Goal: Task Accomplishment & Management: Use online tool/utility

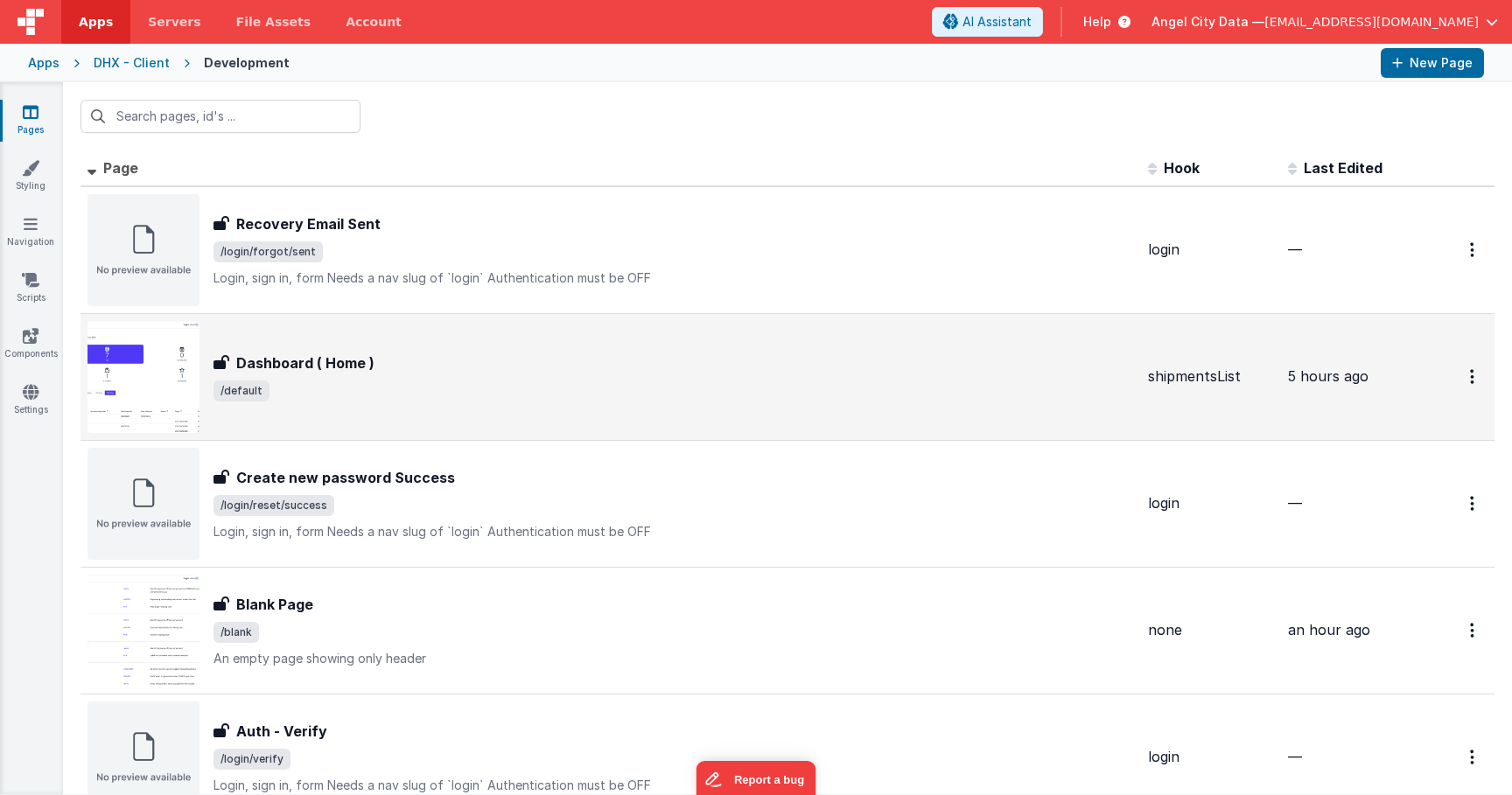
click at [328, 384] on span "/default" at bounding box center [674, 391] width 921 height 21
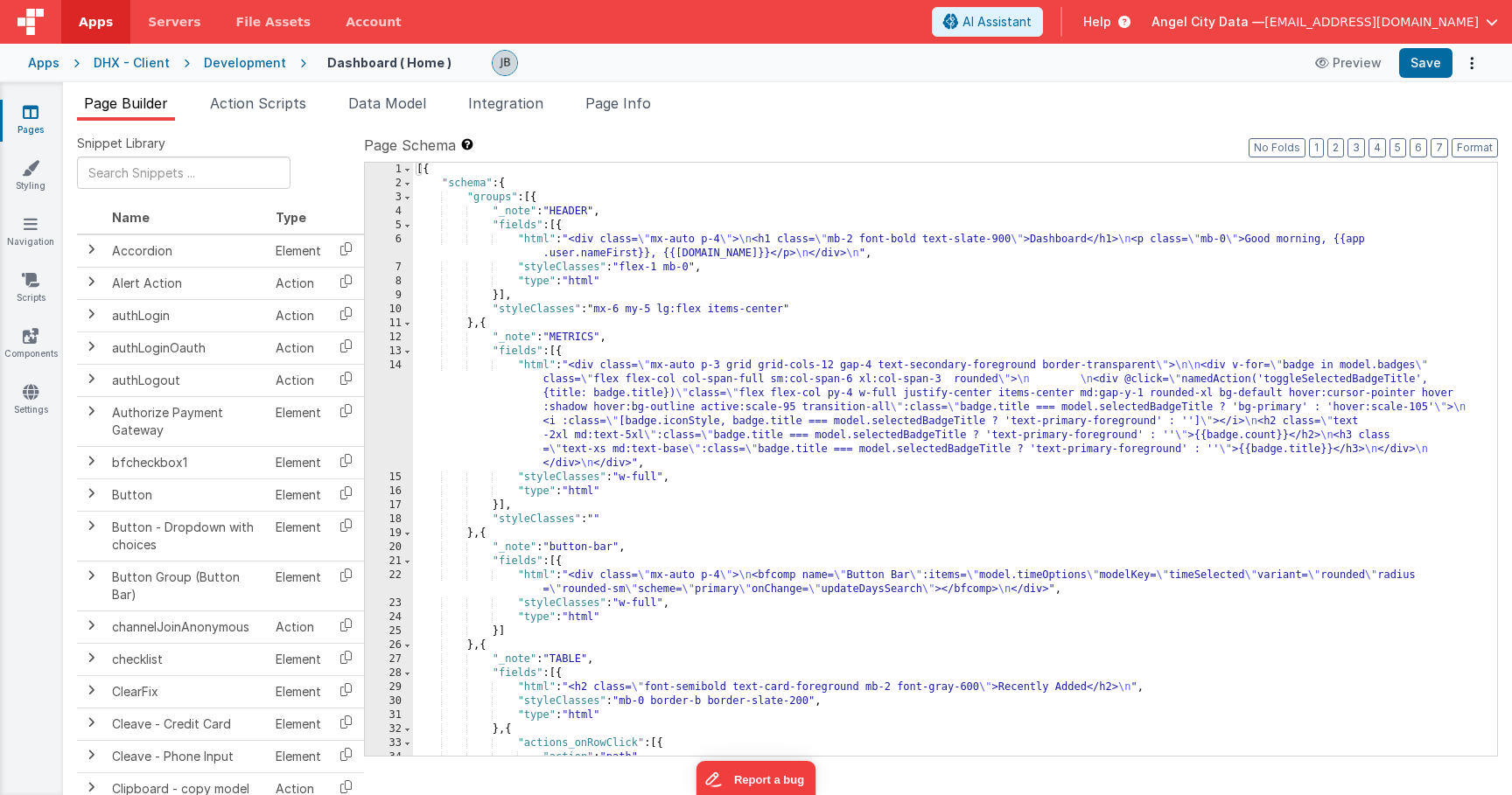
click at [391, 378] on div "14" at bounding box center [389, 414] width 48 height 112
click at [399, 377] on div "14" at bounding box center [389, 414] width 48 height 112
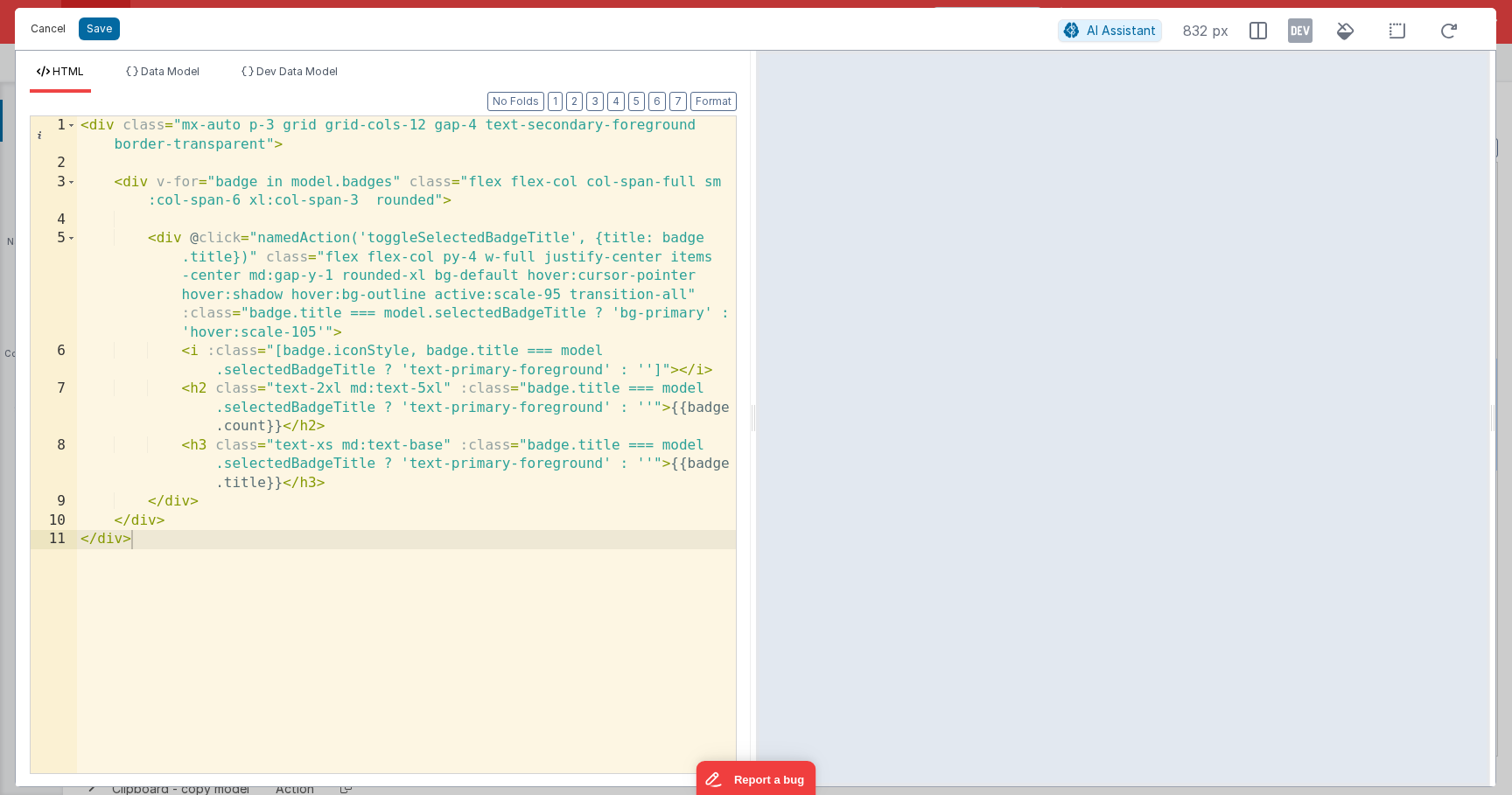
click at [35, 28] on button "Cancel" at bounding box center [48, 28] width 53 height 24
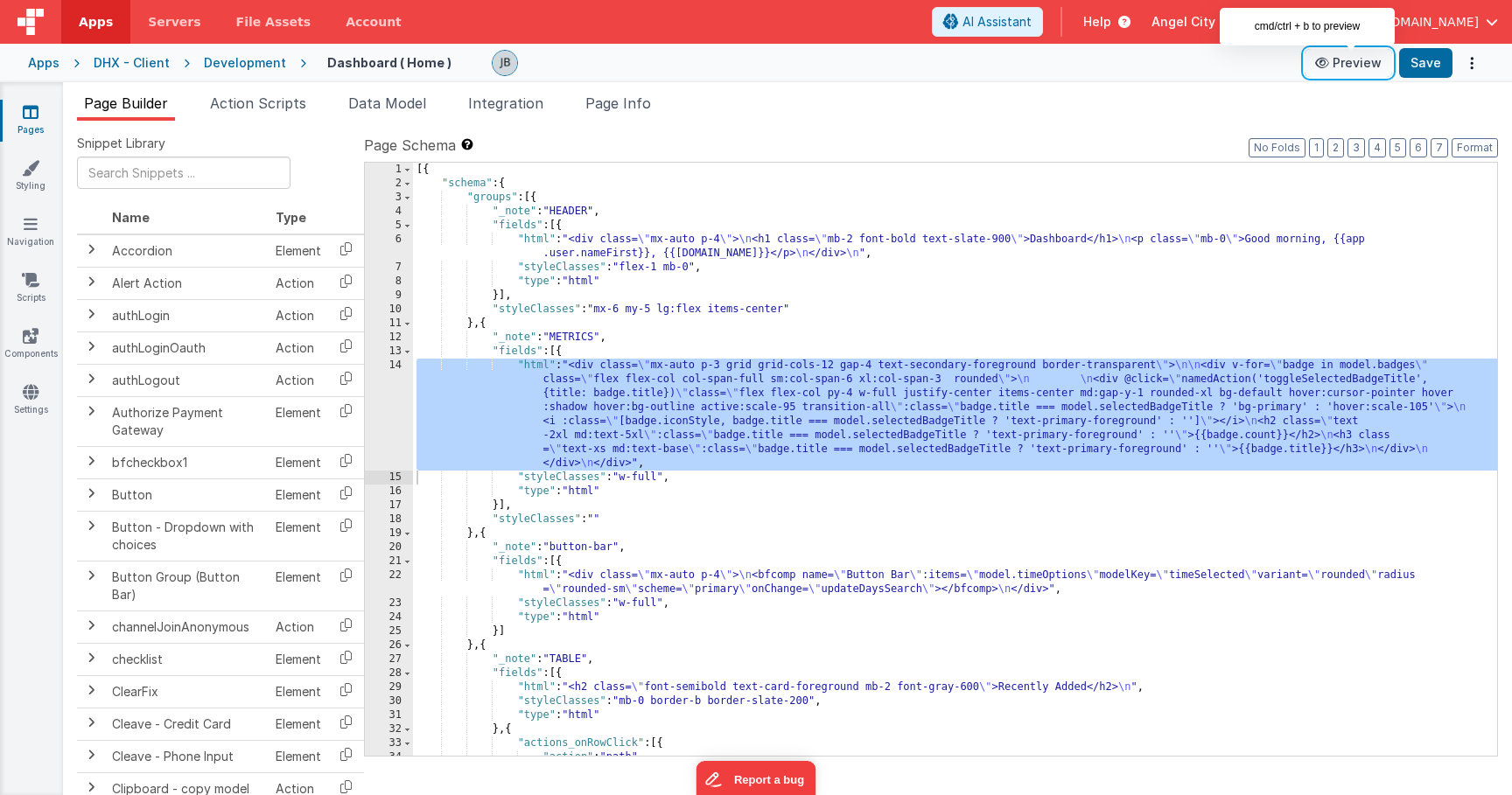
click at [1352, 62] on button "Preview" at bounding box center [1347, 63] width 87 height 28
click at [397, 406] on div "14" at bounding box center [389, 414] width 48 height 112
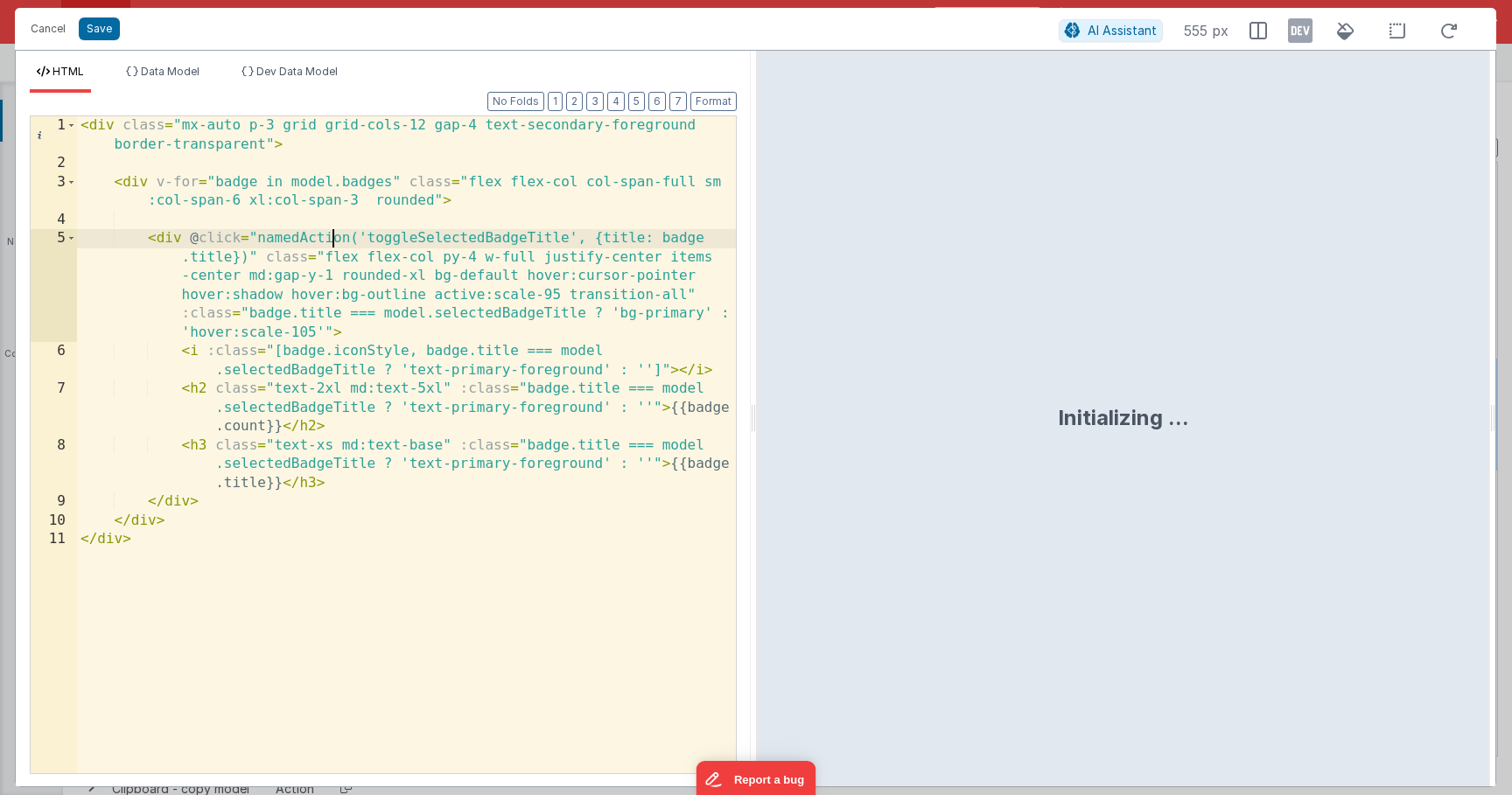
click at [334, 245] on div "< div class = "mx-auto p-3 grid grid-cols-12 gap-4 text-secondary-foreground bo…" at bounding box center [406, 473] width 659 height 714
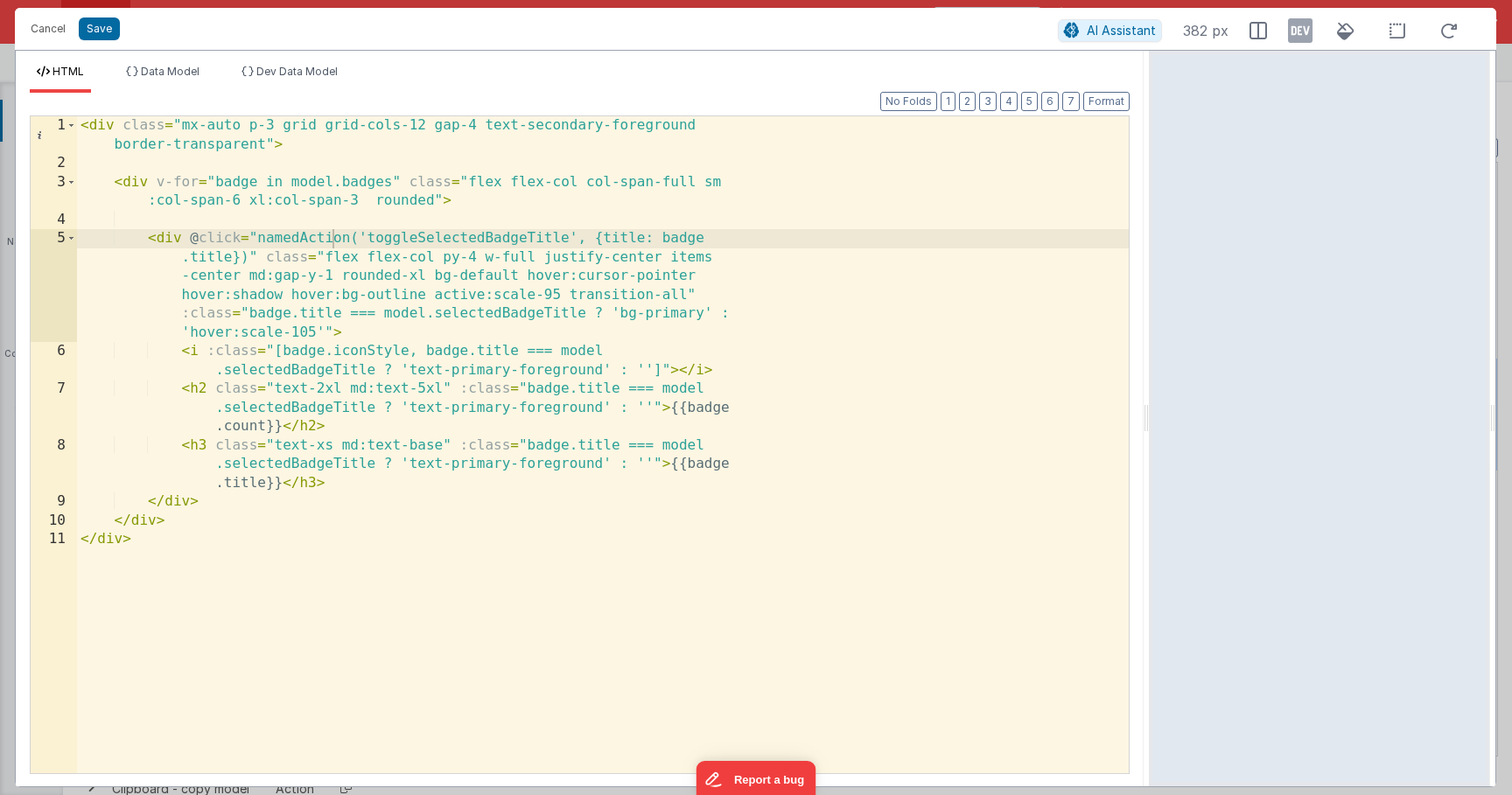
drag, startPoint x: 754, startPoint y: 225, endPoint x: 1151, endPoint y: 238, distance: 397.2
click at [1151, 238] on html "Cancel Save AI Assistant 382 px HTML Data Model Dev Data Model Format 7 6 5 4 3…" at bounding box center [756, 398] width 1512 height 795
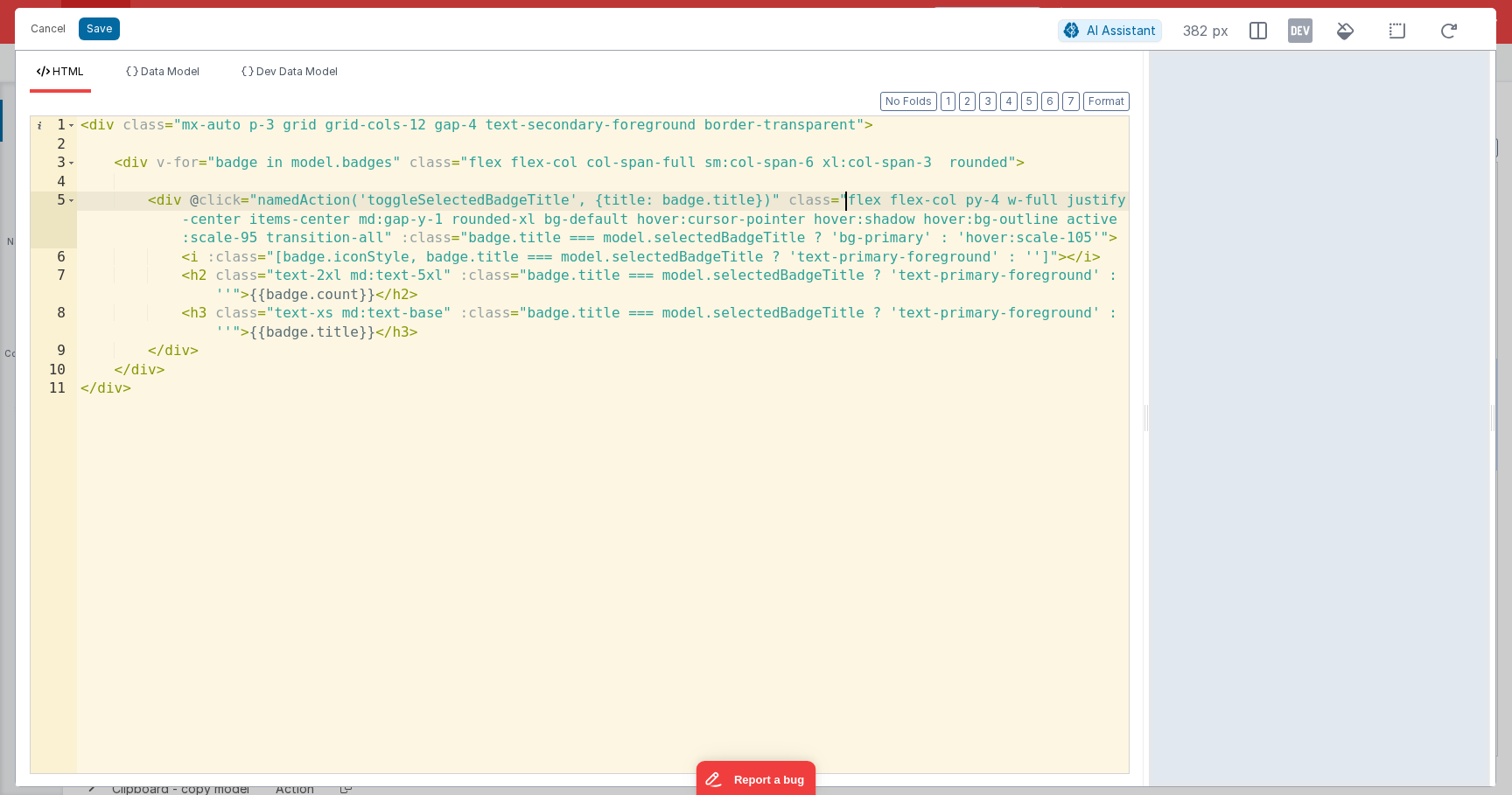
click at [847, 204] on div "< div class = "mx-auto p-3 grid grid-cols-12 gap-4 text-secondary-foreground bo…" at bounding box center [603, 463] width 1052 height 694
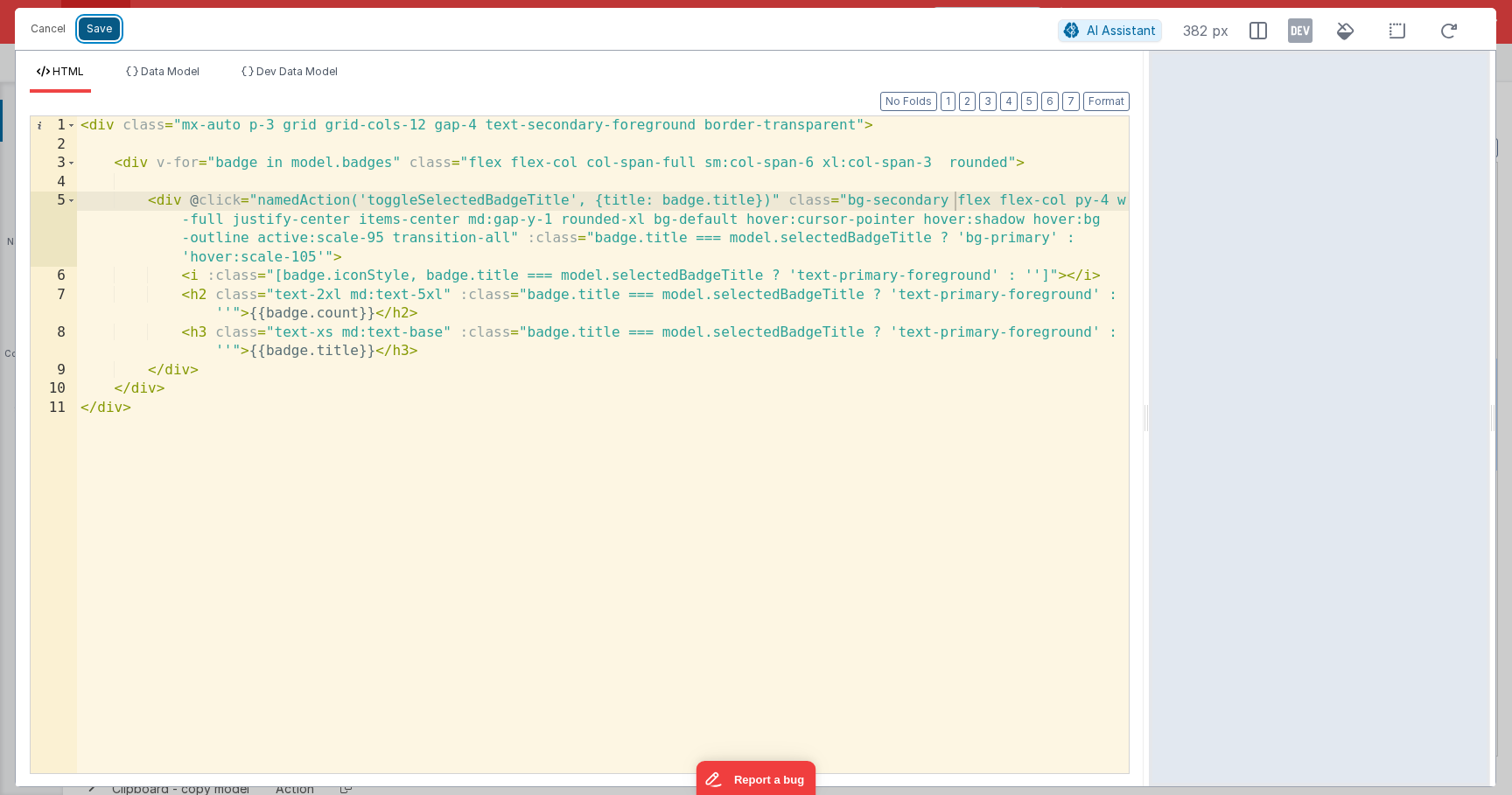
click at [114, 31] on button "Save" at bounding box center [99, 28] width 41 height 23
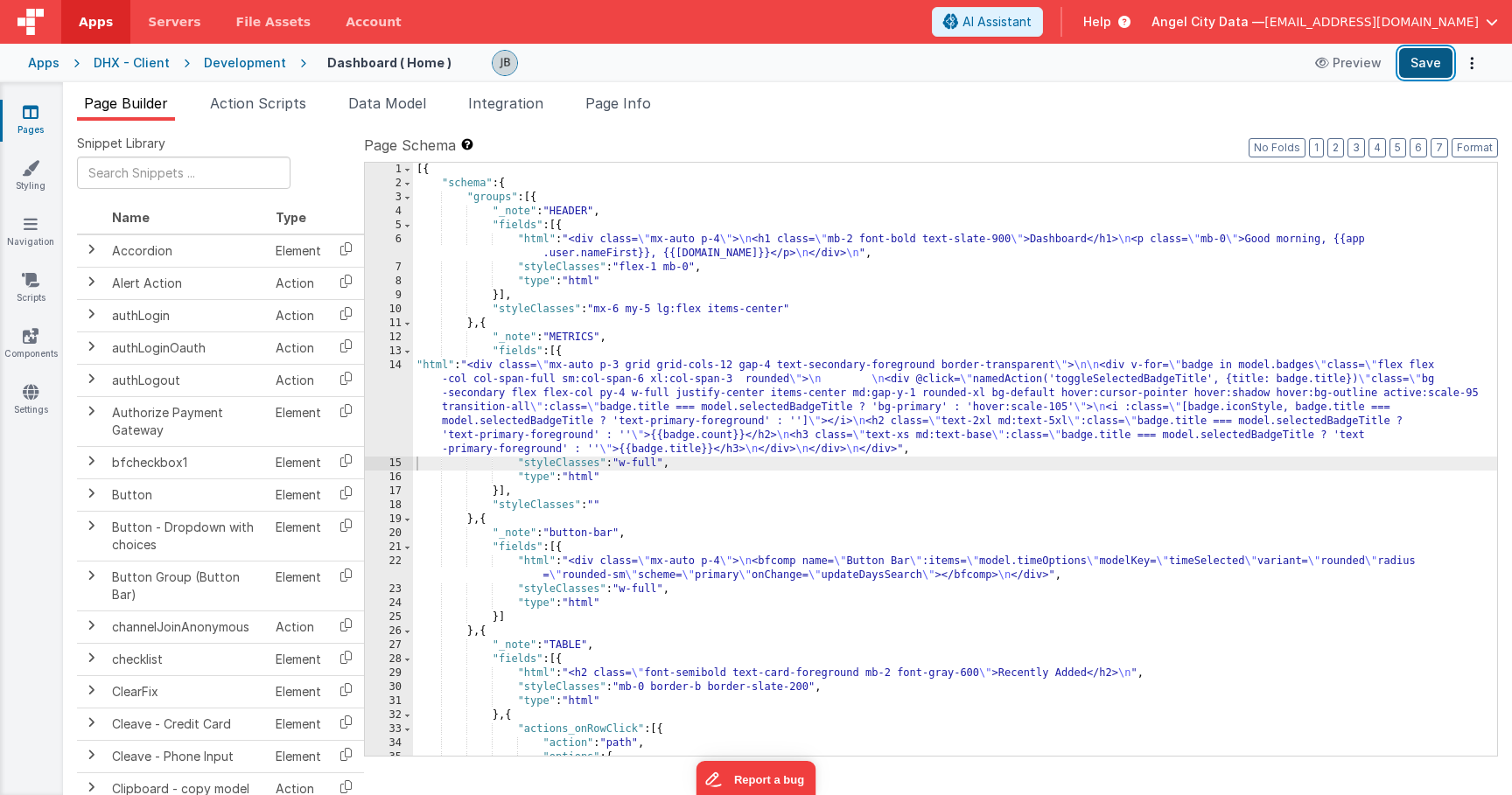
click at [1424, 55] on button "Save" at bounding box center [1426, 63] width 54 height 29
click at [398, 384] on div "14" at bounding box center [389, 407] width 48 height 98
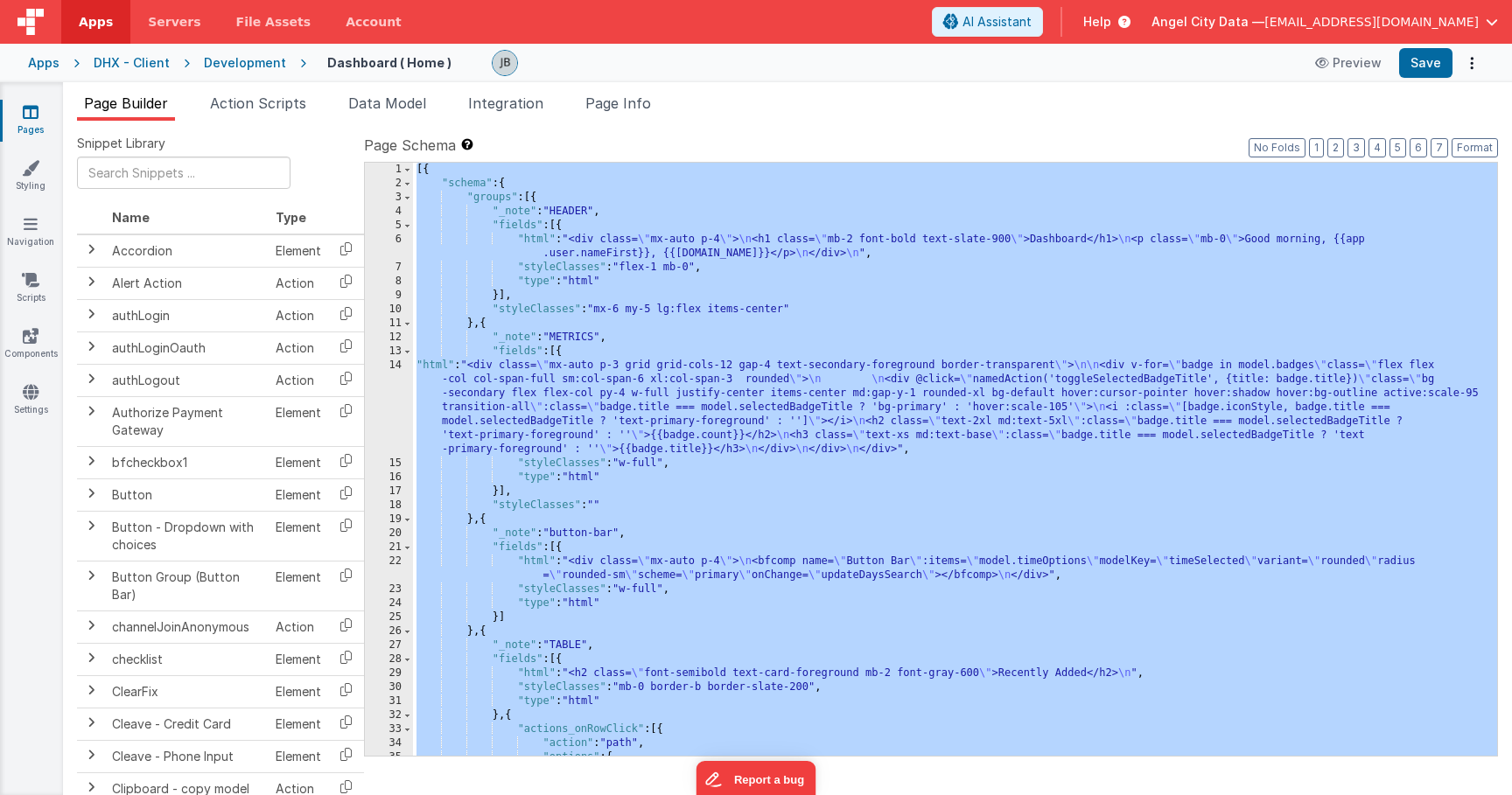
click at [398, 384] on div "14" at bounding box center [389, 407] width 48 height 98
click at [397, 372] on div "14" at bounding box center [389, 407] width 48 height 98
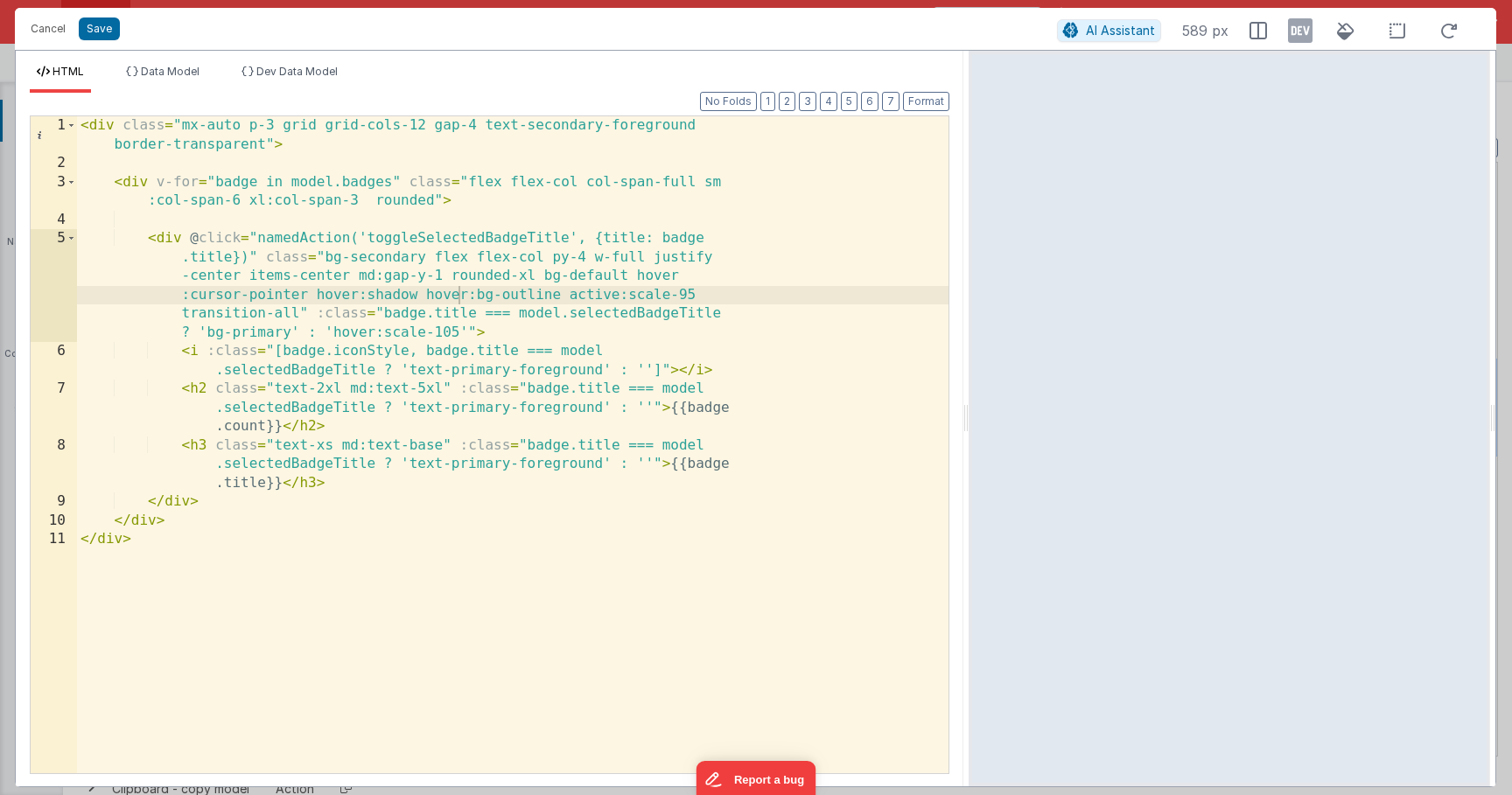
drag, startPoint x: 752, startPoint y: 292, endPoint x: 969, endPoint y: 284, distance: 217.1
click at [969, 284] on html "Cancel Save AI Assistant 589 px HTML Data Model Dev Data Model Format 7 6 5 4 3…" at bounding box center [756, 398] width 1512 height 795
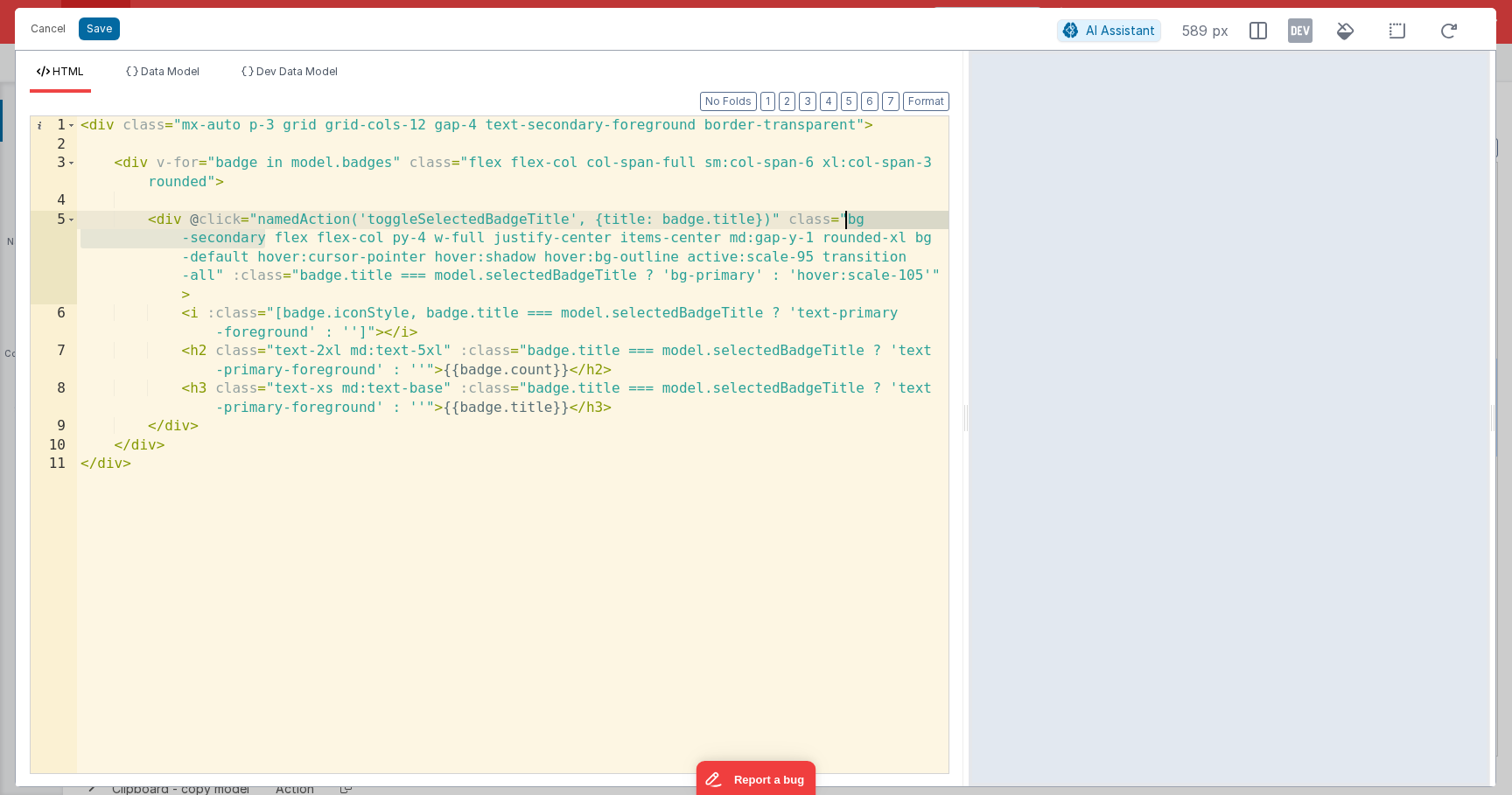
drag, startPoint x: 264, startPoint y: 237, endPoint x: 845, endPoint y: 222, distance: 581.2
click at [845, 222] on div "< div class = "mx-auto p-3 grid grid-cols-12 gap-4 text-secondary-foreground bo…" at bounding box center [513, 463] width 872 height 694
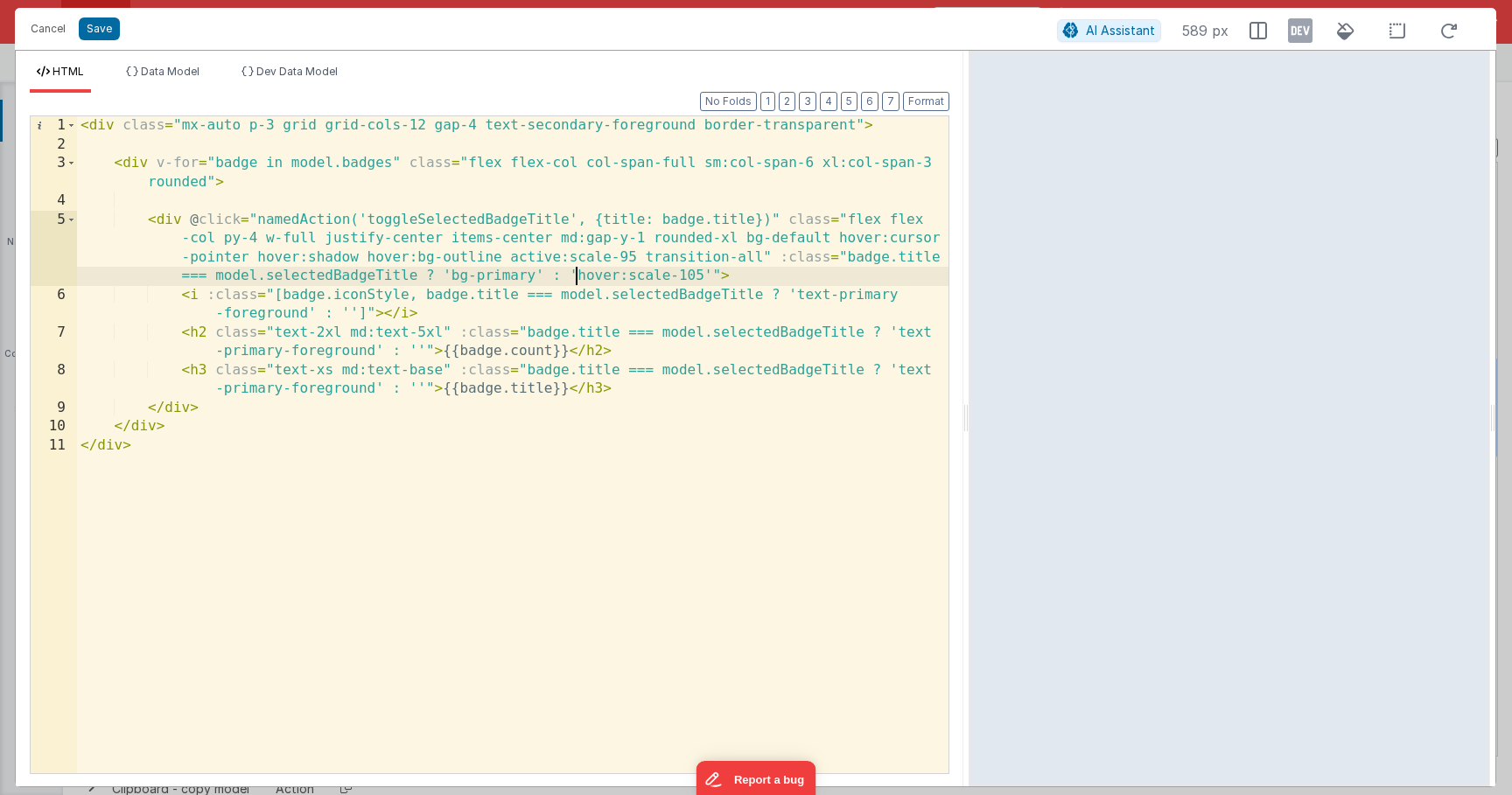
click at [575, 276] on div "< div class = "mx-auto p-3 grid grid-cols-12 gap-4 text-secondary-foreground bo…" at bounding box center [513, 463] width 872 height 694
paste textarea
click at [350, 314] on div "< div class = "mx-auto p-3 grid grid-cols-12 gap-4 text-secondary-foreground bo…" at bounding box center [513, 463] width 872 height 694
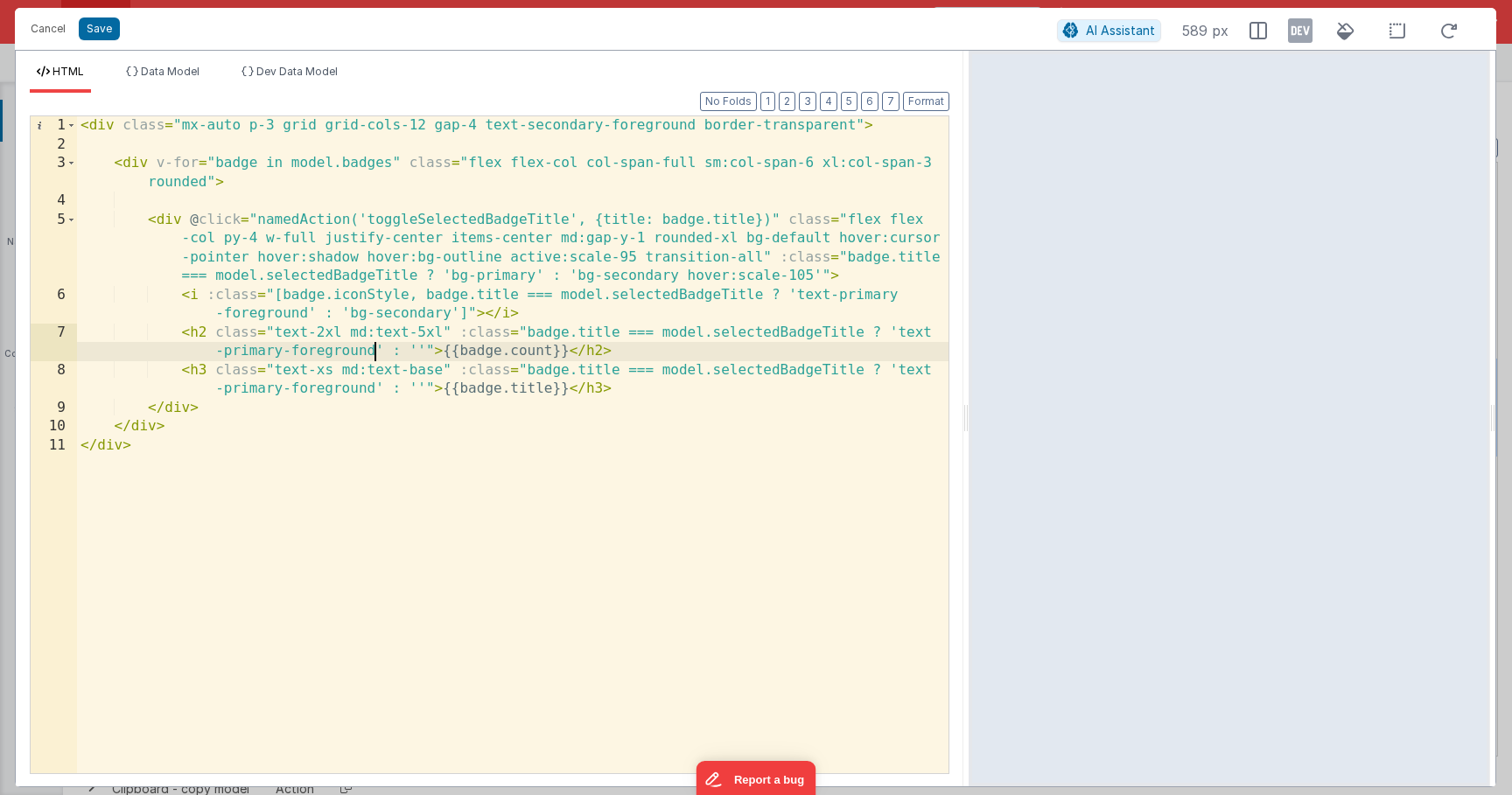
click at [376, 353] on div "< div class = "mx-auto p-3 grid grid-cols-12 gap-4 text-secondary-foreground bo…" at bounding box center [513, 463] width 872 height 694
paste textarea
click at [374, 389] on div "< div class = "mx-auto p-3 grid grid-cols-12 gap-4 text-secondary-foreground bo…" at bounding box center [513, 463] width 872 height 694
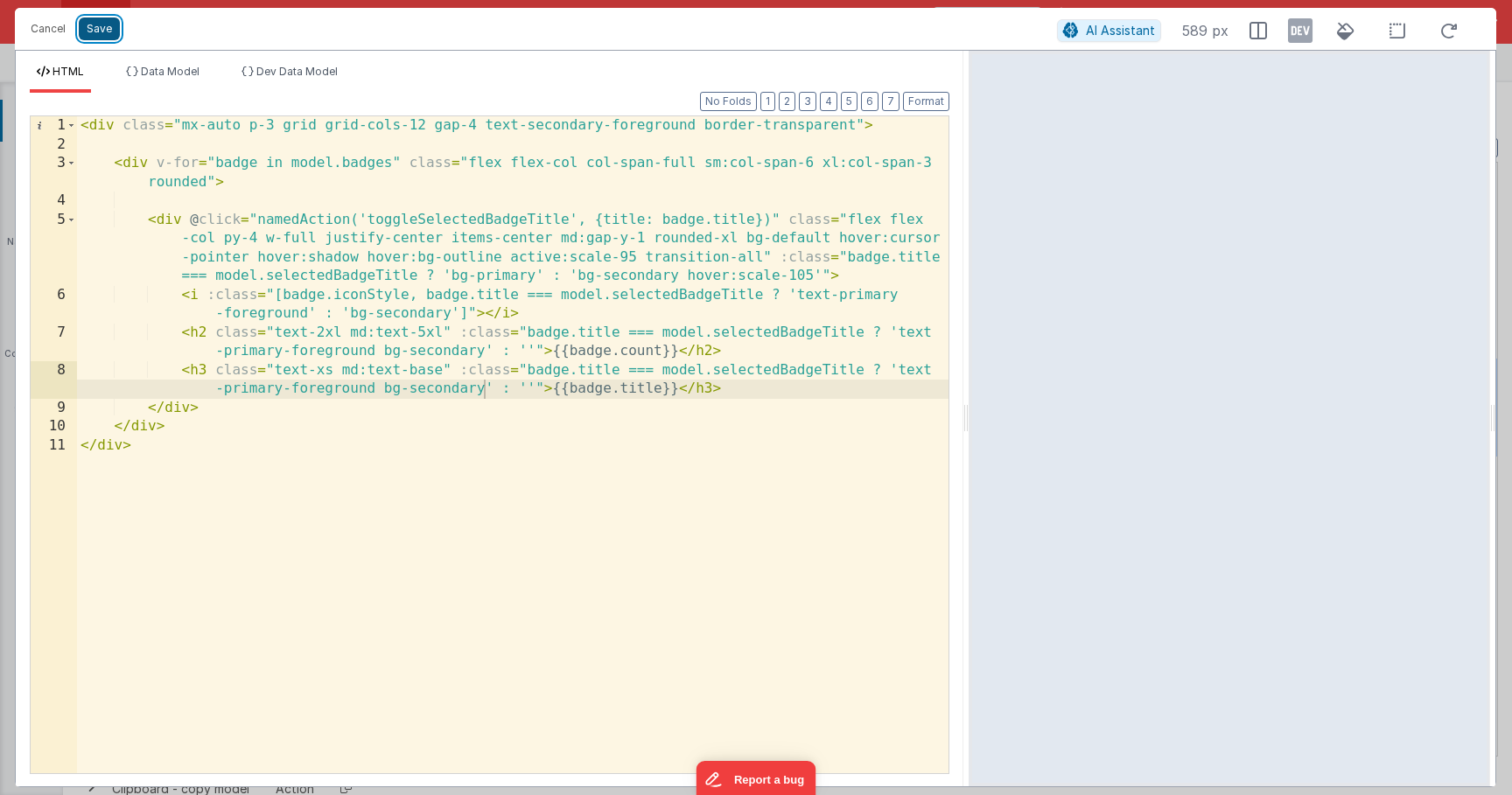
click at [111, 29] on button "Save" at bounding box center [99, 28] width 41 height 23
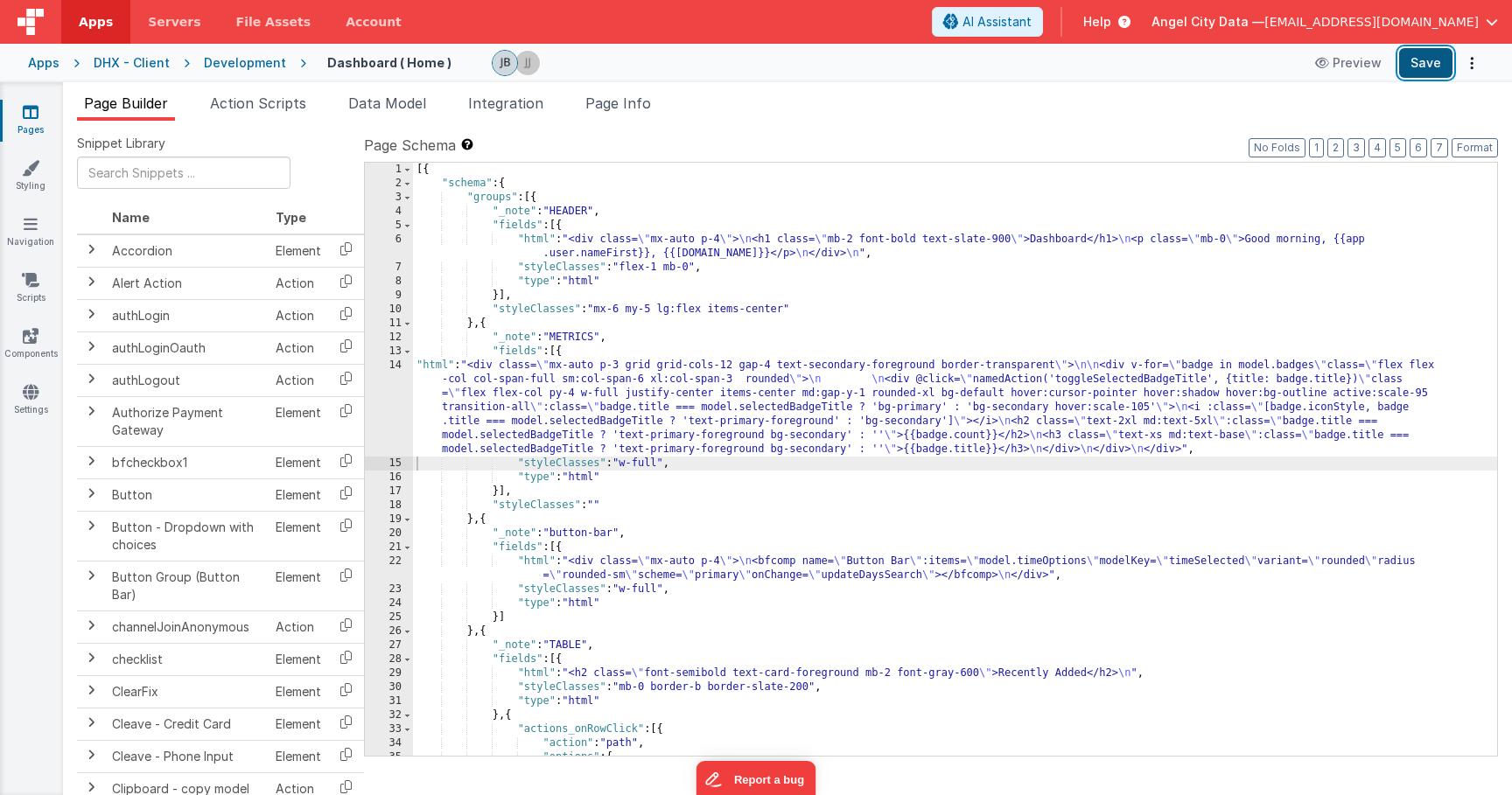
click at [1434, 59] on button "Save" at bounding box center [1426, 63] width 54 height 29
click at [385, 380] on div "14" at bounding box center [389, 407] width 48 height 98
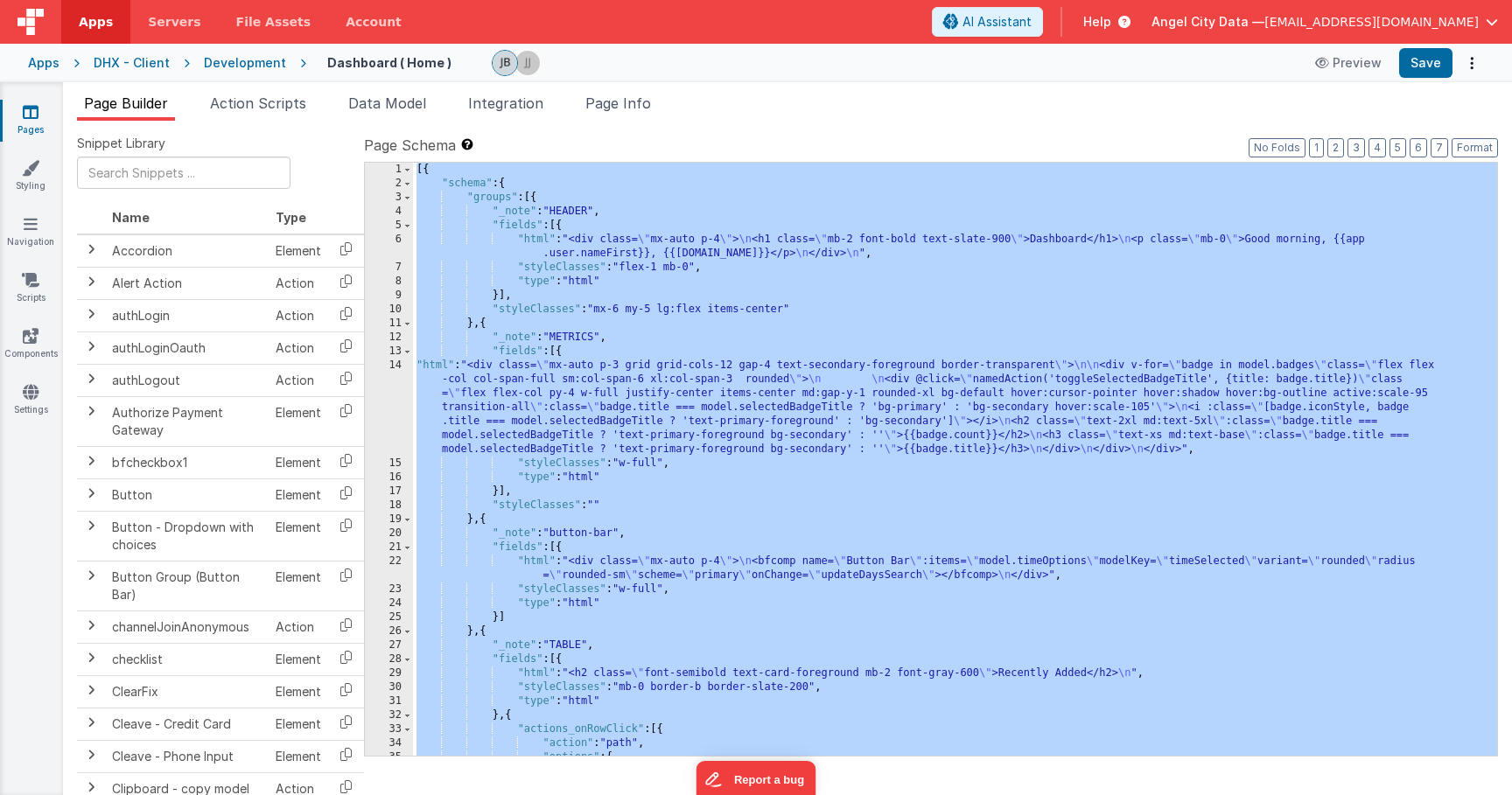
click at [385, 380] on div "14" at bounding box center [389, 407] width 48 height 98
click at [394, 380] on div "14" at bounding box center [389, 407] width 48 height 98
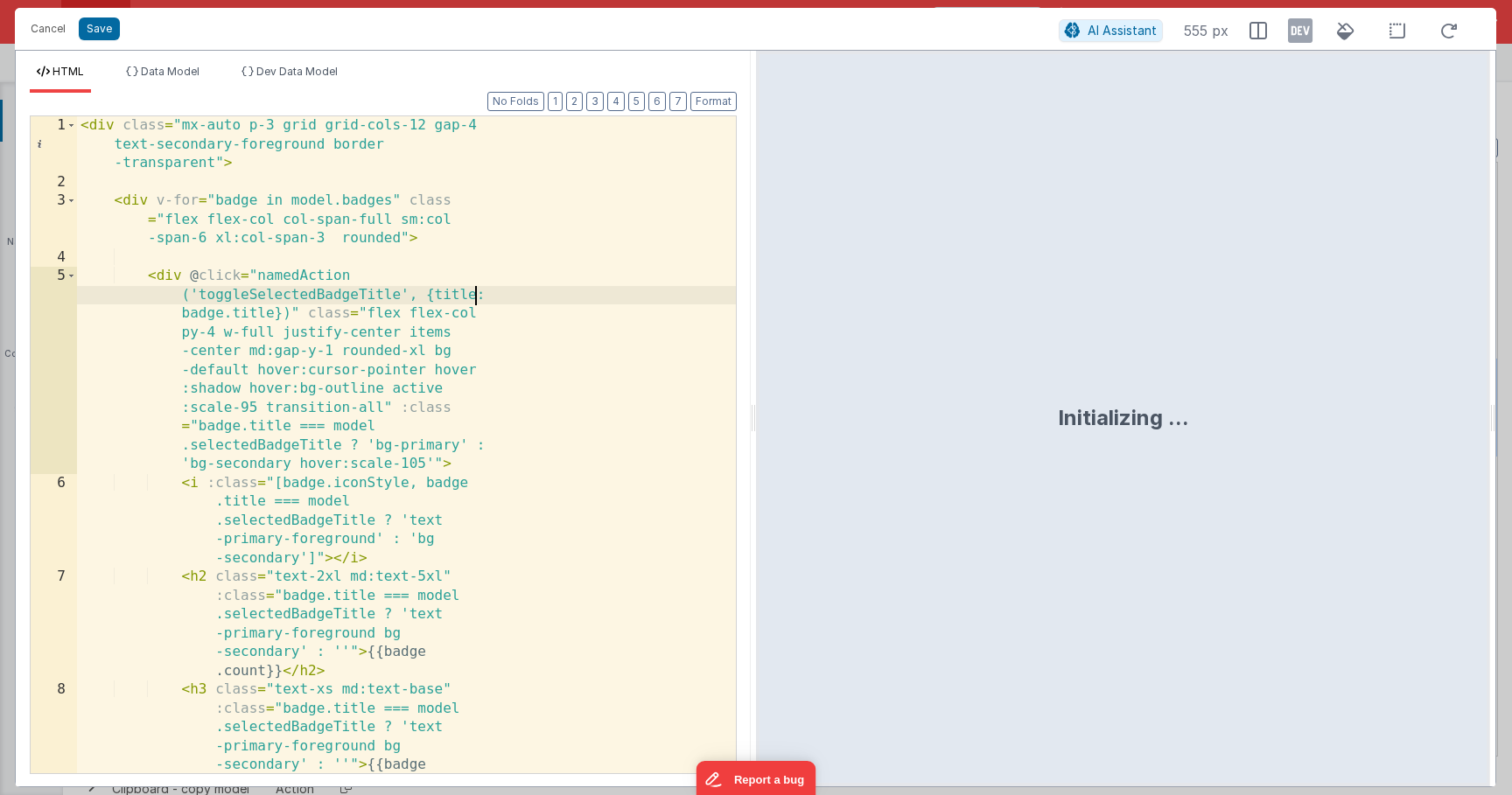
click at [476, 289] on div "< div class = "mx-auto p-3 grid grid-cols-12 gap-4 text-secondary-foreground bo…" at bounding box center [406, 530] width 659 height 826
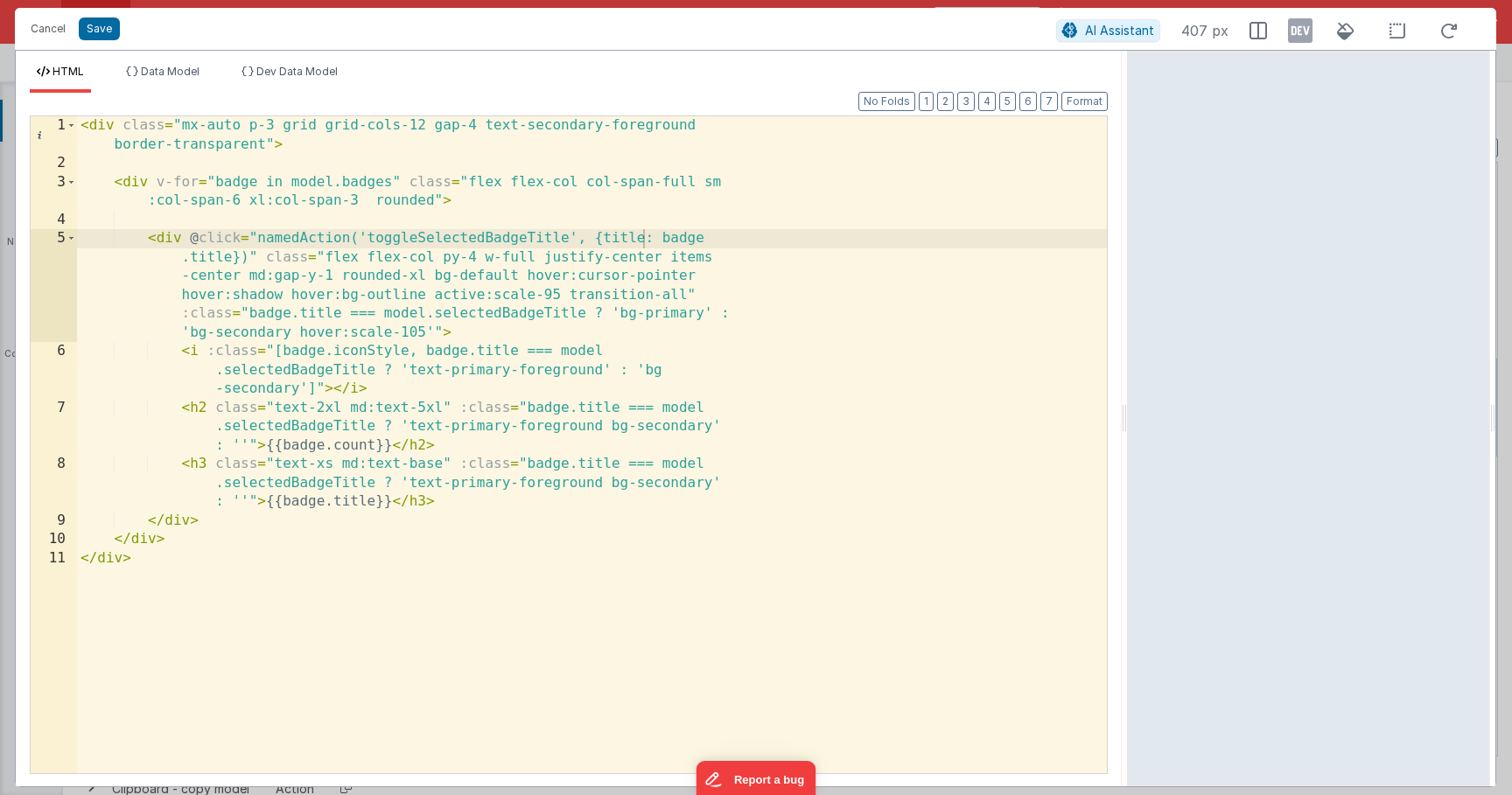
drag, startPoint x: 753, startPoint y: 283, endPoint x: 1129, endPoint y: 265, distance: 376.4
click at [1129, 265] on html "Cancel Save AI Assistant 407 px HTML Data Model Dev Data Model Format 7 6 5 4 3…" at bounding box center [756, 398] width 1512 height 795
click at [548, 282] on div "< div class = "mx-auto p-3 grid grid-cols-12 gap-4 text-secondary-foreground bo…" at bounding box center [592, 473] width 1030 height 714
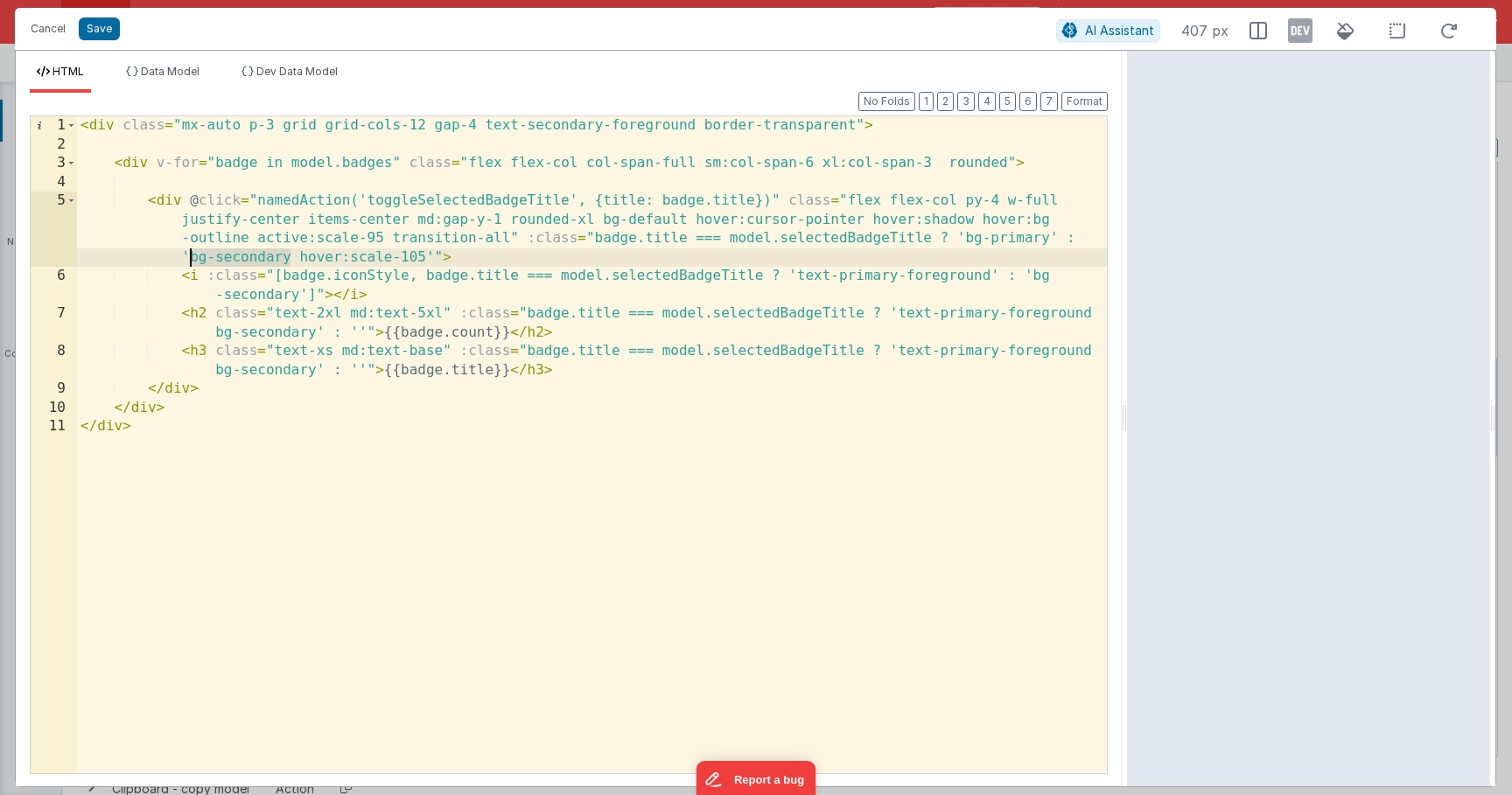
drag, startPoint x: 292, startPoint y: 256, endPoint x: 189, endPoint y: 254, distance: 103.0
click at [189, 254] on div "< div class = "mx-auto p-3 grid grid-cols-12 gap-4 text-secondary-foreground bo…" at bounding box center [592, 463] width 1030 height 694
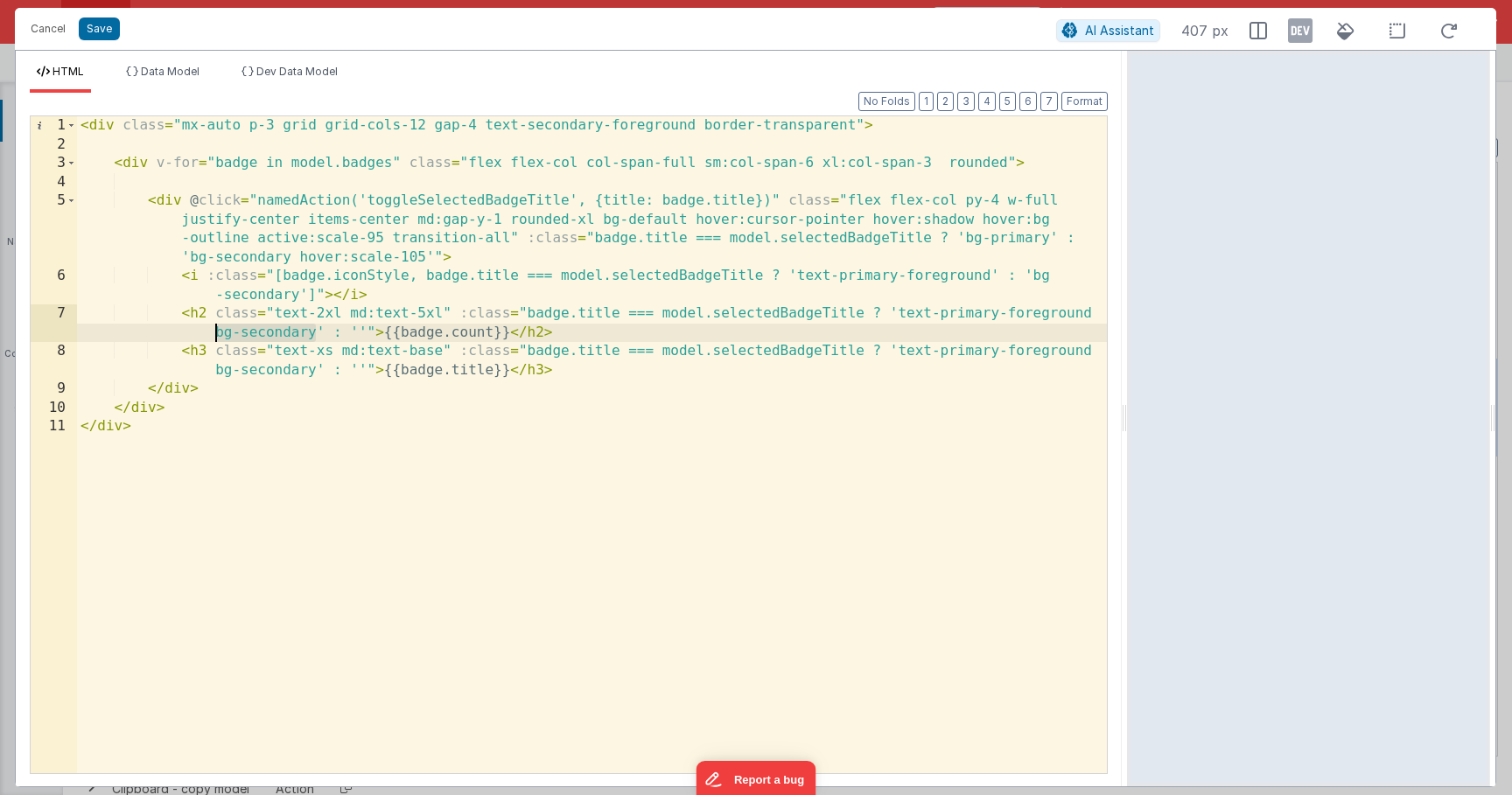
drag, startPoint x: 314, startPoint y: 335, endPoint x: 217, endPoint y: 330, distance: 97.1
click at [217, 330] on div "< div class = "mx-auto p-3 grid grid-cols-12 gap-4 text-secondary-foreground bo…" at bounding box center [592, 463] width 1030 height 694
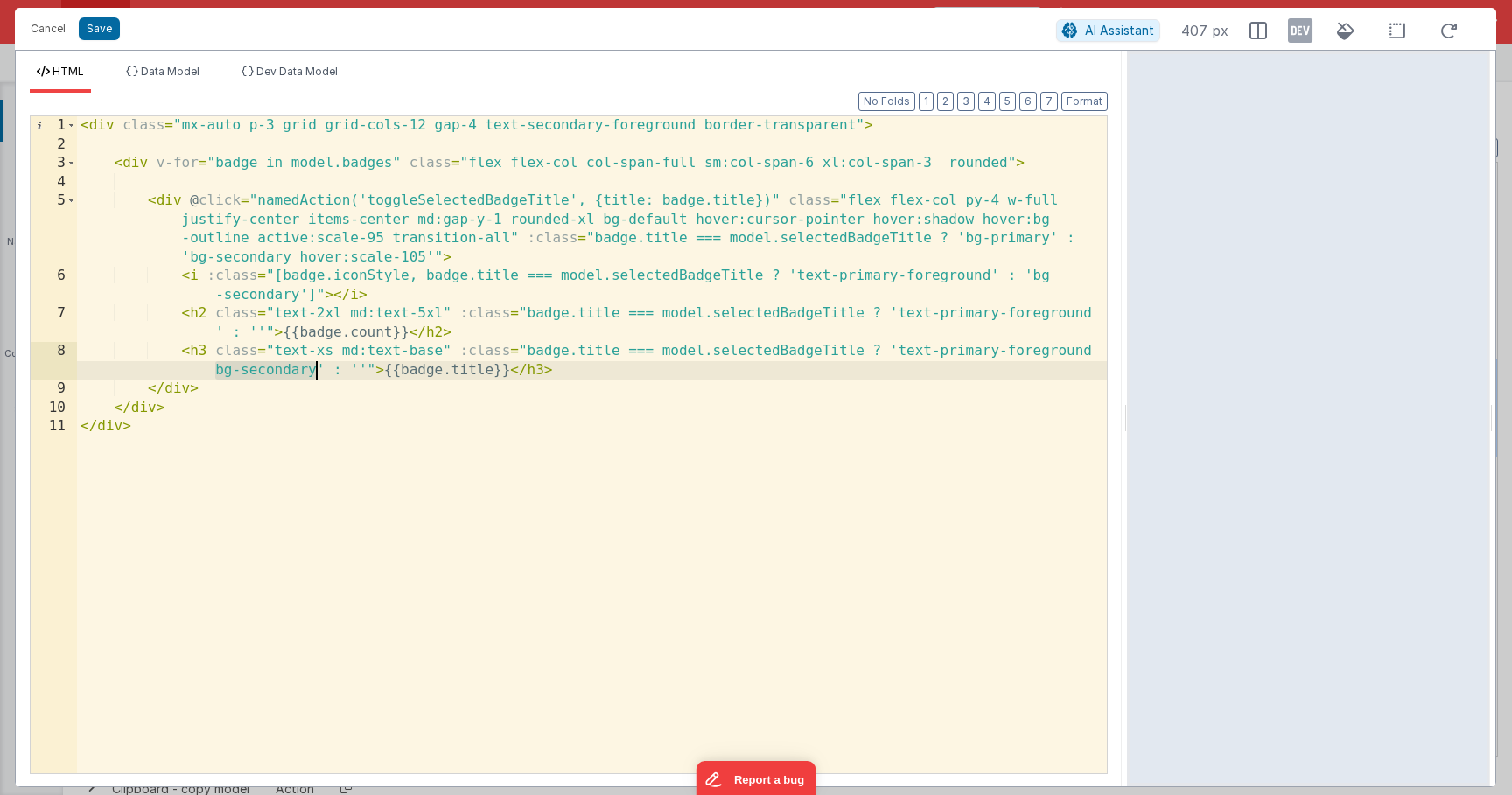
drag, startPoint x: 213, startPoint y: 369, endPoint x: 314, endPoint y: 369, distance: 101.0
click at [314, 369] on div "< div class = "mx-auto p-3 grid grid-cols-12 gap-4 text-secondary-foreground bo…" at bounding box center [592, 463] width 1030 height 694
click at [103, 27] on button "Save" at bounding box center [99, 28] width 41 height 23
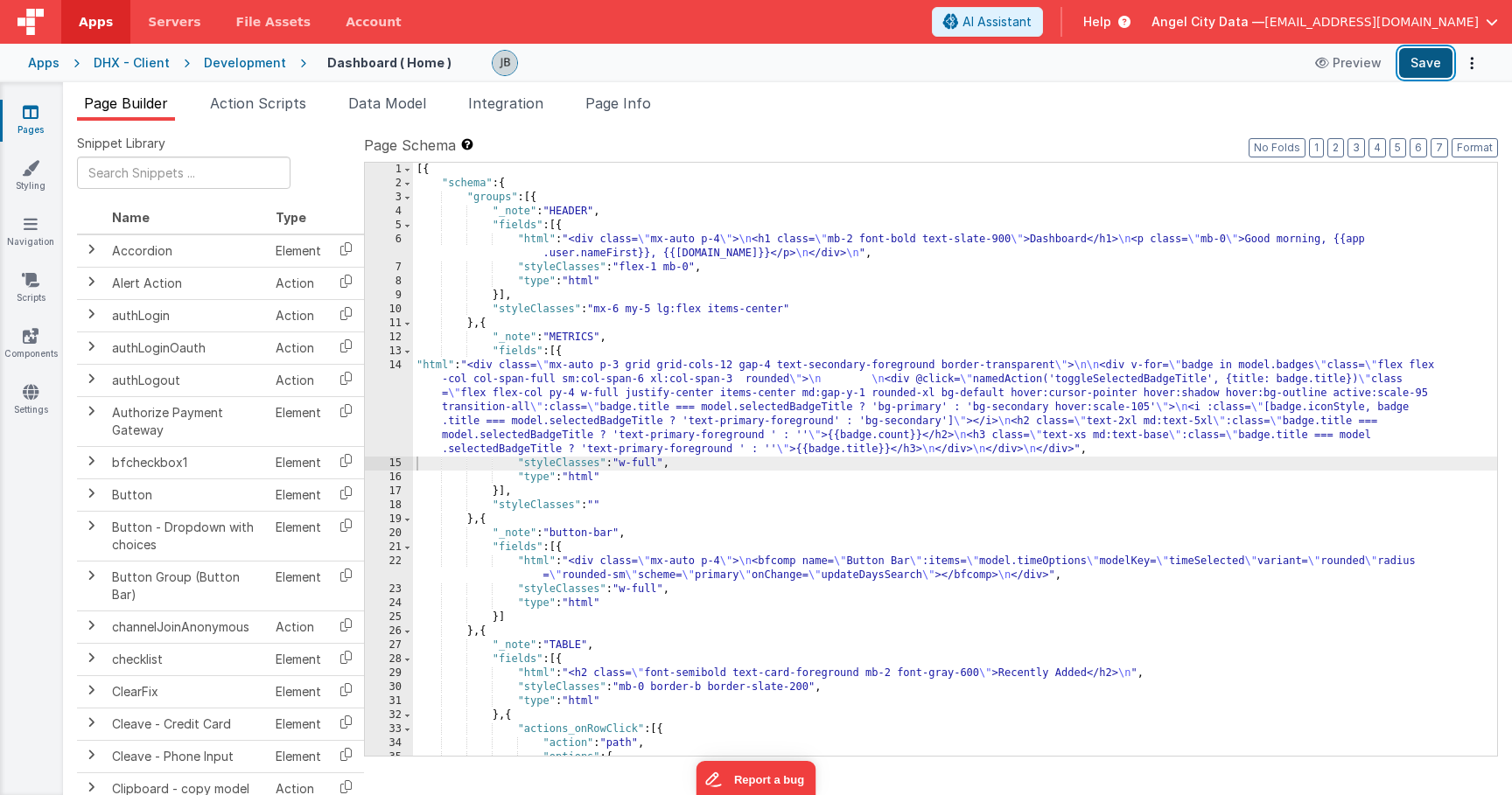
click at [1434, 70] on button "Save" at bounding box center [1426, 63] width 54 height 29
click at [403, 393] on div "14" at bounding box center [389, 407] width 48 height 98
click at [361, 102] on span "Data Model" at bounding box center [388, 103] width 78 height 18
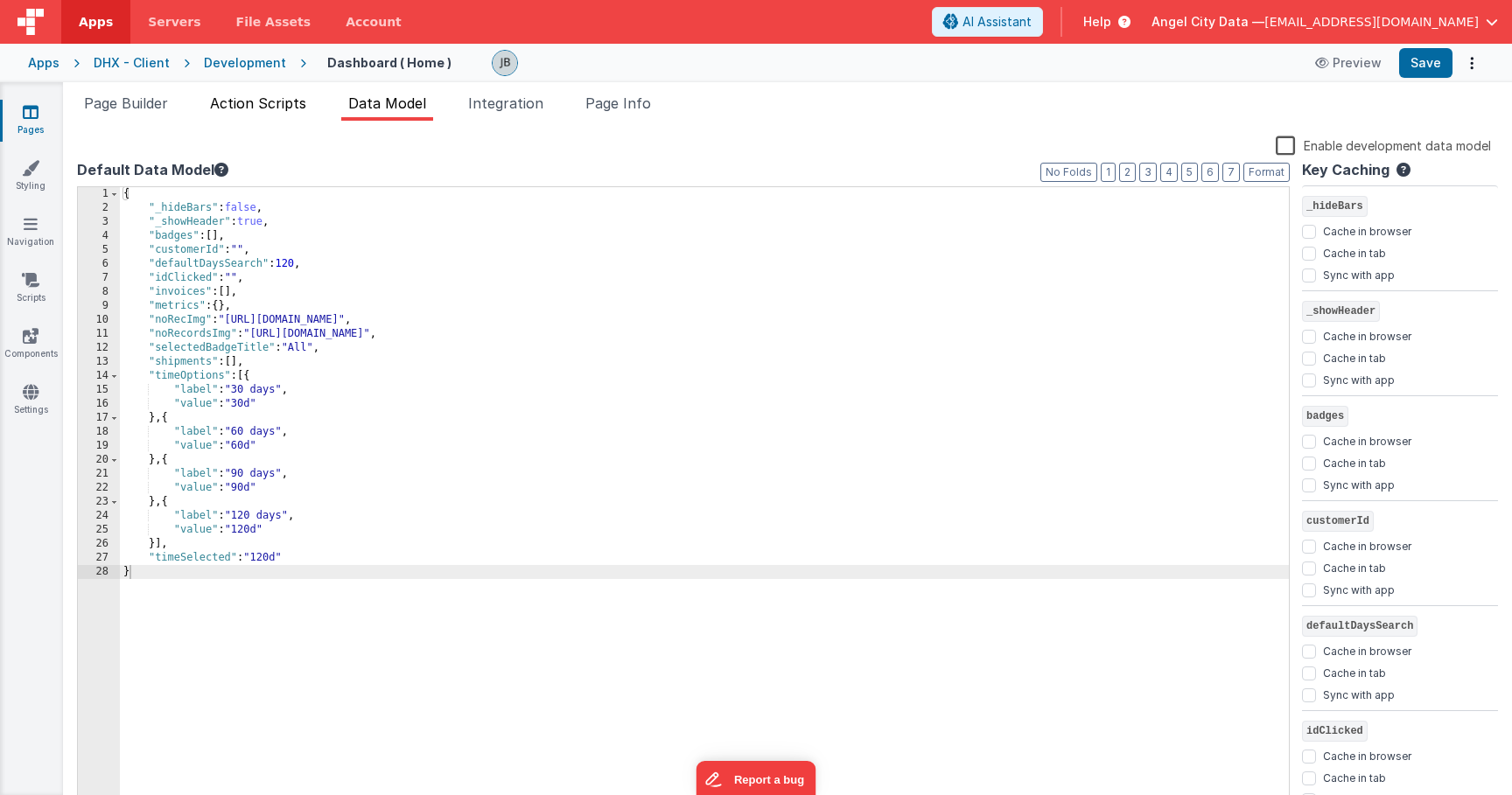
click at [234, 95] on span "Action Scripts" at bounding box center [258, 103] width 96 height 18
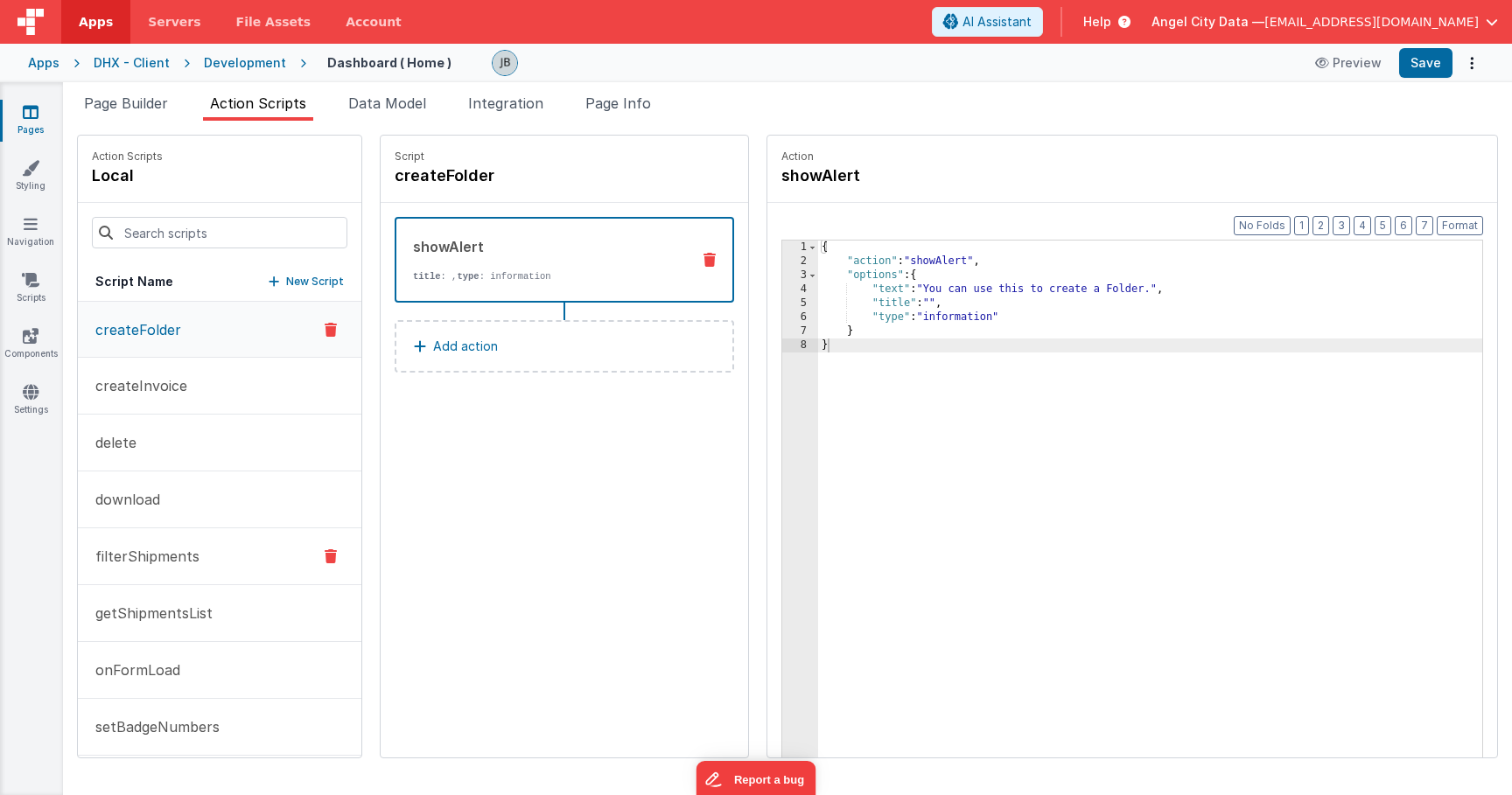
scroll to position [183, 0]
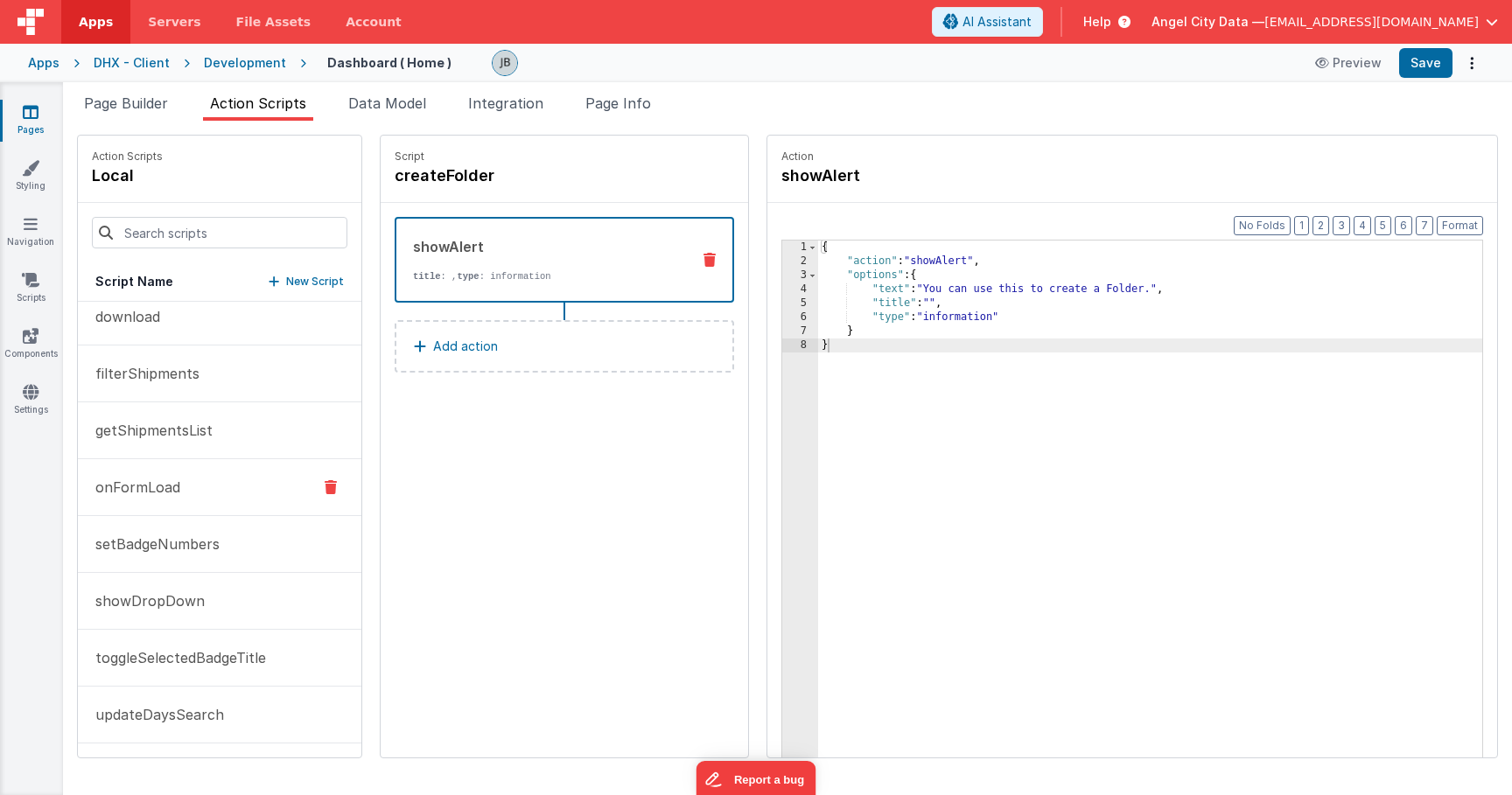
click at [185, 487] on button "onFormLoad" at bounding box center [219, 488] width 283 height 57
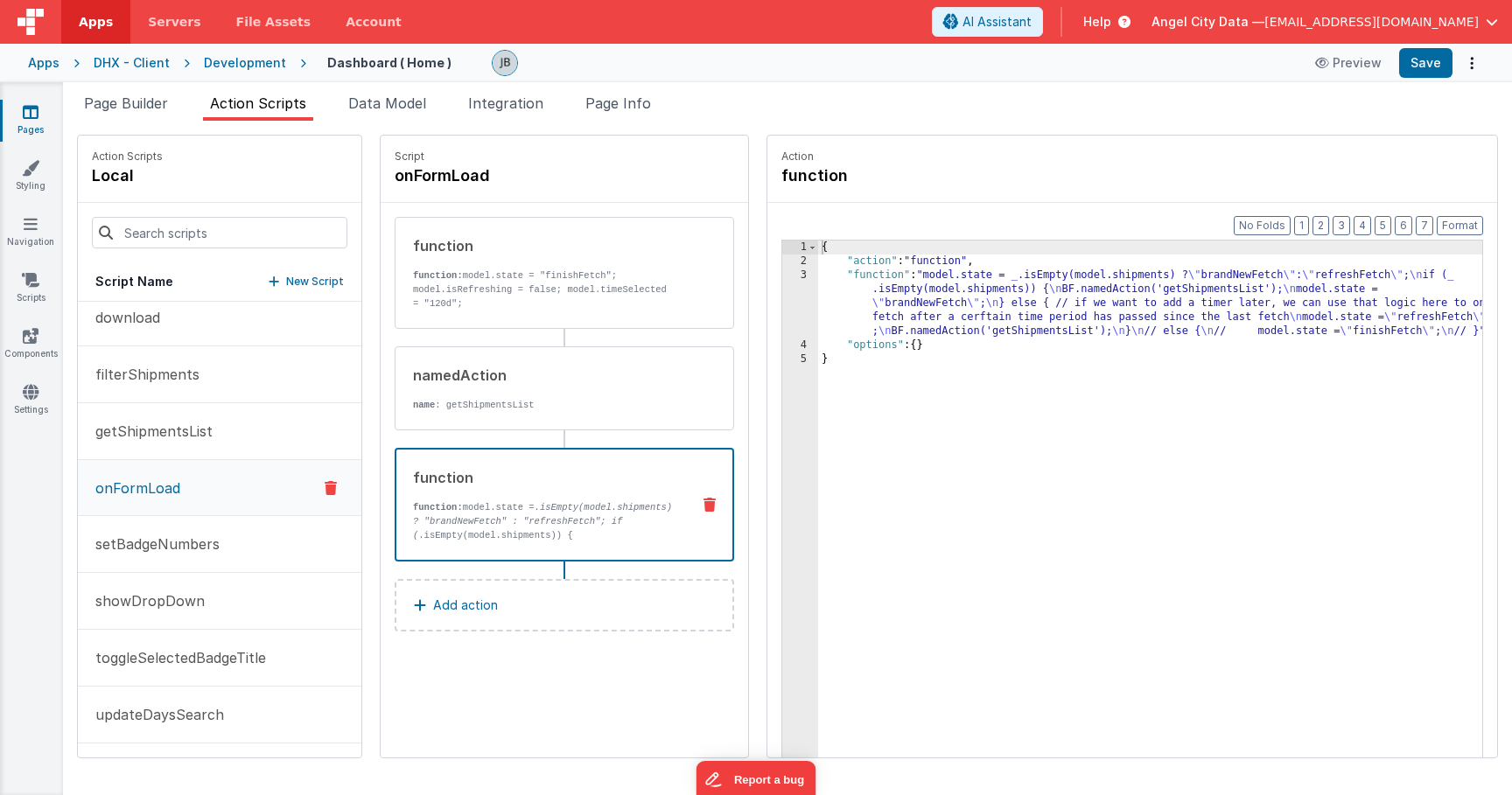
click at [470, 495] on div "function function: model.state = .isEmpty(model.shipments) ? "brandNewFetch" : …" at bounding box center [537, 504] width 280 height 75
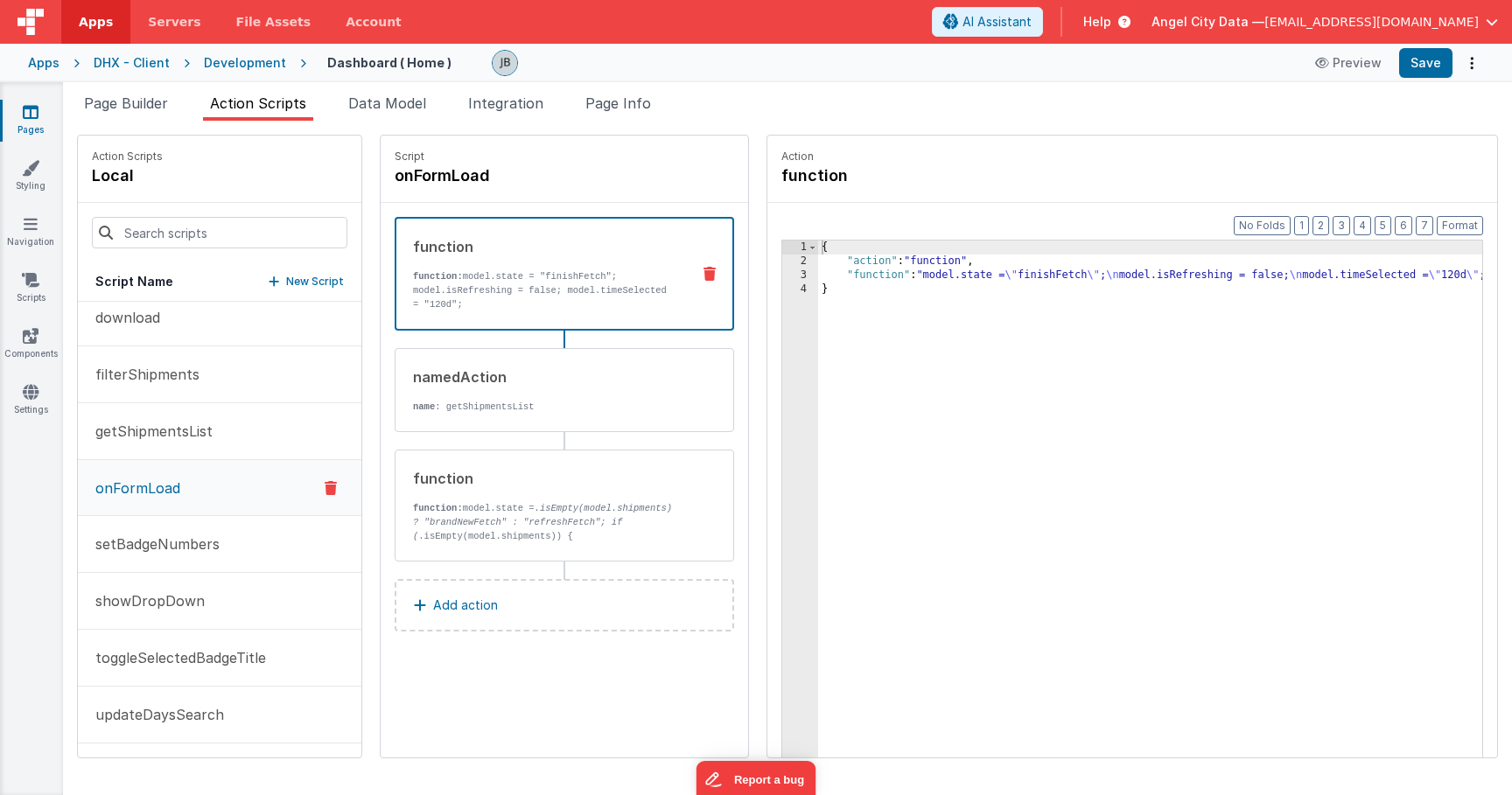
click at [521, 275] on p "function: model.state = "finishFetch"; model.isRefreshing = false; model.timeSe…" at bounding box center [544, 290] width 263 height 42
click at [191, 660] on p "toggleSelectedBadgeTitle" at bounding box center [175, 657] width 181 height 21
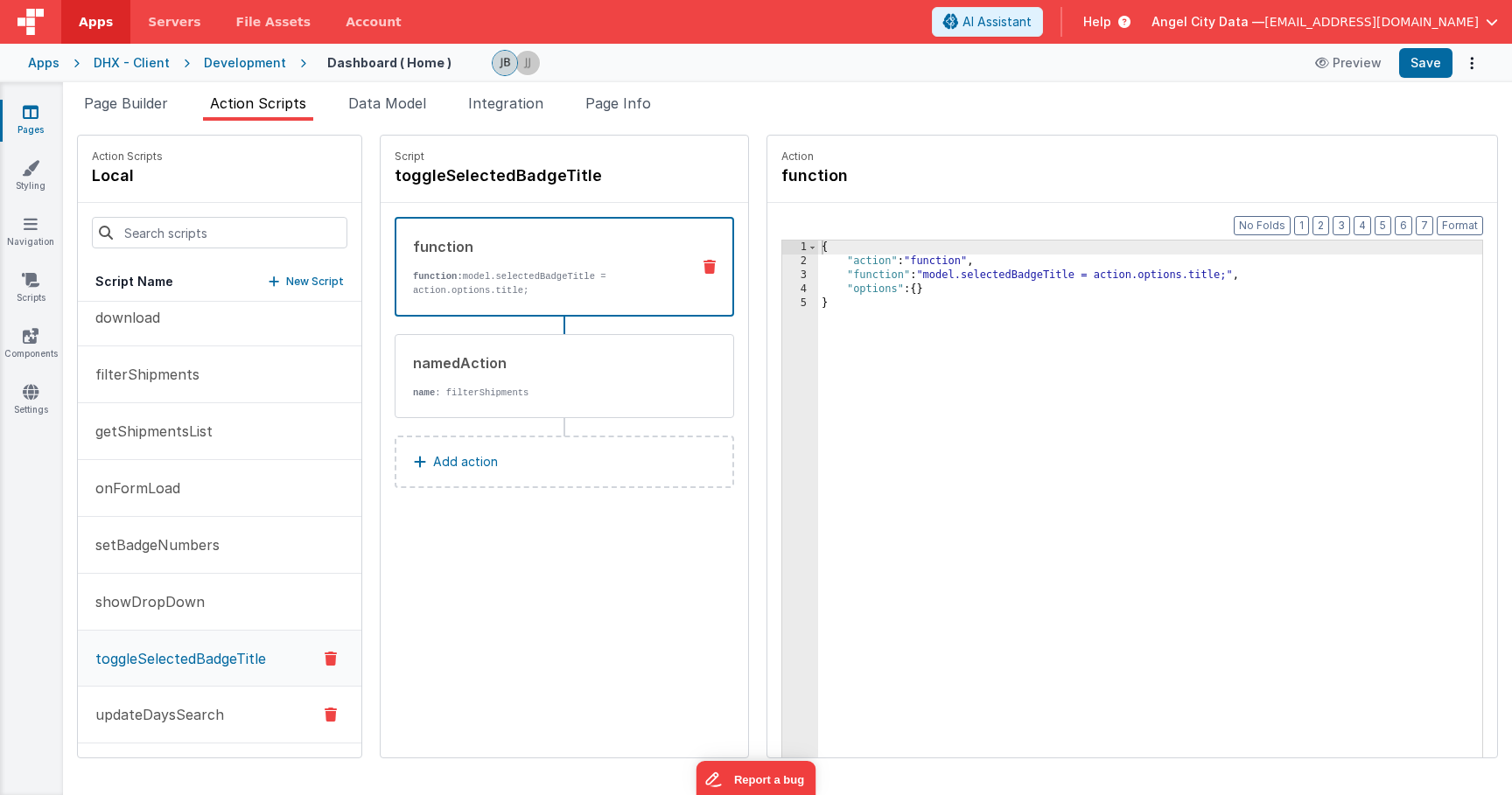
click at [153, 701] on button "updateDaysSearch" at bounding box center [219, 715] width 283 height 57
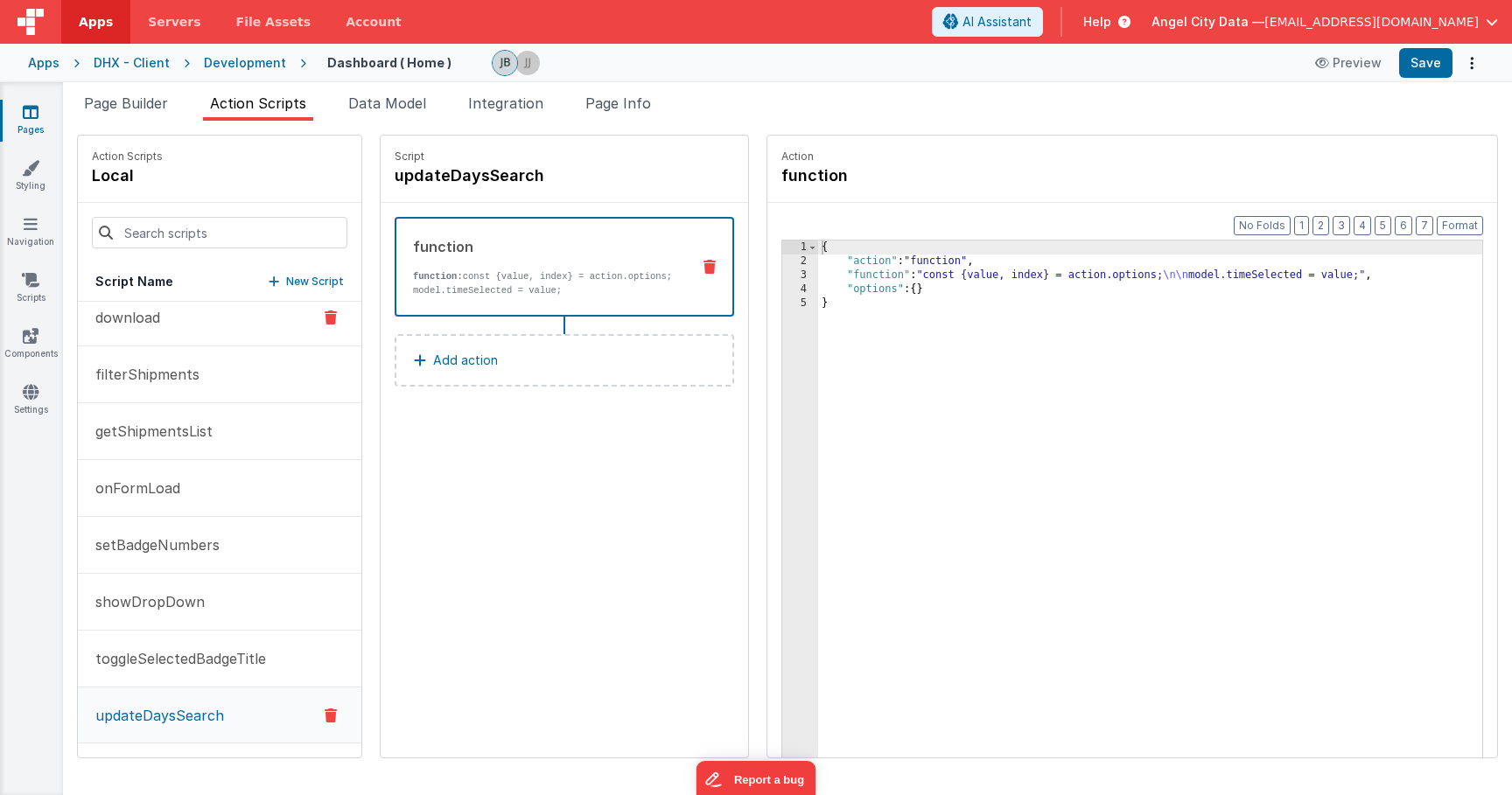
click at [159, 514] on button "onFormLoad" at bounding box center [219, 489] width 283 height 57
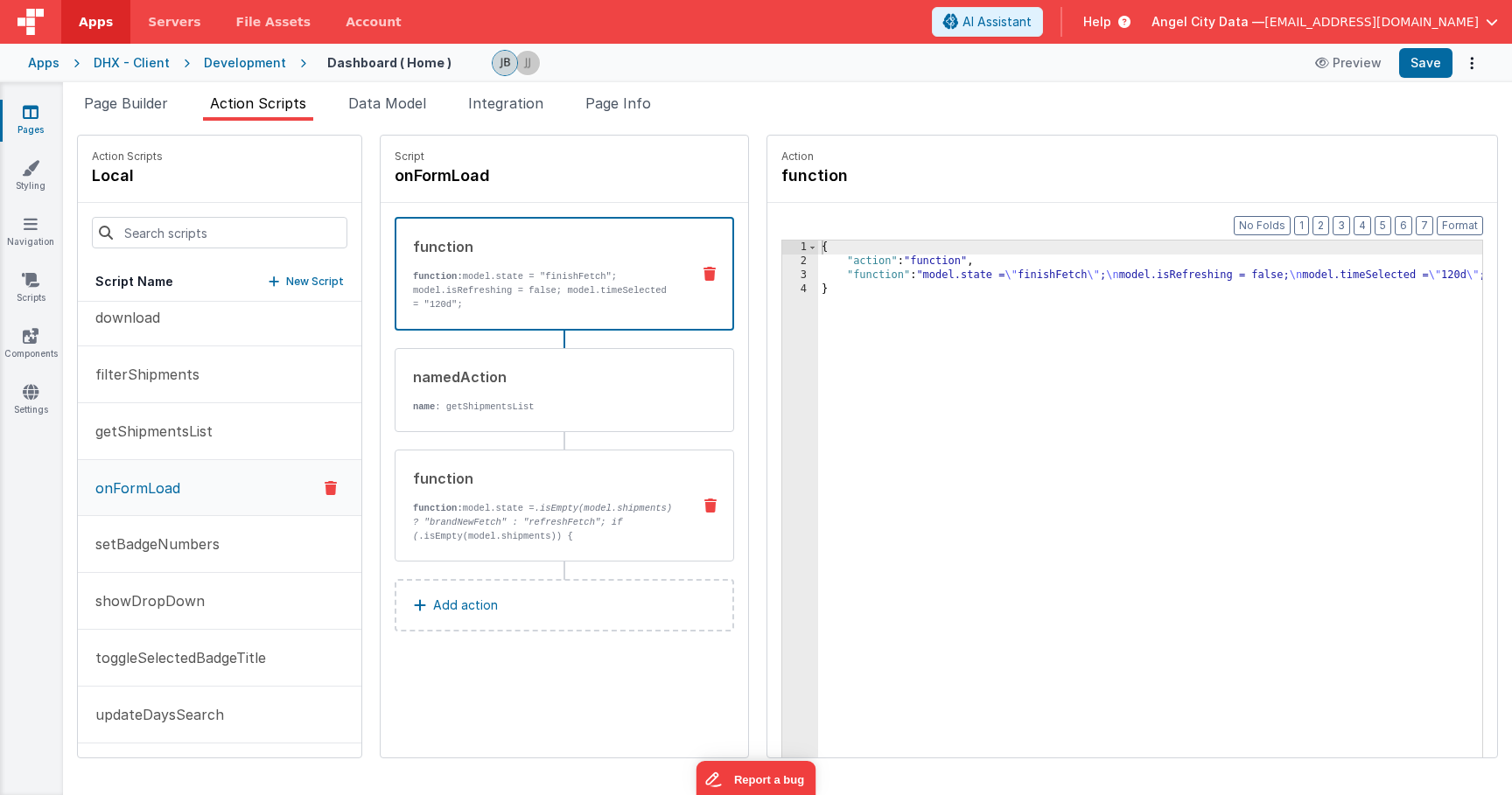
click at [479, 527] on p "function: model.state = .isEmpty(model.shipments) ? "brandNewFetch" : "refreshF…" at bounding box center [545, 578] width 264 height 154
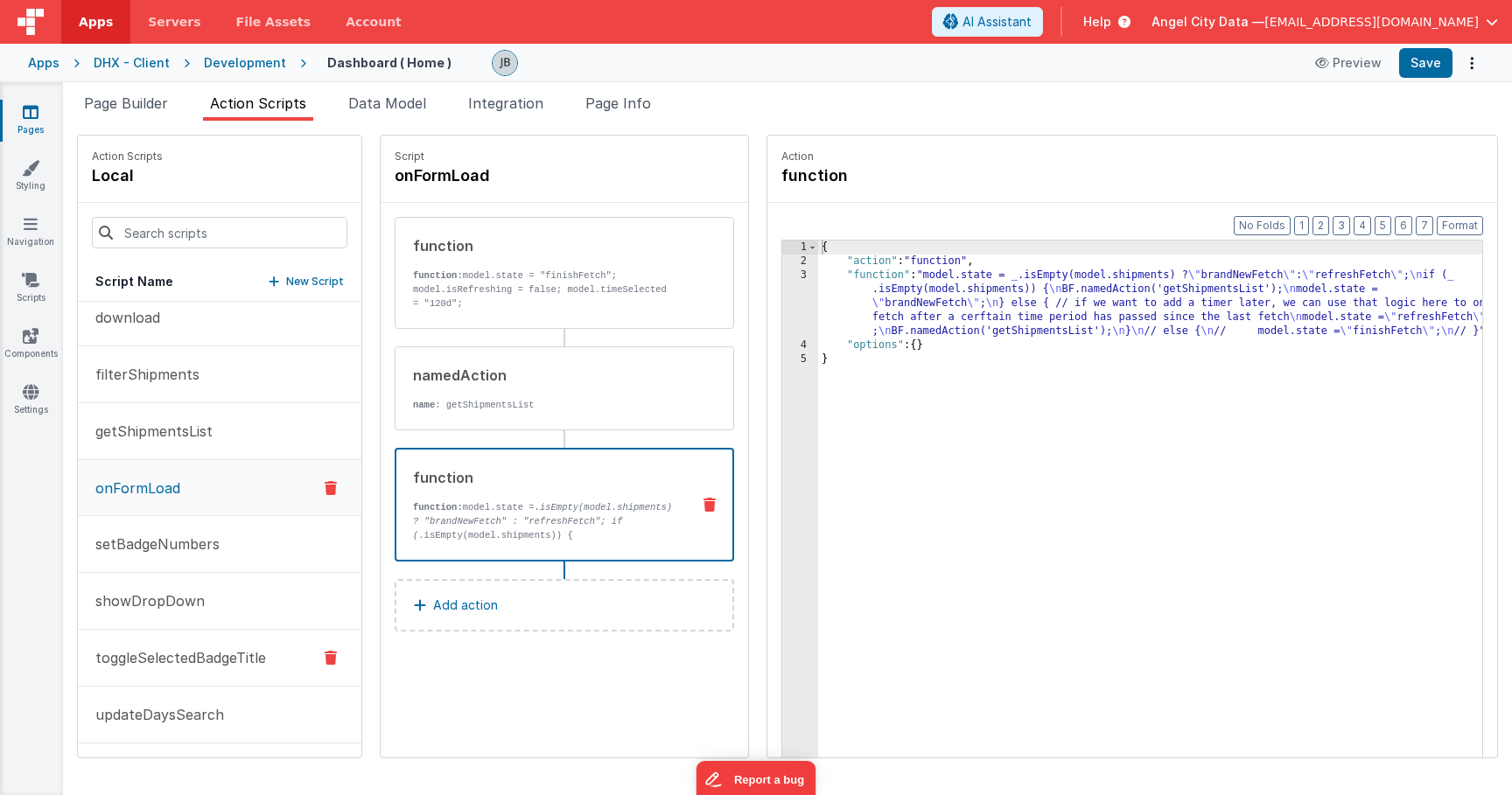
click at [180, 646] on button "toggleSelectedBadgeTitle" at bounding box center [219, 658] width 283 height 57
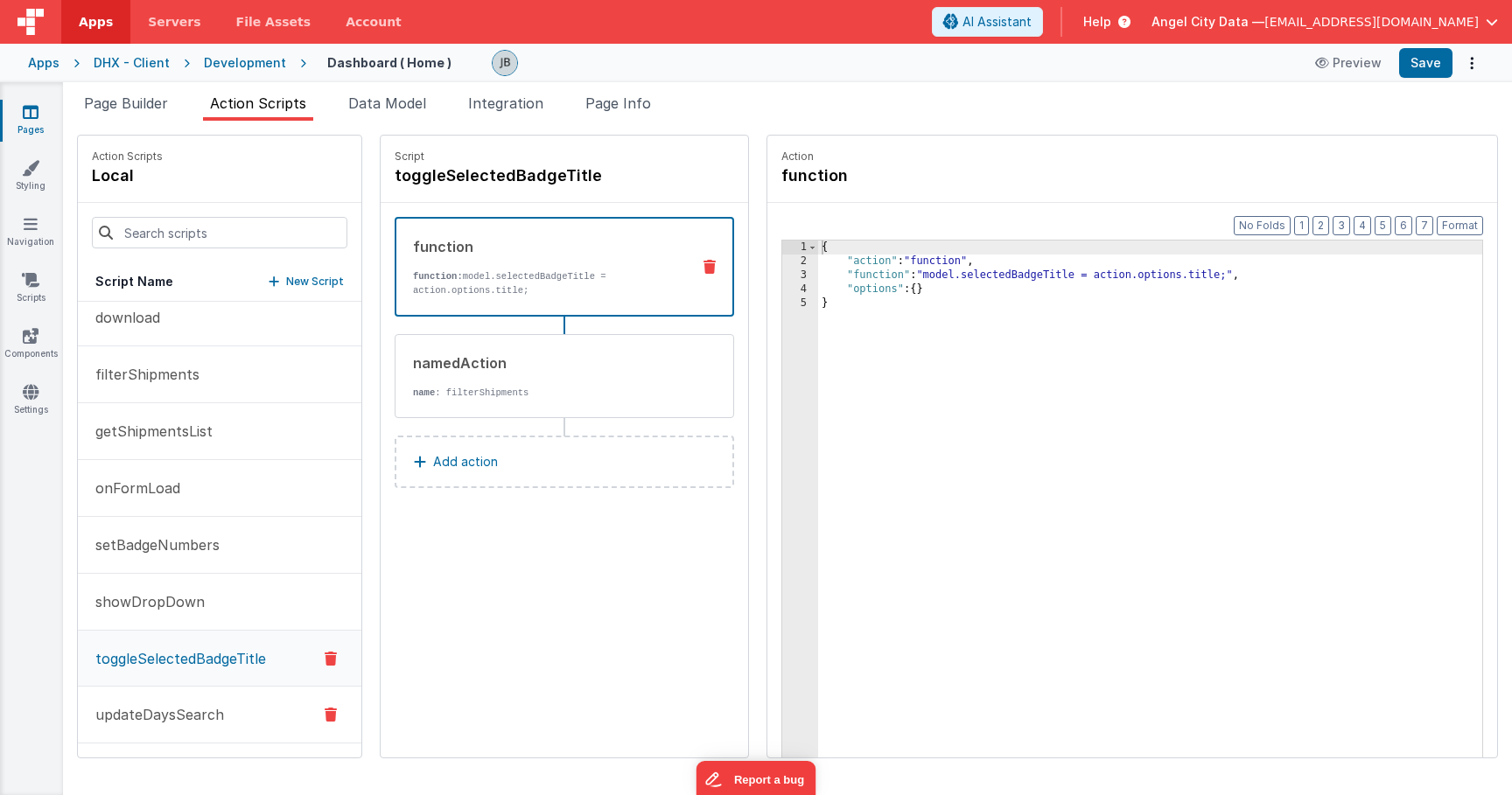
click at [164, 711] on p "updateDaysSearch" at bounding box center [155, 714] width 139 height 21
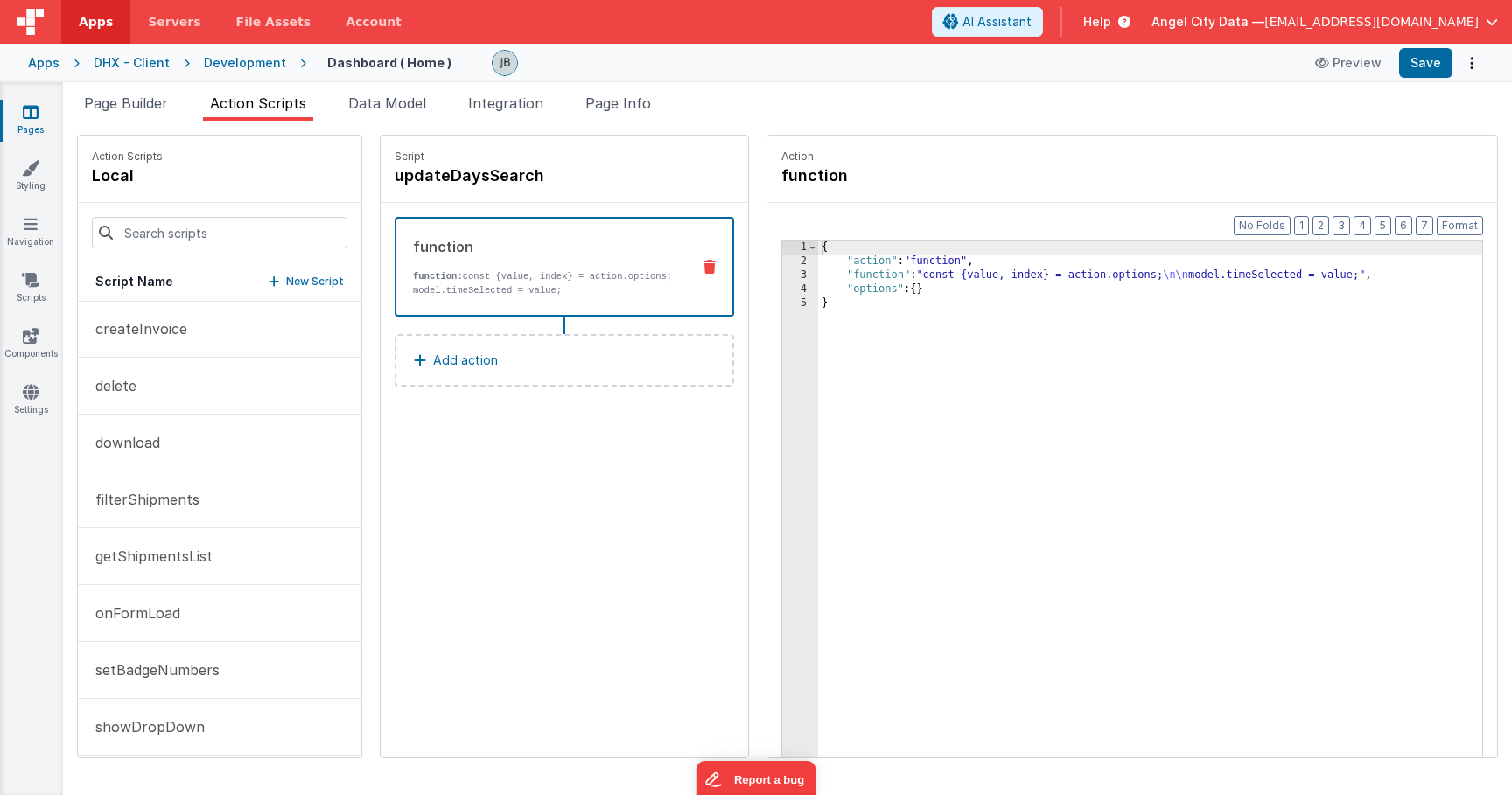
scroll to position [0, 0]
click at [173, 348] on button "createFolder" at bounding box center [219, 330] width 283 height 57
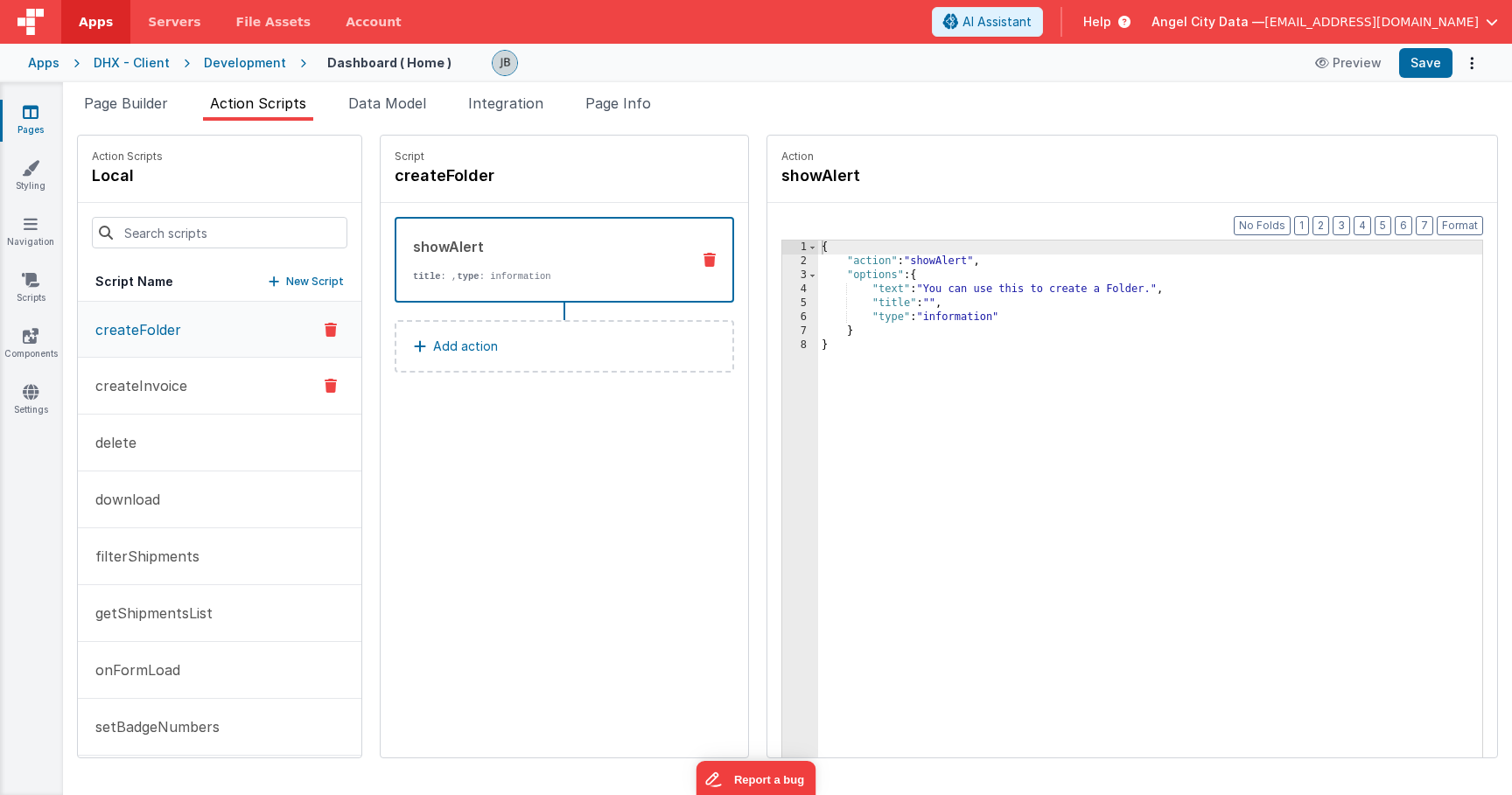
click at [173, 385] on p "createInvoice" at bounding box center [136, 385] width 103 height 21
click at [172, 427] on button "delete" at bounding box center [219, 444] width 283 height 57
click at [172, 491] on button "download" at bounding box center [219, 500] width 283 height 57
click at [174, 550] on p "filterShipments" at bounding box center [142, 556] width 115 height 21
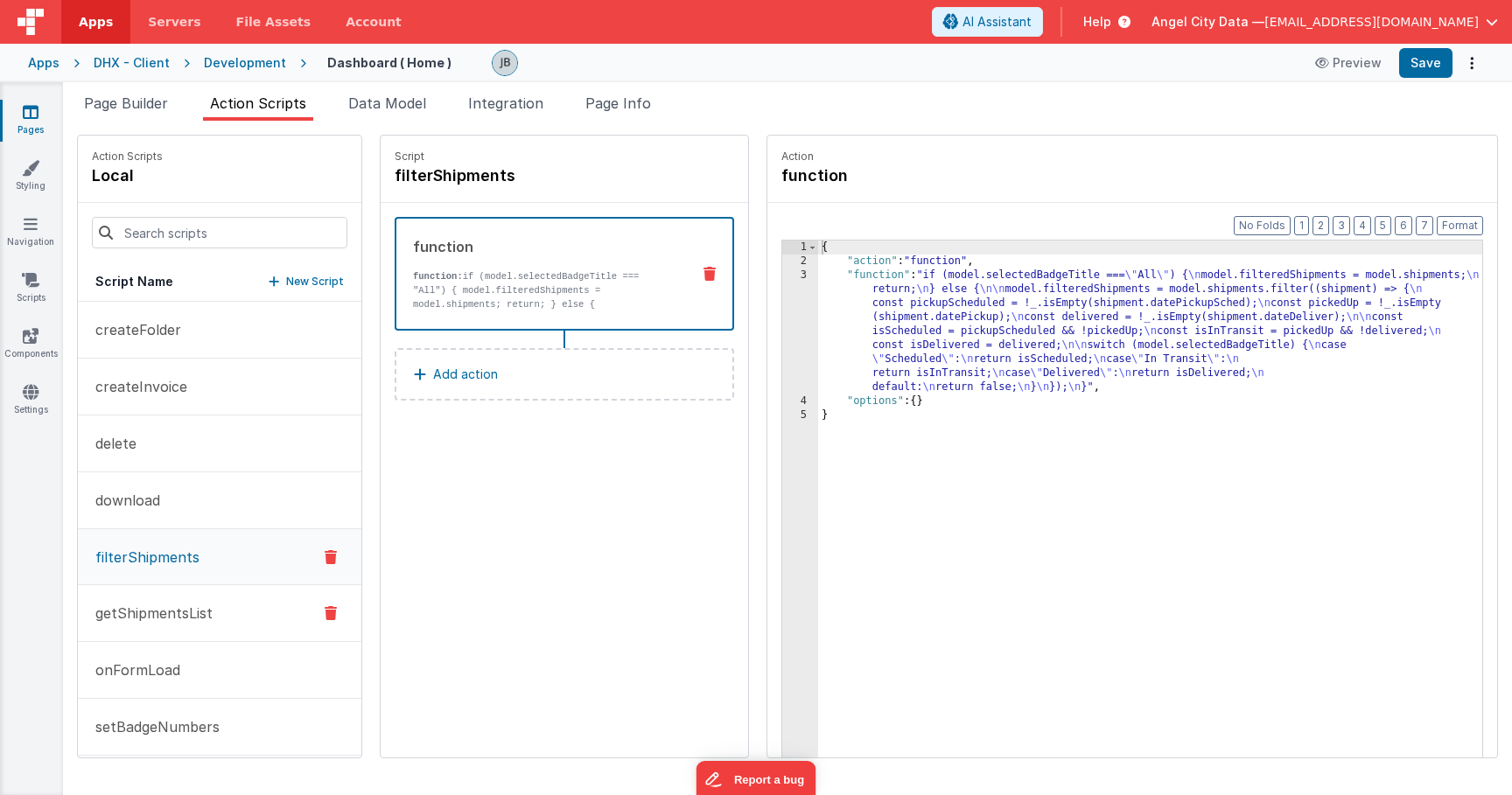
click at [152, 619] on p "getShipmentsList" at bounding box center [149, 613] width 127 height 21
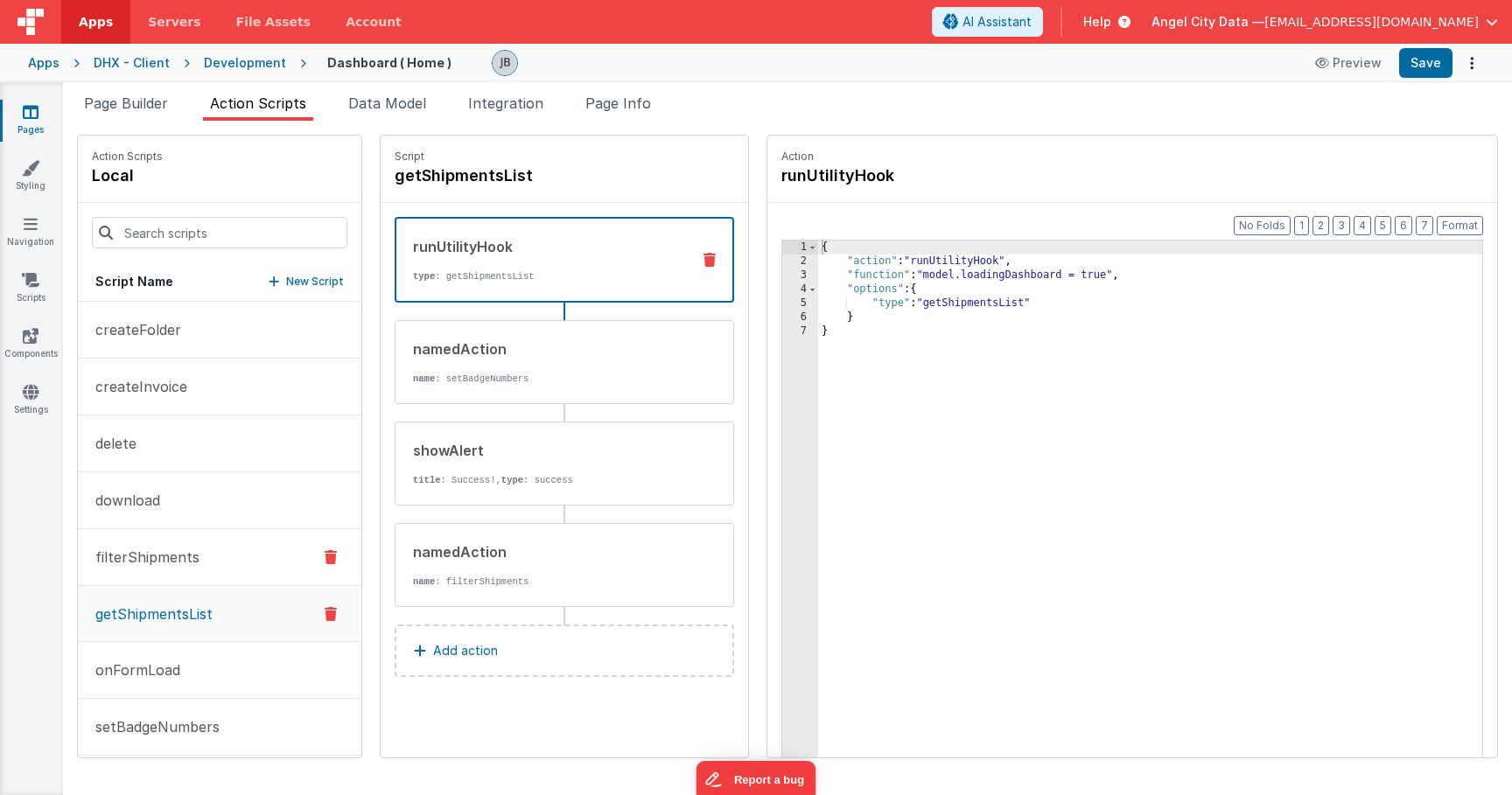
click at [161, 542] on button "filterShipments" at bounding box center [219, 558] width 283 height 57
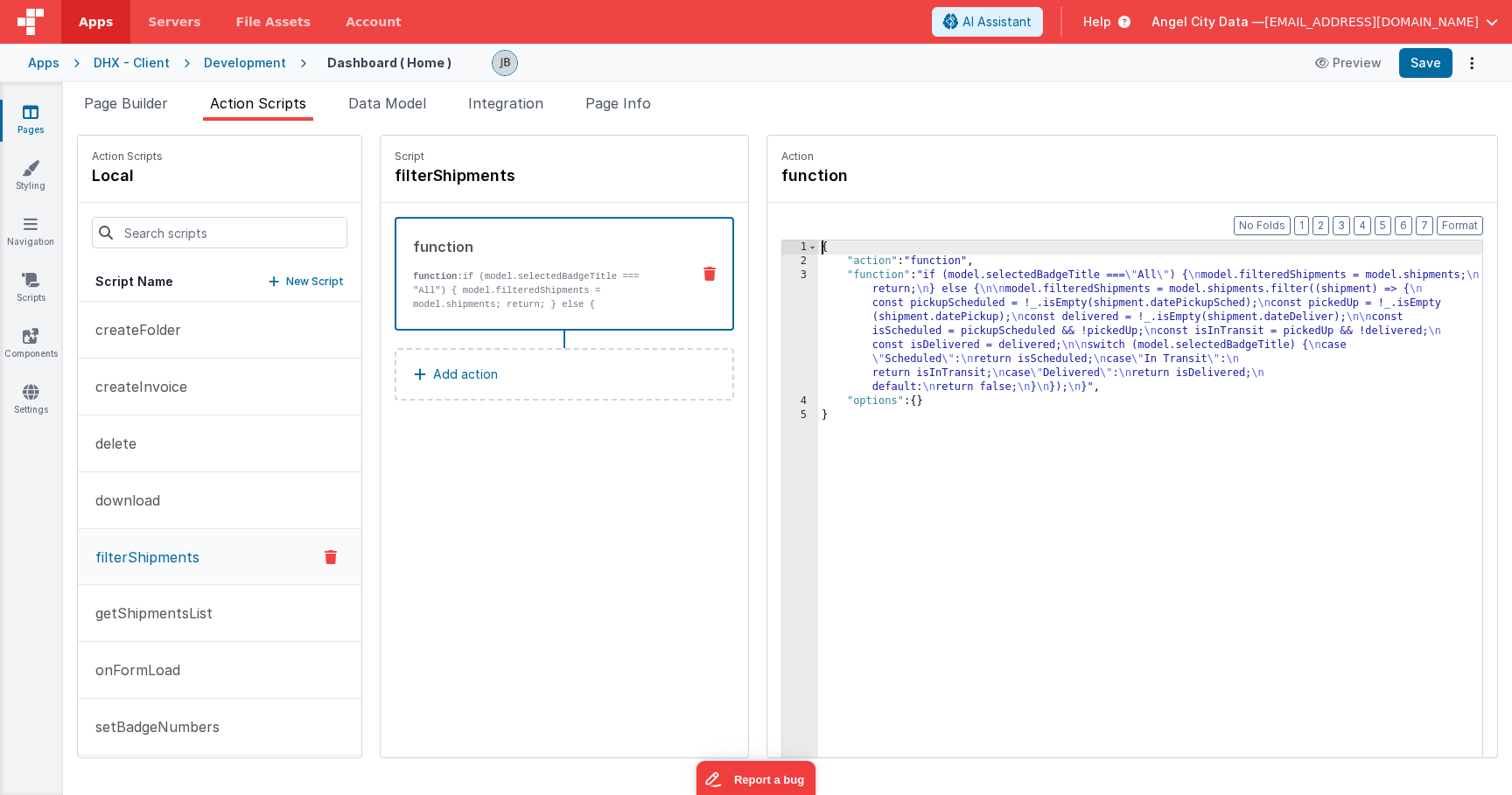
click at [782, 326] on div "3" at bounding box center [800, 331] width 36 height 126
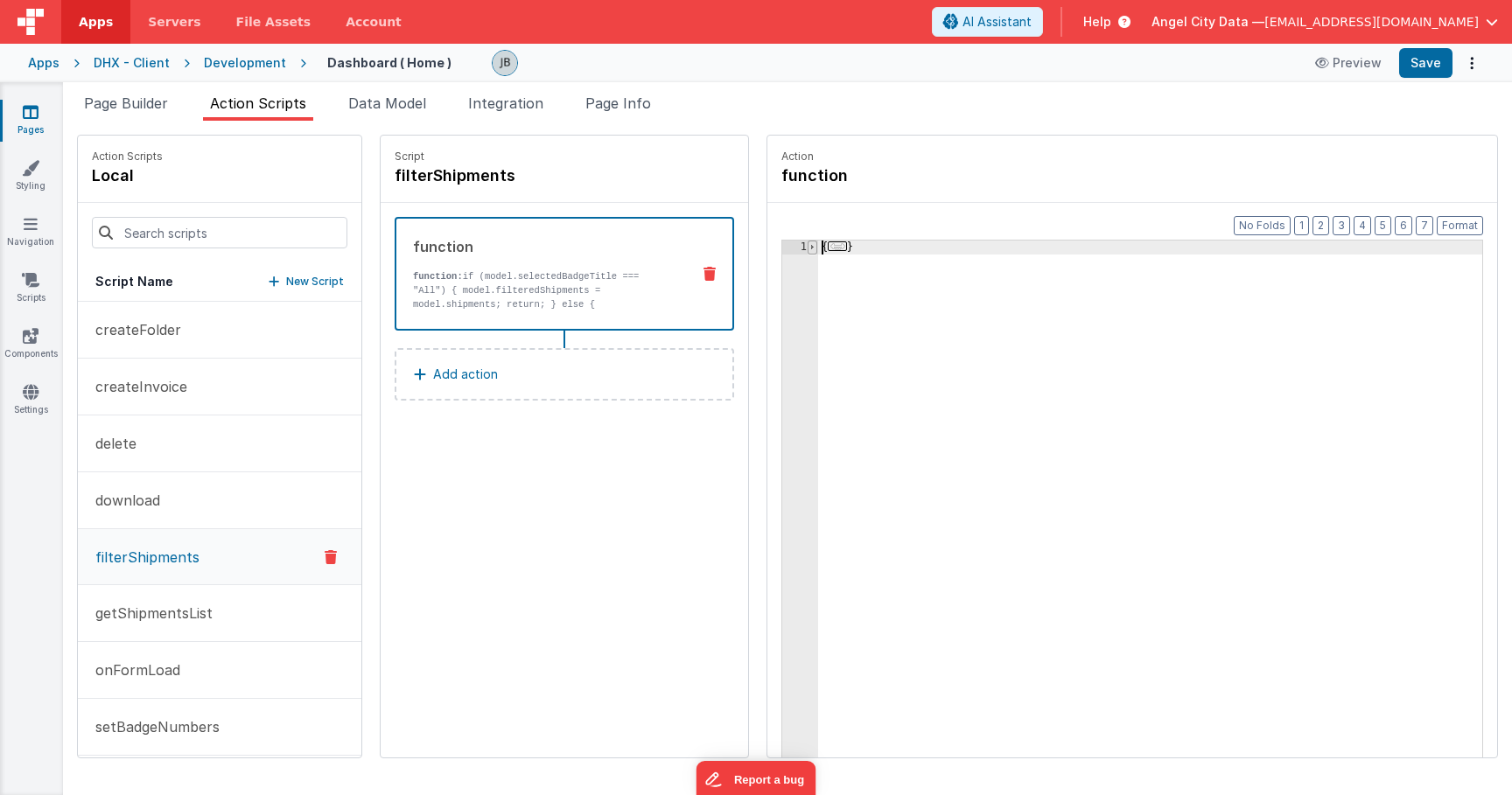
click at [808, 246] on span at bounding box center [813, 248] width 10 height 14
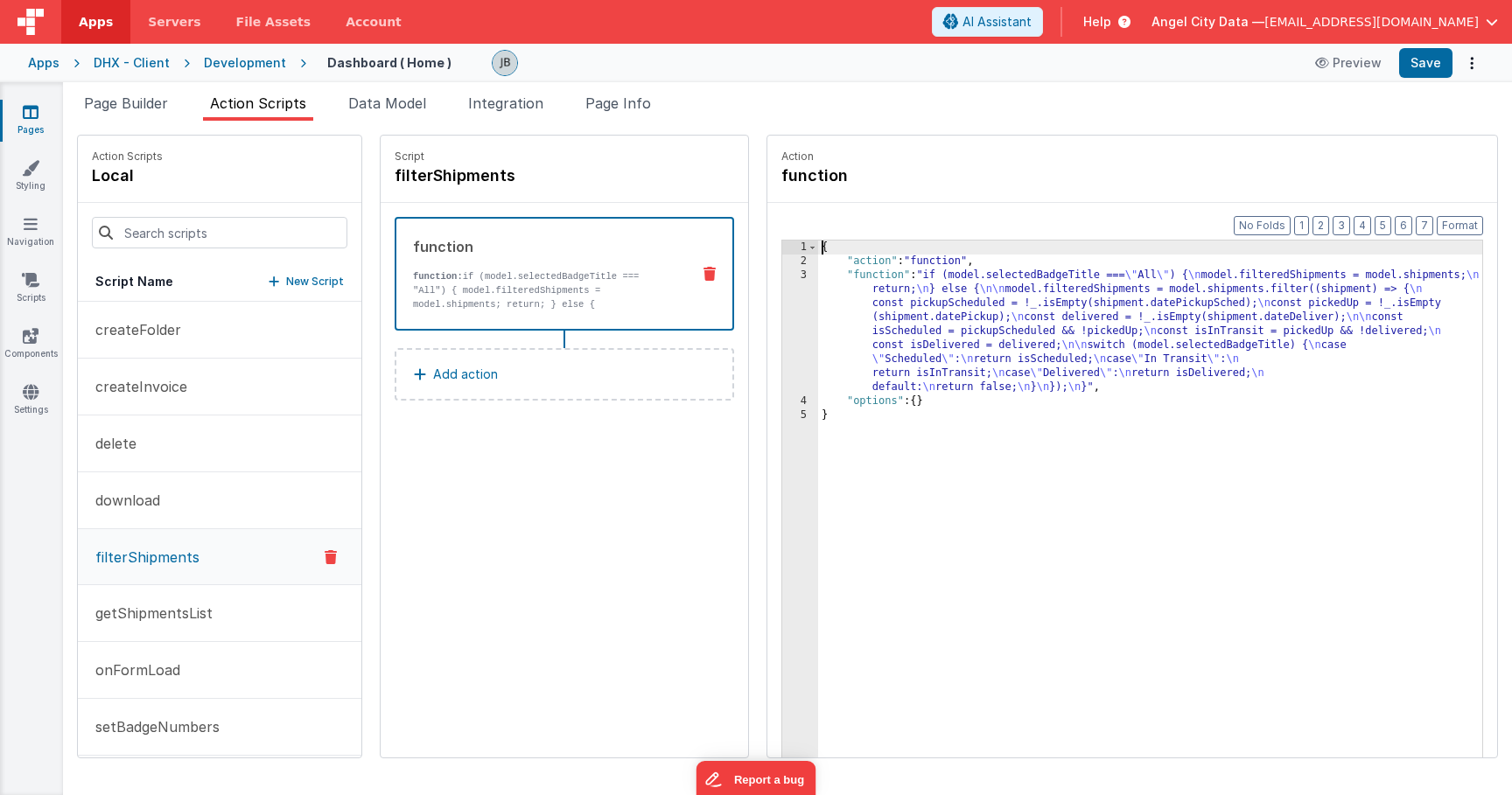
click at [782, 303] on div "3" at bounding box center [800, 331] width 36 height 126
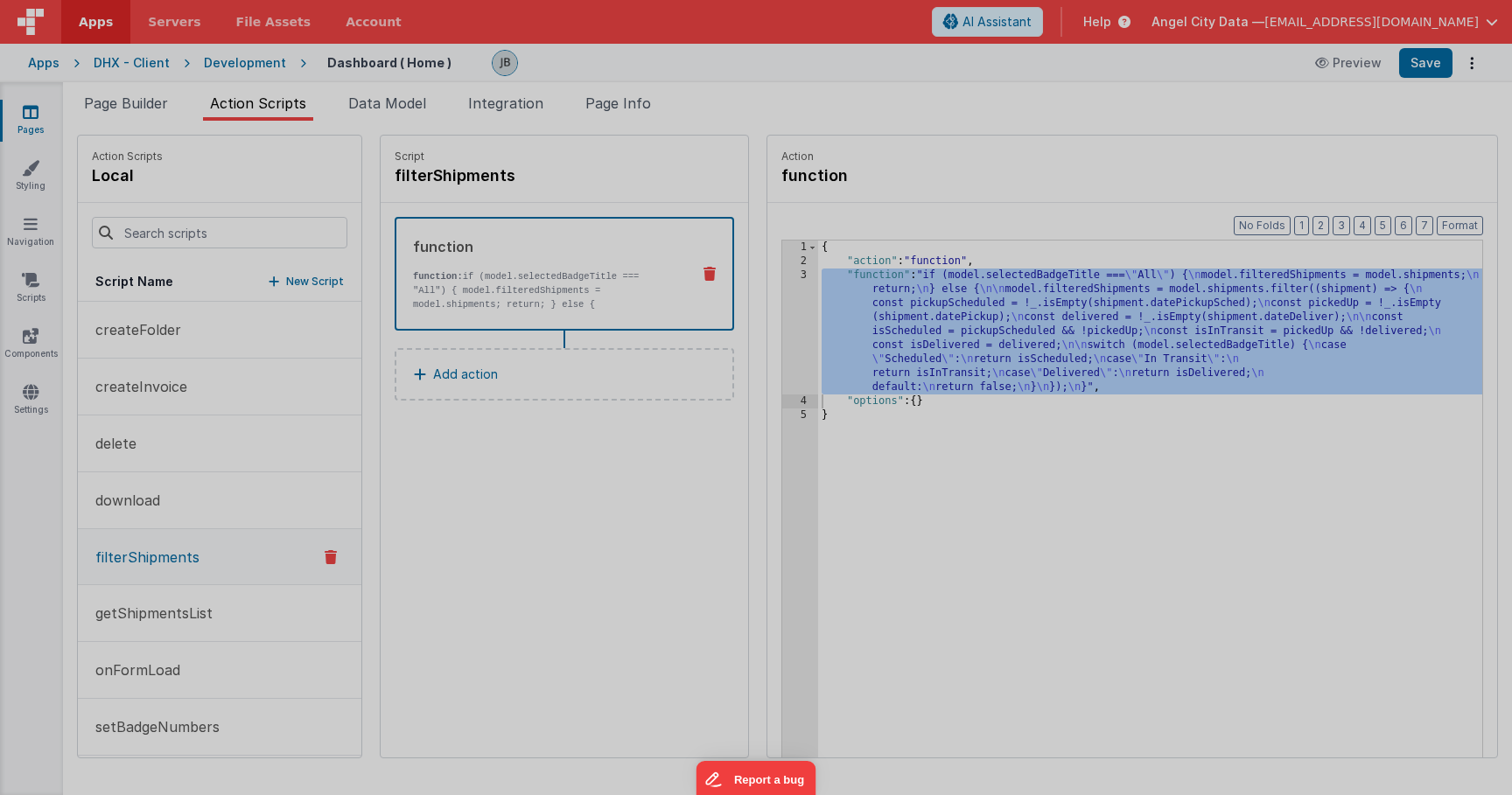
click at [762, 303] on div "if ( model . selectedBadgeTitle === "All" ) { model . filteredShipments = model…" at bounding box center [779, 444] width 1405 height 700
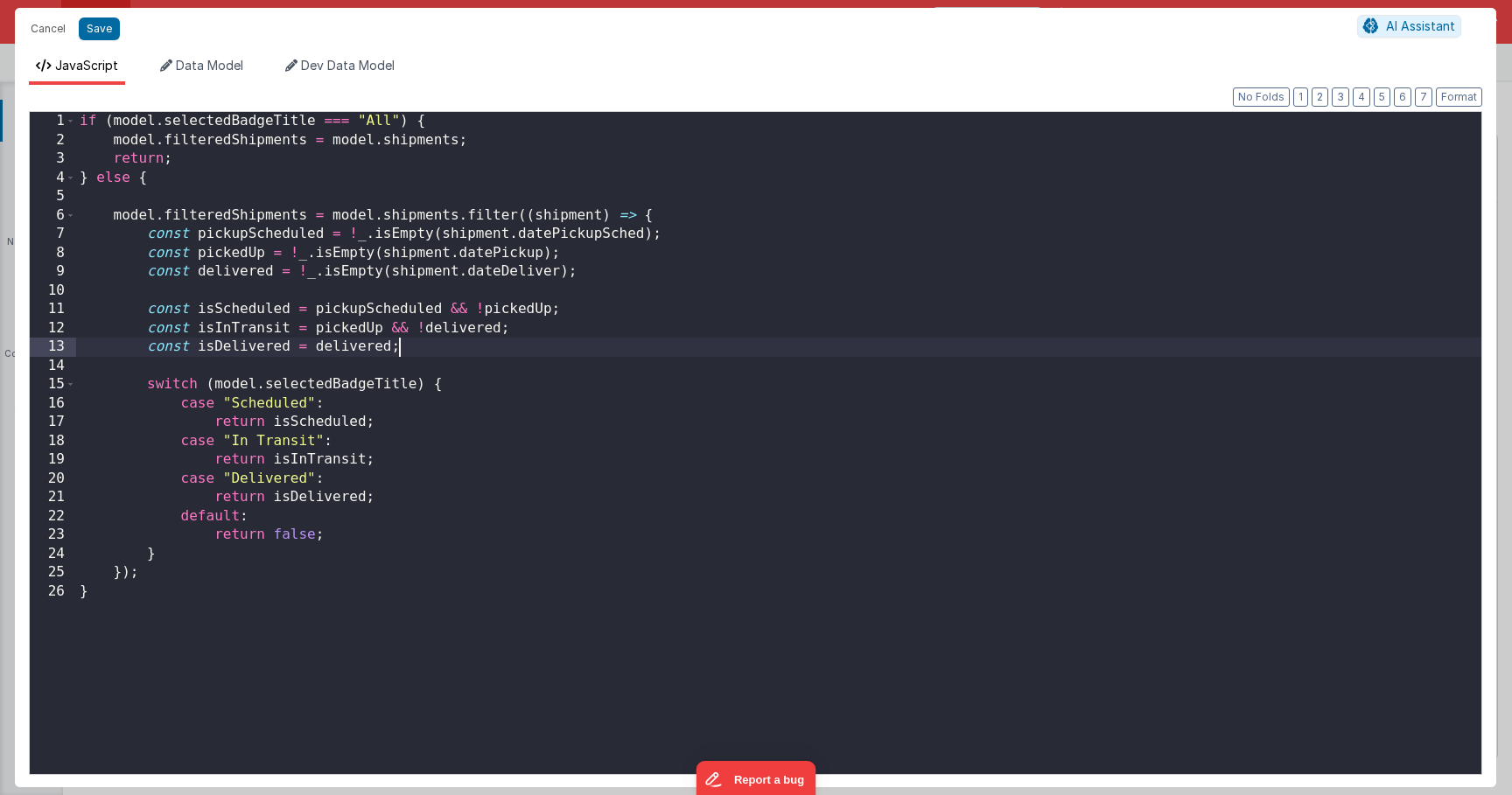
click at [542, 356] on div "if ( model . selectedBadgeTitle === "All" ) { model . filteredShipments = model…" at bounding box center [779, 461] width 1405 height 700
click at [46, 32] on button "Cancel" at bounding box center [48, 28] width 53 height 24
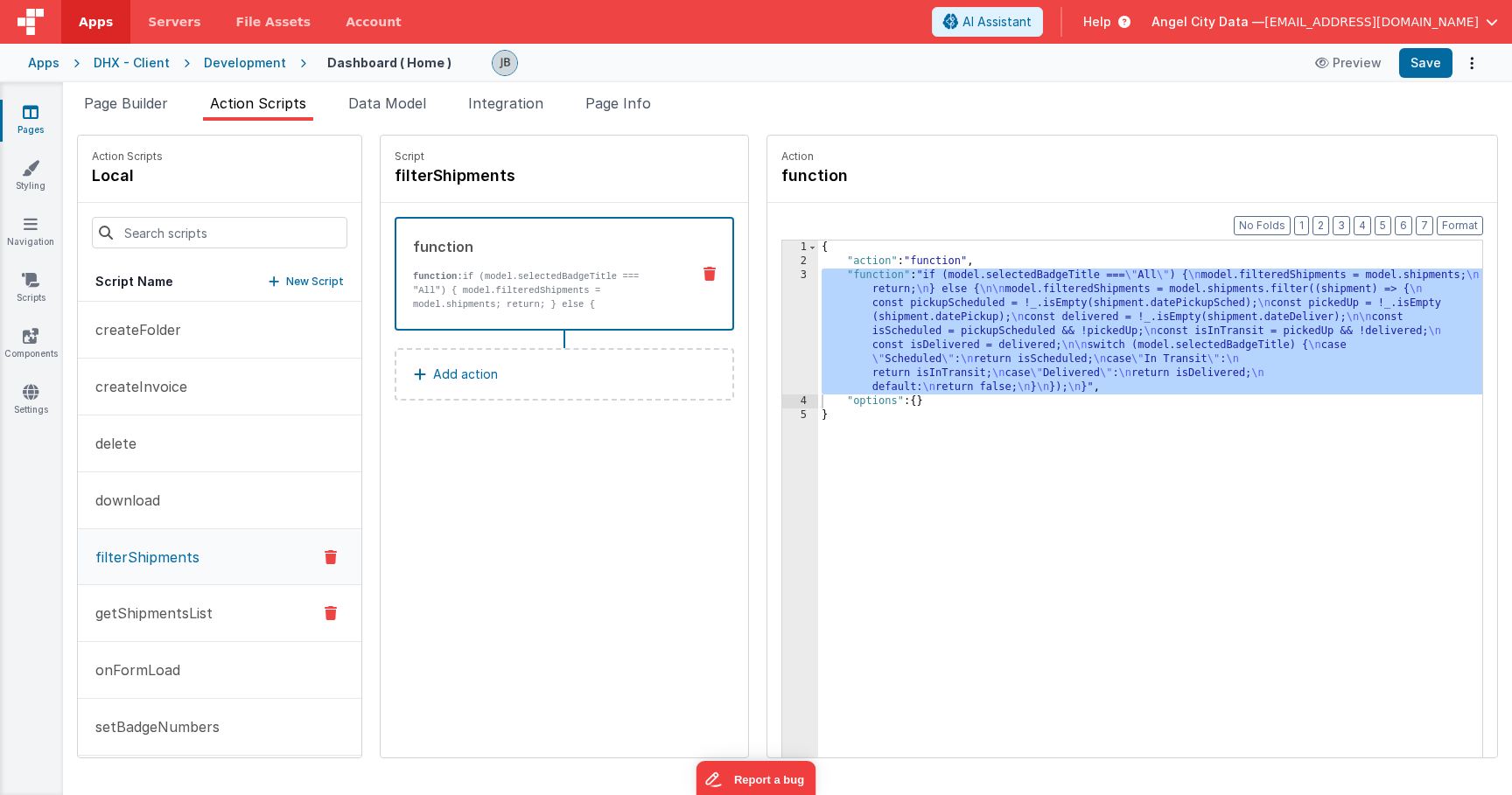
click at [142, 609] on p "getShipmentsList" at bounding box center [149, 613] width 127 height 21
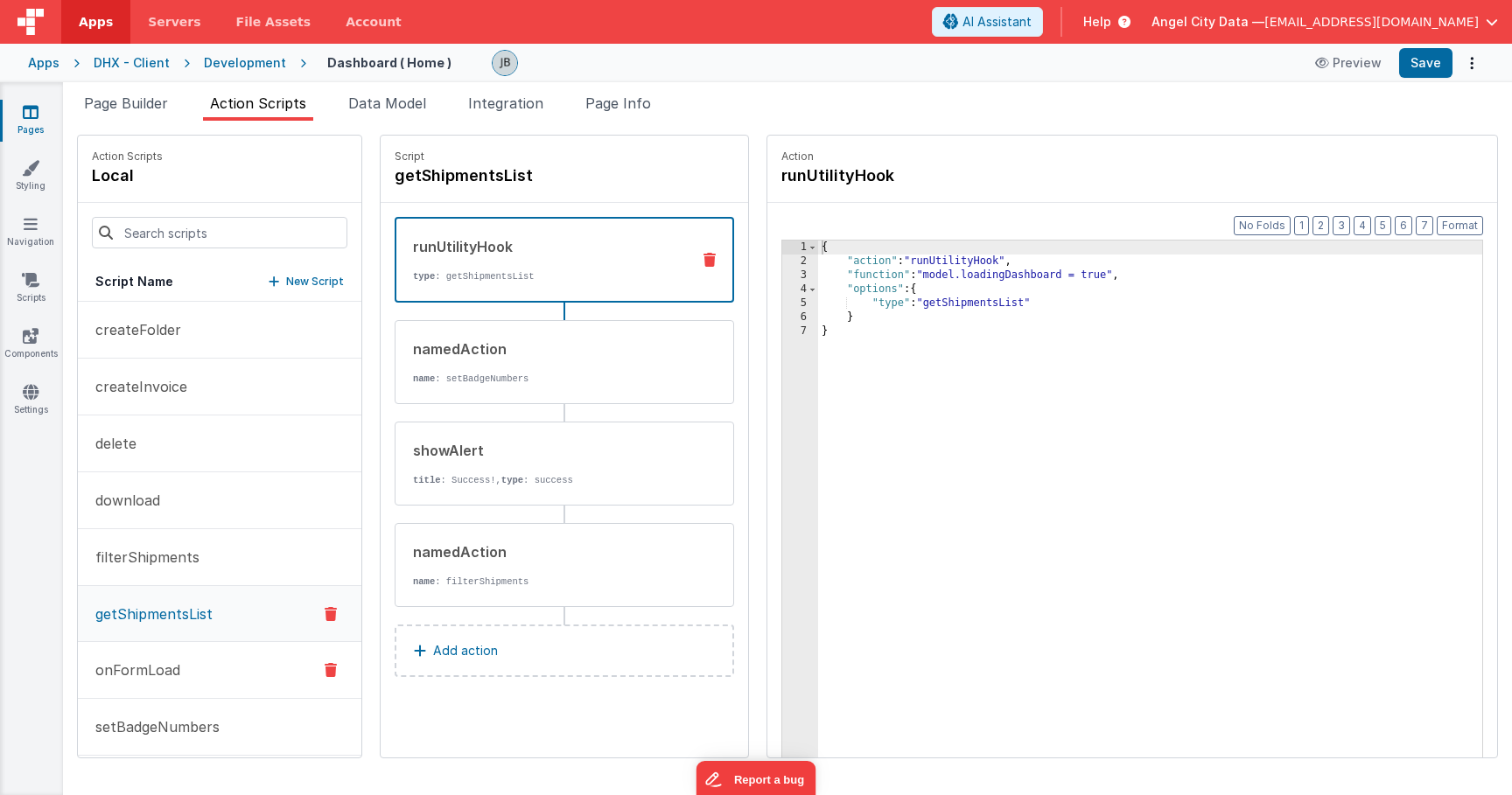
click at [146, 669] on p "onFormLoad" at bounding box center [132, 670] width 95 height 21
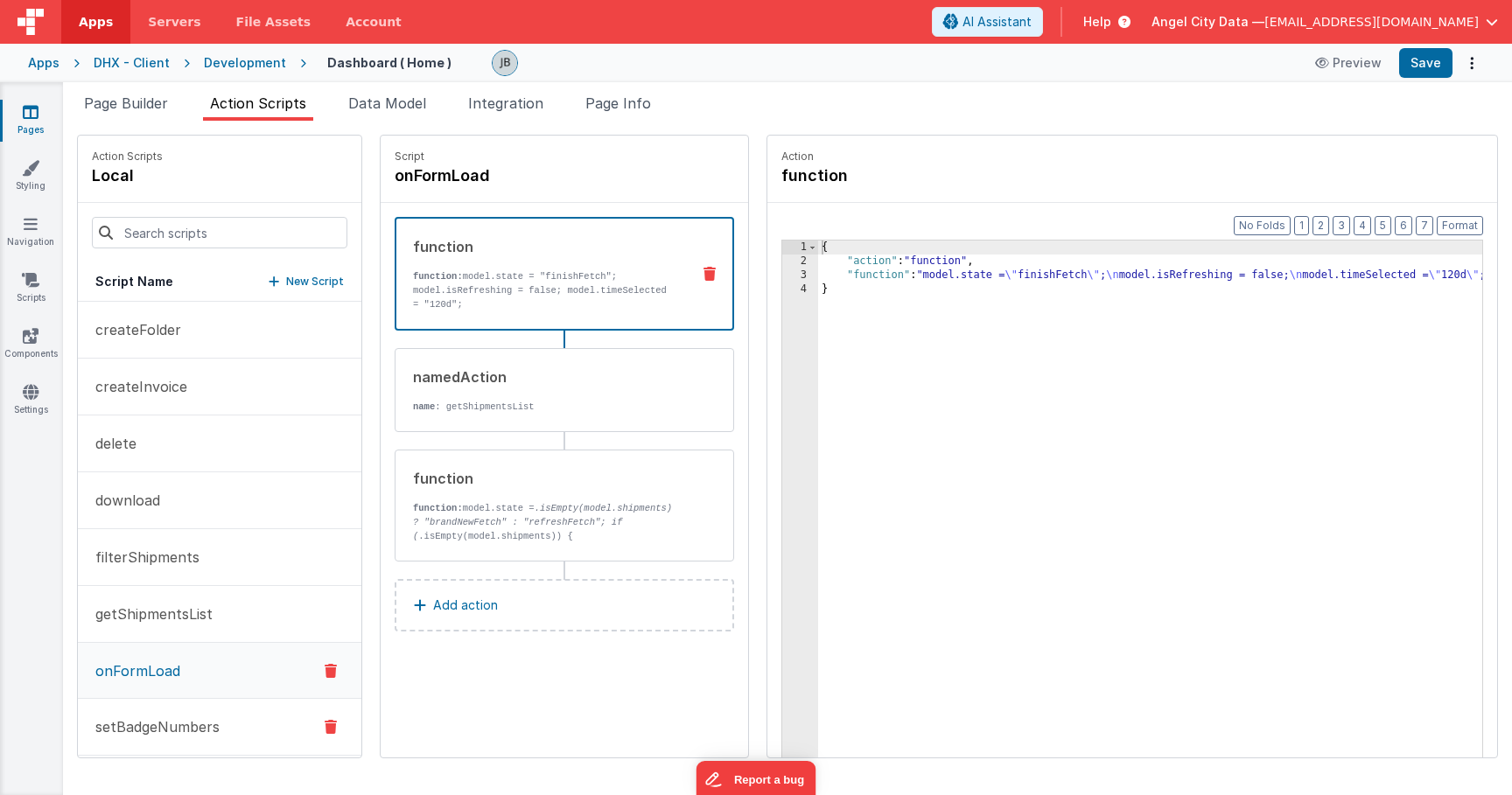
click at [158, 715] on button "setBadgeNumbers" at bounding box center [219, 727] width 283 height 57
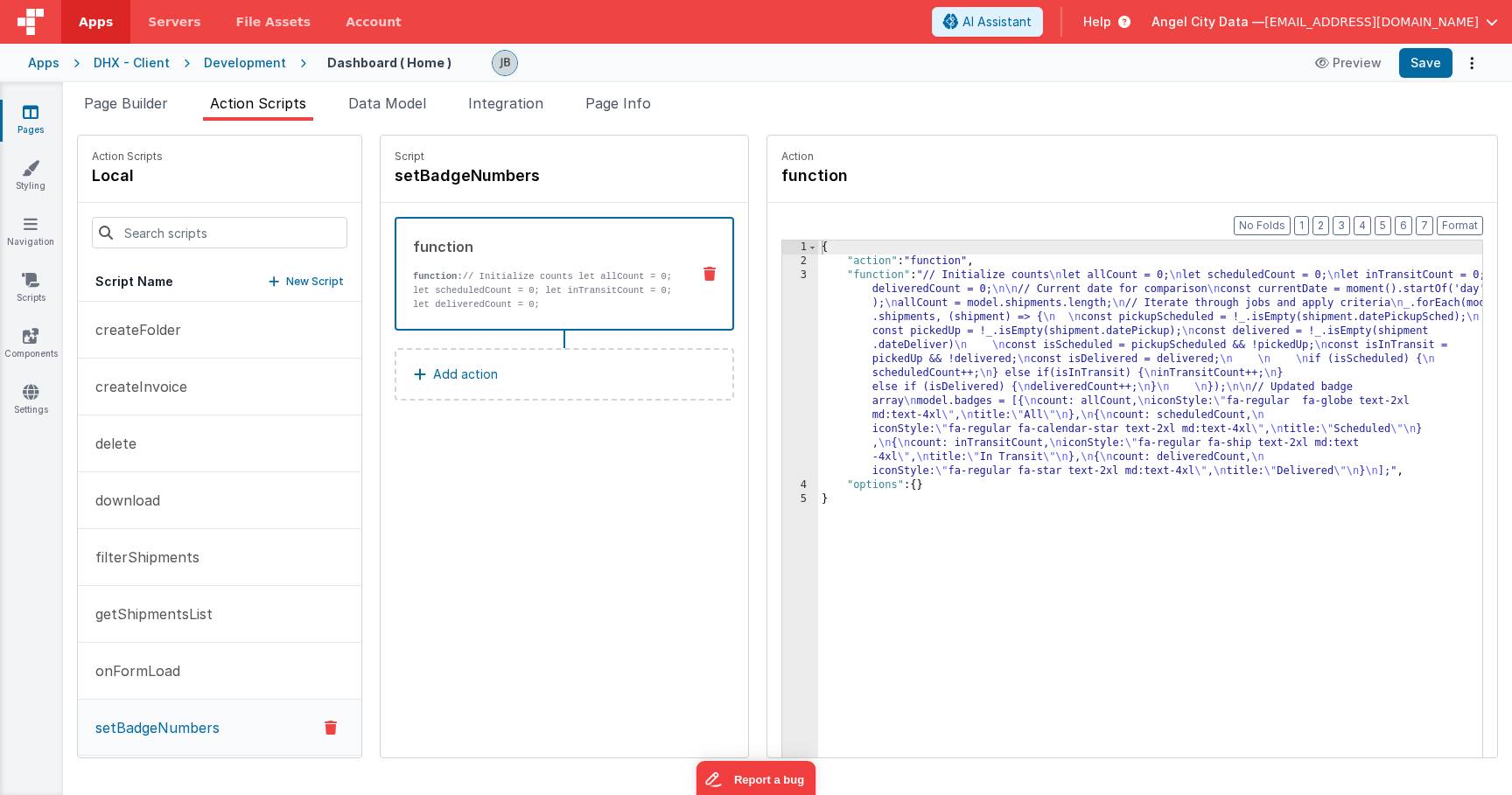
click at [782, 350] on div "3" at bounding box center [800, 373] width 36 height 210
click at [782, 348] on div "3" at bounding box center [800, 373] width 36 height 210
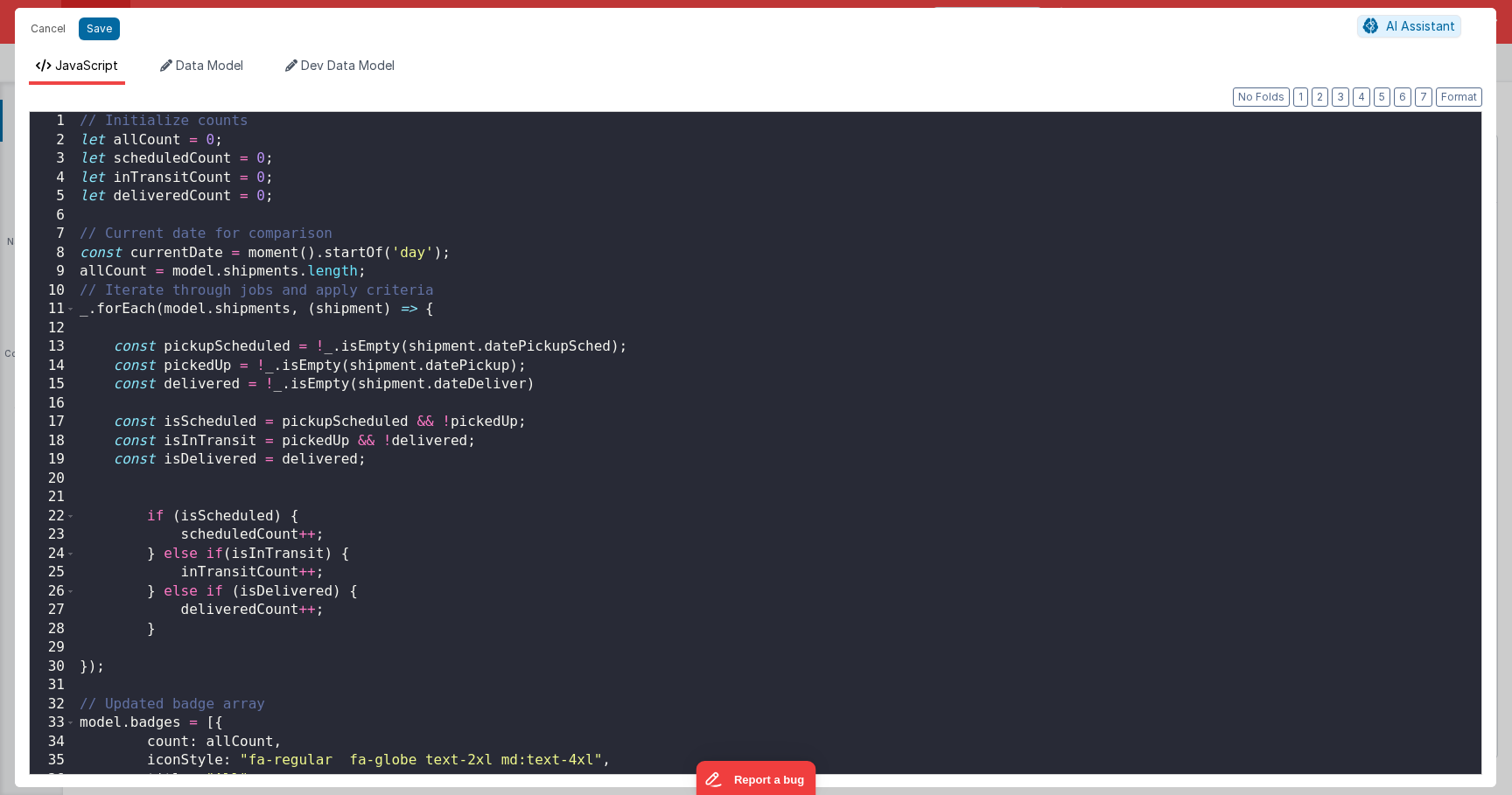
click at [760, 348] on div "Cancel Save AI Assistant JavaScript Data Model Dev Data Model Format 7 6 5 4 3 …" at bounding box center [756, 398] width 1512 height 795
click at [529, 282] on div "// Initialize counts let allCount = 0 ; let scheduledCount = 0 ; let inTransitC…" at bounding box center [779, 461] width 1405 height 700
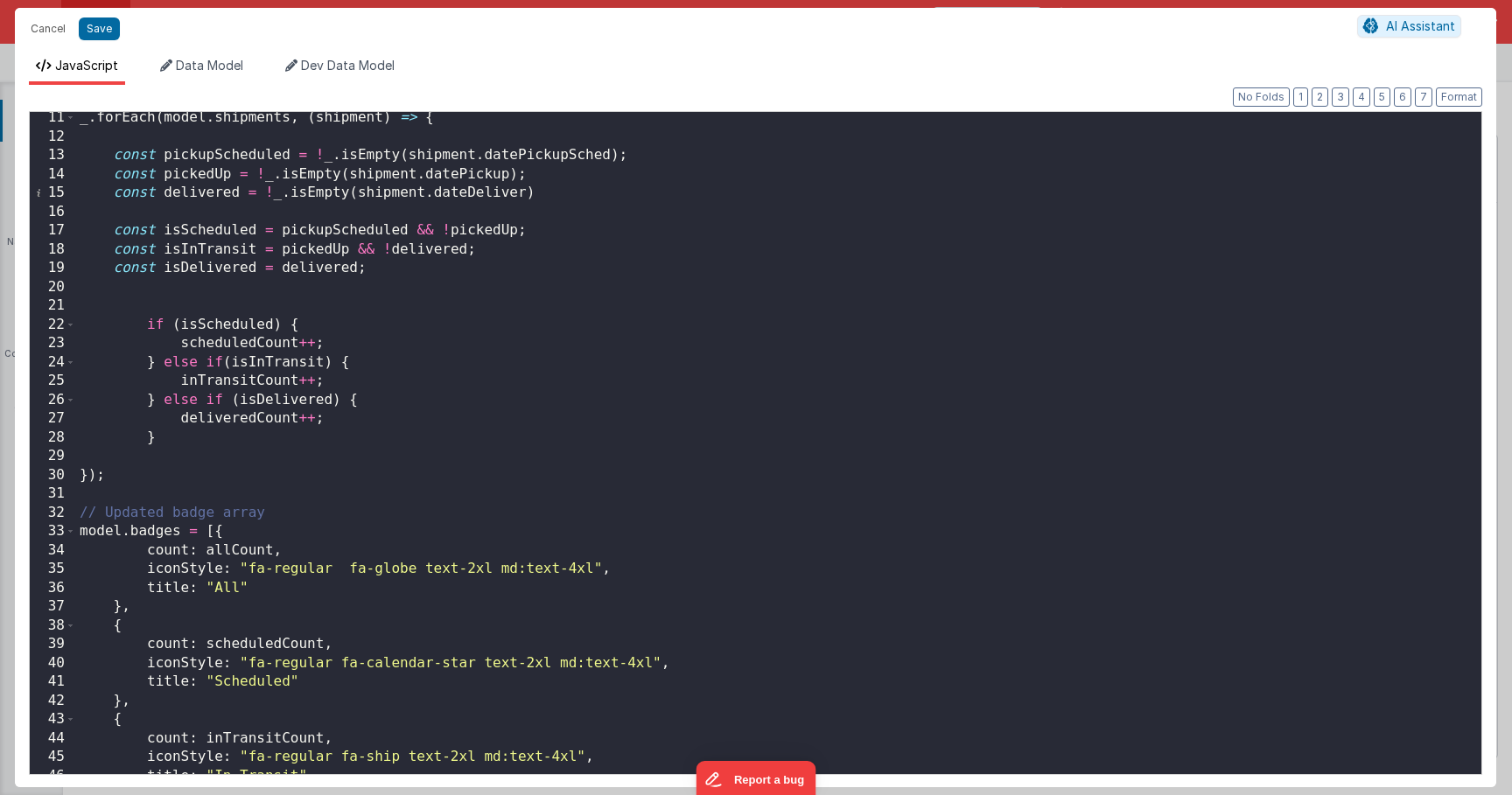
scroll to position [334, 0]
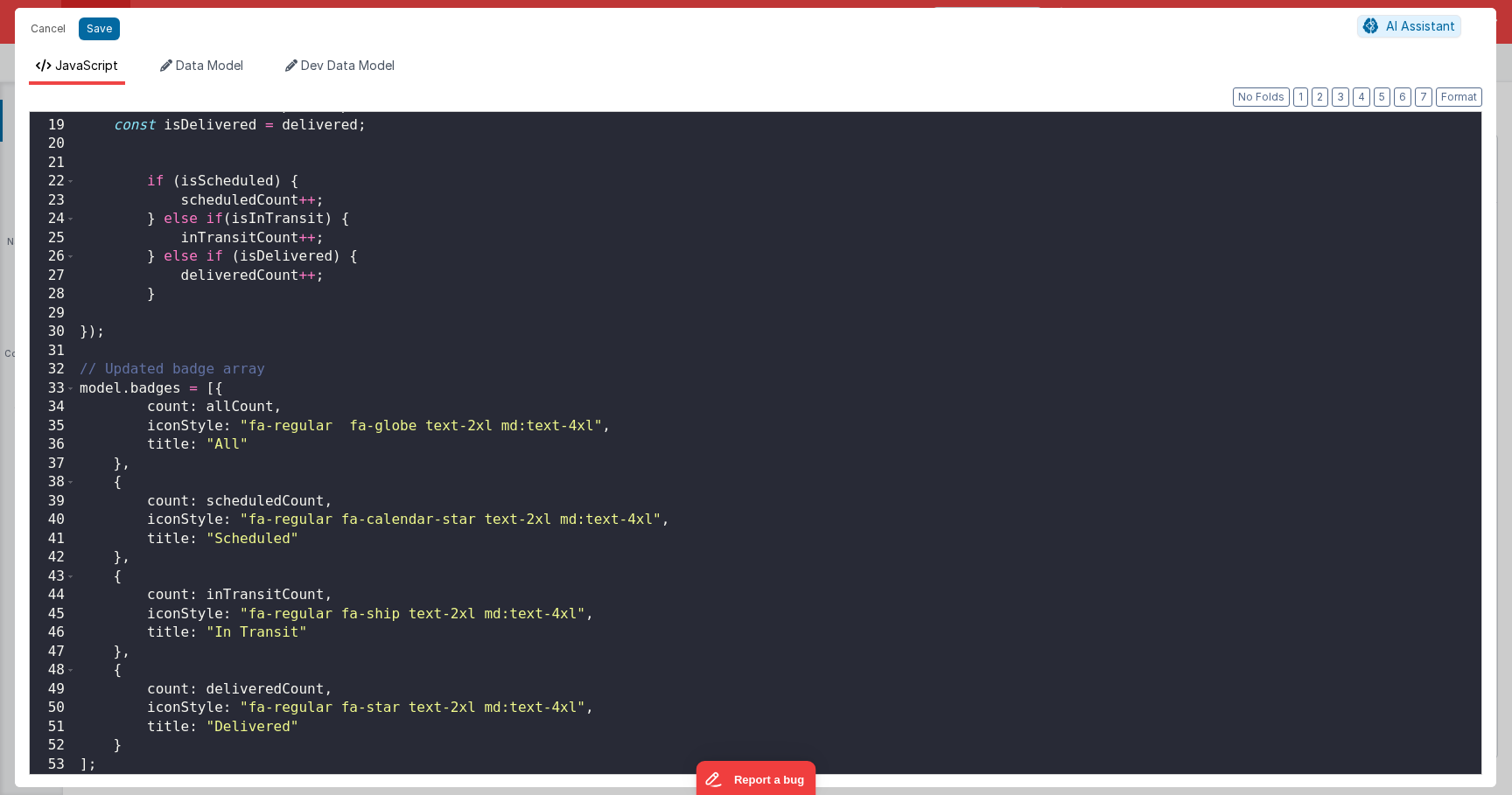
click at [384, 705] on div "const isInTransit = pickedUp && ! delivered ; const isDelivered = delivered ; i…" at bounding box center [779, 446] width 1405 height 700
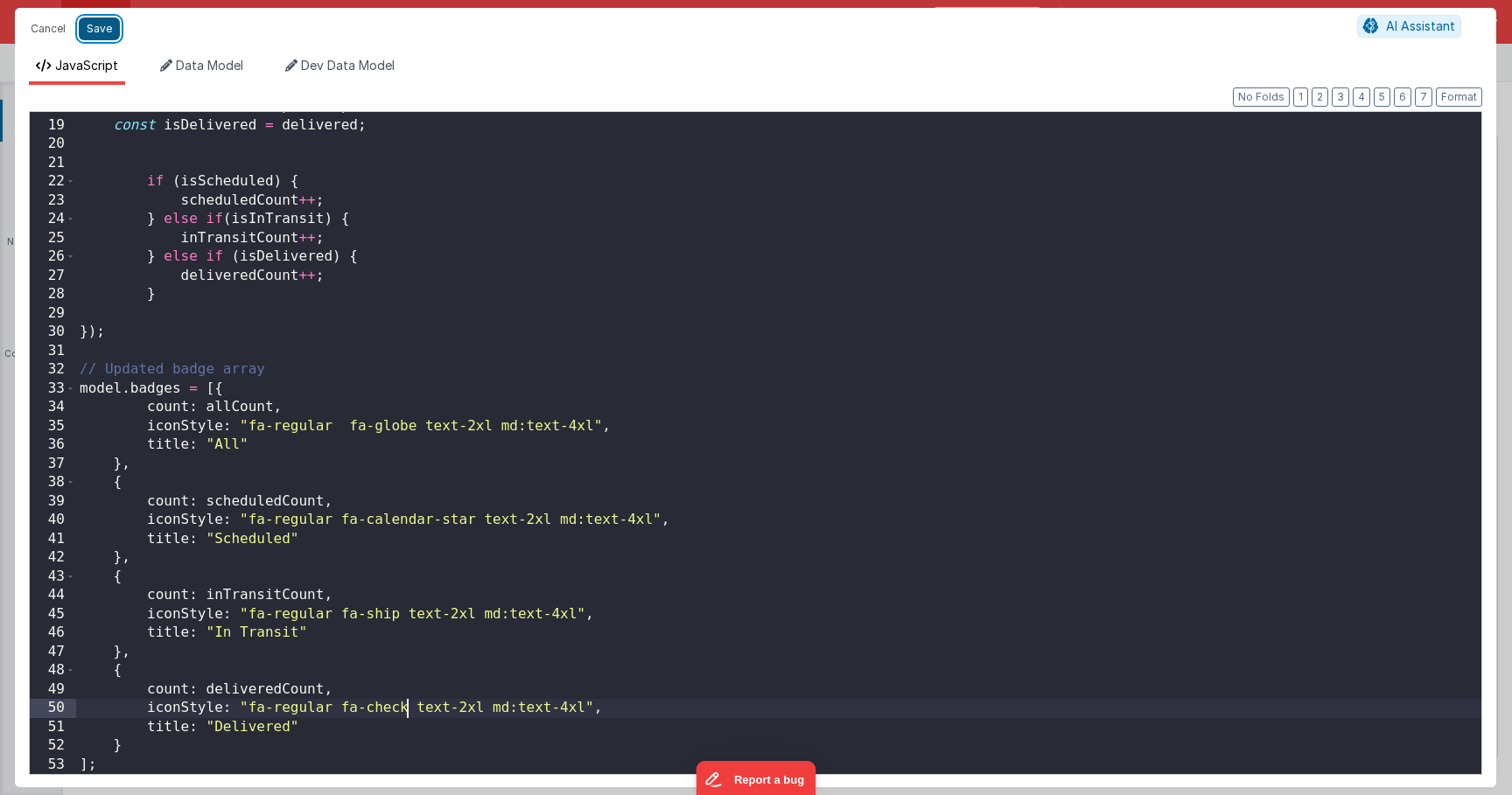
click at [101, 28] on button "Save" at bounding box center [99, 28] width 41 height 23
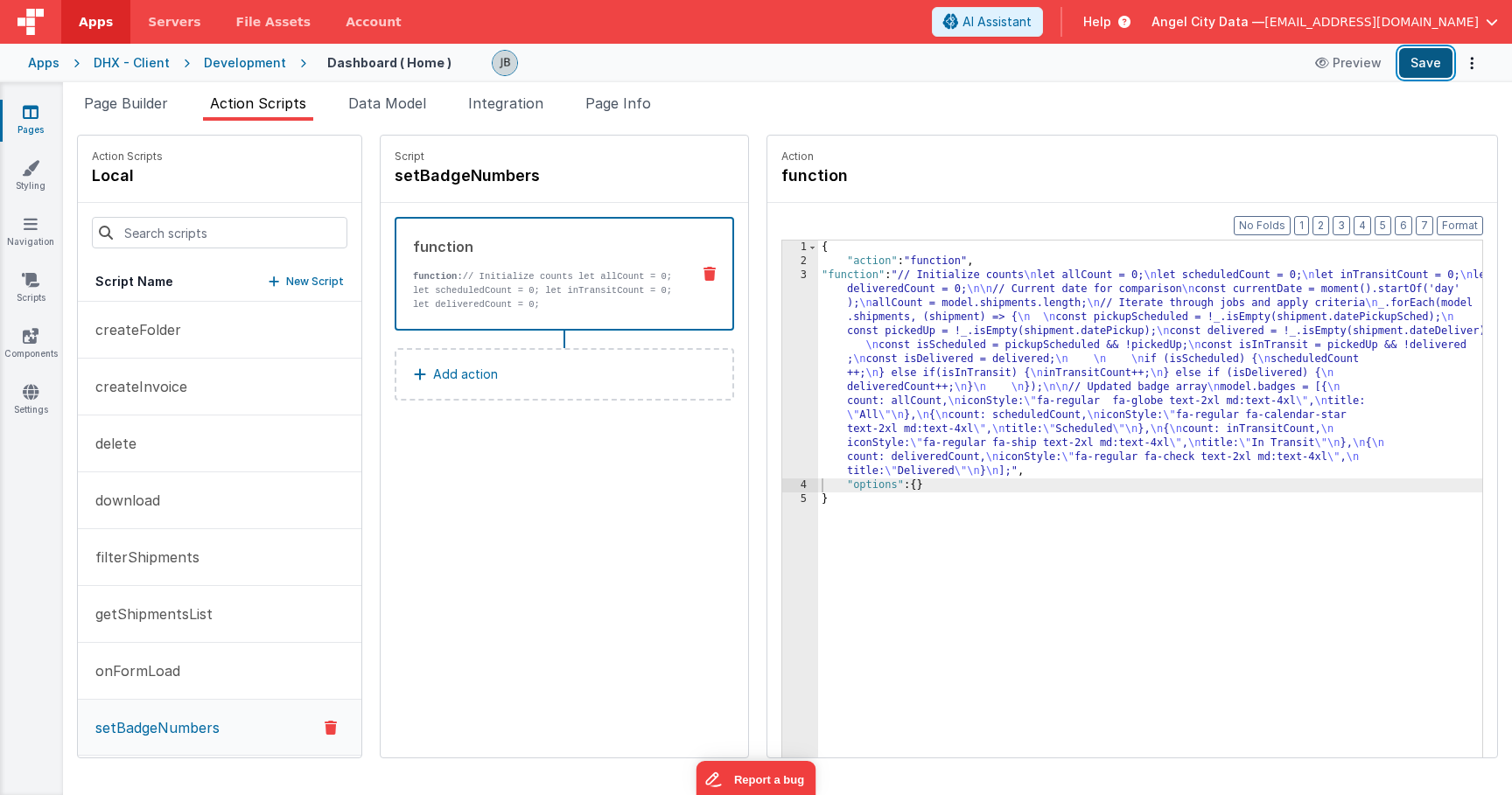
click at [1426, 70] on button "Save" at bounding box center [1426, 63] width 54 height 29
click at [147, 104] on span "Page Builder" at bounding box center [126, 103] width 84 height 18
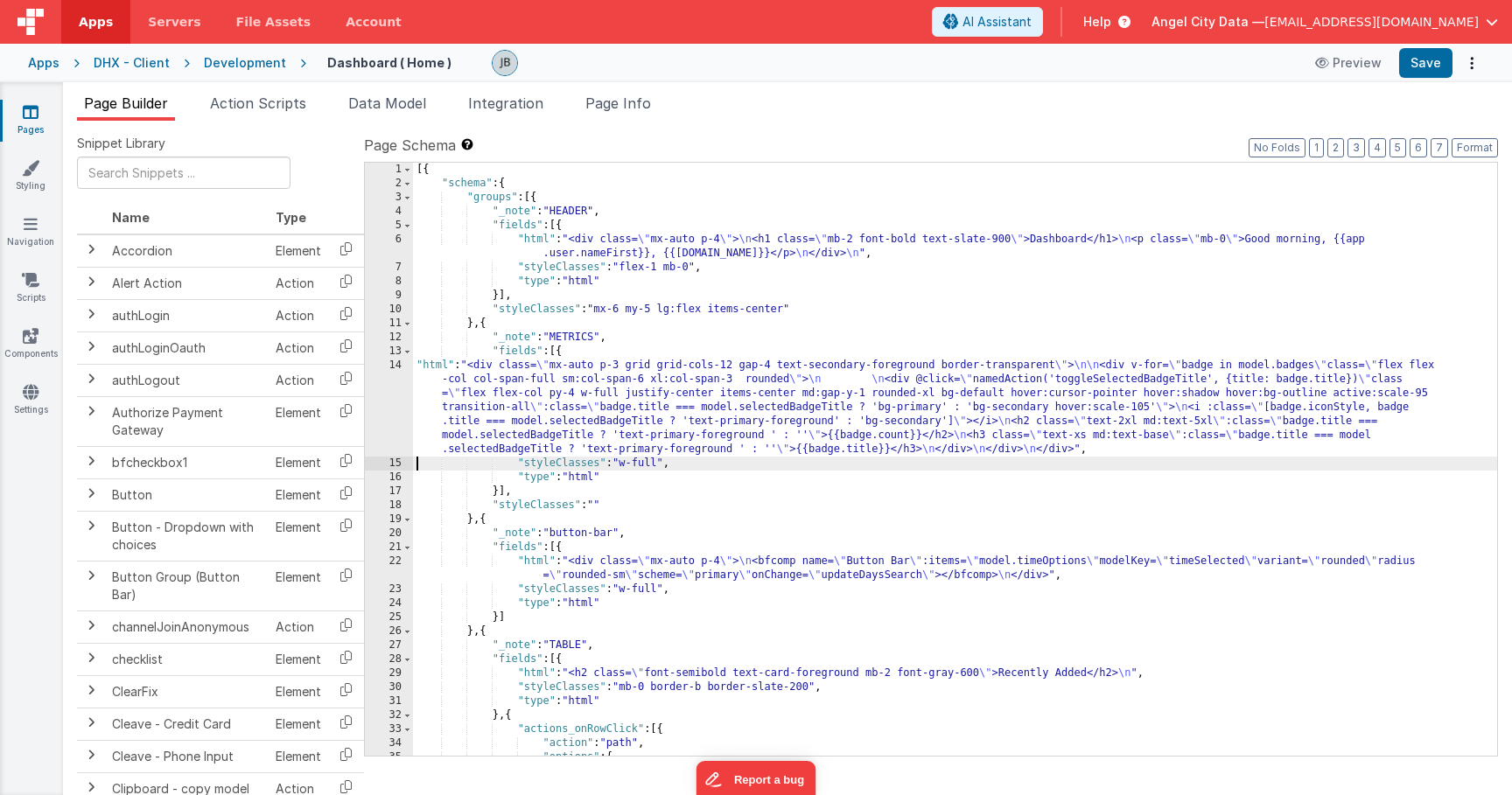
click at [390, 406] on div "14" at bounding box center [389, 407] width 48 height 98
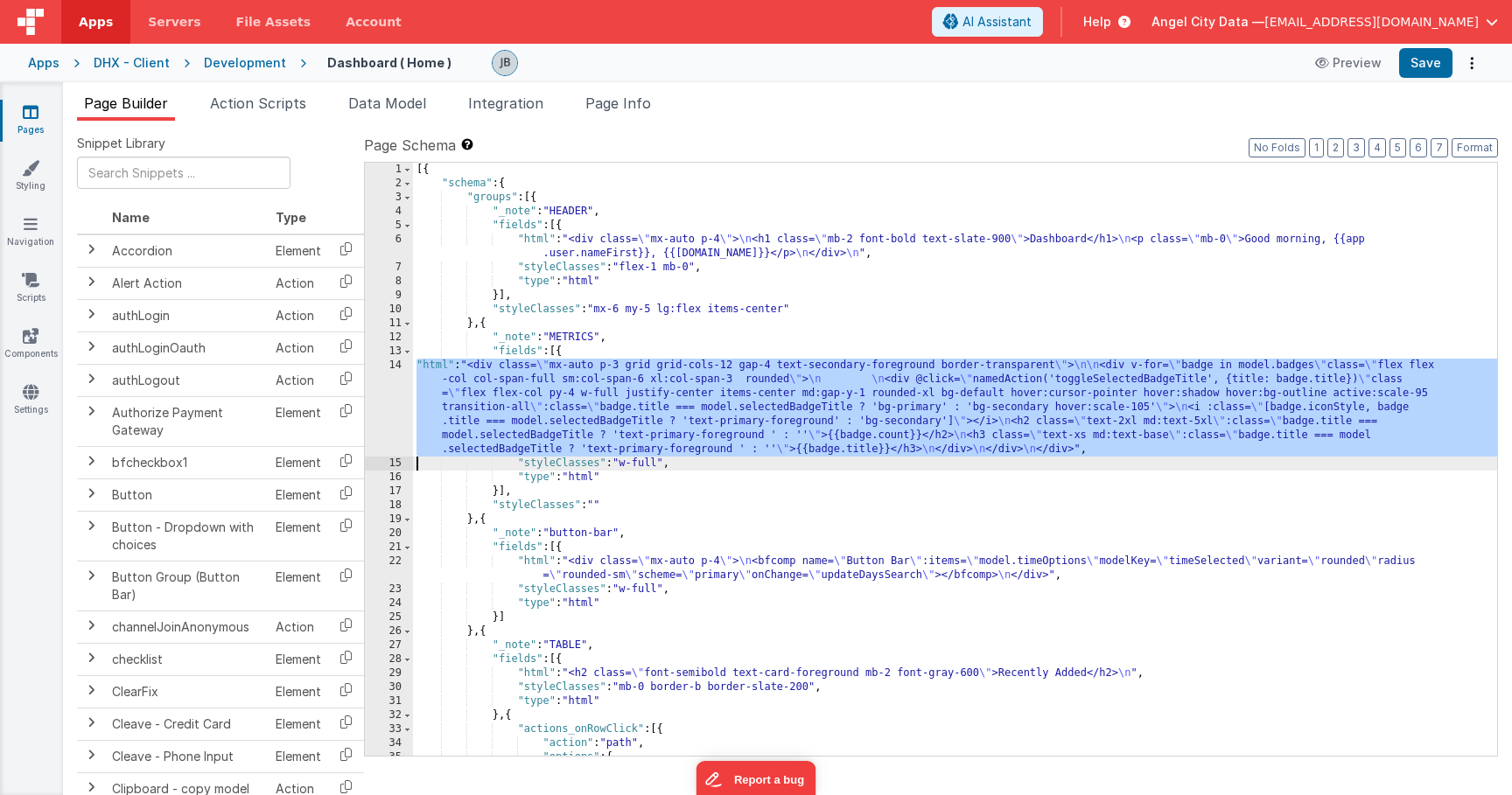
click at [398, 390] on div "14" at bounding box center [389, 407] width 48 height 98
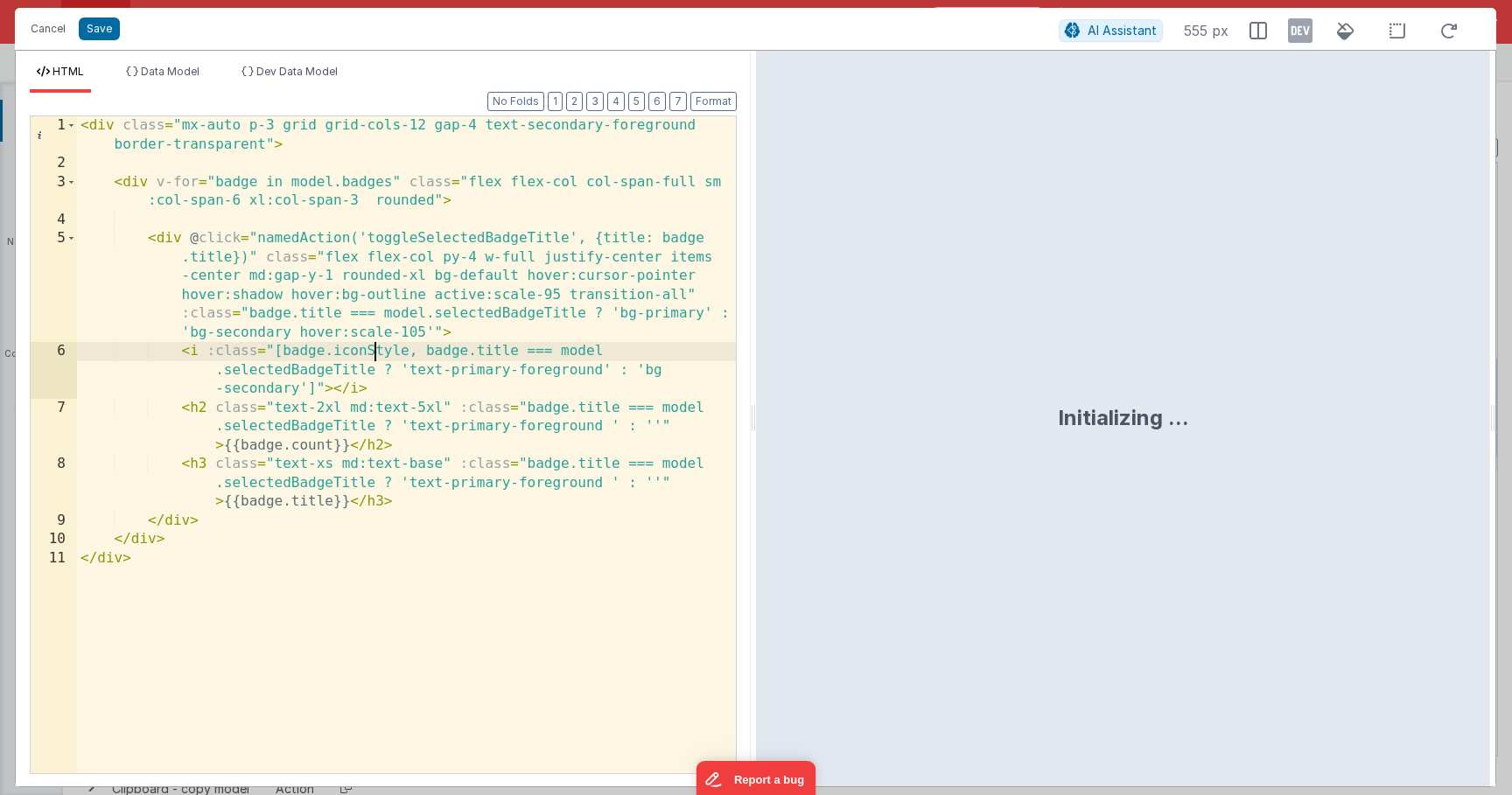
click at [372, 342] on div "< div class = "mx-auto p-3 grid grid-cols-12 gap-4 text-secondary-foreground bo…" at bounding box center [406, 473] width 659 height 714
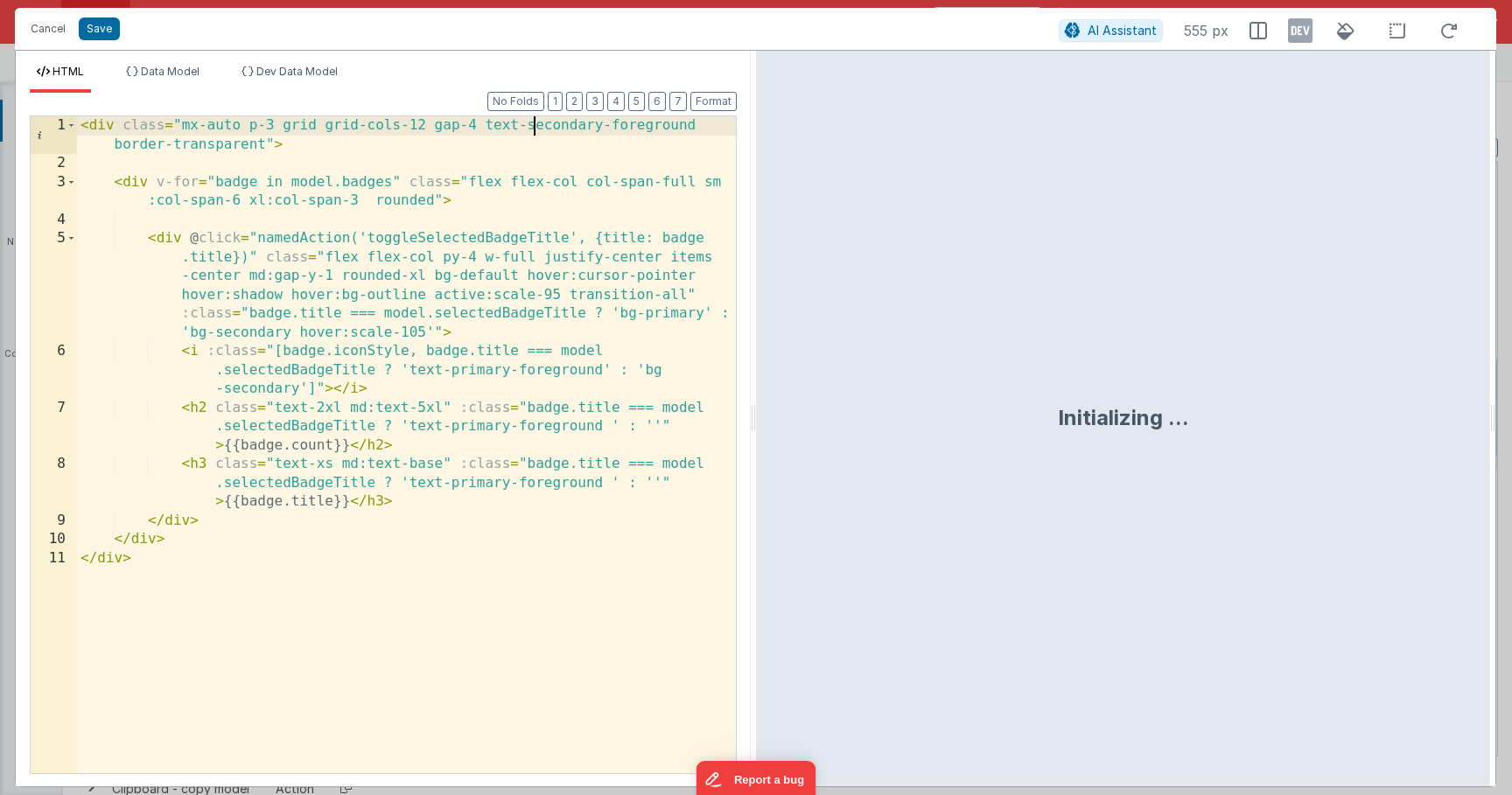
click at [538, 130] on div "< div class = "mx-auto p-3 grid grid-cols-12 gap-4 text-secondary-foreground bo…" at bounding box center [406, 473] width 659 height 714
click at [475, 265] on div "< div class = "mx-auto p-3 grid grid-cols-12 gap-4 text-secondary-foreground bo…" at bounding box center [406, 473] width 659 height 714
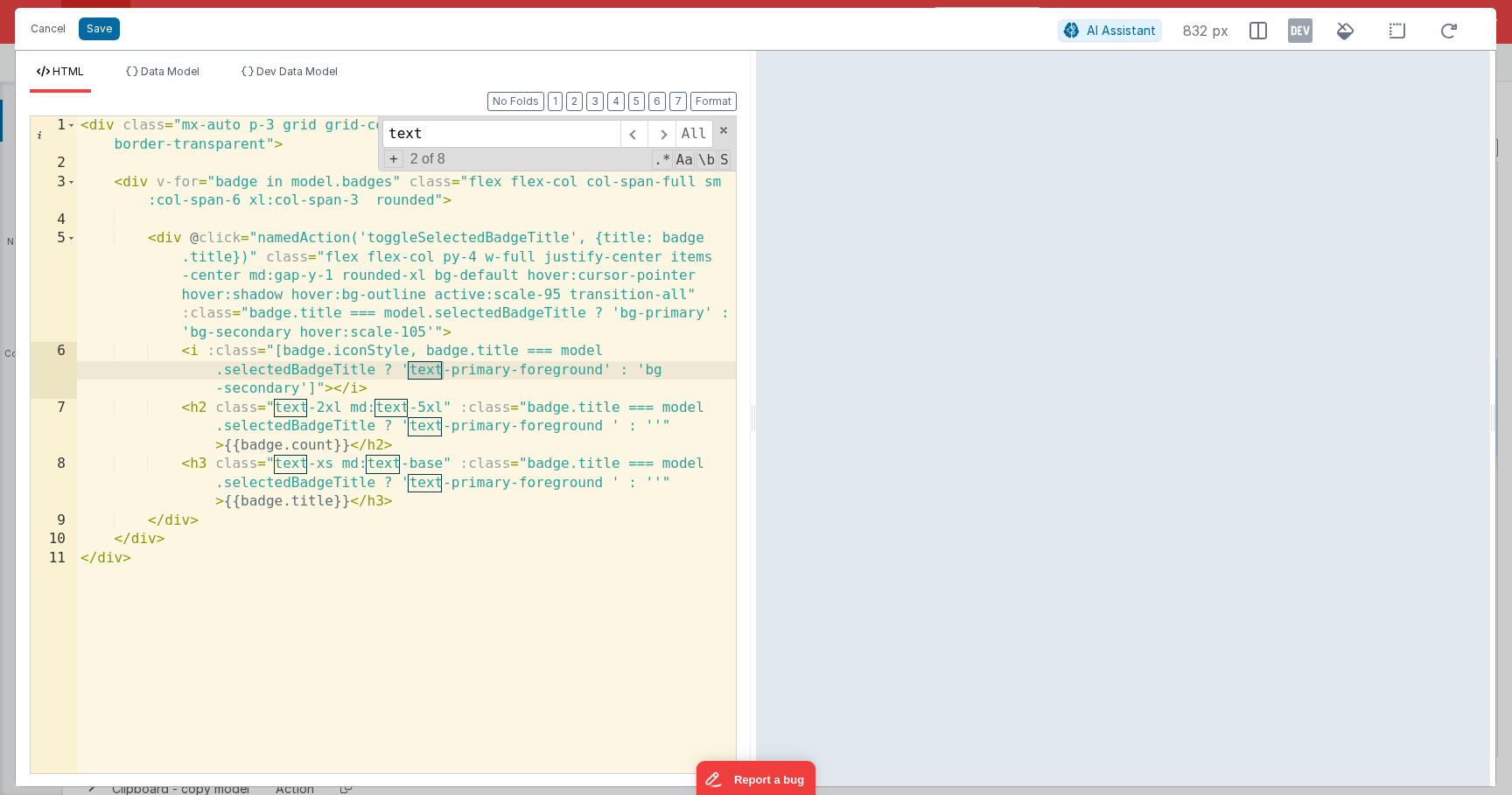
type input "text"
click at [549, 369] on div "< div class = "mx-auto p-3 grid grid-cols-12 gap-4 text-secondary-foreground bo…" at bounding box center [406, 473] width 659 height 714
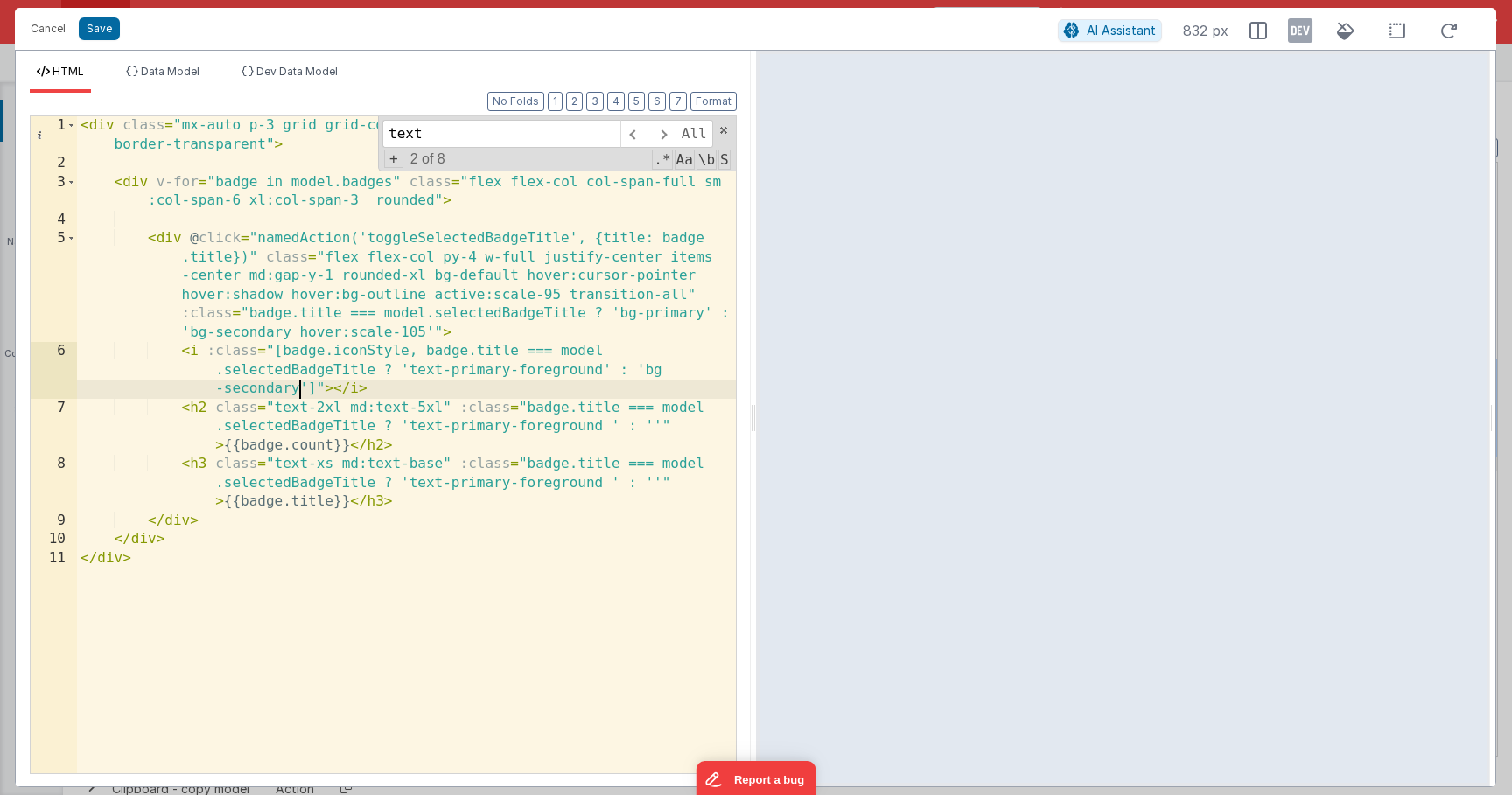
click at [301, 393] on div "< div class = "mx-auto p-3 grid grid-cols-12 gap-4 text-secondary-foreground bo…" at bounding box center [406, 473] width 659 height 714
drag, startPoint x: 309, startPoint y: 391, endPoint x: 517, endPoint y: 391, distance: 208.0
click at [517, 391] on div "< div class = "mx-auto p-3 grid grid-cols-12 gap-4 text-secondary-foreground bo…" at bounding box center [406, 473] width 659 height 714
click at [653, 427] on div "< div class = "mx-auto p-3 grid grid-cols-12 gap-4 text-secondary-foreground bo…" at bounding box center [406, 473] width 659 height 714
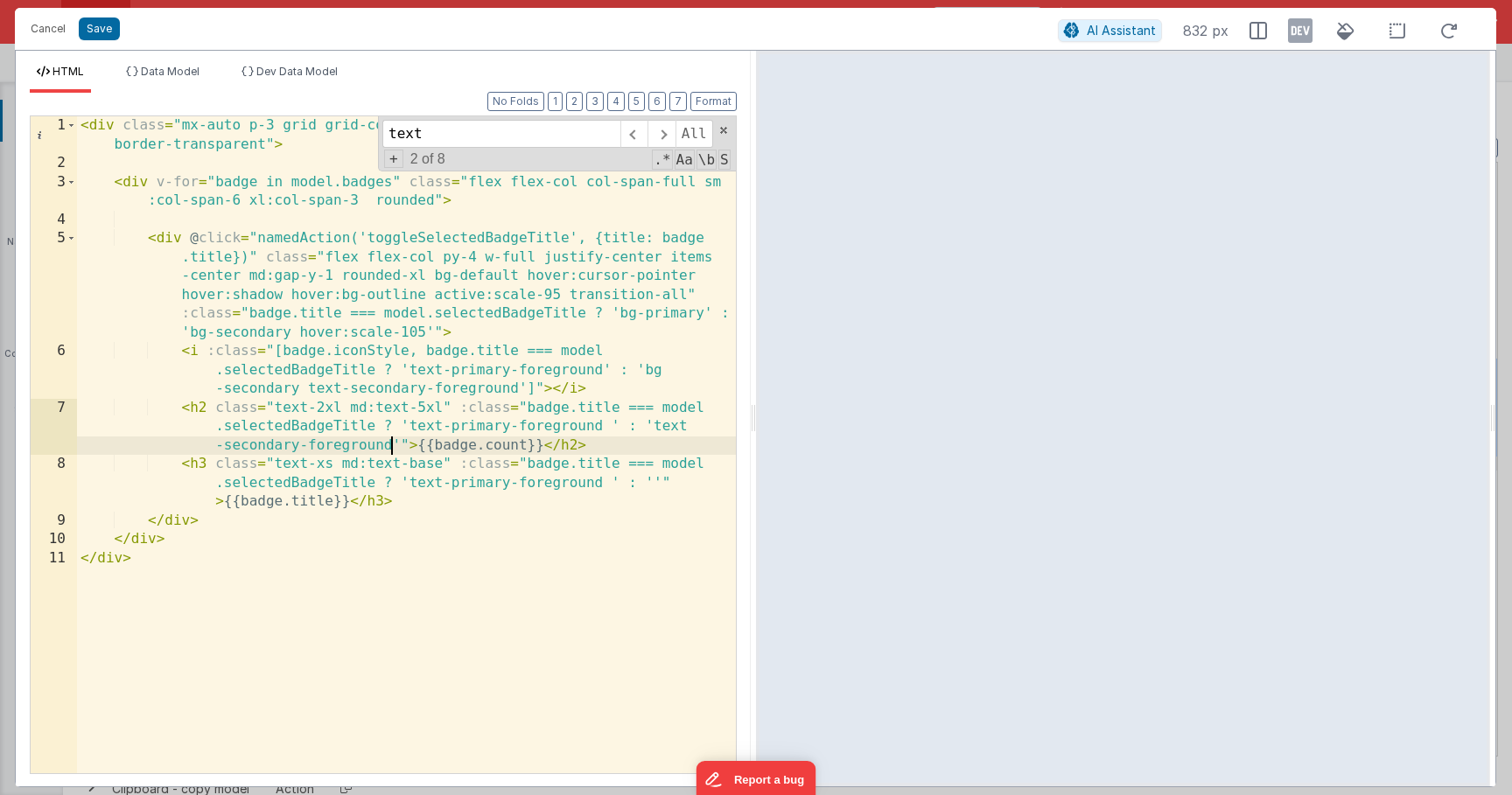
click at [653, 481] on div "< div class = "mx-auto p-3 grid grid-cols-12 gap-4 text-secondary-foreground bo…" at bounding box center [406, 473] width 659 height 714
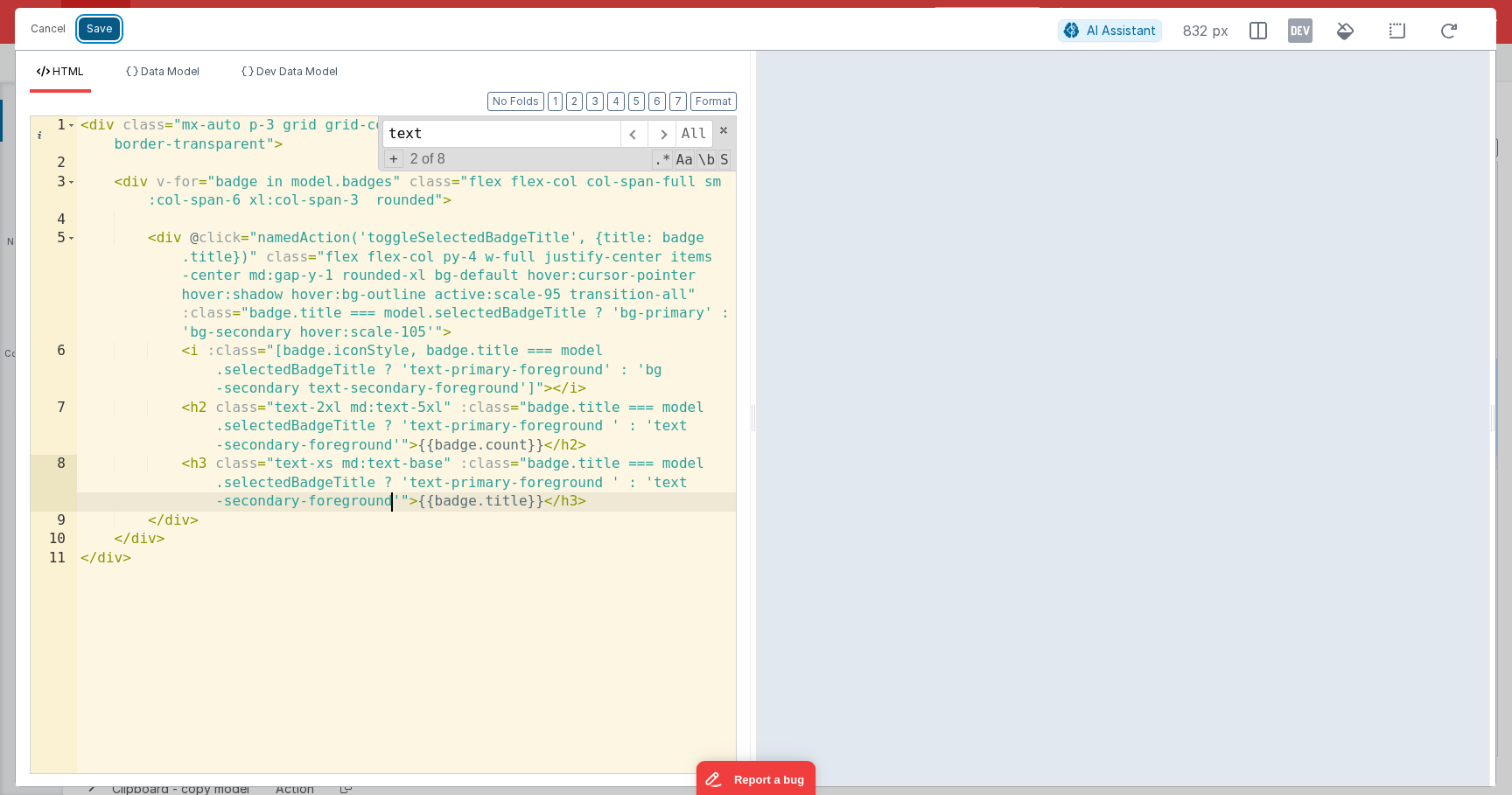
click at [99, 28] on button "Save" at bounding box center [99, 28] width 41 height 23
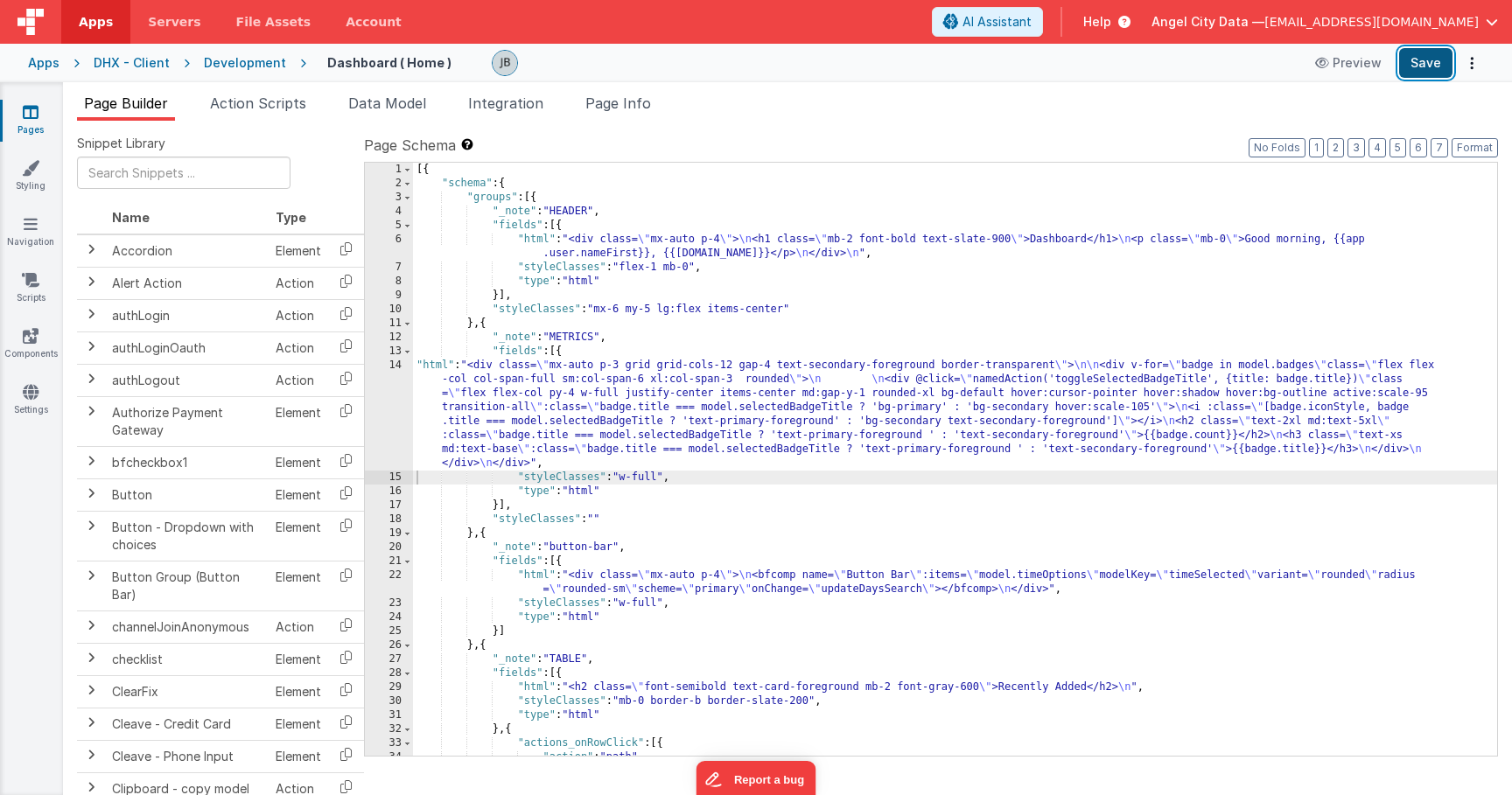
click at [1426, 55] on button "Save" at bounding box center [1426, 63] width 54 height 29
click at [404, 392] on div "14" at bounding box center [389, 414] width 48 height 112
click at [395, 391] on div "14" at bounding box center [389, 414] width 48 height 112
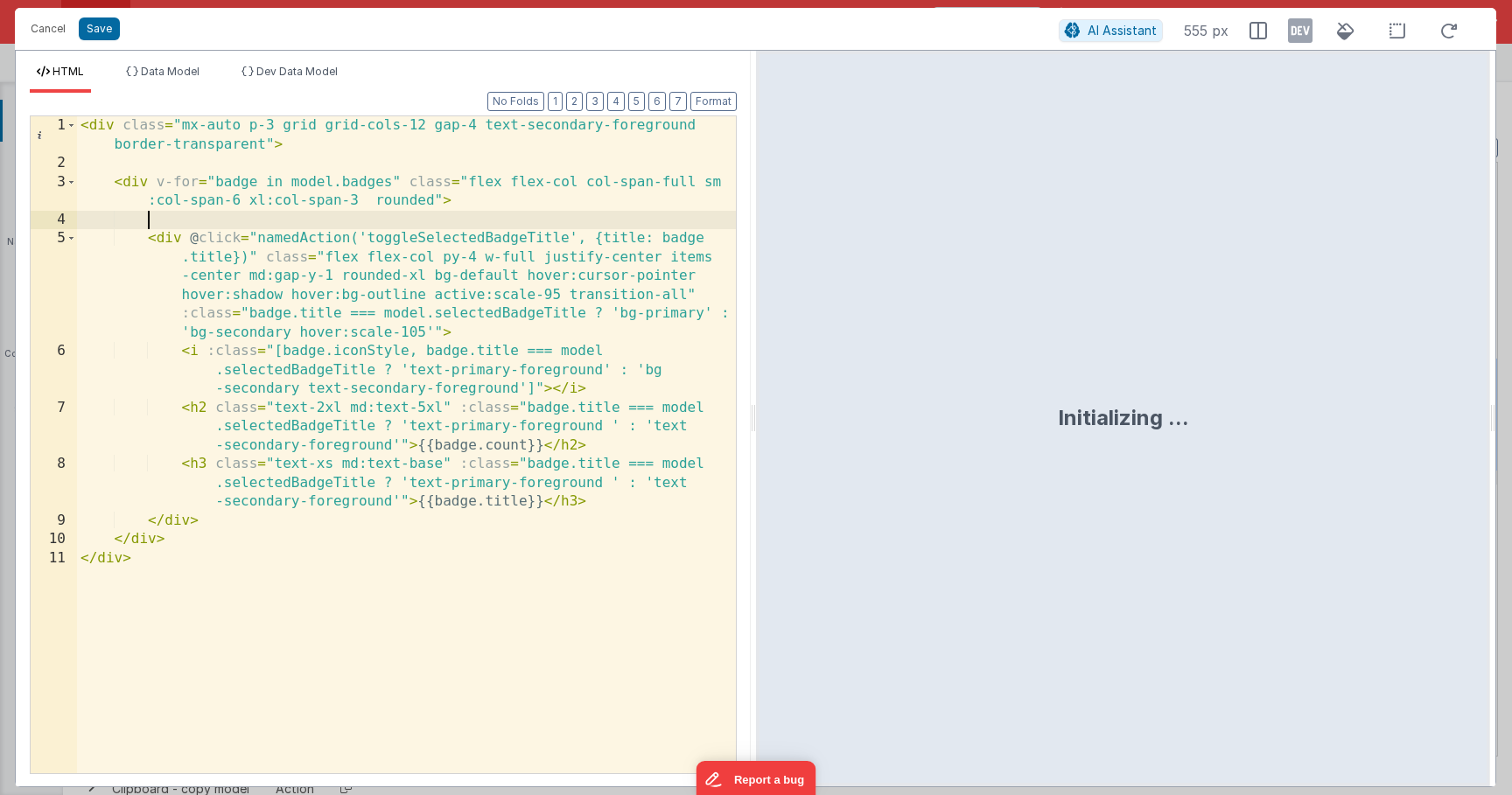
click at [447, 218] on div "< div class = "mx-auto p-3 grid grid-cols-12 gap-4 text-secondary-foreground bo…" at bounding box center [406, 473] width 659 height 714
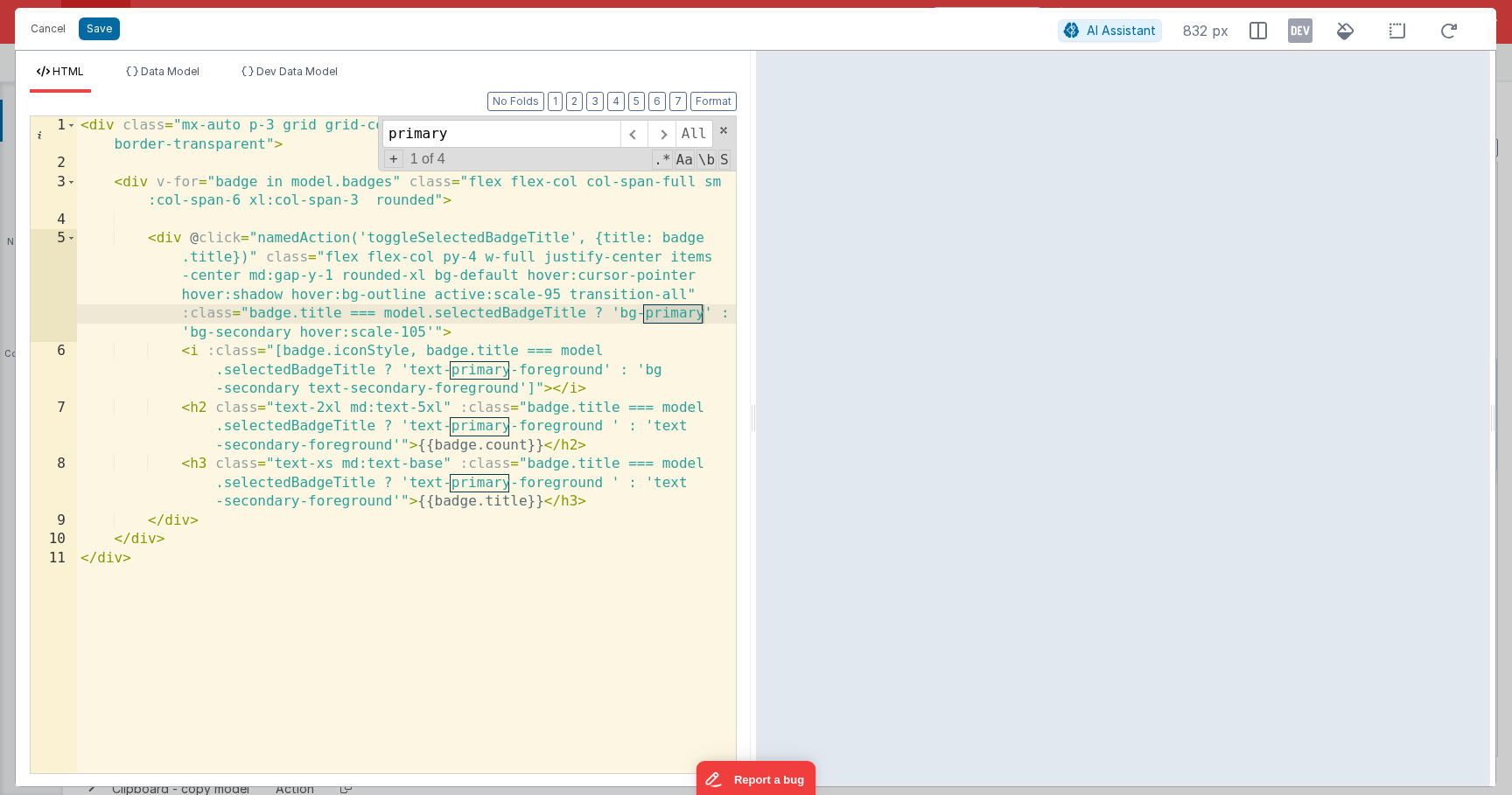
type input "primary"
click at [674, 306] on div "< div class = "mx-auto p-3 grid grid-cols-12 gap-4 text-secondary-foreground bo…" at bounding box center [406, 473] width 659 height 714
click at [103, 30] on button "Save" at bounding box center [99, 28] width 41 height 23
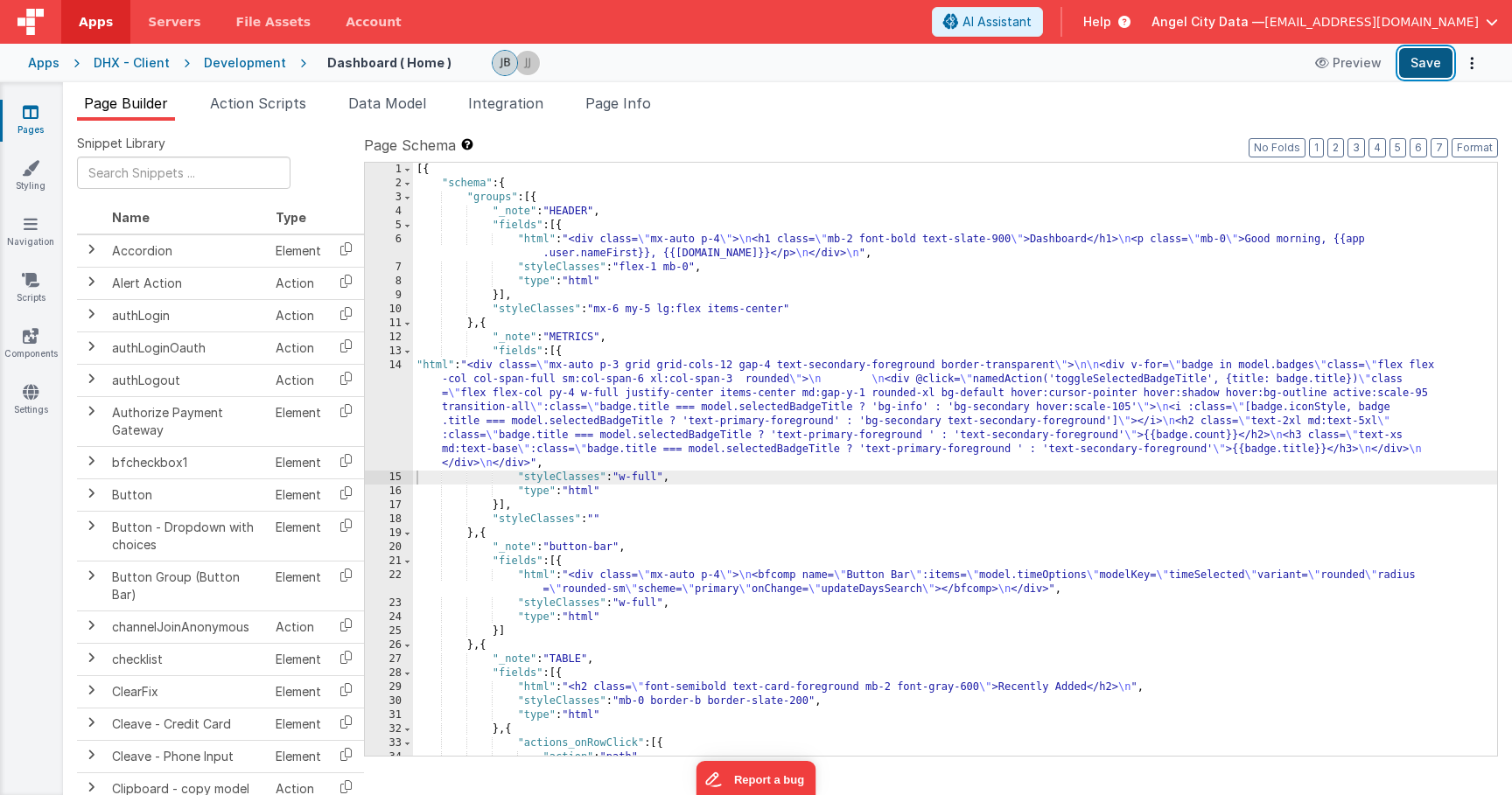
click at [1422, 68] on button "Save" at bounding box center [1426, 63] width 54 height 29
click at [403, 244] on div "6" at bounding box center [389, 247] width 48 height 28
click at [396, 234] on div "6" at bounding box center [389, 247] width 48 height 28
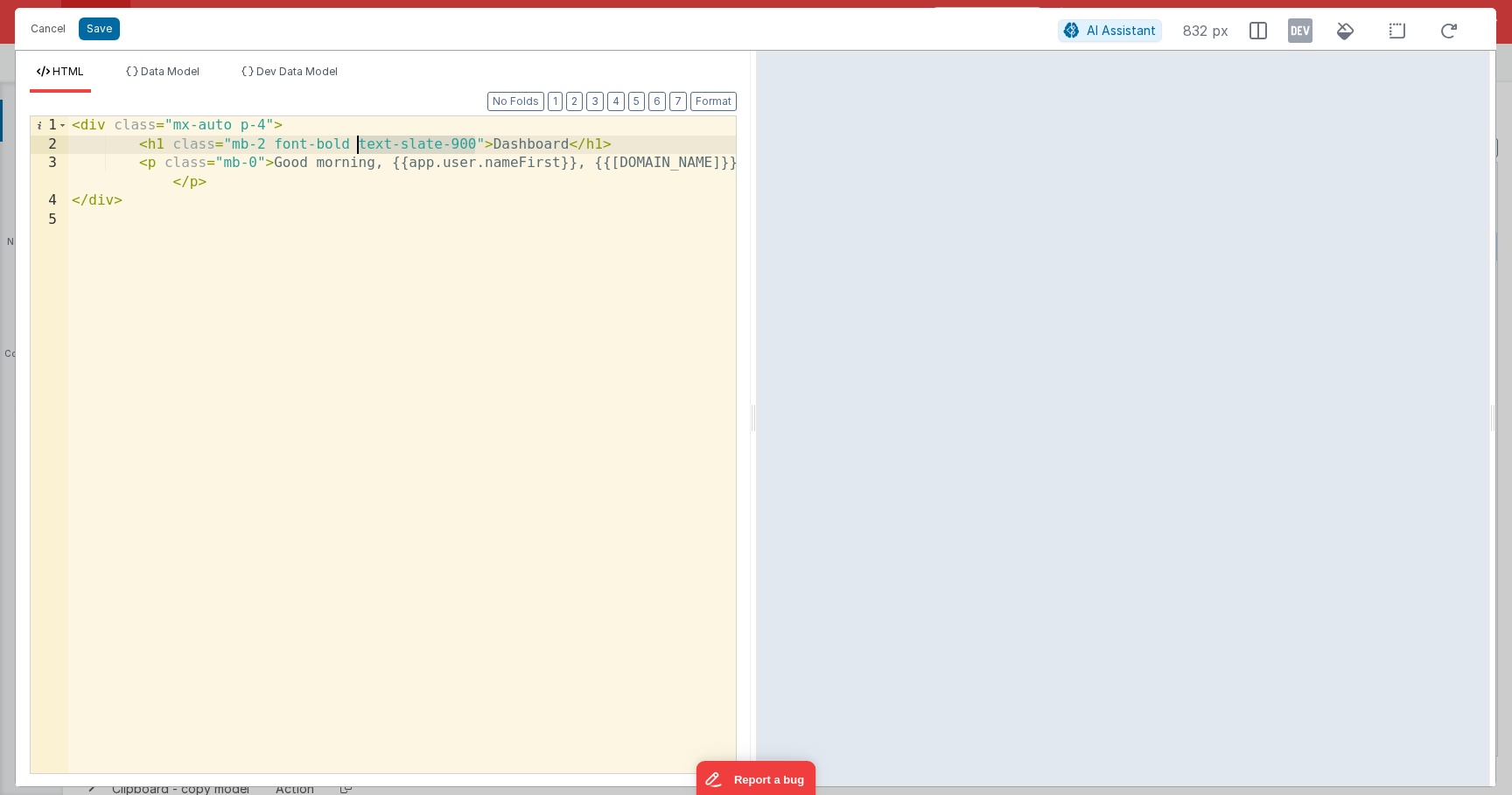
drag, startPoint x: 473, startPoint y: 145, endPoint x: 360, endPoint y: 140, distance: 113.1
click at [360, 140] on div "< div class = "mx-auto p-4" > < h1 class = "mb-2 font-bold text-slate-900" > Da…" at bounding box center [402, 463] width 668 height 694
click at [90, 35] on button "Save" at bounding box center [99, 28] width 41 height 23
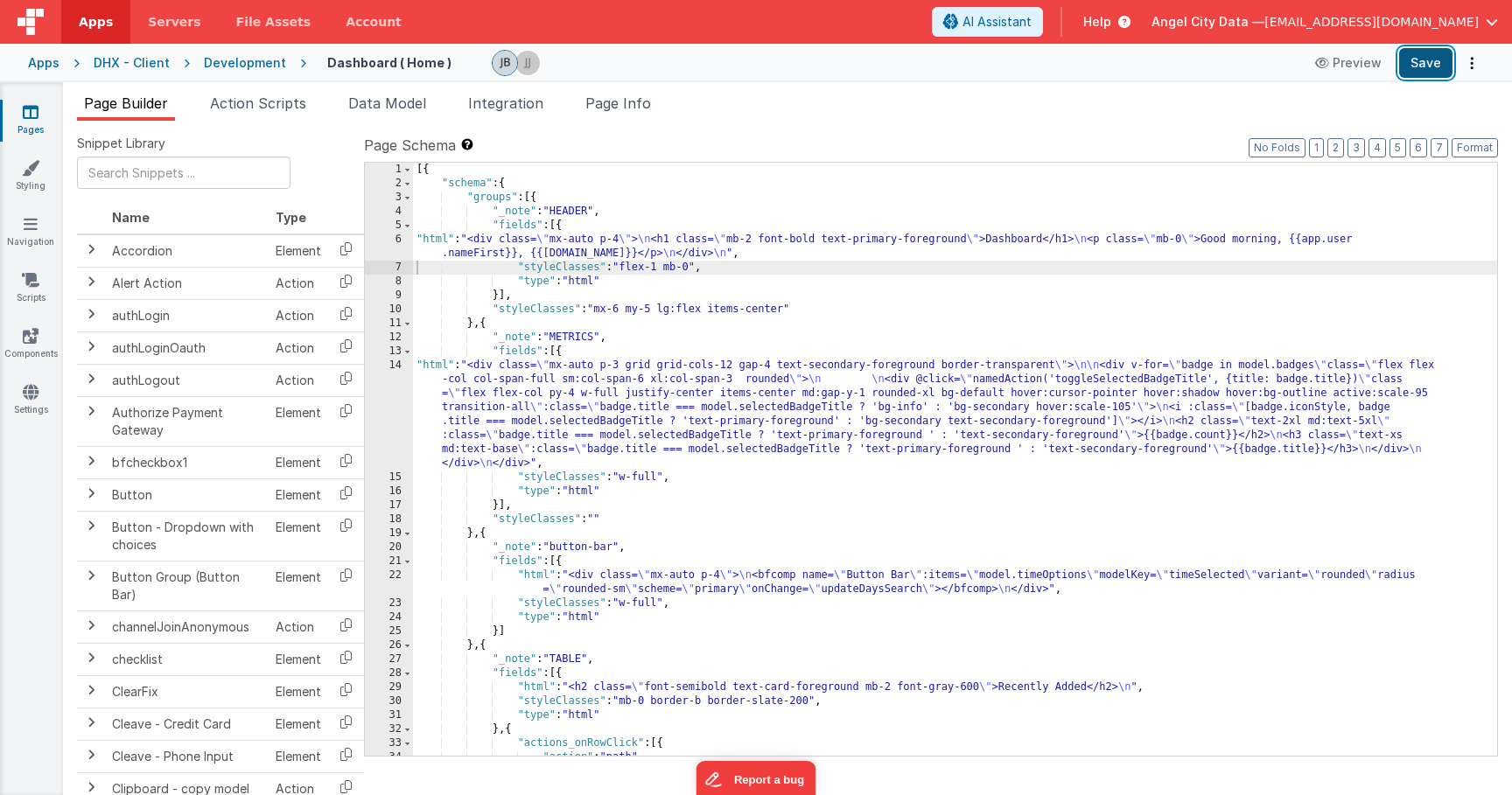
click at [1432, 68] on button "Save" at bounding box center [1426, 63] width 54 height 29
click at [404, 241] on div "6" at bounding box center [389, 247] width 48 height 28
click at [401, 239] on div "6" at bounding box center [389, 247] width 48 height 28
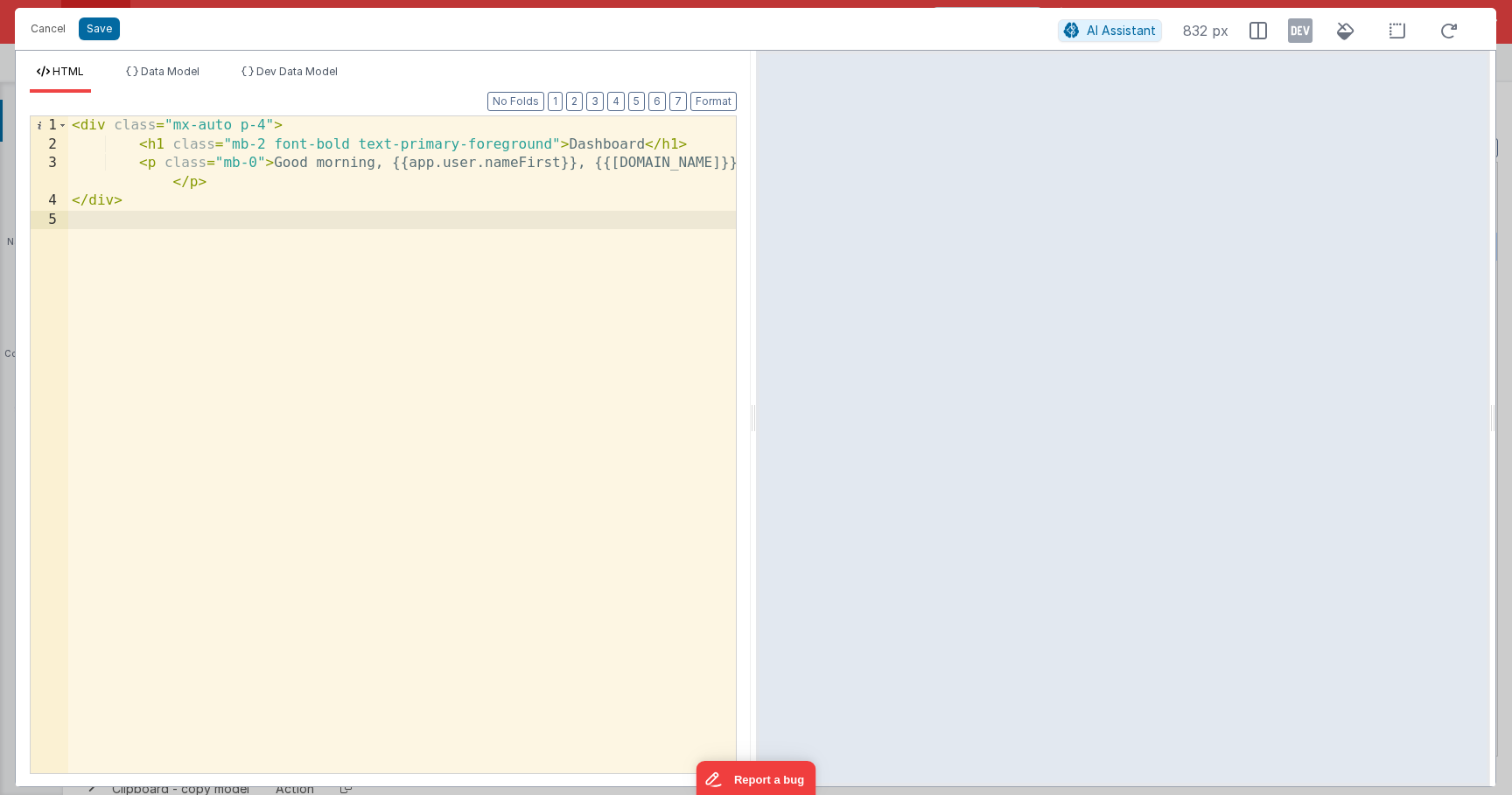
click at [481, 144] on div "< div class = "mx-auto p-4" > < h1 class = "mb-2 font-bold text-primary-foregro…" at bounding box center [402, 463] width 668 height 694
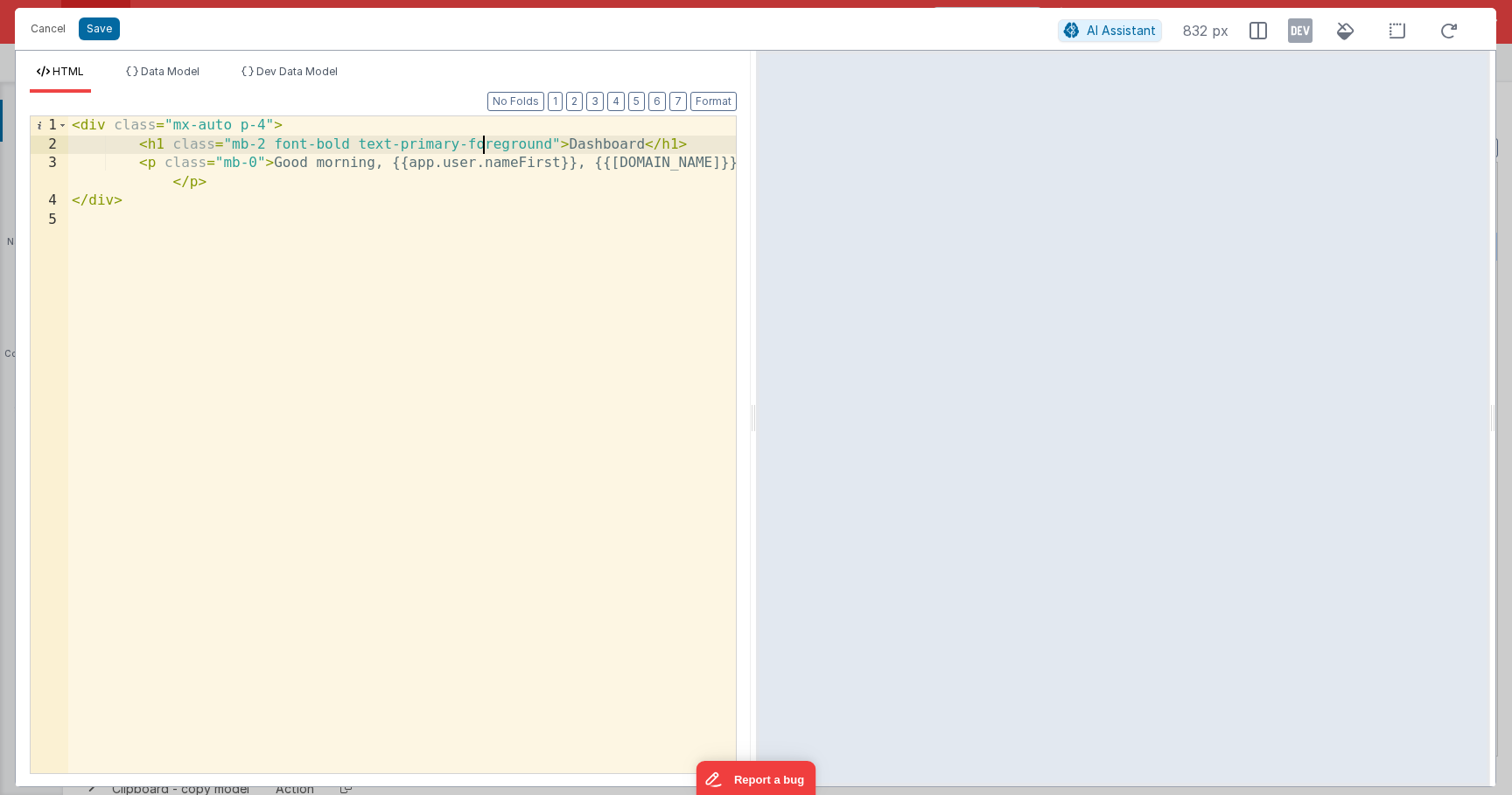
click at [481, 144] on div "< div class = "mx-auto p-4" > < h1 class = "mb-2 font-bold text-primary-foregro…" at bounding box center [402, 463] width 668 height 694
click at [442, 148] on div "< div class = "mx-auto p-4" > < h1 class = "mb-2 font-bold text-primary-foregro…" at bounding box center [402, 463] width 668 height 694
click at [491, 144] on div "< div class = "mx-auto p-4" > < h1 class = "mb-2 font-bold text-primary-foregro…" at bounding box center [402, 463] width 668 height 694
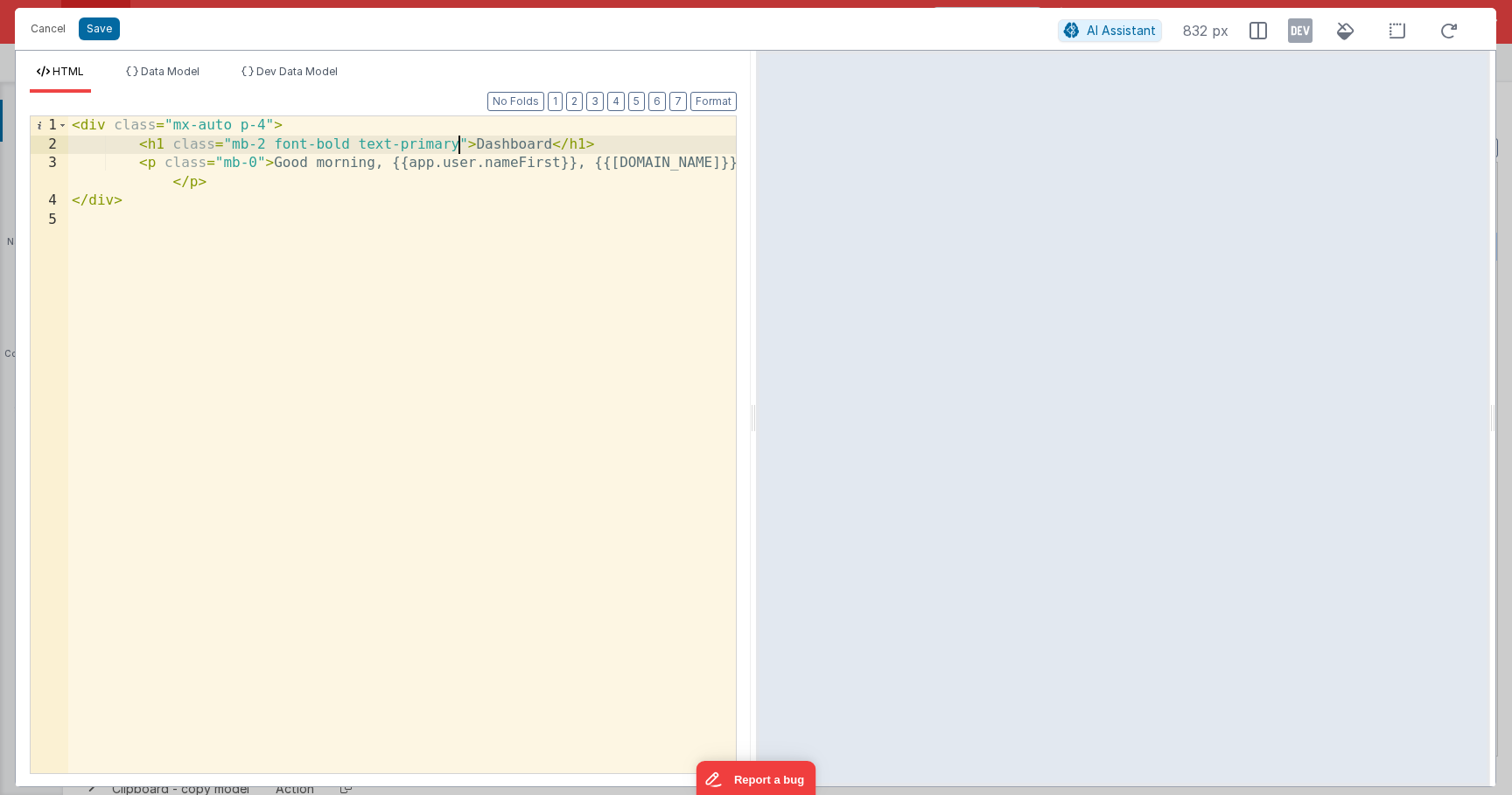
click at [505, 138] on div "< div class = "mx-auto p-4" > < h1 class = "mb-2 font-bold text-primary" > Dash…" at bounding box center [402, 463] width 668 height 694
drag, startPoint x: 139, startPoint y: 144, endPoint x: 618, endPoint y: 144, distance: 479.0
click at [618, 144] on div "< div class = "mx-auto p-4" > < h1 class = "mb-2 font-bold text-primary" > Dash…" at bounding box center [402, 463] width 668 height 694
click at [136, 158] on div "< div class = "mx-auto p-4" > < h1 class = "mb-2 font-bold text-primary" > Dash…" at bounding box center [402, 463] width 668 height 694
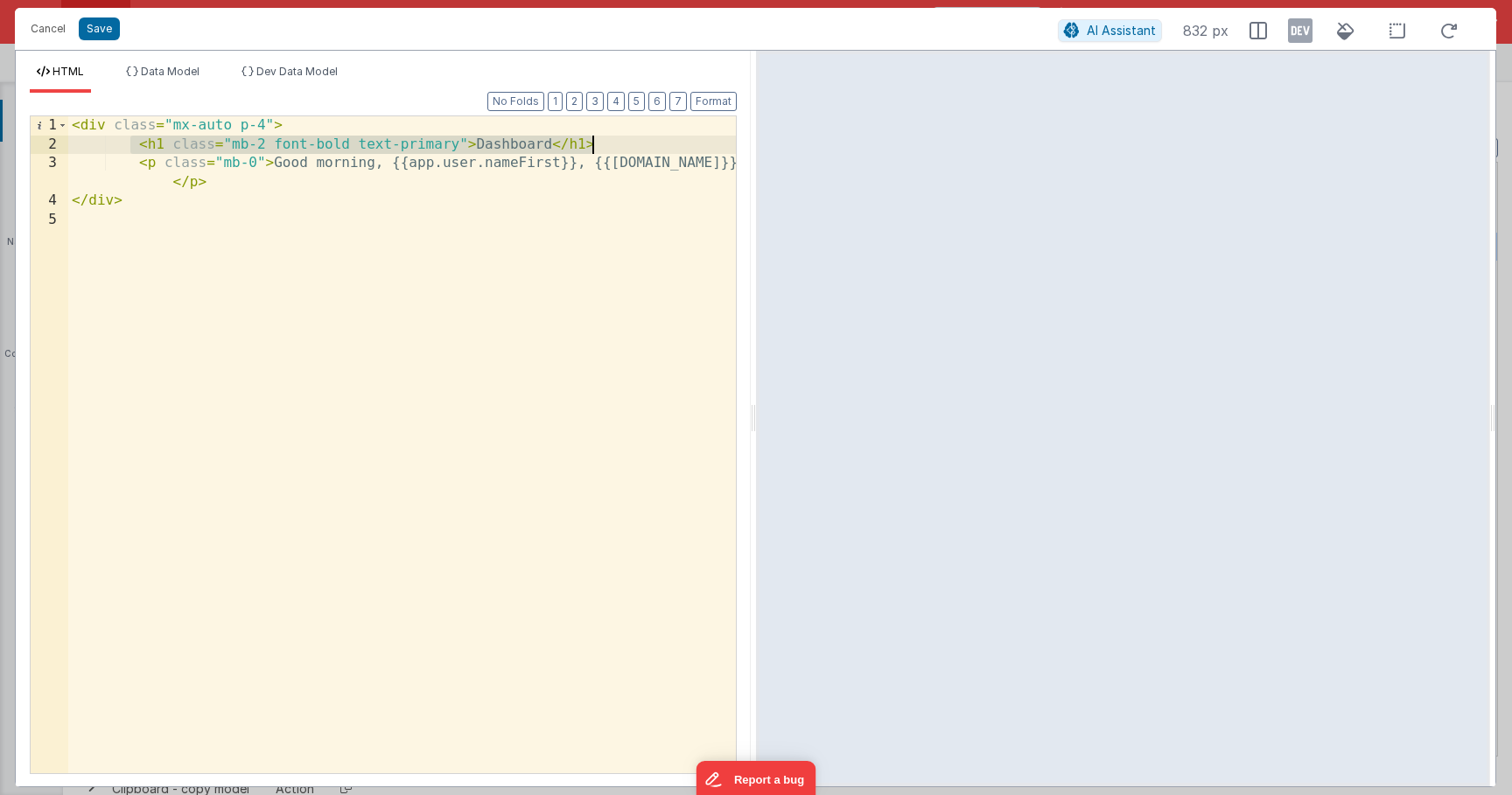
drag, startPoint x: 134, startPoint y: 150, endPoint x: 618, endPoint y: 150, distance: 484.0
click at [618, 150] on div "< div class = "mx-auto p-4" > < h1 class = "mb-2 font-bold text-primary" > Dash…" at bounding box center [402, 463] width 668 height 694
click at [190, 146] on div "< div class = "mx-auto p-4" > < bfcomp = "Section Title" > </ bfcomp > < p clas…" at bounding box center [402, 463] width 668 height 694
click at [364, 148] on div "< div class = "mx-auto p-4" > < bfcomp name = "Section Title" > </ bfcomp > < p…" at bounding box center [402, 463] width 668 height 694
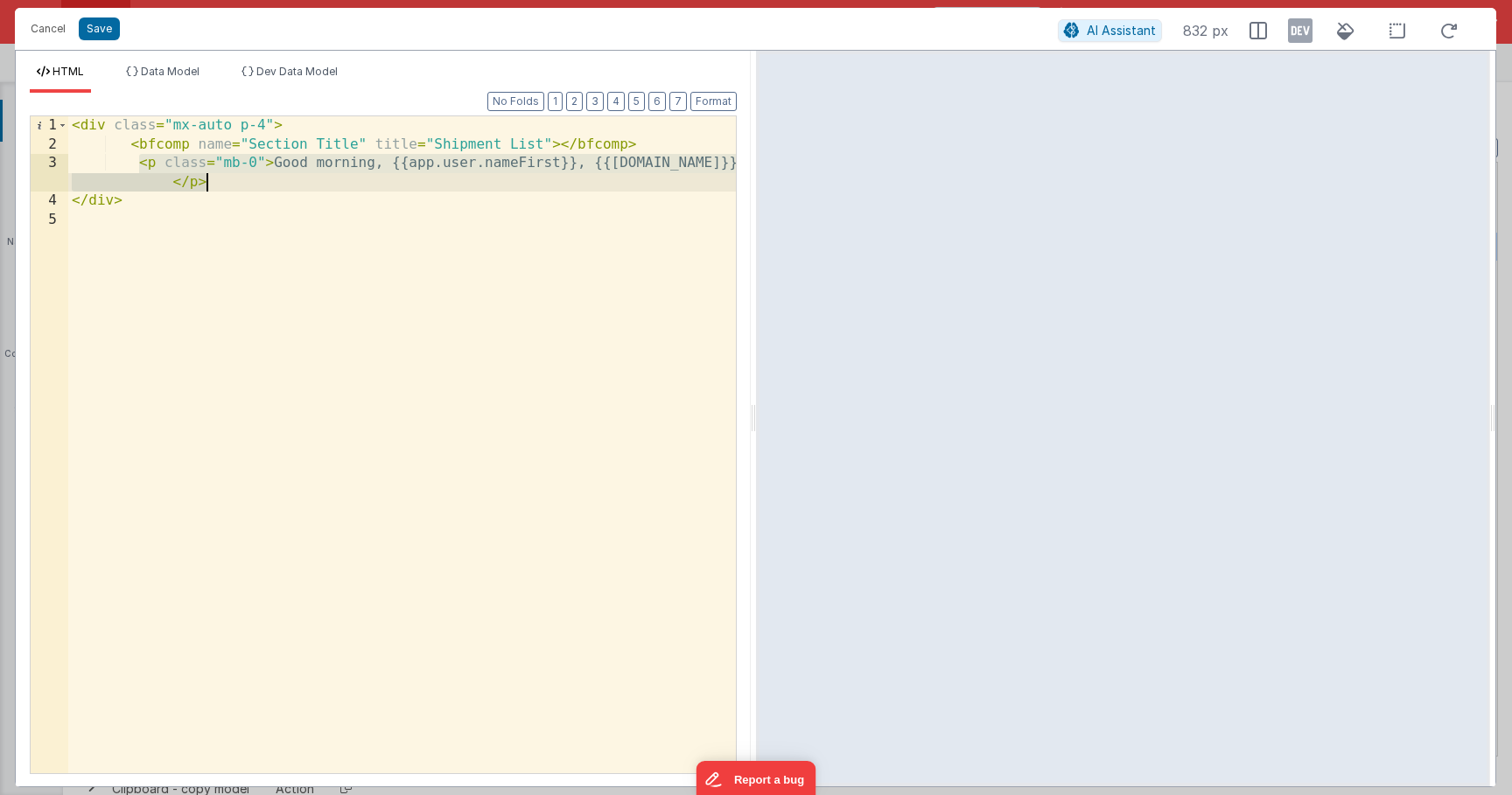
drag, startPoint x: 138, startPoint y: 163, endPoint x: 215, endPoint y: 190, distance: 81.6
click at [215, 190] on div "< div class = "mx-auto p-4" > < bfcomp name = "Section Title" title = "Shipment…" at bounding box center [402, 463] width 668 height 694
click at [151, 166] on div "< div class = "mx-auto p-4" > < bfcomp name = "Section Title" title = "Shipment…" at bounding box center [402, 463] width 668 height 694
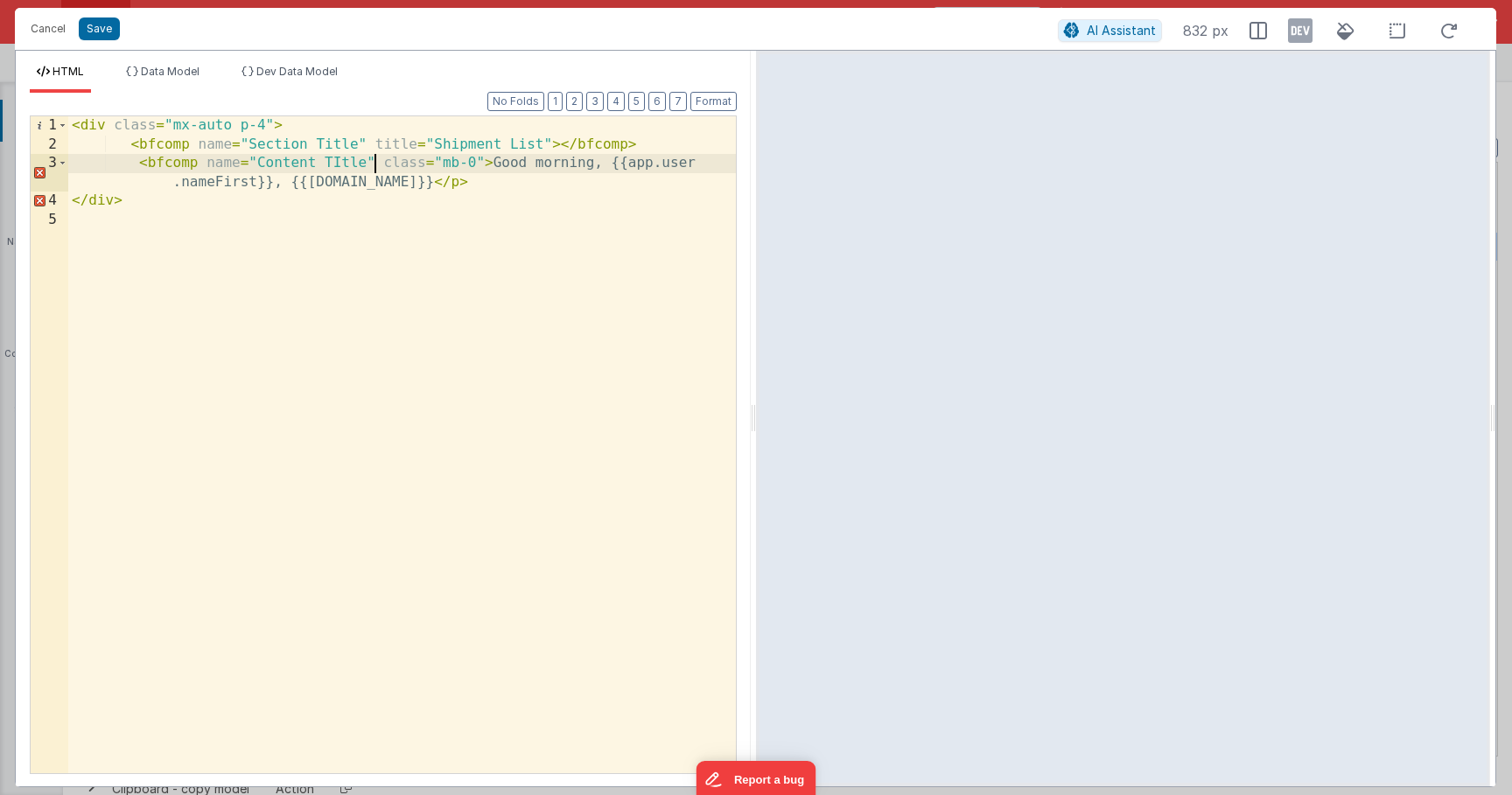
click at [335, 158] on div "< div class = "mx-auto p-4" > < bfcomp name = "Section Title" title = "Shipment…" at bounding box center [402, 463] width 668 height 694
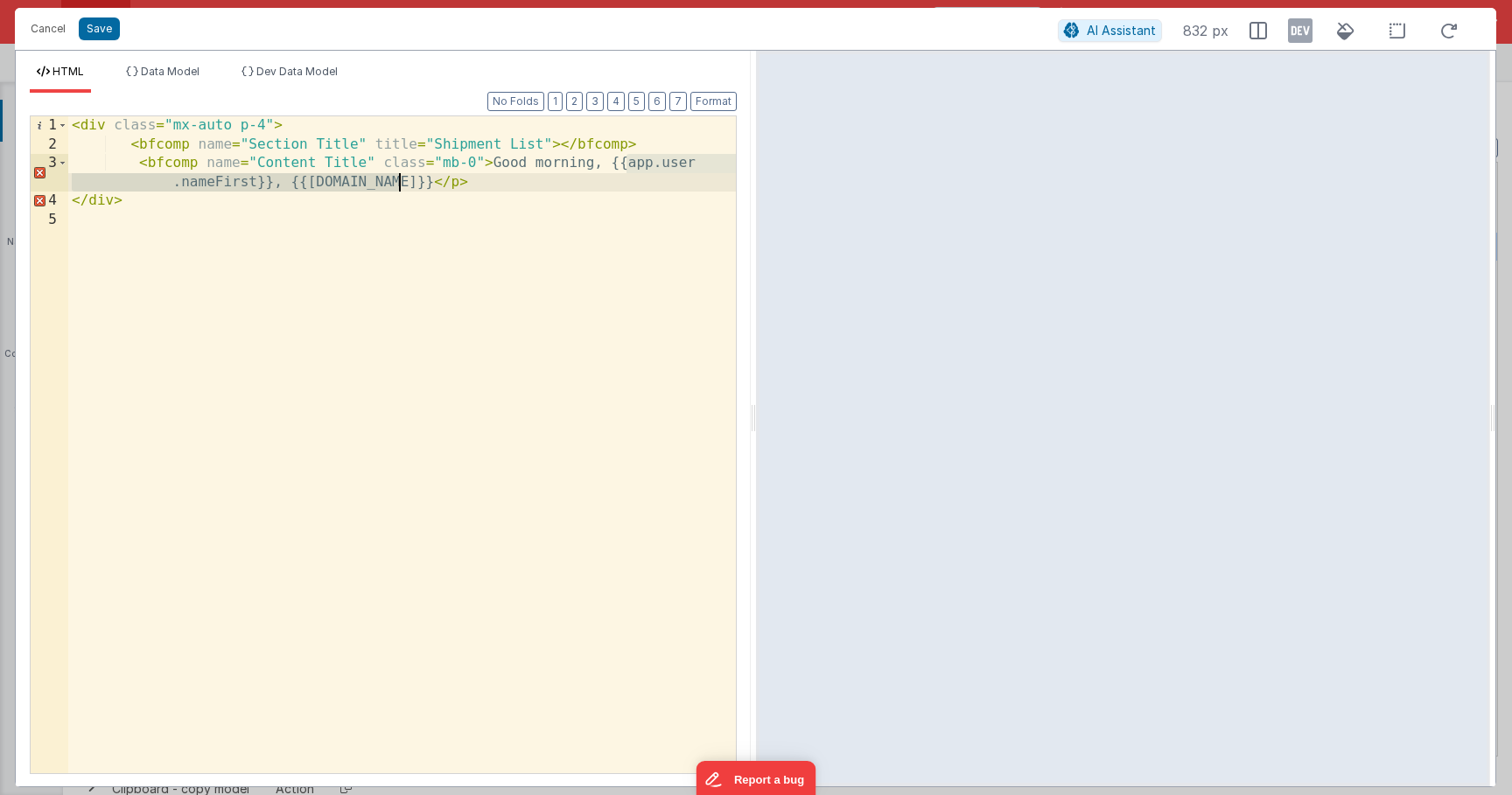
drag, startPoint x: 627, startPoint y: 166, endPoint x: 401, endPoint y: 188, distance: 227.1
click at [401, 188] on div "< div class = "mx-auto p-4" > < bfcomp name = "Section Title" title = "Shipment…" at bounding box center [402, 463] width 668 height 694
click at [602, 203] on div "< div class = "mx-auto p-4" > < bfcomp name = "Section Title" title = "Shipment…" at bounding box center [402, 463] width 668 height 694
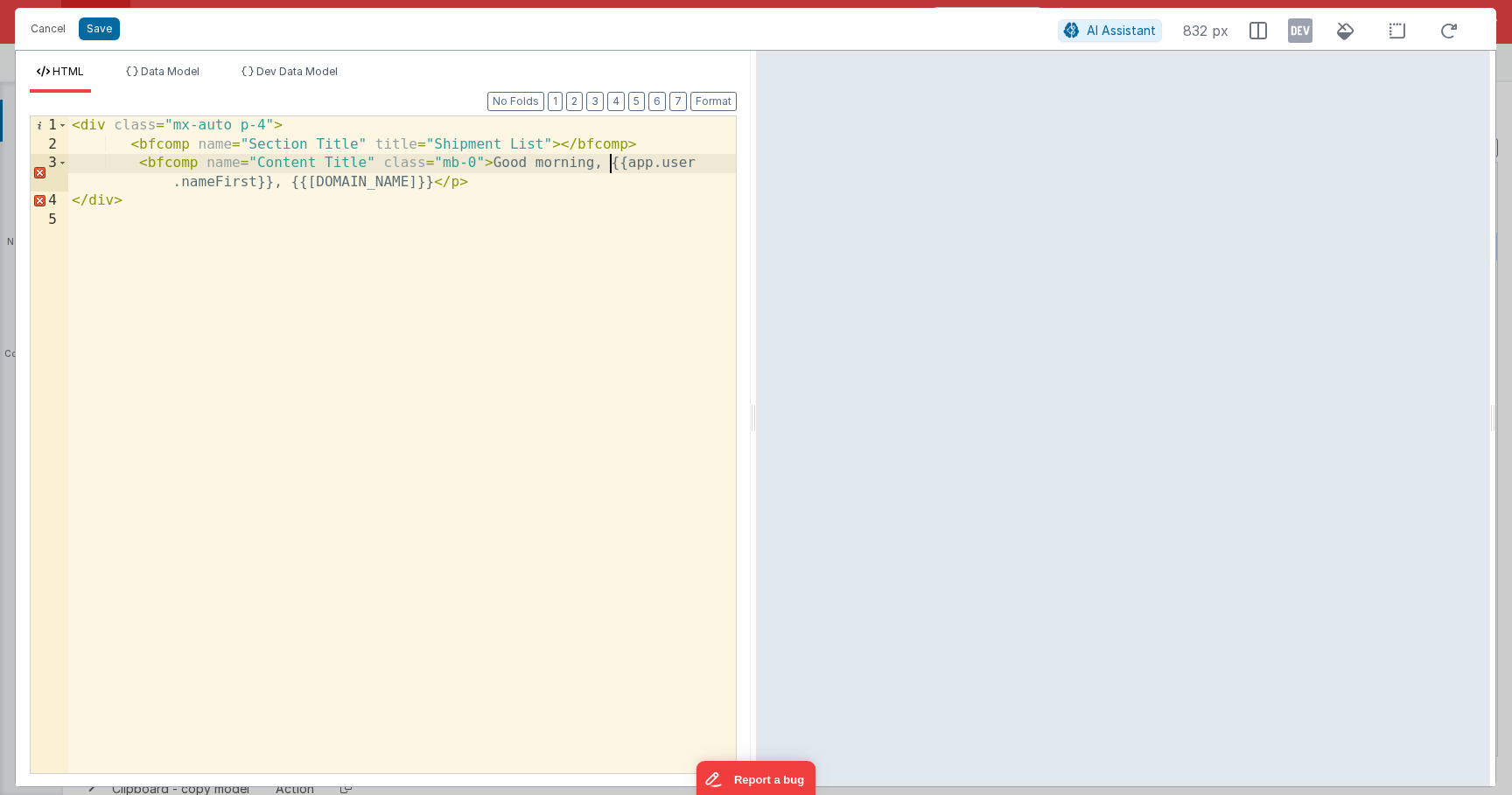
click at [612, 167] on div "< div class = "mx-auto p-4" > < bfcomp name = "Section Title" title = "Shipment…" at bounding box center [402, 463] width 668 height 694
click at [376, 164] on div "< div class = "mx-auto p-4" > < bfcomp name = "Section Title" title = "Shipment…" at bounding box center [402, 463] width 668 height 694
drag, startPoint x: 433, startPoint y: 163, endPoint x: 621, endPoint y: 167, distance: 188.0
click at [621, 167] on div "< div class = "mx-auto p-4" > < bfcomp name = "Section Title" title = "Shipment…" at bounding box center [402, 463] width 668 height 694
click at [463, 162] on div "< div class = "mx-auto p-4" > < bfcomp name = "Section Title" title = "Shipment…" at bounding box center [402, 463] width 668 height 694
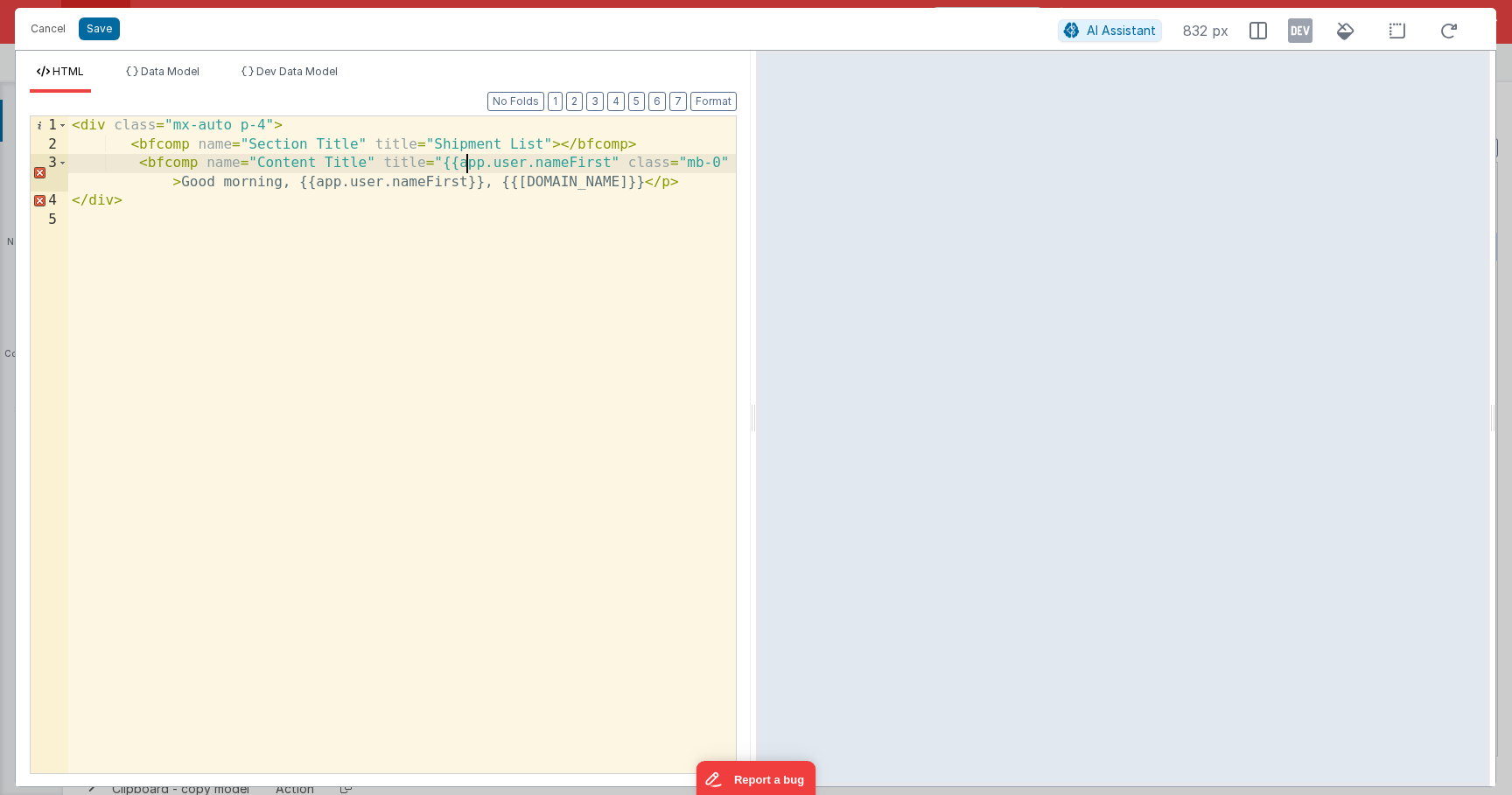
click at [458, 167] on div "< div class = "mx-auto p-4" > < bfcomp name = "Section Title" title = "Shipment…" at bounding box center [402, 463] width 668 height 694
click at [590, 161] on div "< div class = "mx-auto p-4" > < bfcomp name = "Section Title" title = "Shipment…" at bounding box center [402, 463] width 668 height 694
drag, startPoint x: 698, startPoint y: 162, endPoint x: 594, endPoint y: 163, distance: 104.0
click at [594, 163] on div "< div class = "mx-auto p-4" > < bfcomp name = "Section Title" title = "Shipment…" at bounding box center [402, 463] width 668 height 694
click at [621, 208] on div "< div class = "mx-auto p-4" > < bfcomp name = "Section Title" title = "Shipment…" at bounding box center [402, 463] width 668 height 694
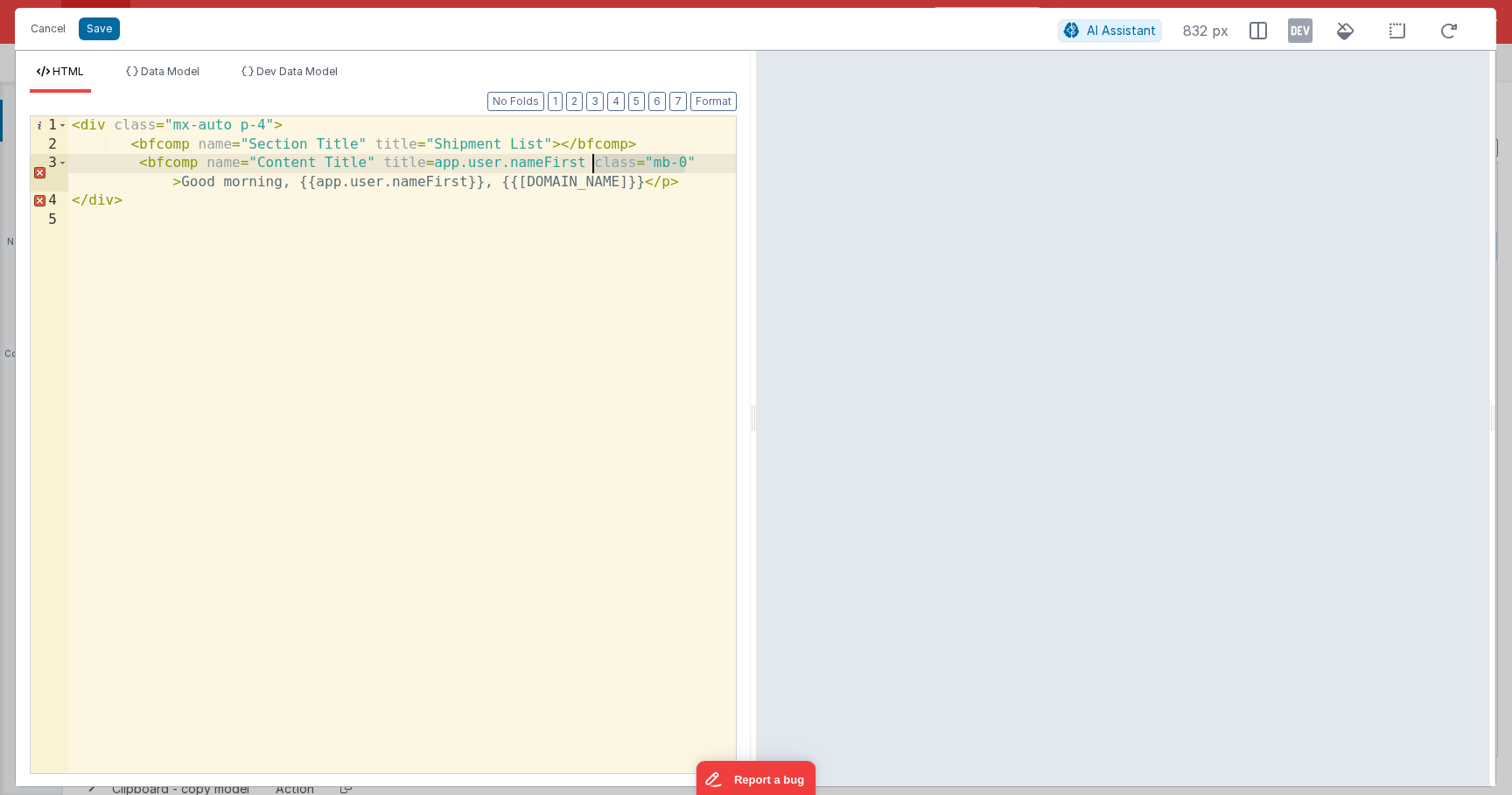
drag, startPoint x: 693, startPoint y: 160, endPoint x: 596, endPoint y: 164, distance: 97.1
click at [596, 164] on div "< div class = "mx-auto p-4" > < bfcomp name = "Section Title" title = "Shipment…" at bounding box center [402, 463] width 668 height 694
drag, startPoint x: 433, startPoint y: 164, endPoint x: 583, endPoint y: 164, distance: 150.0
click at [583, 164] on div "< div class = "mx-auto p-4" > < bfcomp name = "Section Title" title = "Shipment…" at bounding box center [402, 463] width 668 height 694
click at [111, 32] on button "Save" at bounding box center [99, 28] width 41 height 23
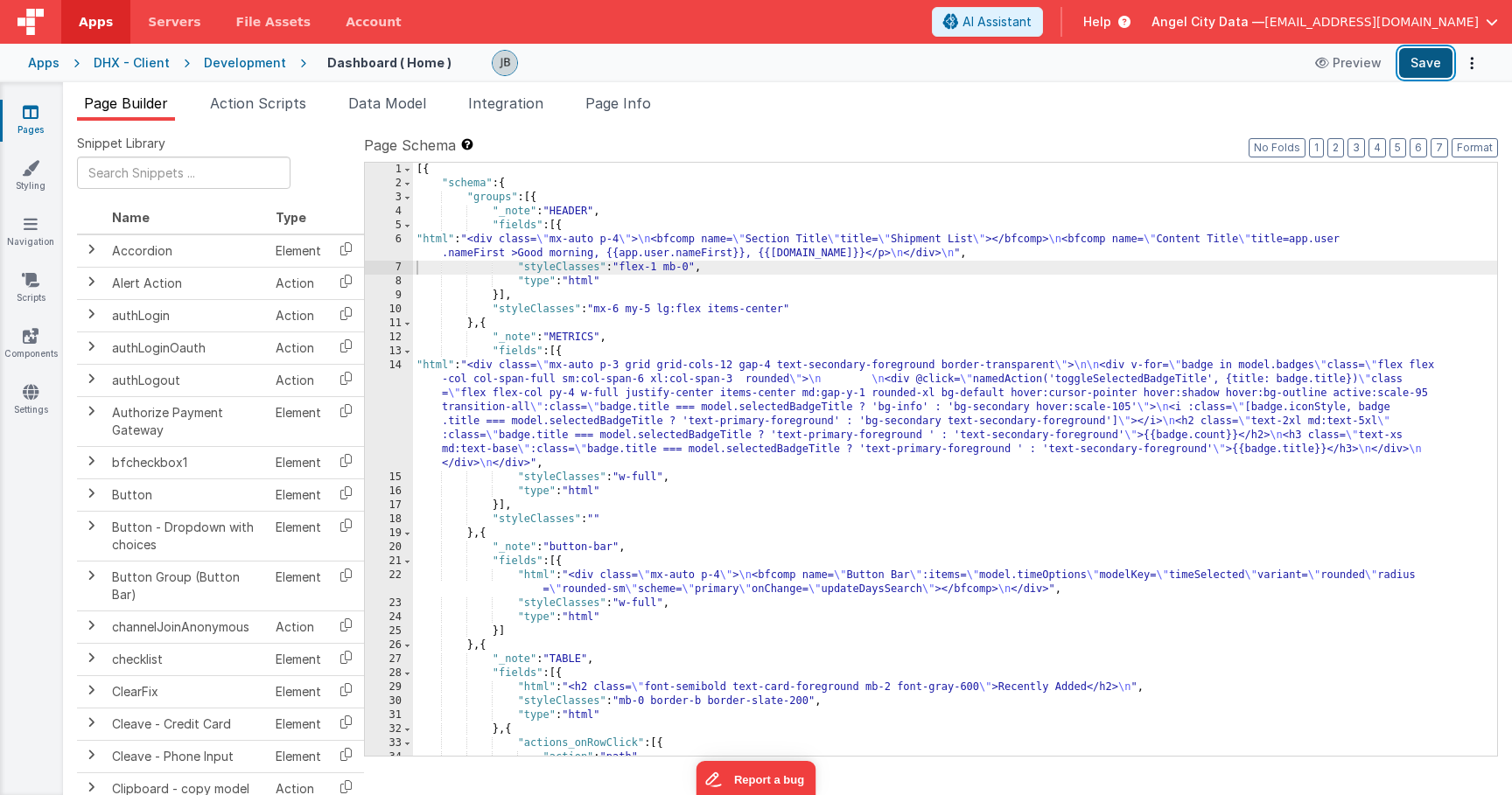
click at [1406, 56] on button "Save" at bounding box center [1426, 63] width 54 height 29
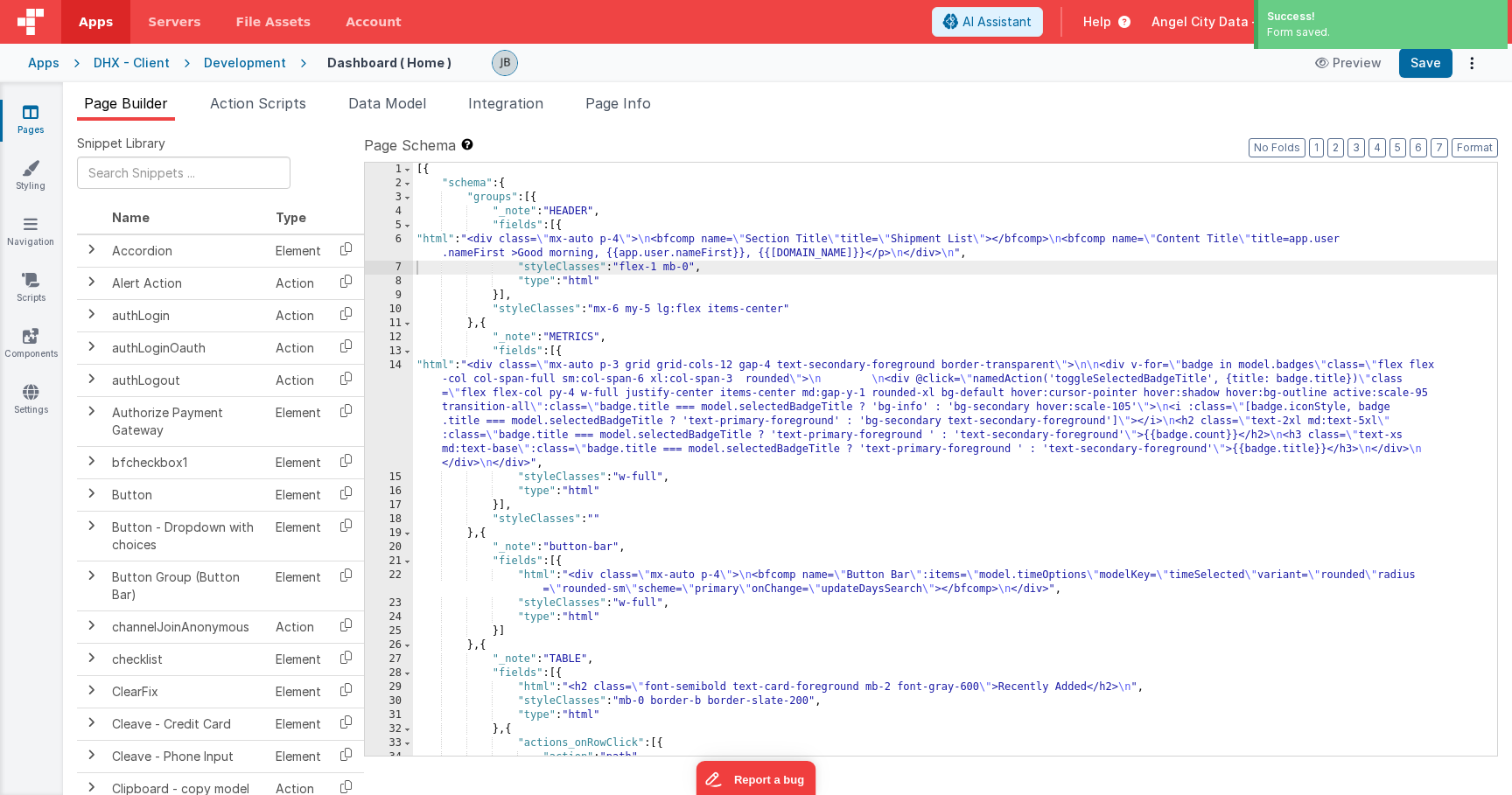
click at [227, 61] on div "Development" at bounding box center [245, 63] width 82 height 18
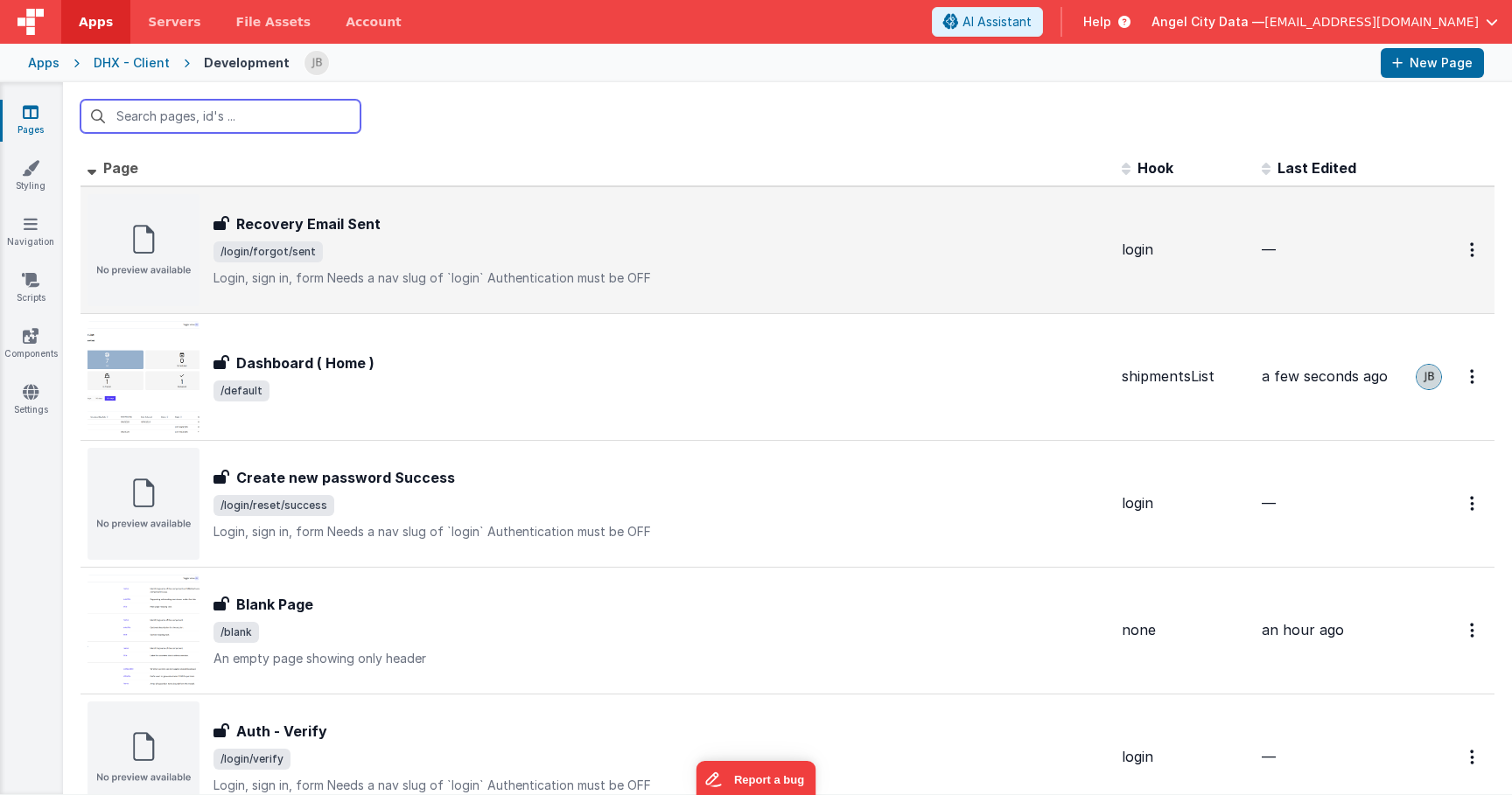
scroll to position [745, 0]
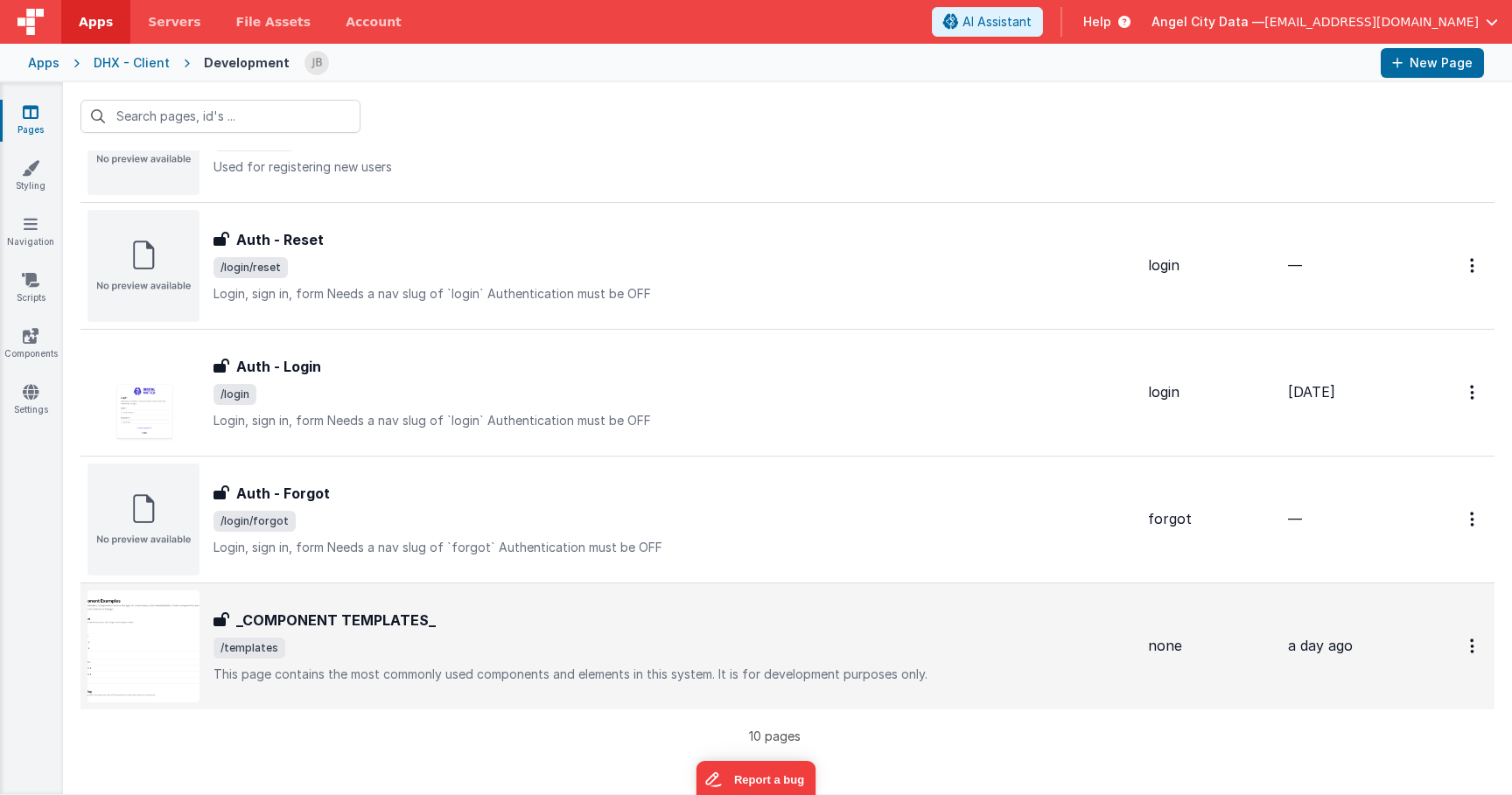
click at [373, 616] on h3 "_COMPONENT TEMPLATES_" at bounding box center [336, 620] width 200 height 21
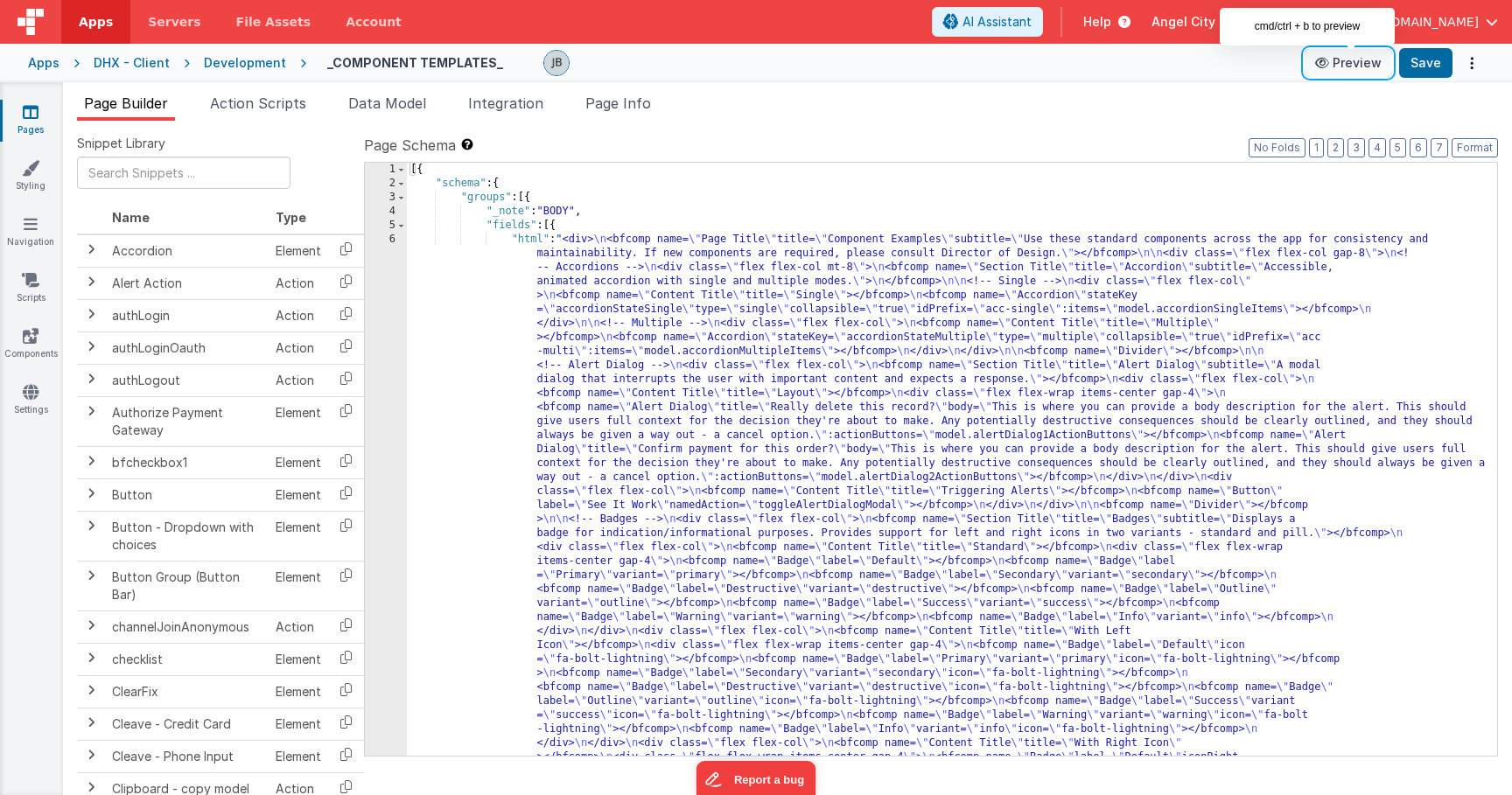
click at [1364, 66] on button "Preview" at bounding box center [1347, 63] width 87 height 28
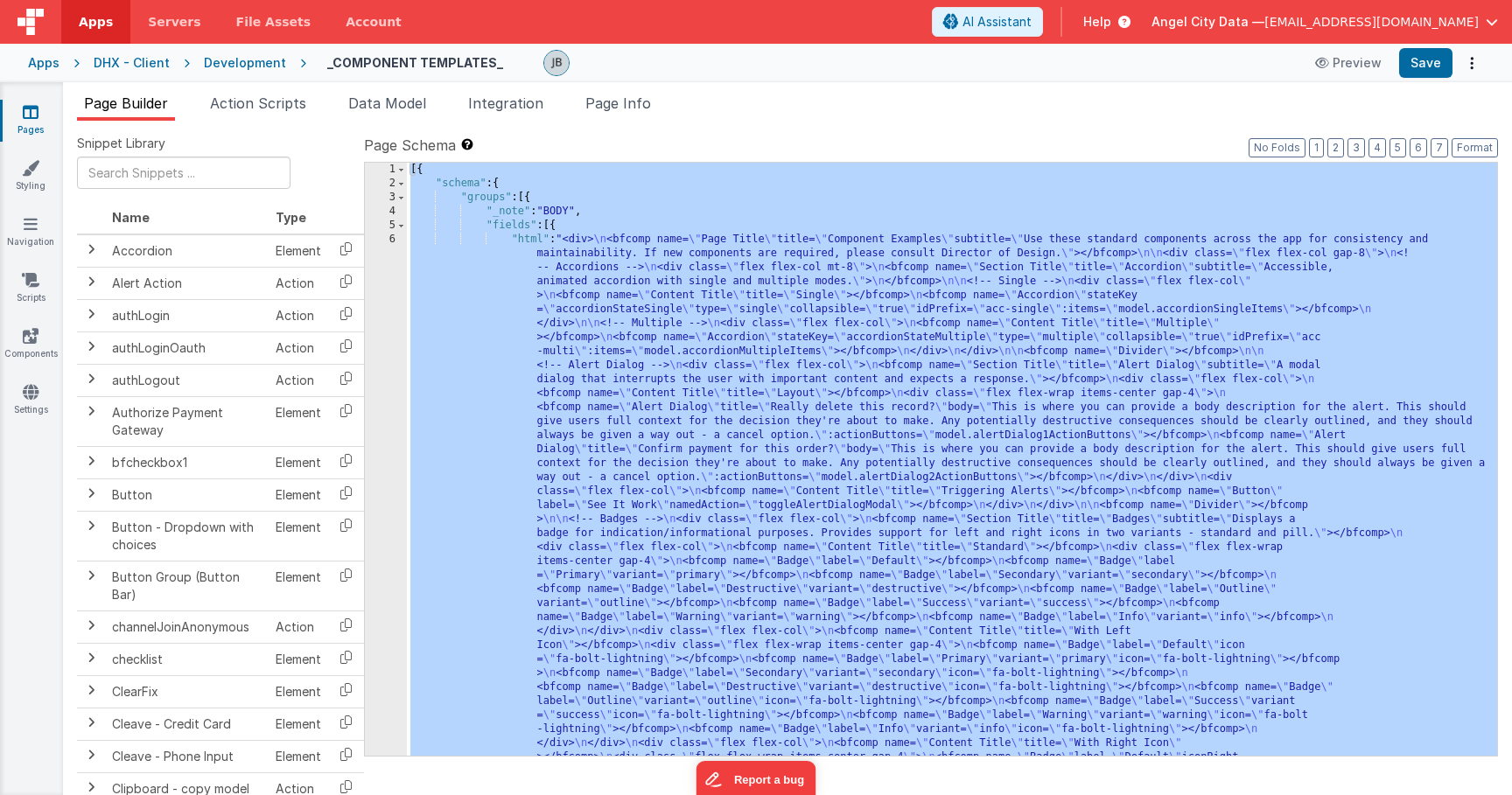
scroll to position [1800, 0]
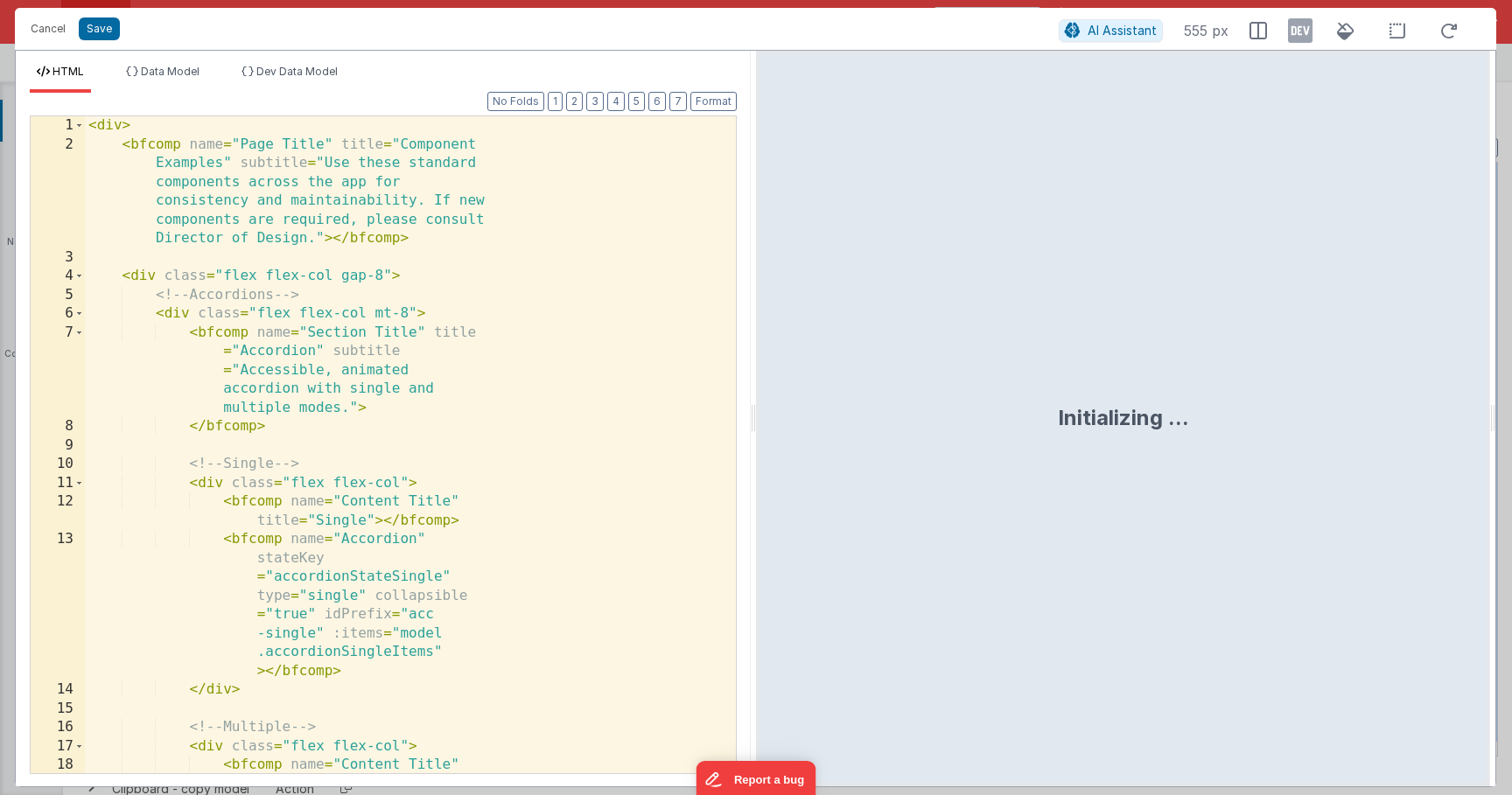
click at [429, 305] on div "< div > < bfcomp name = "Page Title" title = "Component Examples" subtitle = "U…" at bounding box center [410, 473] width 651 height 714
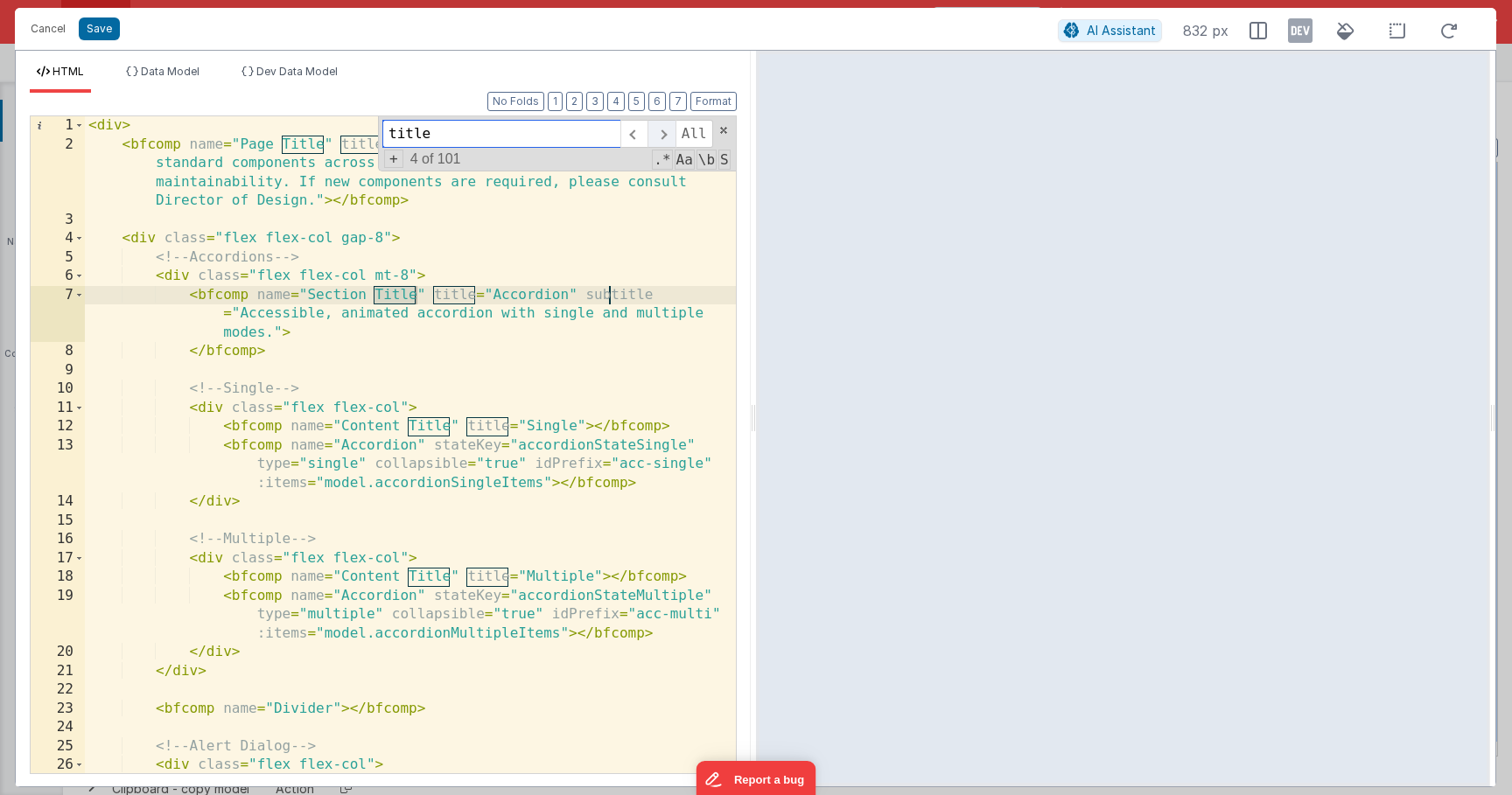
click at [656, 137] on span at bounding box center [661, 133] width 27 height 28
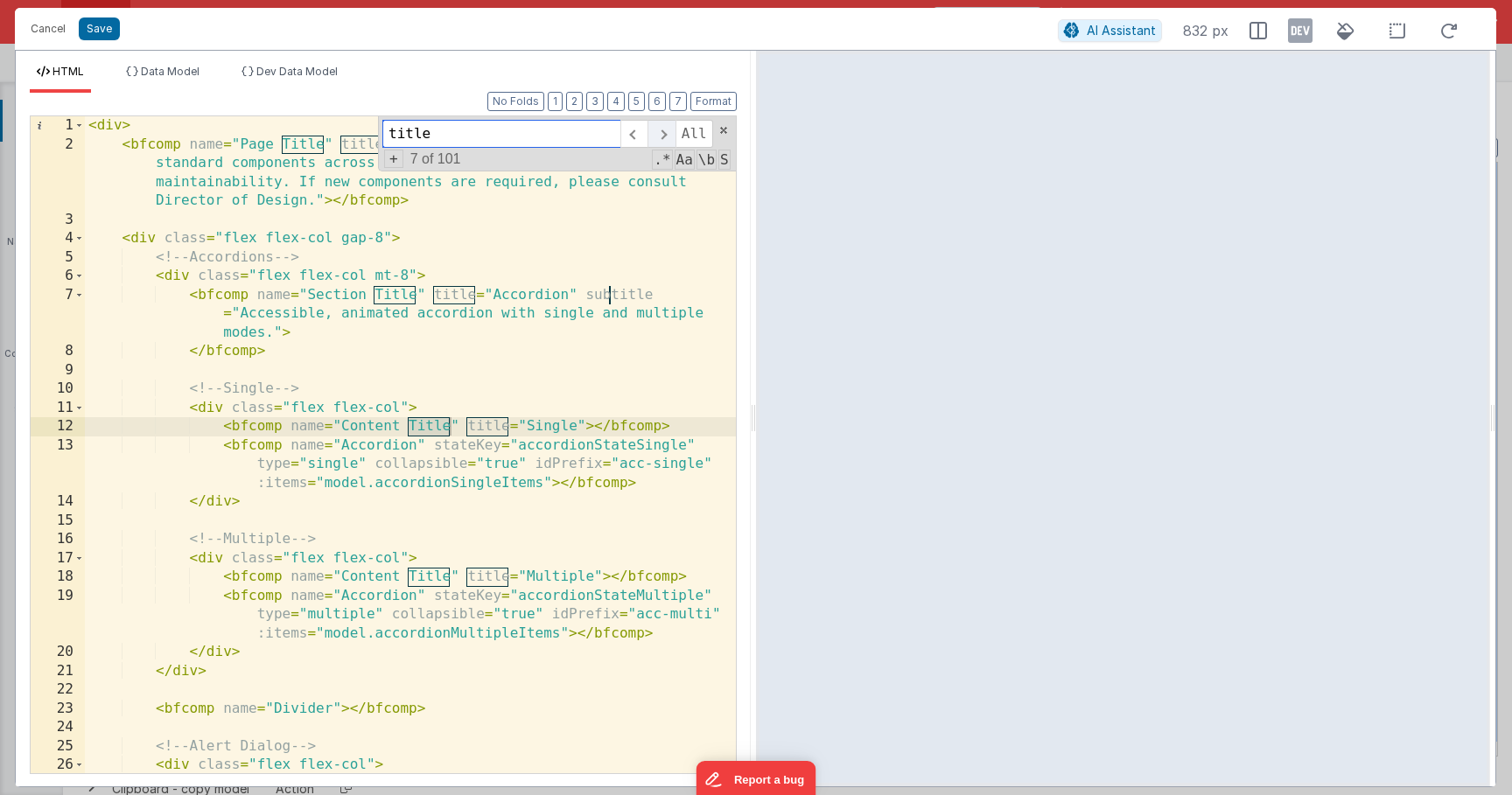
click at [656, 137] on span at bounding box center [661, 133] width 27 height 28
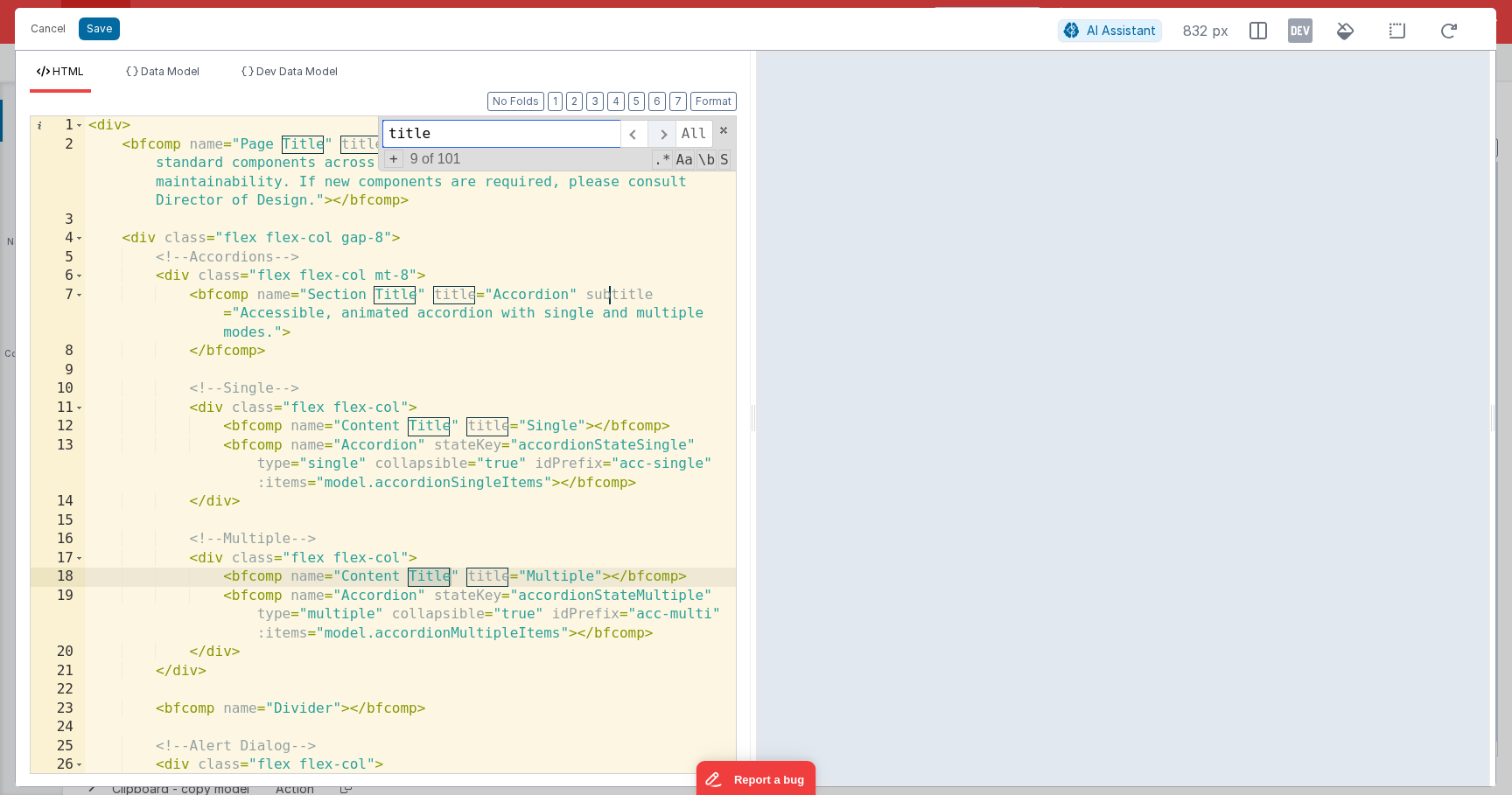
click at [656, 137] on span at bounding box center [661, 133] width 27 height 28
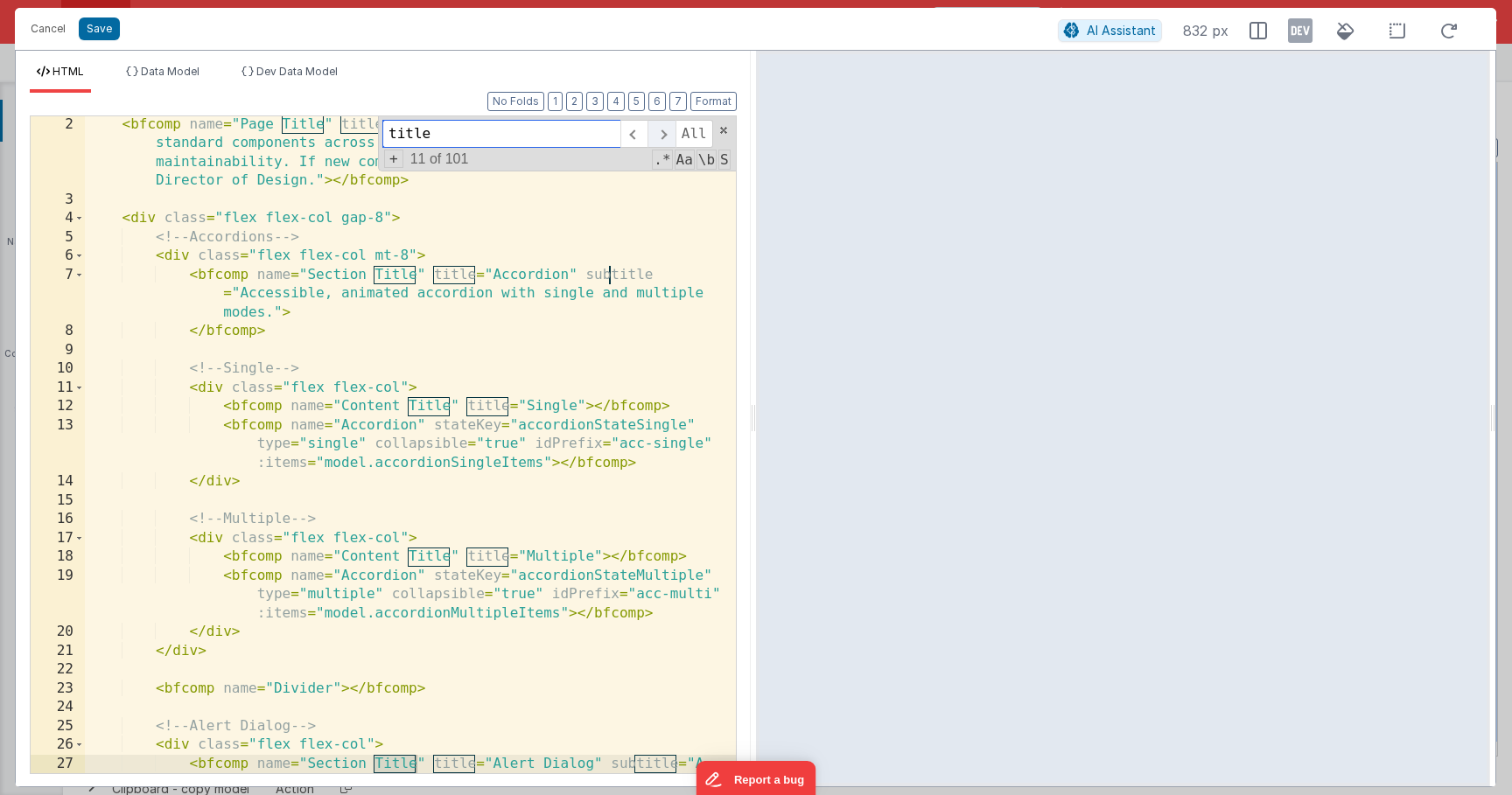
click at [656, 137] on span at bounding box center [661, 133] width 27 height 28
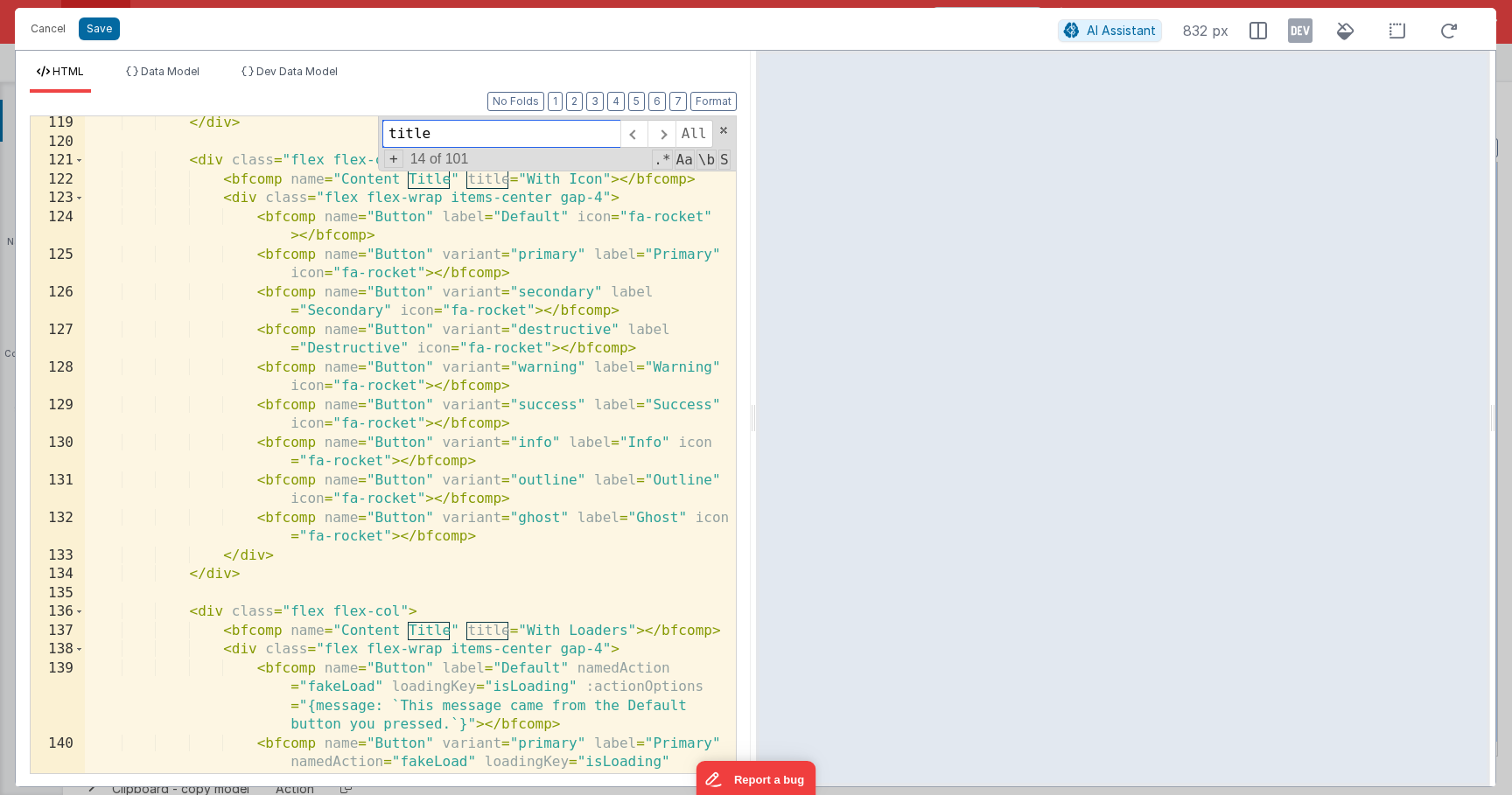
scroll to position [3671, 0]
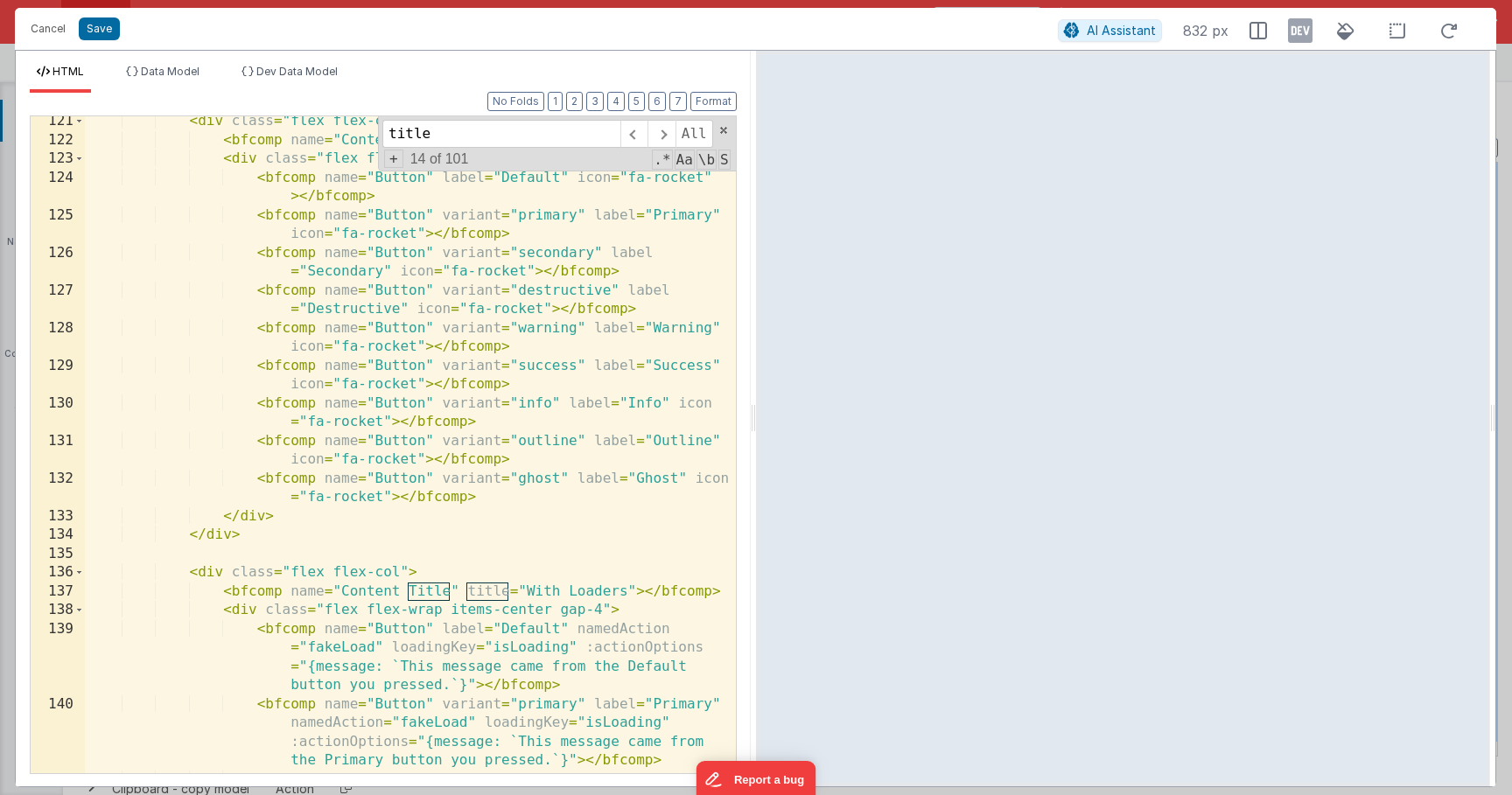
click at [505, 391] on div "< div class = "flex flex-col" > < bfcomp name = "Content Title" title = "With I…" at bounding box center [410, 496] width 651 height 770
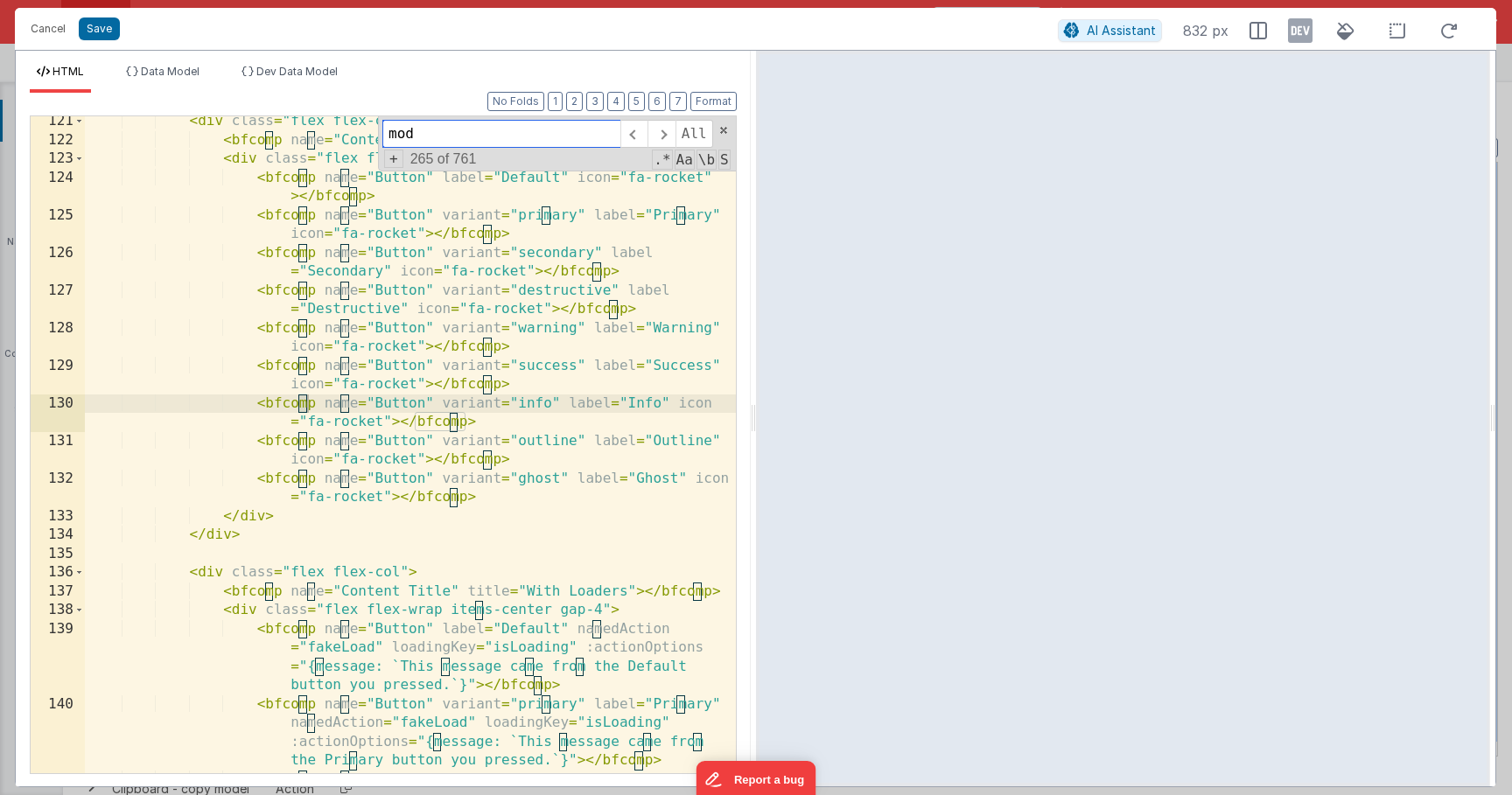
scroll to position [5689, 0]
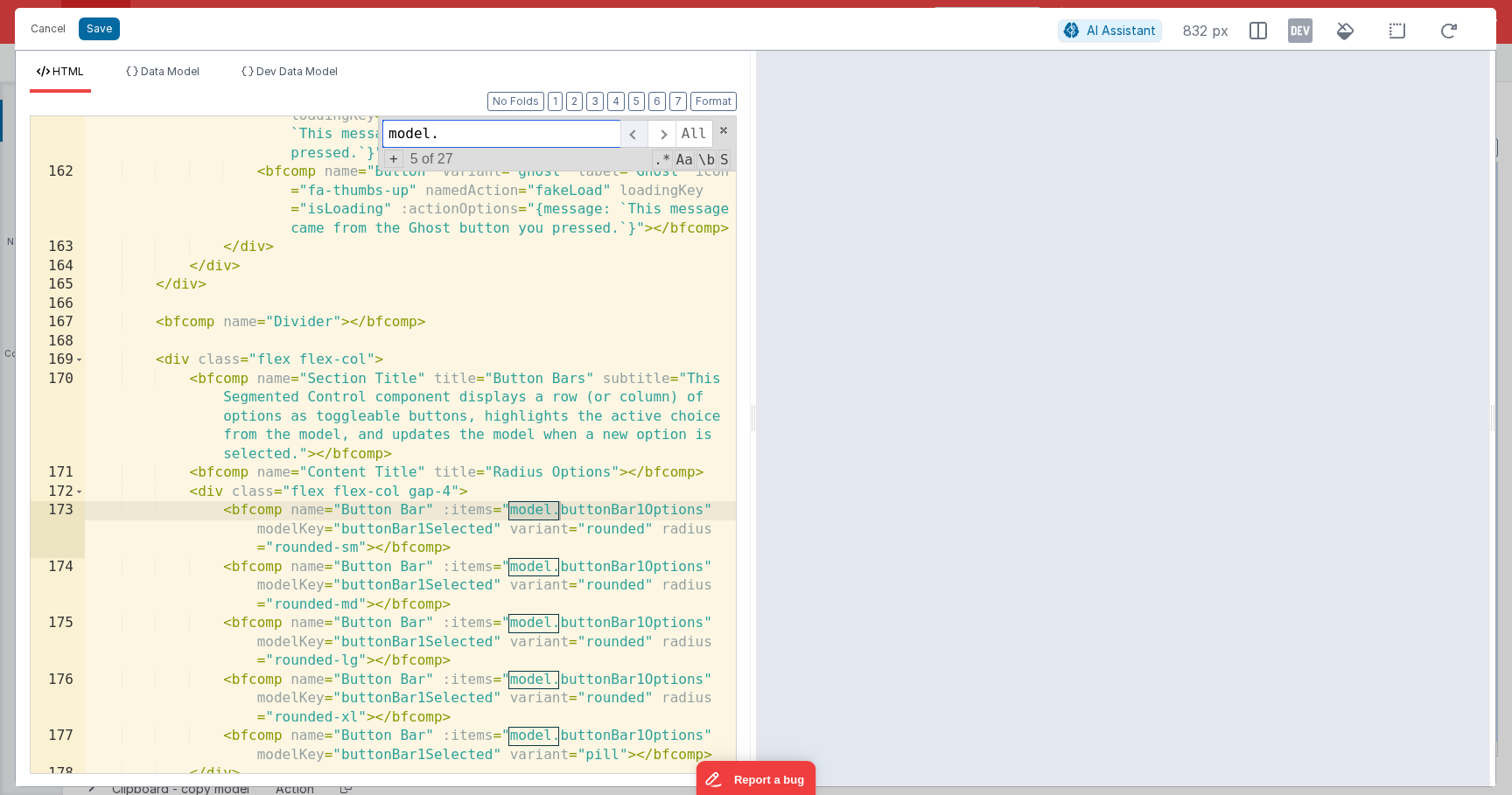
click at [638, 132] on span at bounding box center [635, 133] width 27 height 28
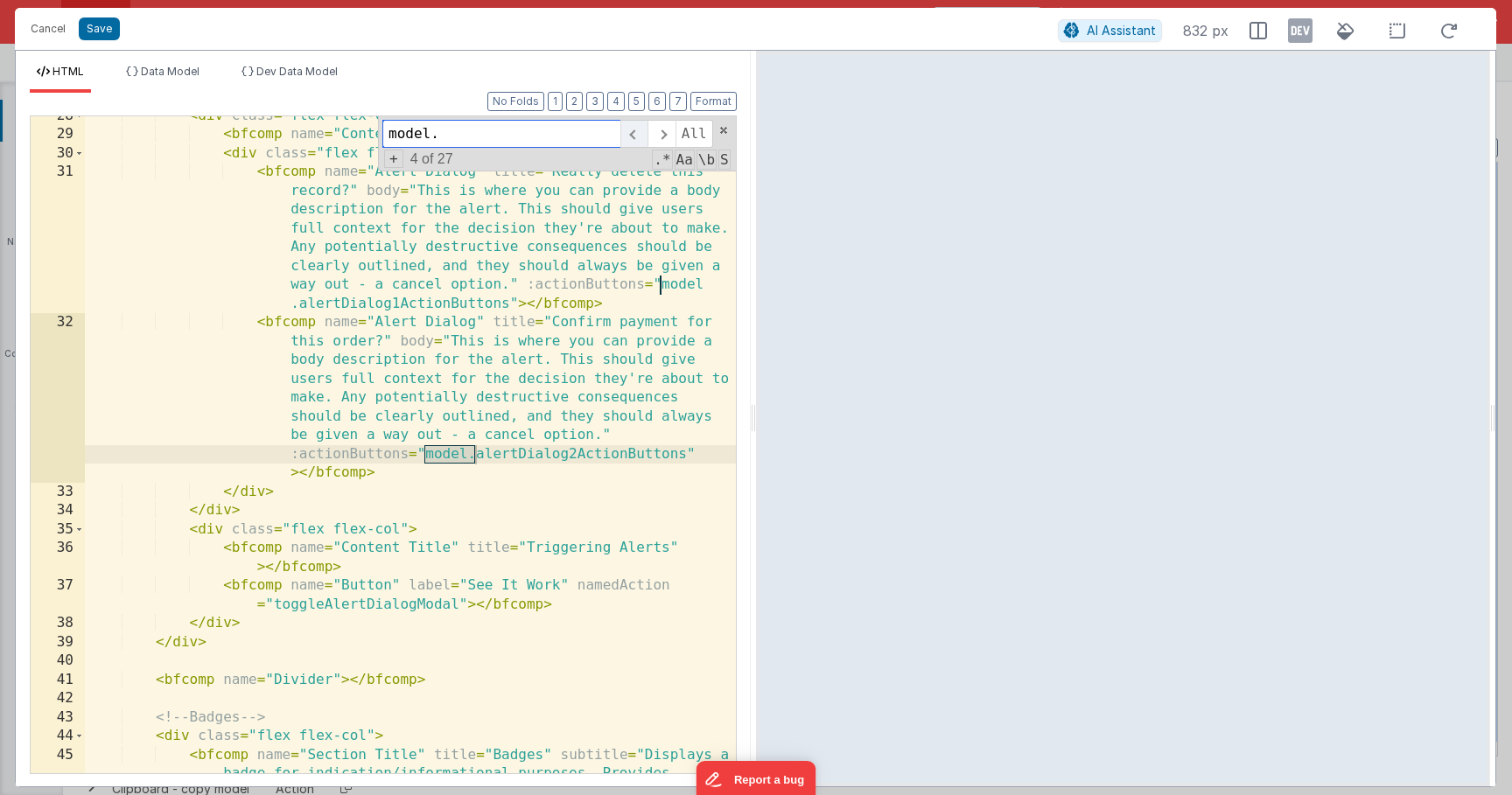
scroll to position [725, 0]
click at [638, 132] on span at bounding box center [635, 133] width 27 height 28
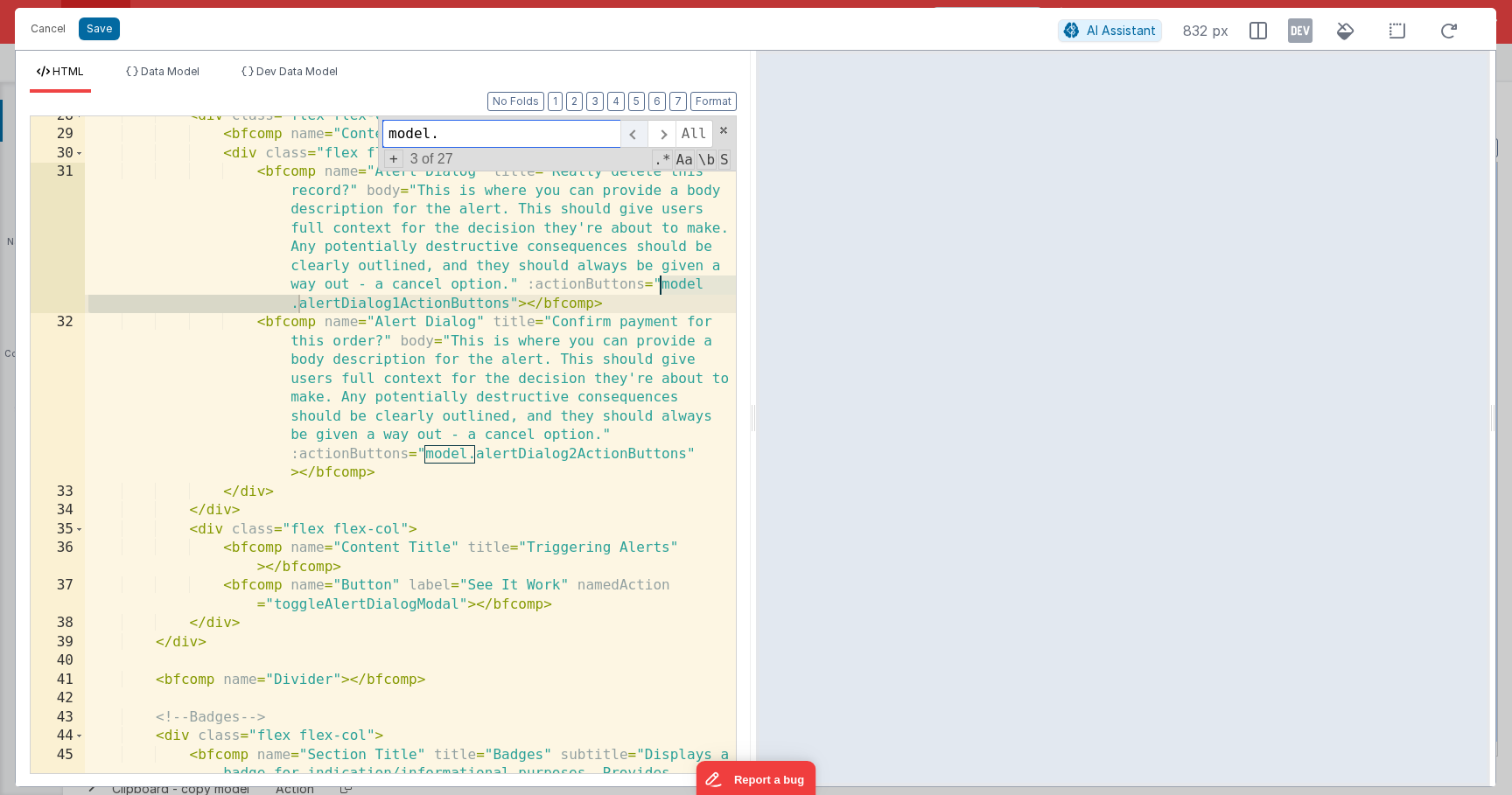
click at [638, 132] on span at bounding box center [635, 133] width 27 height 28
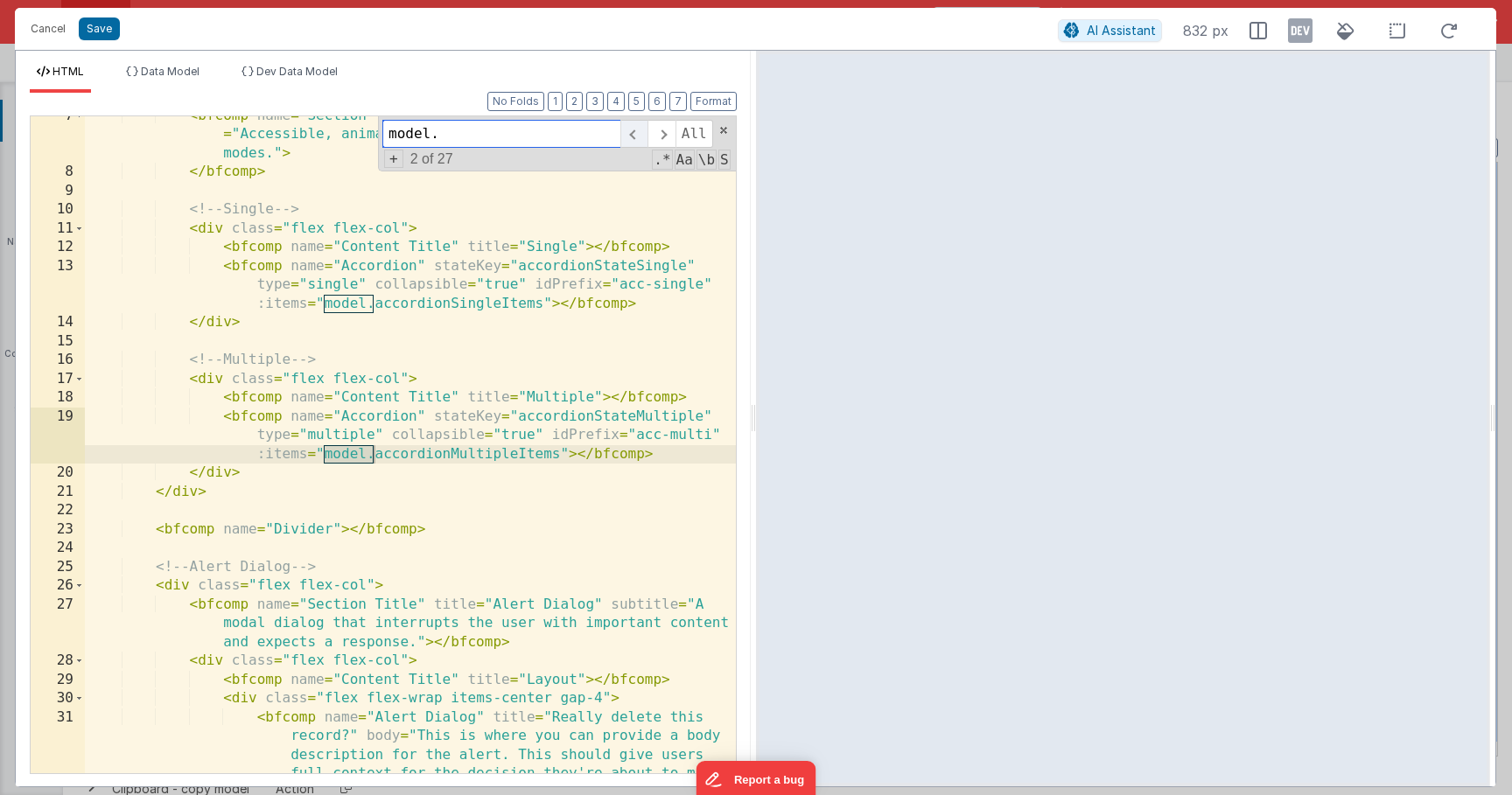
scroll to position [179, 0]
click at [638, 132] on span at bounding box center [635, 133] width 27 height 28
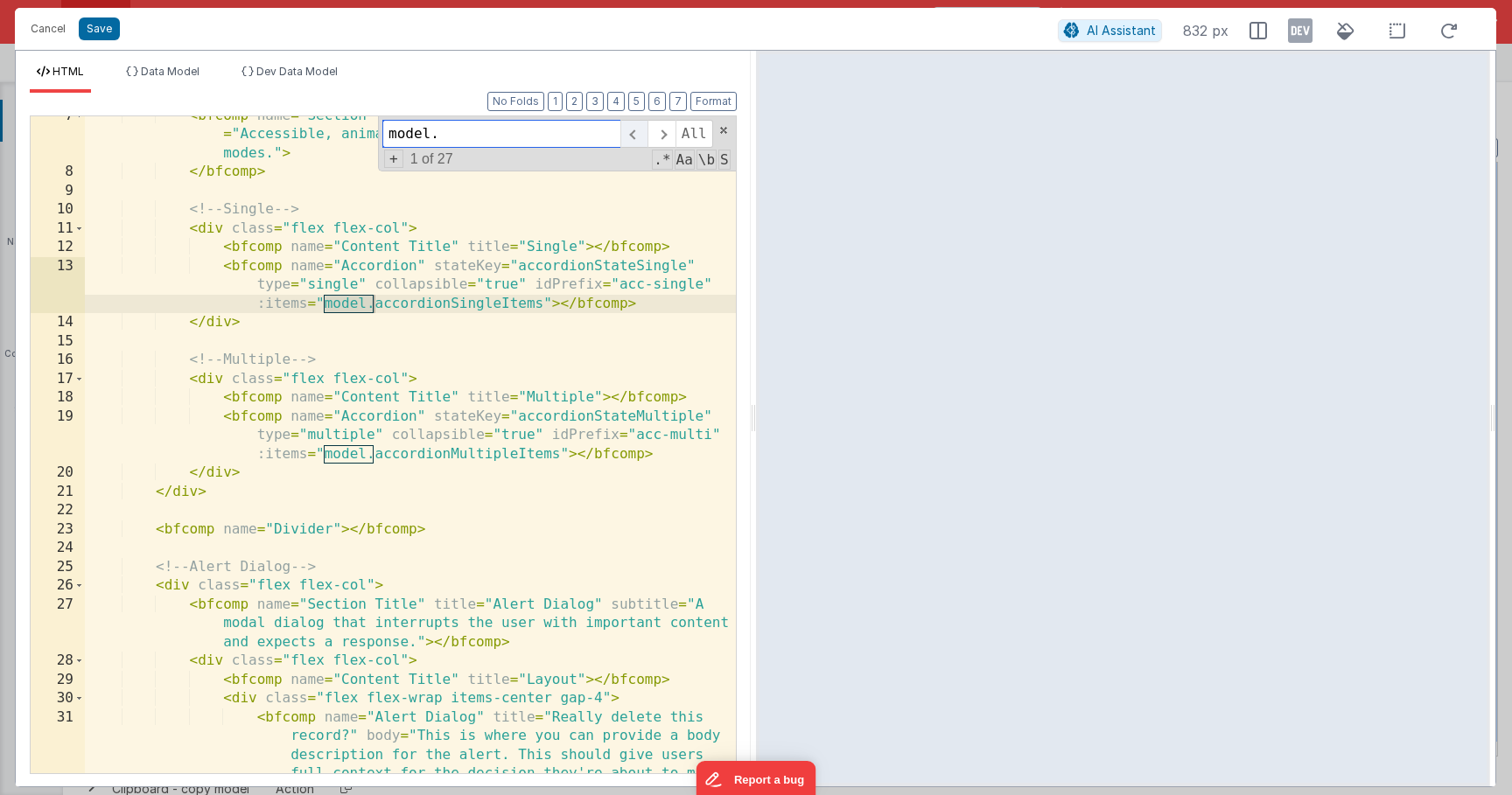
click at [638, 132] on span at bounding box center [635, 133] width 27 height 28
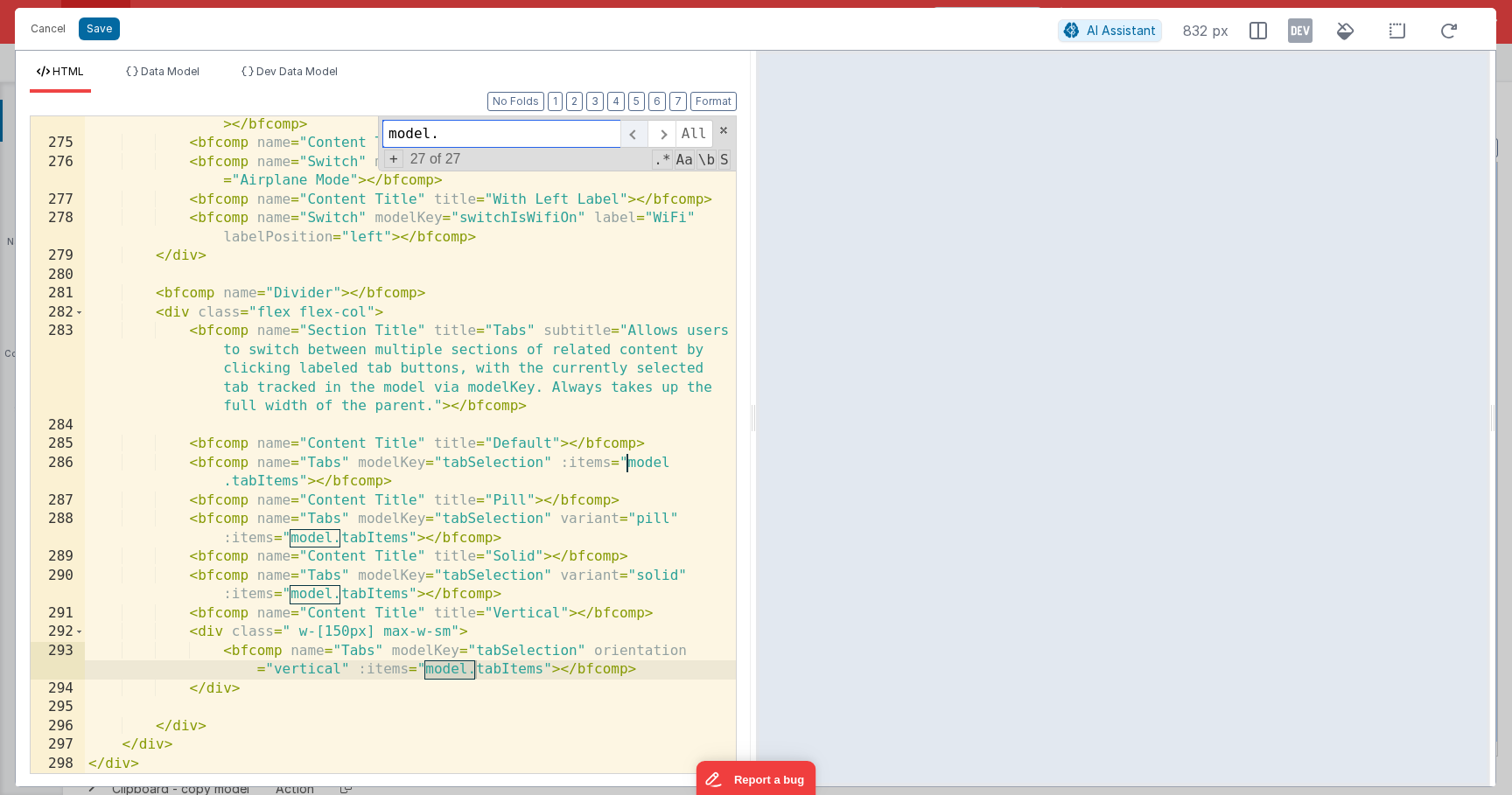
click at [638, 132] on span at bounding box center [635, 133] width 27 height 28
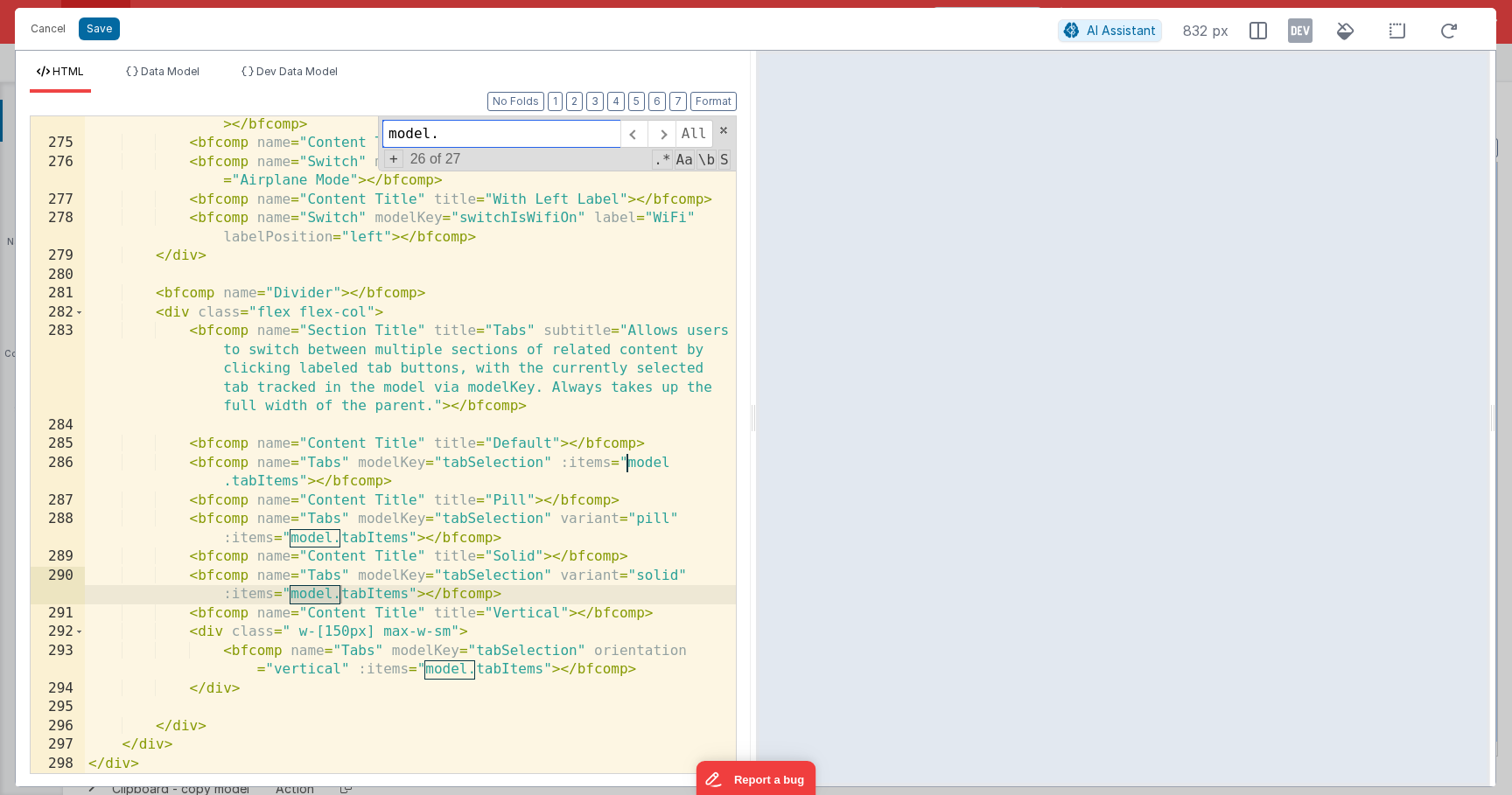
click at [534, 143] on input "model." at bounding box center [500, 133] width 238 height 28
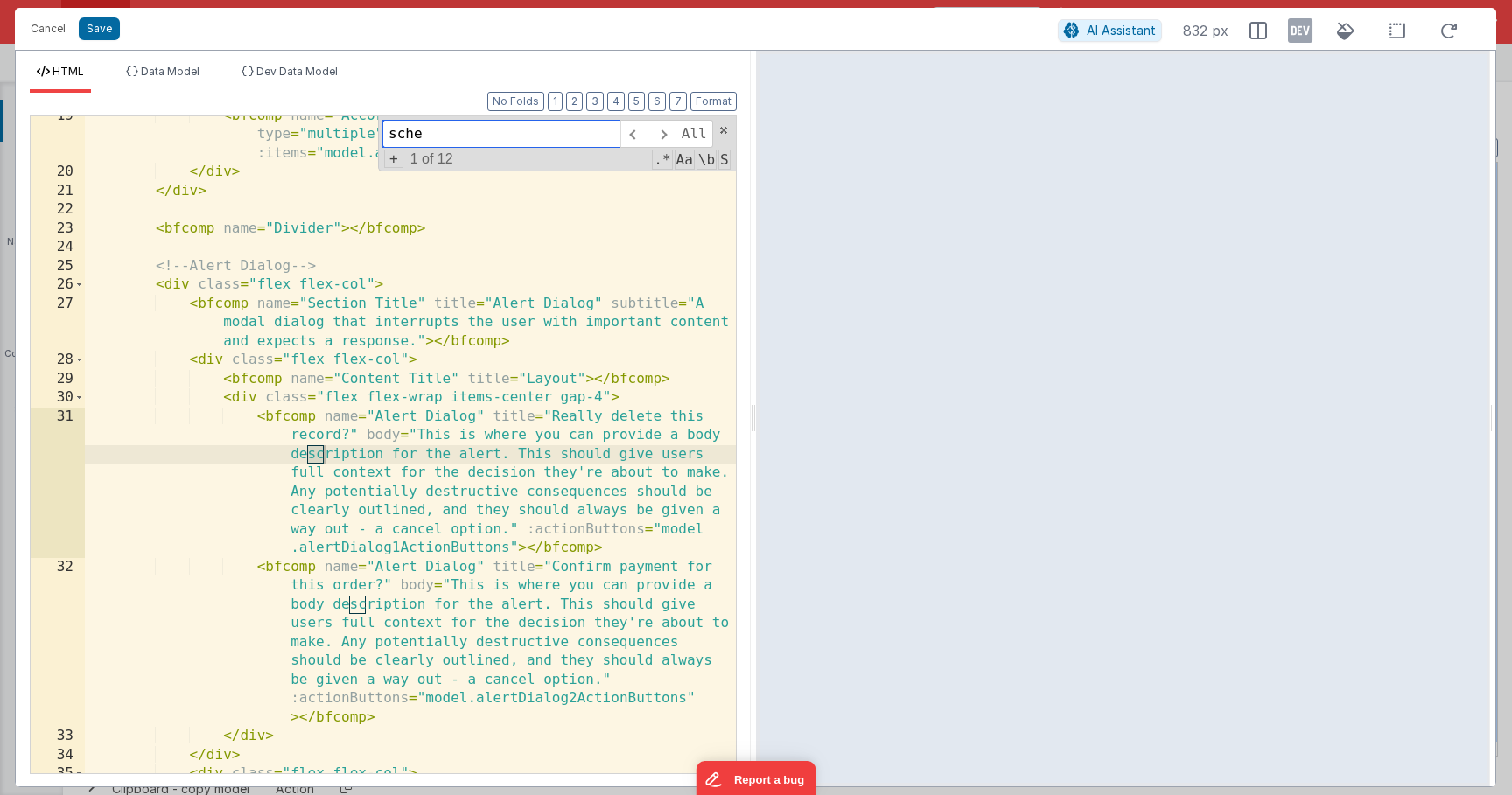
scroll to position [6123, 0]
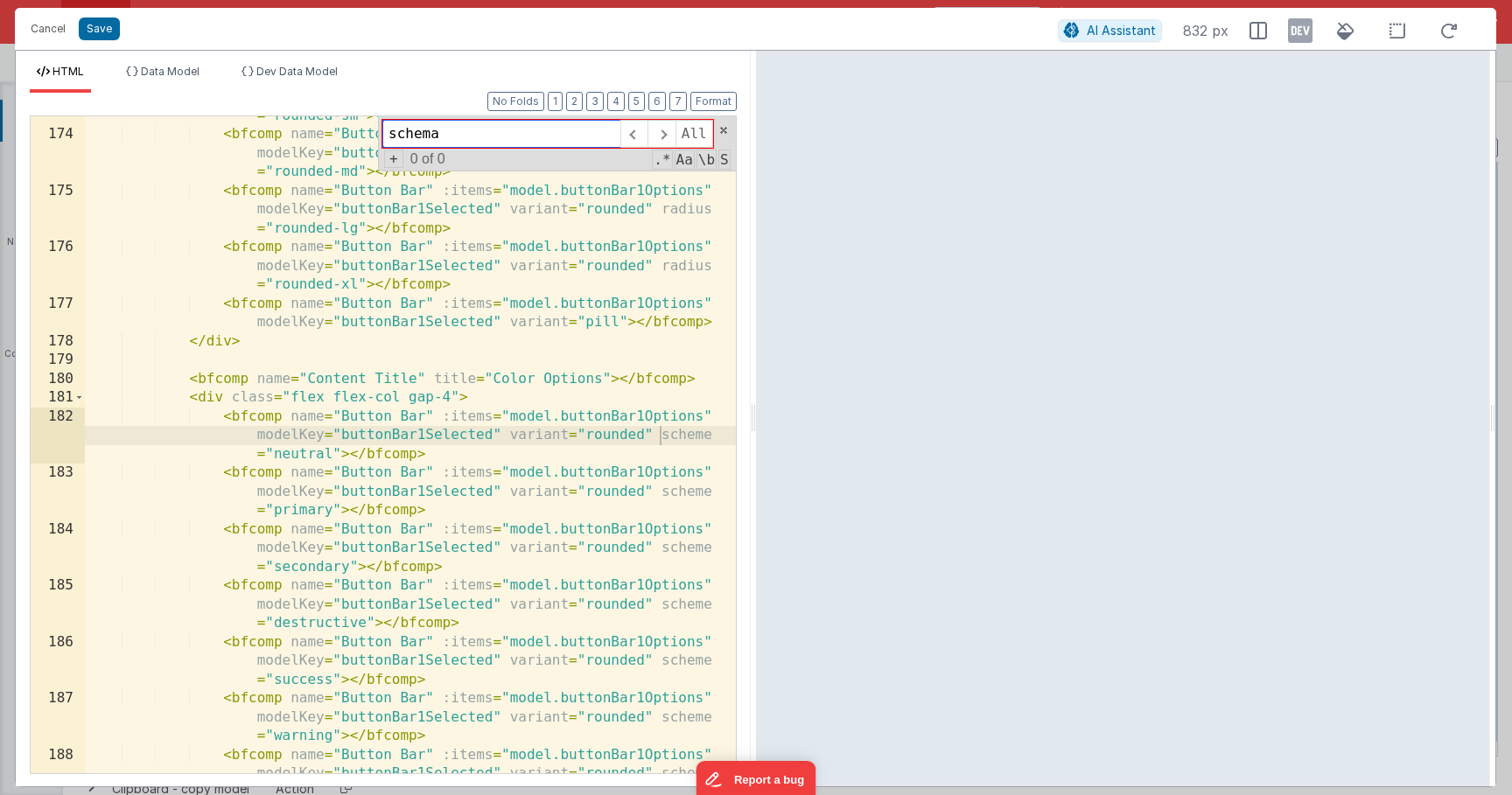
type input "schema"
click at [47, 26] on button "Cancel" at bounding box center [48, 28] width 53 height 24
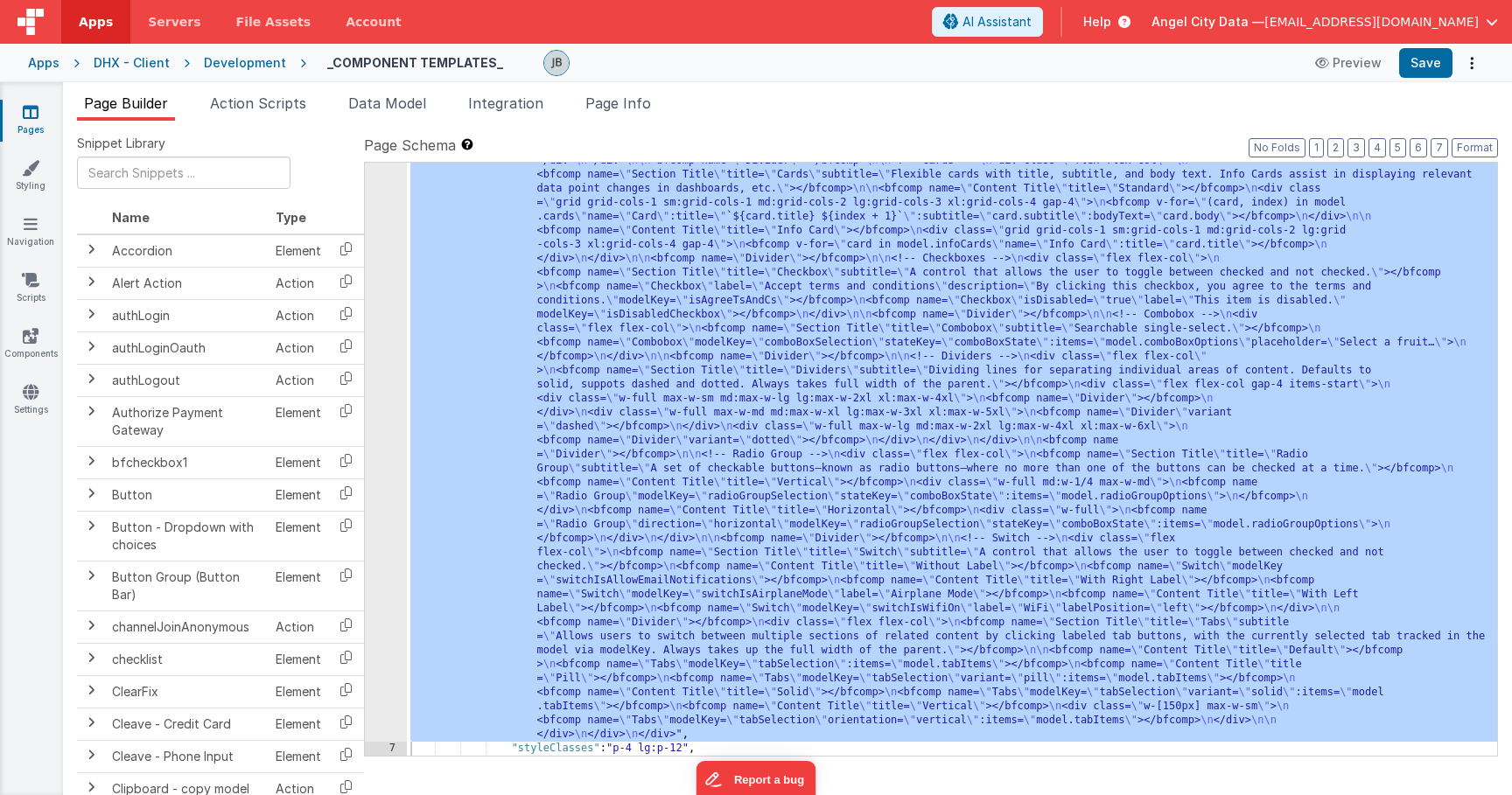
click at [262, 57] on div "Development" at bounding box center [245, 63] width 82 height 18
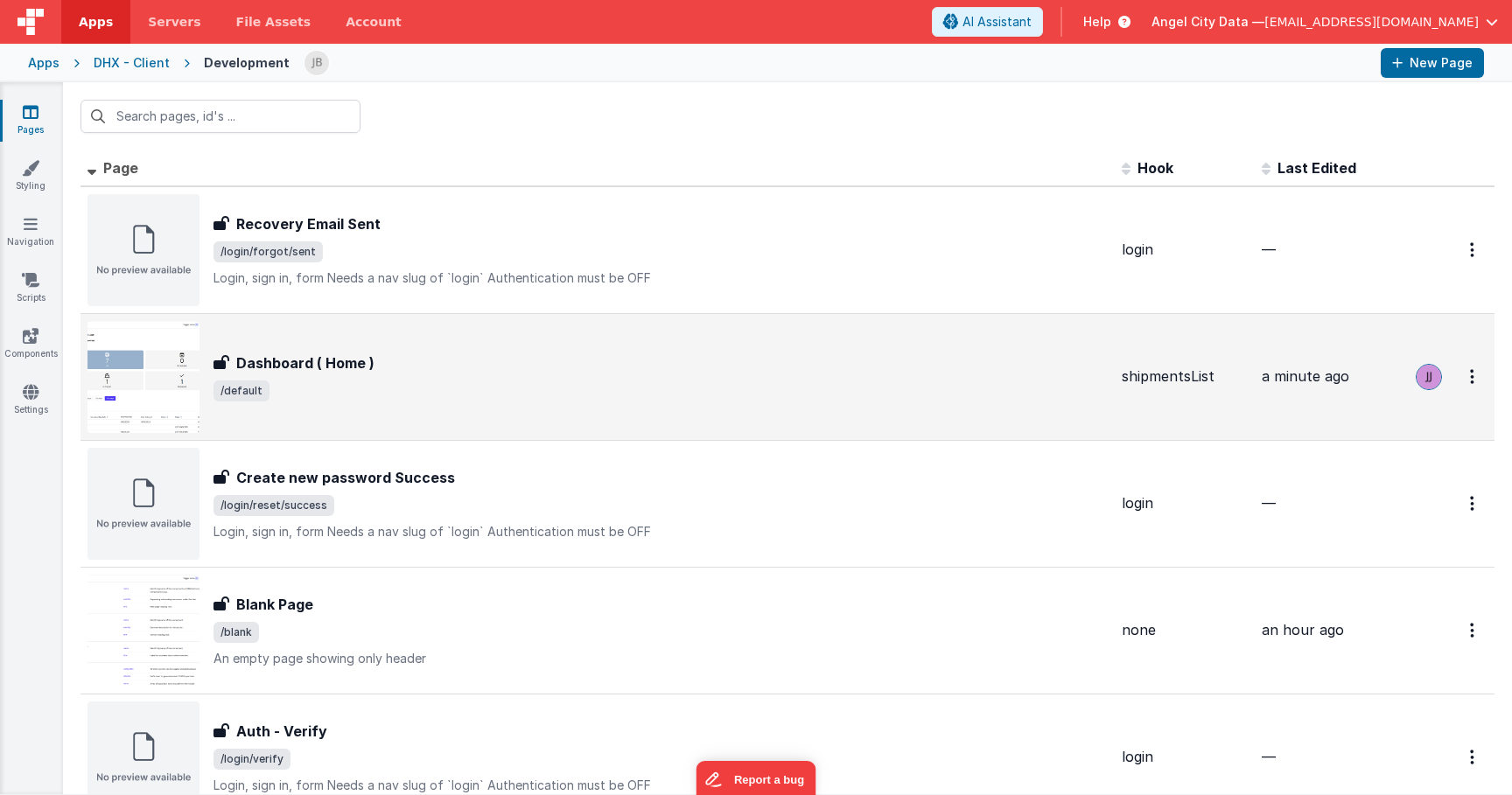
click at [275, 360] on h3 "Dashboard ( Home )" at bounding box center [305, 362] width 138 height 21
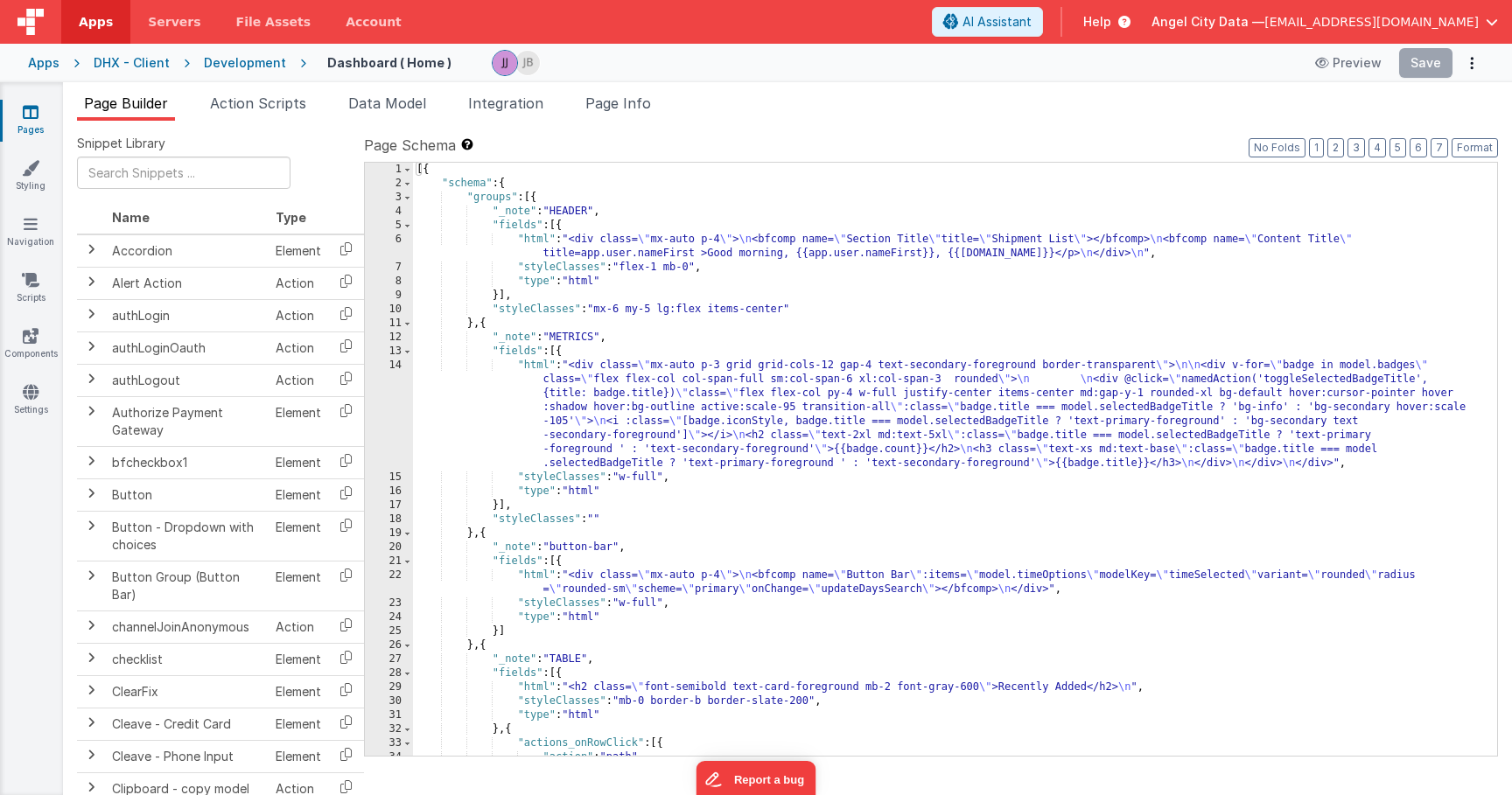
click at [402, 240] on div "6" at bounding box center [389, 247] width 48 height 28
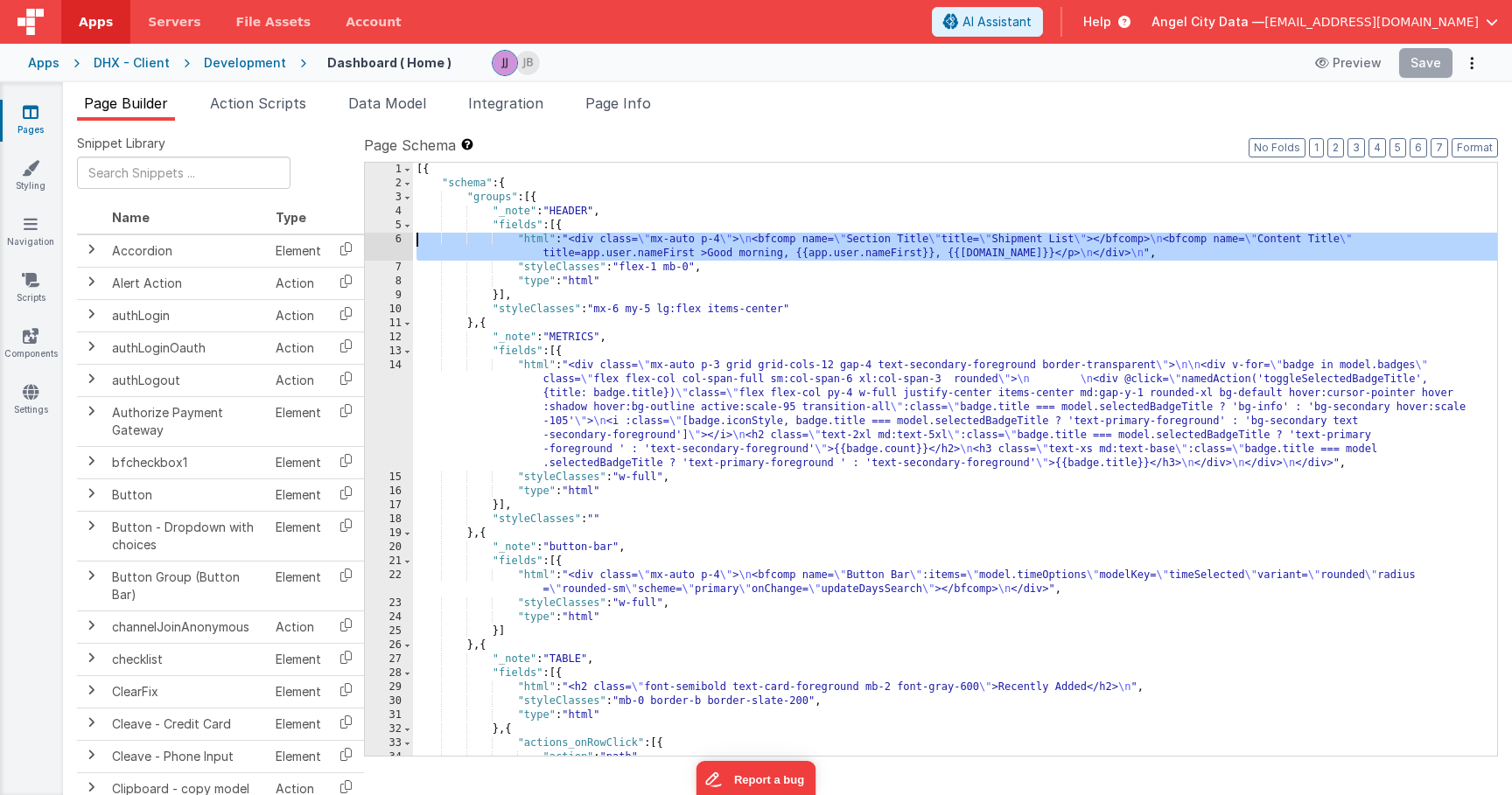
click at [402, 240] on div "6" at bounding box center [389, 247] width 48 height 28
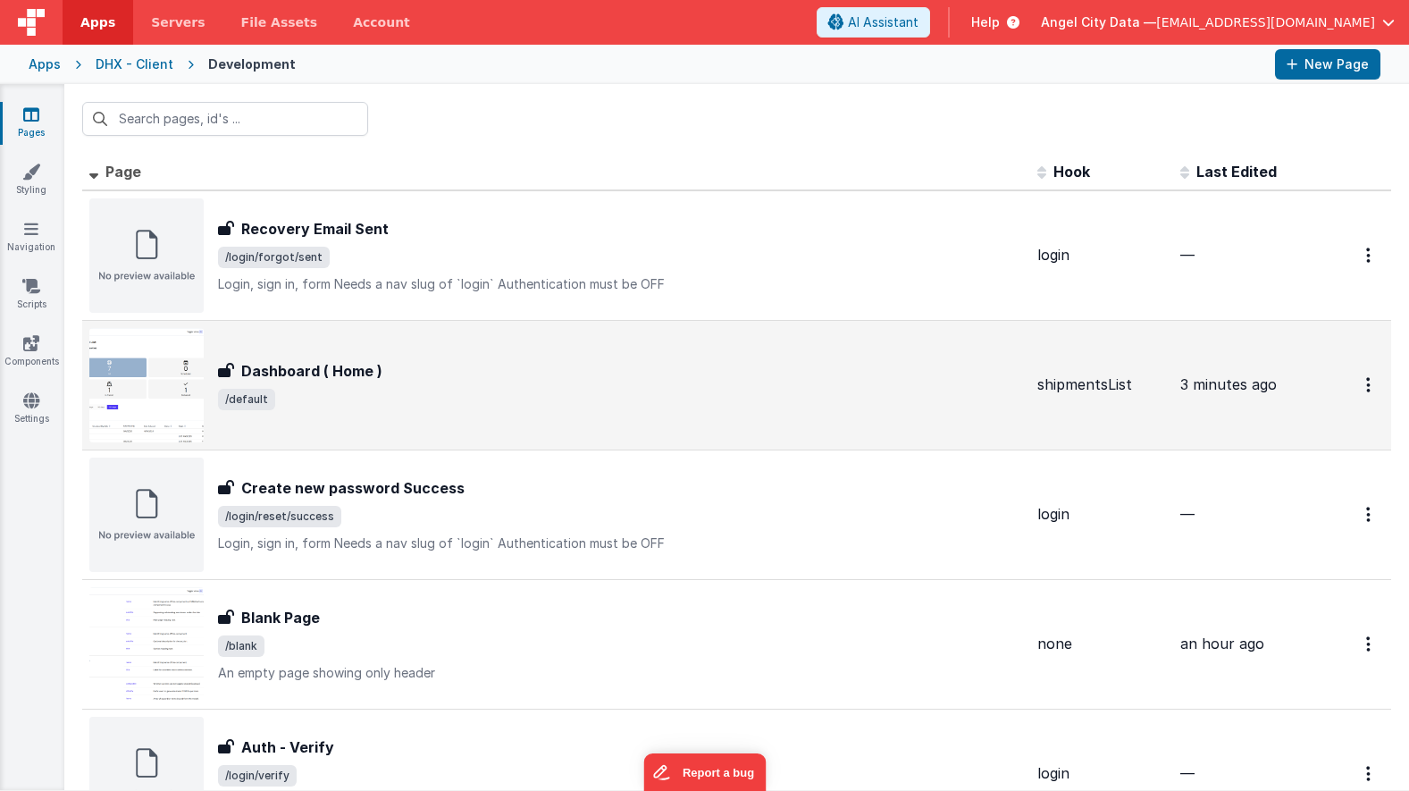
click at [276, 356] on div "Dashboard ( Home ) Dashboard ( Home ) /default" at bounding box center [556, 385] width 934 height 114
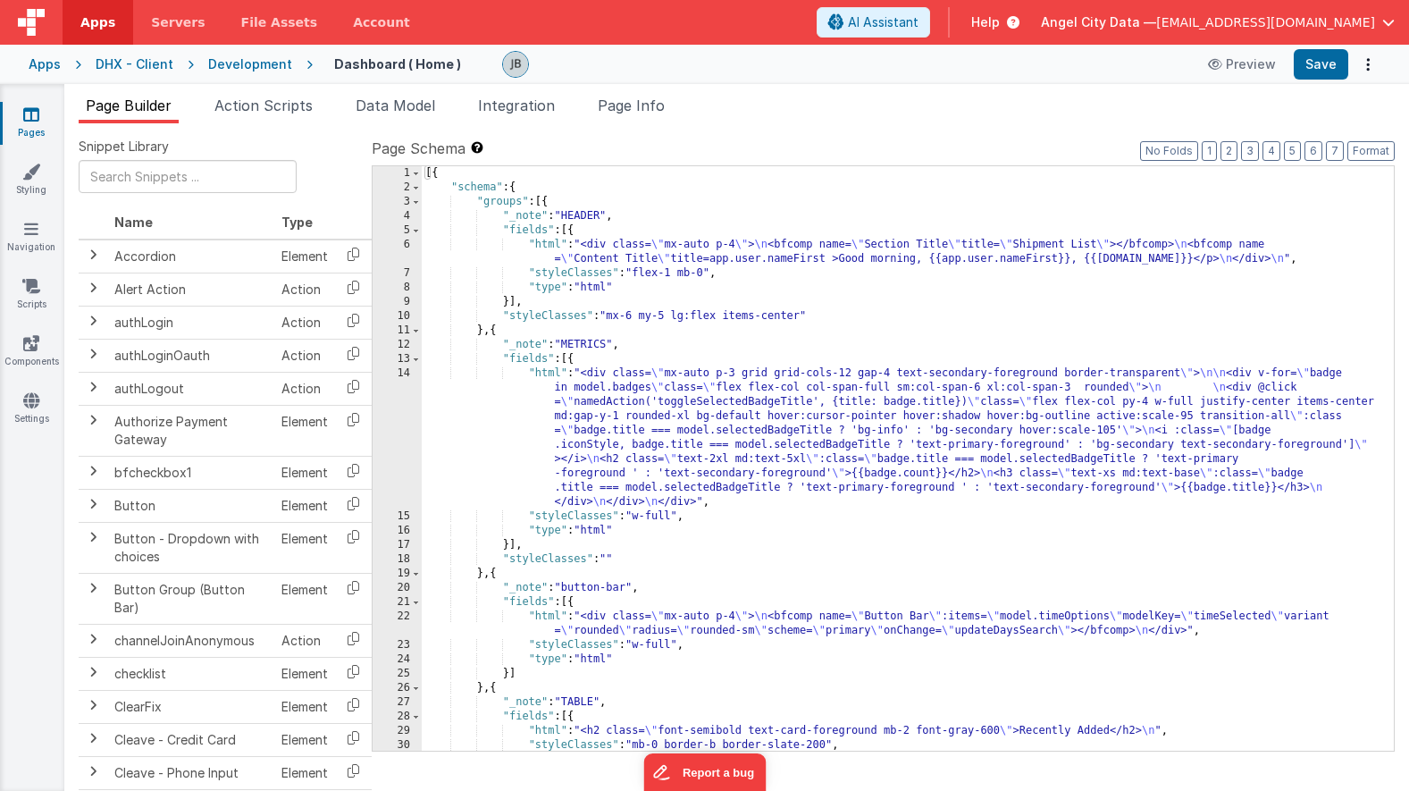
click at [405, 246] on div "6" at bounding box center [397, 252] width 49 height 29
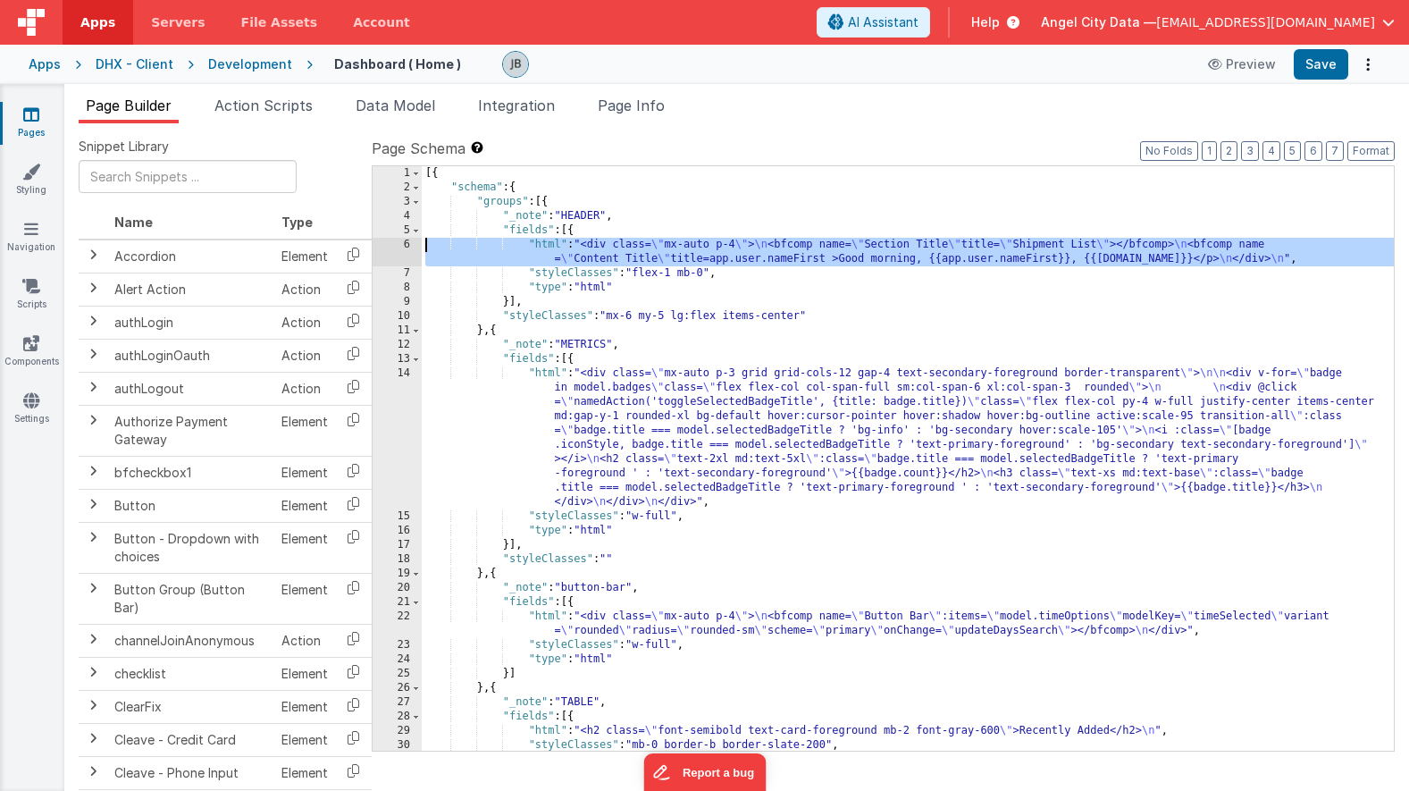
click at [405, 246] on div "6" at bounding box center [397, 252] width 49 height 29
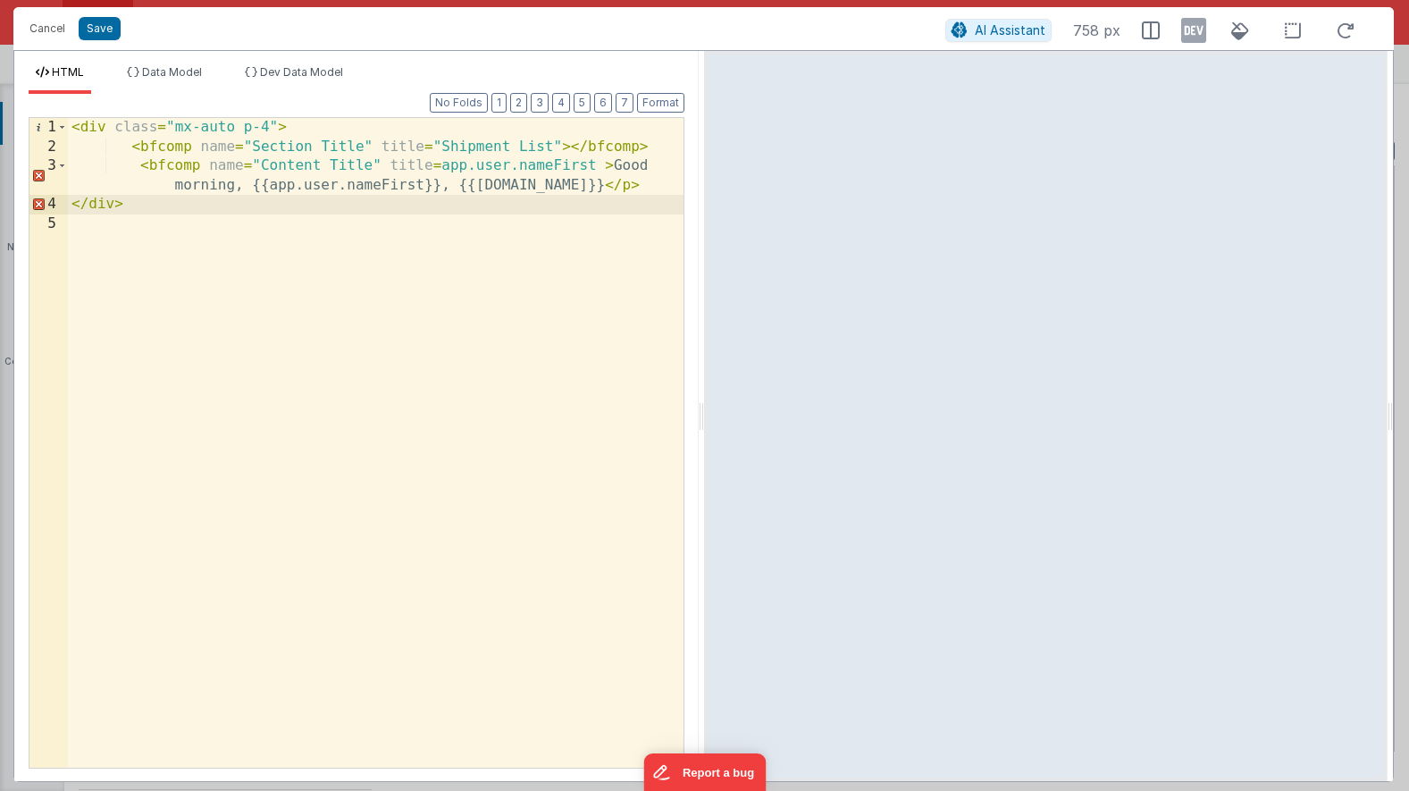
click at [186, 164] on div "< div class = "mx-auto p-4" > < bfcomp name = "Section Title" title = "Shipment…" at bounding box center [376, 462] width 616 height 688
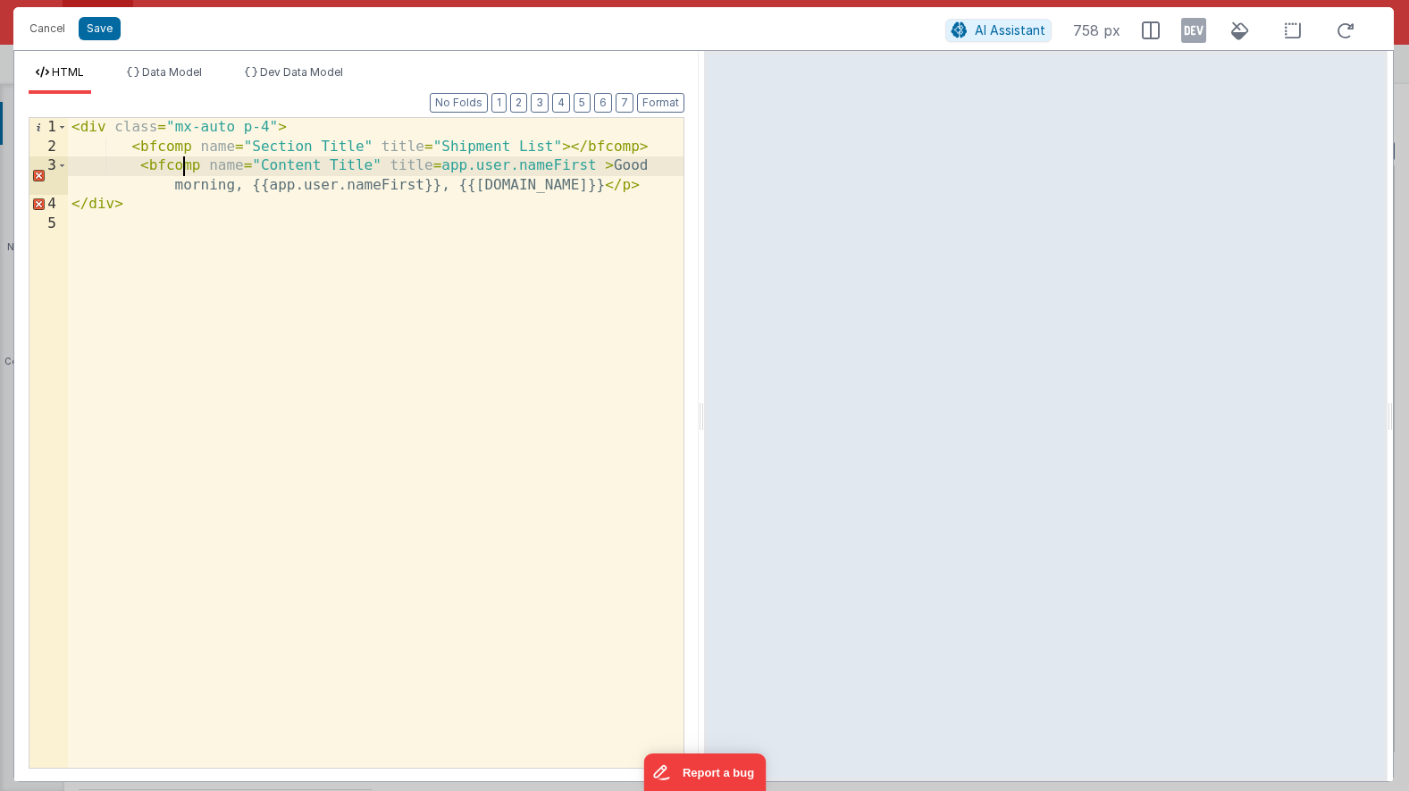
click at [186, 164] on div "< div class = "mx-auto p-4" > < bfcomp name = "Section Title" title = "Shipment…" at bounding box center [376, 462] width 616 height 688
drag, startPoint x: 414, startPoint y: 168, endPoint x: 565, endPoint y: 173, distance: 151.1
click at [565, 173] on div "< div class = "mx-auto p-4" > < bfcomp name = "Section Title" title = "Shipment…" at bounding box center [376, 462] width 616 height 688
click at [159, 164] on div "< div class = "mx-auto p-4" > < bfcomp name = "Section Title" title = "Shipment…" at bounding box center [376, 462] width 616 height 688
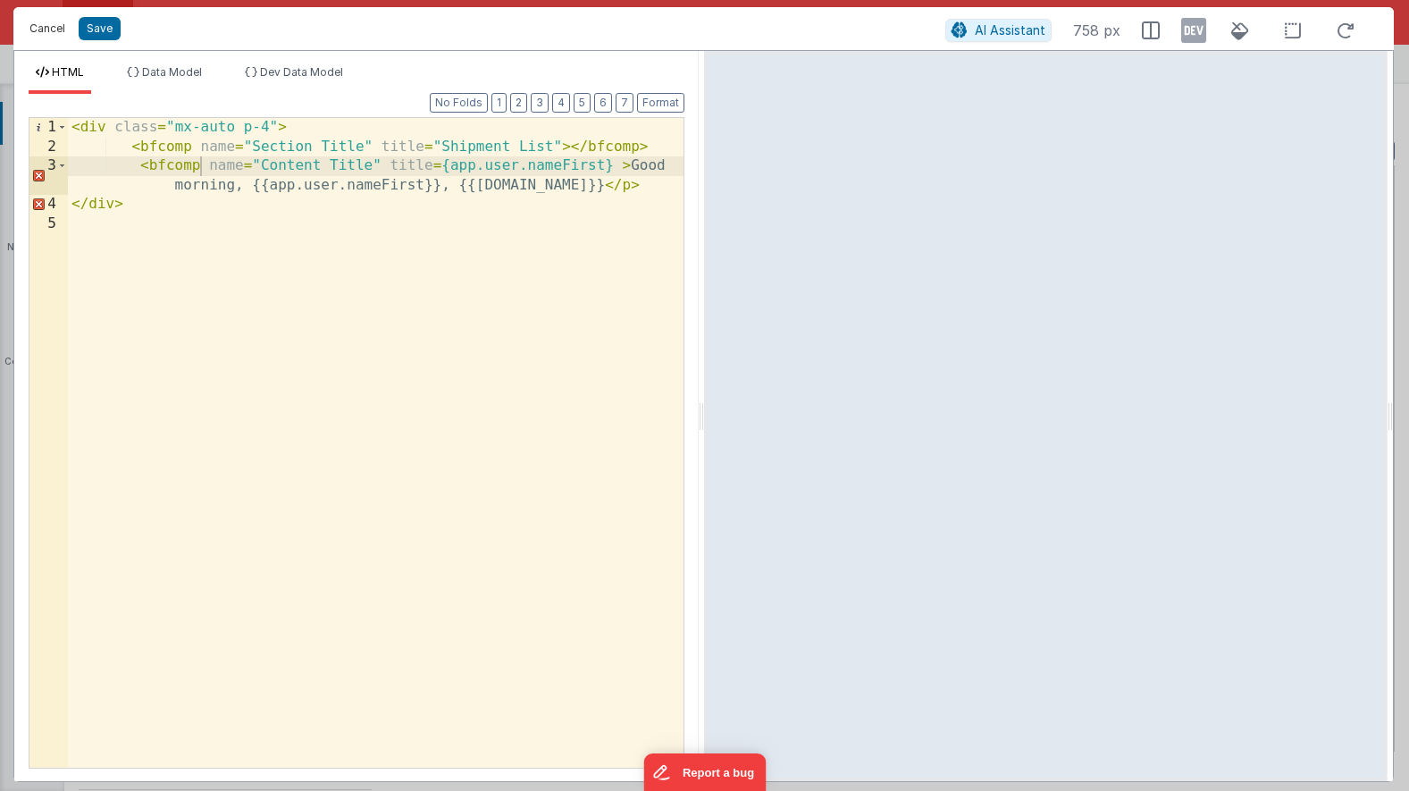
click at [55, 28] on button "Cancel" at bounding box center [48, 28] width 54 height 25
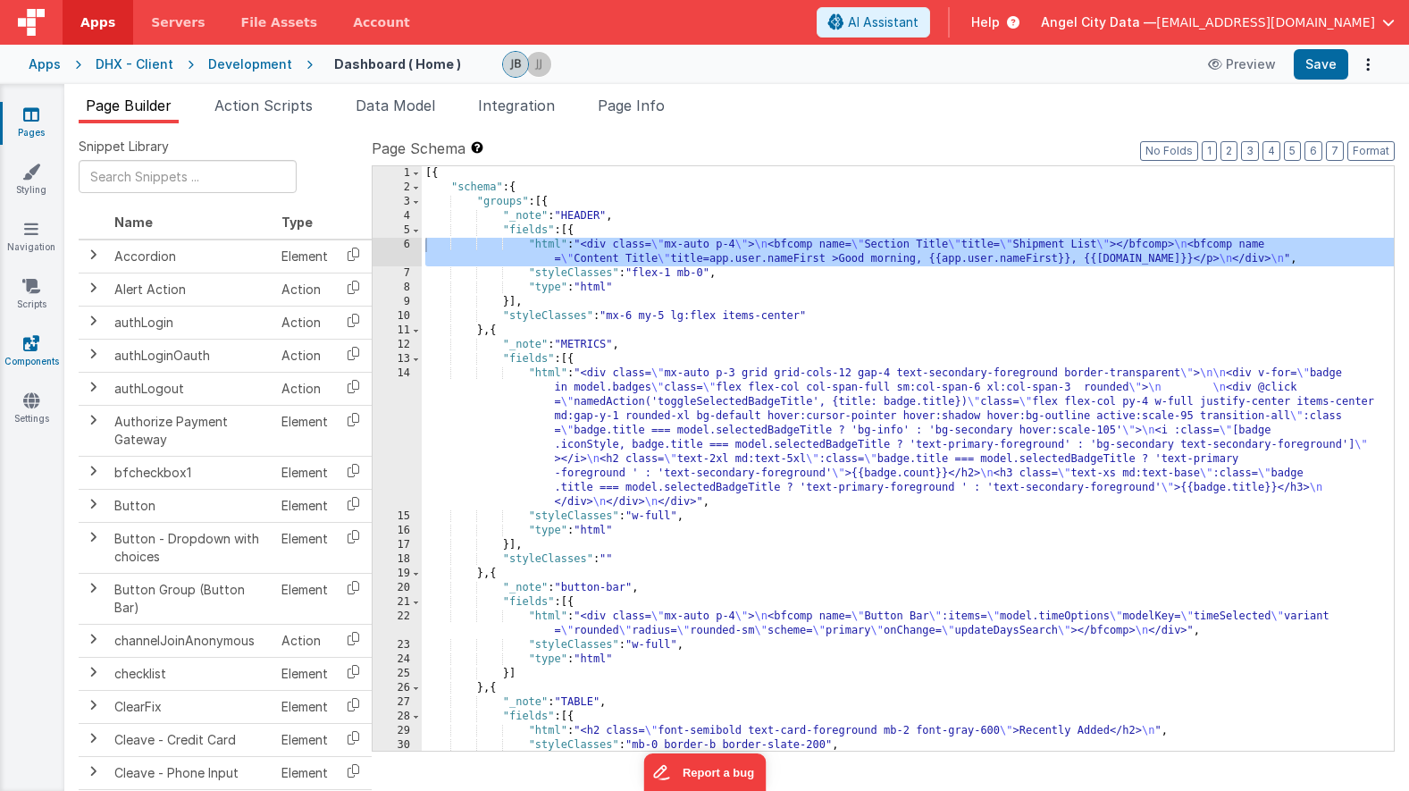
click at [32, 348] on icon at bounding box center [31, 343] width 16 height 18
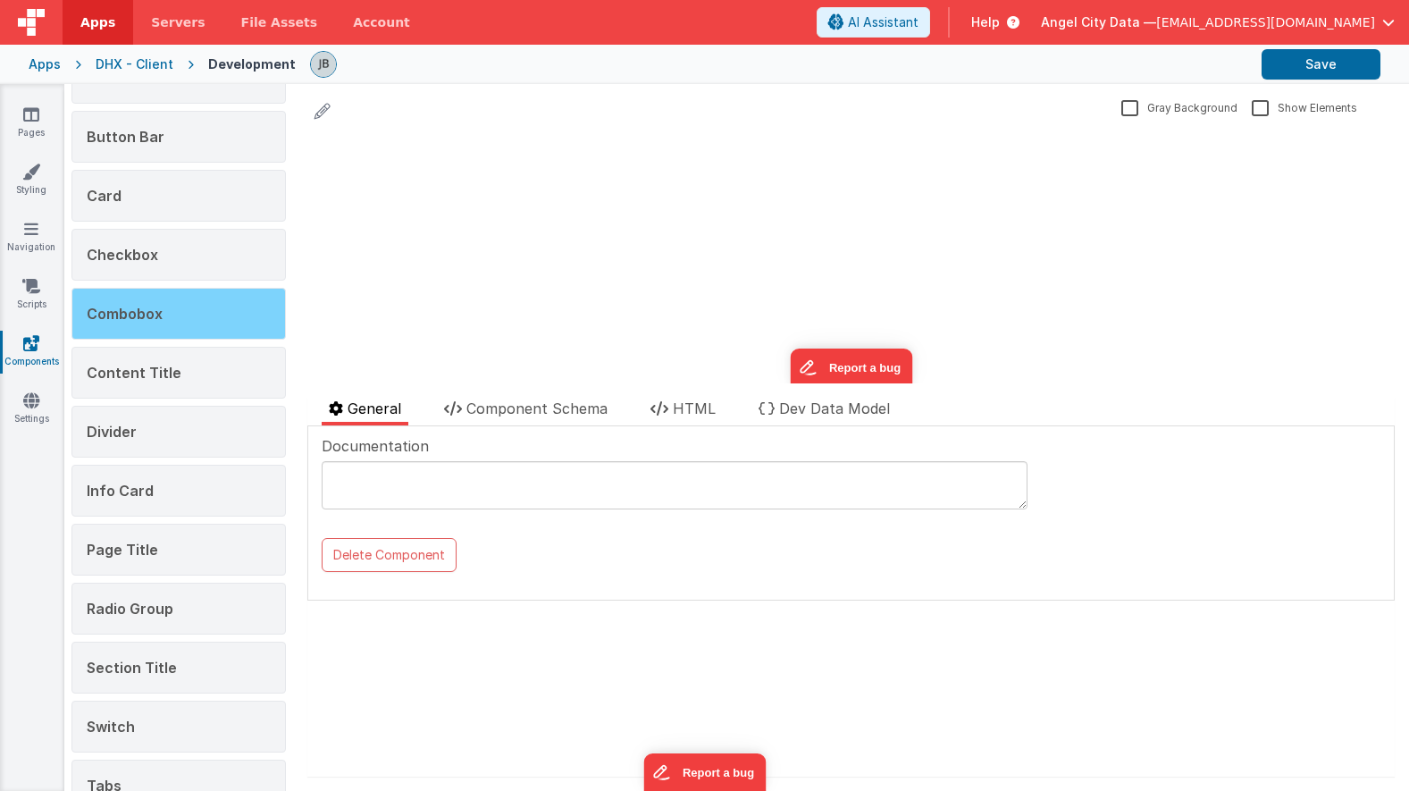
scroll to position [310, 0]
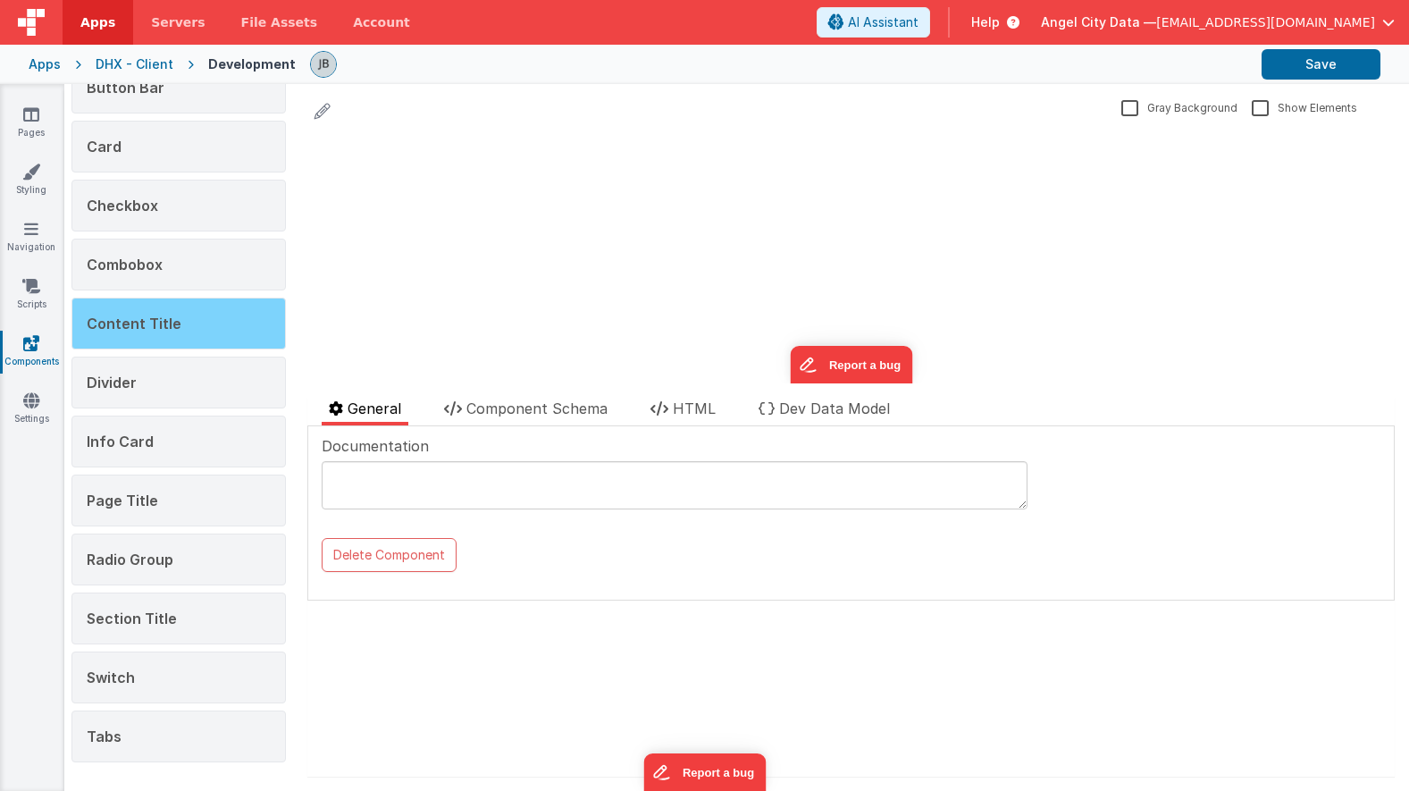
click at [184, 346] on div "Content Title" at bounding box center [178, 324] width 214 height 52
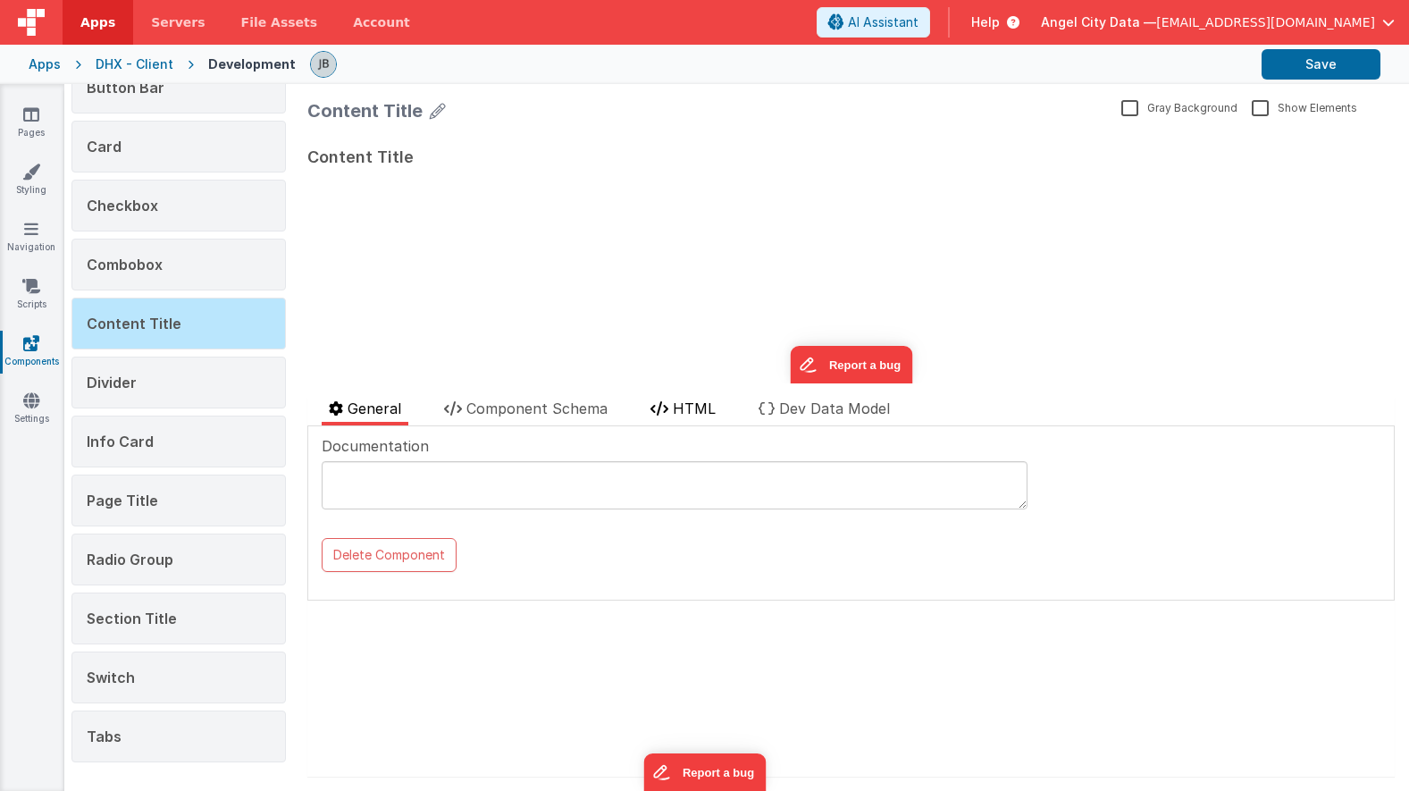
click at [703, 402] on span "HTML" at bounding box center [694, 408] width 43 height 18
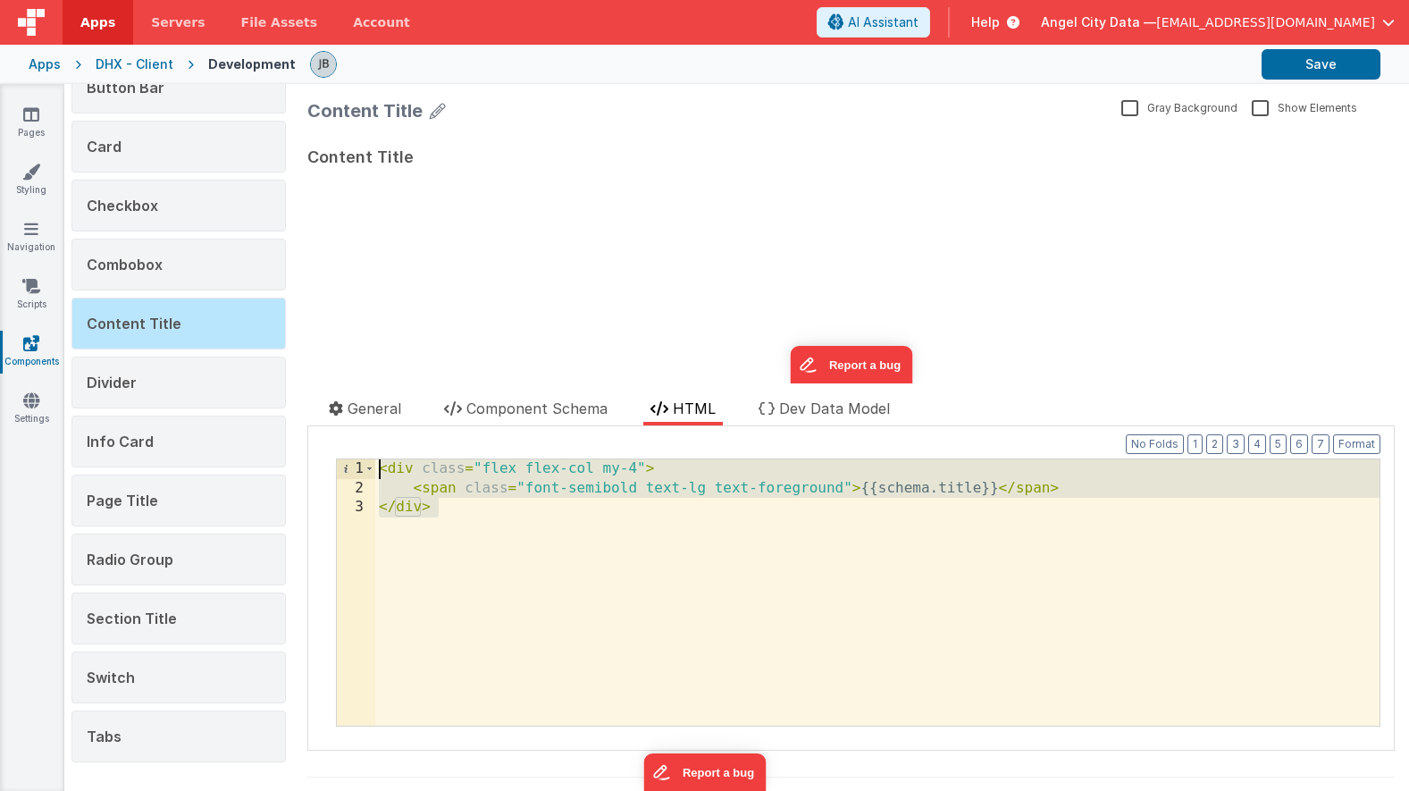
drag, startPoint x: 432, startPoint y: 534, endPoint x: 363, endPoint y: 466, distance: 97.3
click at [363, 466] on div "1 2 3 < div class = "flex flex-col my-4" > < span class = "font-semibold text-l…" at bounding box center [858, 592] width 1045 height 268
click at [32, 105] on div "Pages Styling Navigation Scripts Components Settings" at bounding box center [32, 437] width 64 height 707
click at [32, 115] on icon at bounding box center [31, 114] width 16 height 18
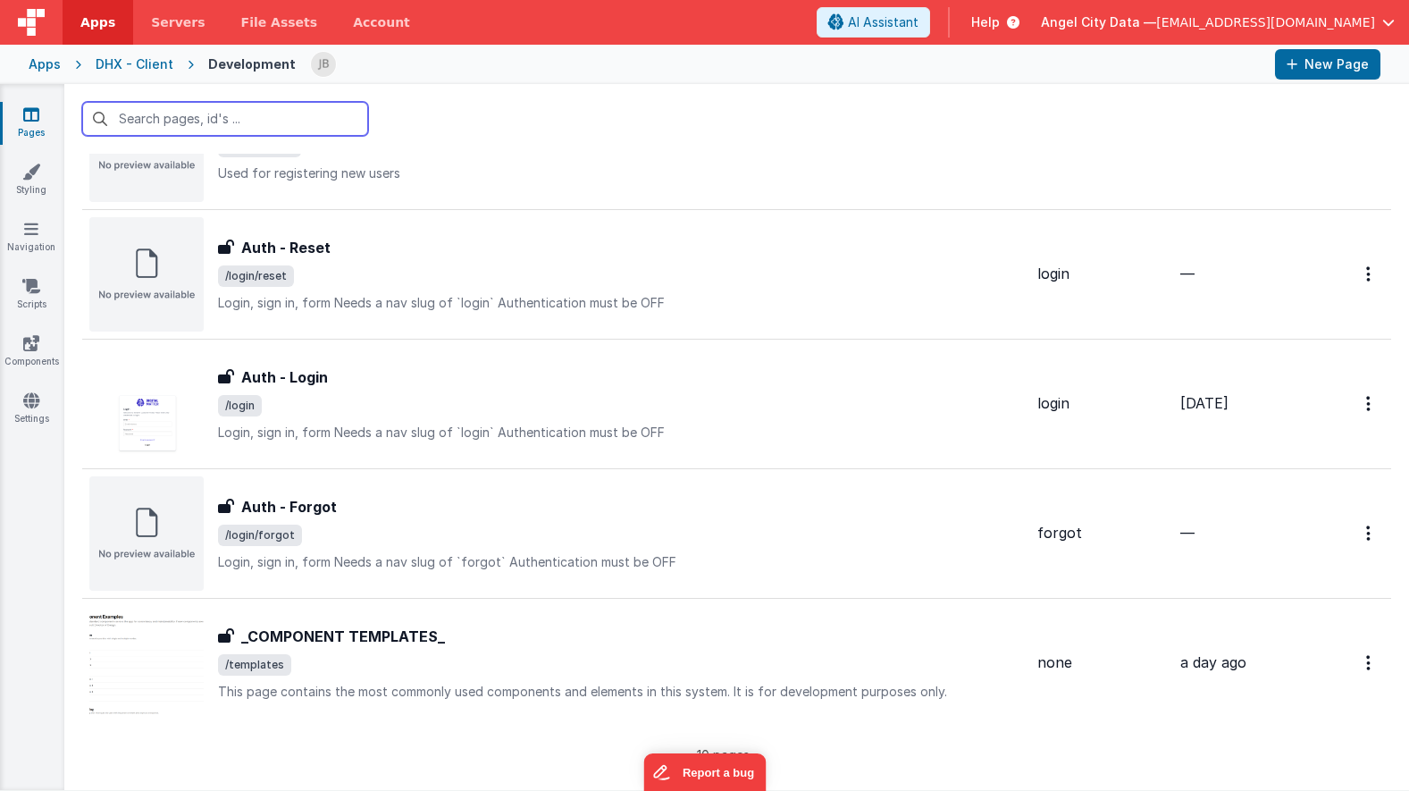
scroll to position [783, 0]
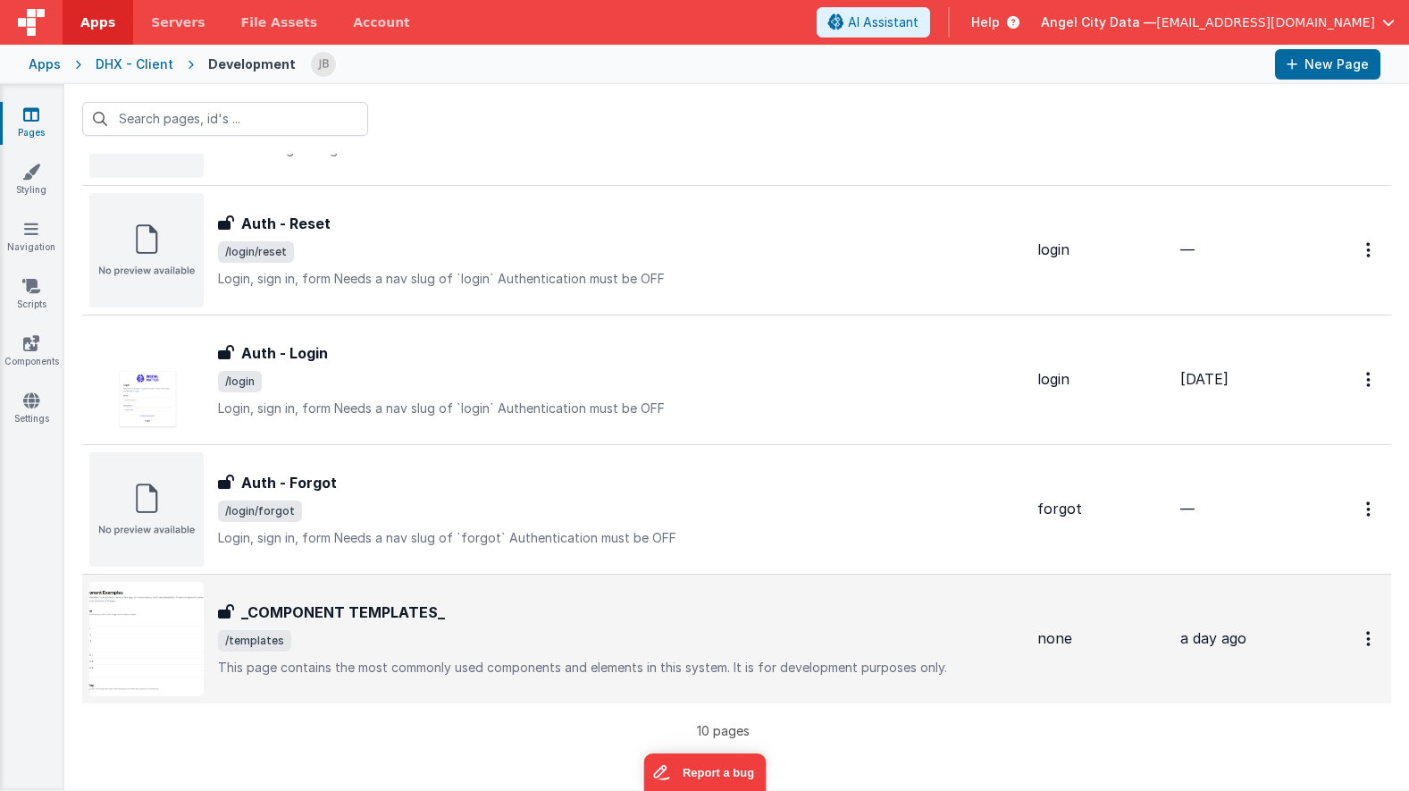
click at [301, 592] on div "_COMPONENT TEMPLATES_ _COMPONENT TEMPLATES_ /templates This page contains the m…" at bounding box center [556, 639] width 934 height 114
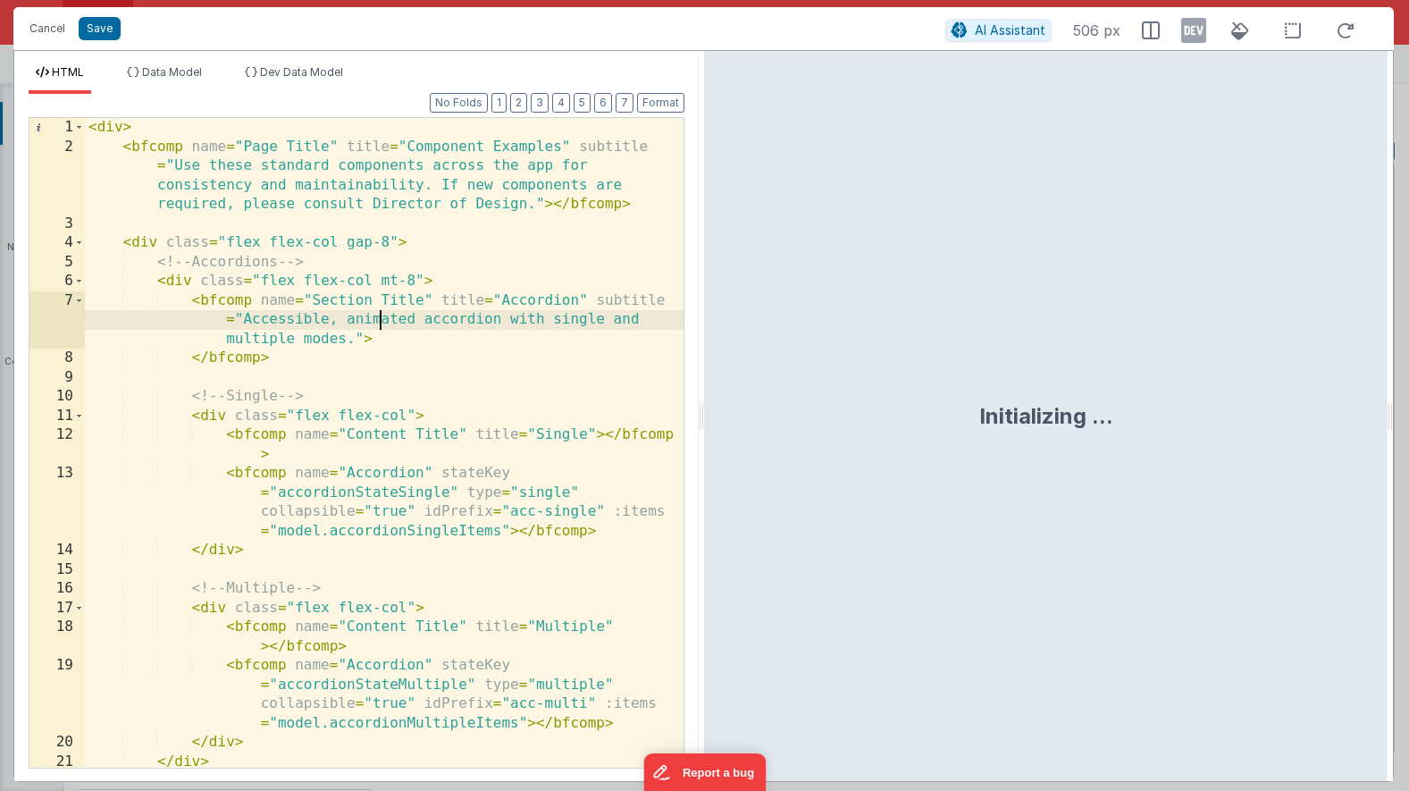
click at [384, 322] on div "< div > < bfcomp name = "Page Title" title = "Component Examples" subtitle = "U…" at bounding box center [384, 462] width 599 height 688
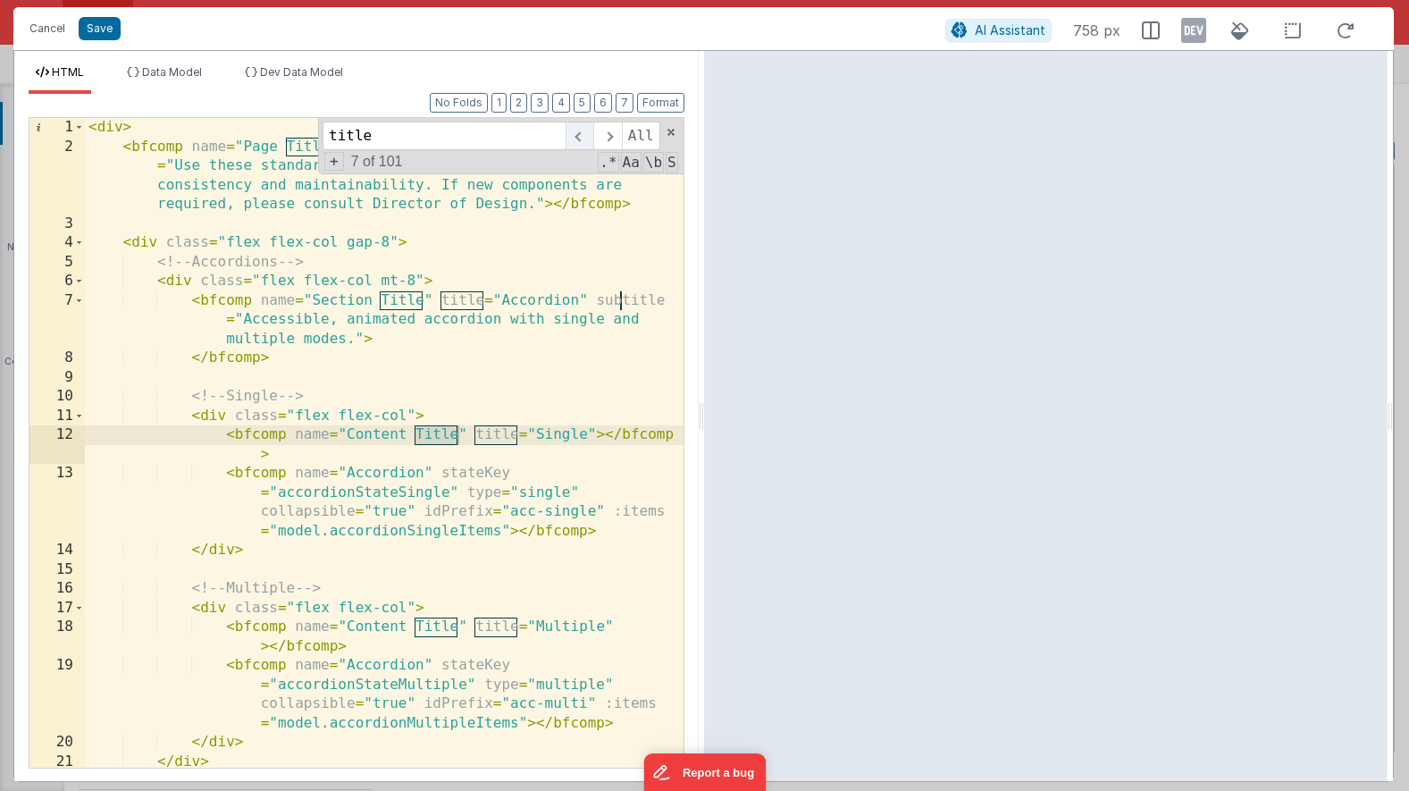
type input "title"
click at [581, 141] on span at bounding box center [580, 136] width 28 height 29
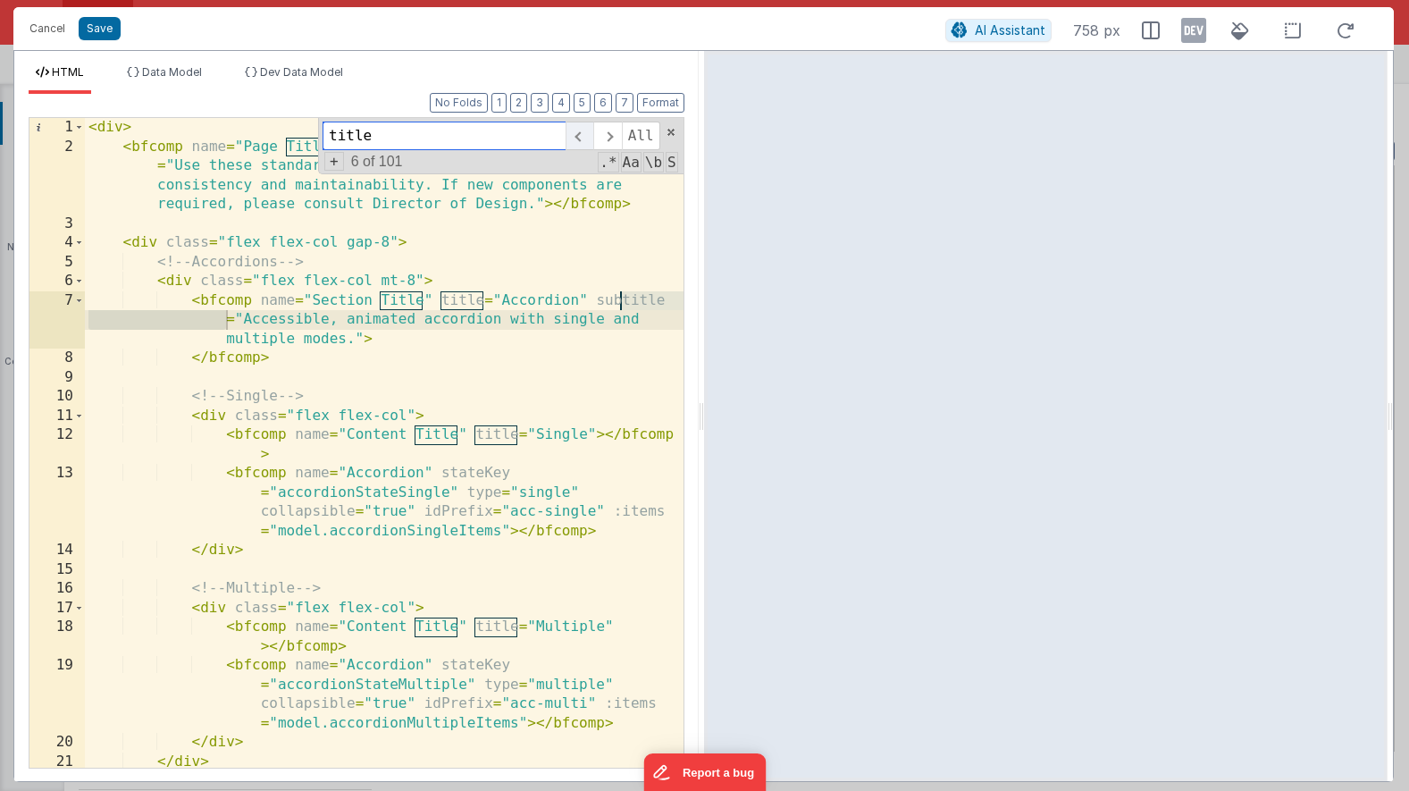
click at [582, 135] on span at bounding box center [580, 136] width 28 height 29
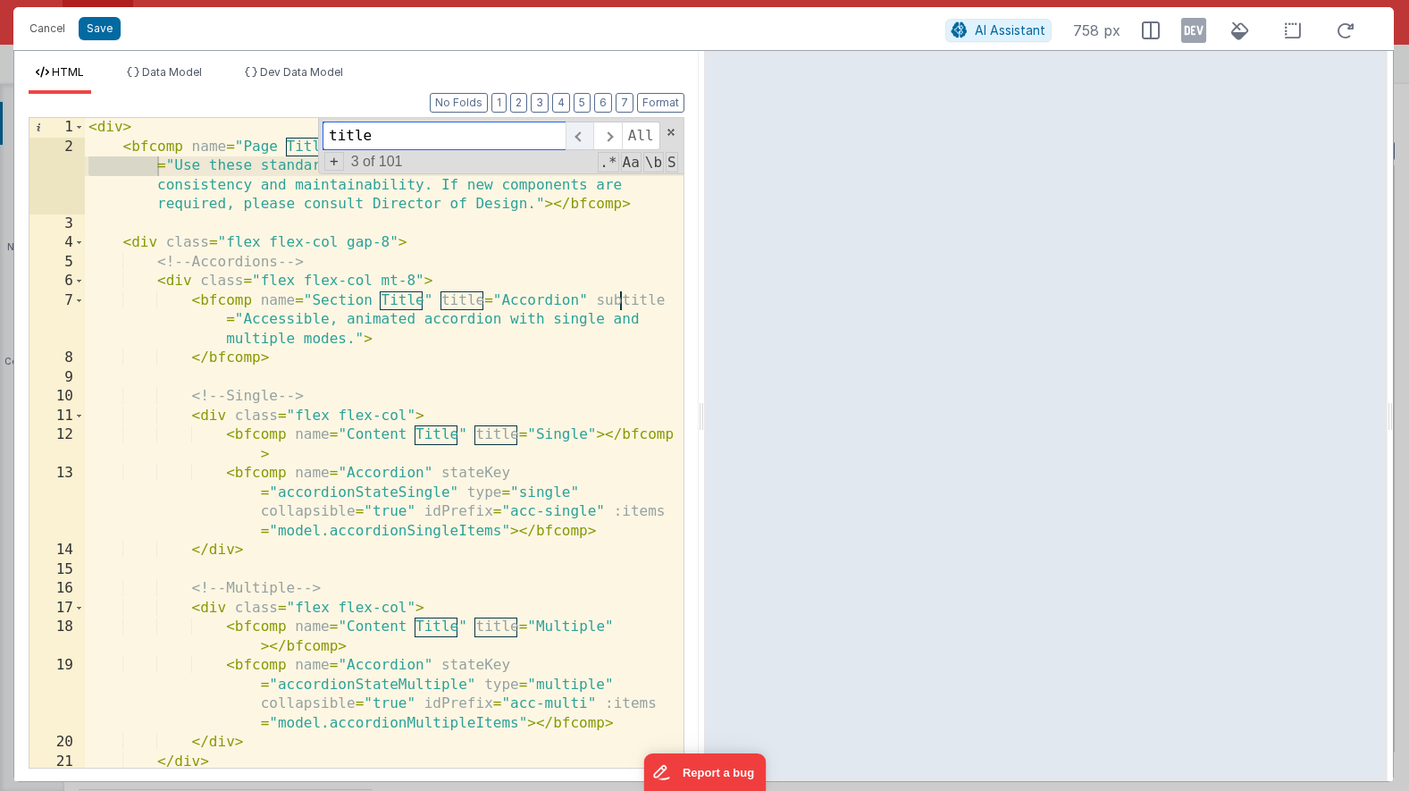
click at [582, 135] on span at bounding box center [580, 136] width 28 height 29
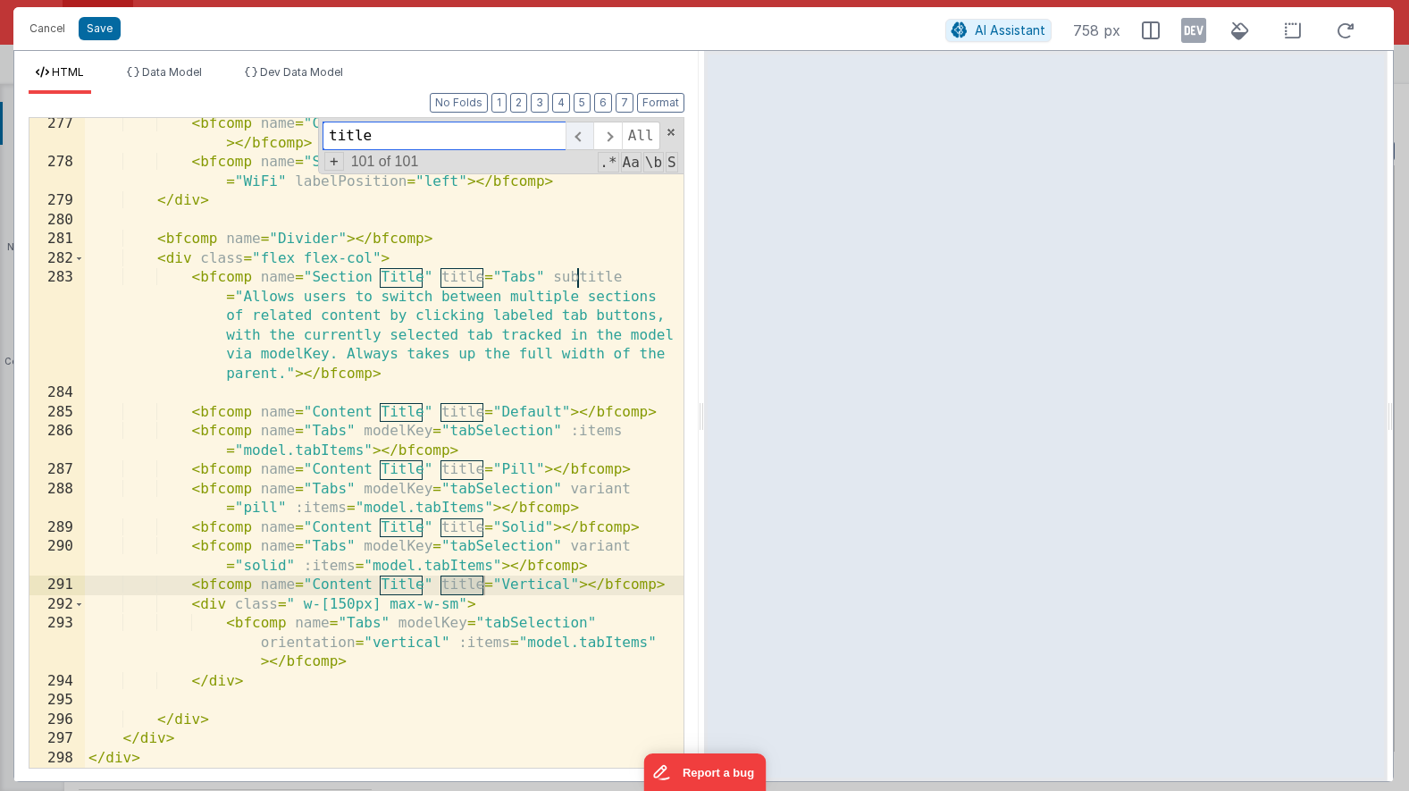
click at [582, 135] on span at bounding box center [580, 136] width 28 height 29
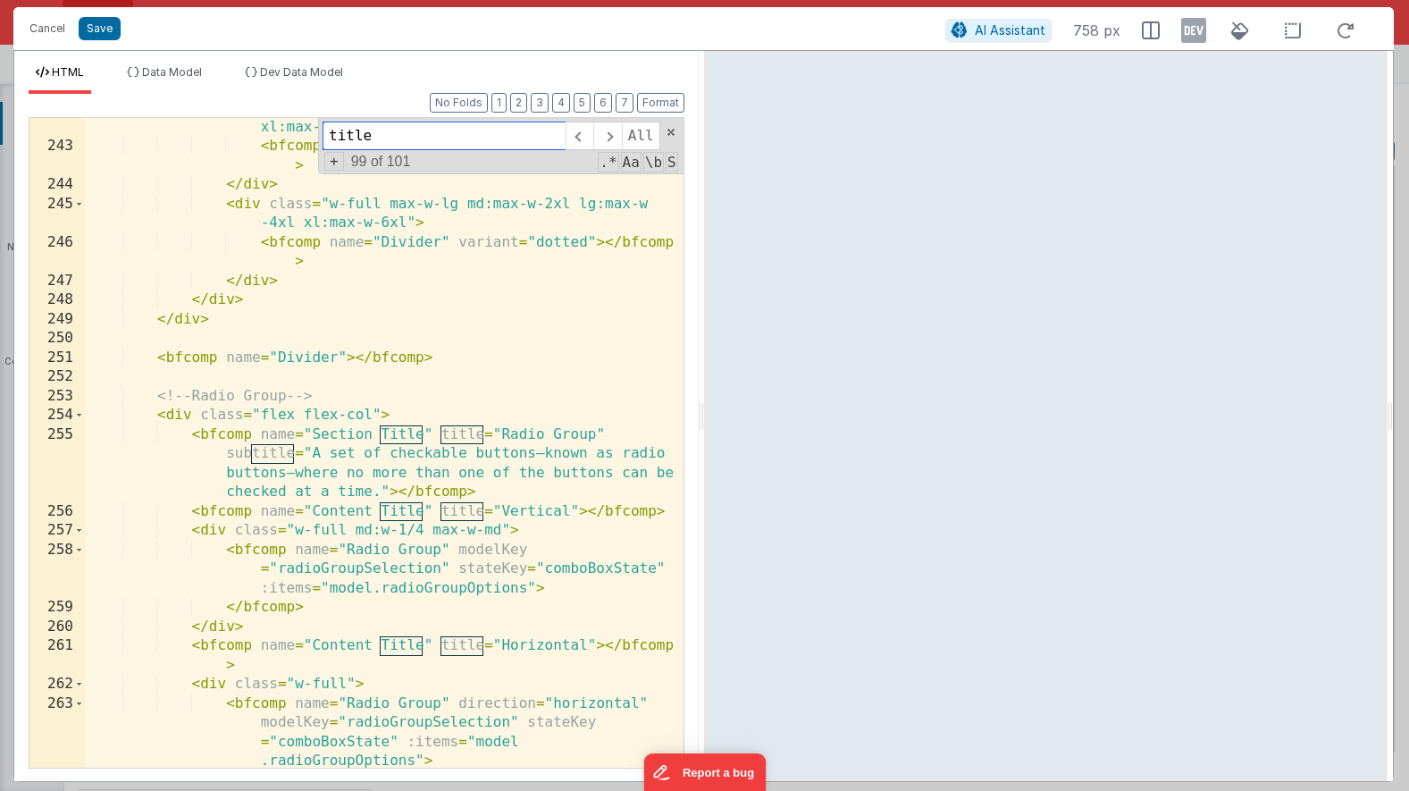
scroll to position [9644, 0]
click at [50, 35] on button "Cancel" at bounding box center [48, 28] width 54 height 25
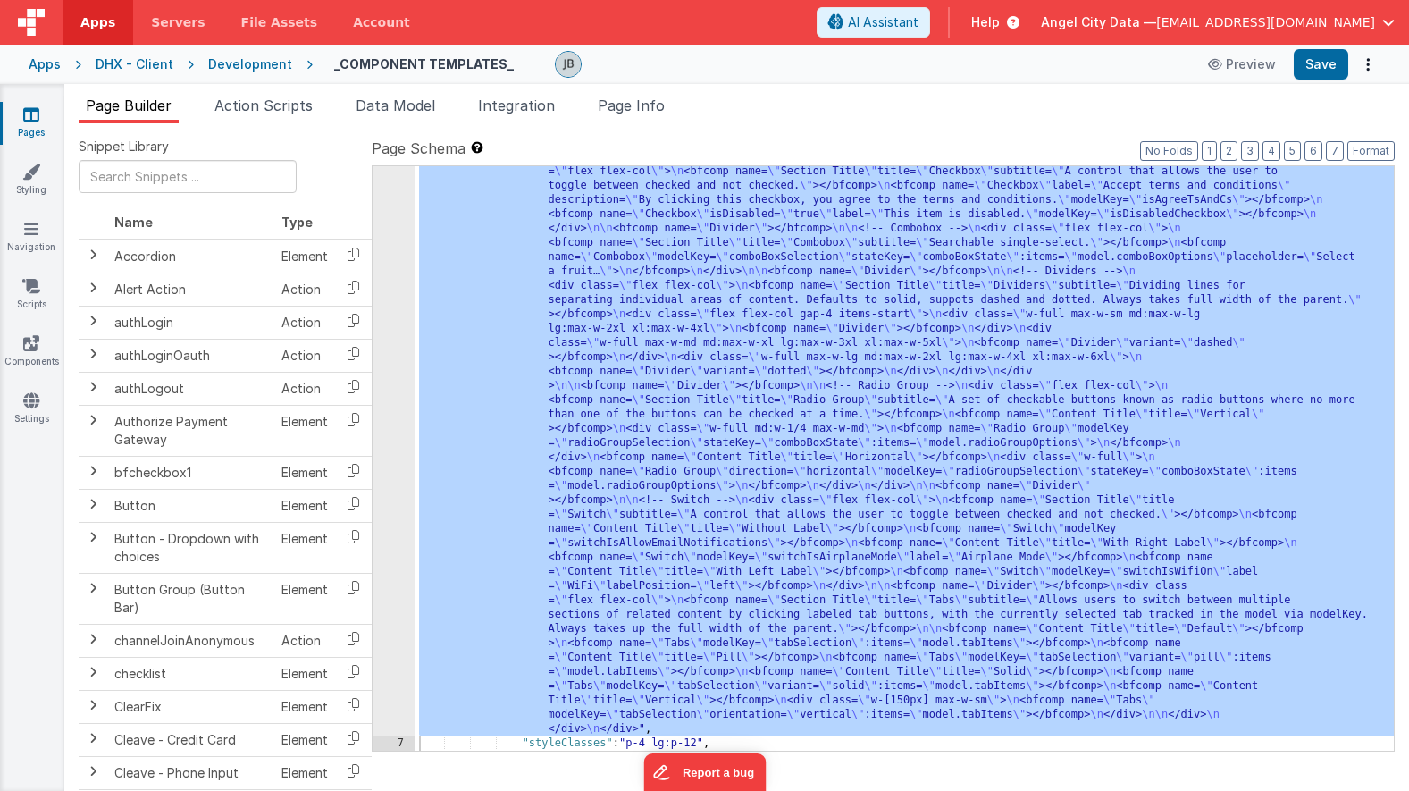
click at [217, 61] on div "Development" at bounding box center [250, 64] width 84 height 18
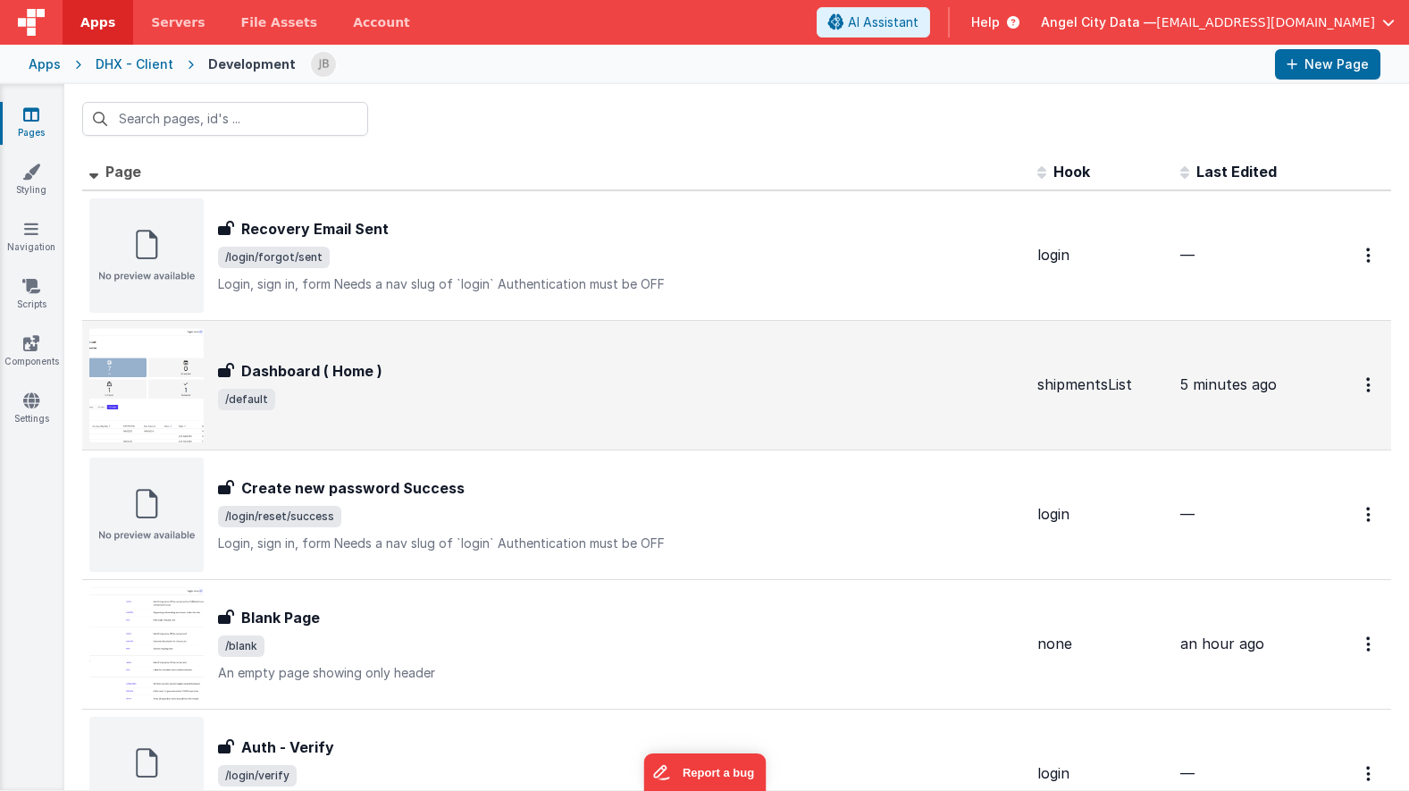
click at [279, 368] on h3 "Dashboard ( Home )" at bounding box center [311, 370] width 141 height 21
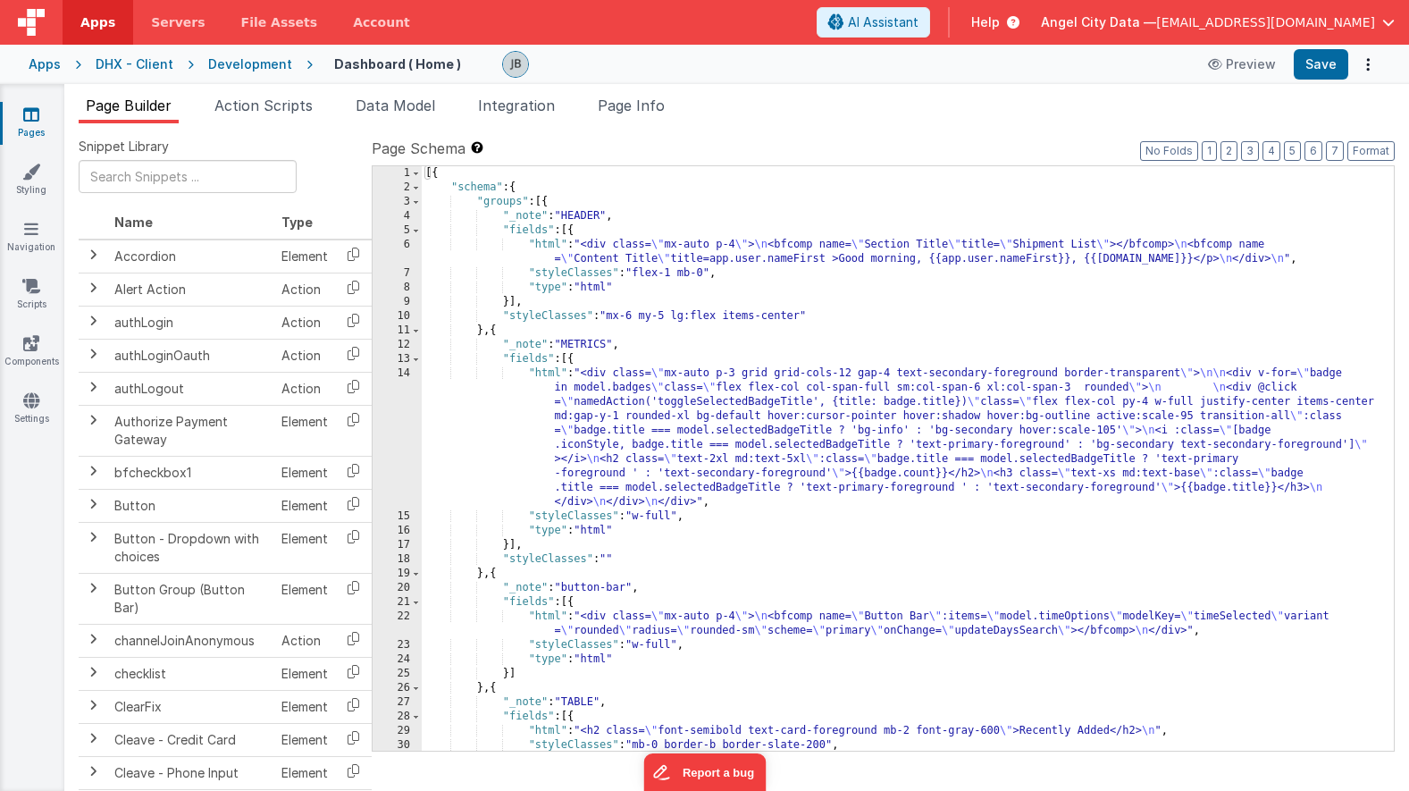
click at [399, 380] on div "14" at bounding box center [397, 437] width 49 height 143
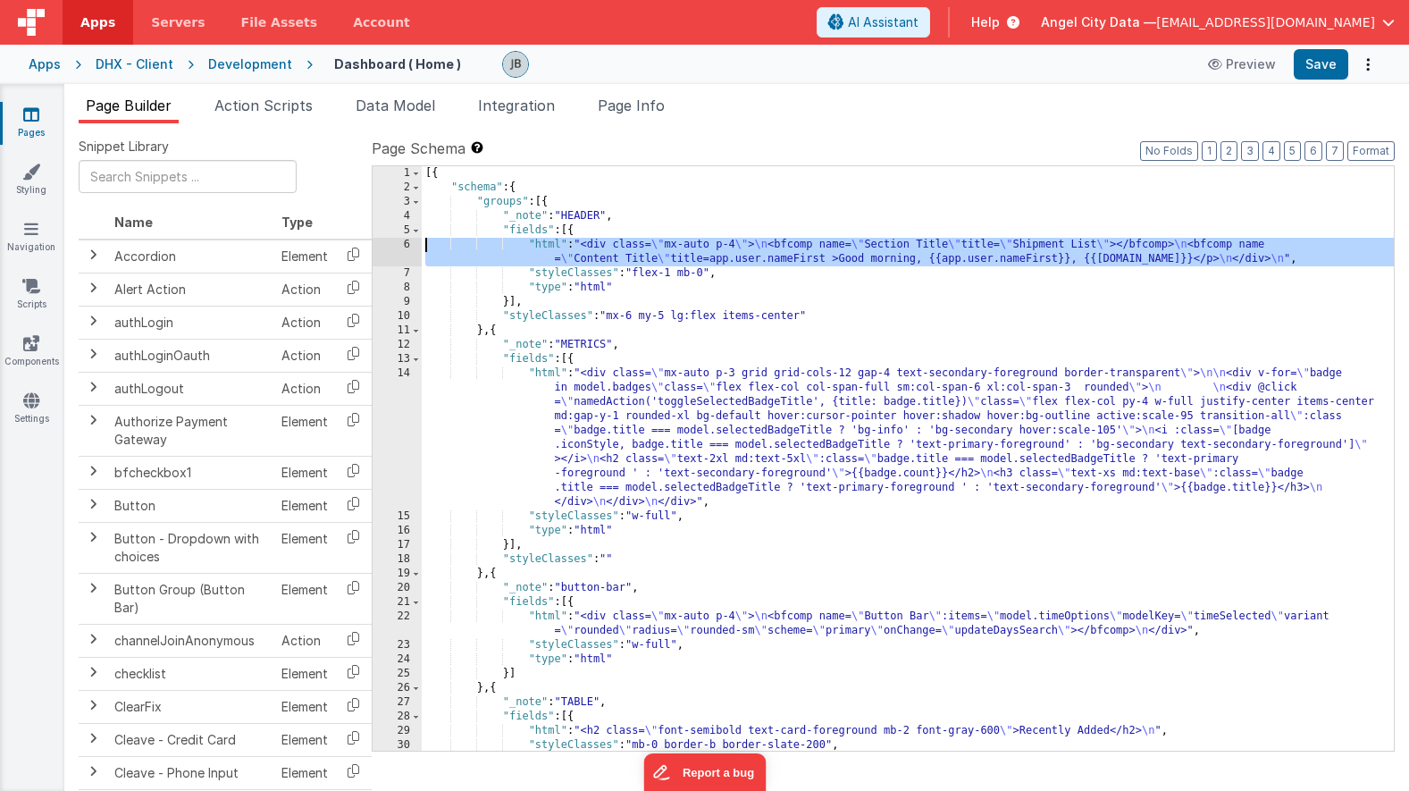
click at [410, 248] on div "6" at bounding box center [397, 252] width 49 height 29
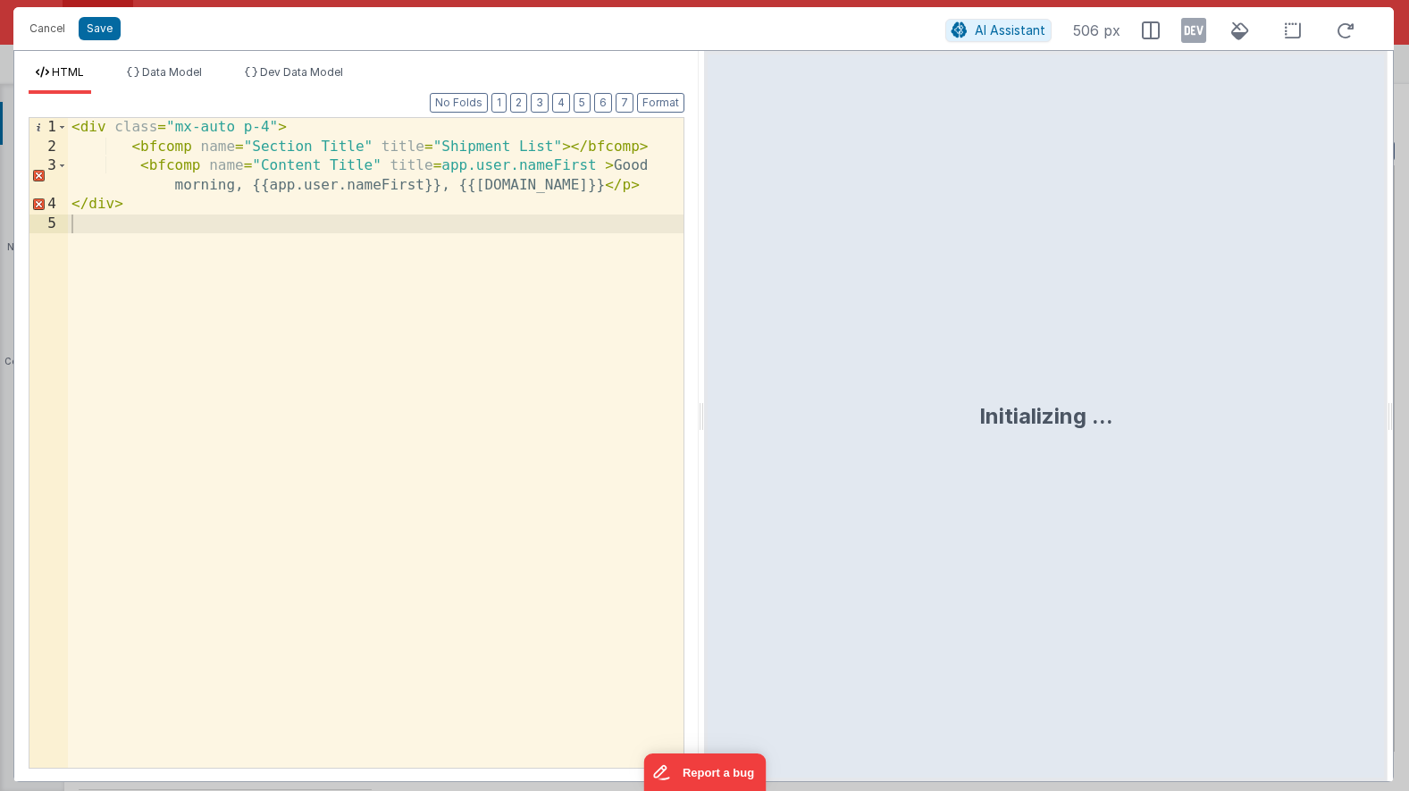
click at [180, 163] on div "< div class = "mx-auto p-4" > < bfcomp name = "Section Title" title = "Shipment…" at bounding box center [376, 462] width 616 height 688
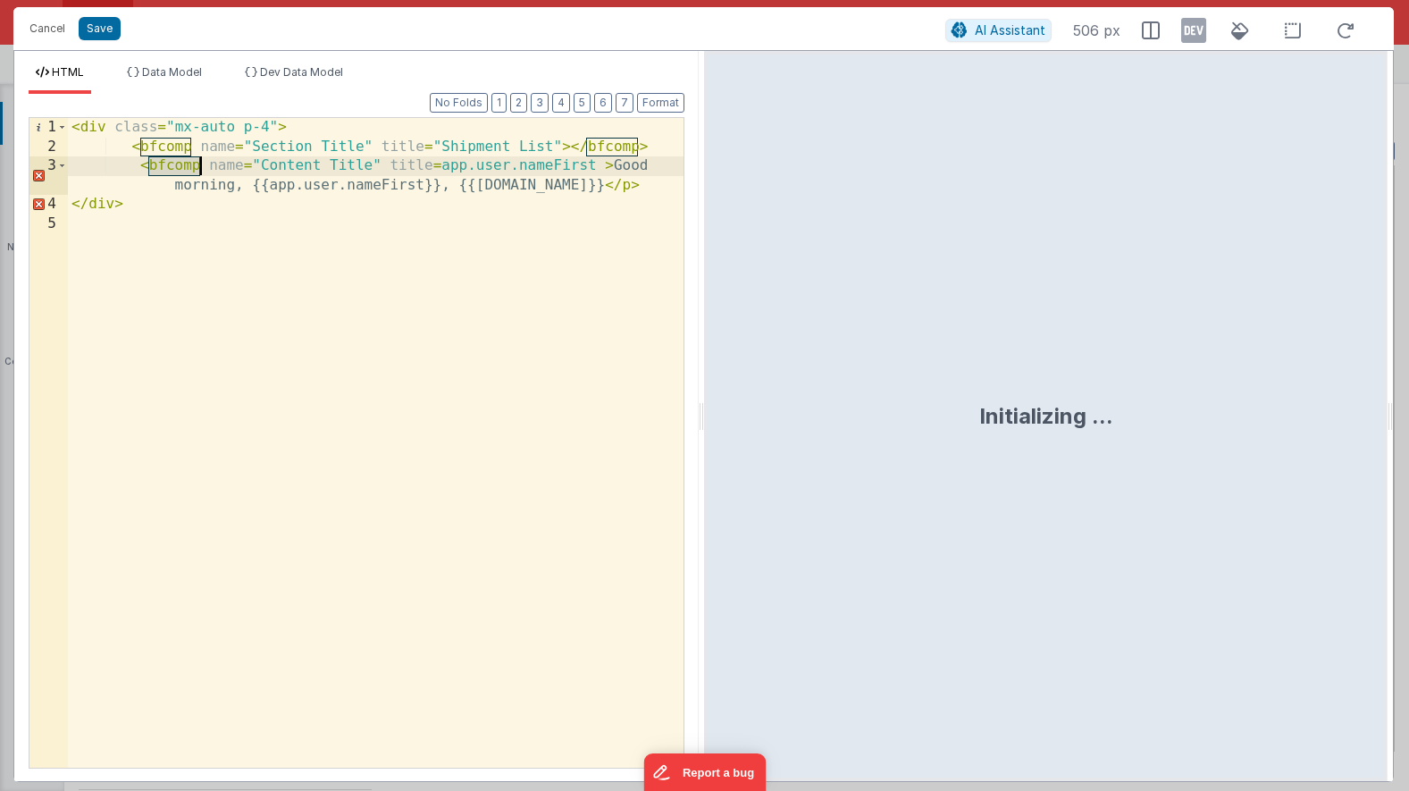
click at [180, 163] on div "< div class = "mx-auto p-4" > < bfcomp name = "Section Title" title = "Shipment…" at bounding box center [376, 462] width 616 height 688
drag, startPoint x: 180, startPoint y: 164, endPoint x: 573, endPoint y: 164, distance: 393.1
click at [573, 164] on div "< div class = "mx-auto p-4" > < bfcomp name = "Section Title" title = "Shipment…" at bounding box center [376, 462] width 616 height 688
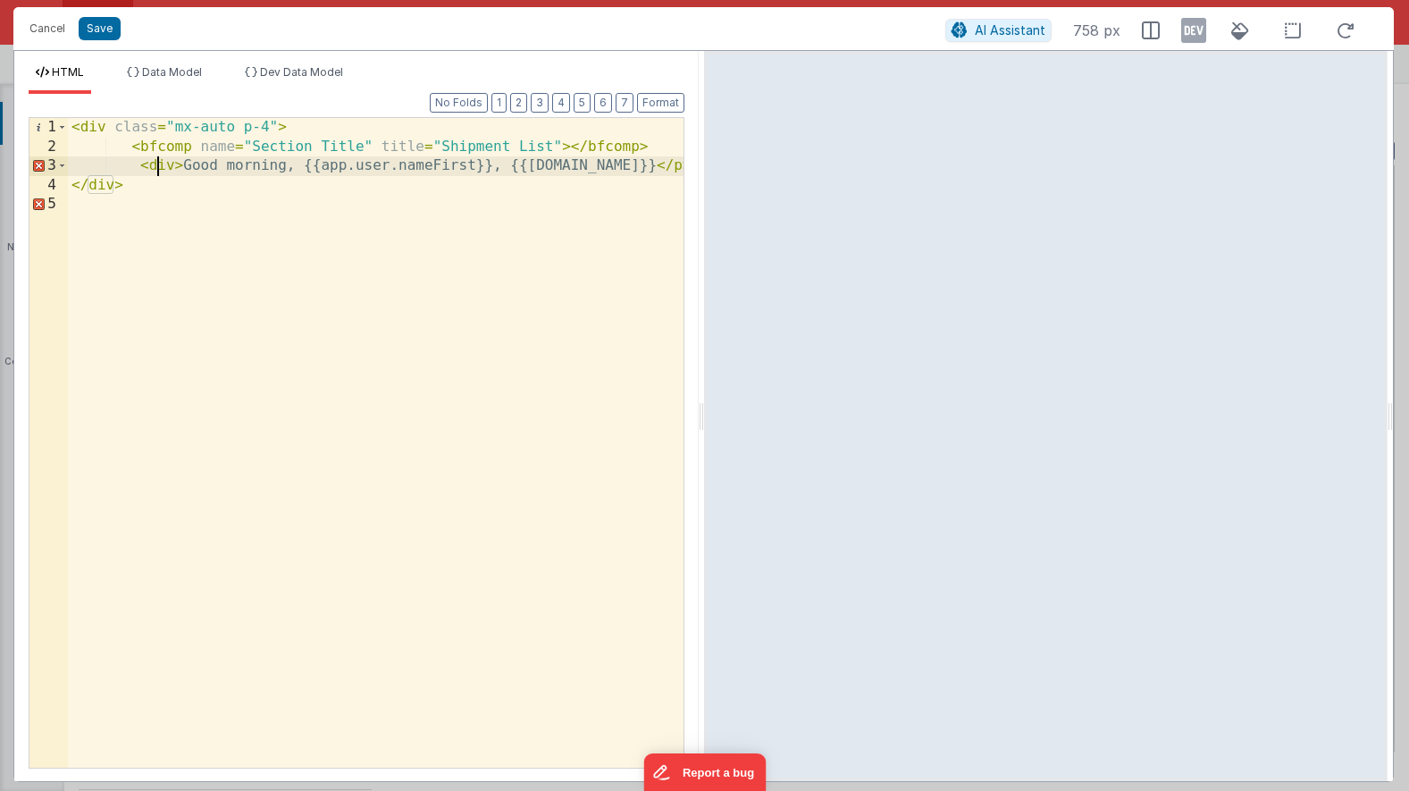
click at [155, 164] on div "< div class = "mx-auto p-4" > < bfcomp name = "Section Title" title = "Shipment…" at bounding box center [376, 462] width 616 height 688
click at [91, 39] on button "Save" at bounding box center [100, 28] width 42 height 23
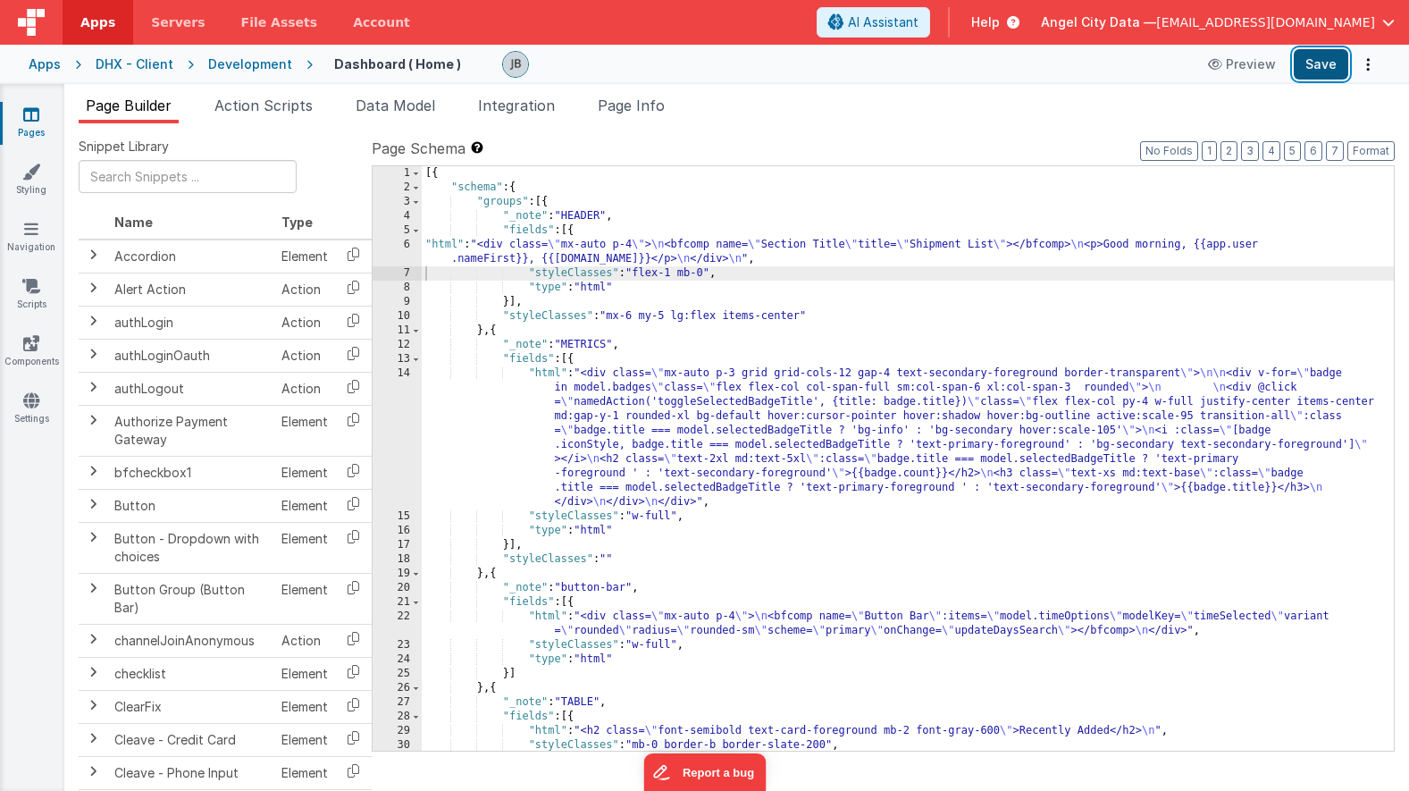
click at [1327, 60] on button "Save" at bounding box center [1321, 64] width 55 height 30
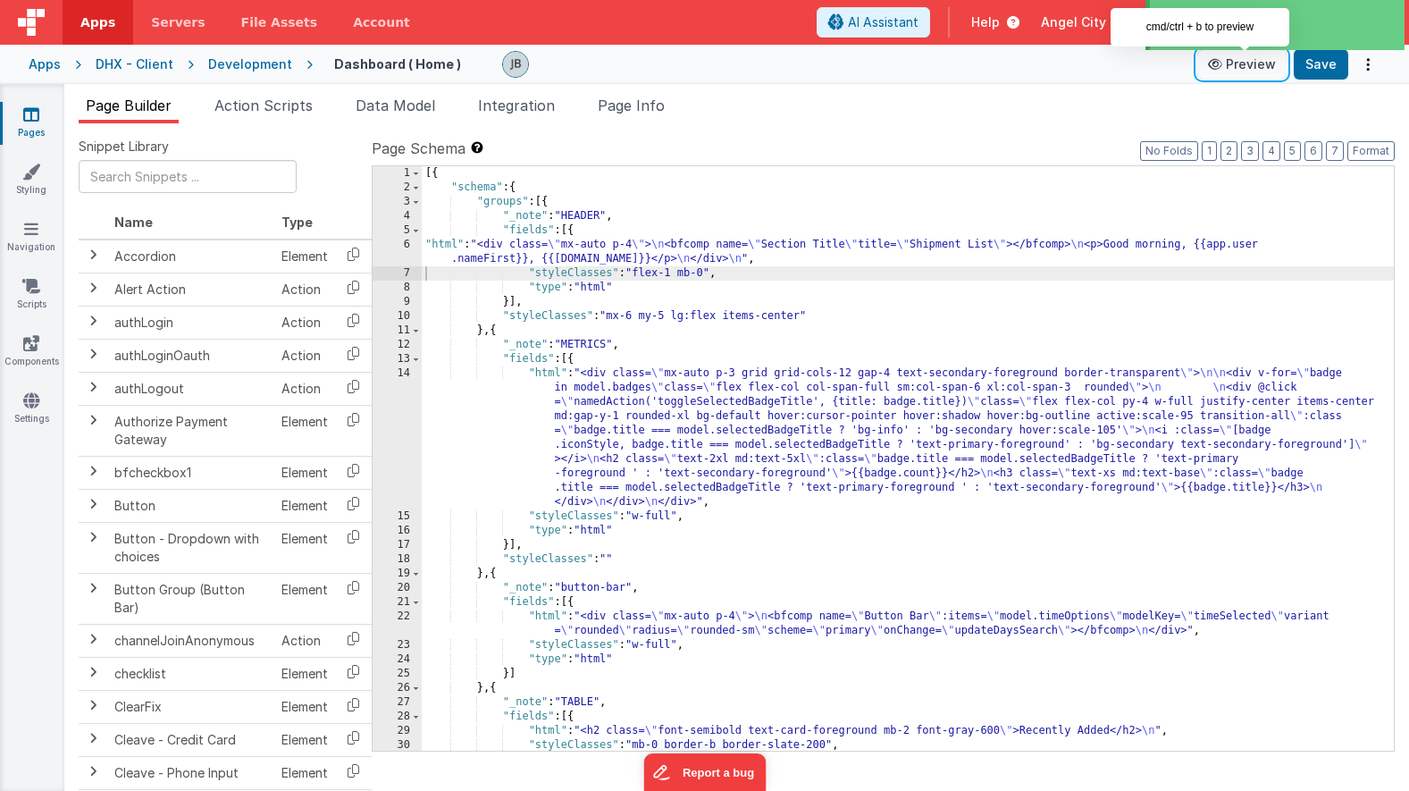
click at [1221, 67] on icon at bounding box center [1217, 64] width 18 height 13
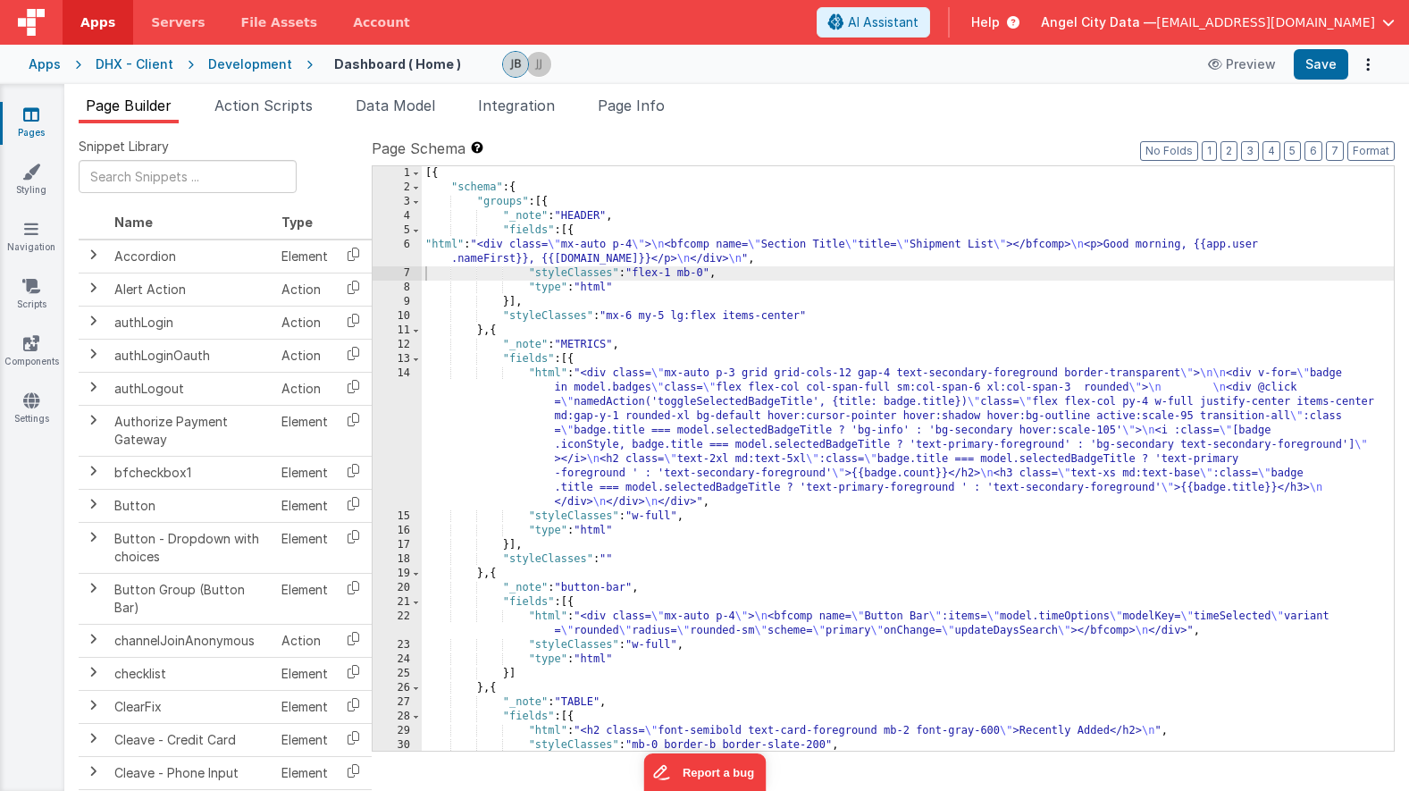
click at [393, 404] on div "14" at bounding box center [397, 437] width 49 height 143
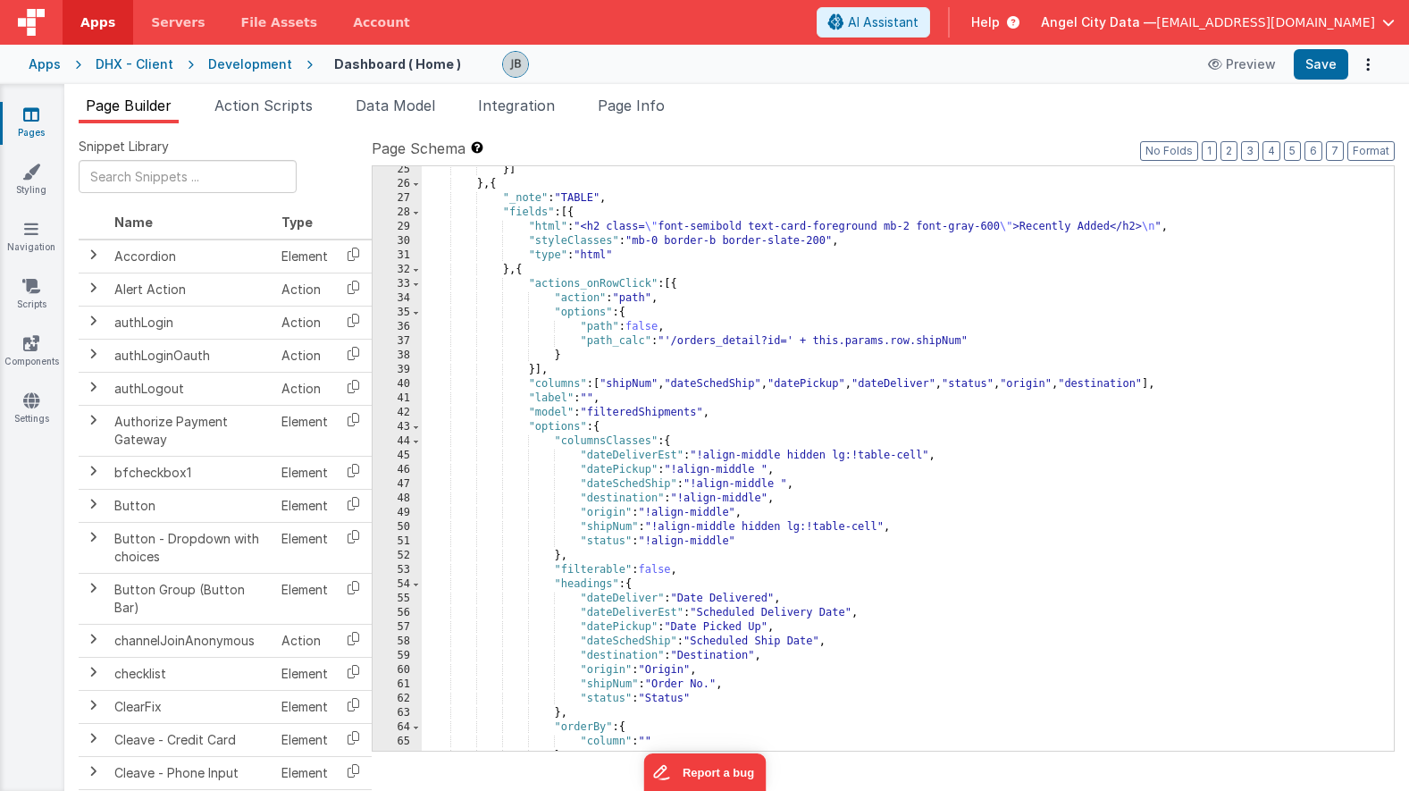
scroll to position [504, 0]
click at [421, 241] on div "30" at bounding box center [397, 241] width 49 height 14
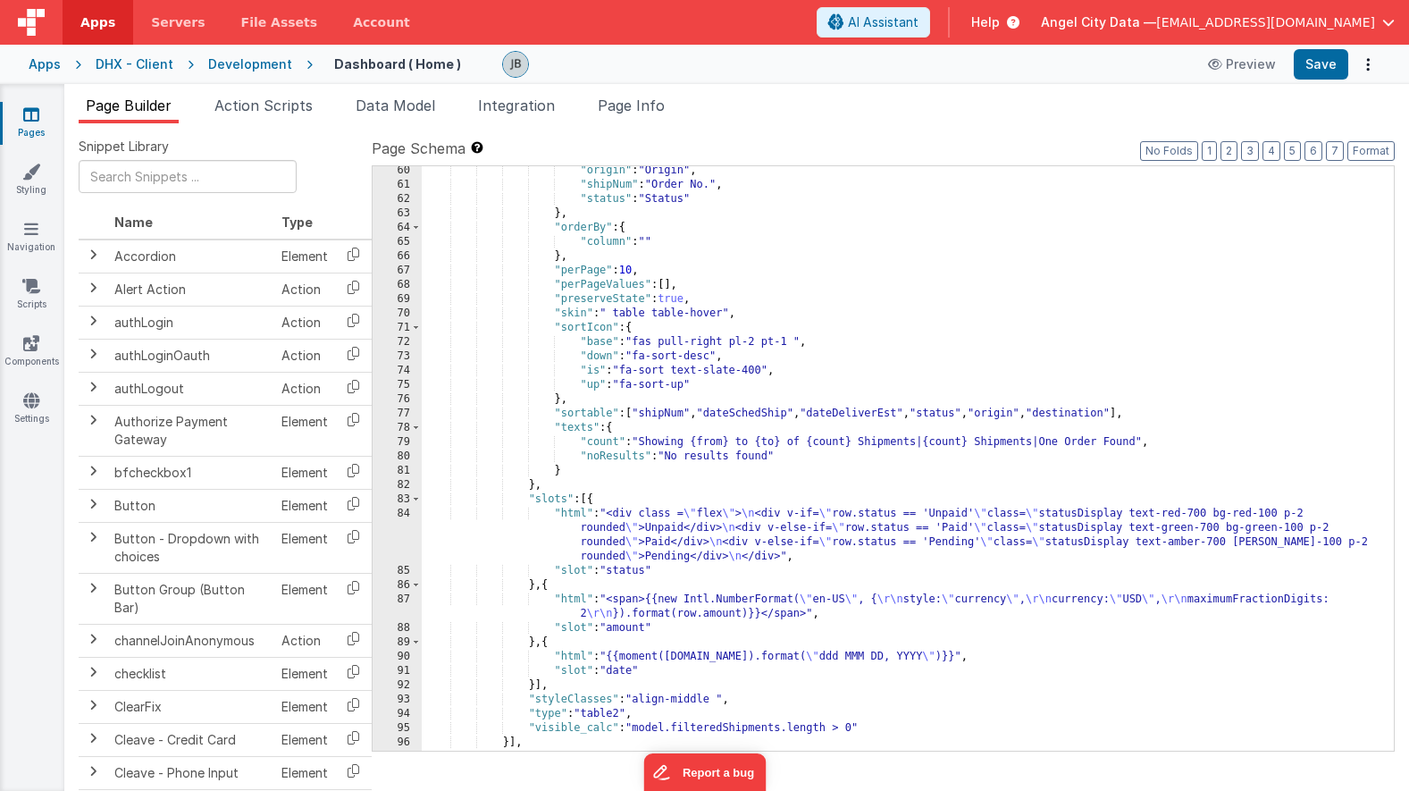
scroll to position [1022, 0]
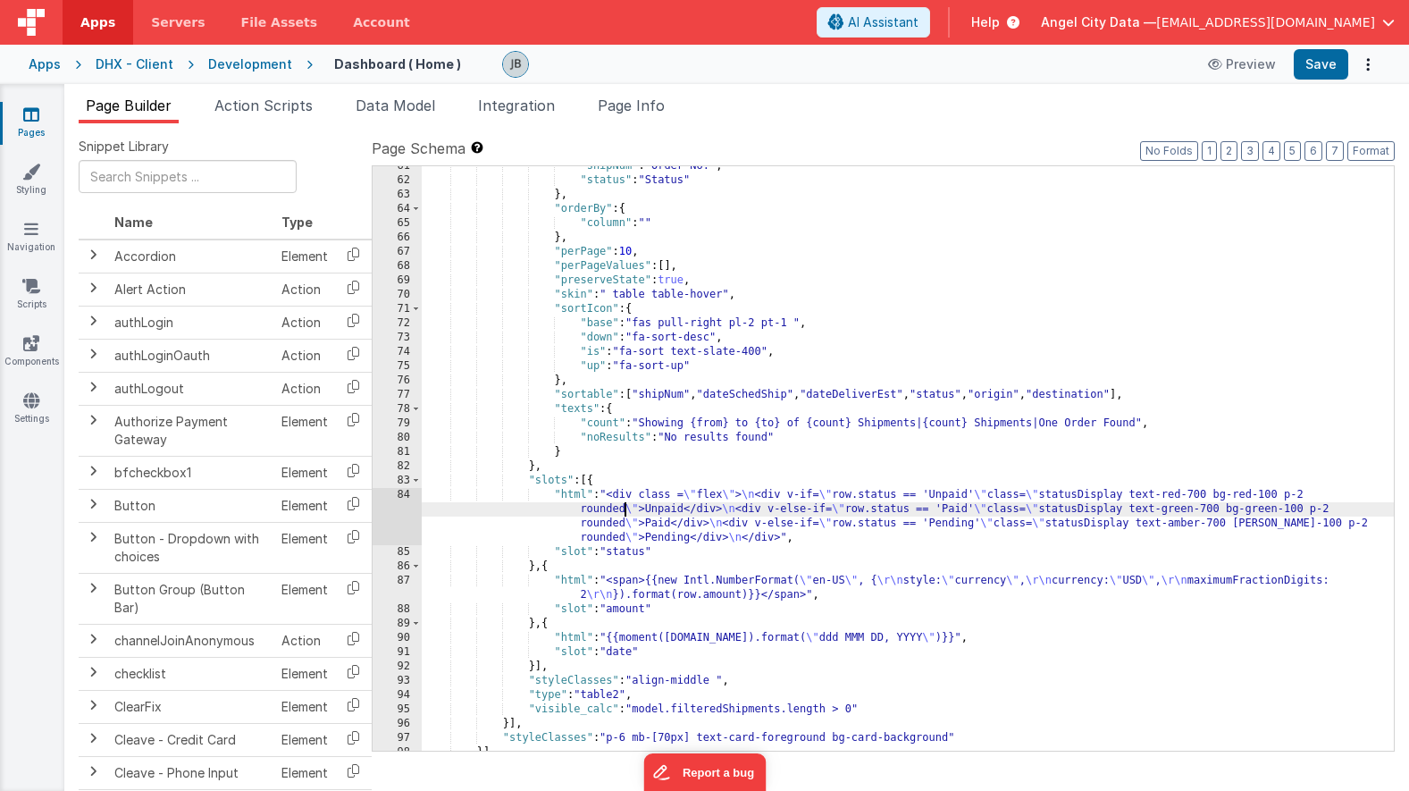
click at [622, 507] on div ""shipNum" : "Order No." , "status" : "Status" } , "orderBy" : { "column" : "" }…" at bounding box center [908, 465] width 972 height 613
click at [613, 497] on div ""shipNum" : "Order No." , "status" : "Status" } , "orderBy" : { "column" : "" }…" at bounding box center [908, 465] width 972 height 613
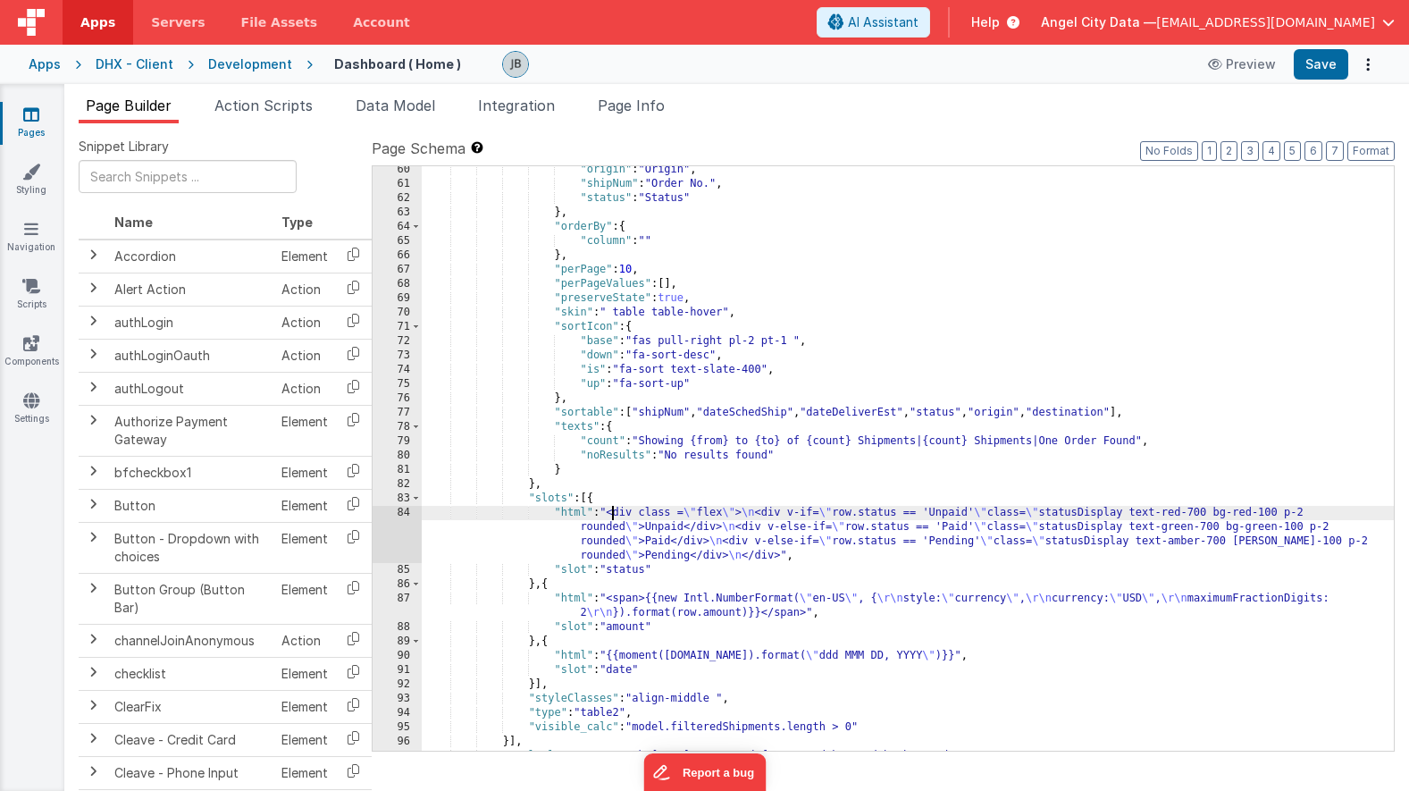
scroll to position [1002, 0]
click at [579, 436] on div ""origin" : "Origin" , "shipNum" : "Order No." , "status" : "Status" } , "orderB…" at bounding box center [908, 471] width 972 height 613
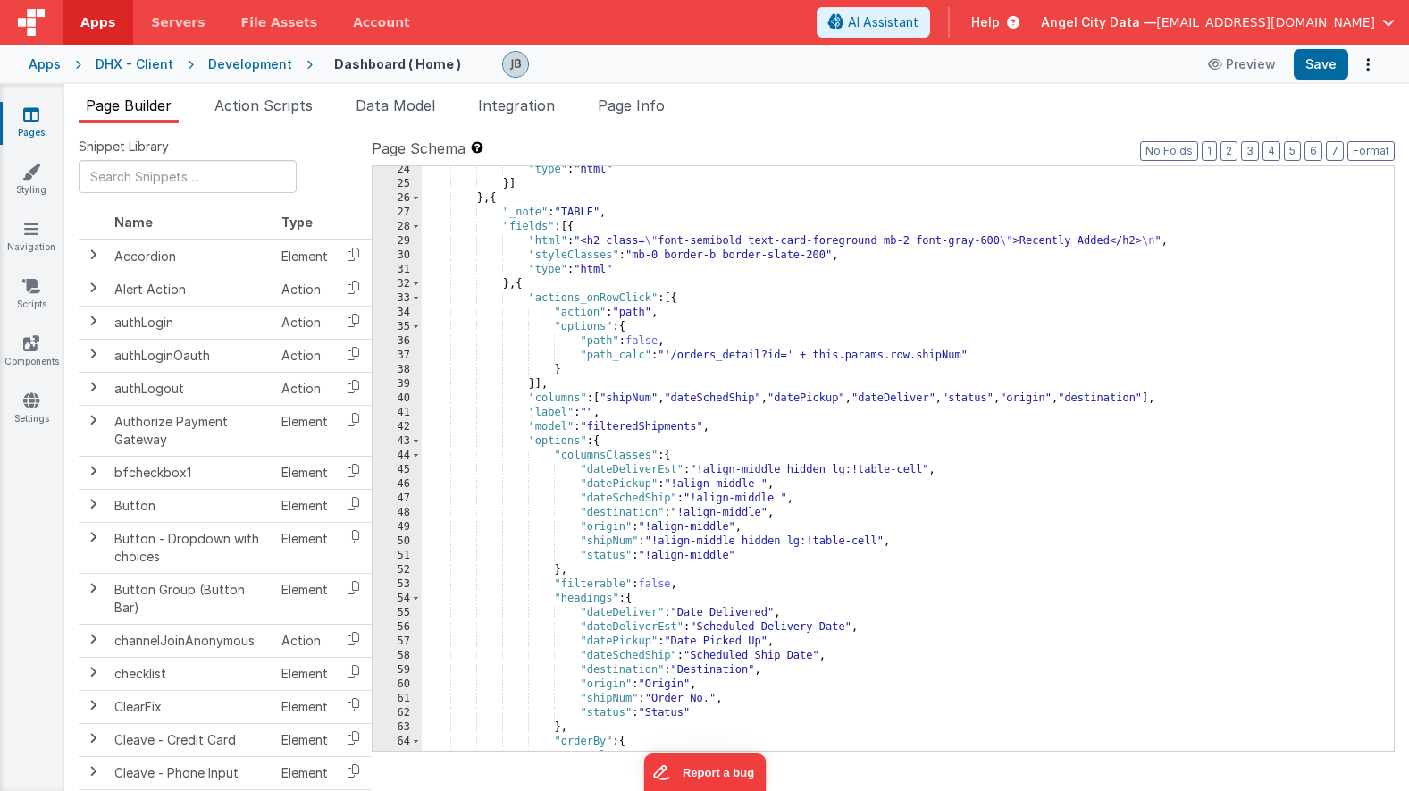
scroll to position [486, 0]
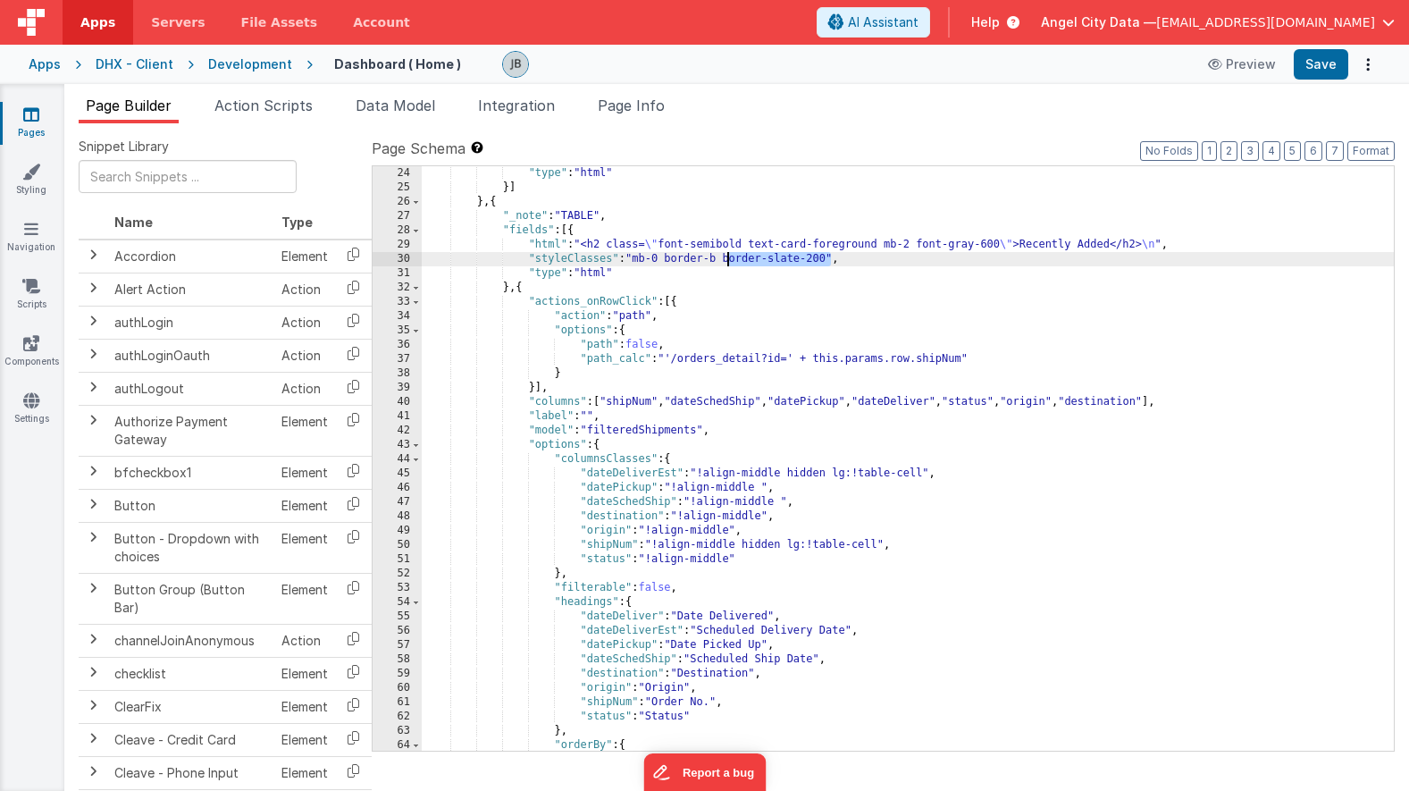
drag, startPoint x: 830, startPoint y: 260, endPoint x: 731, endPoint y: 261, distance: 99.2
click at [731, 261] on div ""type" : "html" }] } , { "_note" : "TABLE" , "fields" : [{ "html" : "<h2 class=…" at bounding box center [908, 472] width 972 height 613
click at [791, 238] on div ""type" : "html" }] } , { "_note" : "TABLE" , "fields" : [{ "html" : "<h2 class=…" at bounding box center [908, 472] width 972 height 613
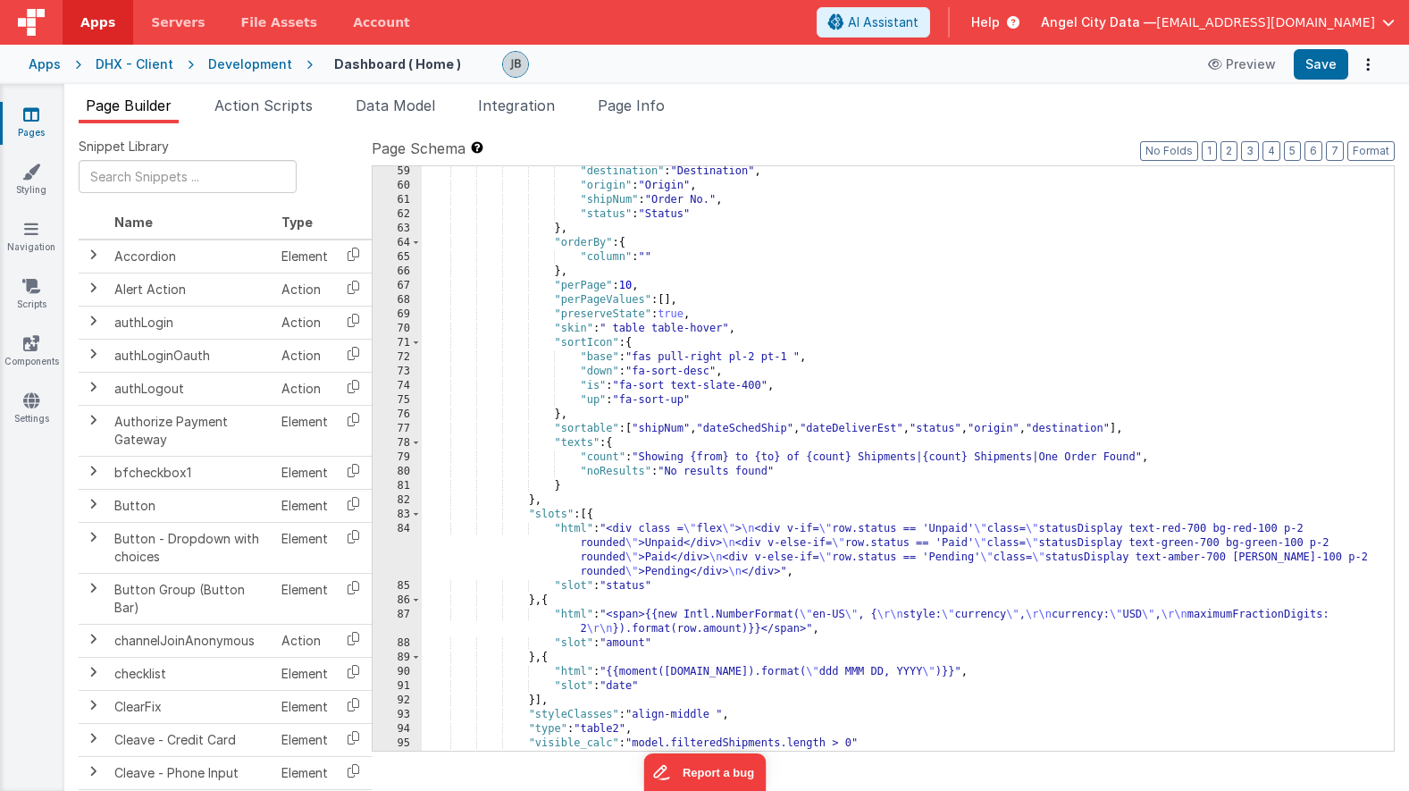
scroll to position [1060, 0]
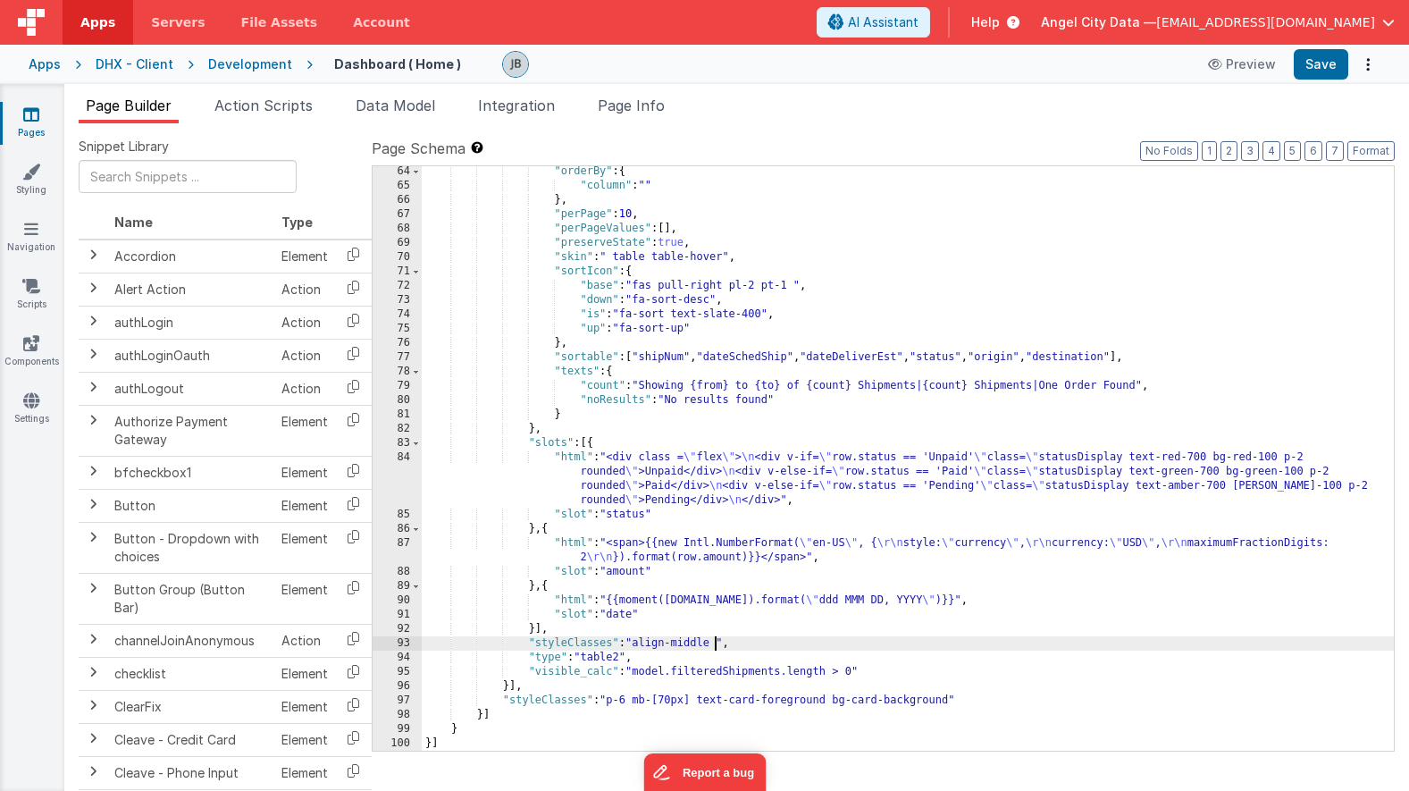
click at [717, 644] on div ""orderBy" : { "column" : "" } , "perPage" : 10 , "perPageValues" : [ ] , "prese…" at bounding box center [908, 470] width 972 height 613
click at [1318, 68] on button "Save" at bounding box center [1321, 64] width 55 height 30
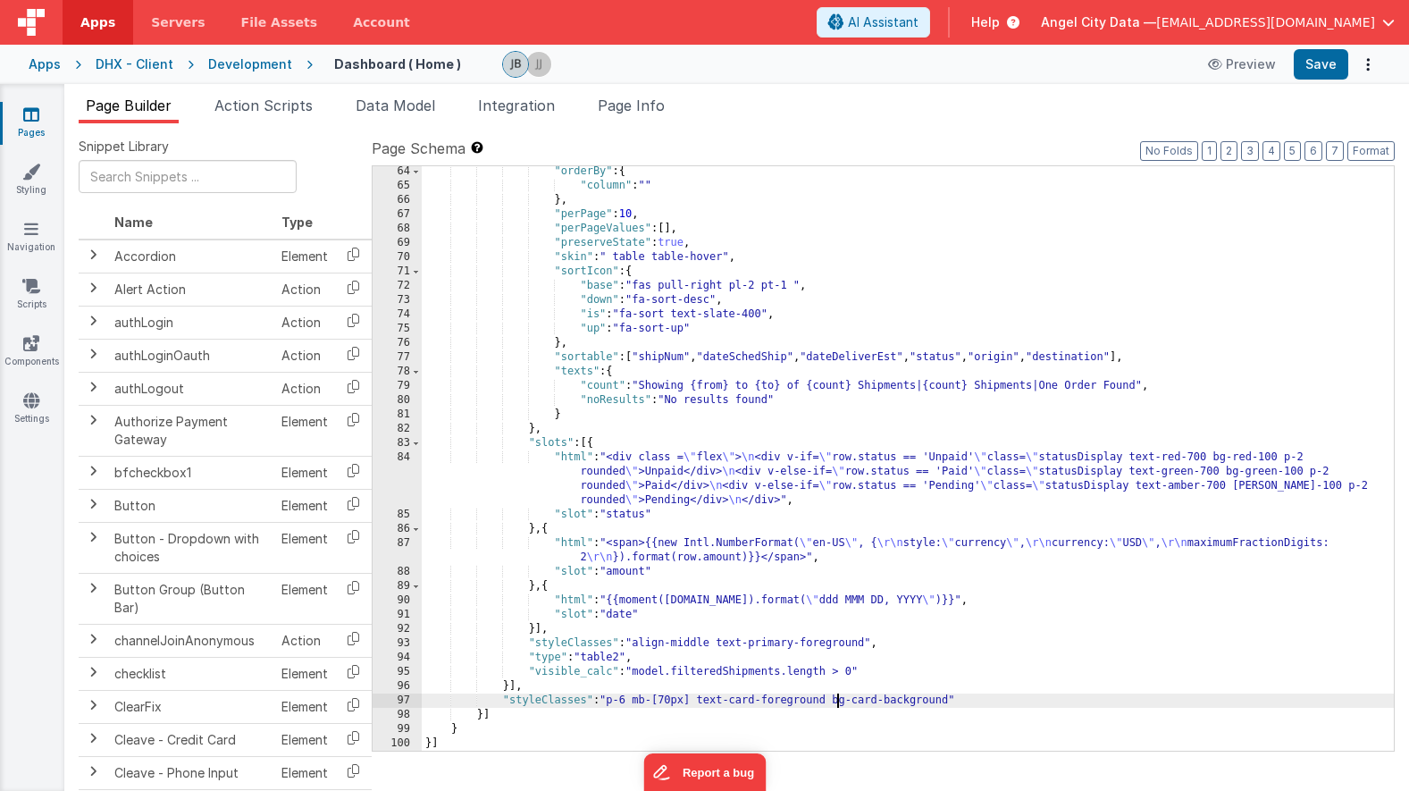
click at [838, 695] on div ""orderBy" : { "column" : "" } , "perPage" : 10 , "perPageValues" : [ ] , "prese…" at bounding box center [908, 470] width 972 height 613
click at [233, 69] on div "Development" at bounding box center [250, 64] width 84 height 18
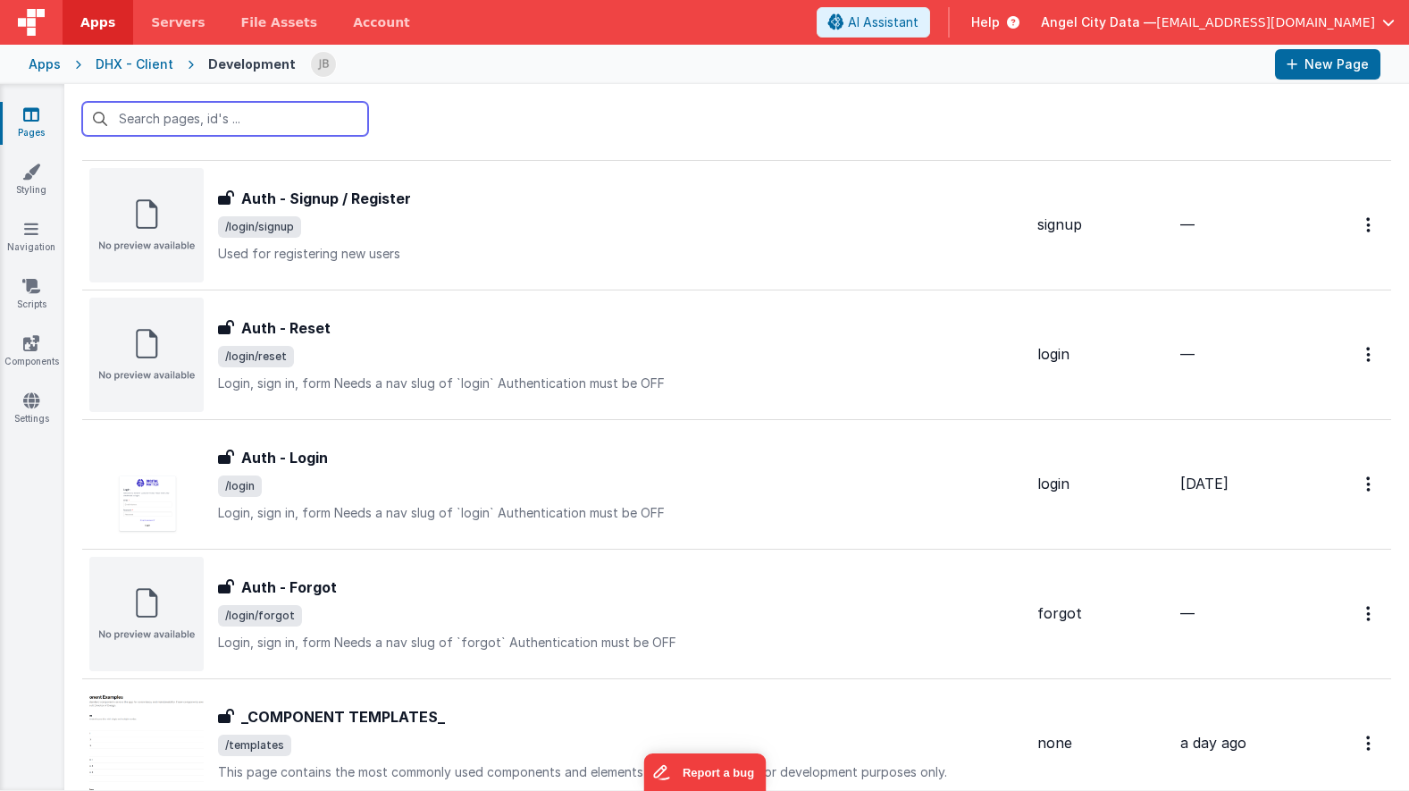
scroll to position [783, 0]
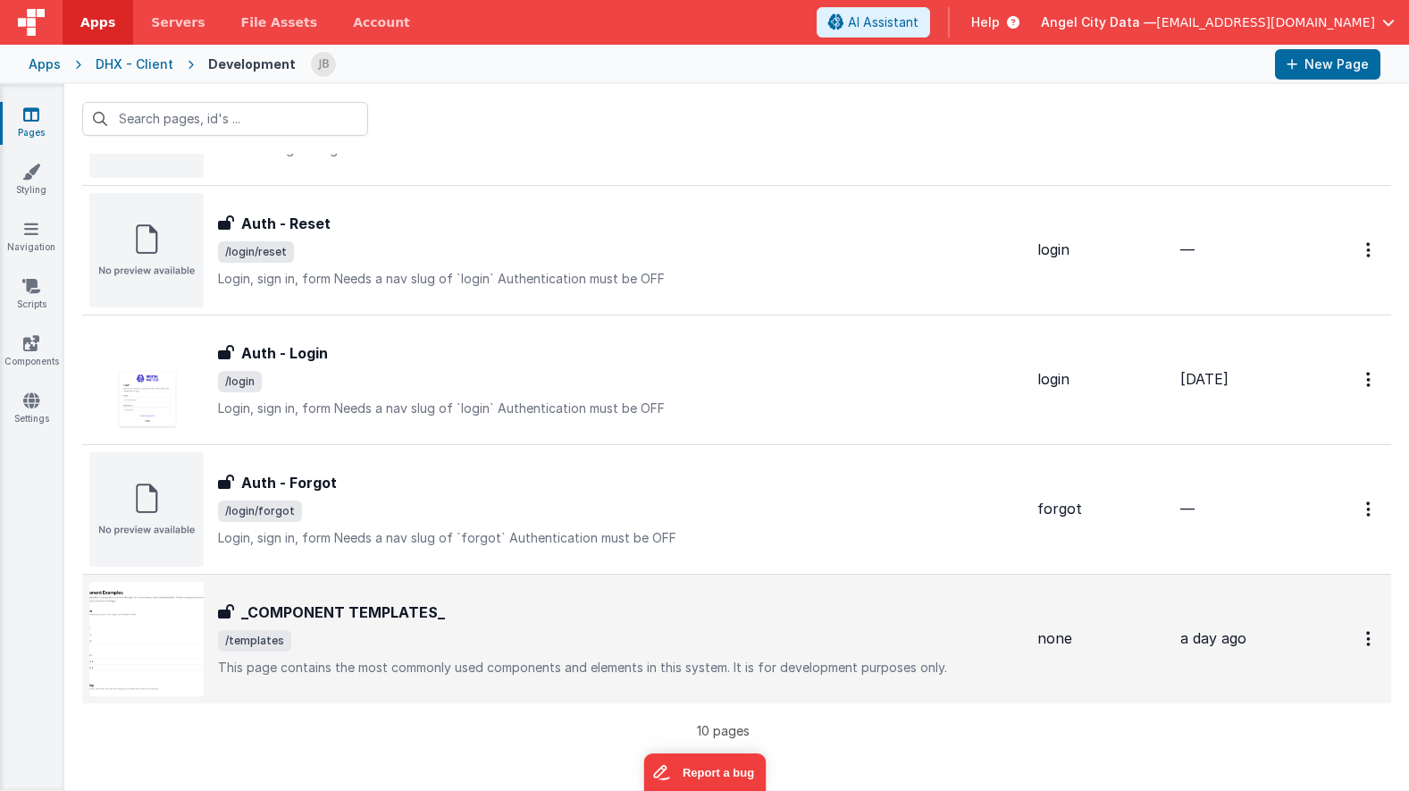
click at [275, 613] on h3 "_COMPONENT TEMPLATES_" at bounding box center [343, 611] width 204 height 21
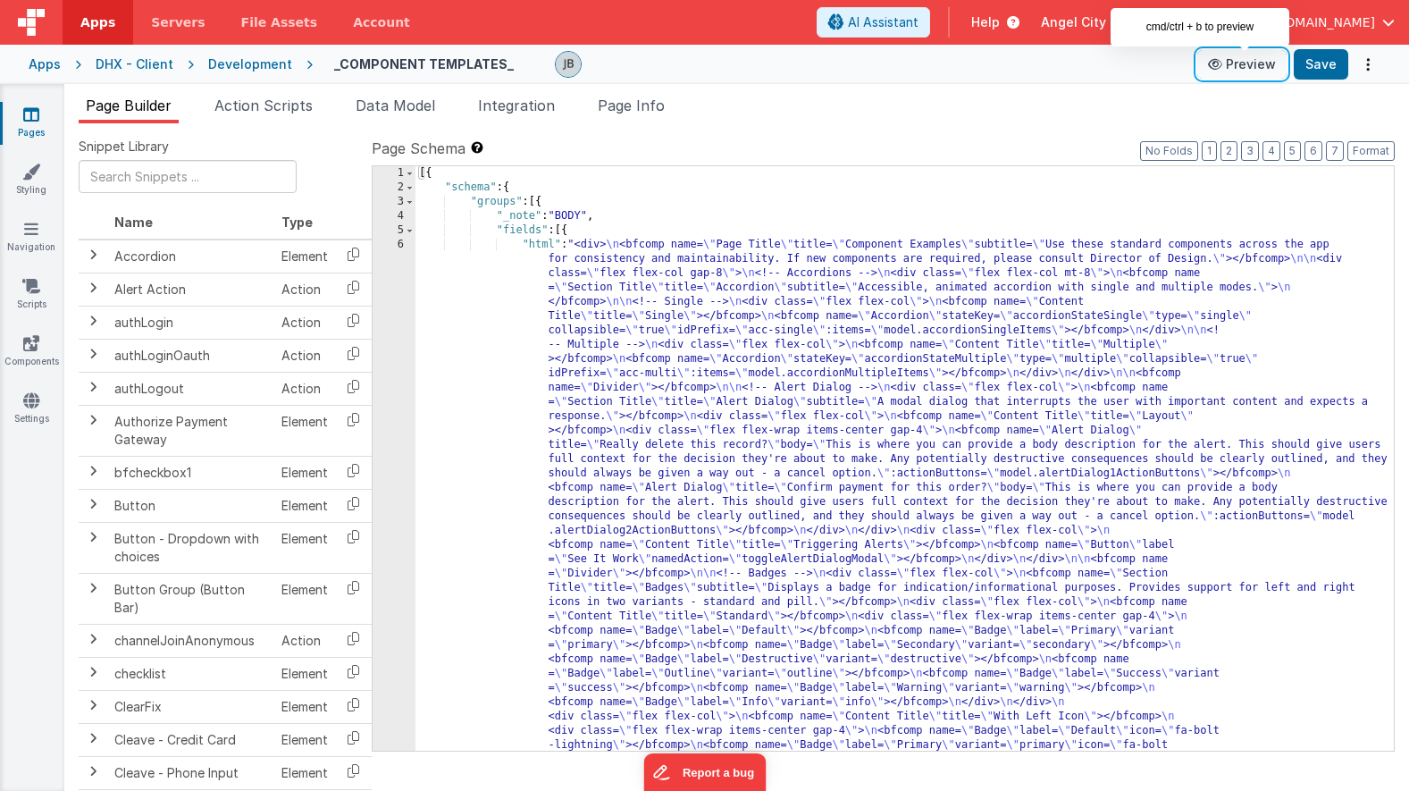
click at [1242, 71] on button "Preview" at bounding box center [1241, 64] width 89 height 29
click at [56, 346] on link "Components" at bounding box center [31, 352] width 64 height 36
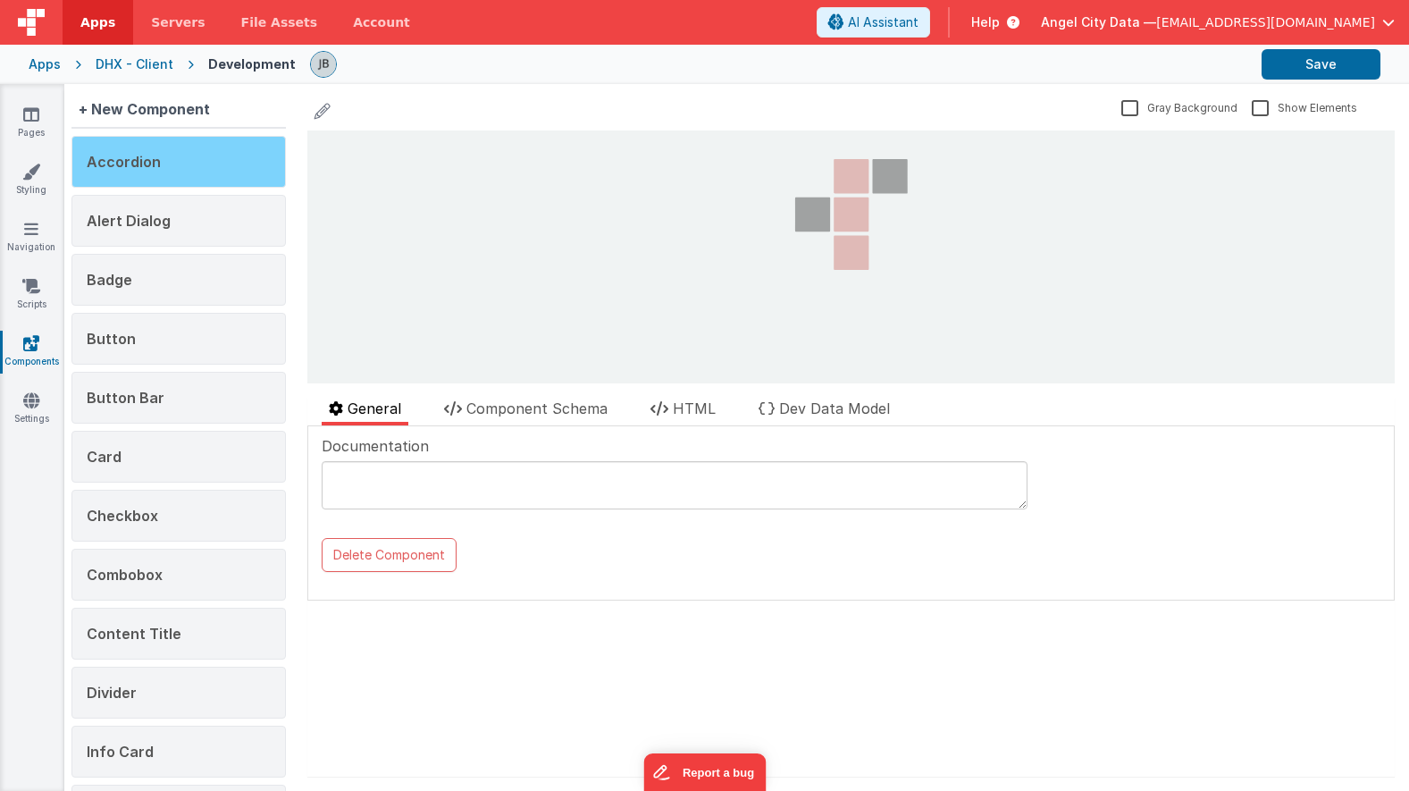
click at [206, 164] on div "Accordion" at bounding box center [178, 162] width 214 height 52
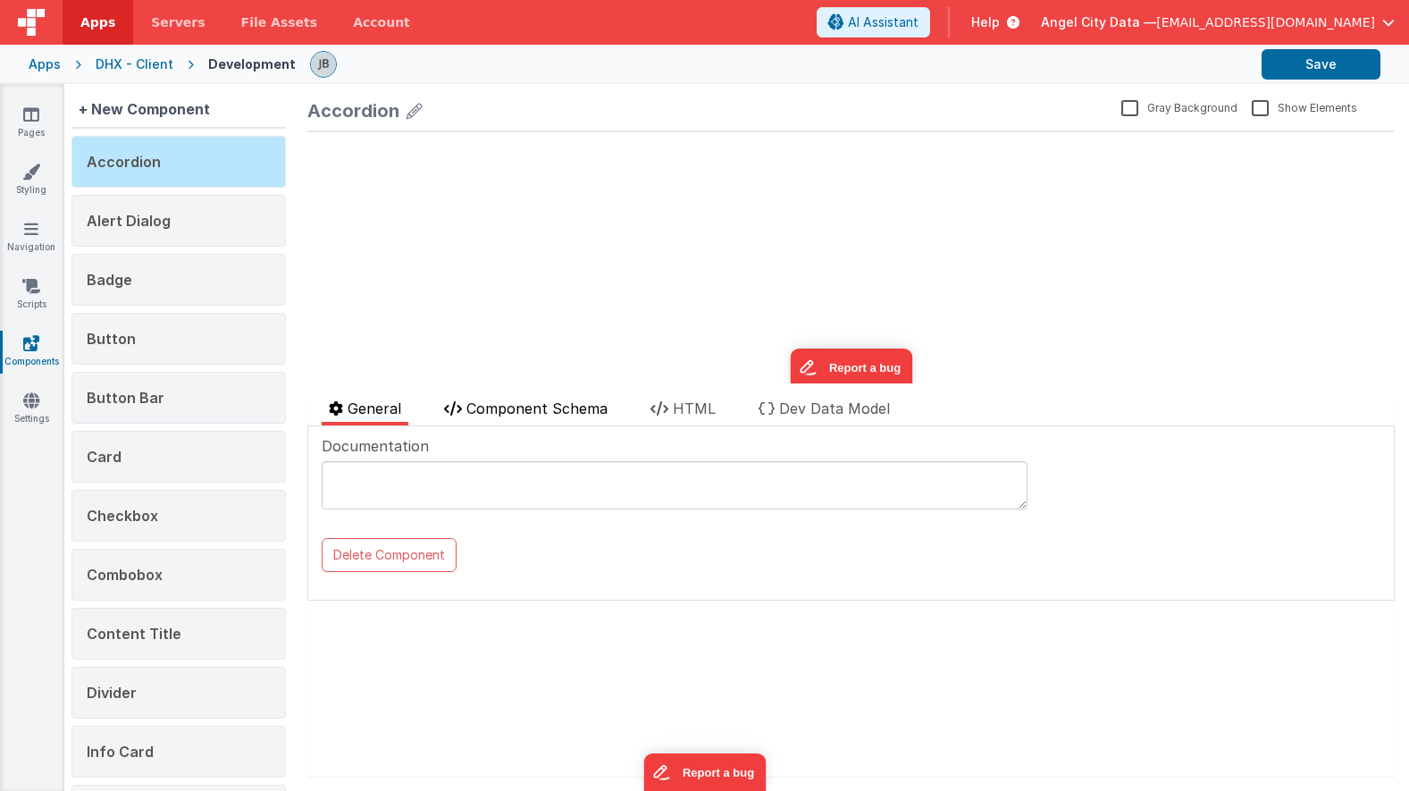
click at [502, 402] on span "Component Schema" at bounding box center [536, 408] width 141 height 18
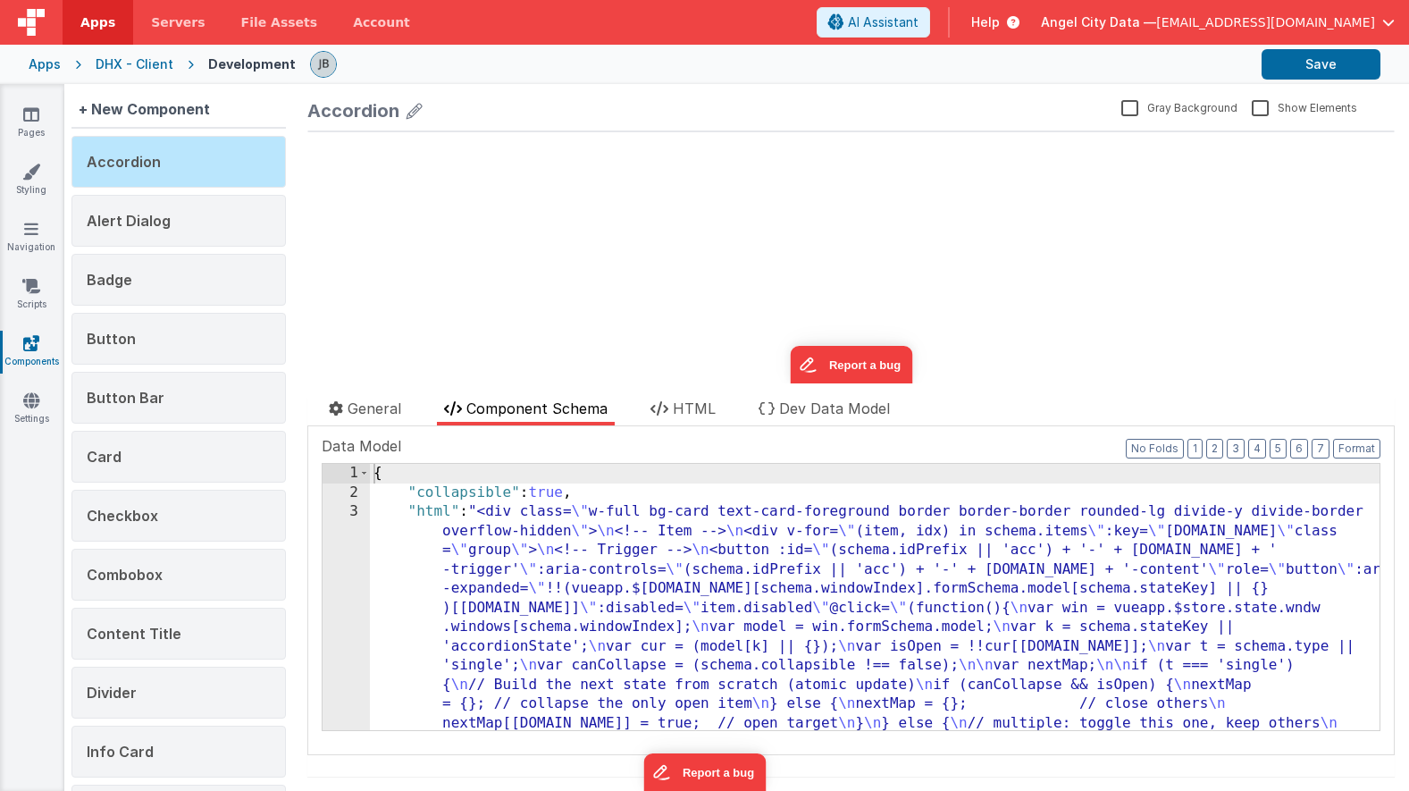
click at [729, 428] on div "Documentation Delete Component Data Model Format 7 6 5 4 3 2 1 No Folds 1 2 3 {…" at bounding box center [850, 590] width 1087 height 329
click at [706, 414] on span "HTML" at bounding box center [694, 408] width 43 height 18
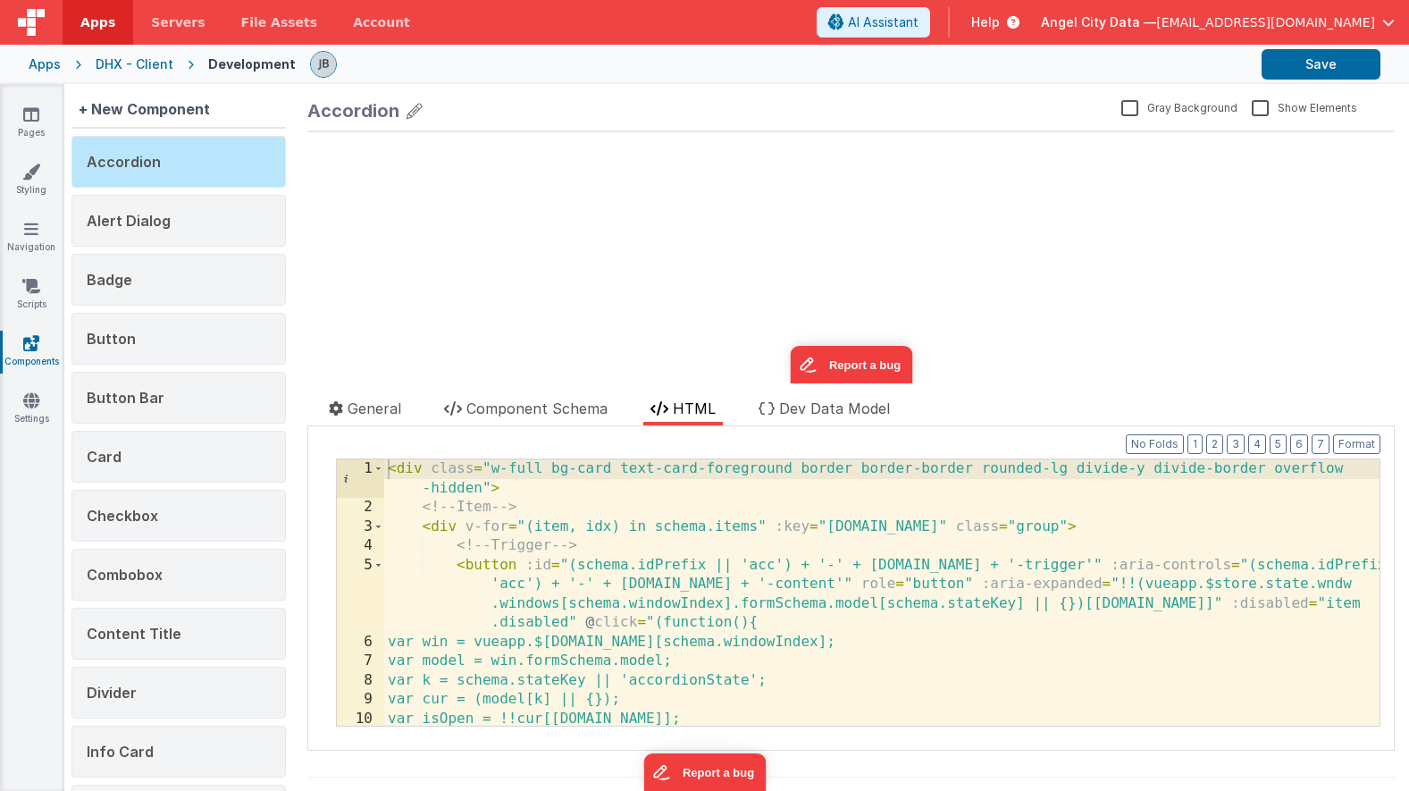
click at [553, 601] on div "< div class = "w-full bg-card text-card-foreground border border-border rounded…" at bounding box center [881, 621] width 995 height 324
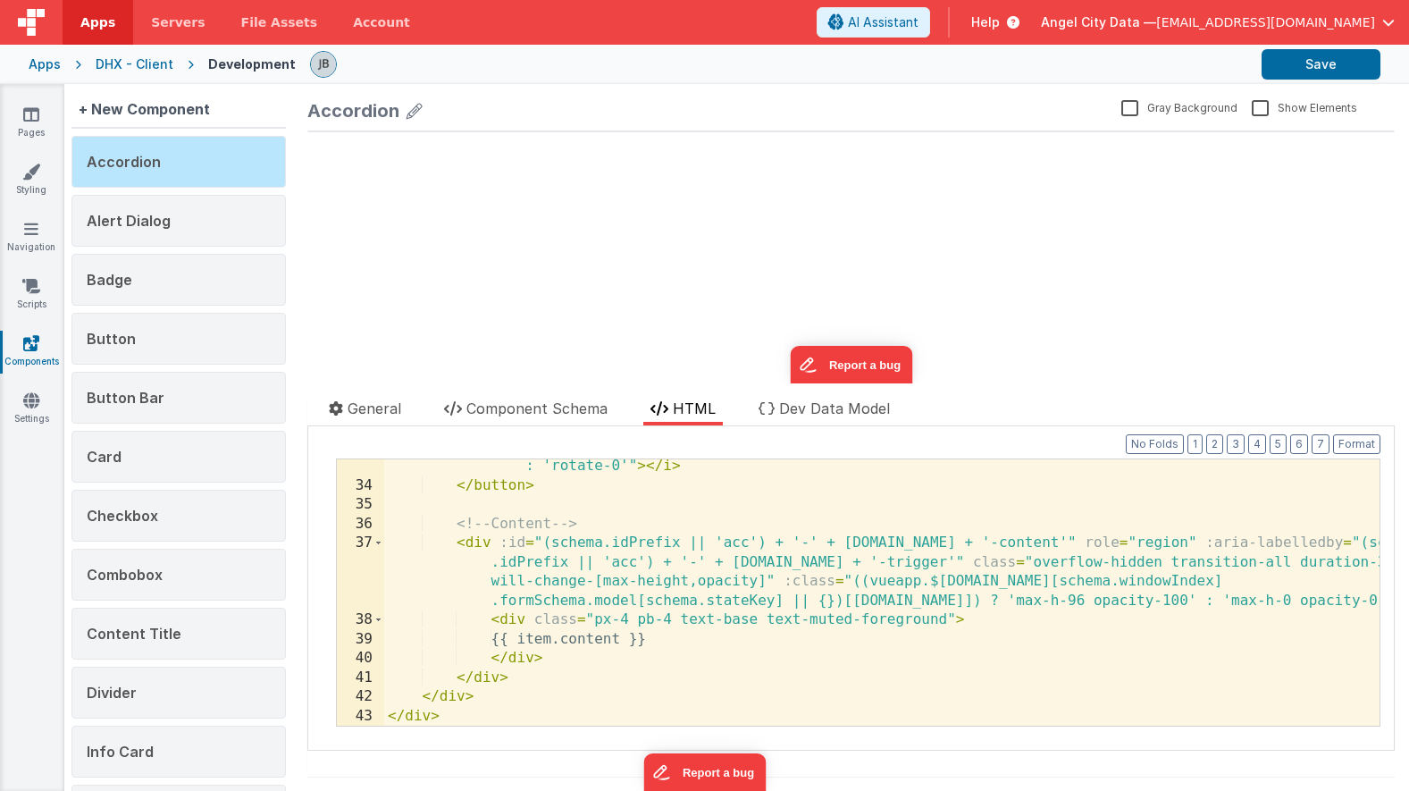
scroll to position [751, 0]
click at [759, 619] on div "< i class = "fa-regular fa-chevron-down transition-transform duration-200" :cla…" at bounding box center [881, 589] width 995 height 343
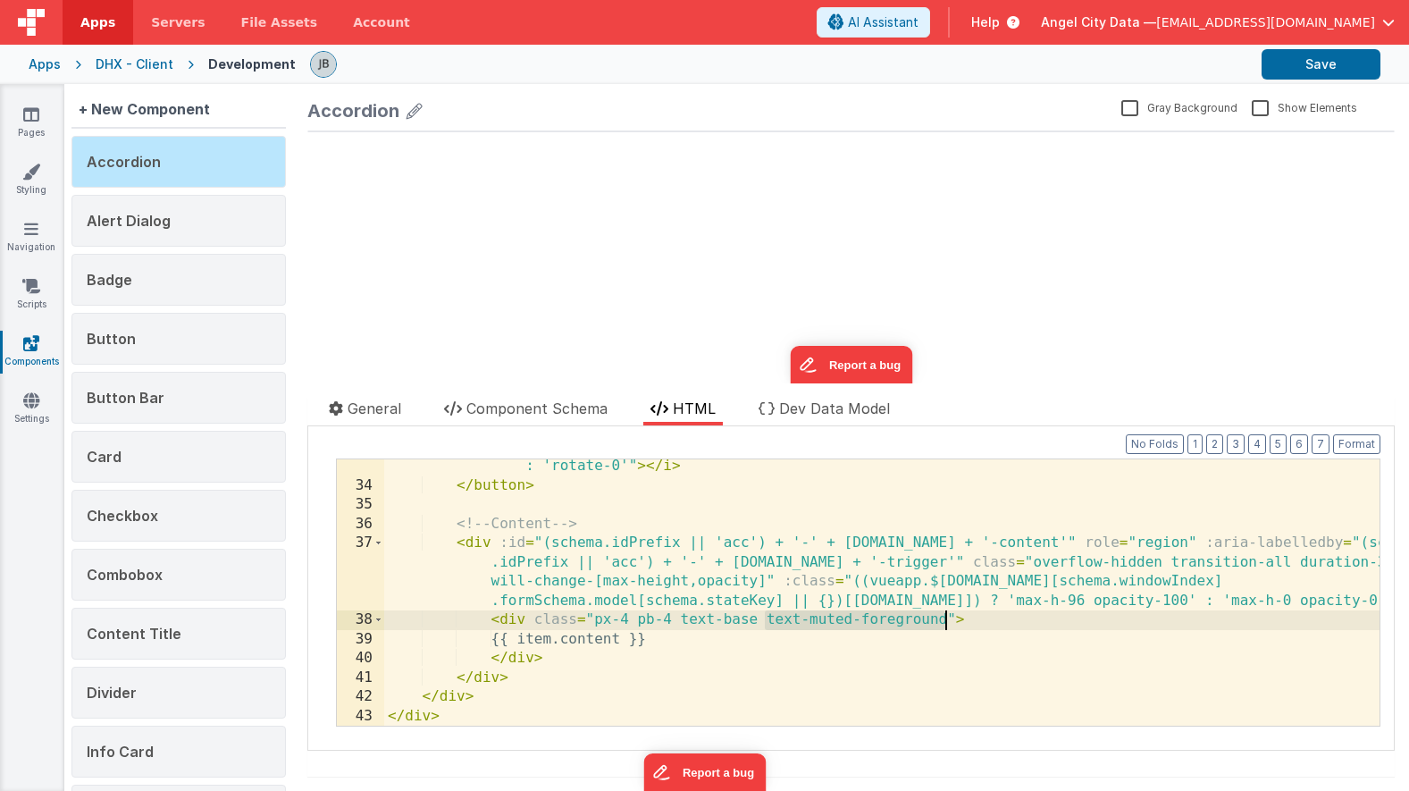
drag, startPoint x: 766, startPoint y: 619, endPoint x: 944, endPoint y: 624, distance: 177.9
click at [944, 624] on div "< i class = "fa-regular fa-chevron-down transition-transform duration-200" :cla…" at bounding box center [881, 589] width 995 height 343
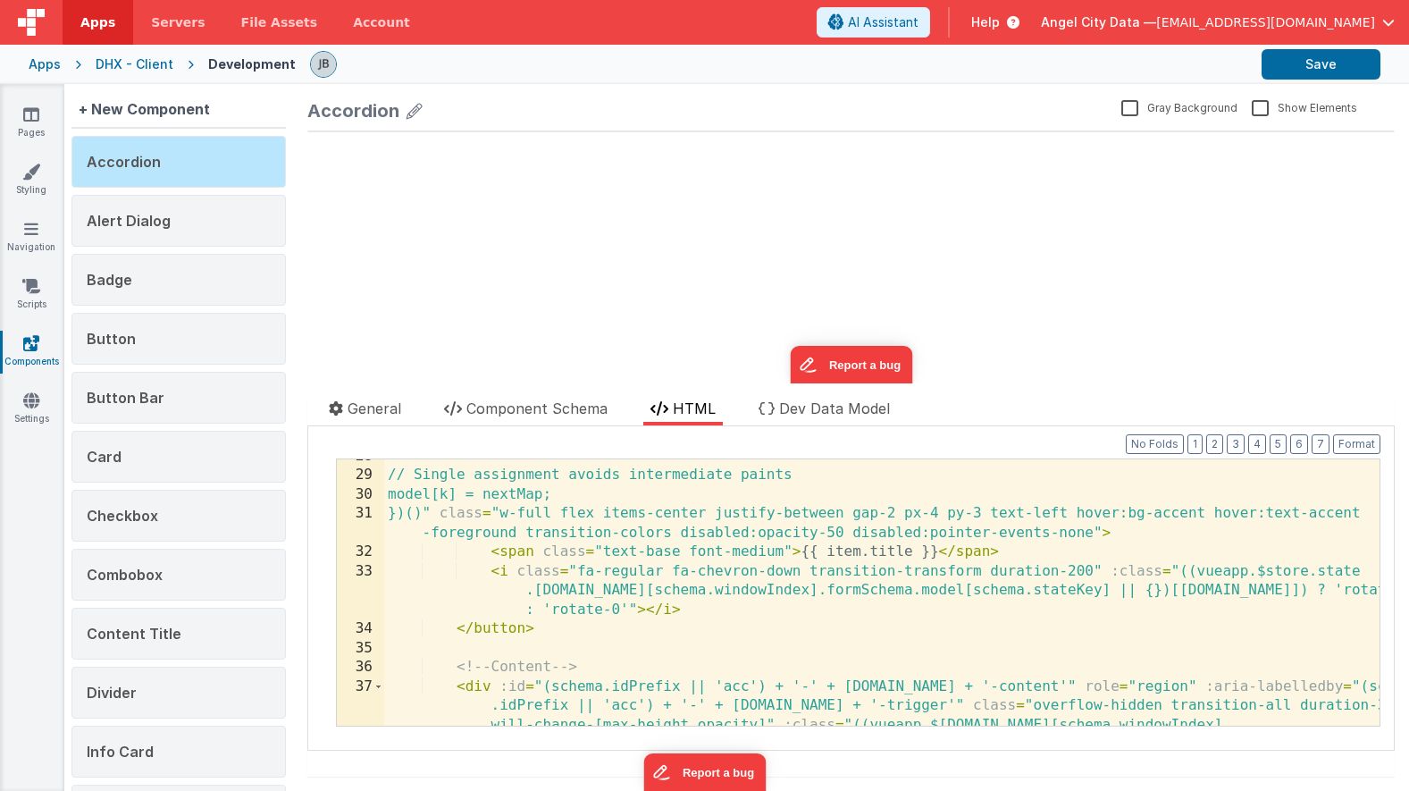
scroll to position [560, 0]
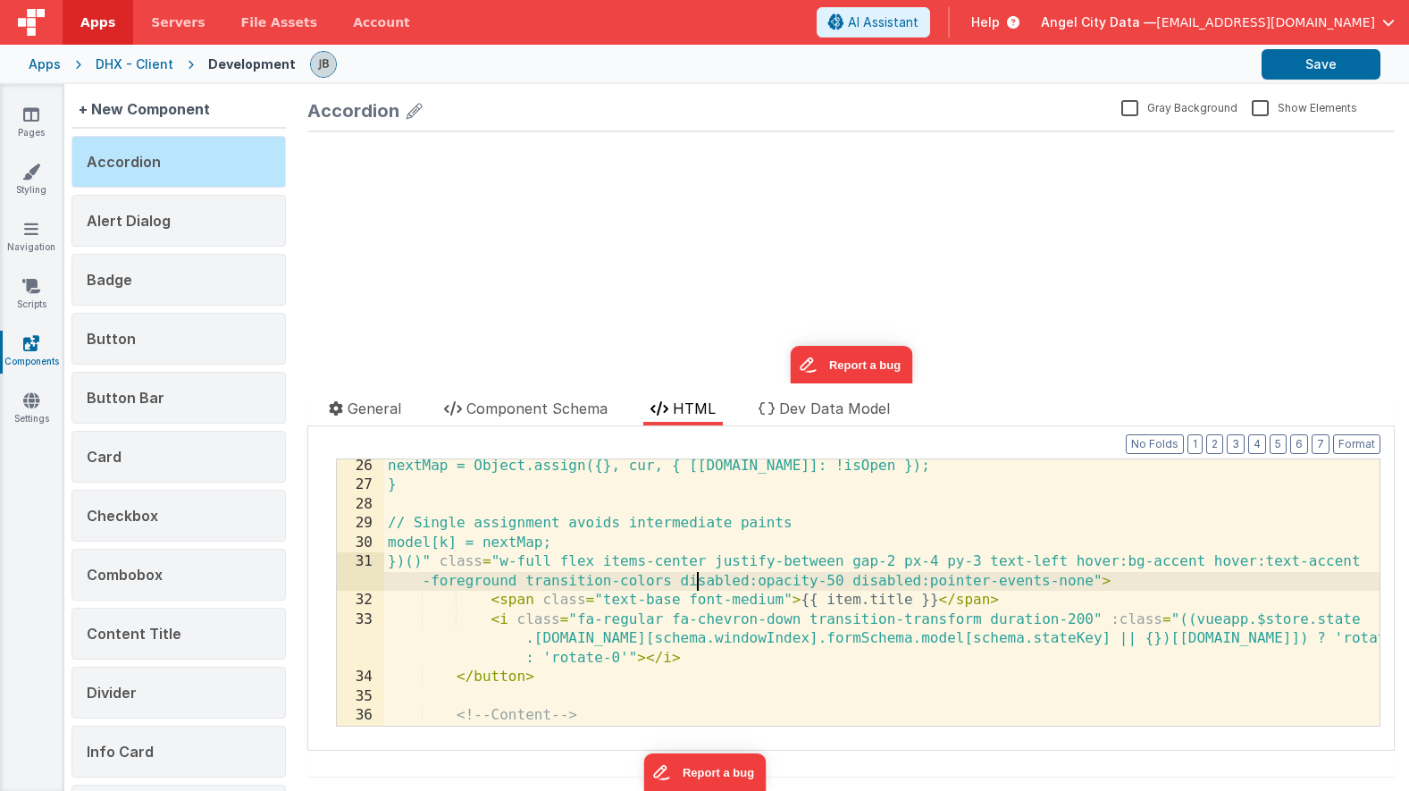
click at [693, 584] on div "nextMap = Object.assign({}, cur, { [[DOMAIN_NAME]]: !isOpen }); } // Single ass…" at bounding box center [881, 638] width 995 height 363
click at [671, 585] on div "nextMap = Object.assign({}, cur, { [[DOMAIN_NAME]]: !isOpen }); } // Single ass…" at bounding box center [881, 638] width 995 height 363
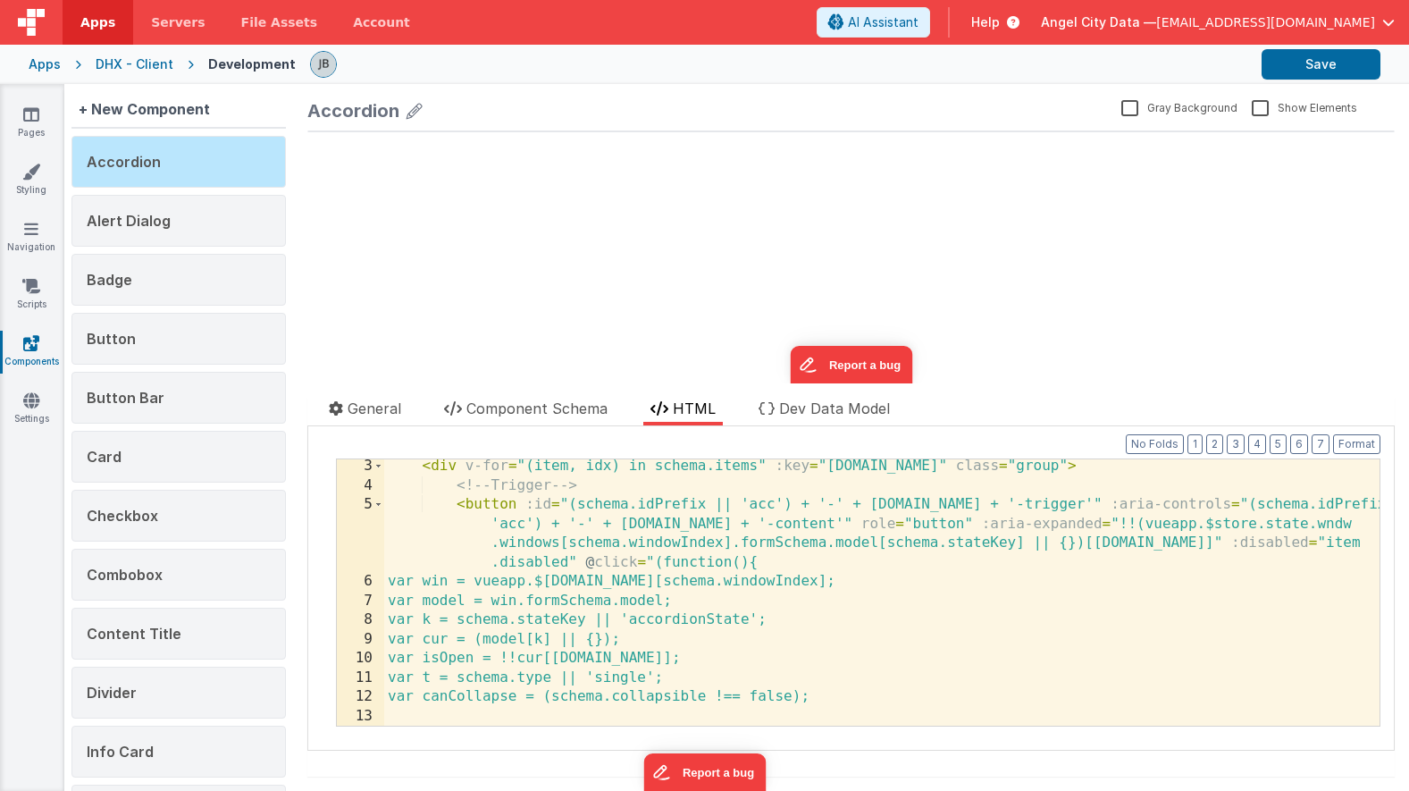
scroll to position [0, 0]
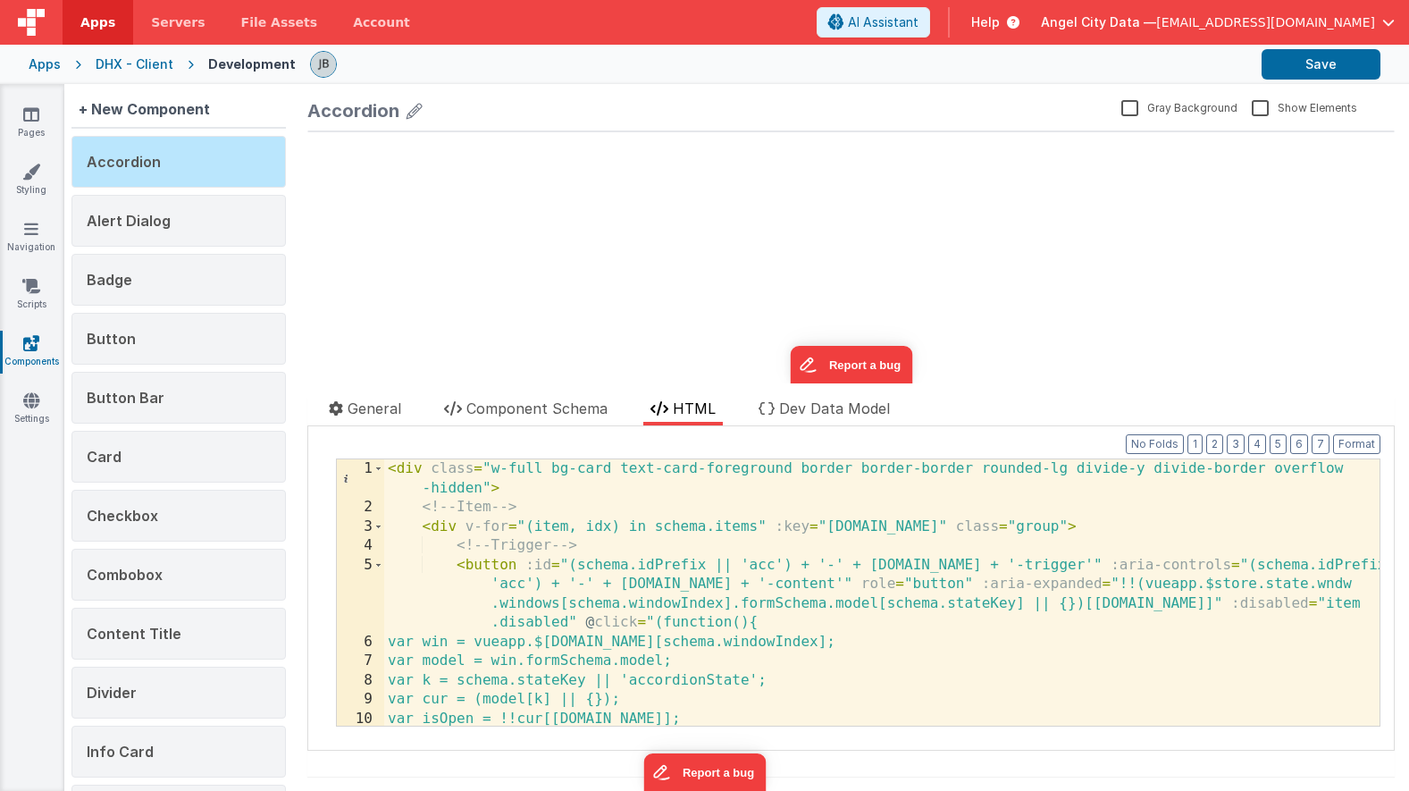
click at [671, 585] on div "< div class = "w-full bg-card text-card-foreground border border-border rounded…" at bounding box center [881, 621] width 995 height 324
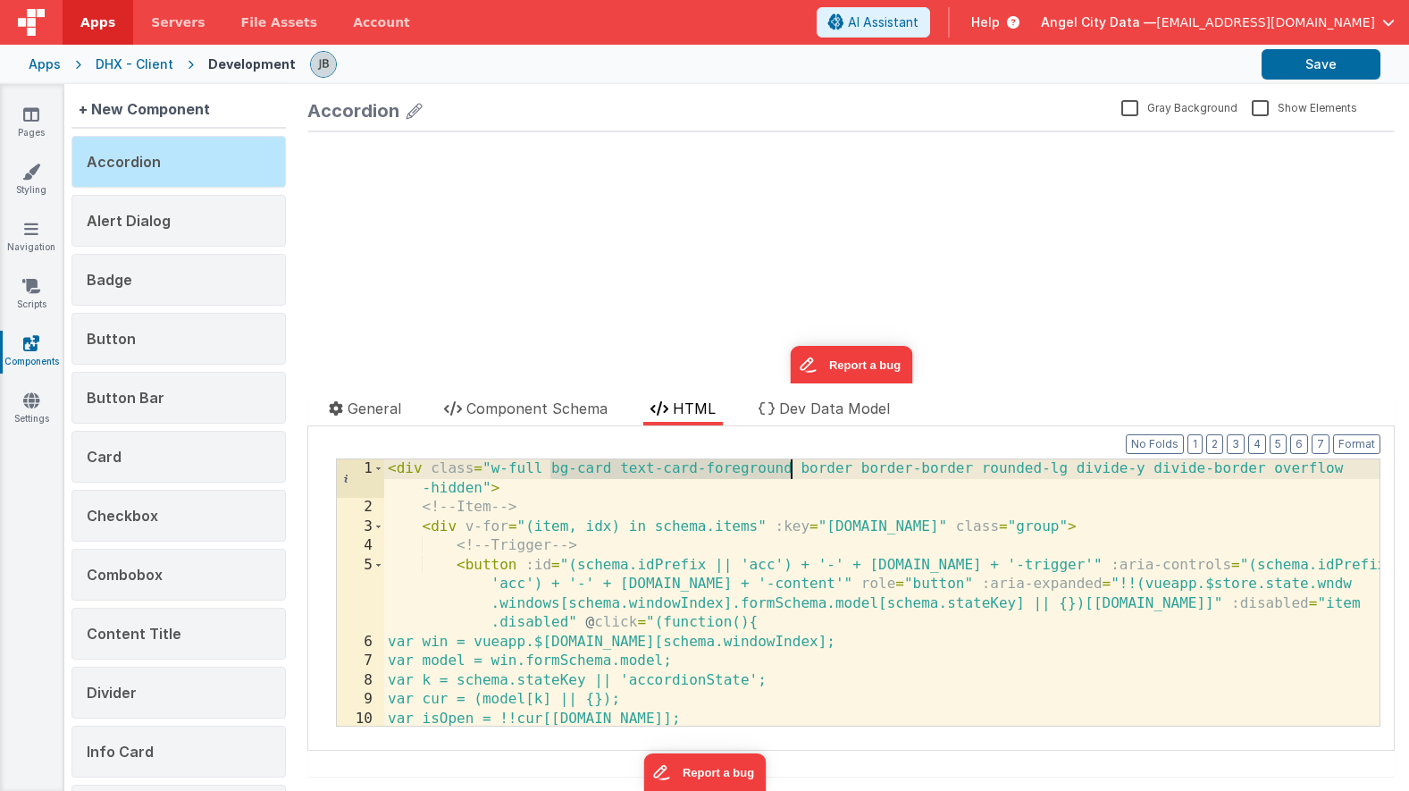
drag, startPoint x: 550, startPoint y: 468, endPoint x: 789, endPoint y: 468, distance: 238.6
click at [789, 468] on div "< div class = "w-full bg-card text-card-foreground border border-border rounded…" at bounding box center [881, 621] width 995 height 324
click at [35, 108] on icon at bounding box center [31, 114] width 16 height 18
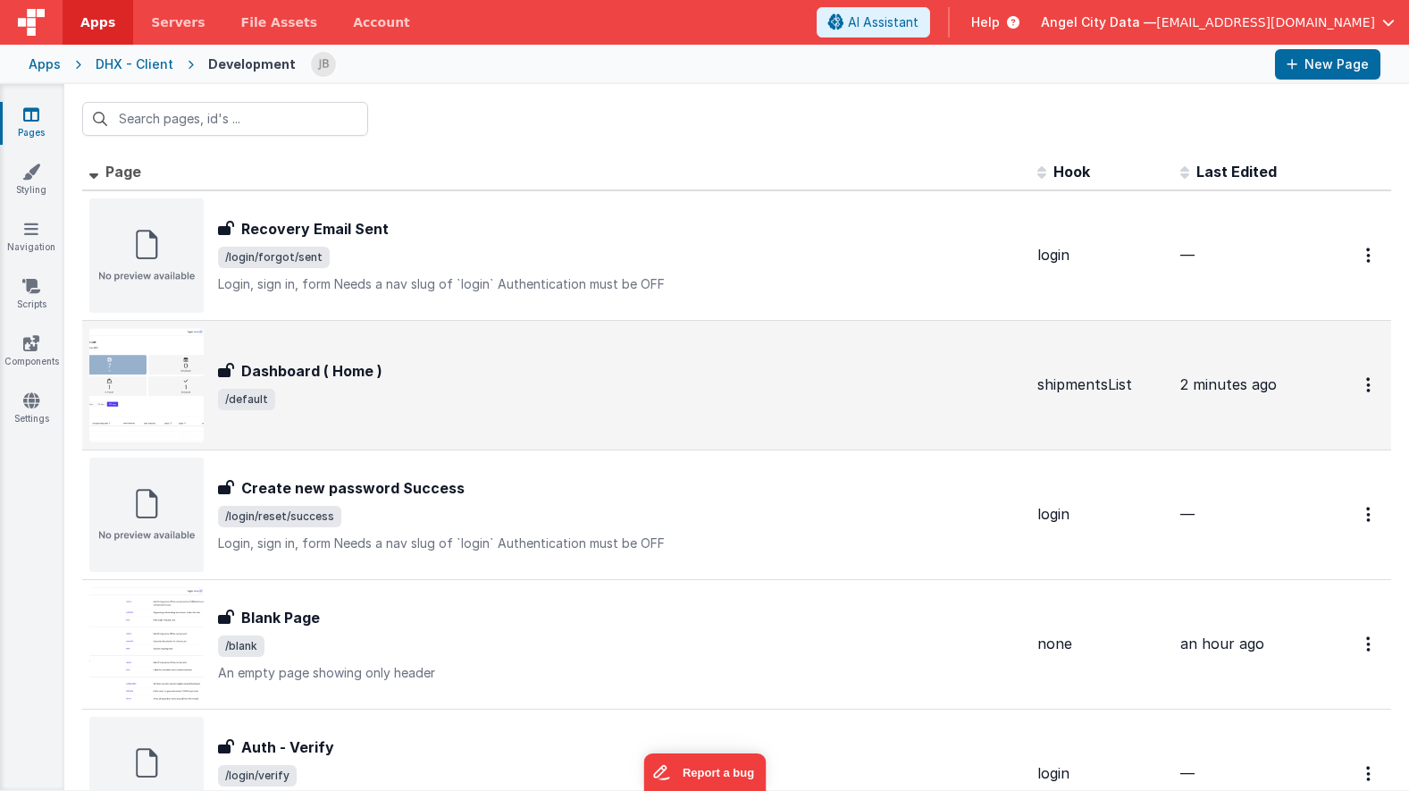
click at [270, 366] on h3 "Dashboard ( Home )" at bounding box center [311, 370] width 141 height 21
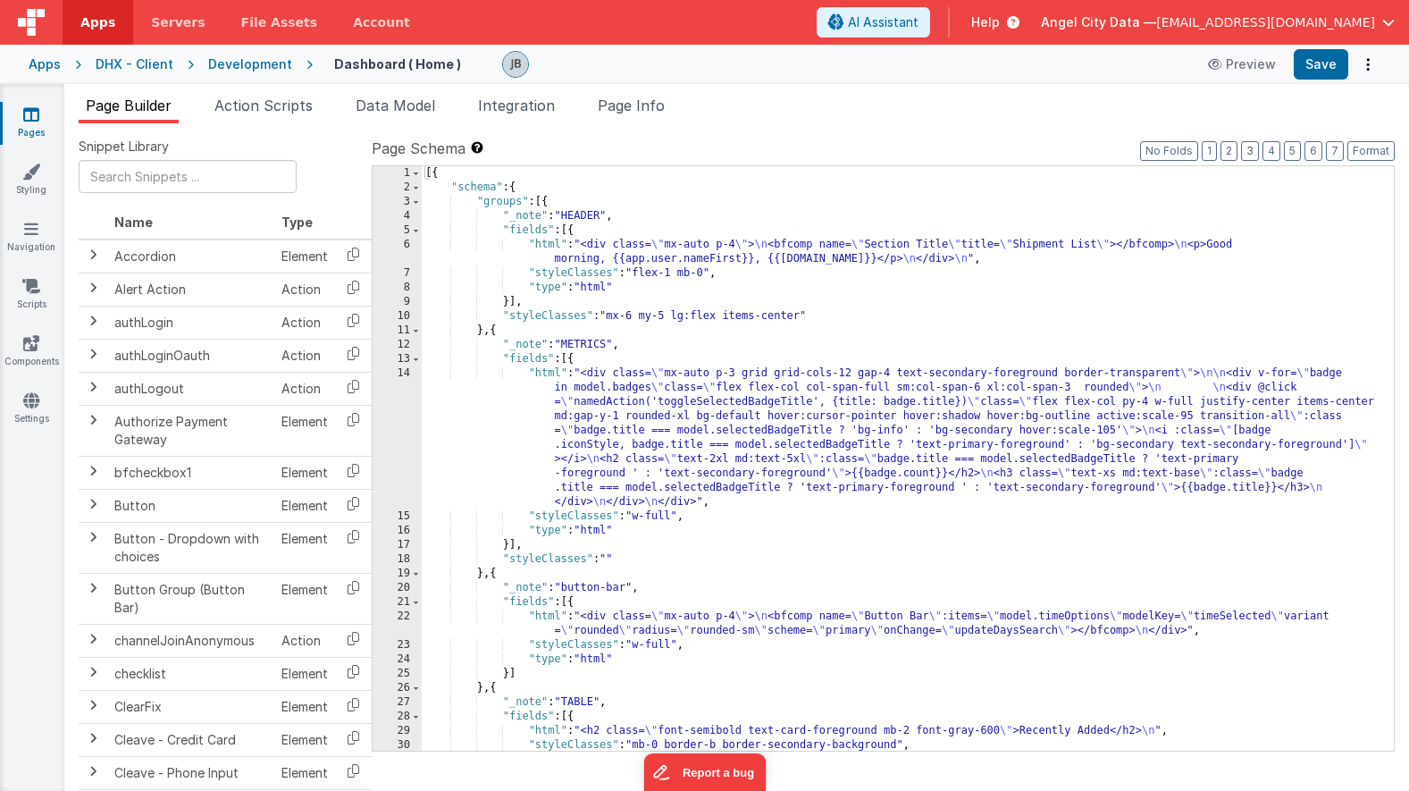
click at [397, 371] on div "14" at bounding box center [397, 437] width 49 height 143
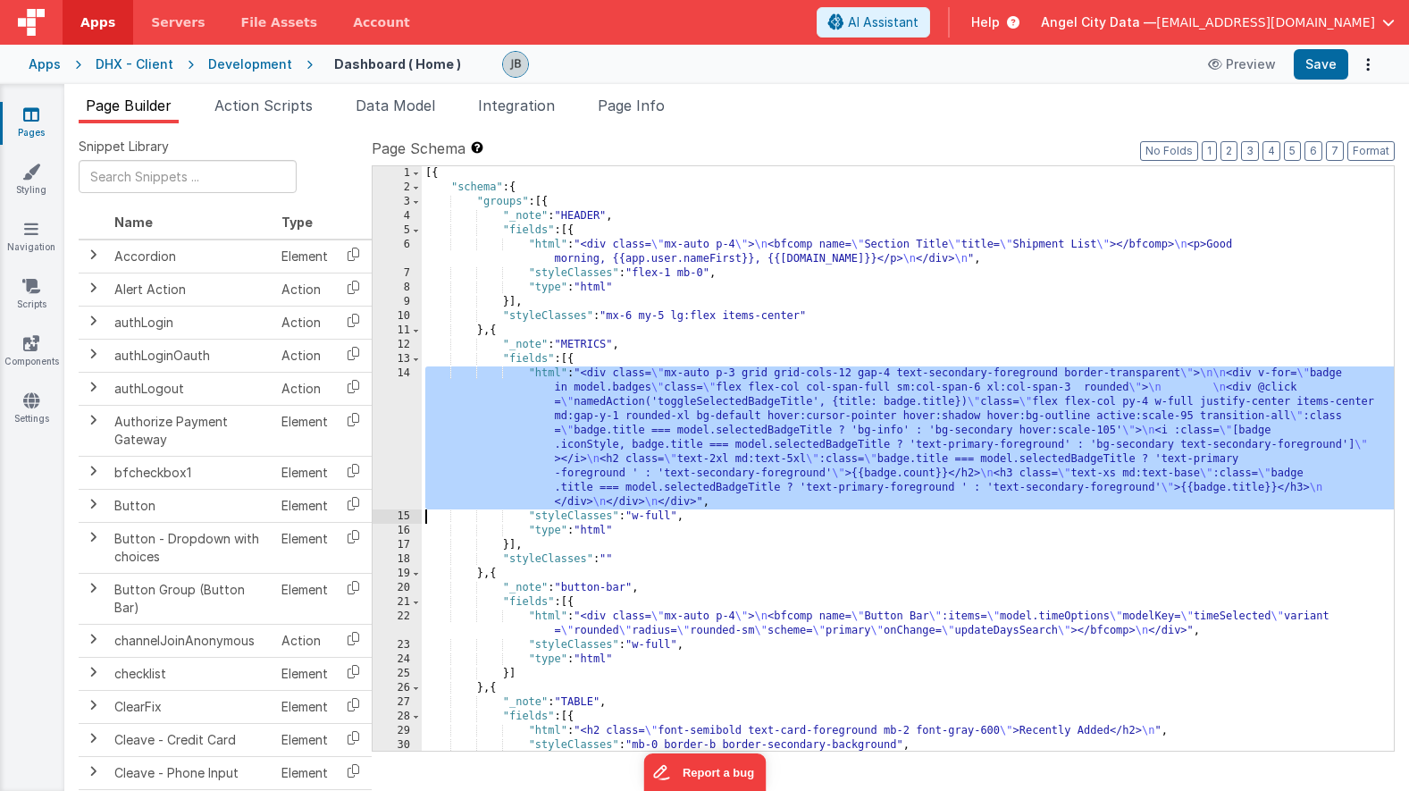
click at [399, 393] on div "14" at bounding box center [397, 437] width 49 height 143
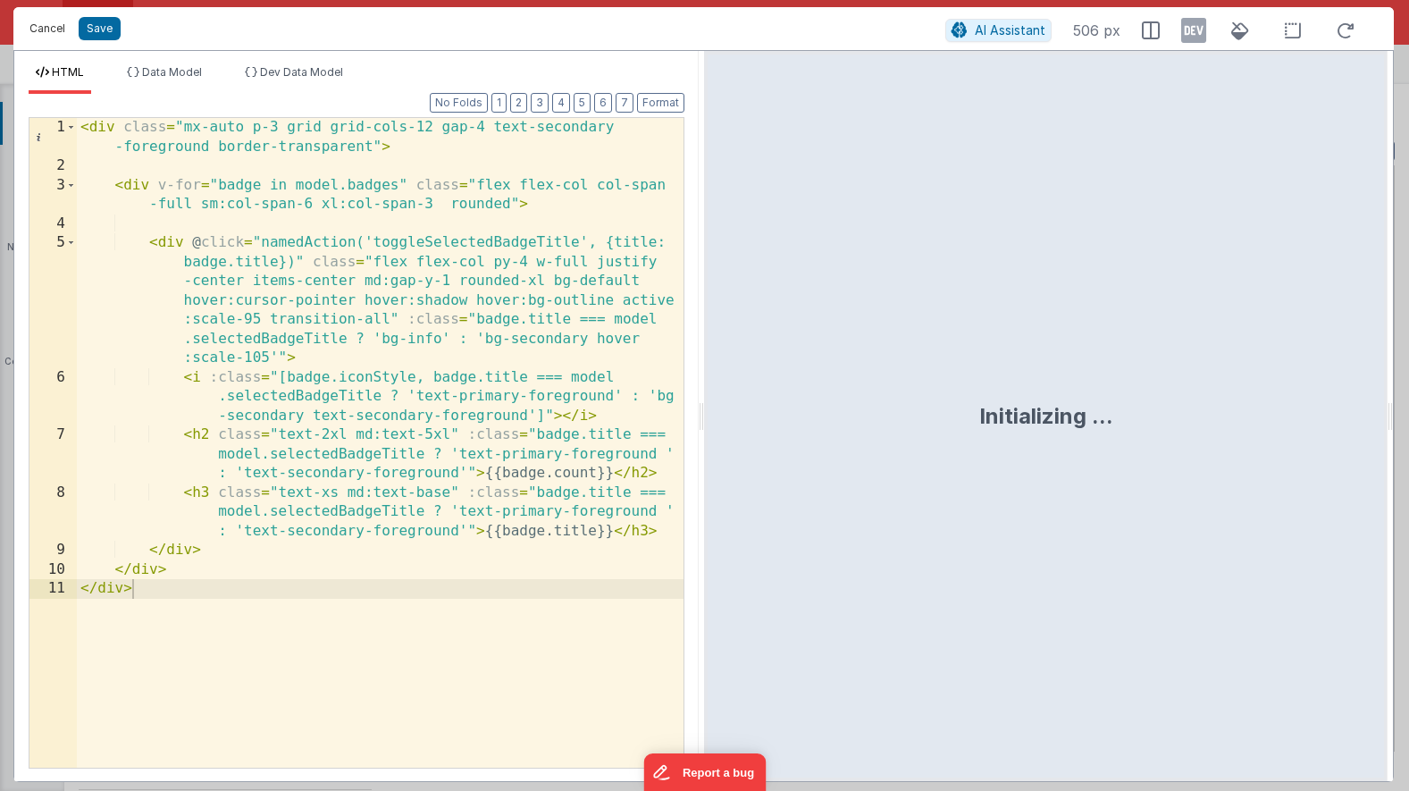
click at [41, 29] on button "Cancel" at bounding box center [48, 28] width 54 height 25
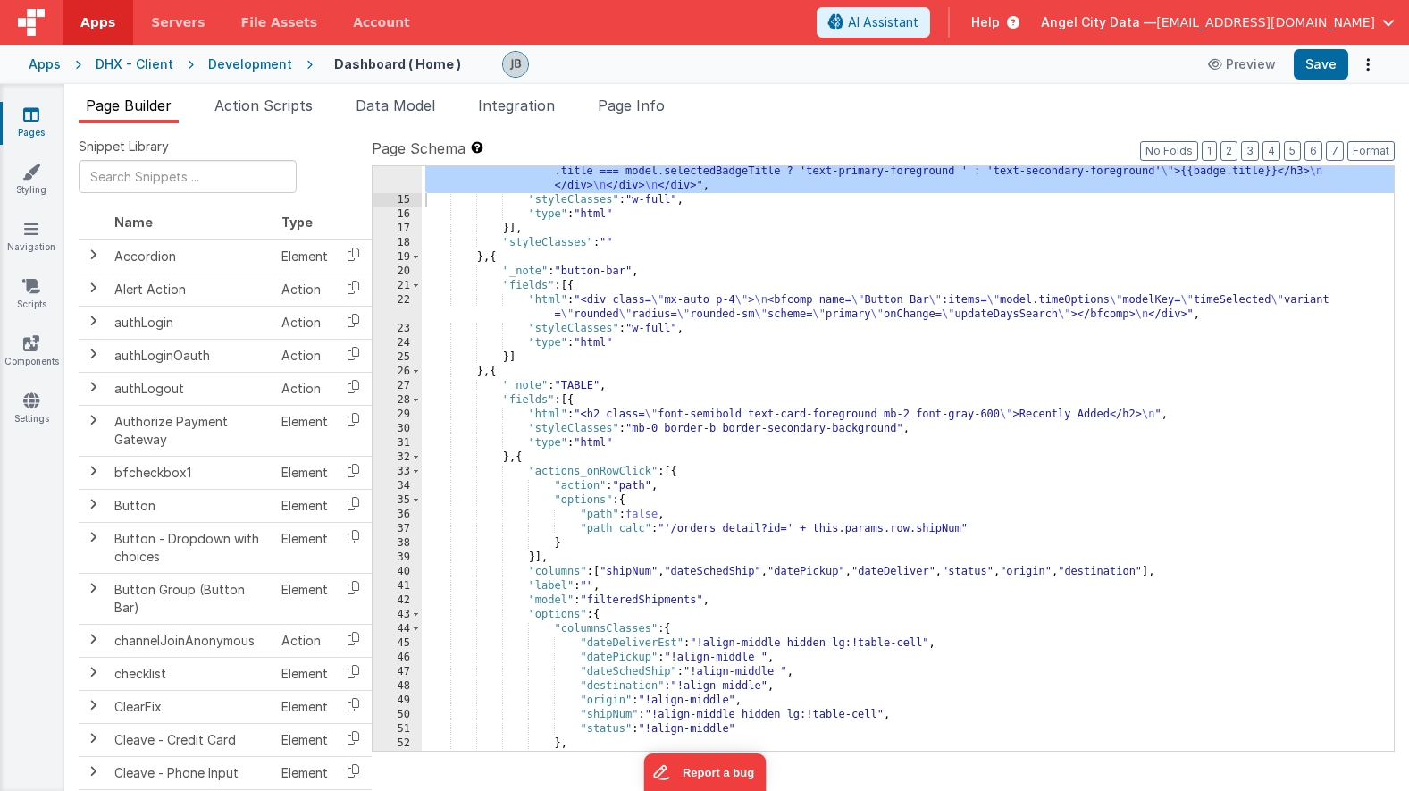
scroll to position [315, 0]
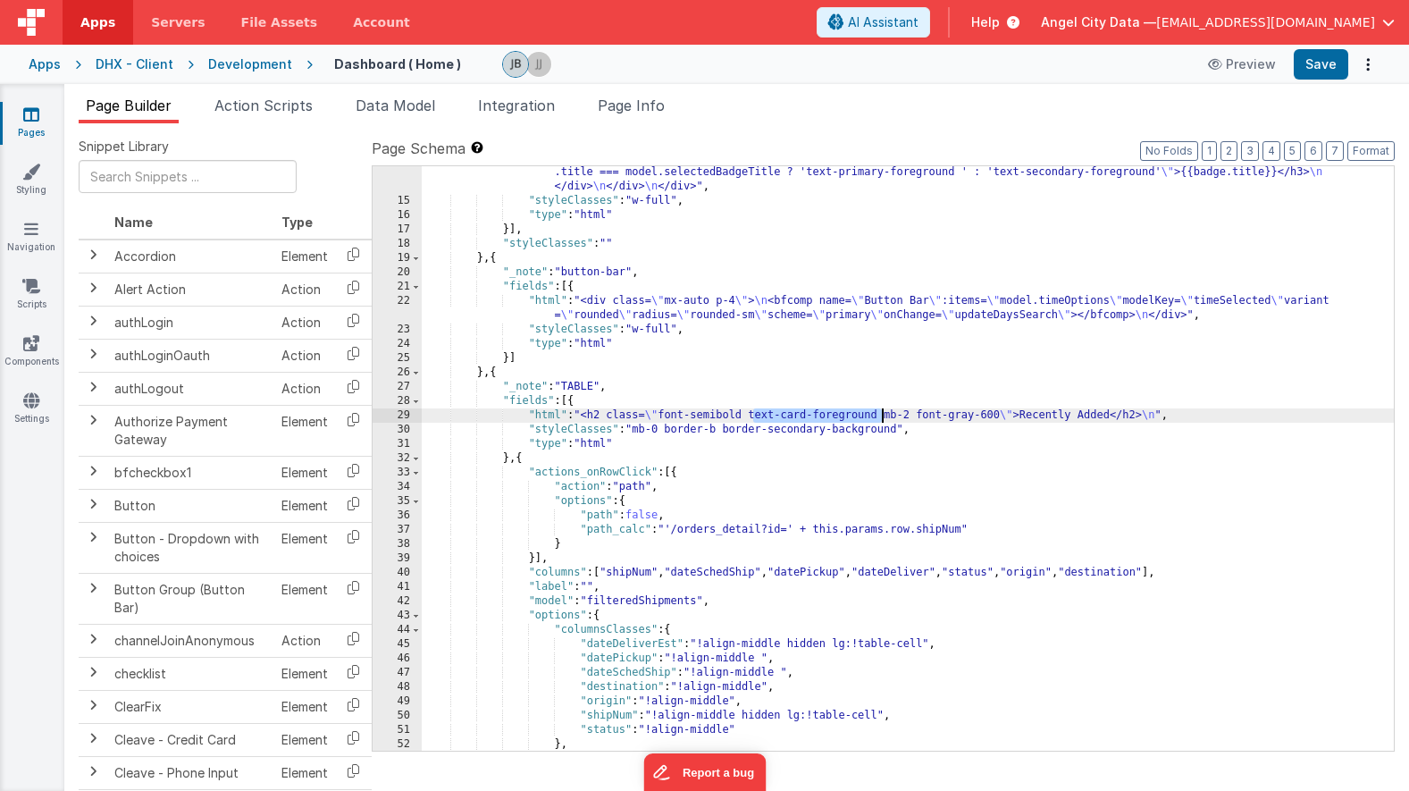
drag, startPoint x: 753, startPoint y: 415, endPoint x: 880, endPoint y: 416, distance: 126.9
click at [880, 416] on div ""html" : "<div class= \" mx-auto p-3 grid grid-cols-12 gap-4 text-secondary-for…" at bounding box center [908, 422] width 972 height 742
drag, startPoint x: 924, startPoint y: 413, endPoint x: 1002, endPoint y: 415, distance: 77.8
click at [1002, 415] on div ""html" : "<div class= \" mx-auto p-3 grid grid-cols-12 gap-4 text-secondary-for…" at bounding box center [908, 422] width 972 height 742
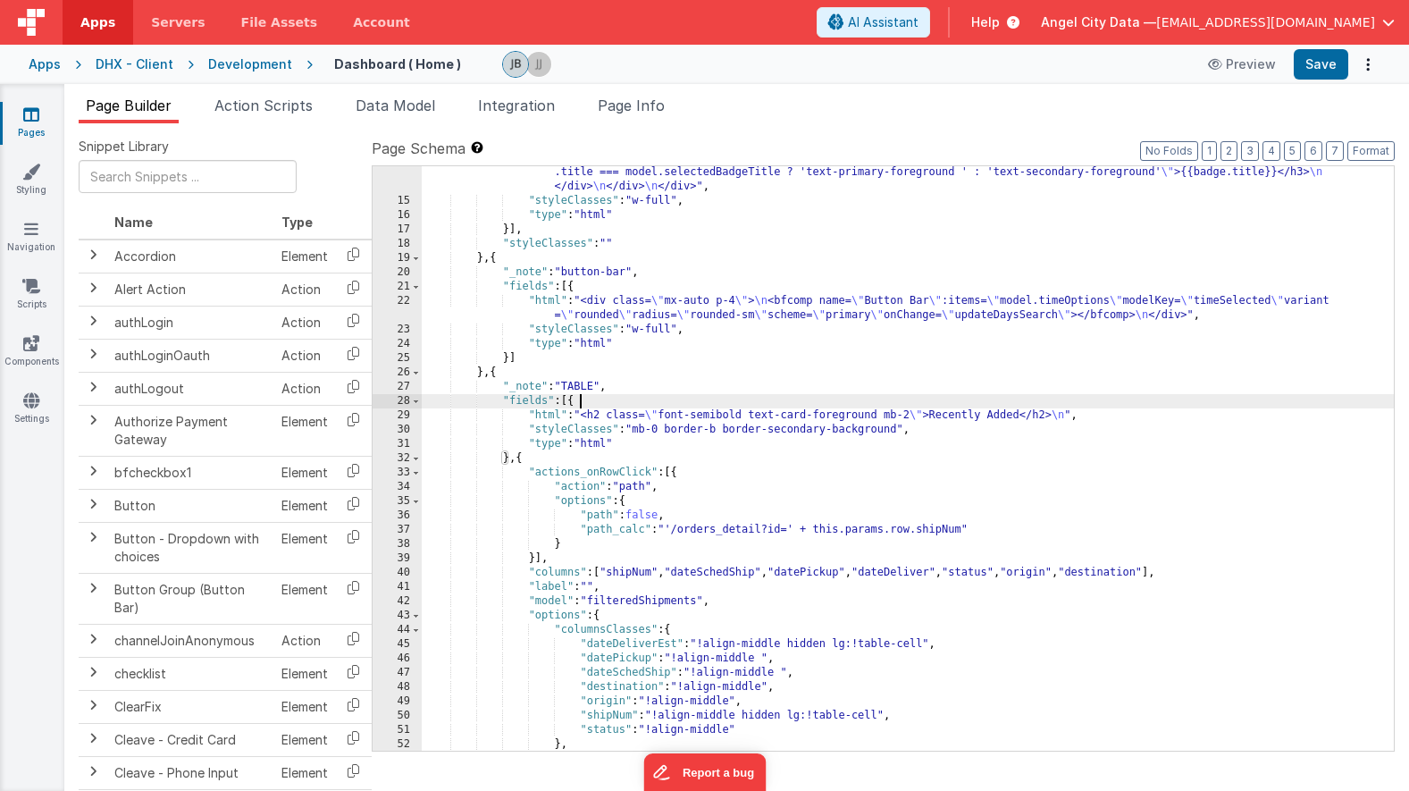
click at [852, 407] on div ""html" : "<div class= \" mx-auto p-3 grid grid-cols-12 gap-4 text-secondary-for…" at bounding box center [908, 422] width 972 height 742
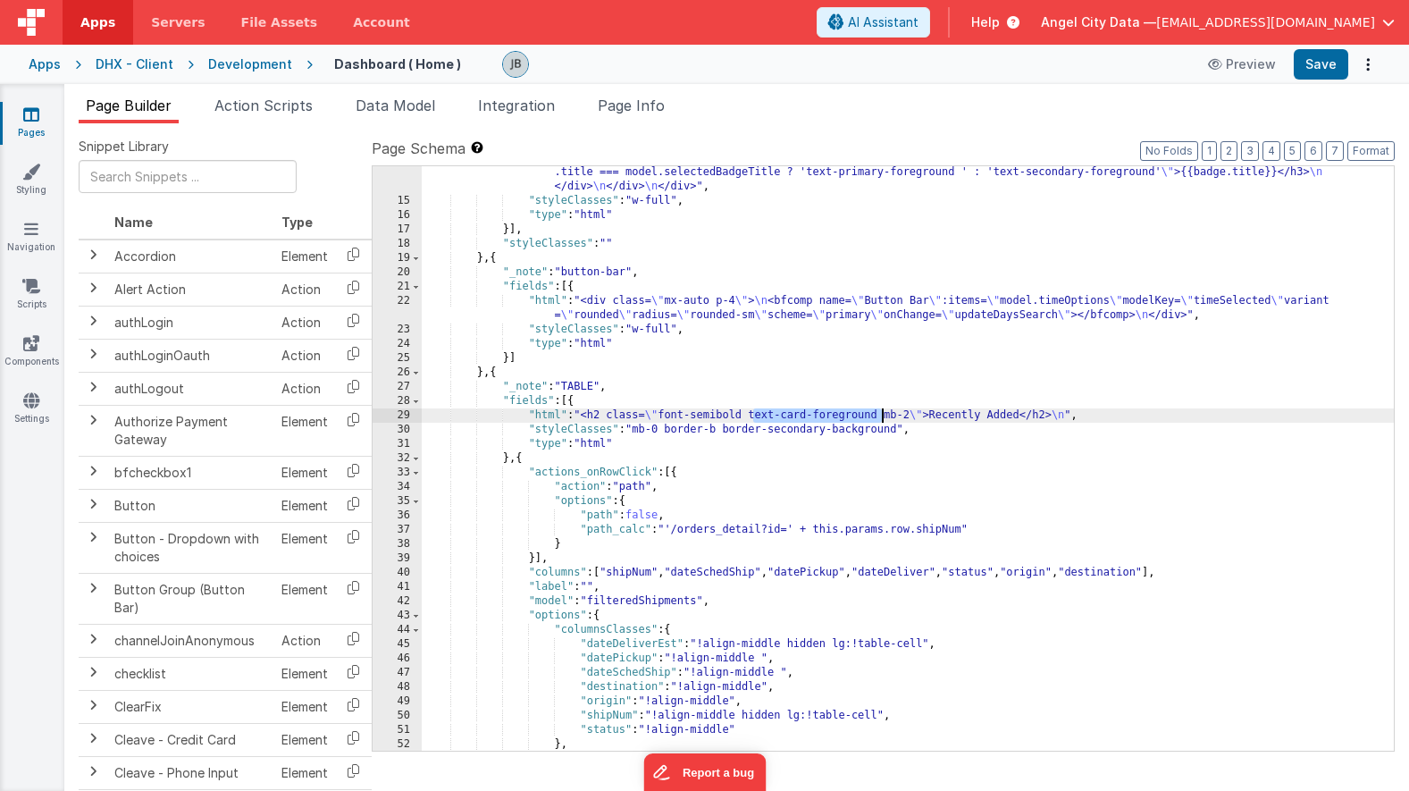
drag, startPoint x: 756, startPoint y: 415, endPoint x: 881, endPoint y: 416, distance: 125.1
click at [881, 416] on div ""html" : "<div class= \" mx-auto p-3 grid grid-cols-12 gap-4 text-secondary-for…" at bounding box center [908, 422] width 972 height 742
click at [1320, 62] on button "Save" at bounding box center [1321, 64] width 55 height 30
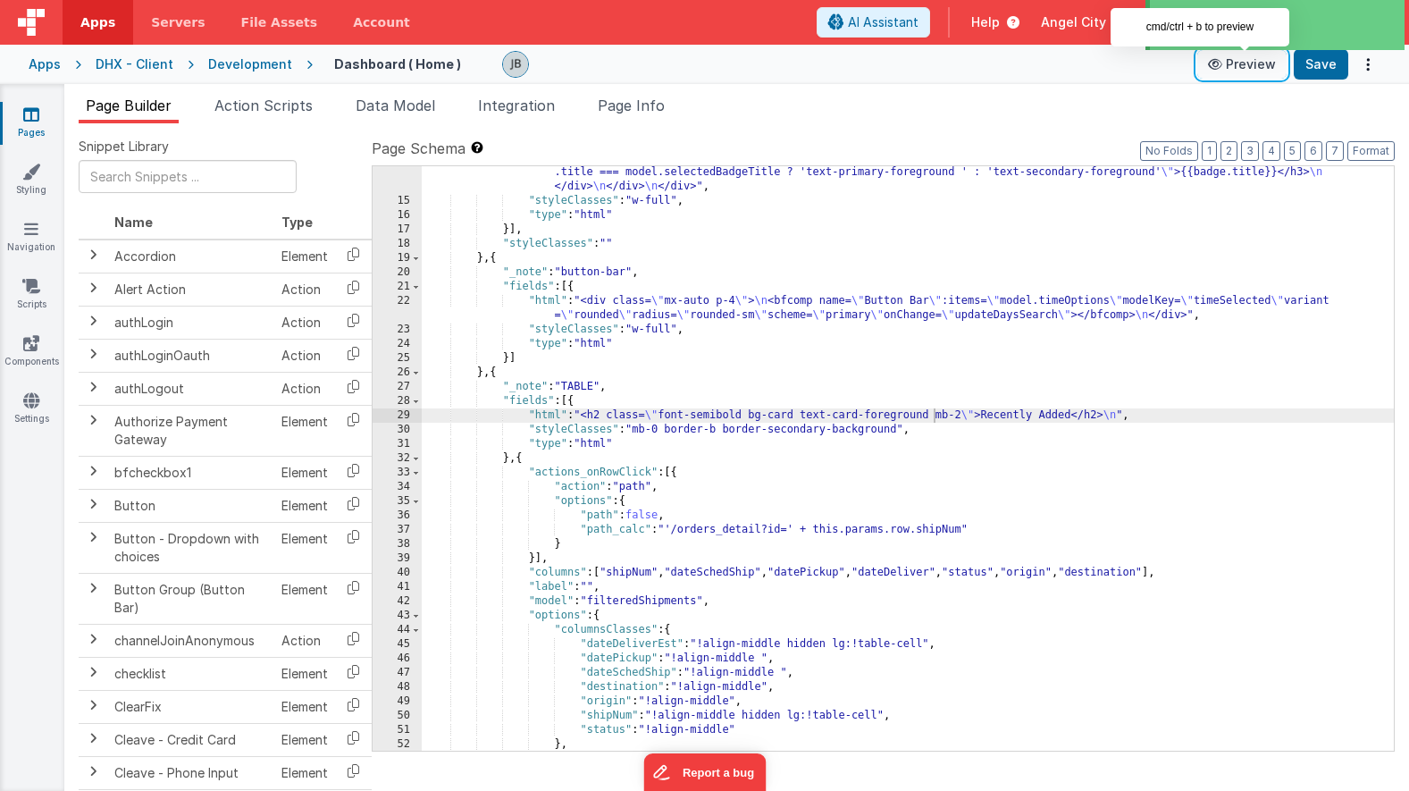
click at [1245, 63] on button "Preview" at bounding box center [1241, 64] width 89 height 29
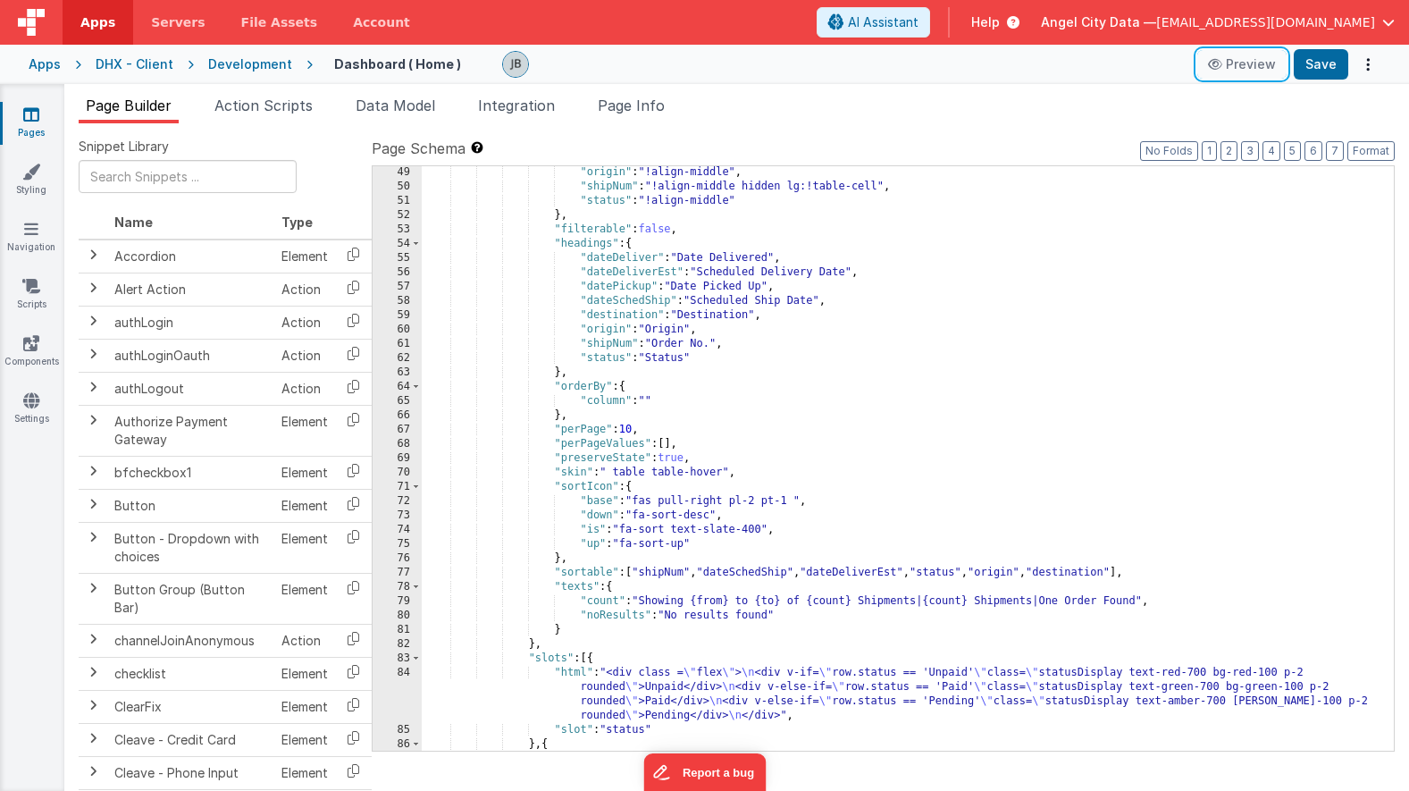
scroll to position [844, 0]
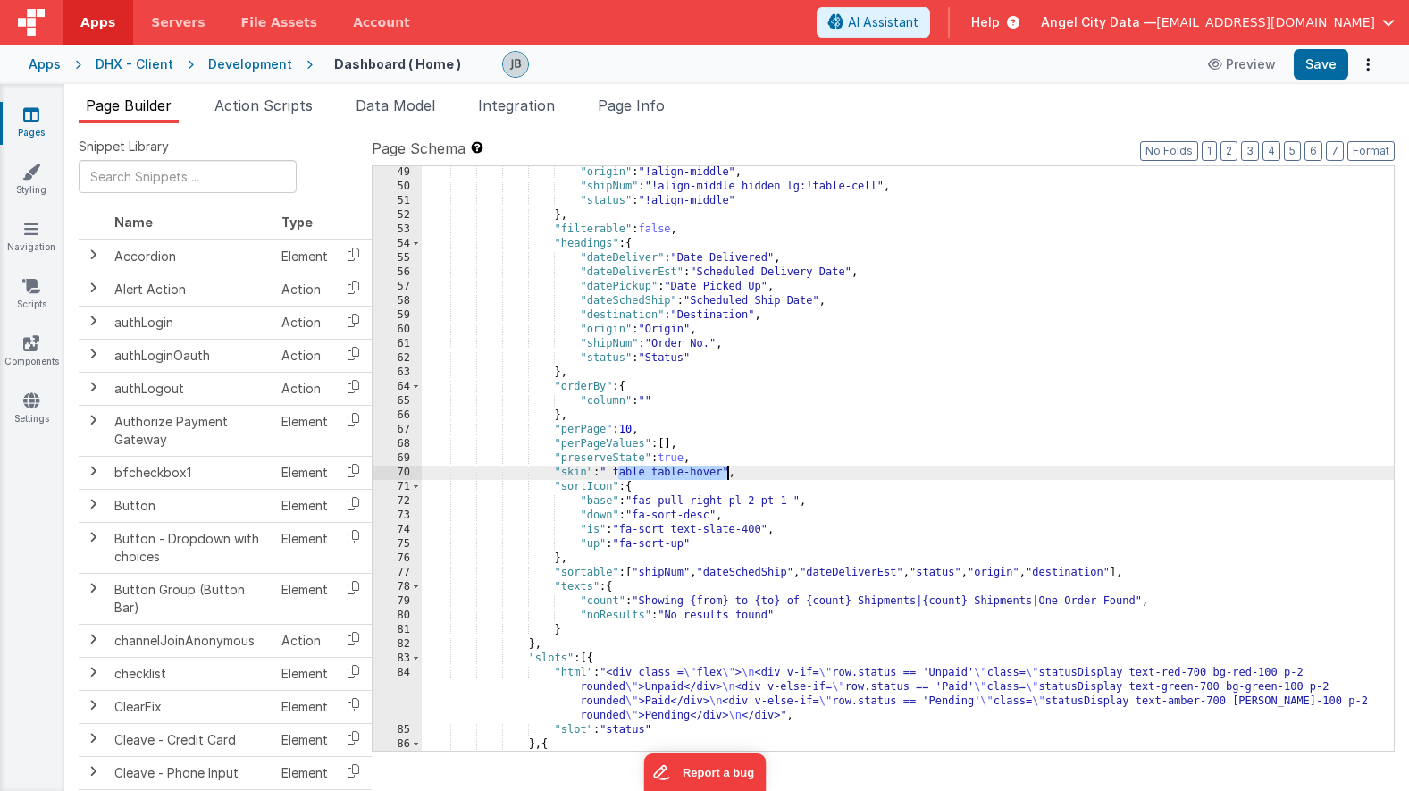
drag, startPoint x: 619, startPoint y: 472, endPoint x: 726, endPoint y: 470, distance: 107.2
click at [726, 470] on div ""origin" : "!align-middle" , "shipNum" : "!align-middle hidden lg:!table-cell" …" at bounding box center [908, 478] width 972 height 627
click at [1313, 68] on button "Save" at bounding box center [1321, 64] width 55 height 30
click at [711, 496] on div ""origin" : "!align-middle" , "shipNum" : "!align-middle hidden lg:!table-cell" …" at bounding box center [908, 478] width 972 height 627
click at [695, 491] on div ""origin" : "!align-middle" , "shipNum" : "!align-middle hidden lg:!table-cell" …" at bounding box center [908, 478] width 972 height 627
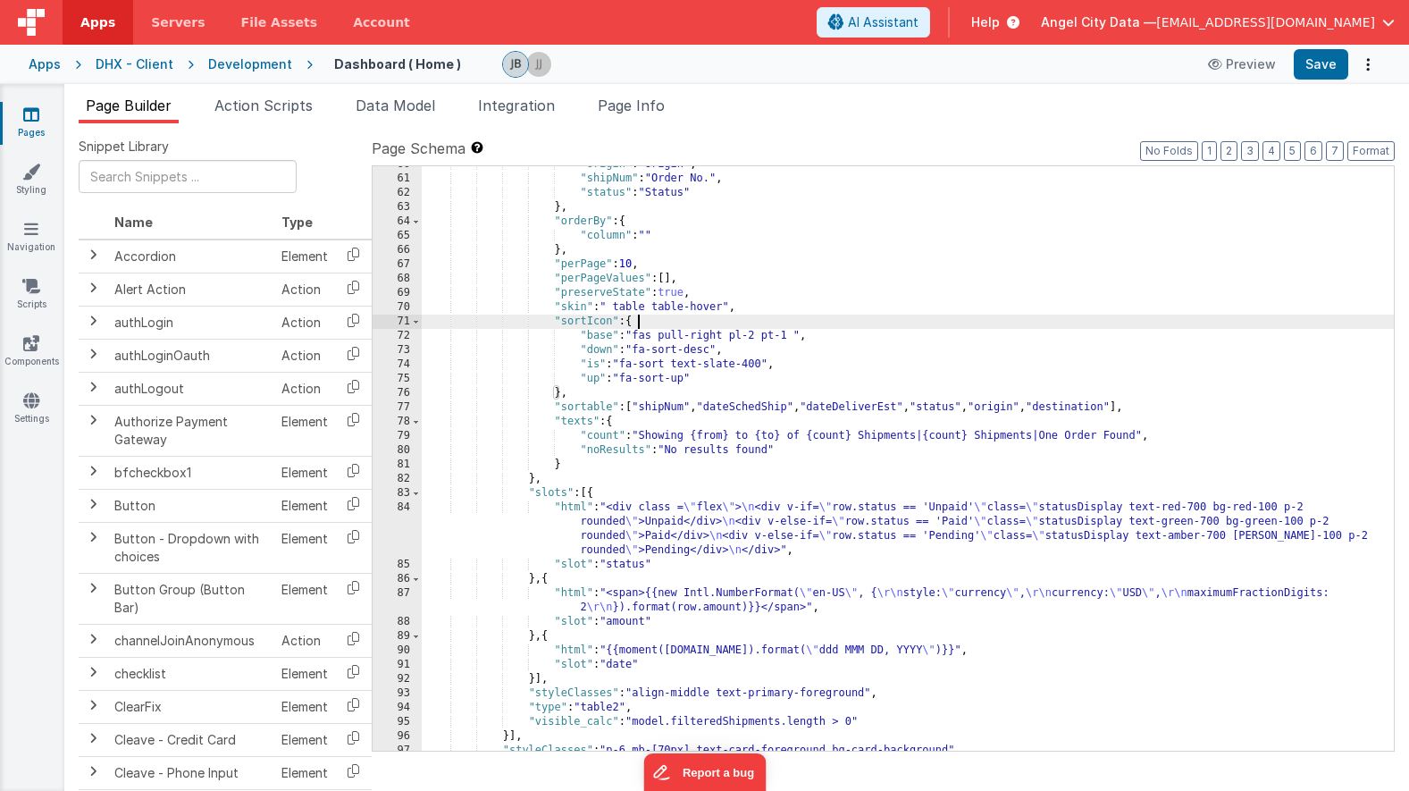
scroll to position [1029, 0]
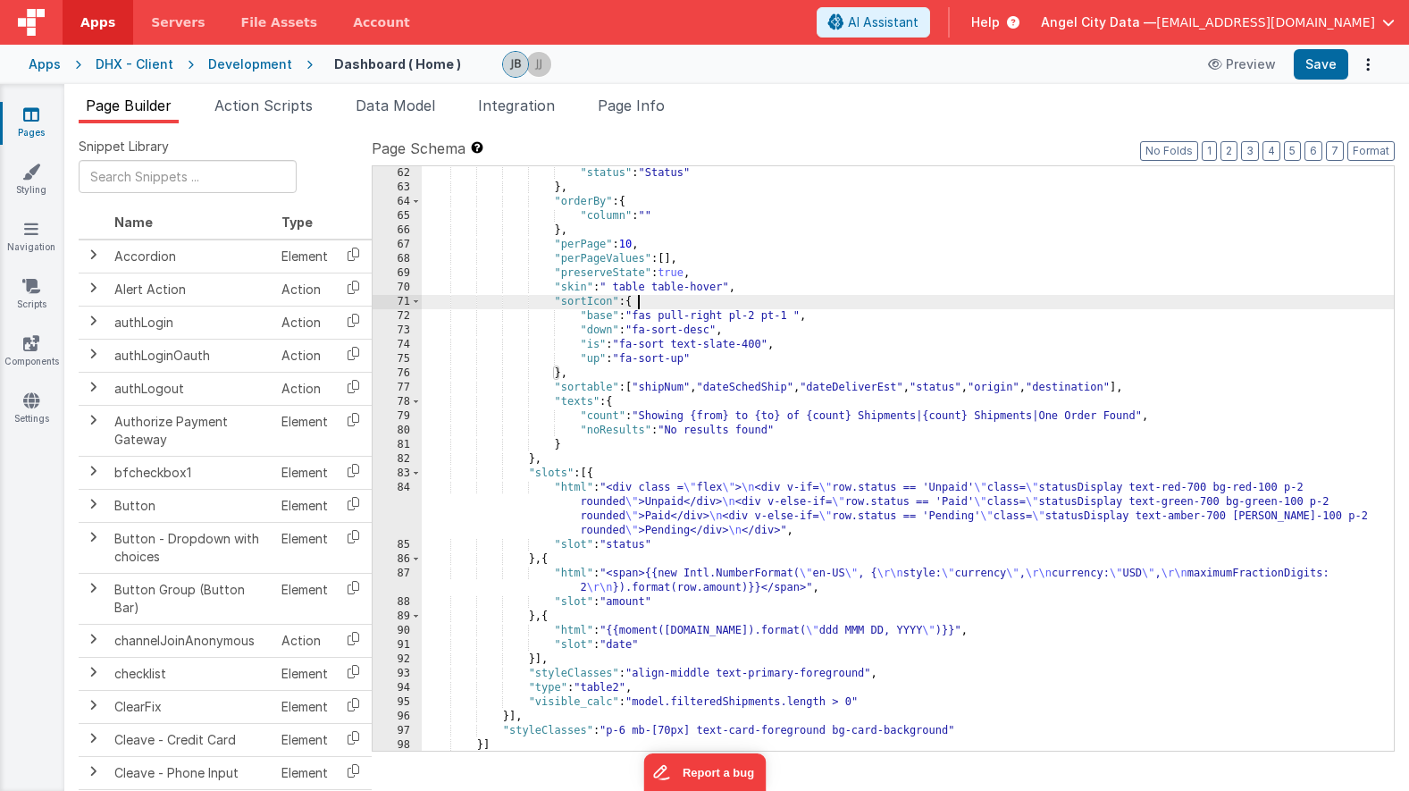
click at [589, 479] on div ""status" : "Status" } , "orderBy" : { "column" : "" } , "perPage" : 10 , "perPa…" at bounding box center [908, 472] width 972 height 613
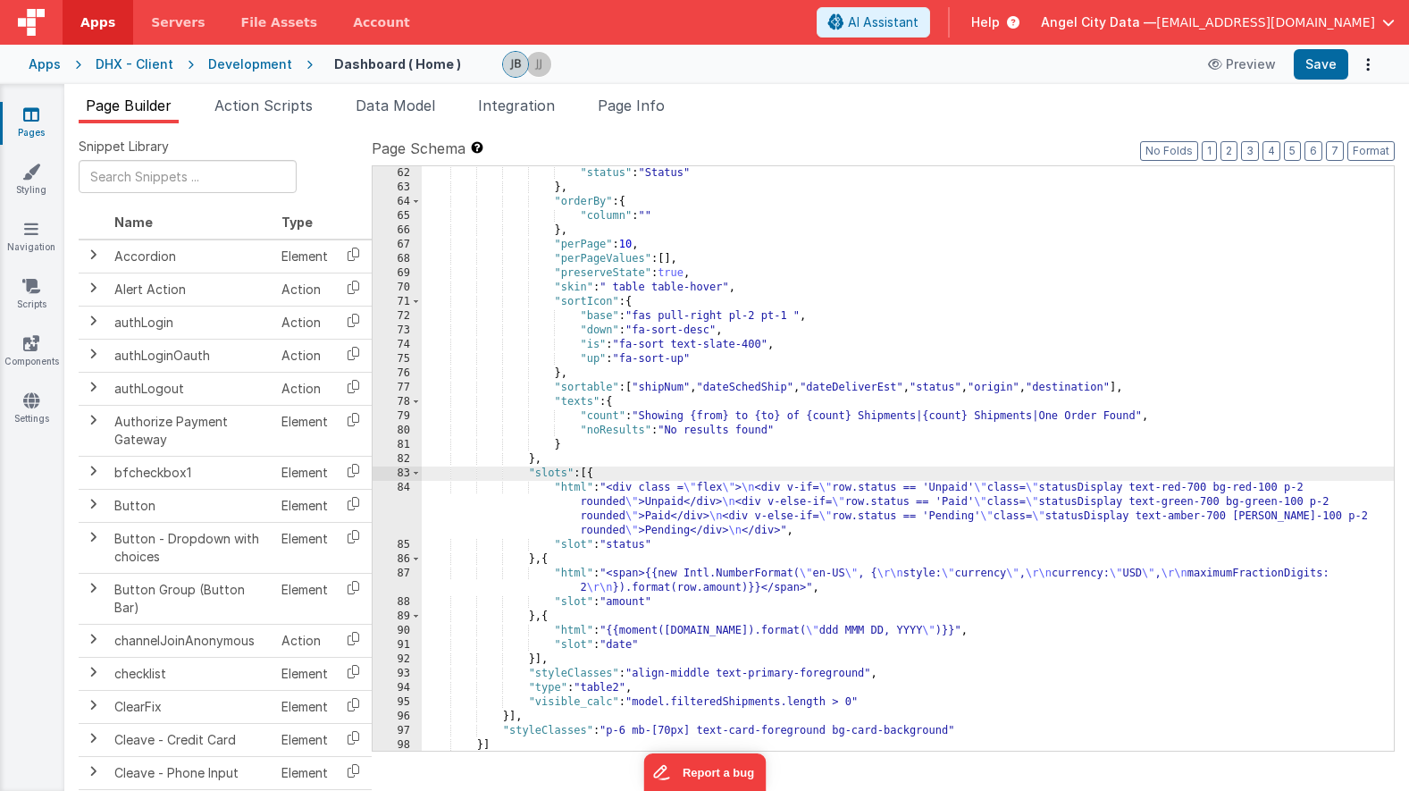
click at [559, 476] on div ""status" : "Status" } , "orderBy" : { "column" : "" } , "perPage" : 10 , "perPa…" at bounding box center [908, 472] width 972 height 613
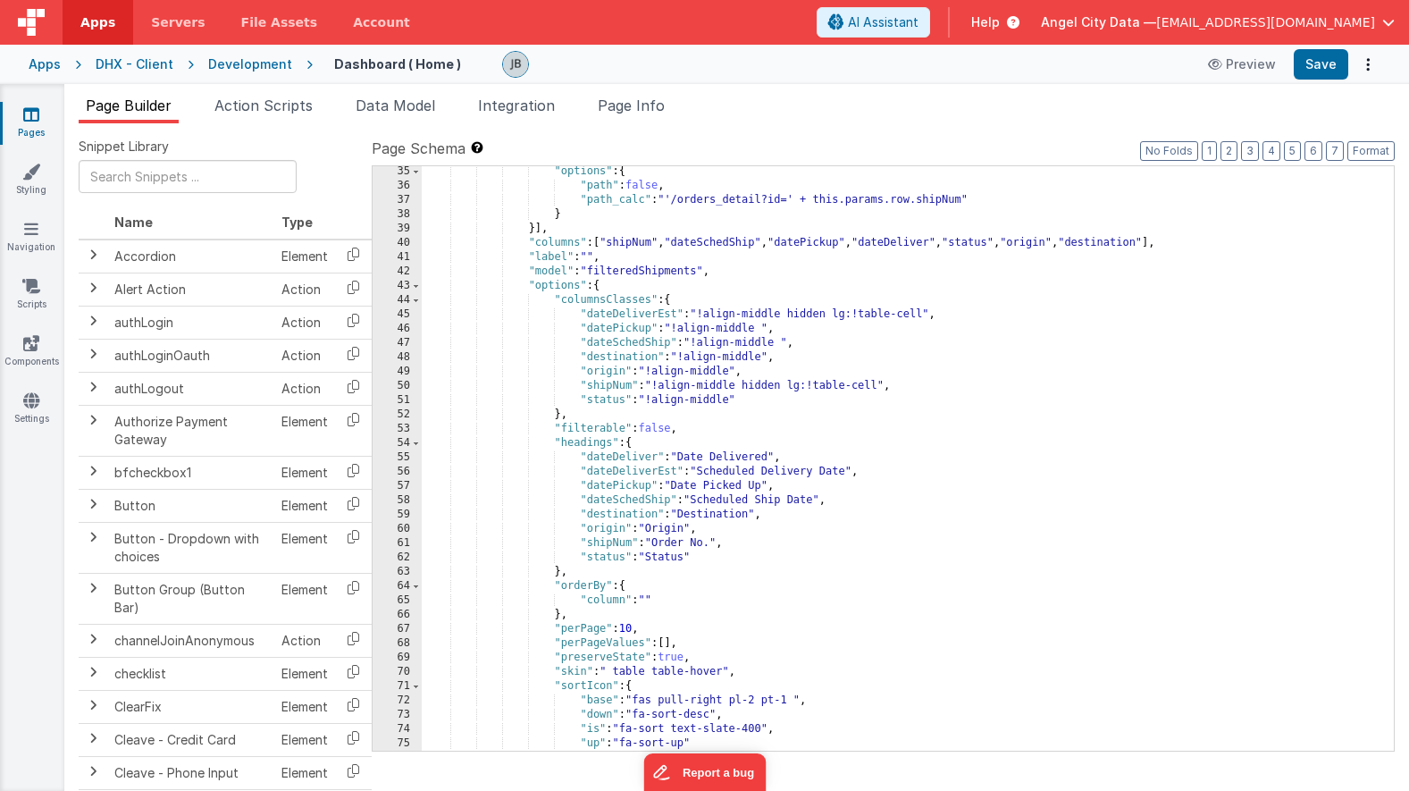
scroll to position [614, 0]
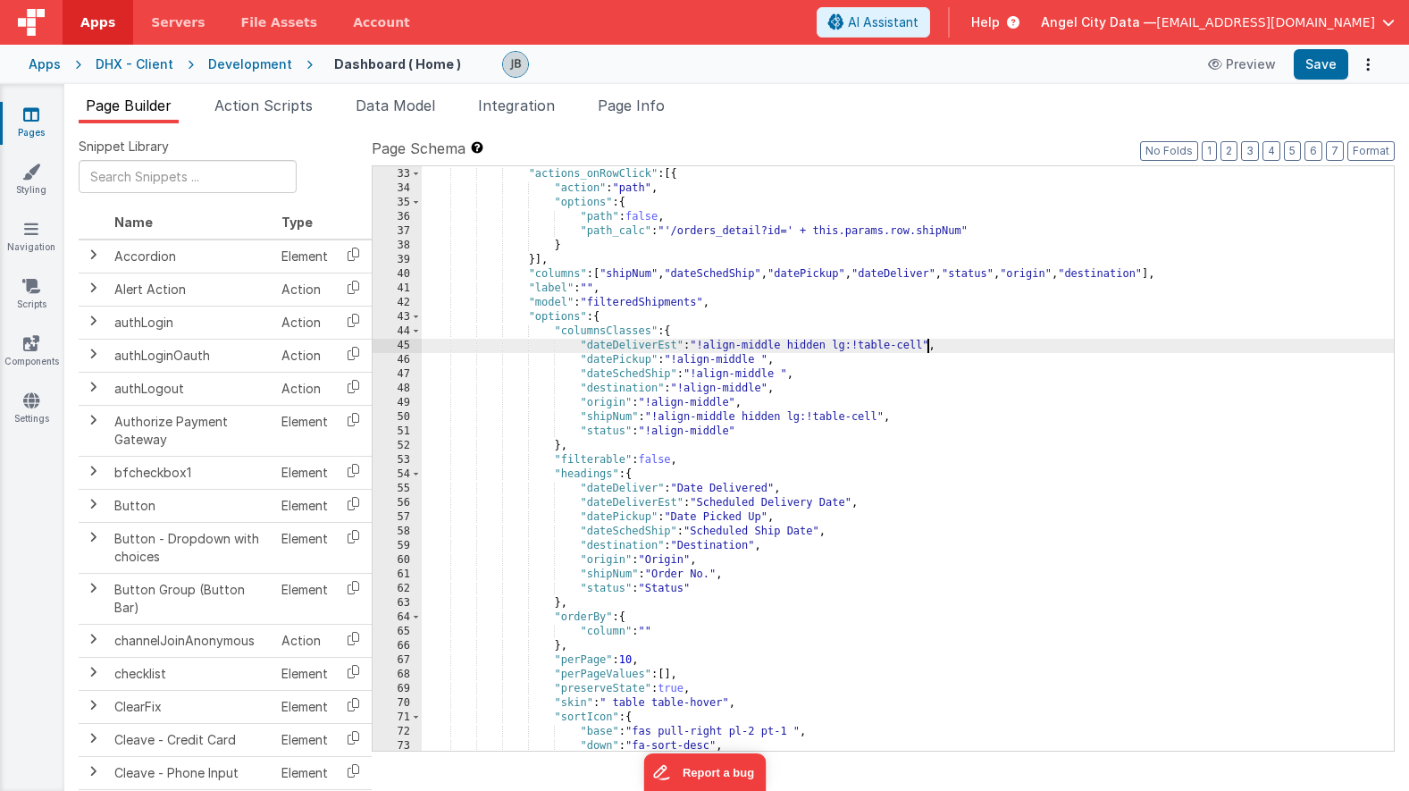
click at [927, 347] on div "} , { "actions_onRowClick" : [{ "action" : "path" , "options" : { "path" : fals…" at bounding box center [908, 459] width 972 height 613
click at [1304, 61] on button "Save" at bounding box center [1321, 64] width 55 height 30
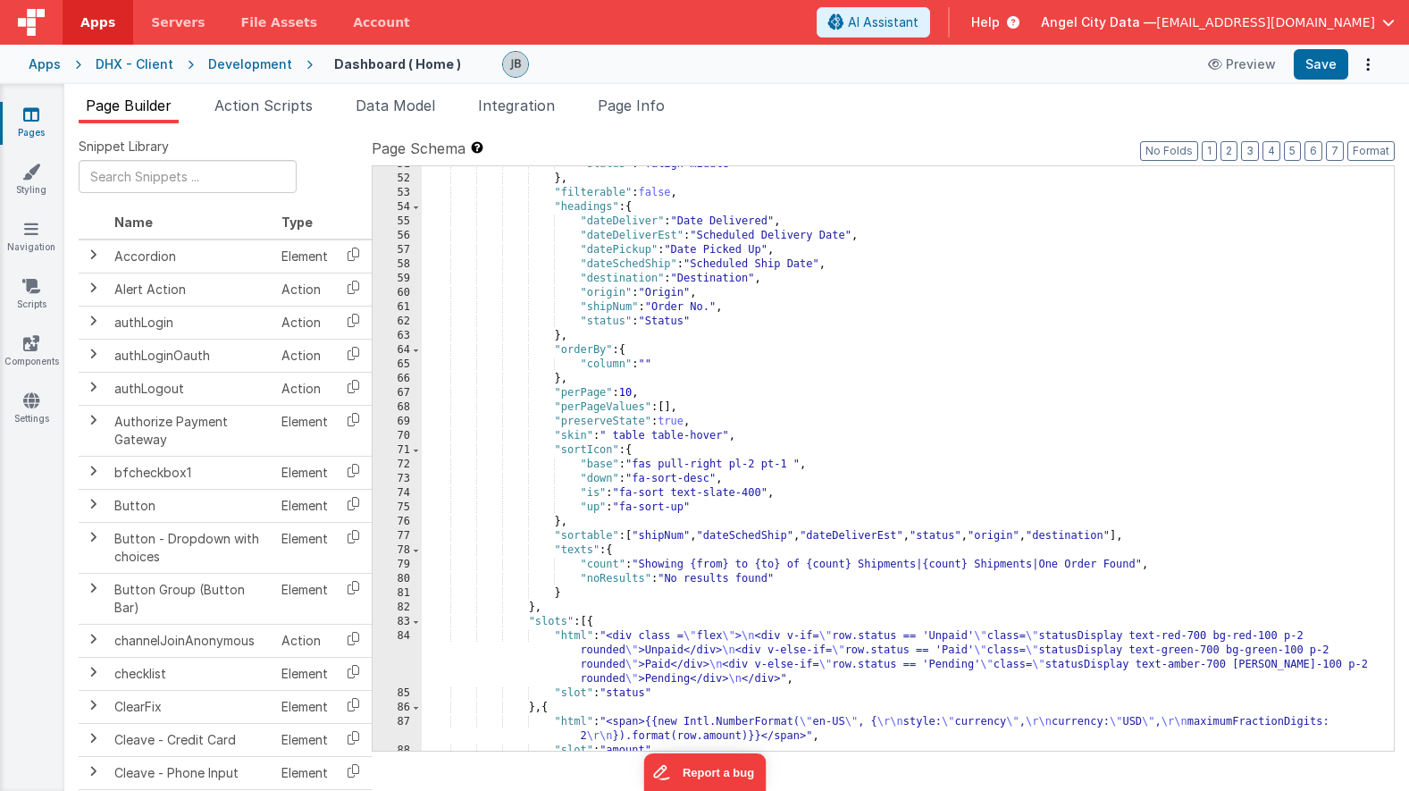
scroll to position [1060, 0]
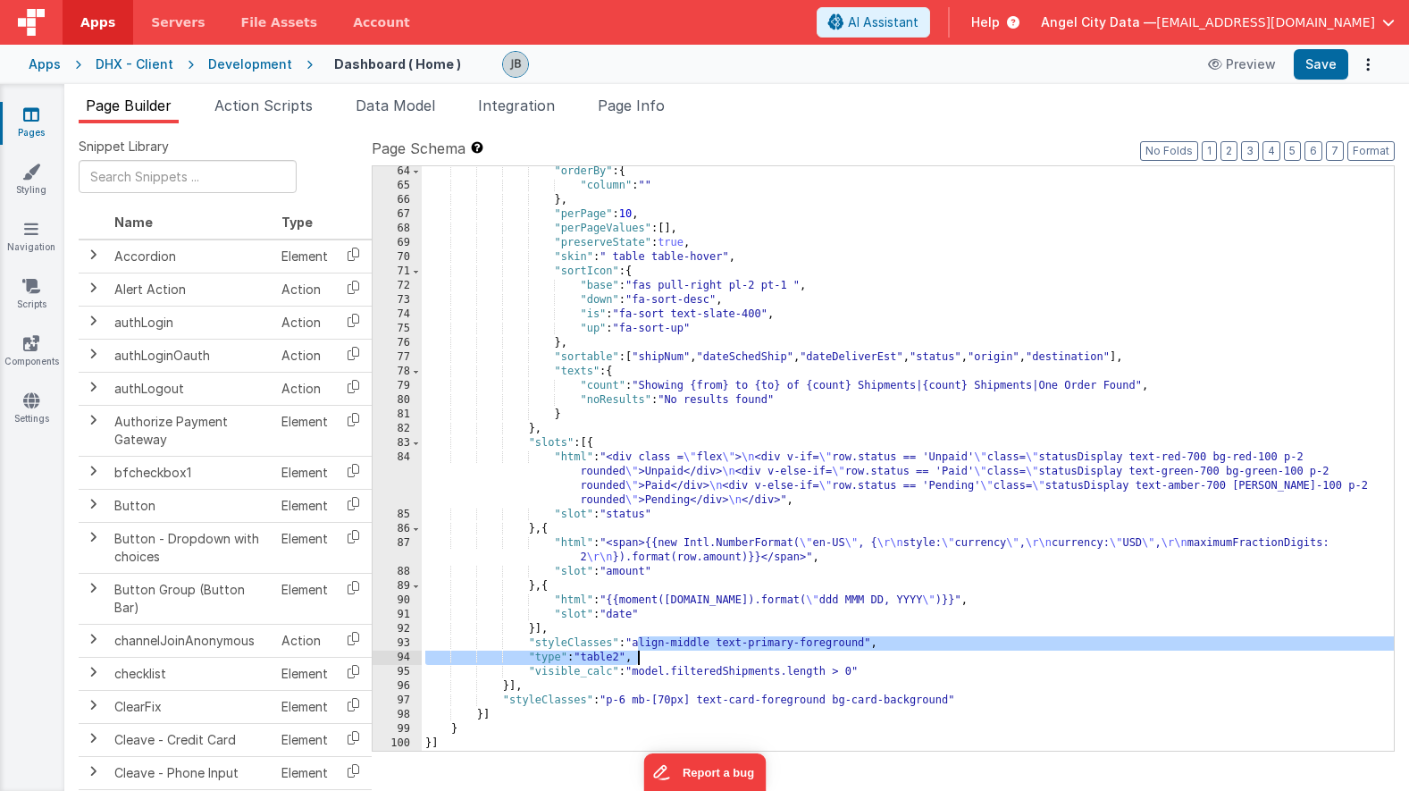
drag, startPoint x: 638, startPoint y: 646, endPoint x: 720, endPoint y: 651, distance: 82.4
click at [720, 651] on div ""orderBy" : { "column" : "" } , "perPage" : 10 , "perPageValues" : [ ] , "prese…" at bounding box center [908, 470] width 972 height 613
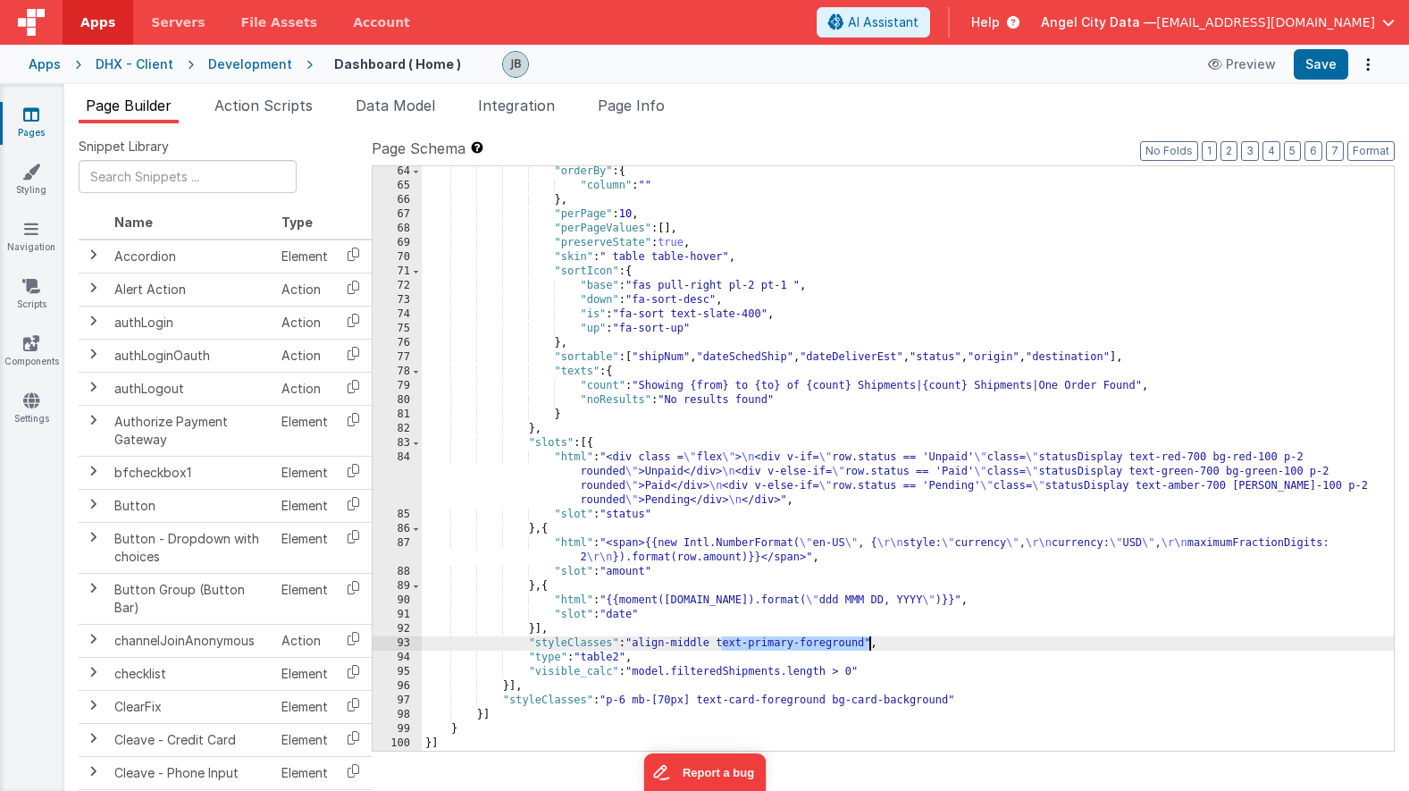
drag, startPoint x: 722, startPoint y: 649, endPoint x: 868, endPoint y: 642, distance: 145.8
click at [868, 642] on div ""orderBy" : { "column" : "" } , "perPage" : 10 , "perPageValues" : [ ] , "prese…" at bounding box center [908, 470] width 972 height 613
click at [1320, 67] on button "Save" at bounding box center [1321, 64] width 55 height 30
click at [591, 395] on div ""orderBy" : { "column" : "" } , "perPage" : 10 , "perPageValues" : [ ] , "prese…" at bounding box center [908, 470] width 972 height 613
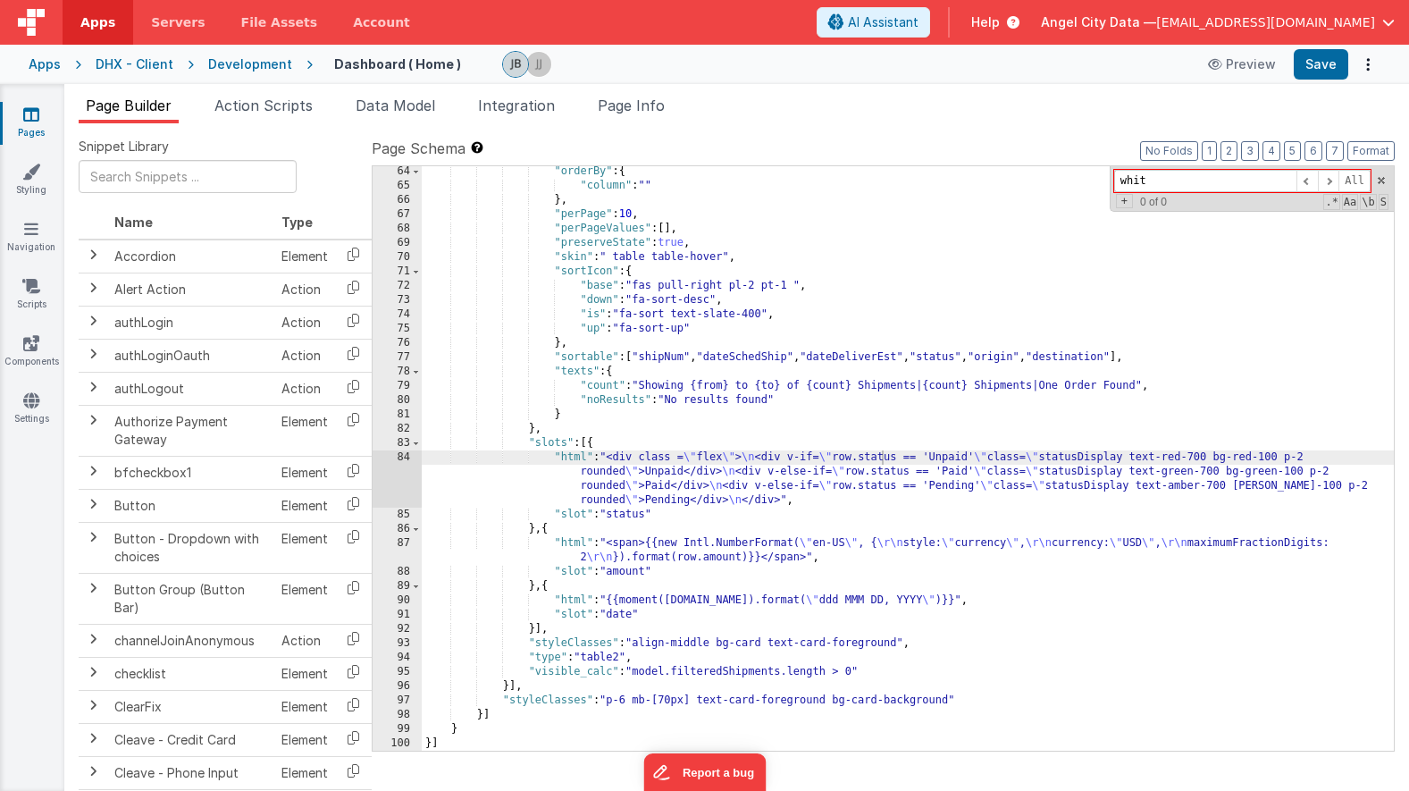
type input "white"
click at [635, 493] on div ""orderBy" : { "column" : "" } , "perPage" : 10 , "perPageValues" : [ ] , "prese…" at bounding box center [908, 470] width 972 height 613
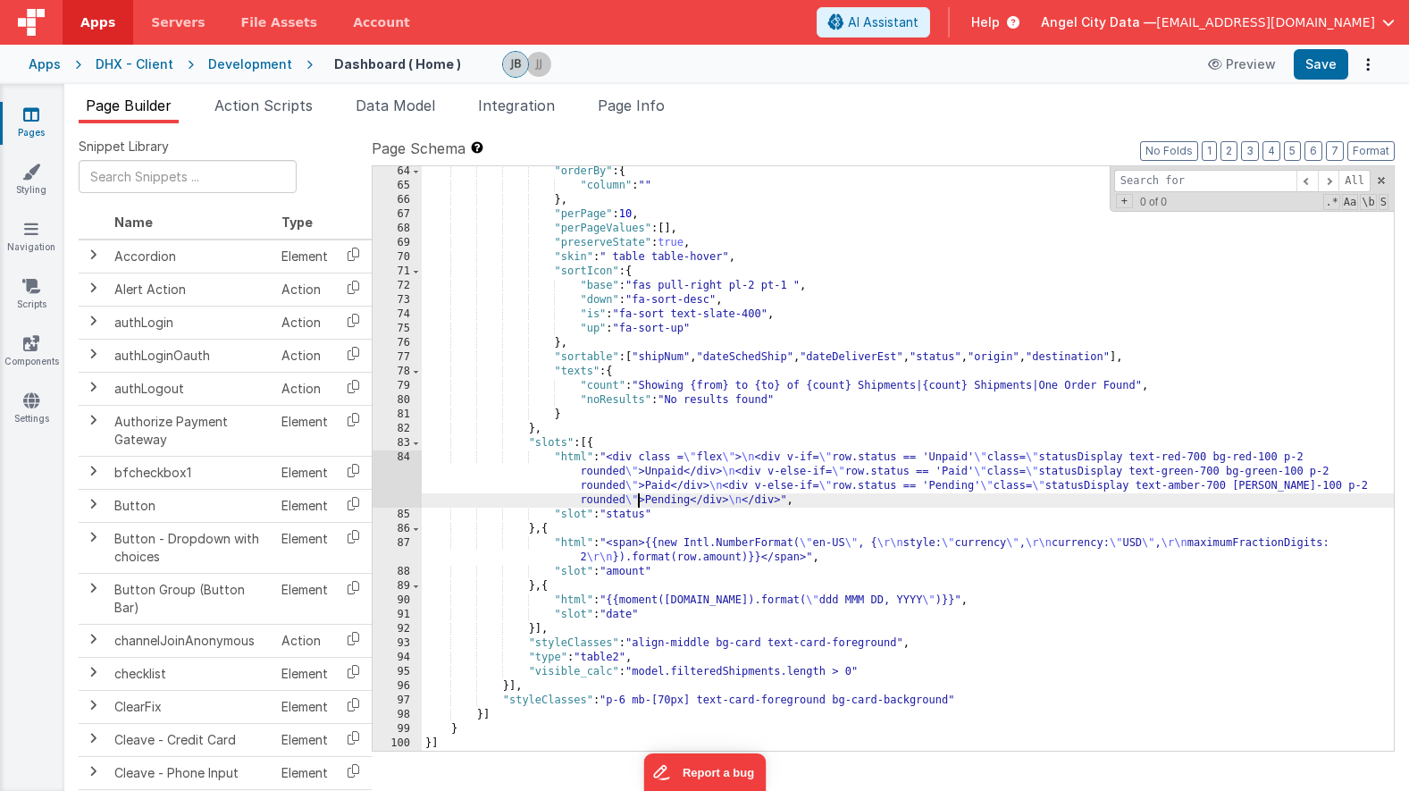
click at [694, 327] on div ""orderBy" : { "column" : "" } , "perPage" : 10 , "perPageValues" : [ ] , "prese…" at bounding box center [908, 470] width 972 height 613
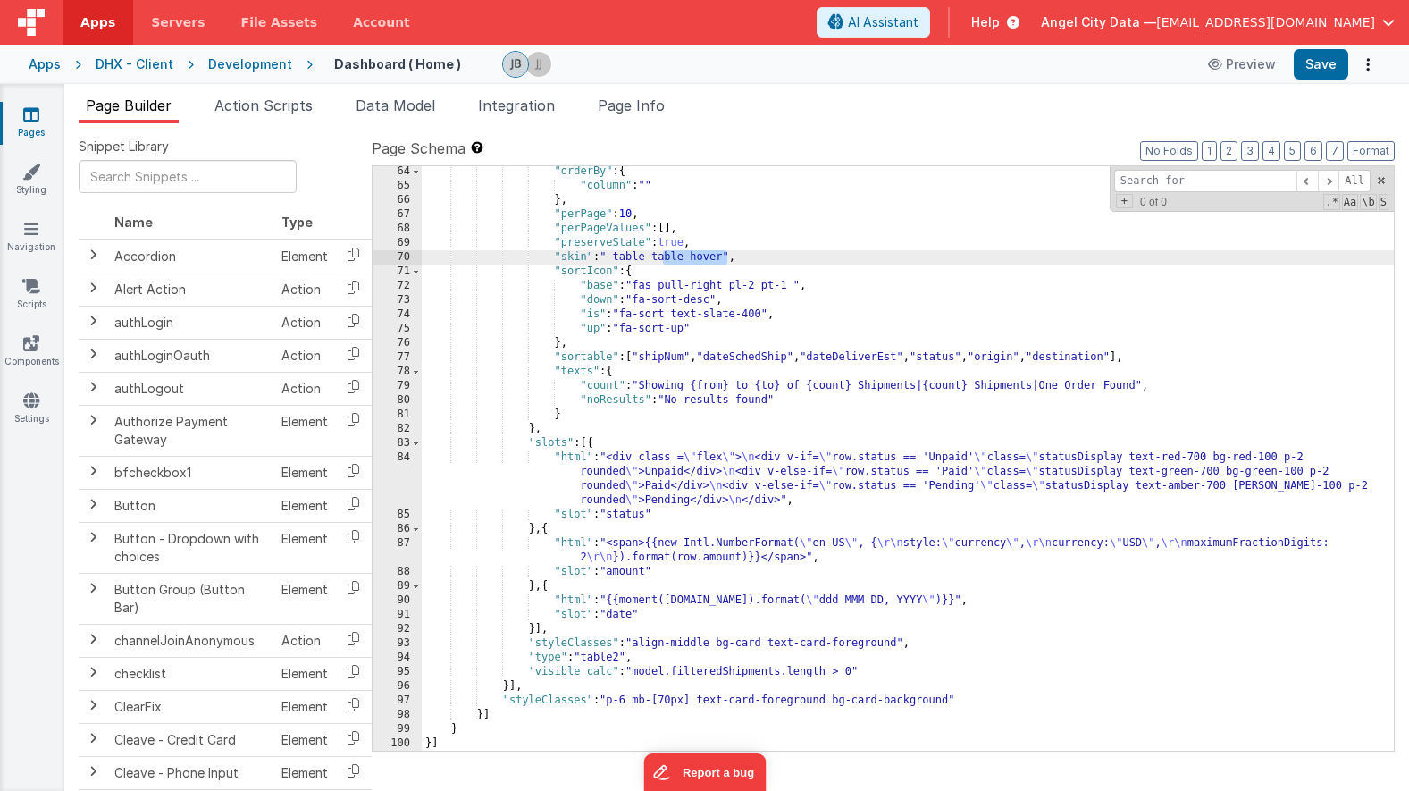
drag, startPoint x: 726, startPoint y: 255, endPoint x: 659, endPoint y: 258, distance: 66.2
click at [660, 258] on div ""orderBy" : { "column" : "" } , "perPage" : 10 , "perPageValues" : [ ] , "prese…" at bounding box center [908, 470] width 972 height 613
click at [1318, 71] on button "Save" at bounding box center [1321, 64] width 55 height 30
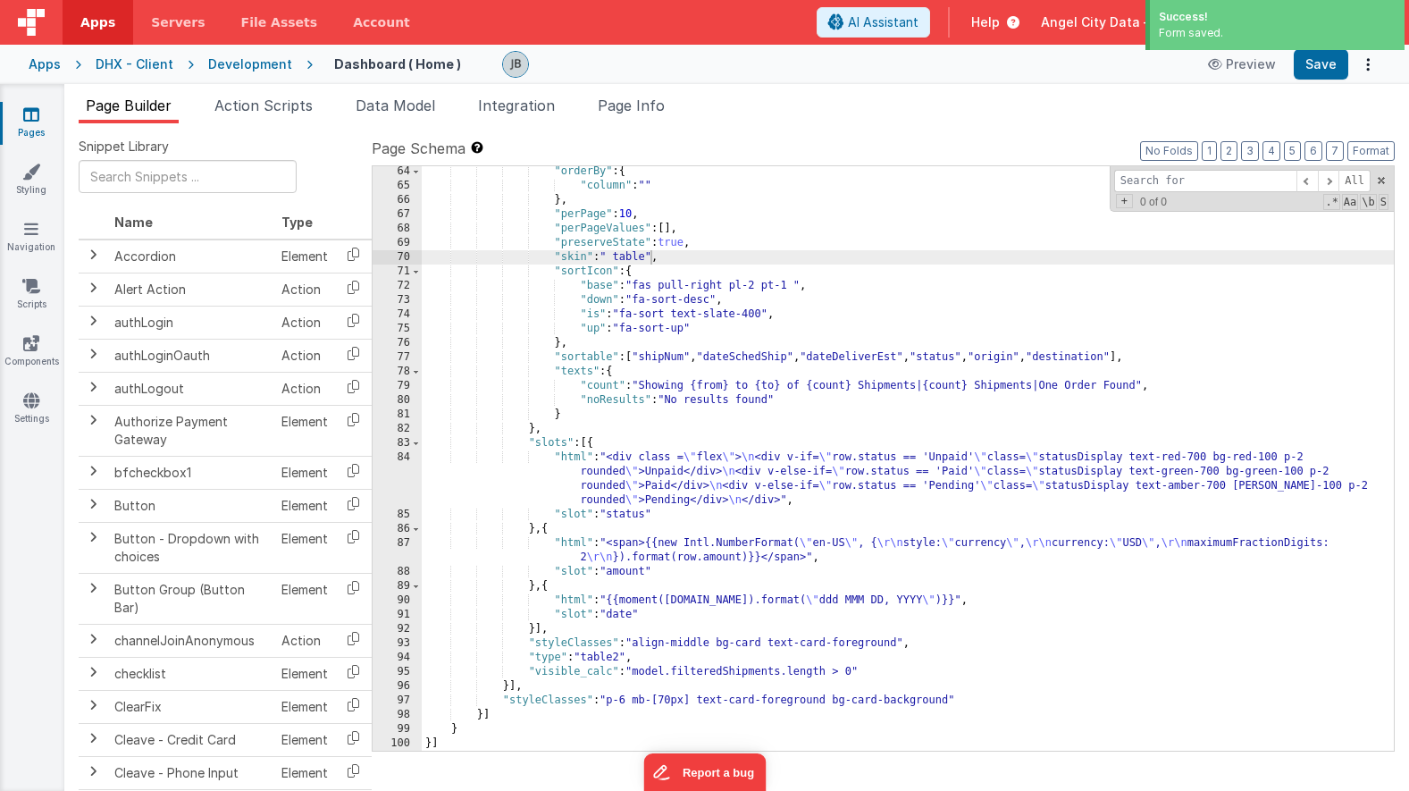
click at [746, 655] on div ""orderBy" : { "column" : "" } , "perPage" : 10 , "perPageValues" : [ ] , "prese…" at bounding box center [908, 470] width 972 height 613
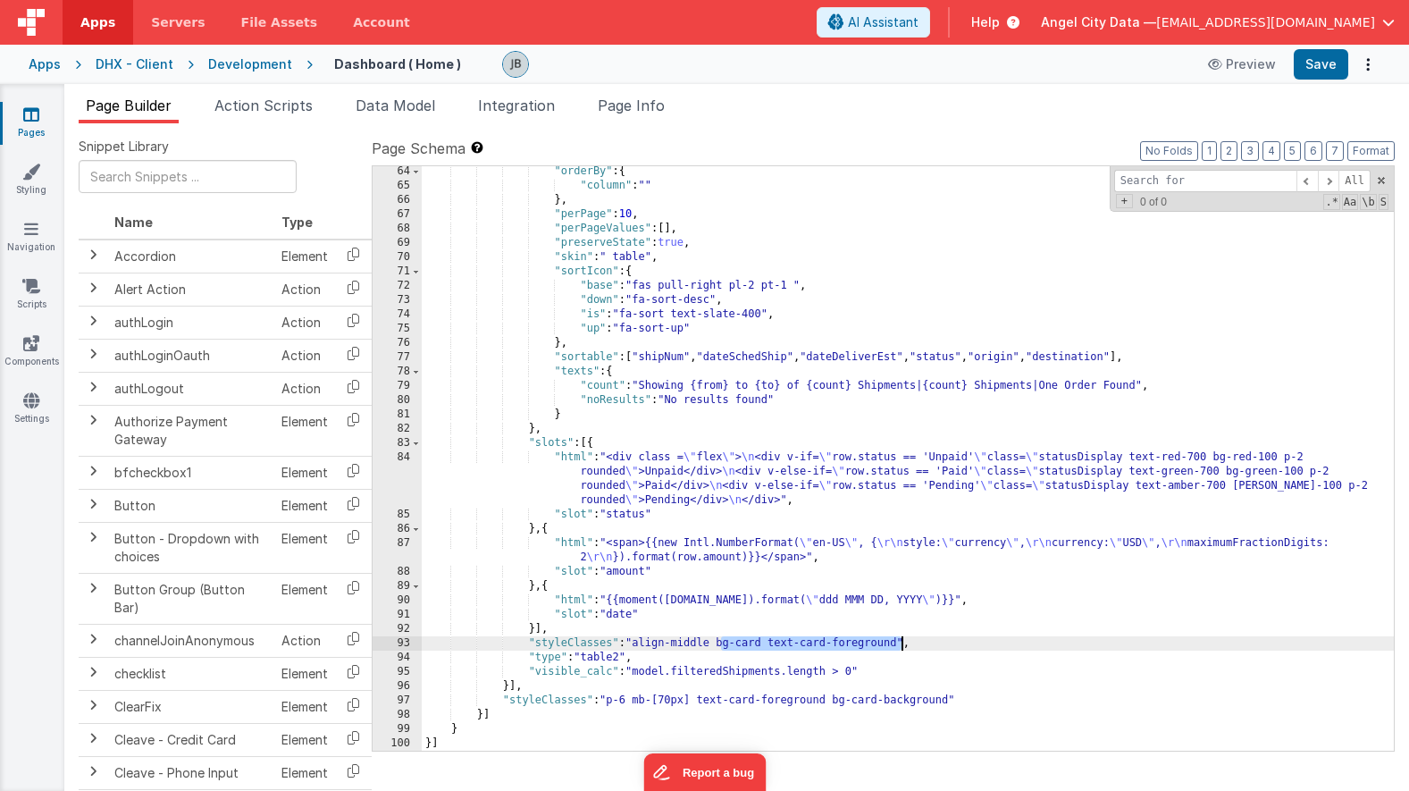
drag, startPoint x: 724, startPoint y: 644, endPoint x: 904, endPoint y: 648, distance: 180.5
click at [904, 648] on div ""orderBy" : { "column" : "" } , "perPage" : 10 , "perPageValues" : [ ] , "prese…" at bounding box center [908, 470] width 972 height 613
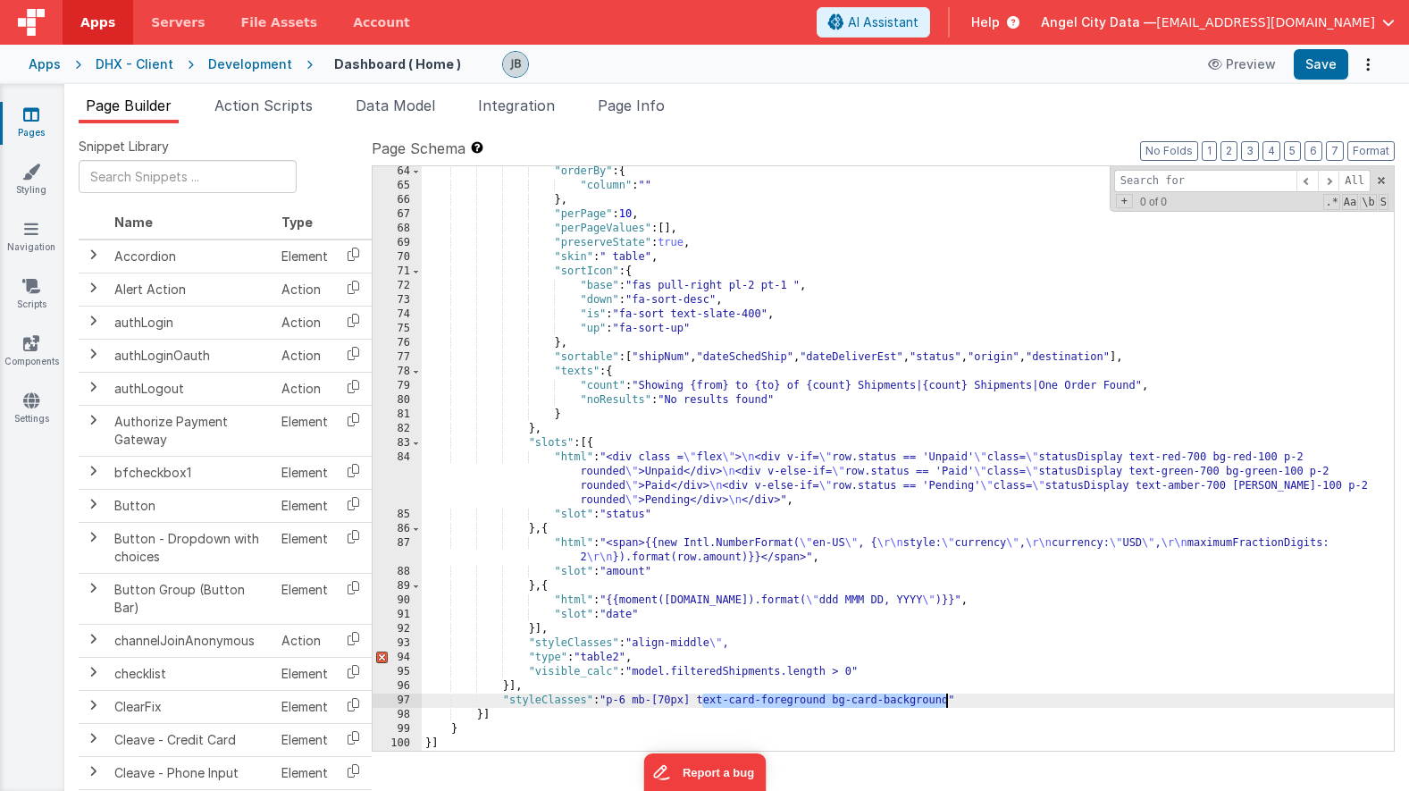
drag, startPoint x: 704, startPoint y: 704, endPoint x: 947, endPoint y: 694, distance: 243.2
click at [947, 694] on div ""orderBy" : { "column" : "" } , "perPage" : 10 , "perPageValues" : [ ] , "prese…" at bounding box center [908, 470] width 972 height 613
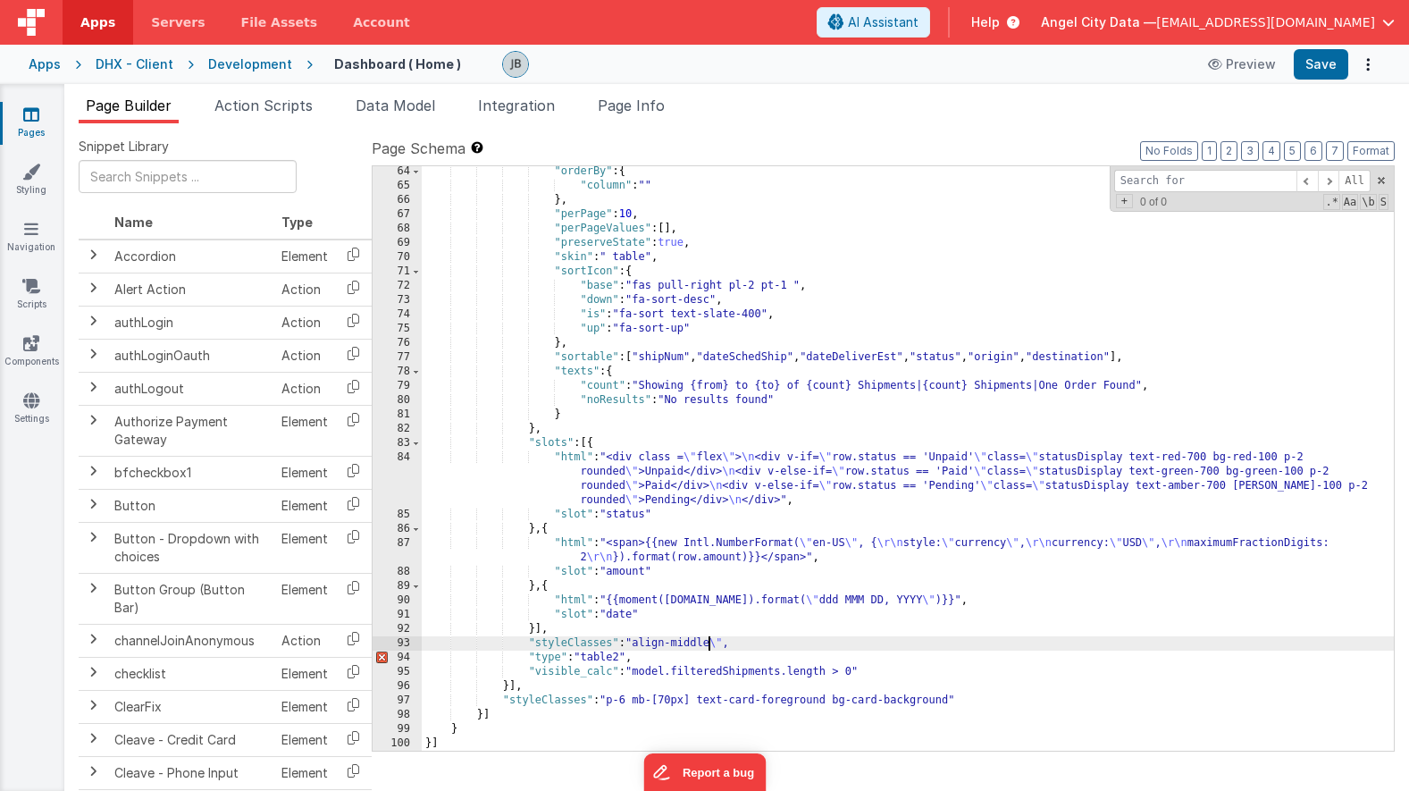
click at [708, 642] on div ""orderBy" : { "column" : "" } , "perPage" : 10 , "perPageValues" : [ ] , "prese…" at bounding box center [908, 470] width 972 height 613
click at [721, 644] on div ""orderBy" : { "column" : "" } , "perPage" : 10 , "perPageValues" : [ ] , "prese…" at bounding box center [908, 470] width 972 height 613
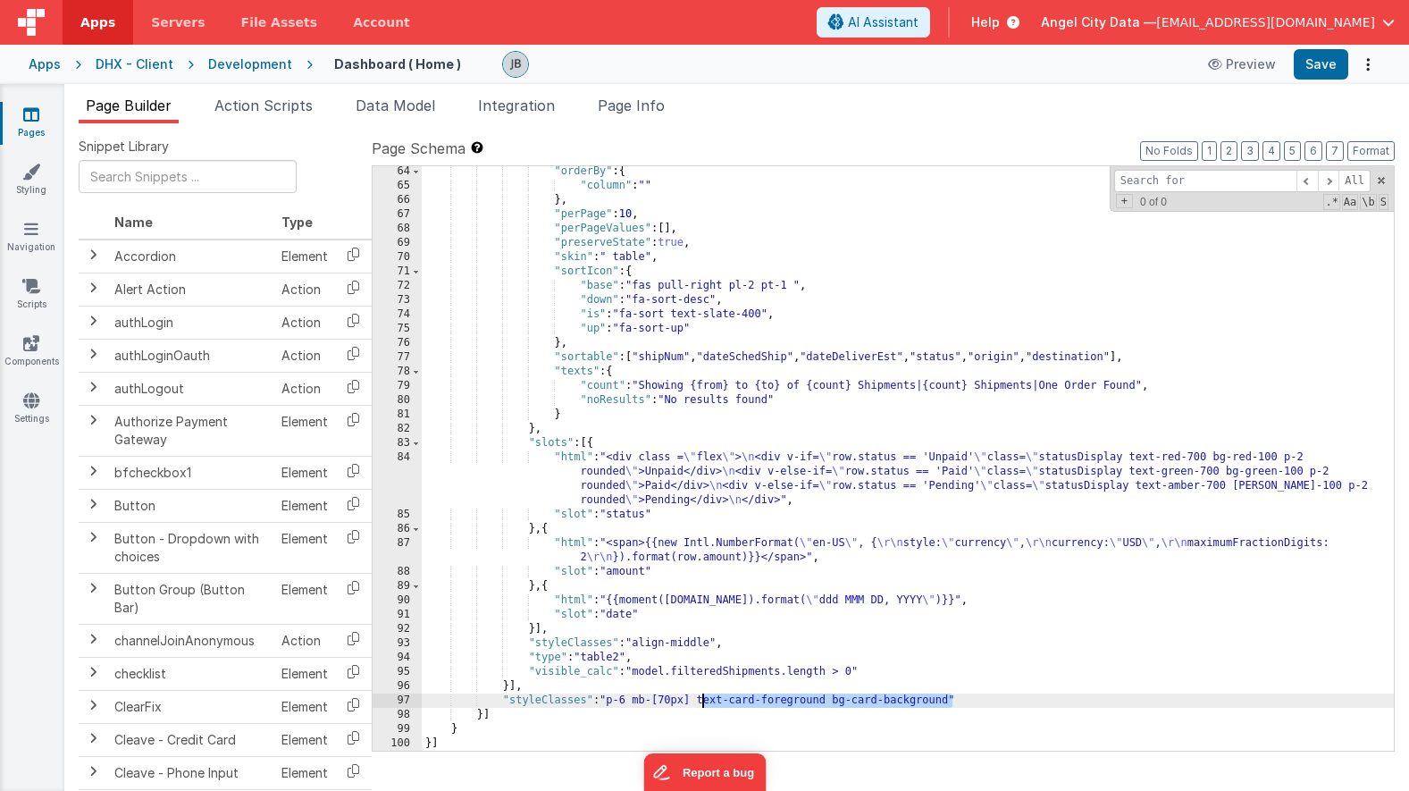
drag, startPoint x: 953, startPoint y: 702, endPoint x: 704, endPoint y: 701, distance: 249.3
click at [704, 701] on div ""orderBy" : { "column" : "" } , "perPage" : 10 , "perPageValues" : [ ] , "prese…" at bounding box center [908, 470] width 972 height 613
click at [1327, 65] on button "Save" at bounding box center [1321, 64] width 55 height 30
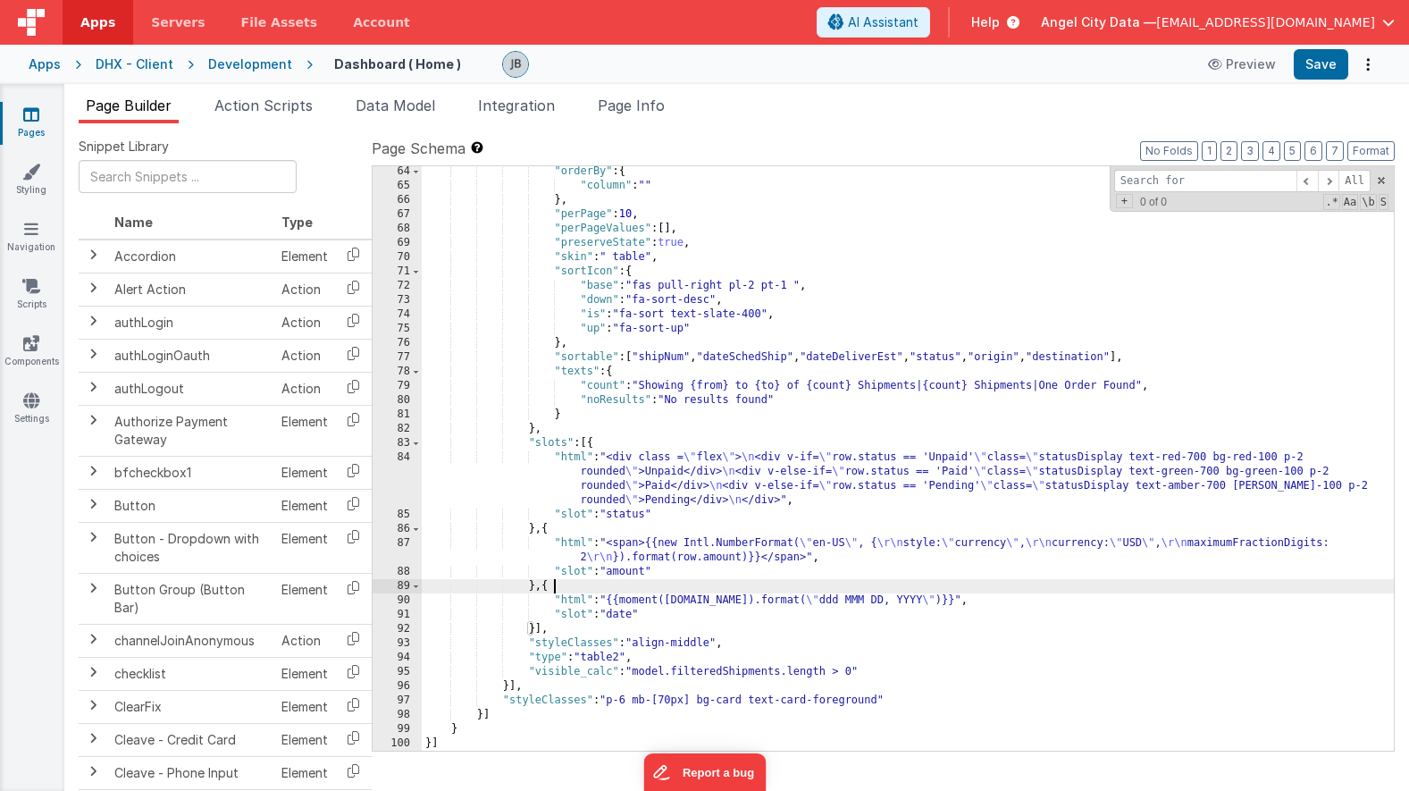
click at [734, 579] on div ""orderBy" : { "column" : "" } , "perPage" : 10 , "perPageValues" : [ ] , "prese…" at bounding box center [908, 470] width 972 height 613
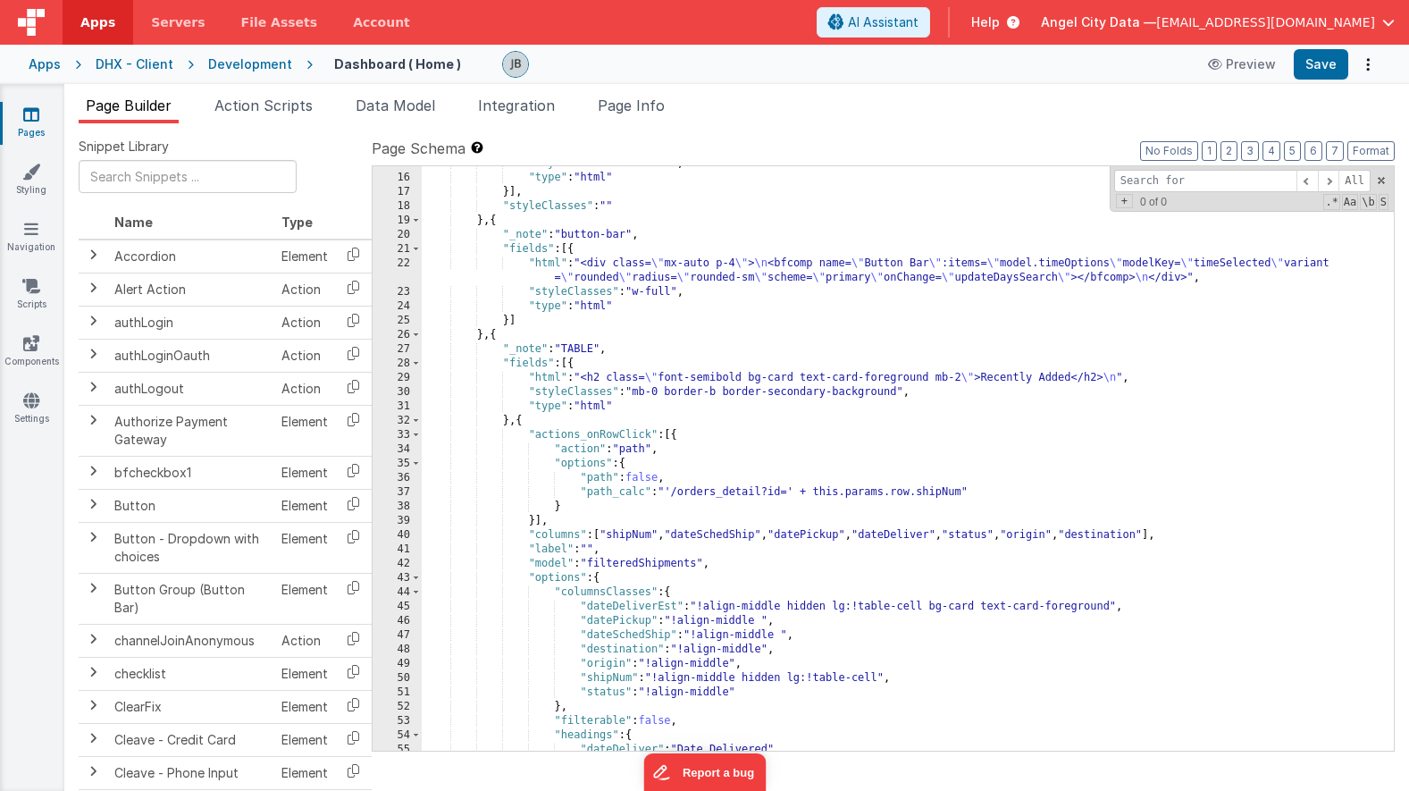
scroll to position [347, 0]
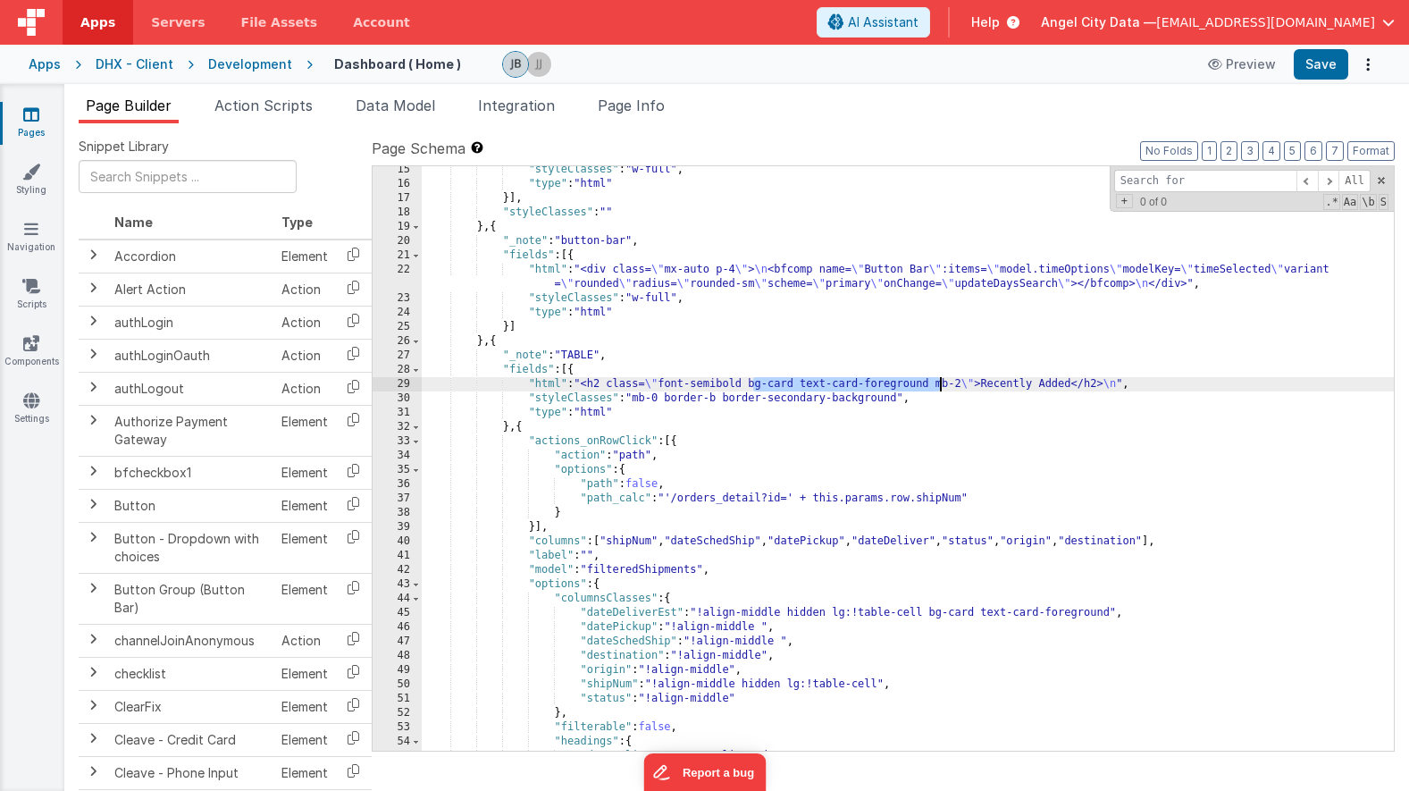
drag, startPoint x: 751, startPoint y: 383, endPoint x: 939, endPoint y: 386, distance: 187.7
click at [939, 386] on div ""styleClasses" : "w-full" , "type" : "html" }] , "styleClasses" : "" } , { "_no…" at bounding box center [908, 469] width 972 height 613
click at [1326, 66] on button "Save" at bounding box center [1321, 64] width 55 height 30
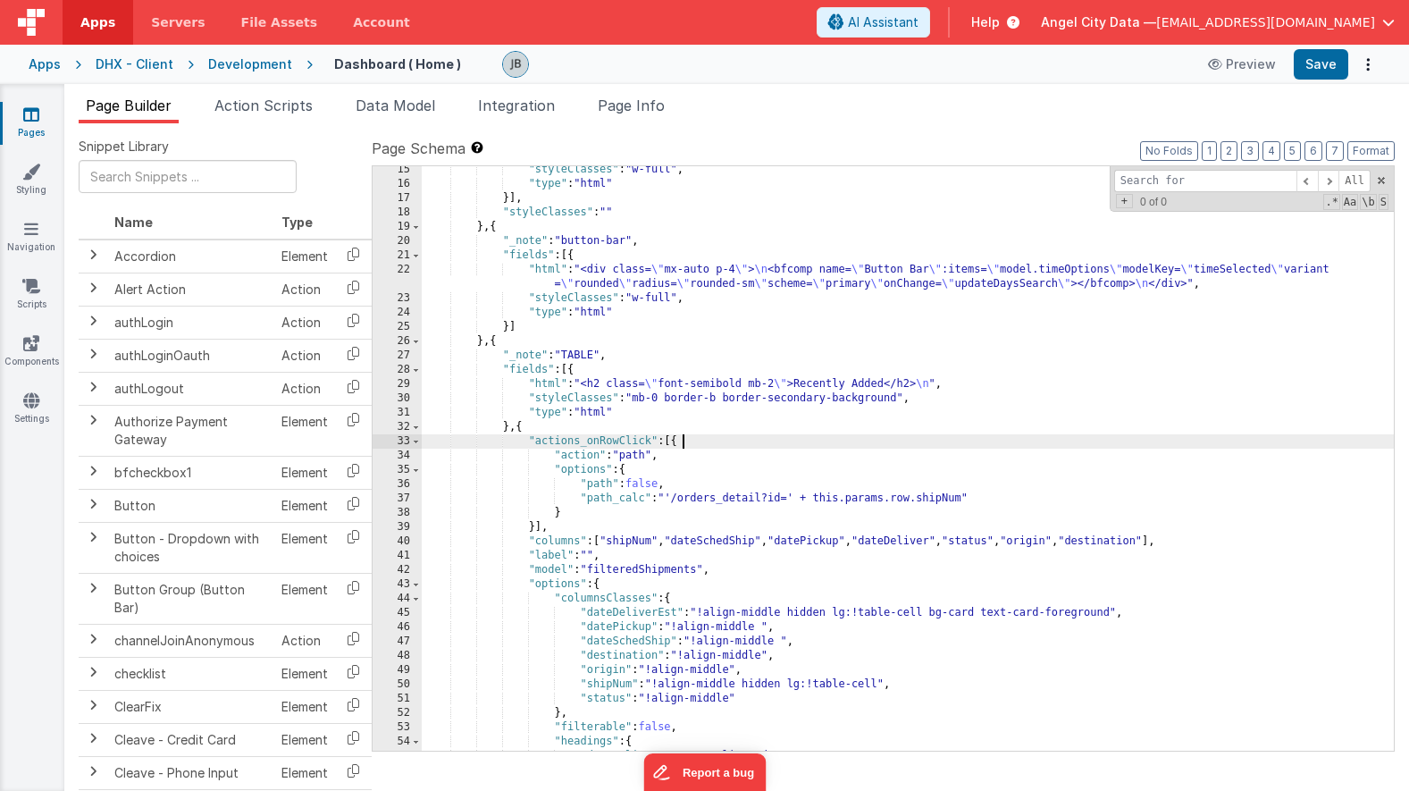
click at [810, 434] on div ""styleClasses" : "w-full" , "type" : "html" }] , "styleClasses" : "" } , { "_no…" at bounding box center [908, 469] width 972 height 613
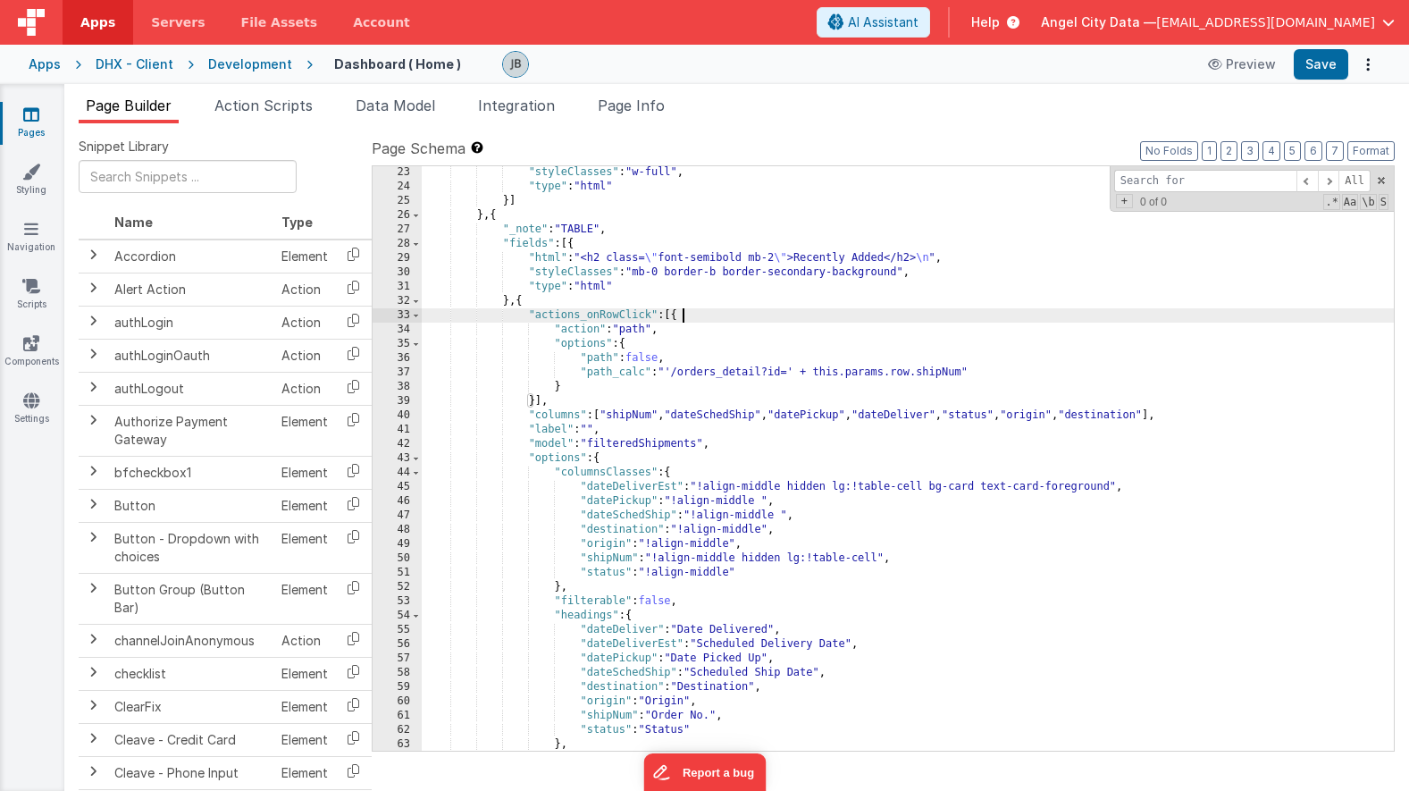
scroll to position [473, 0]
paste input "bg-card text-card-foreground"
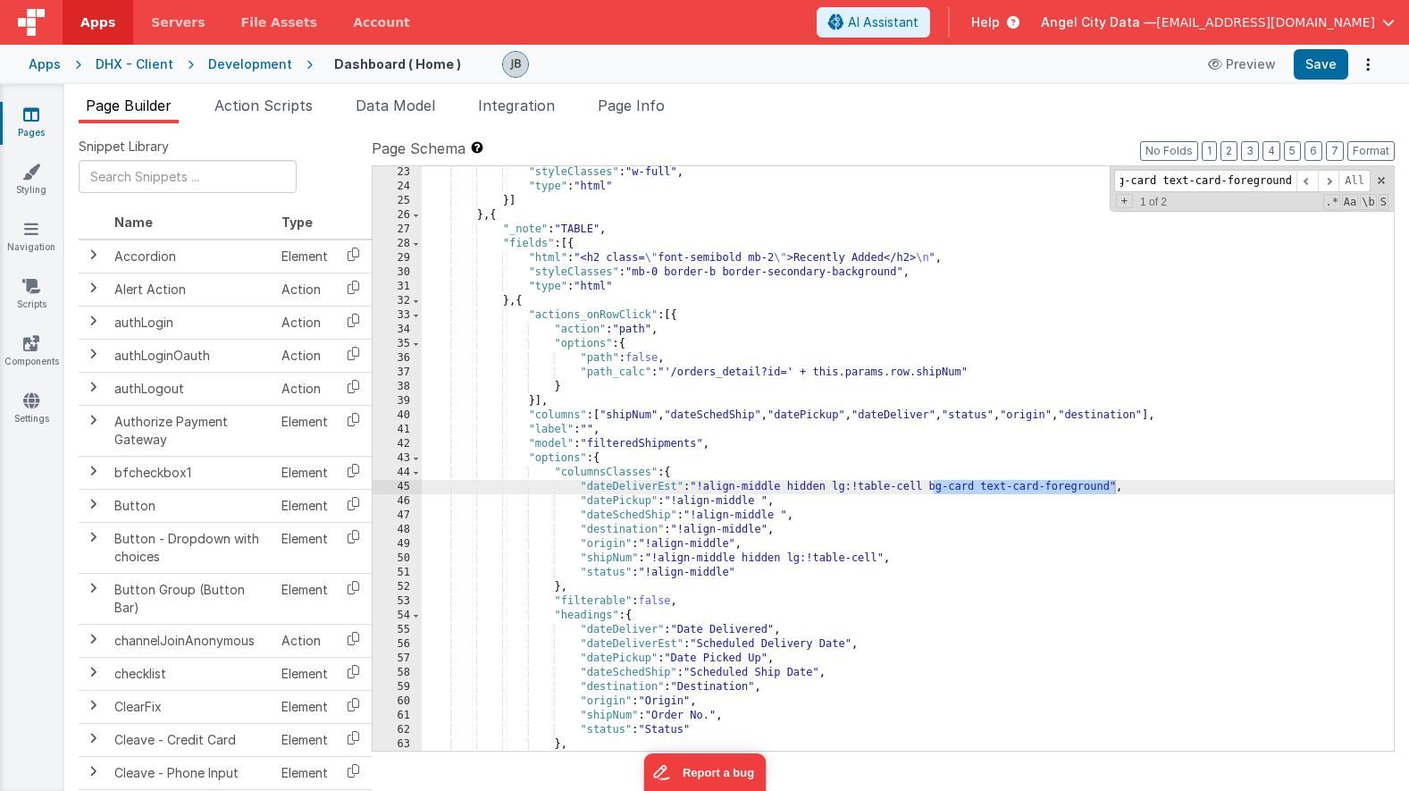
click at [933, 494] on div ""styleClasses" : "w-full" , "type" : "html" }] } , { "_note" : "TABLE" , "field…" at bounding box center [908, 471] width 972 height 613
drag, startPoint x: 933, startPoint y: 488, endPoint x: 1112, endPoint y: 487, distance: 178.7
click at [1112, 487] on div ""styleClasses" : "w-full" , "type" : "html" }] } , { "_note" : "TABLE" , "field…" at bounding box center [908, 471] width 972 height 613
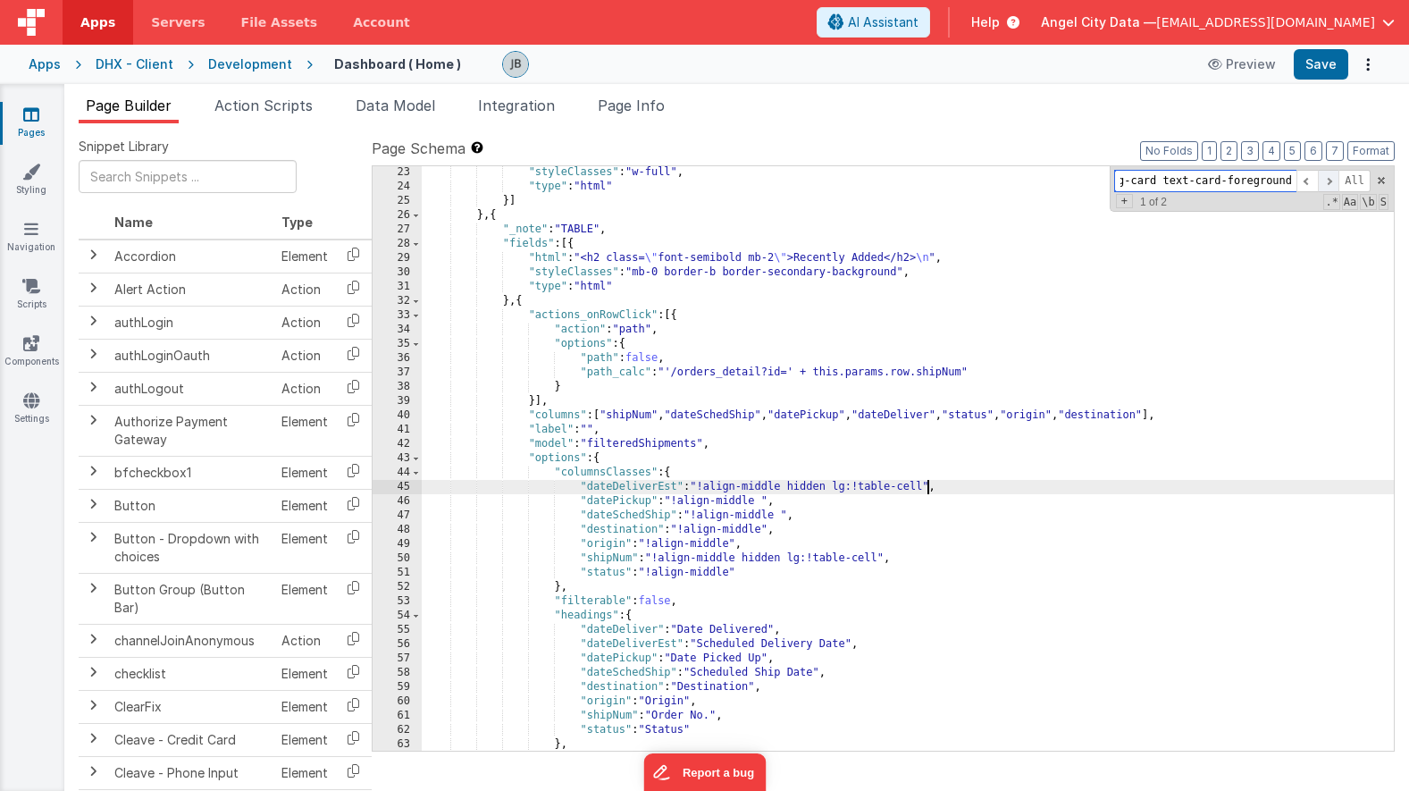
click at [1324, 185] on span at bounding box center [1328, 181] width 21 height 22
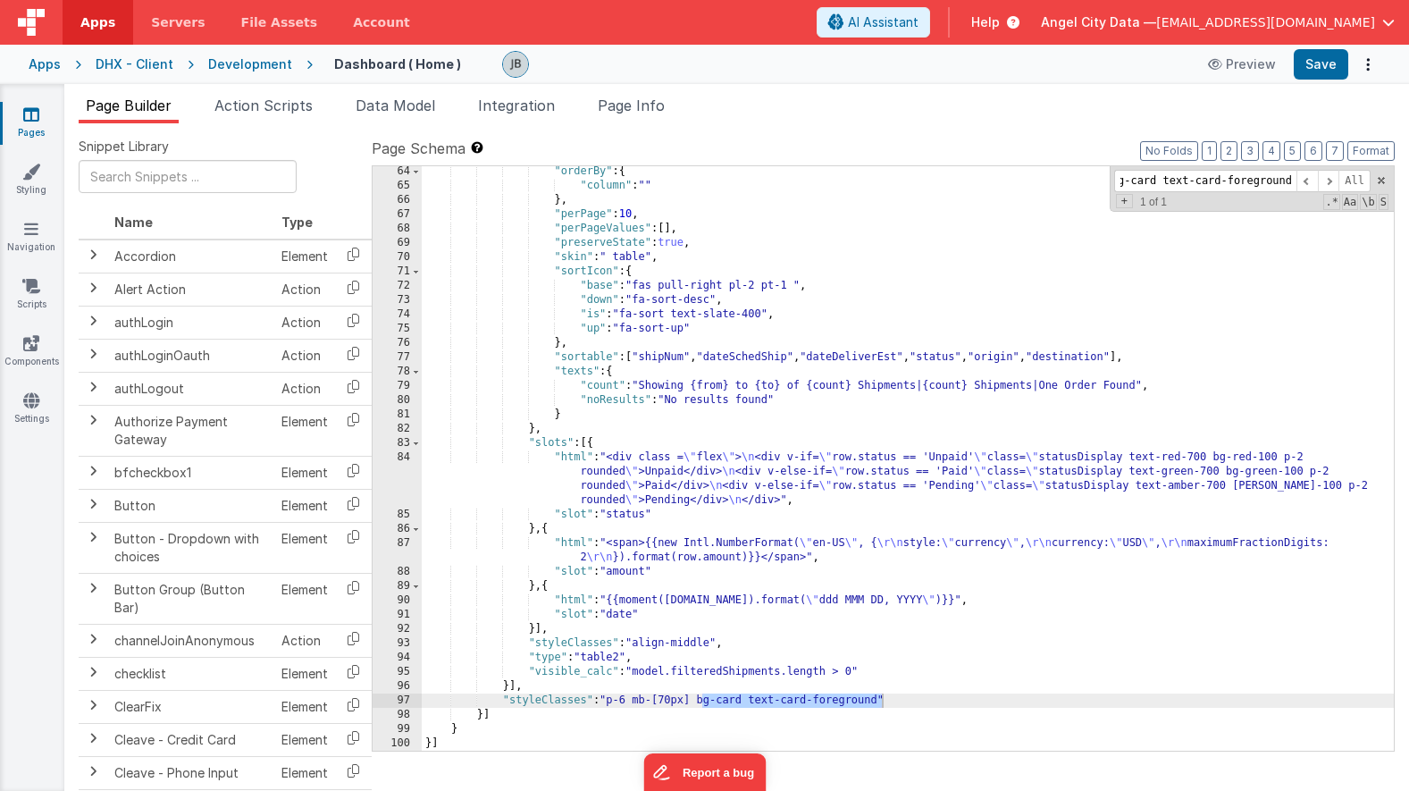
click at [728, 659] on div ""orderBy" : { "column" : "" } , "perPage" : 10 , "perPageValues" : [ ] , "prese…" at bounding box center [908, 470] width 972 height 613
drag, startPoint x: 704, startPoint y: 698, endPoint x: 881, endPoint y: 702, distance: 177.0
click at [881, 702] on div ""orderBy" : { "column" : "" } , "perPage" : 10 , "perPageValues" : [ ] , "prese…" at bounding box center [908, 470] width 972 height 613
click at [1318, 74] on button "Save" at bounding box center [1321, 64] width 55 height 30
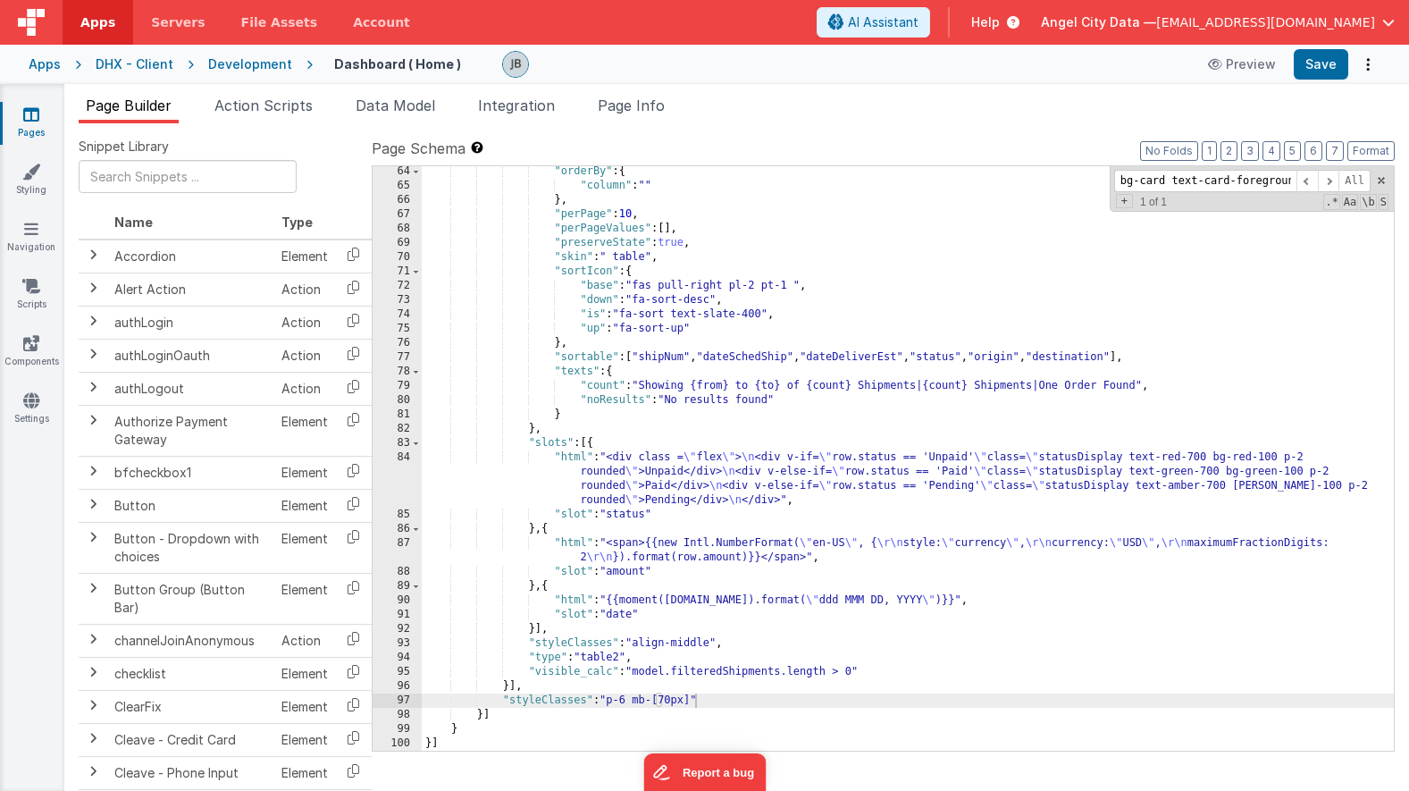
click at [577, 260] on div ""orderBy" : { "column" : "" } , "perPage" : 10 , "perPageValues" : [ ] , "prese…" at bounding box center [908, 470] width 972 height 613
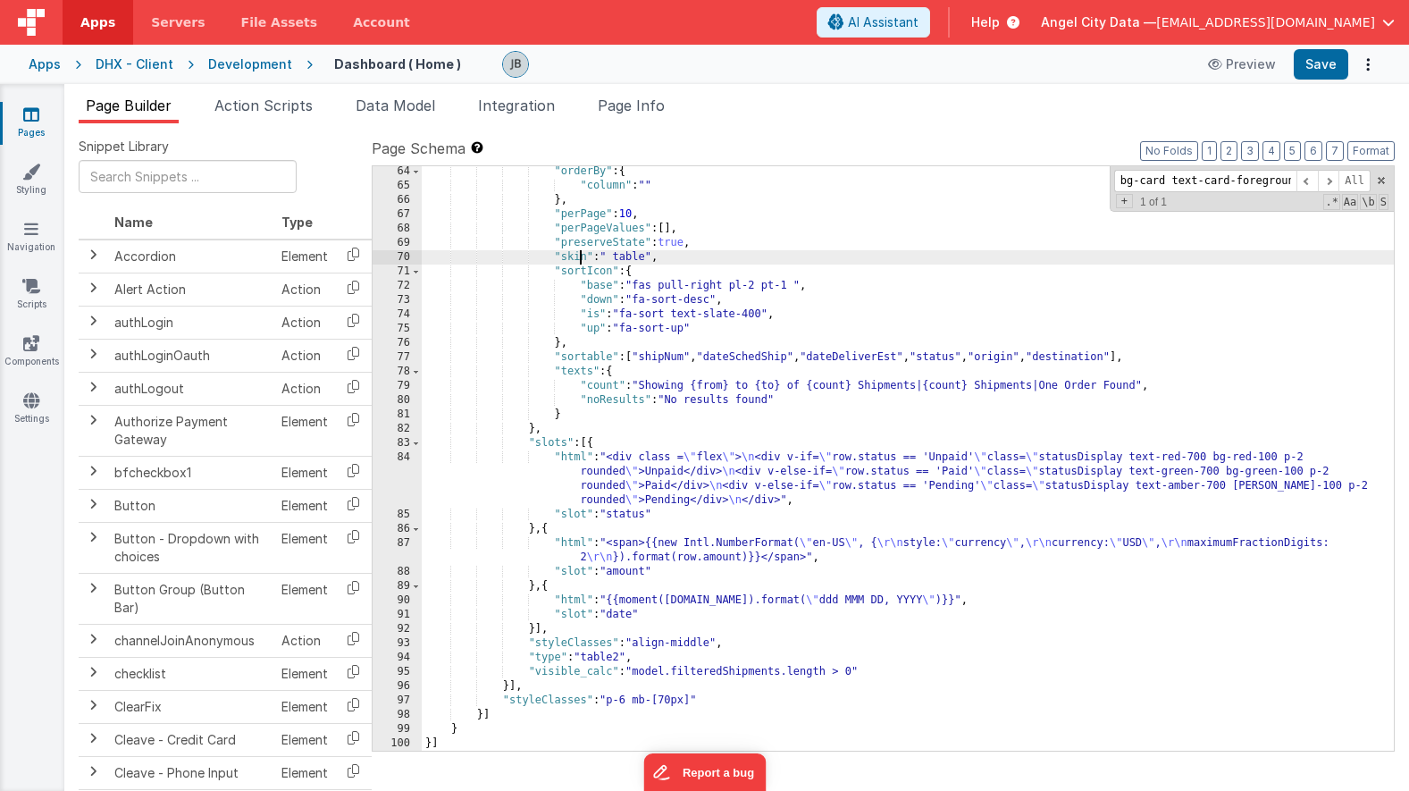
click at [699, 330] on div ""orderBy" : { "column" : "" } , "perPage" : 10 , "perPageValues" : [ ] , "prese…" at bounding box center [908, 470] width 972 height 613
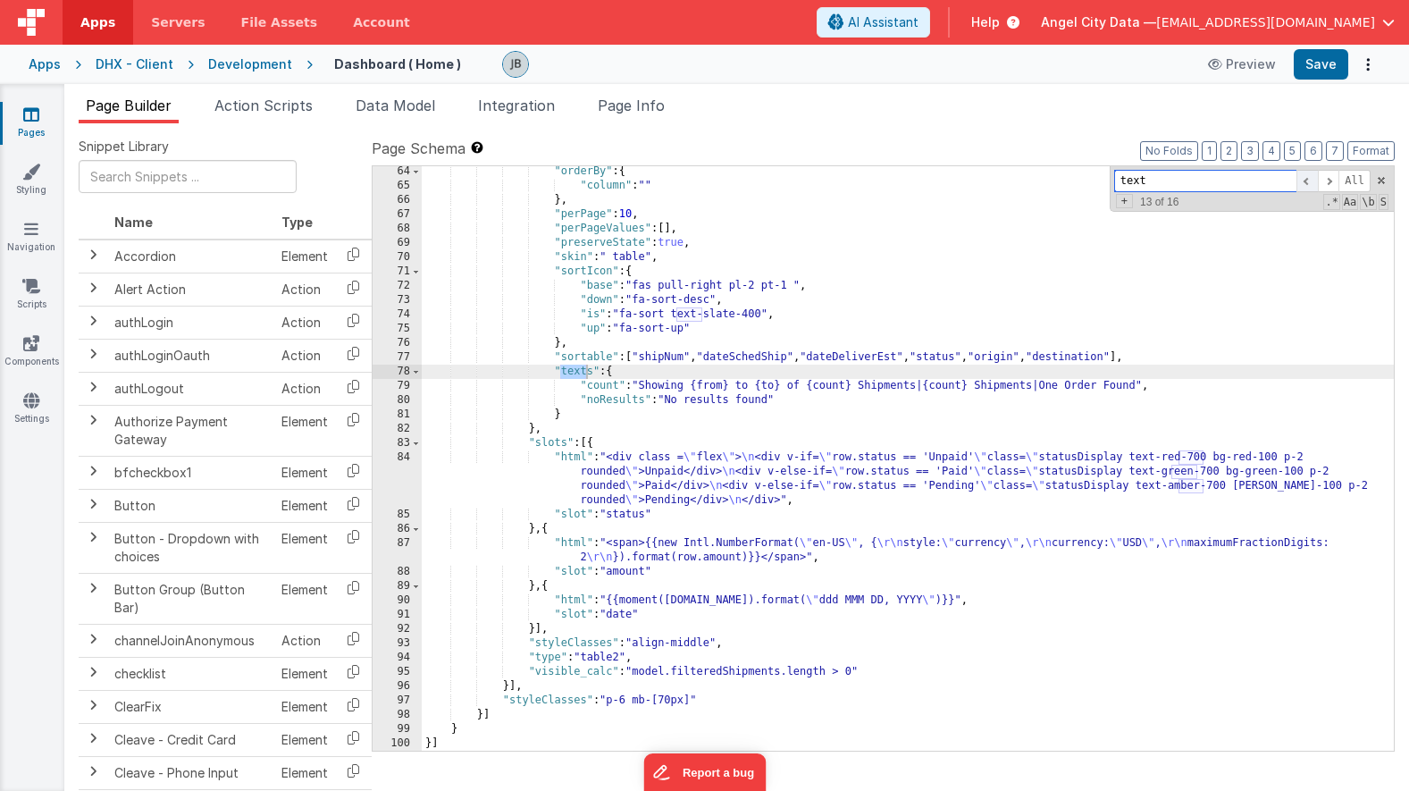
type input "text"
click at [1307, 187] on span at bounding box center [1306, 181] width 21 height 22
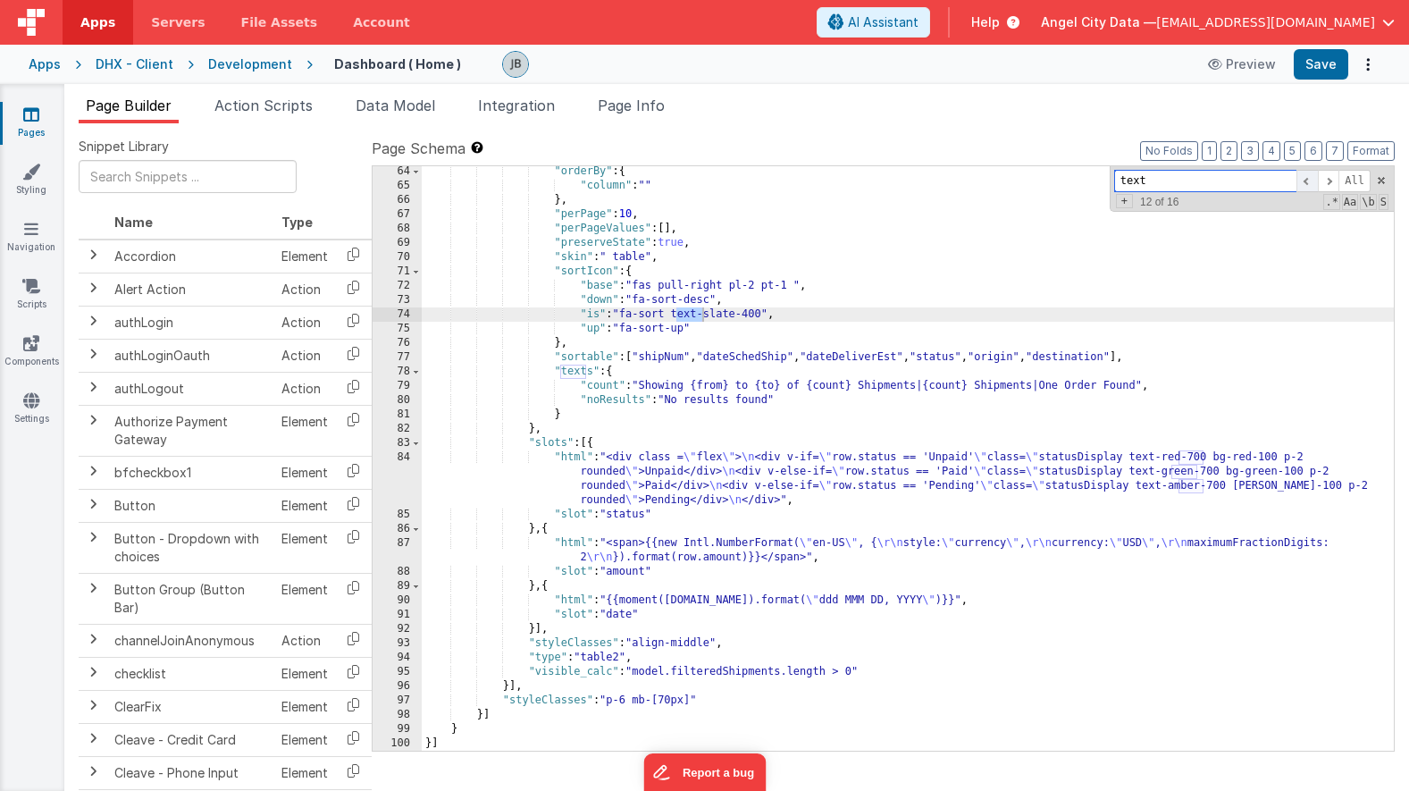
click at [1307, 187] on span at bounding box center [1306, 181] width 21 height 22
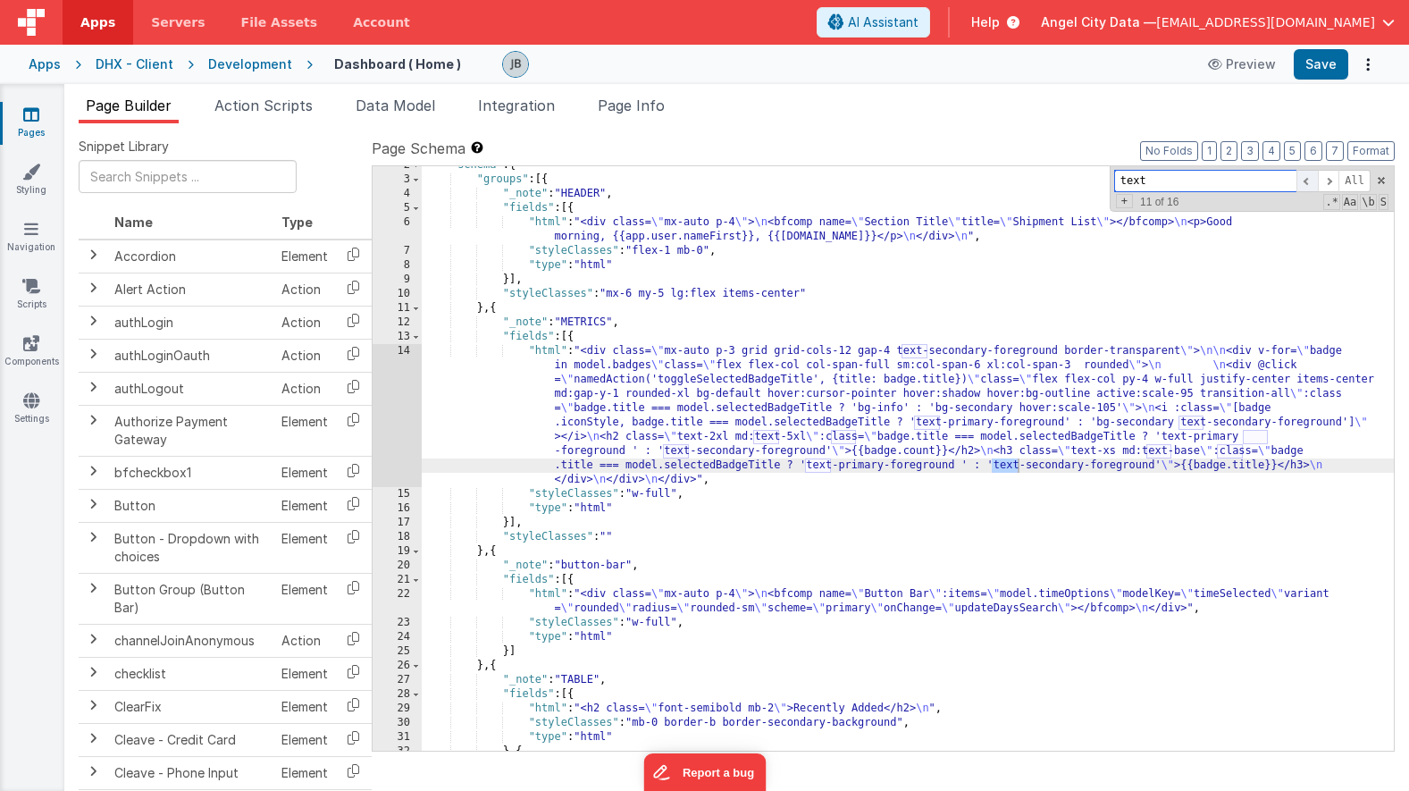
scroll to position [22, 0]
click at [1021, 468] on div ""schema" : { "groups" : [{ "_note" : "HEADER" , "fields" : [{ "html" : "<div cl…" at bounding box center [908, 464] width 972 height 613
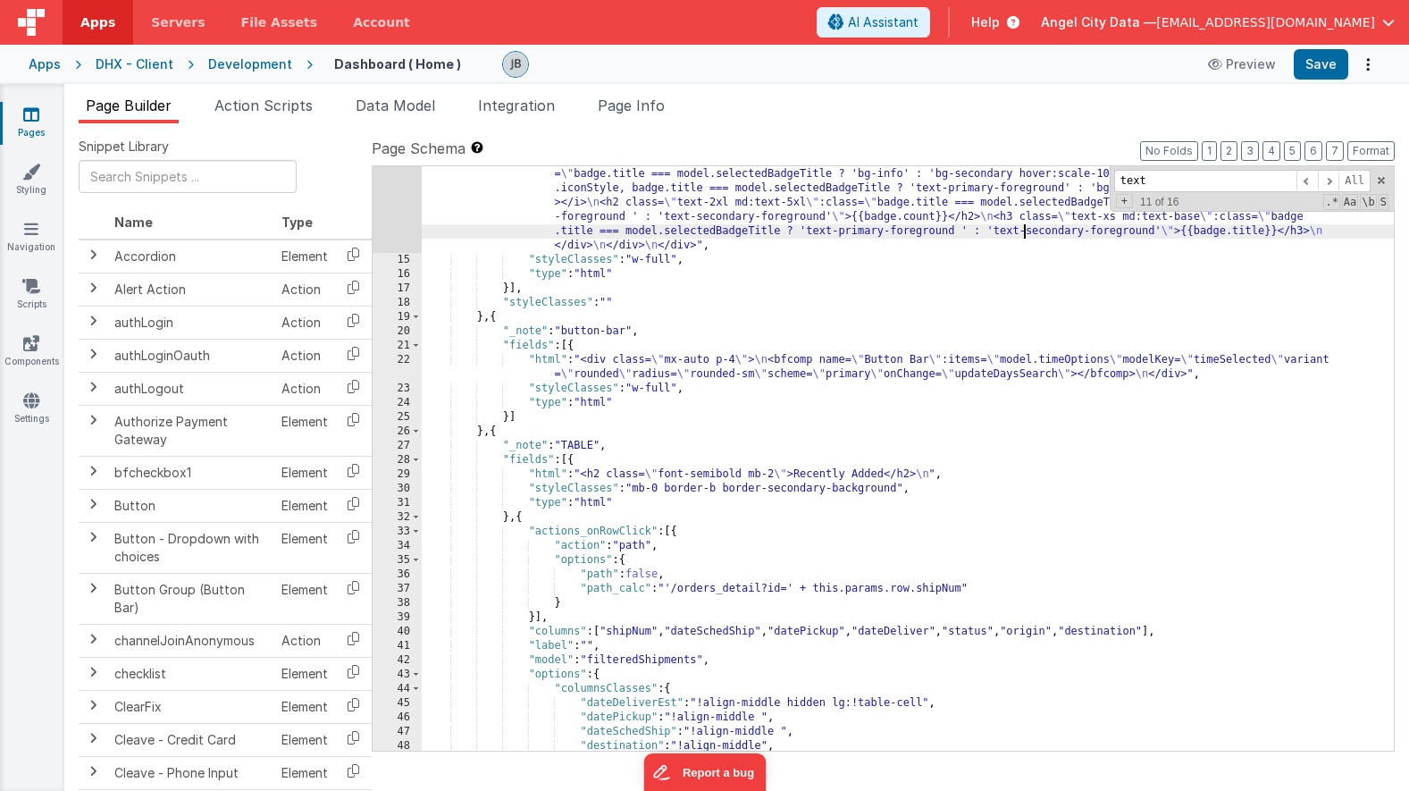
scroll to position [256, 0]
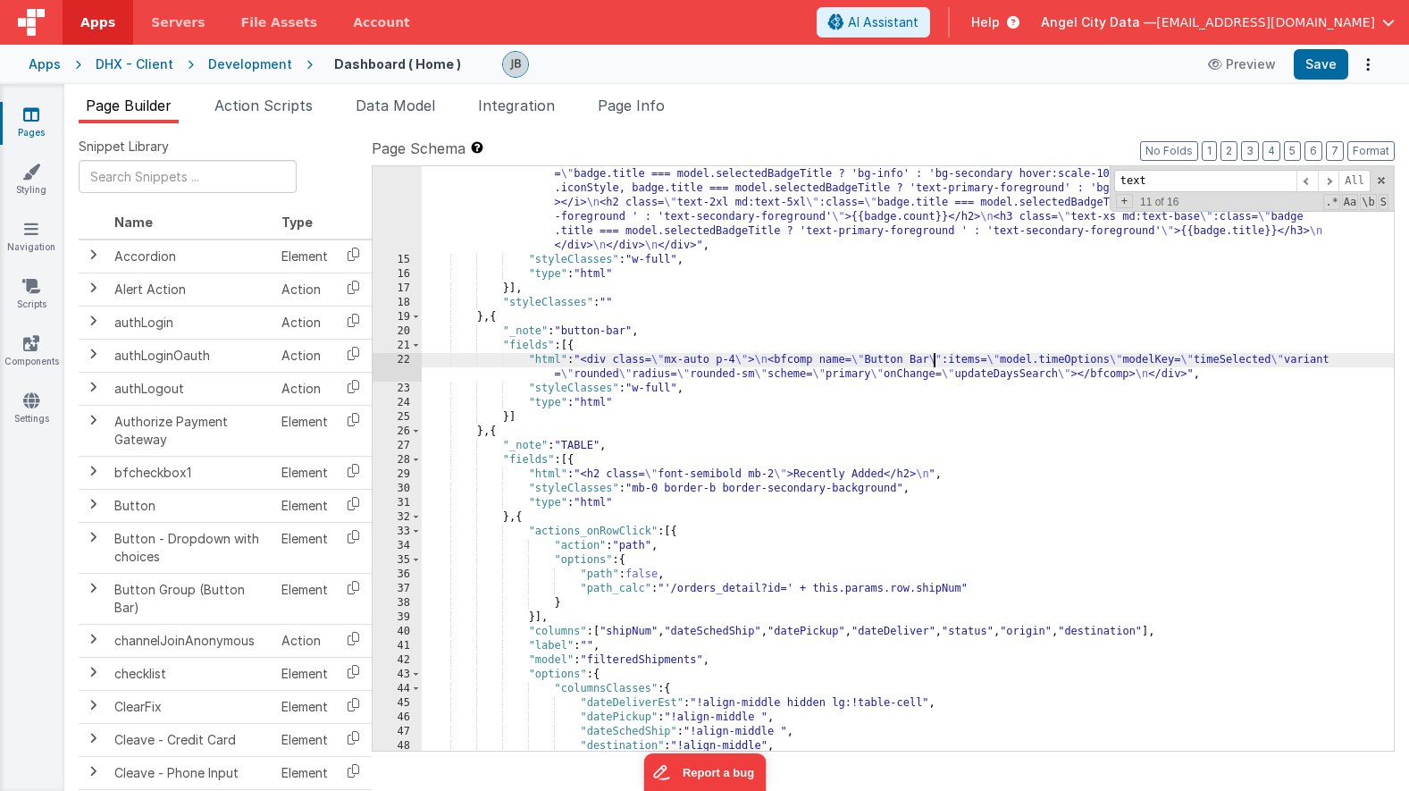
click at [934, 365] on div ""html" : "<div class= \" mx-auto p-3 grid grid-cols-12 gap-4 text-secondary-for…" at bounding box center [908, 481] width 972 height 742
click at [721, 377] on div ""html" : "<div class= \" mx-auto p-3 grid grid-cols-12 gap-4 text-secondary-for…" at bounding box center [908, 481] width 972 height 742
click at [755, 479] on div ""html" : "<div class= \" mx-auto p-3 grid grid-cols-12 gap-4 text-secondary-for…" at bounding box center [908, 481] width 972 height 742
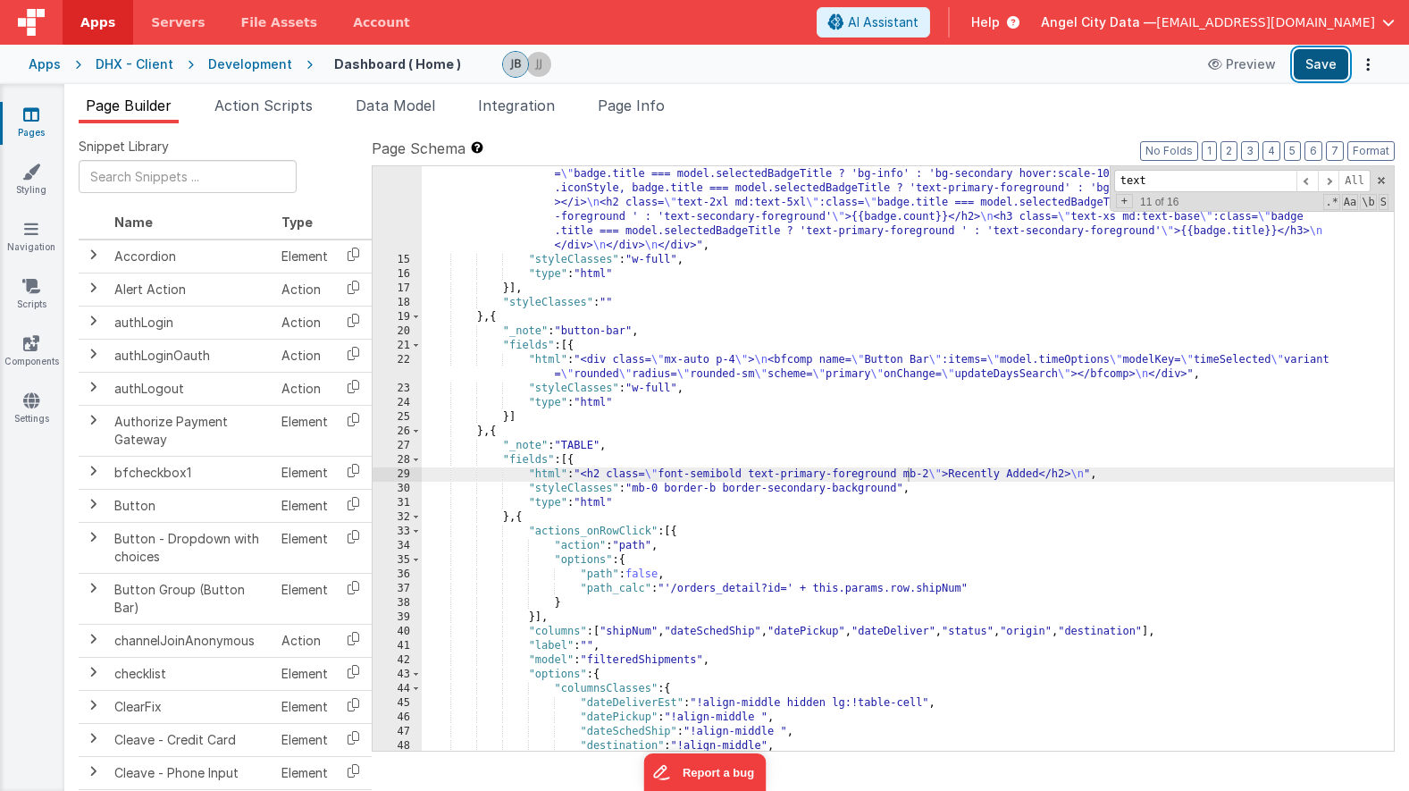
click at [1311, 67] on button "Save" at bounding box center [1321, 64] width 55 height 30
click at [649, 499] on div ""html" : "<div class= \" mx-auto p-3 grid grid-cols-12 gap-4 text-secondary-for…" at bounding box center [908, 481] width 972 height 742
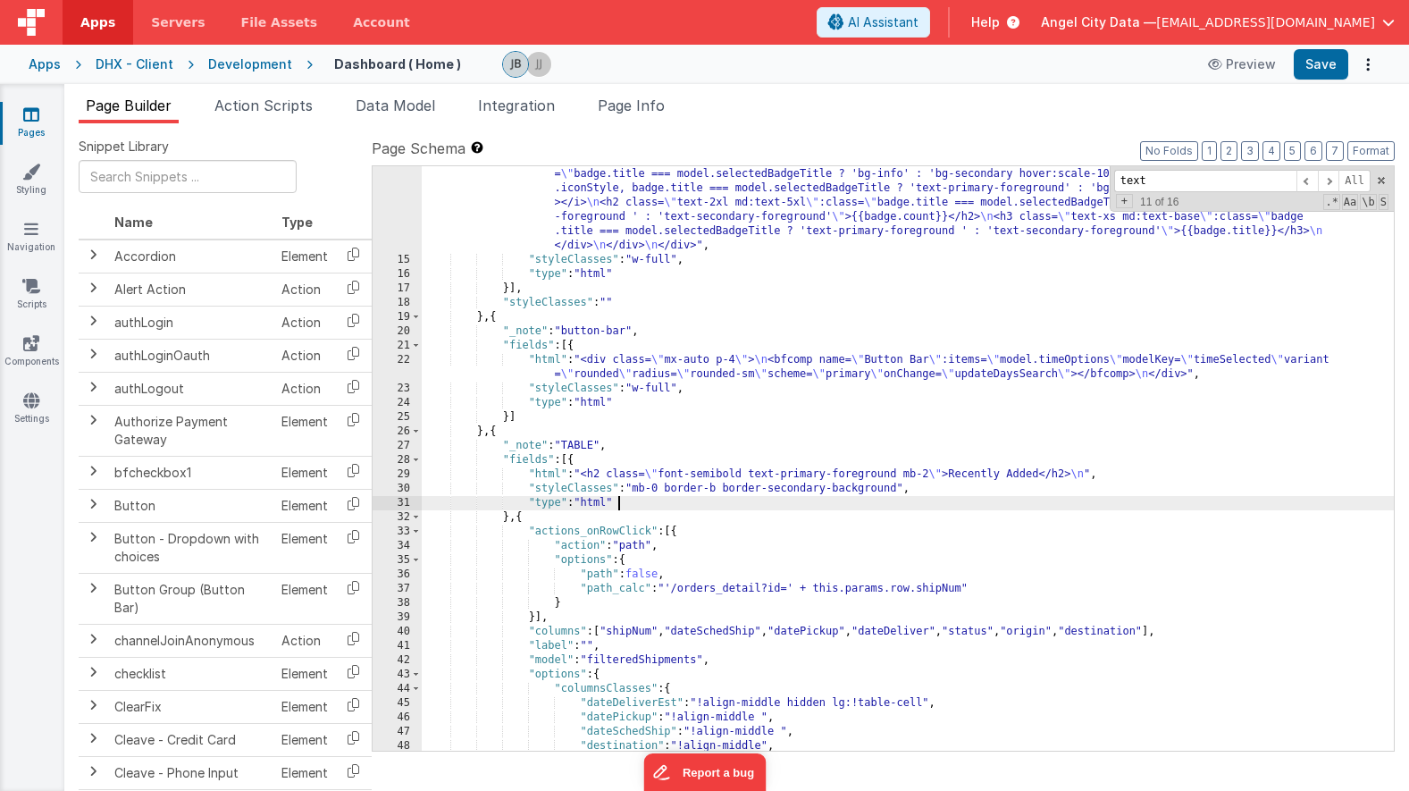
click at [649, 499] on div ""html" : "<div class= \" mx-auto p-3 grid grid-cols-12 gap-4 text-secondary-for…" at bounding box center [908, 481] width 972 height 742
click at [650, 472] on div ""html" : "<div class= \" mx-auto p-3 grid grid-cols-12 gap-4 text-secondary-for…" at bounding box center [908, 481] width 972 height 742
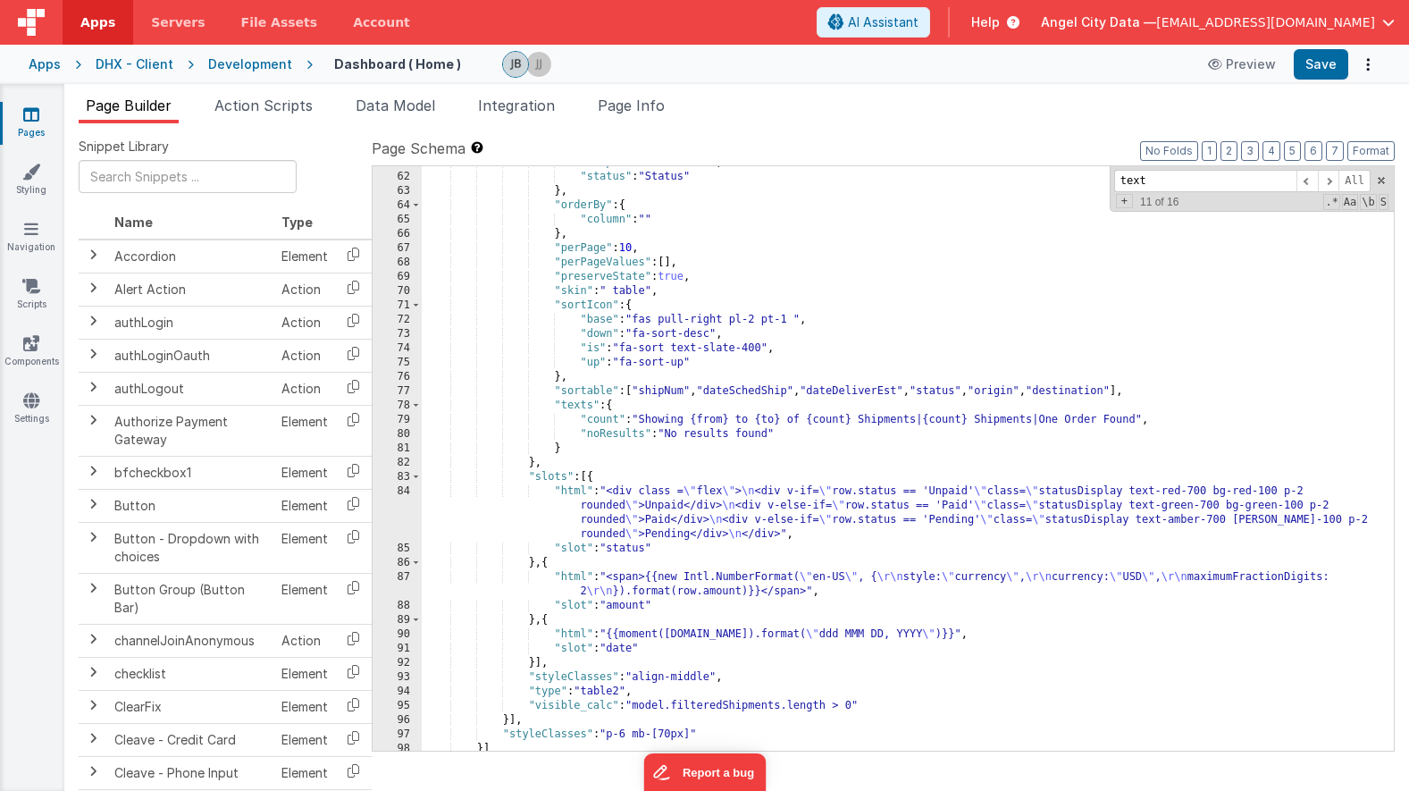
scroll to position [1060, 0]
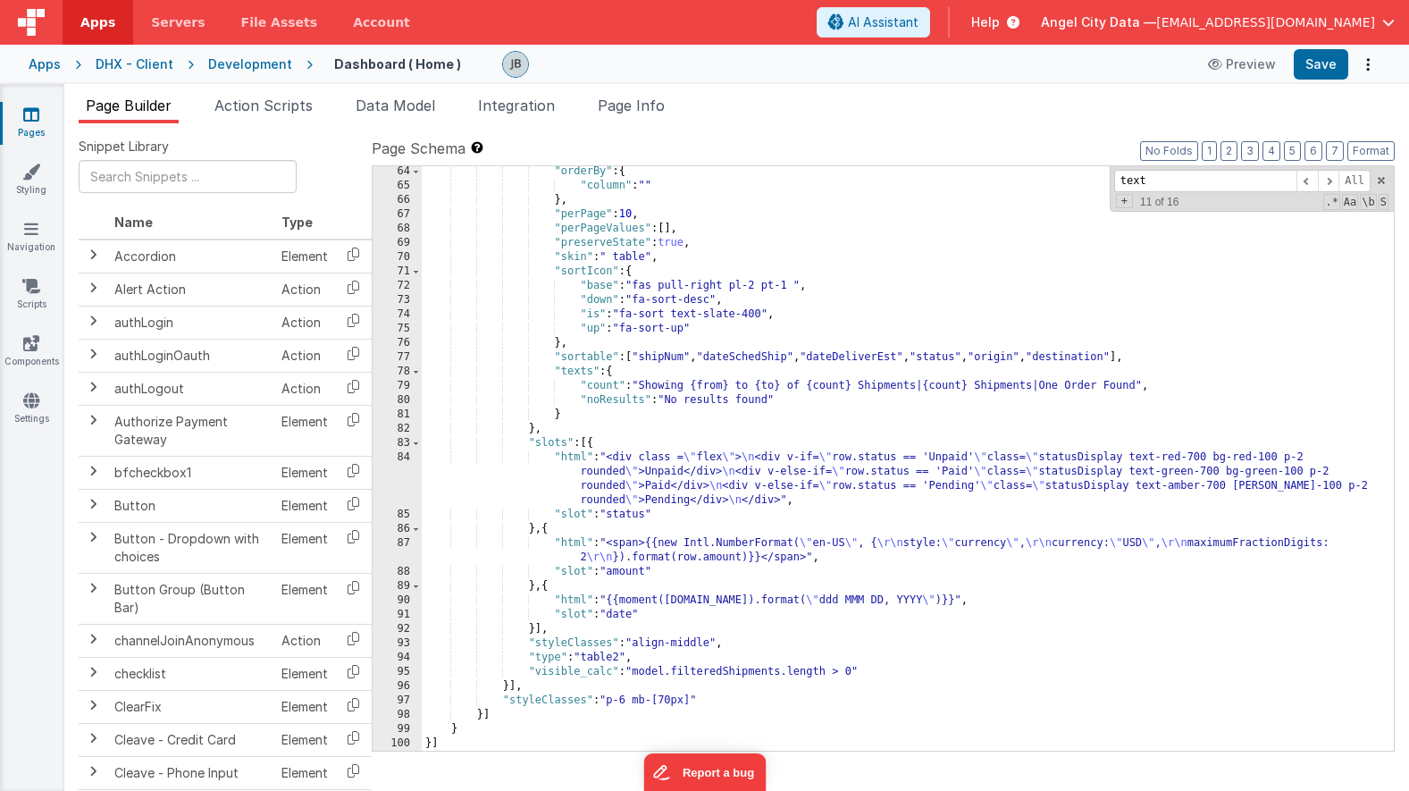
click at [692, 706] on div ""orderBy" : { "column" : "" } , "perPage" : 10 , "perPageValues" : [ ] , "prese…" at bounding box center [908, 470] width 972 height 613
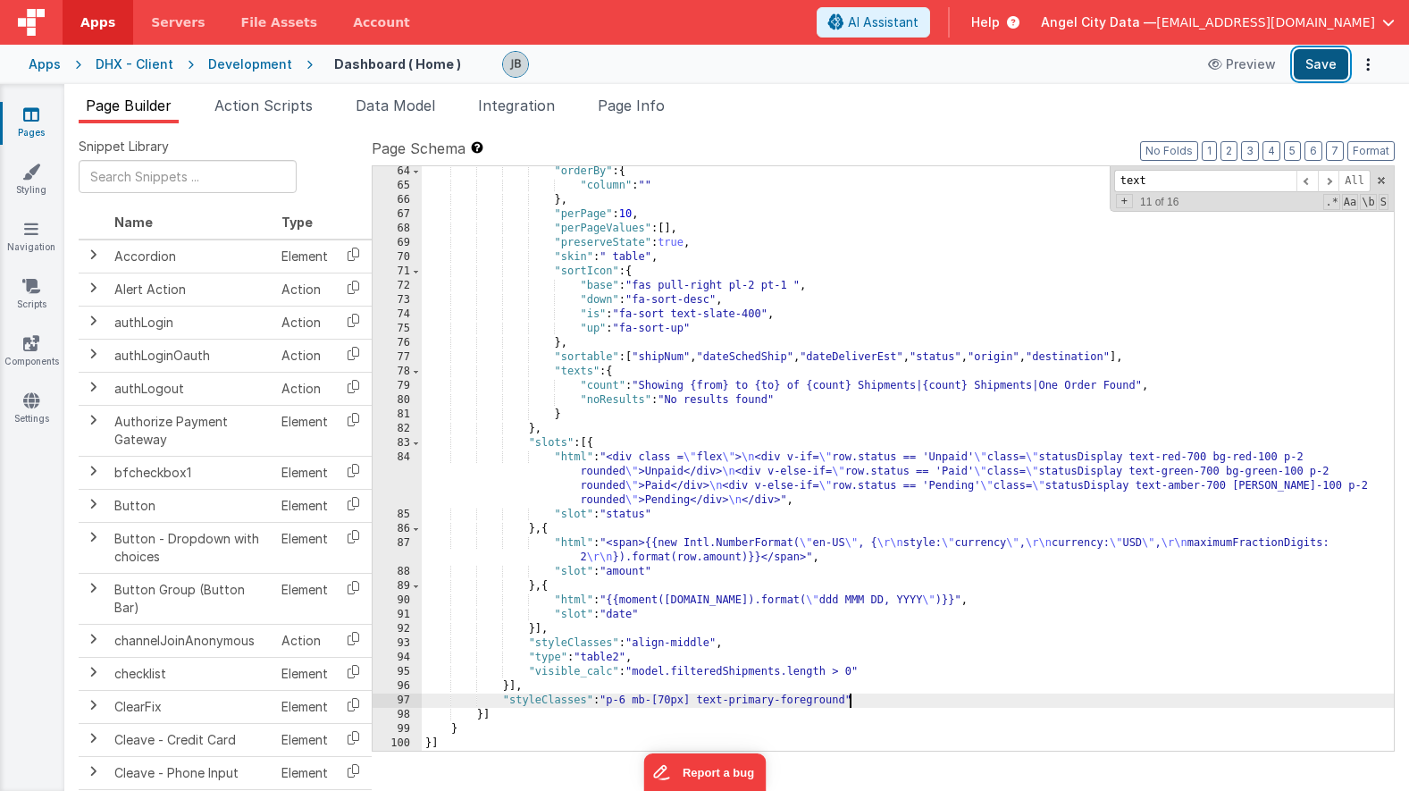
click at [1321, 63] on button "Save" at bounding box center [1321, 64] width 55 height 30
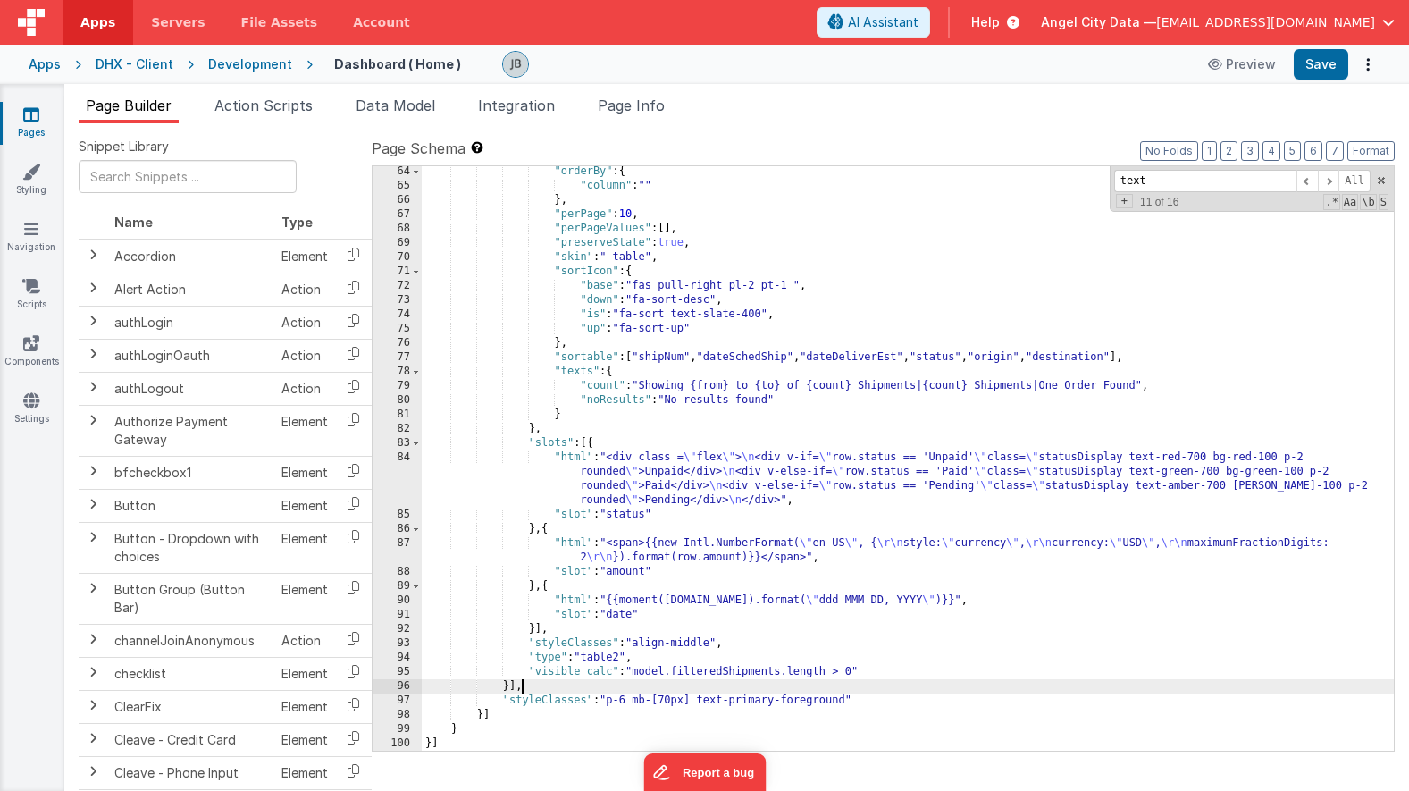
click at [859, 692] on div ""orderBy" : { "column" : "" } , "perPage" : 10 , "perPageValues" : [ ] , "prese…" at bounding box center [908, 470] width 972 height 613
click at [848, 702] on div ""orderBy" : { "column" : "" } , "perPage" : 10 , "perPageValues" : [ ] , "prese…" at bounding box center [908, 470] width 972 height 613
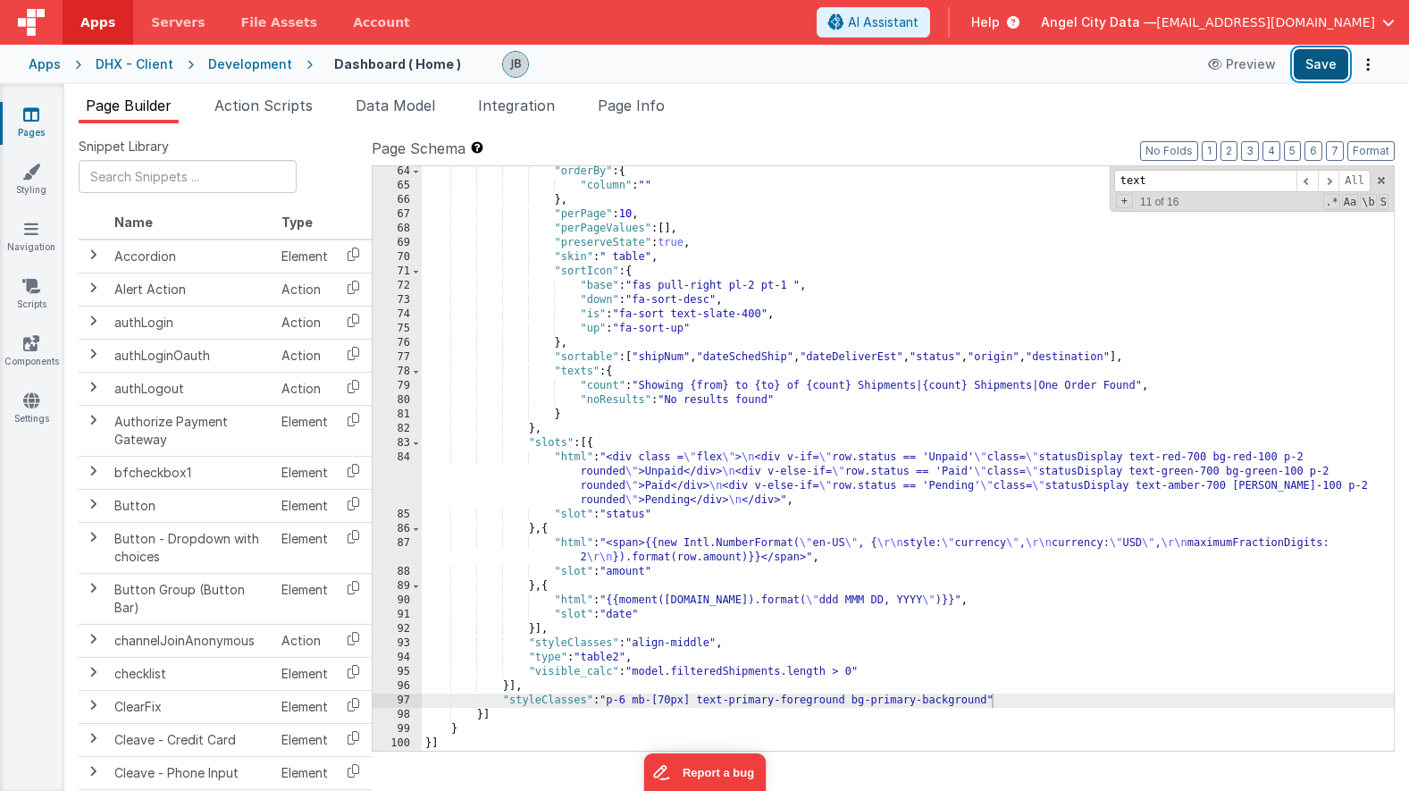
click at [1322, 56] on button "Save" at bounding box center [1321, 64] width 55 height 30
click at [656, 525] on div ""orderBy" : { "column" : "" } , "perPage" : 10 , "perPageValues" : [ ] , "prese…" at bounding box center [908, 470] width 972 height 613
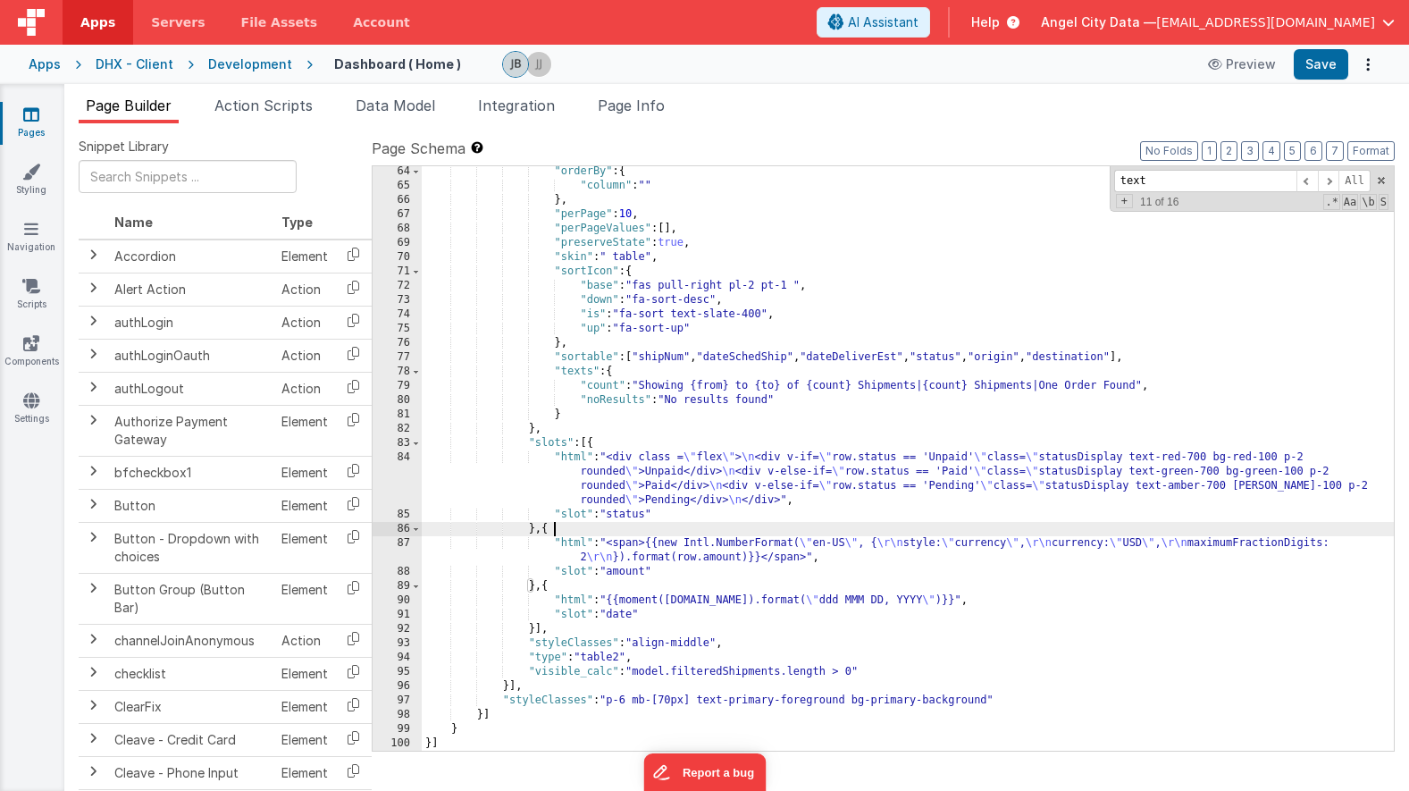
click at [658, 519] on div ""orderBy" : { "column" : "" } , "perPage" : 10 , "perPageValues" : [ ] , "prese…" at bounding box center [908, 470] width 972 height 613
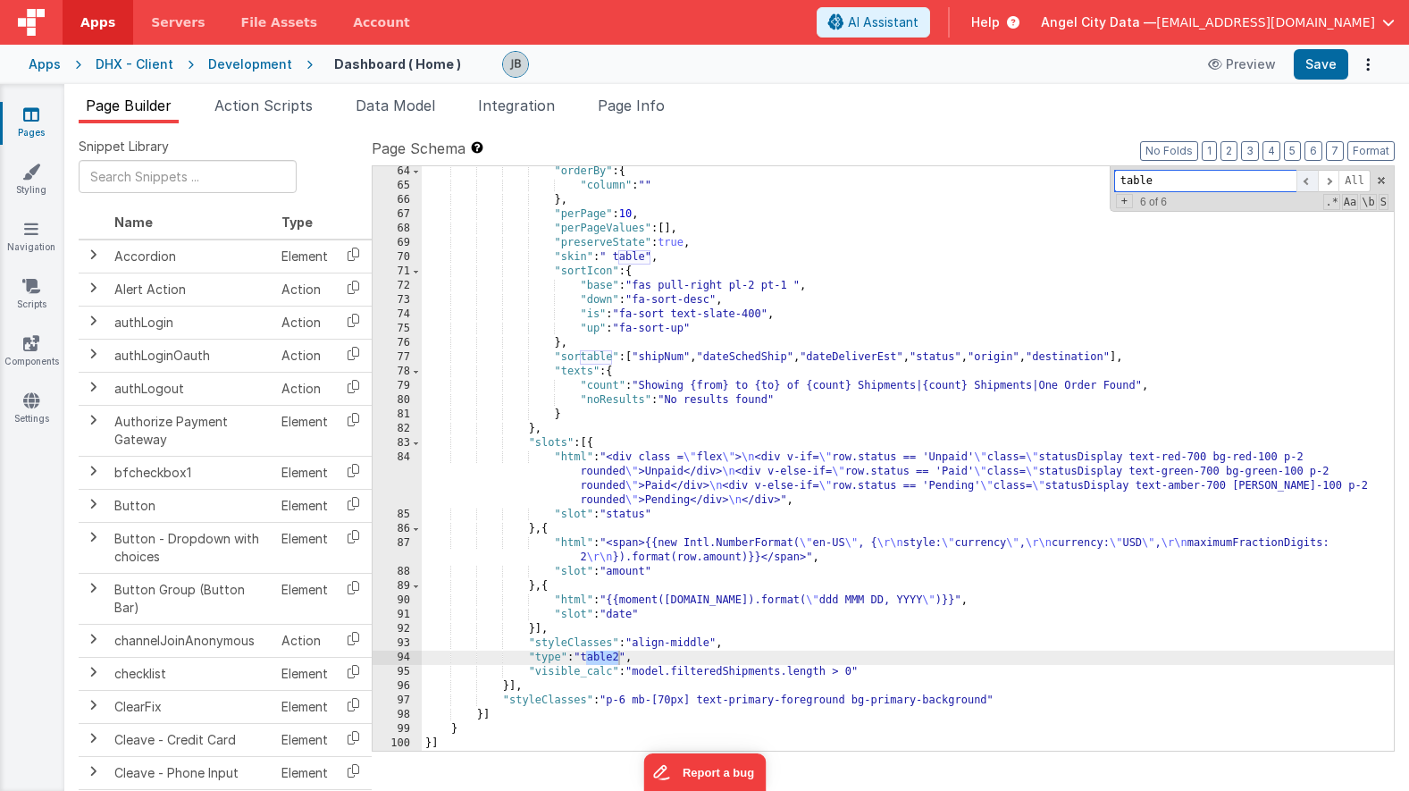
type input "table"
click at [1313, 185] on span at bounding box center [1306, 181] width 21 height 22
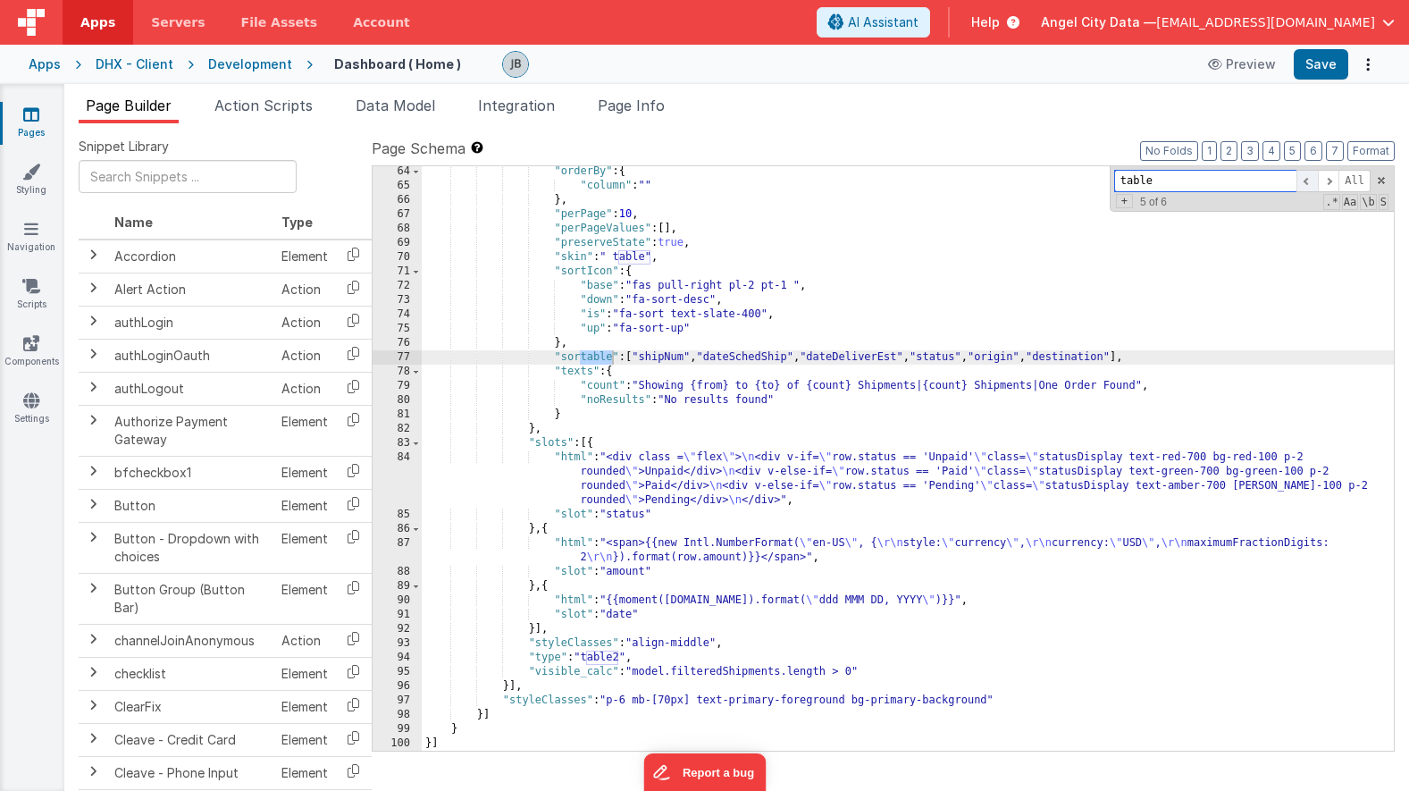
click at [1313, 185] on span at bounding box center [1306, 181] width 21 height 22
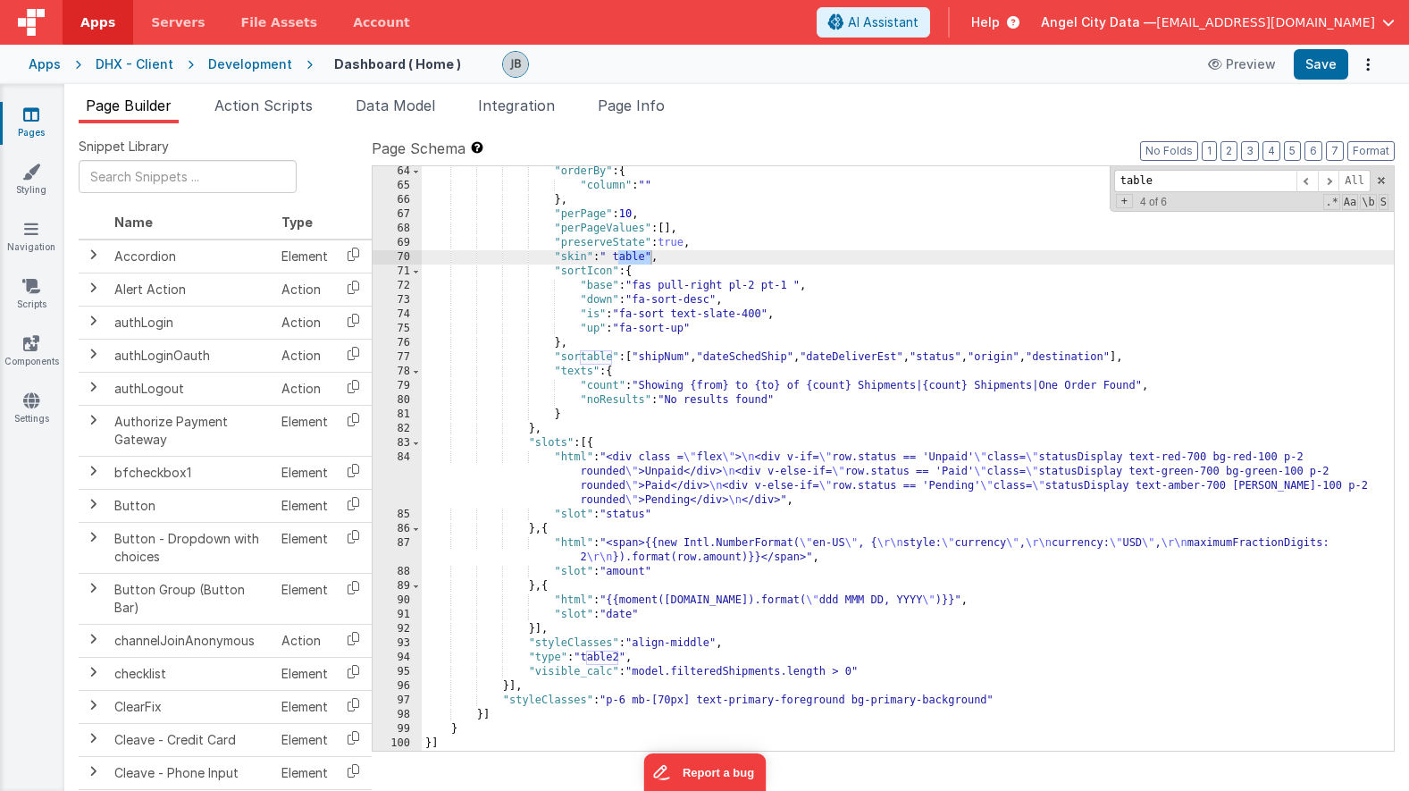
click at [726, 287] on div ""orderBy" : { "column" : "" } , "perPage" : 10 , "perPageValues" : [ ] , "prese…" at bounding box center [908, 470] width 972 height 613
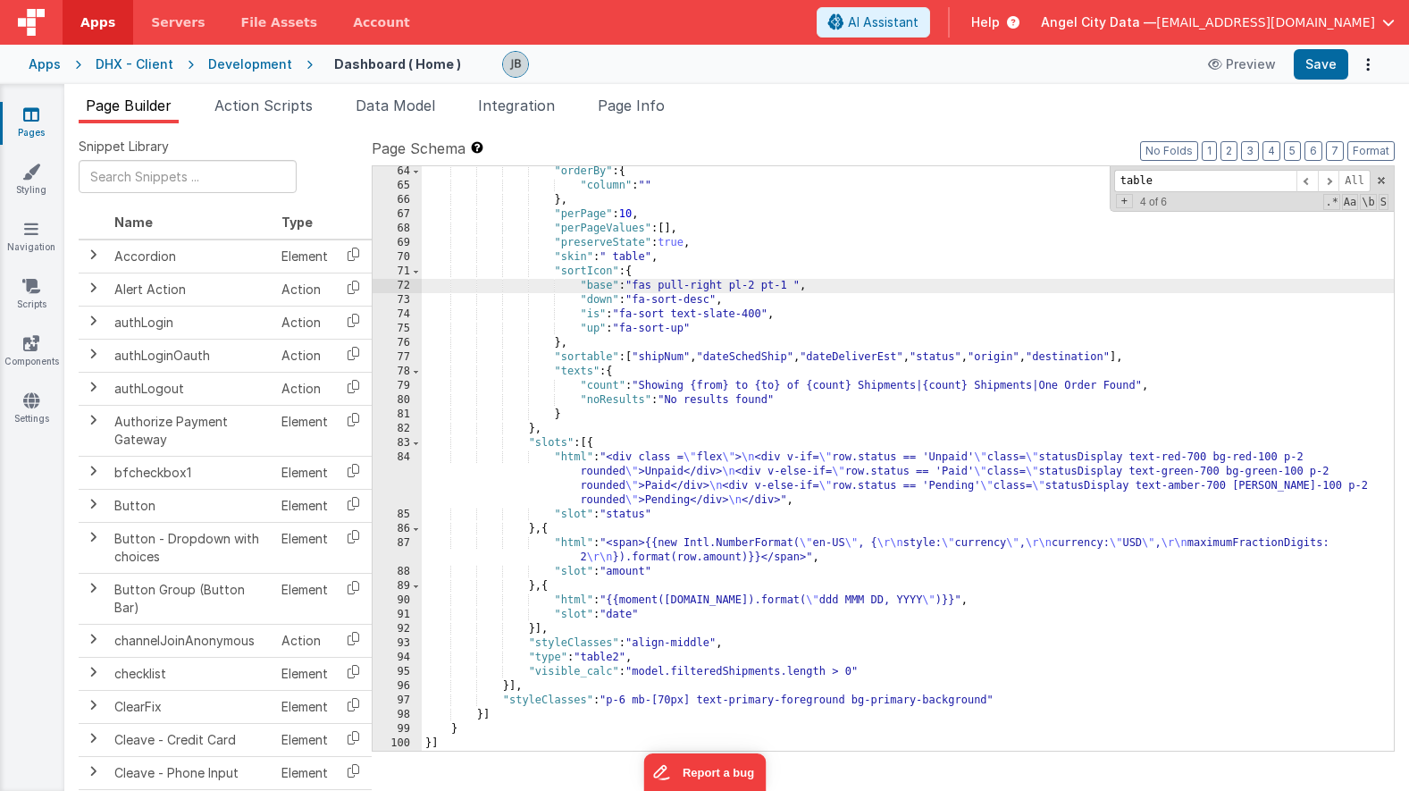
click at [646, 258] on div ""orderBy" : { "column" : "" } , "perPage" : 10 , "perPageValues" : [ ] , "prese…" at bounding box center [908, 470] width 972 height 613
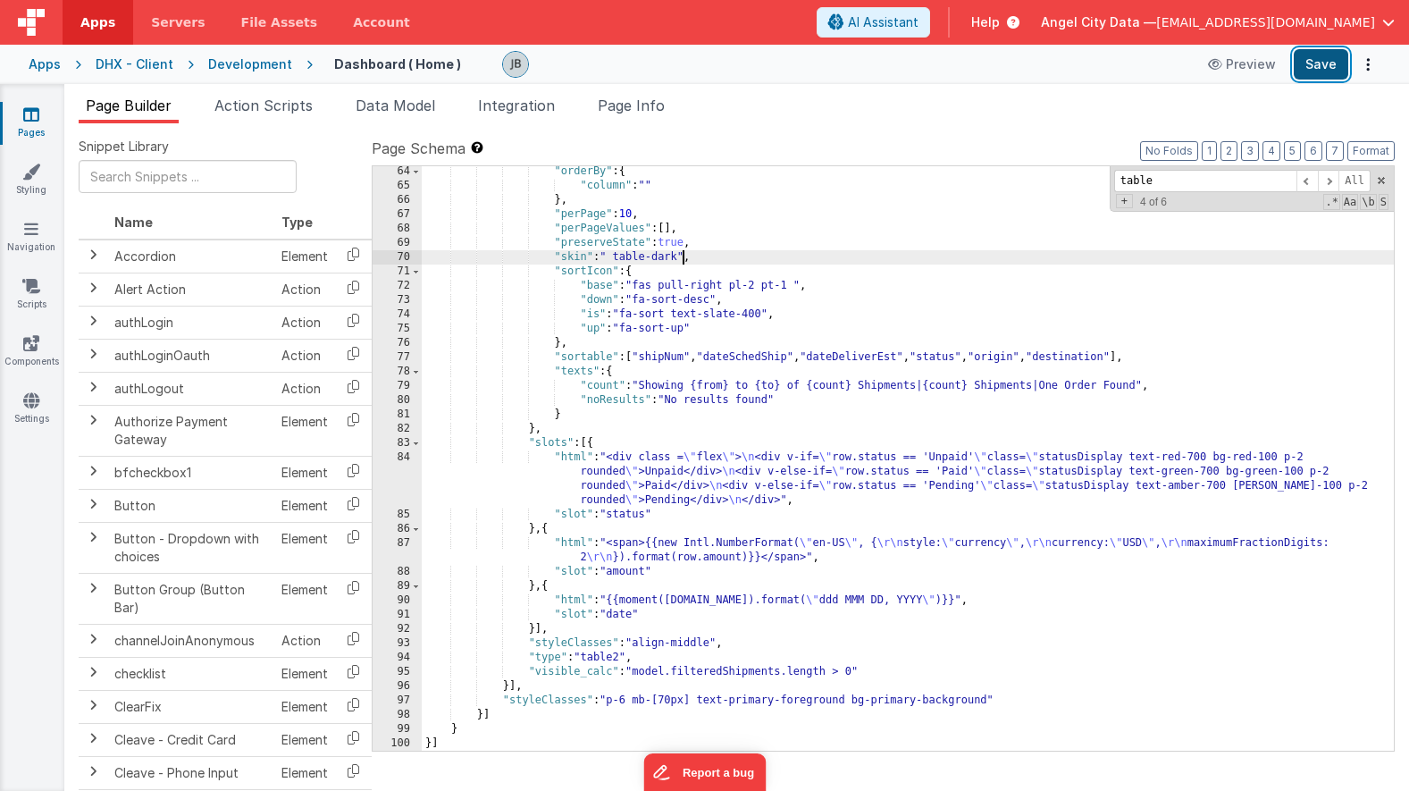
click at [1310, 63] on button "Save" at bounding box center [1321, 64] width 55 height 30
click at [620, 257] on div ""orderBy" : { "column" : "" } , "perPage" : 10 , "perPageValues" : [ ] , "prese…" at bounding box center [908, 470] width 972 height 613
click at [1314, 68] on button "Save" at bounding box center [1321, 64] width 55 height 30
click at [637, 258] on div ""orderBy" : { "column" : "" } , "perPage" : 10 , "perPageValues" : [ ] , "prese…" at bounding box center [908, 470] width 972 height 613
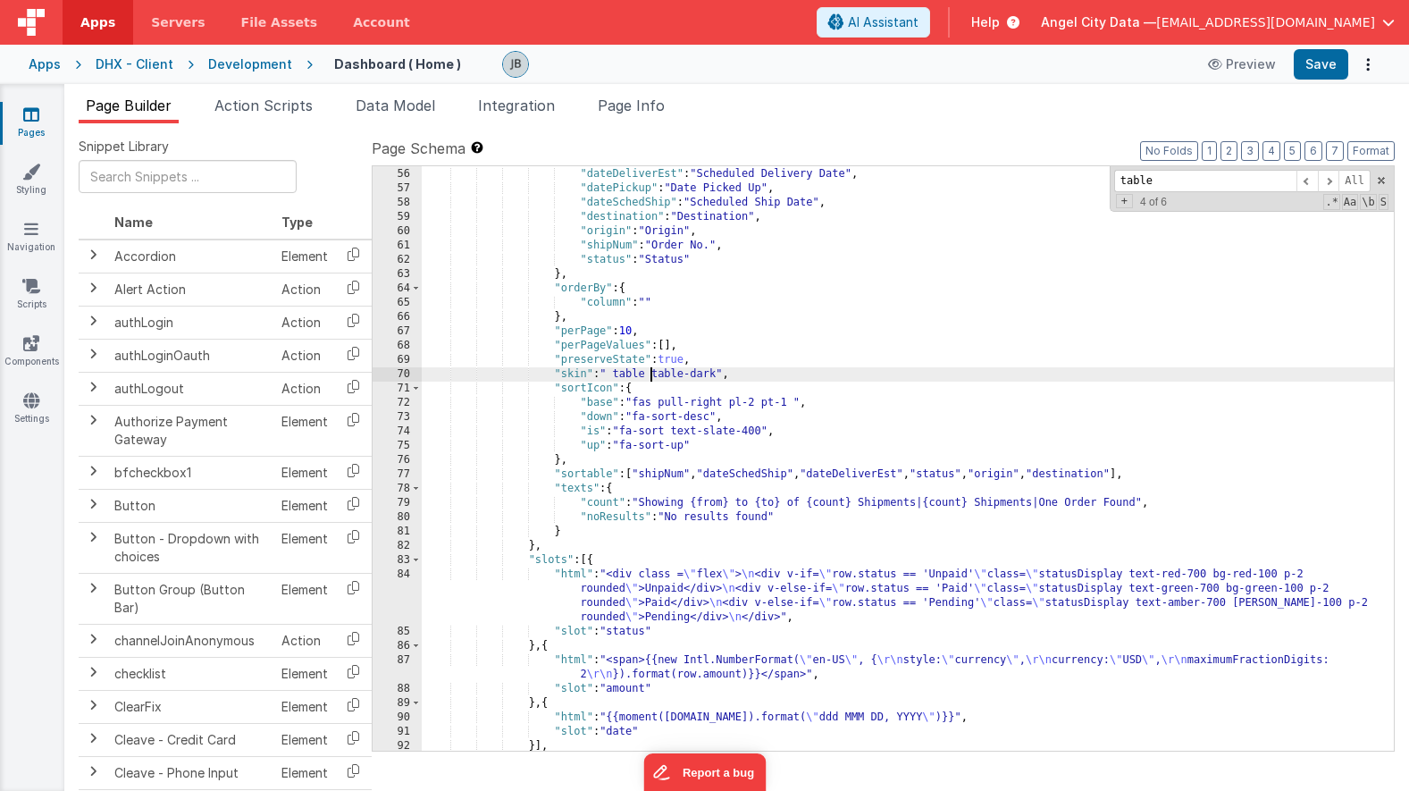
scroll to position [943, 0]
drag, startPoint x: 718, startPoint y: 375, endPoint x: 656, endPoint y: 373, distance: 62.6
click at [656, 373] on div ""dateDeliver" : "Date Delivered" , "dateDeliverEst" : "Scheduled Delivery Date"…" at bounding box center [908, 459] width 972 height 613
click at [1329, 66] on button "Save" at bounding box center [1321, 64] width 55 height 30
click at [1309, 63] on button "Save" at bounding box center [1321, 64] width 55 height 30
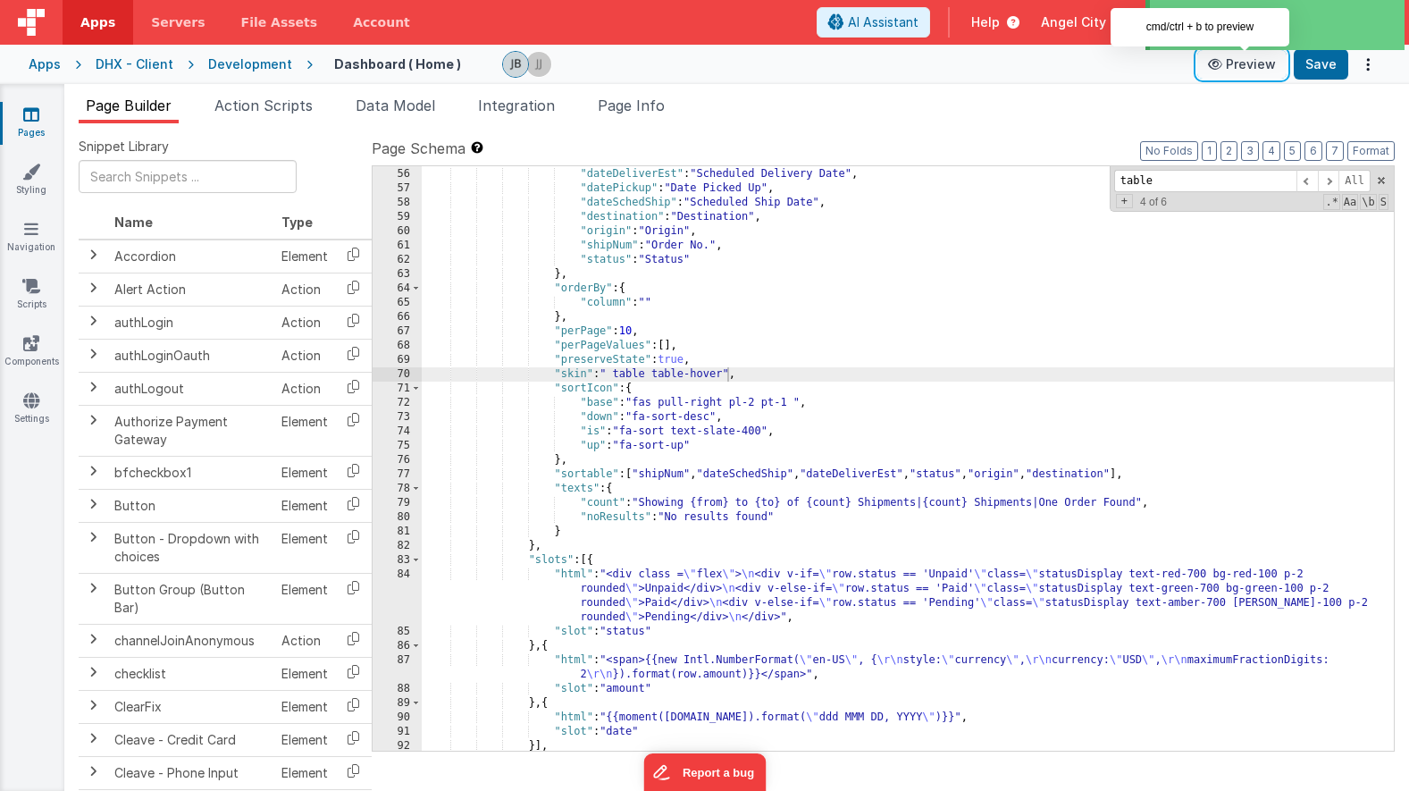
click at [1251, 71] on button "Preview" at bounding box center [1241, 64] width 89 height 29
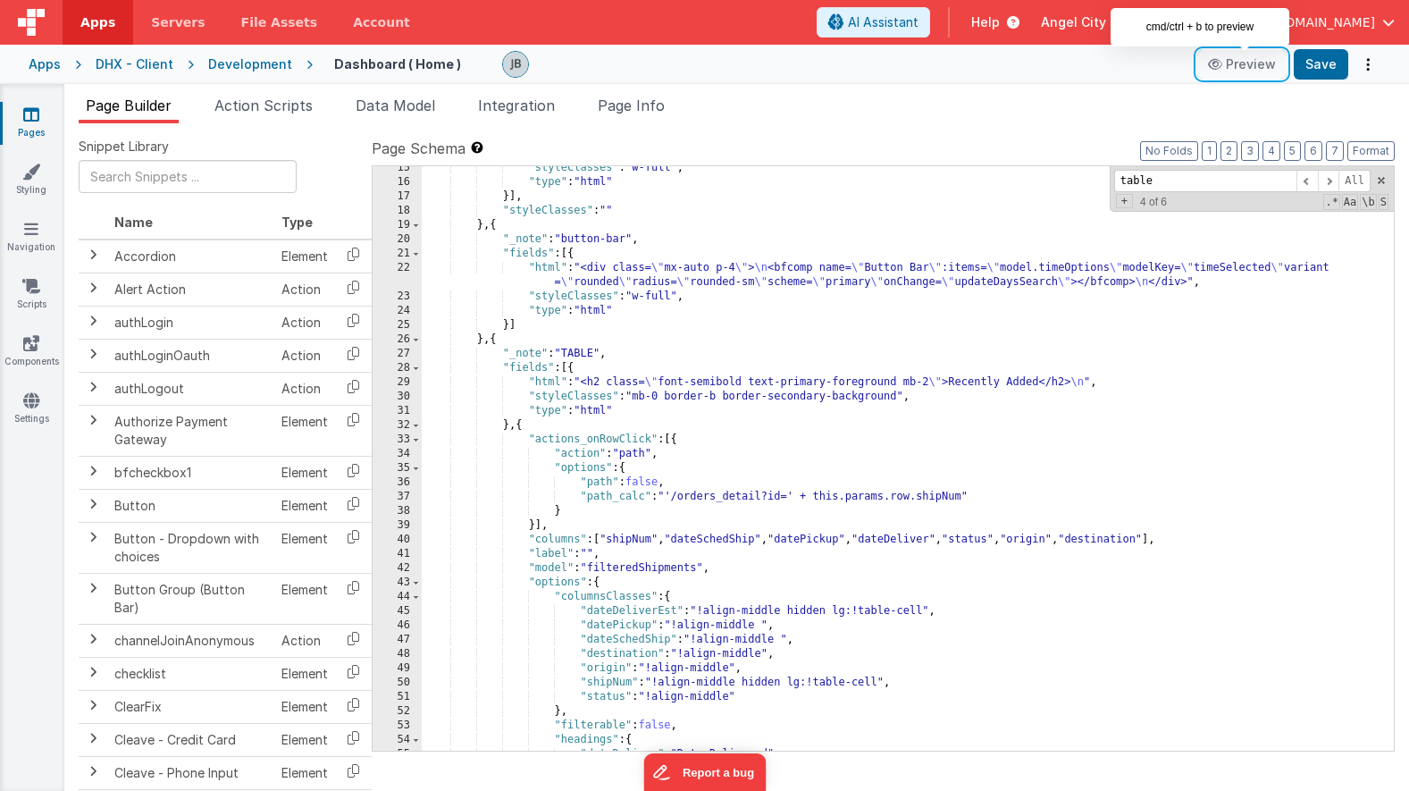
scroll to position [0, 0]
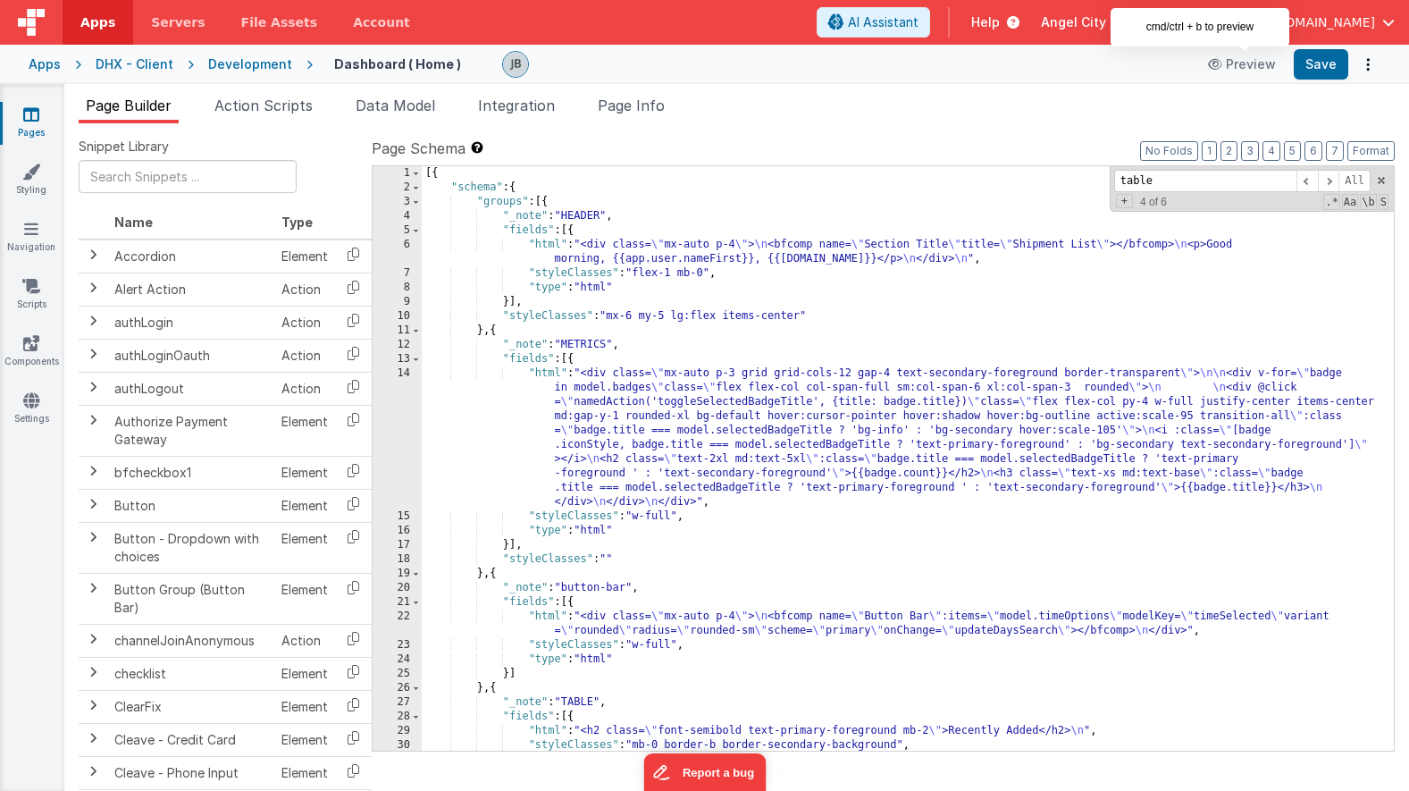
click at [406, 615] on div "22" at bounding box center [397, 623] width 49 height 29
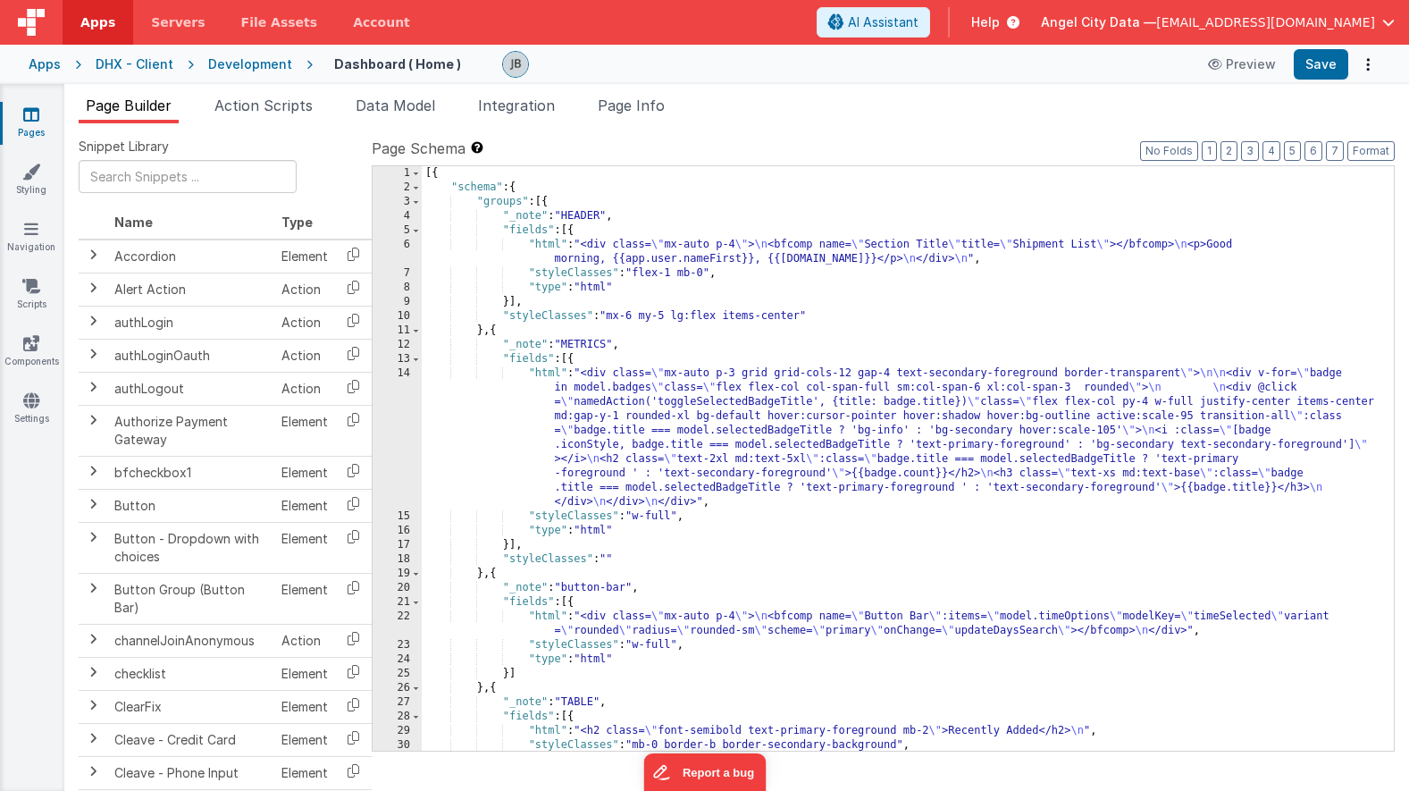
click at [406, 615] on div "22" at bounding box center [397, 623] width 49 height 29
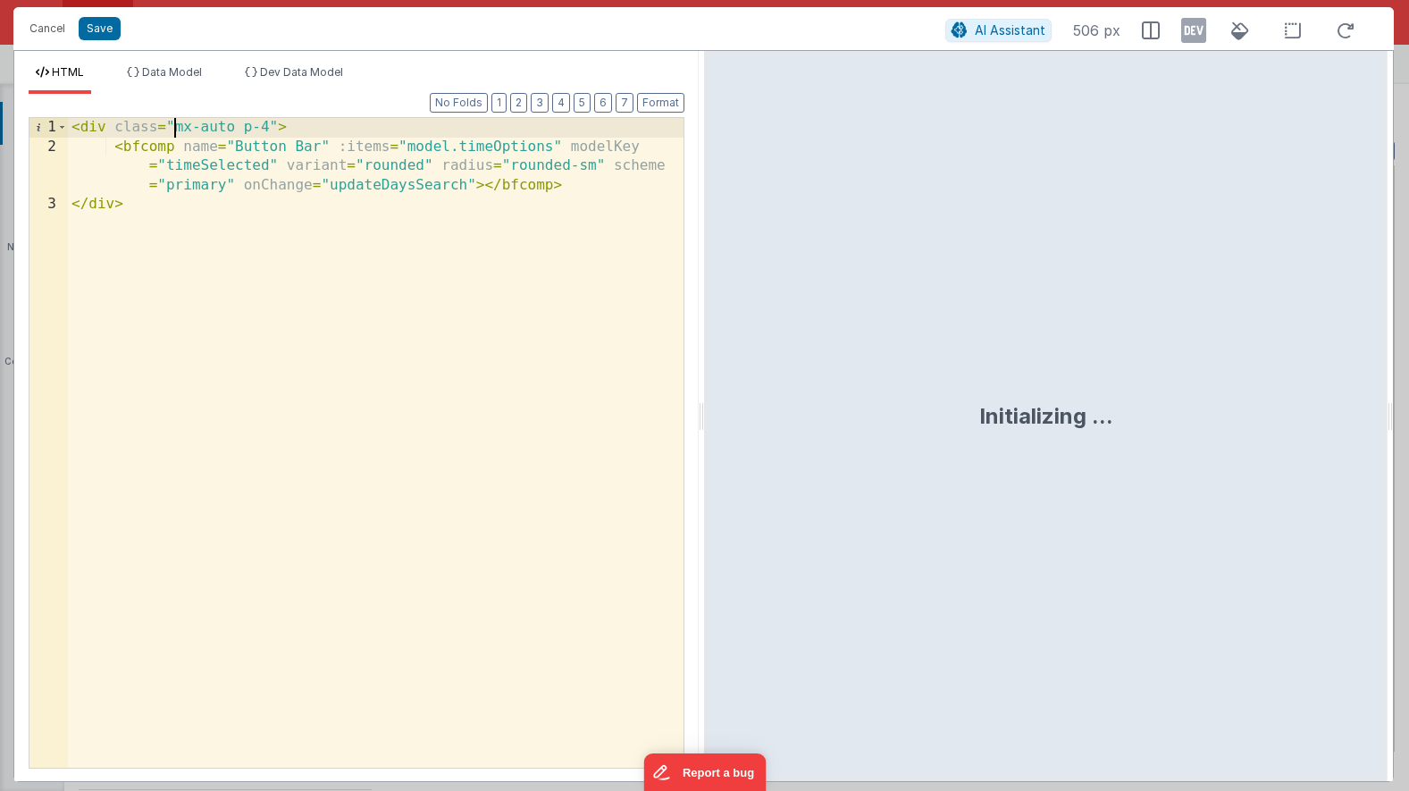
click at [173, 131] on div "< div class = "mx-auto p-4" > < bfcomp name = "Button Bar" :items = "model.time…" at bounding box center [376, 462] width 616 height 688
click at [95, 33] on button "Save" at bounding box center [100, 28] width 42 height 23
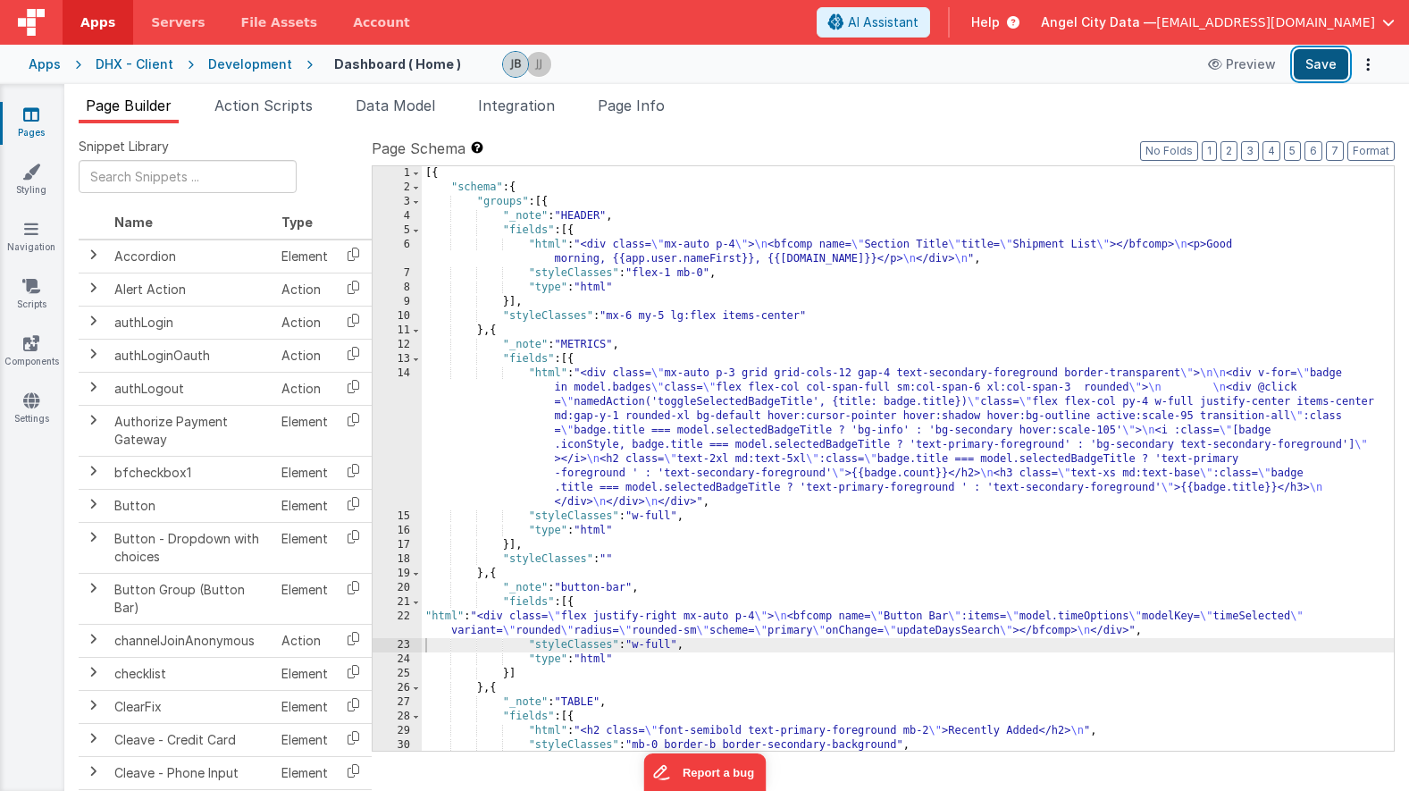
click at [1330, 64] on button "Save" at bounding box center [1321, 64] width 55 height 30
click at [404, 619] on div "22" at bounding box center [397, 623] width 49 height 29
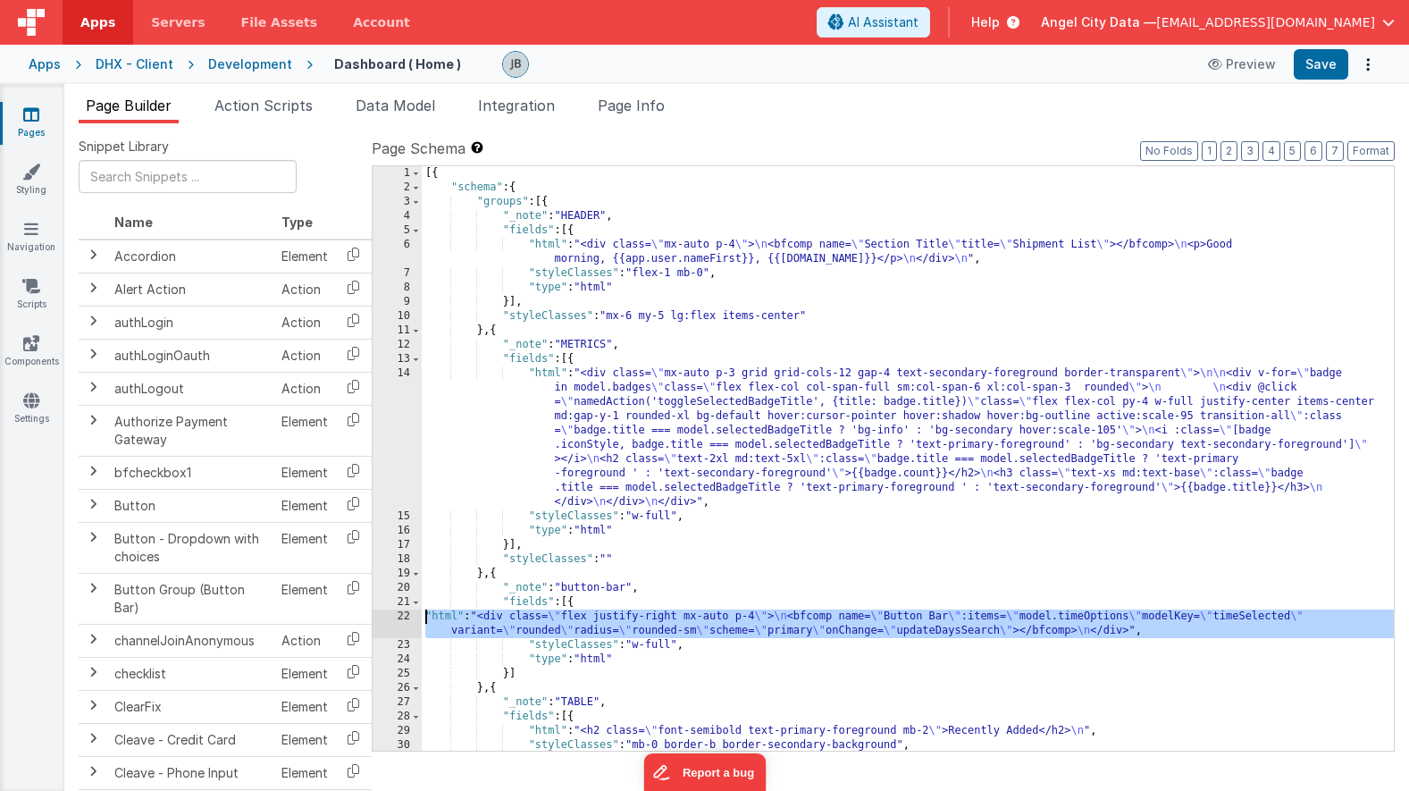
click at [407, 613] on div "22" at bounding box center [397, 623] width 49 height 29
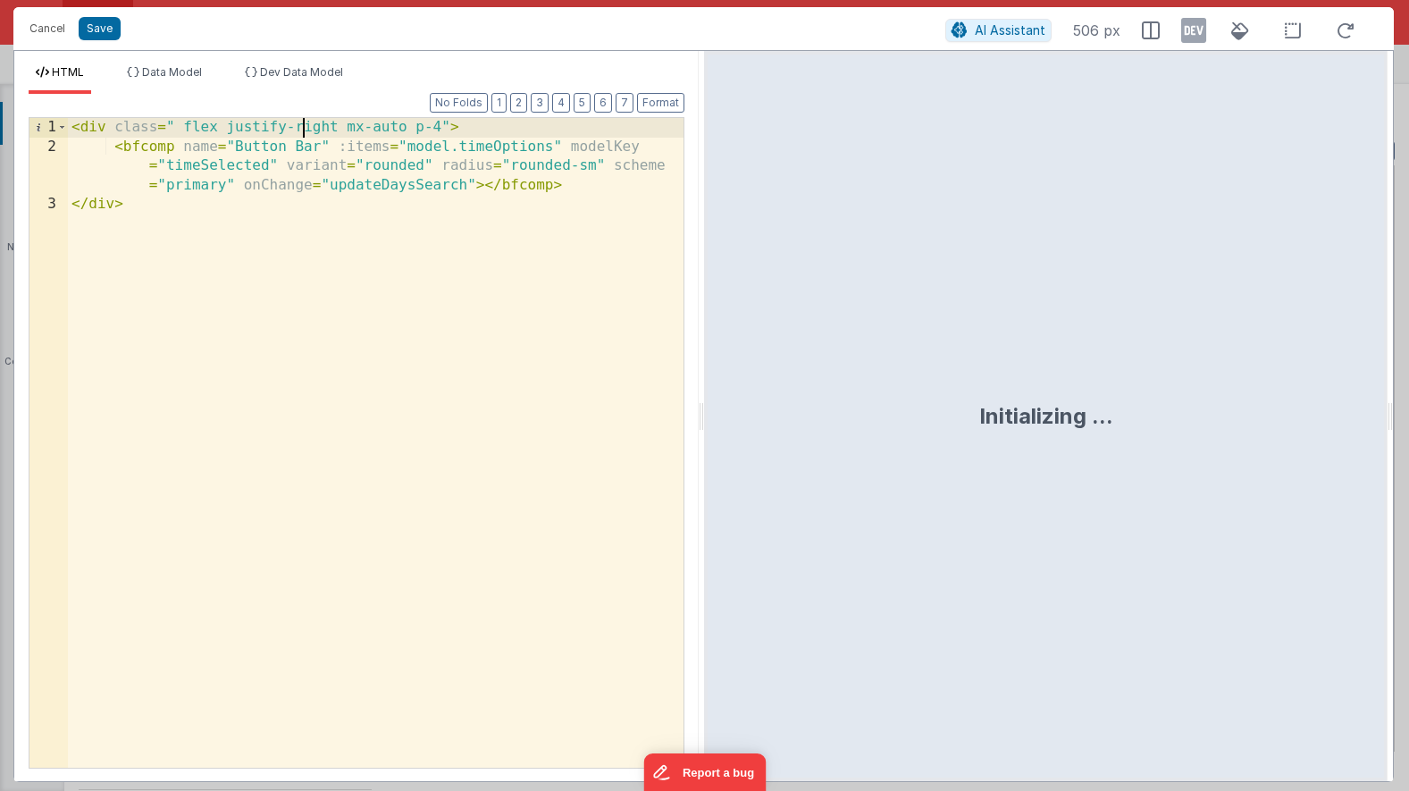
click at [303, 131] on div "< div class = " flex justify-right mx-auto p-4" > < bfcomp name = "Button Bar" …" at bounding box center [376, 462] width 616 height 688
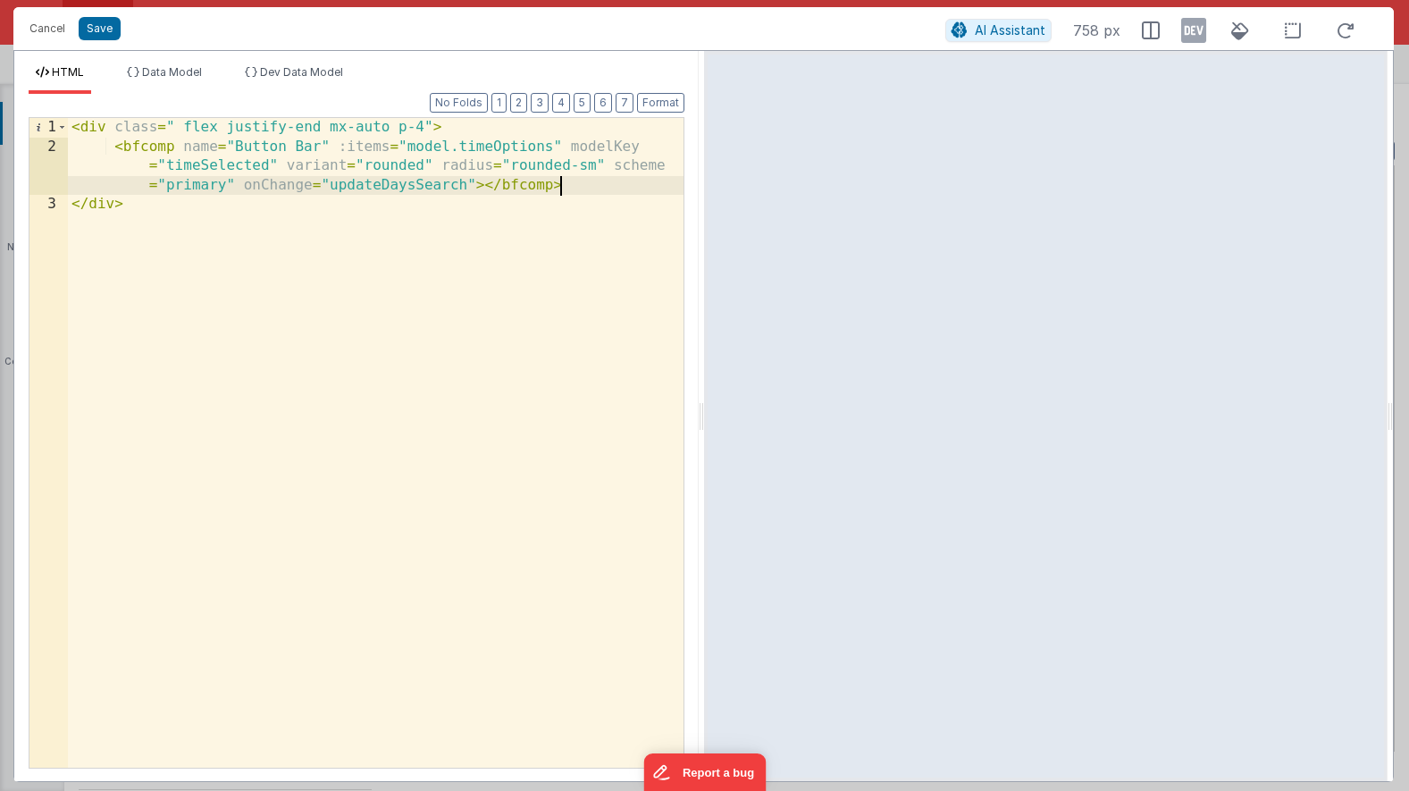
click at [579, 192] on div "< div class = " flex justify-end mx-auto p-4" > < bfcomp name = "Button Bar" :i…" at bounding box center [376, 462] width 616 height 688
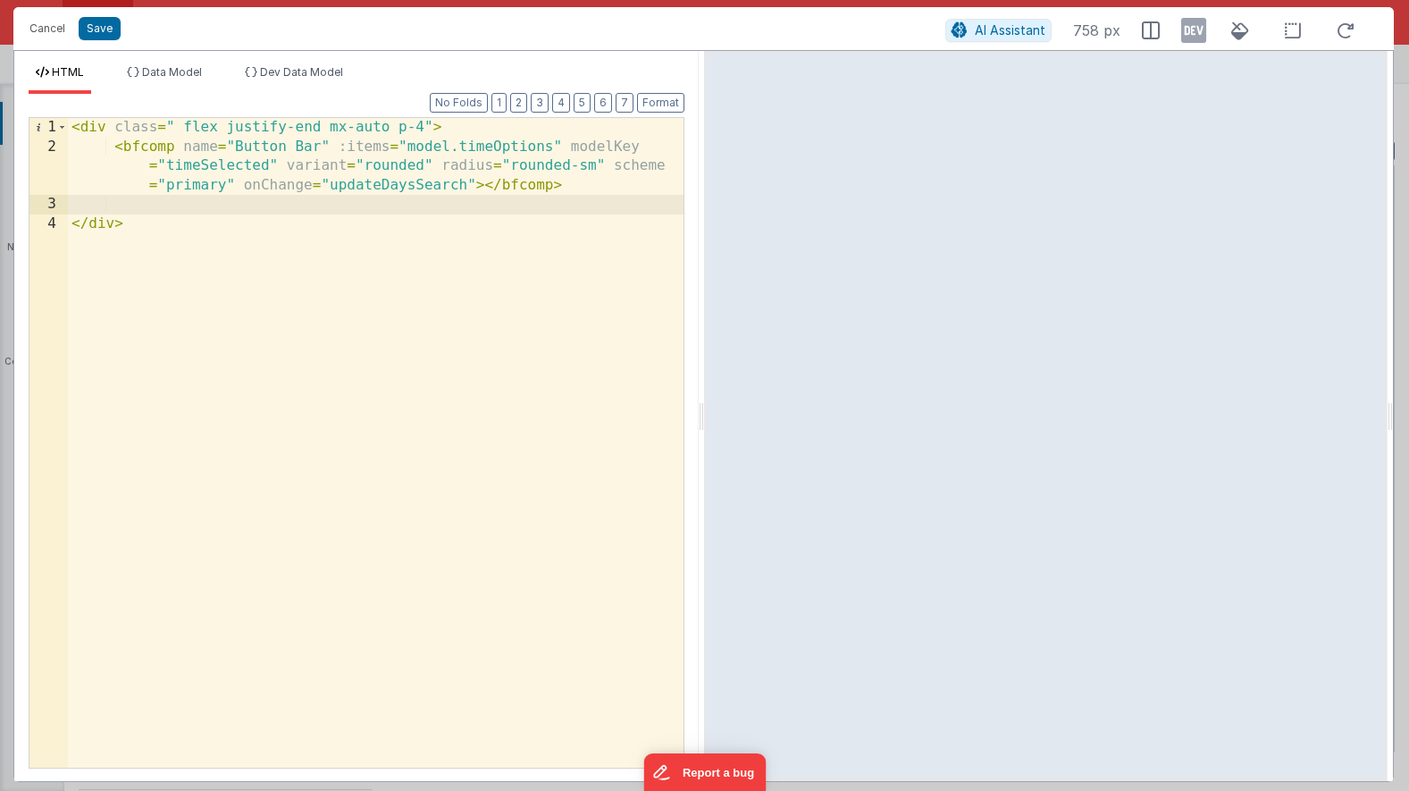
click at [421, 128] on div "< div class = " flex justify-end mx-auto p-4" > < bfcomp name = "Button Bar" :i…" at bounding box center [376, 462] width 616 height 688
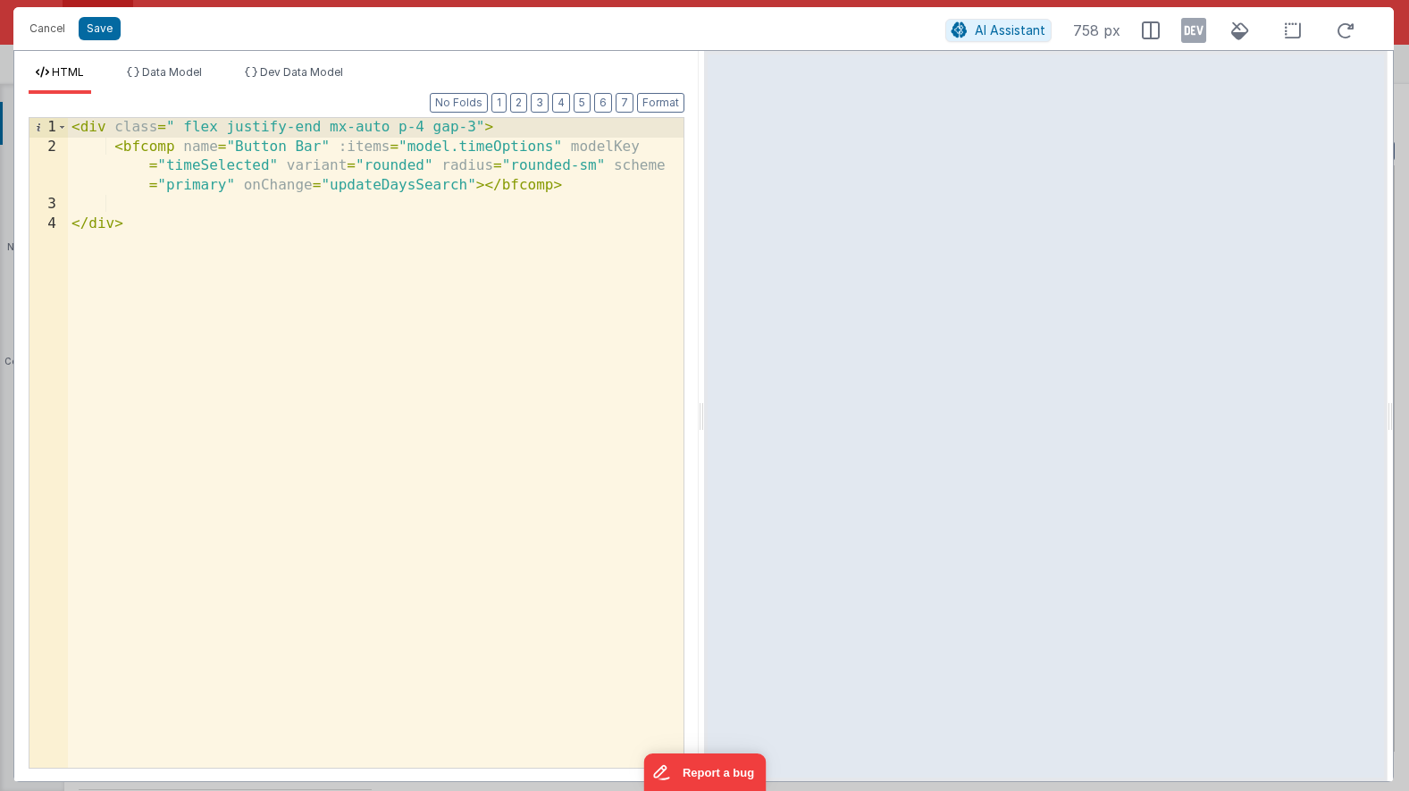
click at [214, 220] on div "< div class = " flex justify-end mx-auto p-4 gap-3" > < bfcomp name = "Button B…" at bounding box center [376, 462] width 616 height 688
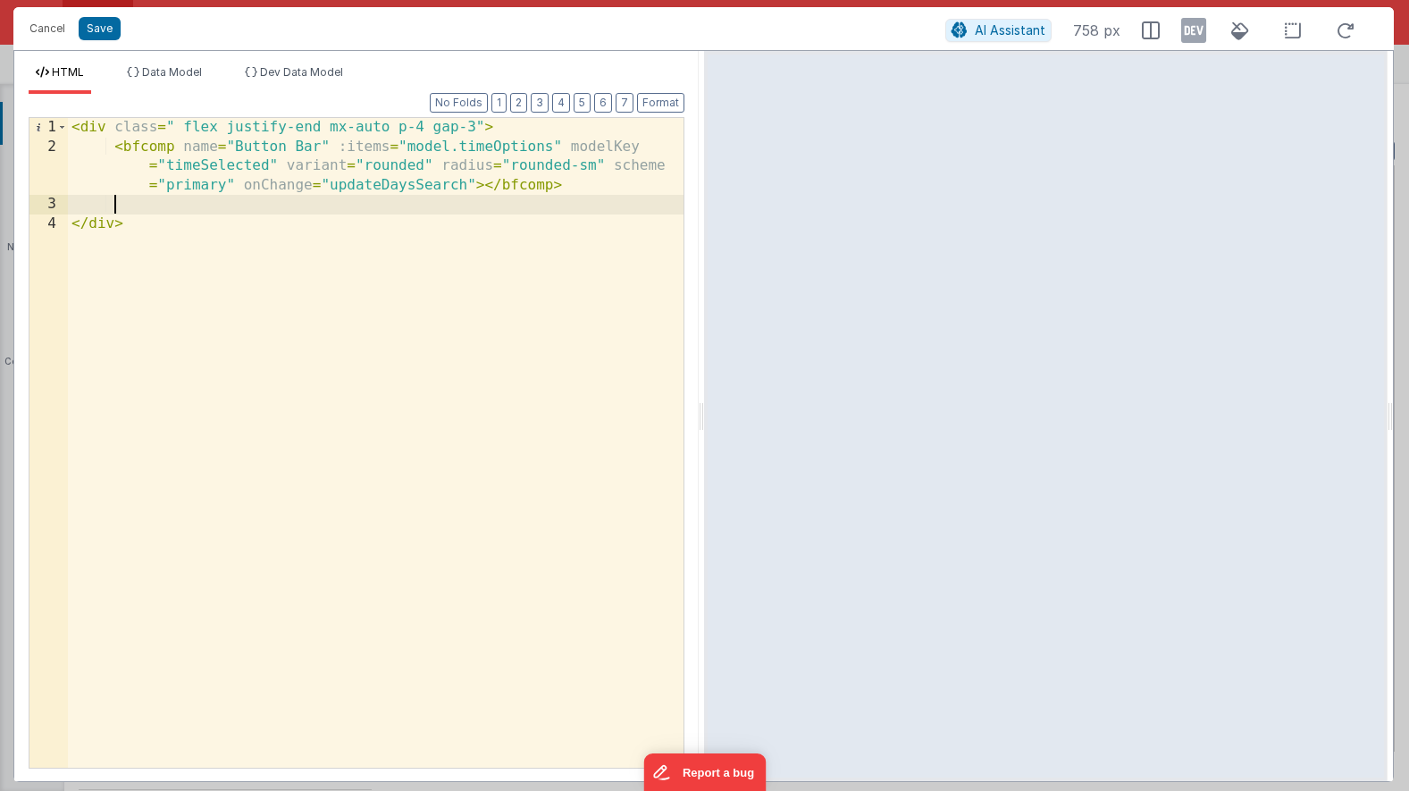
click at [203, 213] on div "< div class = " flex justify-end mx-auto p-4 gap-3" > < bfcomp name = "Button B…" at bounding box center [376, 462] width 616 height 688
drag, startPoint x: 254, startPoint y: 202, endPoint x: 233, endPoint y: 199, distance: 20.7
click at [234, 201] on div "< div class = " flex justify-end mx-auto p-4 gap-3" > < bfcomp name = "Button B…" at bounding box center [376, 462] width 616 height 688
click at [110, 200] on div "< div class = " flex justify-end mx-auto p-4 gap-3" > < bfcomp name = "Button B…" at bounding box center [376, 462] width 616 height 688
drag, startPoint x: 117, startPoint y: 205, endPoint x: 255, endPoint y: 204, distance: 137.6
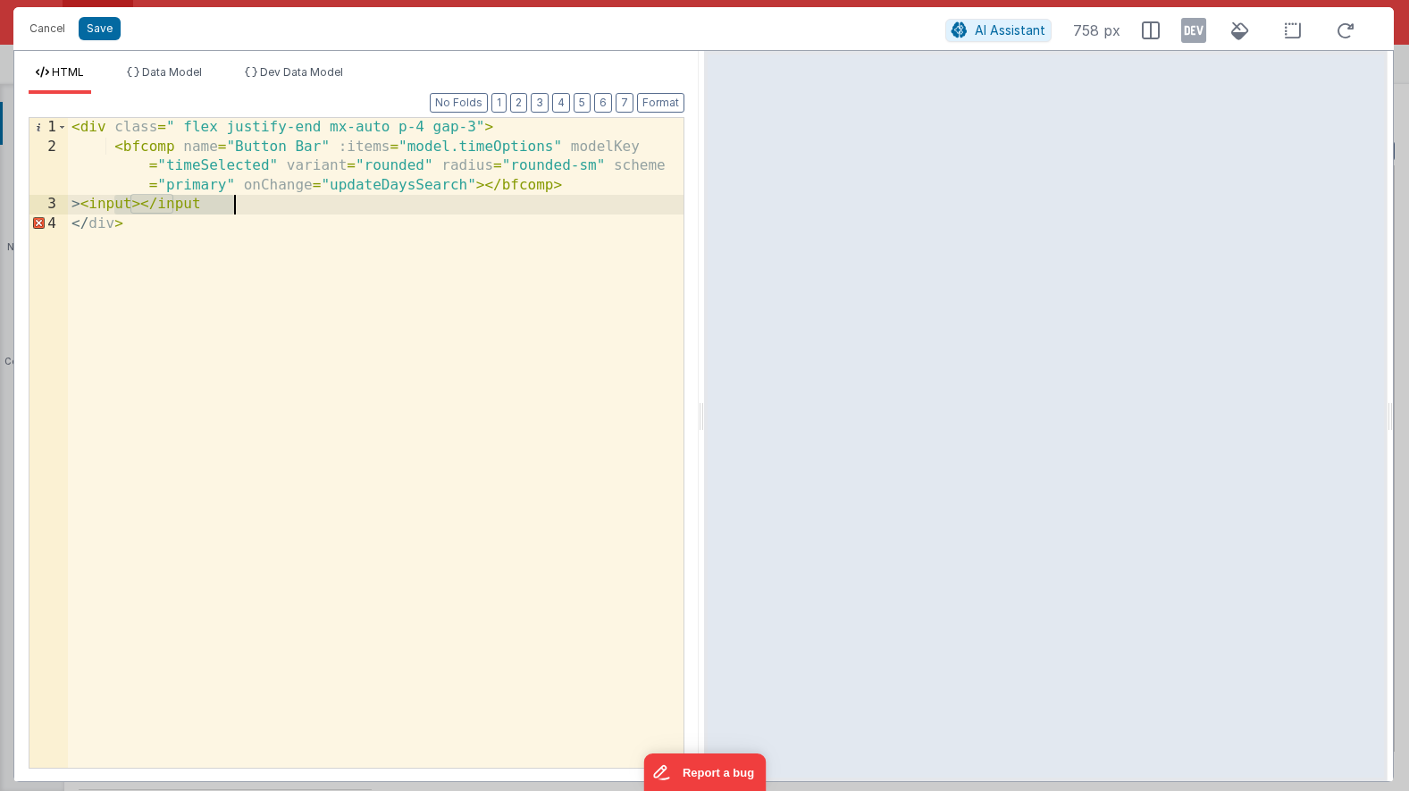
click at [255, 204] on div "< div class = " flex justify-end mx-auto p-4 gap-3" > < bfcomp name = "Button B…" at bounding box center [376, 462] width 616 height 688
click at [229, 205] on div "< div class = " flex justify-end mx-auto p-4 gap-3" > < bfcomp name = "Button B…" at bounding box center [376, 462] width 616 height 688
drag, startPoint x: 253, startPoint y: 207, endPoint x: 113, endPoint y: 207, distance: 139.4
click at [113, 207] on div "< div class = " flex justify-end mx-auto p-4 gap-3" > < bfcomp name = "Button B…" at bounding box center [376, 462] width 616 height 688
click at [105, 30] on button "Save" at bounding box center [100, 28] width 42 height 23
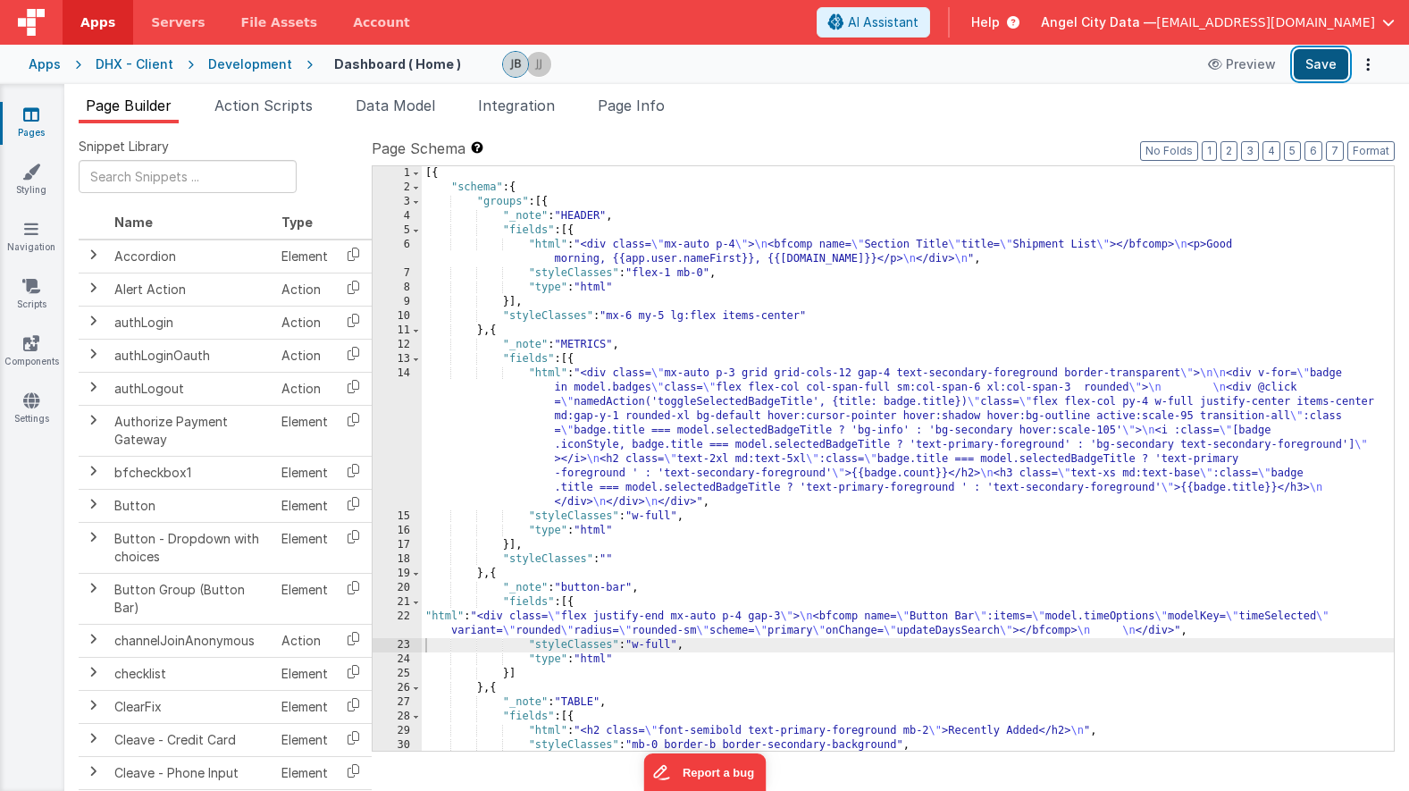
click at [1322, 71] on button "Save" at bounding box center [1321, 64] width 55 height 30
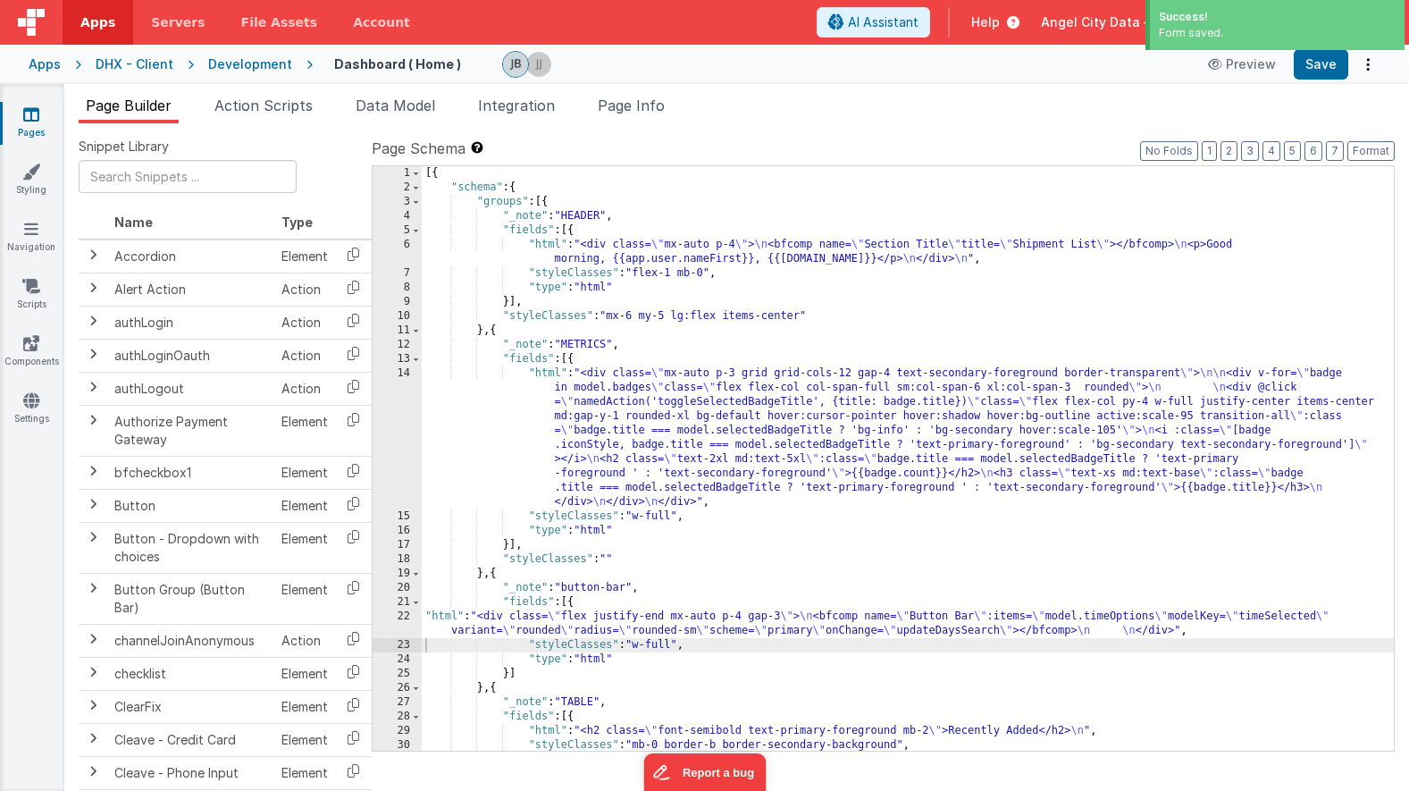
click at [51, 66] on div "Apps" at bounding box center [45, 64] width 32 height 18
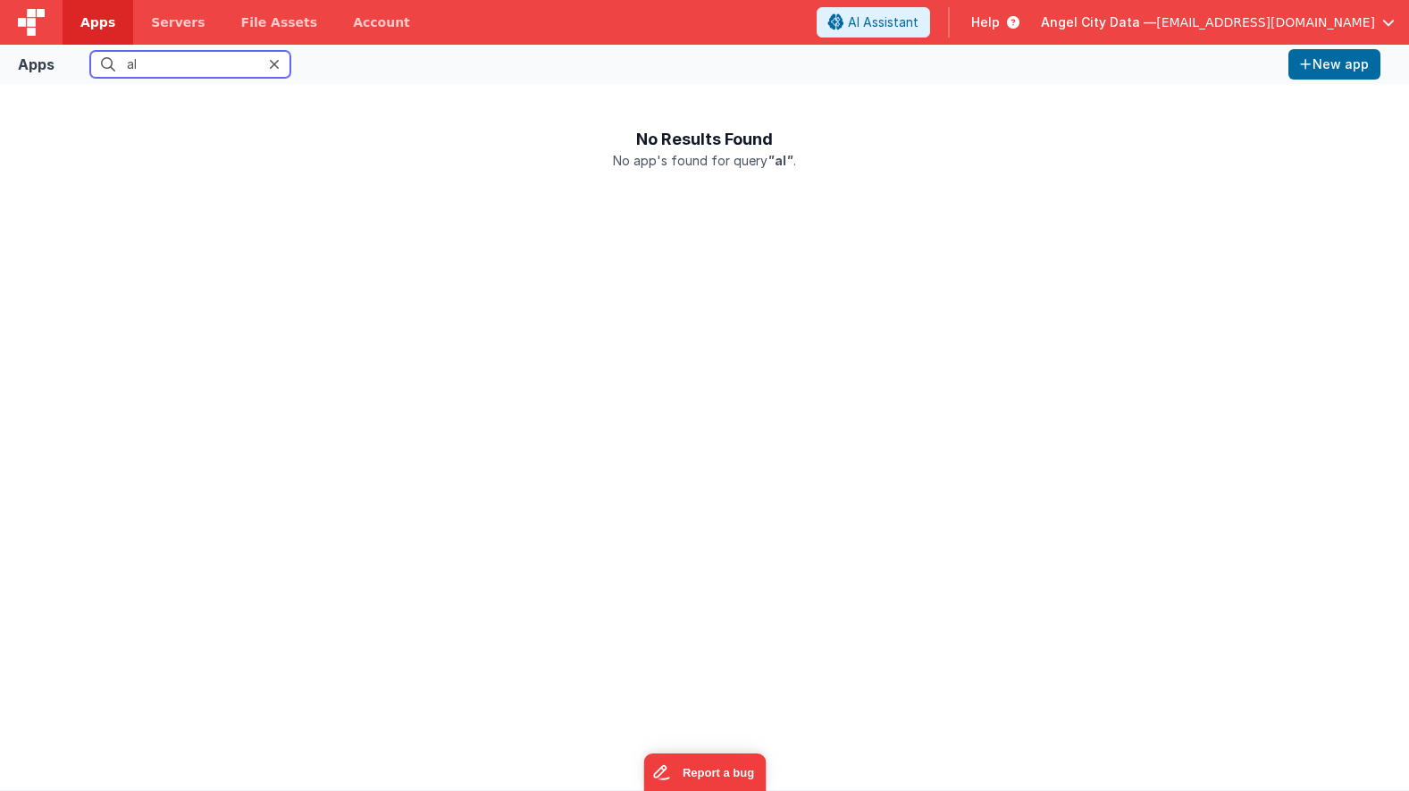
type input "a"
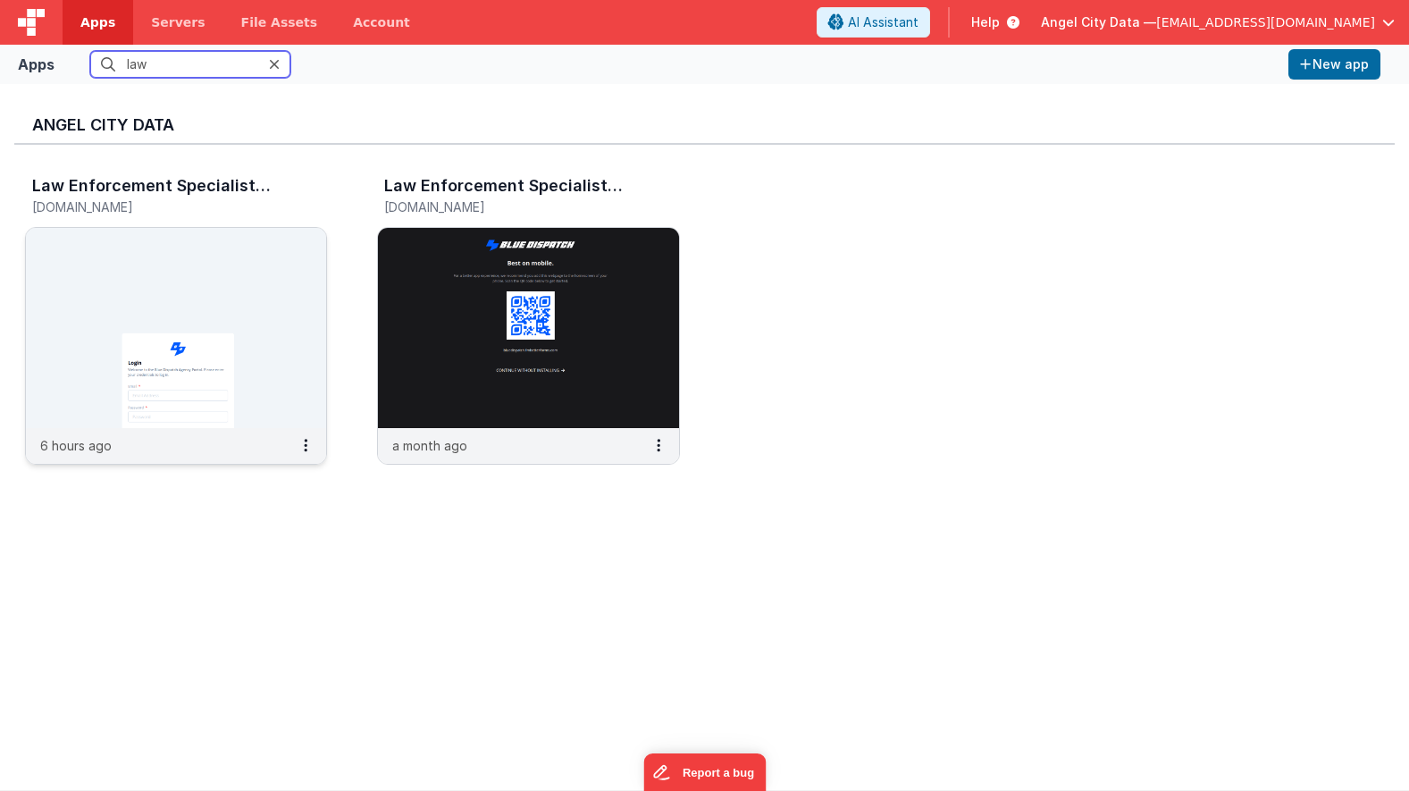
type input "law"
click at [162, 249] on img at bounding box center [176, 328] width 300 height 200
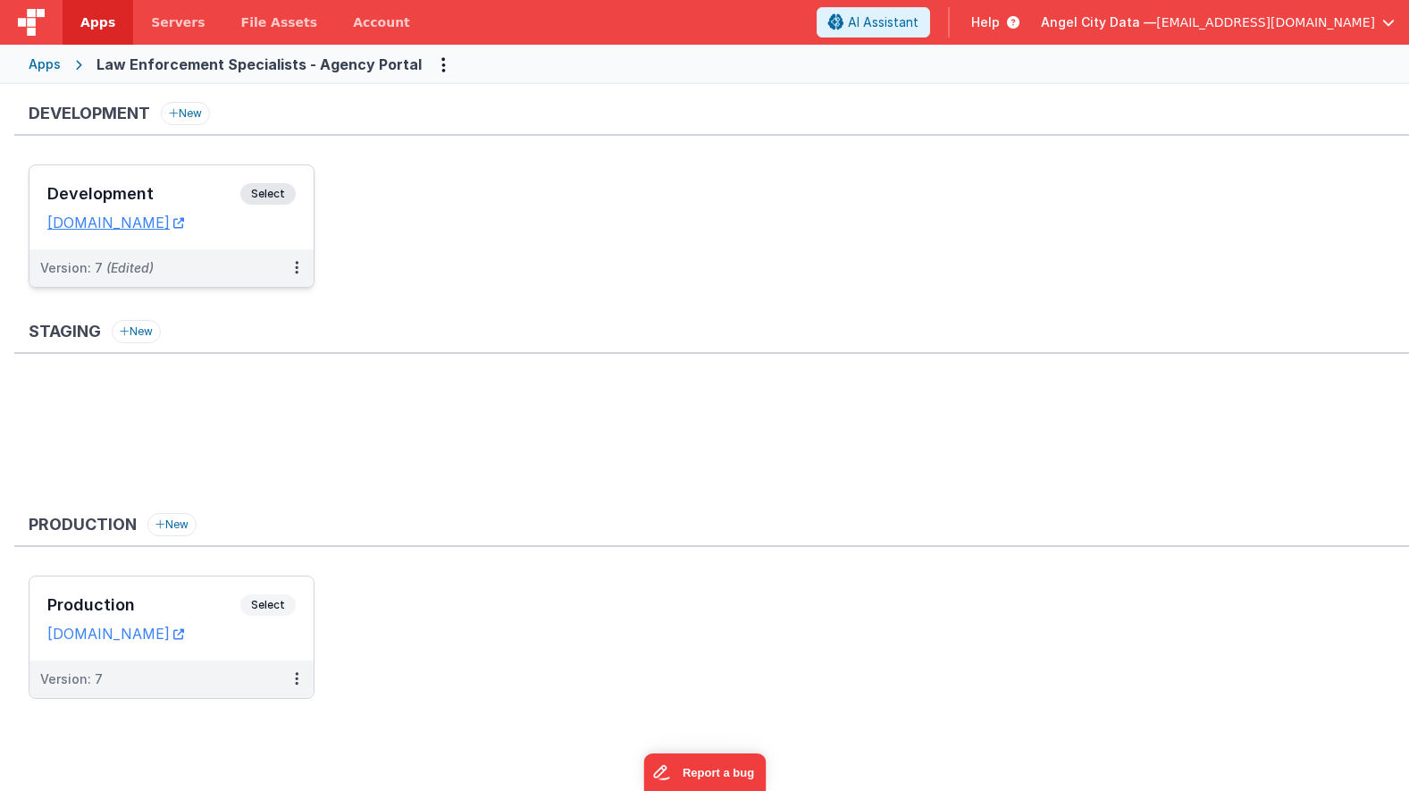
click at [189, 193] on h3 "Development" at bounding box center [143, 194] width 193 height 18
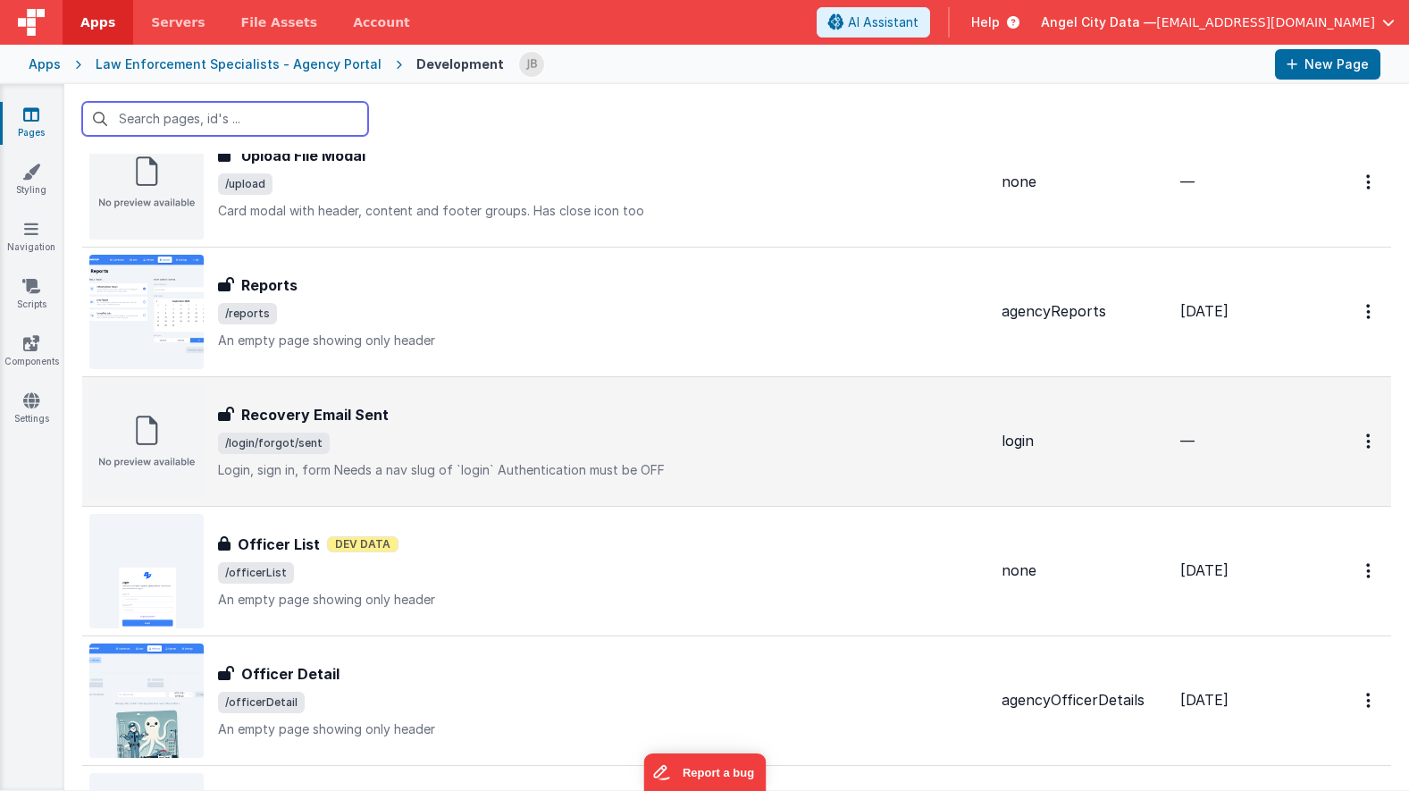
scroll to position [95, 0]
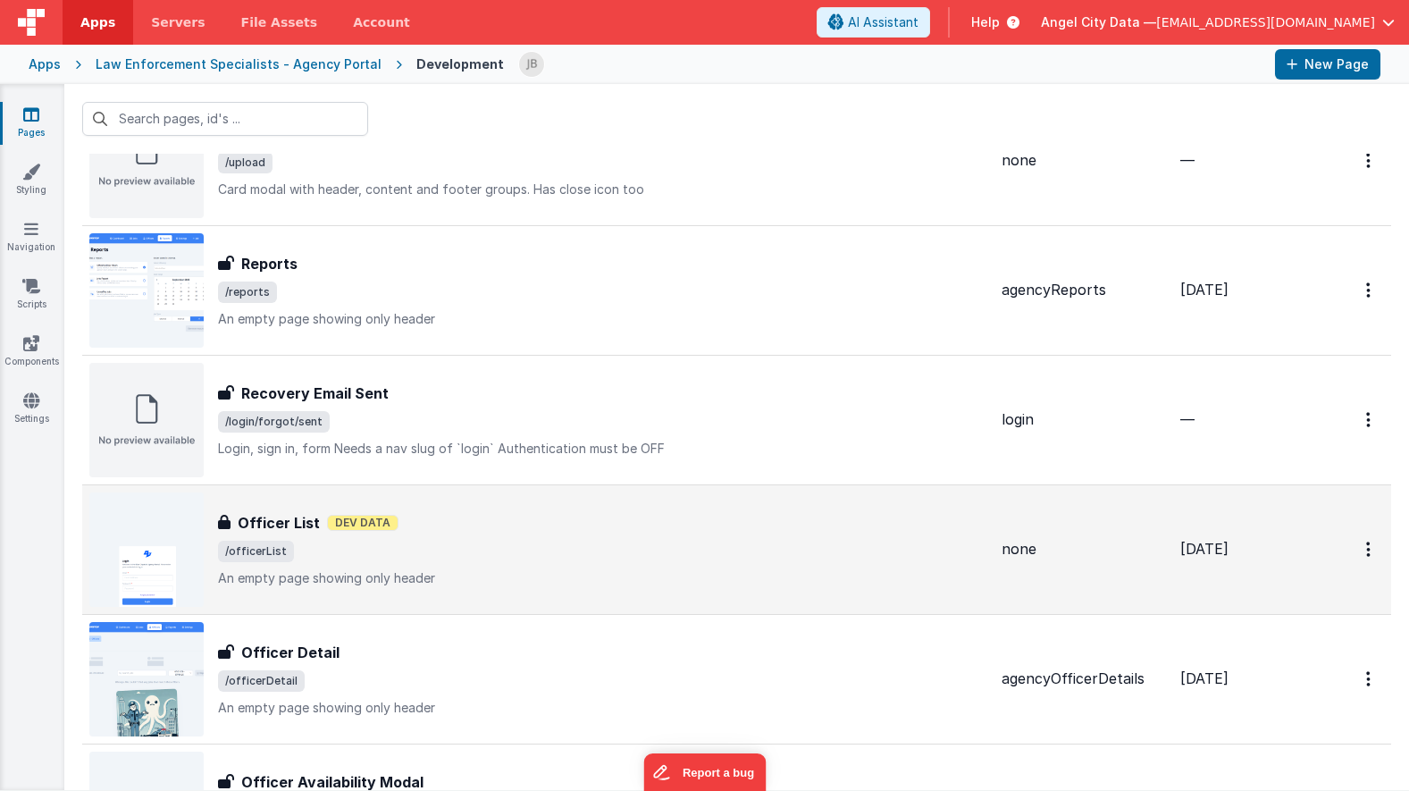
click at [264, 516] on h3 "Officer List" at bounding box center [279, 522] width 82 height 21
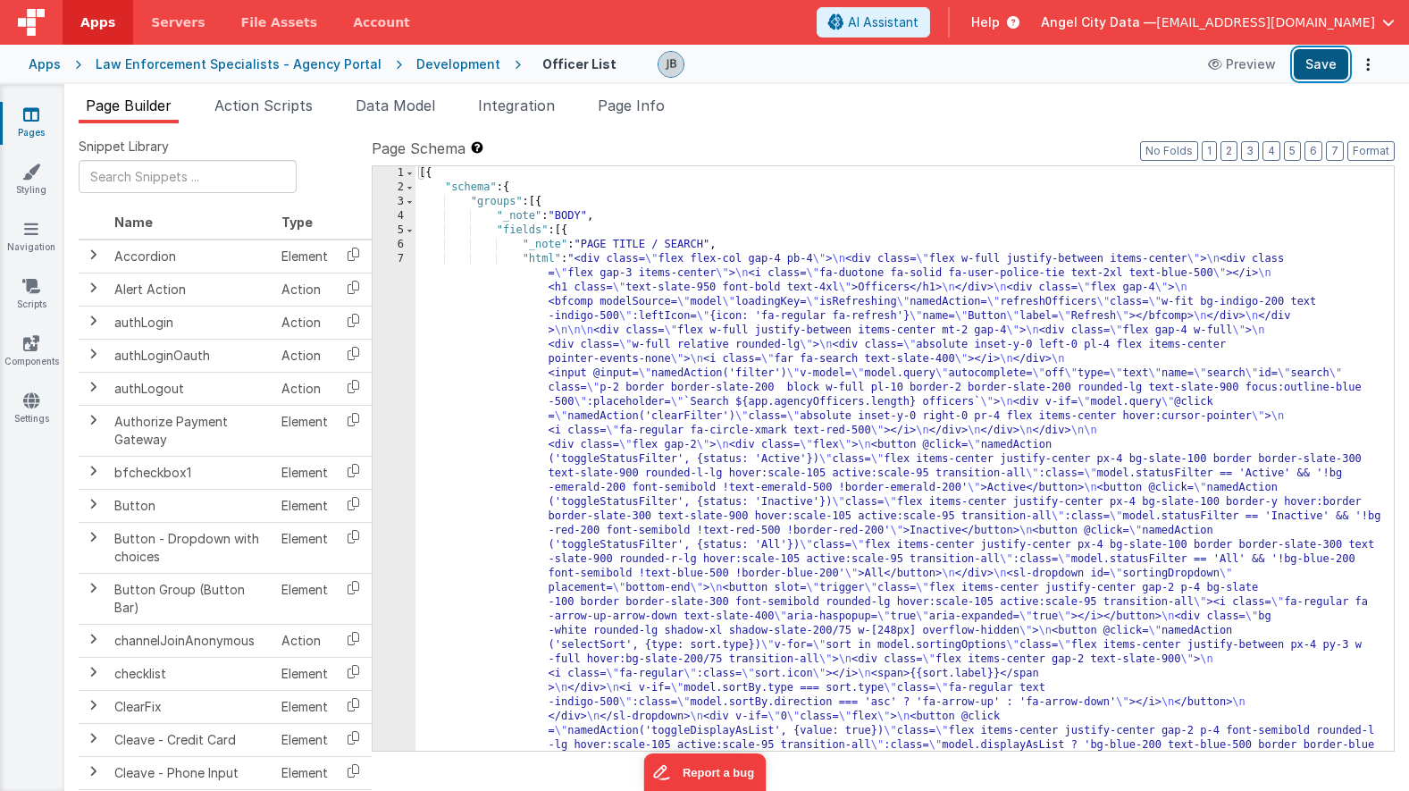
click at [1312, 71] on button "Save" at bounding box center [1321, 64] width 55 height 30
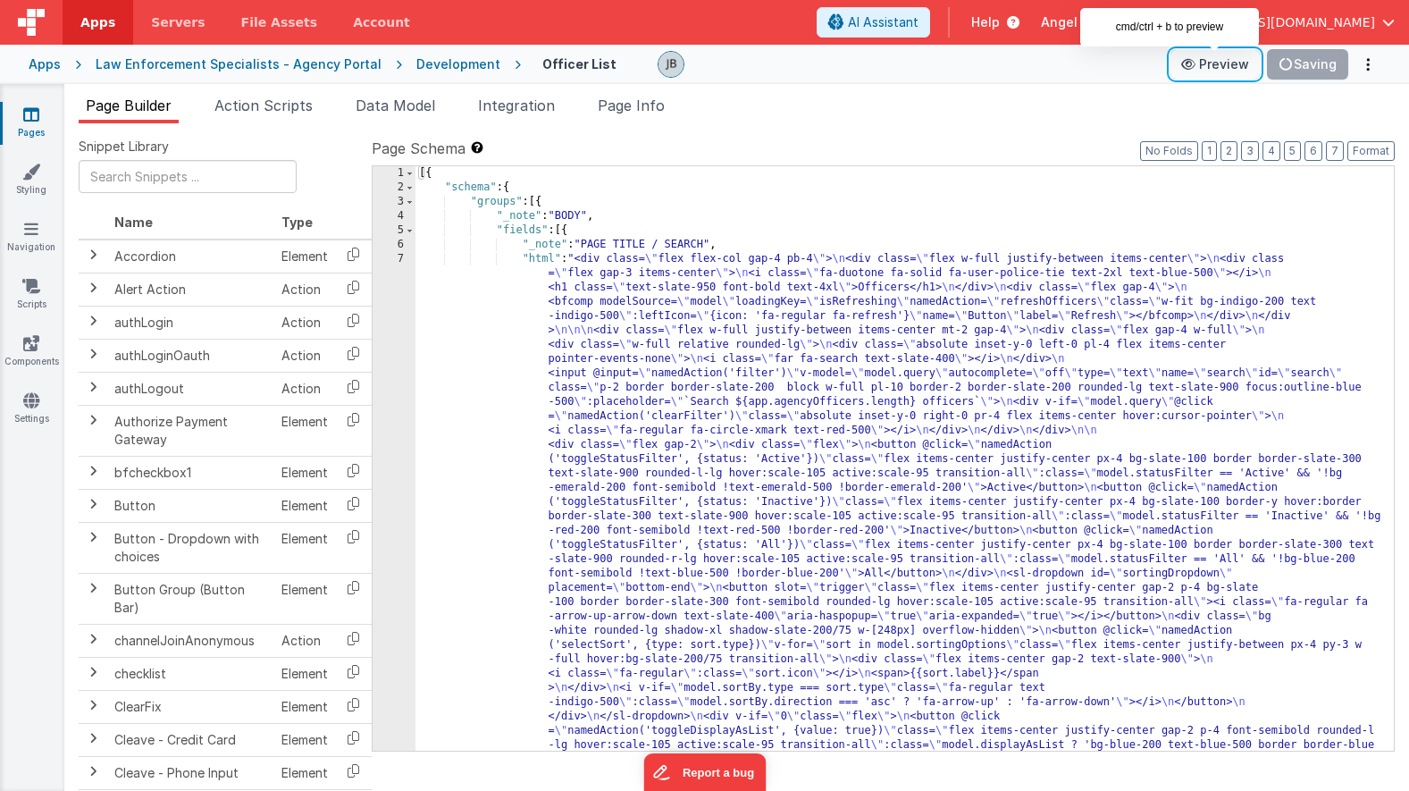
click at [1196, 68] on icon at bounding box center [1190, 64] width 18 height 13
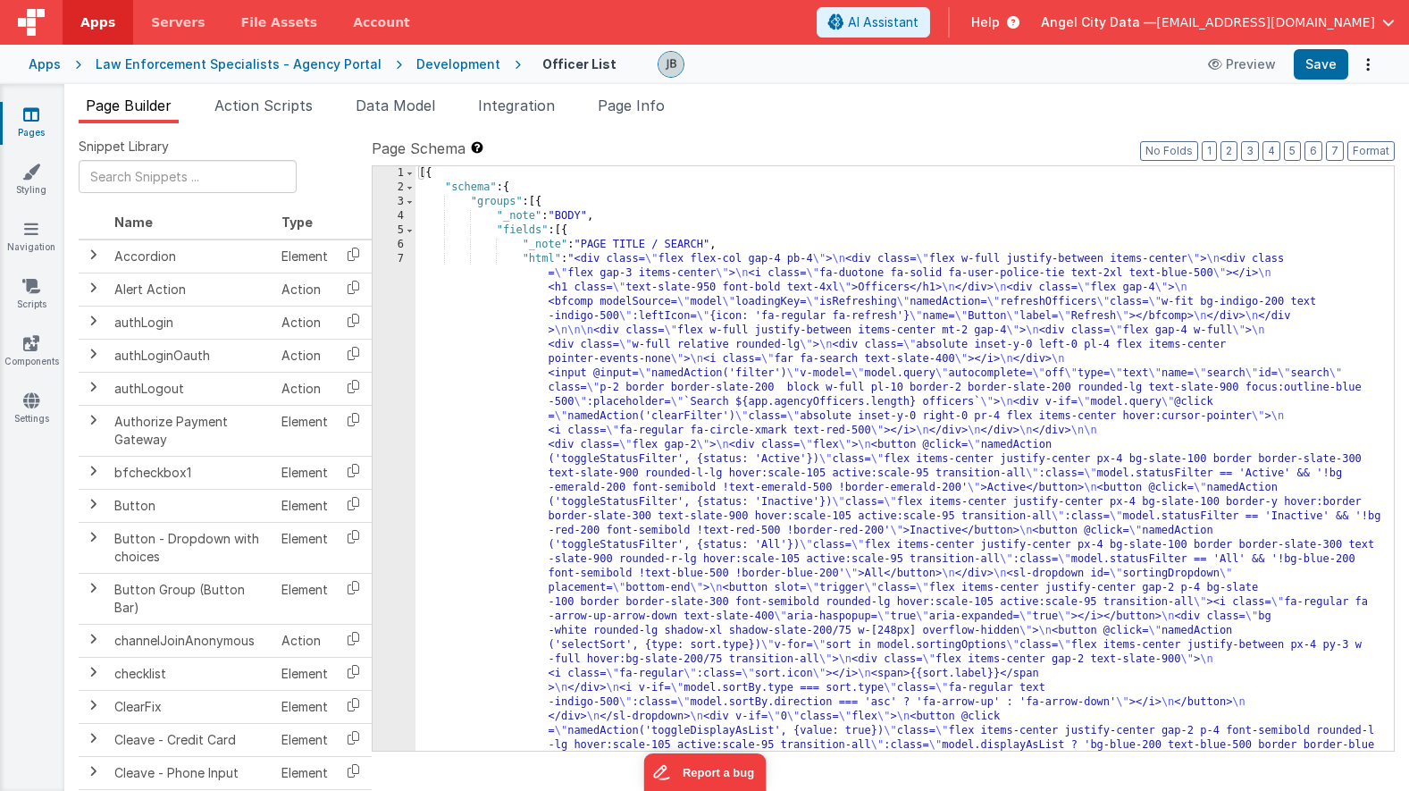
click at [40, 63] on div "Apps" at bounding box center [45, 64] width 32 height 18
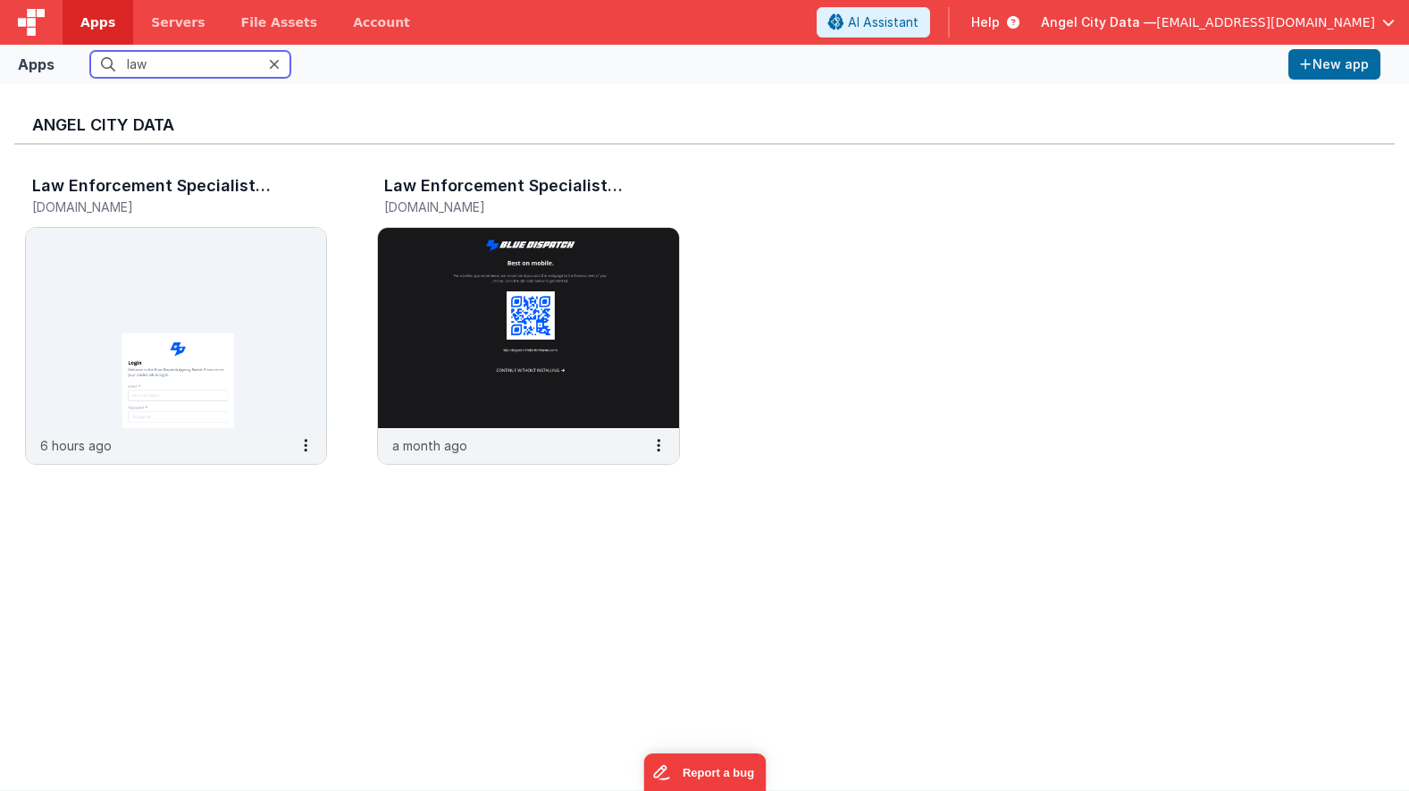
click at [139, 69] on input "law" at bounding box center [190, 64] width 200 height 27
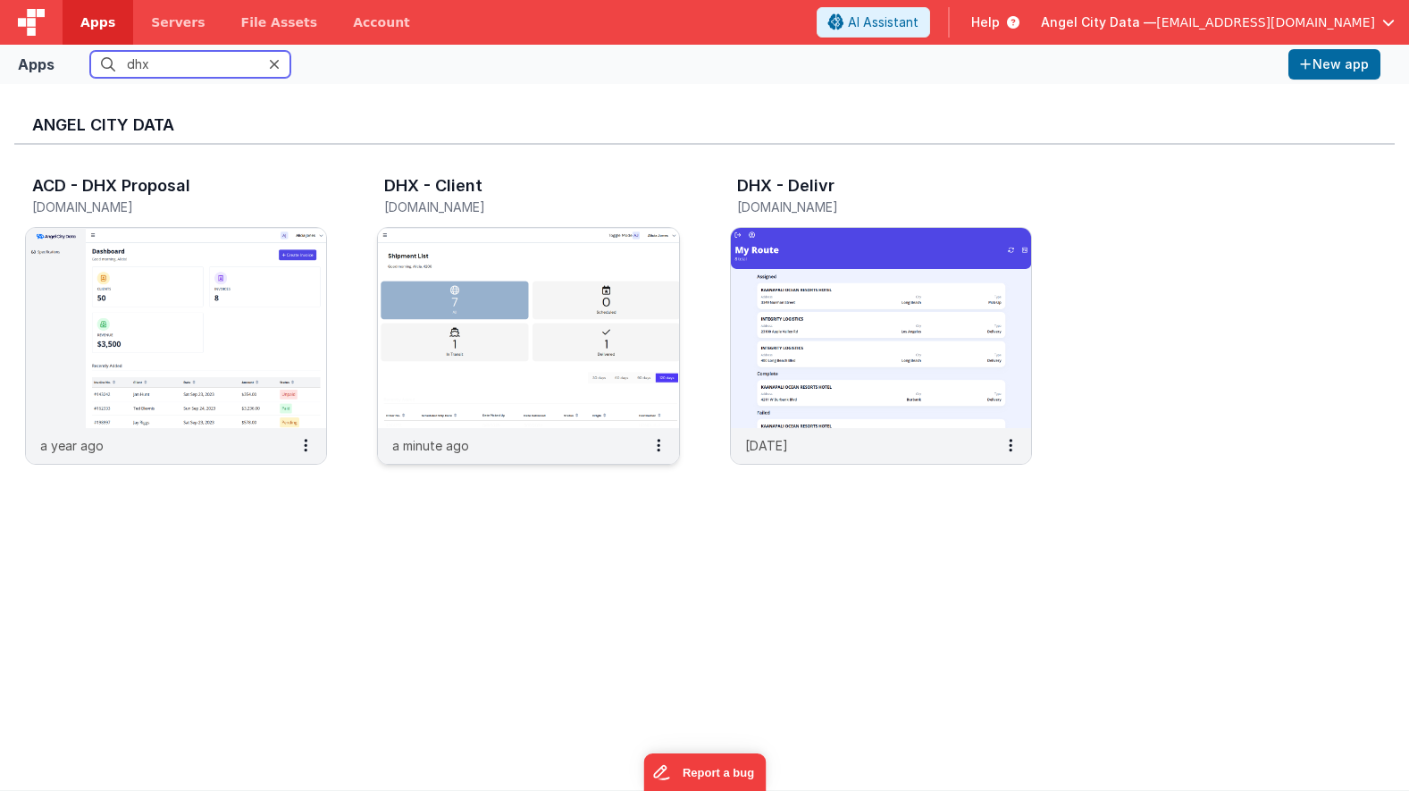
type input "dhx"
click at [413, 190] on h3 "DHX - Client" at bounding box center [433, 186] width 98 height 18
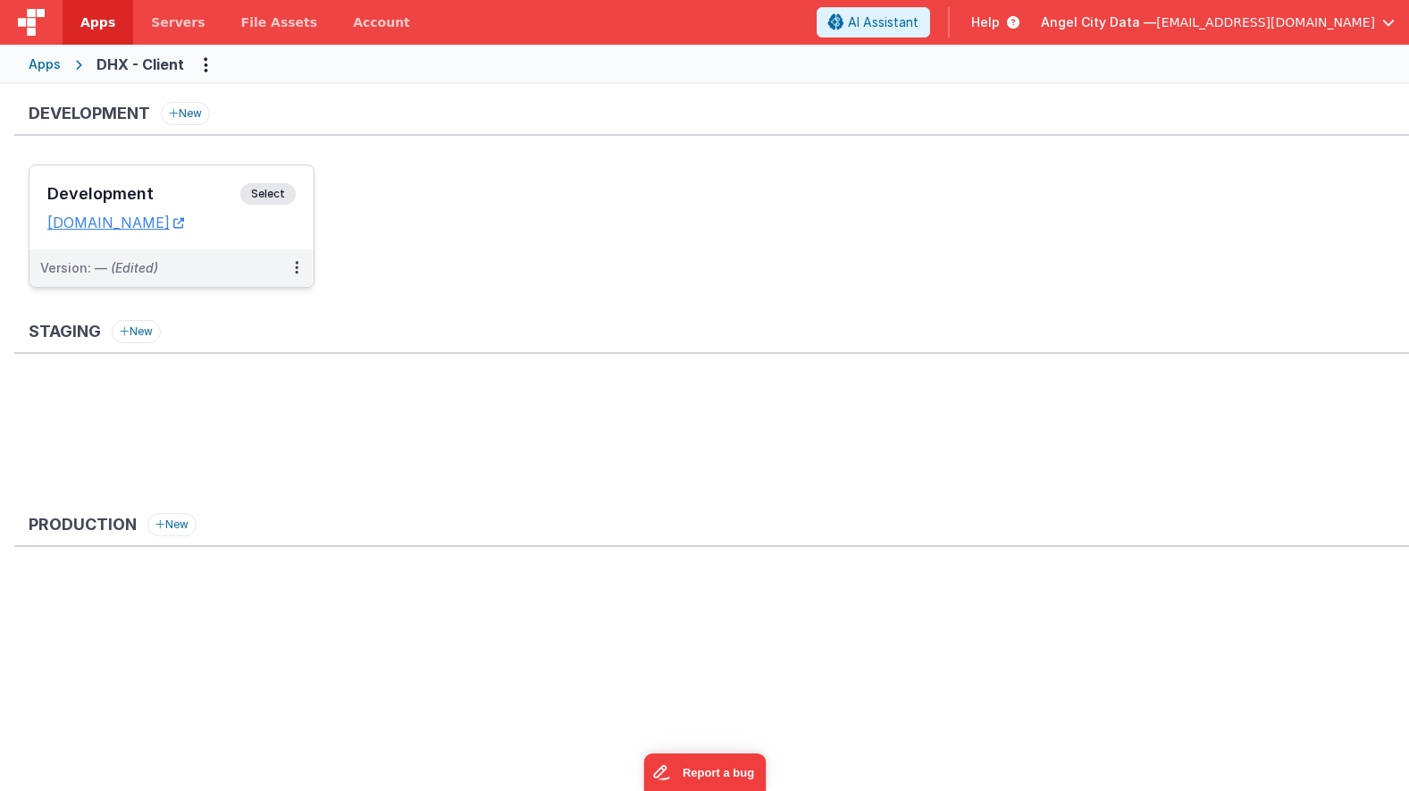
click at [200, 179] on div "Development Select URLs [DOMAIN_NAME]" at bounding box center [171, 207] width 284 height 84
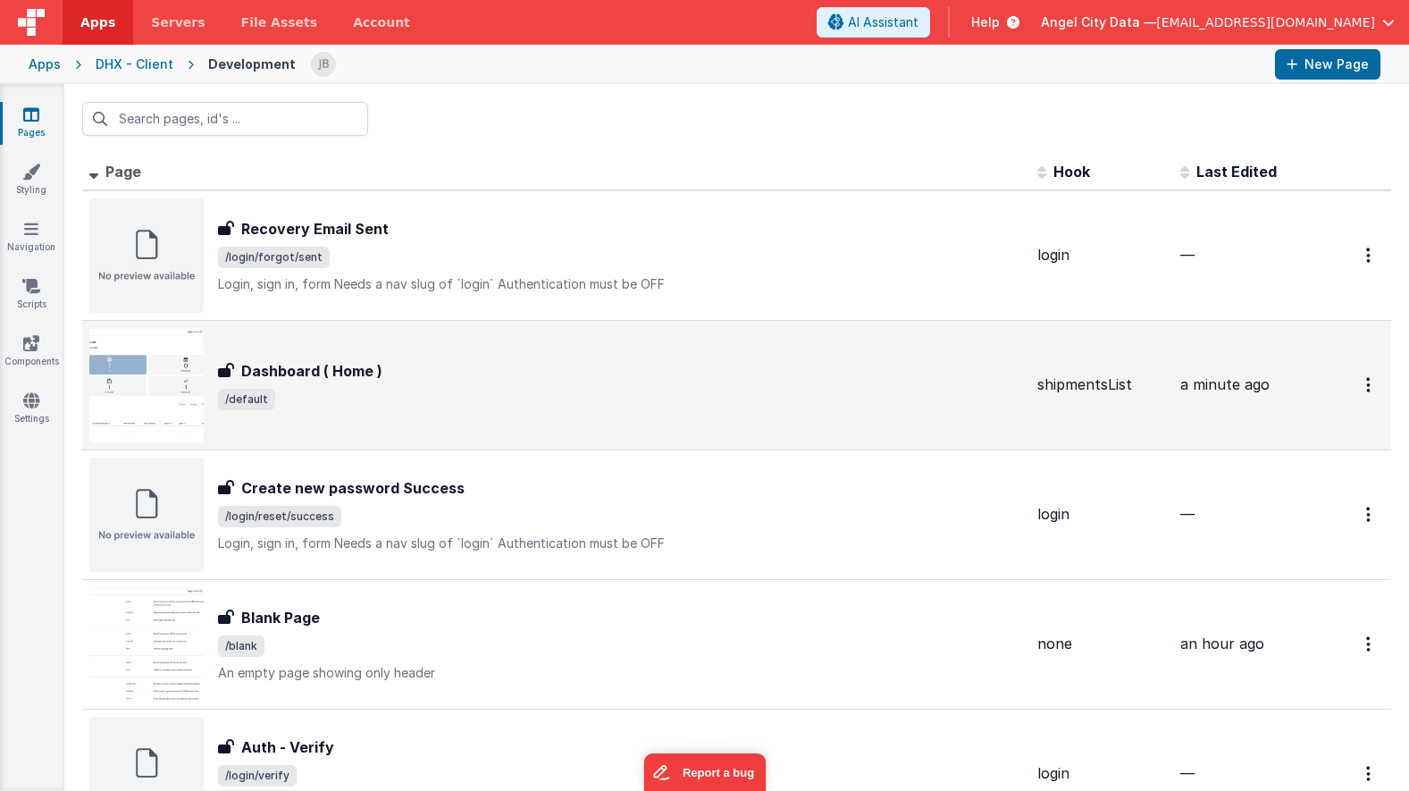
click at [306, 366] on h3 "Dashboard ( Home )" at bounding box center [311, 370] width 141 height 21
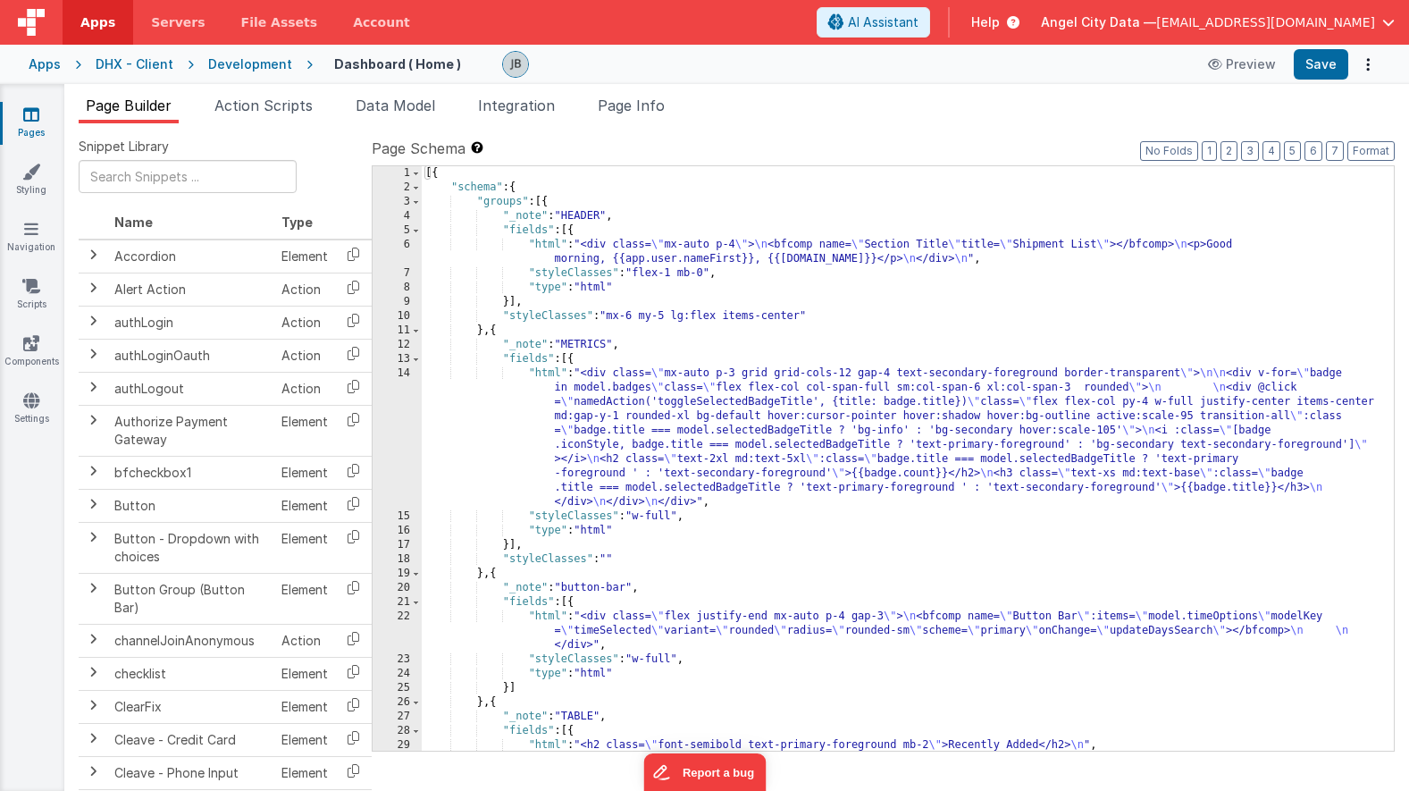
click at [408, 425] on div "14" at bounding box center [397, 437] width 49 height 143
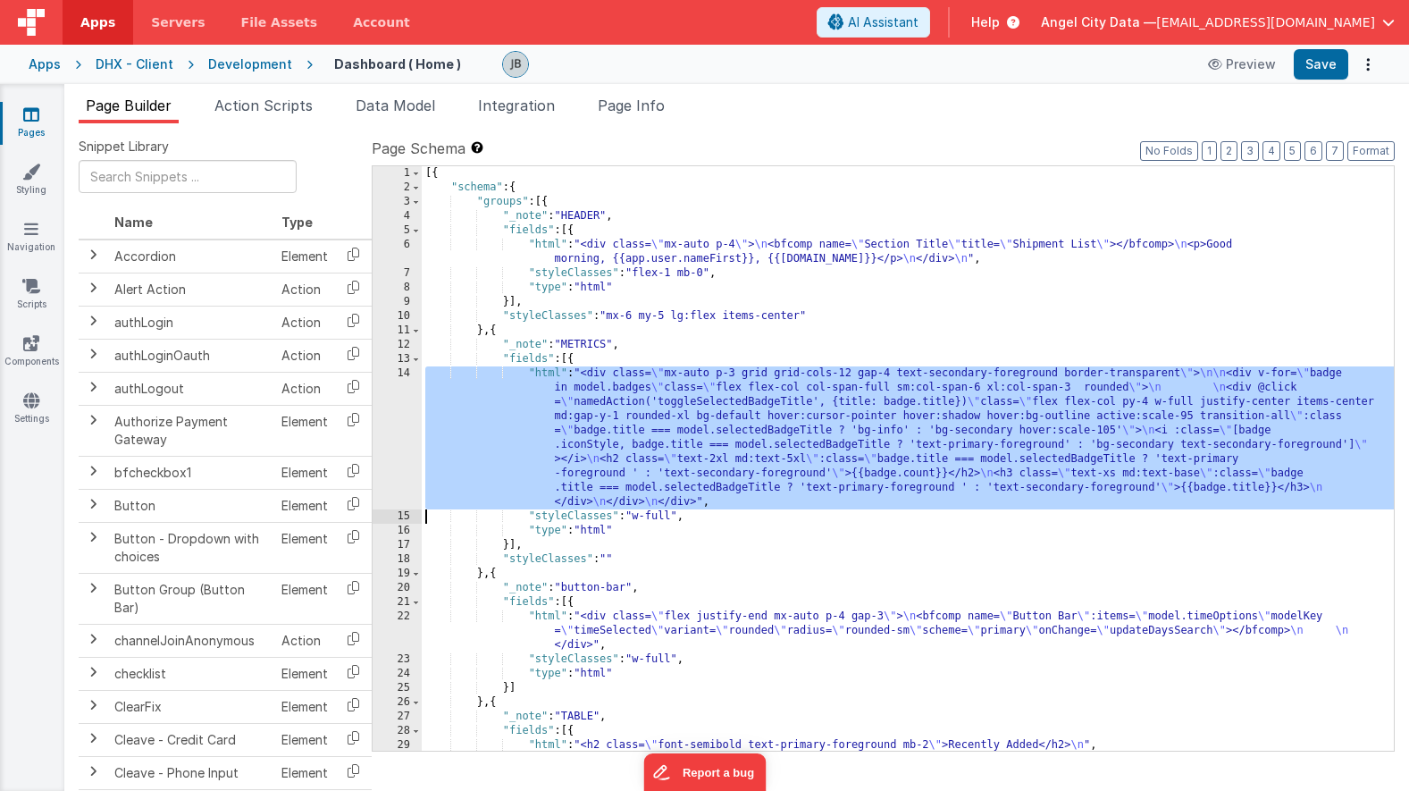
click at [407, 404] on div "14" at bounding box center [397, 437] width 49 height 143
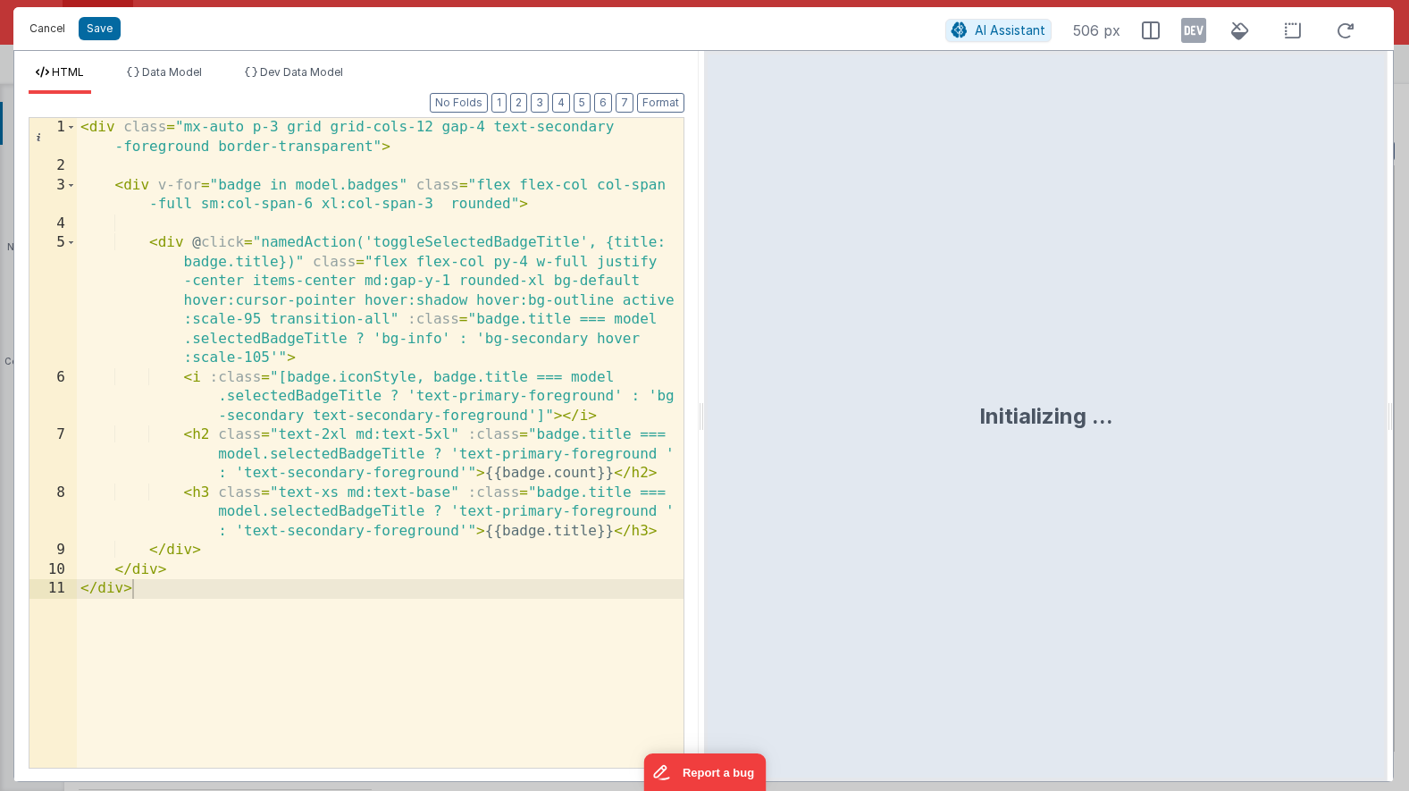
click at [38, 32] on button "Cancel" at bounding box center [48, 28] width 54 height 25
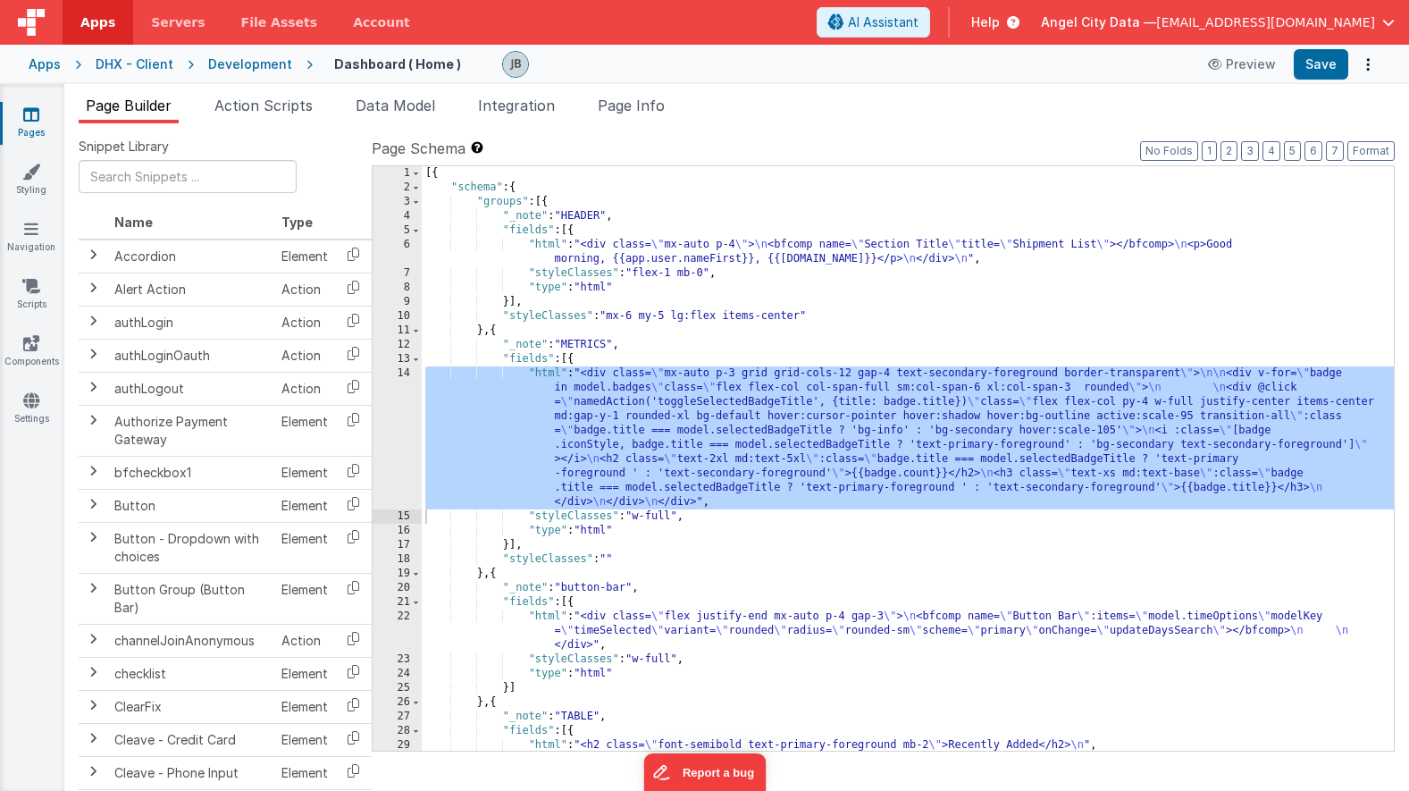
click at [408, 619] on div "22" at bounding box center [397, 630] width 49 height 43
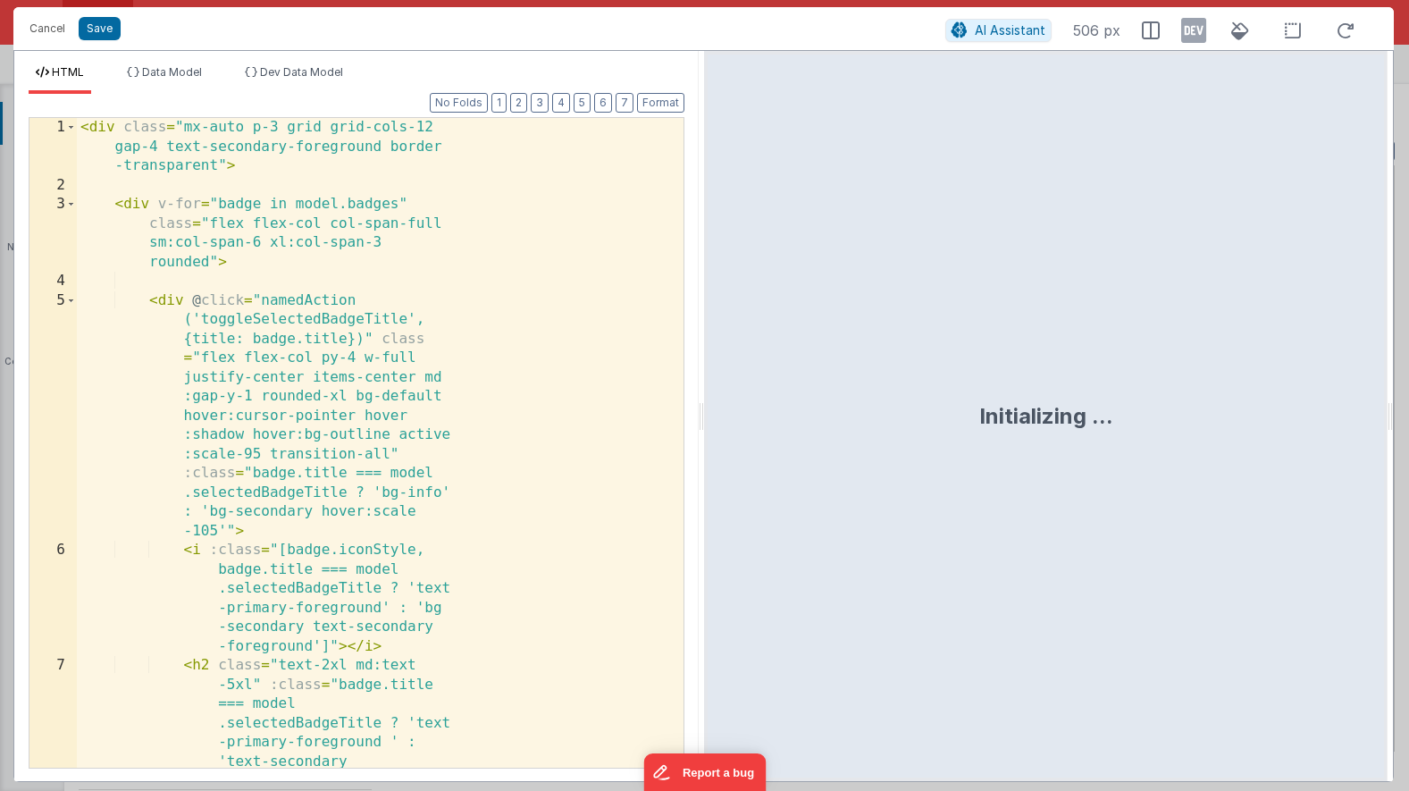
click at [410, 625] on div "< div class = "mx-auto p-3 grid grid-cols-12 gap-4 text-secondary-foreground bo…" at bounding box center [380, 548] width 607 height 861
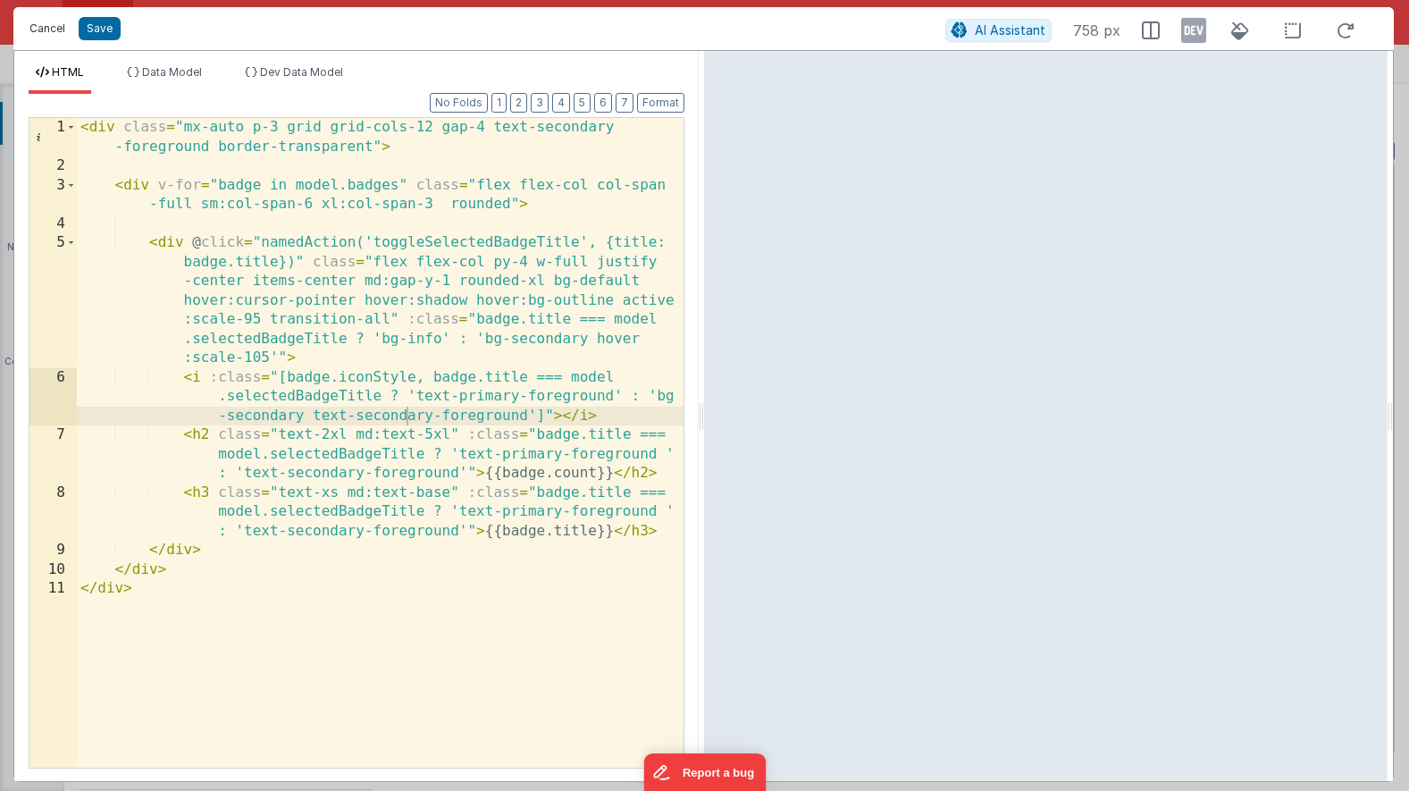
drag, startPoint x: 34, startPoint y: 28, endPoint x: 166, endPoint y: 204, distance: 220.2
click at [166, 204] on div "Cancel Save AI Assistant 758 px HTML Data Model Dev Data Model Format 7 6 5 4 3…" at bounding box center [703, 394] width 1380 height 775
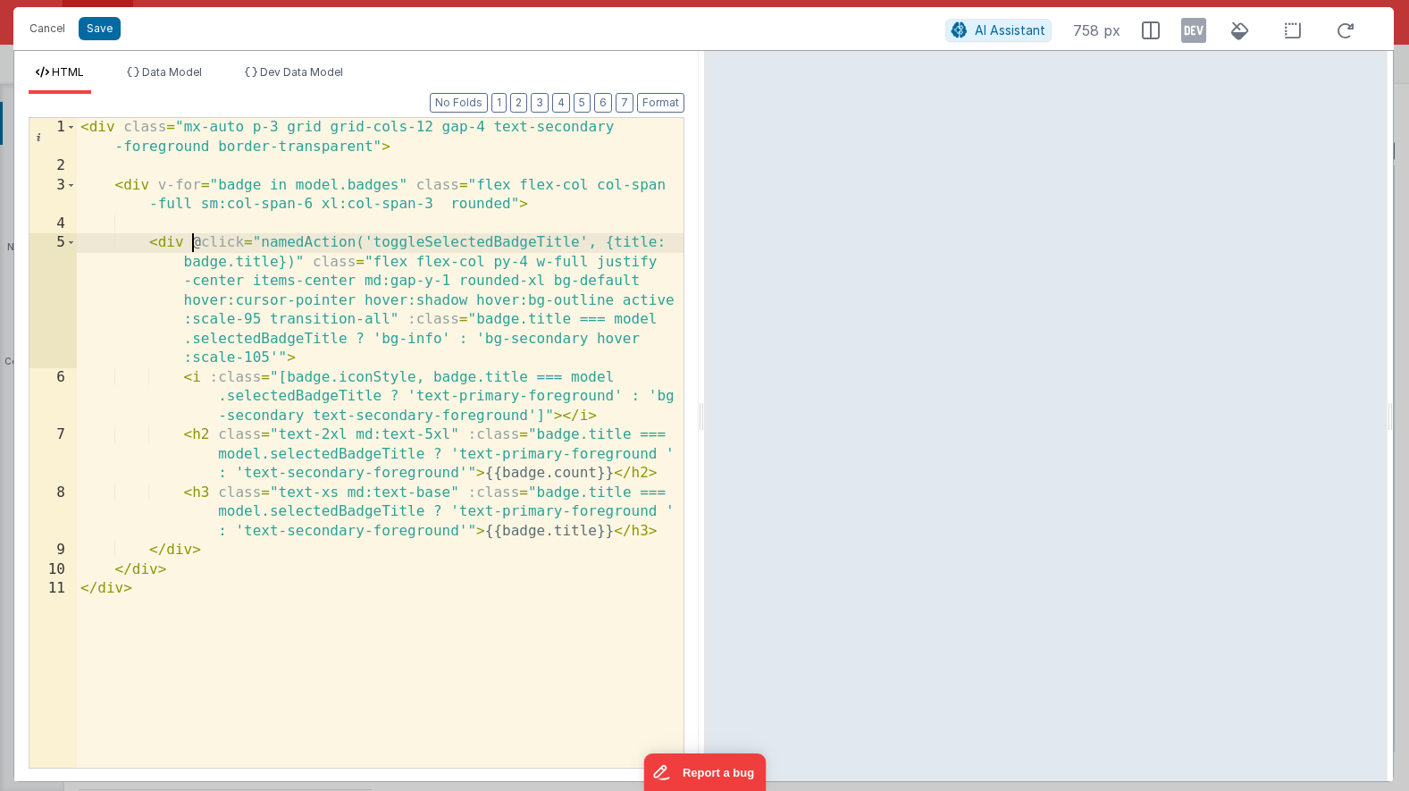
click at [195, 248] on div "< div class = "mx-auto p-3 grid grid-cols-12 gap-4 text-secondary -foreground b…" at bounding box center [380, 472] width 607 height 708
click at [51, 30] on button "Cancel" at bounding box center [48, 28] width 54 height 25
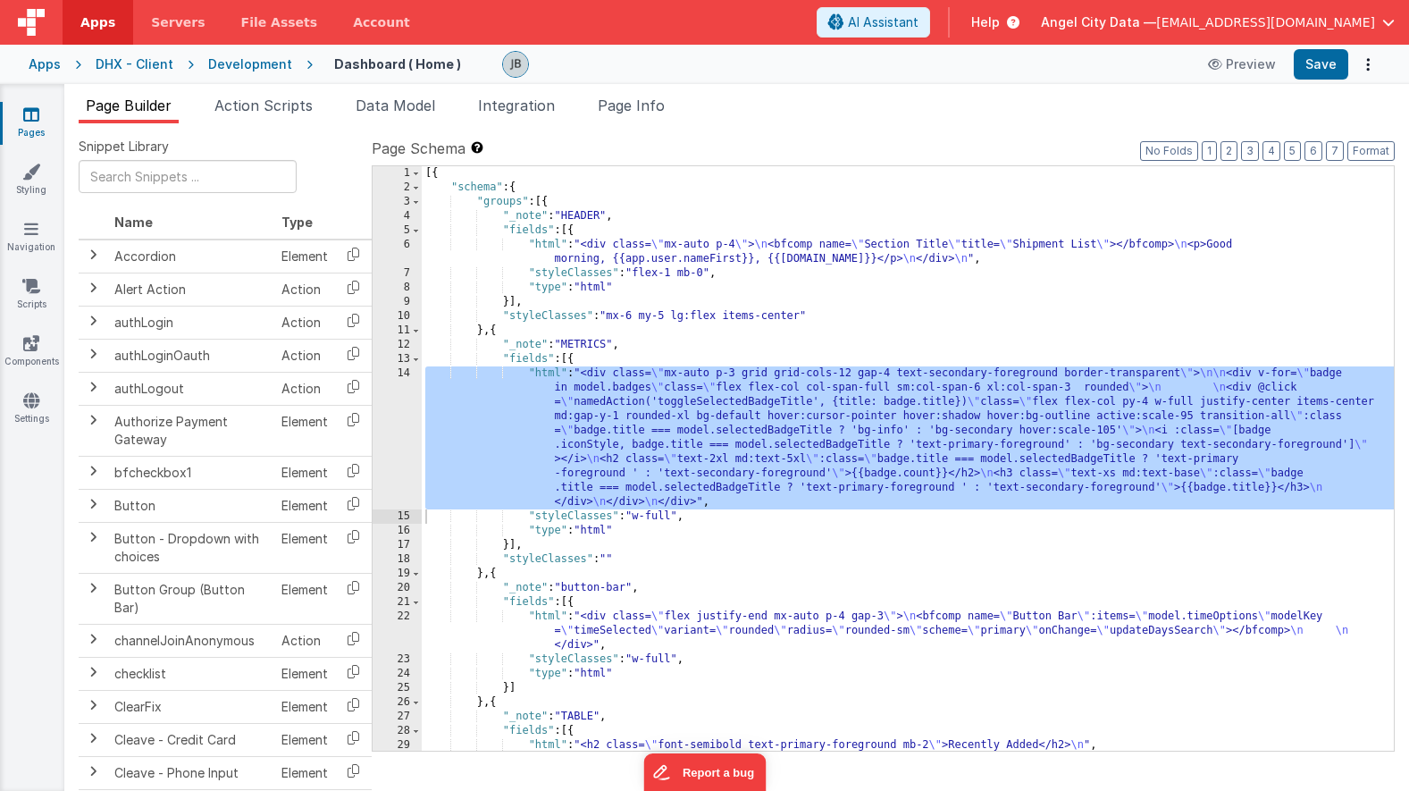
click at [570, 615] on div "[{ "schema" : { "groups" : [{ "_note" : "HEADER" , "fields" : [{ "html" : "<div…" at bounding box center [908, 472] width 972 height 613
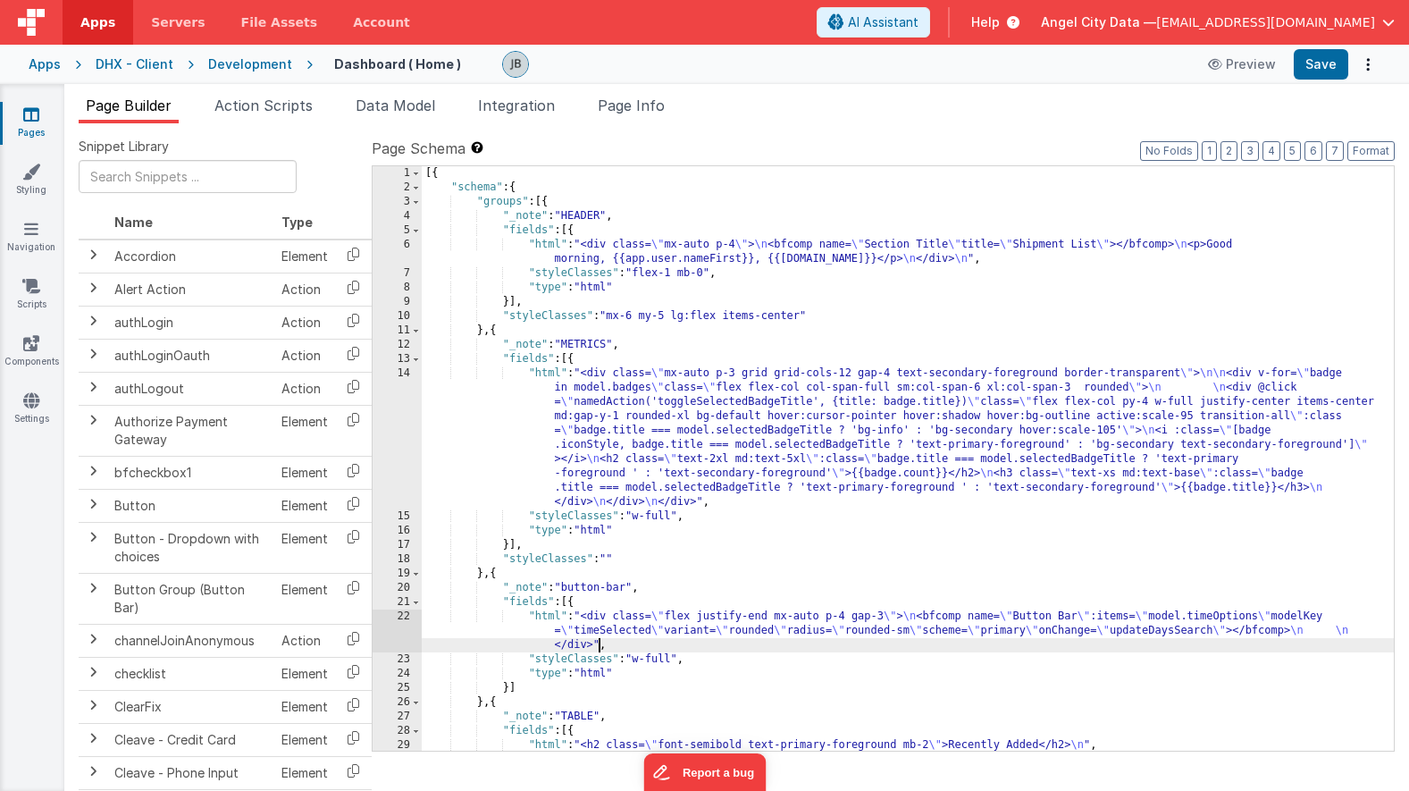
click at [597, 645] on div "[{ "schema" : { "groups" : [{ "_note" : "HEADER" , "fields" : [{ "html" : "<div…" at bounding box center [908, 472] width 972 height 613
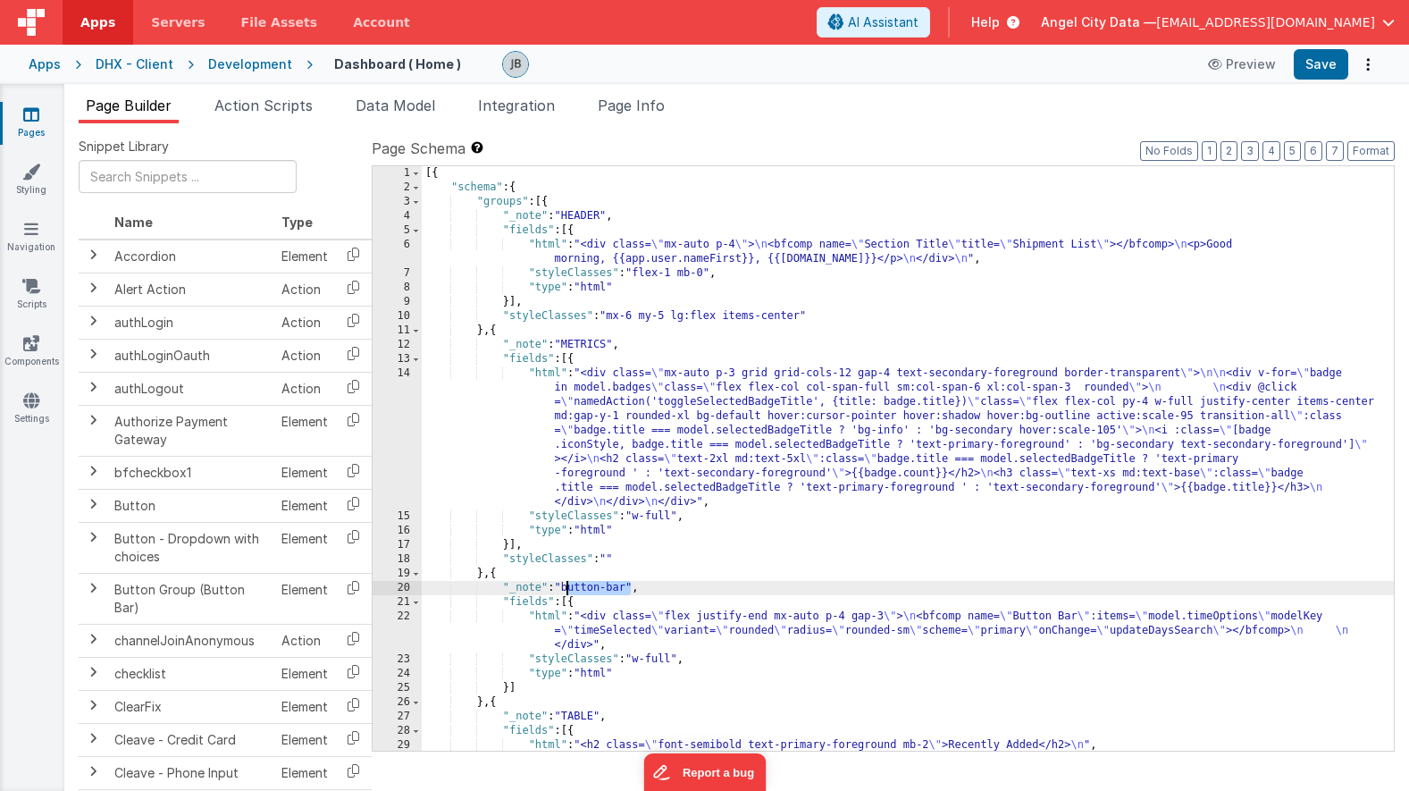
drag, startPoint x: 628, startPoint y: 591, endPoint x: 565, endPoint y: 589, distance: 63.5
click at [565, 589] on div "[{ "schema" : { "groups" : [{ "_note" : "HEADER" , "fields" : [{ "html" : "<div…" at bounding box center [908, 472] width 972 height 613
click at [402, 625] on div "22" at bounding box center [397, 630] width 49 height 43
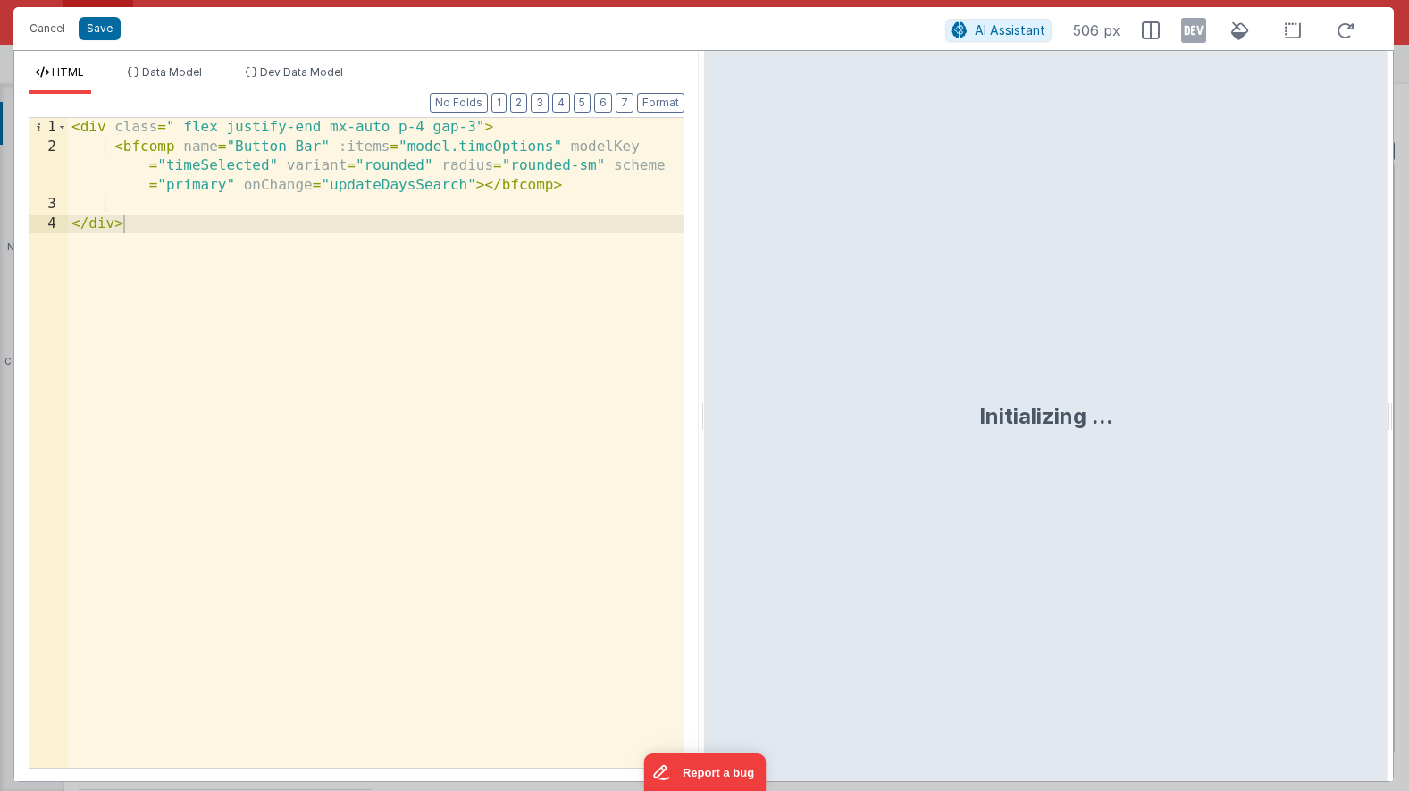
click at [214, 202] on div "< div class = " flex justify-end mx-auto p-4 gap-3" > < bfcomp name = "Button B…" at bounding box center [376, 462] width 616 height 688
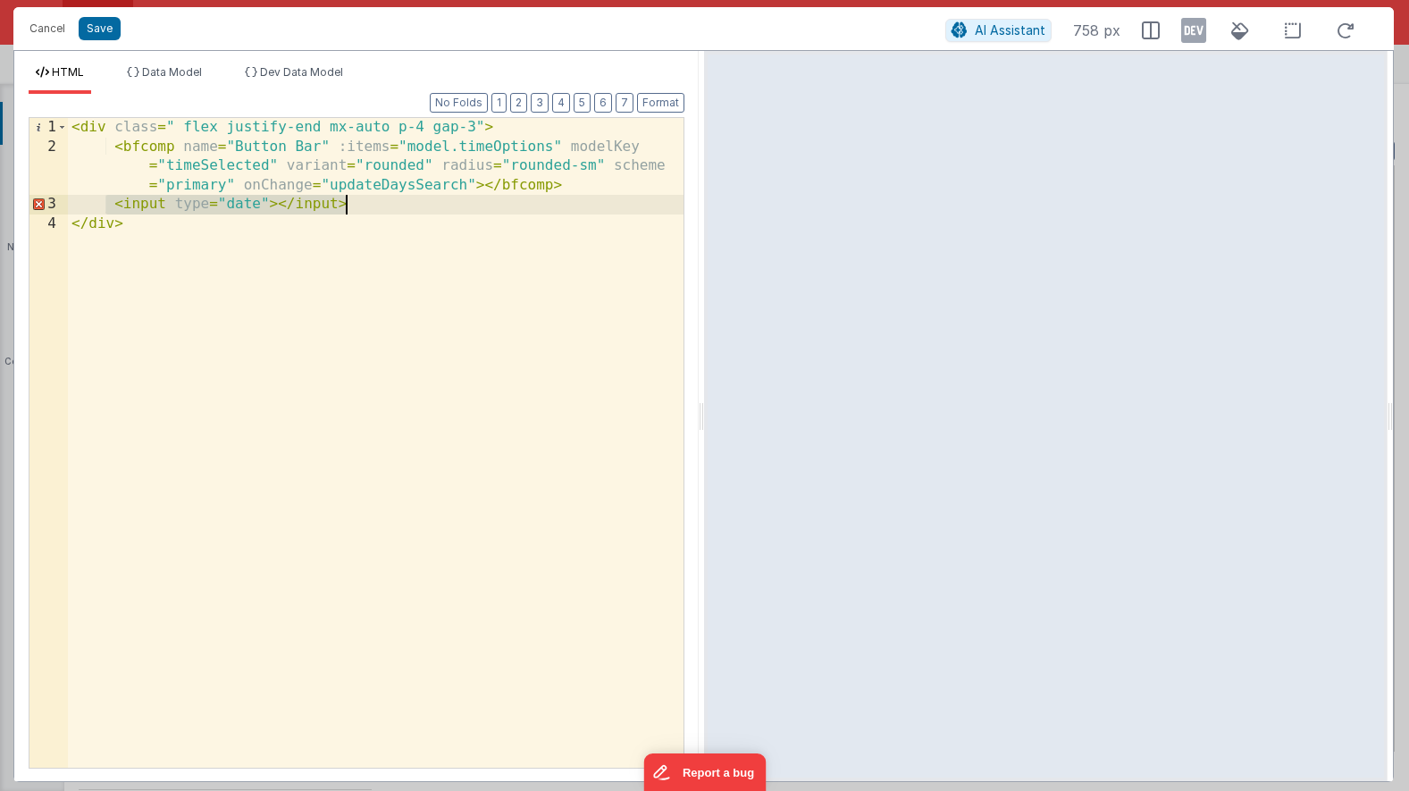
drag, startPoint x: 106, startPoint y: 206, endPoint x: 348, endPoint y: 201, distance: 241.3
click at [348, 201] on div "< div class = " flex justify-end mx-auto p-4 gap-3" > < bfcomp name = "Button B…" at bounding box center [376, 462] width 616 height 688
click at [171, 204] on div "< div class = " flex justify-end mx-auto p-4 gap-3" > < bfcomp name = "Button B…" at bounding box center [376, 462] width 616 height 688
click at [114, 205] on div "< div class = " flex justify-end mx-auto p-4 gap-3" > < bfcomp name = "Button B…" at bounding box center [376, 462] width 616 height 688
click at [193, 205] on div "< div class = " flex justify-end mx-auto p-4 gap-3" > < bfcomp name = "Button B…" at bounding box center [376, 462] width 616 height 688
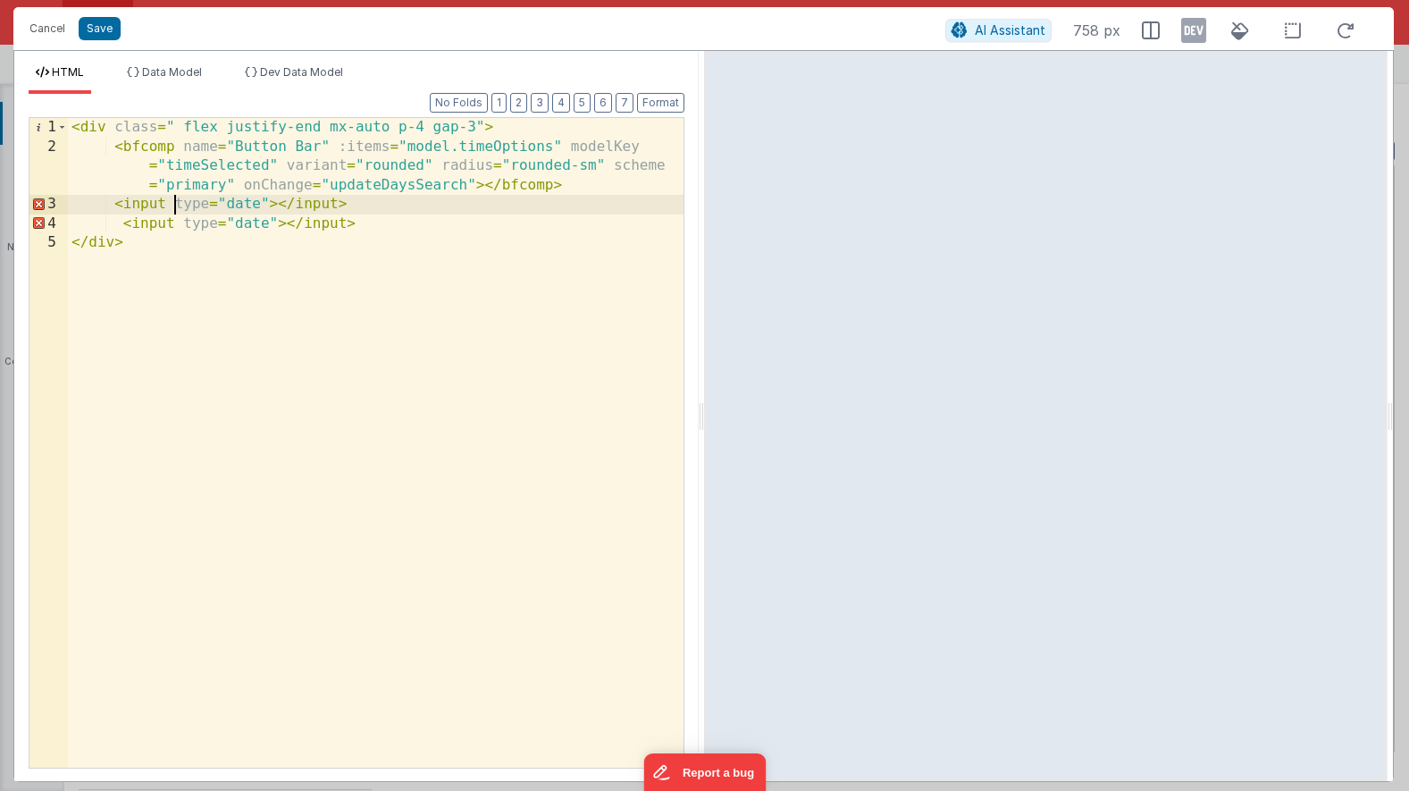
click at [276, 209] on div "< div class = " flex justify-end mx-auto p-4 gap-3" > < bfcomp name = "Button B…" at bounding box center [376, 462] width 616 height 688
click at [263, 204] on div "< div class = " flex justify-end mx-auto p-4 gap-3" > < bfcomp name = "Button B…" at bounding box center [376, 462] width 616 height 688
click at [105, 209] on div "< div class = " flex justify-end mx-auto p-4 gap-3" > < bfcomp name = "Button B…" at bounding box center [376, 462] width 616 height 688
drag, startPoint x: 97, startPoint y: 206, endPoint x: 625, endPoint y: 205, distance: 527.2
click at [625, 205] on div "< div class = " flex justify-end mx-auto p-4 gap-3" > < bfcomp name = "Button B…" at bounding box center [376, 462] width 616 height 688
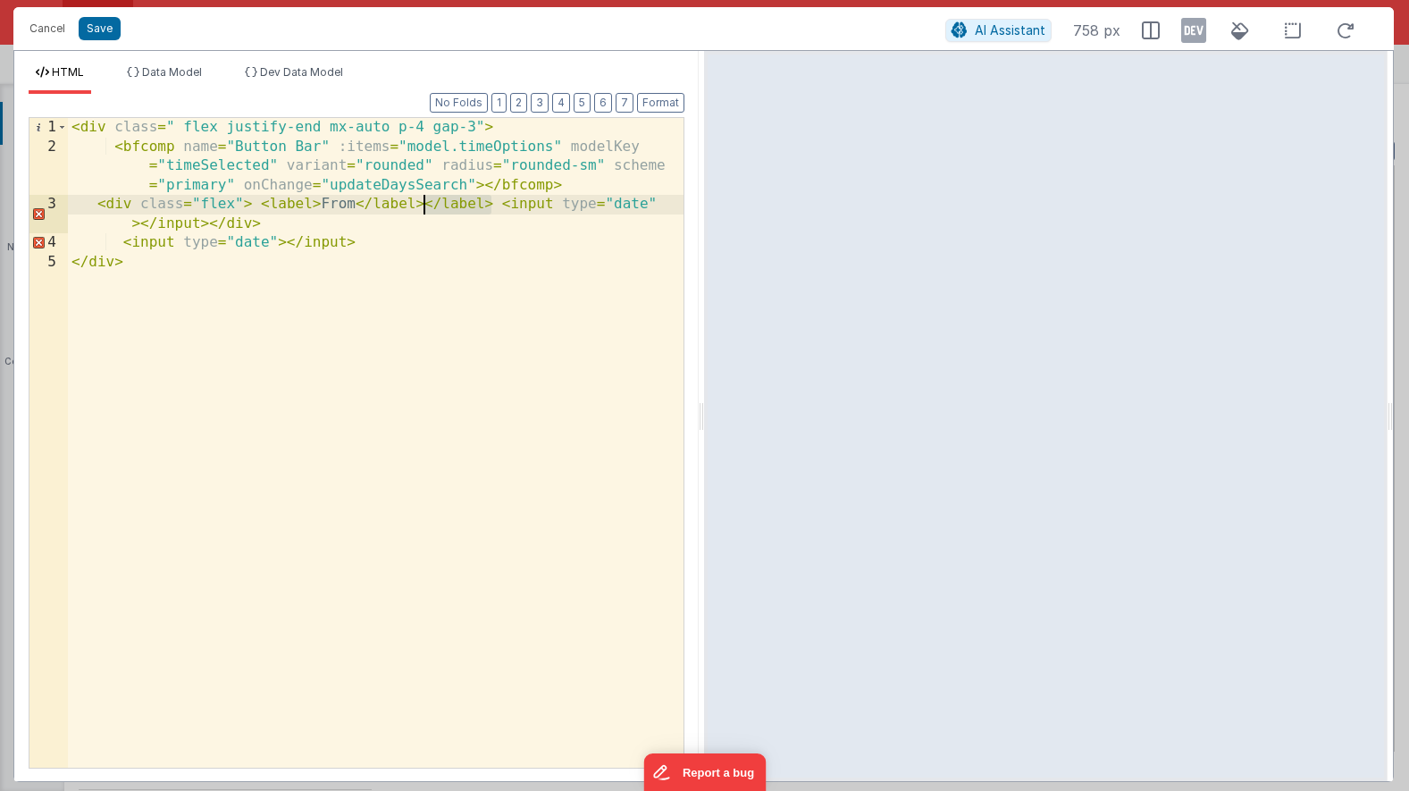
drag, startPoint x: 491, startPoint y: 203, endPoint x: 426, endPoint y: 200, distance: 64.4
click at [426, 200] on div "< div class = " flex justify-end mx-auto p-4 gap-3" > < bfcomp name = "Button B…" at bounding box center [376, 462] width 616 height 688
click at [229, 205] on div "< div class = " flex justify-end mx-auto p-4 gap-3" > < bfcomp name = "Button B…" at bounding box center [376, 462] width 616 height 688
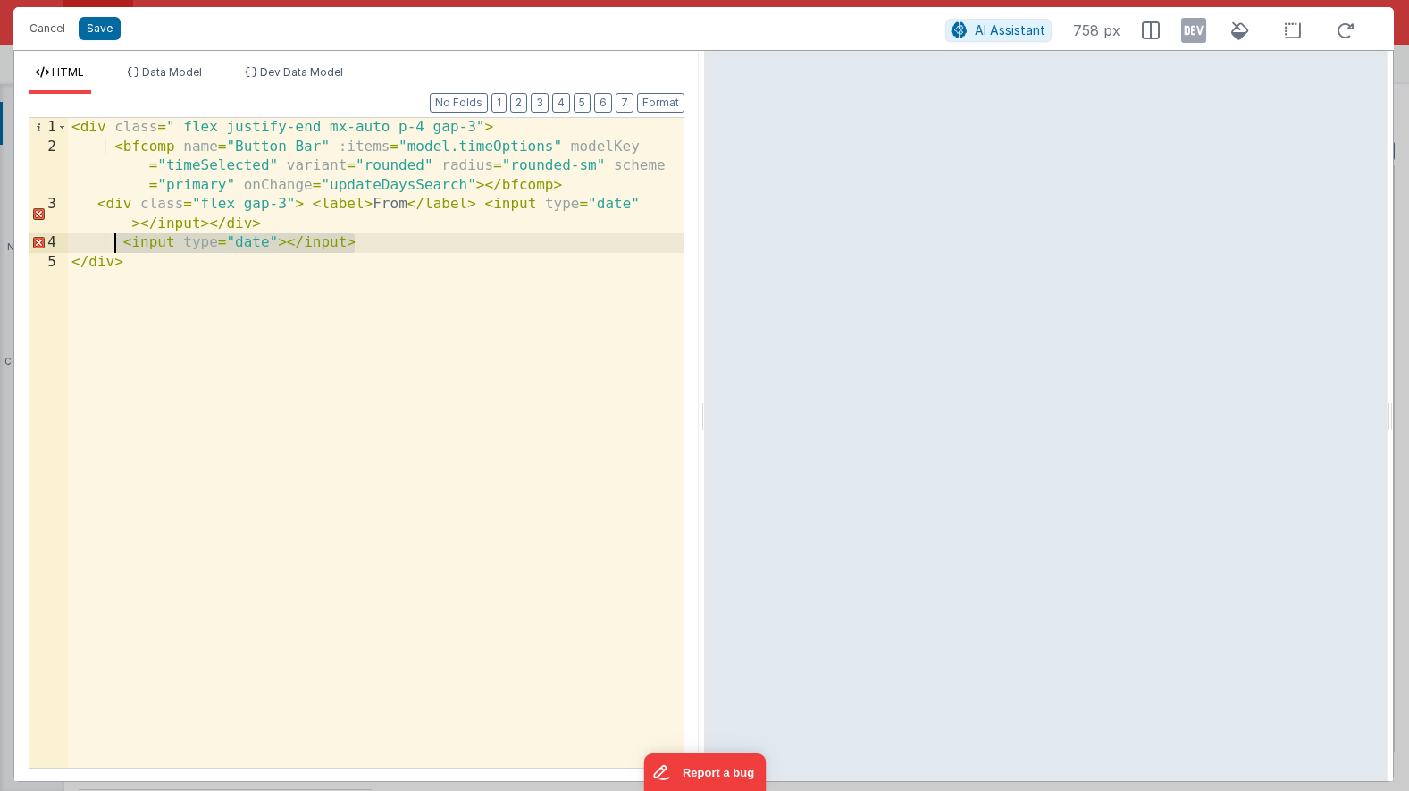
drag, startPoint x: 341, startPoint y: 243, endPoint x: 116, endPoint y: 239, distance: 225.2
click at [116, 239] on div "< div class = " flex justify-end mx-auto p-4 gap-3" > < bfcomp name = "Button B…" at bounding box center [376, 462] width 616 height 688
click at [311, 208] on div "< div class = " flex justify-end mx-auto p-4 gap-3" > < bfcomp name = "Button B…" at bounding box center [376, 462] width 616 height 688
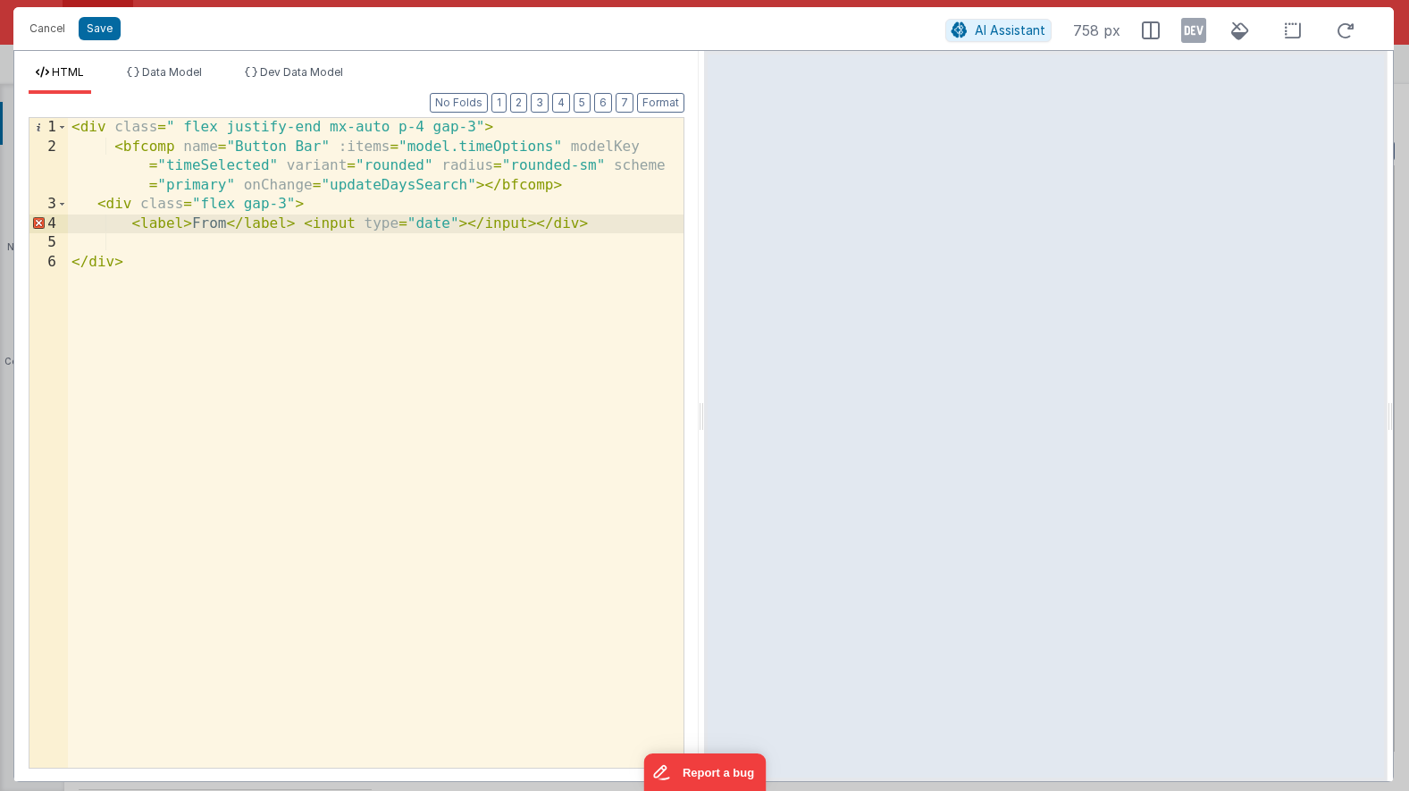
click at [301, 230] on div "< div class = " flex justify-end mx-auto p-4 gap-3" > < bfcomp name = "Button B…" at bounding box center [376, 462] width 616 height 688
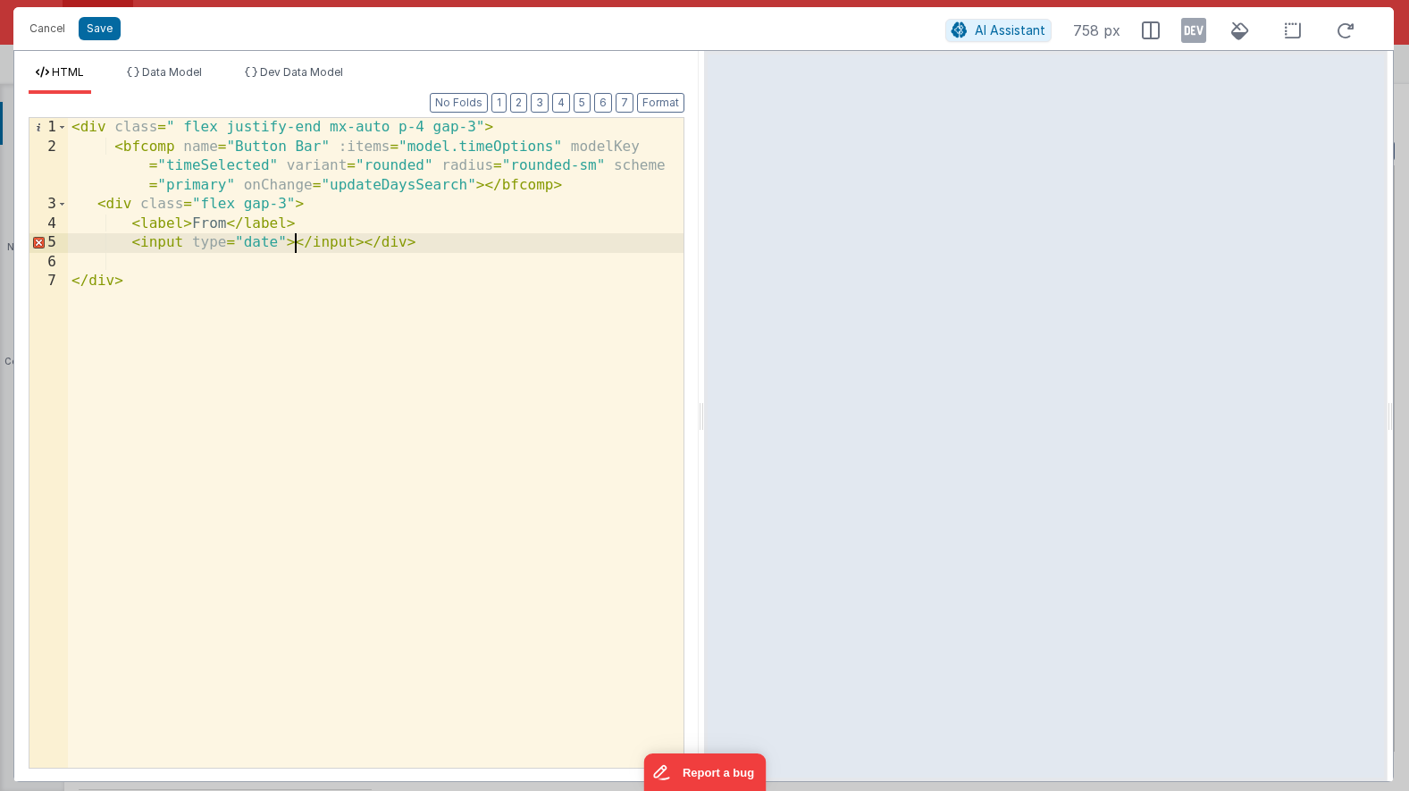
click at [292, 248] on div "< div class = " flex justify-end mx-auto p-4 gap-3" > < bfcomp name = "Button B…" at bounding box center [376, 462] width 616 height 688
click at [366, 244] on div "< div class = " flex justify-end mx-auto p-4 gap-3" > < bfcomp name = "Button B…" at bounding box center [376, 462] width 616 height 688
click at [330, 248] on div "< div class = " flex justify-end mx-auto p-4 gap-3" > < bfcomp name = "Button B…" at bounding box center [376, 462] width 616 height 688
click at [193, 241] on div "< div class = " flex justify-end mx-auto p-4 gap-3" > < bfcomp name = "Button B…" at bounding box center [376, 462] width 616 height 688
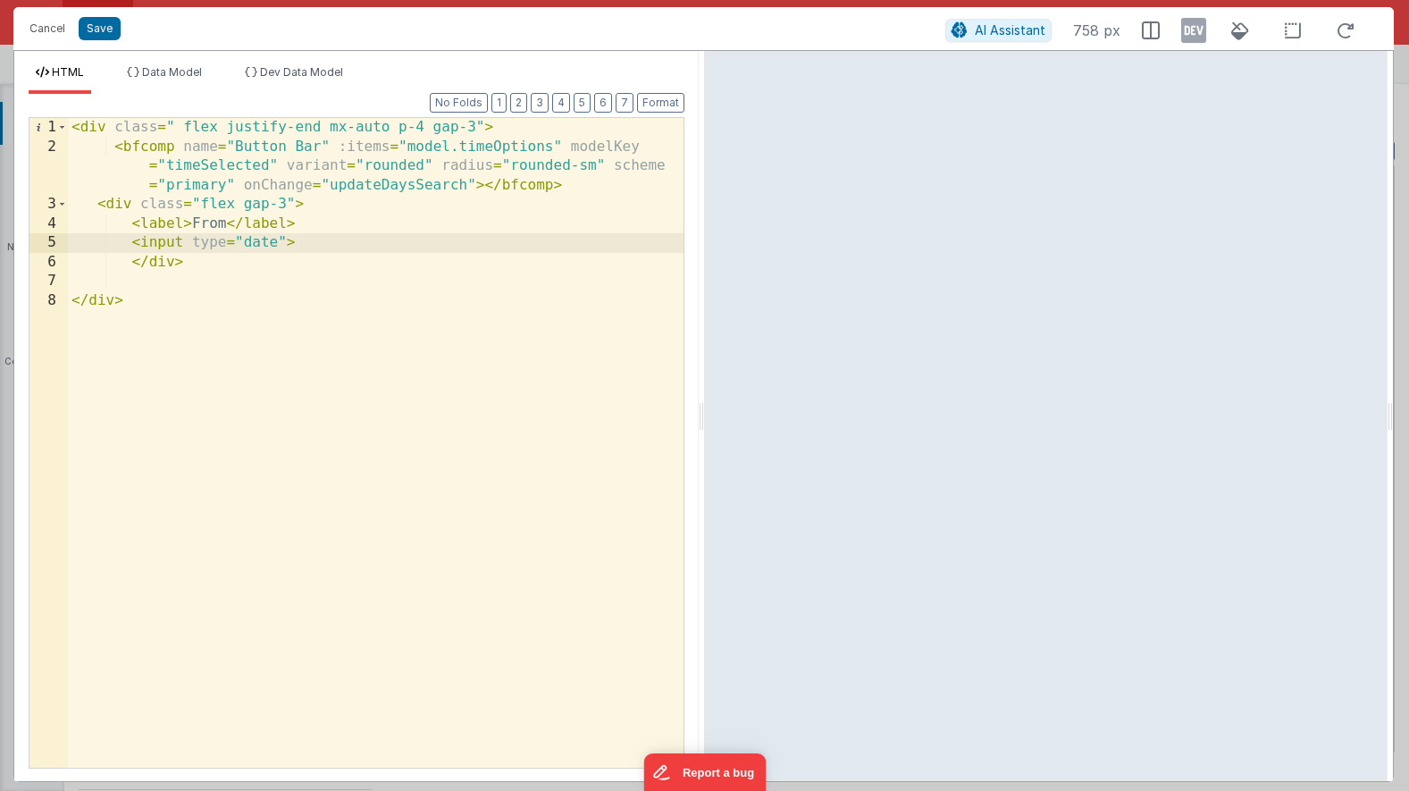
click at [299, 248] on div "< div class = " flex justify-end mx-auto p-4 gap-3" > < bfcomp name = "Button B…" at bounding box center [376, 462] width 616 height 688
click at [976, 37] on button "AI Assistant" at bounding box center [998, 30] width 106 height 23
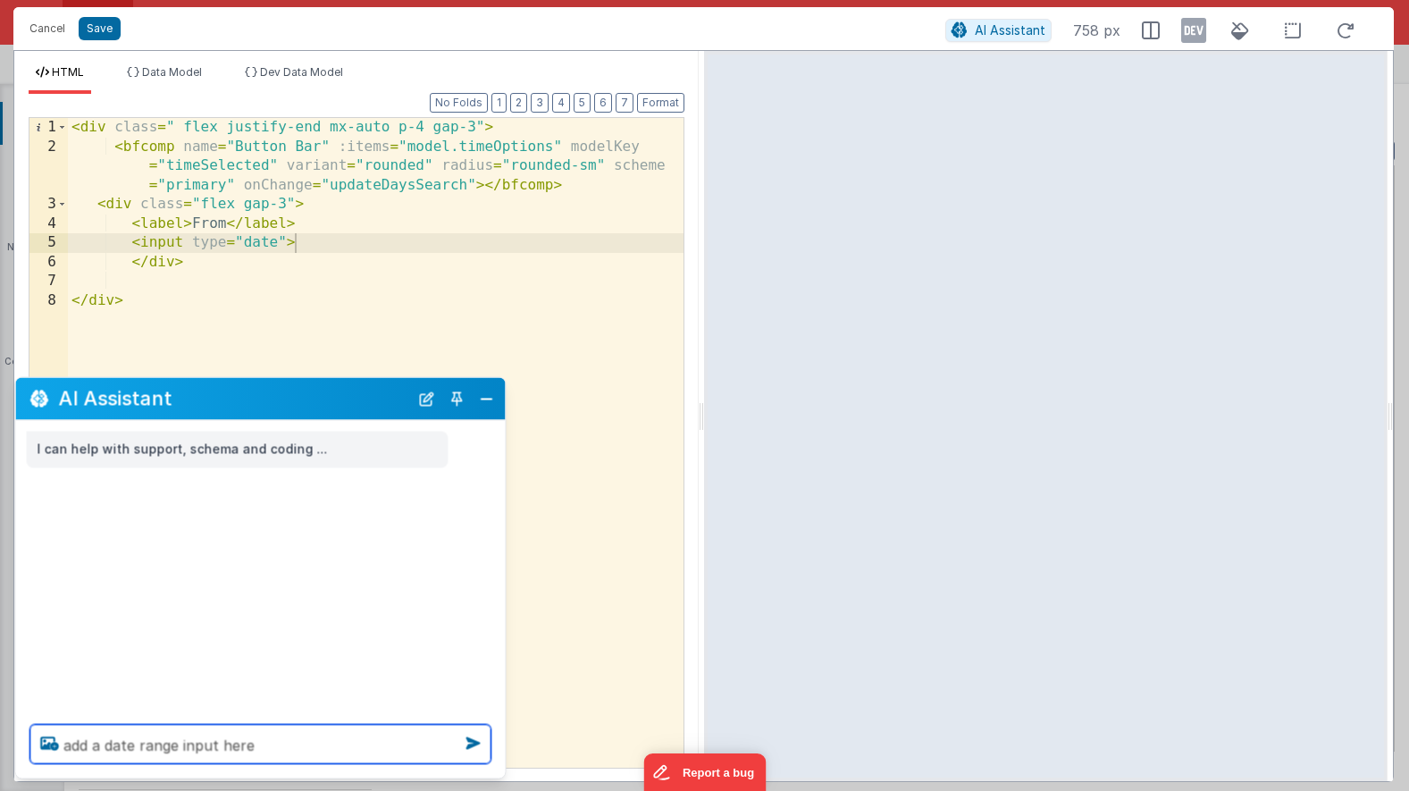
type textarea "add a date range input here"
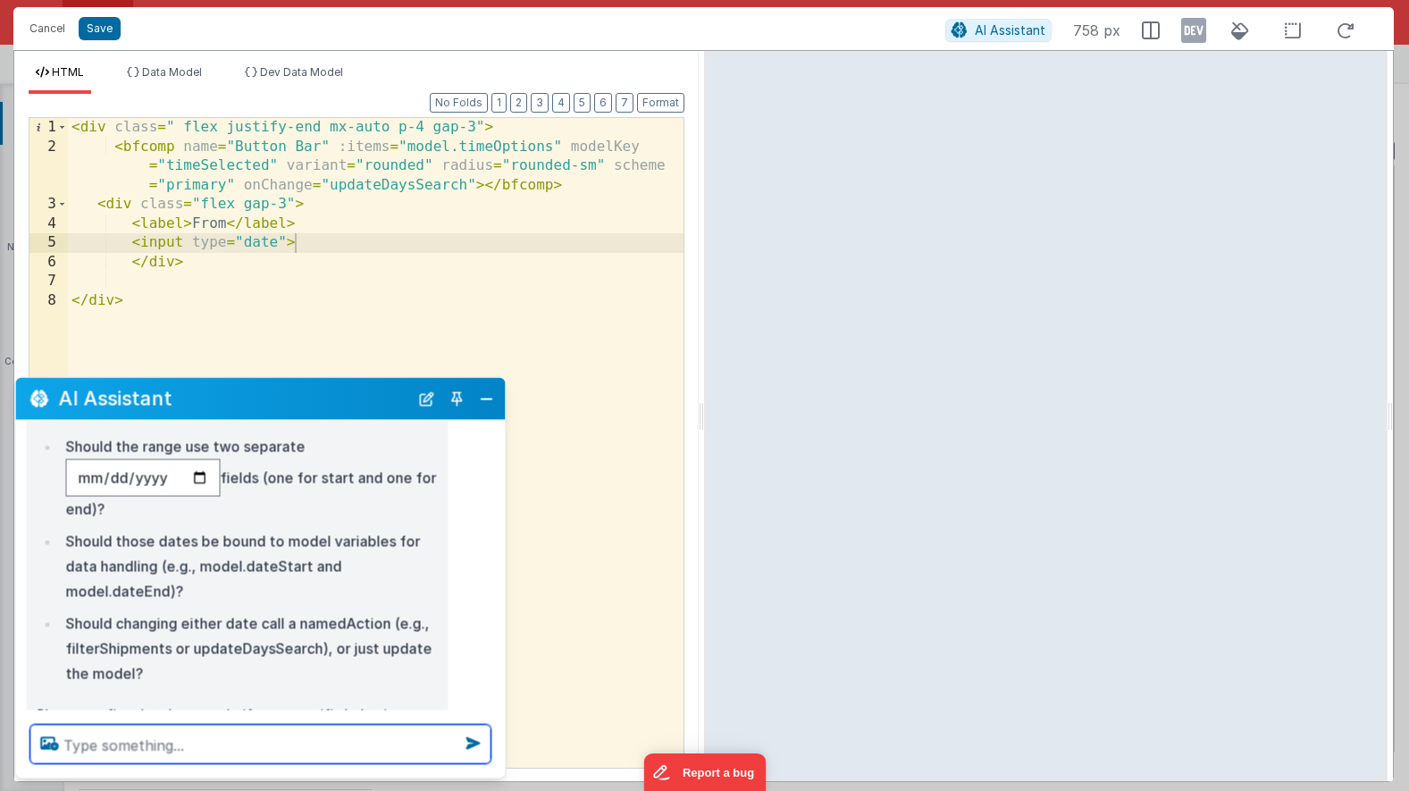
scroll to position [195, 0]
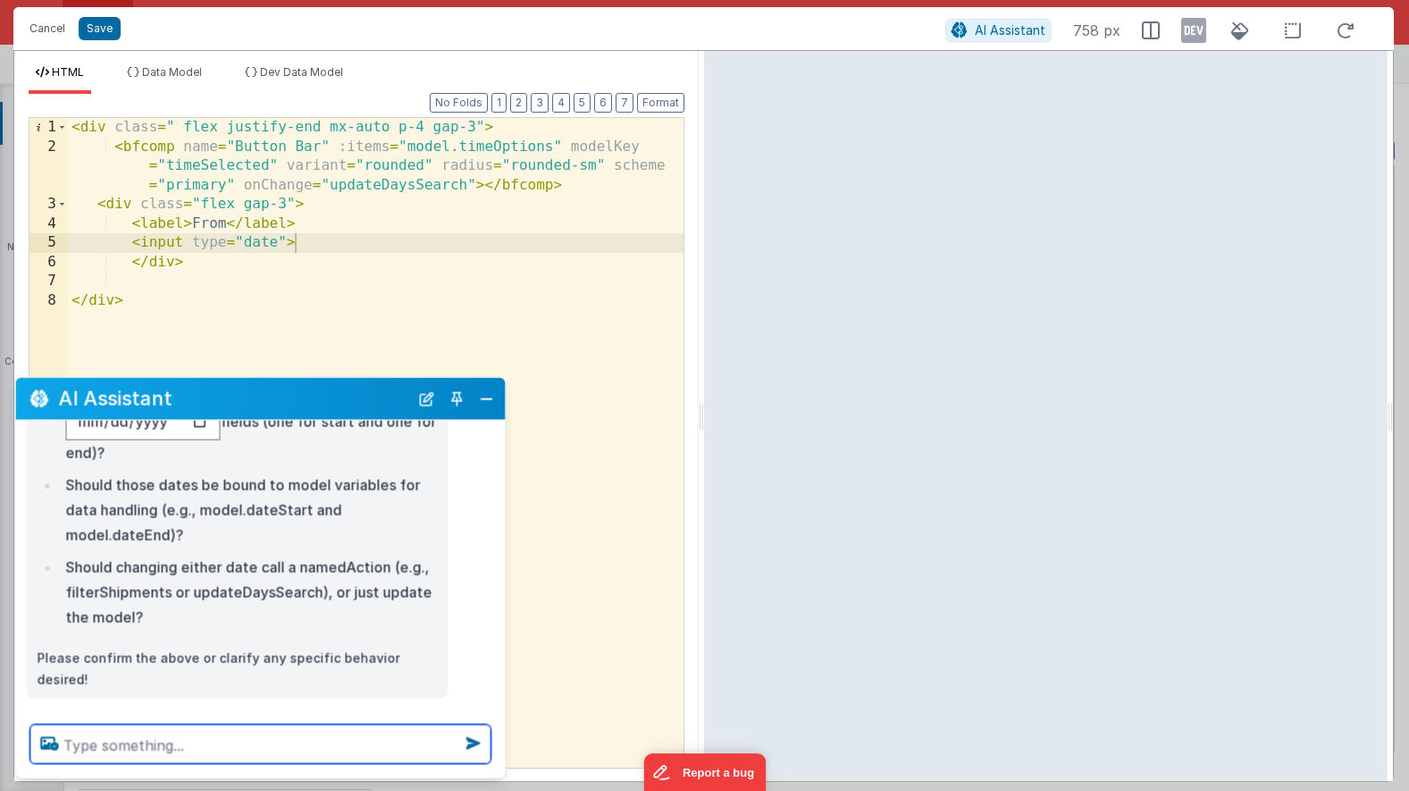
click at [240, 747] on textarea at bounding box center [260, 744] width 461 height 39
type textarea "yes two different fields. I'll put them on the model."
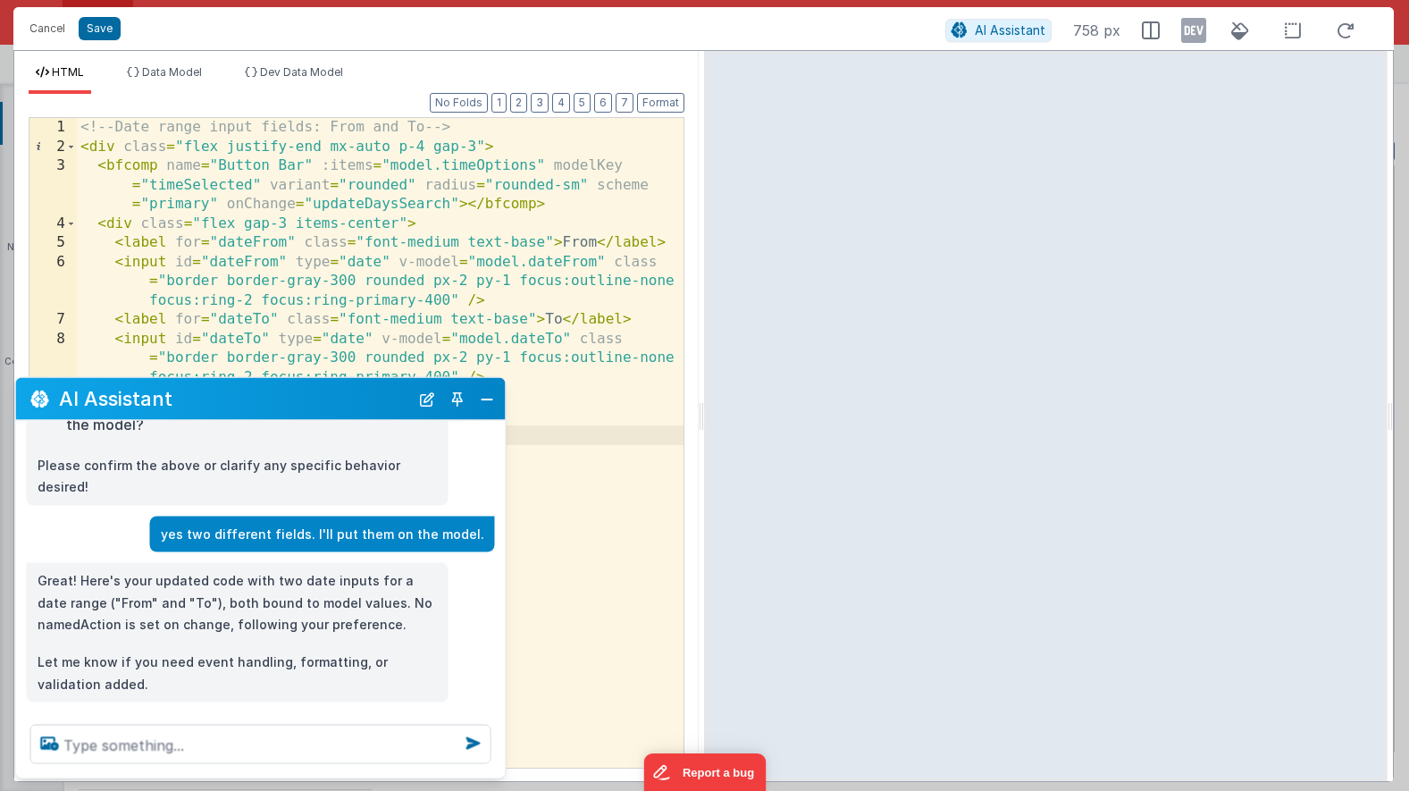
scroll to position [391, 0]
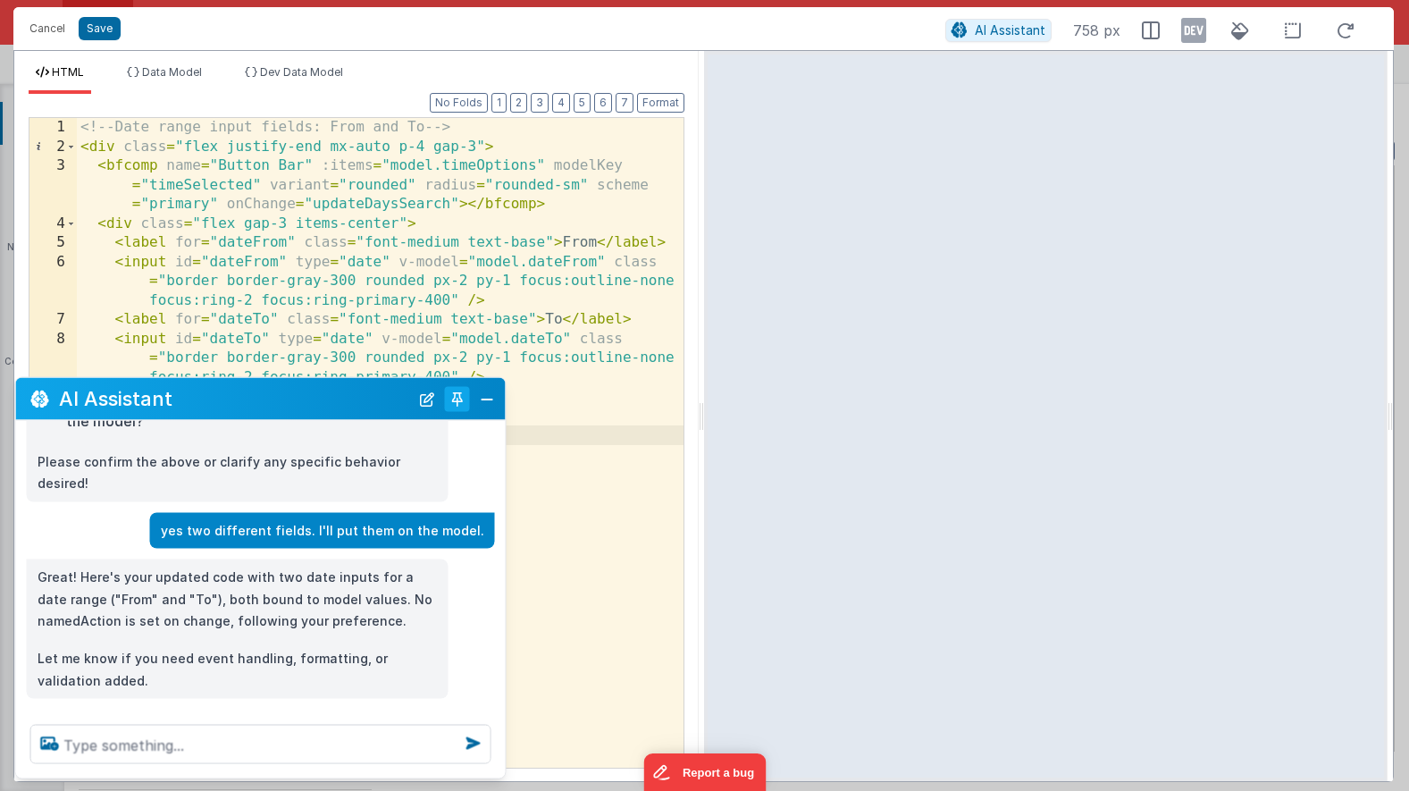
click at [467, 397] on button "Toggle Pin" at bounding box center [457, 398] width 25 height 25
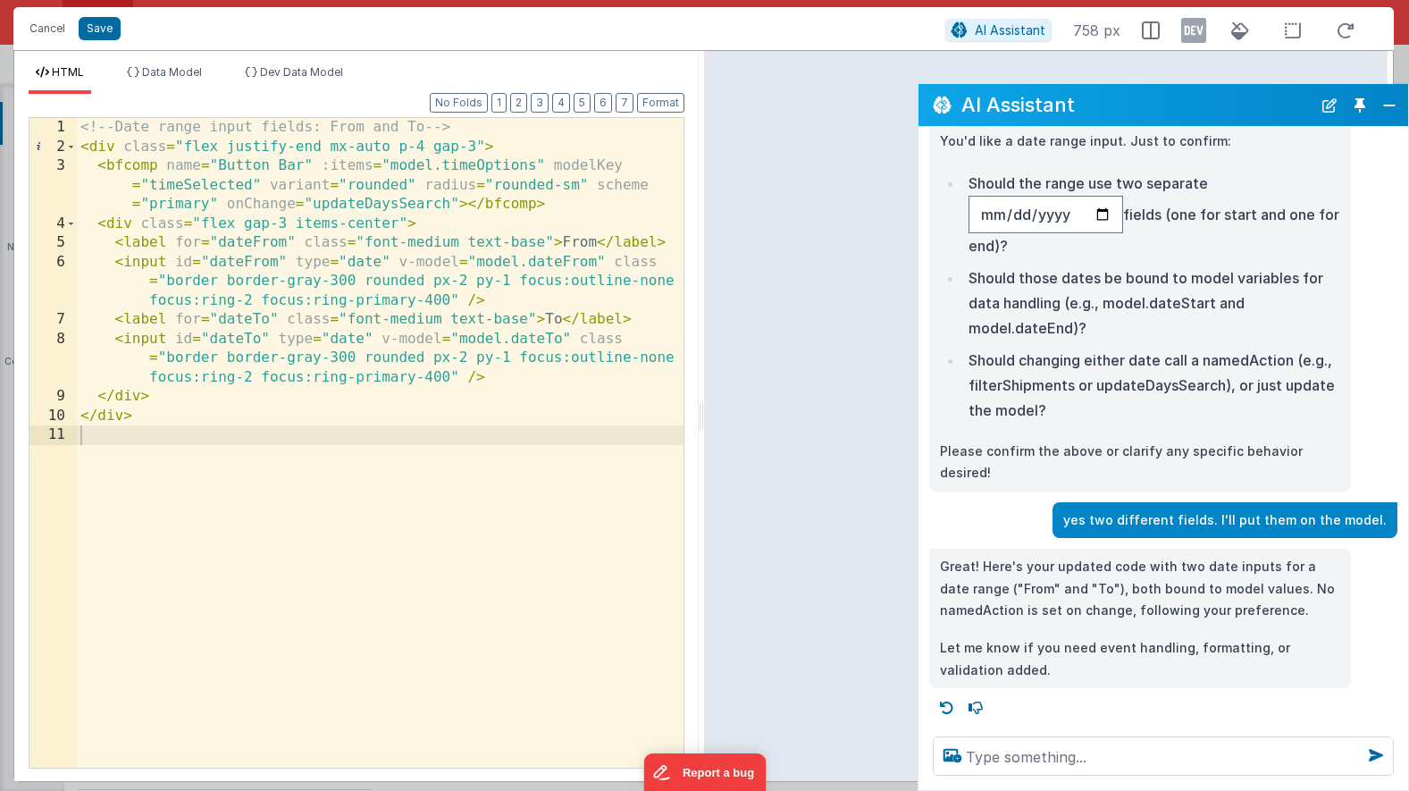
scroll to position [86, 0]
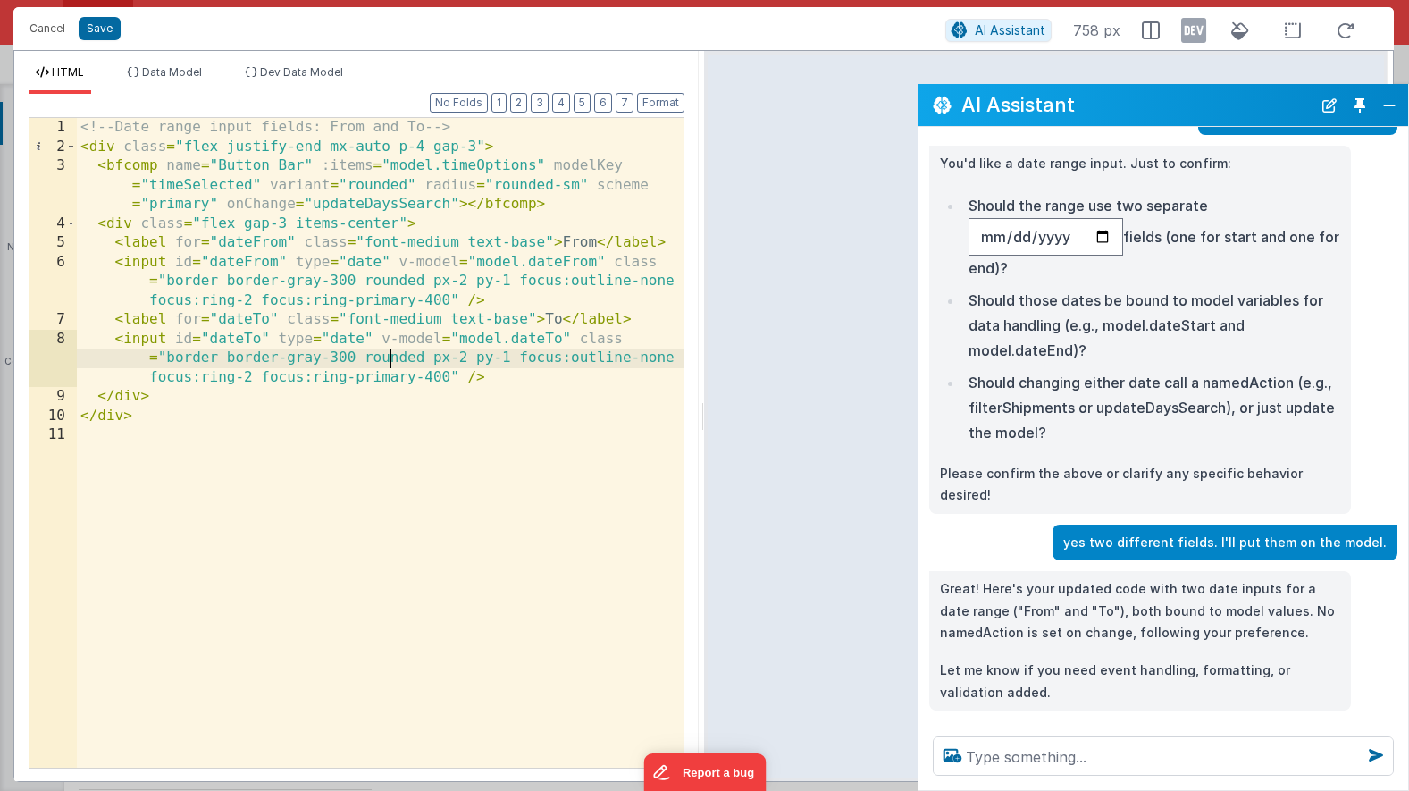
click at [387, 359] on div "<!-- Date range input fields: From and To --> < div class = "flex justify-end m…" at bounding box center [380, 462] width 607 height 688
click at [233, 337] on div "<!-- Date range input fields: From and To --> < div class = "flex justify-end m…" at bounding box center [380, 462] width 607 height 688
click at [498, 340] on div "<!-- Date range input fields: From and To --> < div class = "flex justify-end m…" at bounding box center [380, 462] width 607 height 688
click at [1385, 104] on button "Close" at bounding box center [1389, 105] width 23 height 25
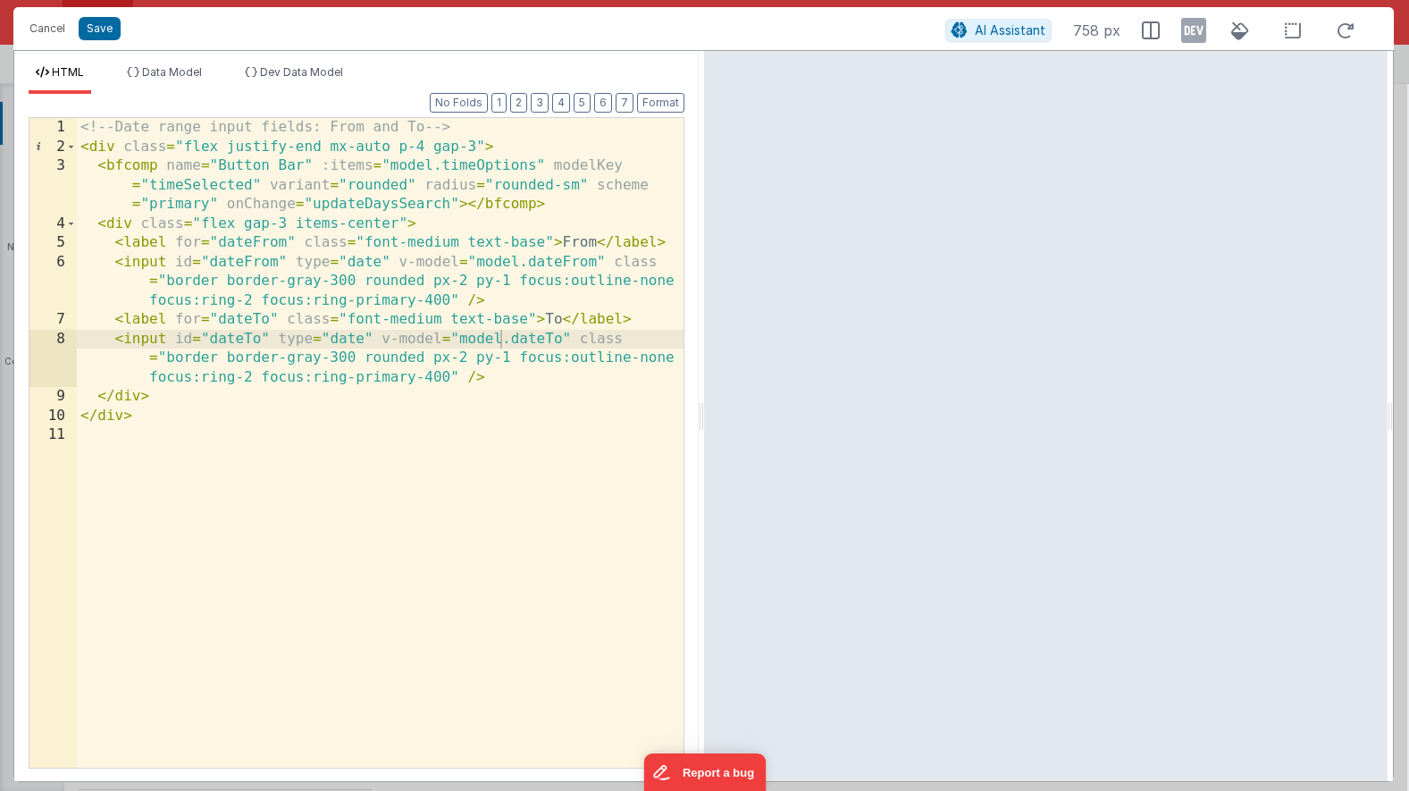
scroll to position [505, 0]
click at [100, 35] on button "Save" at bounding box center [100, 28] width 42 height 23
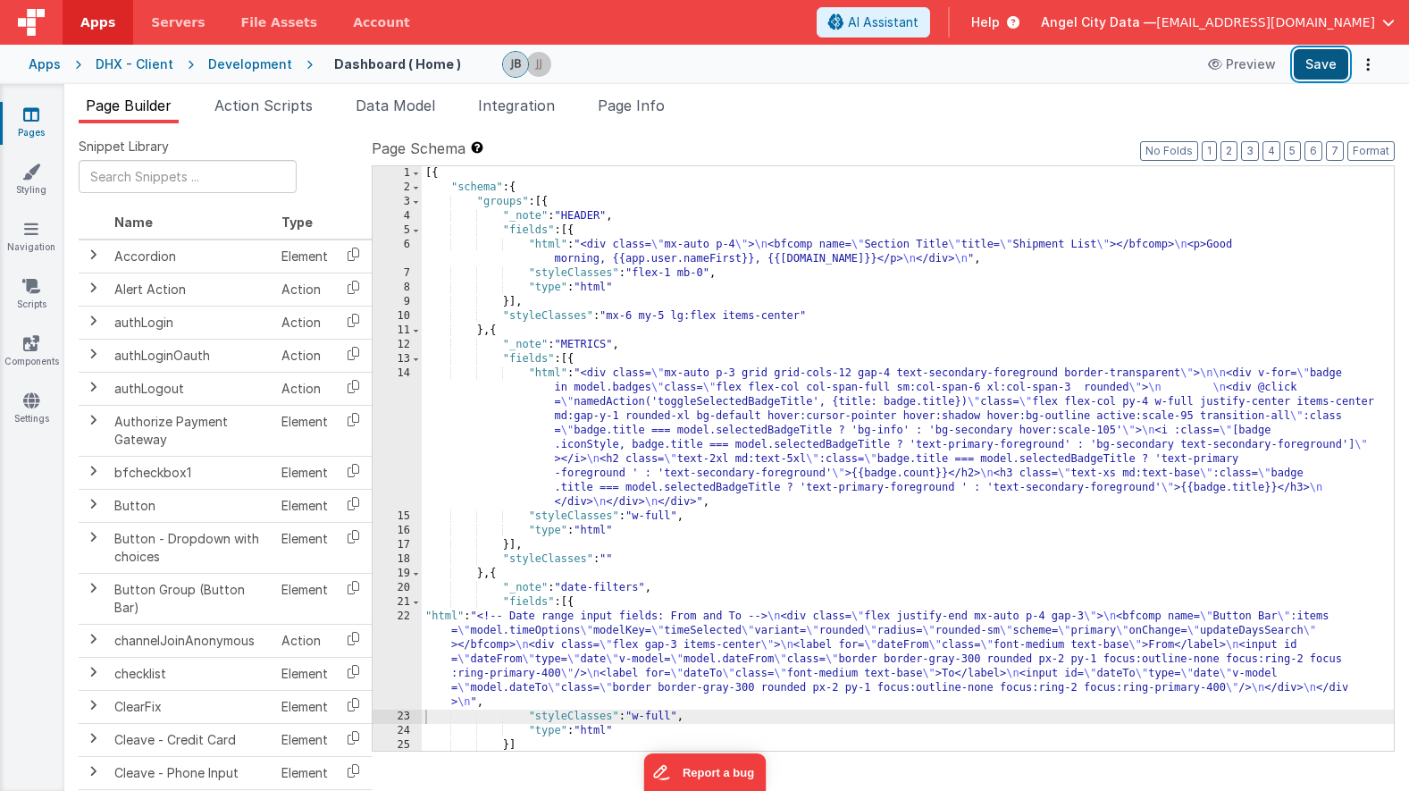
click at [1316, 69] on button "Save" at bounding box center [1321, 64] width 55 height 30
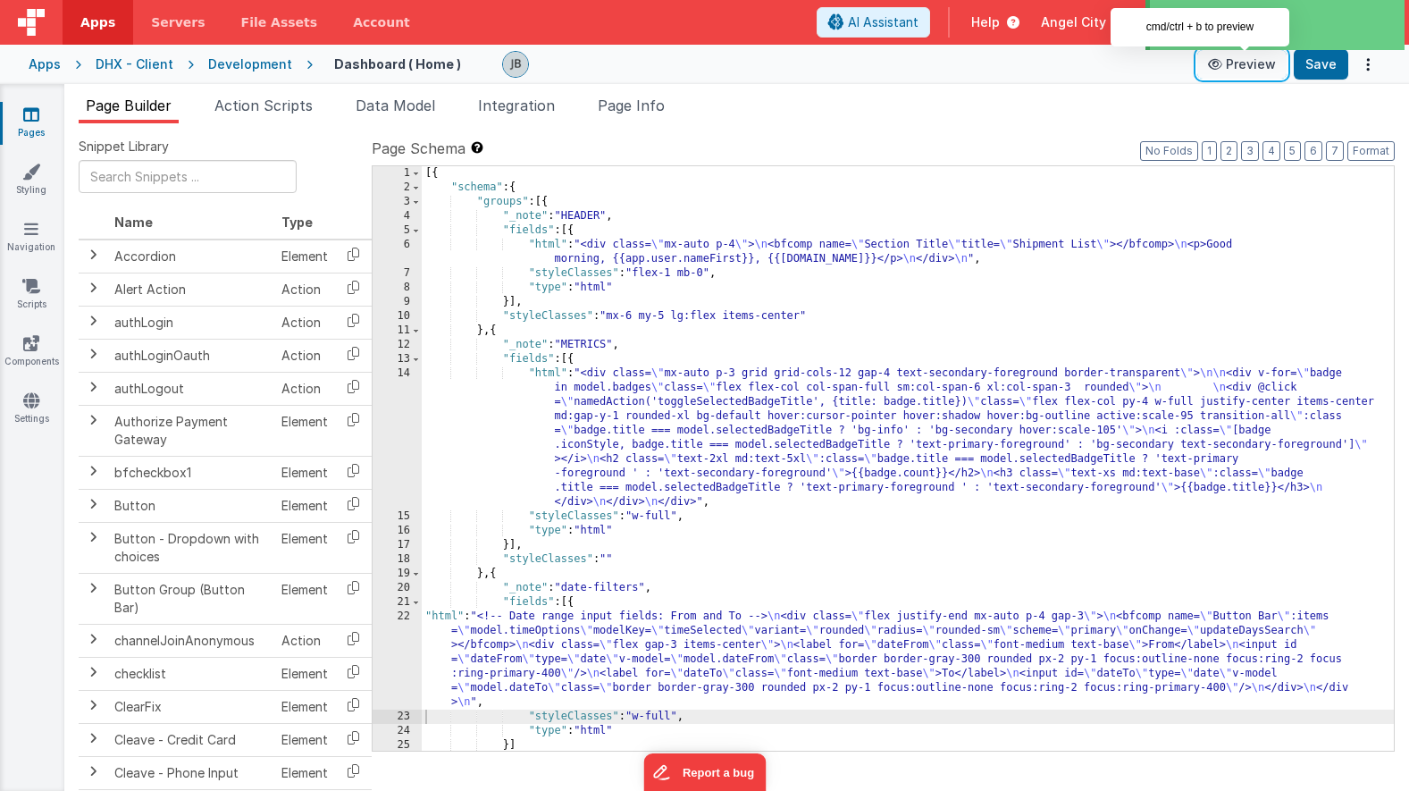
click at [1252, 66] on button "Preview" at bounding box center [1241, 64] width 89 height 29
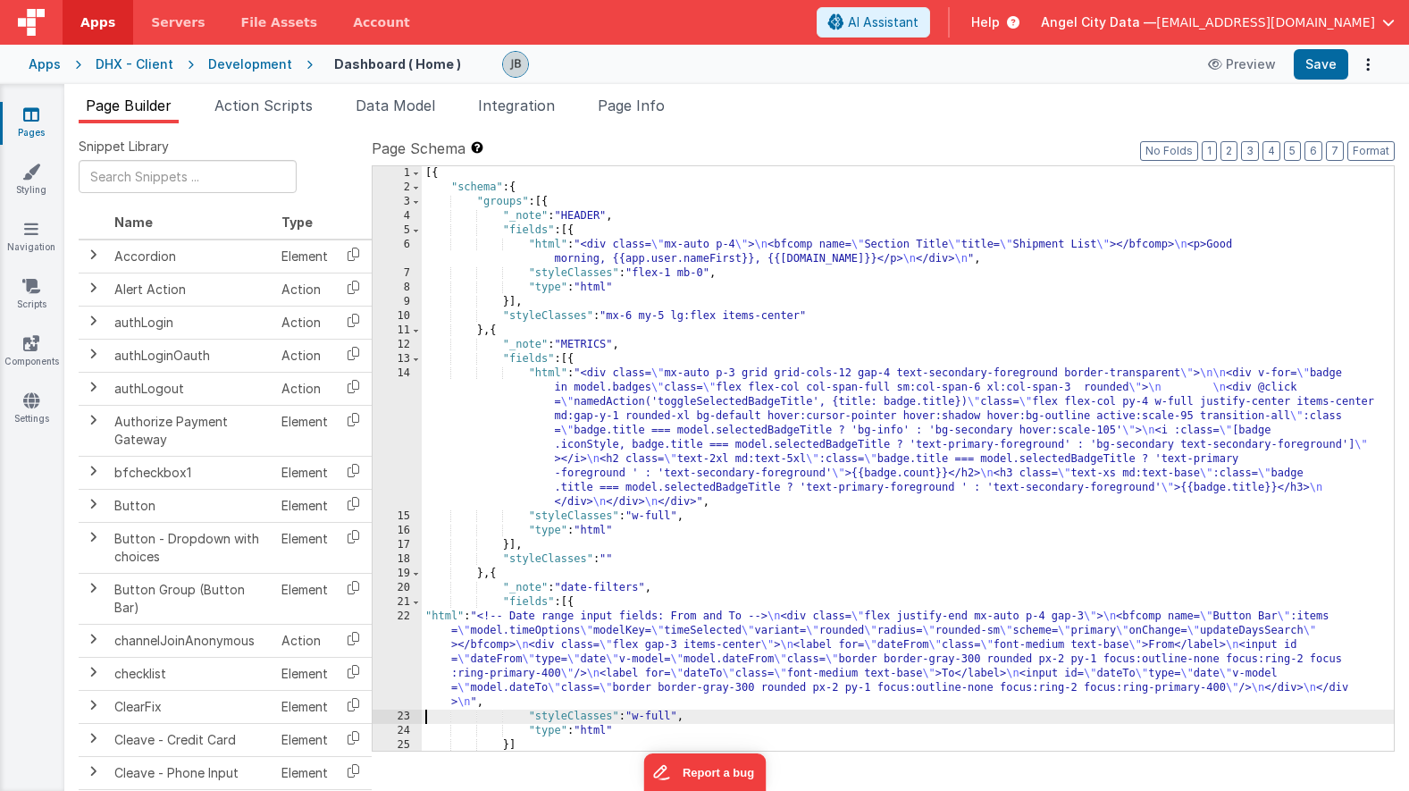
click at [378, 439] on div "14" at bounding box center [397, 437] width 49 height 143
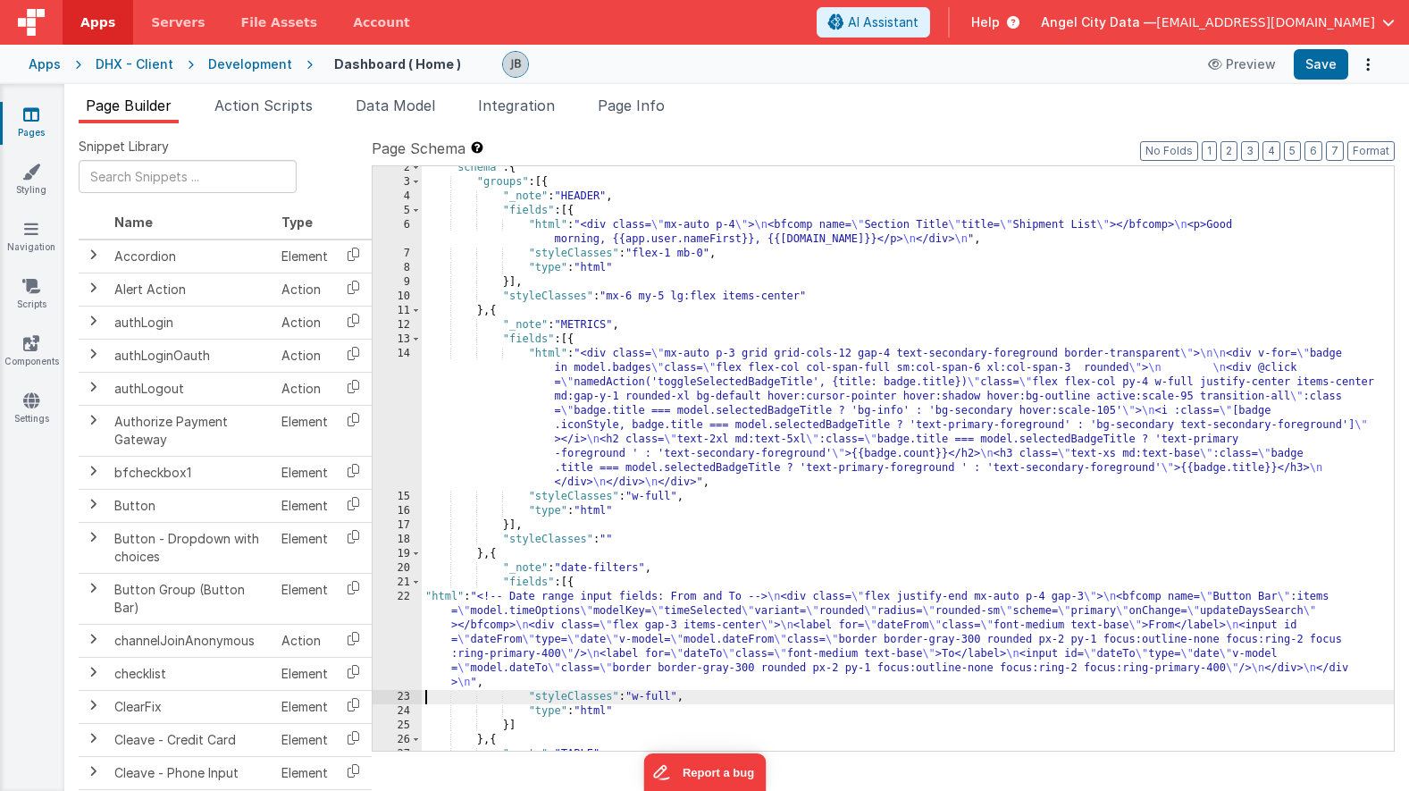
scroll to position [81, 0]
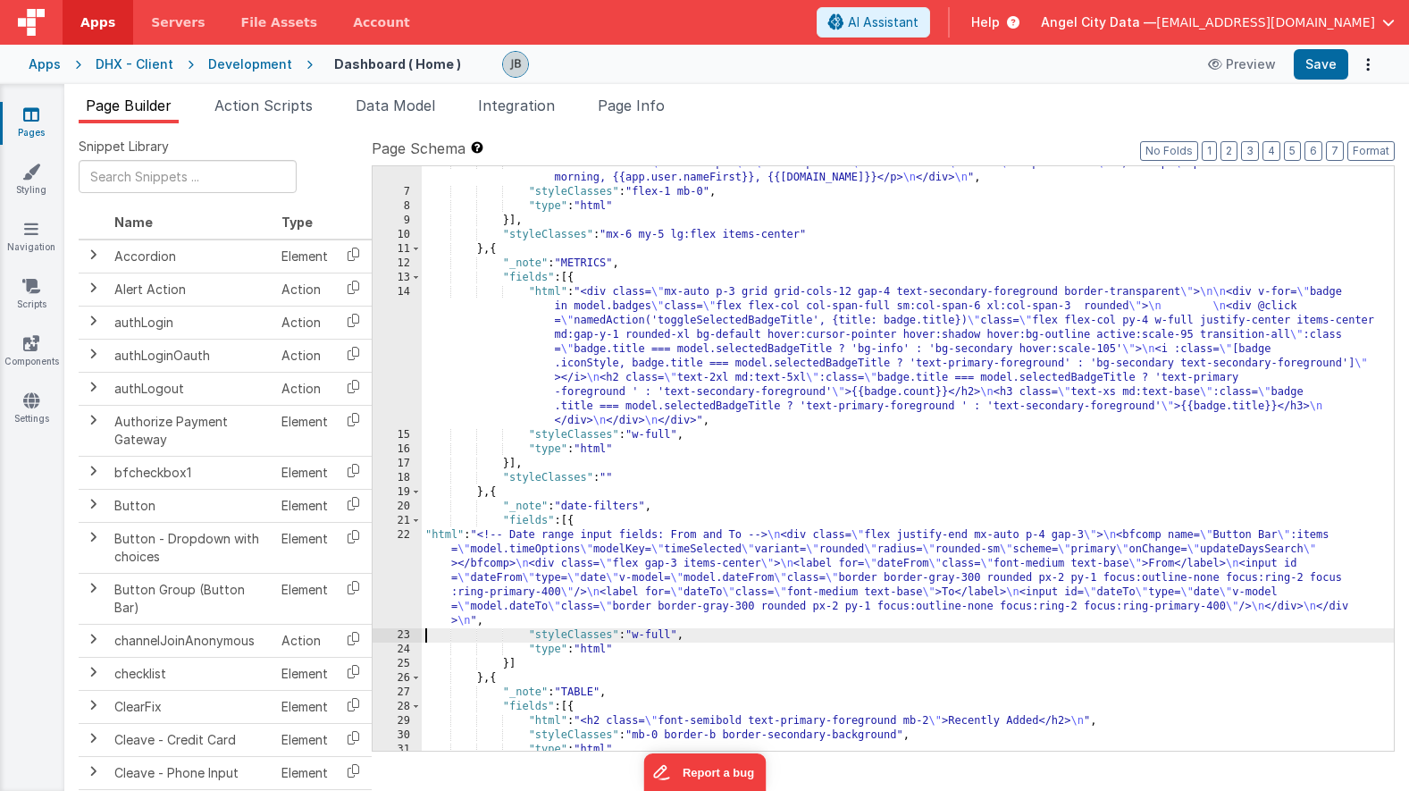
click at [411, 561] on div "22" at bounding box center [397, 578] width 49 height 100
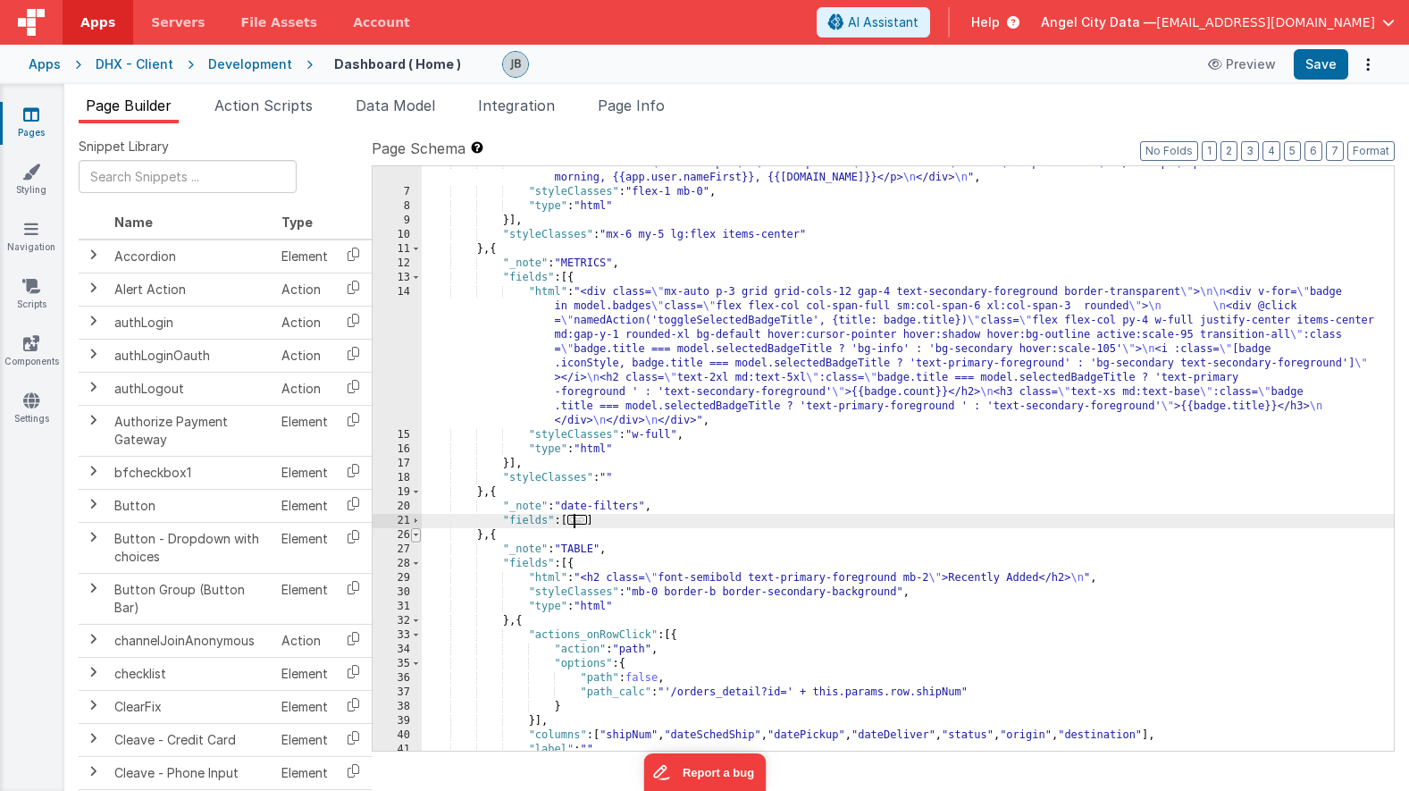
click at [414, 528] on span at bounding box center [416, 535] width 10 height 14
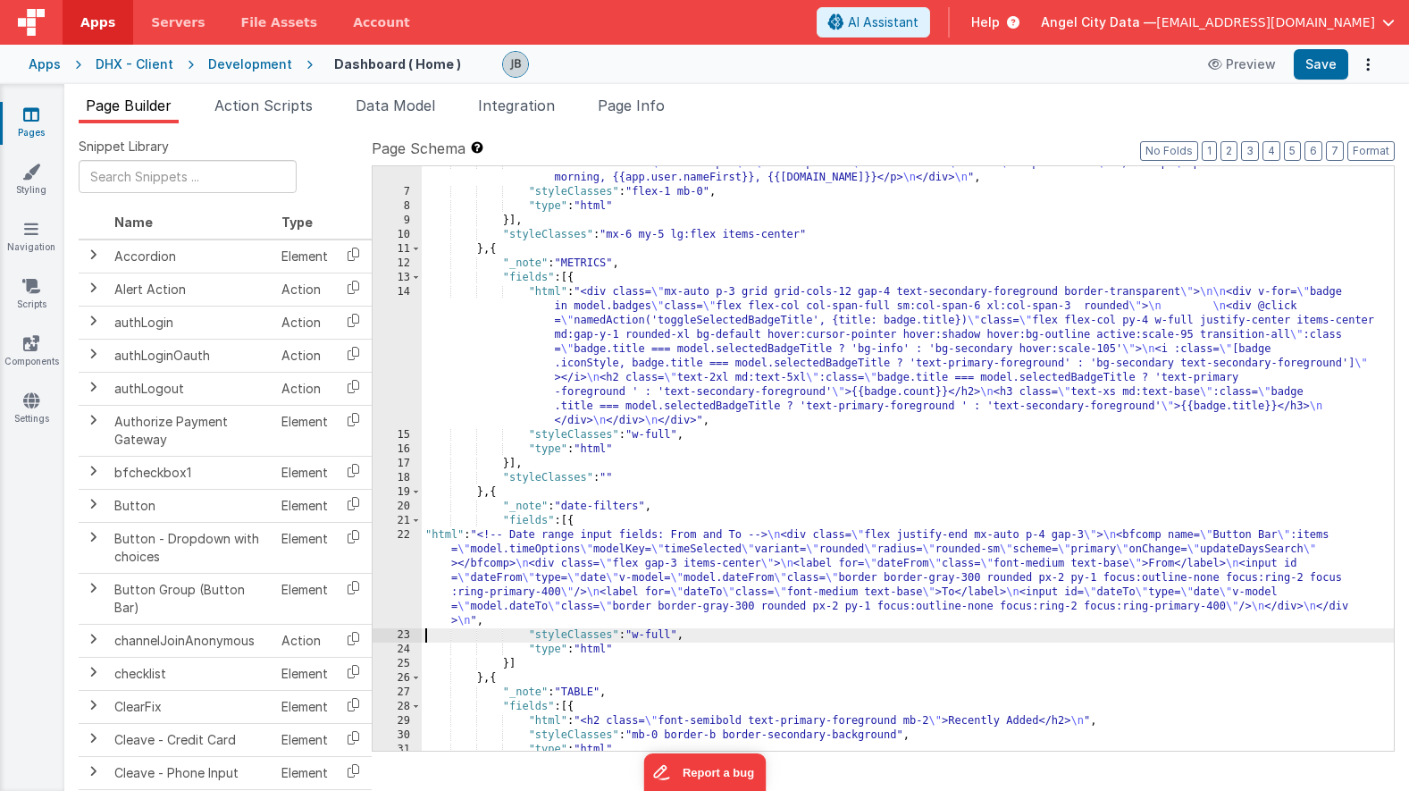
click at [412, 550] on div "22" at bounding box center [397, 578] width 49 height 100
click at [413, 537] on div "22" at bounding box center [397, 578] width 49 height 100
click at [407, 534] on div "22" at bounding box center [397, 578] width 49 height 100
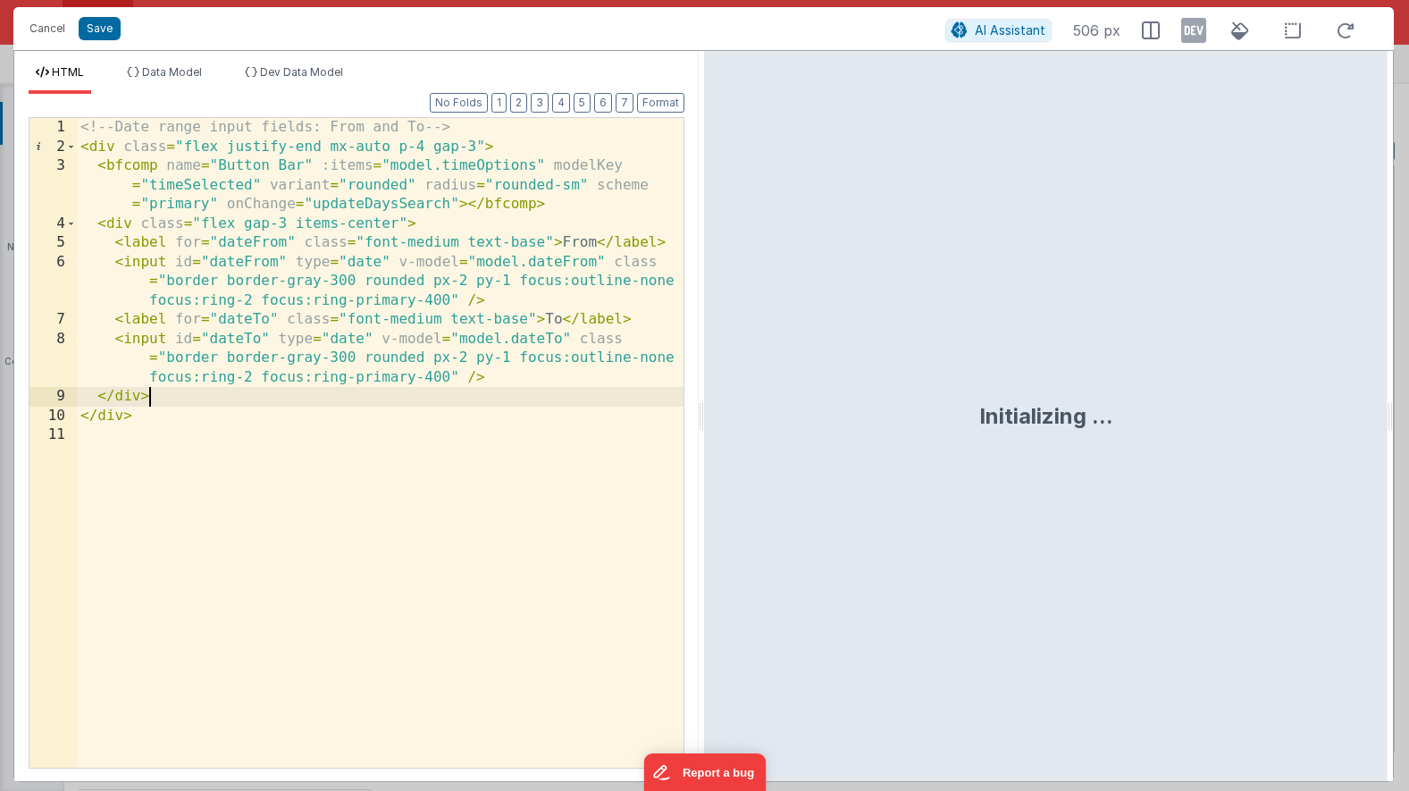
click at [324, 395] on div "<!-- Date range input fields: From and To --> < div class = "flex justify-end m…" at bounding box center [380, 462] width 607 height 688
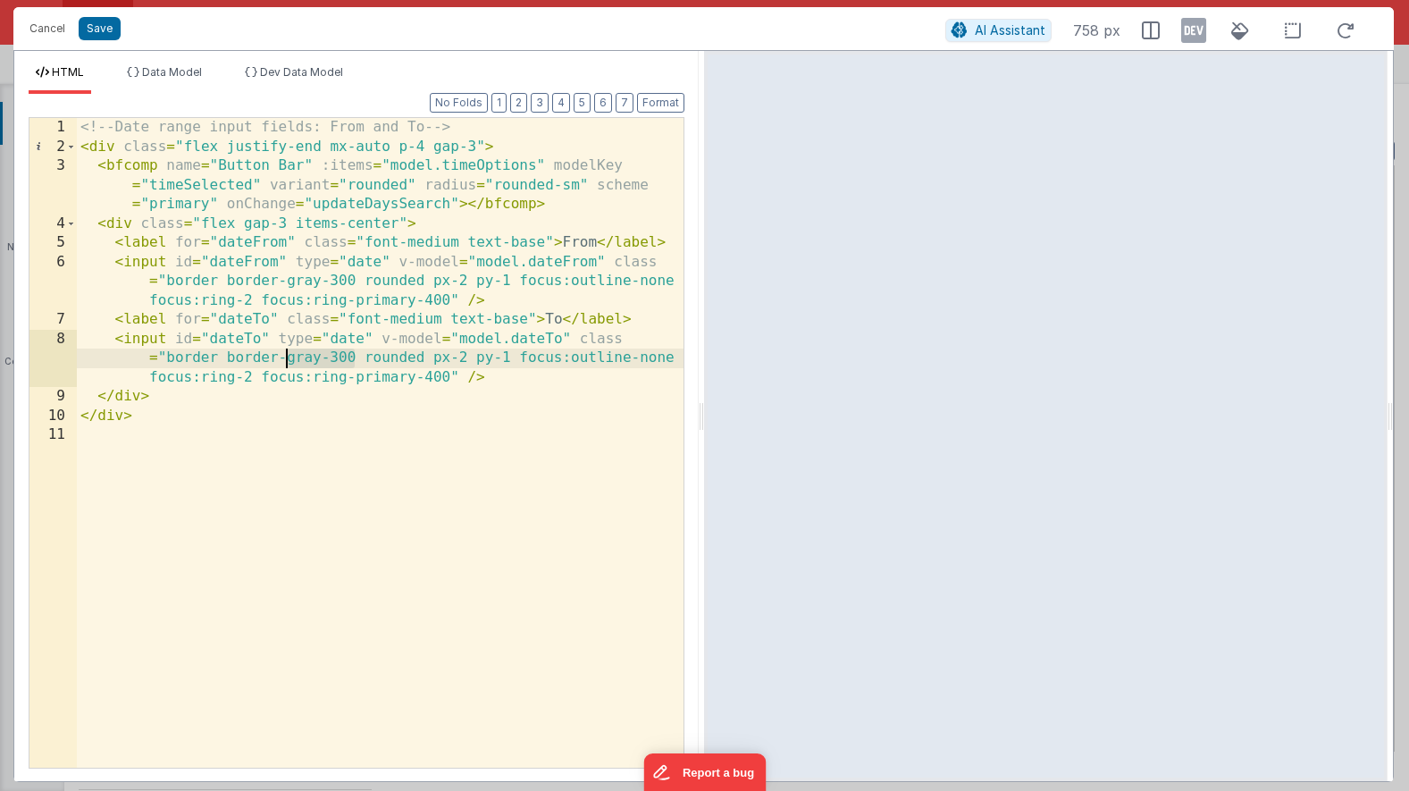
drag, startPoint x: 354, startPoint y: 357, endPoint x: 287, endPoint y: 357, distance: 67.0
click at [287, 357] on div "<!-- Date range input fields: From and To --> < div class = "flex justify-end m…" at bounding box center [380, 462] width 607 height 688
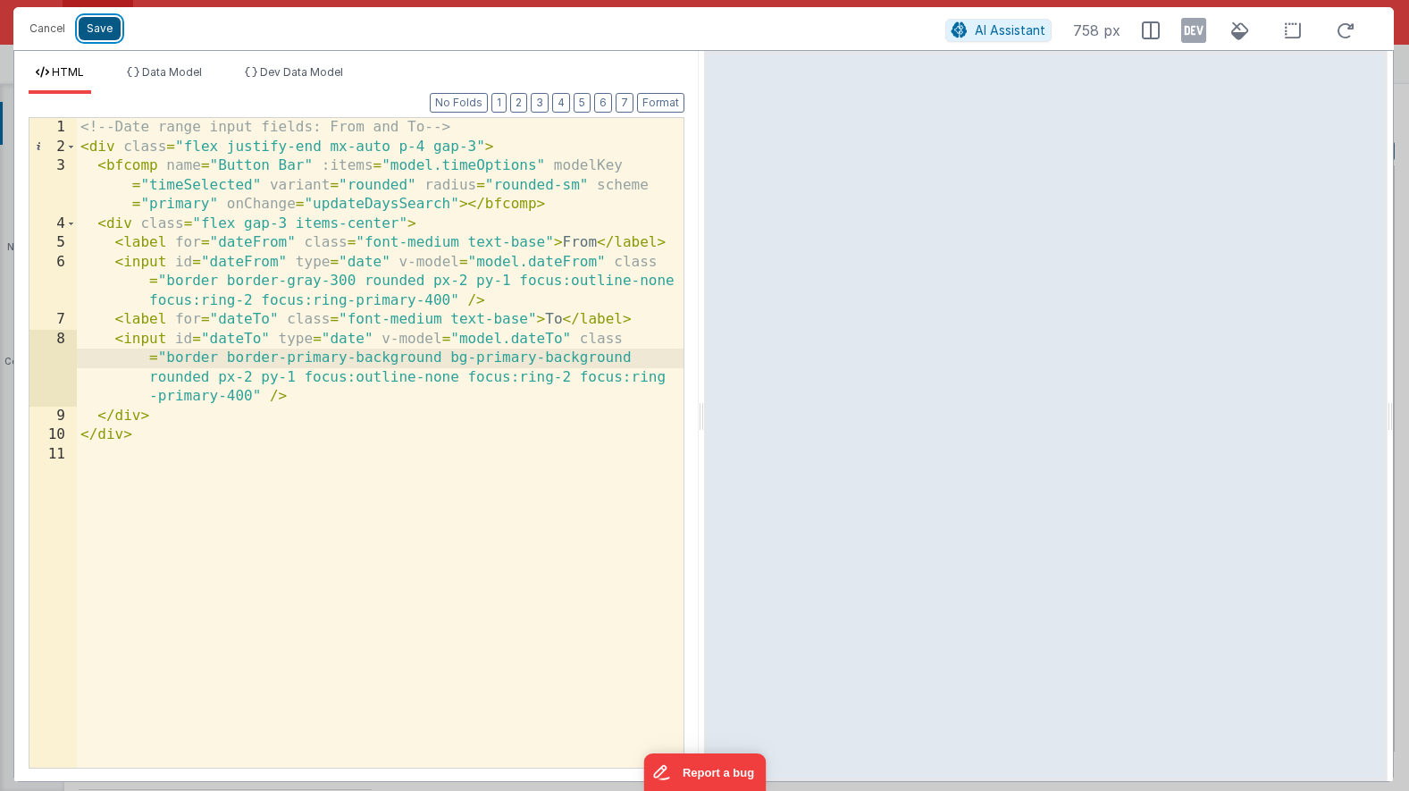
click at [99, 33] on button "Save" at bounding box center [100, 28] width 42 height 23
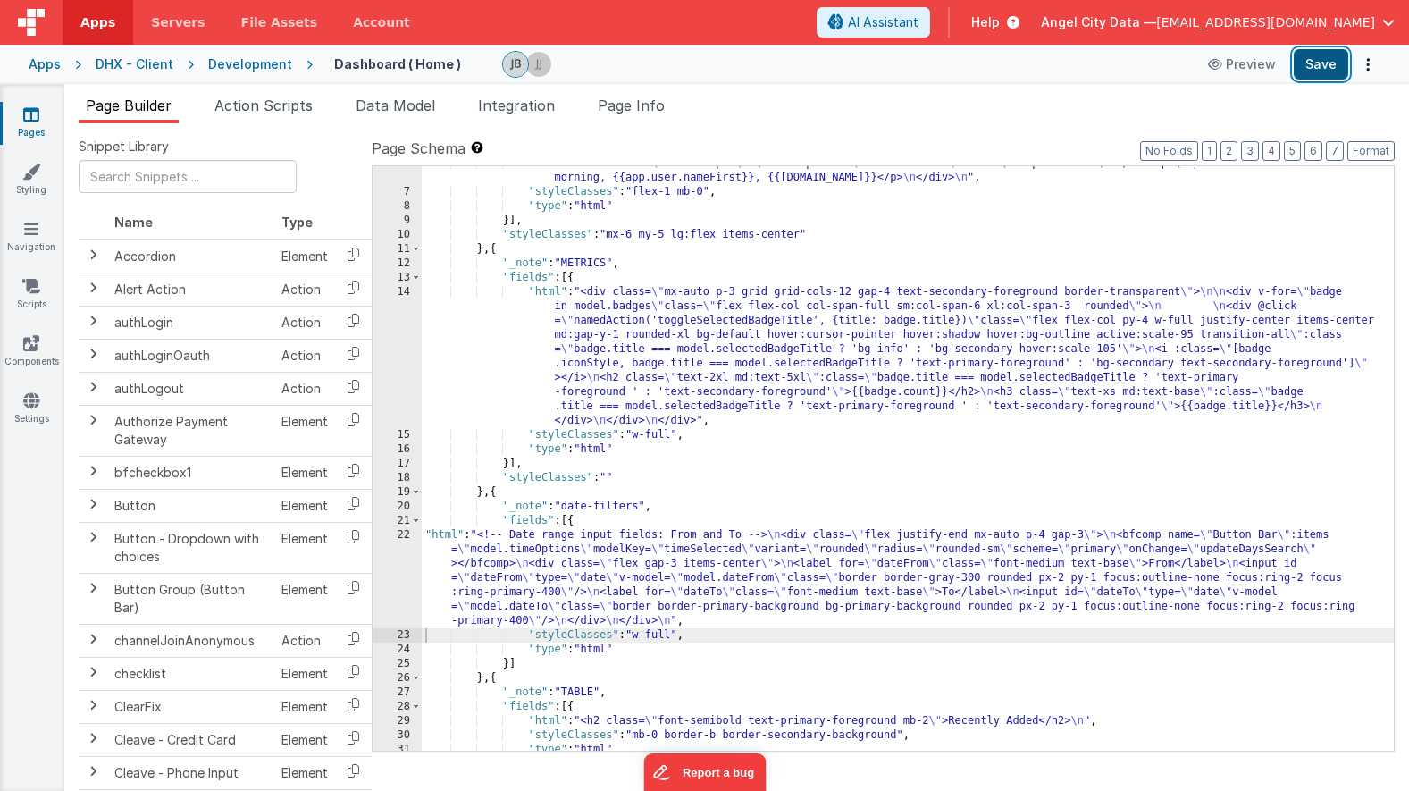
click at [1319, 70] on button "Save" at bounding box center [1321, 64] width 55 height 30
click at [397, 580] on div "22" at bounding box center [397, 578] width 49 height 100
click at [402, 562] on div "22" at bounding box center [397, 578] width 49 height 100
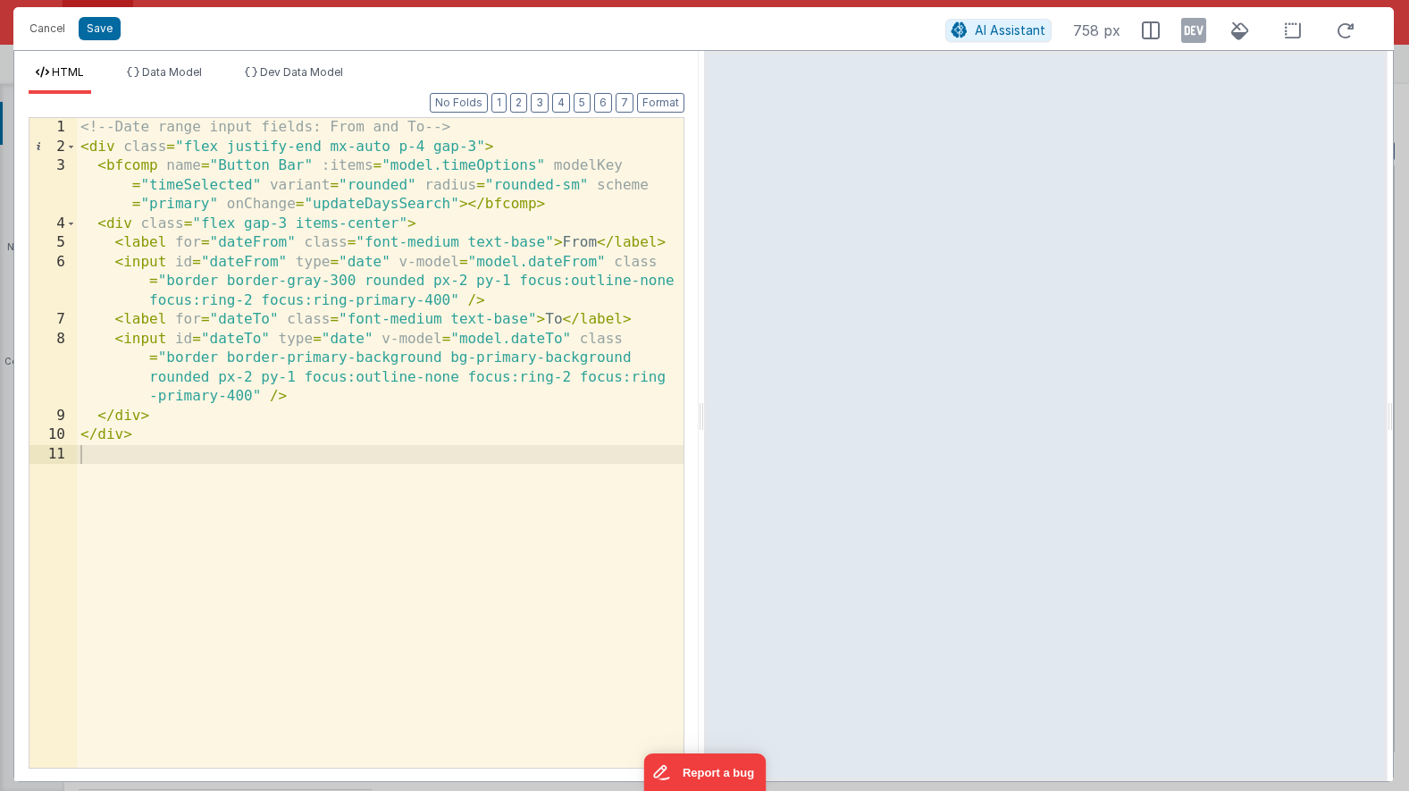
click at [168, 359] on div "<!-- Date range input fields: From and To --> < div class = "flex justify-end m…" at bounding box center [380, 462] width 607 height 688
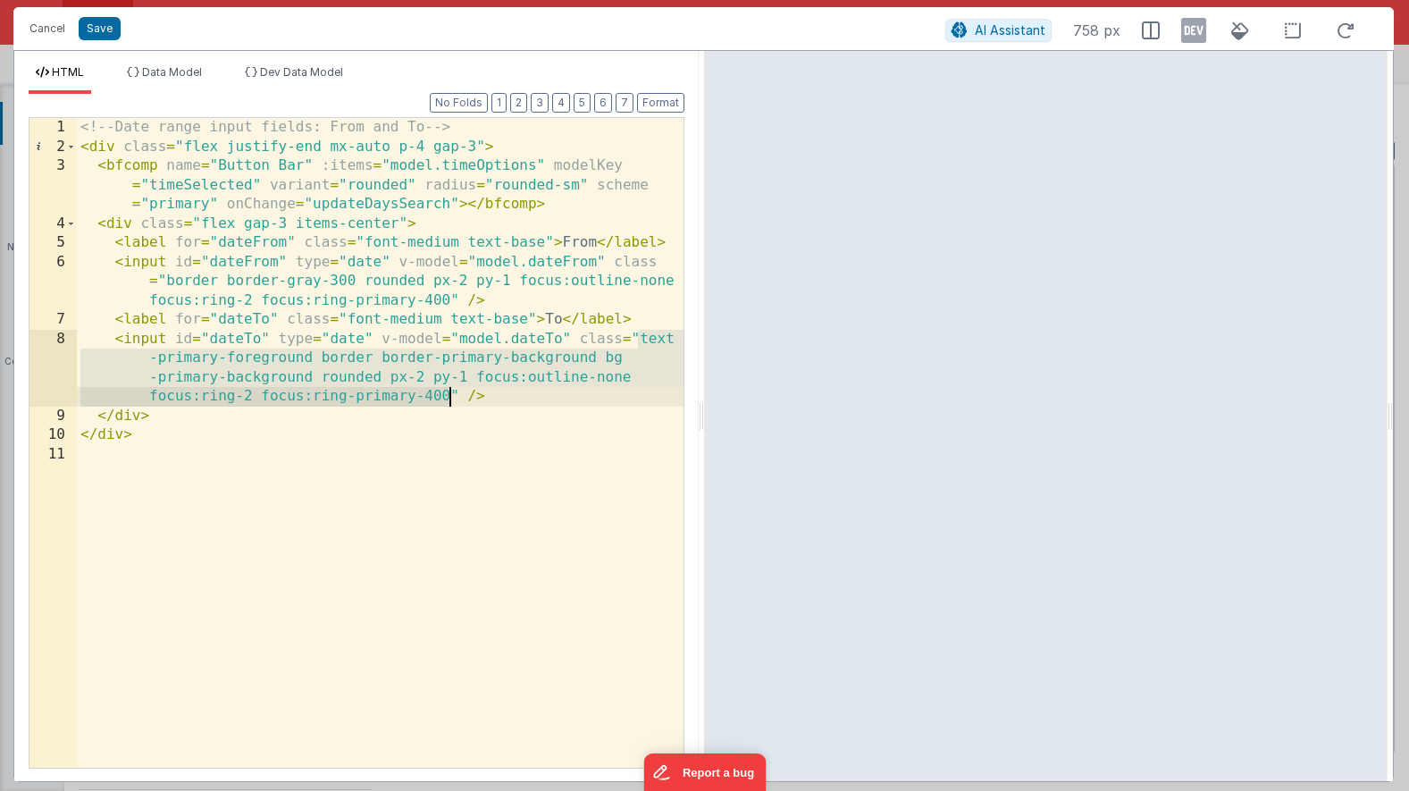
drag, startPoint x: 637, startPoint y: 340, endPoint x: 448, endPoint y: 400, distance: 198.9
click at [448, 400] on div "<!-- Date range input fields: From and To --> < div class = "flex justify-end m…" at bounding box center [380, 462] width 607 height 688
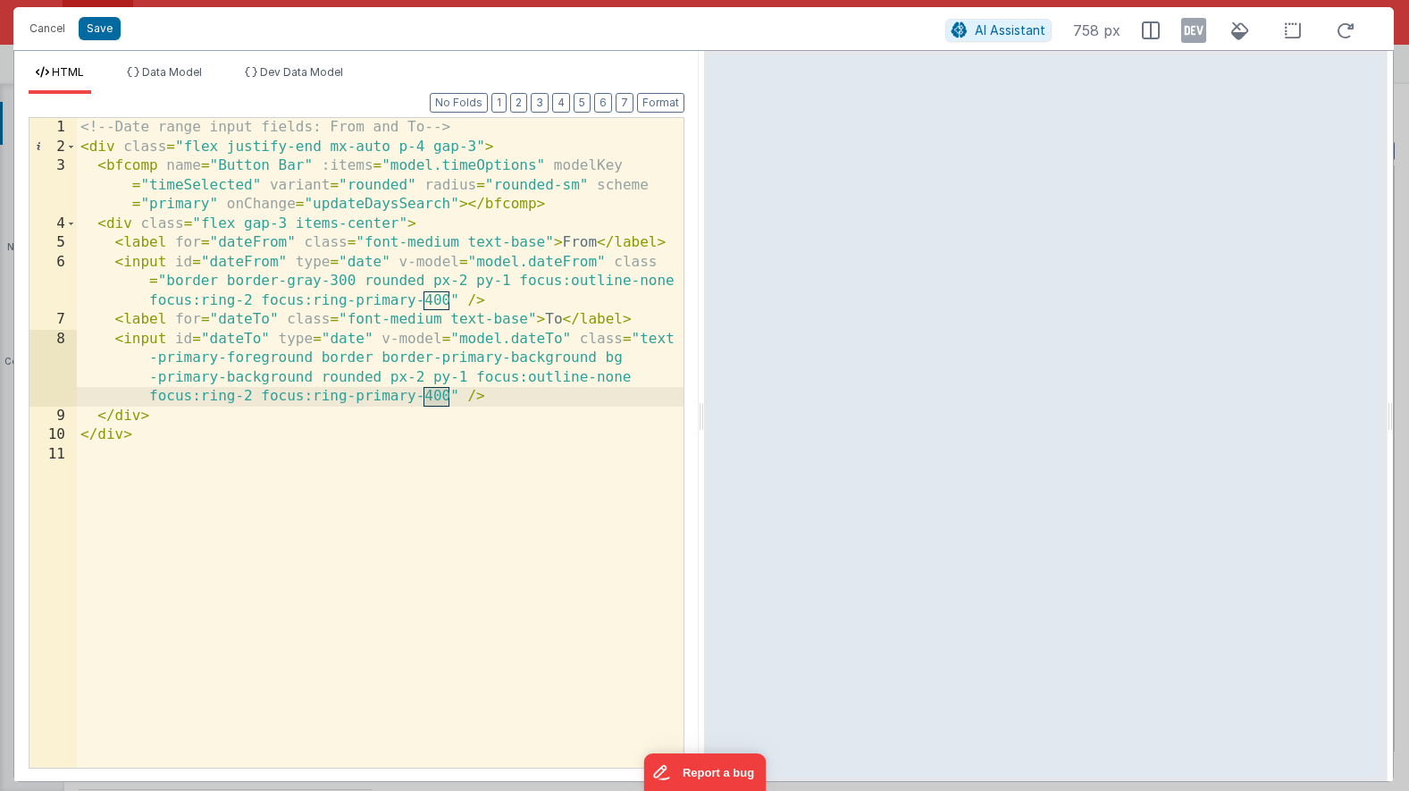
drag, startPoint x: 449, startPoint y: 397, endPoint x: 420, endPoint y: 398, distance: 28.6
click at [420, 398] on div "<!-- Date range input fields: From and To --> < div class = "flex justify-end m…" at bounding box center [380, 462] width 607 height 688
click at [446, 398] on div "<!-- Date range input fields: From and To --> < div class = "flex justify-end m…" at bounding box center [380, 462] width 607 height 688
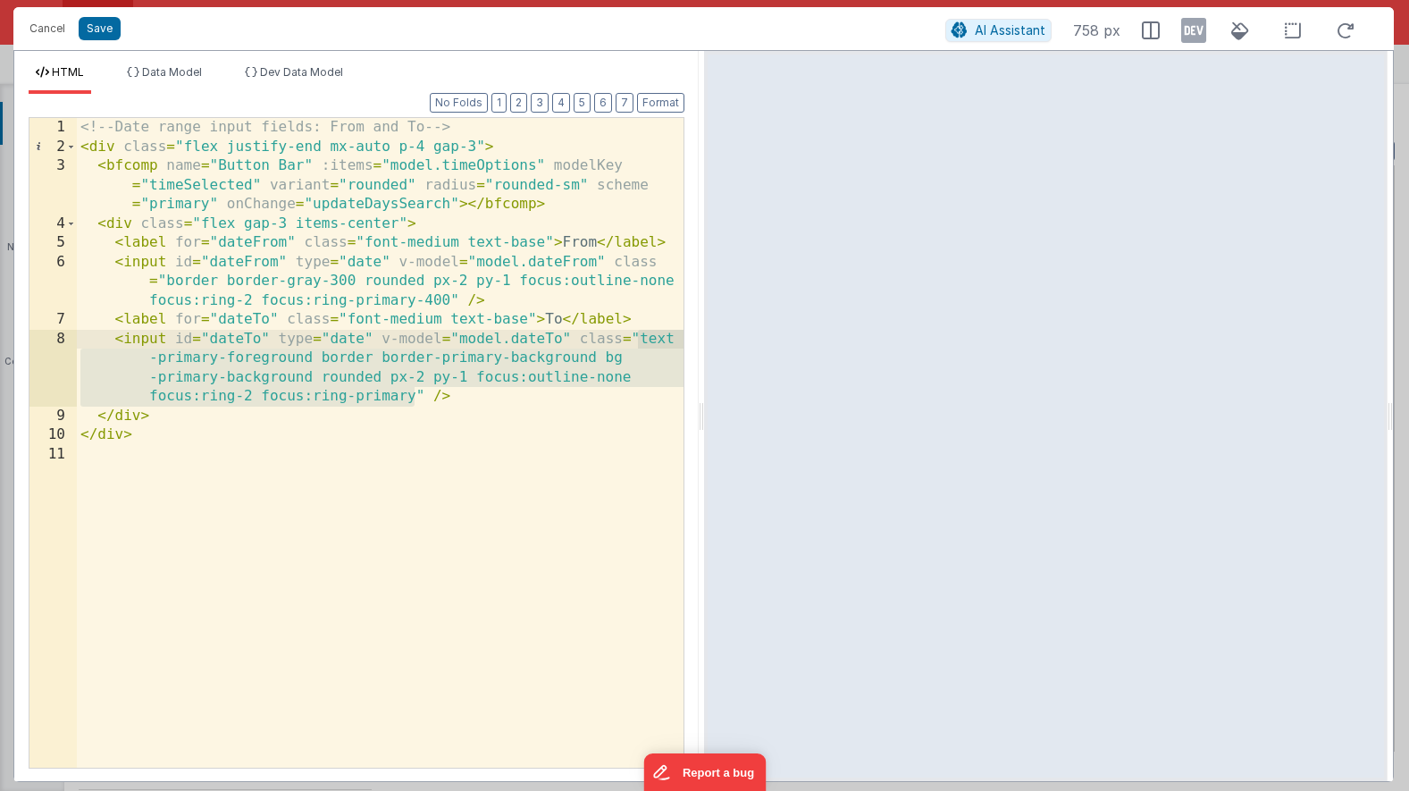
drag, startPoint x: 417, startPoint y: 399, endPoint x: 637, endPoint y: 344, distance: 226.5
click at [637, 344] on div "<!-- Date range input fields: From and To --> < div class = "flex justify-end m…" at bounding box center [380, 462] width 607 height 688
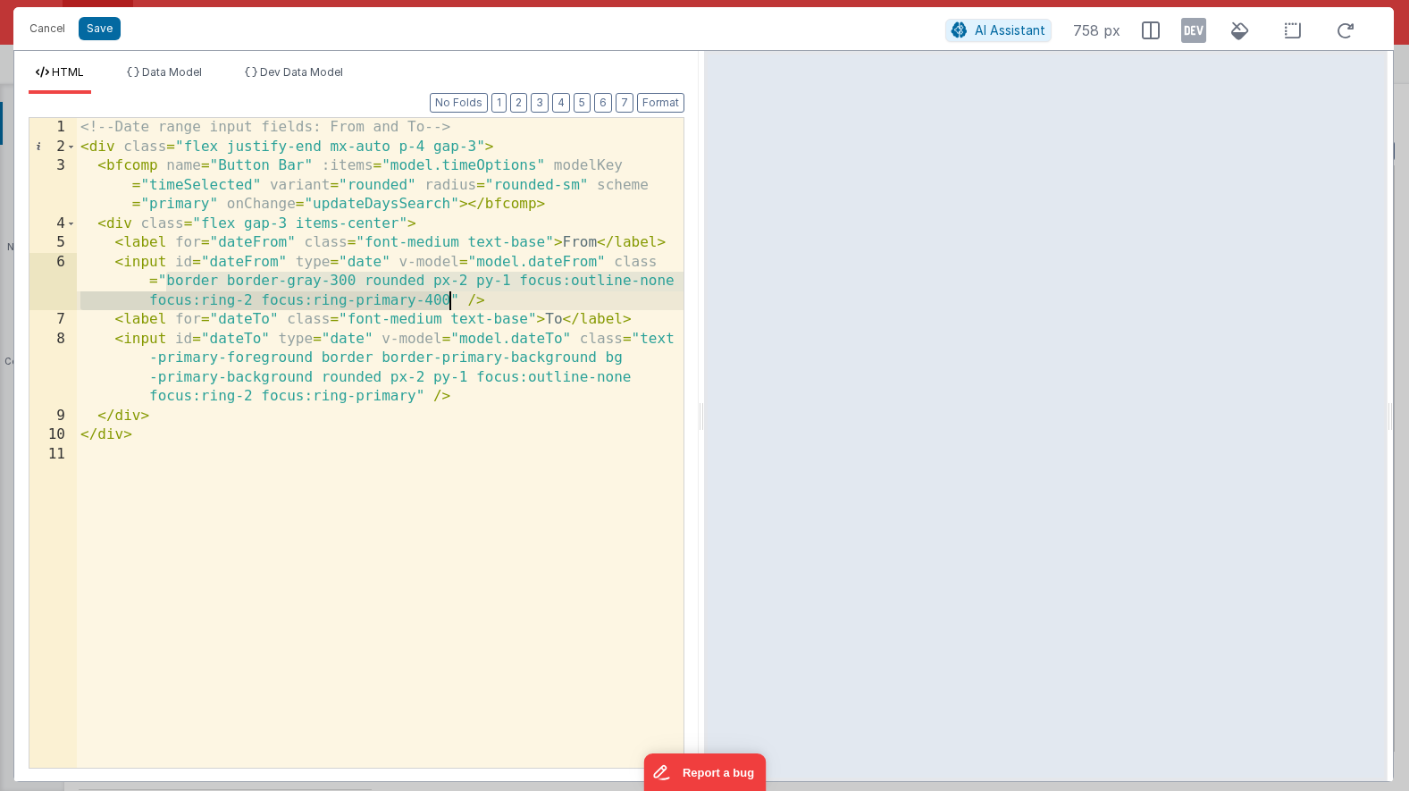
drag, startPoint x: 163, startPoint y: 286, endPoint x: 449, endPoint y: 303, distance: 287.3
click at [449, 303] on div "<!-- Date range input fields: From and To --> < div class = "flex justify-end m…" at bounding box center [380, 462] width 607 height 688
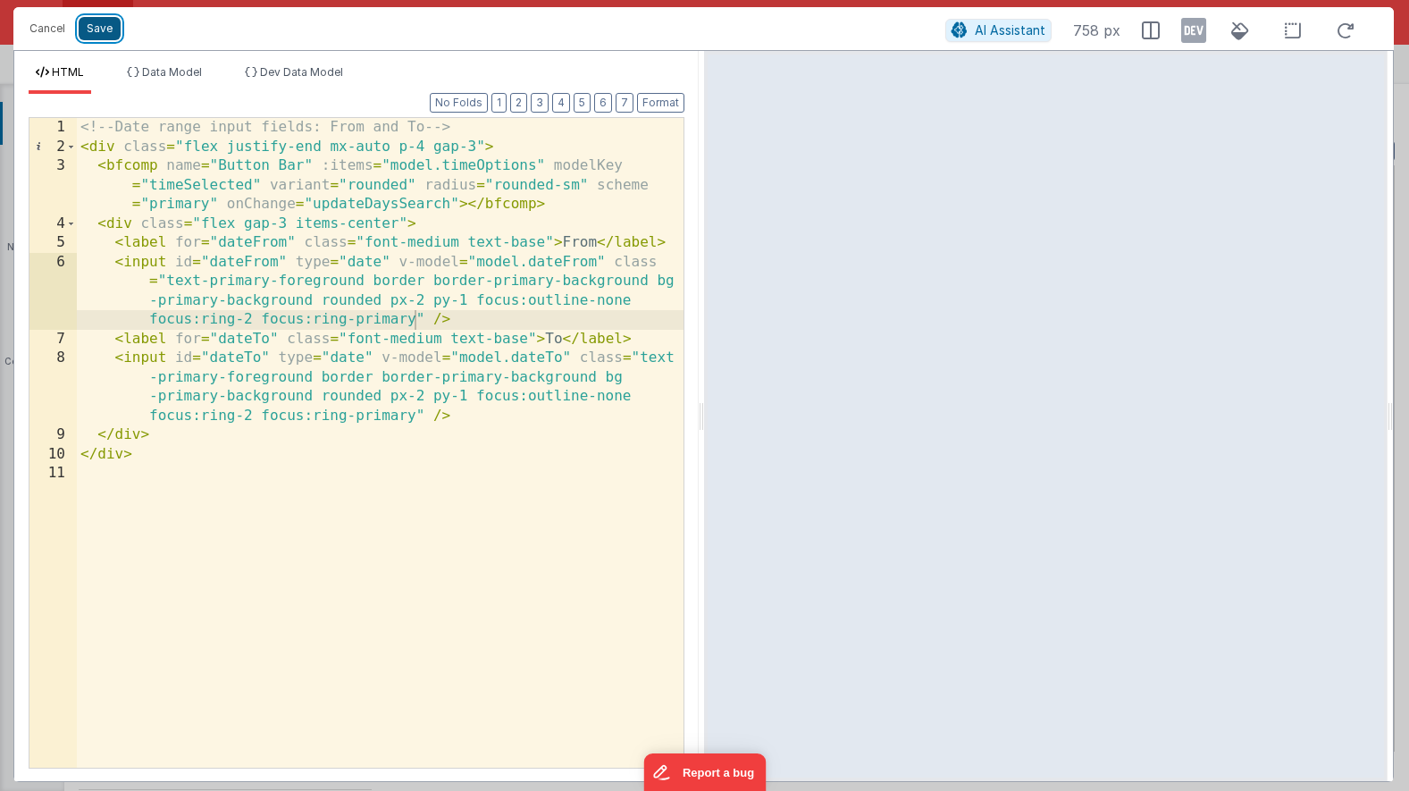
click at [105, 28] on button "Save" at bounding box center [100, 28] width 42 height 23
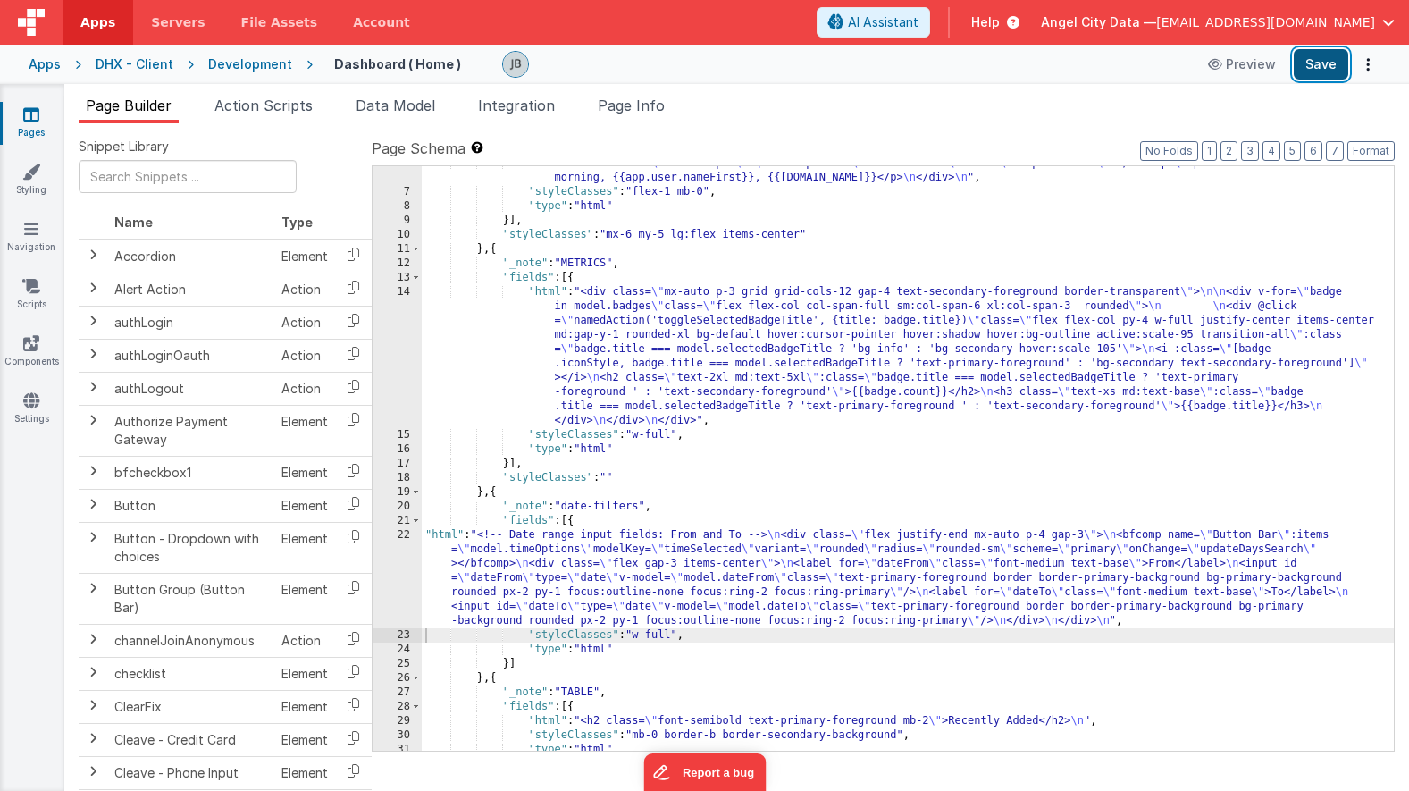
click at [1316, 65] on button "Save" at bounding box center [1321, 64] width 55 height 30
click at [408, 576] on div "22" at bounding box center [397, 578] width 49 height 100
click at [408, 561] on div "22" at bounding box center [397, 578] width 49 height 100
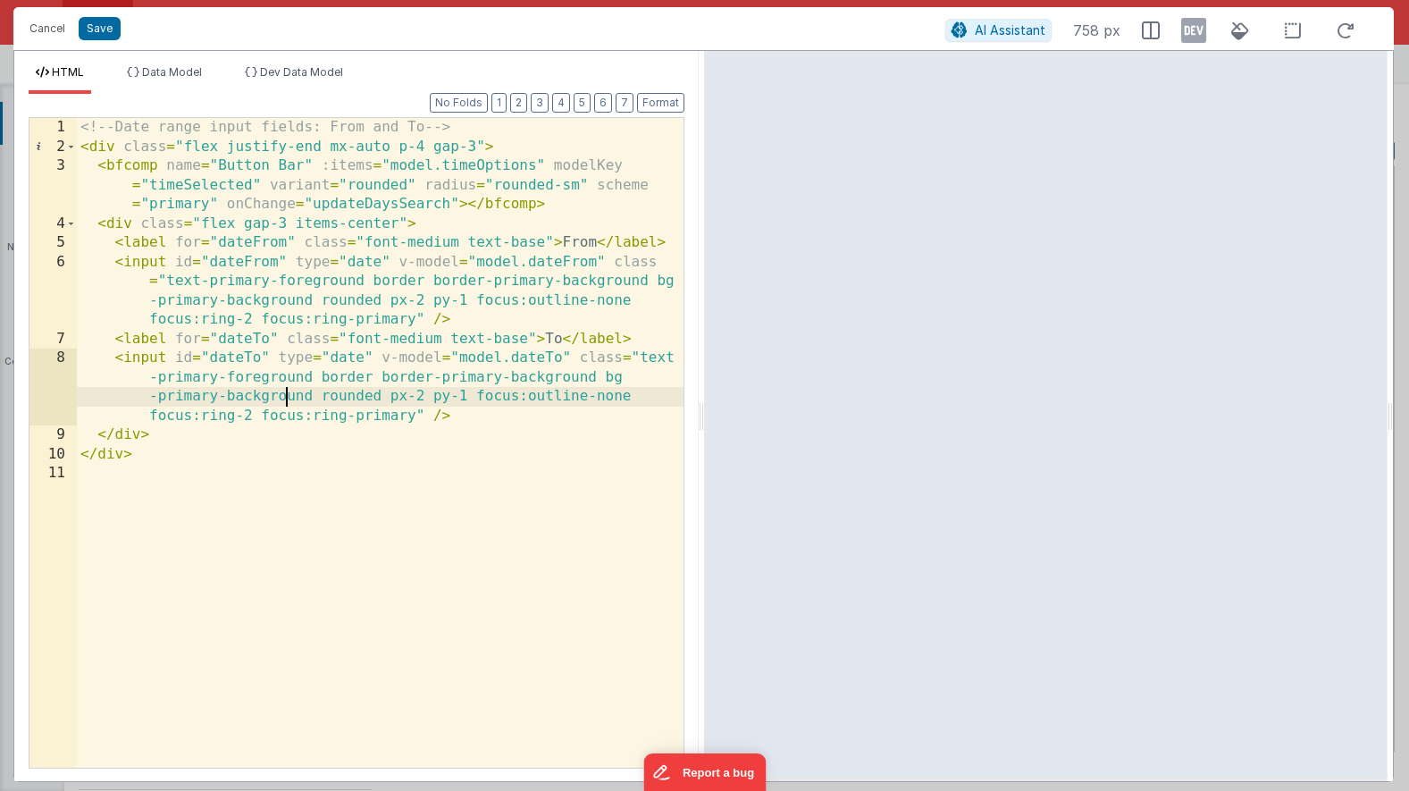
click at [242, 395] on div "<!-- Date range input fields: From and To --> < div class = "flex justify-end m…" at bounding box center [380, 462] width 607 height 688
click at [184, 396] on div "<!-- Date range input fields: From and To --> < div class = "flex justify-end m…" at bounding box center [380, 462] width 607 height 688
click at [516, 281] on div "<!-- Date range input fields: From and To --> < div class = "flex justify-end m…" at bounding box center [380, 462] width 607 height 688
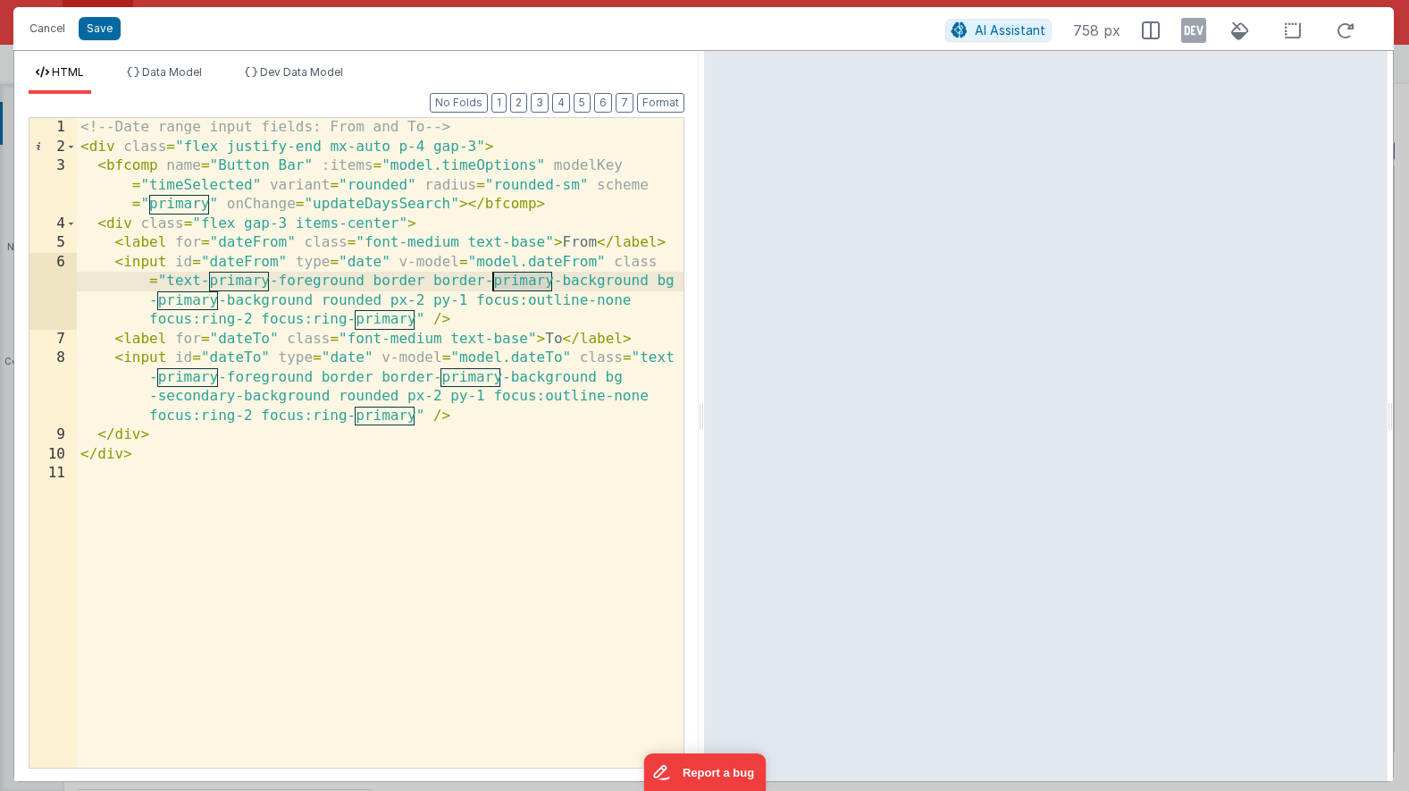
click at [516, 281] on div "<!-- Date range input fields: From and To --> < div class = "flex justify-end m…" at bounding box center [380, 462] width 607 height 688
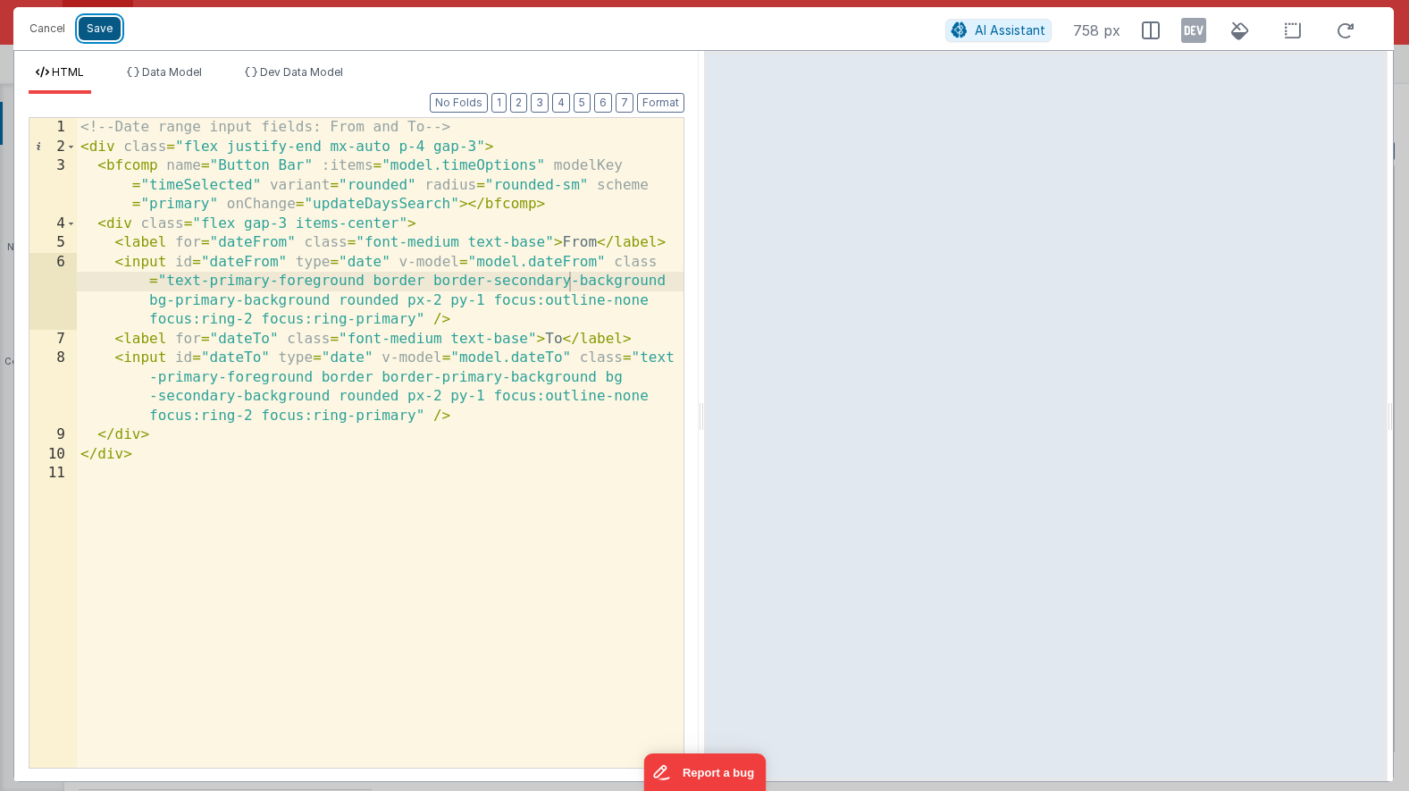
click at [95, 30] on button "Save" at bounding box center [100, 28] width 42 height 23
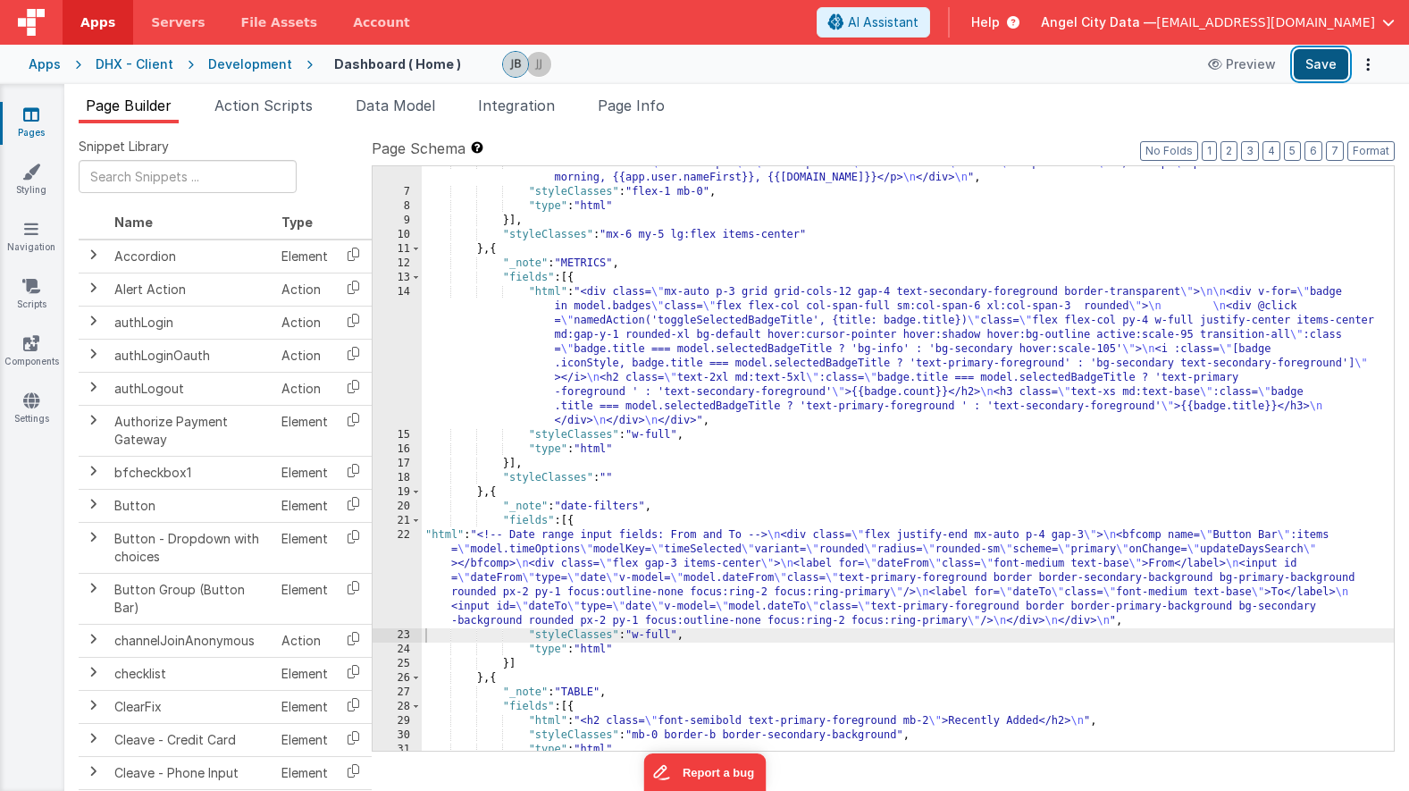
click at [1319, 67] on button "Save" at bounding box center [1321, 64] width 55 height 30
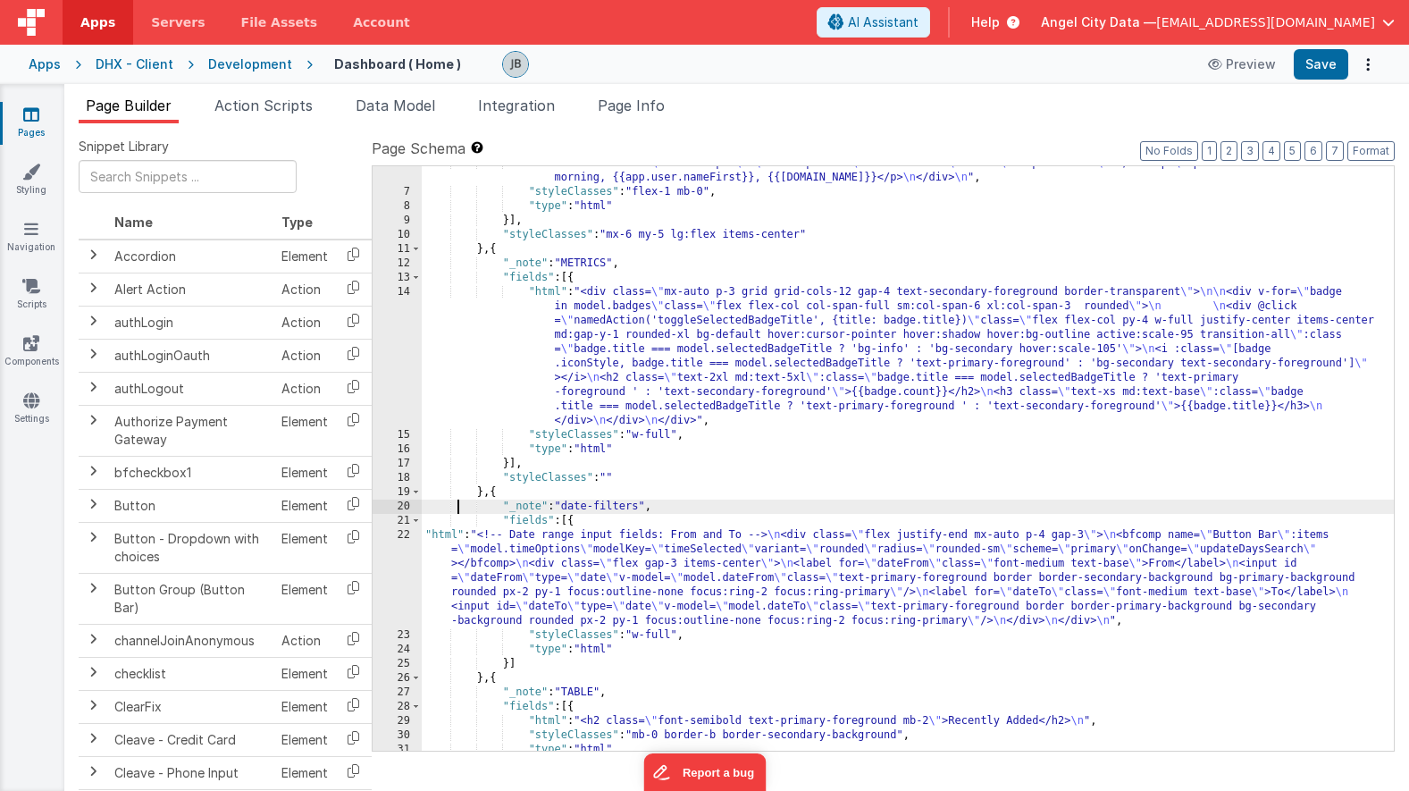
click at [457, 512] on div ""html" : "<div class= \" mx-auto p-4 \" > \n <bfcomp name= \" Section Title \" …" at bounding box center [908, 469] width 972 height 627
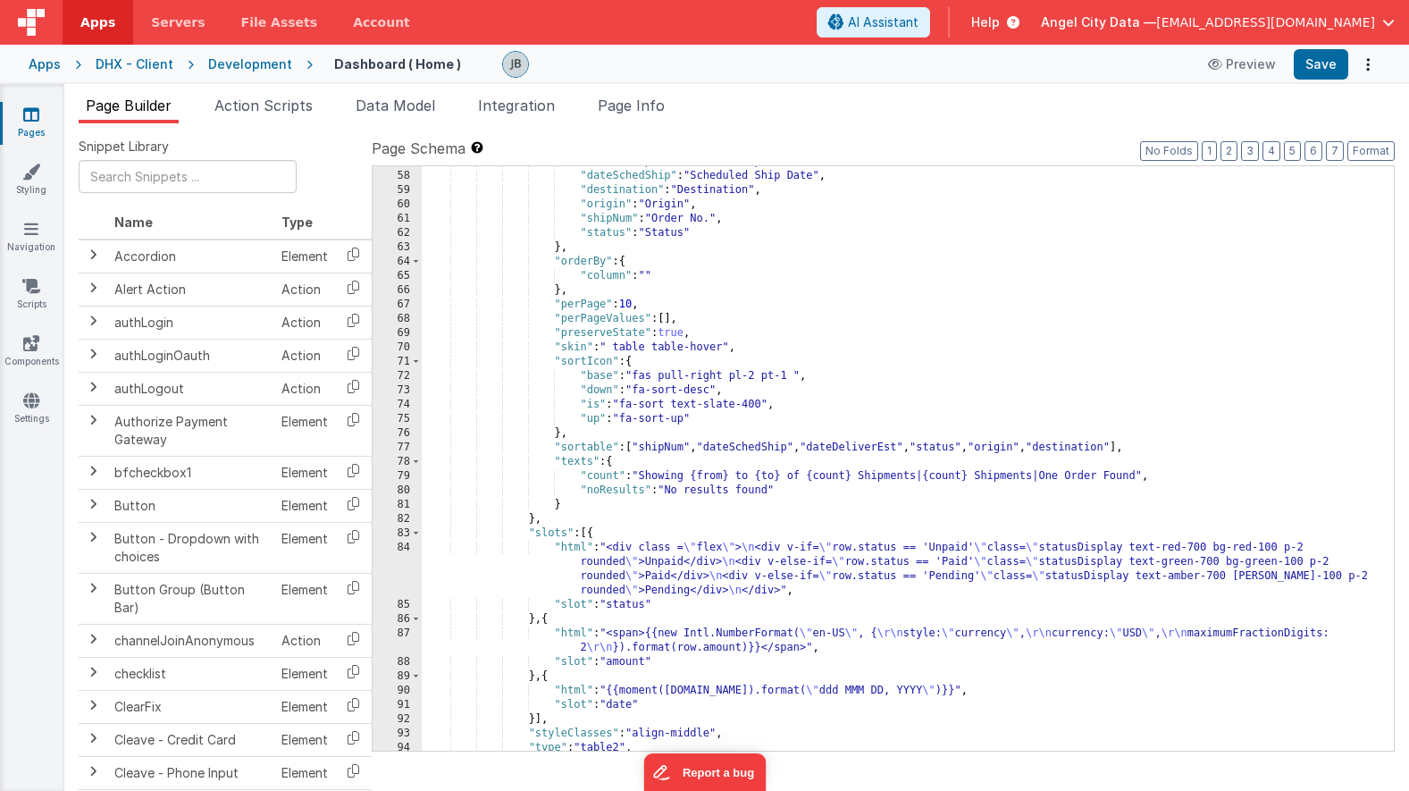
scroll to position [1108, 0]
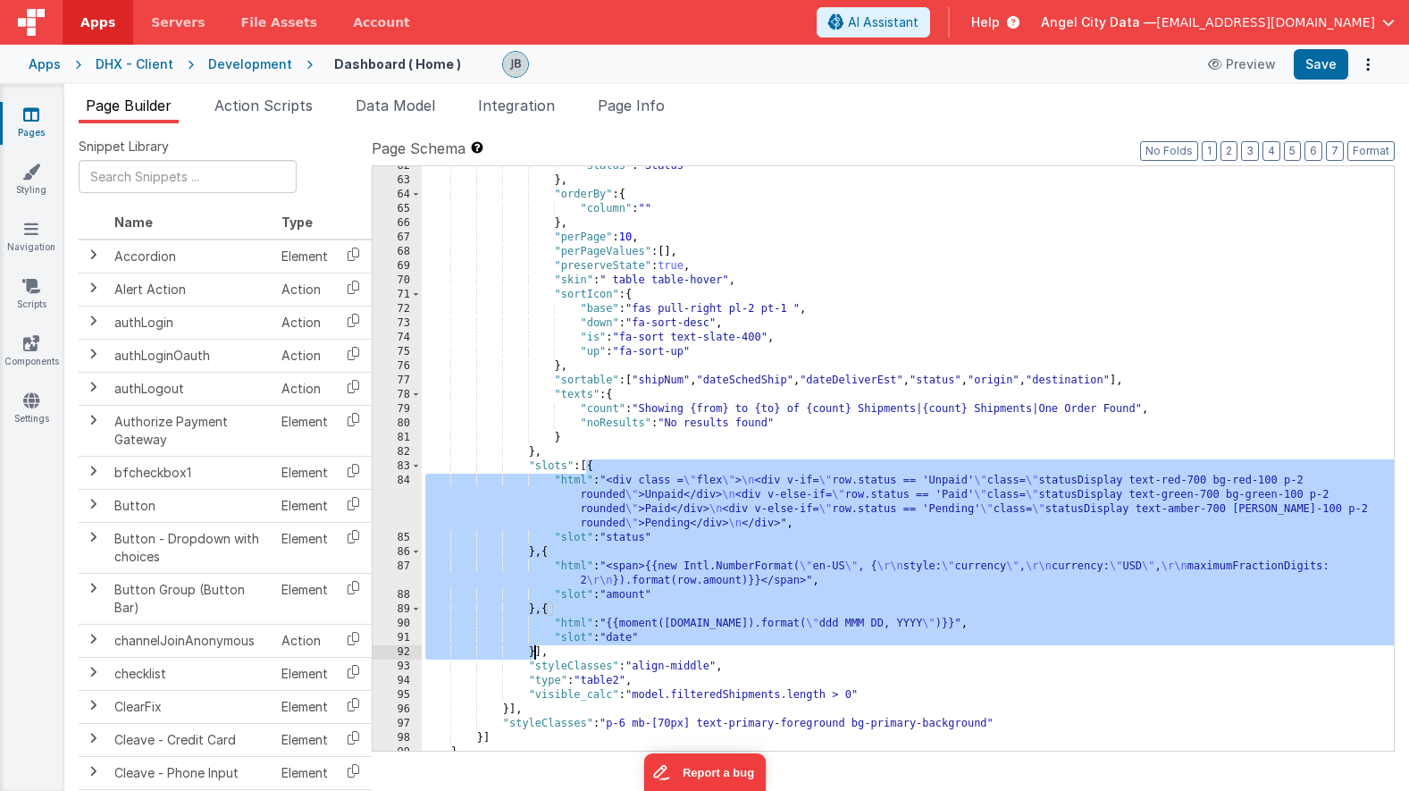
drag, startPoint x: 588, startPoint y: 464, endPoint x: 533, endPoint y: 647, distance: 191.1
click at [533, 647] on div ""status" : "Status" } , "orderBy" : { "column" : "" } , "perPage" : 10 , "perPa…" at bounding box center [908, 465] width 972 height 613
click at [584, 524] on div ""status" : "Status" } , "orderBy" : { "column" : "" } , "perPage" : 10 , "perPa…" at bounding box center [908, 465] width 972 height 613
drag, startPoint x: 594, startPoint y: 462, endPoint x: 533, endPoint y: 649, distance: 196.4
click at [533, 649] on div ""status" : "Status" } , "orderBy" : { "column" : "" } , "perPage" : 10 , "perPa…" at bounding box center [908, 465] width 972 height 613
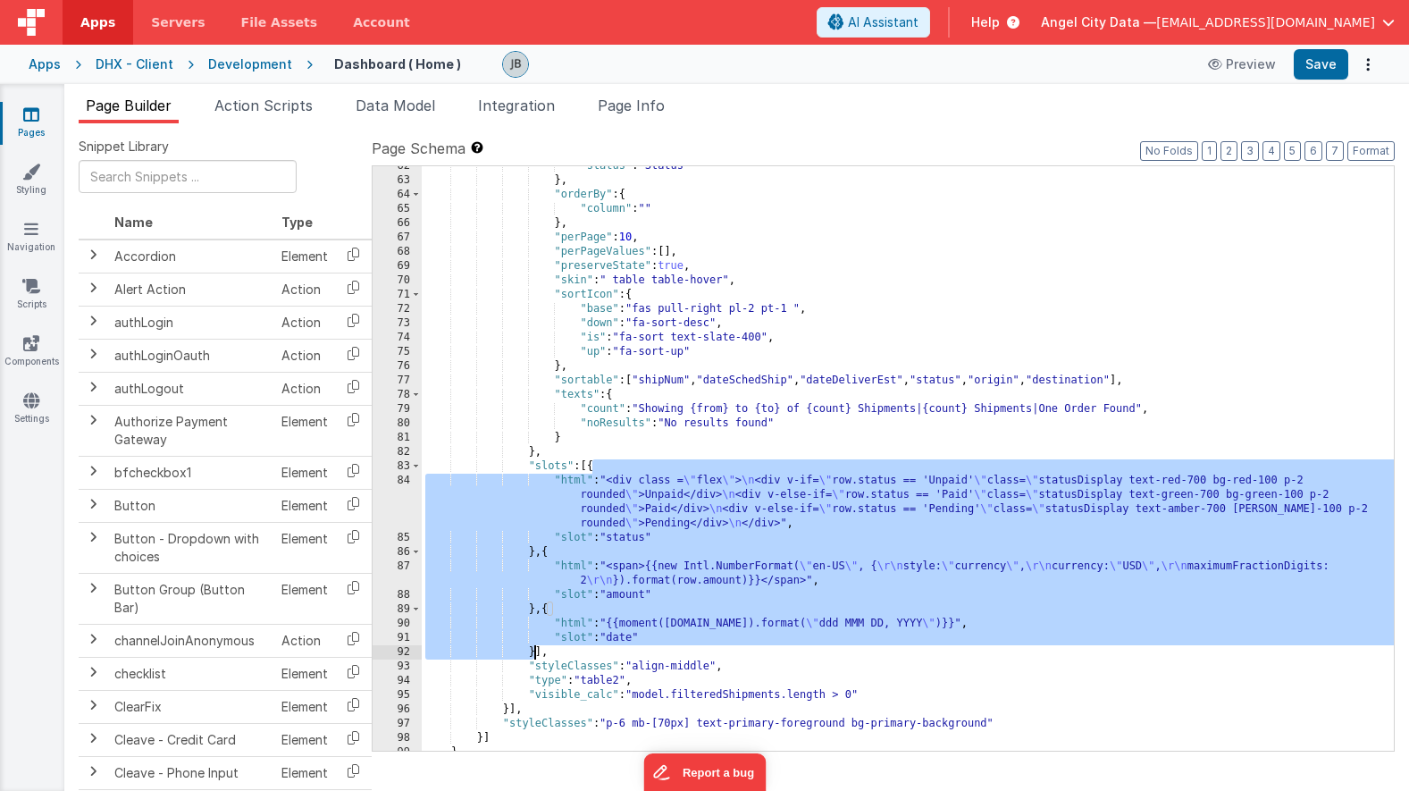
scroll to position [1045, 0]
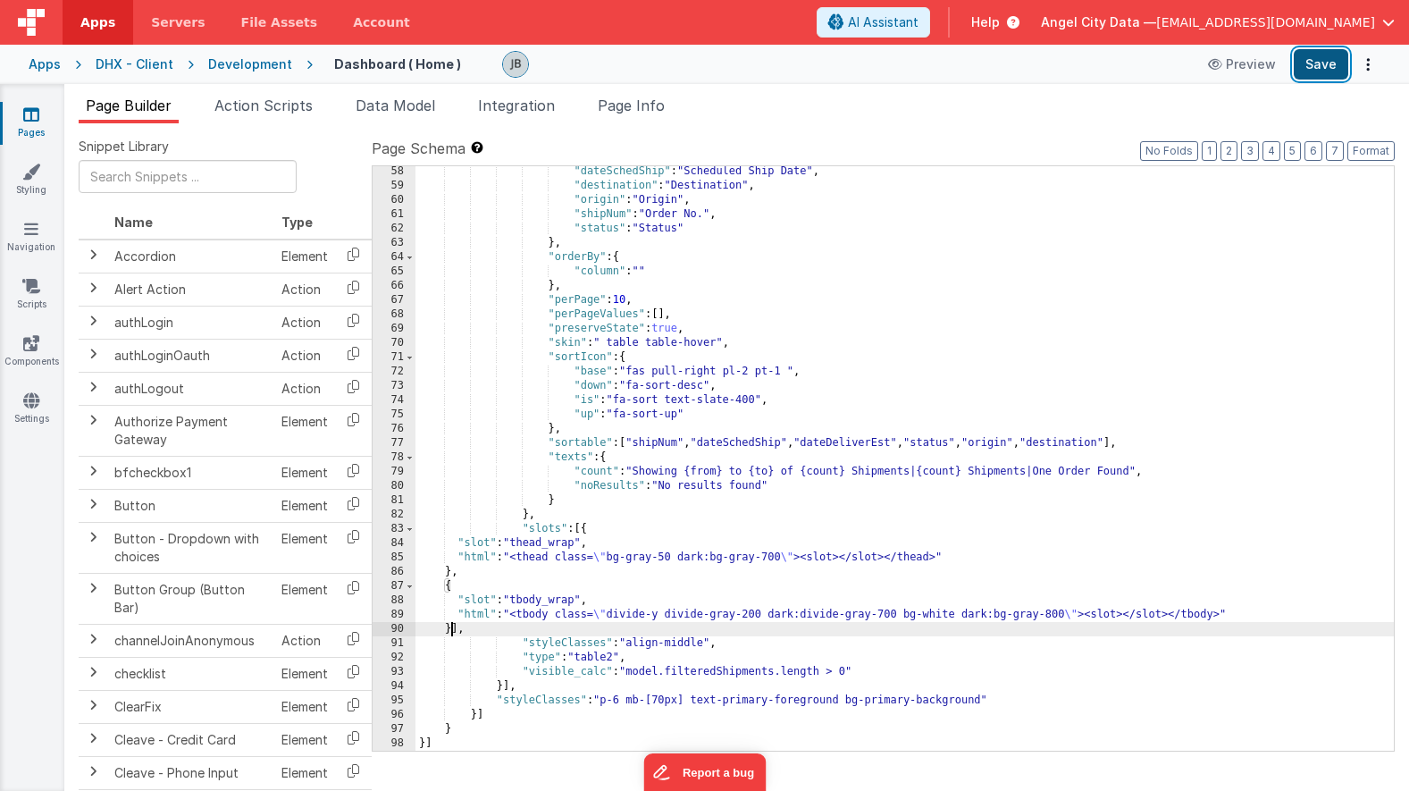
click at [1318, 72] on button "Save" at bounding box center [1321, 64] width 55 height 30
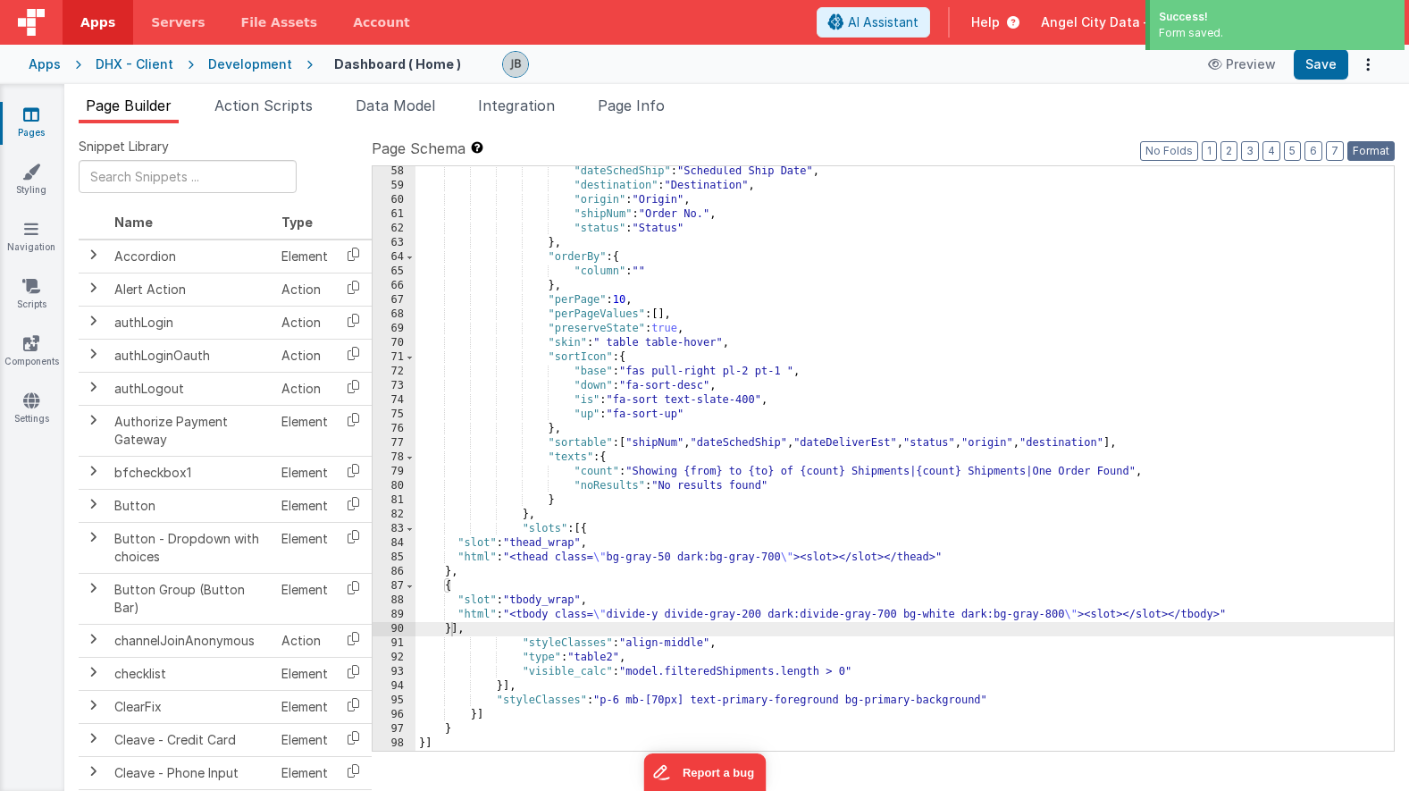
click at [1365, 146] on button "Format" at bounding box center [1370, 151] width 47 height 20
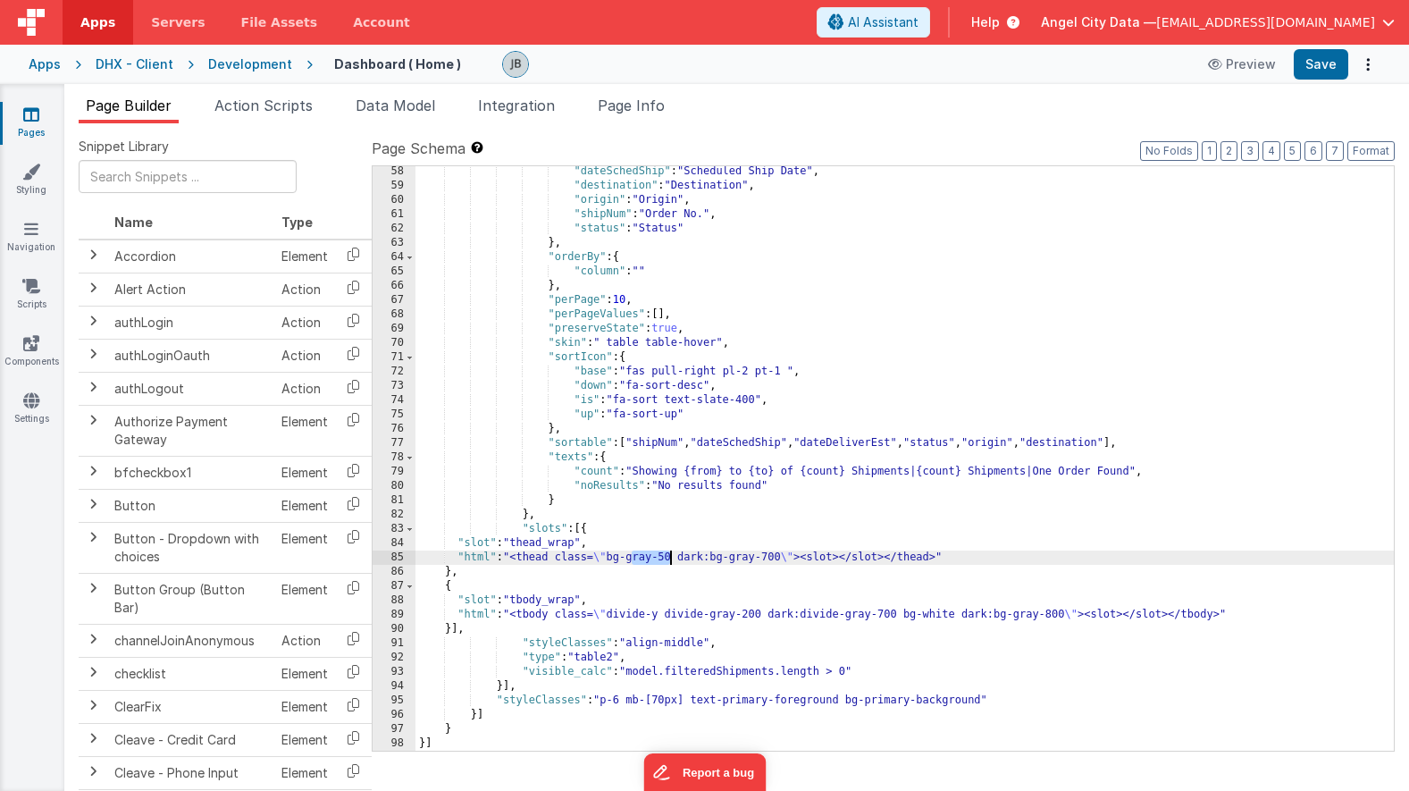
drag, startPoint x: 634, startPoint y: 558, endPoint x: 671, endPoint y: 561, distance: 36.7
click at [671, 561] on div ""dateSchedShip" : "Scheduled Ship Date" , "destination" : "Destination" , "orig…" at bounding box center [904, 470] width 978 height 613
drag, startPoint x: 755, startPoint y: 558, endPoint x: 854, endPoint y: 563, distance: 99.3
click at [854, 563] on div ""dateSchedShip" : "Scheduled Ship Date" , "destination" : "Destination" , "orig…" at bounding box center [904, 470] width 978 height 613
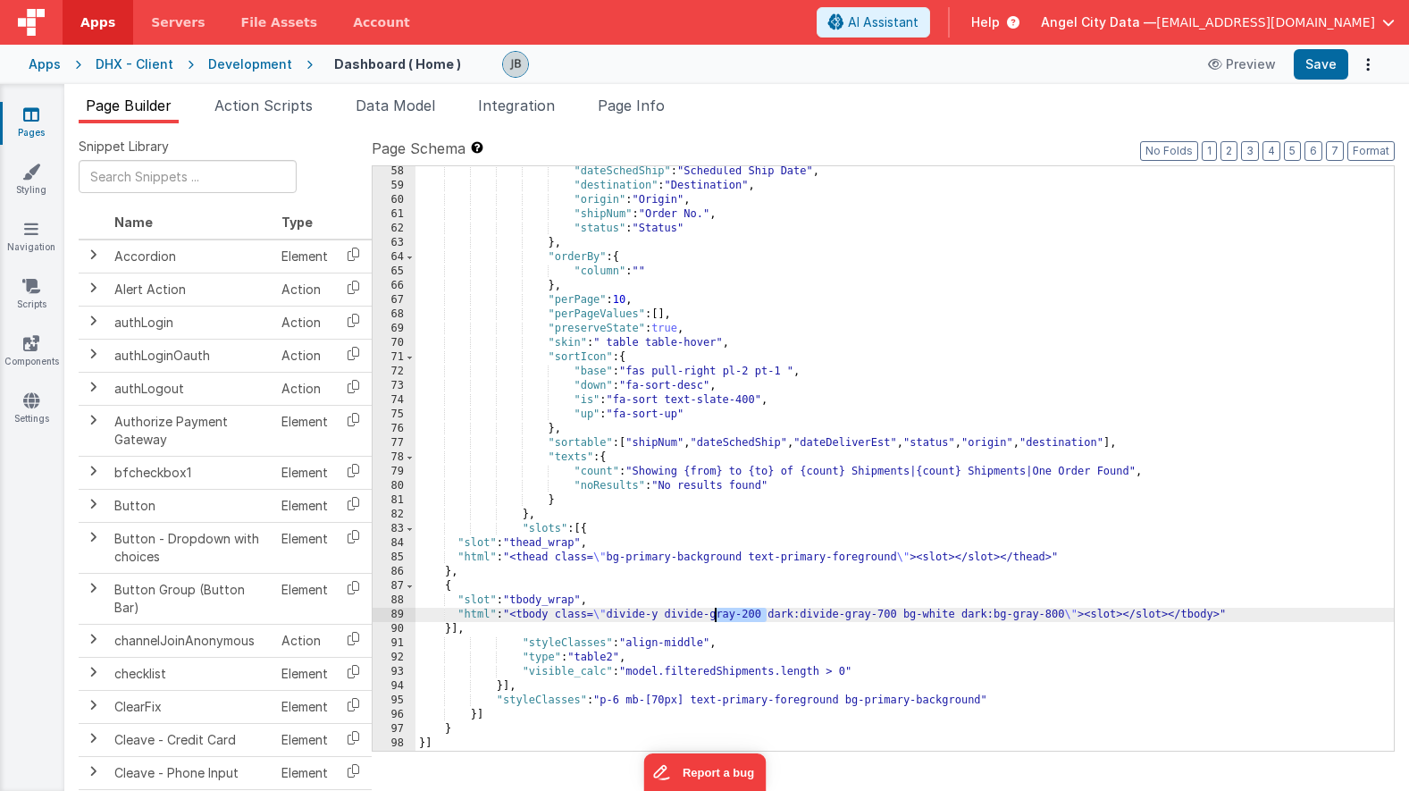
drag, startPoint x: 767, startPoint y: 615, endPoint x: 717, endPoint y: 614, distance: 49.2
click at [717, 614] on div ""dateSchedShip" : "Scheduled Ship Date" , "destination" : "Destination" , "orig…" at bounding box center [904, 470] width 978 height 613
drag, startPoint x: 767, startPoint y: 617, endPoint x: 894, endPoint y: 616, distance: 127.8
click at [894, 616] on div ""dateSchedShip" : "Scheduled Ship Date" , "destination" : "Destination" , "orig…" at bounding box center [904, 470] width 978 height 613
click at [808, 615] on div ""dateSchedShip" : "Scheduled Ship Date" , "destination" : "Destination" , "orig…" at bounding box center [904, 470] width 978 height 613
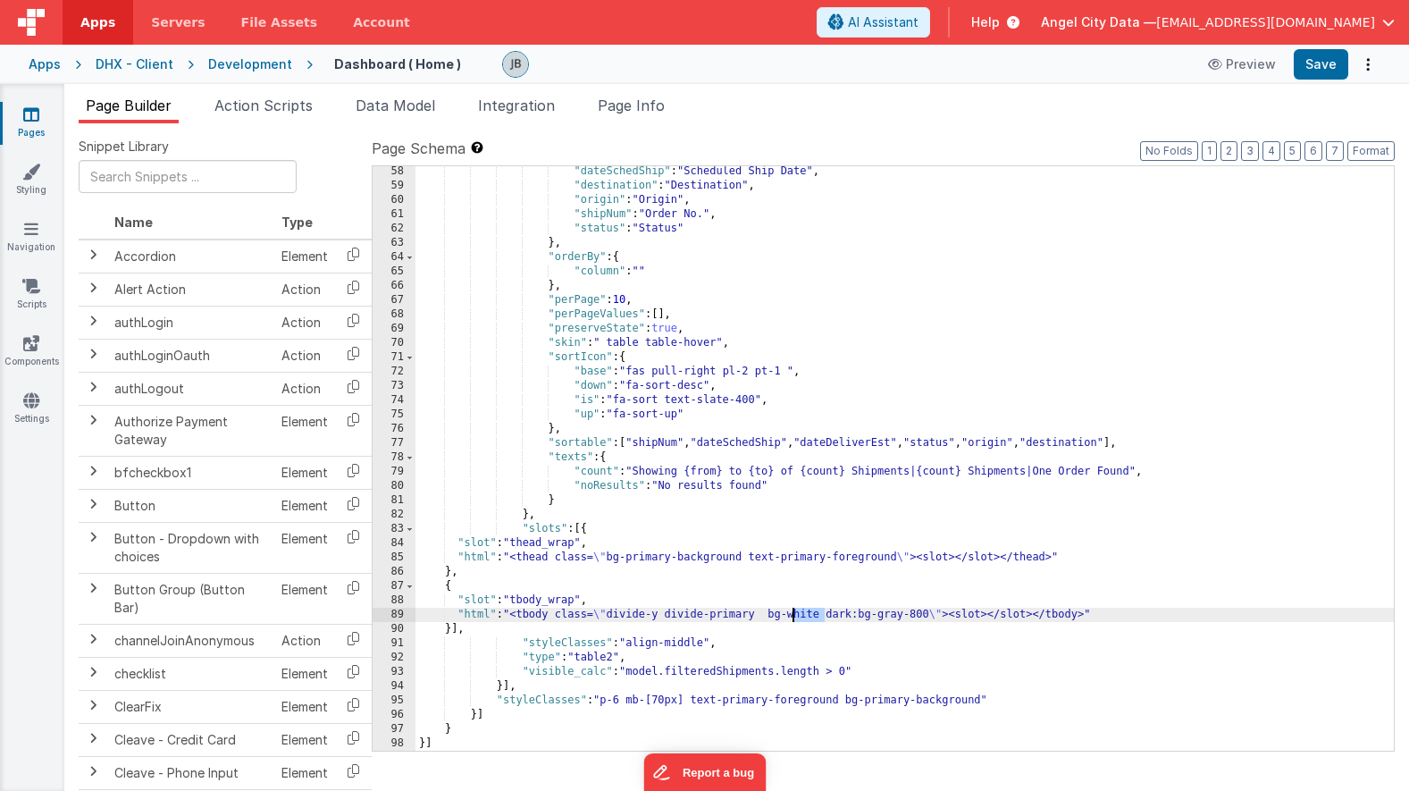
click at [808, 615] on div ""dateSchedShip" : "Scheduled Ship Date" , "destination" : "Destination" , "orig…" at bounding box center [904, 470] width 978 height 613
drag, startPoint x: 915, startPoint y: 614, endPoint x: 1016, endPoint y: 617, distance: 101.0
click at [1016, 617] on div ""dateSchedShip" : "Scheduled Ship Date" , "destination" : "Destination" , "orig…" at bounding box center [904, 470] width 978 height 613
click at [1316, 63] on button "Save" at bounding box center [1321, 64] width 55 height 30
click at [571, 594] on div ""dateSchedShip" : "Scheduled Ship Date" , "destination" : "Destination" , "orig…" at bounding box center [904, 470] width 978 height 613
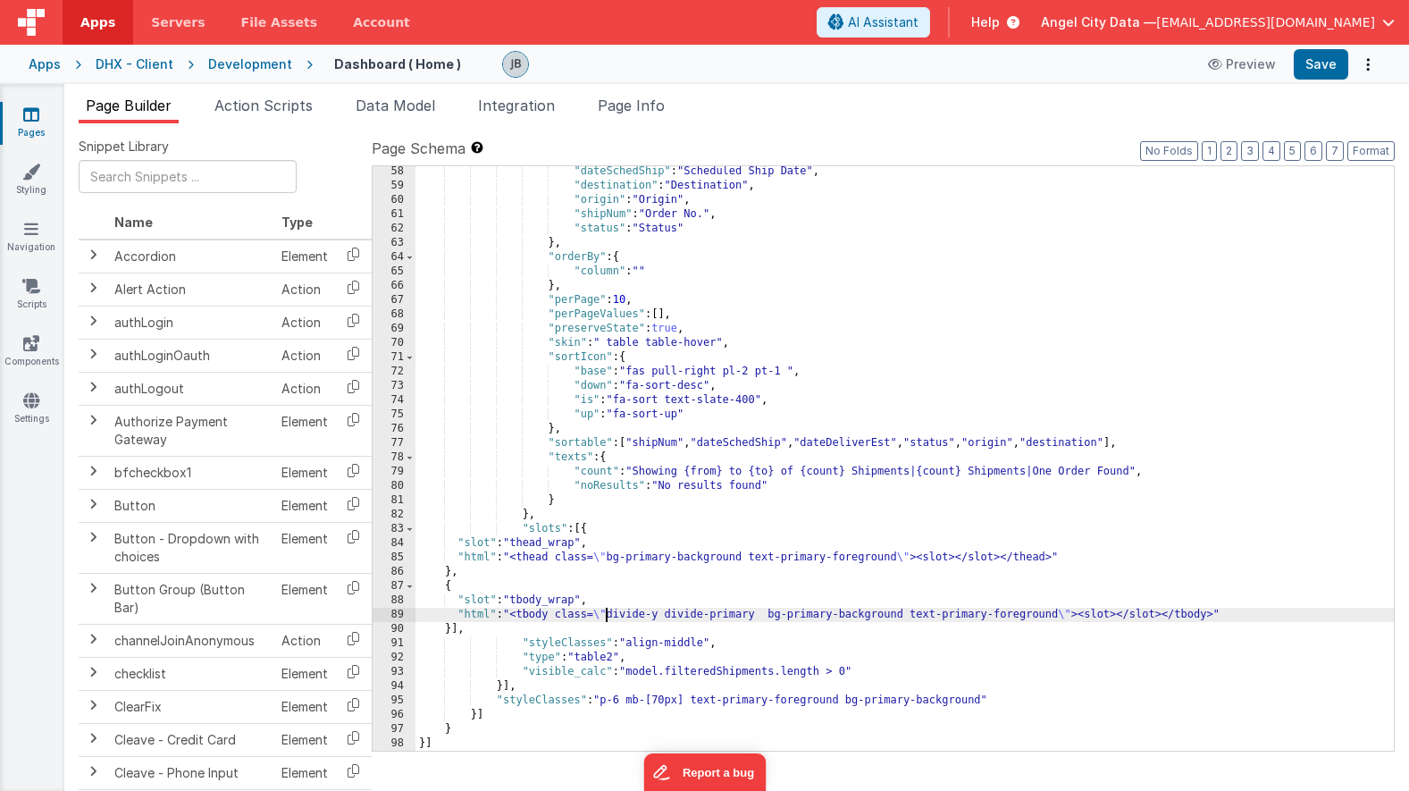
click at [606, 617] on div ""dateSchedShip" : "Scheduled Ship Date" , "destination" : "Destination" , "orig…" at bounding box center [904, 470] width 978 height 613
click at [543, 617] on div ""dateSchedShip" : "Scheduled Ship Date" , "destination" : "Destination" , "orig…" at bounding box center [904, 470] width 978 height 613
drag, startPoint x: 909, startPoint y: 616, endPoint x: 794, endPoint y: 618, distance: 114.4
click at [794, 618] on div ""dateSchedShip" : "Scheduled Ship Date" , "destination" : "Destination" , "orig…" at bounding box center [904, 470] width 978 height 613
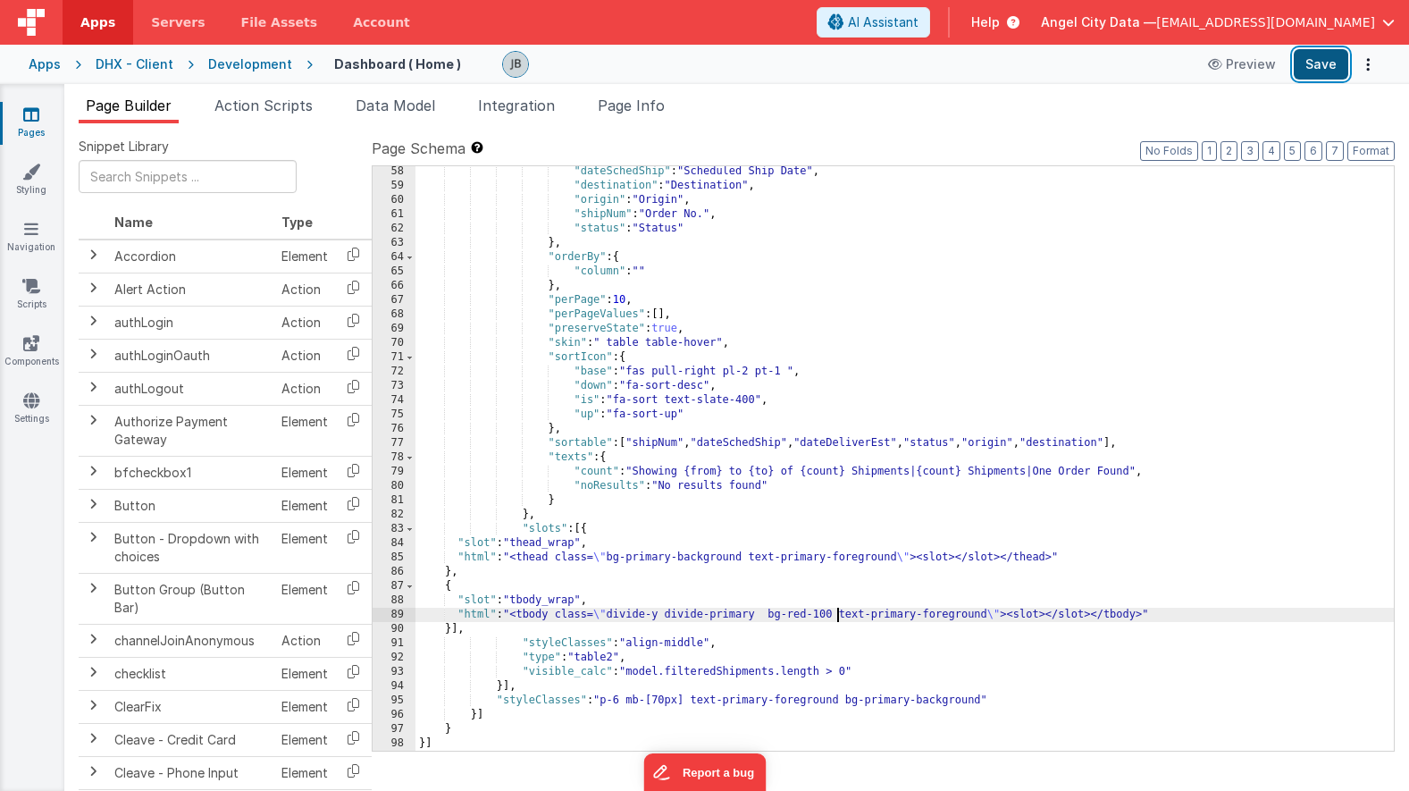
click at [1322, 72] on button "Save" at bounding box center [1321, 64] width 55 height 30
click at [481, 471] on div ""dateSchedShip" : "Scheduled Ship Date" , "destination" : "Destination" , "orig…" at bounding box center [904, 470] width 978 height 613
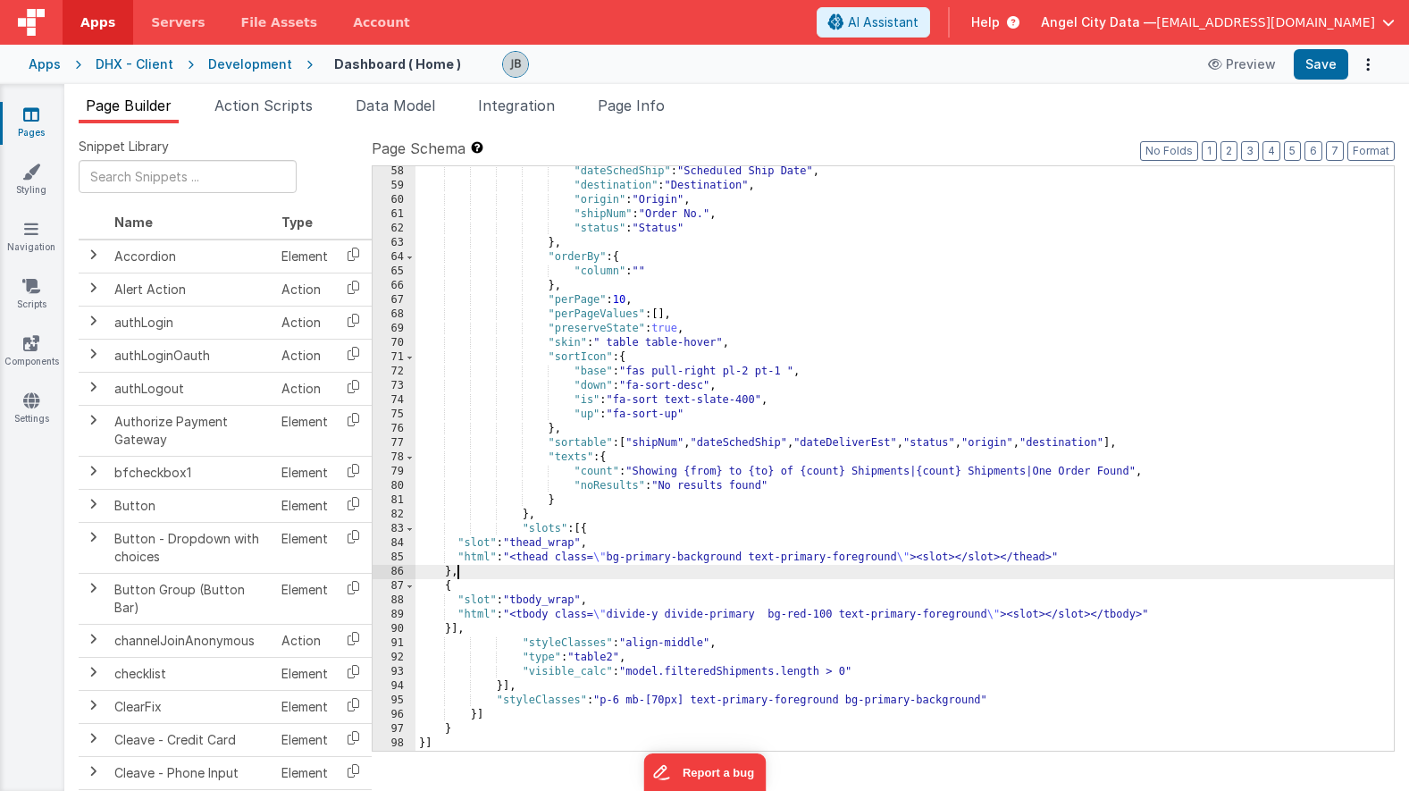
click at [530, 575] on div ""dateSchedShip" : "Scheduled Ship Date" , "destination" : "Destination" , "orig…" at bounding box center [904, 470] width 978 height 613
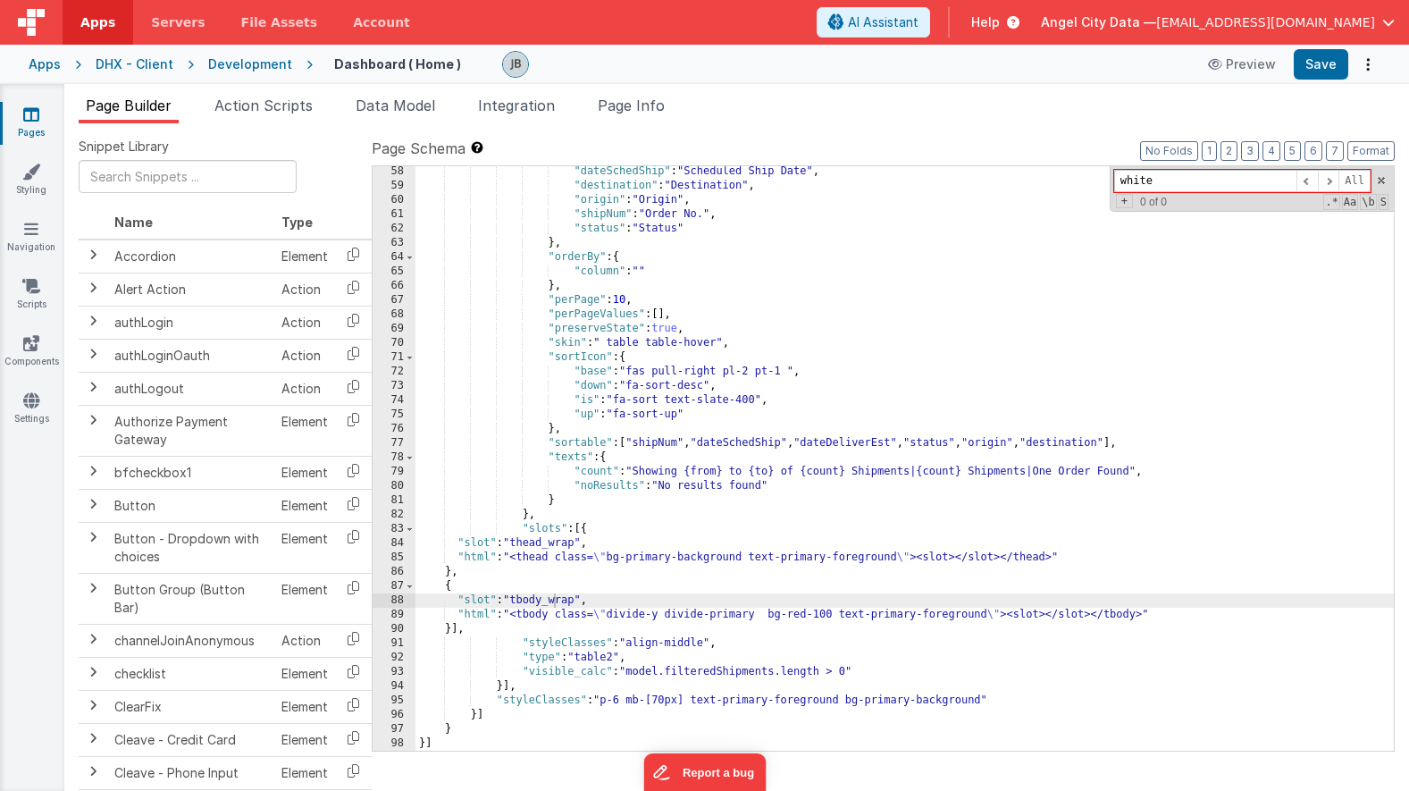
type input "white"
click at [580, 588] on div ""dateSchedShip" : "Scheduled Ship Date" , "destination" : "Destination" , "orig…" at bounding box center [904, 470] width 978 height 613
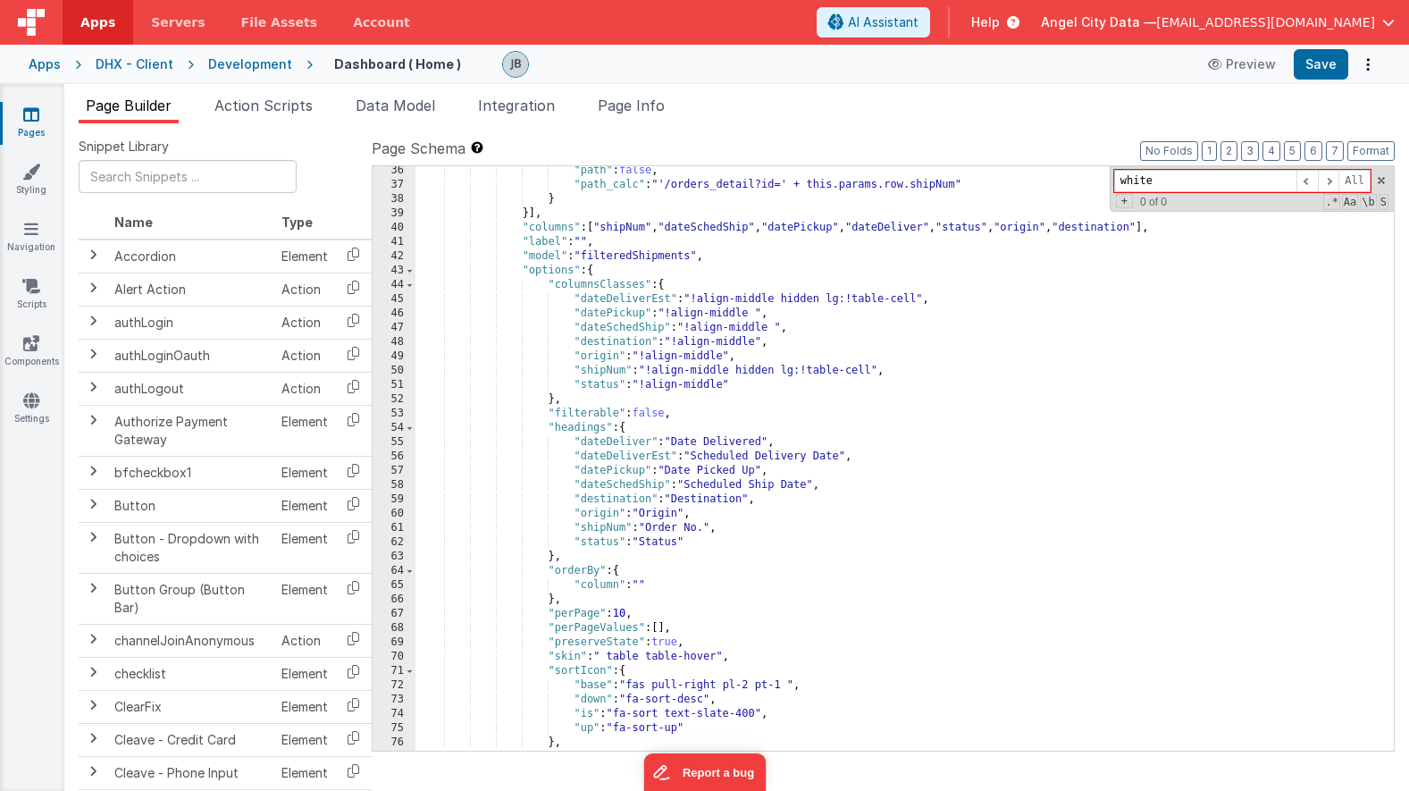
scroll to position [694, 0]
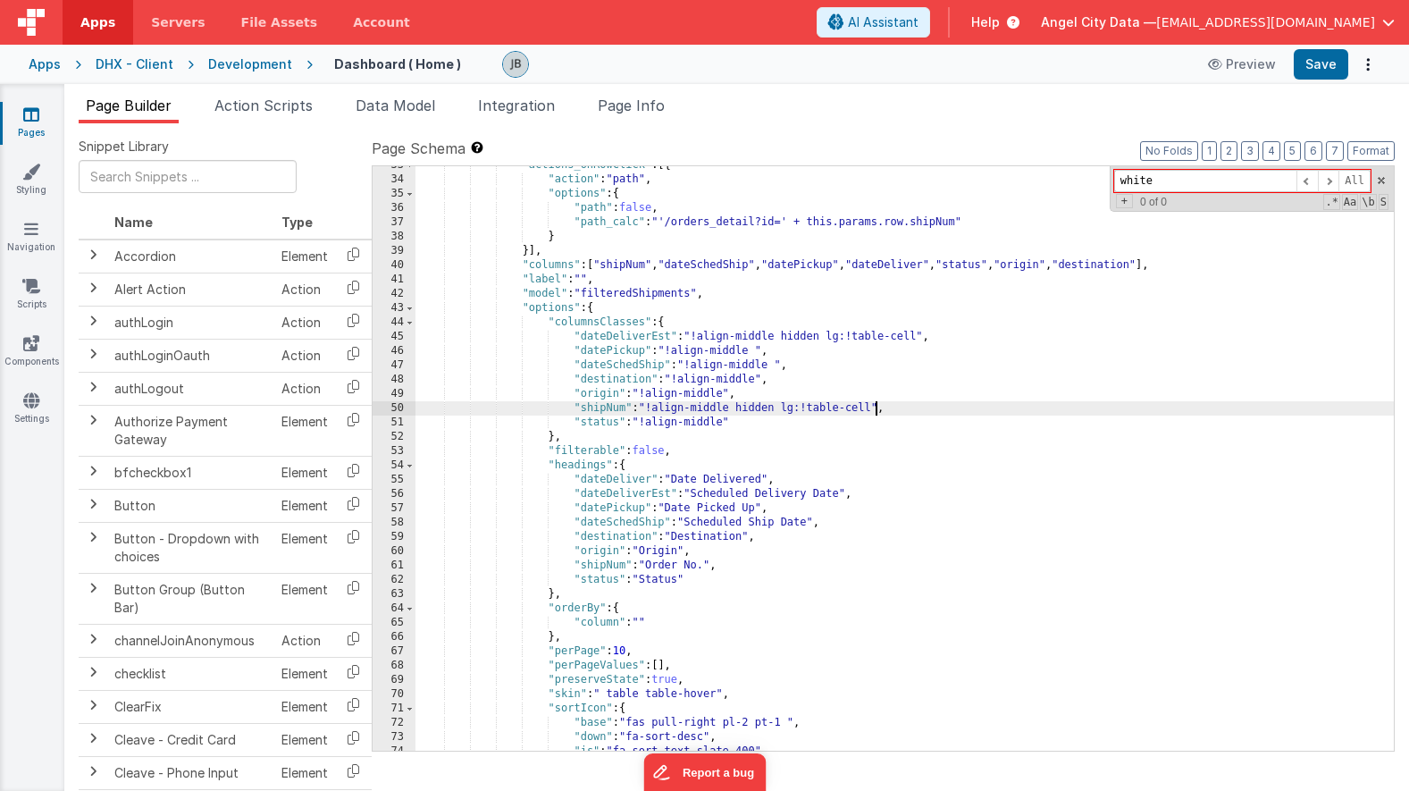
click at [875, 408] on div ""actions_onRowClick" : [{ "action" : "path" , "options" : { "path" : false , "p…" at bounding box center [904, 464] width 978 height 613
click at [1301, 76] on button "Save" at bounding box center [1321, 64] width 55 height 30
drag, startPoint x: 944, startPoint y: 407, endPoint x: 901, endPoint y: 404, distance: 43.9
click at [901, 404] on div ""actions_onRowClick" : [{ "action" : "path" , "options" : { "path" : false , "p…" at bounding box center [904, 464] width 978 height 613
click at [767, 407] on div ""actions_onRowClick" : [{ "action" : "path" , "options" : { "path" : false , "p…" at bounding box center [904, 464] width 978 height 613
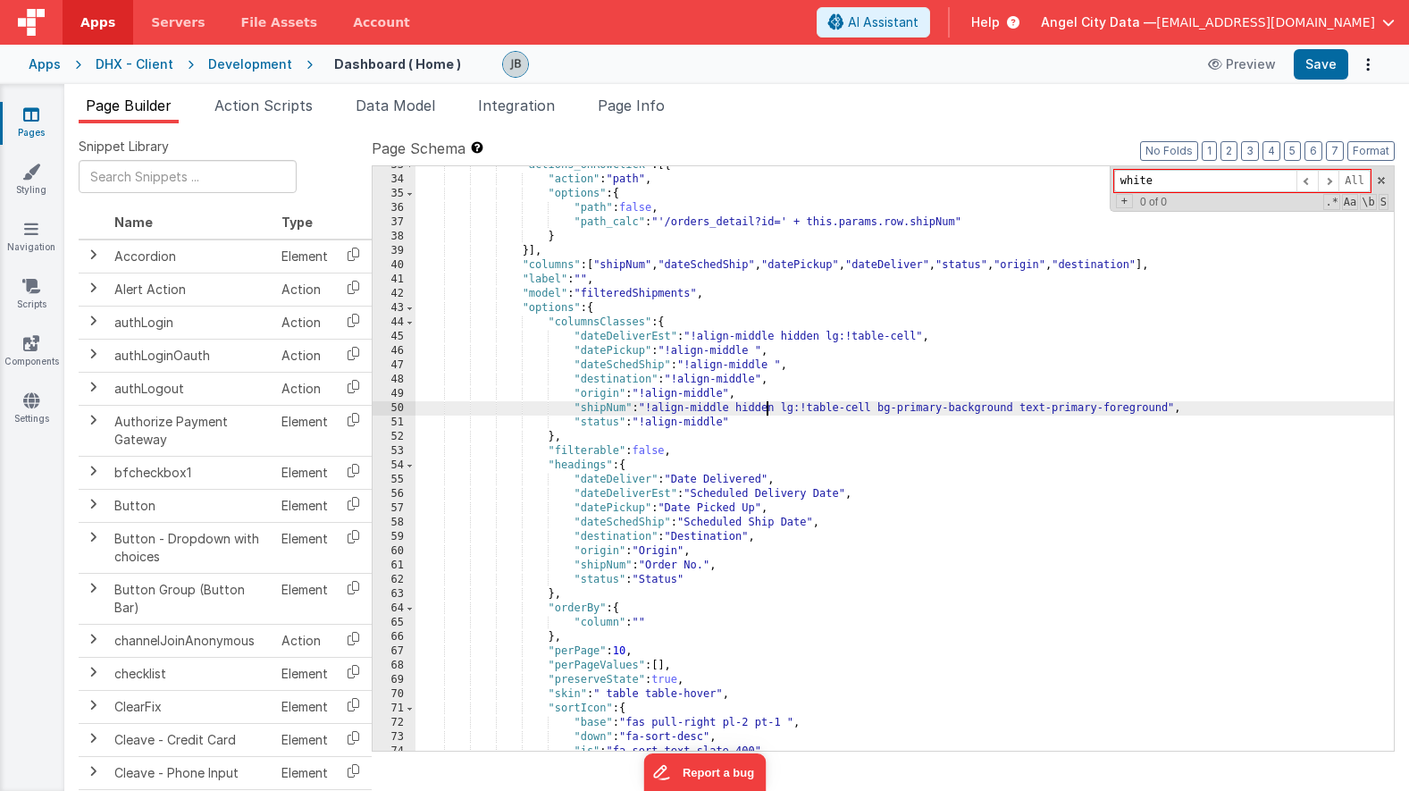
click at [767, 407] on div ""actions_onRowClick" : [{ "action" : "path" , "options" : { "path" : false , "p…" at bounding box center [904, 464] width 978 height 613
drag, startPoint x: 744, startPoint y: 411, endPoint x: 835, endPoint y: 410, distance: 90.2
click at [835, 410] on div ""actions_onRowClick" : [{ "action" : "path" , "options" : { "path" : false , "p…" at bounding box center [904, 464] width 978 height 613
click at [1319, 71] on button "Save" at bounding box center [1321, 64] width 55 height 30
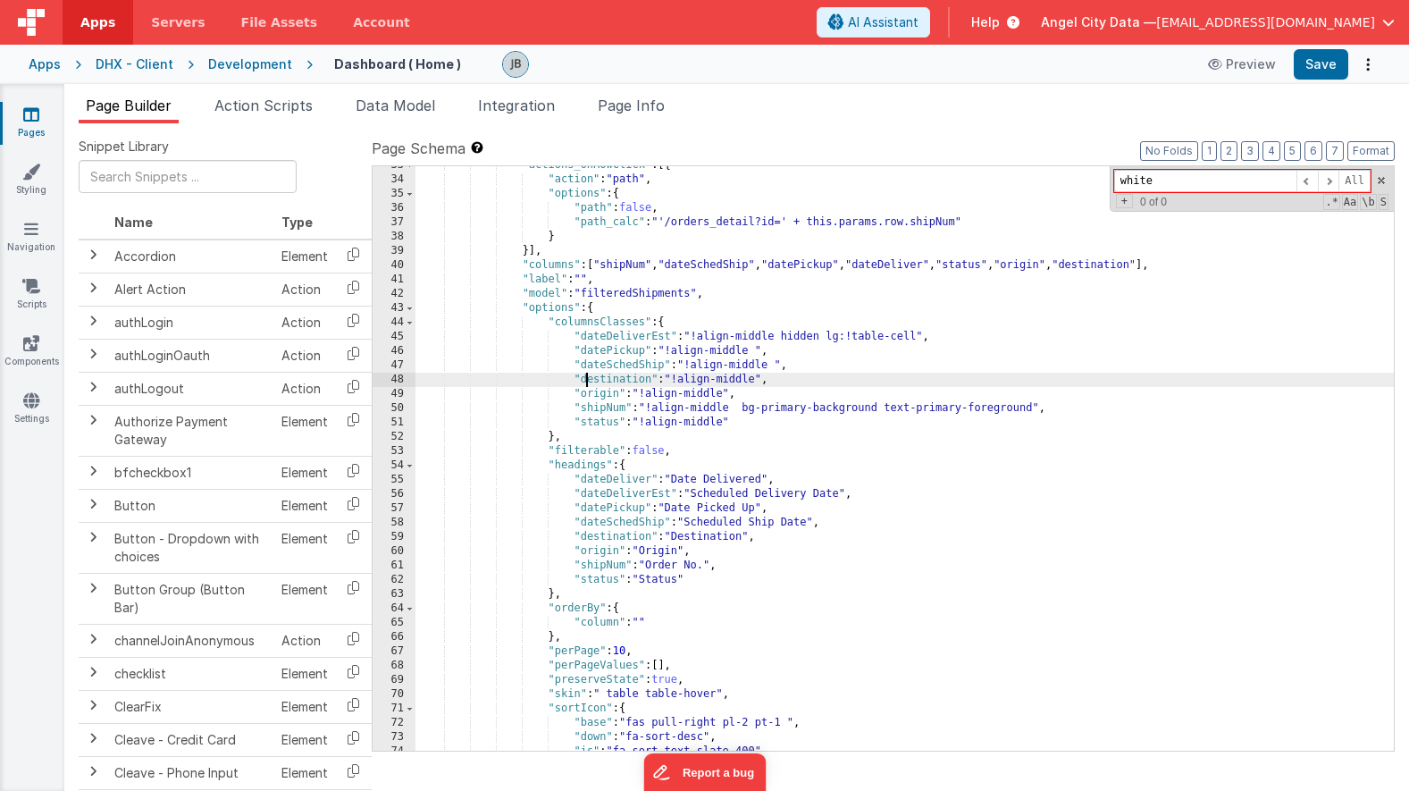
click at [586, 385] on div ""actions_onRowClick" : [{ "action" : "path" , "options" : { "path" : false , "p…" at bounding box center [904, 464] width 978 height 613
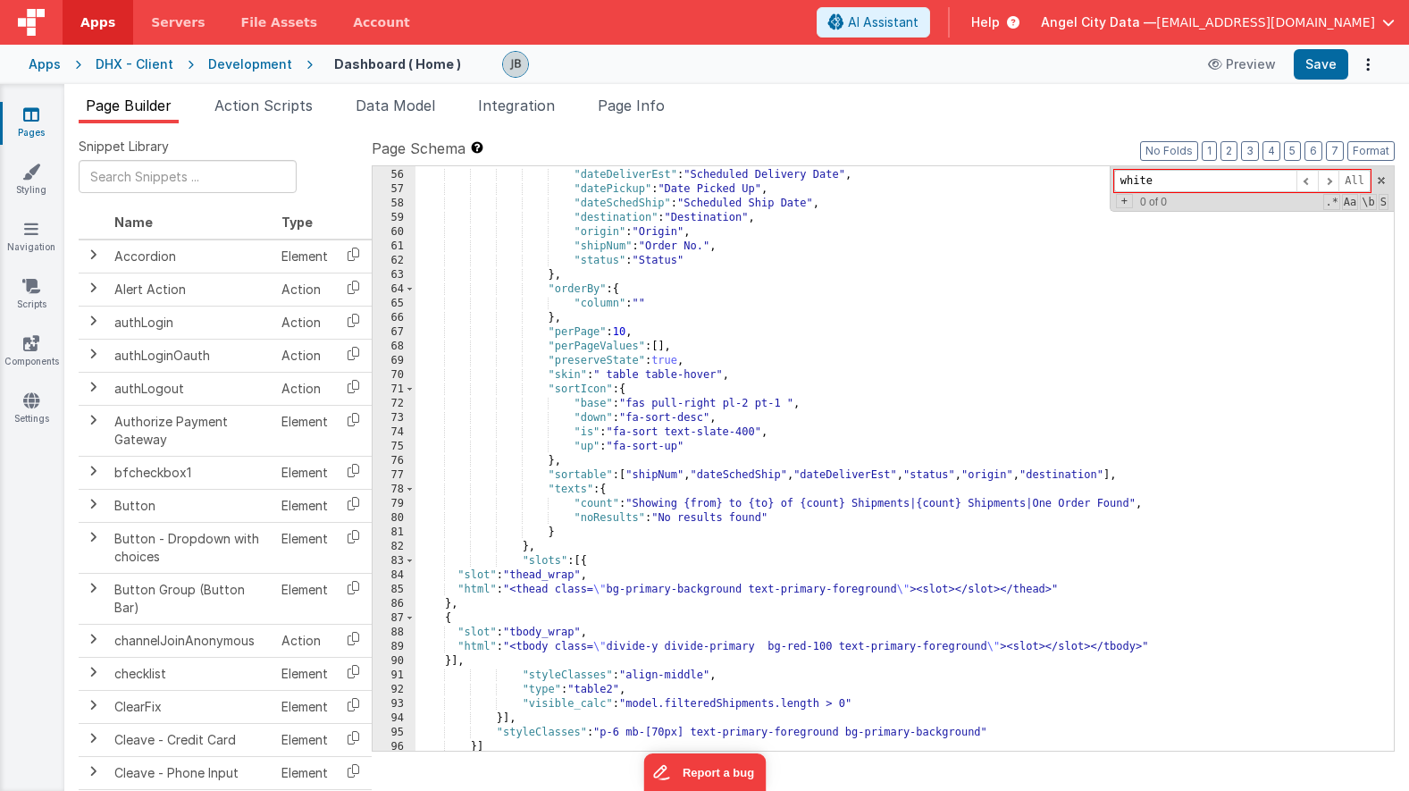
scroll to position [1045, 0]
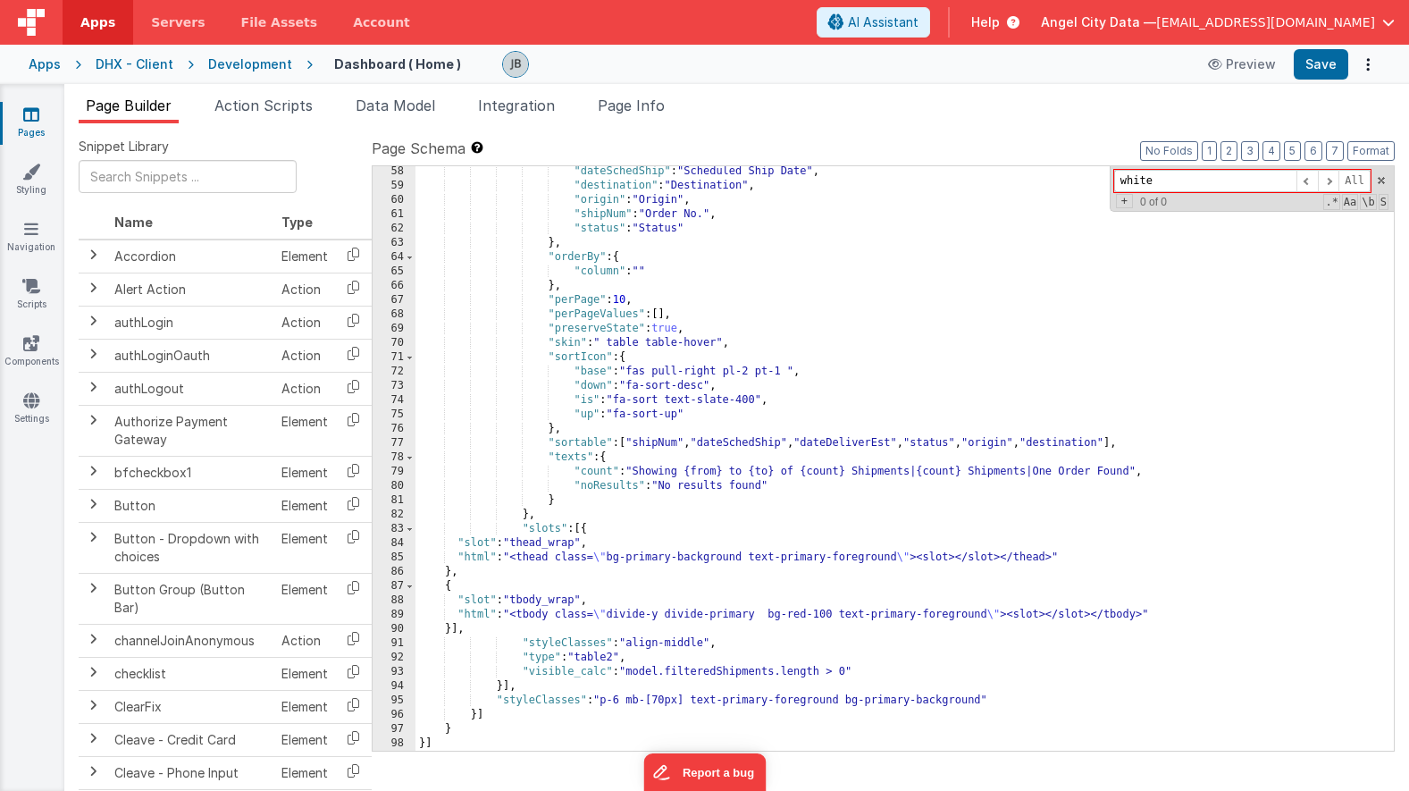
click at [712, 558] on div ""dateSchedShip" : "Scheduled Ship Date" , "destination" : "Destination" , "orig…" at bounding box center [904, 470] width 978 height 613
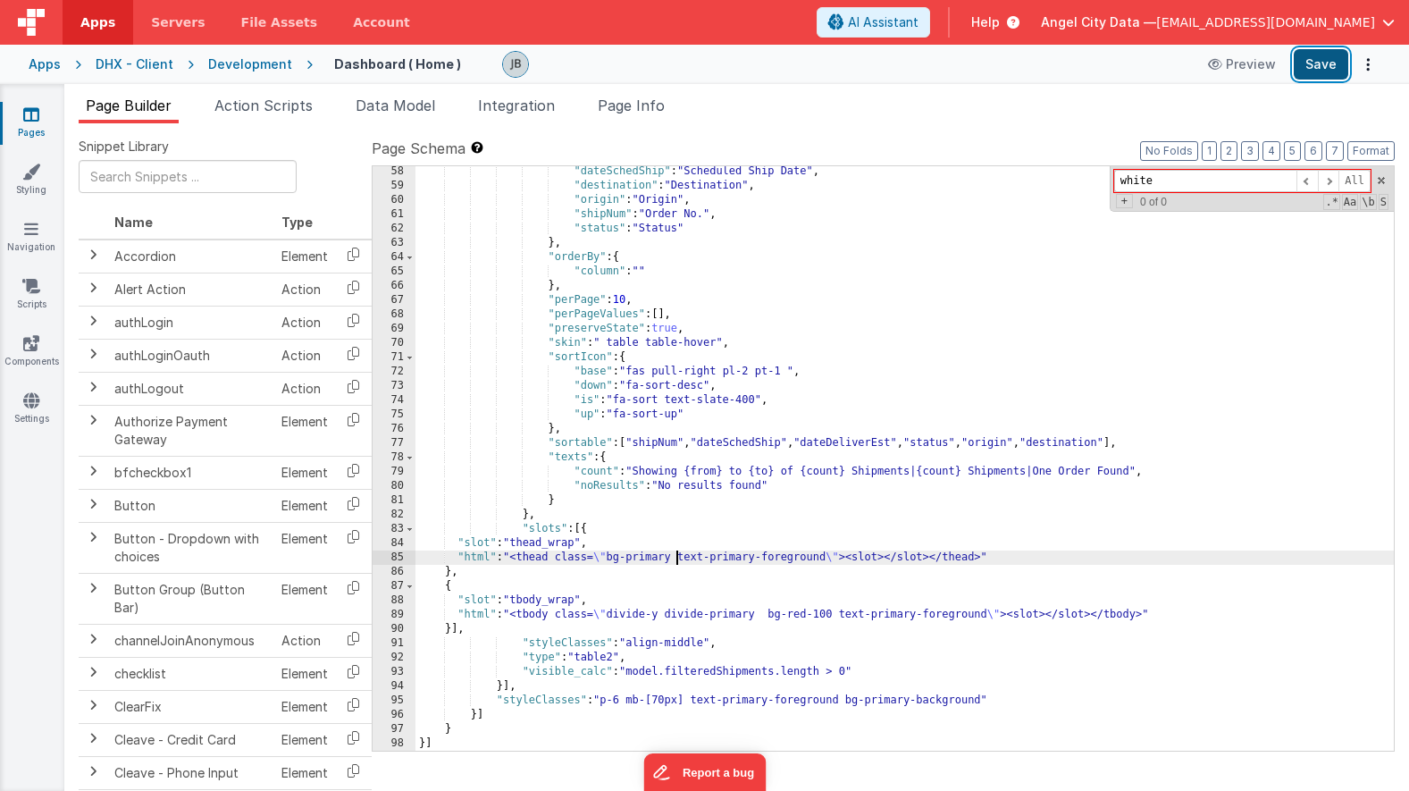
click at [1311, 62] on button "Save" at bounding box center [1321, 64] width 55 height 30
click at [793, 629] on div ""dateSchedShip" : "Scheduled Ship Date" , "destination" : "Destination" , "orig…" at bounding box center [904, 470] width 978 height 613
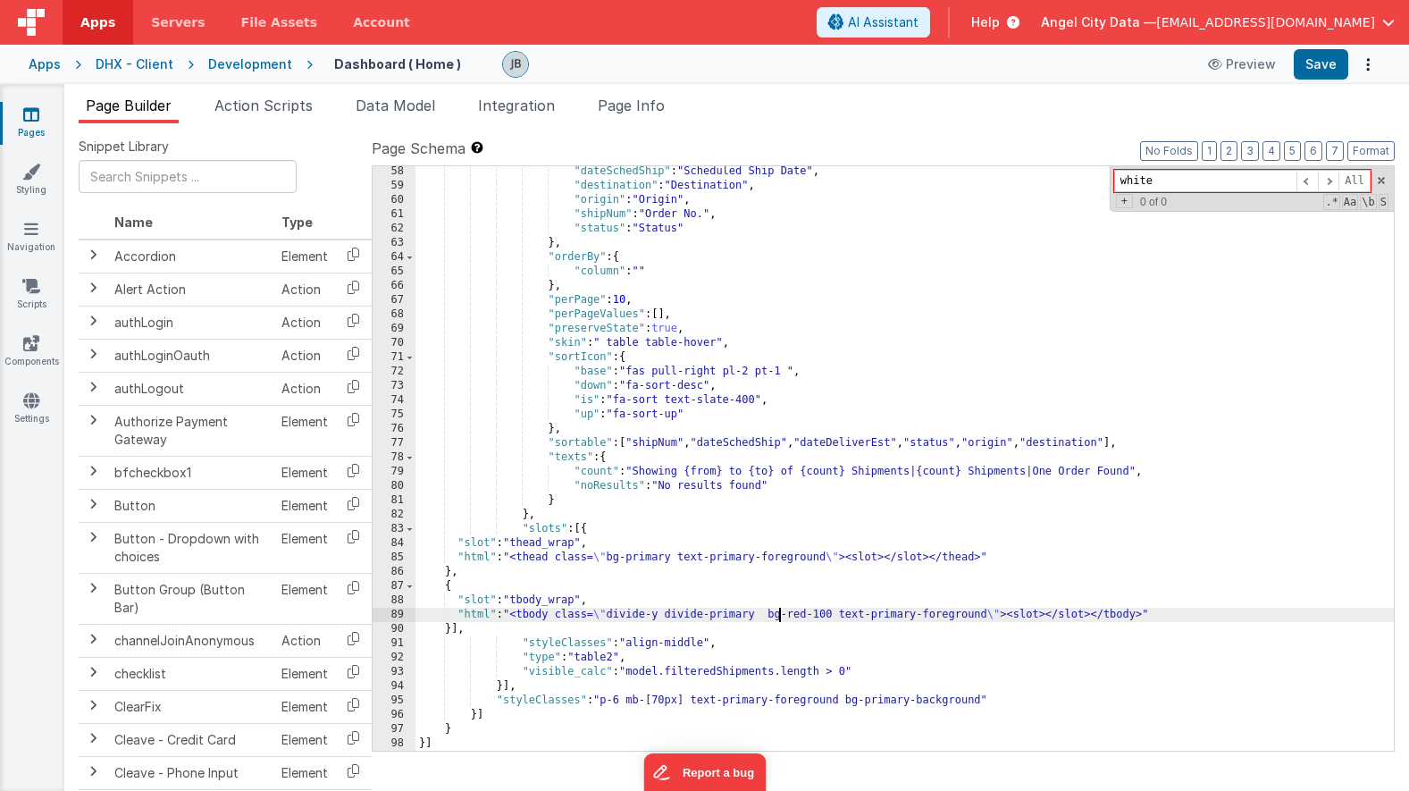
click at [777, 616] on div ""dateSchedShip" : "Scheduled Ship Date" , "destination" : "Destination" , "orig…" at bounding box center [904, 470] width 978 height 613
click at [769, 621] on div ""dateSchedShip" : "Scheduled Ship Date" , "destination" : "Destination" , "orig…" at bounding box center [904, 470] width 978 height 613
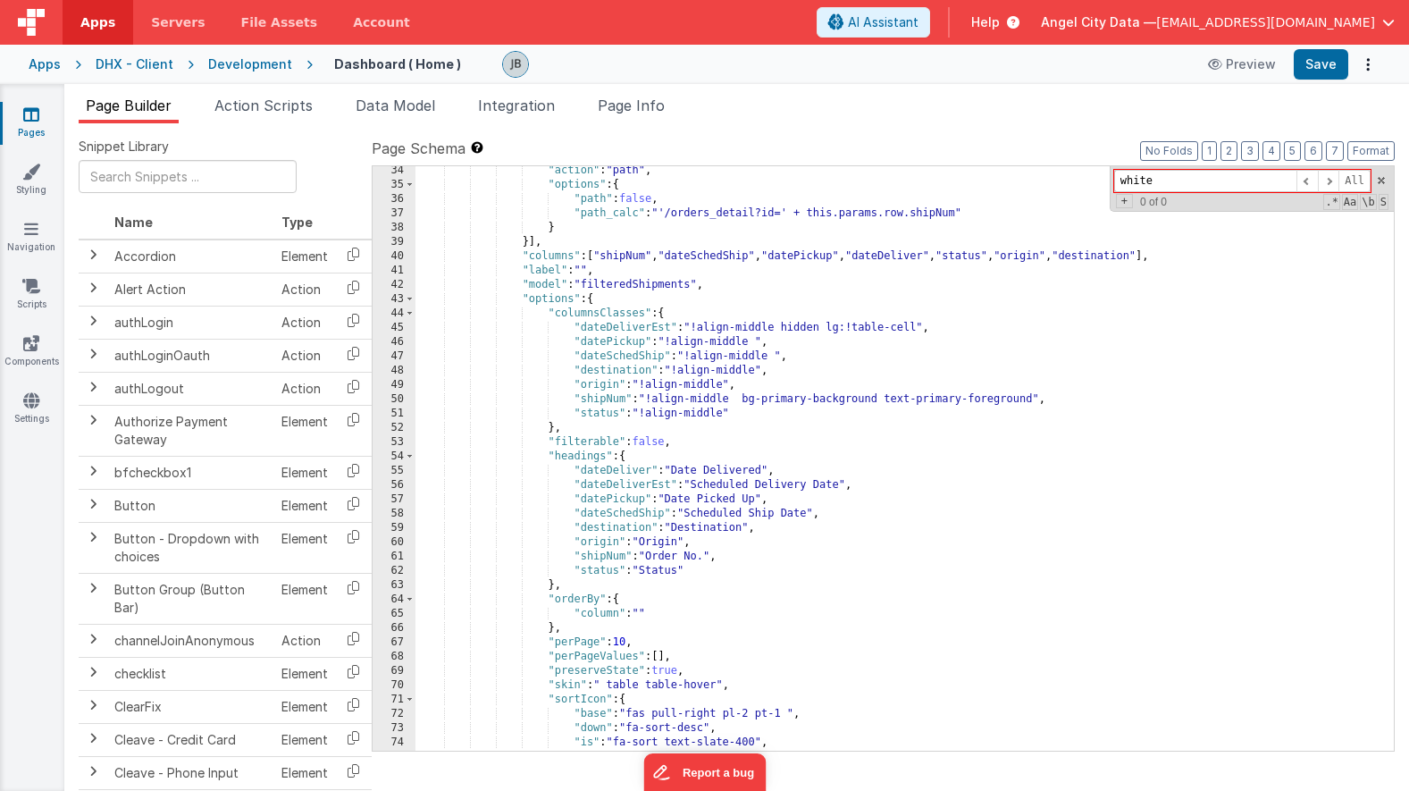
scroll to position [708, 0]
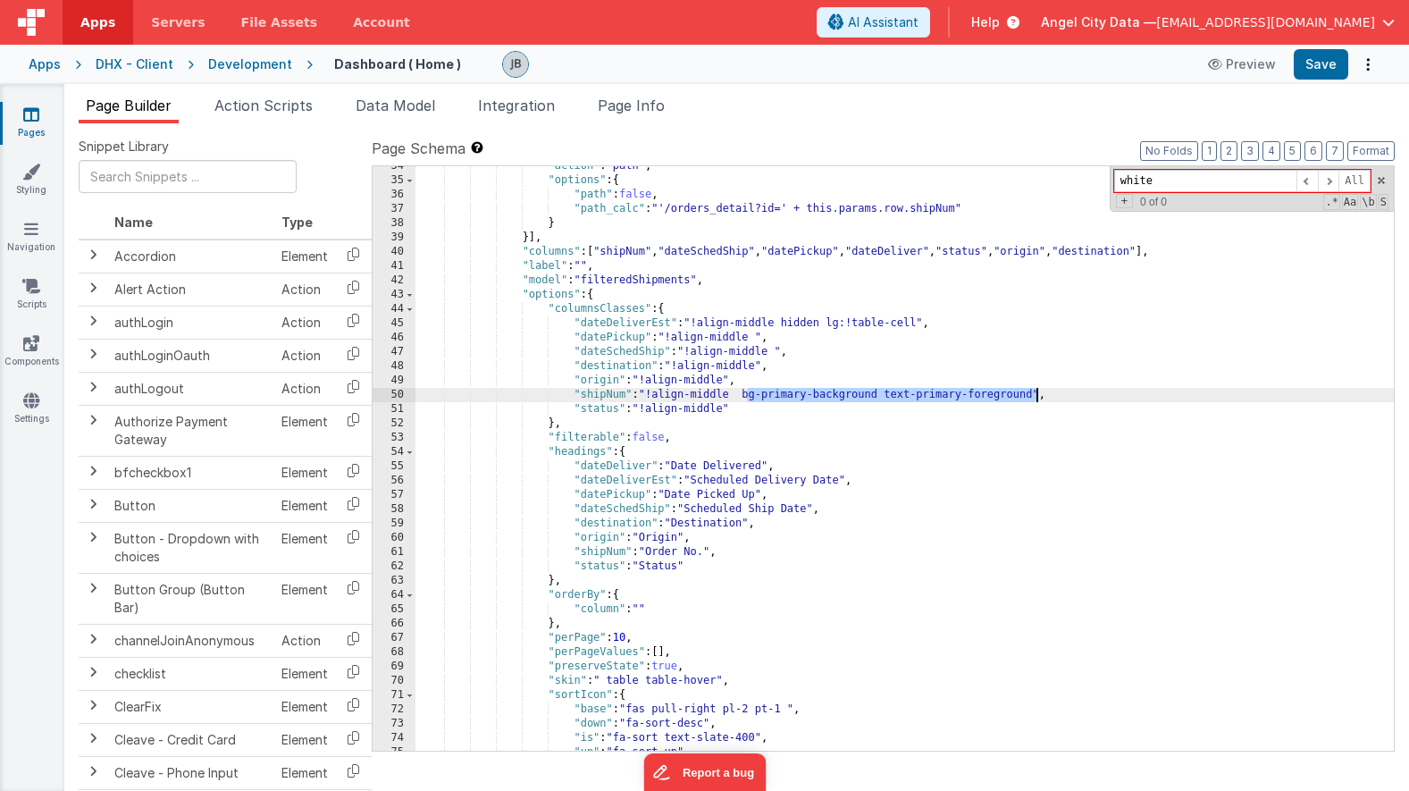
drag, startPoint x: 749, startPoint y: 397, endPoint x: 1034, endPoint y: 397, distance: 285.0
click at [1034, 397] on div ""action" : "path" , "options" : { "path" : false , "path_calc" : "'/orders_deta…" at bounding box center [904, 465] width 978 height 613
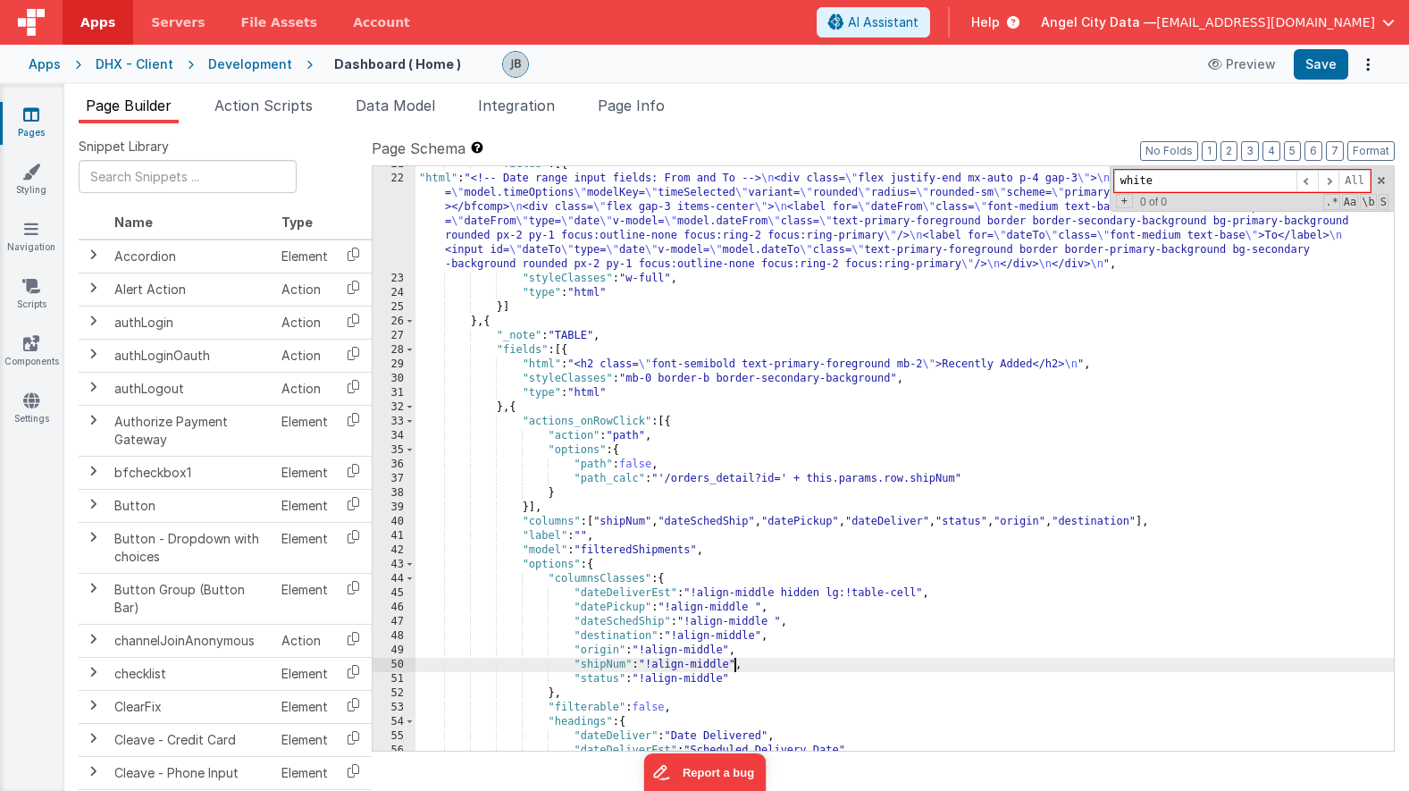
scroll to position [435, 0]
click at [546, 329] on div ""fields" : [{ "html" : "<!-- Date range input fields: From and To --> \n <div c…" at bounding box center [904, 466] width 978 height 613
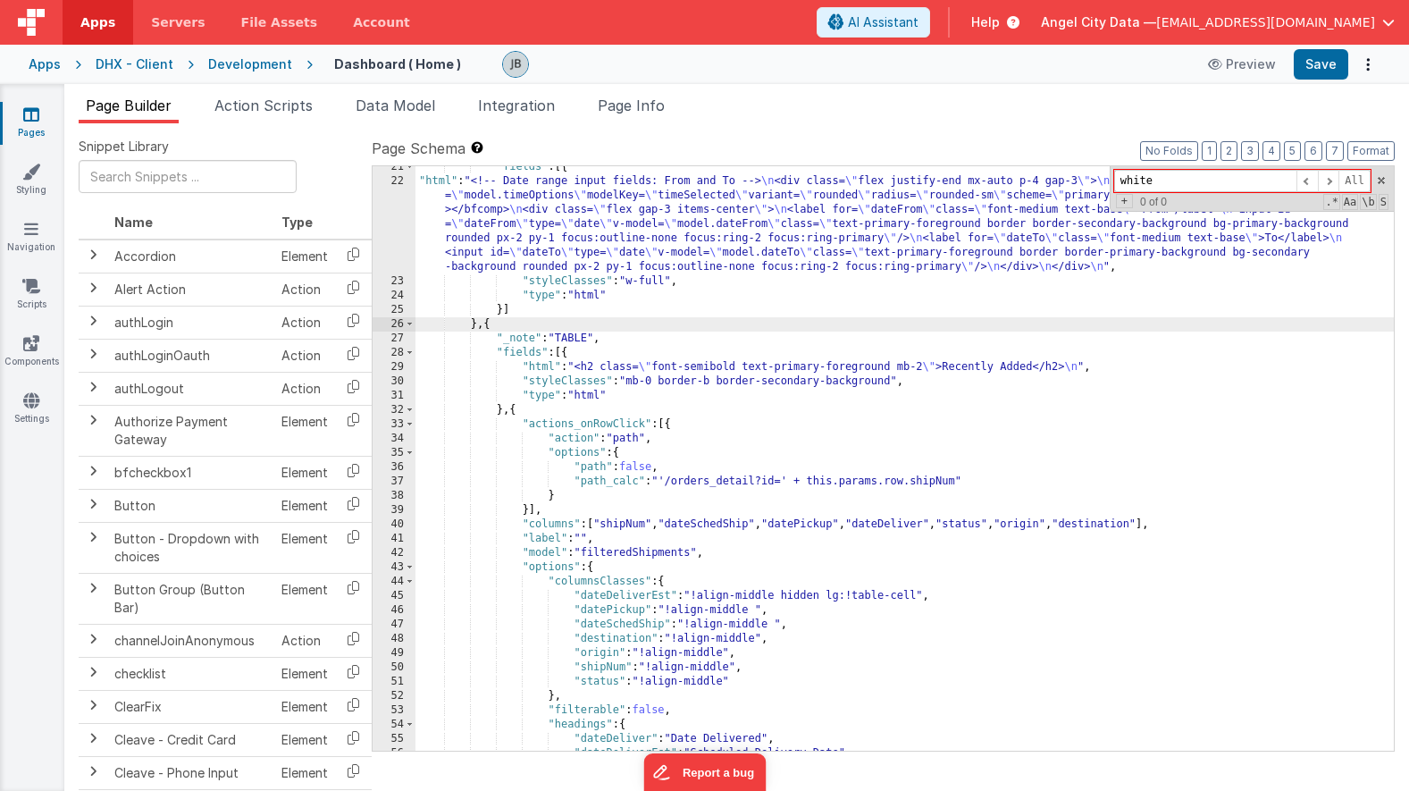
click at [549, 336] on div ""fields" : [{ "html" : "<!-- Date range input fields: From and To --> \n <div c…" at bounding box center [904, 466] width 978 height 613
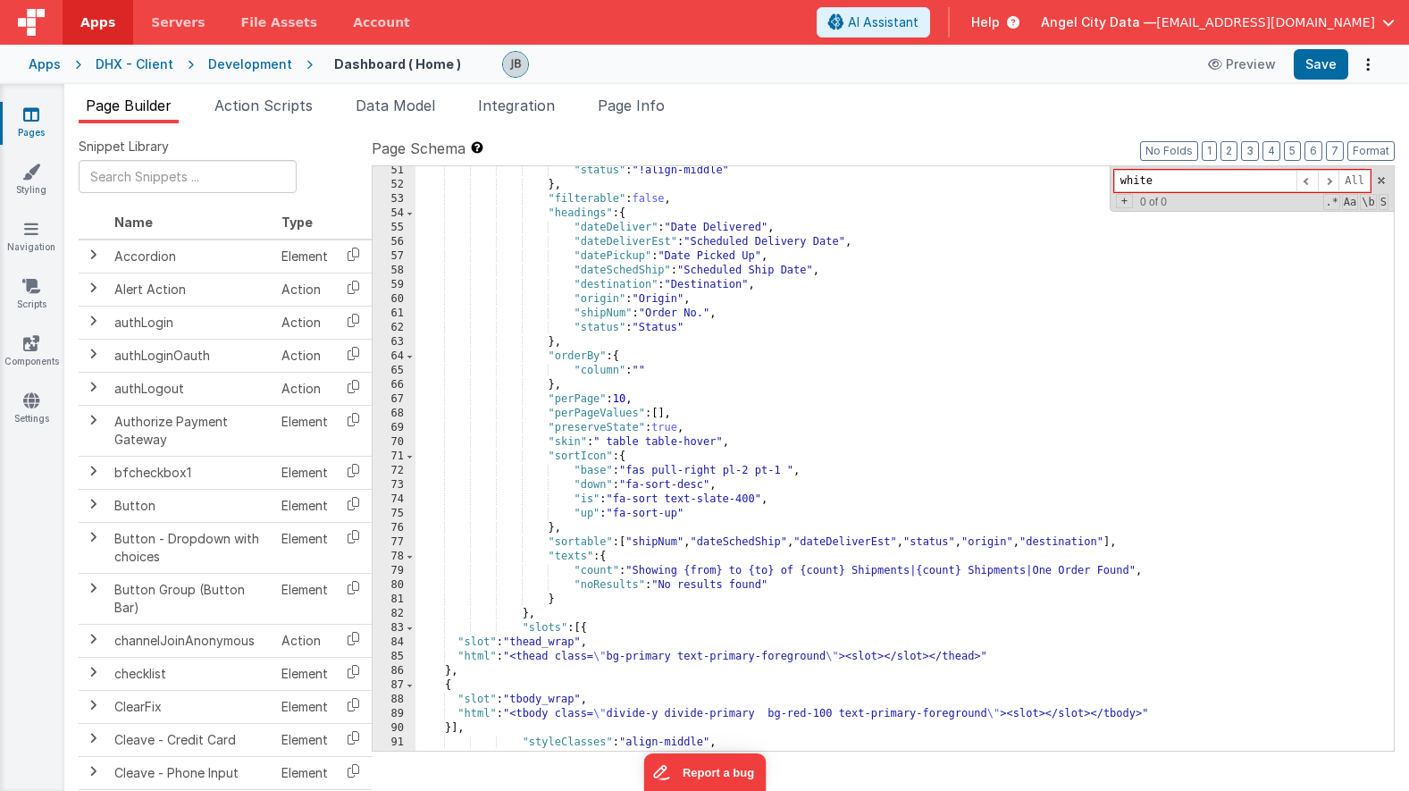
scroll to position [1045, 0]
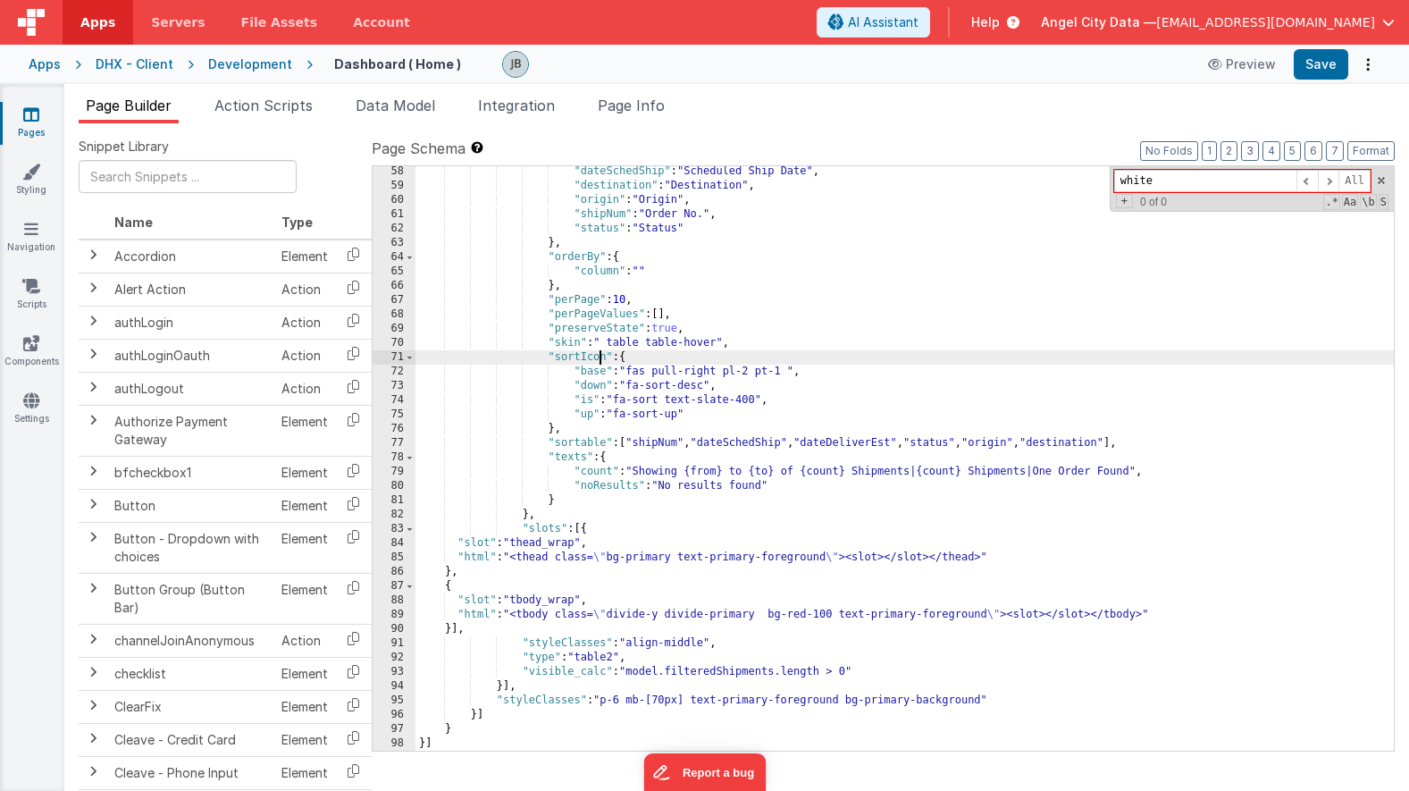
click at [598, 357] on div ""dateSchedShip" : "Scheduled Ship Date" , "destination" : "Destination" , "orig…" at bounding box center [904, 470] width 978 height 613
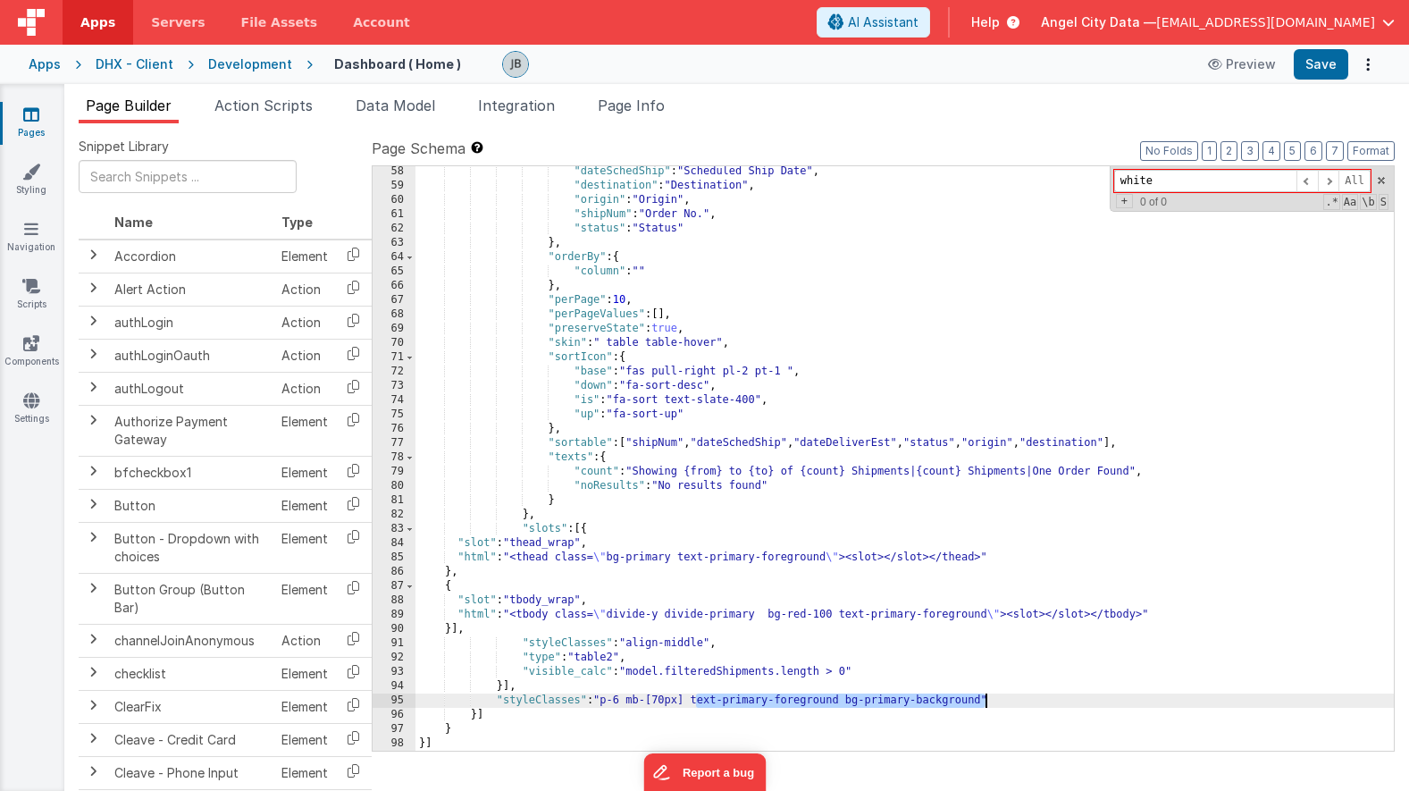
drag, startPoint x: 697, startPoint y: 701, endPoint x: 981, endPoint y: 706, distance: 284.2
click at [981, 706] on div ""dateSchedShip" : "Scheduled Ship Date" , "destination" : "Destination" , "orig…" at bounding box center [904, 470] width 978 height 613
click at [868, 701] on div ""dateSchedShip" : "Scheduled Ship Date" , "destination" : "Destination" , "orig…" at bounding box center [904, 470] width 978 height 613
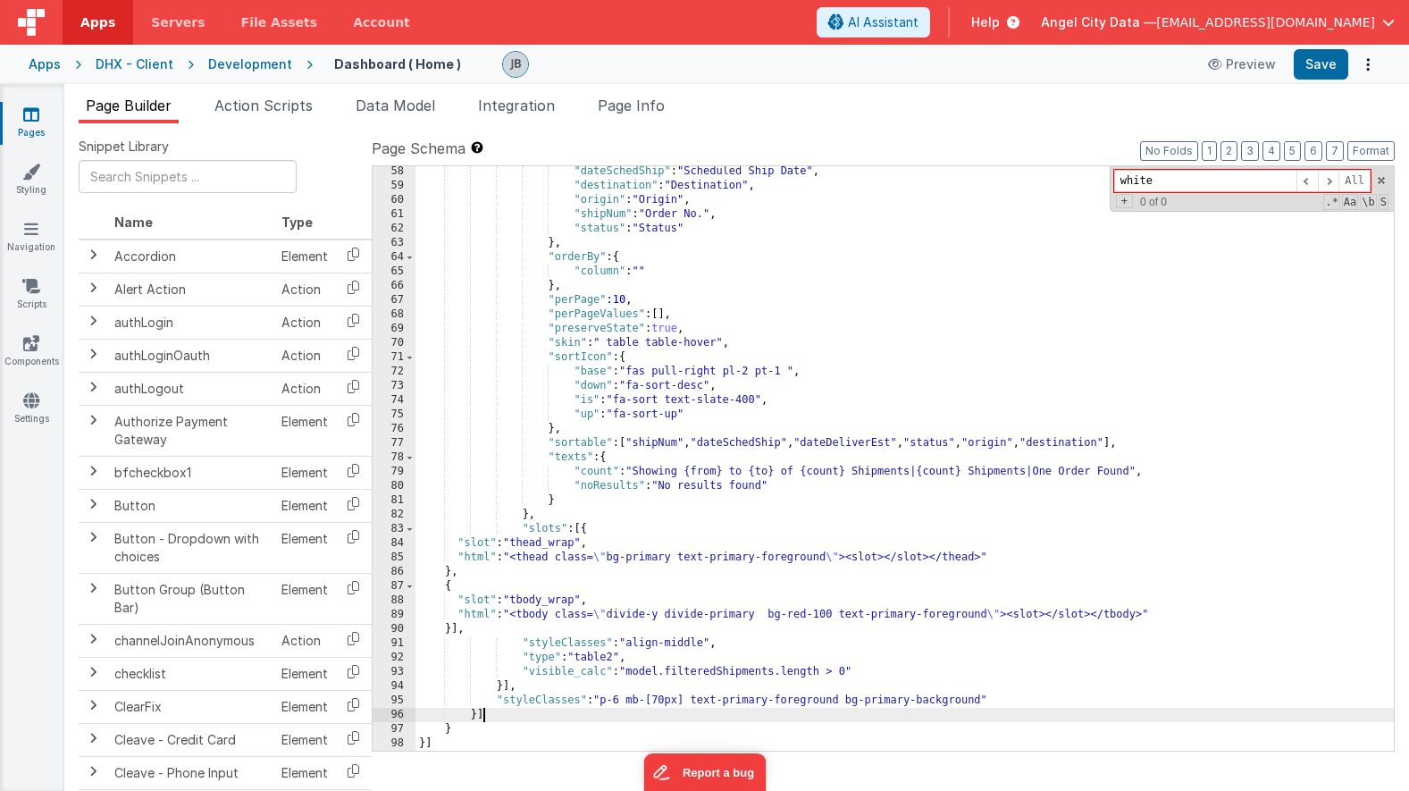
click at [826, 718] on div ""dateSchedShip" : "Scheduled Ship Date" , "destination" : "Destination" , "orig…" at bounding box center [904, 470] width 978 height 613
click at [815, 695] on div ""dateSchedShip" : "Scheduled Ship Date" , "destination" : "Destination" , "orig…" at bounding box center [904, 470] width 978 height 613
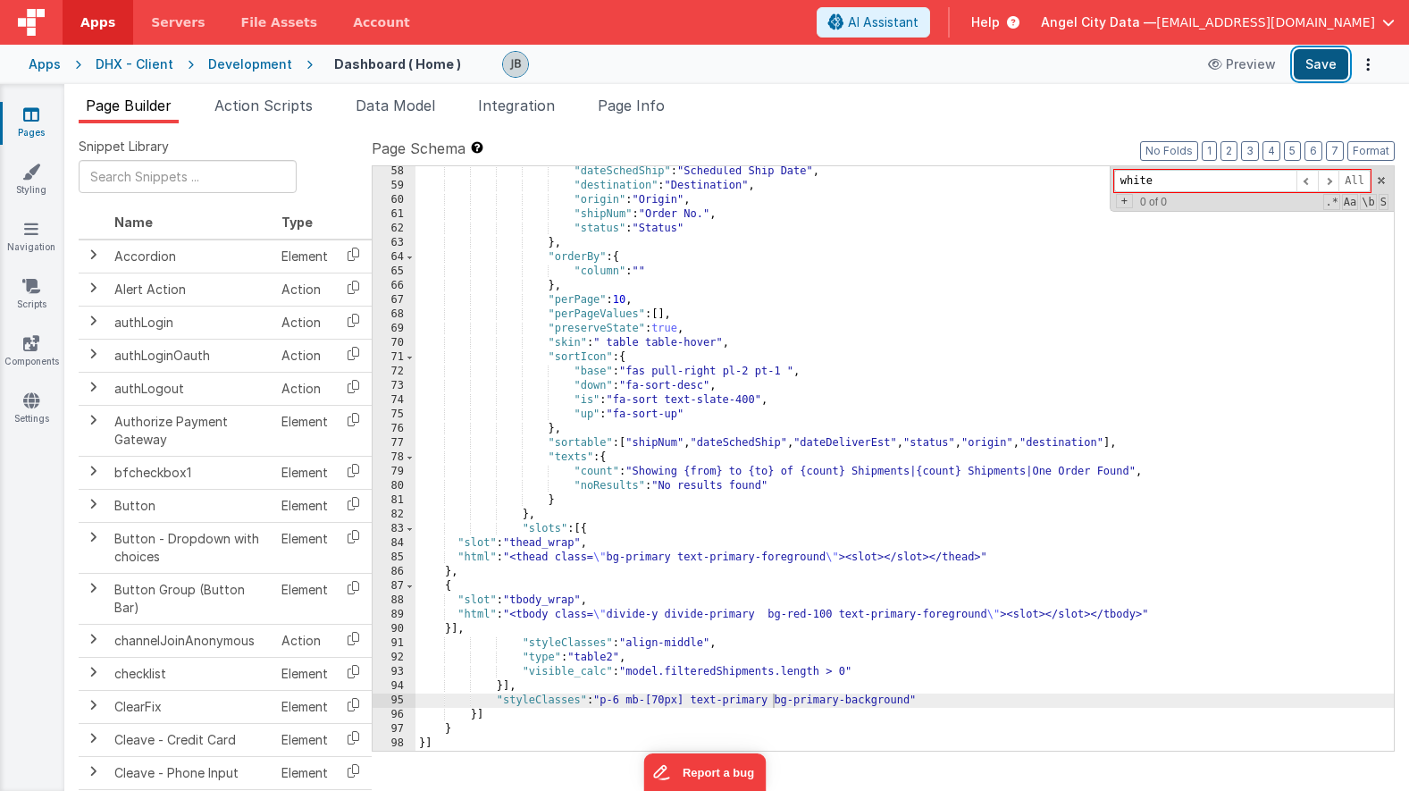
click at [1322, 71] on button "Save" at bounding box center [1321, 64] width 55 height 30
drag, startPoint x: 911, startPoint y: 703, endPoint x: 780, endPoint y: 705, distance: 131.4
click at [780, 705] on div ""dateSchedShip" : "Scheduled Ship Date" , "destination" : "Destination" , "orig…" at bounding box center [904, 470] width 978 height 613
drag, startPoint x: 688, startPoint y: 700, endPoint x: 608, endPoint y: 698, distance: 80.4
click at [608, 698] on div ""dateSchedShip" : "Scheduled Ship Date" , "destination" : "Destination" , "orig…" at bounding box center [904, 470] width 978 height 613
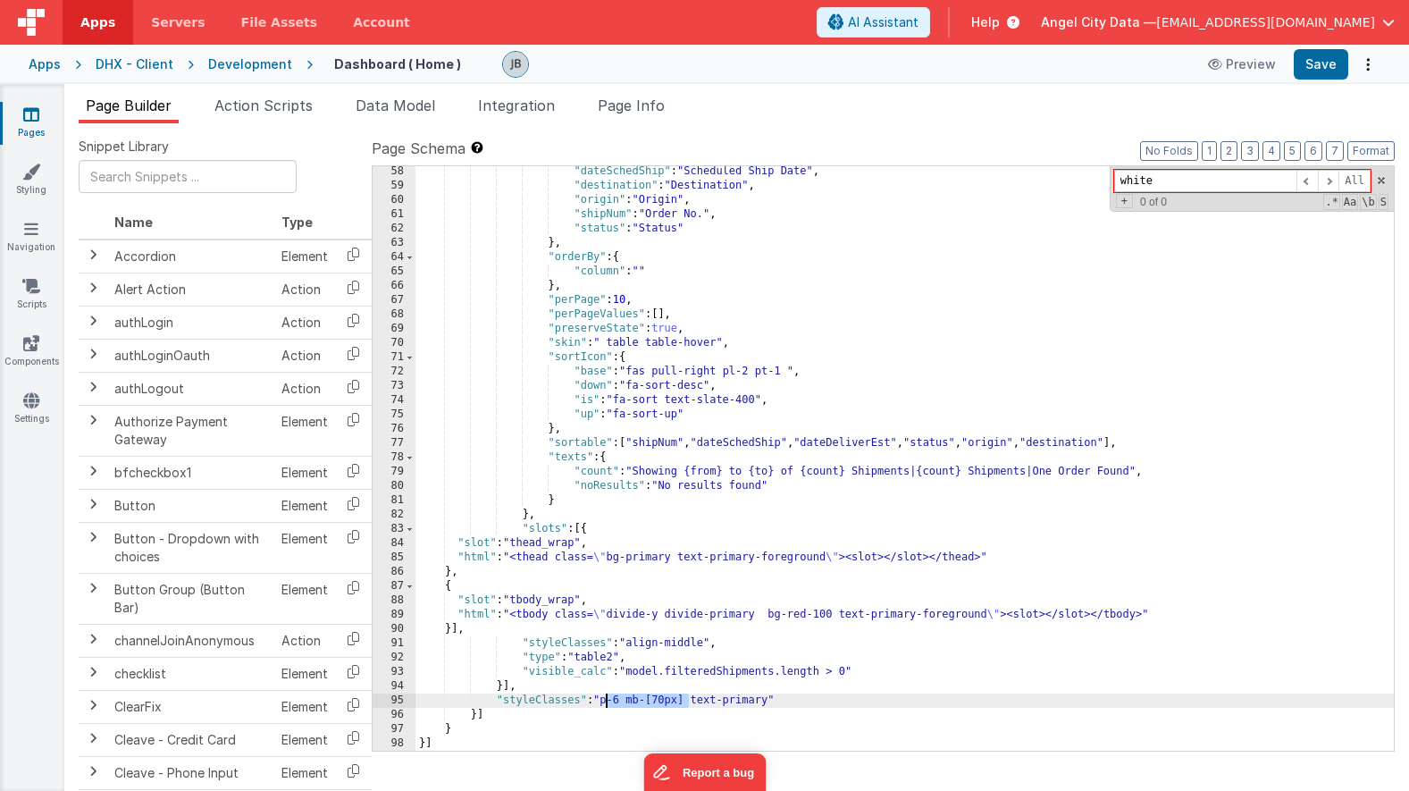
click at [675, 712] on div ""dateSchedShip" : "Scheduled Ship Date" , "destination" : "Destination" , "orig…" at bounding box center [904, 470] width 978 height 613
drag, startPoint x: 692, startPoint y: 703, endPoint x: 631, endPoint y: 703, distance: 60.8
click at [631, 703] on div ""dateSchedShip" : "Scheduled Ship Date" , "destination" : "Destination" , "orig…" at bounding box center [904, 470] width 978 height 613
click at [1319, 60] on button "Save" at bounding box center [1321, 64] width 55 height 30
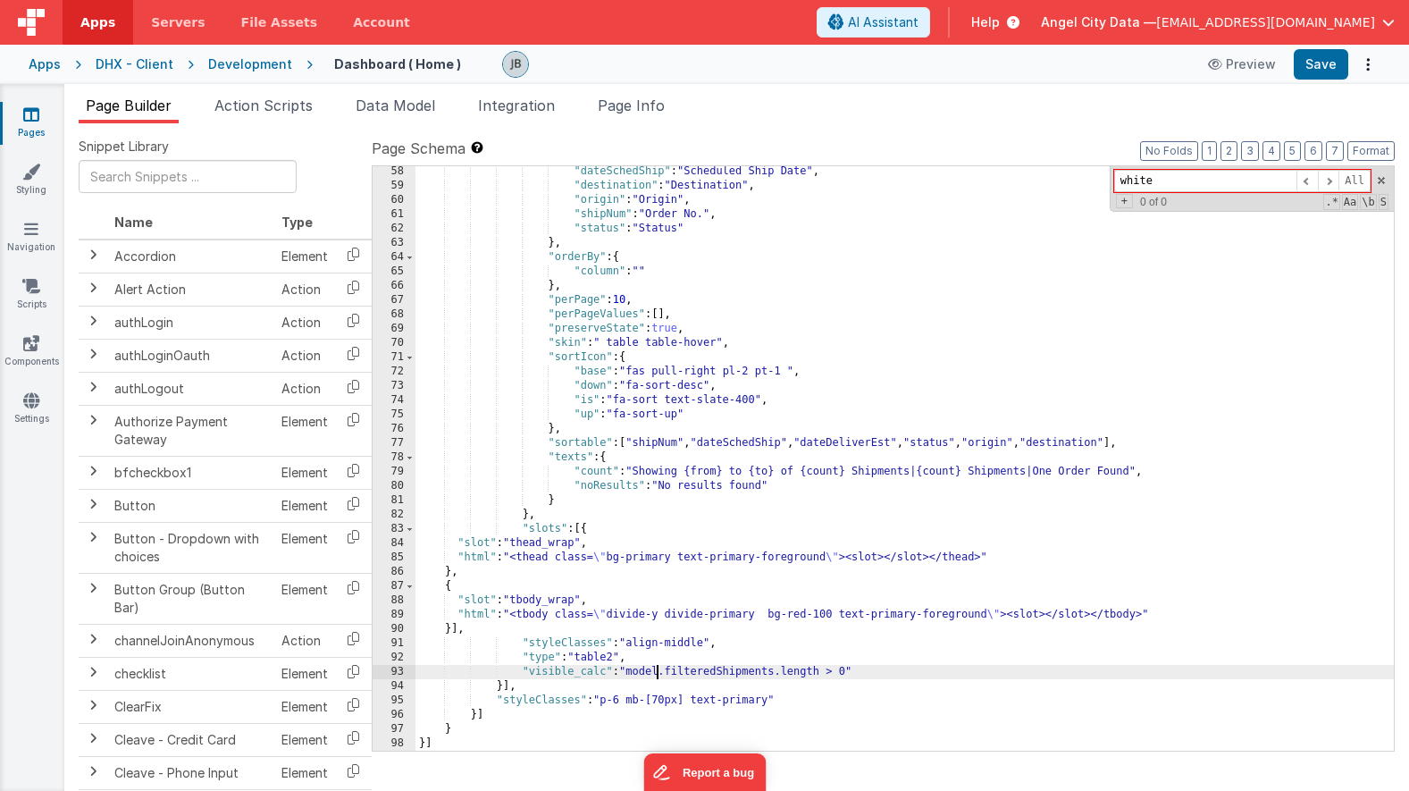
click at [655, 670] on div ""dateSchedShip" : "Scheduled Ship Date" , "destination" : "Destination" , "orig…" at bounding box center [904, 470] width 978 height 613
click at [733, 614] on div ""dateSchedShip" : "Scheduled Ship Date" , "destination" : "Destination" , "orig…" at bounding box center [904, 470] width 978 height 613
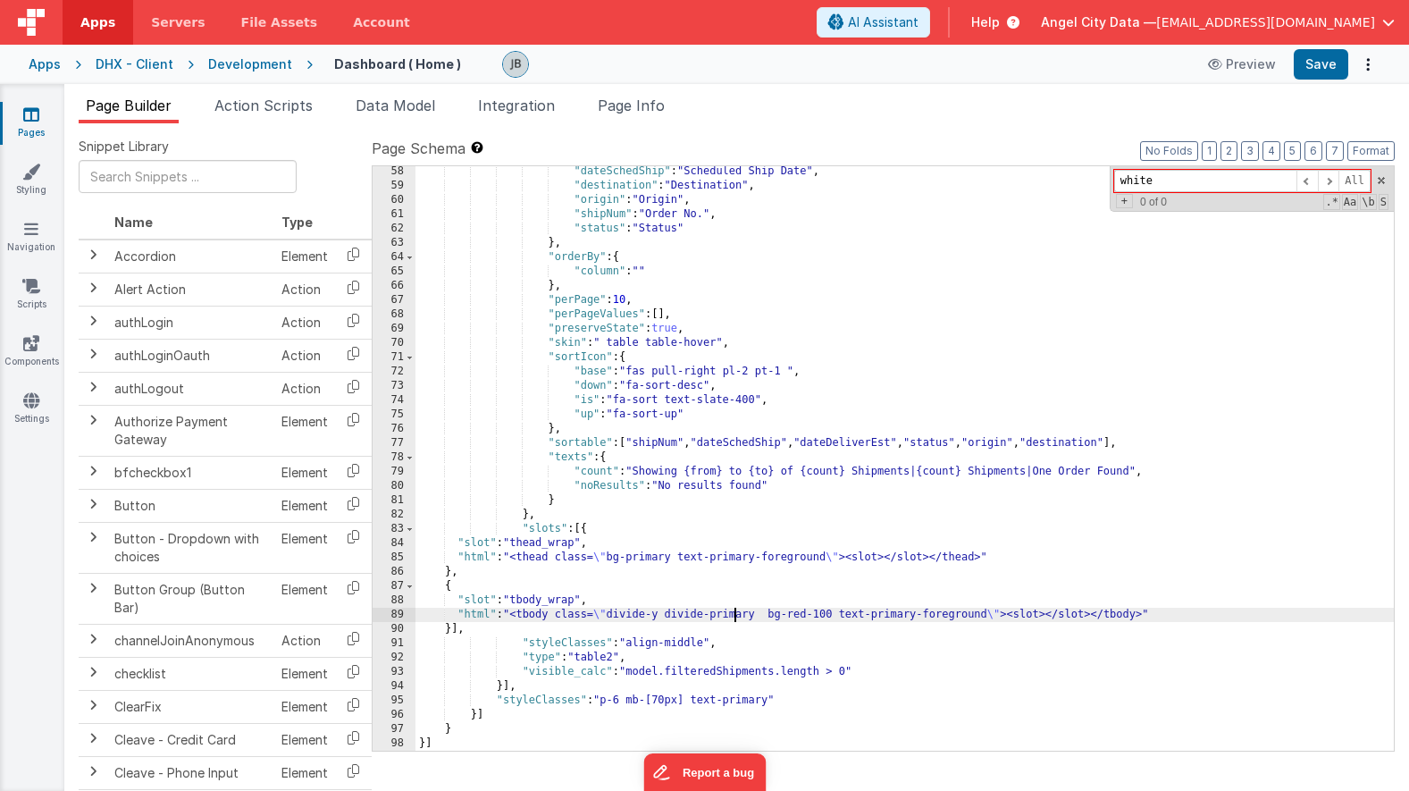
click at [793, 561] on div ""dateSchedShip" : "Scheduled Ship Date" , "destination" : "Destination" , "orig…" at bounding box center [904, 470] width 978 height 613
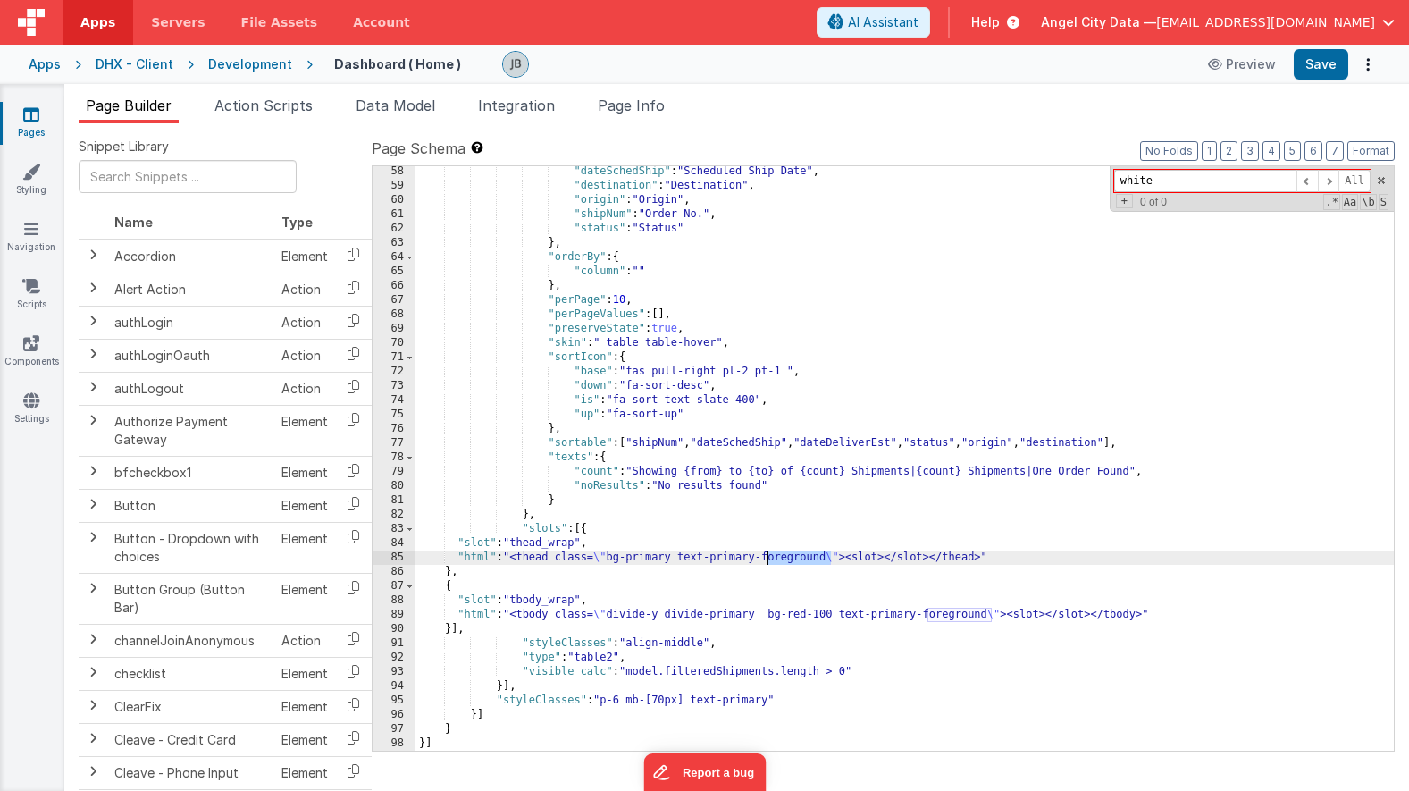
click at [793, 561] on div ""dateSchedShip" : "Scheduled Ship Date" , "destination" : "Destination" , "orig…" at bounding box center [904, 470] width 978 height 613
click at [755, 497] on div ""dateSchedShip" : "Scheduled Ship Date" , "destination" : "Destination" , "orig…" at bounding box center [904, 470] width 978 height 613
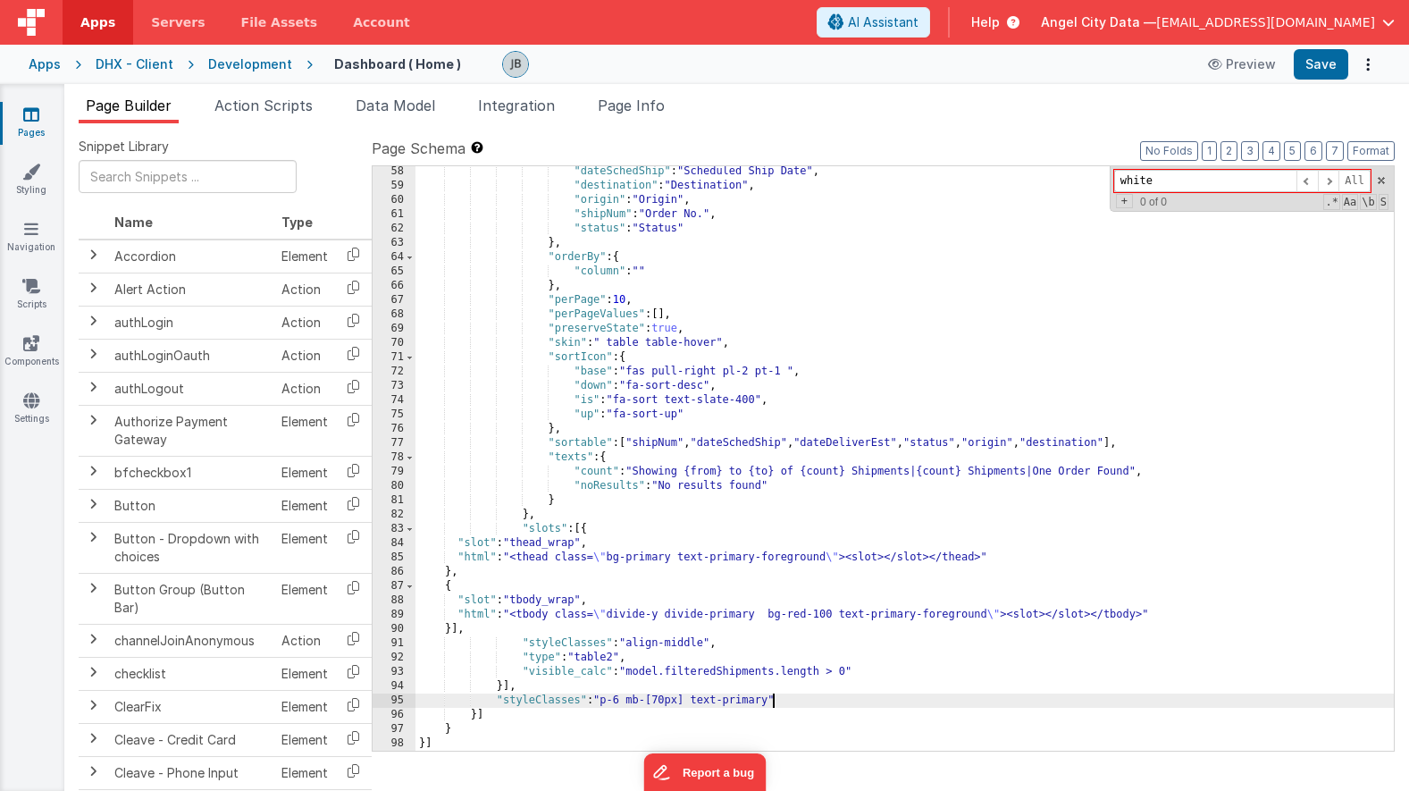
click at [772, 701] on div ""dateSchedShip" : "Scheduled Ship Date" , "destination" : "Destination" , "orig…" at bounding box center [904, 470] width 978 height 613
click at [1318, 75] on button "Save" at bounding box center [1321, 64] width 55 height 30
click at [952, 617] on div ""dateSchedShip" : "Scheduled Ship Date" , "destination" : "Destination" , "orig…" at bounding box center [904, 470] width 978 height 613
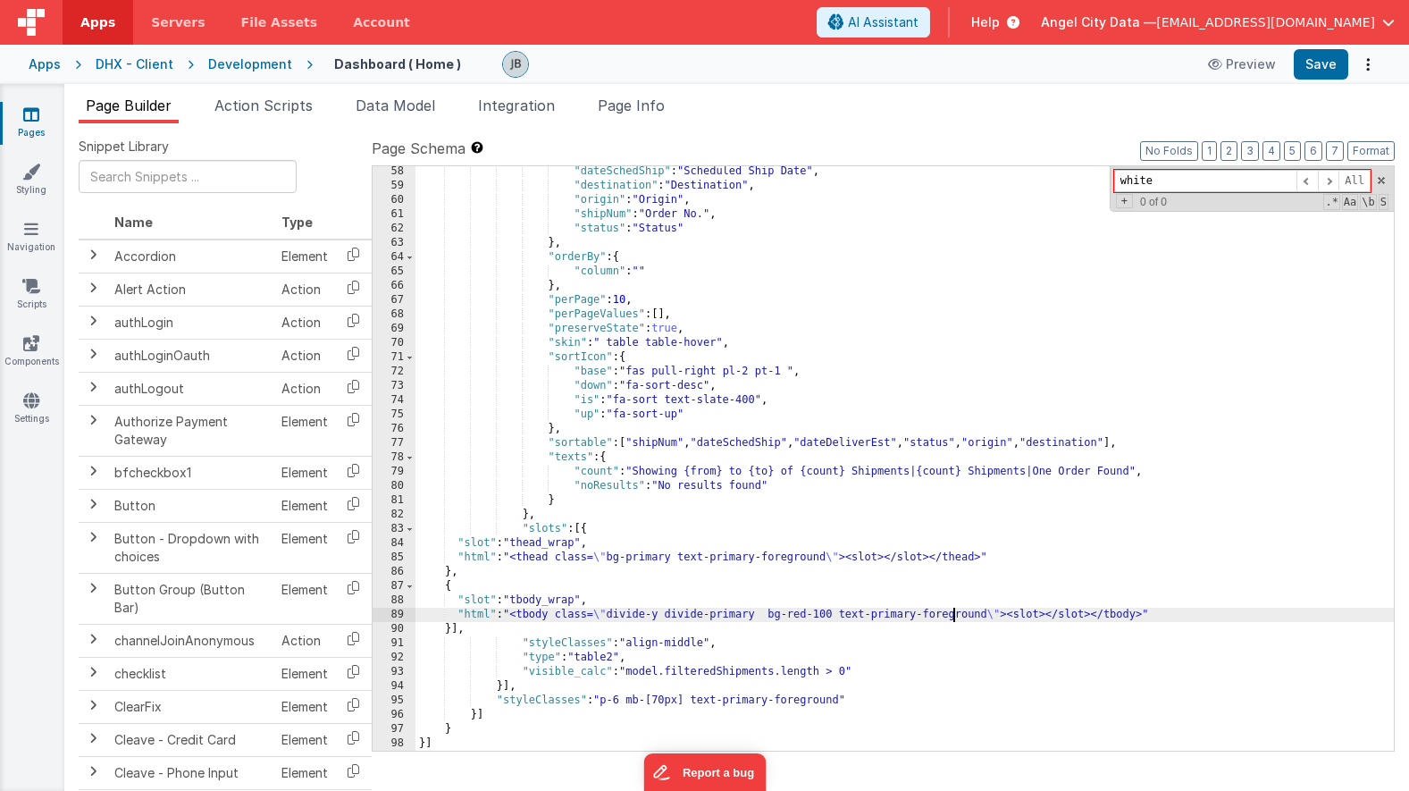
click at [952, 617] on div ""dateSchedShip" : "Scheduled Ship Date" , "destination" : "Destination" , "orig…" at bounding box center [904, 470] width 978 height 613
click at [816, 698] on div ""dateSchedShip" : "Scheduled Ship Date" , "destination" : "Destination" , "orig…" at bounding box center [904, 470] width 978 height 613
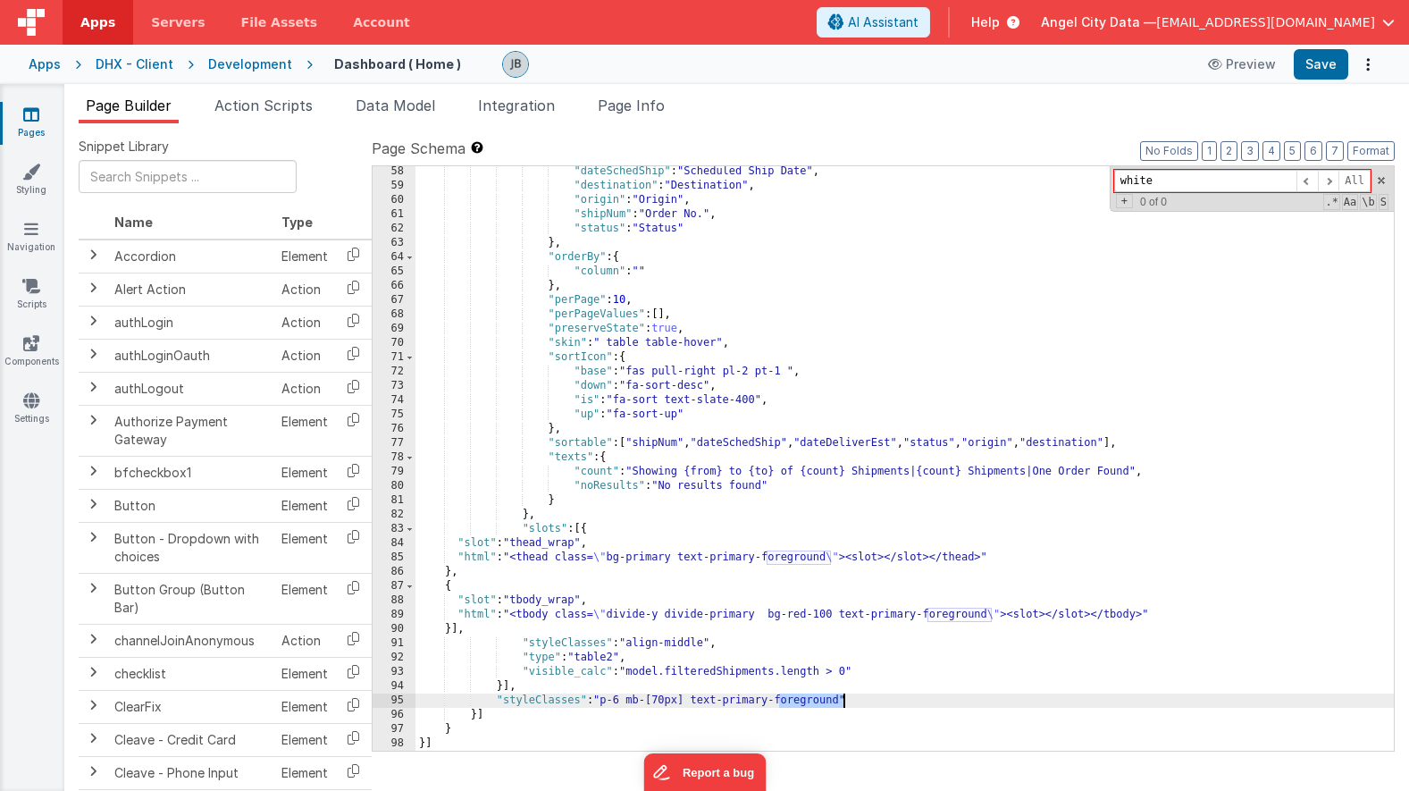
click at [816, 698] on div ""dateSchedShip" : "Scheduled Ship Date" , "destination" : "Destination" , "orig…" at bounding box center [904, 470] width 978 height 613
click at [1323, 60] on button "Save" at bounding box center [1321, 64] width 55 height 30
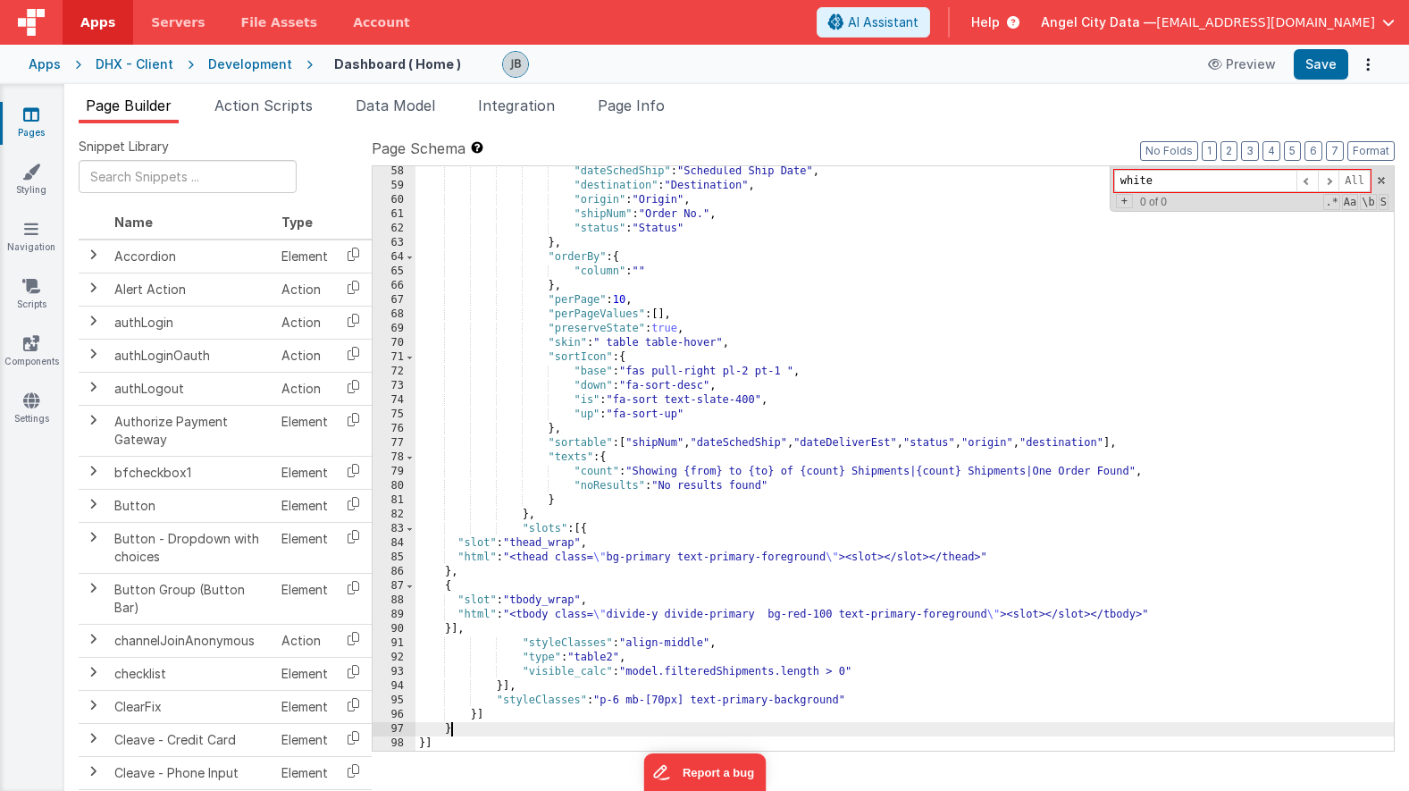
click at [842, 728] on div ""dateSchedShip" : "Scheduled Ship Date" , "destination" : "Destination" , "orig…" at bounding box center [904, 470] width 978 height 613
click at [816, 703] on div ""dateSchedShip" : "Scheduled Ship Date" , "destination" : "Destination" , "orig…" at bounding box center [904, 470] width 978 height 613
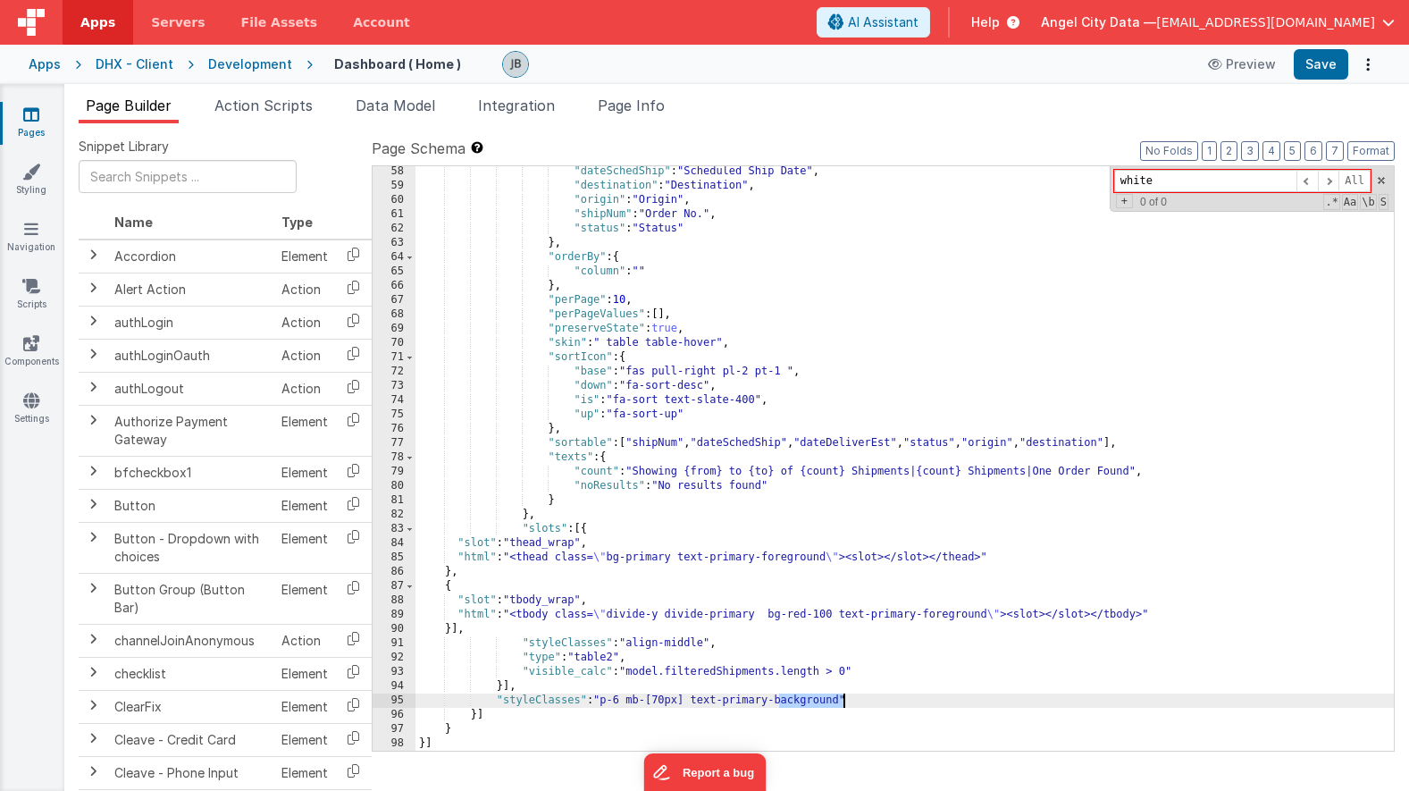
click at [816, 703] on div ""dateSchedShip" : "Scheduled Ship Date" , "destination" : "Destination" , "orig…" at bounding box center [904, 470] width 978 height 613
click at [1316, 71] on button "Save" at bounding box center [1321, 64] width 55 height 30
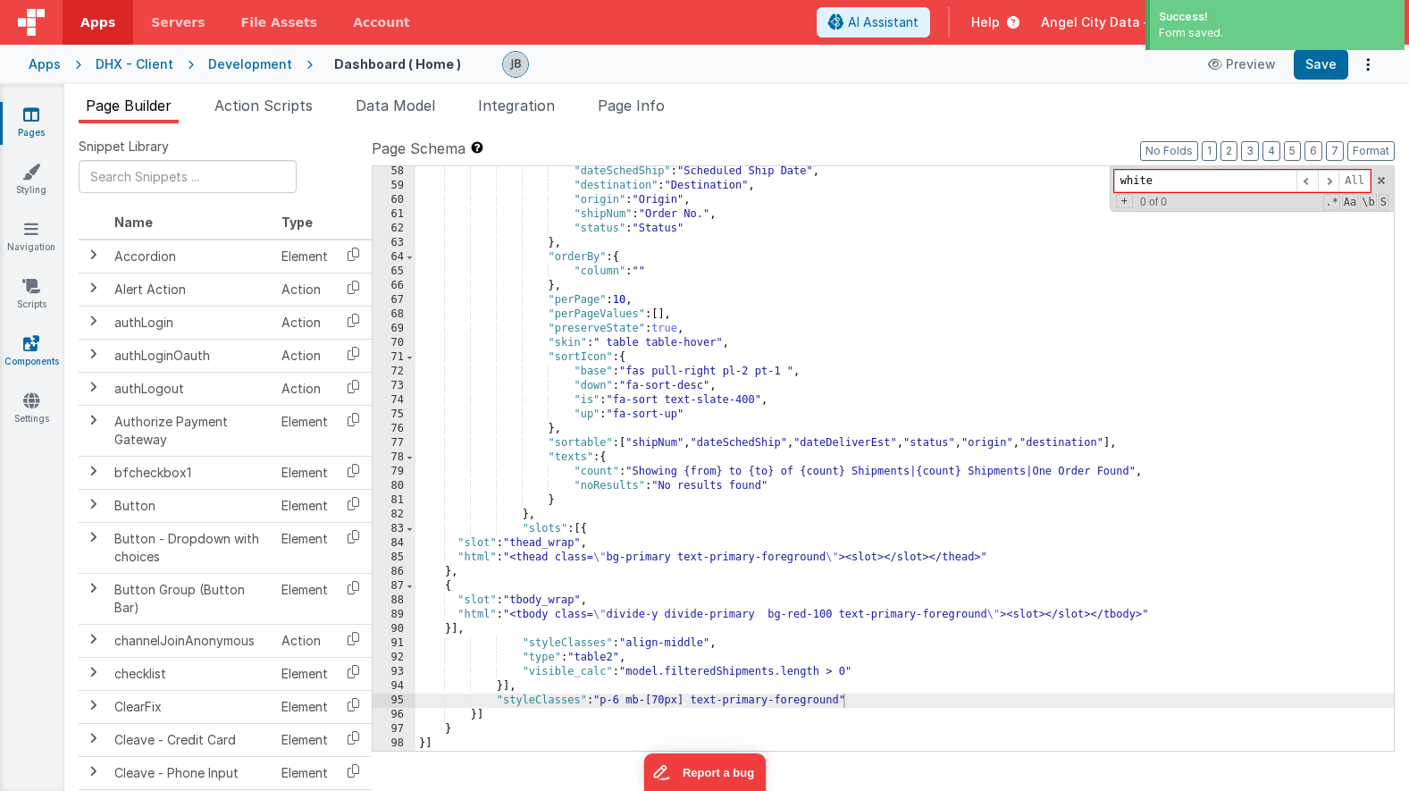
click at [35, 341] on icon at bounding box center [31, 343] width 16 height 18
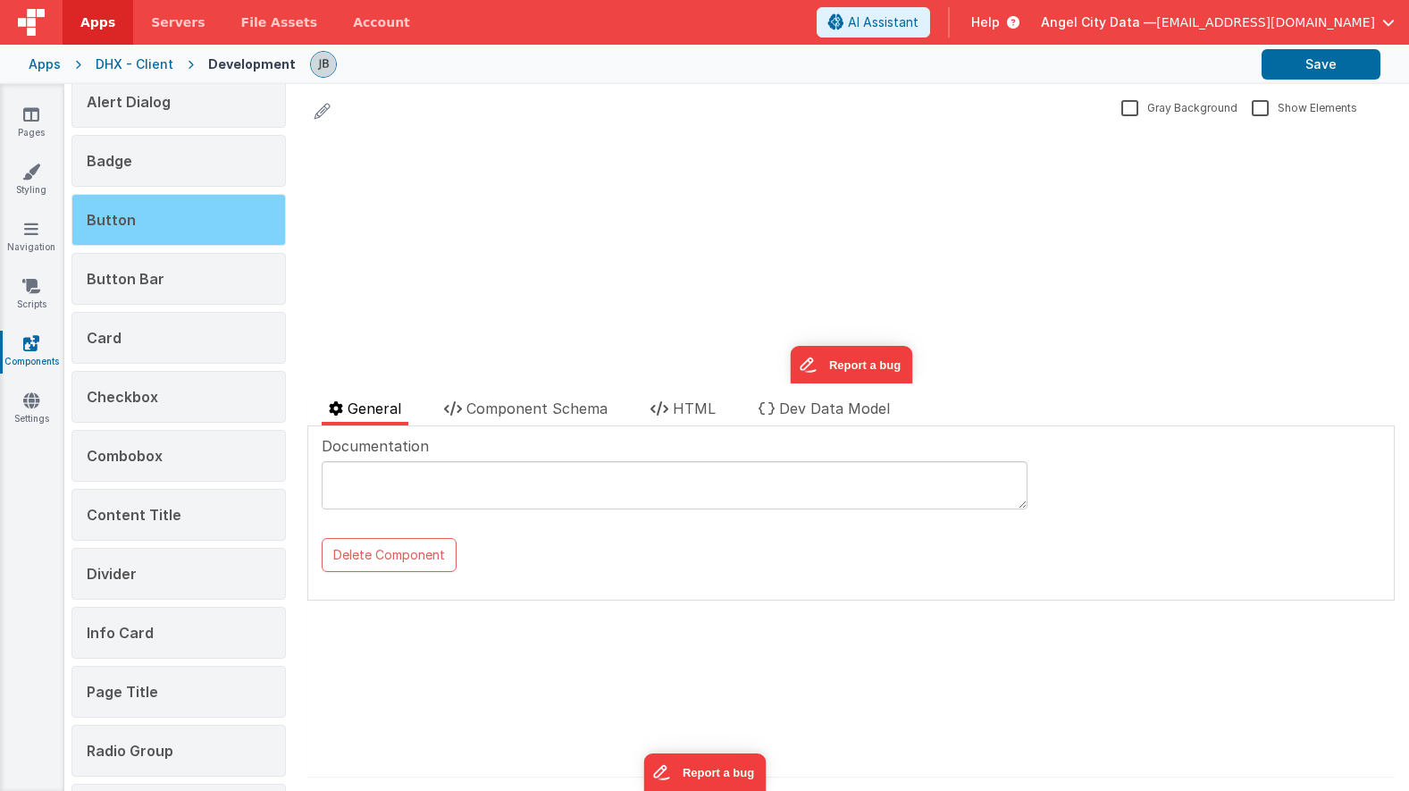
scroll to position [135, 0]
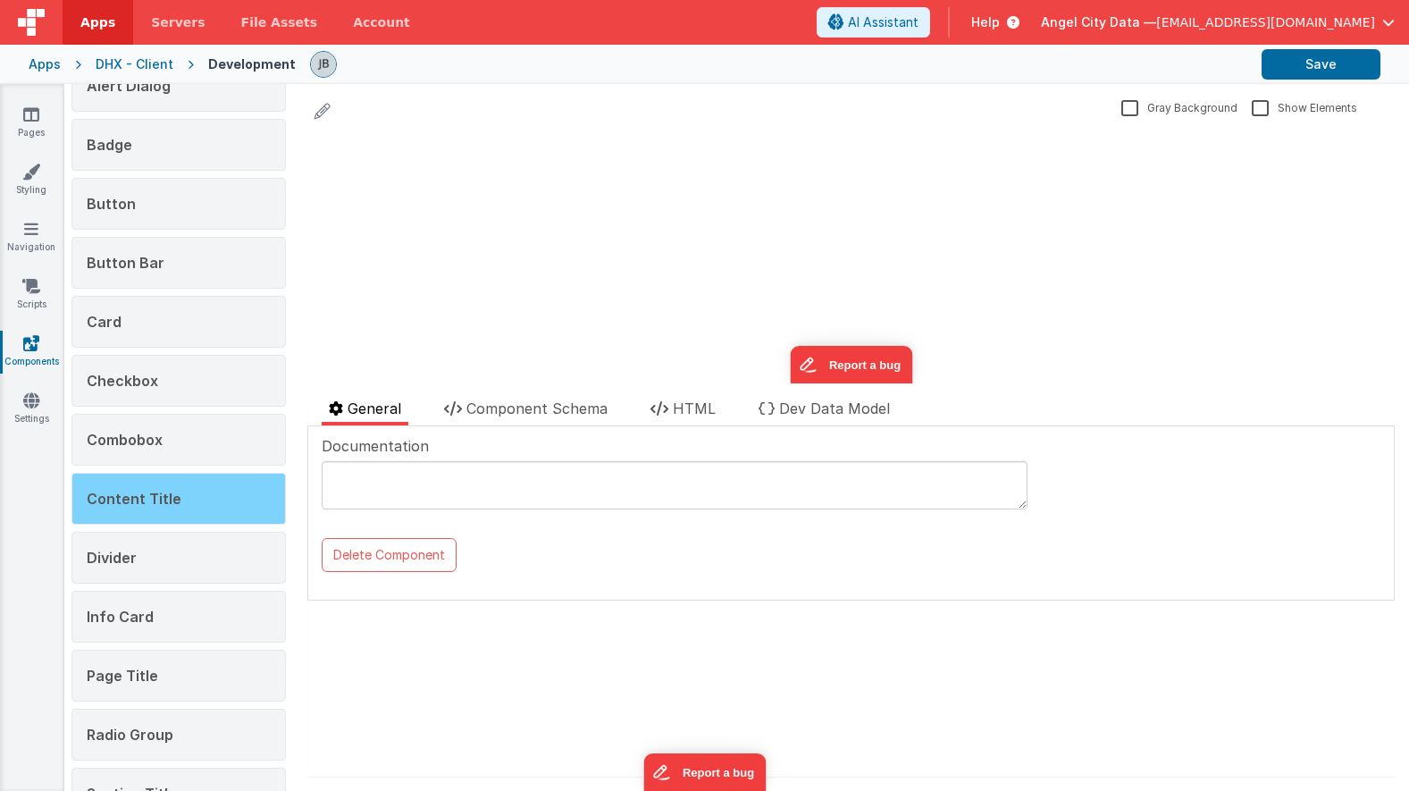
click at [144, 495] on span "Content Title" at bounding box center [134, 499] width 95 height 18
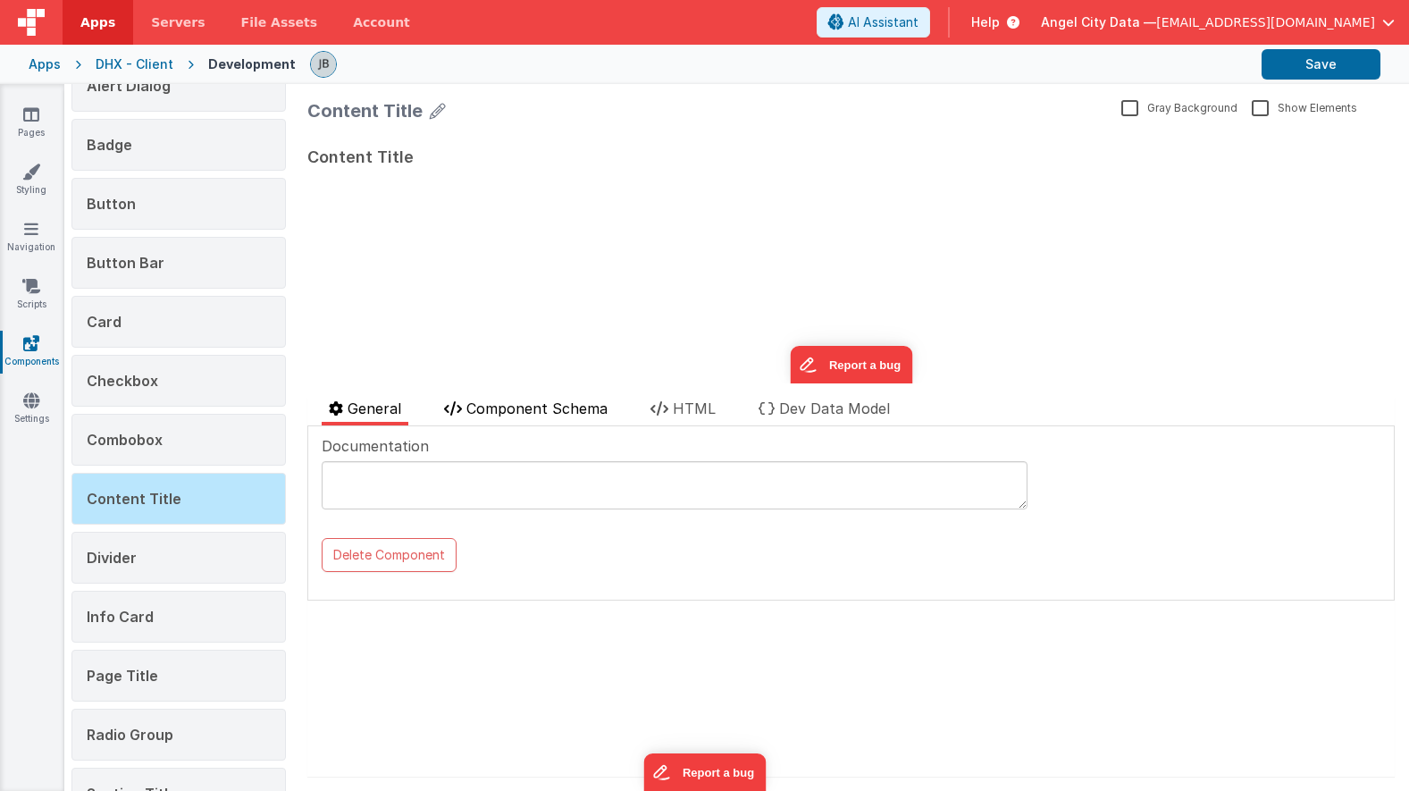
click at [493, 413] on span "Component Schema" at bounding box center [536, 408] width 141 height 18
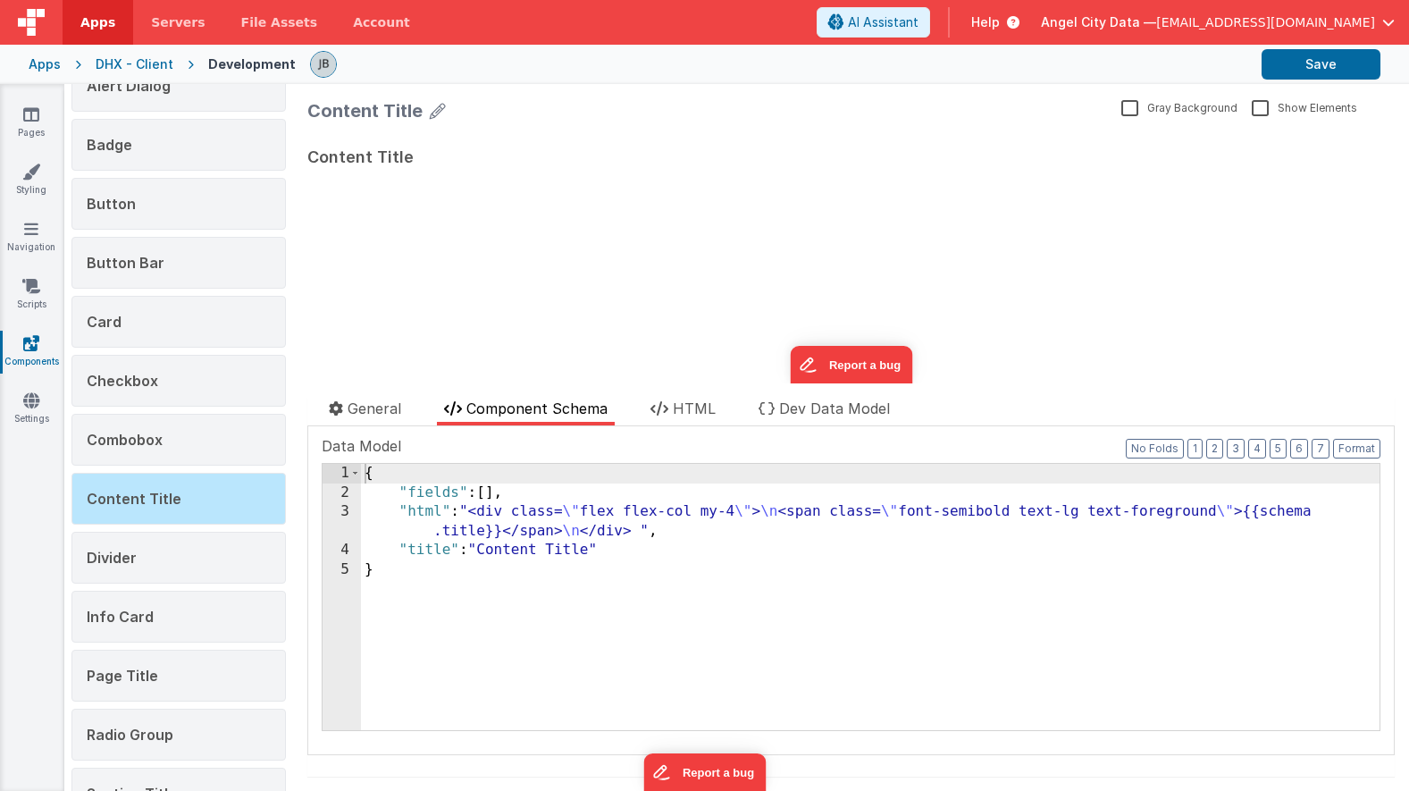
click at [109, 64] on div "DHX - Client" at bounding box center [135, 64] width 78 height 18
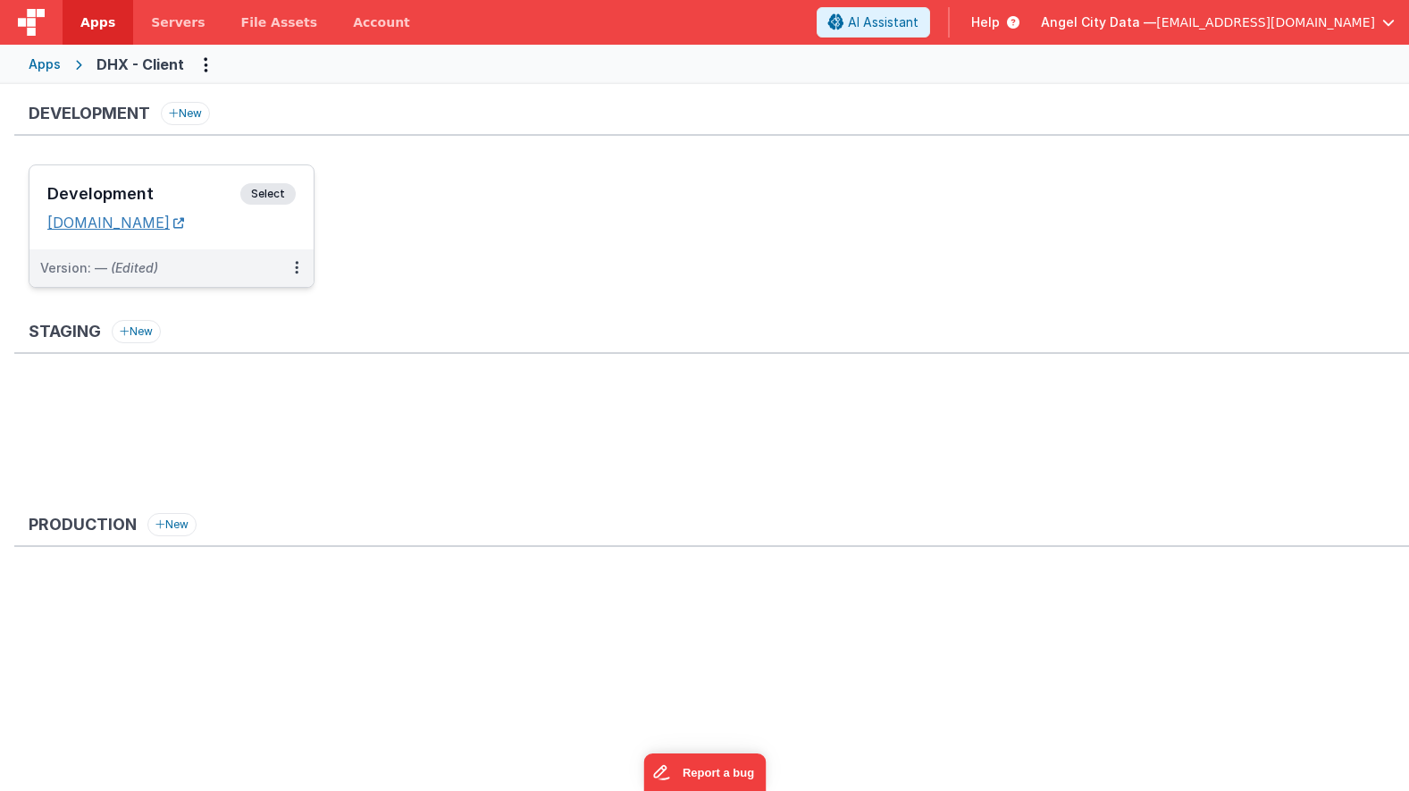
click at [183, 214] on link "[DOMAIN_NAME]" at bounding box center [115, 223] width 137 height 18
click at [207, 185] on h3 "Development" at bounding box center [143, 194] width 193 height 18
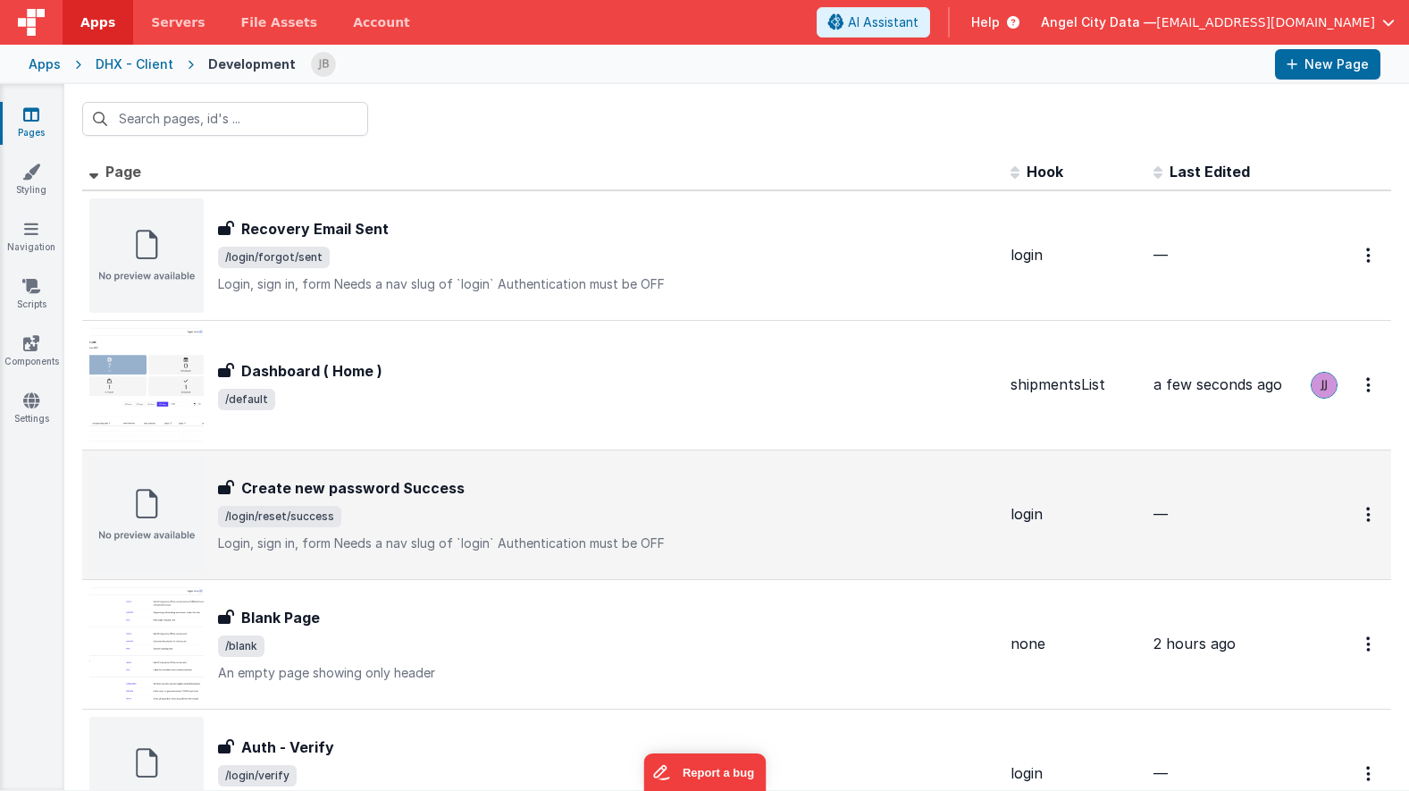
scroll to position [36, 0]
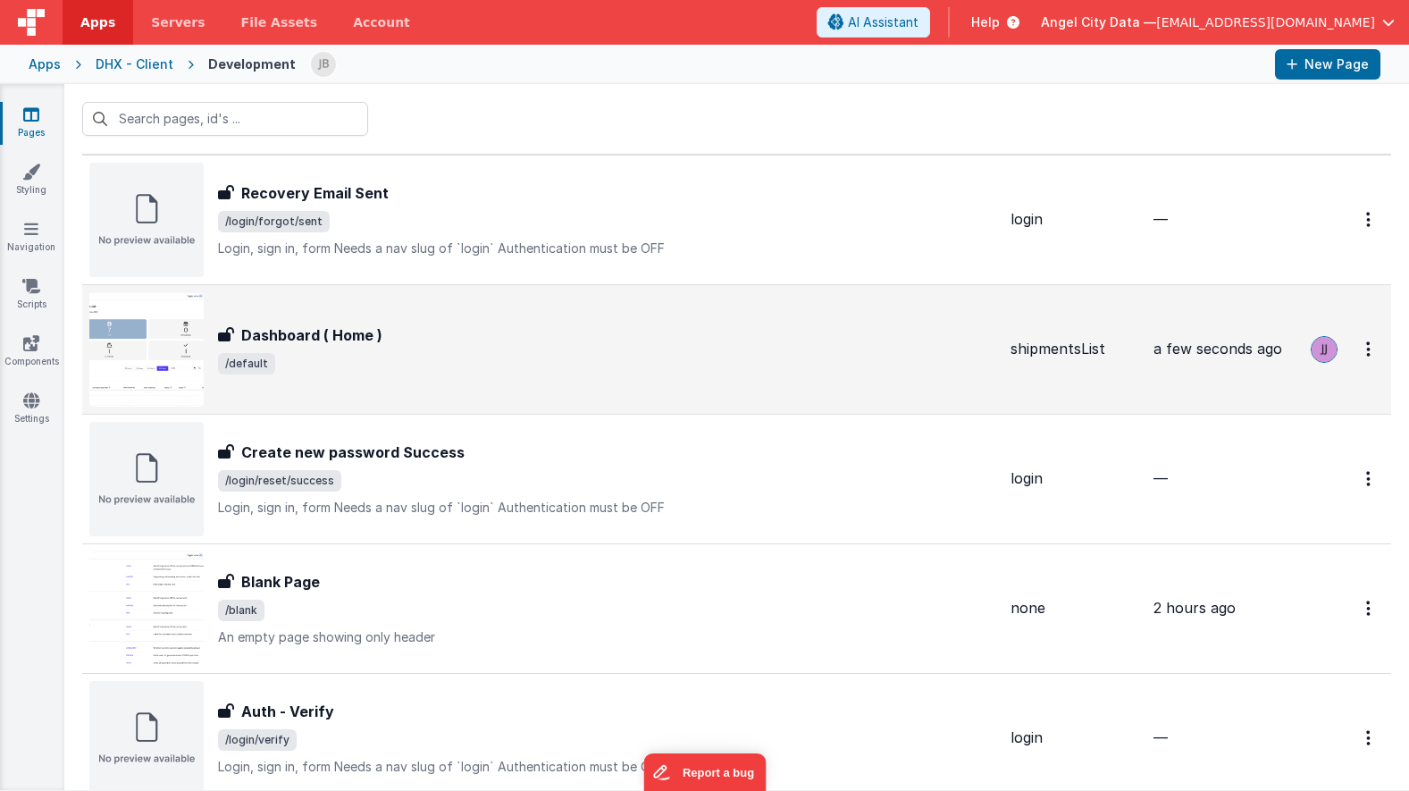
click at [326, 341] on h3 "Dashboard ( Home )" at bounding box center [311, 334] width 141 height 21
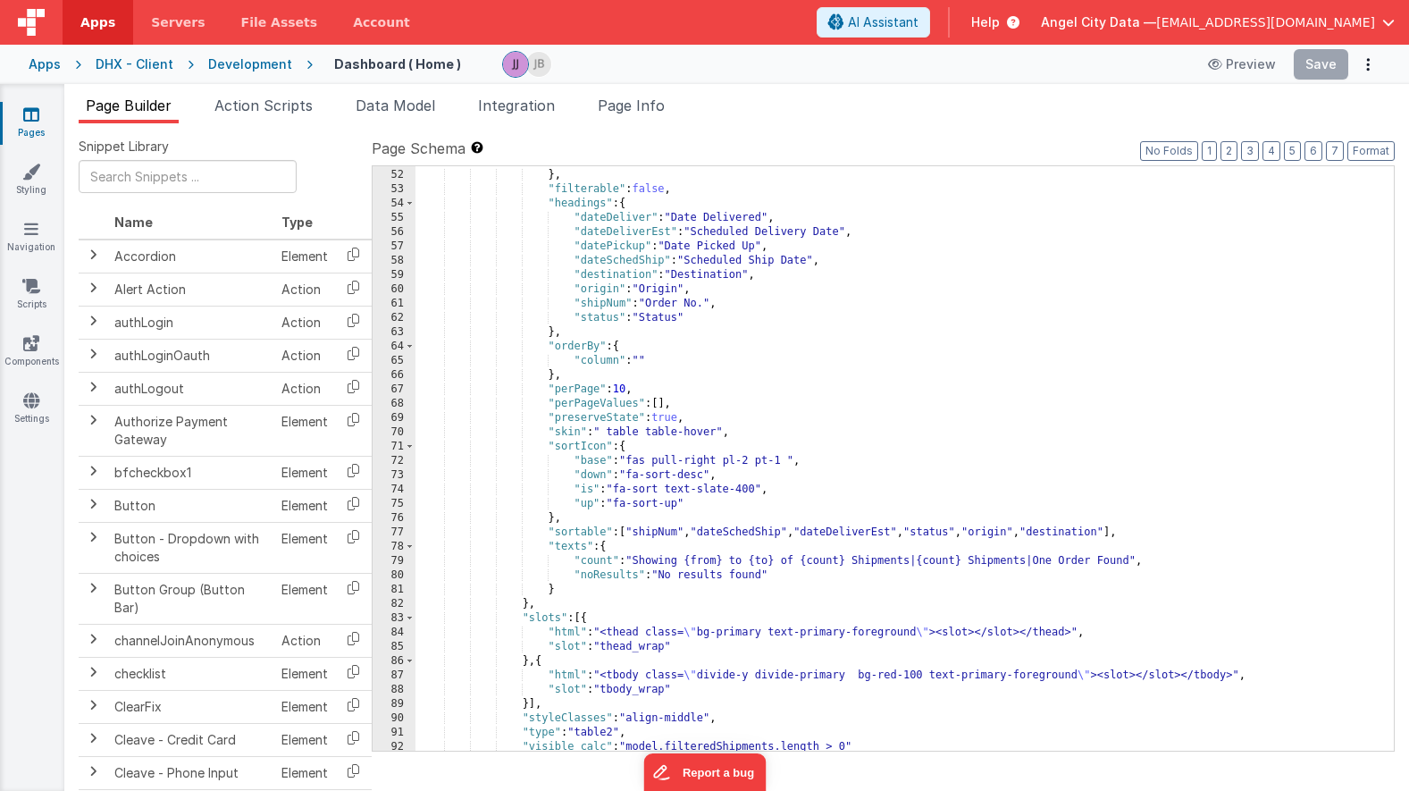
scroll to position [1045, 0]
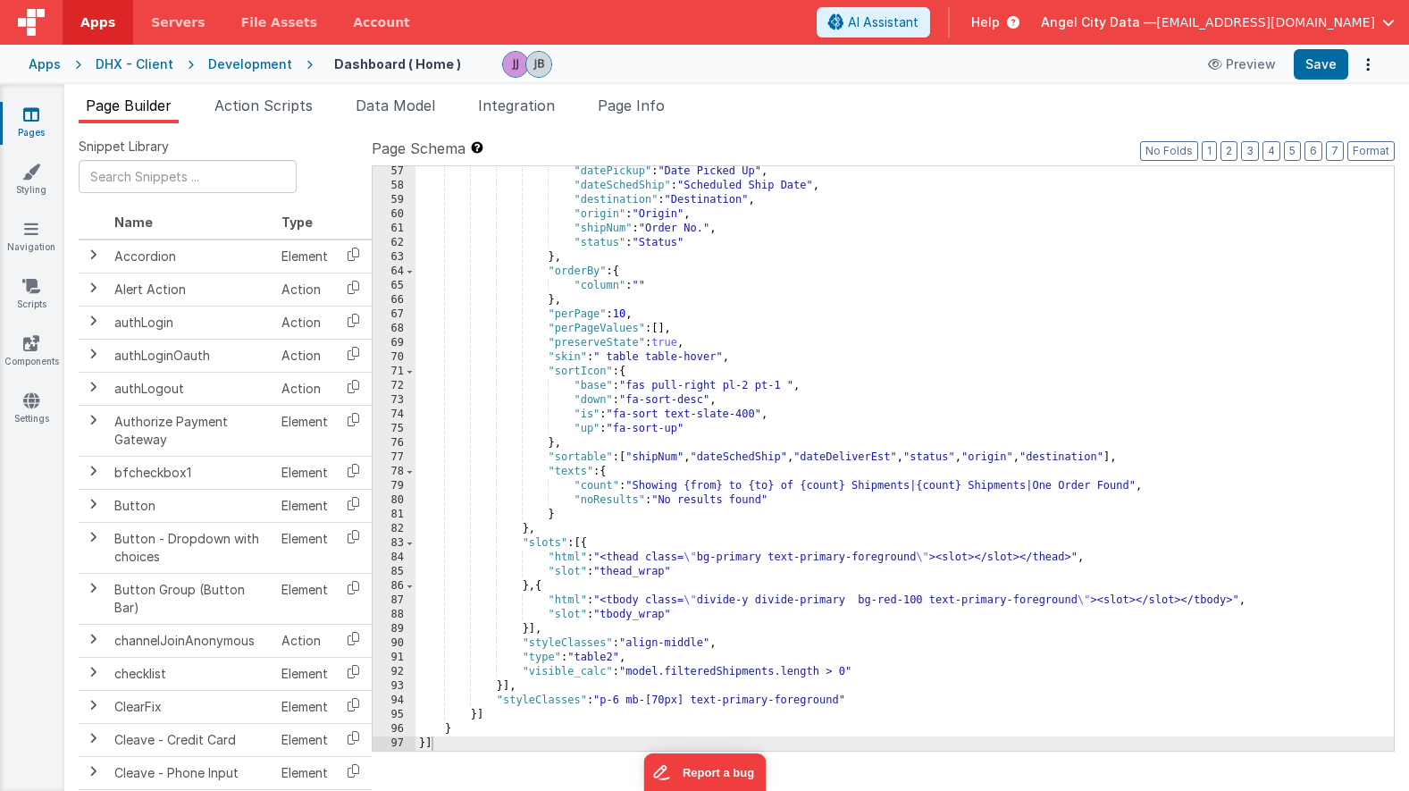
click at [753, 701] on div ""datePickup" : "Date Picked Up" , "dateSchedShip" : "Scheduled Ship Date" , "de…" at bounding box center [904, 470] width 978 height 613
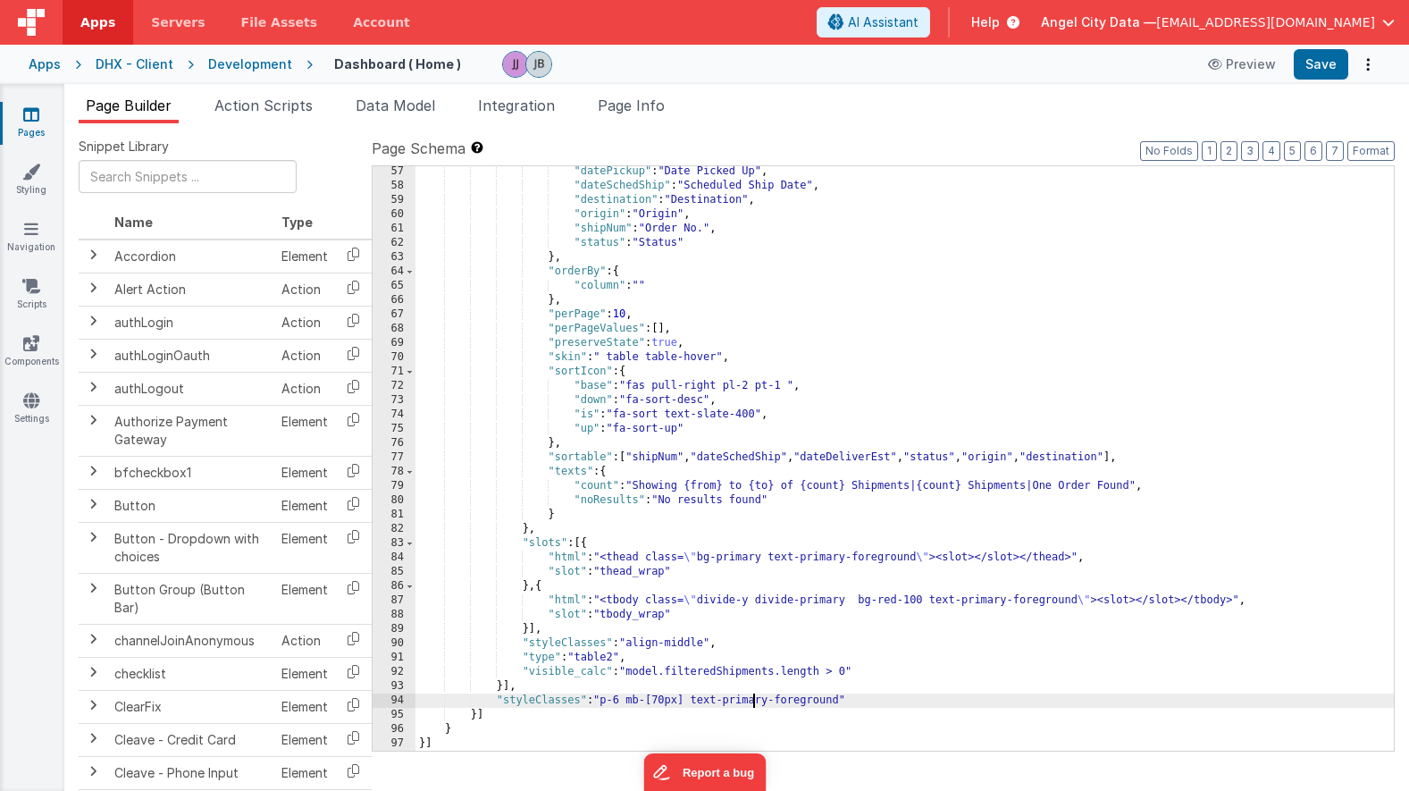
click at [753, 701] on div ""datePickup" : "Date Picked Up" , "dateSchedShip" : "Scheduled Ship Date" , "de…" at bounding box center [904, 470] width 978 height 613
click at [1315, 76] on button "Save" at bounding box center [1321, 64] width 55 height 30
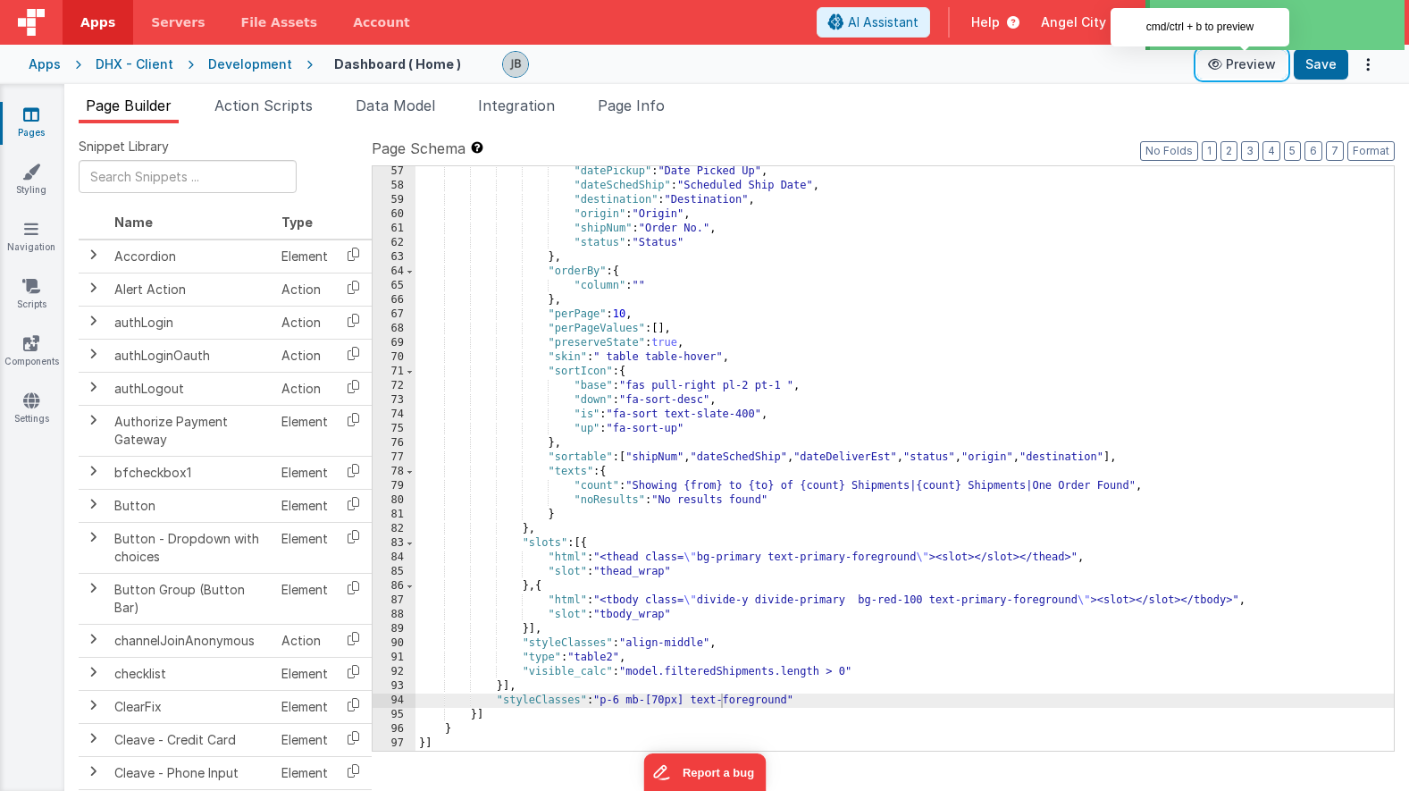
click at [1258, 68] on button "Preview" at bounding box center [1241, 64] width 89 height 29
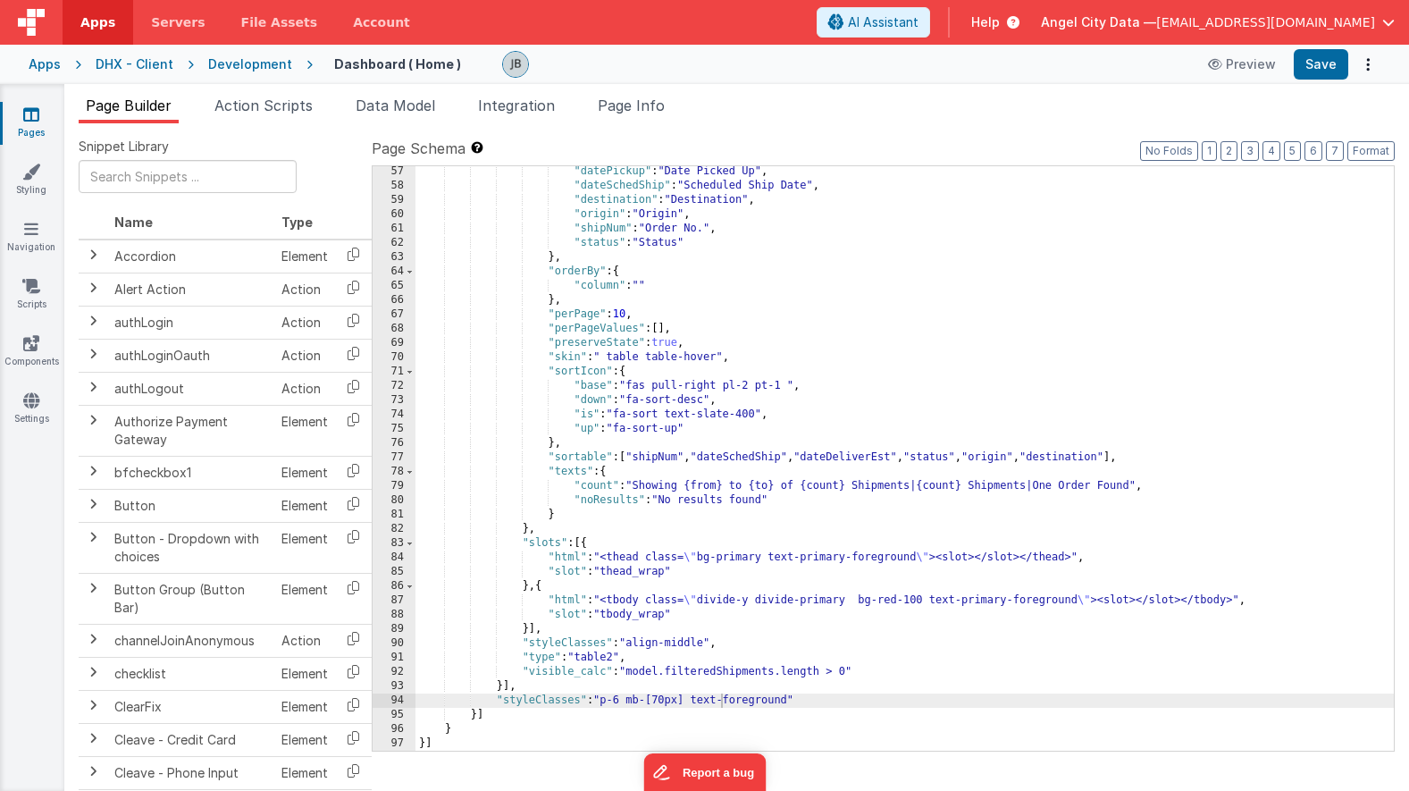
click at [643, 456] on div ""datePickup" : "Date Picked Up" , "dateSchedShip" : "Scheduled Ship Date" , "de…" at bounding box center [904, 470] width 978 height 613
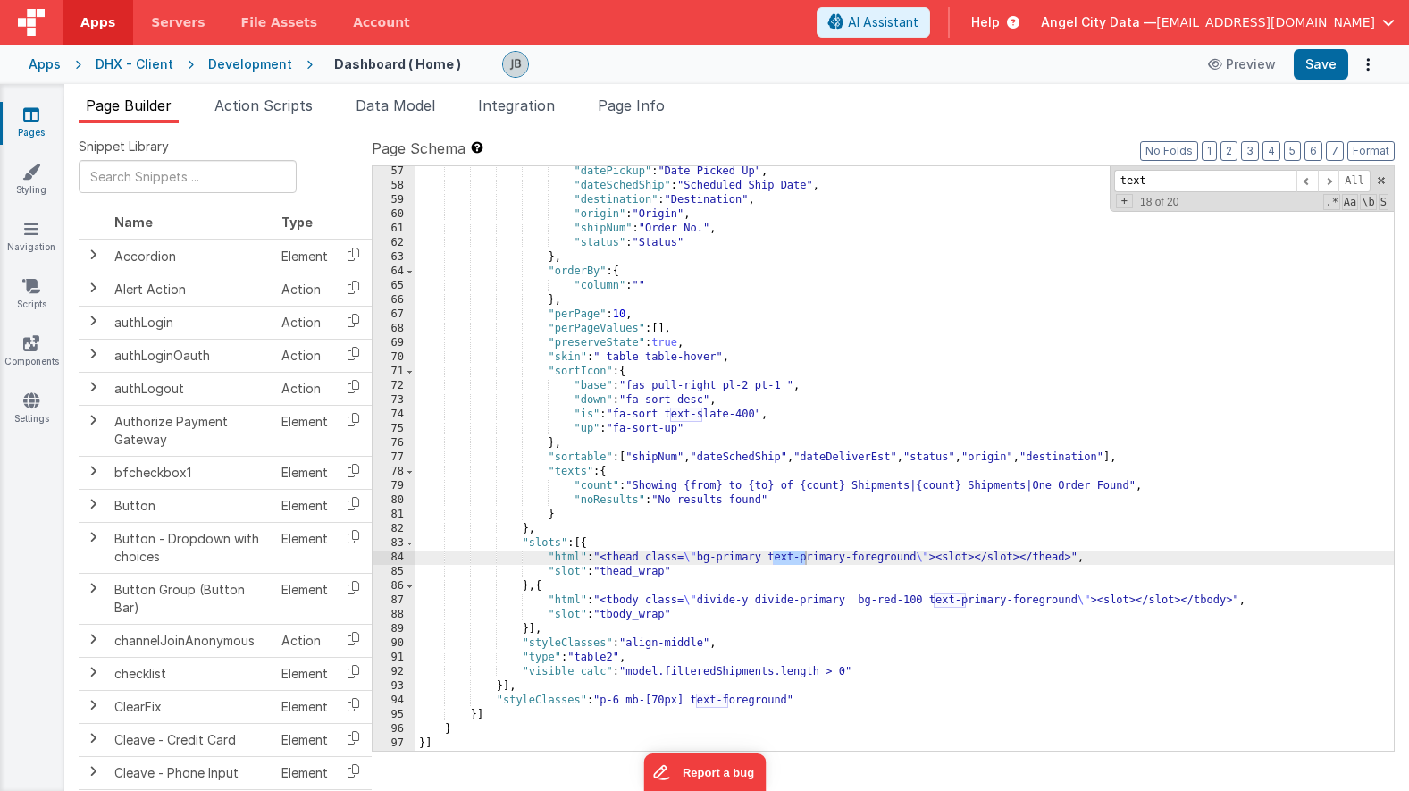
scroll to position [1032, 0]
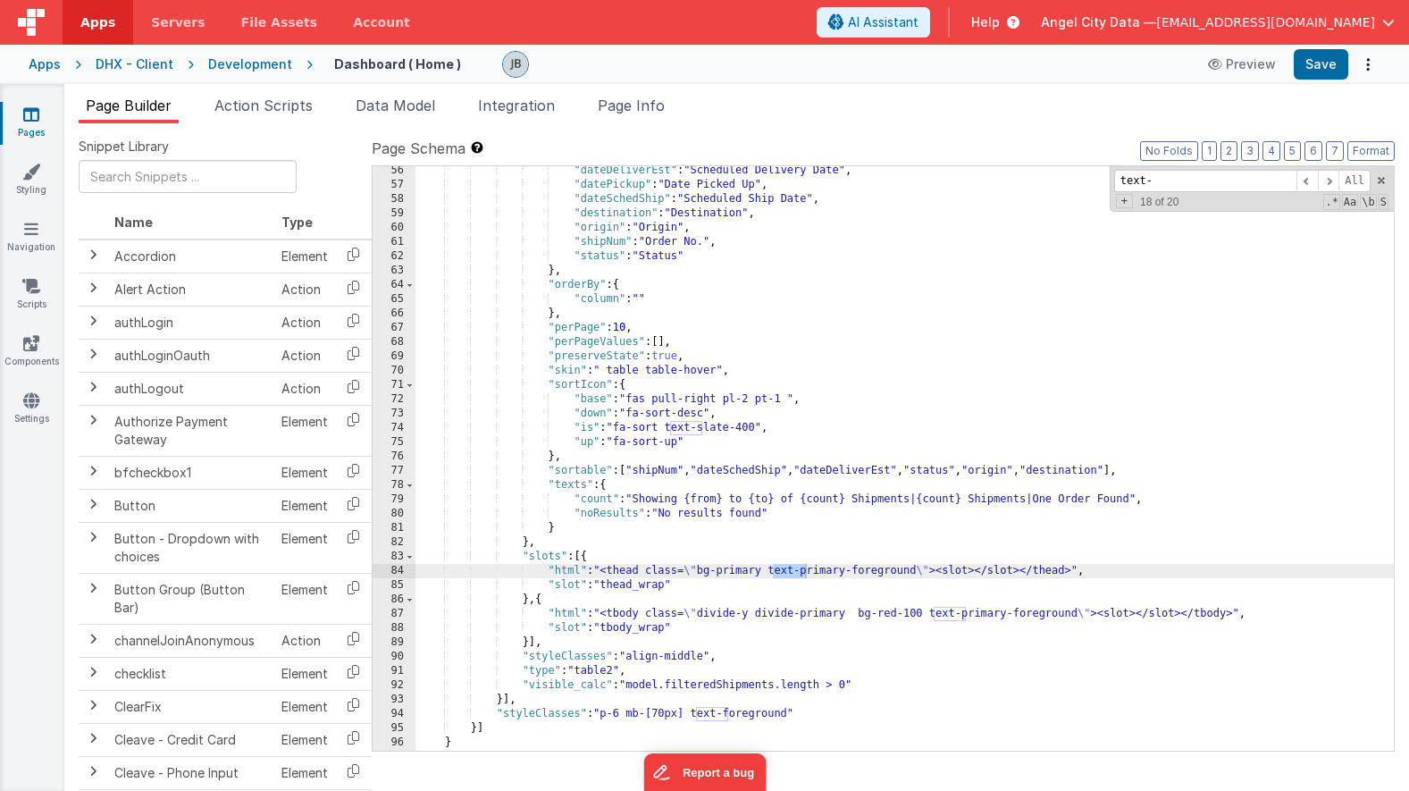
type input "text-"
click at [828, 569] on div ""dateDeliverEst" : "Scheduled Delivery Date" , "datePickup" : "Date Picked Up" …" at bounding box center [904, 470] width 978 height 613
click at [1327, 181] on span at bounding box center [1328, 181] width 21 height 22
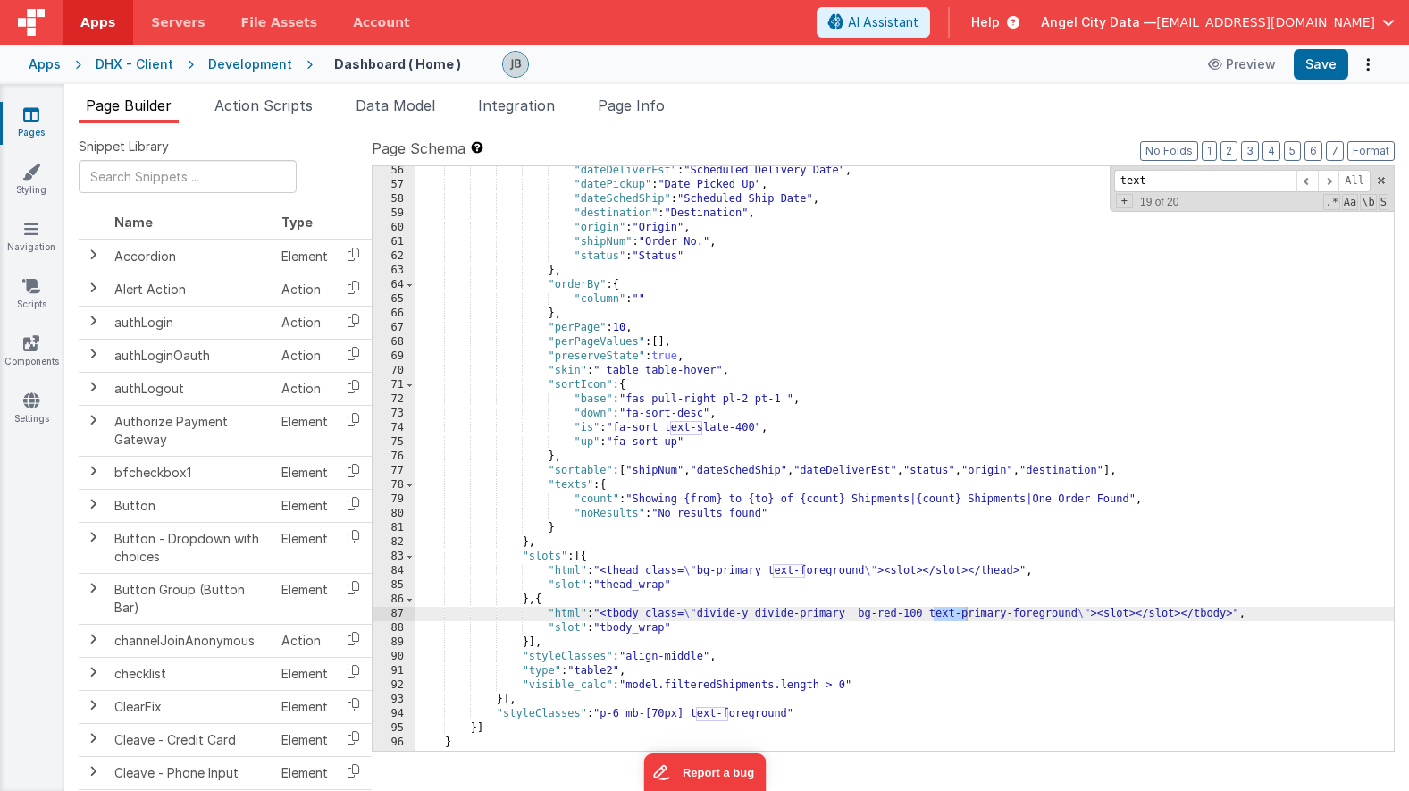
click at [939, 639] on div ""dateDeliverEst" : "Scheduled Delivery Date" , "datePickup" : "Date Picked Up" …" at bounding box center [904, 470] width 978 height 613
drag, startPoint x: 1014, startPoint y: 615, endPoint x: 962, endPoint y: 611, distance: 51.9
click at [962, 611] on div ""dateDeliverEst" : "Scheduled Delivery Date" , "datePickup" : "Date Picked Up" …" at bounding box center [904, 470] width 978 height 613
click at [1328, 181] on span at bounding box center [1328, 181] width 21 height 22
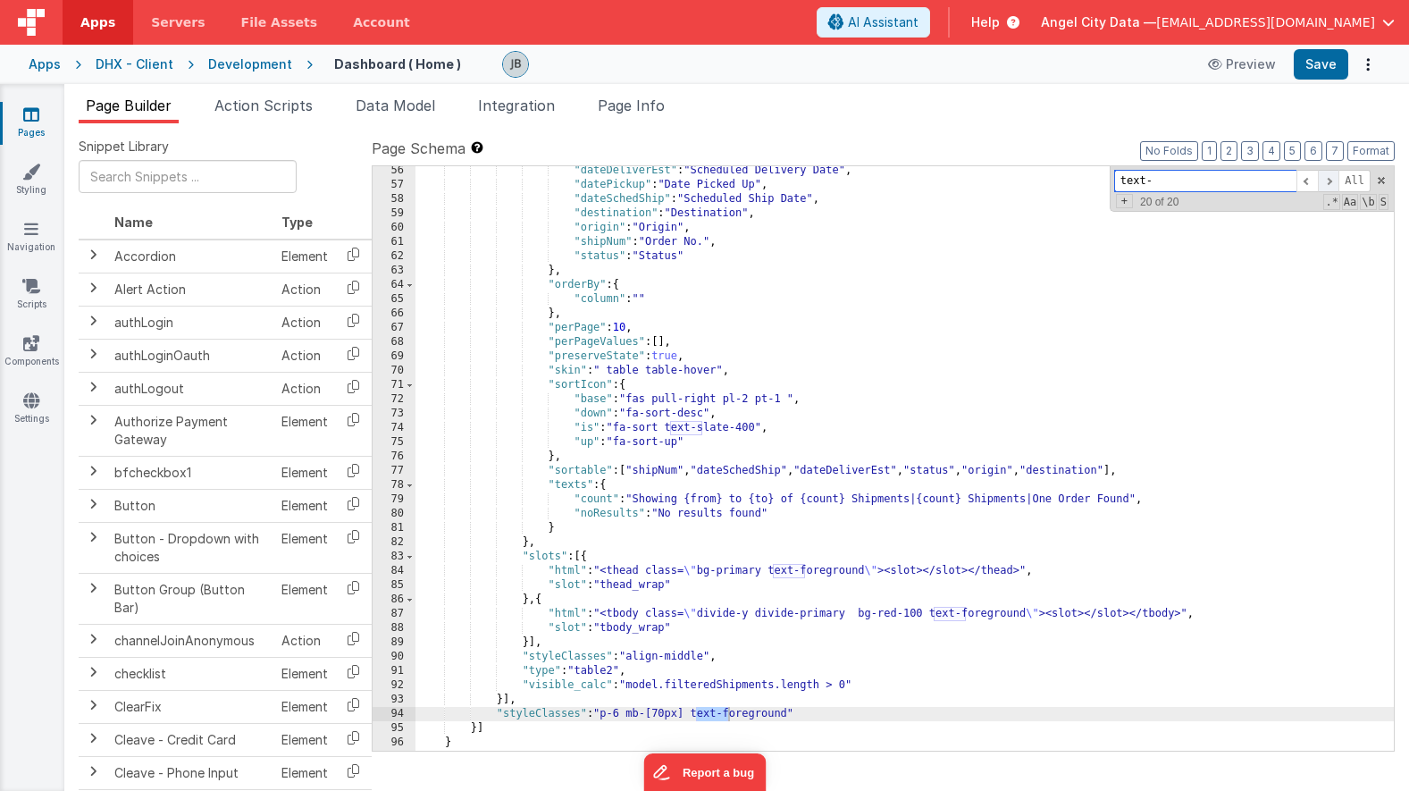
click at [1328, 181] on span at bounding box center [1328, 181] width 21 height 22
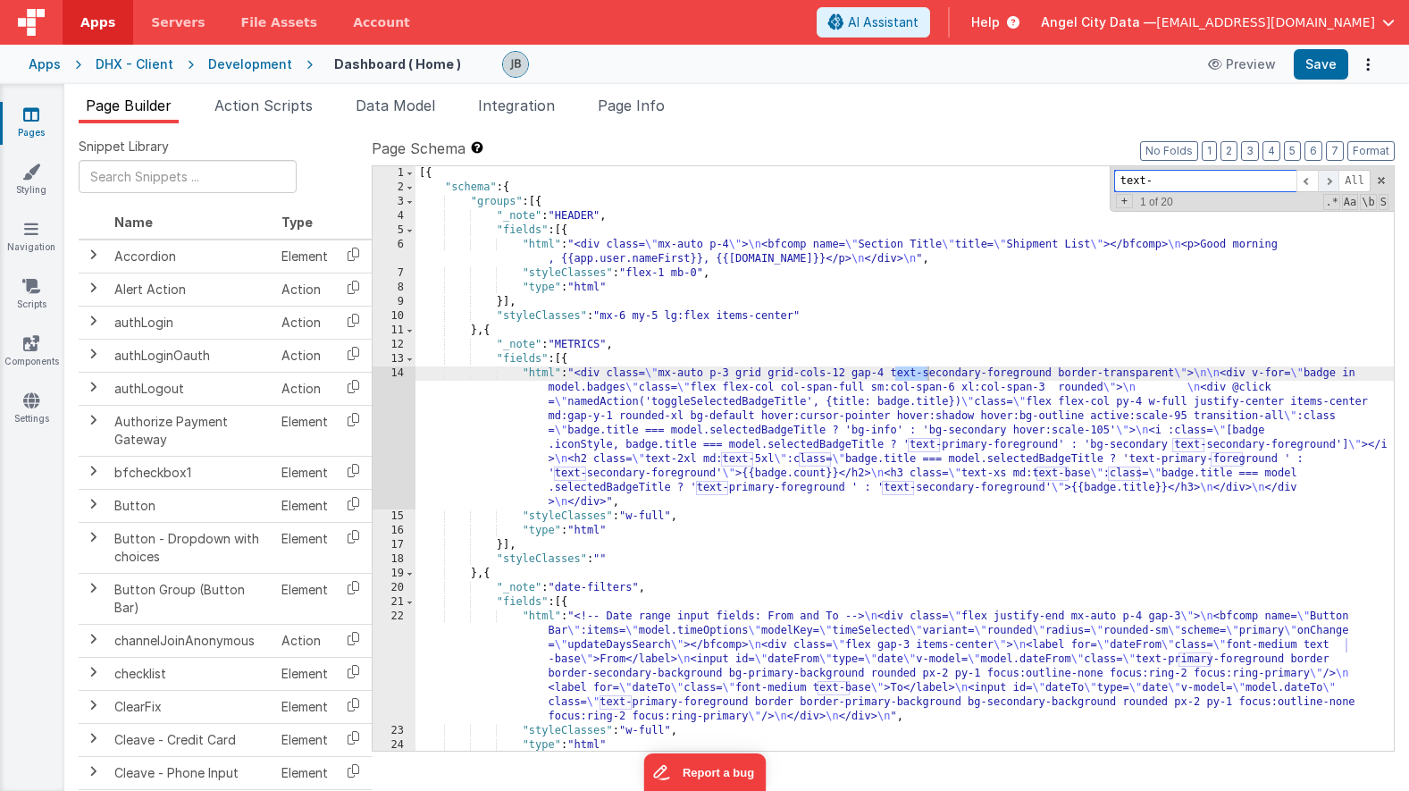
scroll to position [0, 0]
click at [1328, 181] on span at bounding box center [1328, 181] width 21 height 22
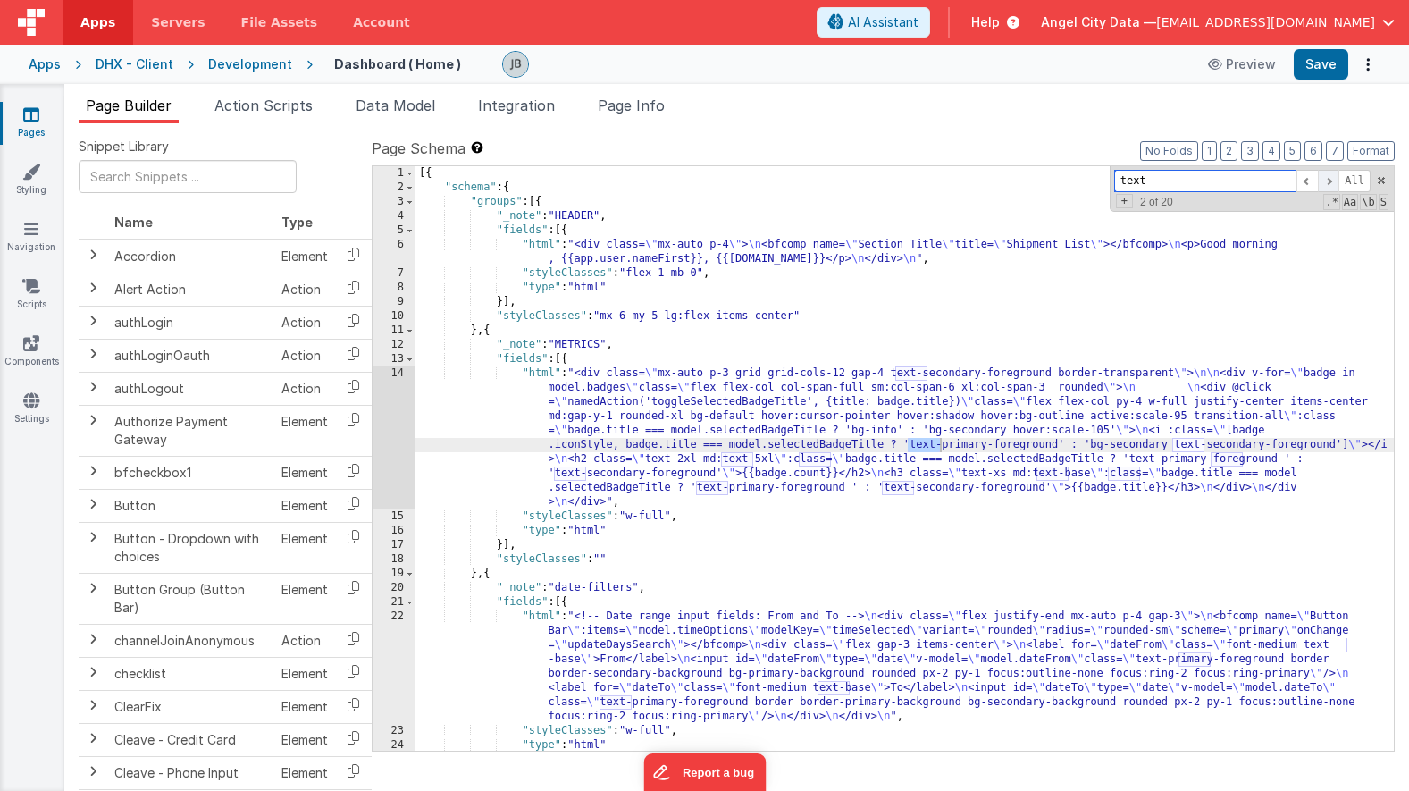
click at [1327, 182] on span at bounding box center [1328, 181] width 21 height 22
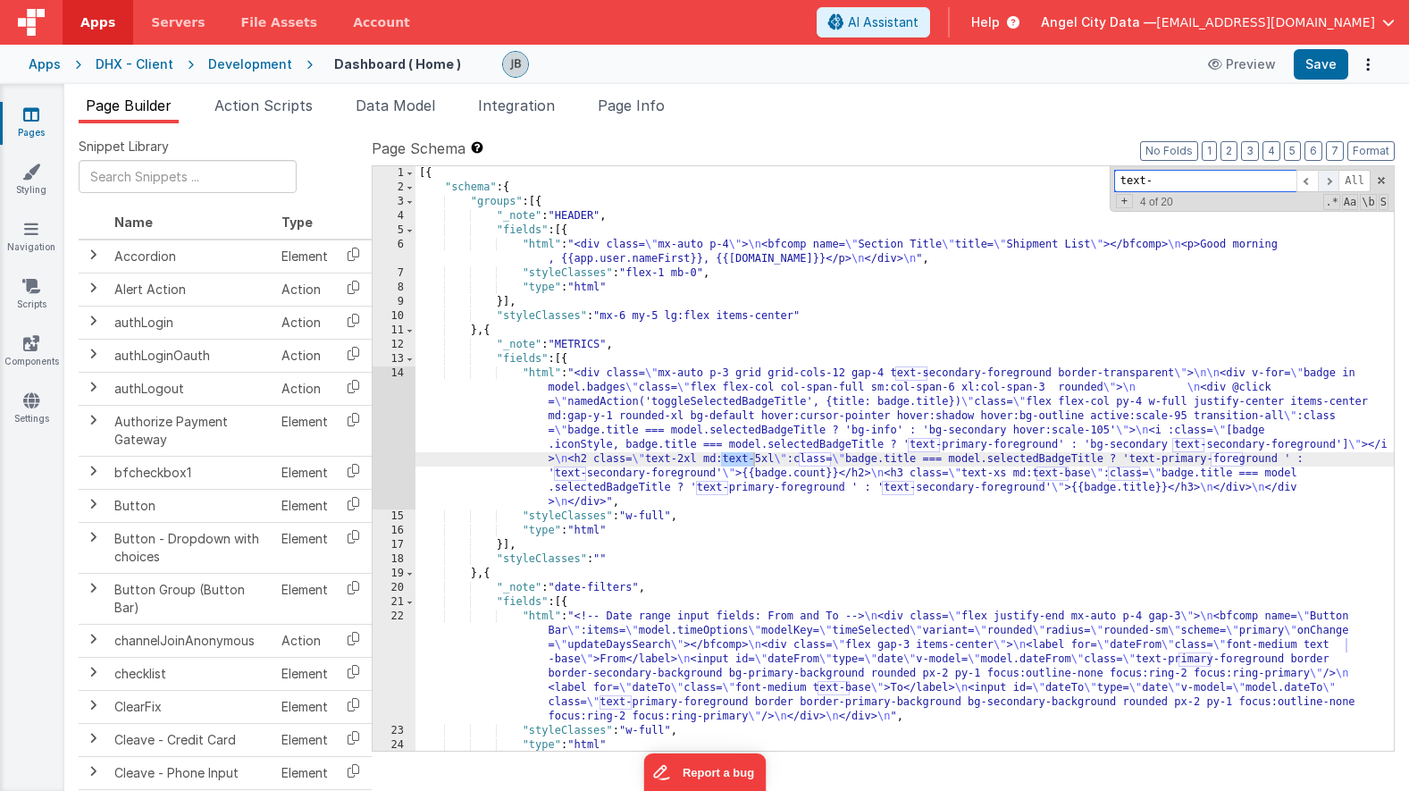
click at [1327, 183] on span at bounding box center [1328, 181] width 21 height 22
click at [1313, 54] on button "Save" at bounding box center [1321, 64] width 55 height 30
click at [30, 214] on div "Pages Styling Navigation Scripts Components Settings" at bounding box center [32, 437] width 64 height 707
click at [33, 166] on icon at bounding box center [31, 172] width 18 height 18
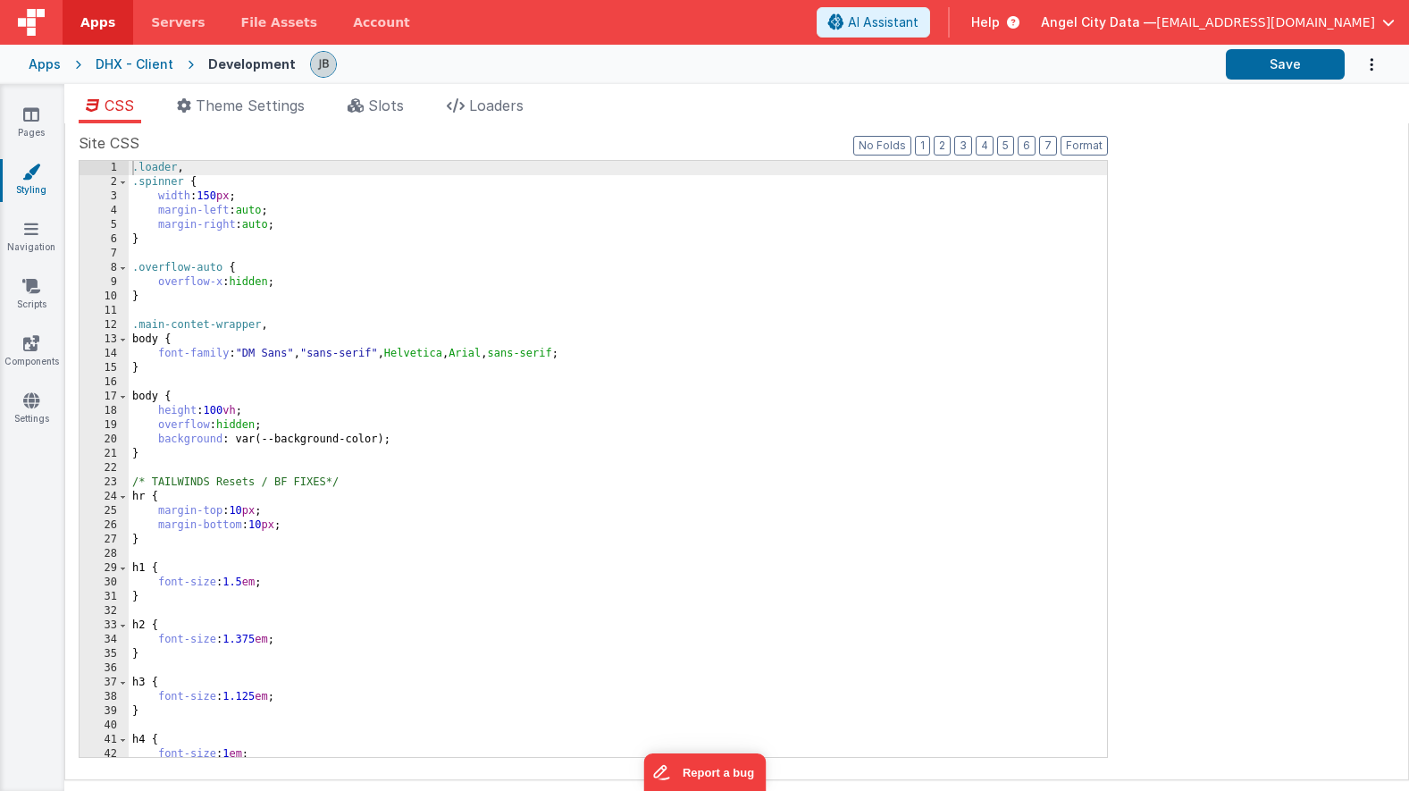
click at [244, 378] on div ".loader , .spinner { width : 150 px ; margin-left : auto ; margin-right : auto …" at bounding box center [618, 473] width 978 height 625
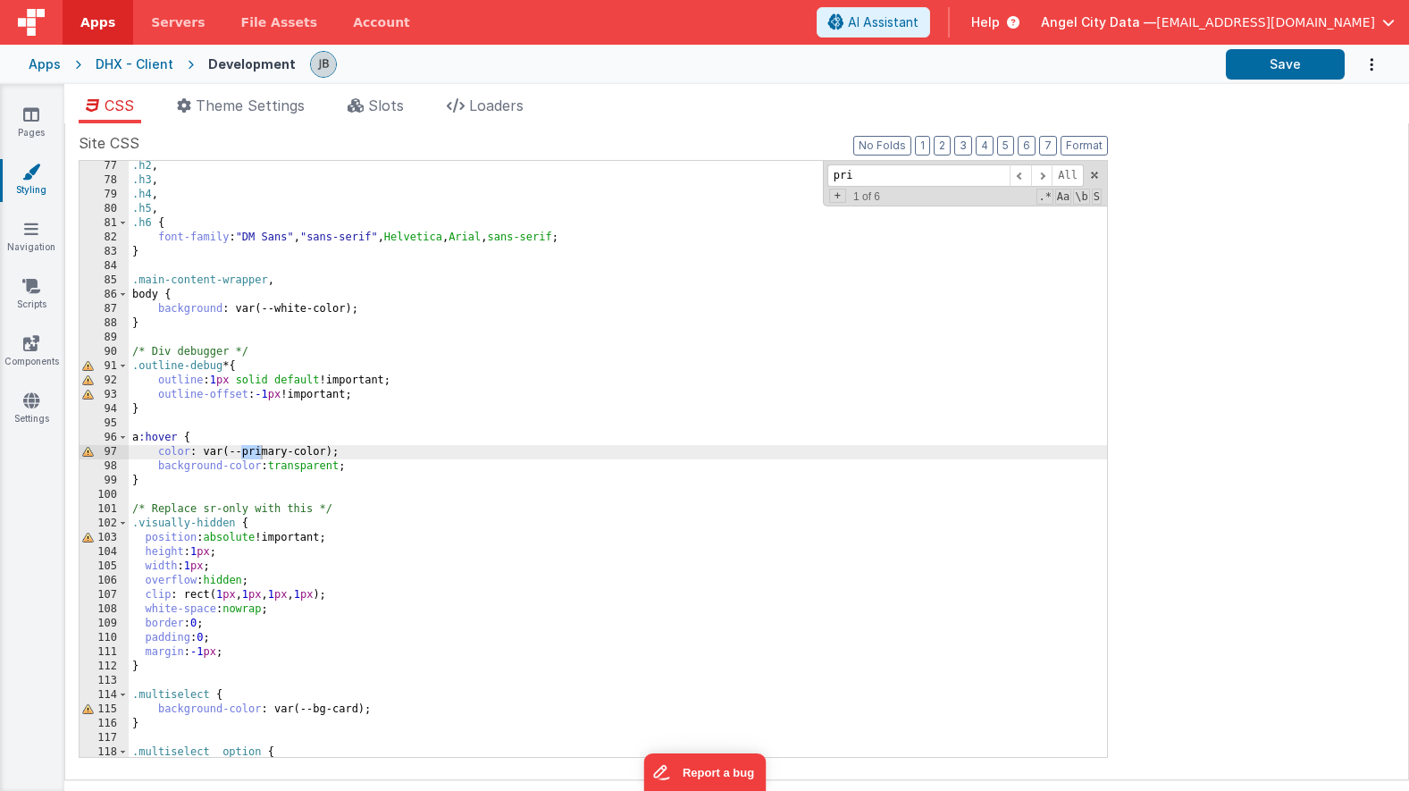
scroll to position [1088, 0]
click at [1039, 178] on span at bounding box center [1041, 175] width 21 height 22
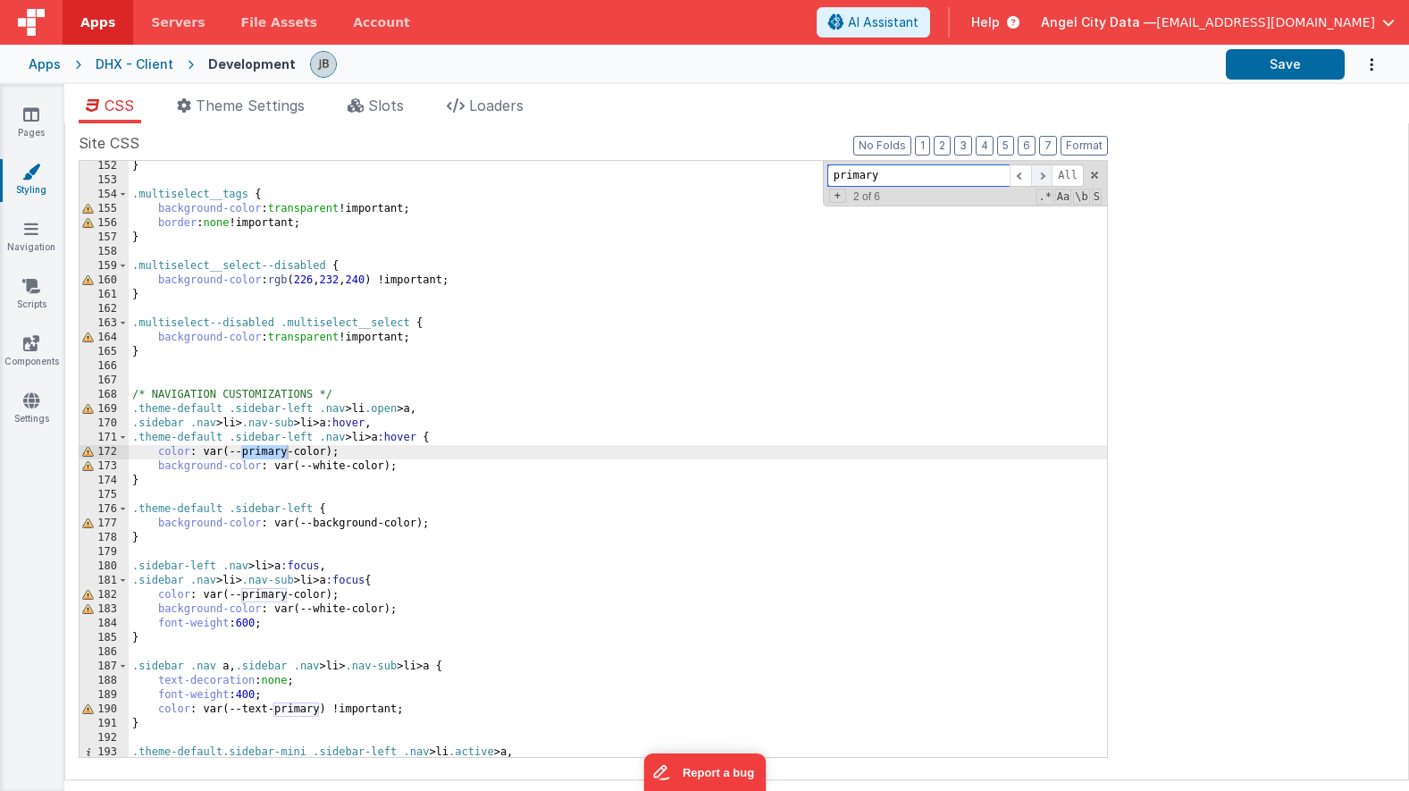
click at [1035, 172] on span at bounding box center [1041, 175] width 21 height 22
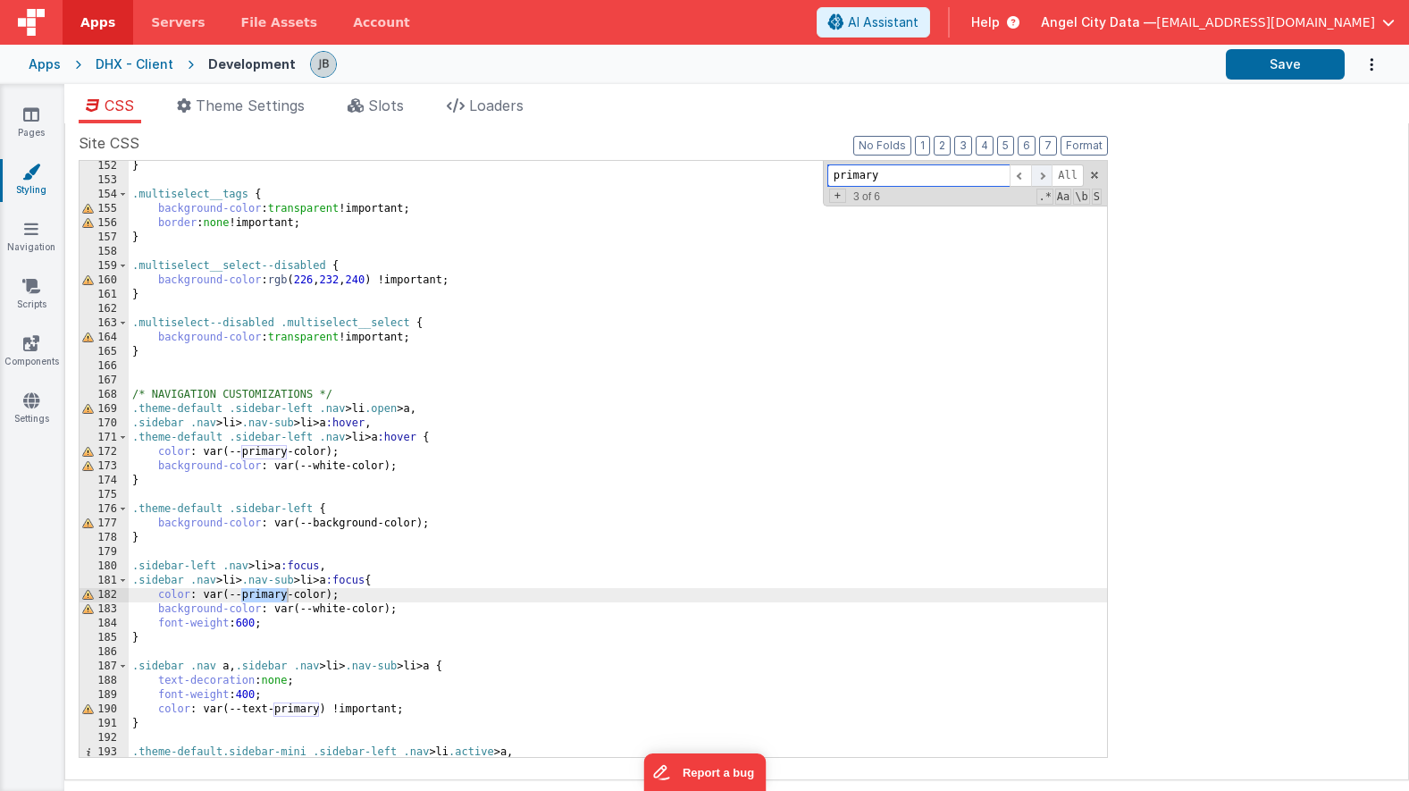
click at [1035, 172] on span at bounding box center [1041, 175] width 21 height 22
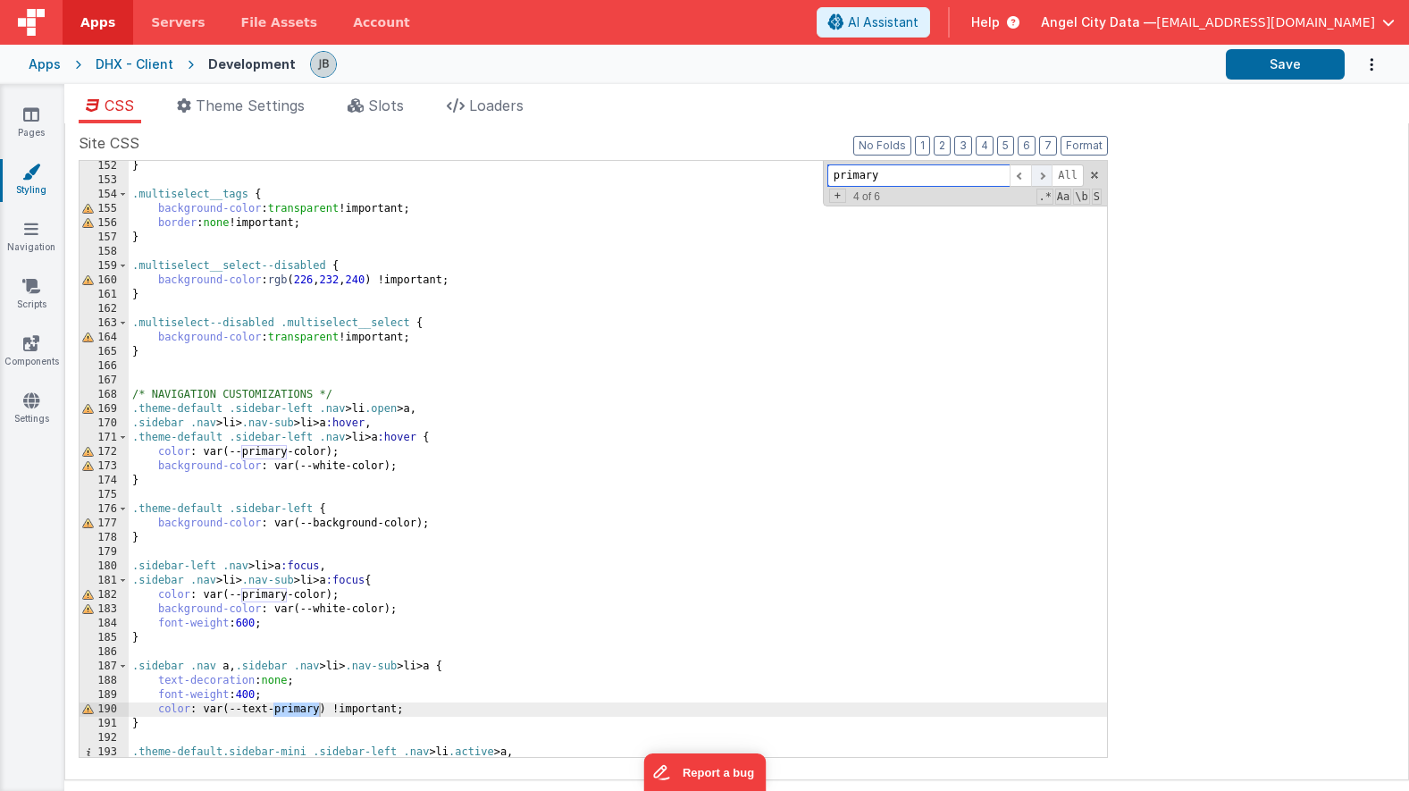
click at [1035, 172] on span at bounding box center [1041, 175] width 21 height 22
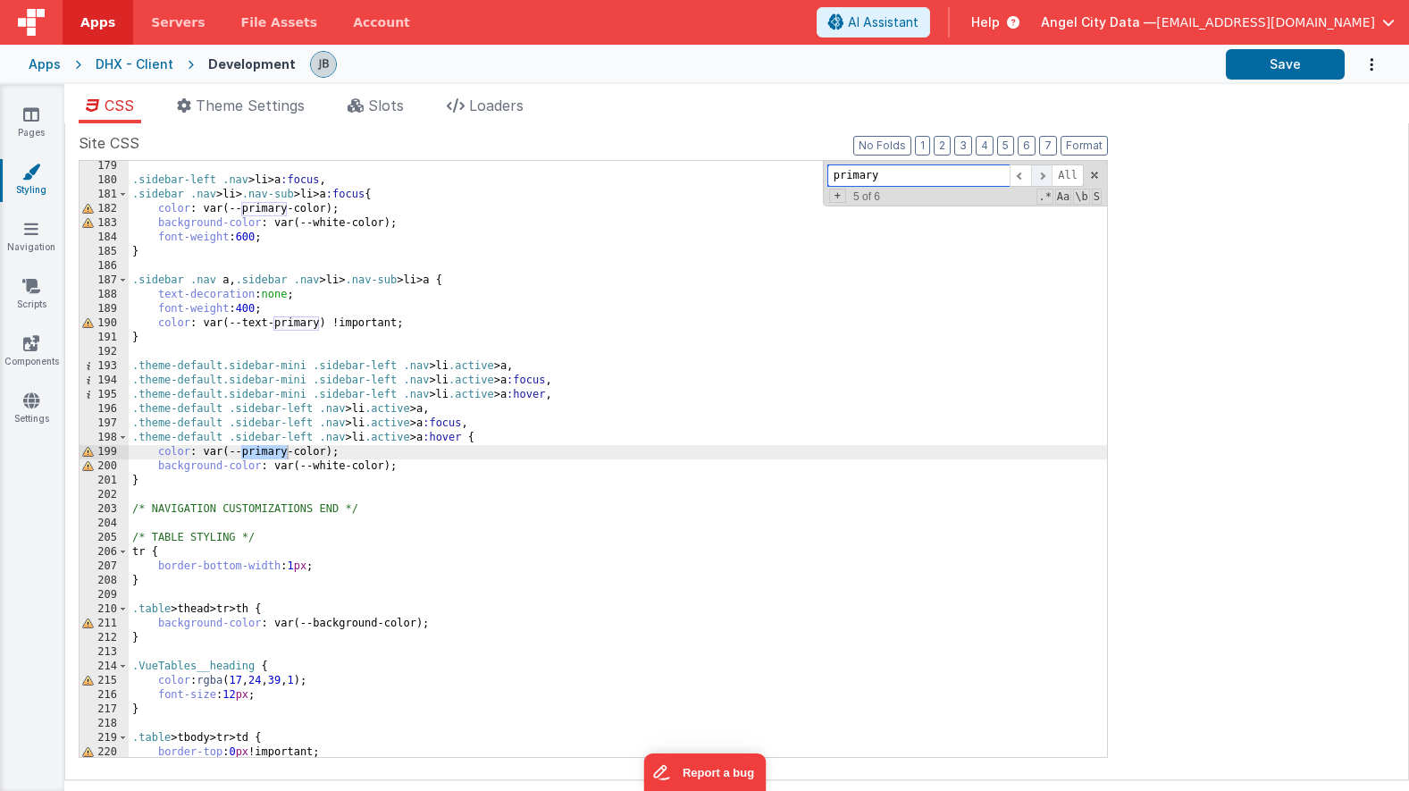
scroll to position [2547, 0]
click at [1031, 173] on span at bounding box center [1041, 175] width 21 height 22
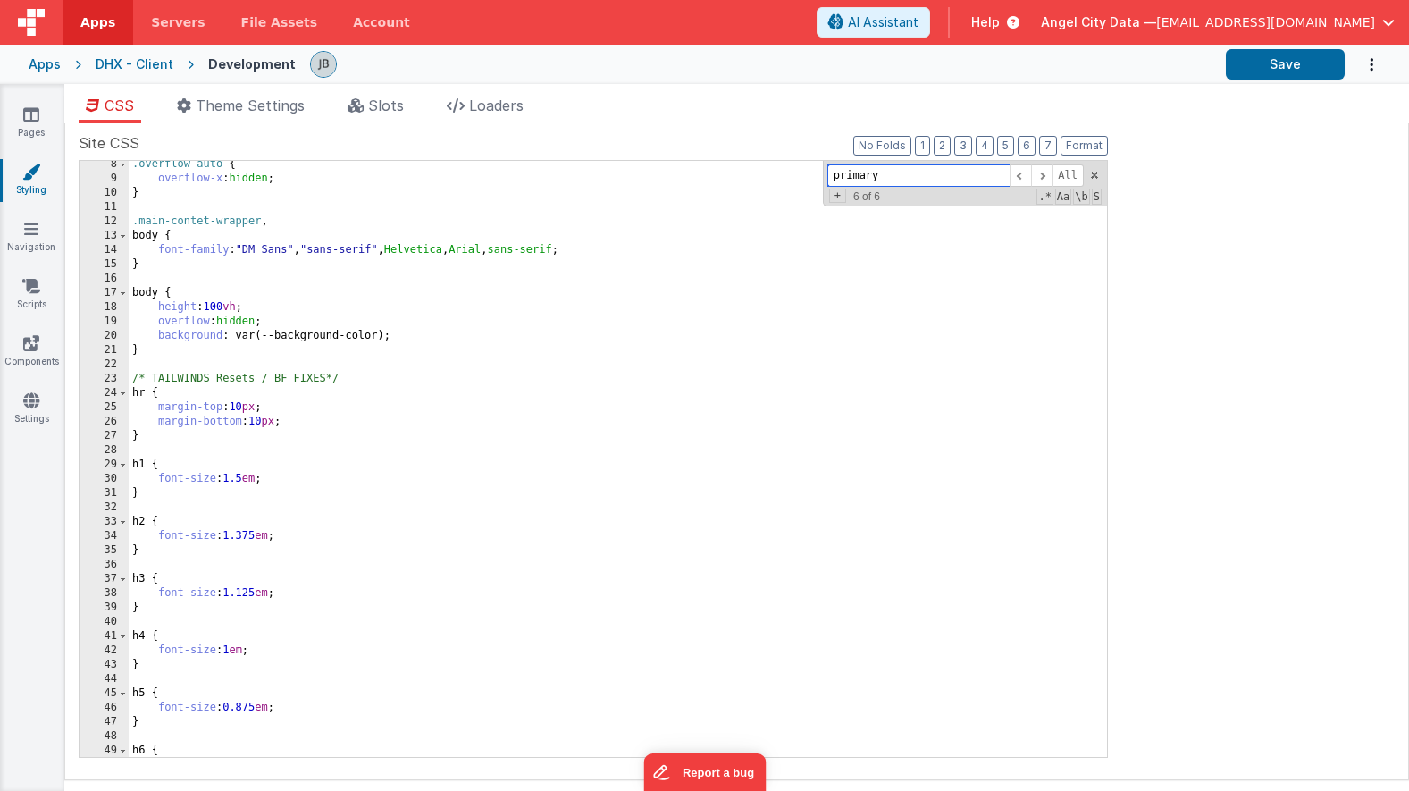
scroll to position [0, 0]
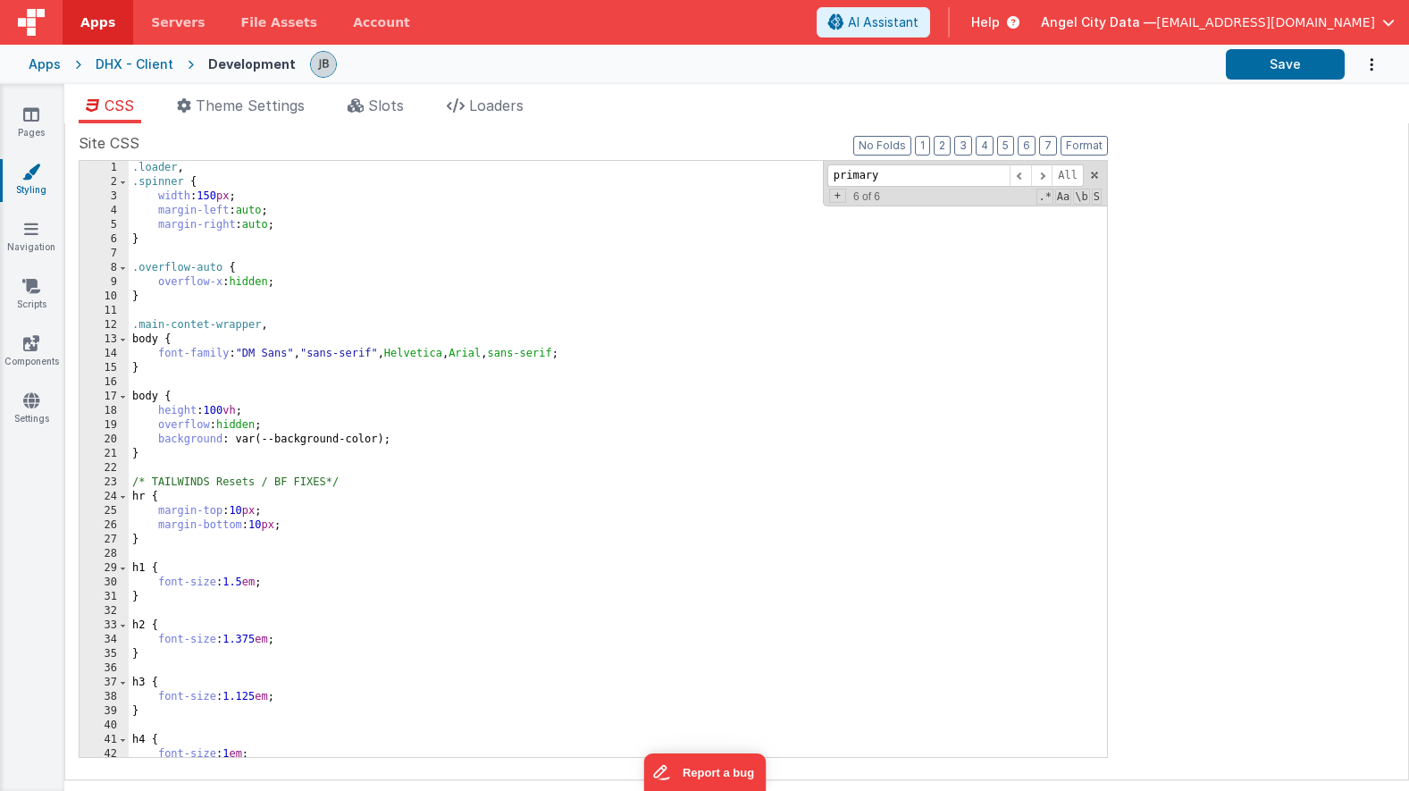
click at [332, 512] on div ".loader , .spinner { width : 150 px ; margin-left : auto ; margin-right : auto …" at bounding box center [618, 473] width 978 height 625
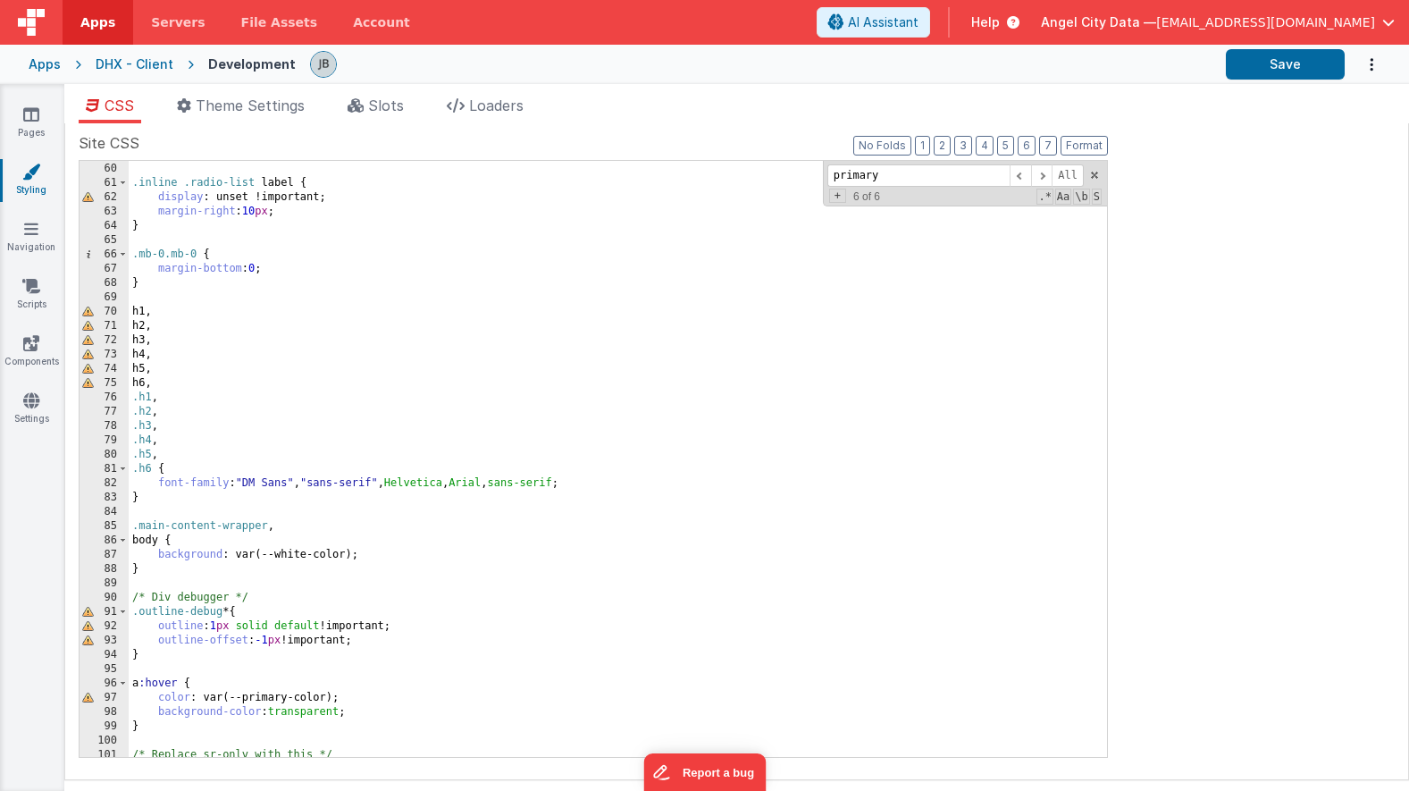
scroll to position [843, 0]
click at [322, 476] on div "} .inline .radio-list label { display : unset !important; margin-right : 10 px …" at bounding box center [618, 459] width 978 height 625
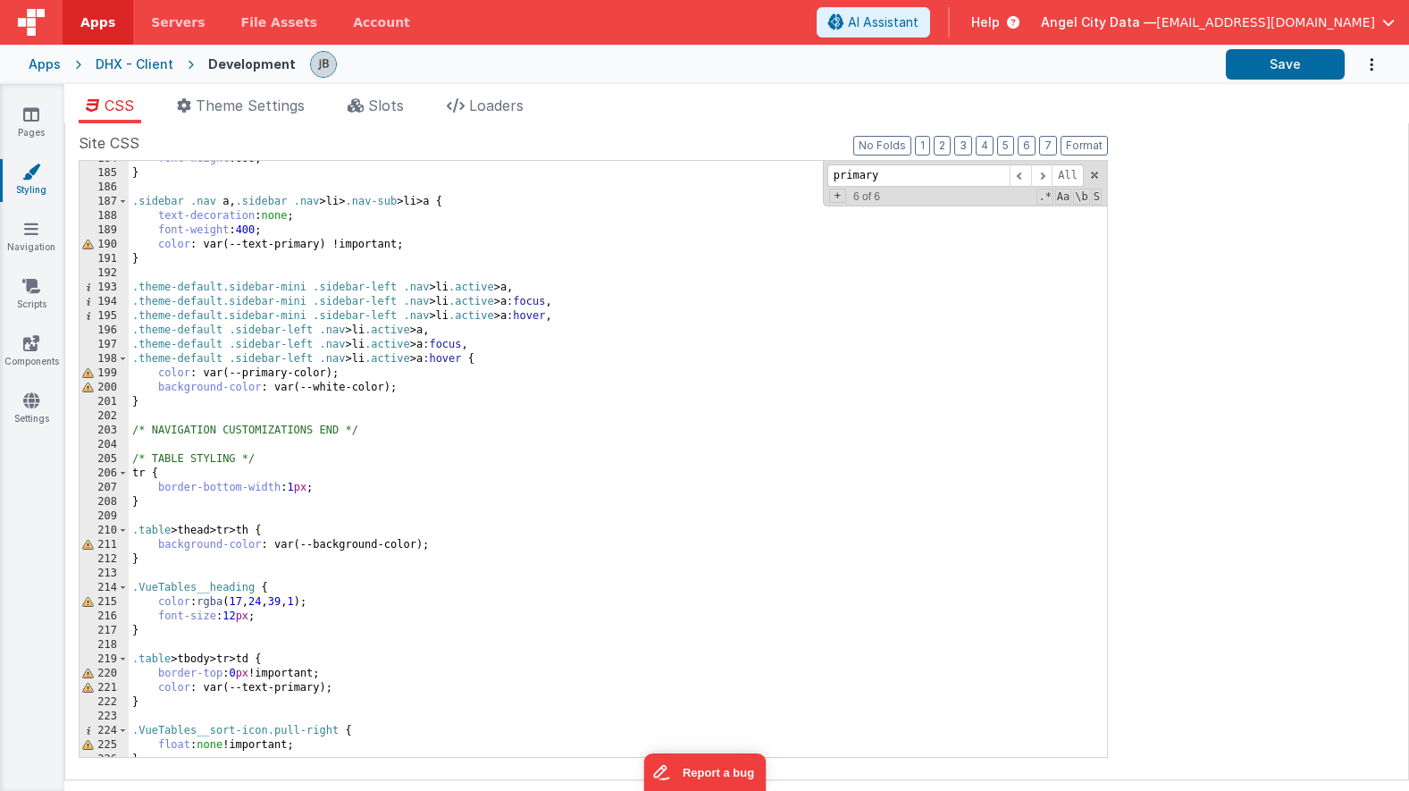
scroll to position [2635, 0]
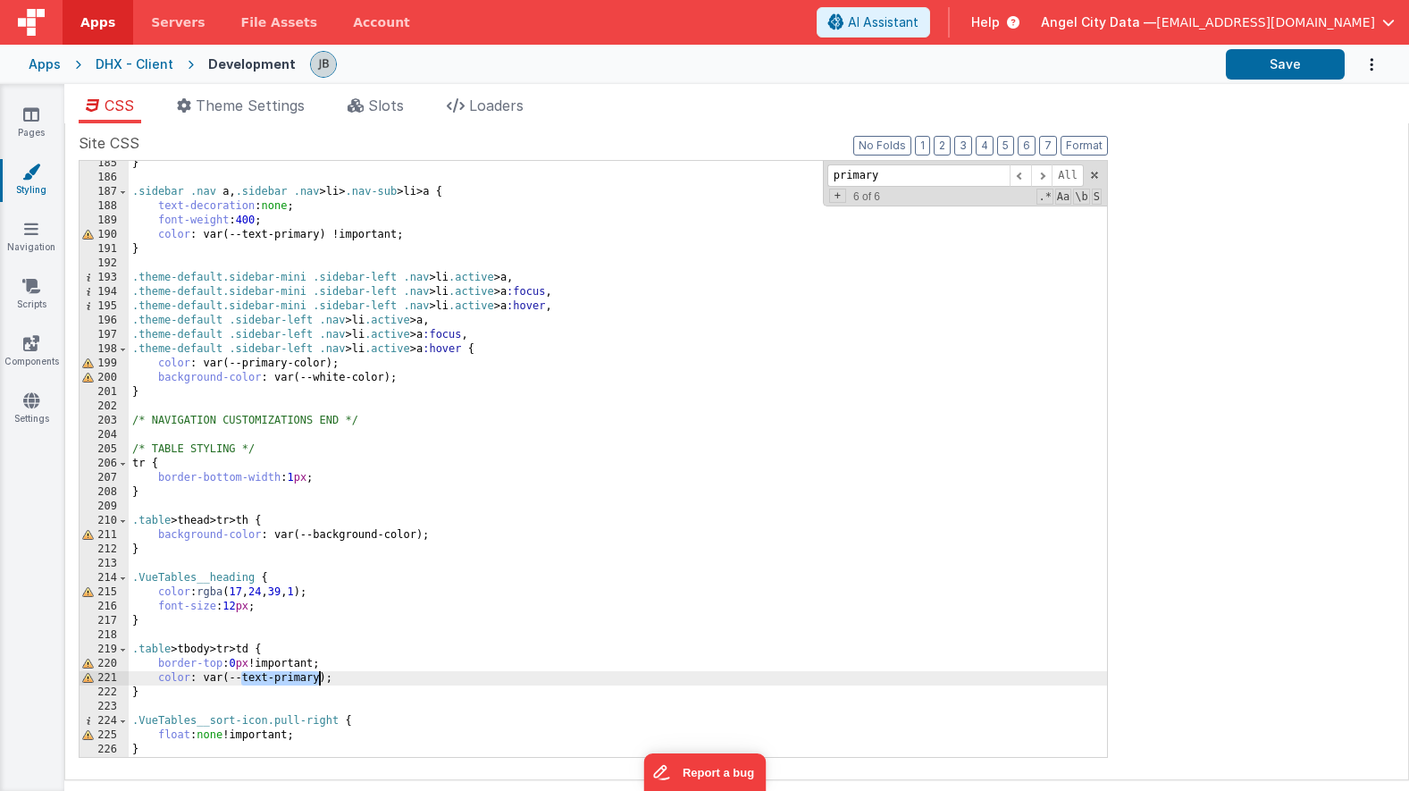
drag, startPoint x: 241, startPoint y: 680, endPoint x: 319, endPoint y: 683, distance: 77.8
click at [319, 683] on div "} .sidebar .nav a , .sidebar .nav > li > .nav-sub > li > a { text-decoration : …" at bounding box center [618, 468] width 978 height 625
type input "text-primary"
click at [1020, 180] on span at bounding box center [1020, 175] width 21 height 22
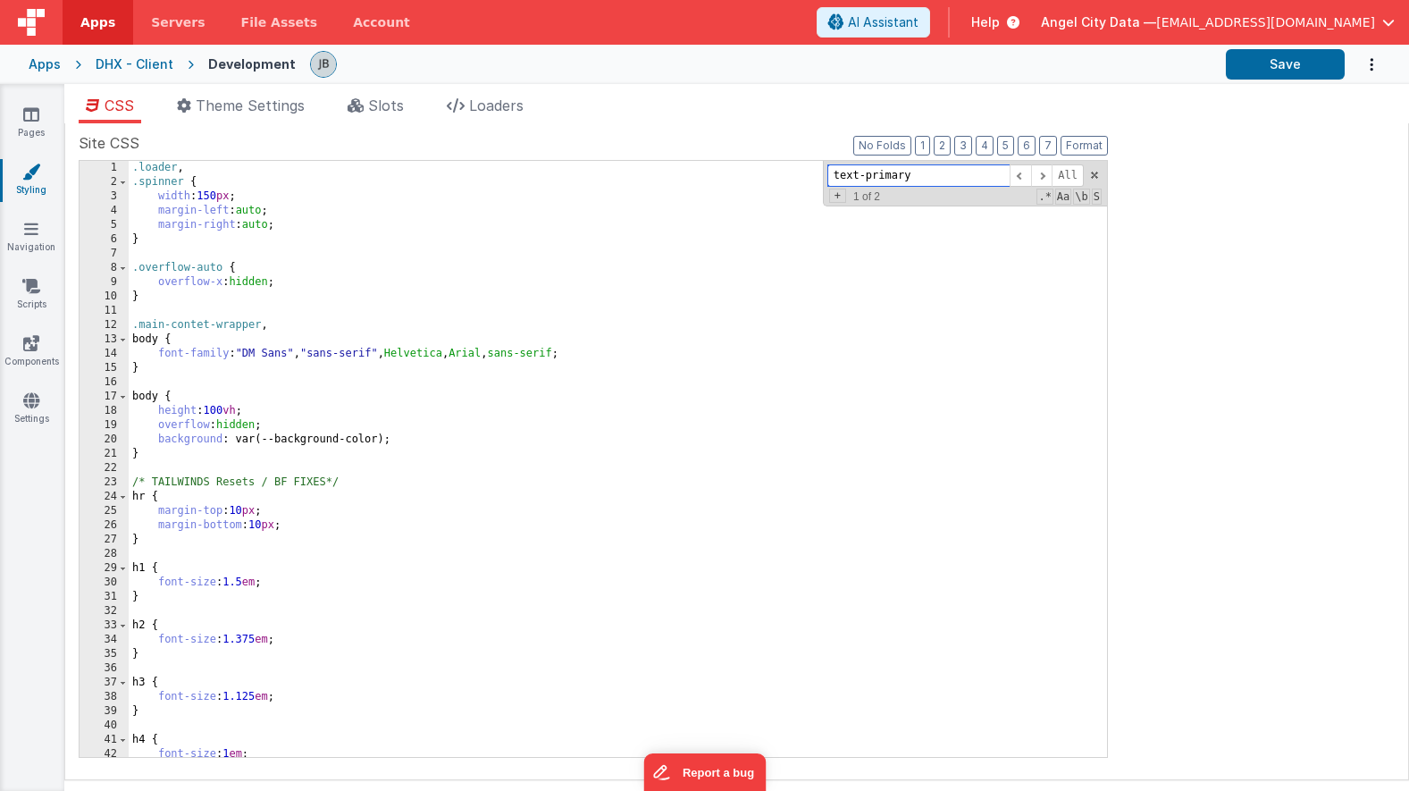
scroll to position [0, 0]
click at [266, 112] on span "Theme Settings" at bounding box center [250, 105] width 109 height 18
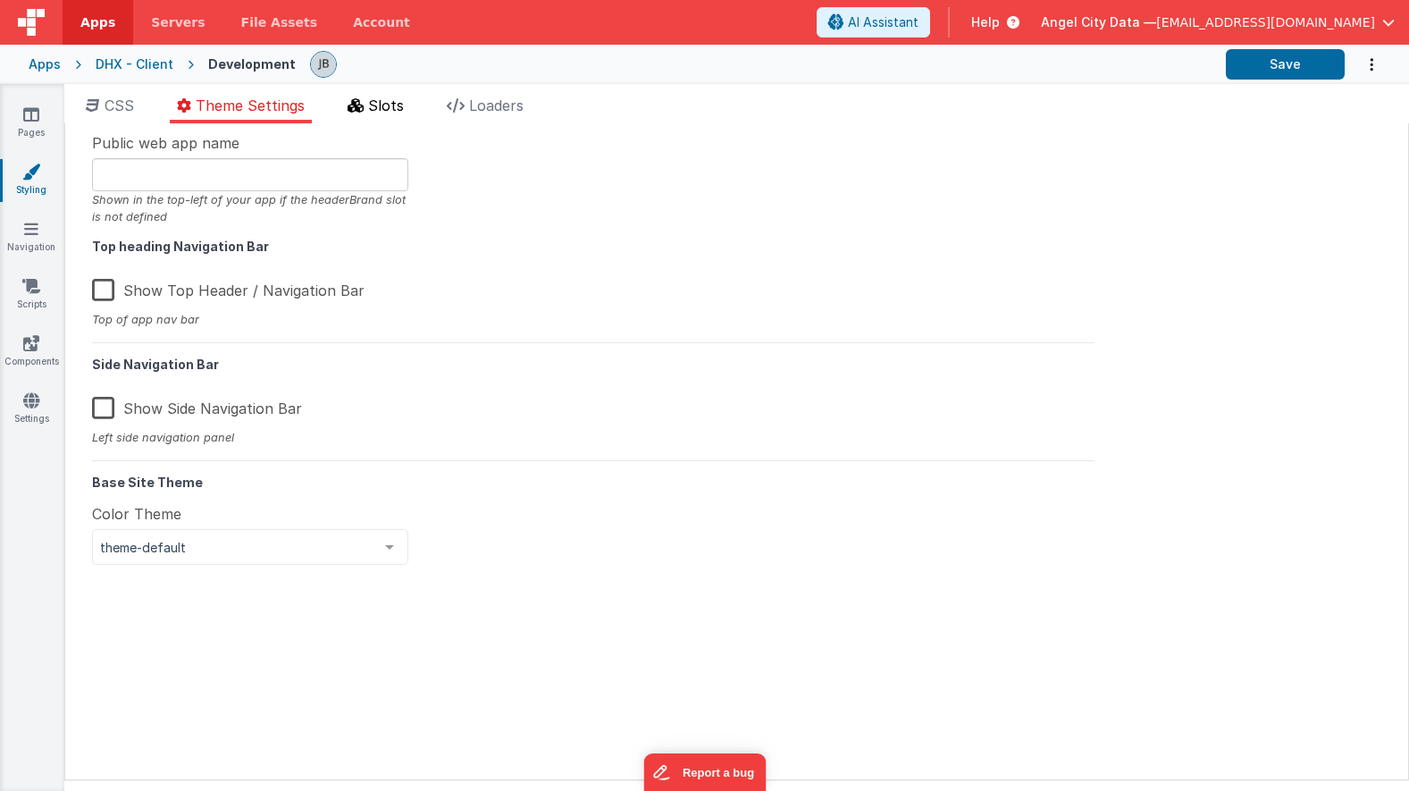
click at [358, 107] on icon at bounding box center [356, 105] width 16 height 14
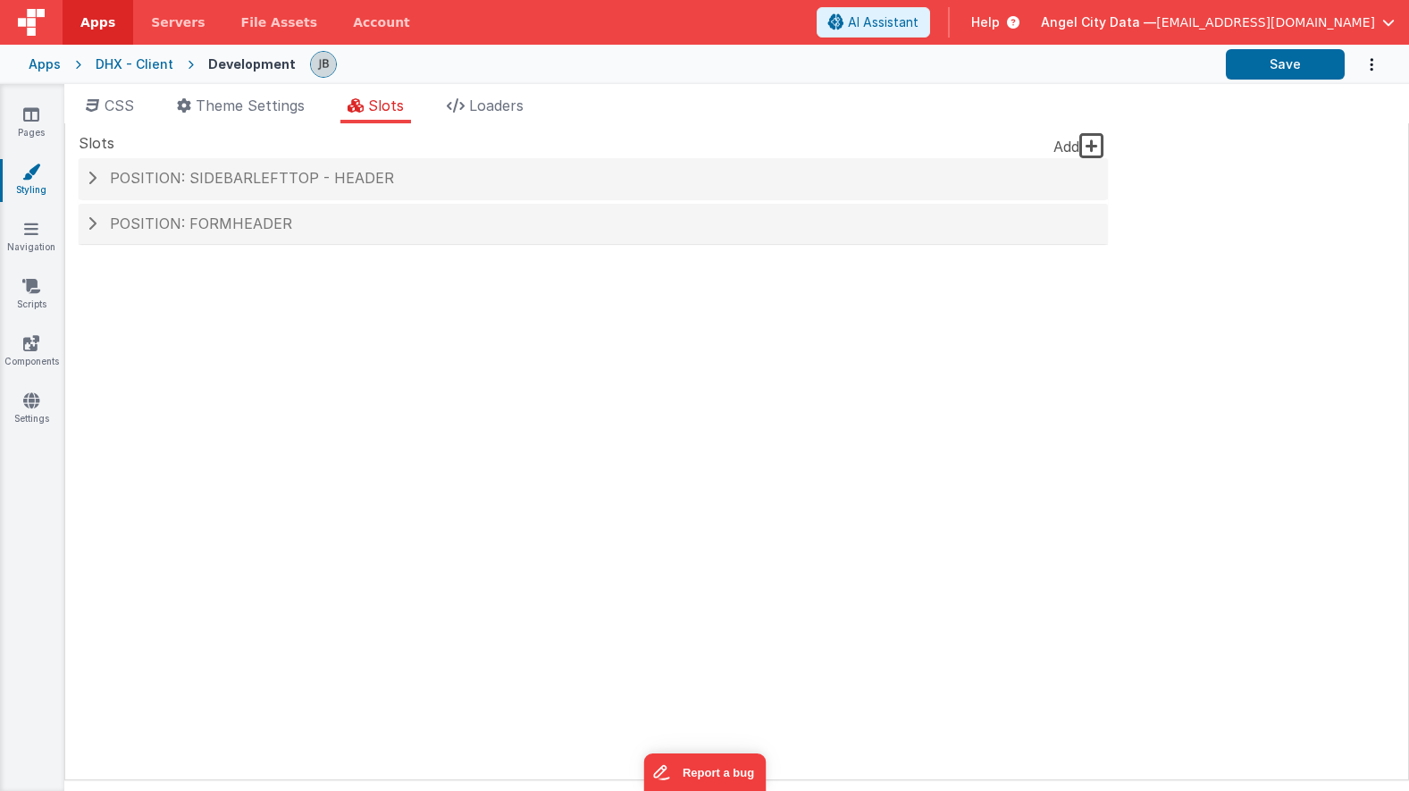
click at [1087, 140] on icon at bounding box center [1091, 145] width 25 height 29
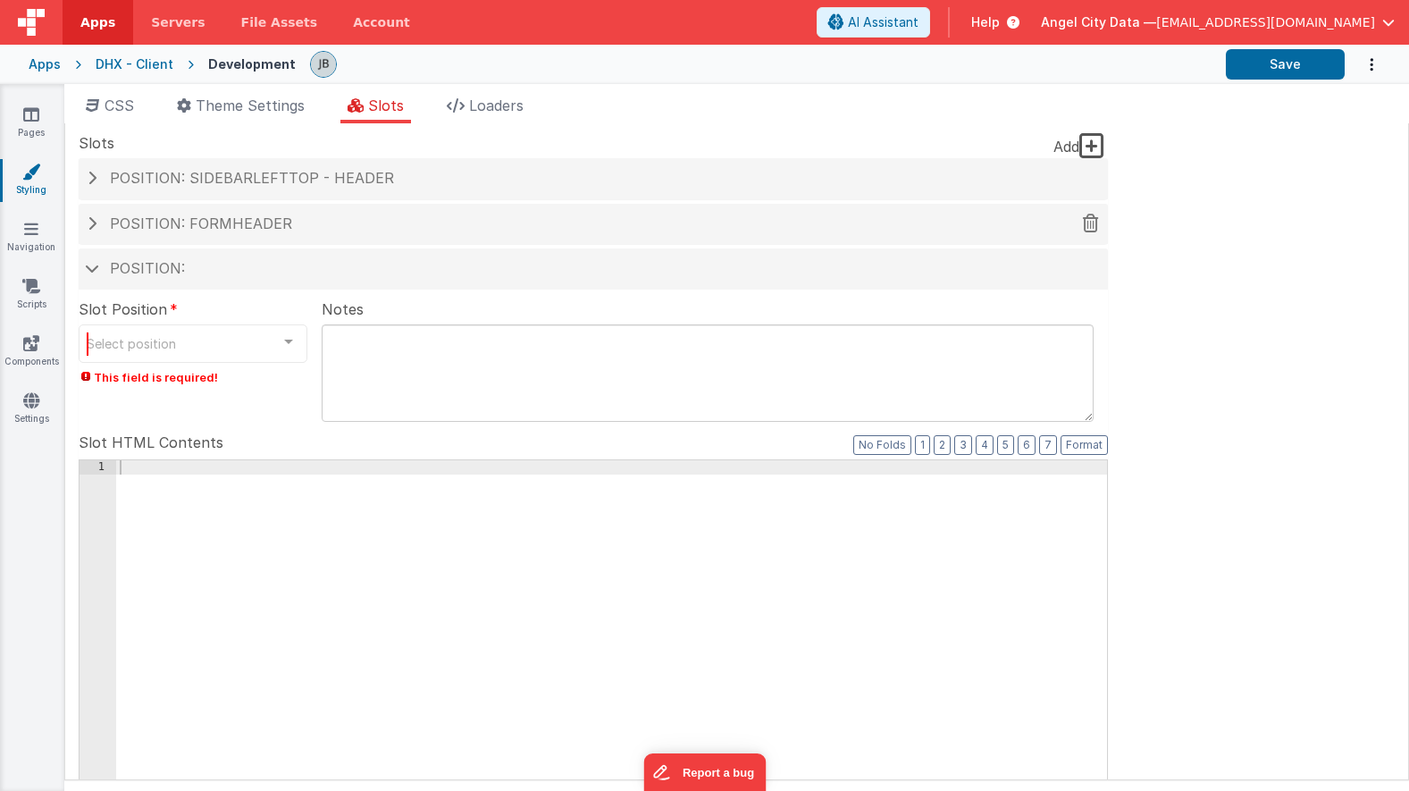
click at [452, 243] on div "Position: formHeader" at bounding box center [593, 224] width 1029 height 41
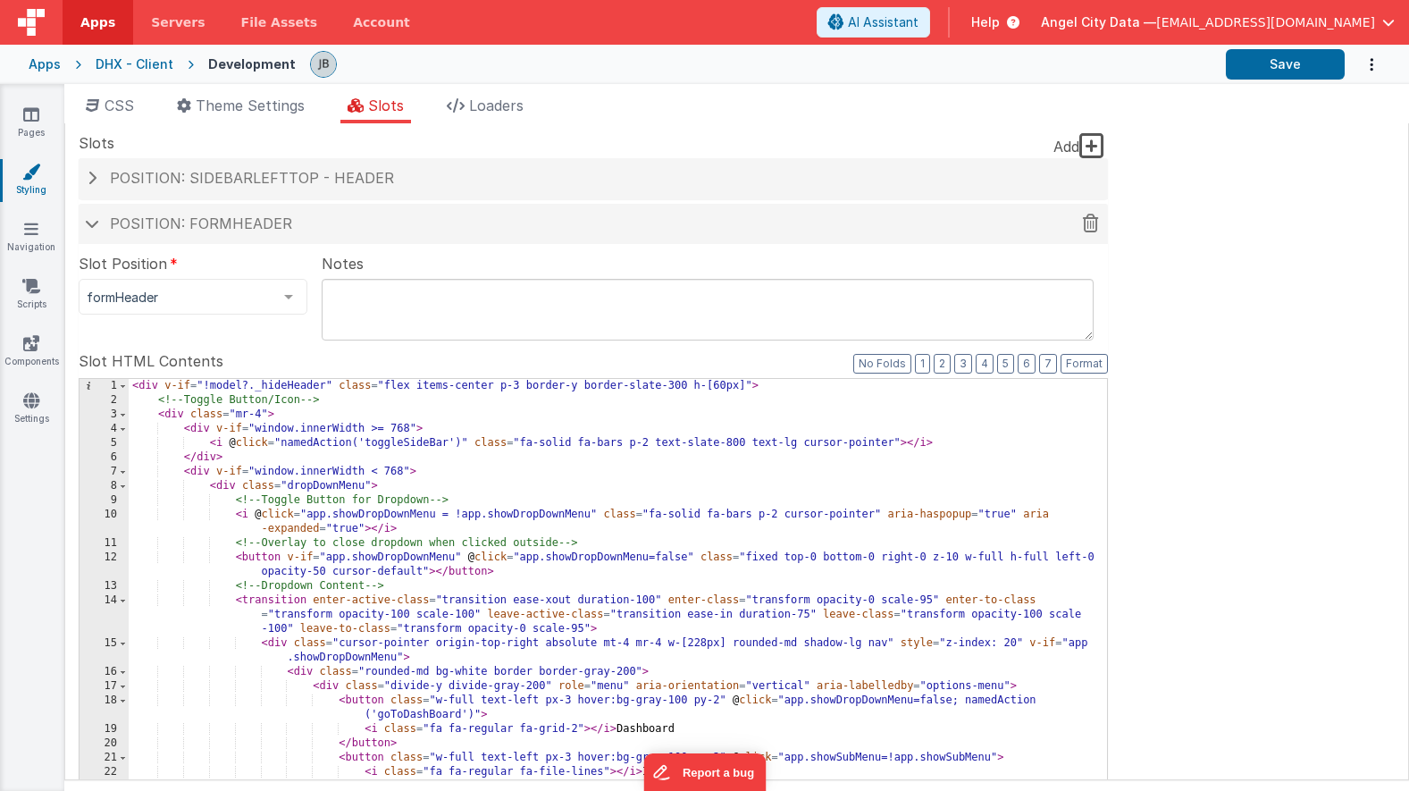
click at [442, 206] on div "Position: formHeader" at bounding box center [593, 224] width 1029 height 41
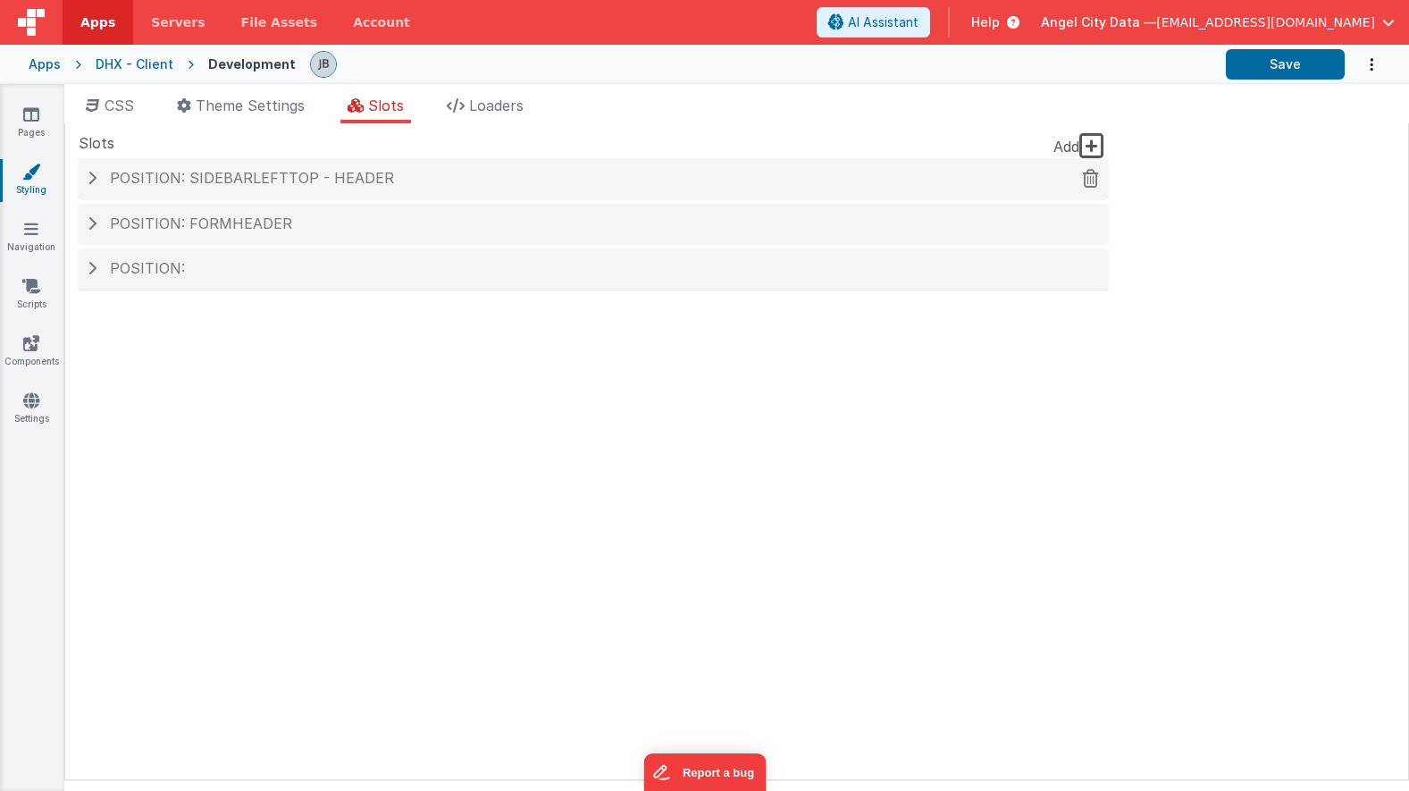
click at [435, 180] on h4 "Position: sidebarLeftTop - header" at bounding box center [593, 179] width 1011 height 16
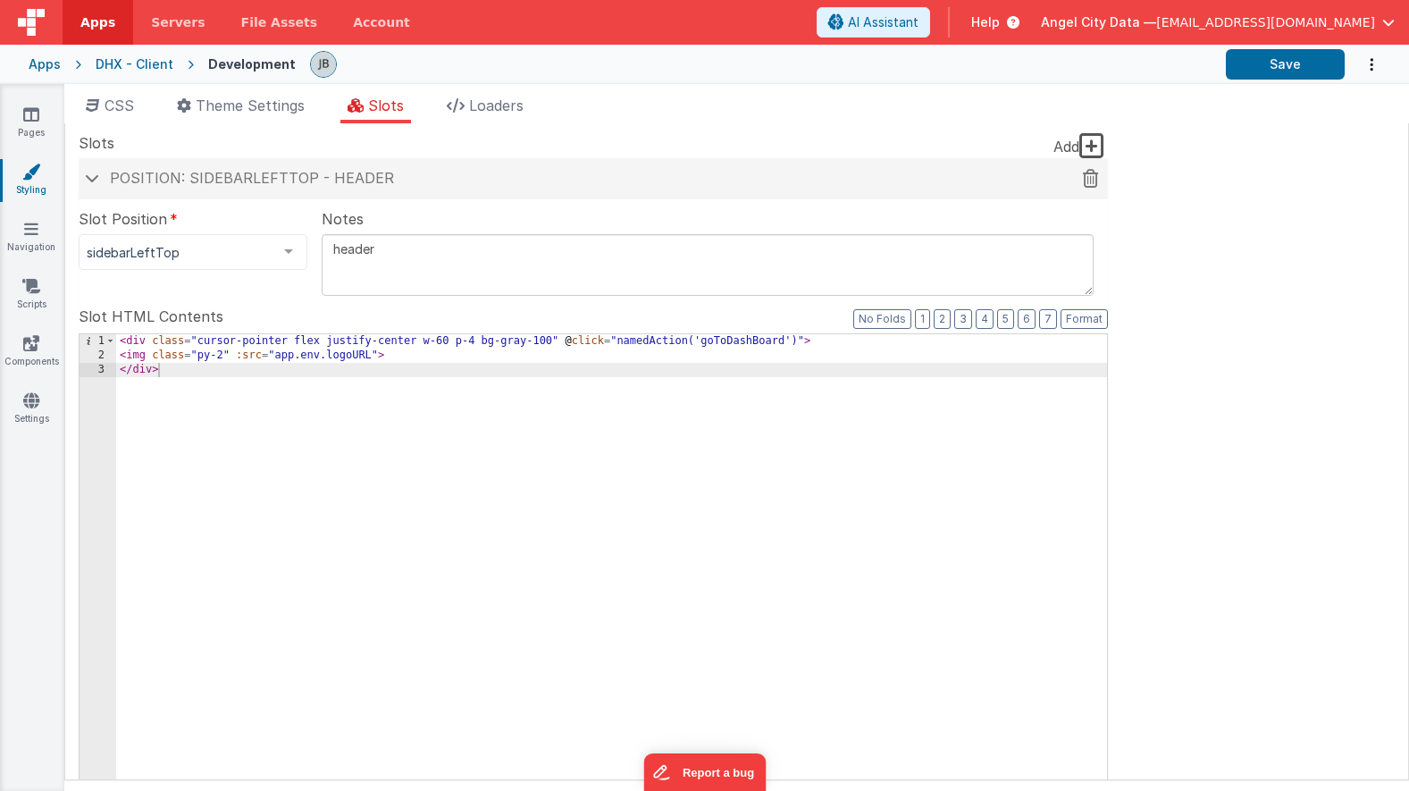
click at [97, 173] on h4 "Position: sidebarLeftTop - header" at bounding box center [593, 179] width 1011 height 16
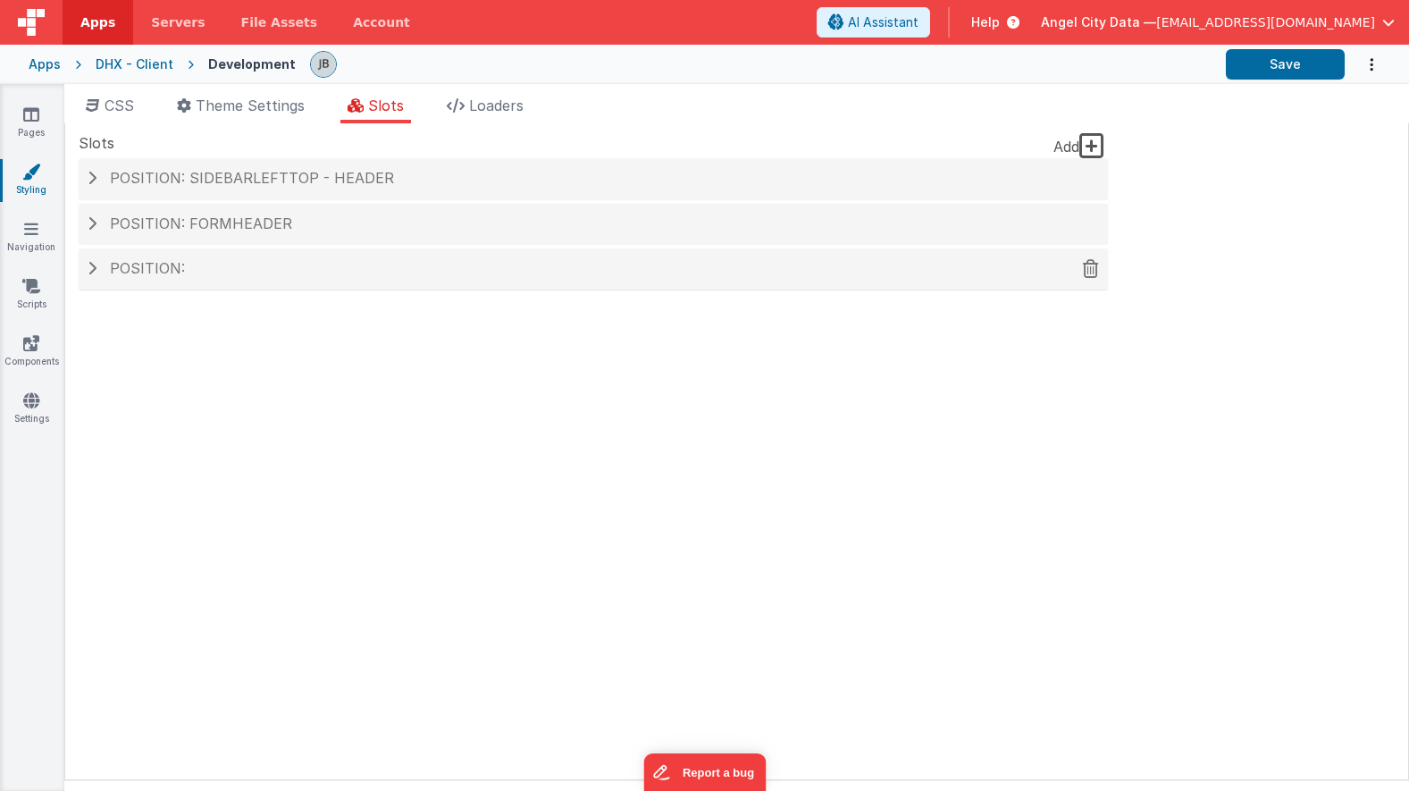
click at [1091, 269] on icon at bounding box center [1091, 268] width 16 height 1
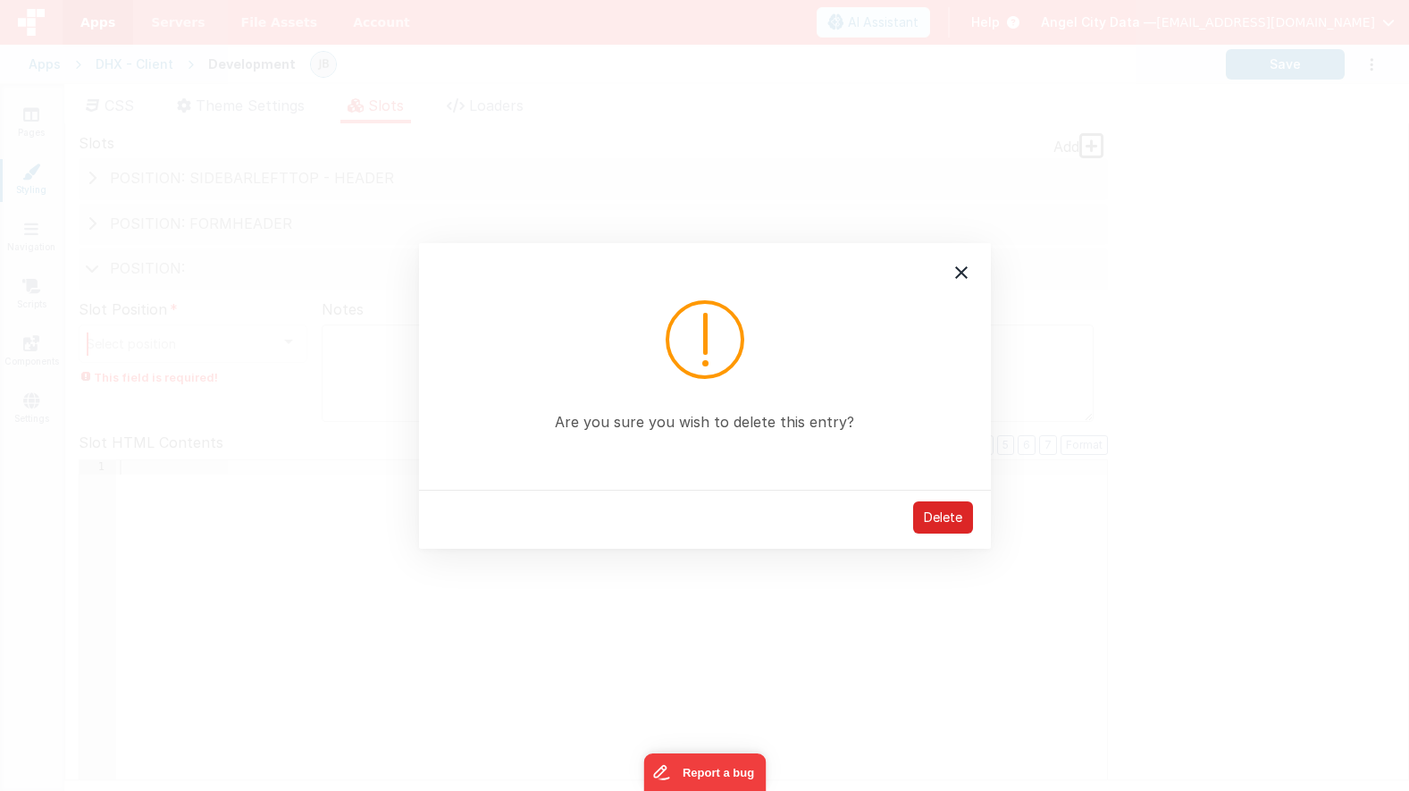
click at [936, 529] on div "Delete" at bounding box center [943, 517] width 60 height 32
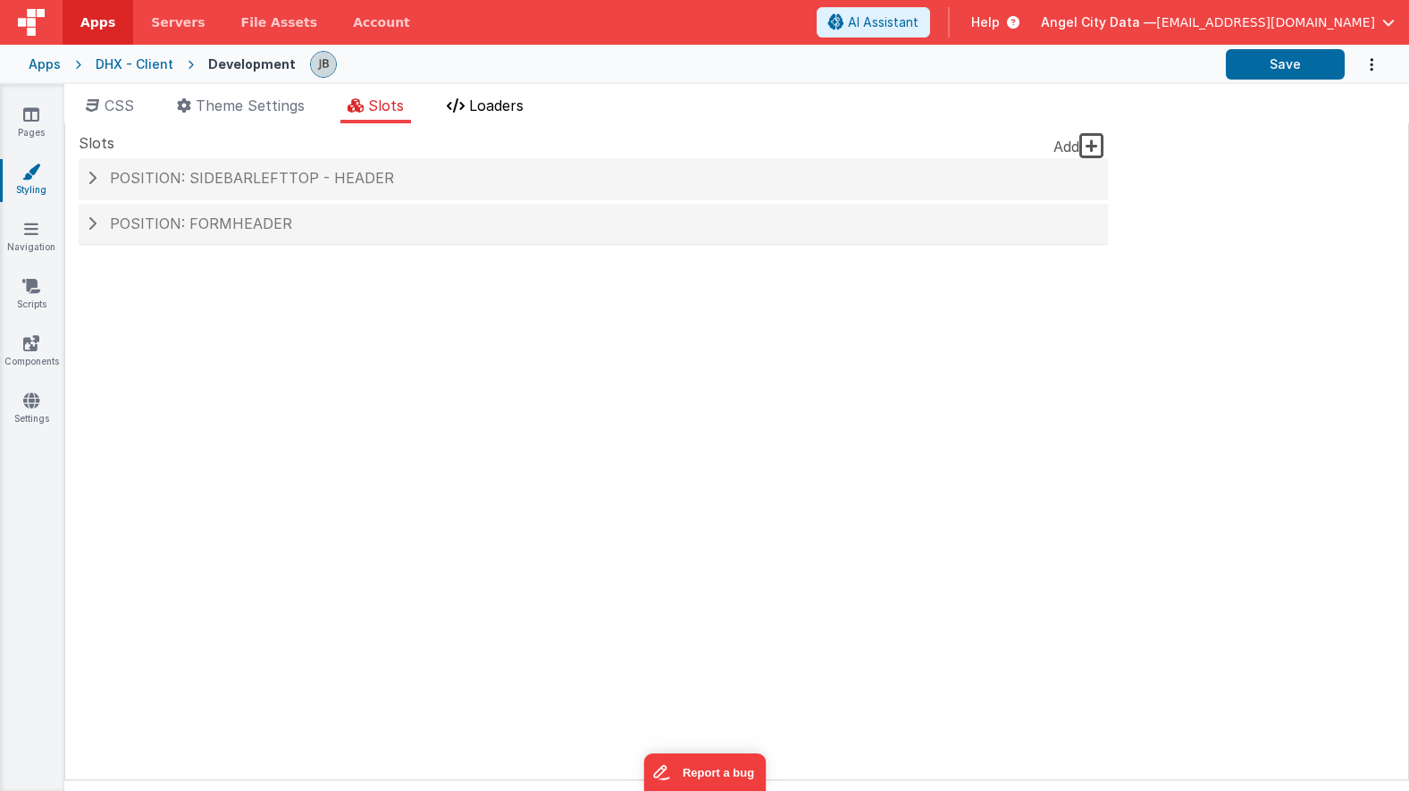
click at [487, 106] on span "Loaders" at bounding box center [496, 105] width 55 height 18
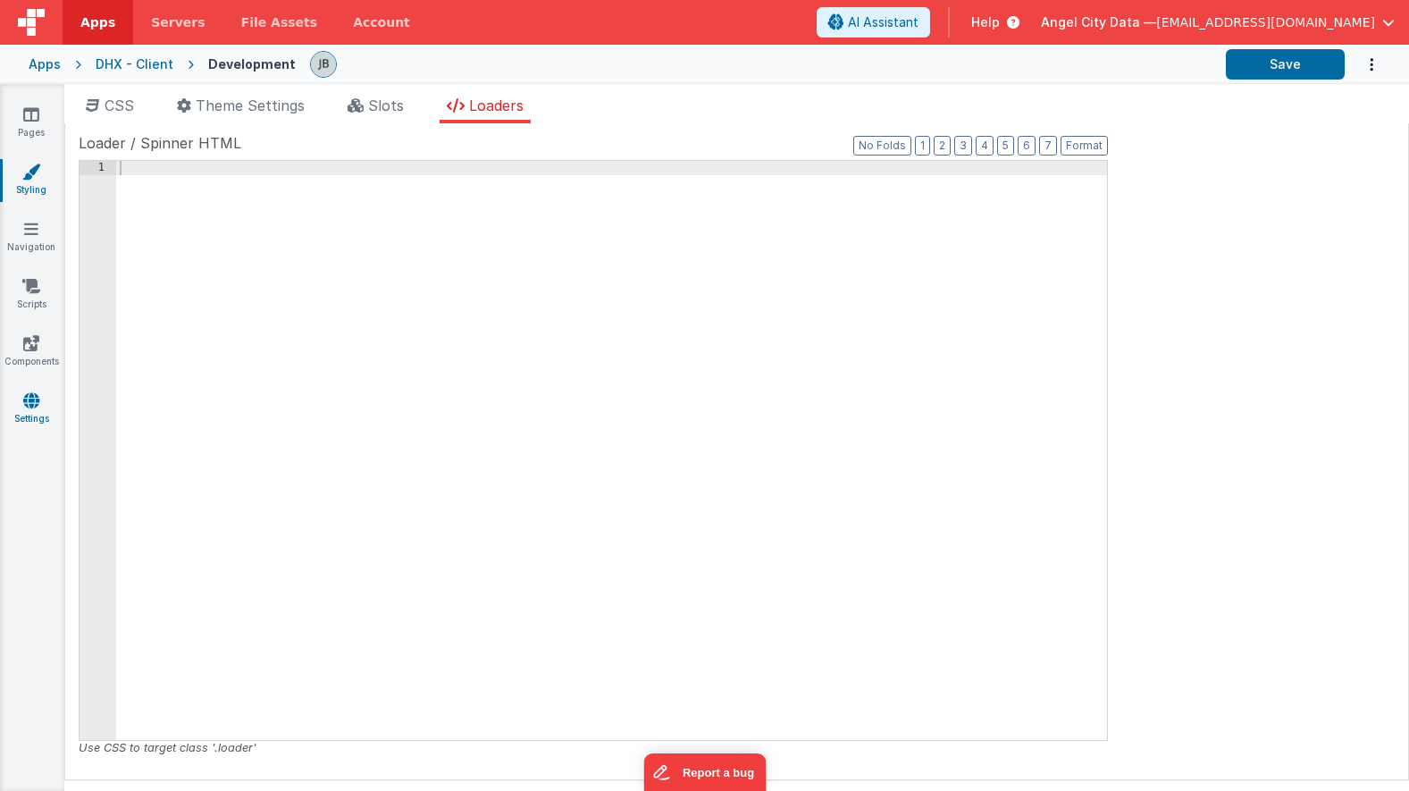
click at [32, 391] on icon at bounding box center [31, 400] width 16 height 18
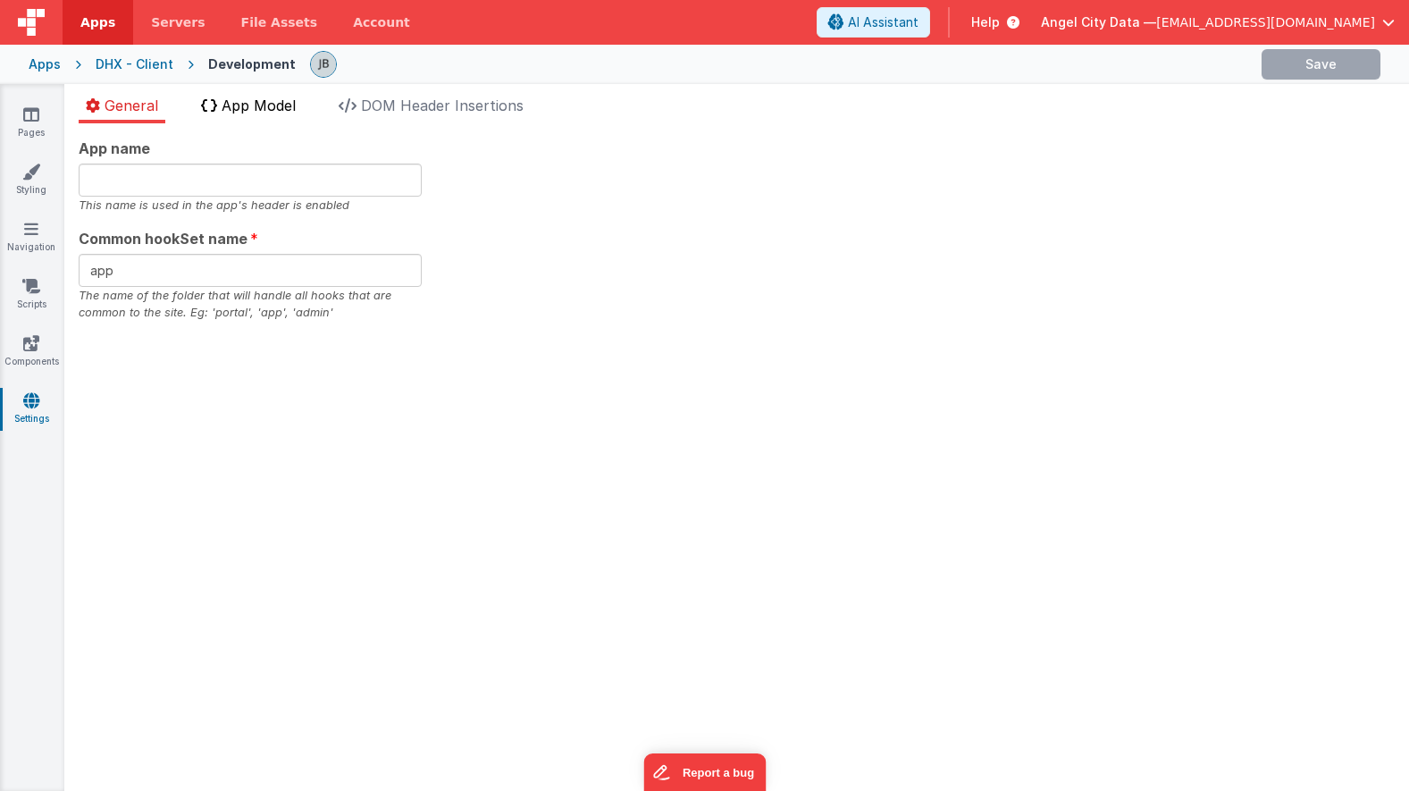
click at [263, 109] on span "App Model" at bounding box center [259, 105] width 74 height 18
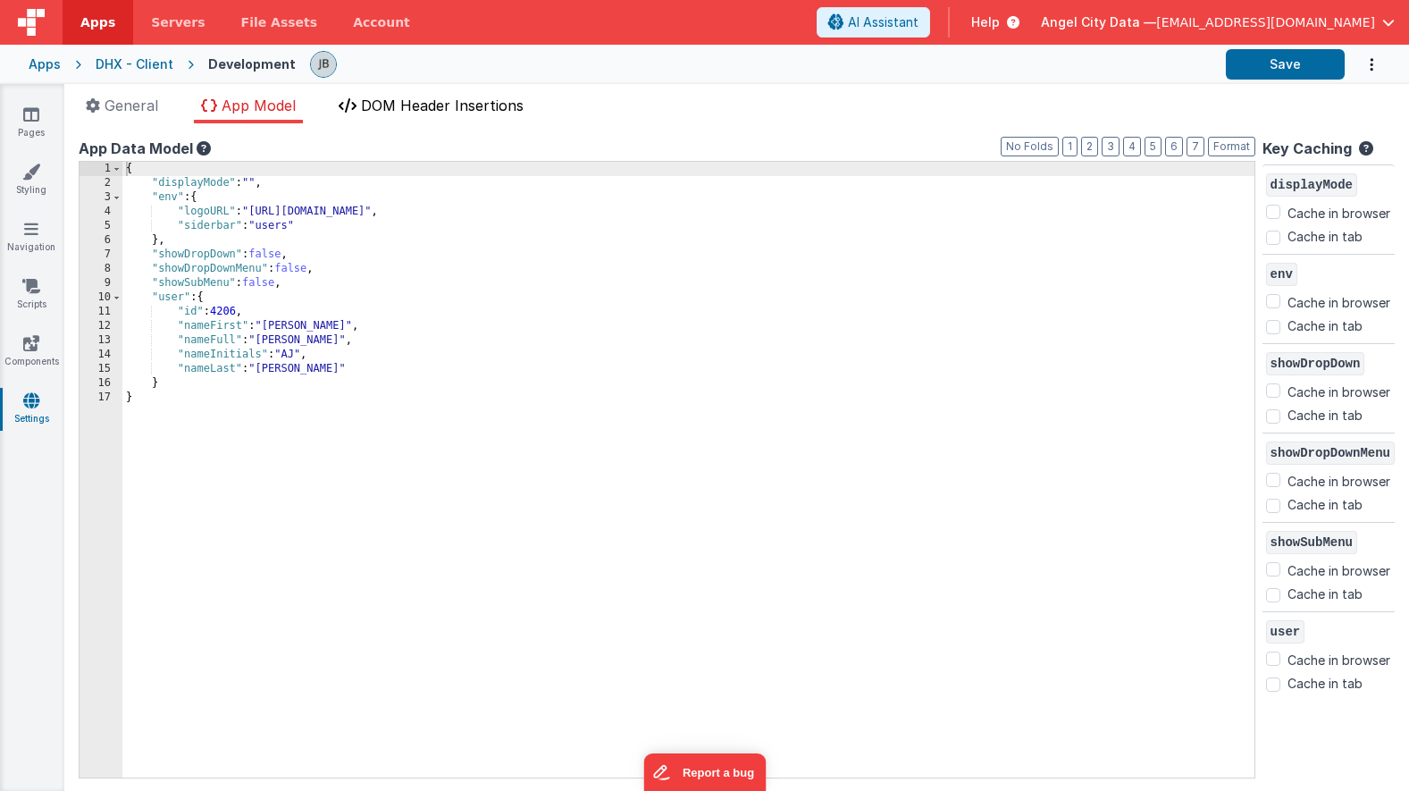
click at [407, 113] on span "DOM Header Insertions" at bounding box center [442, 105] width 163 height 18
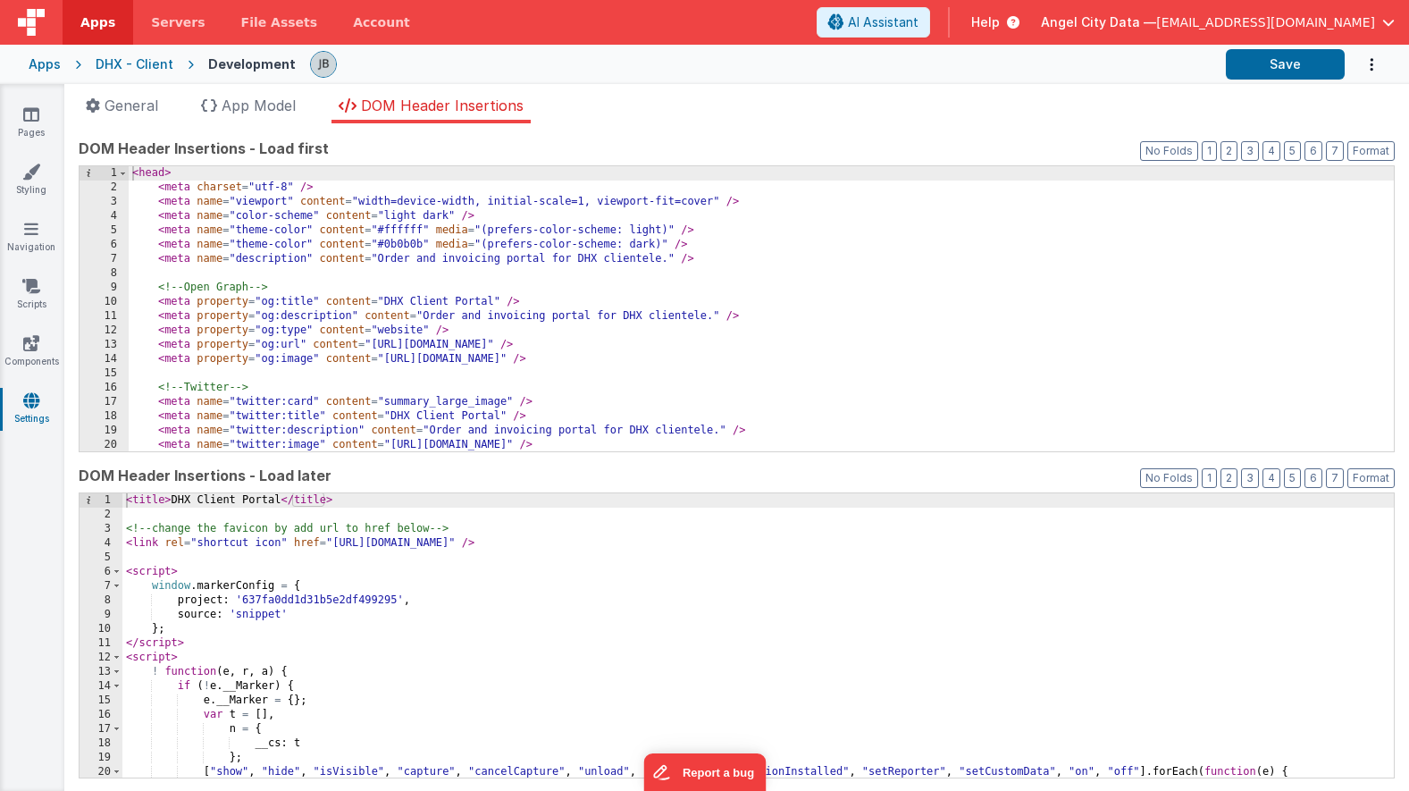
click at [293, 368] on div "< head > < meta charset = "utf-8" /> < meta name = "viewport" content = "width=…" at bounding box center [761, 323] width 1265 height 314
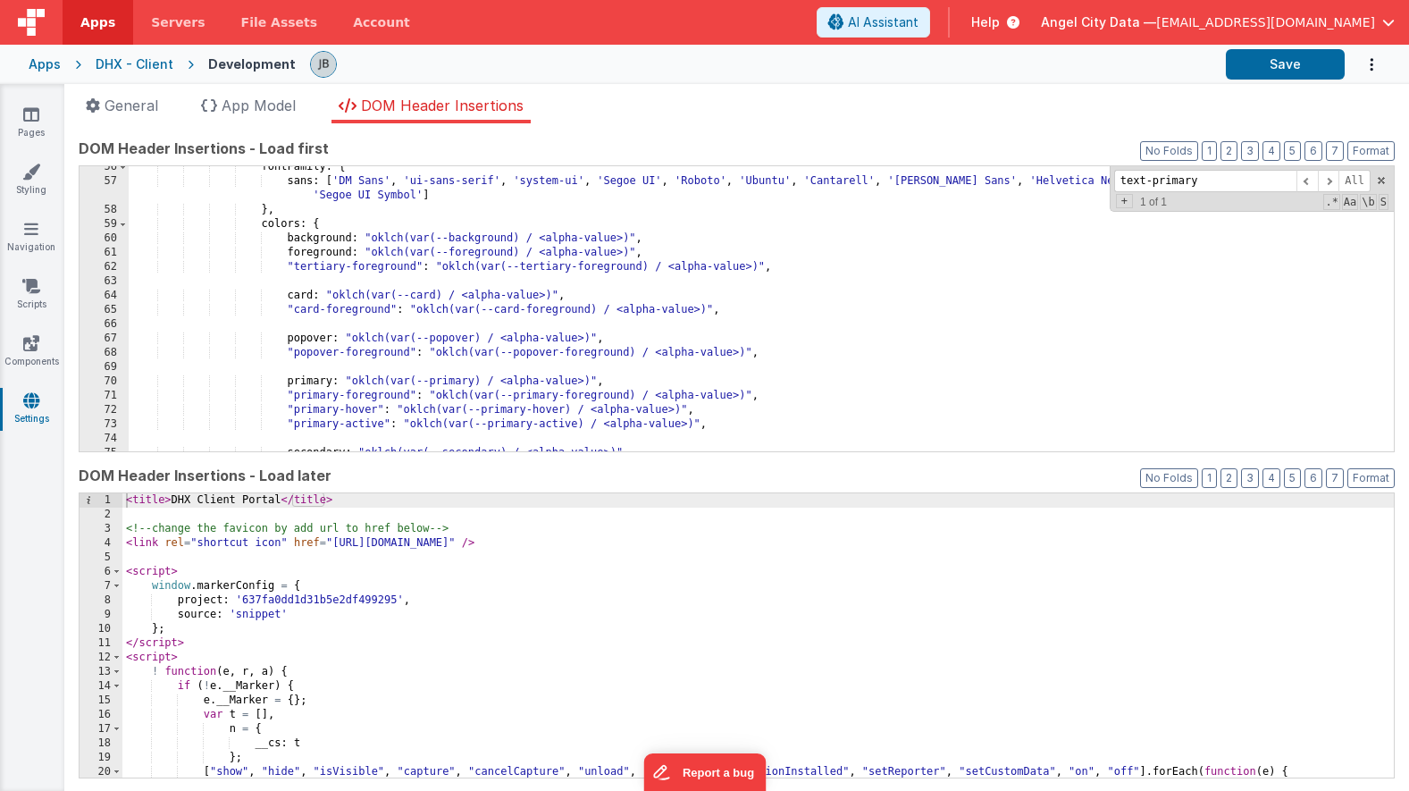
scroll to position [793, 0]
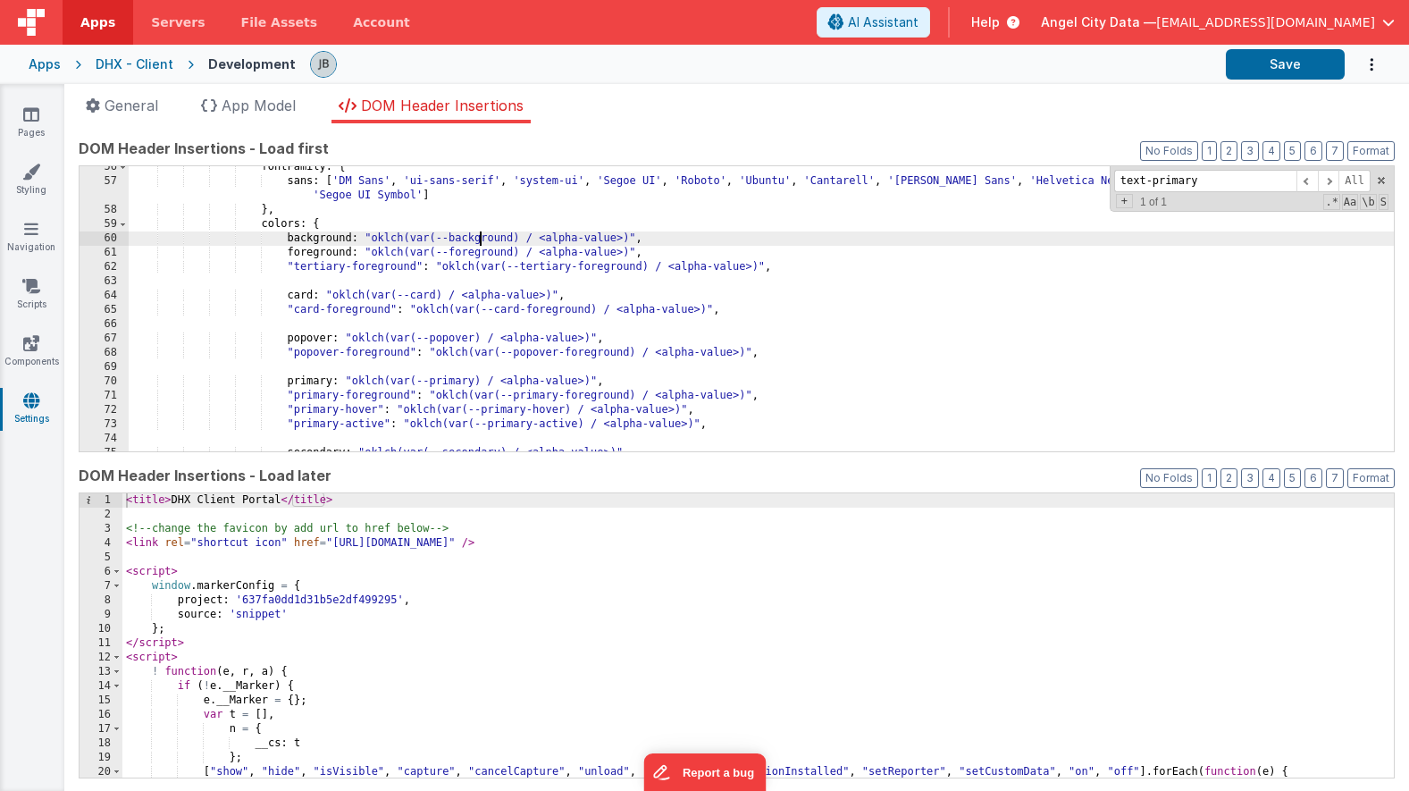
click at [478, 241] on div "fontFamily : { sans : [ 'DM Sans' , 'ui-sans-serif' , 'system-ui' , 'Segoe UI' …" at bounding box center [761, 317] width 1265 height 314
type input "background"
click at [1316, 184] on span at bounding box center [1306, 181] width 21 height 22
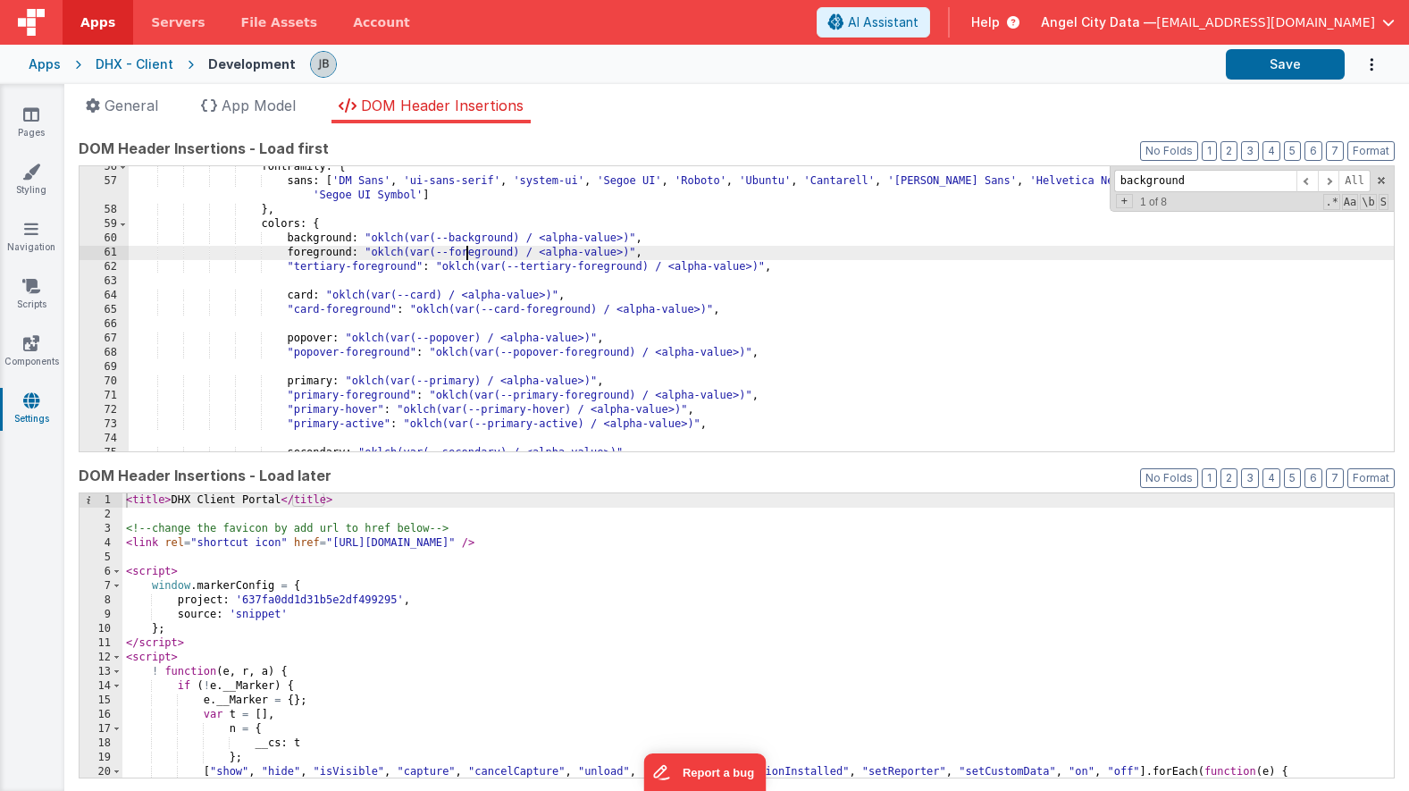
click at [464, 253] on div "fontFamily : { sans : [ 'DM Sans' , 'ui-sans-serif' , 'system-ui' , 'Segoe UI' …" at bounding box center [761, 317] width 1265 height 314
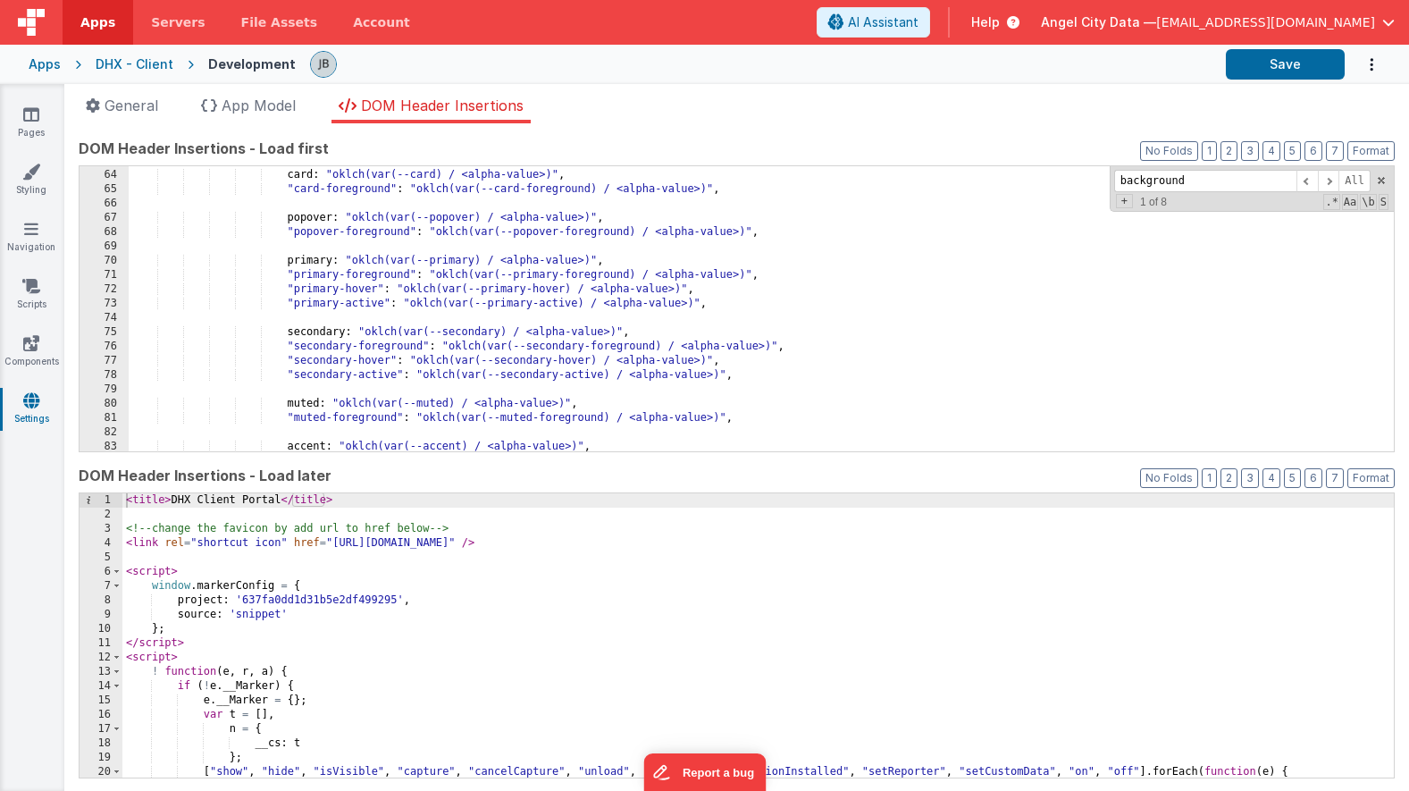
scroll to position [913, 0]
click at [34, 335] on icon at bounding box center [31, 343] width 16 height 18
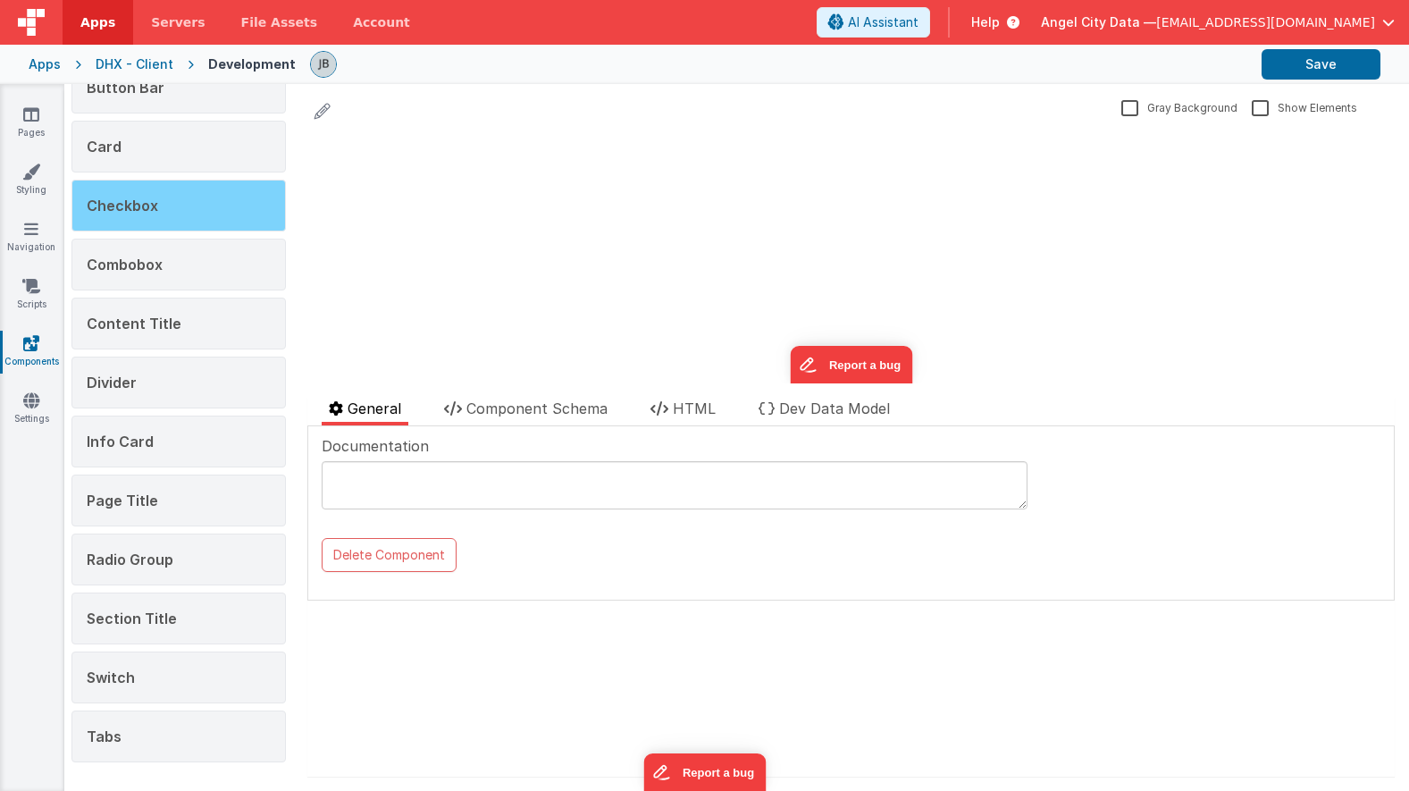
click at [156, 499] on div "Page Title" at bounding box center [178, 500] width 214 height 52
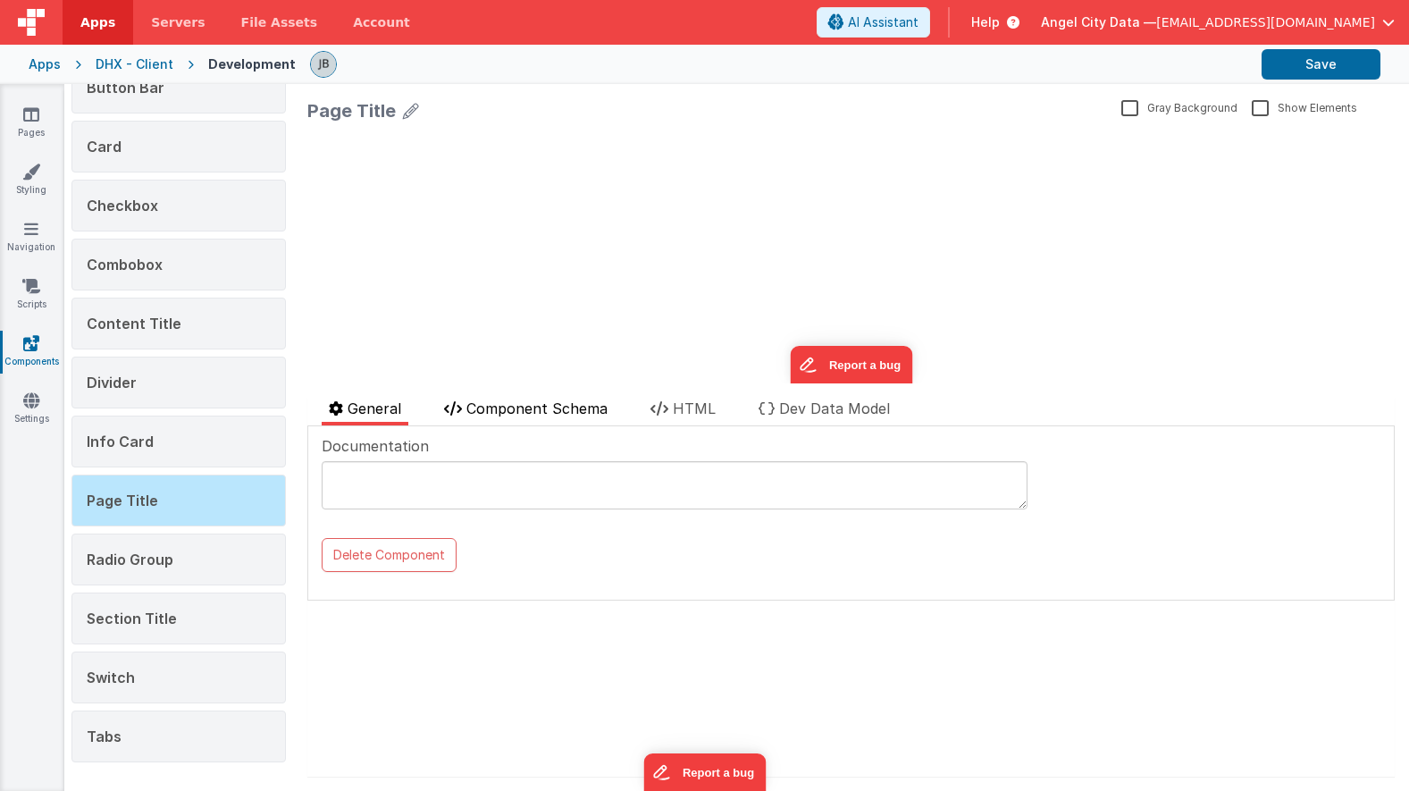
click at [502, 407] on span "Component Schema" at bounding box center [536, 408] width 141 height 18
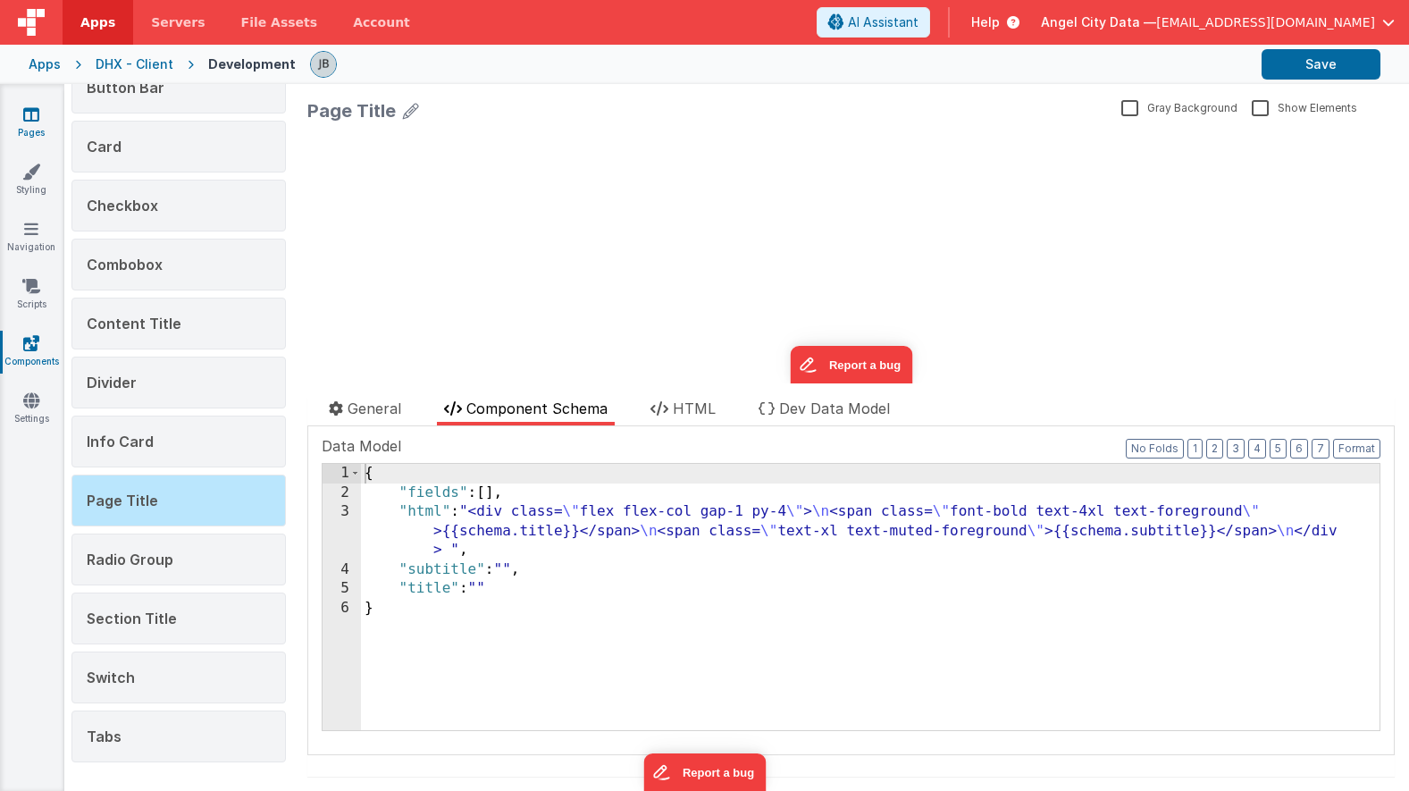
click at [36, 114] on icon at bounding box center [31, 114] width 16 height 18
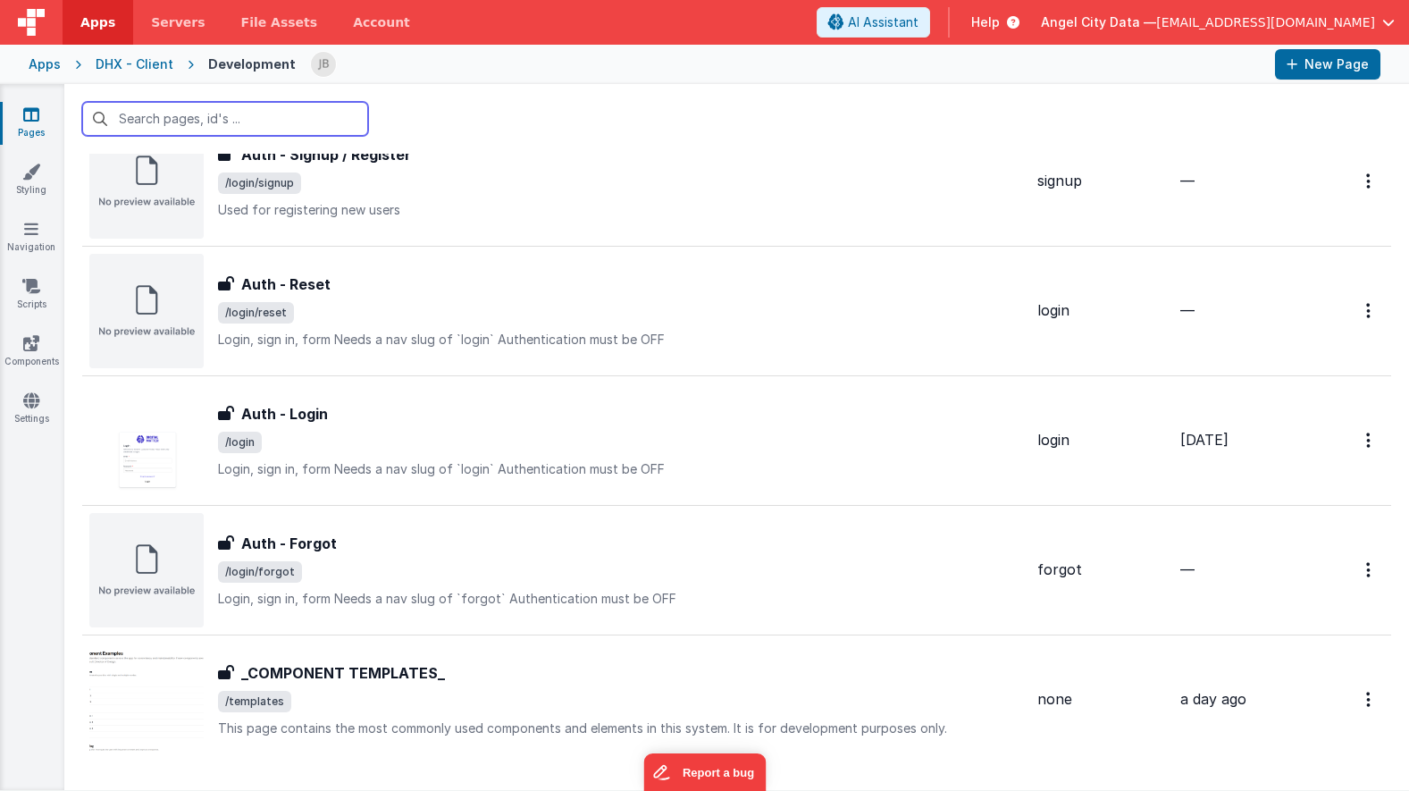
scroll to position [783, 0]
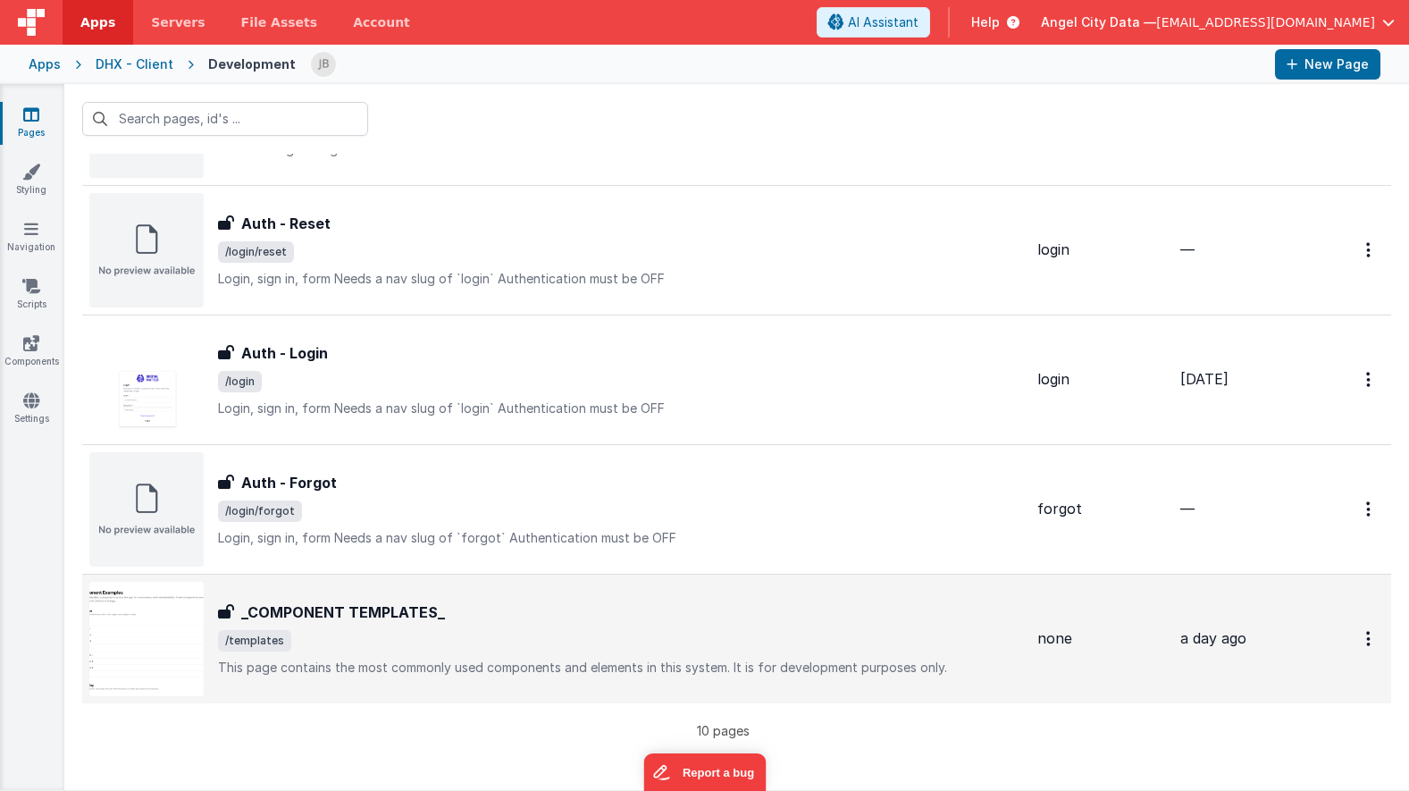
click at [357, 583] on div "_COMPONENT TEMPLATES_ _COMPONENT TEMPLATES_ /templates This page contains the m…" at bounding box center [556, 639] width 934 height 114
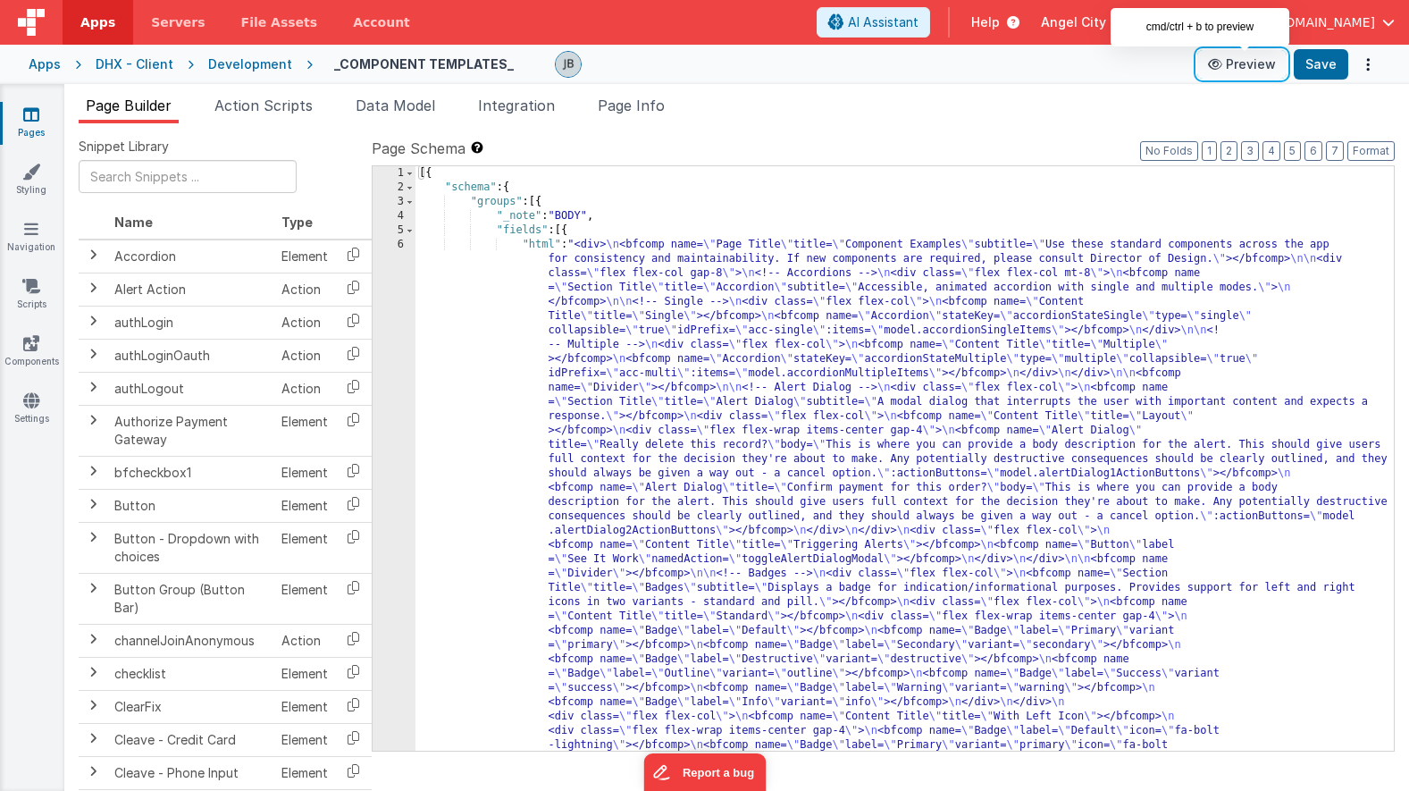
click at [1254, 62] on button "Preview" at bounding box center [1241, 64] width 89 height 29
click at [25, 340] on icon at bounding box center [31, 343] width 16 height 18
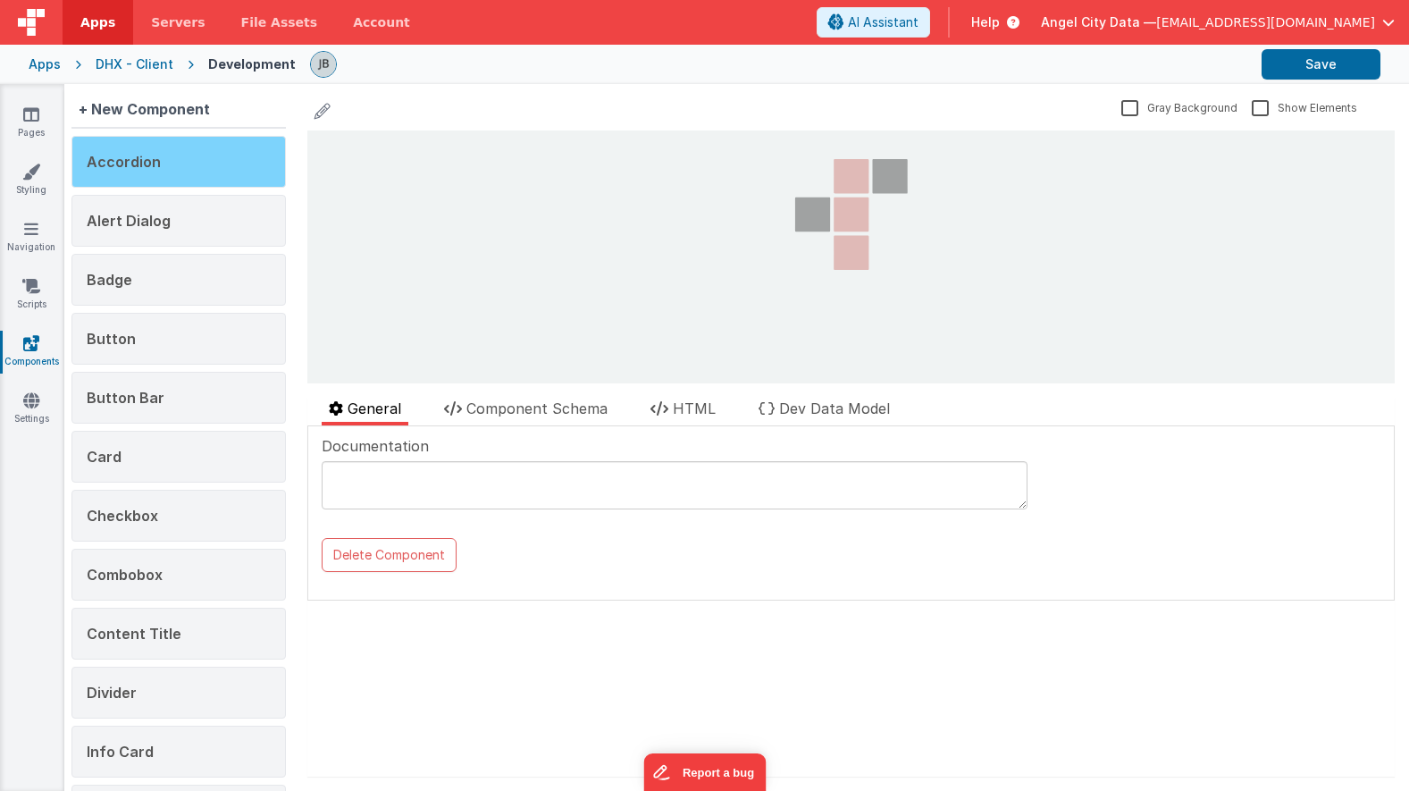
click at [150, 156] on span "Accordion" at bounding box center [124, 162] width 74 height 18
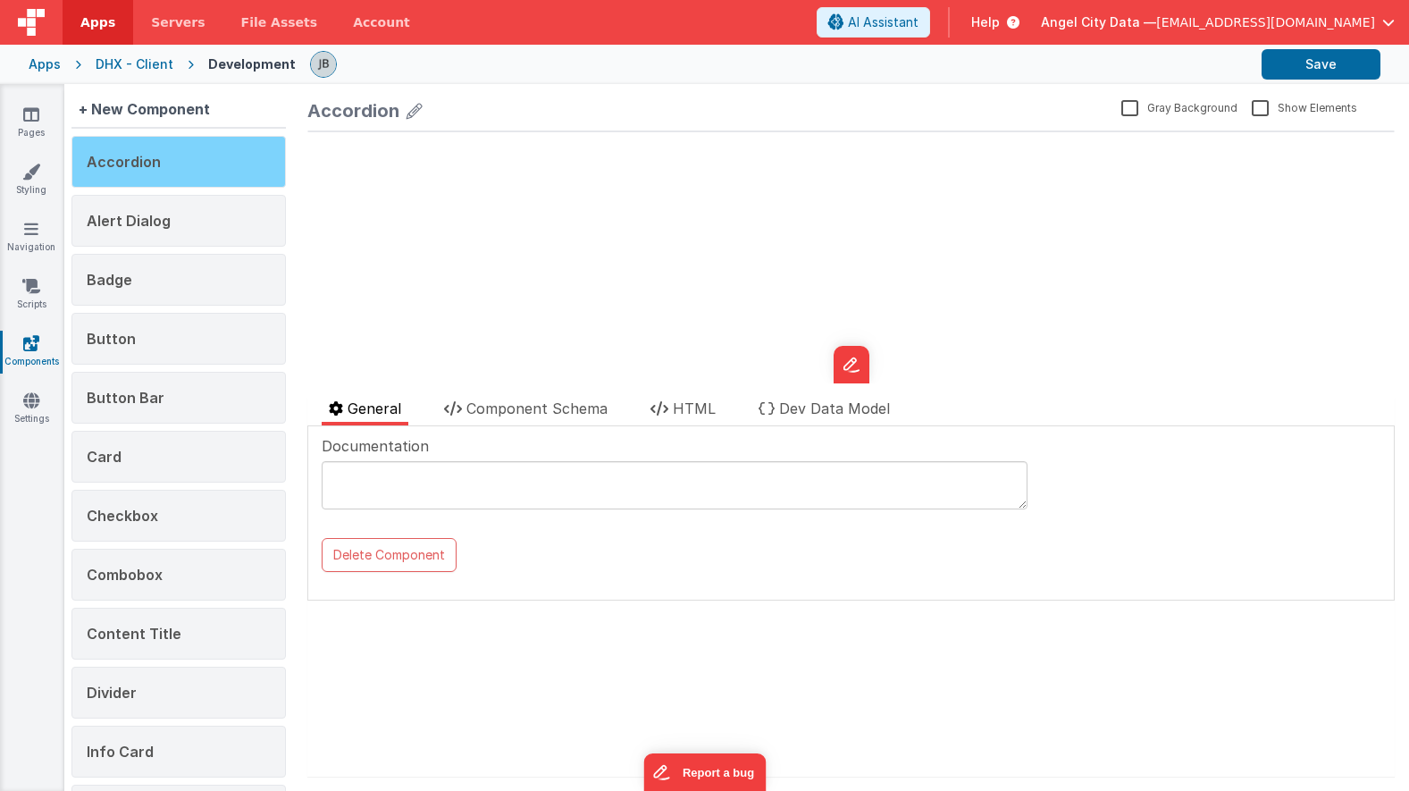
click at [138, 170] on div "Accordion" at bounding box center [178, 162] width 214 height 52
click at [659, 405] on icon at bounding box center [659, 408] width 18 height 14
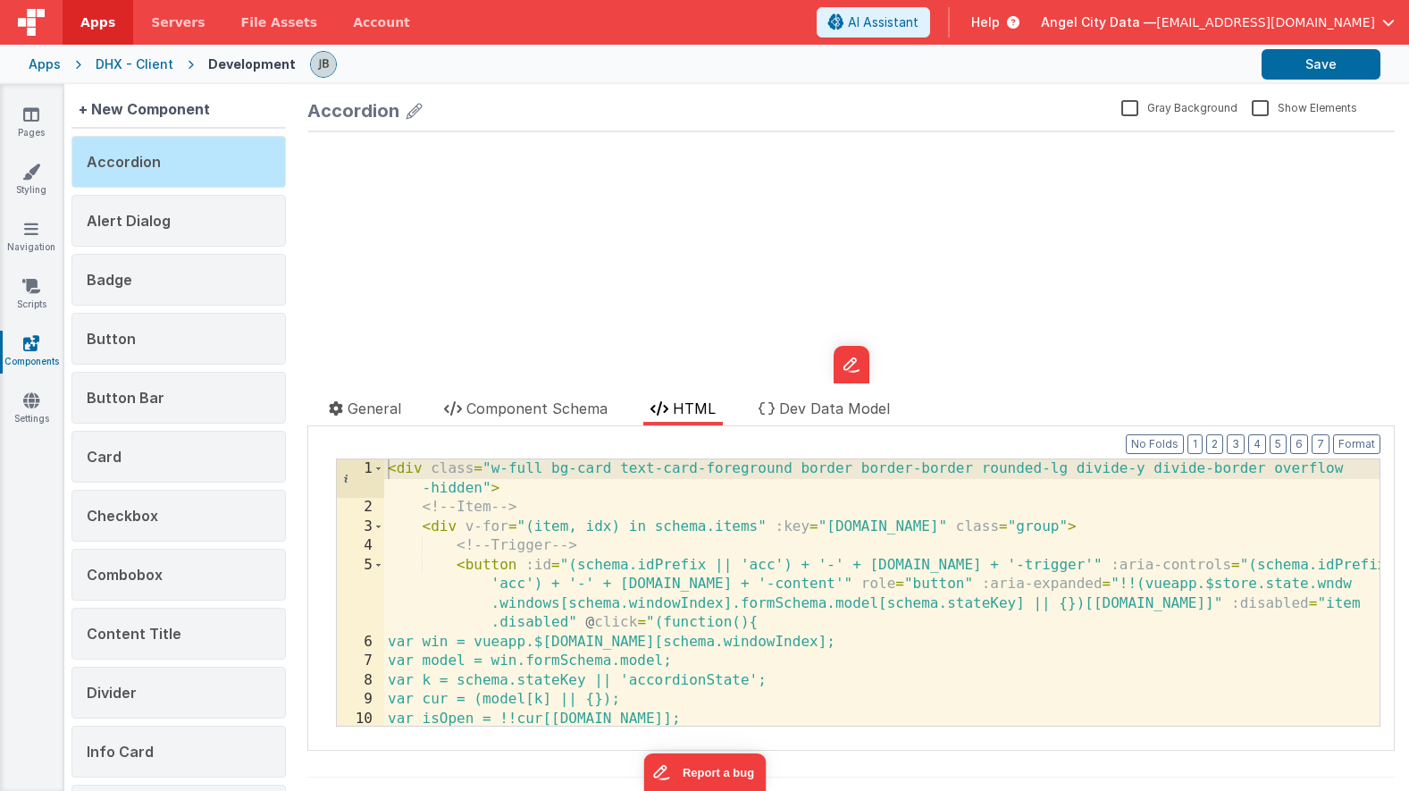
click at [538, 546] on div "< div class = "w-full bg-card text-card-foreground border border-border rounded…" at bounding box center [881, 621] width 995 height 324
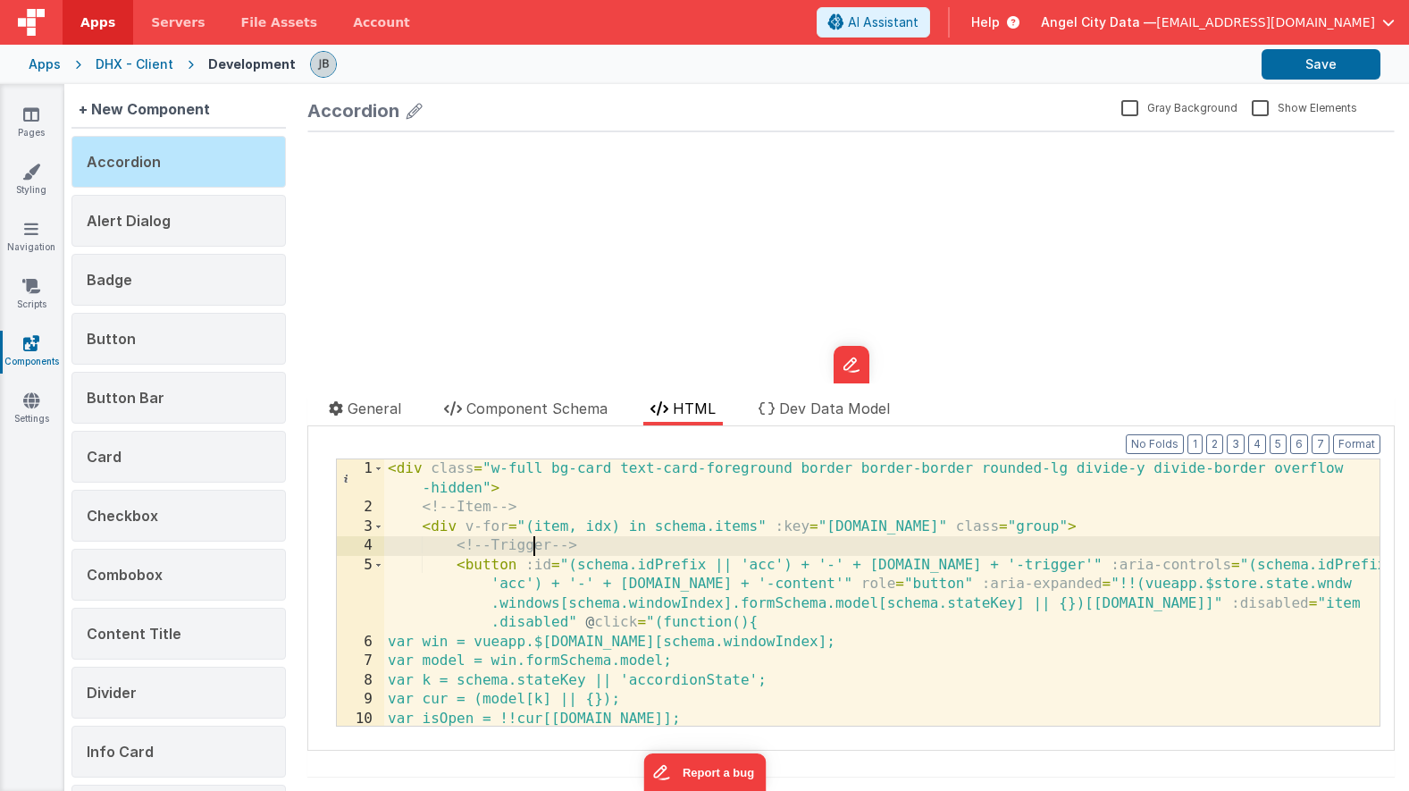
click at [538, 546] on div "< div class = "w-full bg-card text-card-foreground border border-border rounded…" at bounding box center [881, 621] width 995 height 324
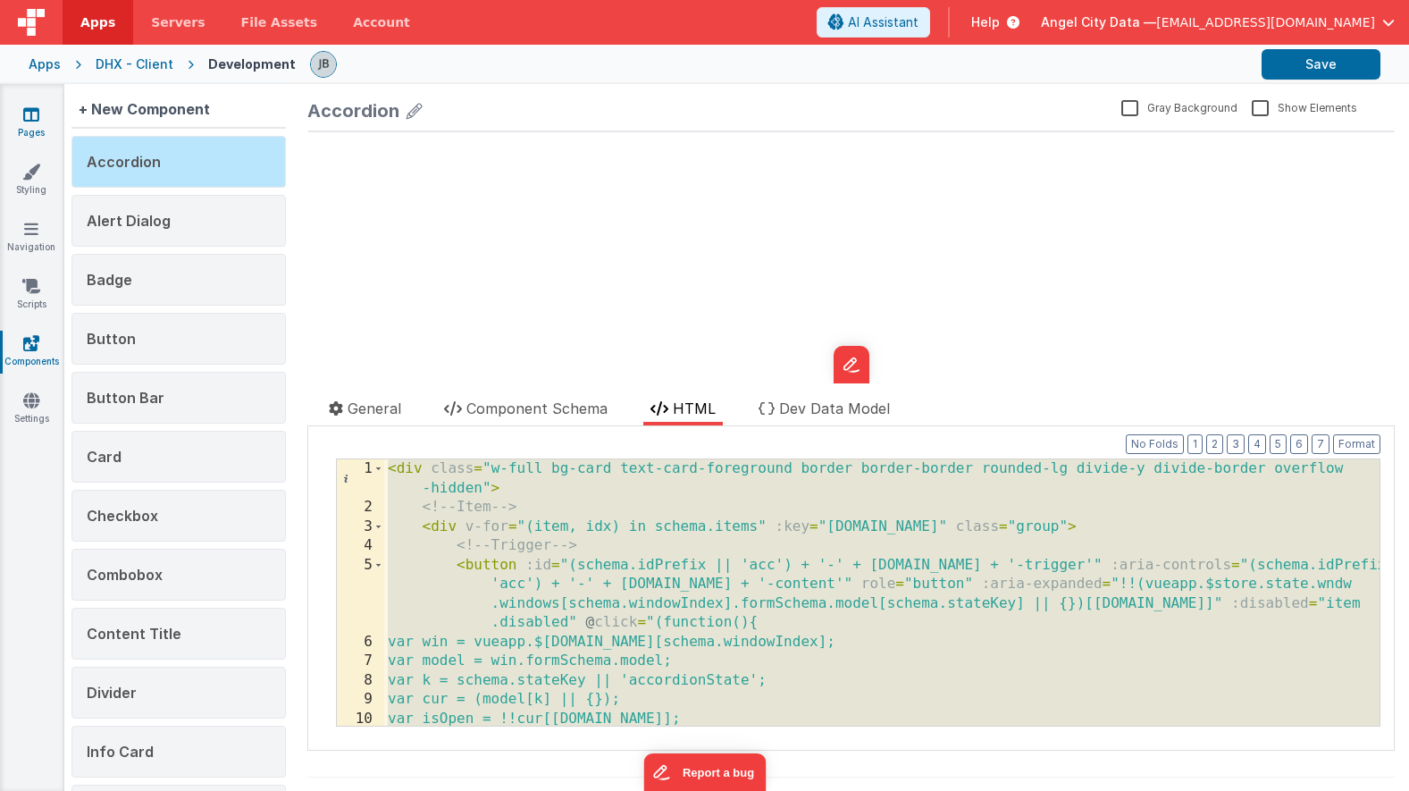
click at [41, 138] on link "Pages" at bounding box center [31, 123] width 64 height 36
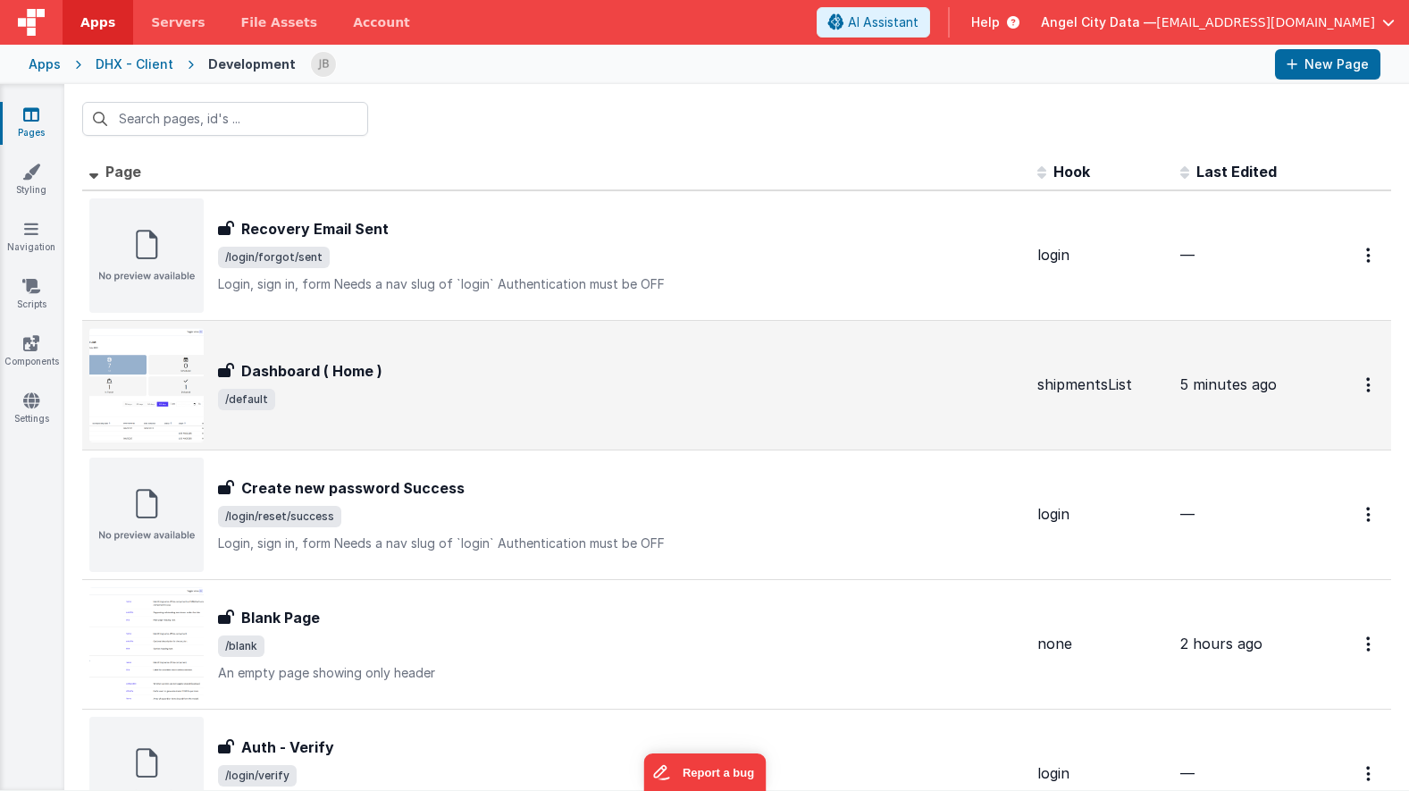
click at [266, 373] on h3 "Dashboard ( Home )" at bounding box center [311, 370] width 141 height 21
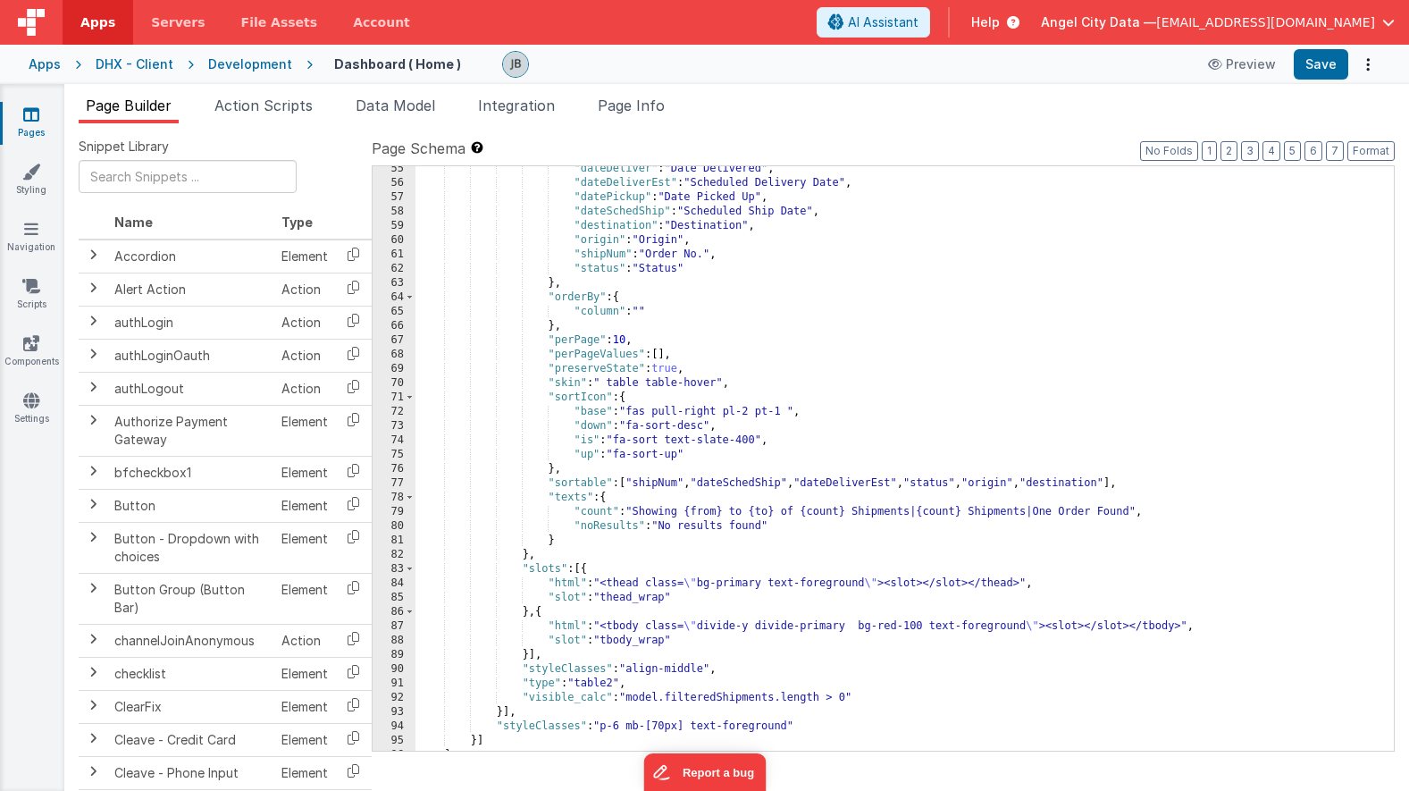
scroll to position [1045, 0]
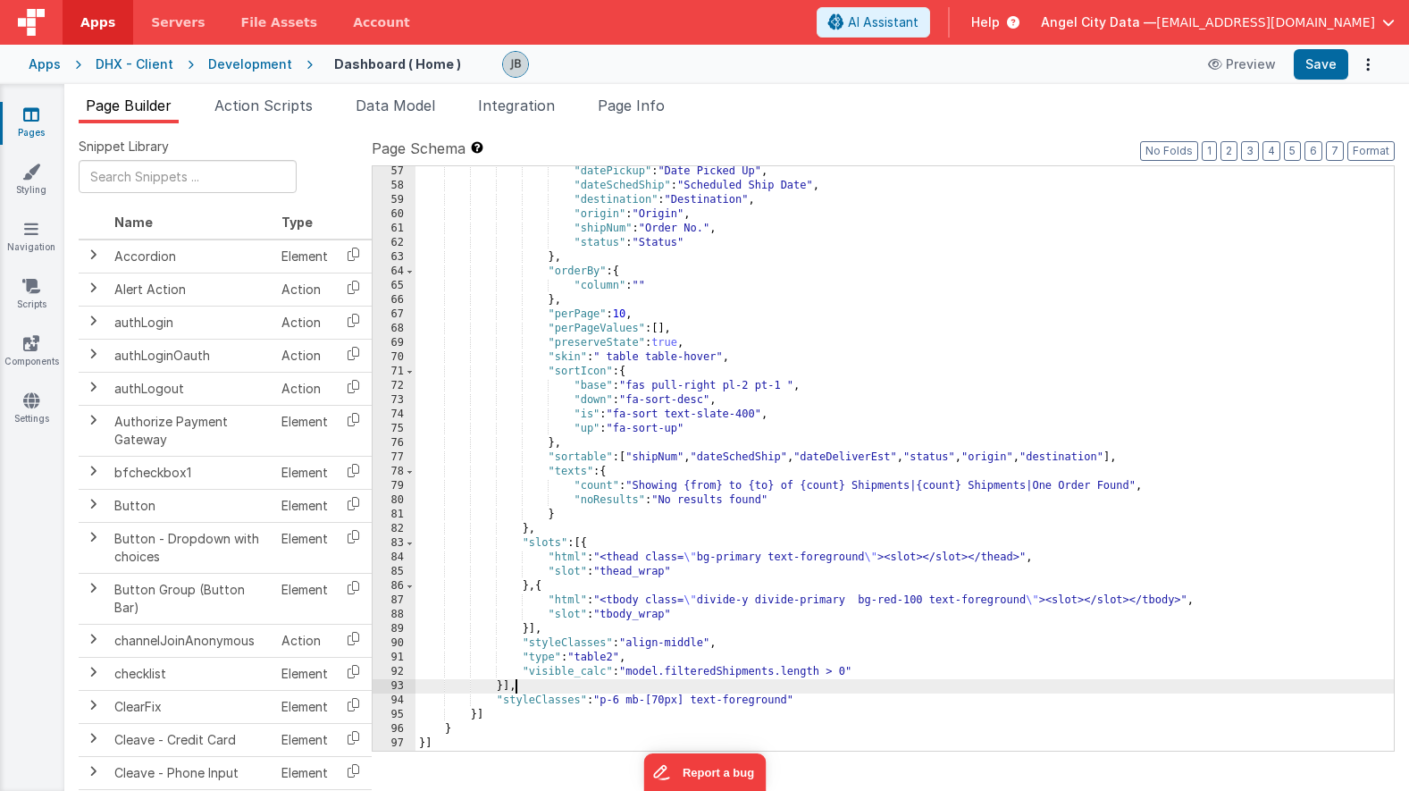
click at [760, 691] on div ""datePickup" : "Date Picked Up" , "dateSchedShip" : "Scheduled Ship Date" , "de…" at bounding box center [904, 470] width 978 height 613
click at [738, 698] on div ""datePickup" : "Date Picked Up" , "dateSchedShip" : "Scheduled Ship Date" , "de…" at bounding box center [904, 470] width 978 height 613
click at [724, 700] on div ""datePickup" : "Date Picked Up" , "dateSchedShip" : "Scheduled Ship Date" , "de…" at bounding box center [904, 470] width 978 height 613
click at [729, 700] on div ""datePickup" : "Date Picked Up" , "dateSchedShip" : "Scheduled Ship Date" , "de…" at bounding box center [904, 470] width 978 height 613
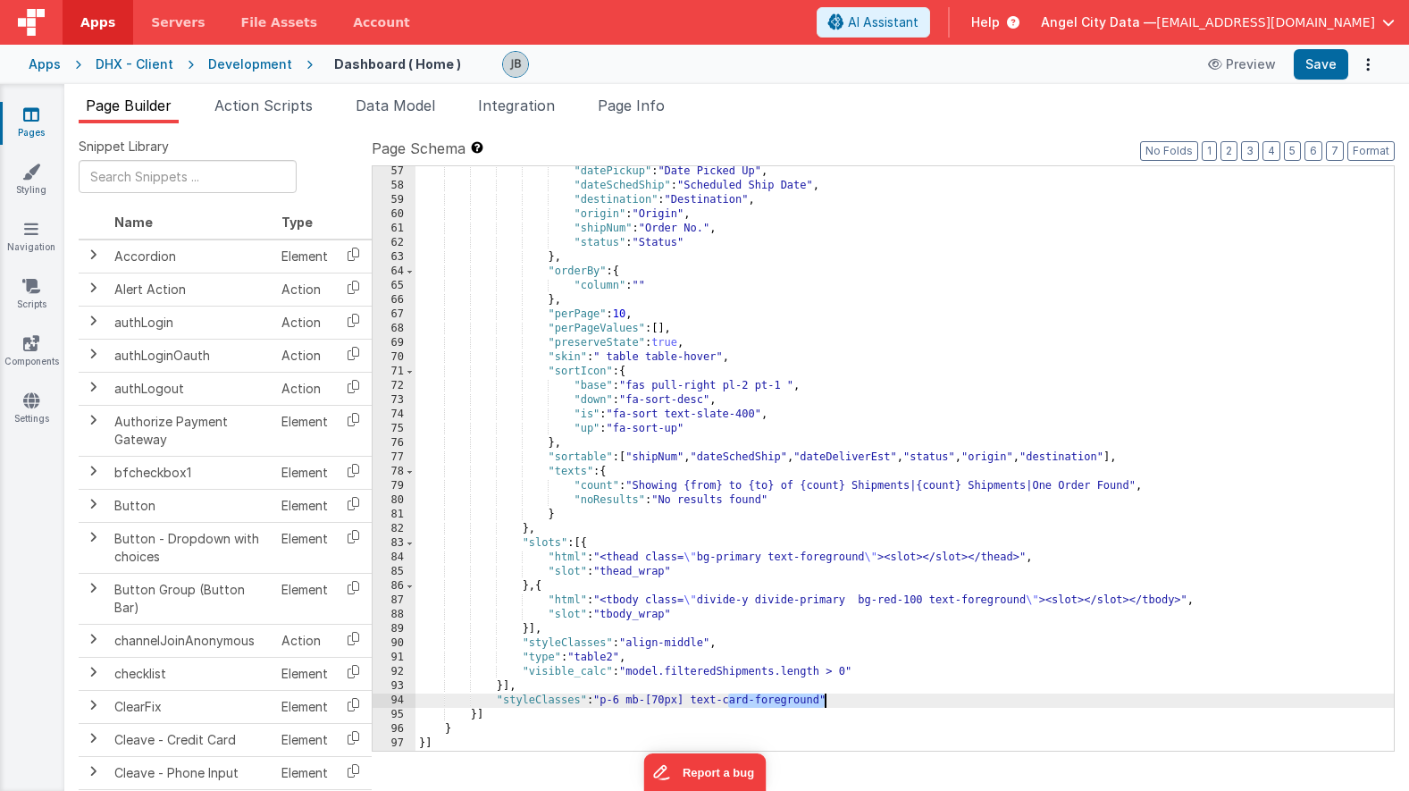
drag, startPoint x: 728, startPoint y: 704, endPoint x: 824, endPoint y: 705, distance: 95.6
click at [824, 705] on div ""datePickup" : "Date Picked Up" , "dateSchedShip" : "Scheduled Ship Date" , "de…" at bounding box center [904, 470] width 978 height 613
click at [1306, 70] on button "Save" at bounding box center [1321, 64] width 55 height 30
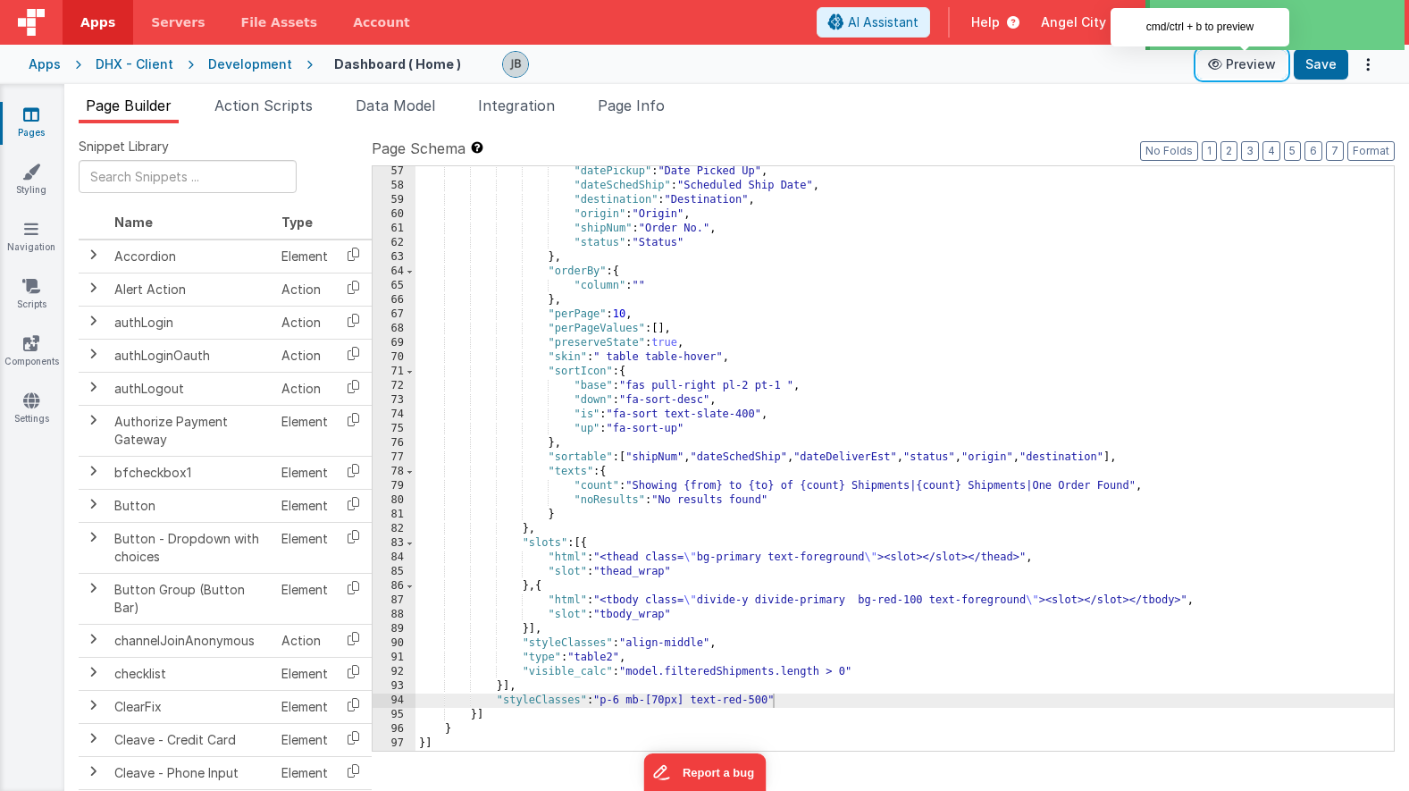
click at [1239, 66] on button "Preview" at bounding box center [1241, 64] width 89 height 29
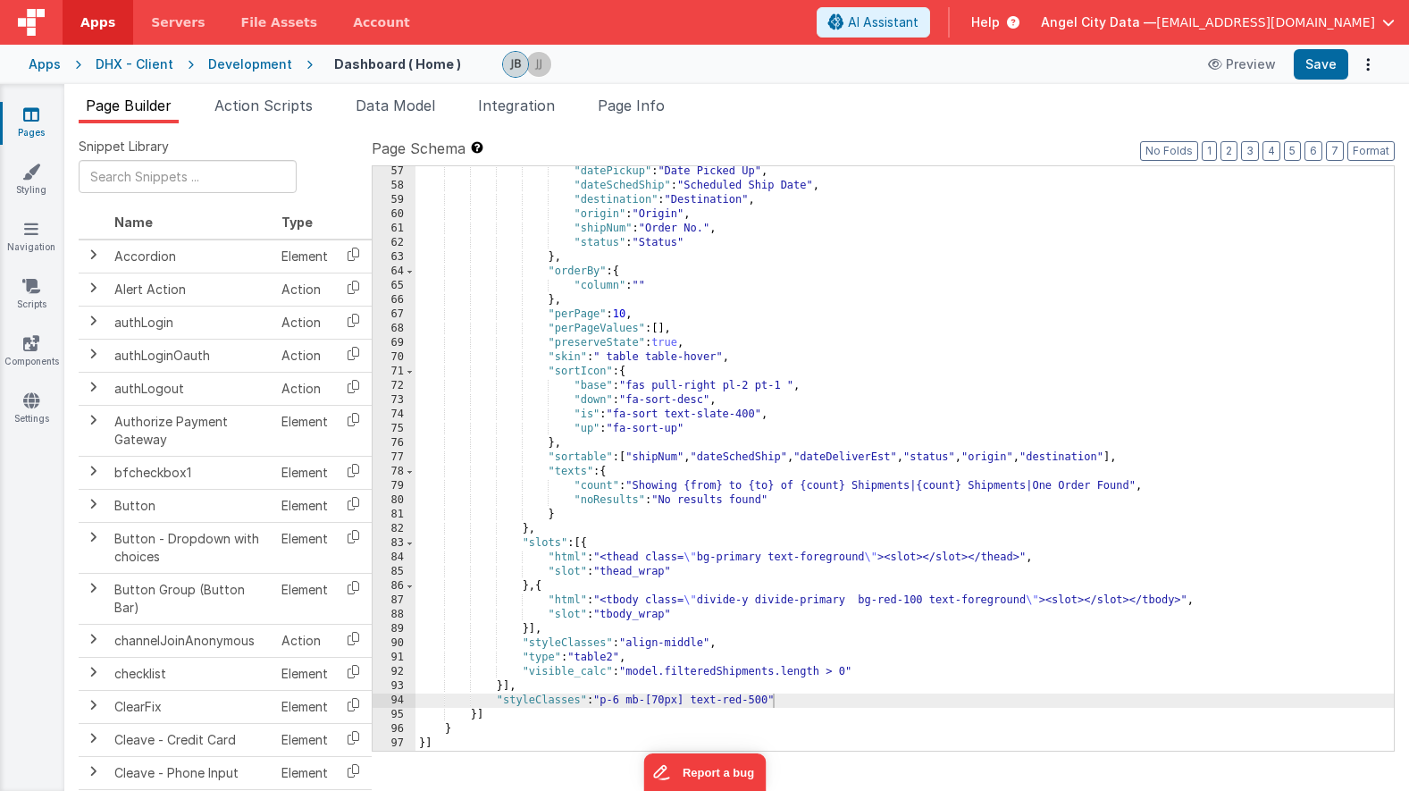
click at [679, 616] on div ""datePickup" : "Date Picked Up" , "dateSchedShip" : "Scheduled Ship Date" , "de…" at bounding box center [904, 470] width 978 height 613
drag, startPoint x: 770, startPoint y: 701, endPoint x: 729, endPoint y: 701, distance: 41.1
click at [729, 701] on div ""datePickup" : "Date Picked Up" , "dateSchedShip" : "Scheduled Ship Date" , "de…" at bounding box center [904, 470] width 978 height 613
click at [1333, 55] on button "Save" at bounding box center [1321, 64] width 55 height 30
click at [789, 704] on div ""datePickup" : "Date Picked Up" , "dateSchedShip" : "Scheduled Ship Date" , "de…" at bounding box center [904, 470] width 978 height 613
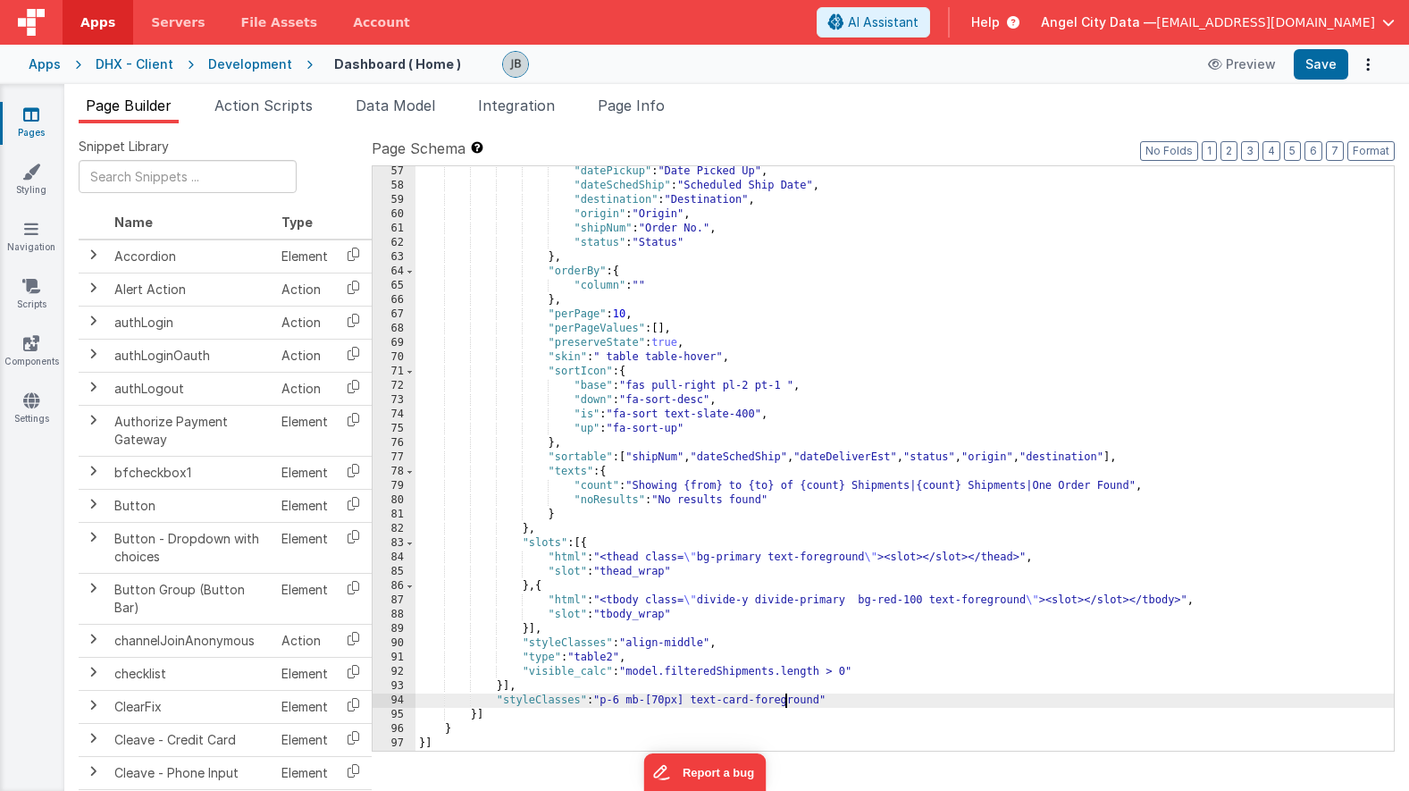
click at [789, 704] on div ""datePickup" : "Date Picked Up" , "dateSchedShip" : "Scheduled Ship Date" , "de…" at bounding box center [904, 470] width 978 height 613
click at [1314, 62] on button "Save" at bounding box center [1321, 64] width 55 height 30
click at [779, 705] on div ""datePickup" : "Date Picked Up" , "dateSchedShip" : "Scheduled Ship Date" , "de…" at bounding box center [904, 470] width 978 height 613
click at [692, 701] on div ""datePickup" : "Date Picked Up" , "dateSchedShip" : "Scheduled Ship Date" , "de…" at bounding box center [904, 470] width 978 height 613
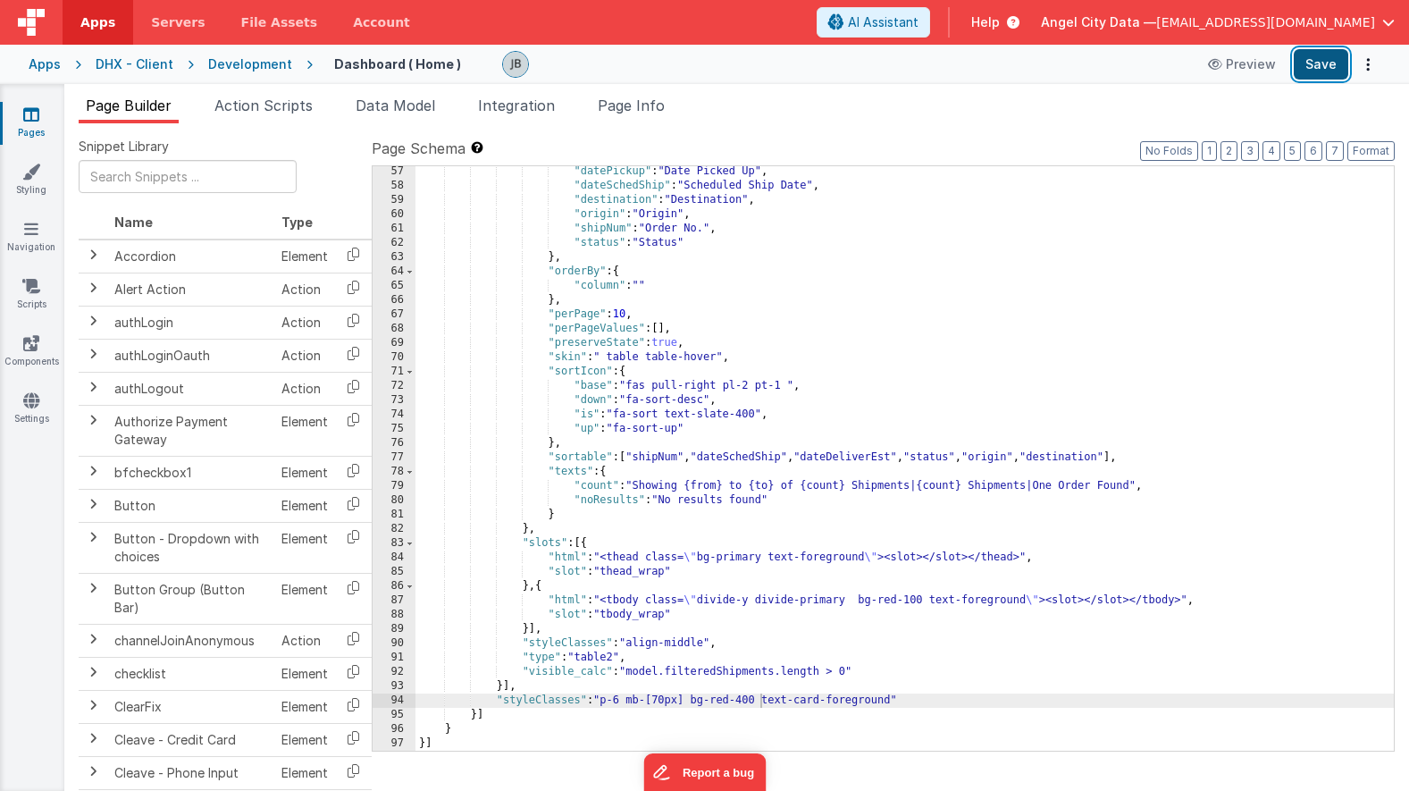
click at [1314, 63] on button "Save" at bounding box center [1321, 64] width 55 height 30
drag, startPoint x: 759, startPoint y: 701, endPoint x: 700, endPoint y: 700, distance: 59.9
click at [700, 700] on div ""datePickup" : "Date Picked Up" , "dateSchedShip" : "Scheduled Ship Date" , "de…" at bounding box center [904, 470] width 978 height 613
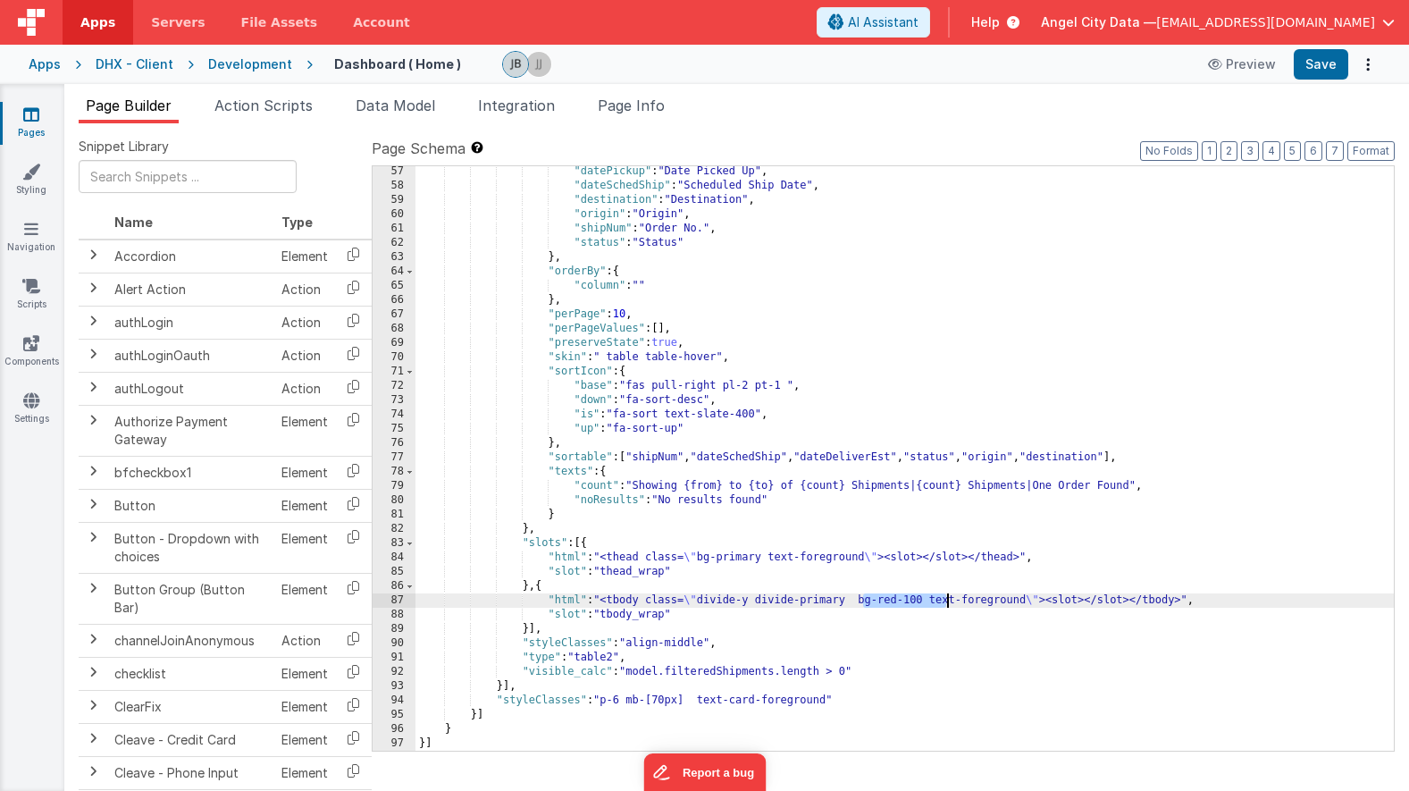
drag, startPoint x: 860, startPoint y: 599, endPoint x: 944, endPoint y: 601, distance: 84.0
click at [944, 601] on div ""datePickup" : "Date Picked Up" , "dateSchedShip" : "Scheduled Ship Date" , "de…" at bounding box center [904, 470] width 978 height 613
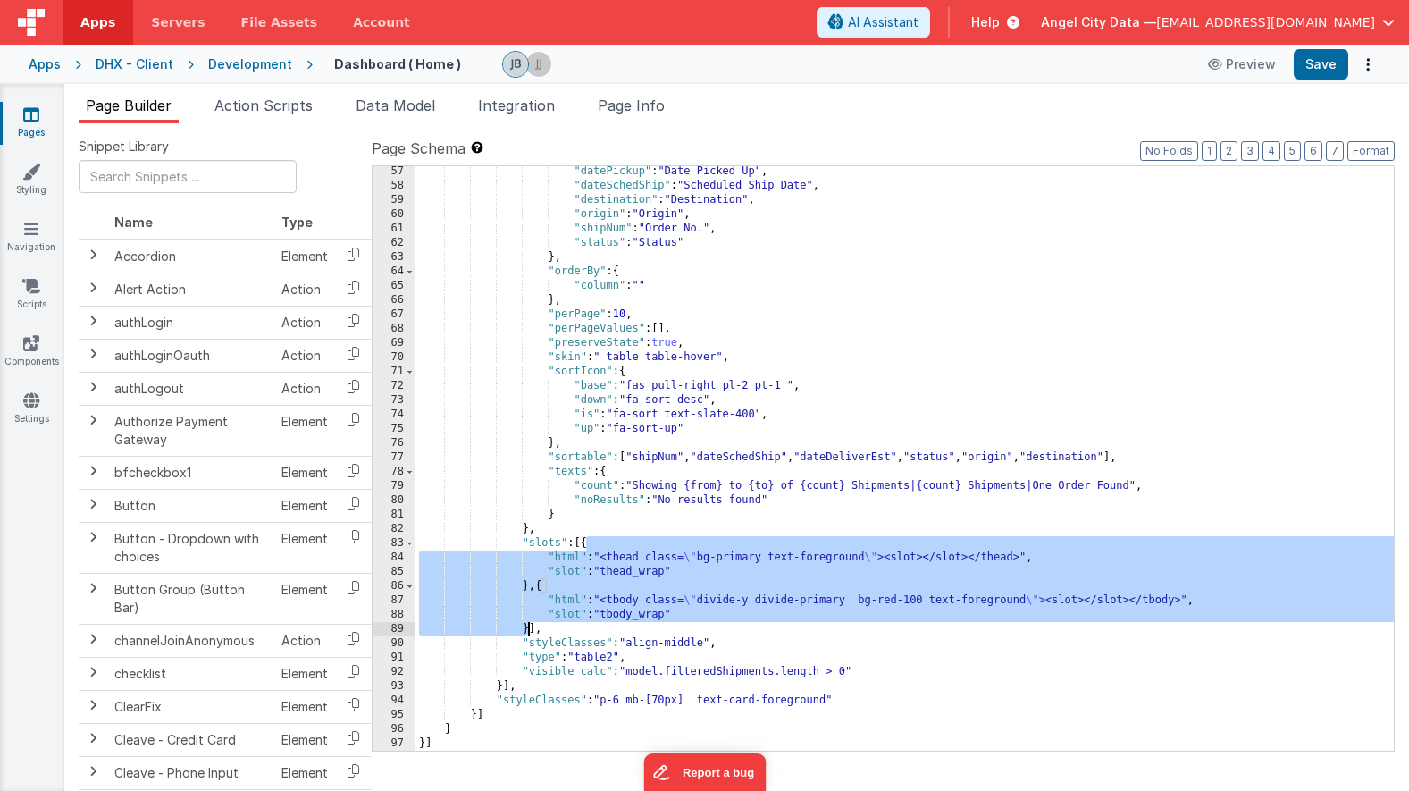
drag, startPoint x: 584, startPoint y: 543, endPoint x: 529, endPoint y: 625, distance: 99.1
click at [529, 625] on div ""datePickup" : "Date Picked Up" , "dateSchedShip" : "Scheduled Ship Date" , "de…" at bounding box center [904, 470] width 978 height 613
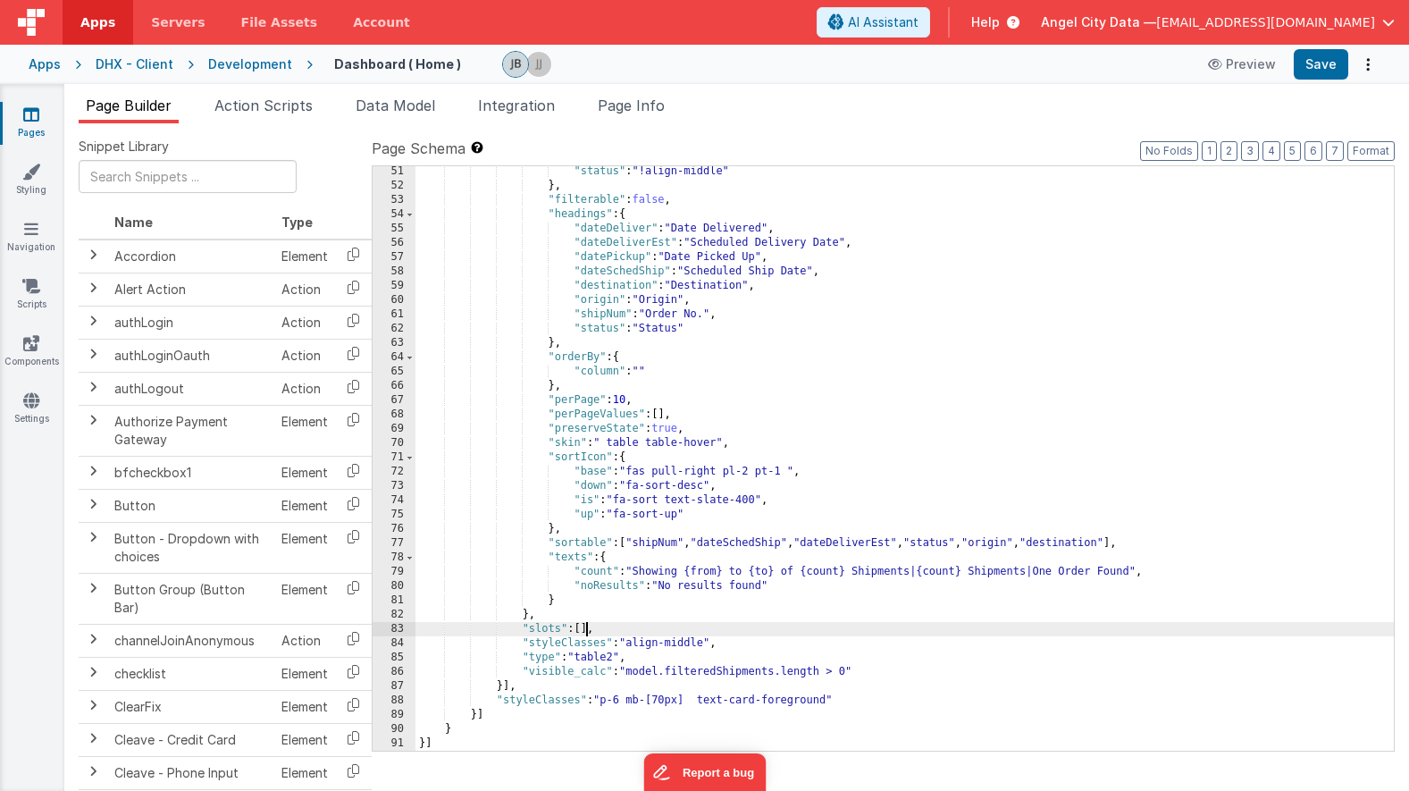
scroll to position [960, 0]
click at [1319, 74] on button "Save" at bounding box center [1321, 64] width 55 height 30
click at [641, 616] on div ""status" : "!align-middle" } , "filterable" : false , "headings" : { "dateDeliv…" at bounding box center [904, 470] width 978 height 613
click at [696, 693] on div ""status" : "!align-middle" } , "filterable" : false , "headings" : { "dateDeliv…" at bounding box center [904, 470] width 978 height 613
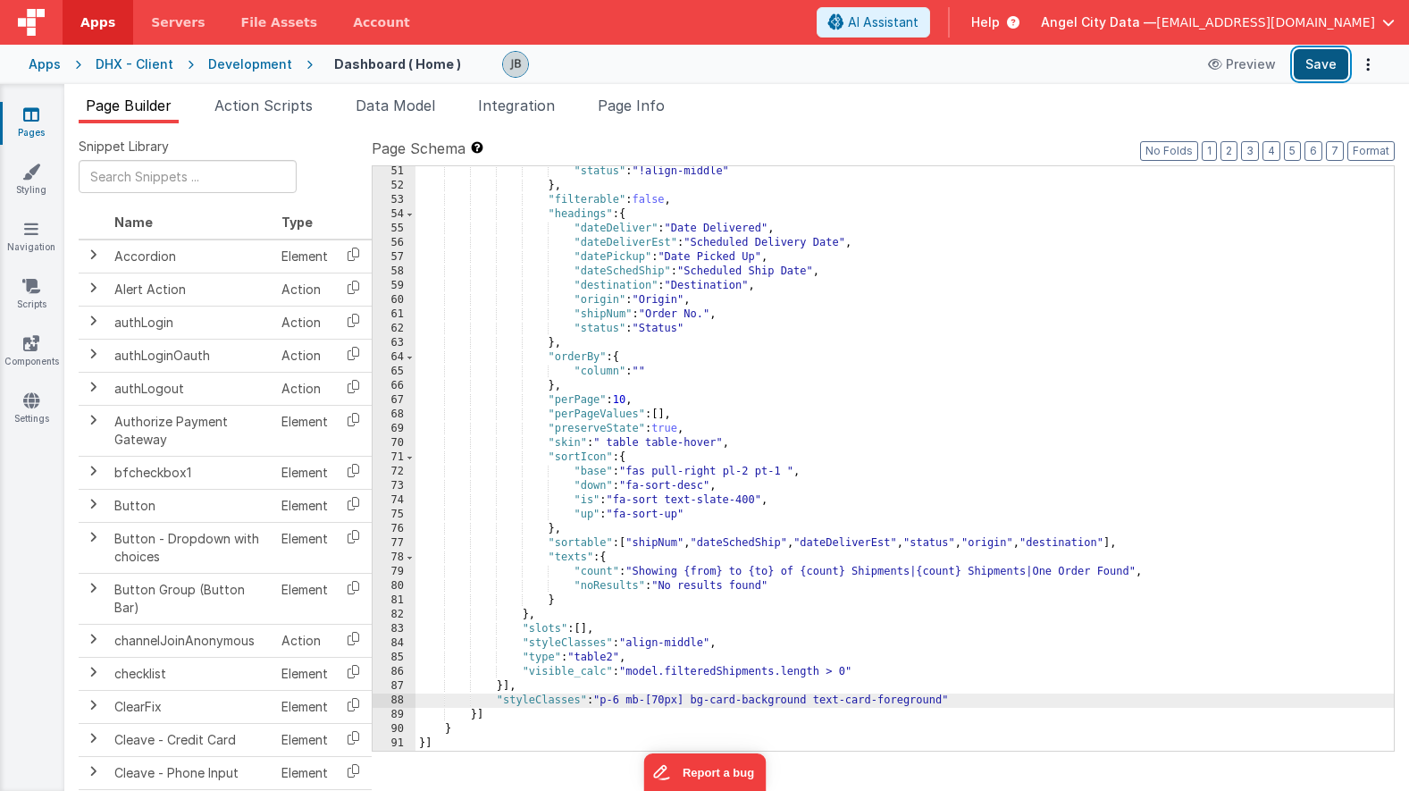
click at [1327, 58] on button "Save" at bounding box center [1321, 64] width 55 height 30
click at [749, 701] on div ""status" : "!align-middle" } , "filterable" : false , "headings" : { "dateDeliv…" at bounding box center [904, 470] width 978 height 613
click at [859, 701] on div ""status" : "!align-middle" } , "filterable" : false , "headings" : { "dateDeliv…" at bounding box center [904, 470] width 978 height 613
click at [1314, 52] on button "Save" at bounding box center [1321, 64] width 55 height 30
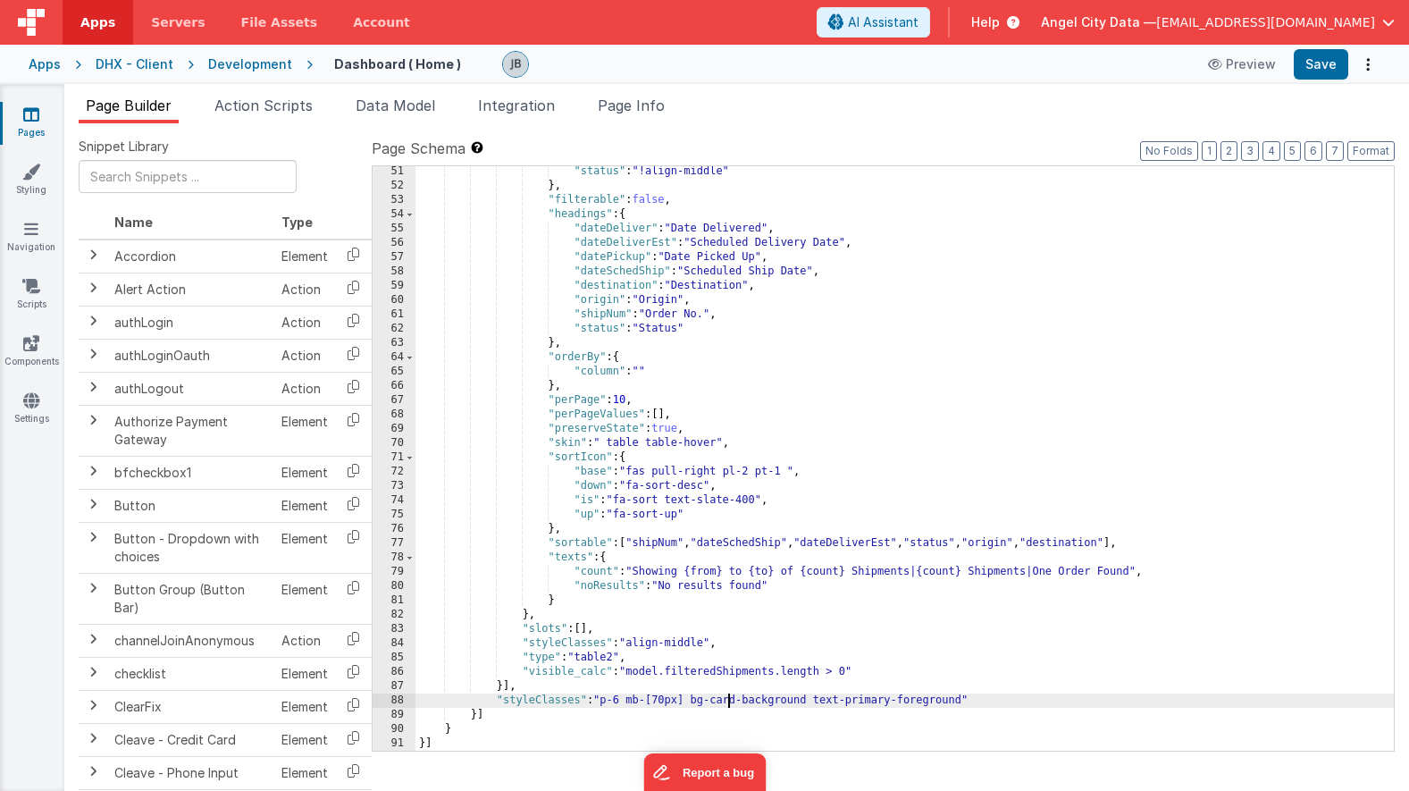
click at [730, 702] on div ""status" : "!align-middle" } , "filterable" : false , "headings" : { "dateDeliv…" at bounding box center [904, 470] width 978 height 613
click at [1314, 69] on button "Save" at bounding box center [1321, 64] width 55 height 30
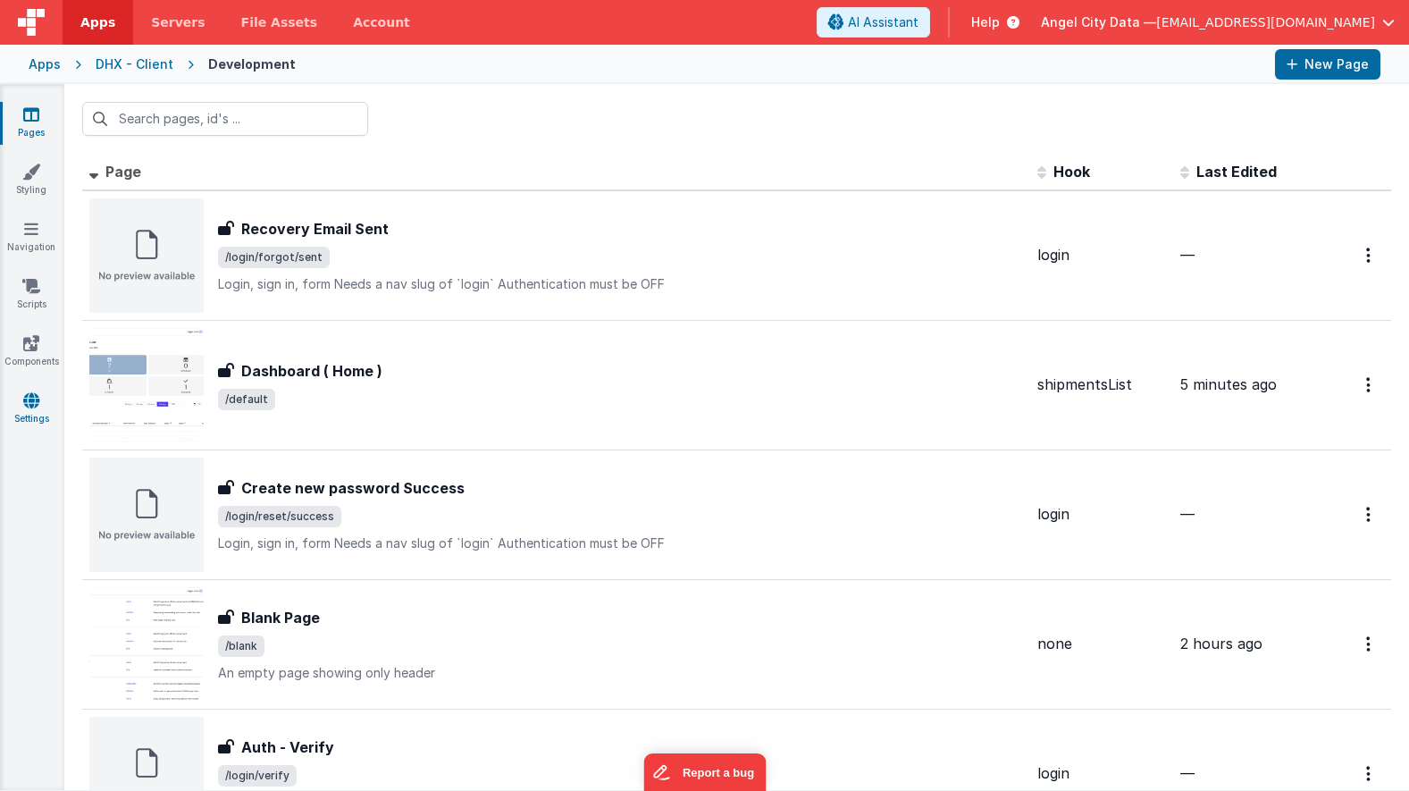
click at [37, 407] on icon at bounding box center [31, 400] width 16 height 18
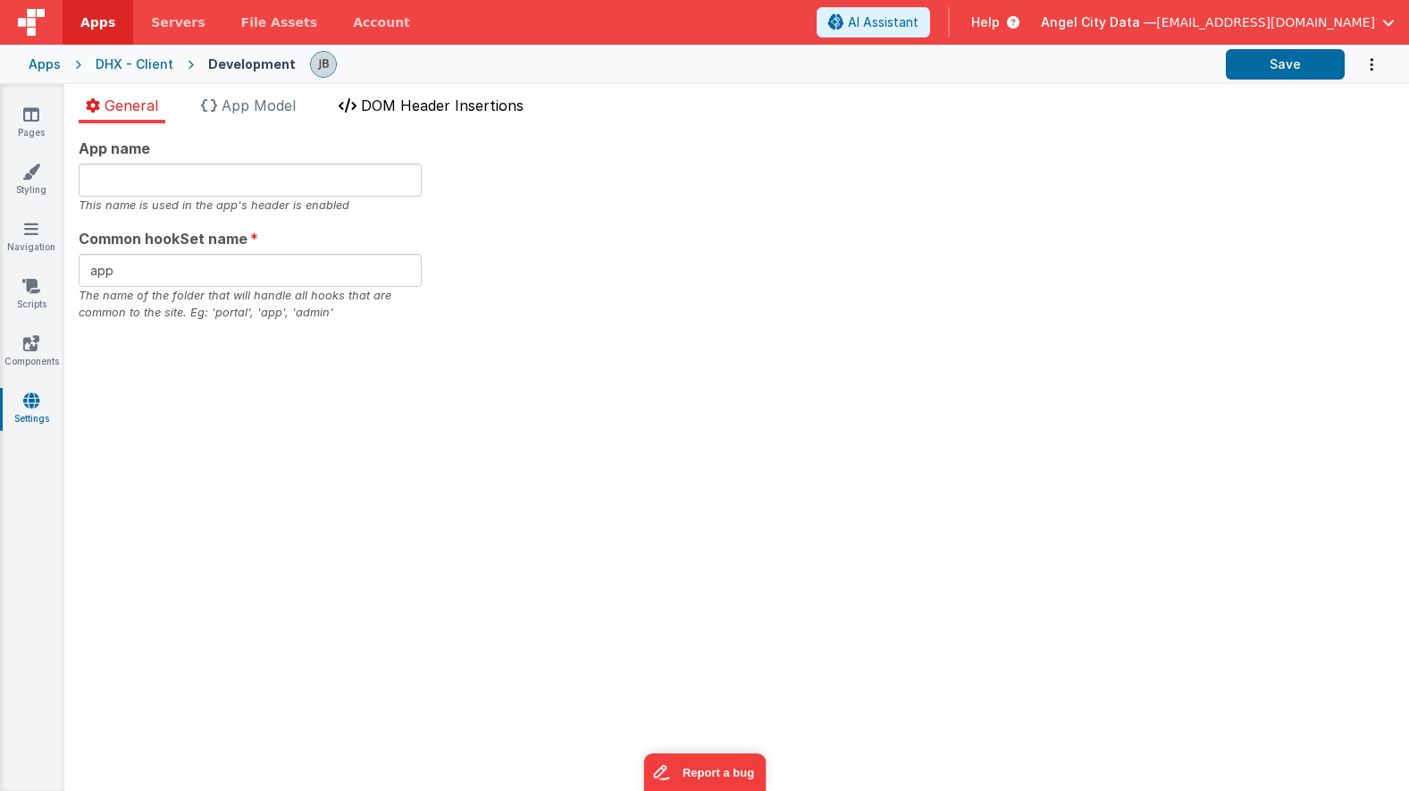
click at [417, 114] on li "DOM Header Insertions" at bounding box center [430, 109] width 199 height 29
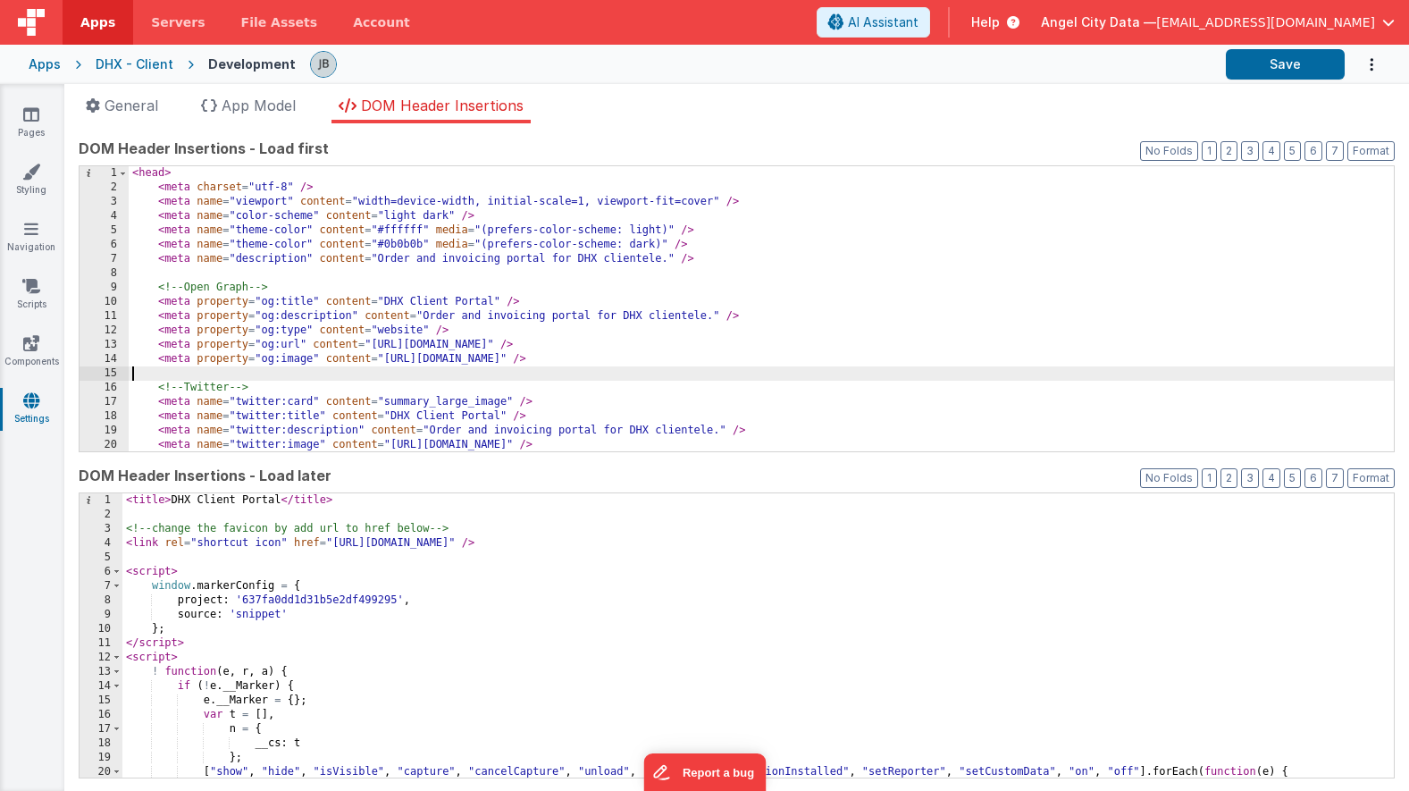
click at [237, 370] on div "< head > < meta charset = "utf-8" /> < meta name = "viewport" content = "width=…" at bounding box center [761, 323] width 1265 height 314
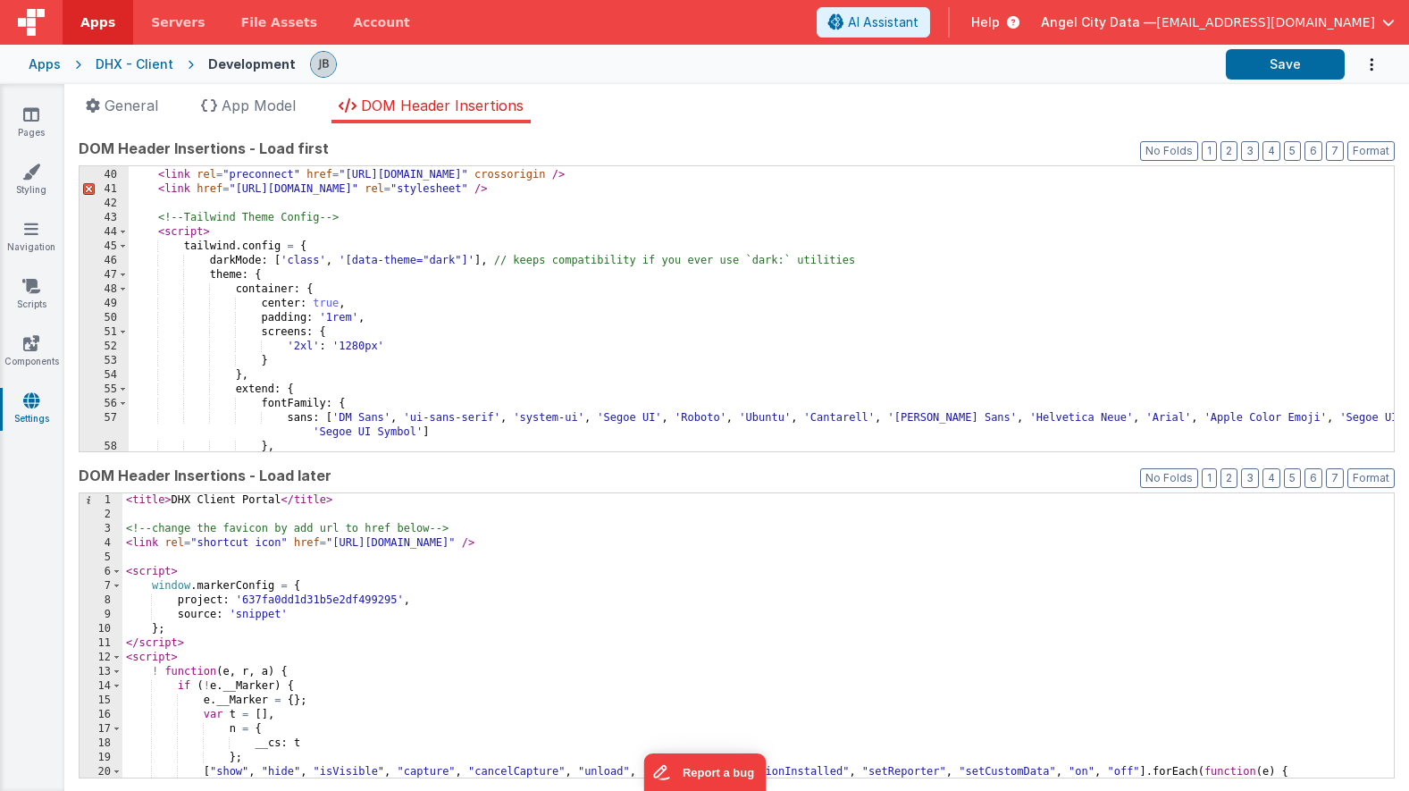
scroll to position [556, 0]
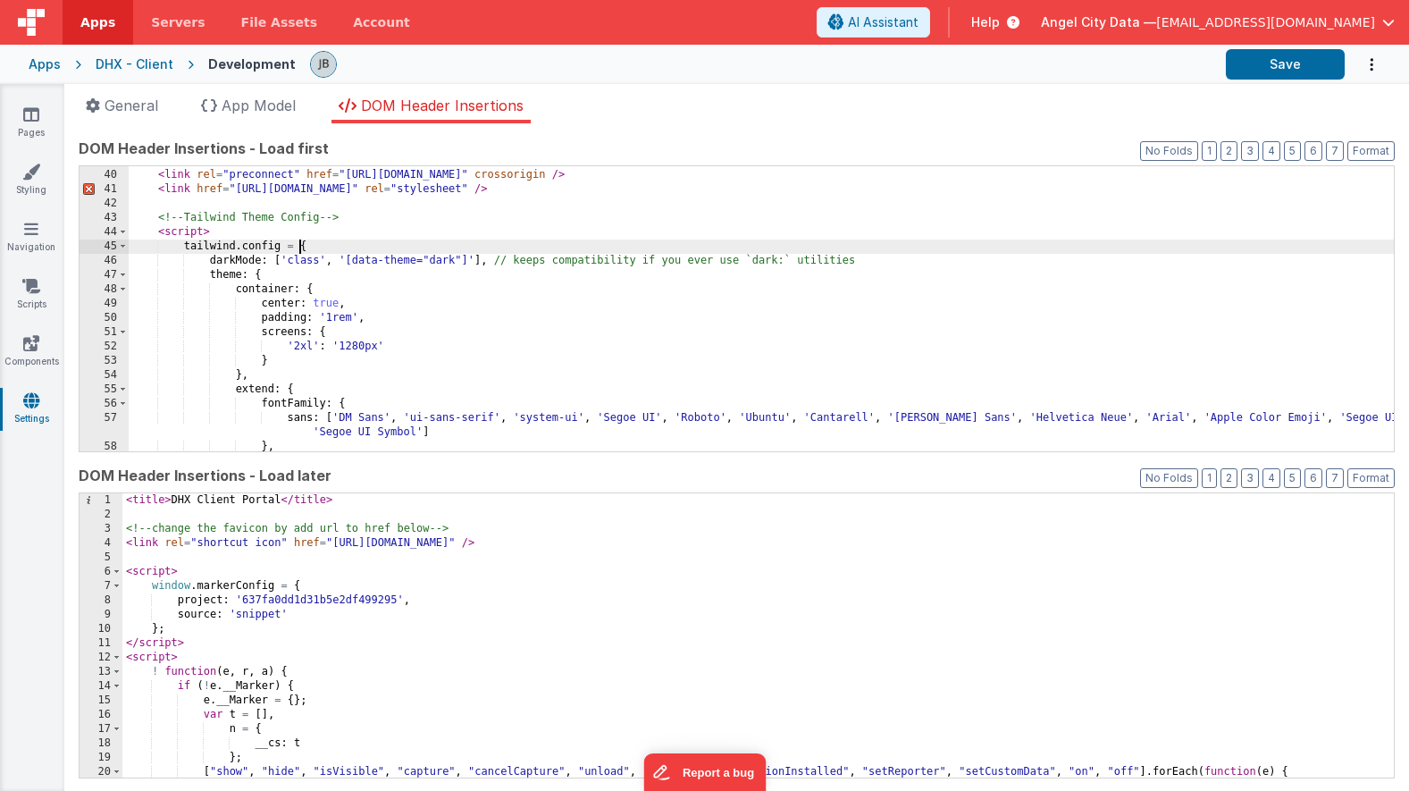
click at [300, 248] on div "< link rel = "preconnect" href = "https://fonts.googleapis.com" /> < link rel =…" at bounding box center [761, 311] width 1265 height 314
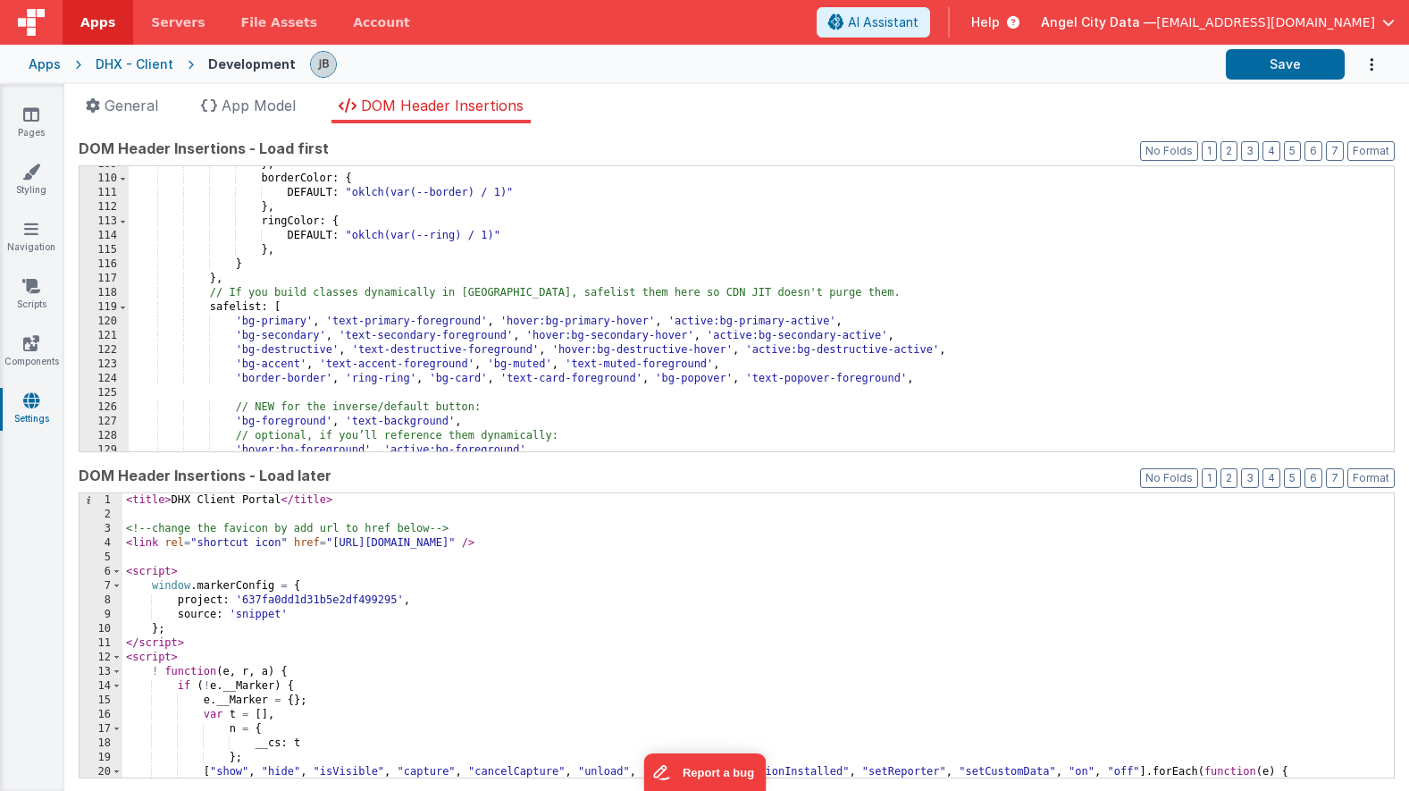
scroll to position [1567, 0]
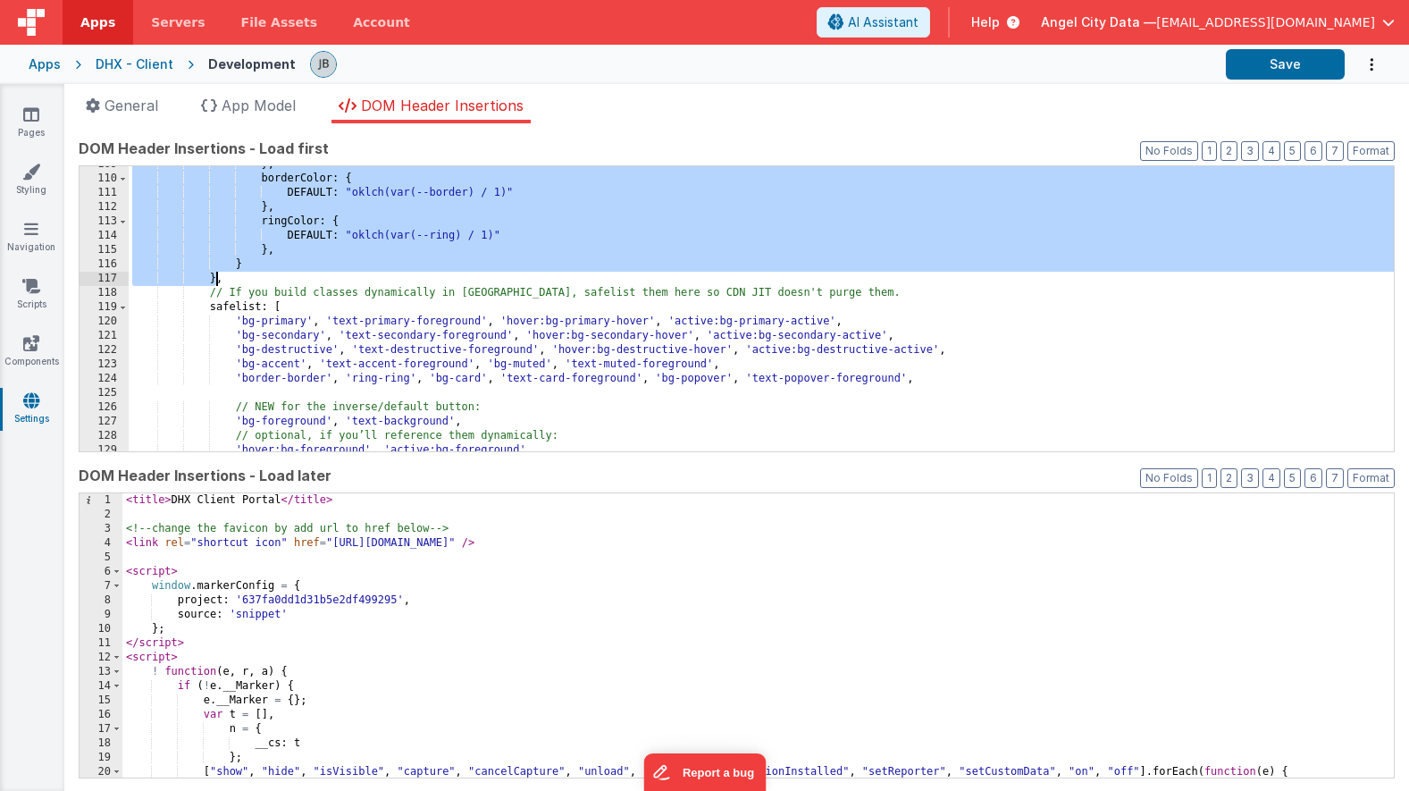
click at [214, 276] on div "} , borderColor : { DEFAULT : "oklch(var(--border) / 1)" } , ringColor : { DEFA…" at bounding box center [761, 314] width 1265 height 314
click at [105, 33] on link "Apps" at bounding box center [98, 22] width 71 height 45
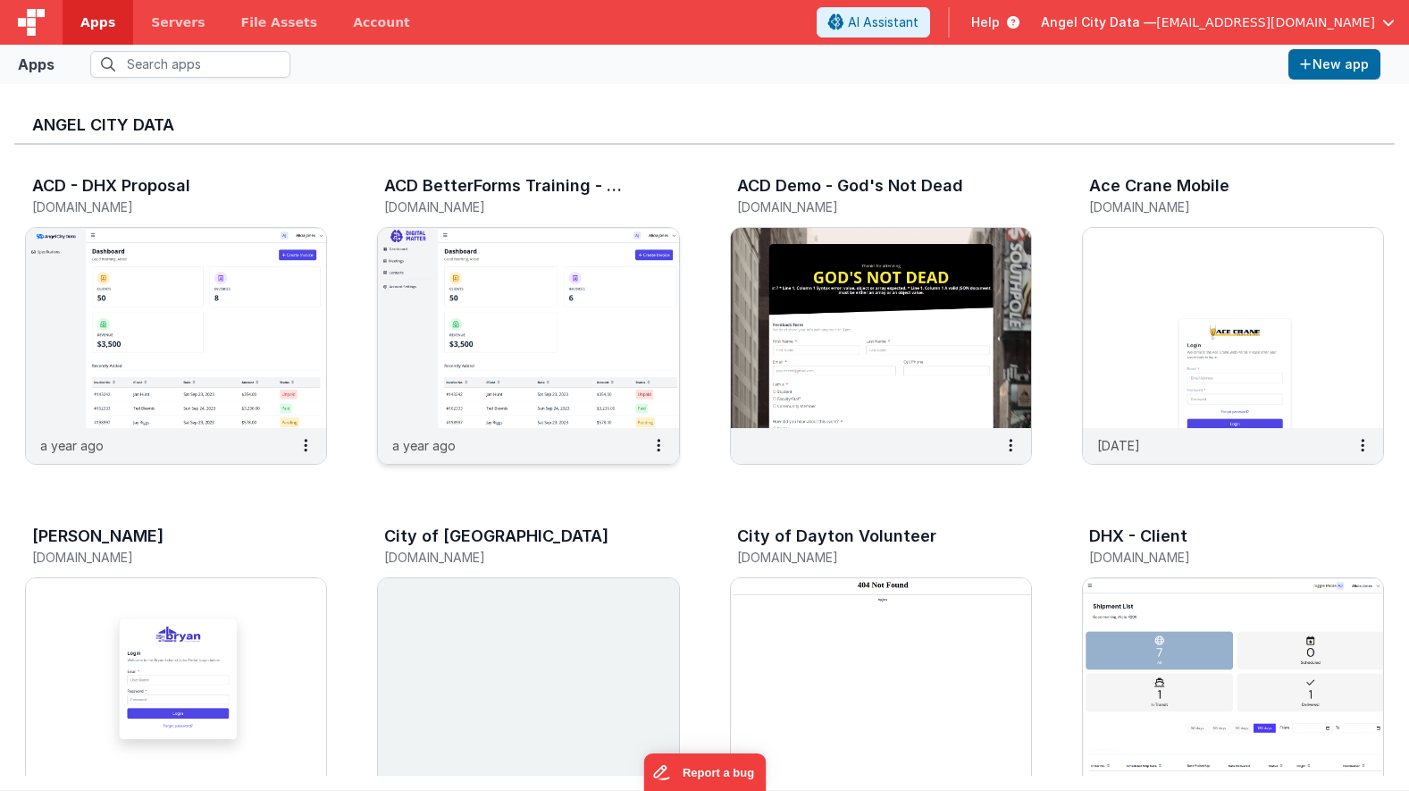
click at [401, 308] on img at bounding box center [528, 328] width 300 height 200
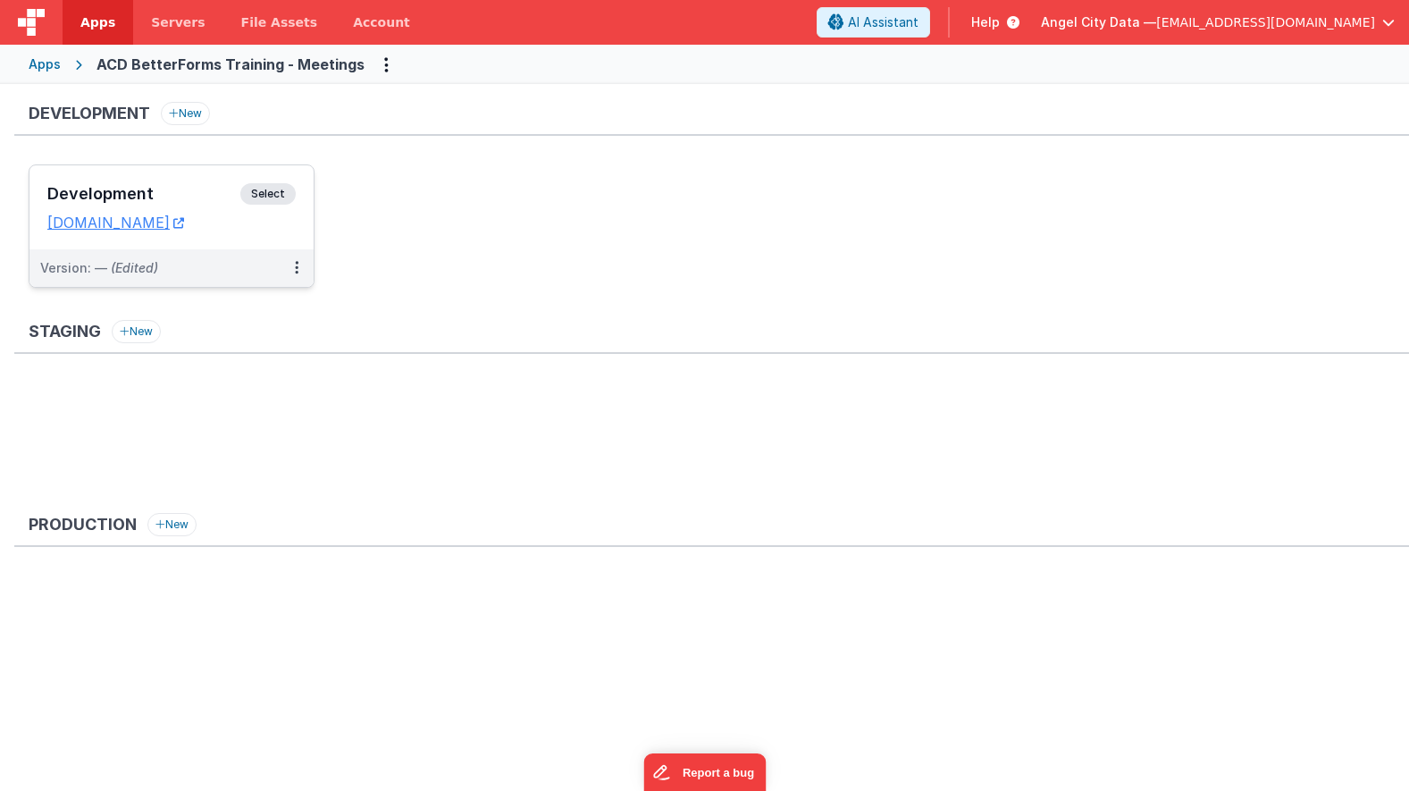
click at [206, 174] on div "Development Select URLs acdmeetings.fmbetterforms.com" at bounding box center [171, 207] width 284 height 84
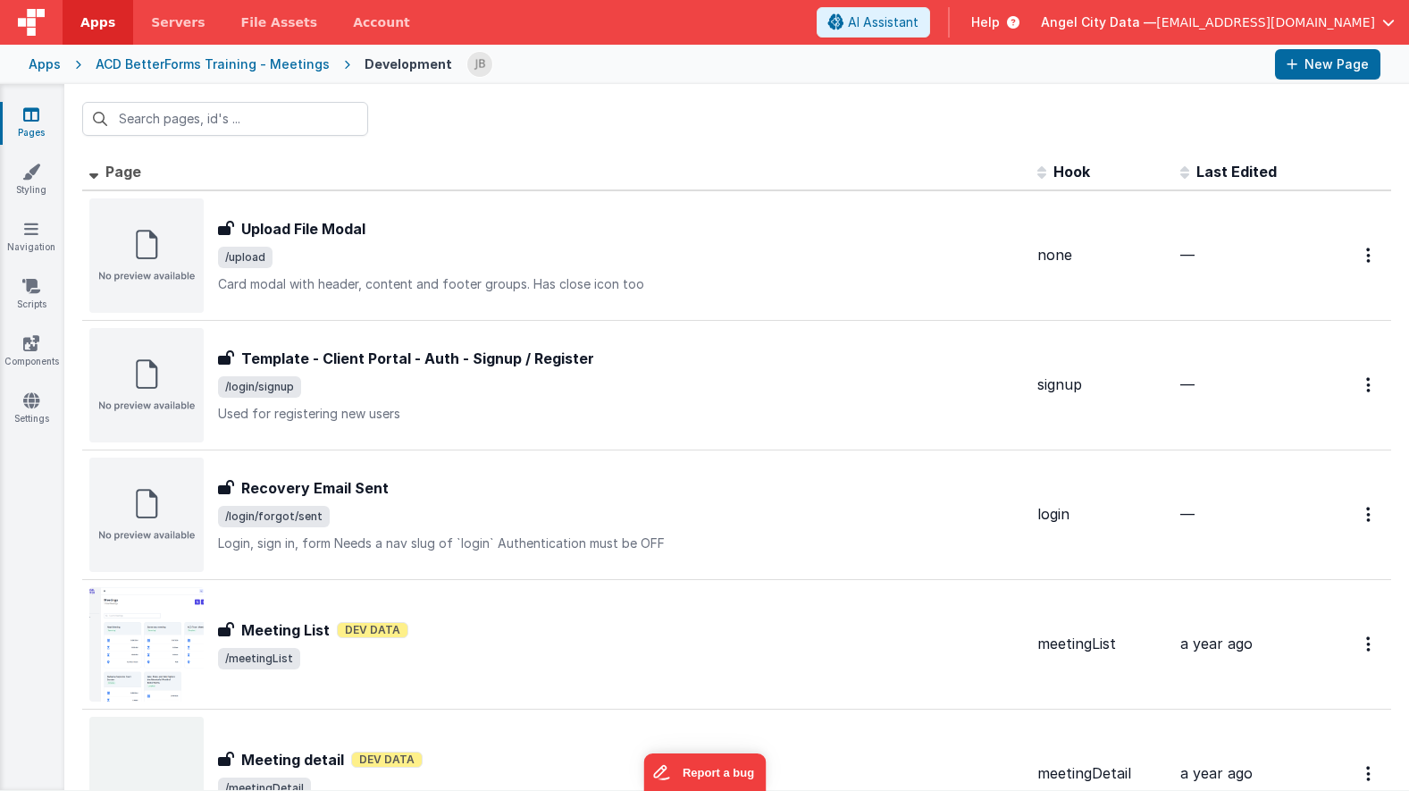
click at [47, 56] on div "Apps" at bounding box center [45, 64] width 32 height 18
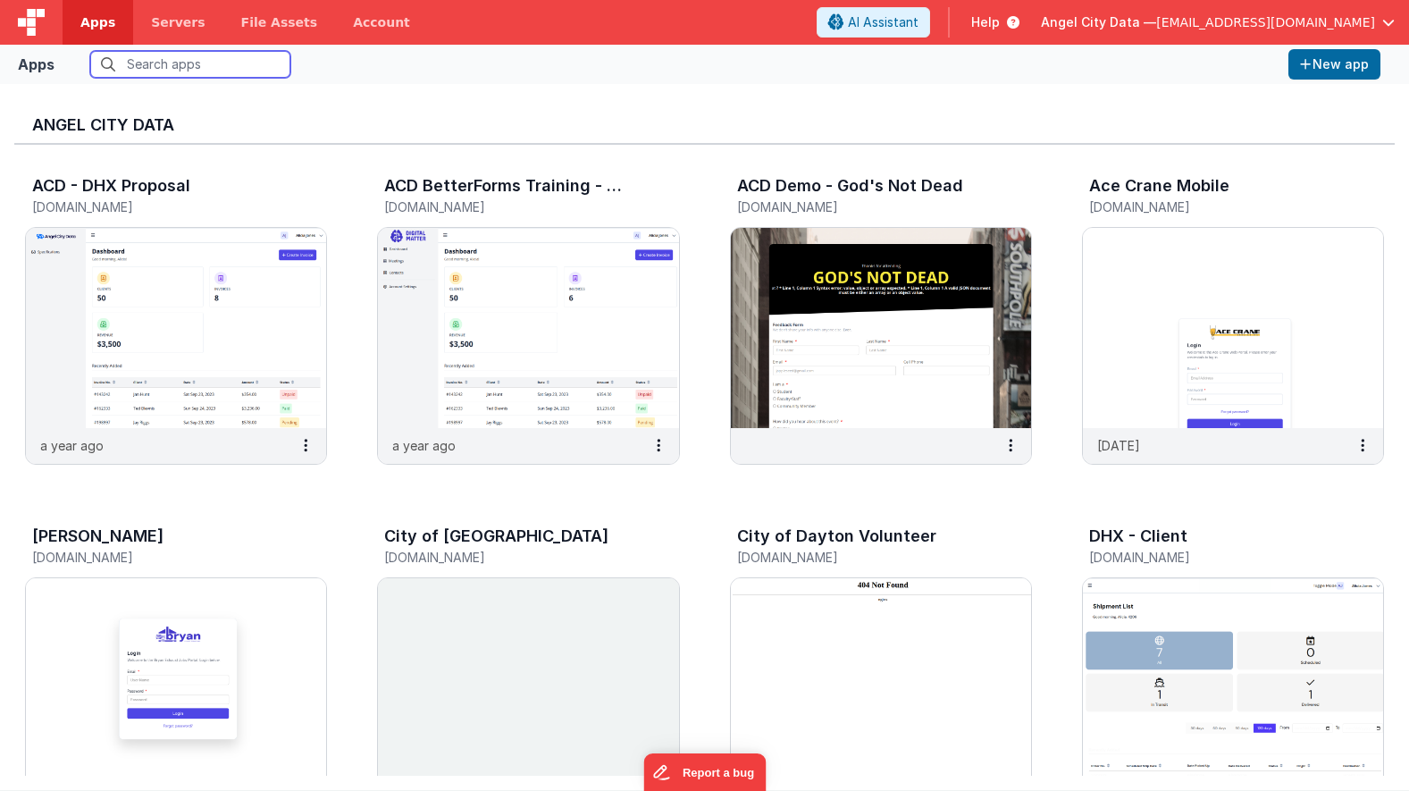
click at [147, 73] on input "text" at bounding box center [190, 64] width 200 height 27
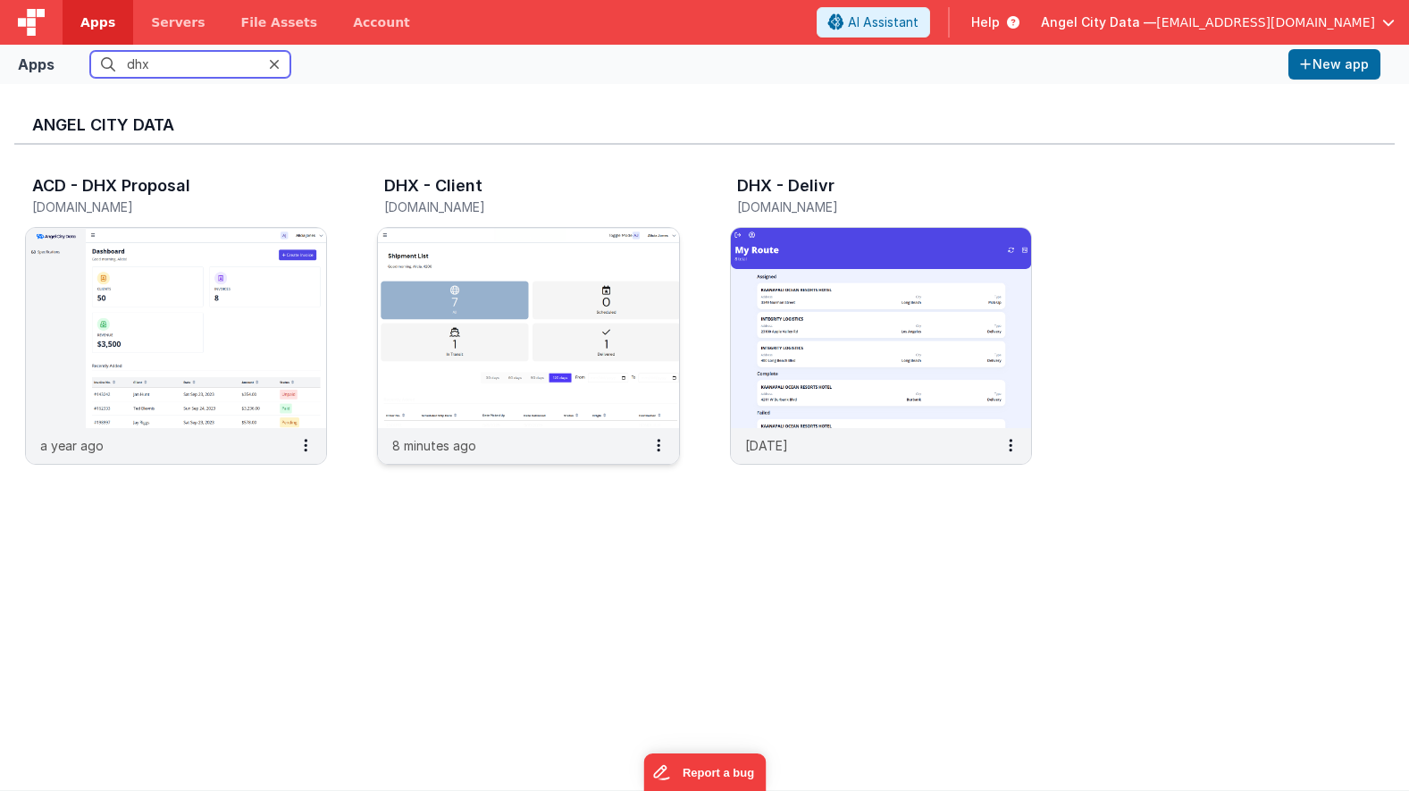
type input "dhx"
click at [414, 237] on img at bounding box center [528, 328] width 300 height 200
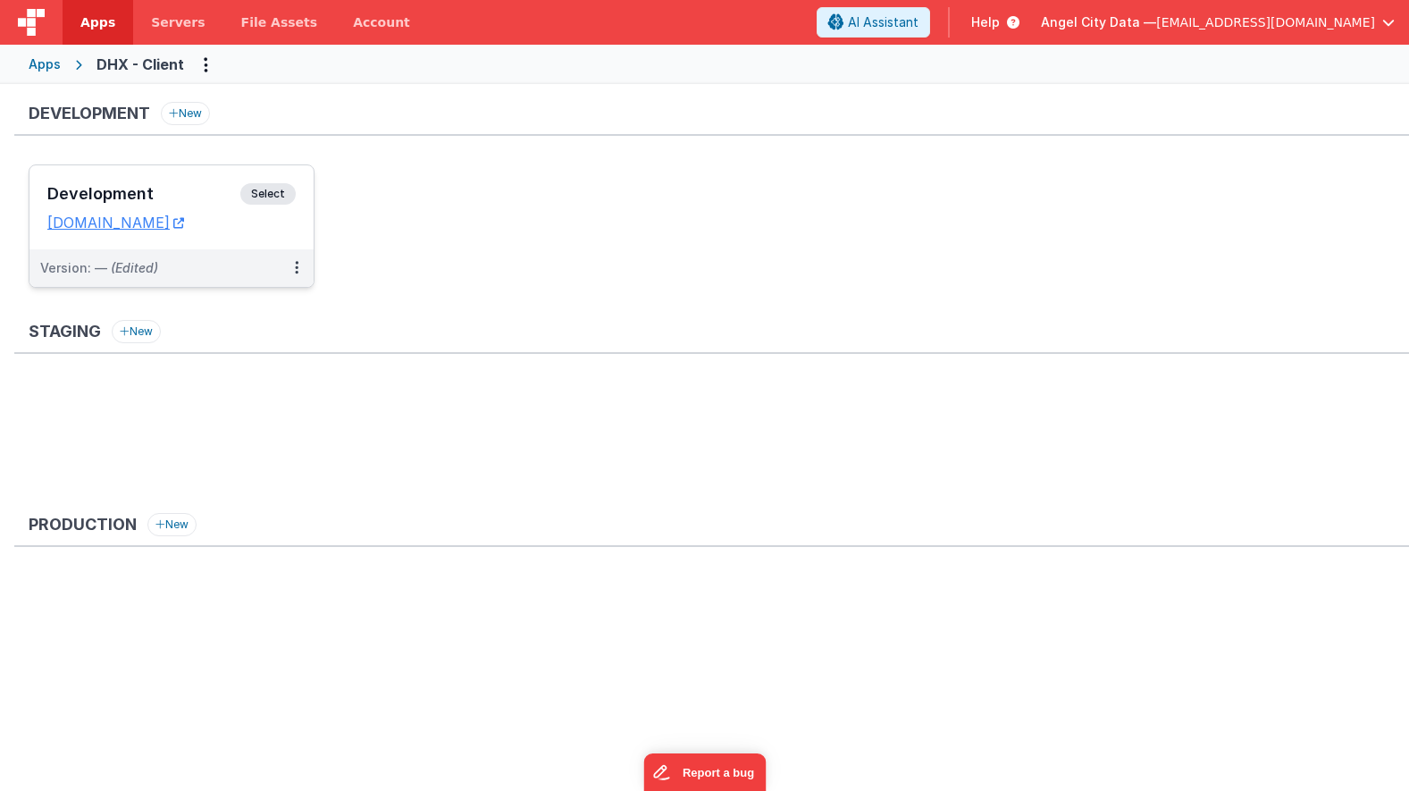
click at [191, 184] on div "Development Select" at bounding box center [171, 198] width 248 height 30
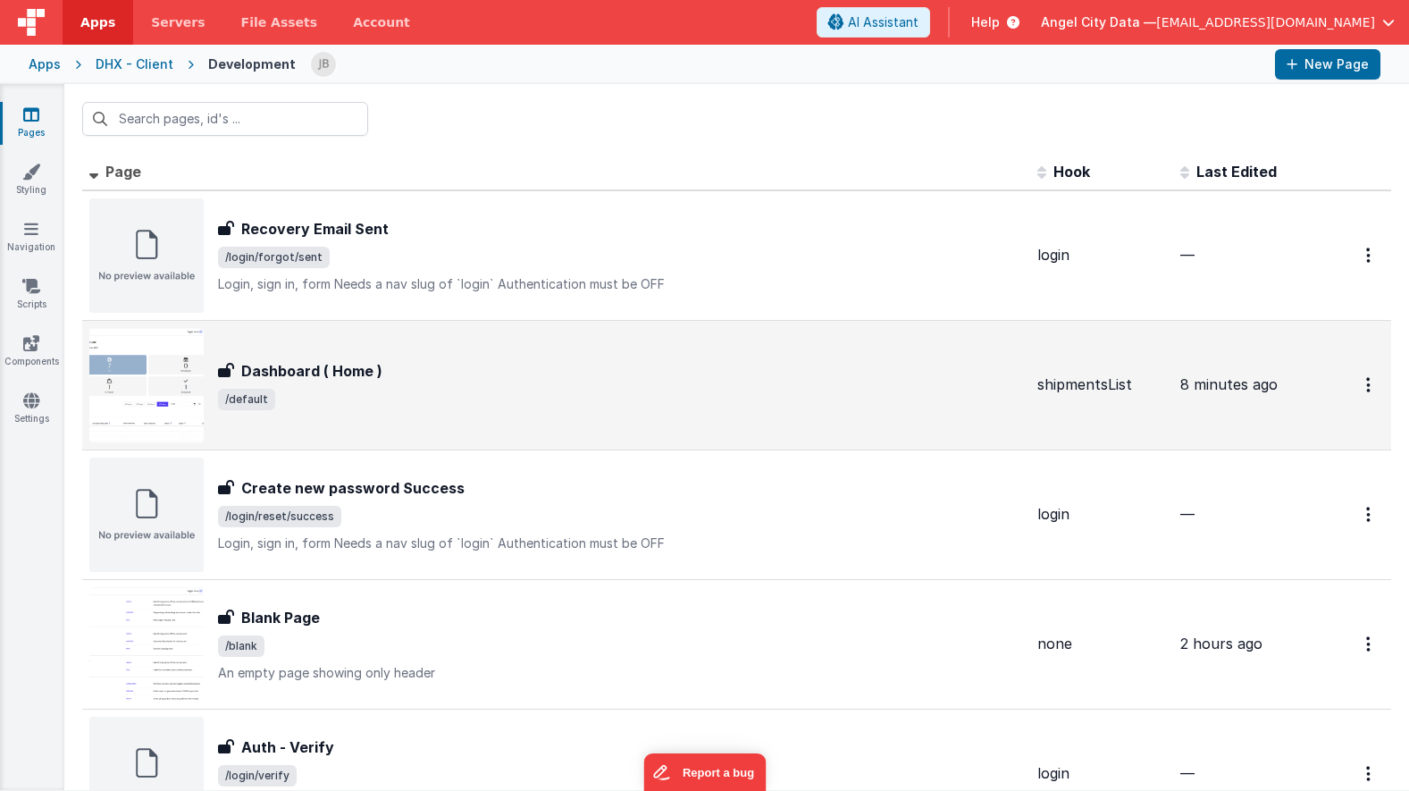
click at [279, 352] on div "Dashboard ( Home ) Dashboard ( Home ) /default" at bounding box center [556, 385] width 934 height 114
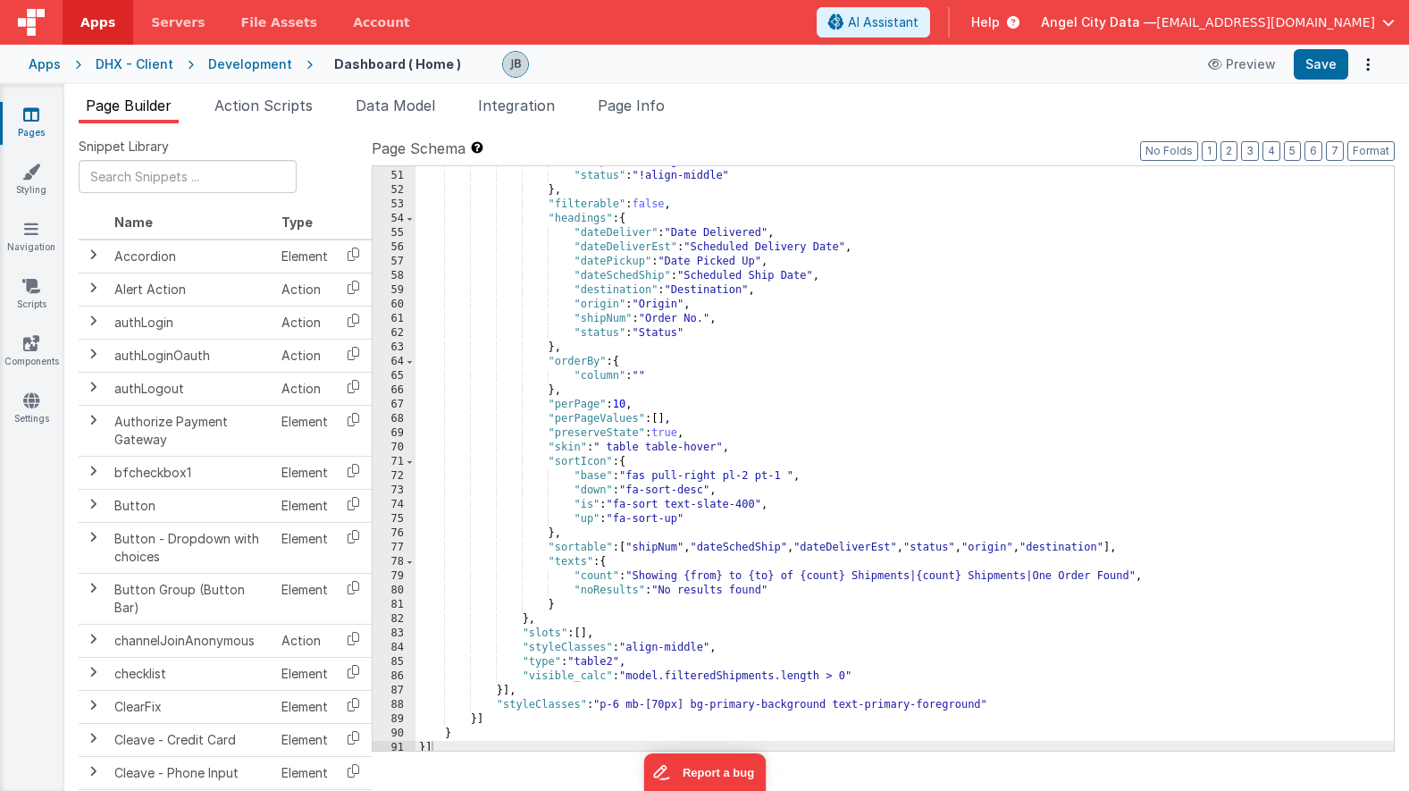
scroll to position [960, 0]
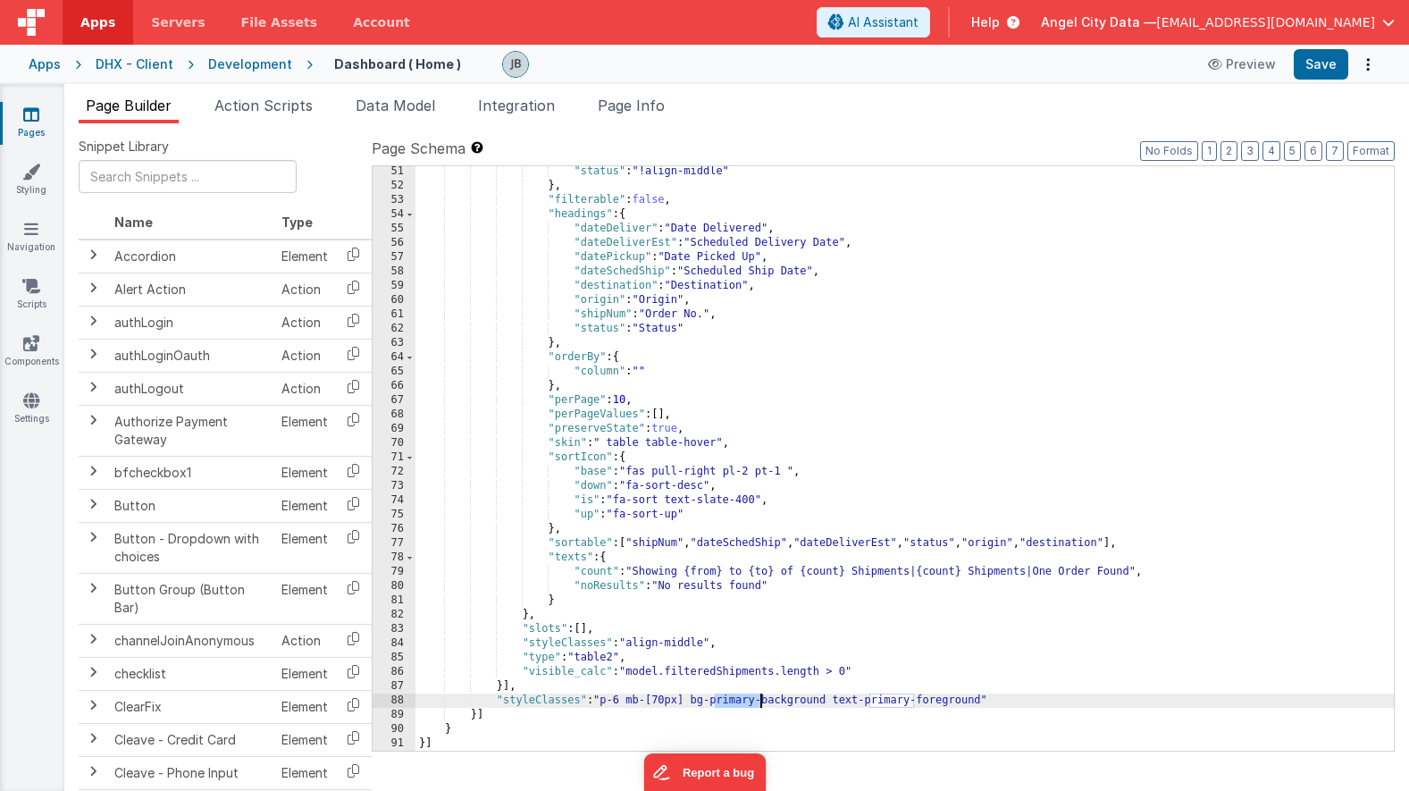
drag, startPoint x: 715, startPoint y: 704, endPoint x: 759, endPoint y: 704, distance: 44.7
click at [759, 704] on div ""status" : "!align-middle" } , "filterable" : false , "headings" : { "dateDeliv…" at bounding box center [904, 470] width 978 height 613
click at [851, 702] on div ""status" : "!align-middle" } , "filterable" : false , "headings" : { "dateDeliv…" at bounding box center [904, 470] width 978 height 613
click at [1322, 78] on button "Save" at bounding box center [1321, 64] width 55 height 30
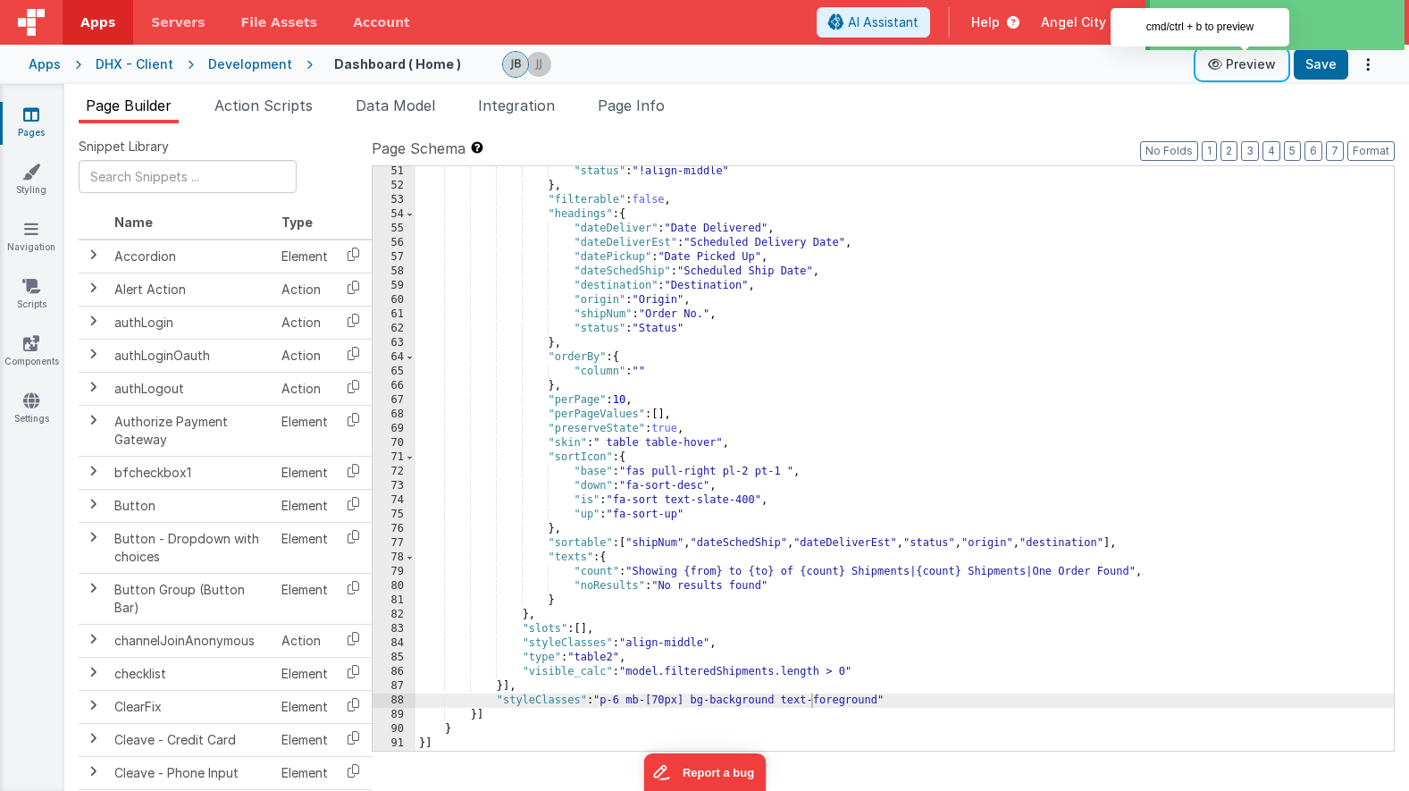
click at [1242, 60] on button "Preview" at bounding box center [1241, 64] width 89 height 29
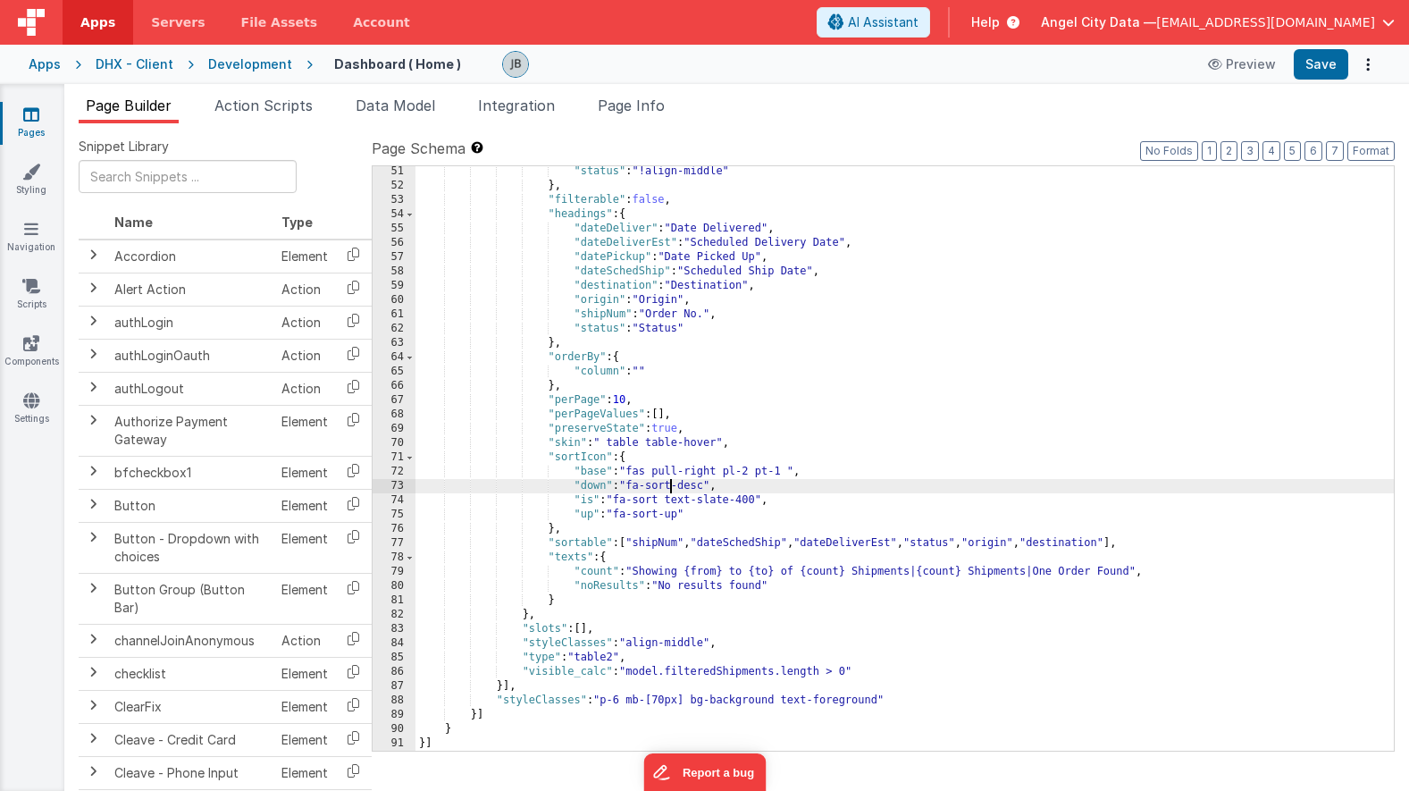
click at [670, 485] on div ""status" : "!align-middle" } , "filterable" : false , "headings" : { "dateDeliv…" at bounding box center [904, 470] width 978 height 613
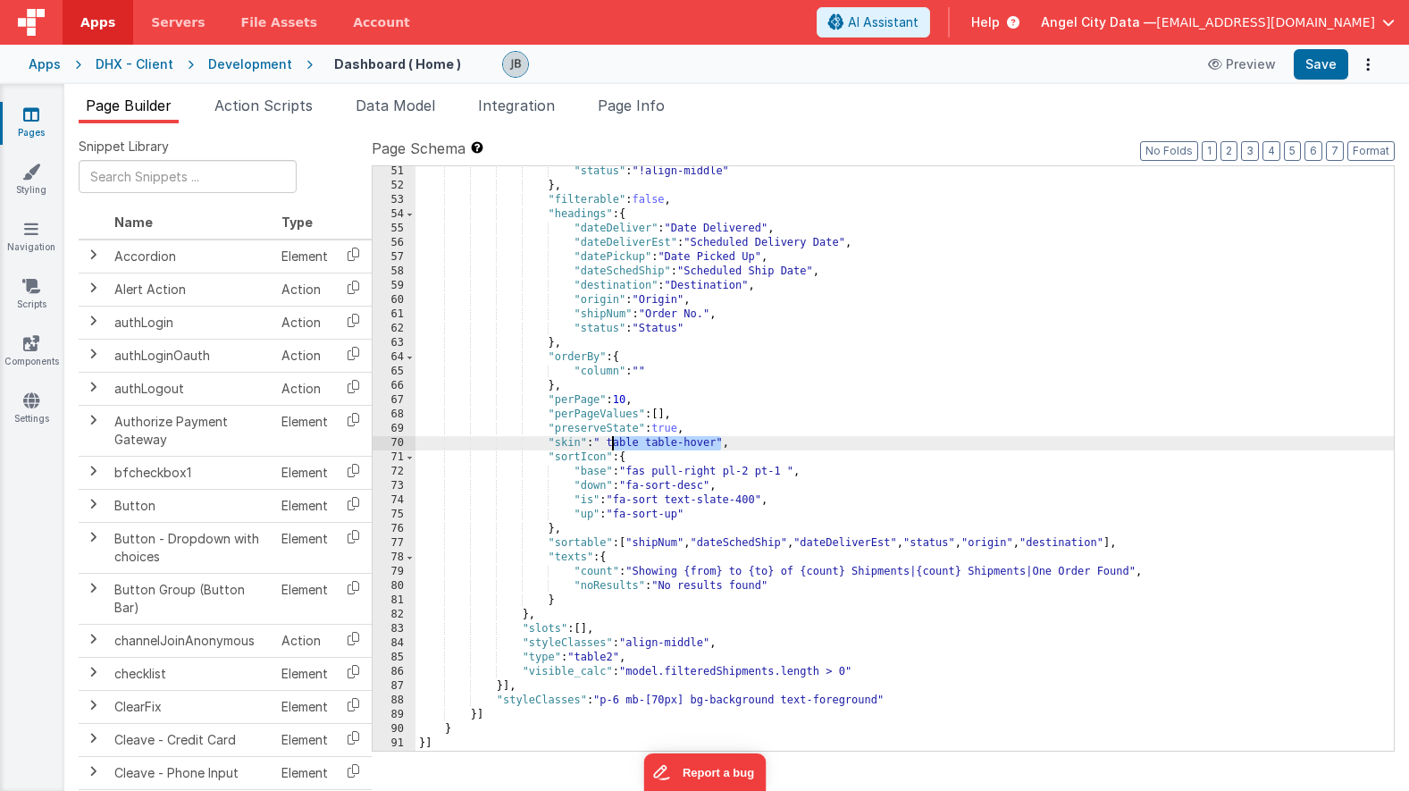
drag, startPoint x: 718, startPoint y: 443, endPoint x: 612, endPoint y: 445, distance: 106.3
click at [612, 445] on div ""status" : "!align-middle" } , "filterable" : false , "headings" : { "dateDeliv…" at bounding box center [904, 470] width 978 height 613
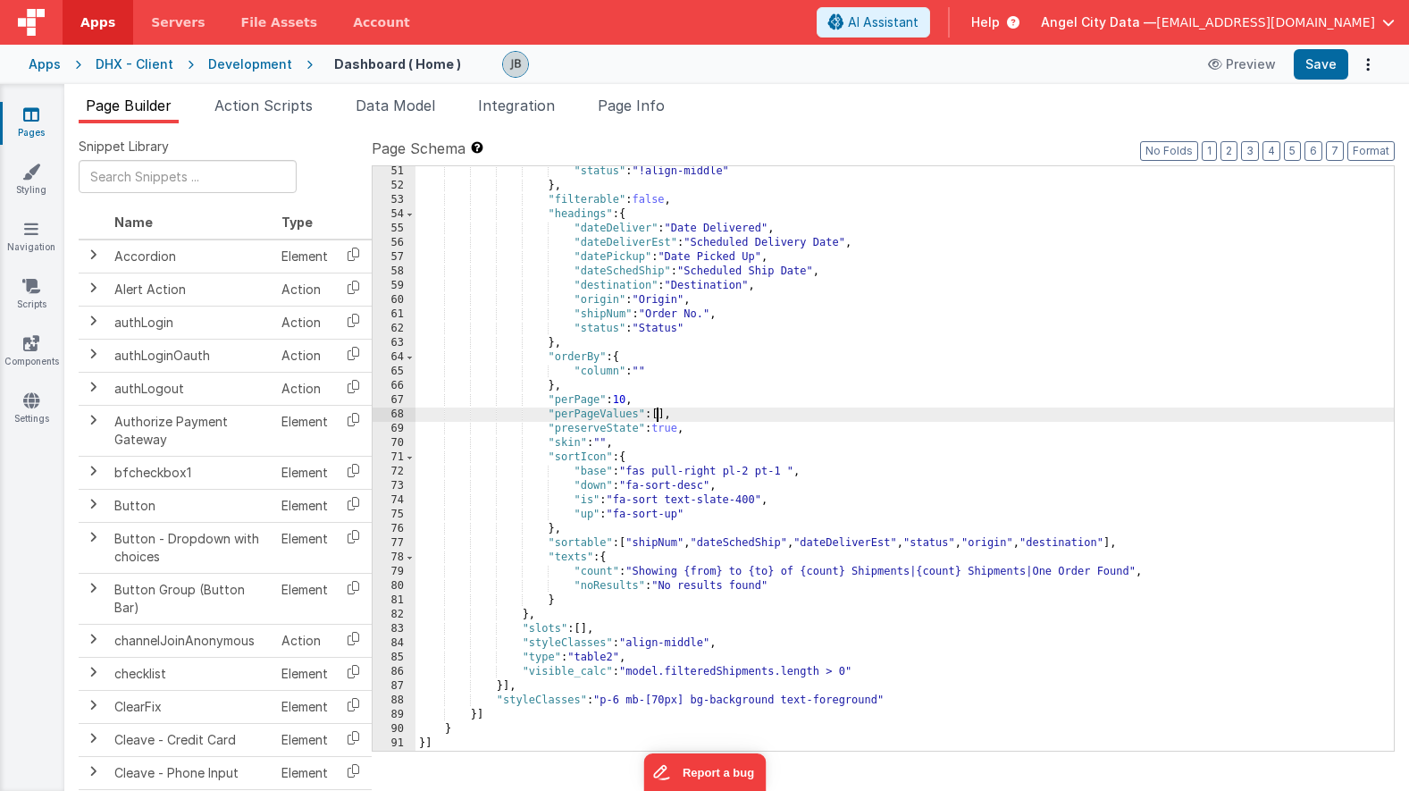
click at [657, 420] on div ""status" : "!align-middle" } , "filterable" : false , "headings" : { "dateDeliv…" at bounding box center [904, 470] width 978 height 613
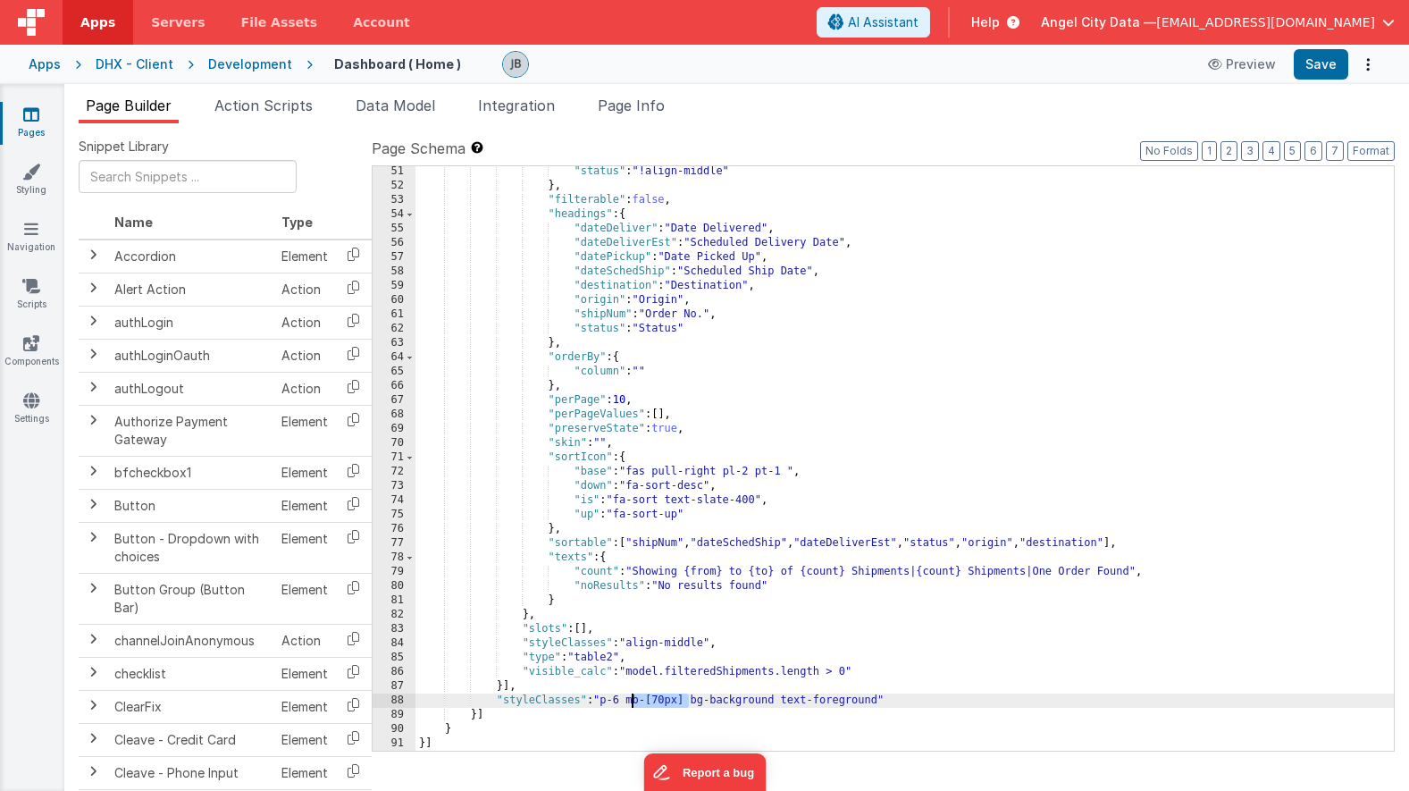
drag, startPoint x: 691, startPoint y: 700, endPoint x: 634, endPoint y: 701, distance: 56.3
click at [634, 701] on div ""status" : "!align-middle" } , "filterable" : false , "headings" : { "dateDeliv…" at bounding box center [904, 470] width 978 height 613
click at [1306, 62] on button "Save" at bounding box center [1321, 64] width 55 height 30
click at [487, 481] on div ""status" : "!align-middle" } , "filterable" : false , "headings" : { "dateDeliv…" at bounding box center [904, 470] width 978 height 613
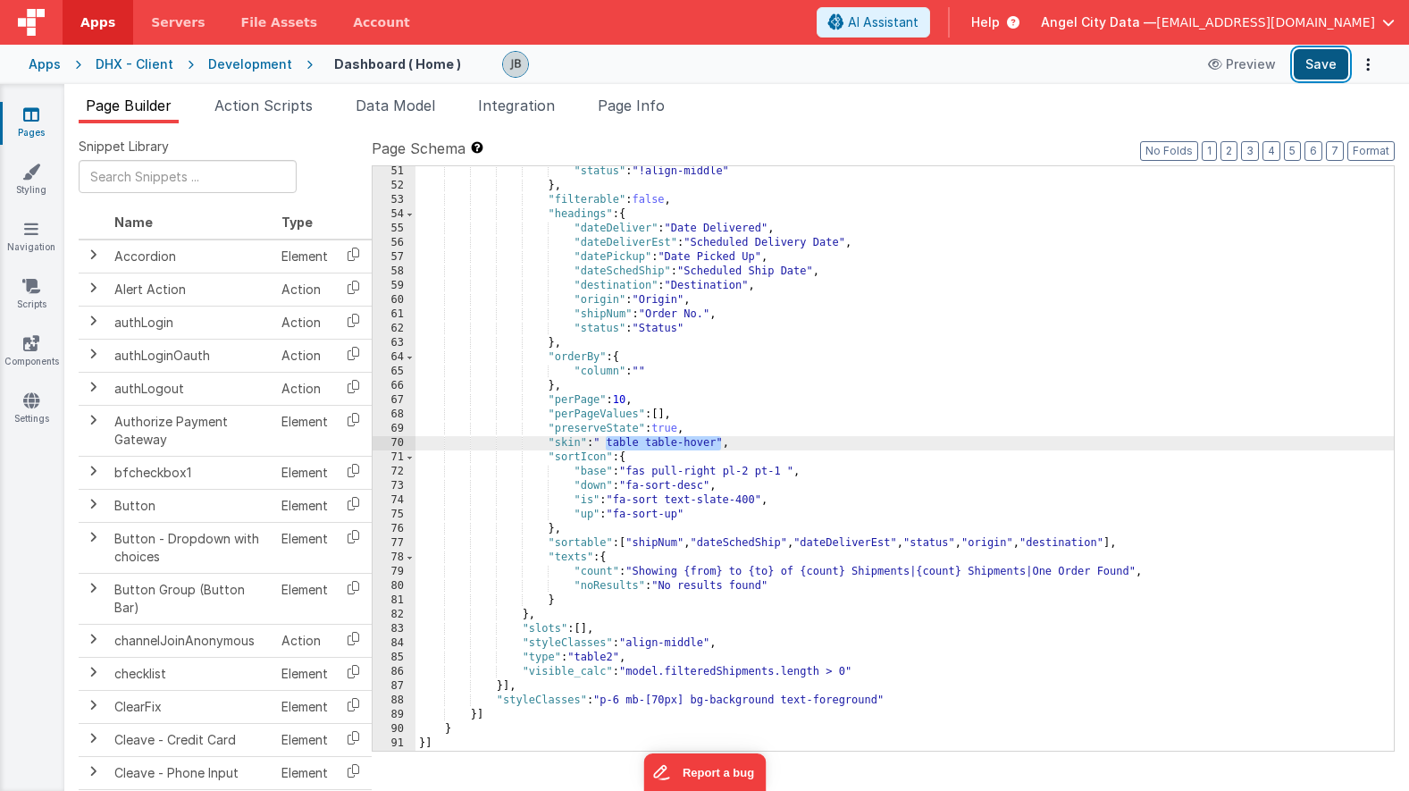
click at [1318, 60] on button "Save" at bounding box center [1321, 64] width 55 height 30
click at [49, 68] on div "Apps" at bounding box center [45, 64] width 32 height 18
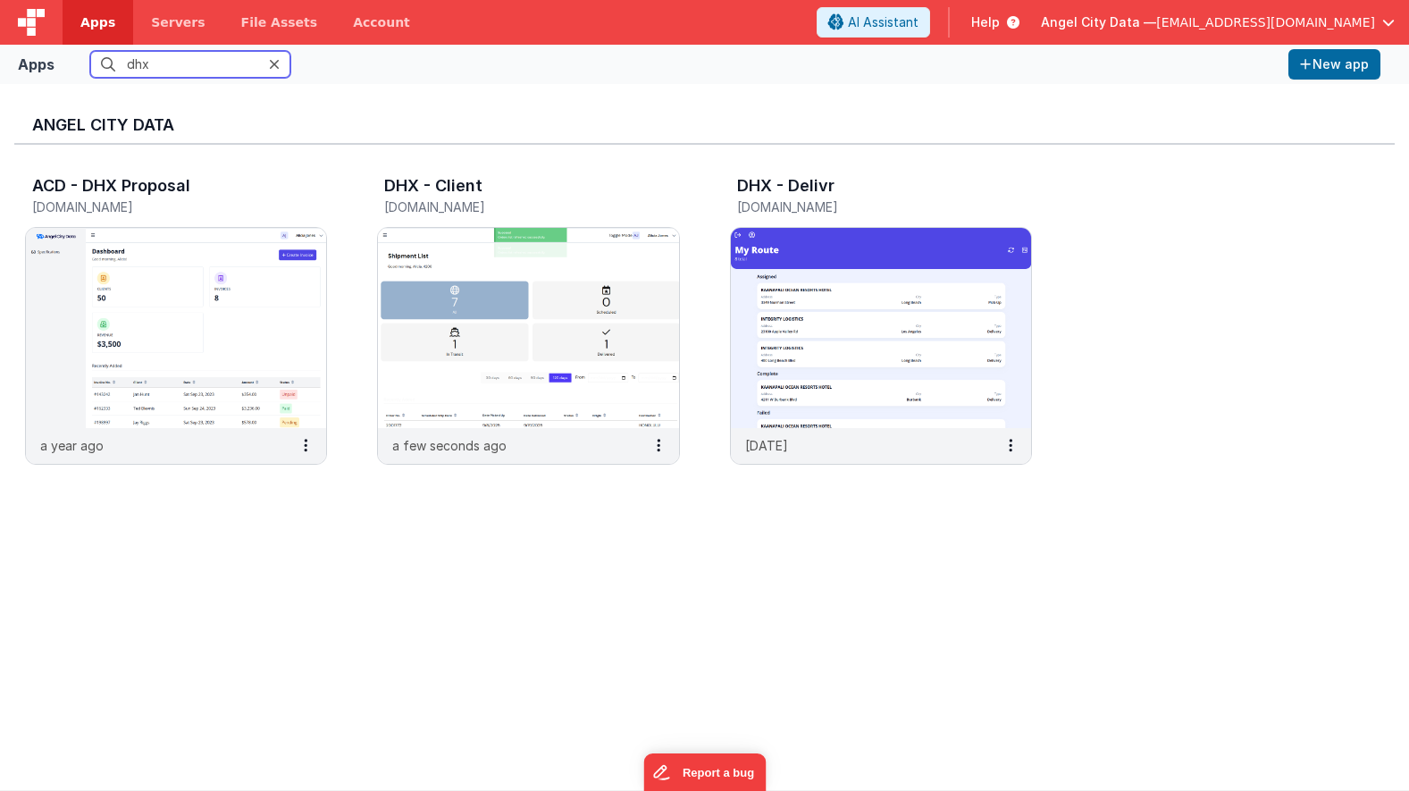
click at [166, 63] on input "dhx" at bounding box center [190, 64] width 200 height 27
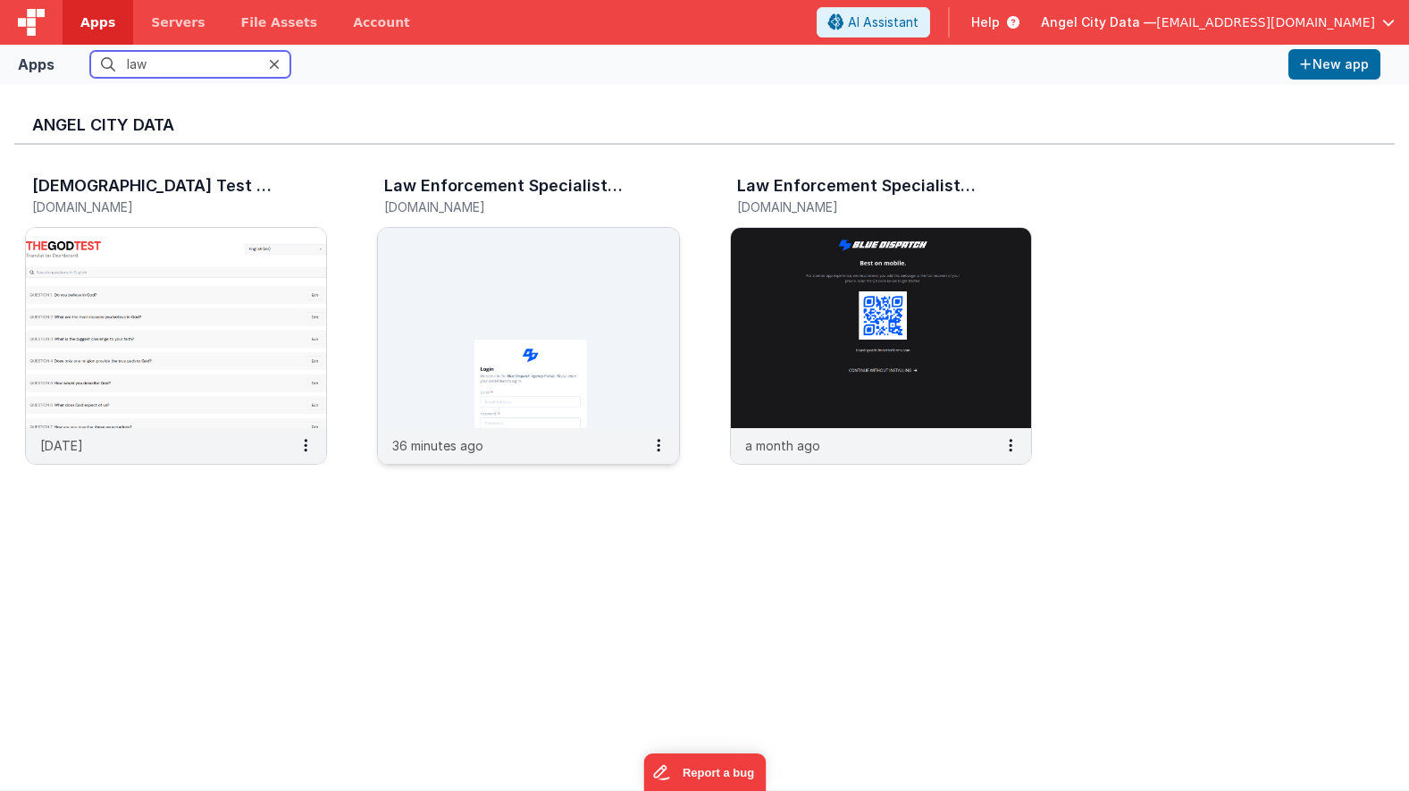
type input "law"
click at [432, 248] on img at bounding box center [528, 328] width 300 height 200
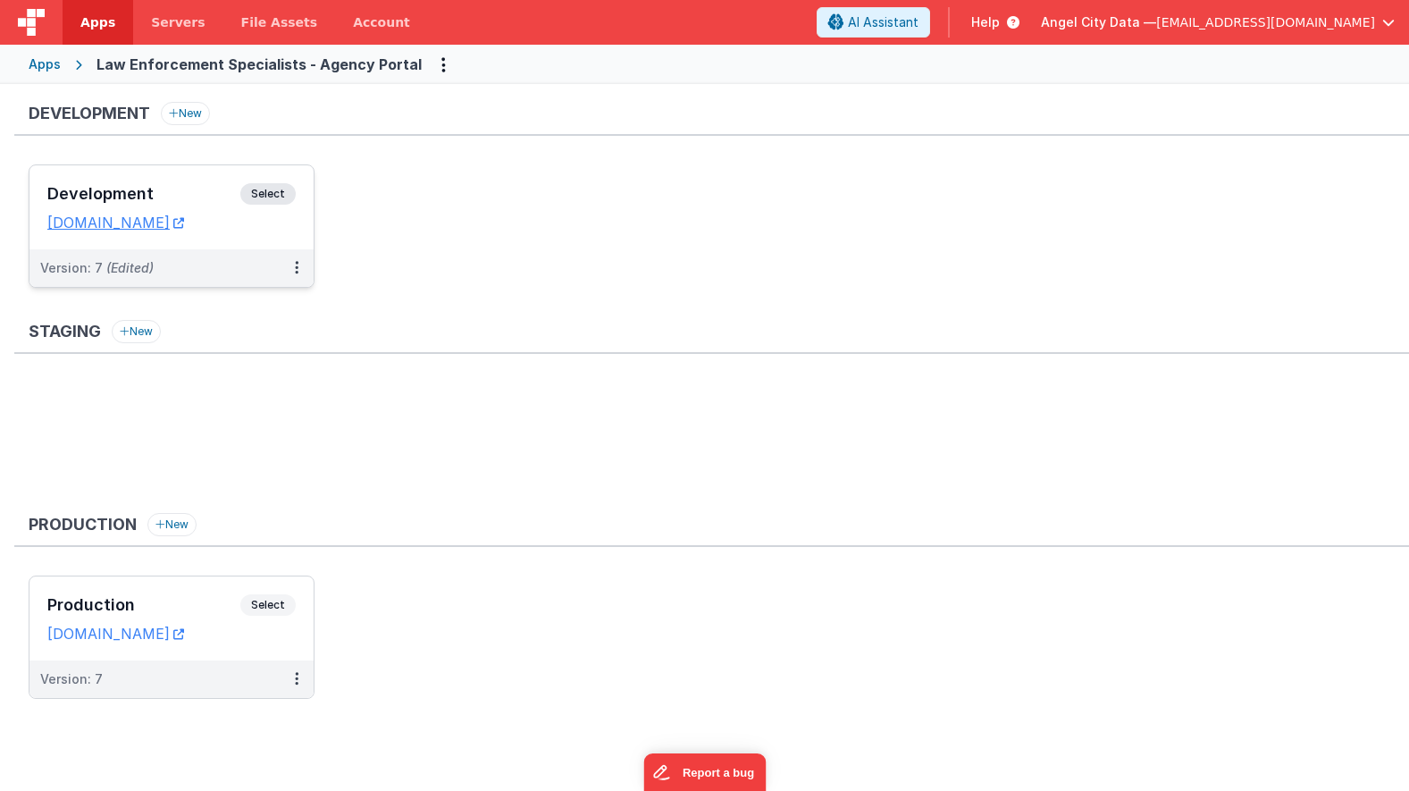
click at [170, 189] on h3 "Development" at bounding box center [143, 194] width 193 height 18
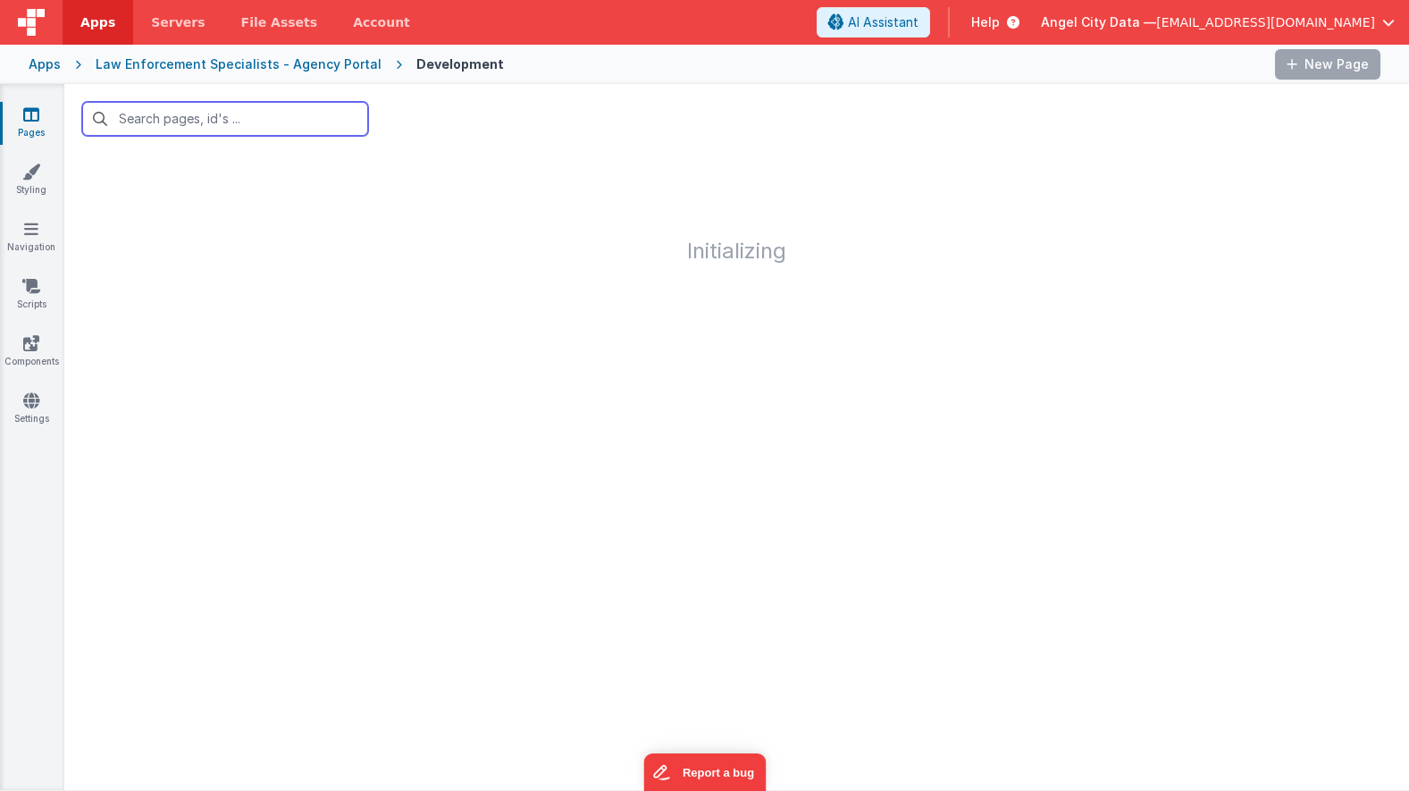
click at [164, 116] on input "text" at bounding box center [225, 119] width 286 height 34
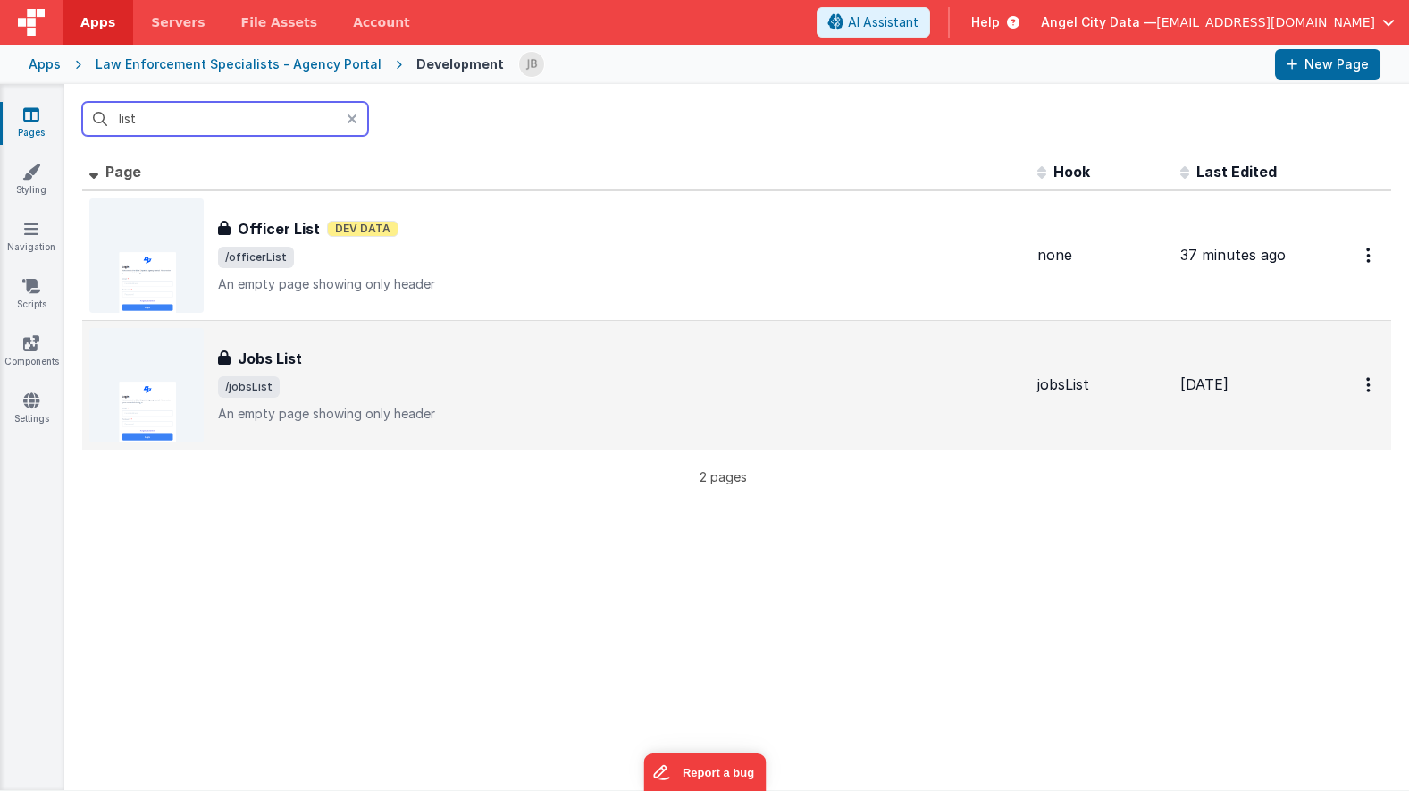
type input "list"
click at [279, 368] on h3 "Jobs List" at bounding box center [270, 358] width 64 height 21
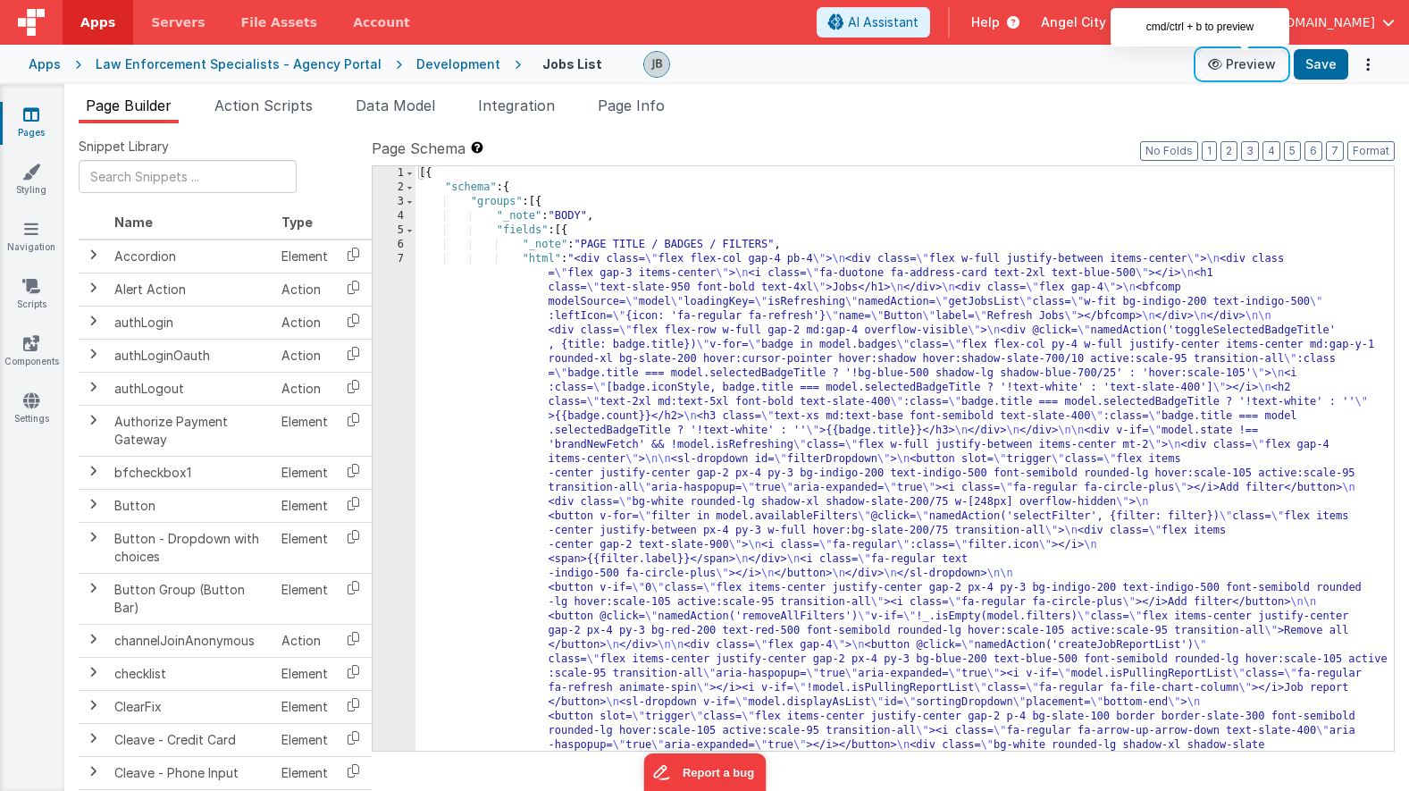
click at [1232, 70] on button "Preview" at bounding box center [1241, 64] width 89 height 29
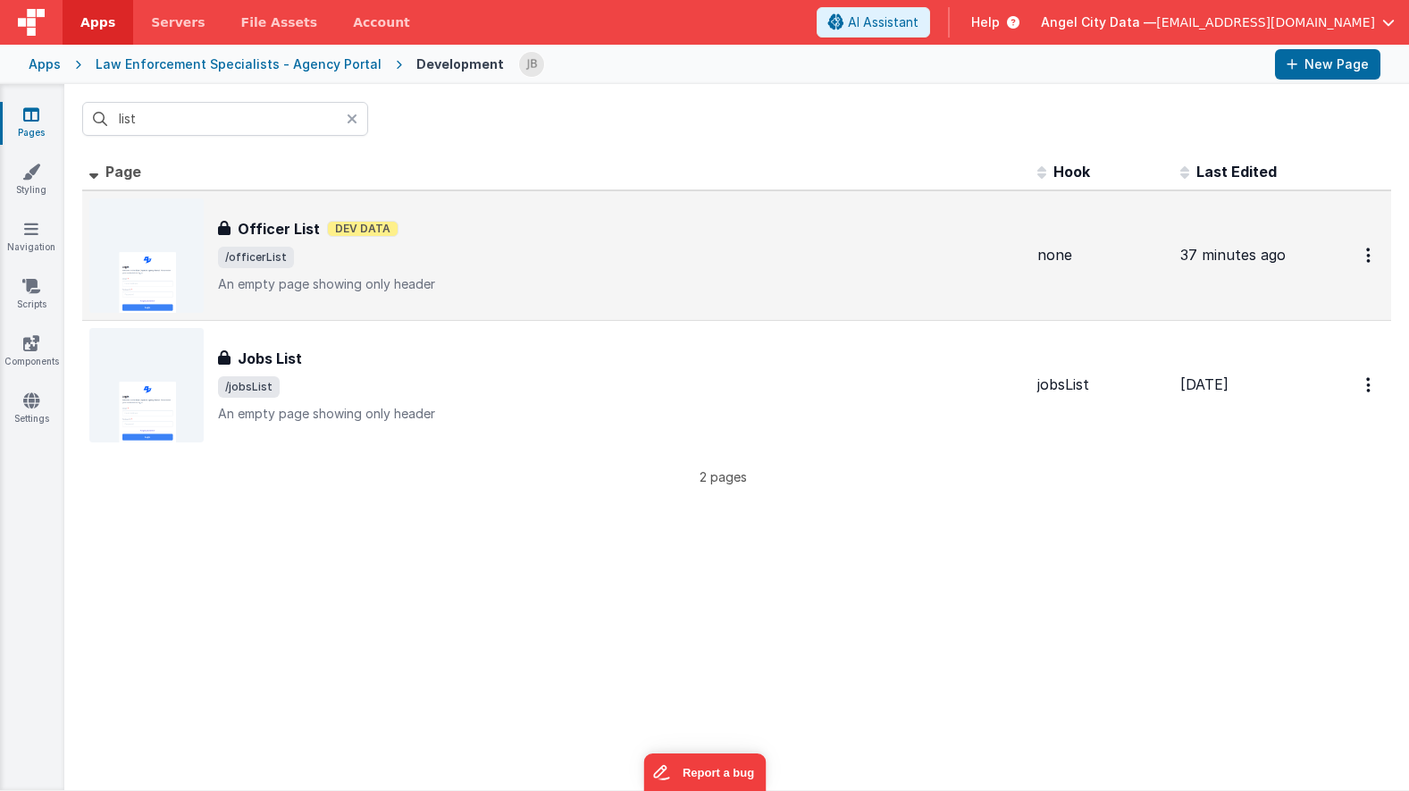
click at [254, 232] on h3 "Officer List" at bounding box center [279, 228] width 82 height 21
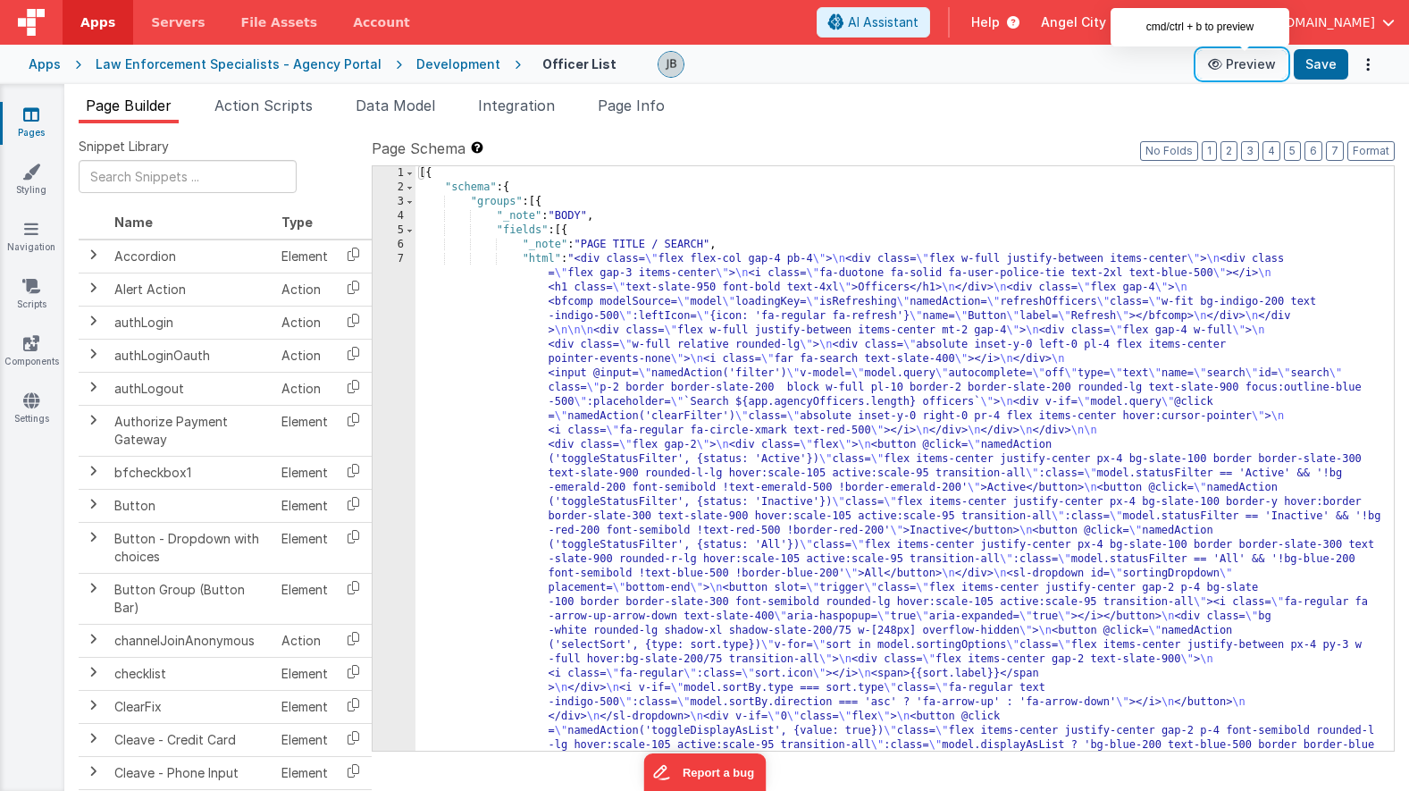
click at [1233, 67] on button "Preview" at bounding box center [1241, 64] width 89 height 29
click at [55, 64] on div "Apps" at bounding box center [45, 64] width 32 height 18
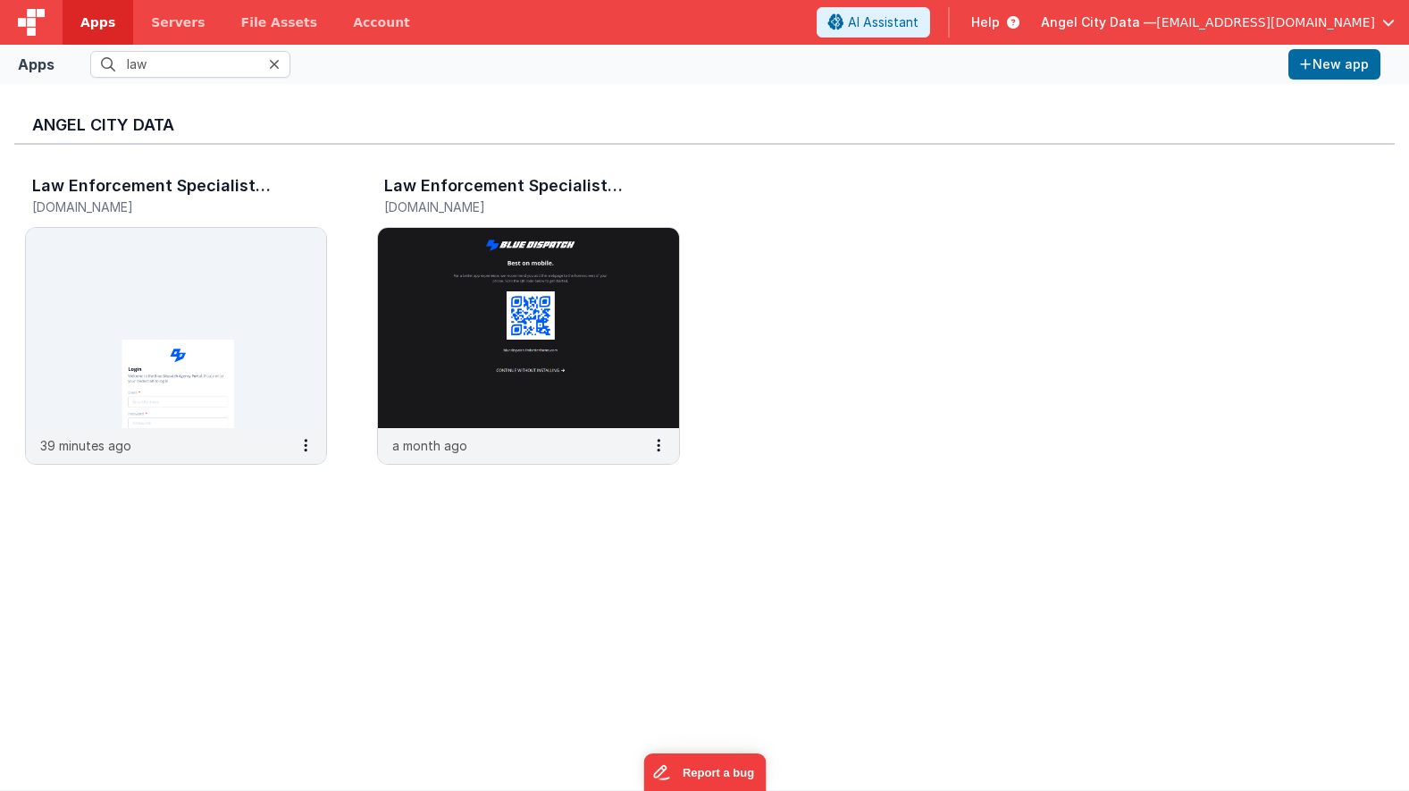
click at [273, 65] on icon at bounding box center [274, 64] width 11 height 14
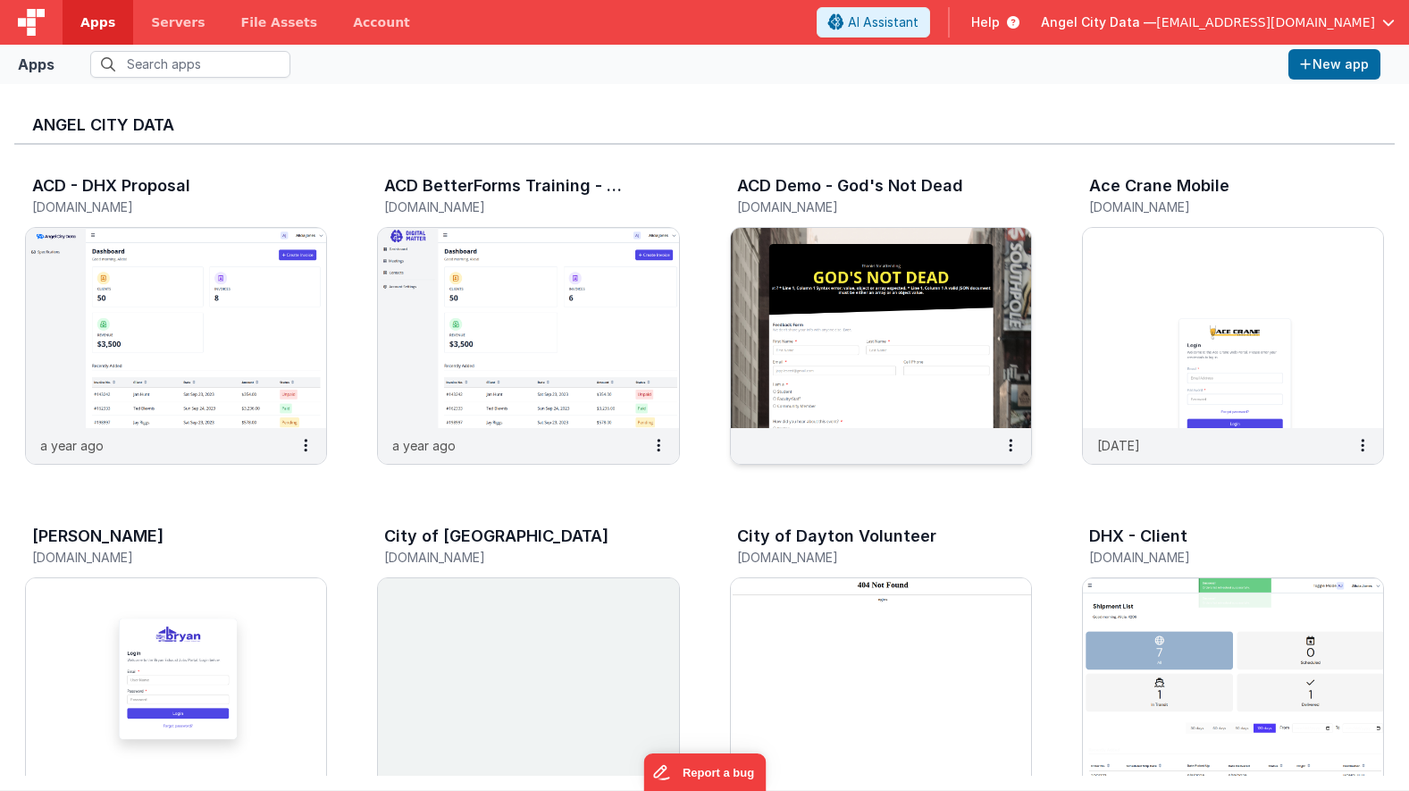
click at [790, 223] on div "ACD Demo - God's Not Dead acddemo-gnd.fmbetterforms.com" at bounding box center [881, 198] width 302 height 57
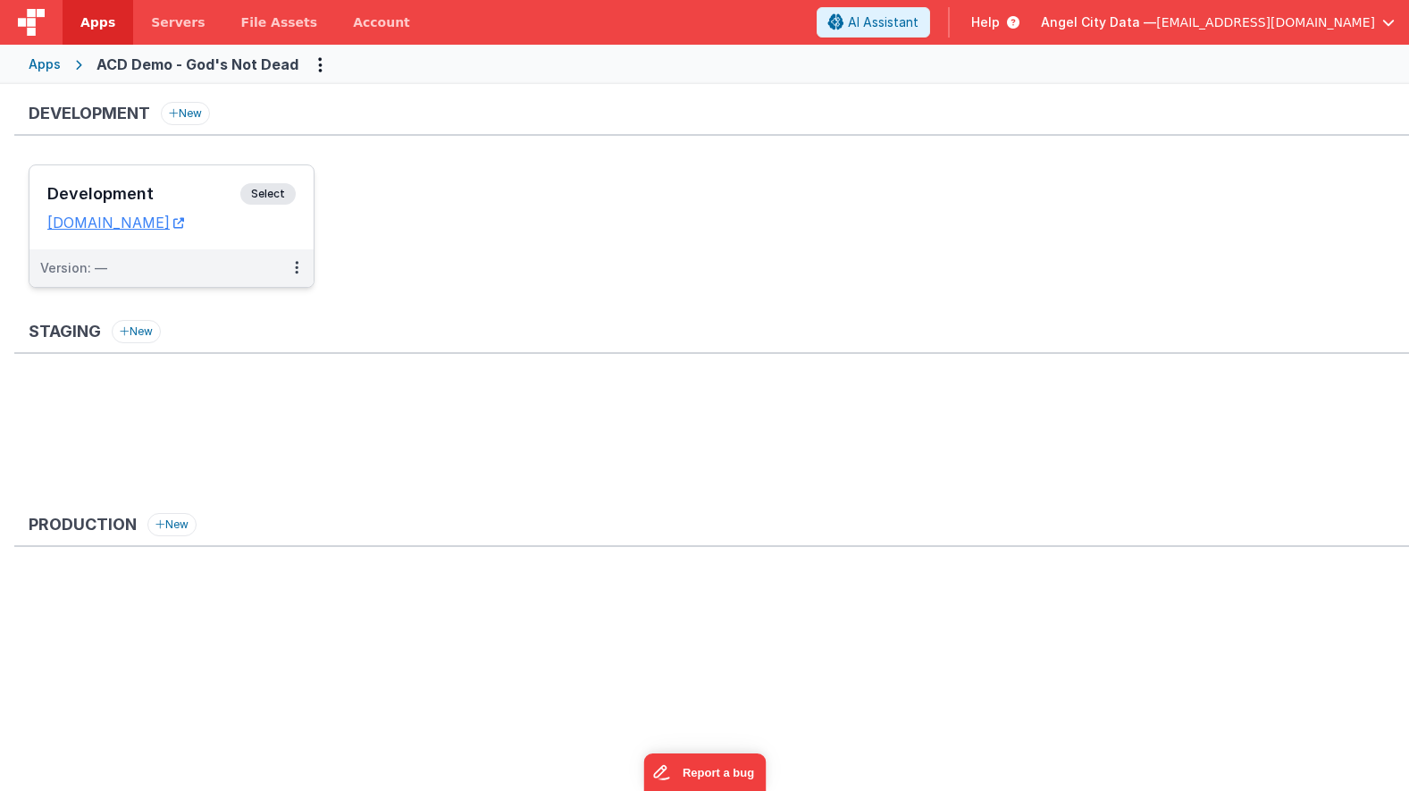
click at [205, 189] on h3 "Development" at bounding box center [143, 194] width 193 height 18
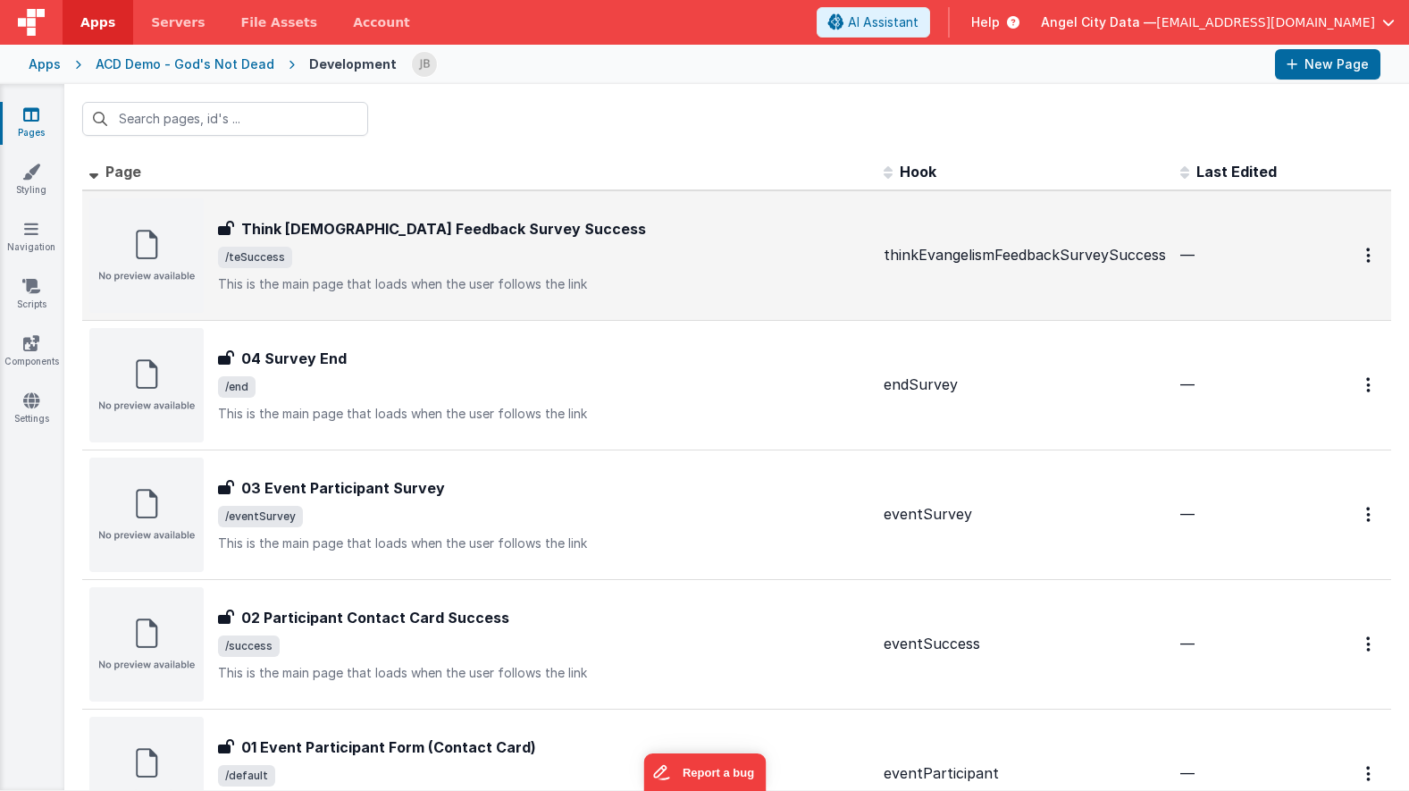
click at [306, 233] on h3 "Think Evangelism Feedback Survey Success" at bounding box center [443, 228] width 405 height 21
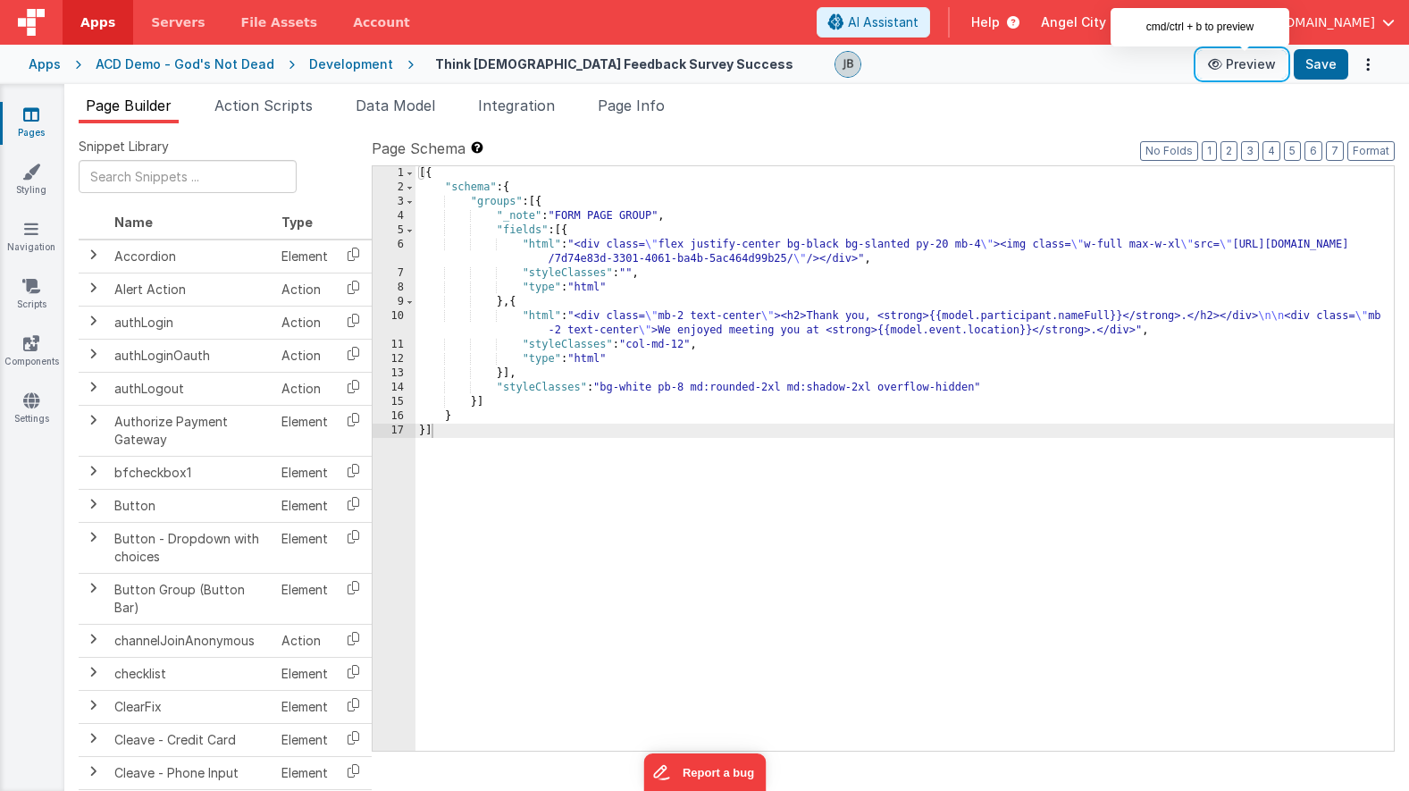
click at [1252, 70] on button "Preview" at bounding box center [1241, 64] width 89 height 29
click at [323, 65] on div "Development" at bounding box center [351, 64] width 84 height 18
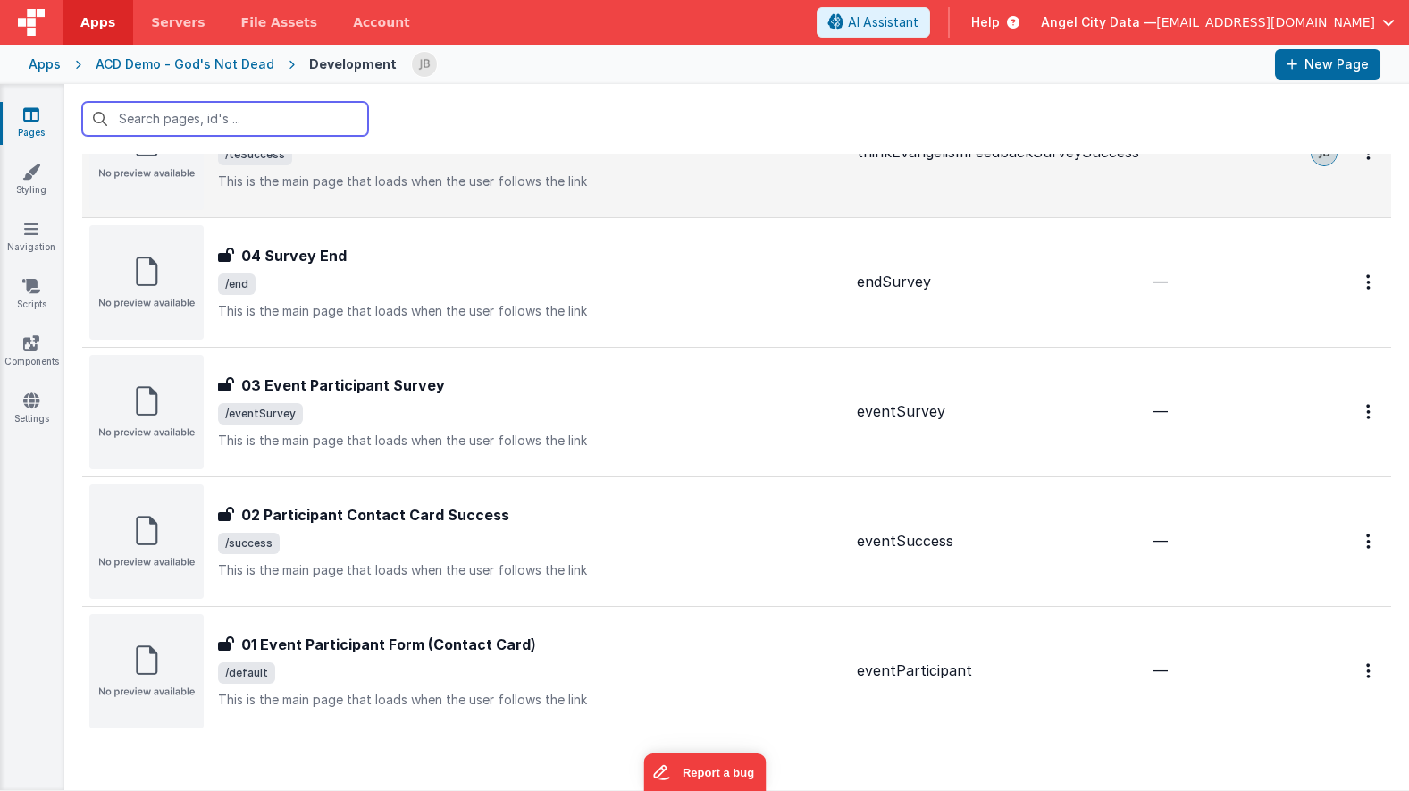
scroll to position [135, 0]
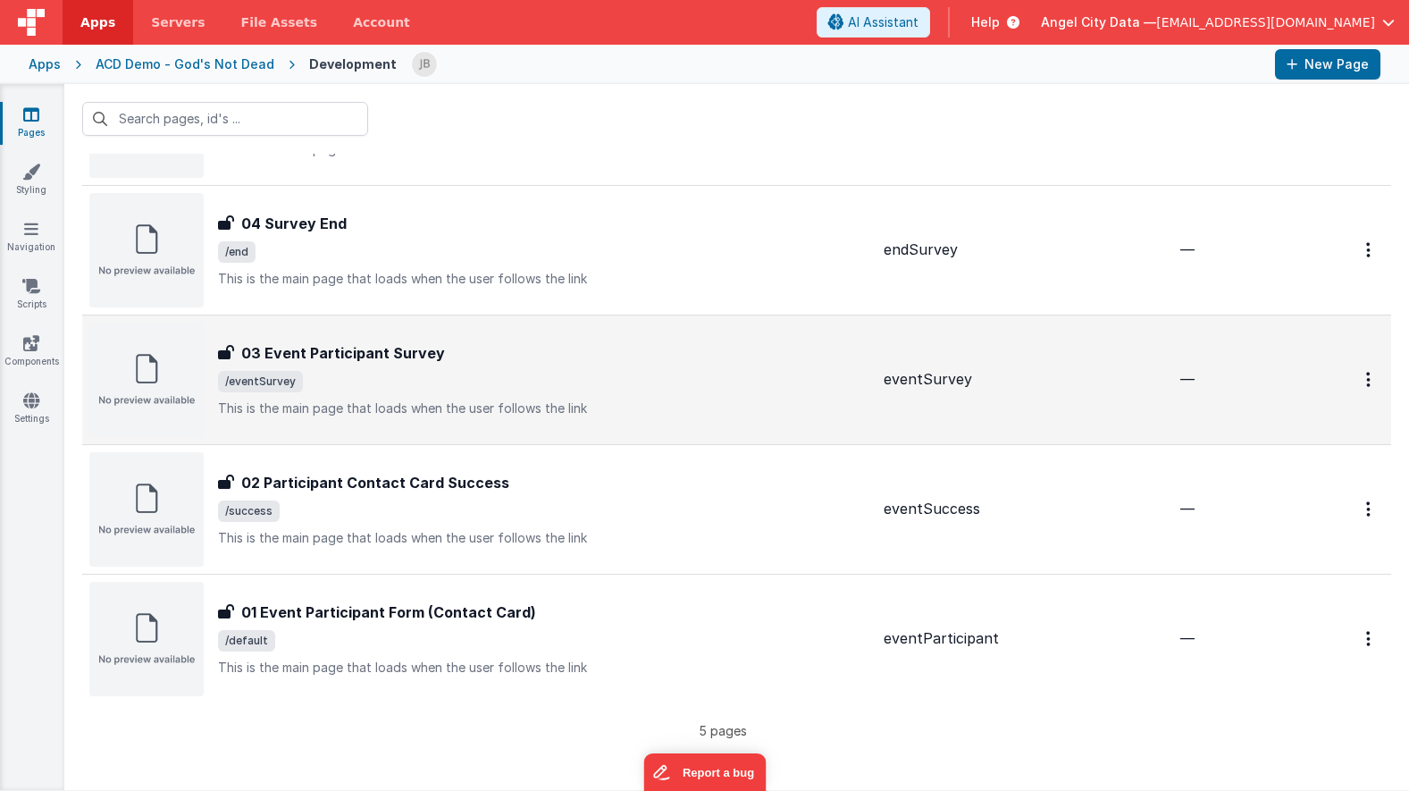
click at [344, 372] on span "/eventSurvey" at bounding box center [543, 381] width 651 height 21
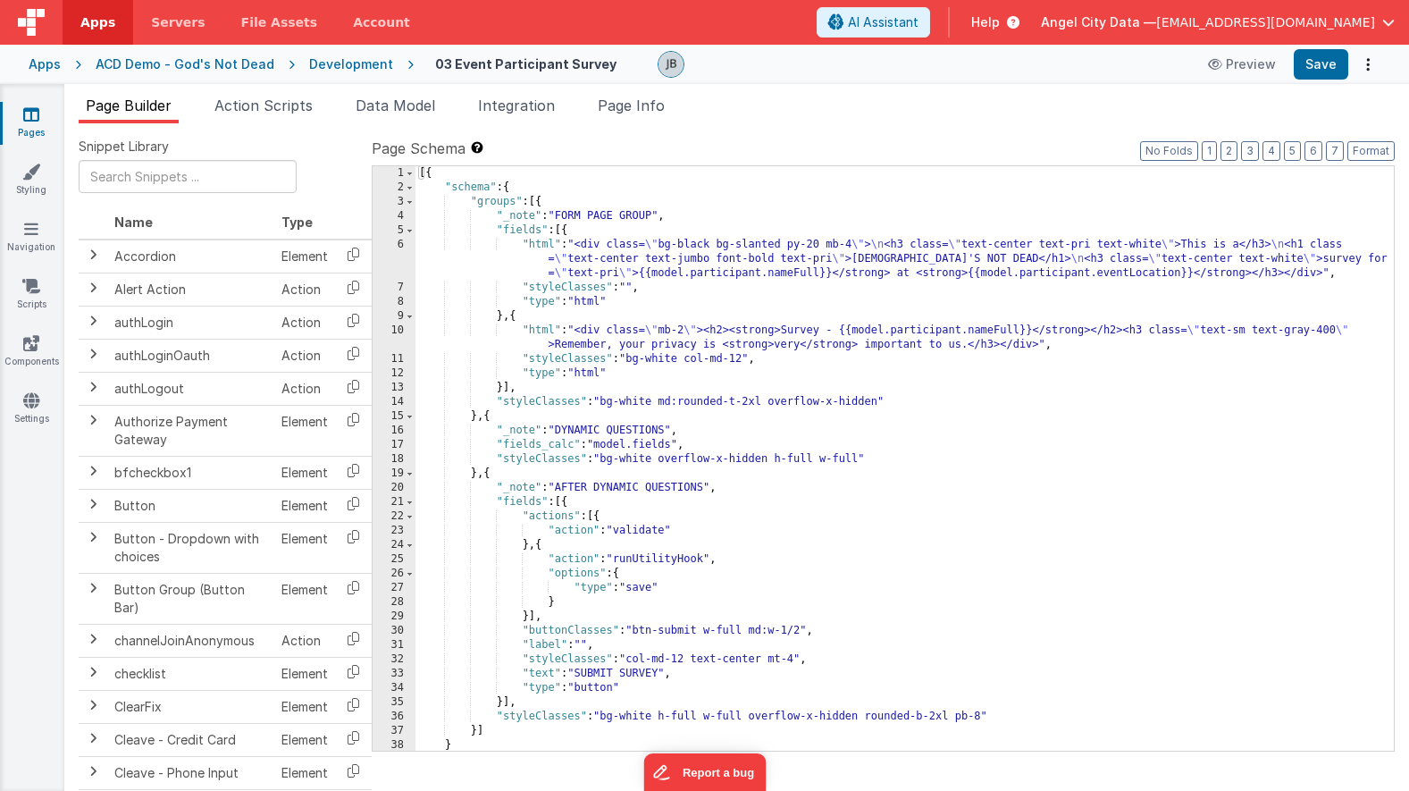
scroll to position [16, 0]
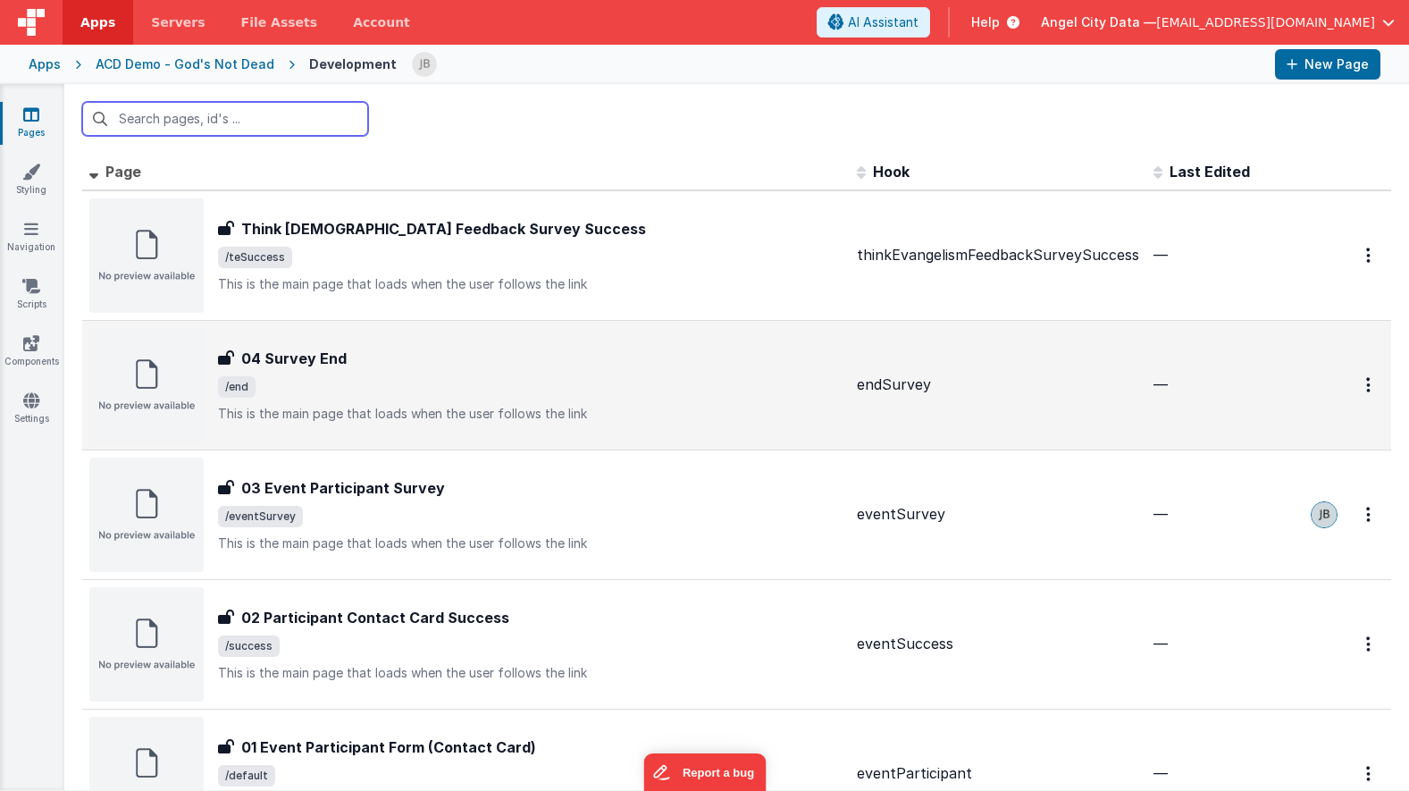
scroll to position [135, 0]
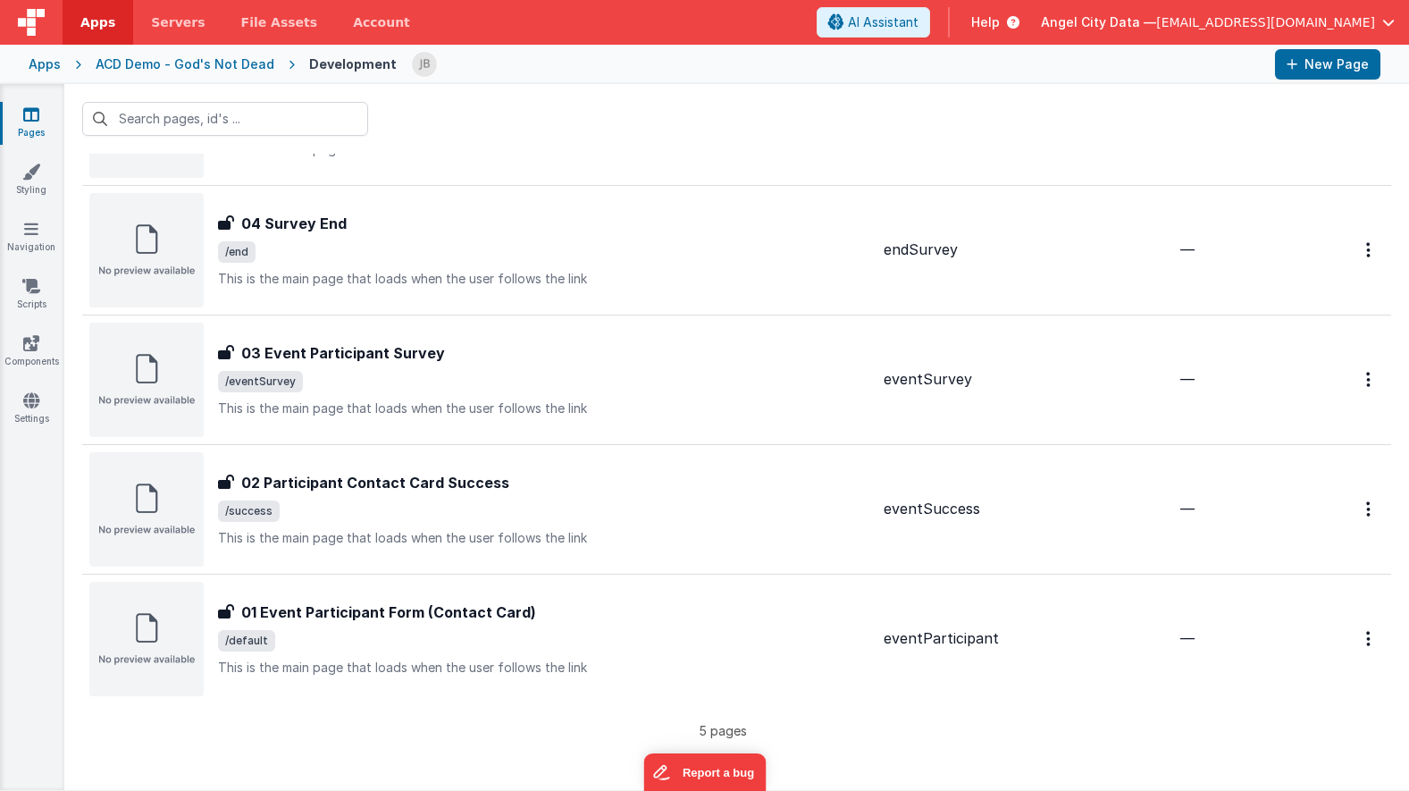
click at [48, 67] on div "Apps" at bounding box center [45, 64] width 32 height 18
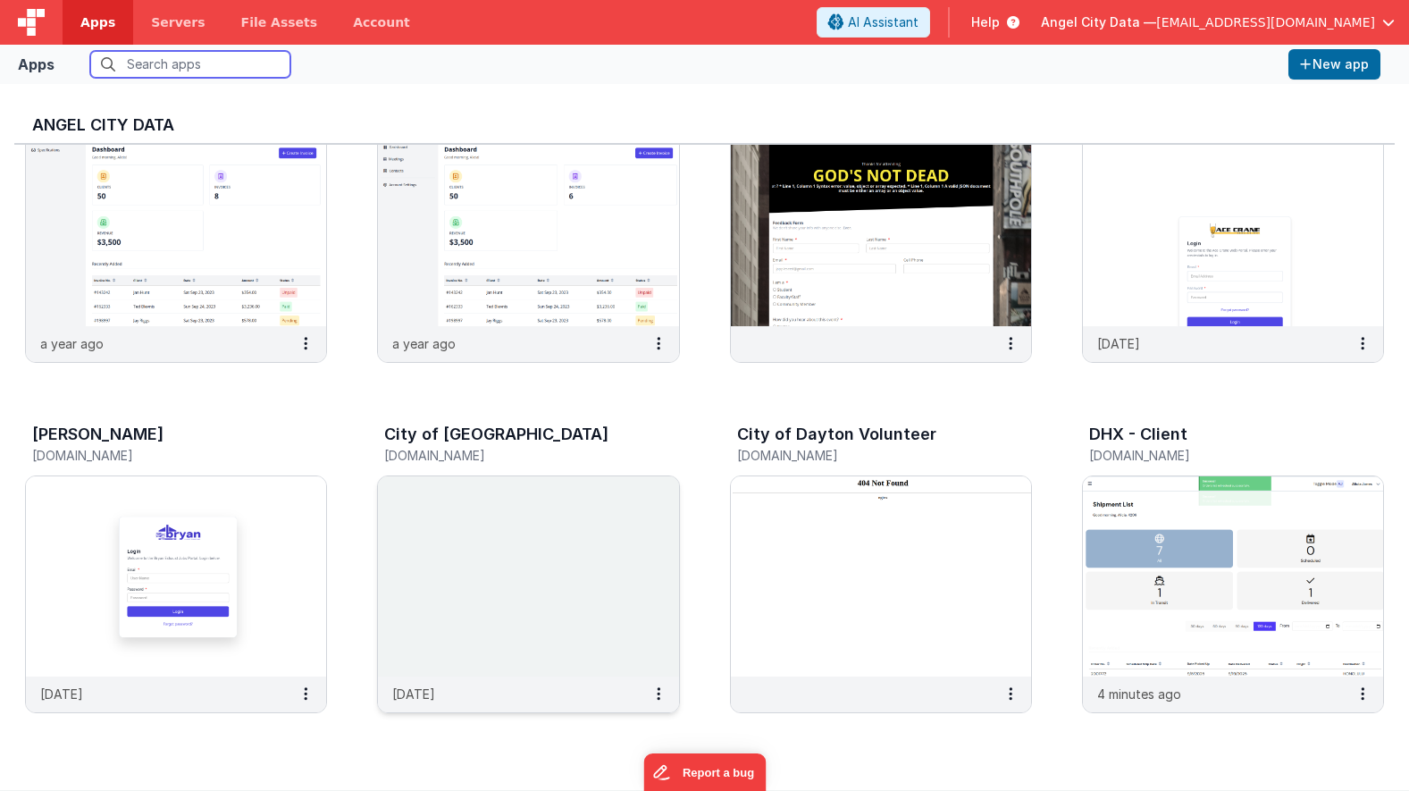
scroll to position [105, 0]
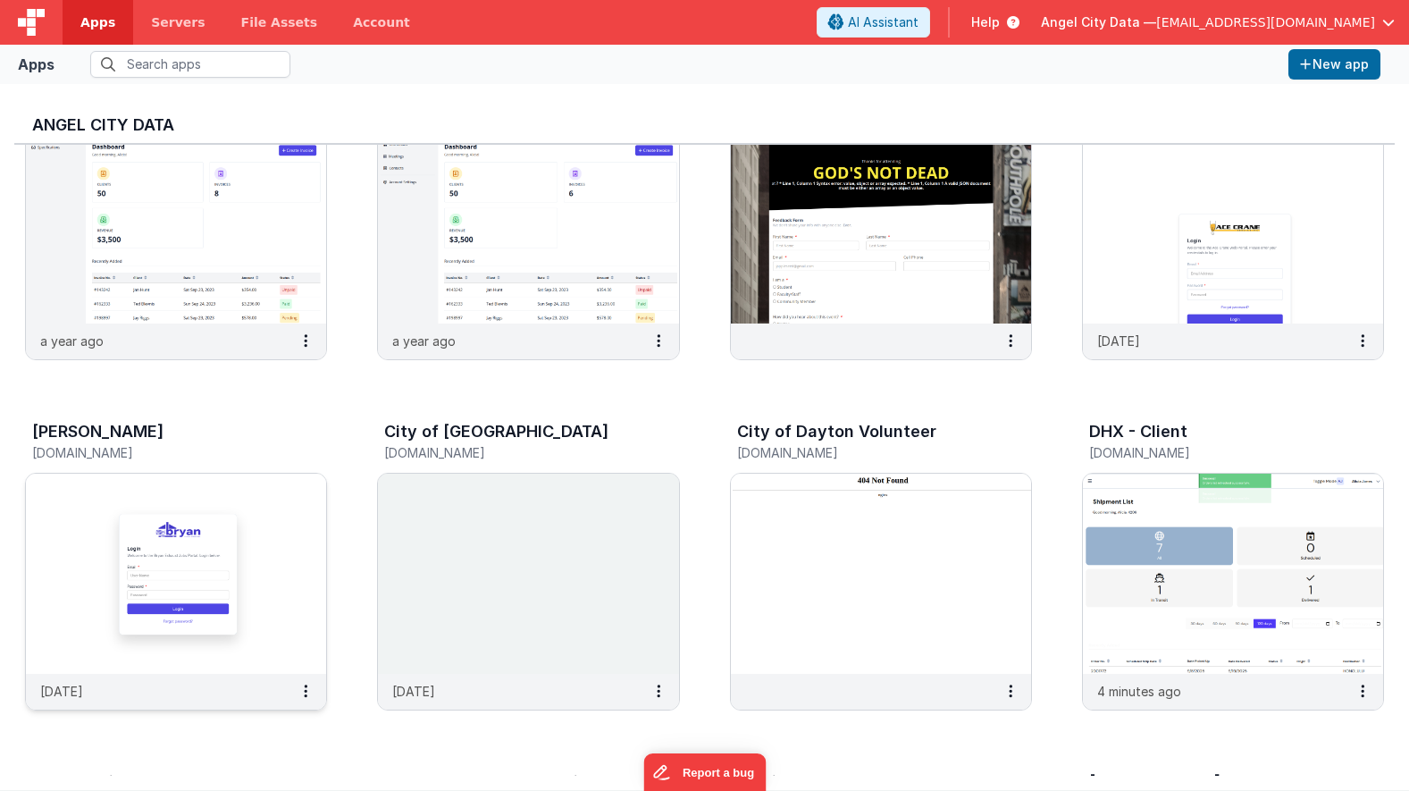
click at [134, 424] on h3 "[PERSON_NAME]" at bounding box center [97, 432] width 131 height 18
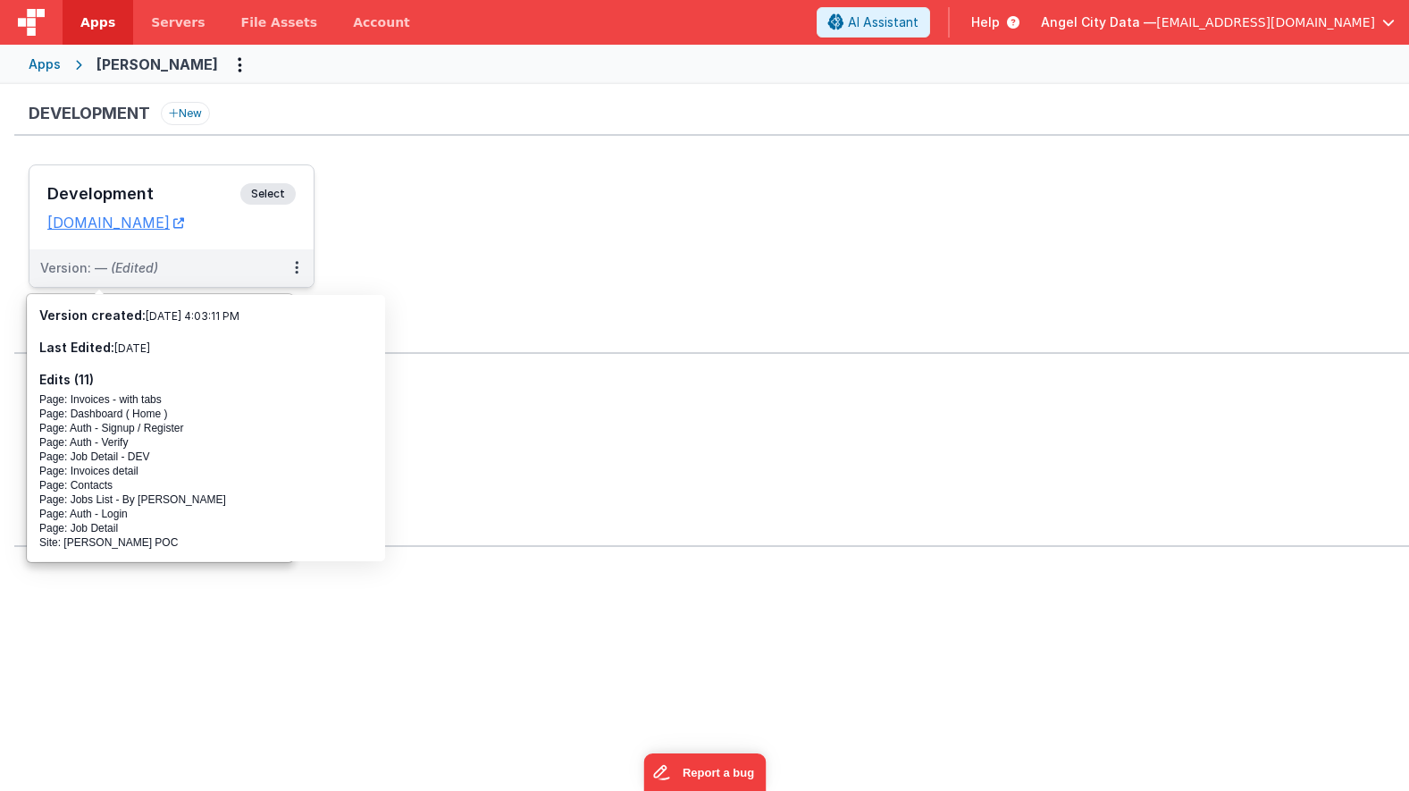
click at [147, 193] on h3 "Development" at bounding box center [143, 194] width 193 height 18
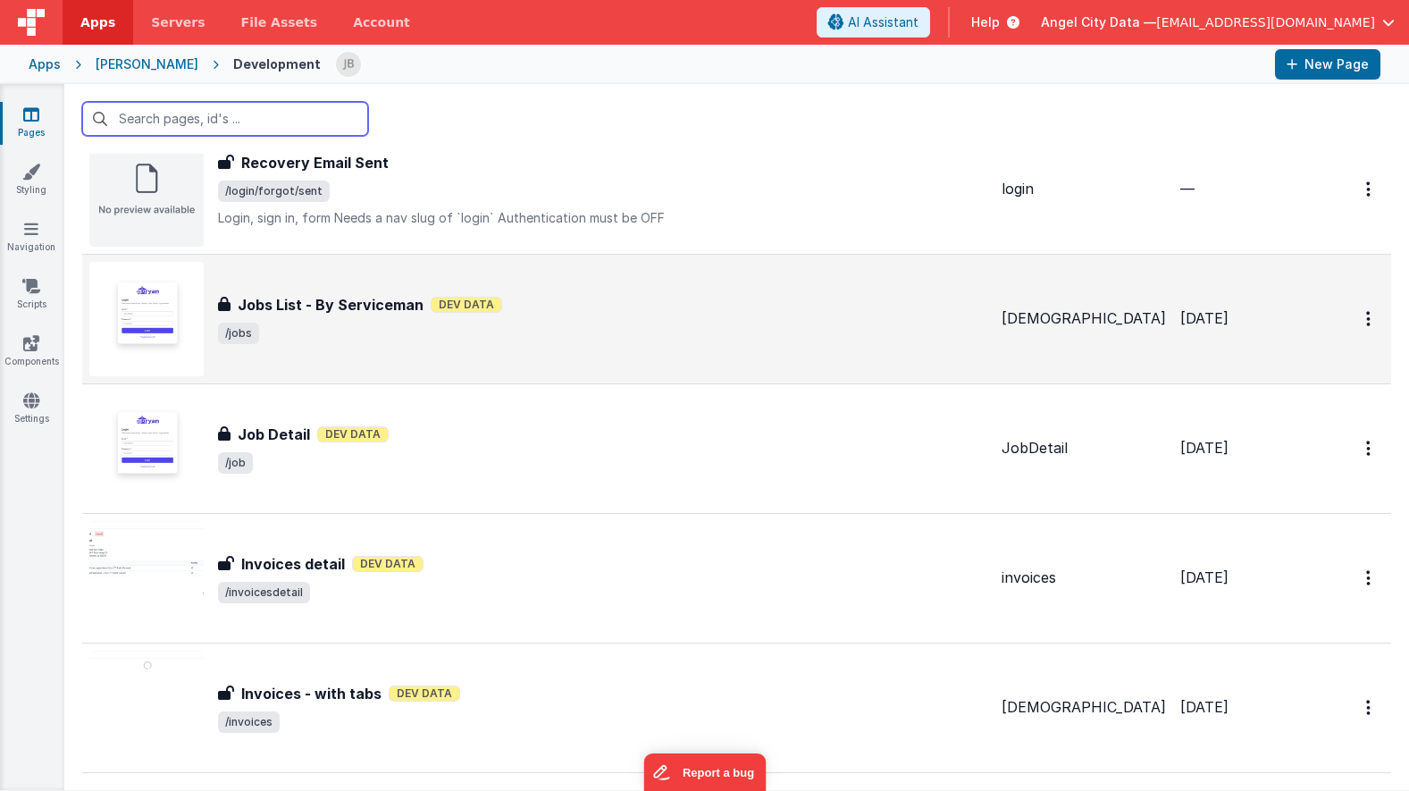
scroll to position [68, 0]
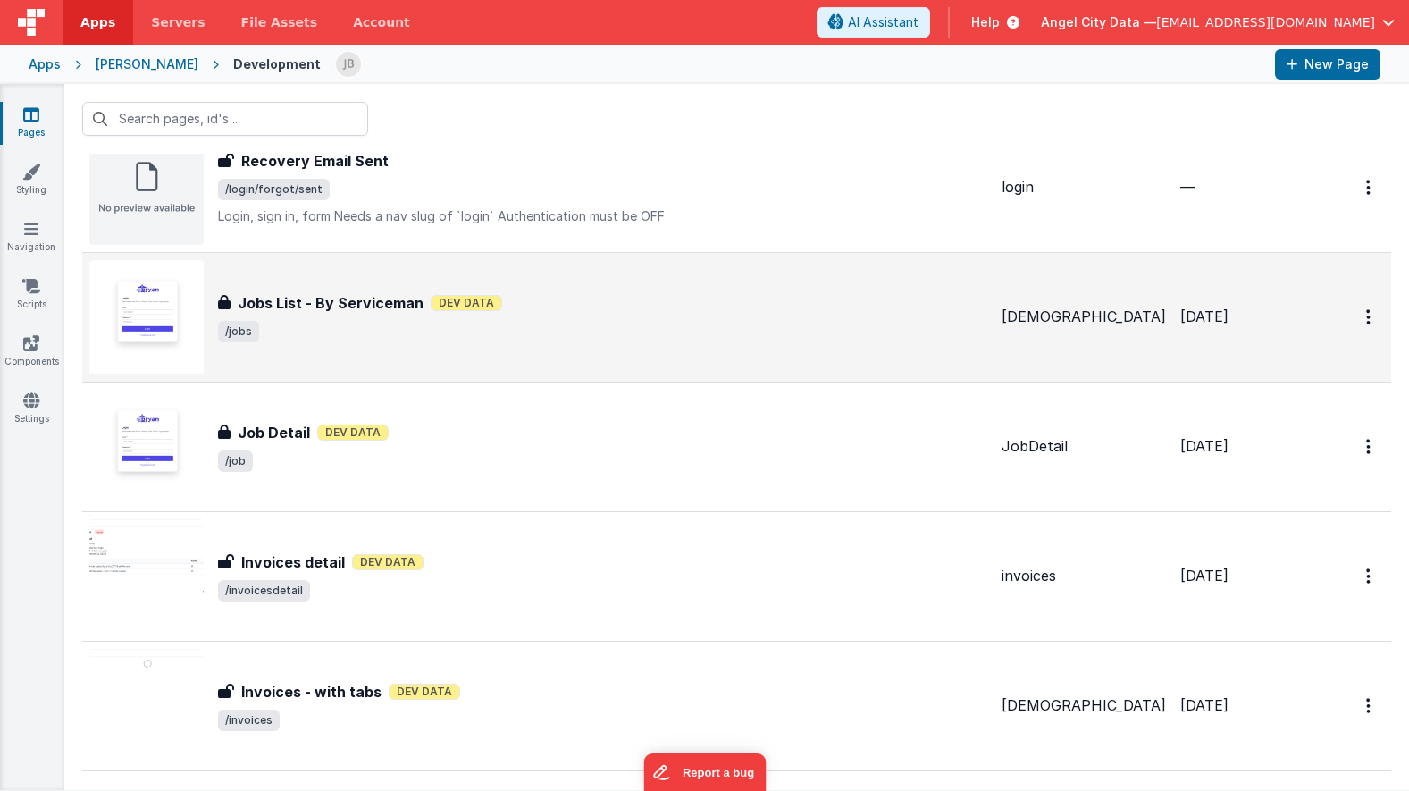
click at [283, 303] on h3 "Jobs List - By Serviceman" at bounding box center [331, 302] width 186 height 21
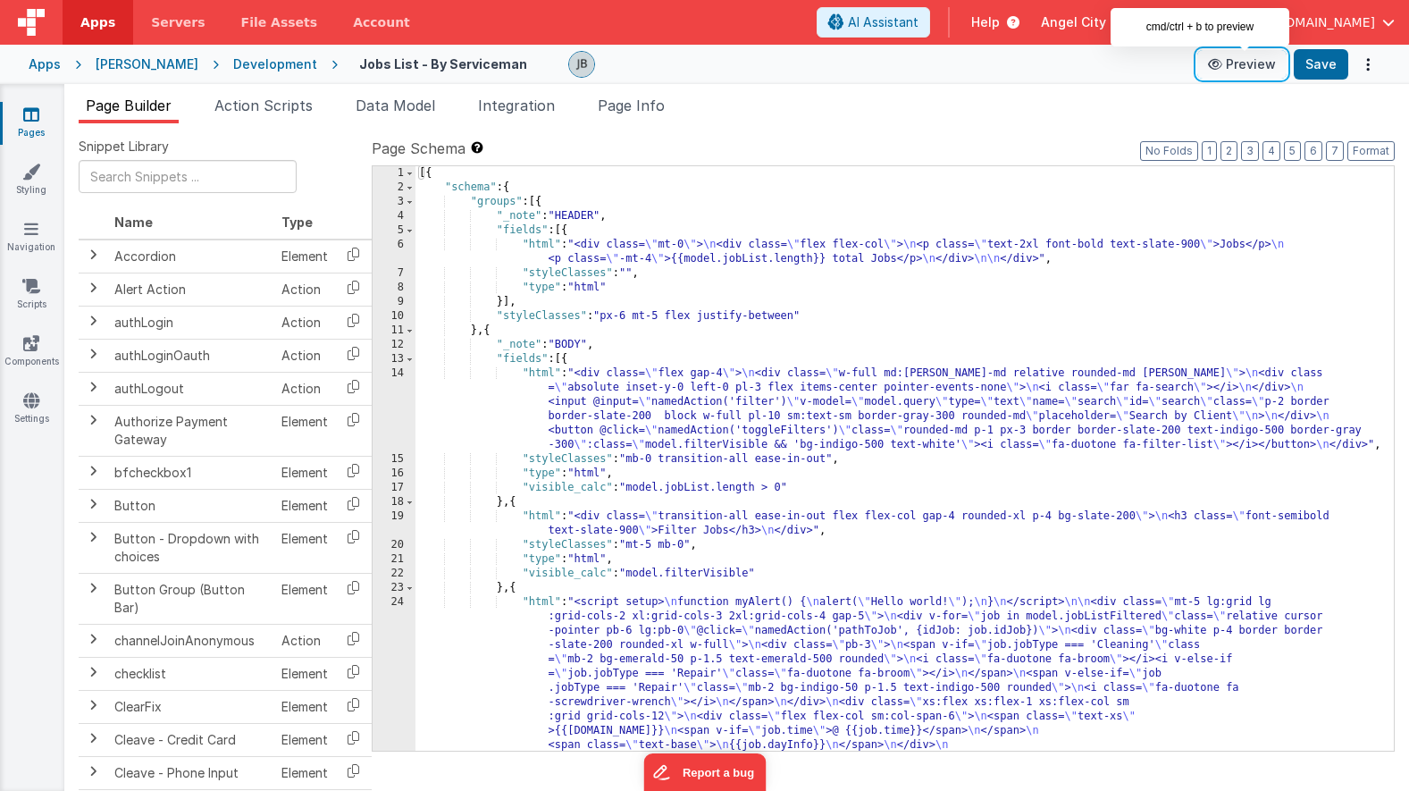
click at [1246, 70] on button "Preview" at bounding box center [1241, 64] width 89 height 29
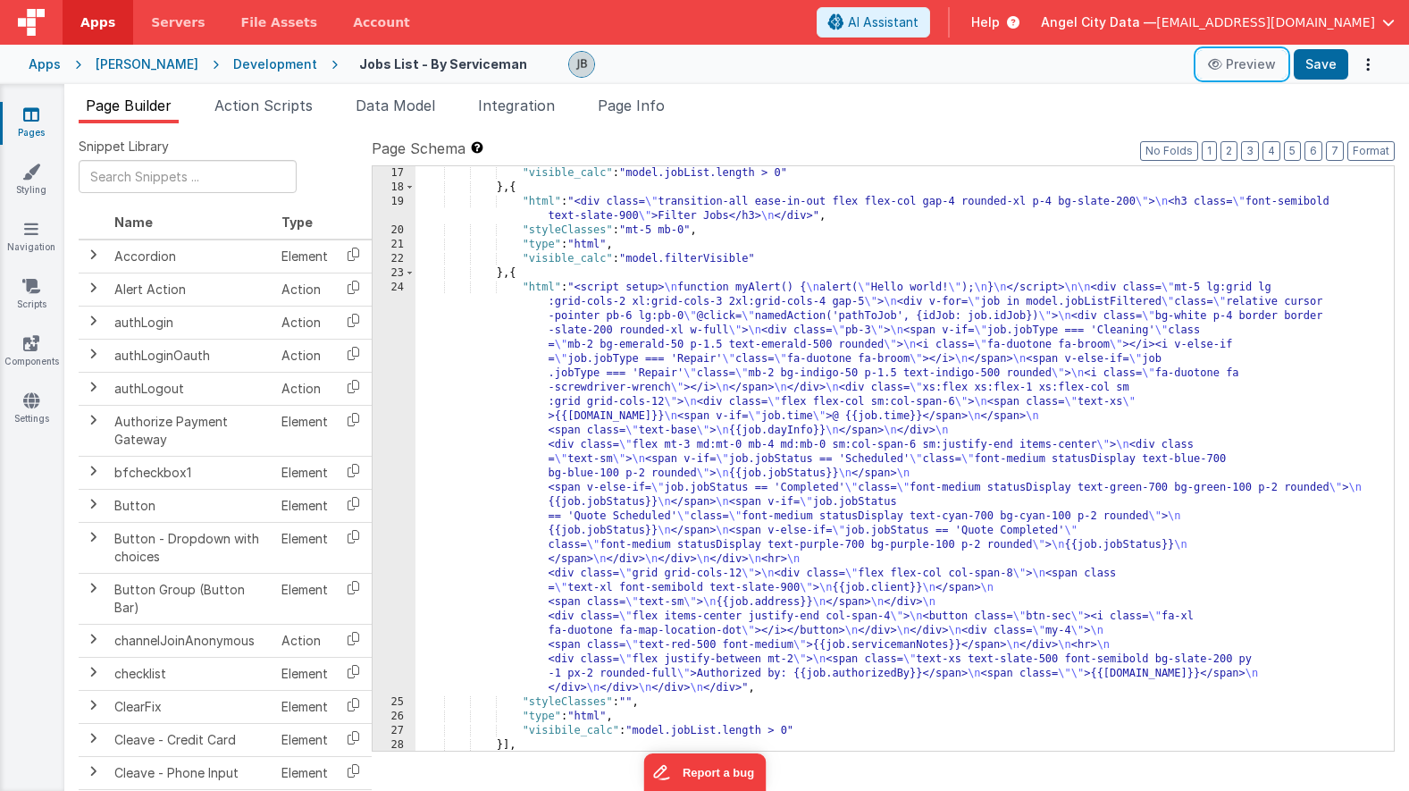
scroll to position [338, 0]
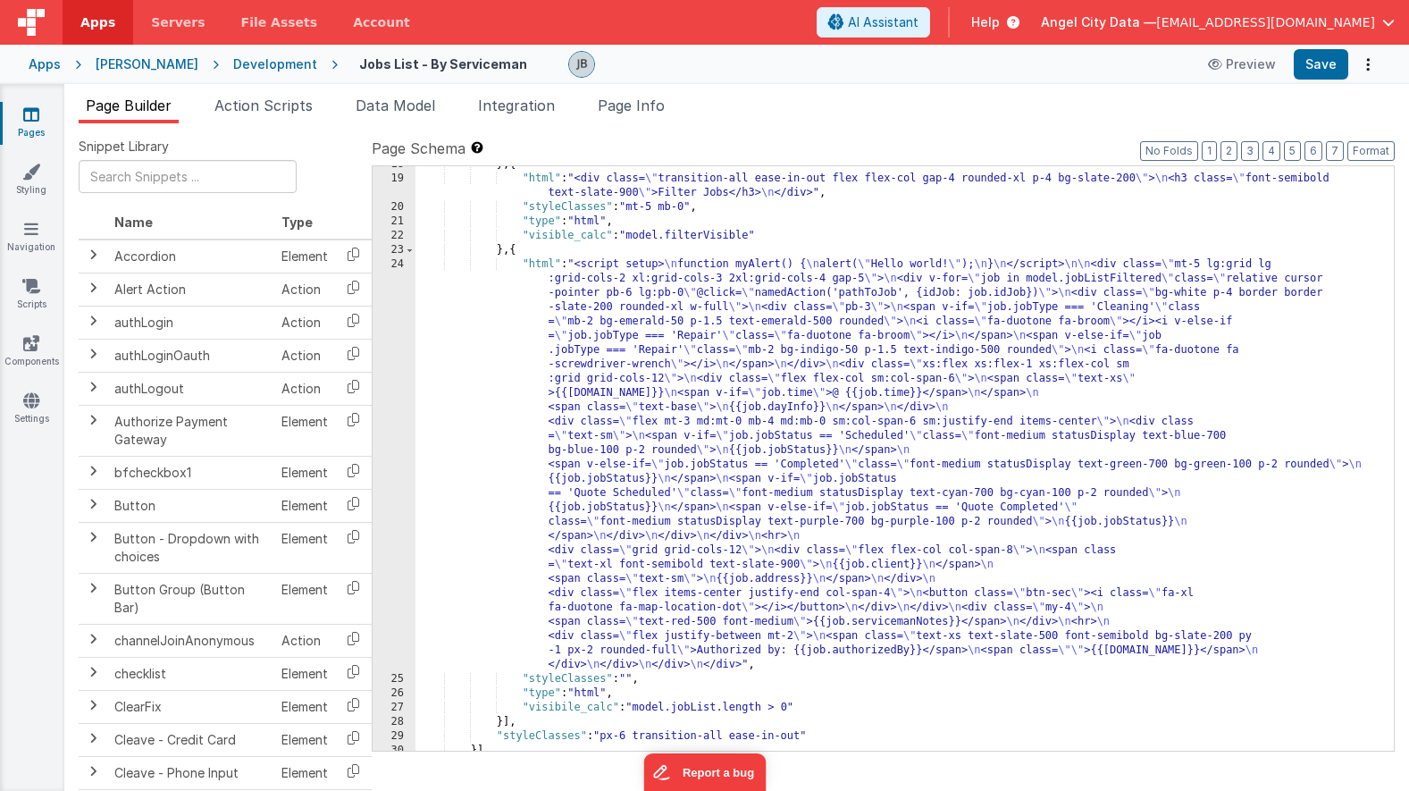
click at [393, 366] on div "24" at bounding box center [394, 464] width 43 height 415
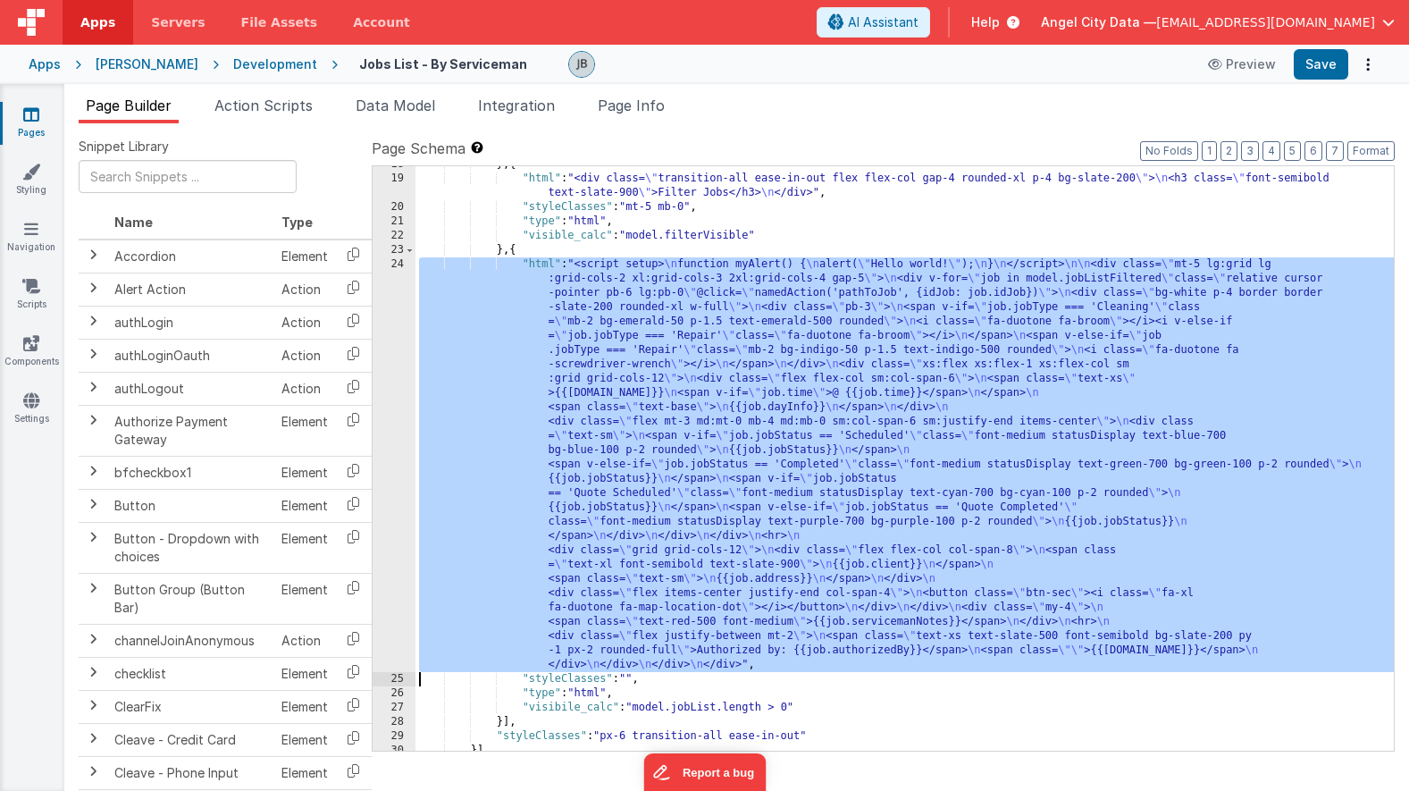
click at [393, 330] on div "24" at bounding box center [394, 464] width 43 height 415
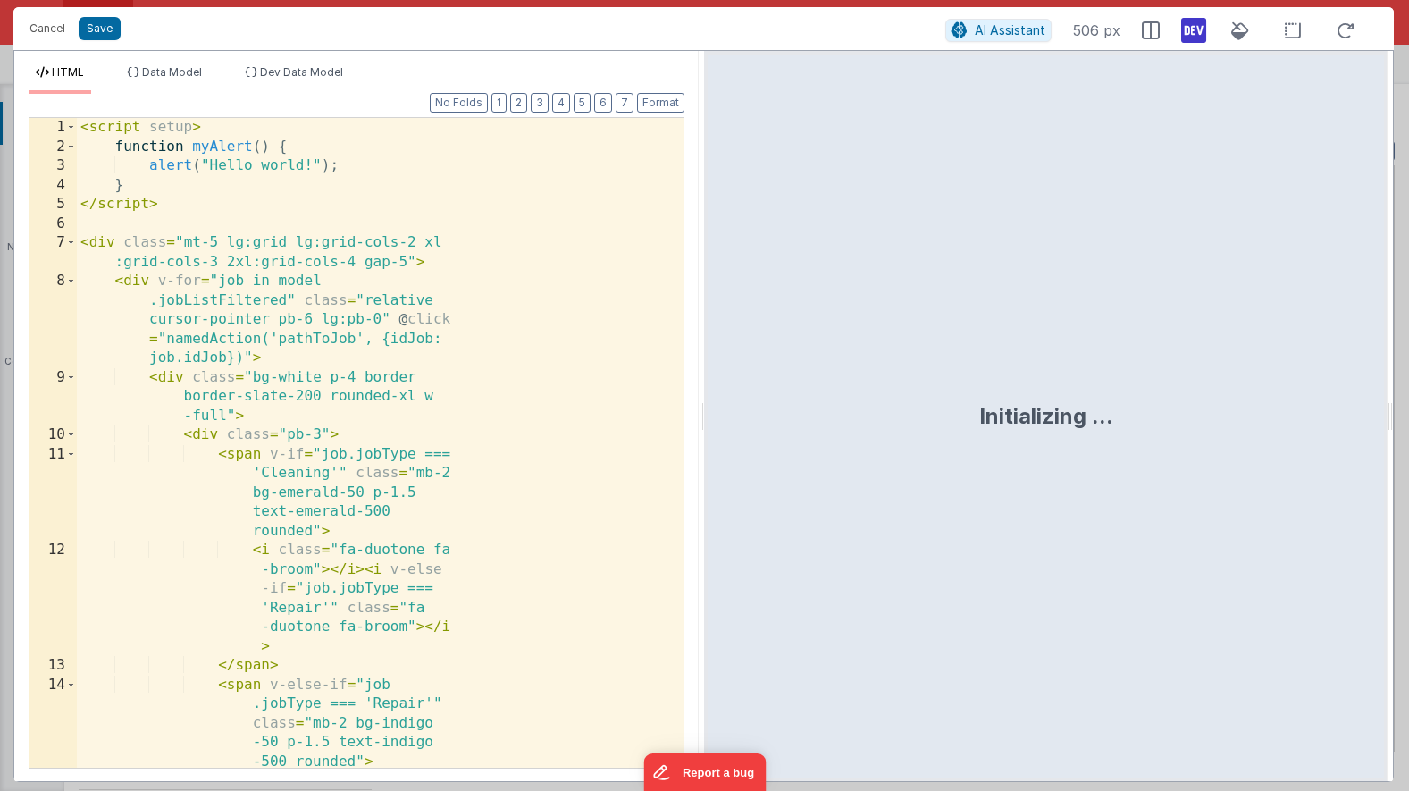
click at [393, 323] on div "< script setup > function myAlert ( ) { alert ( "Hello world!" ) ; } </ script …" at bounding box center [380, 491] width 607 height 746
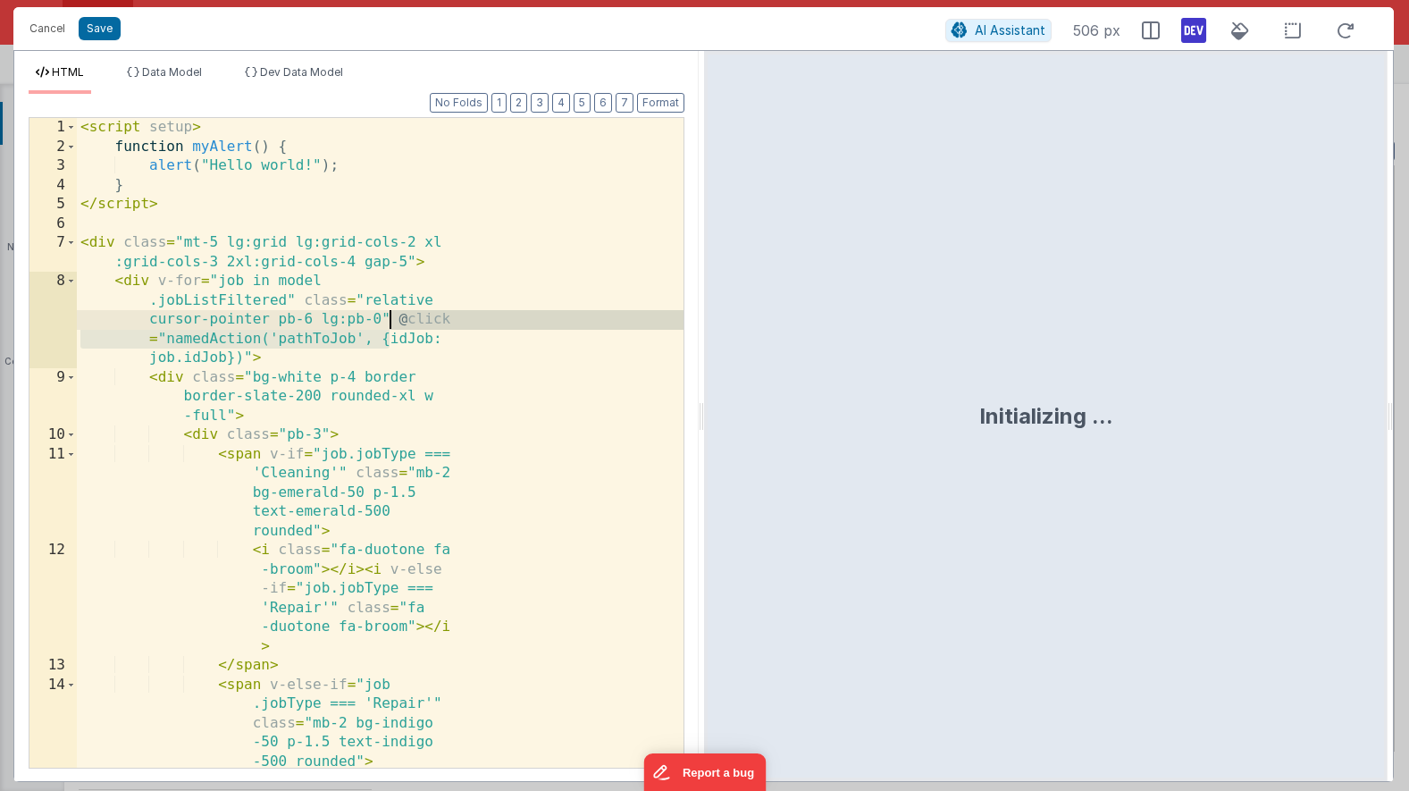
scroll to position [0, 0]
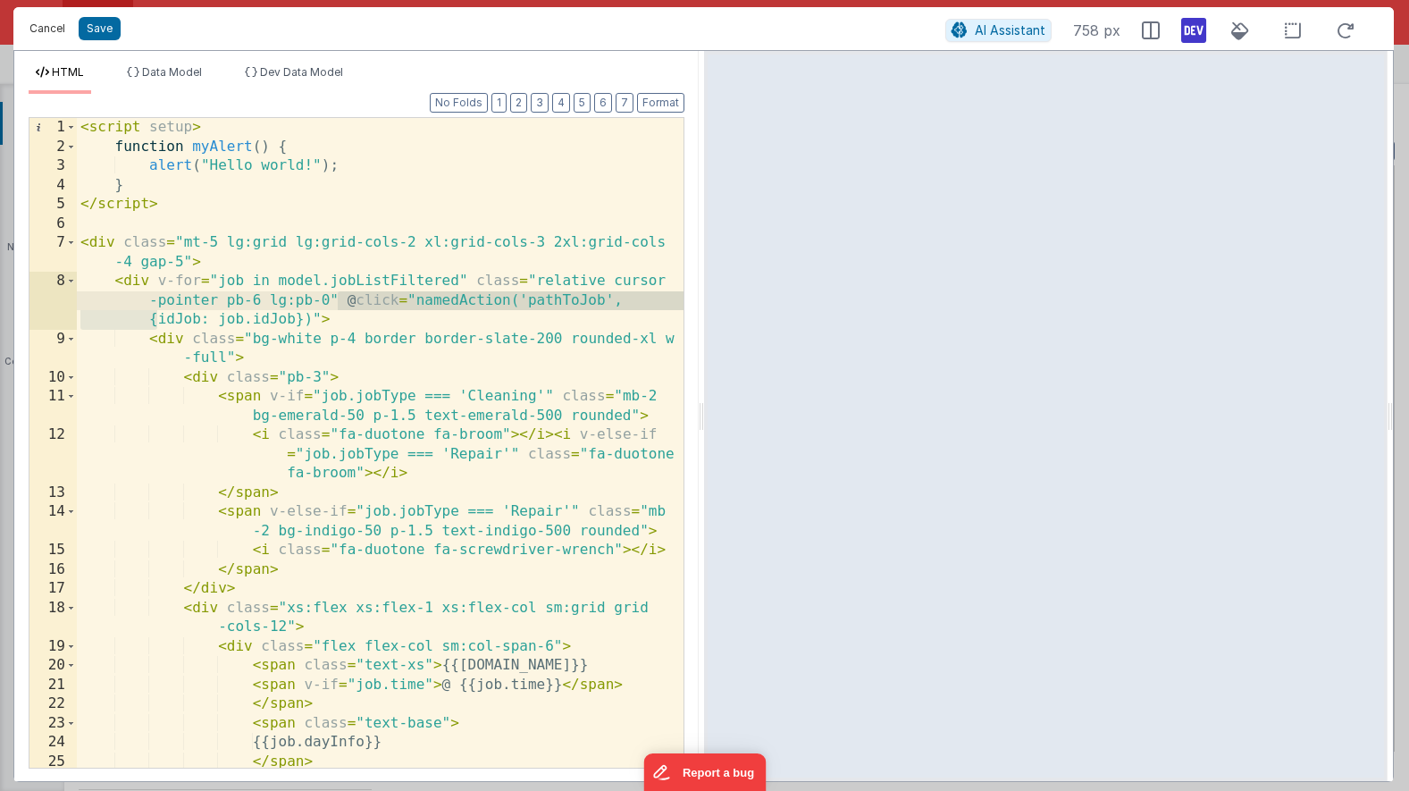
click at [46, 33] on button "Cancel" at bounding box center [48, 28] width 54 height 25
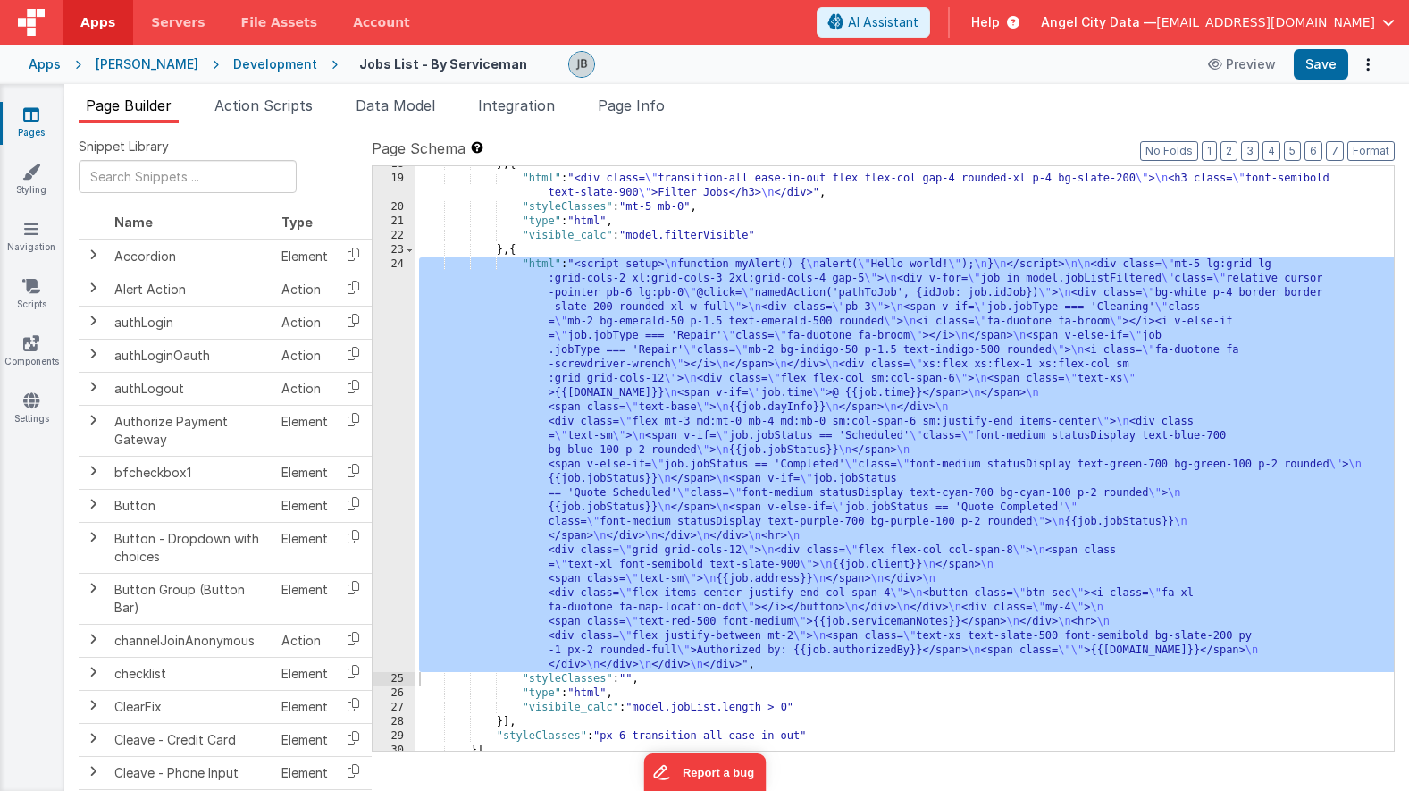
click at [54, 56] on div "Apps" at bounding box center [45, 64] width 32 height 18
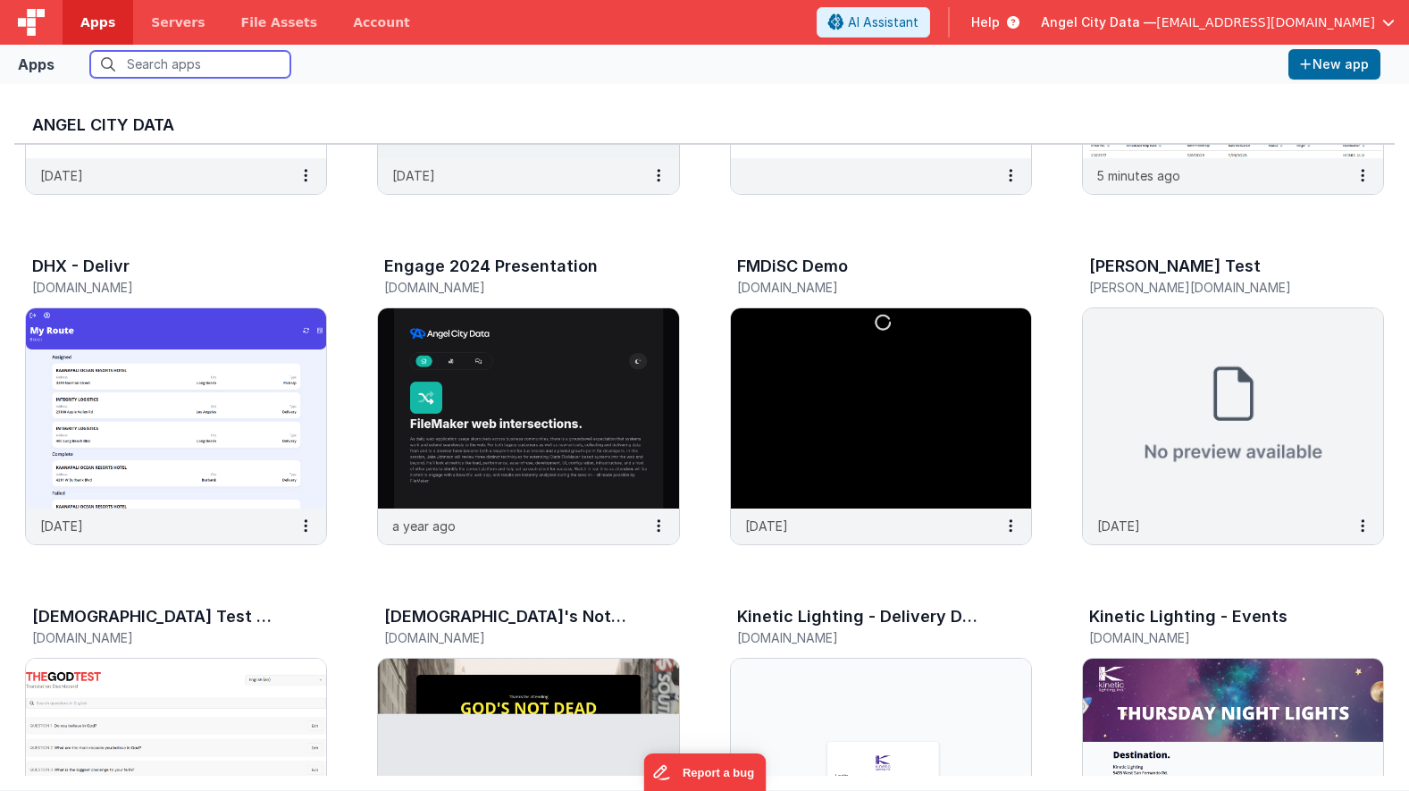
scroll to position [639, 0]
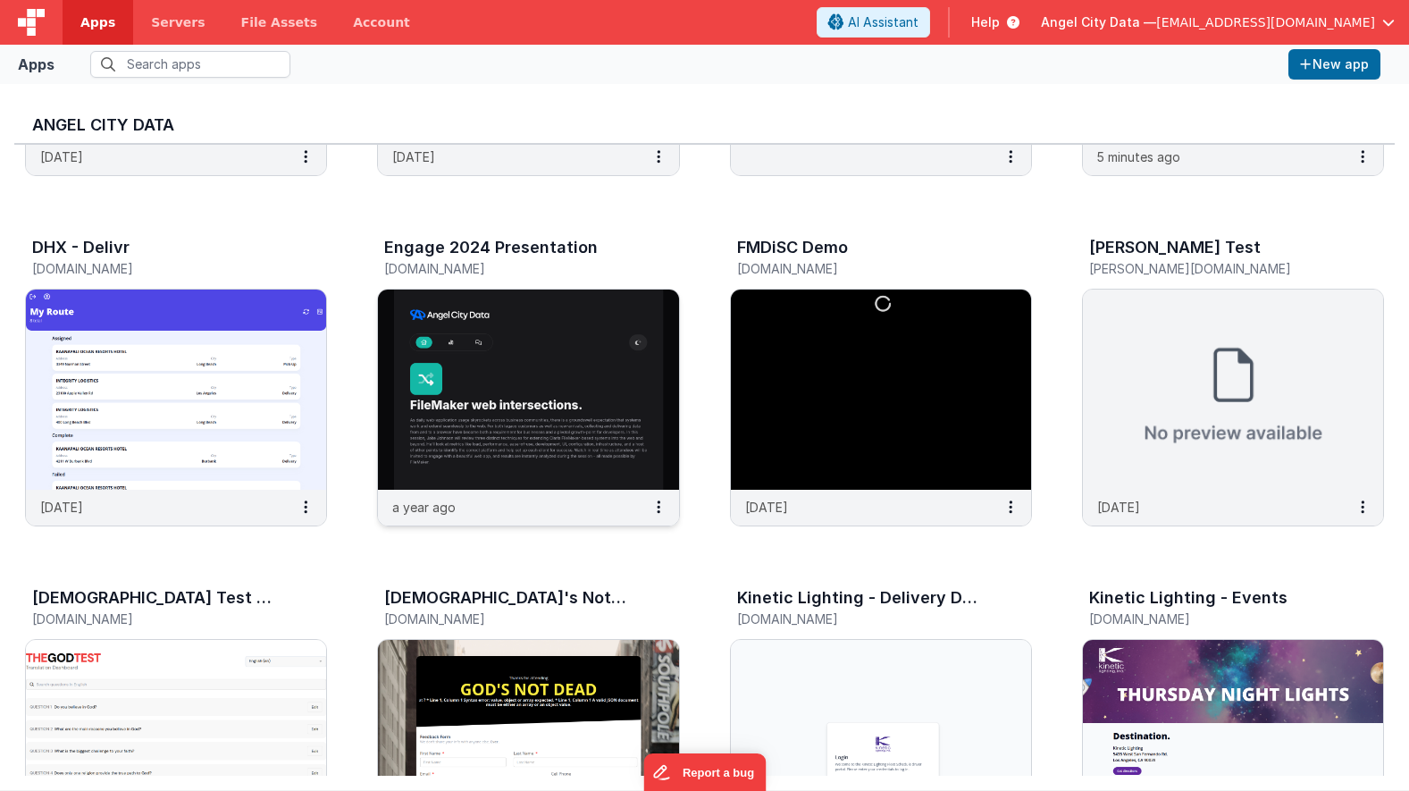
click at [611, 371] on img at bounding box center [528, 389] width 300 height 200
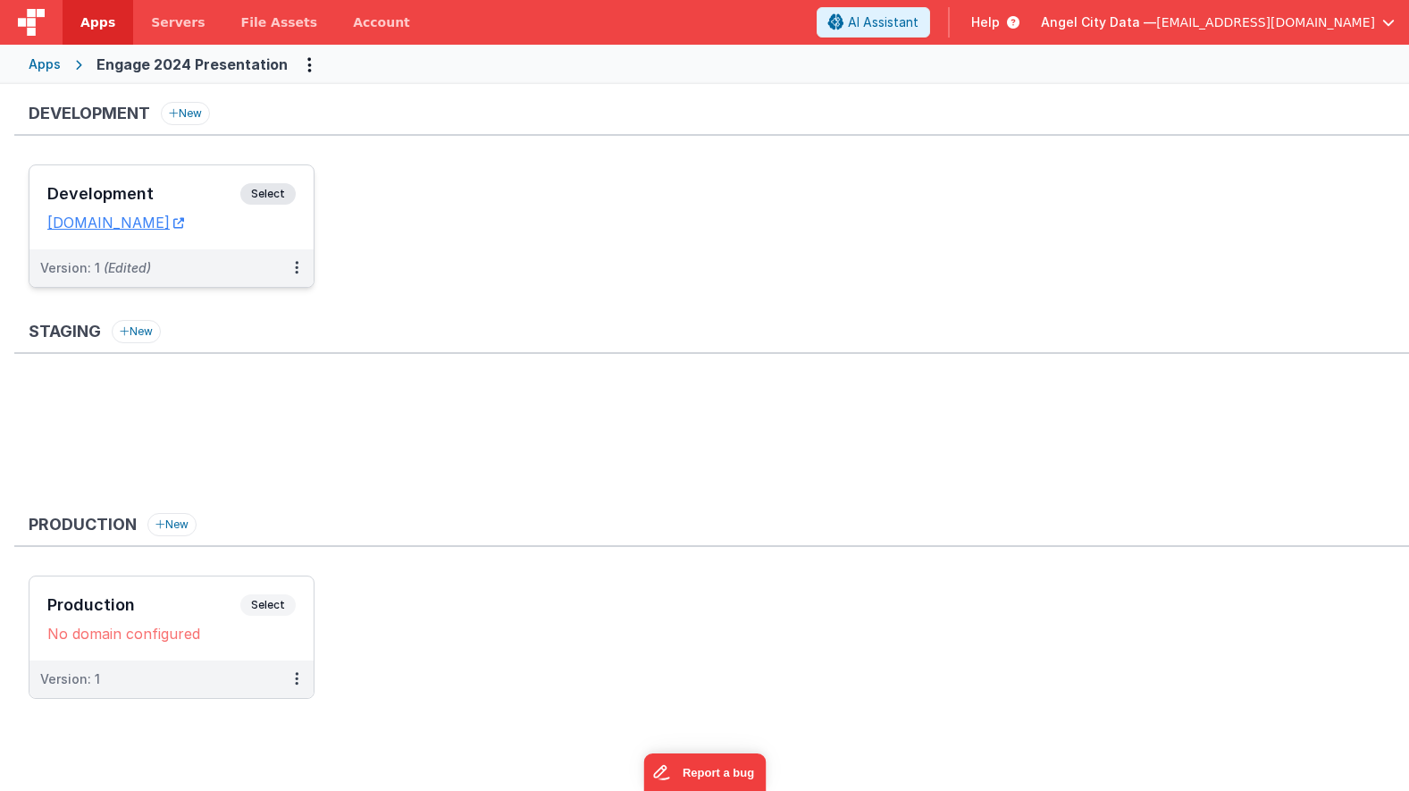
click at [186, 192] on h3 "Development" at bounding box center [143, 194] width 193 height 18
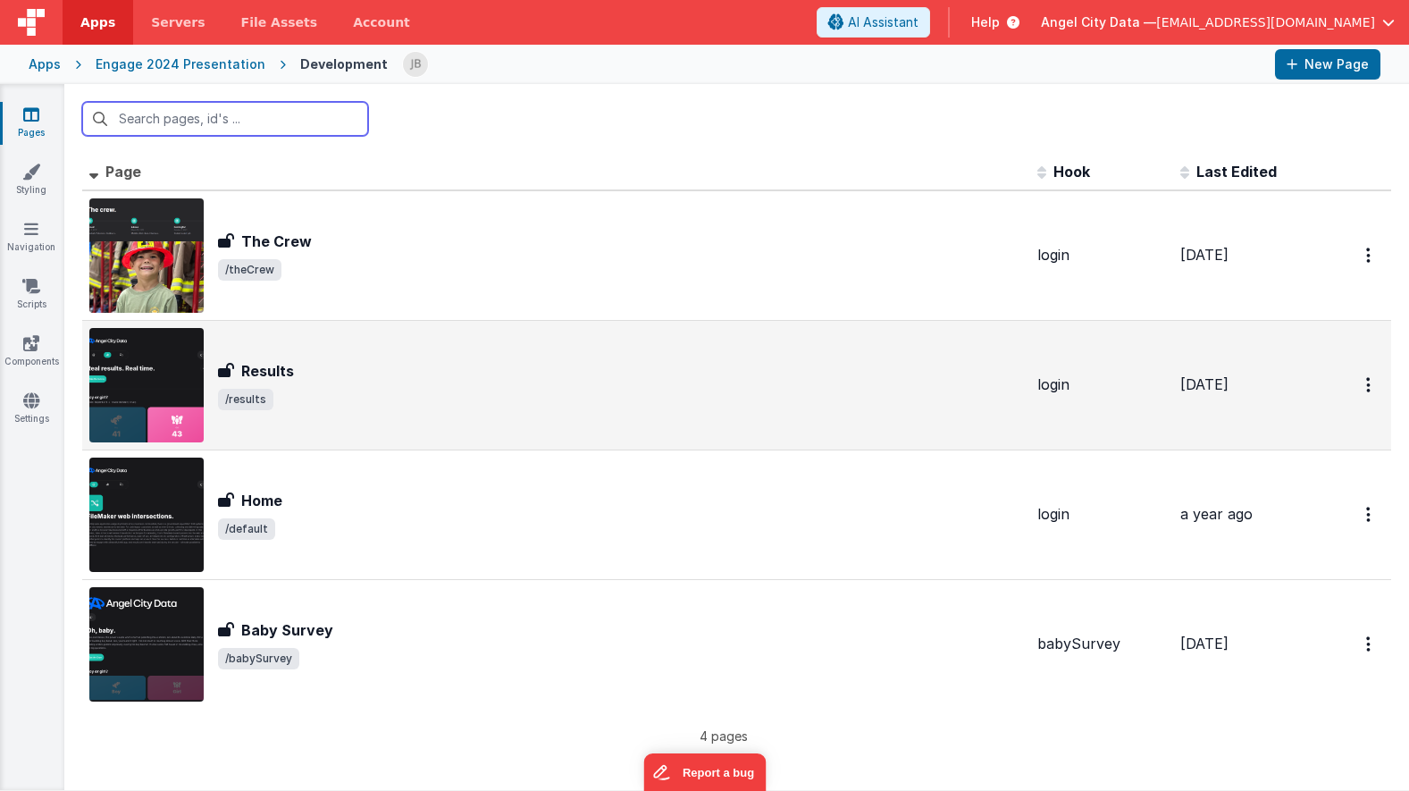
scroll to position [5, 0]
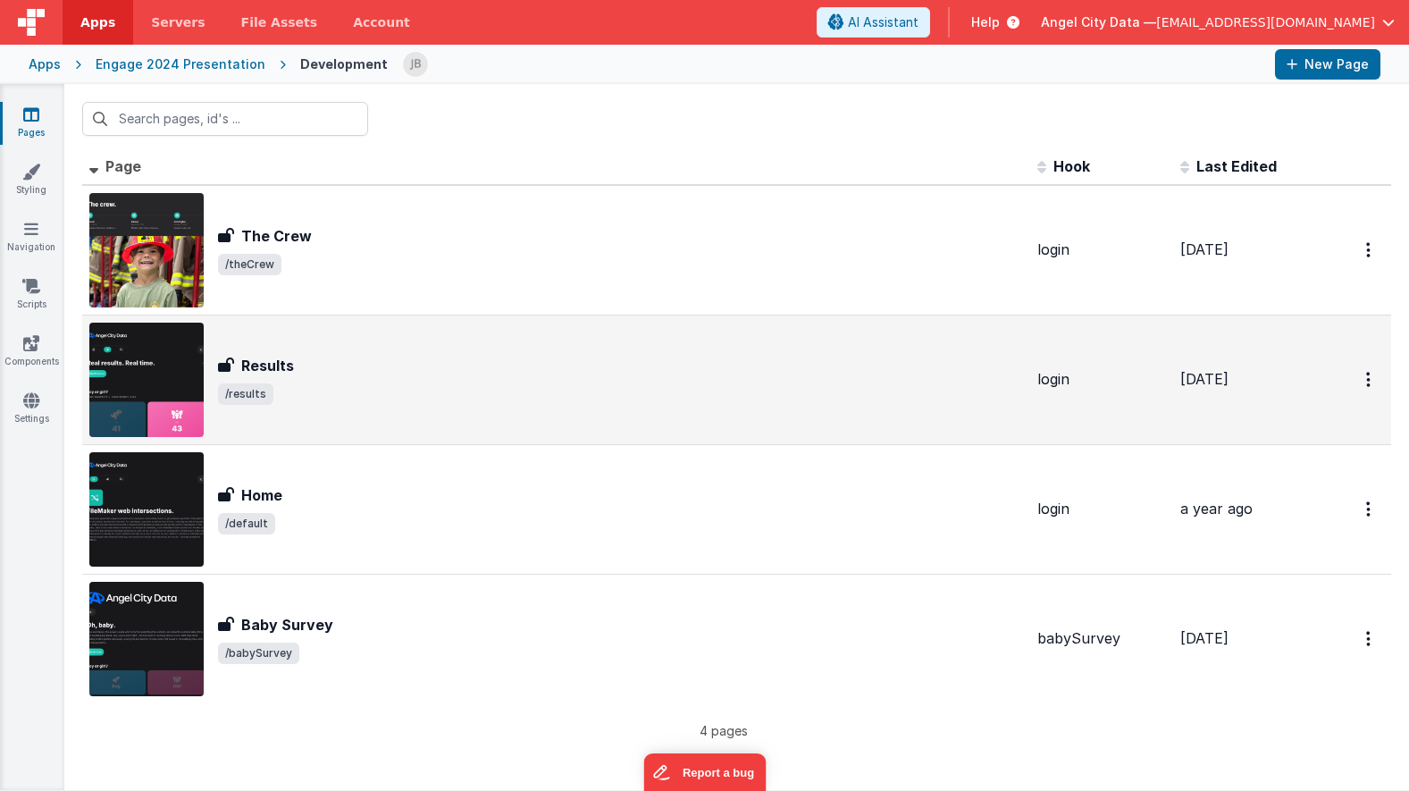
click at [298, 377] on div "Results Results /results" at bounding box center [620, 380] width 805 height 50
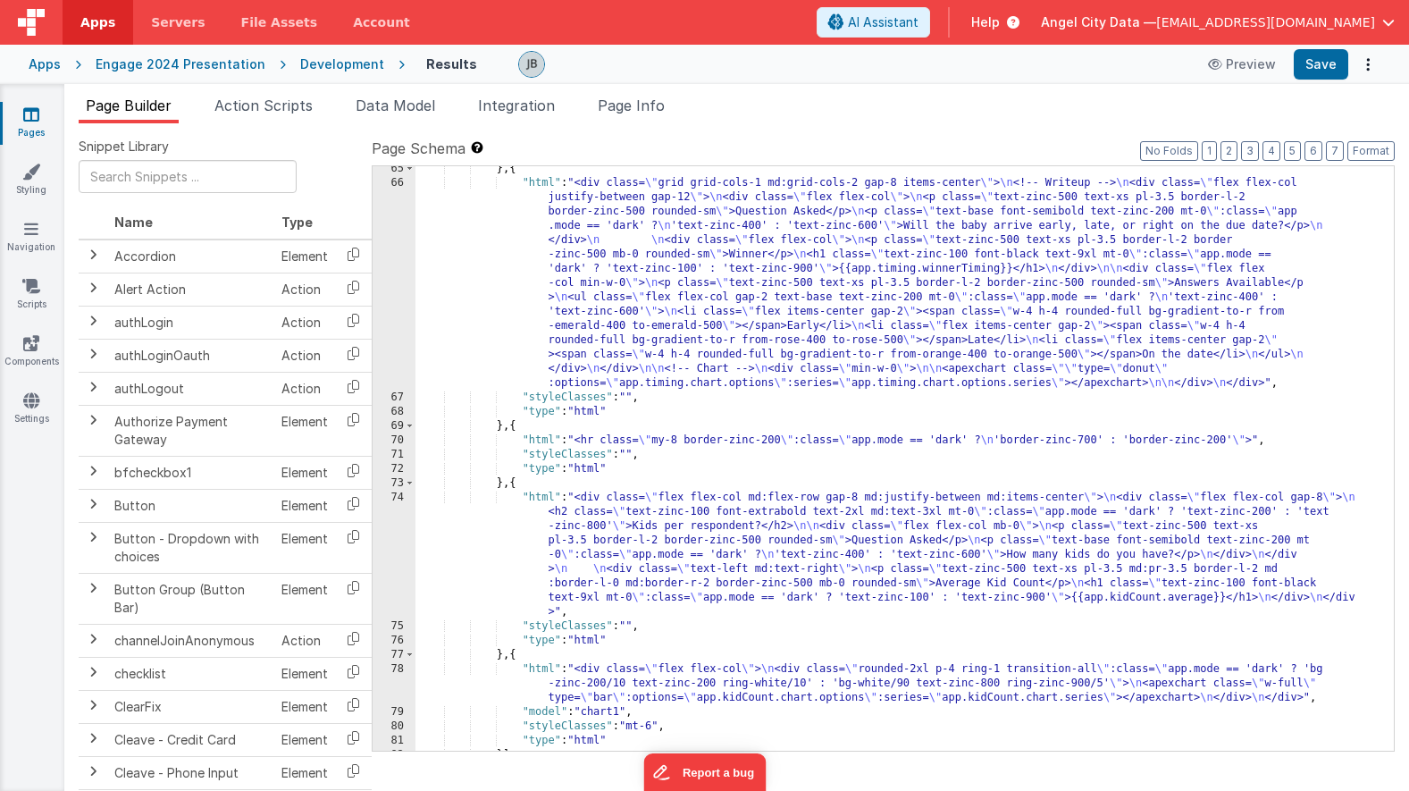
scroll to position [2132, 0]
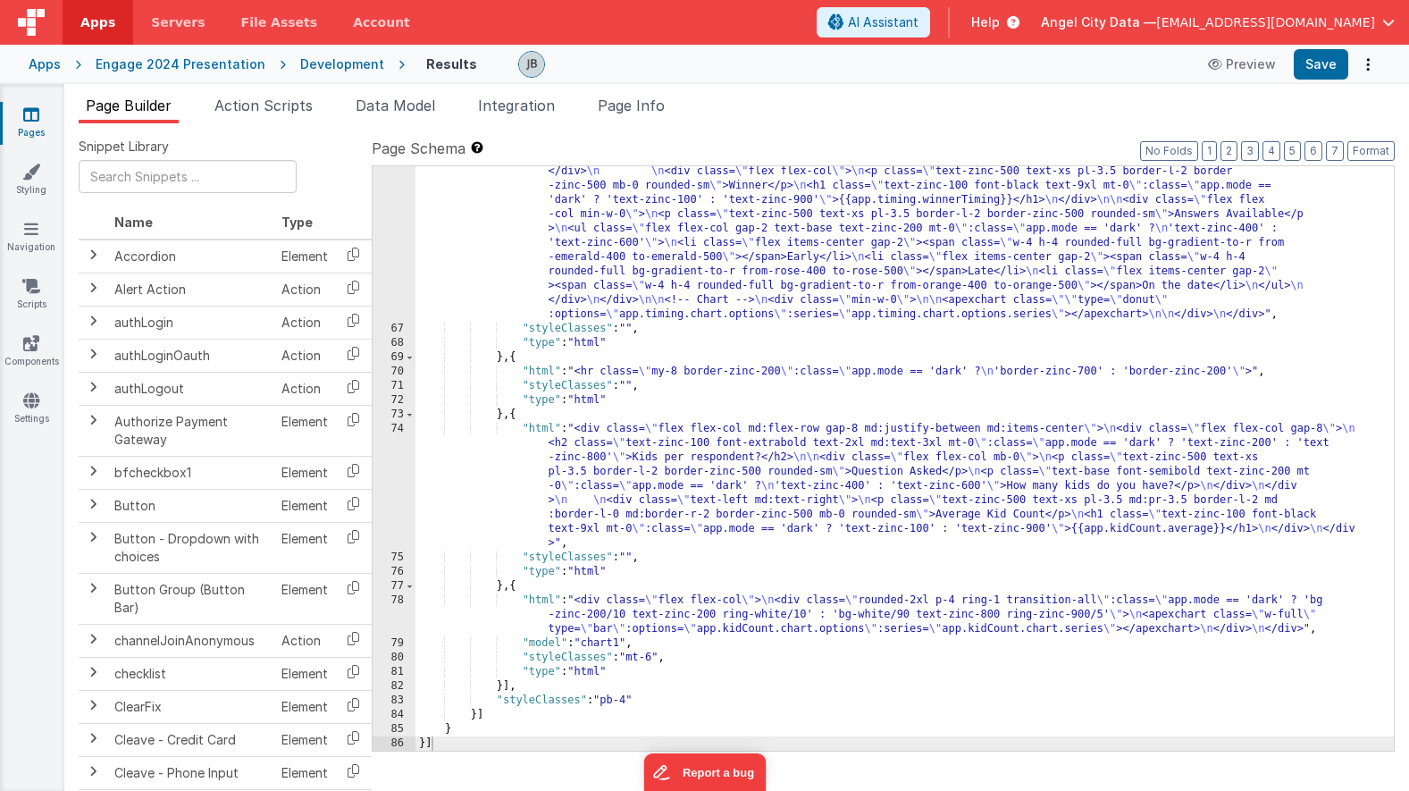
click at [52, 59] on div "Apps" at bounding box center [45, 64] width 32 height 18
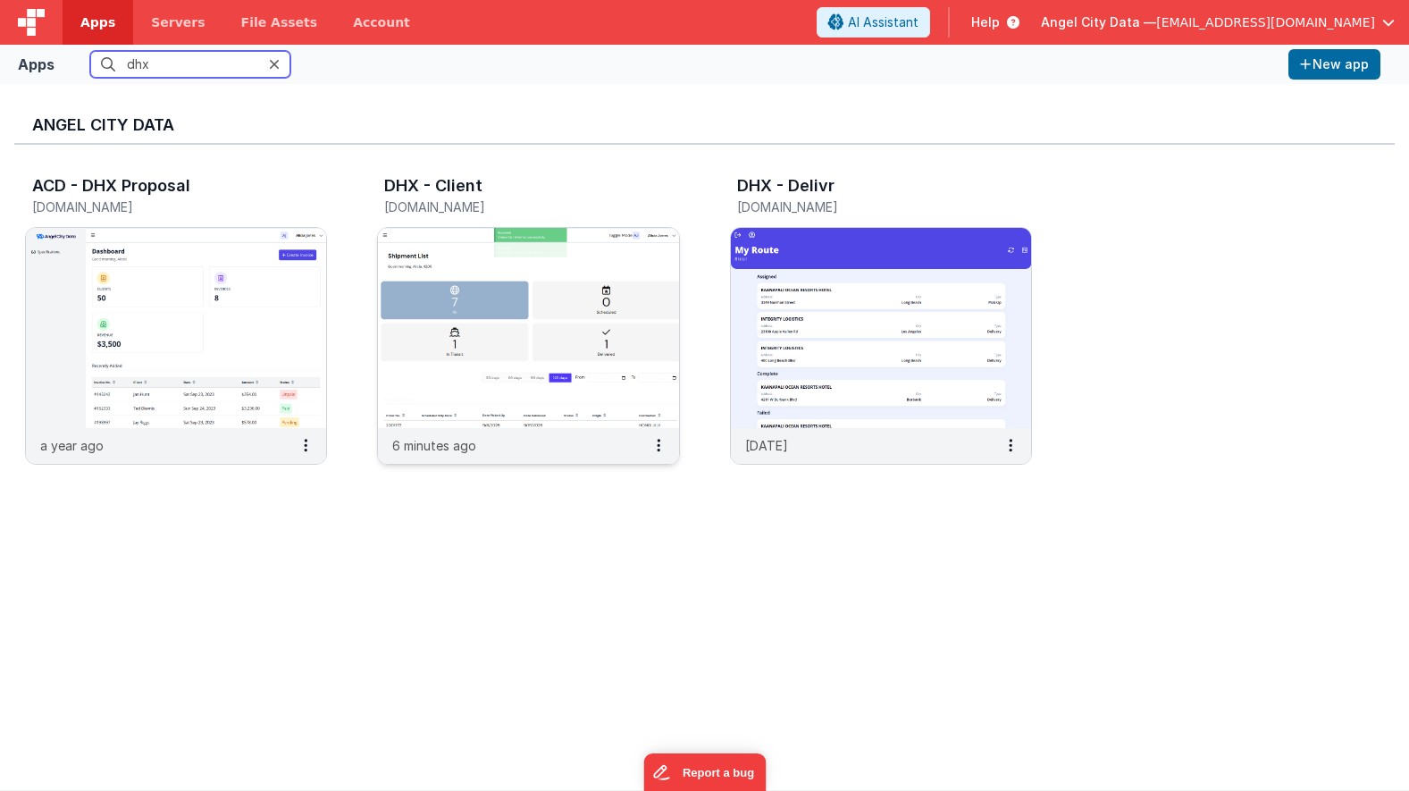
type input "dhx"
click at [470, 266] on img at bounding box center [528, 328] width 300 height 200
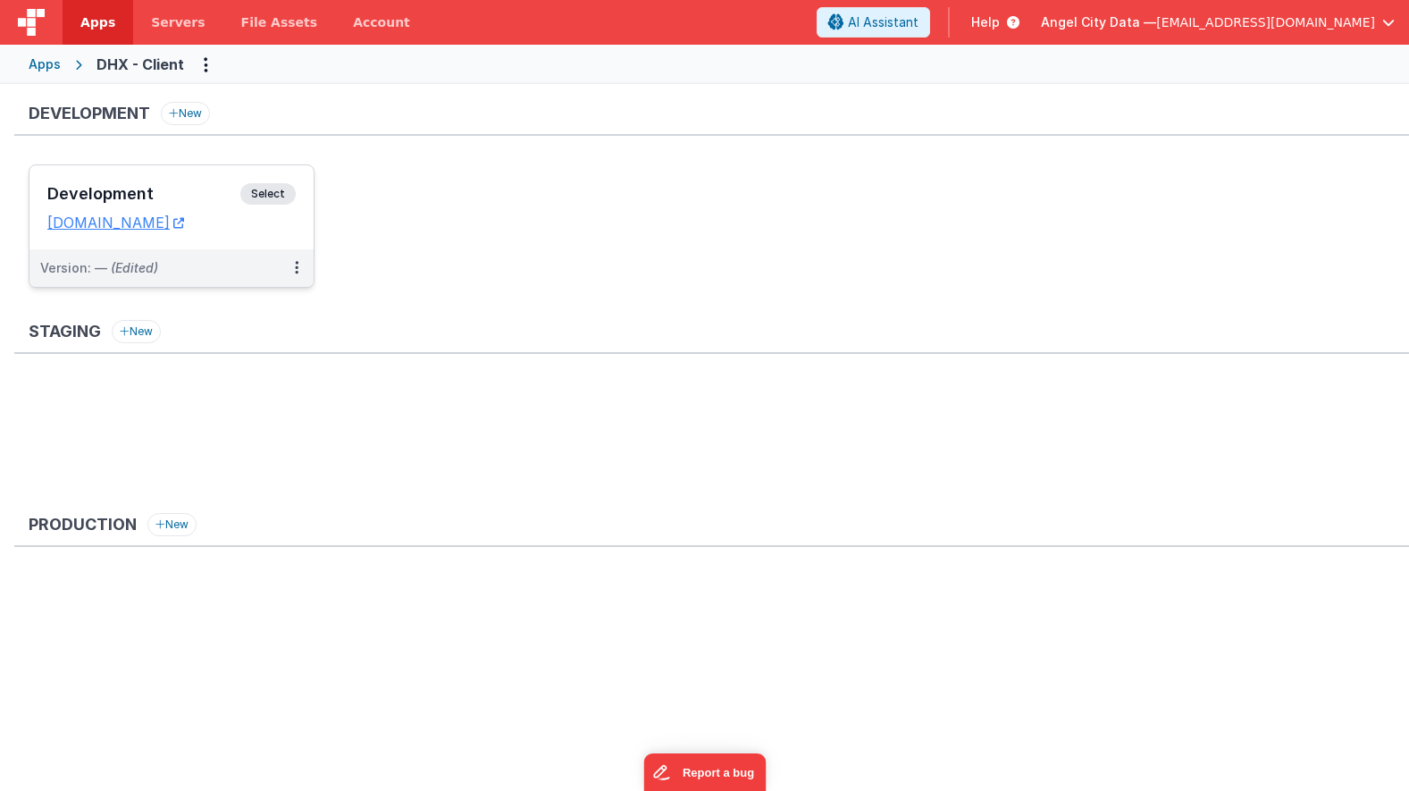
click at [200, 180] on div "Development Select URLs [DOMAIN_NAME]" at bounding box center [171, 207] width 284 height 84
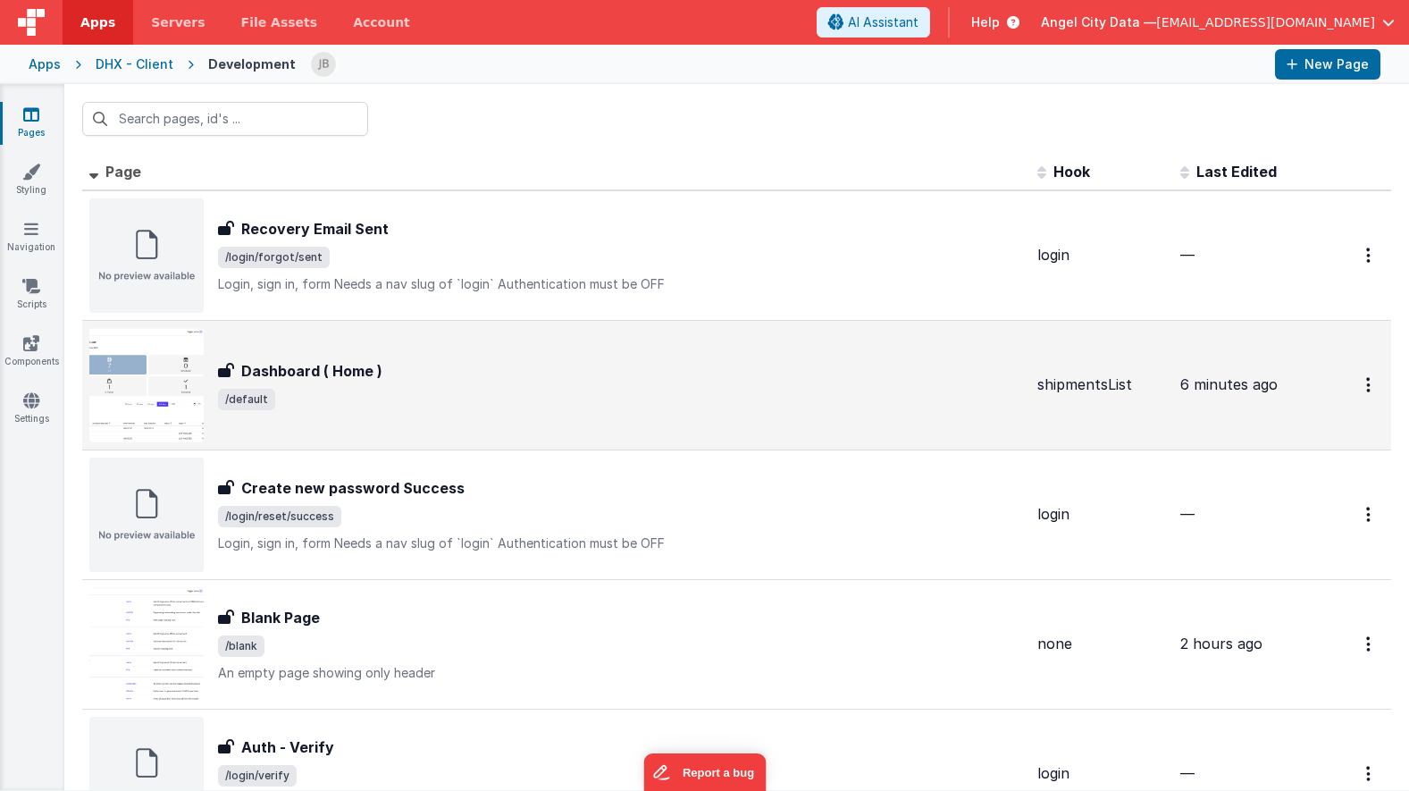
click at [303, 373] on h3 "Dashboard ( Home )" at bounding box center [311, 370] width 141 height 21
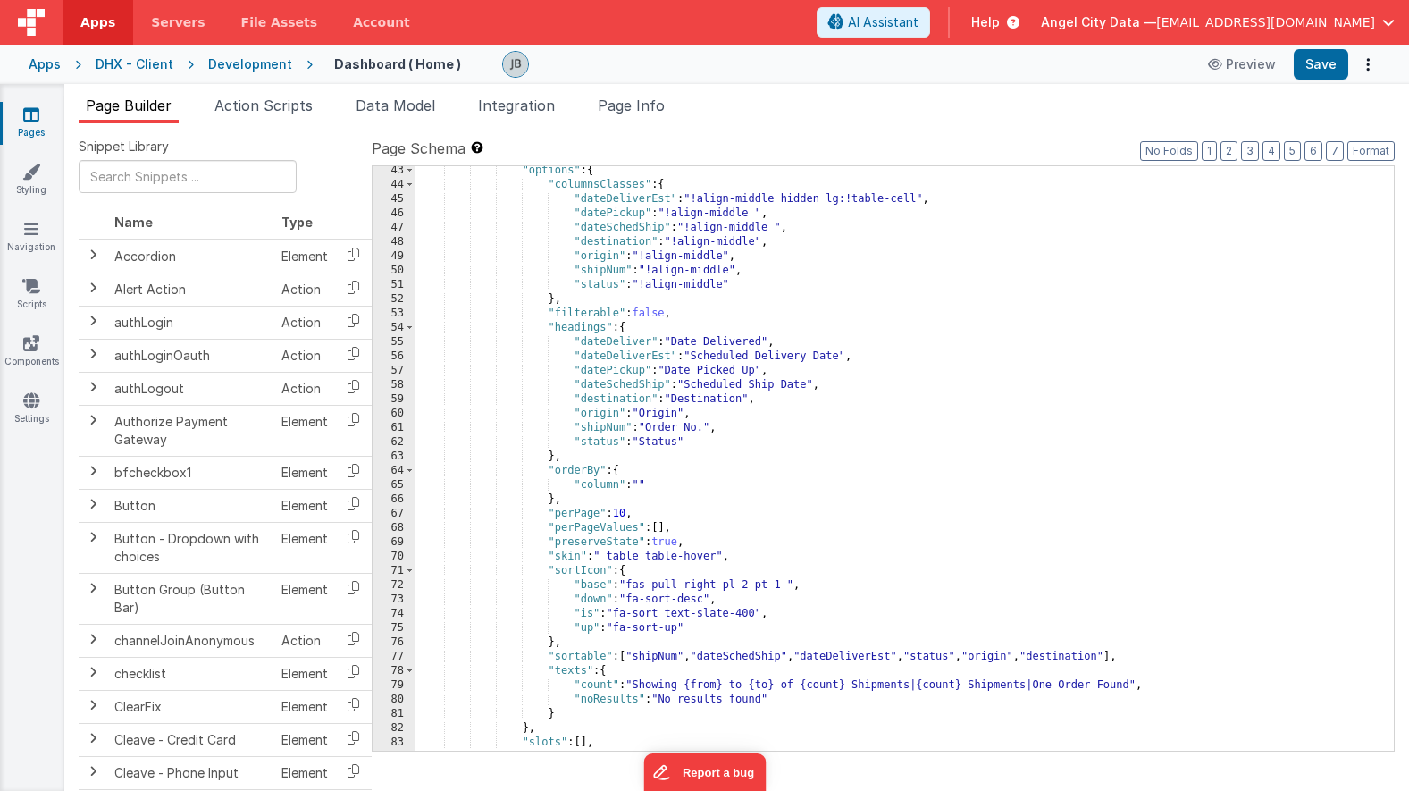
scroll to position [960, 0]
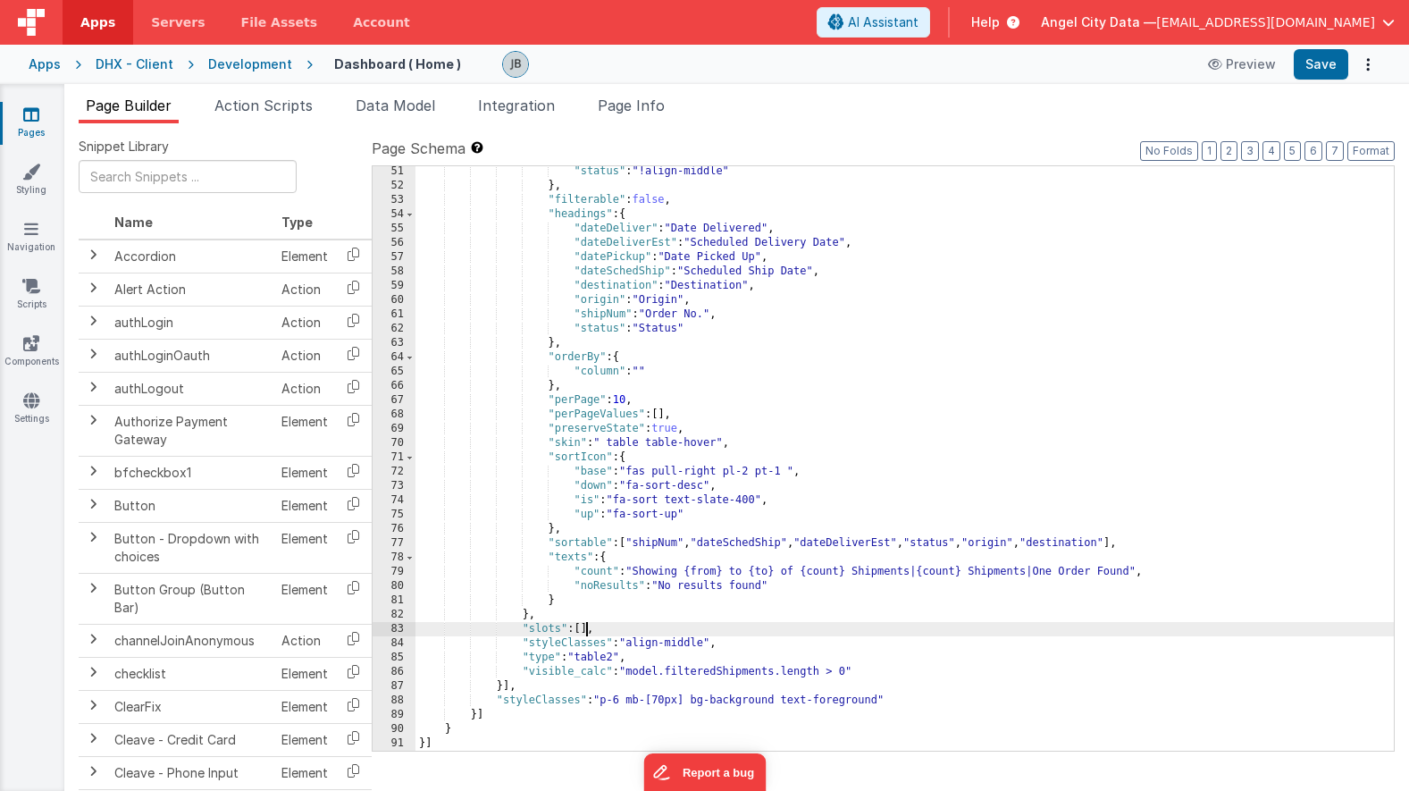
click at [585, 634] on div ""status" : "!align-middle" } , "filterable" : false , "headings" : { "dateDeliv…" at bounding box center [904, 470] width 978 height 613
click at [50, 75] on div "Apps DHX - Client Development Dashboard ( Home ) Preview Save" at bounding box center [704, 64] width 1409 height 39
click at [50, 74] on div "Apps DHX - Client Development Dashboard ( Home ) Preview Save" at bounding box center [704, 64] width 1409 height 39
click at [50, 70] on div "Apps" at bounding box center [45, 64] width 32 height 18
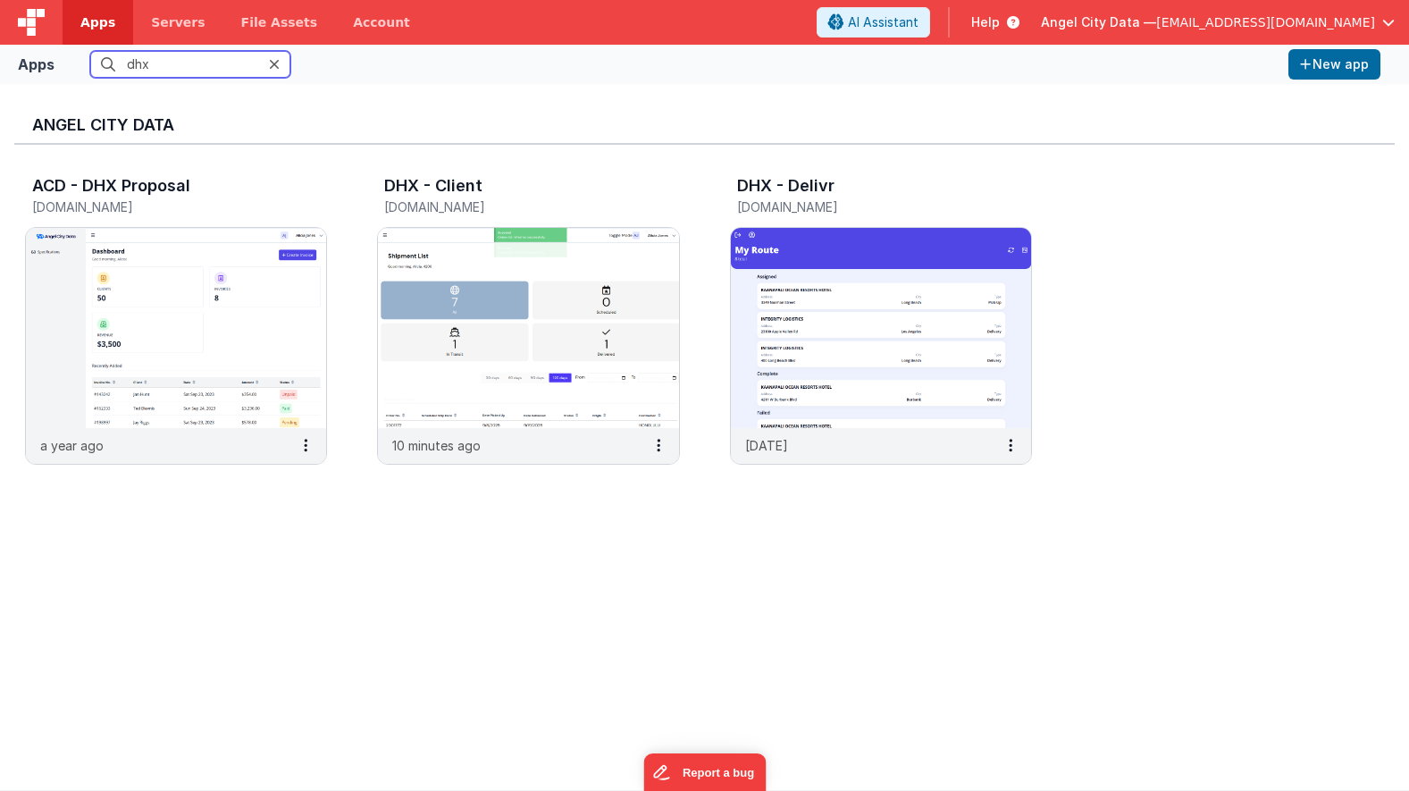
click at [206, 73] on input "dhx" at bounding box center [190, 64] width 200 height 27
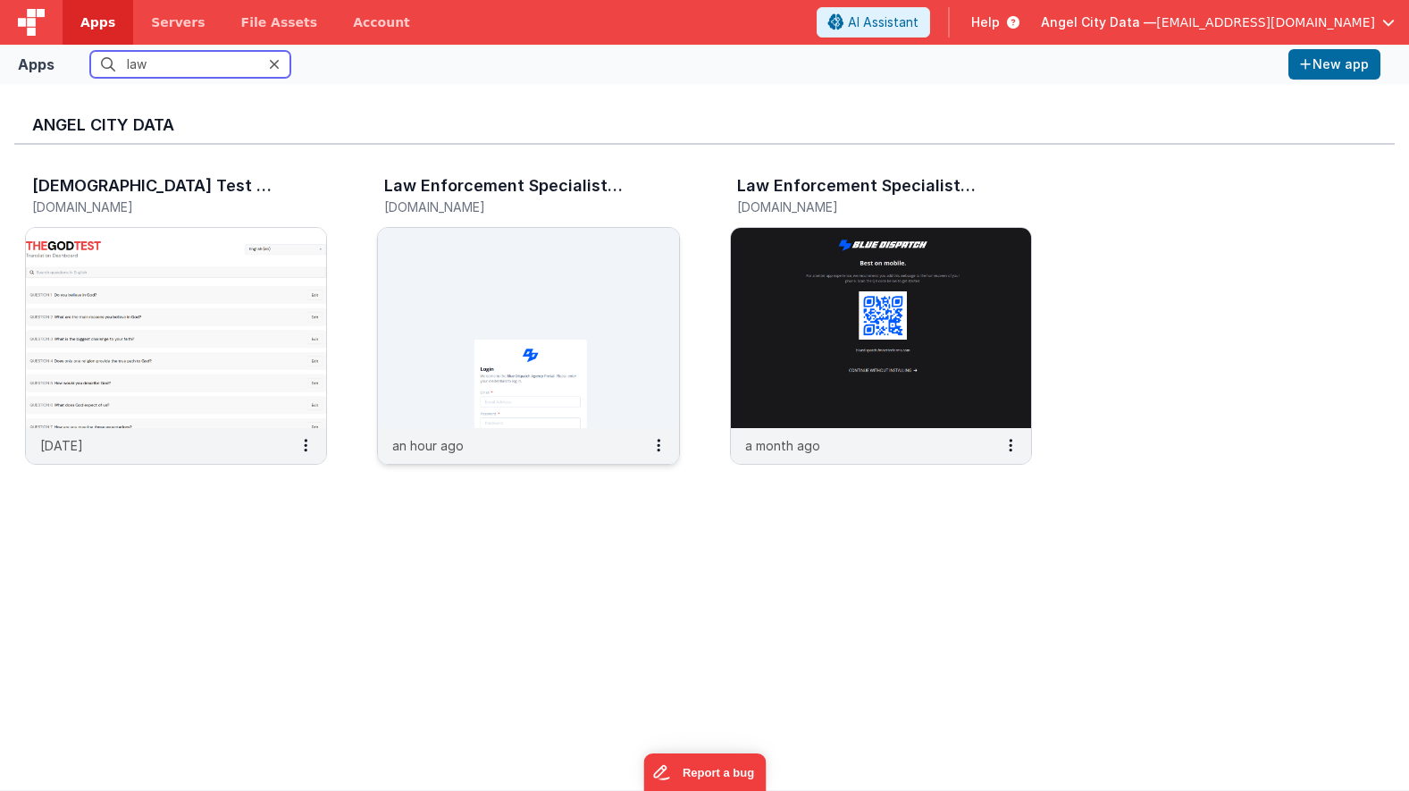
type input "law"
click at [402, 238] on img at bounding box center [528, 328] width 300 height 200
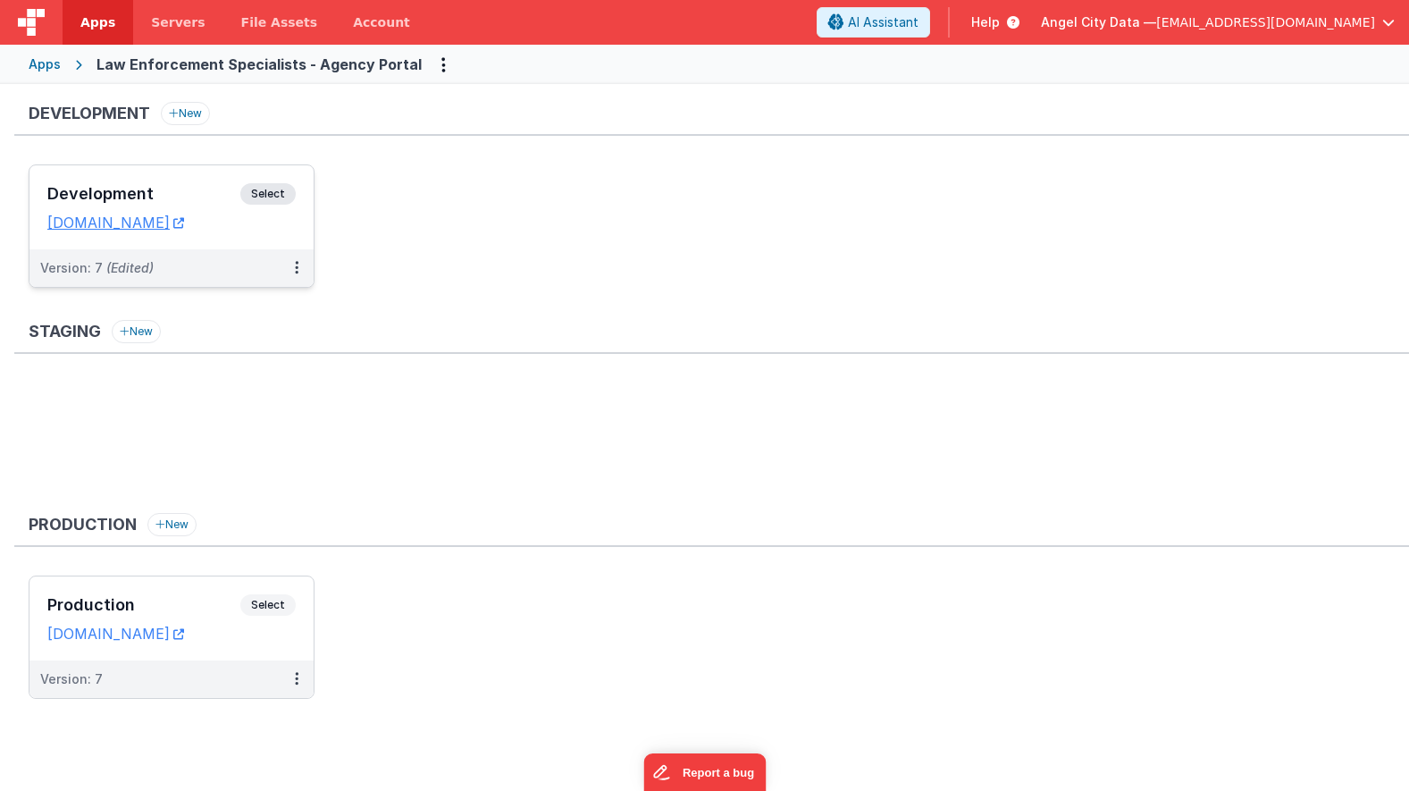
click at [201, 192] on h3 "Development" at bounding box center [143, 194] width 193 height 18
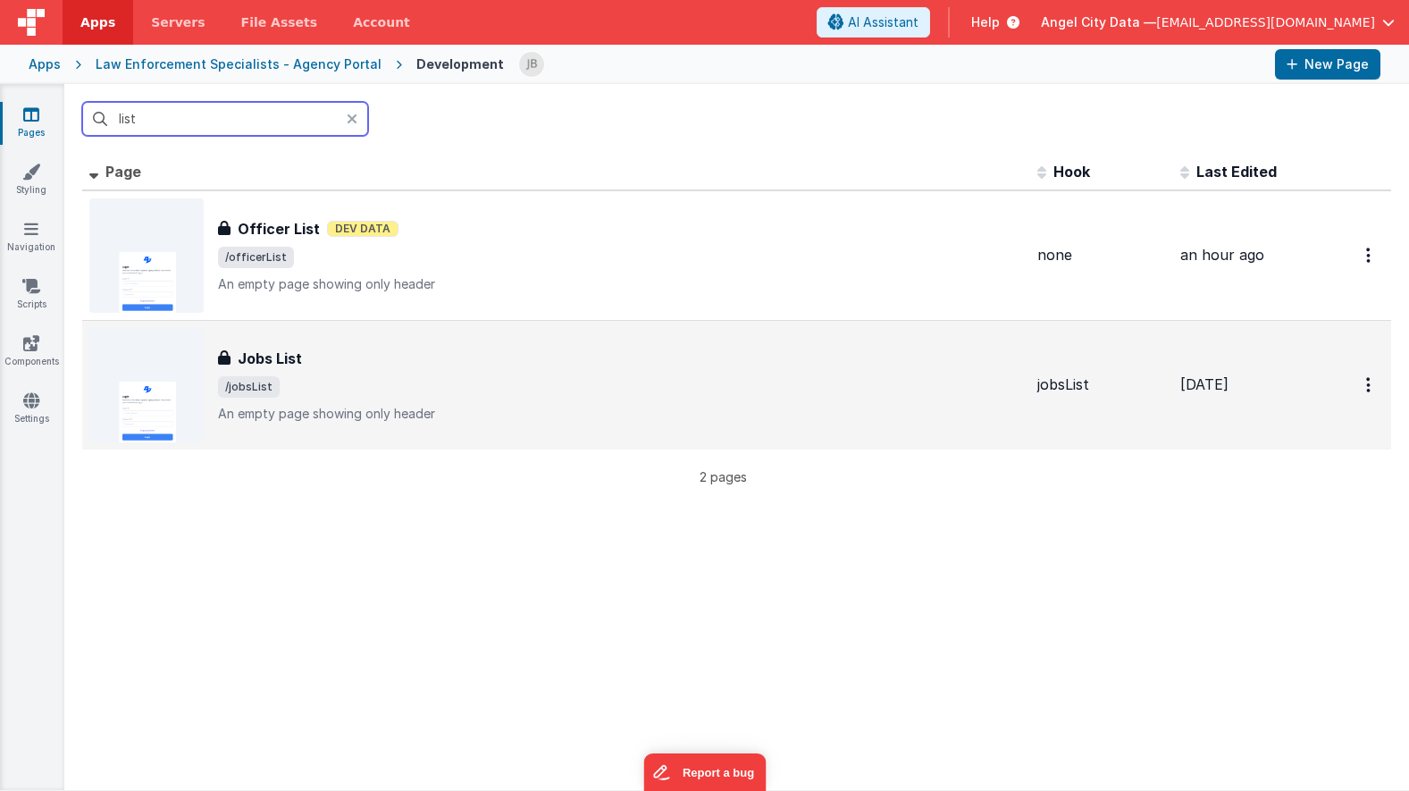
type input "list"
click at [270, 349] on h3 "Jobs List" at bounding box center [270, 358] width 64 height 21
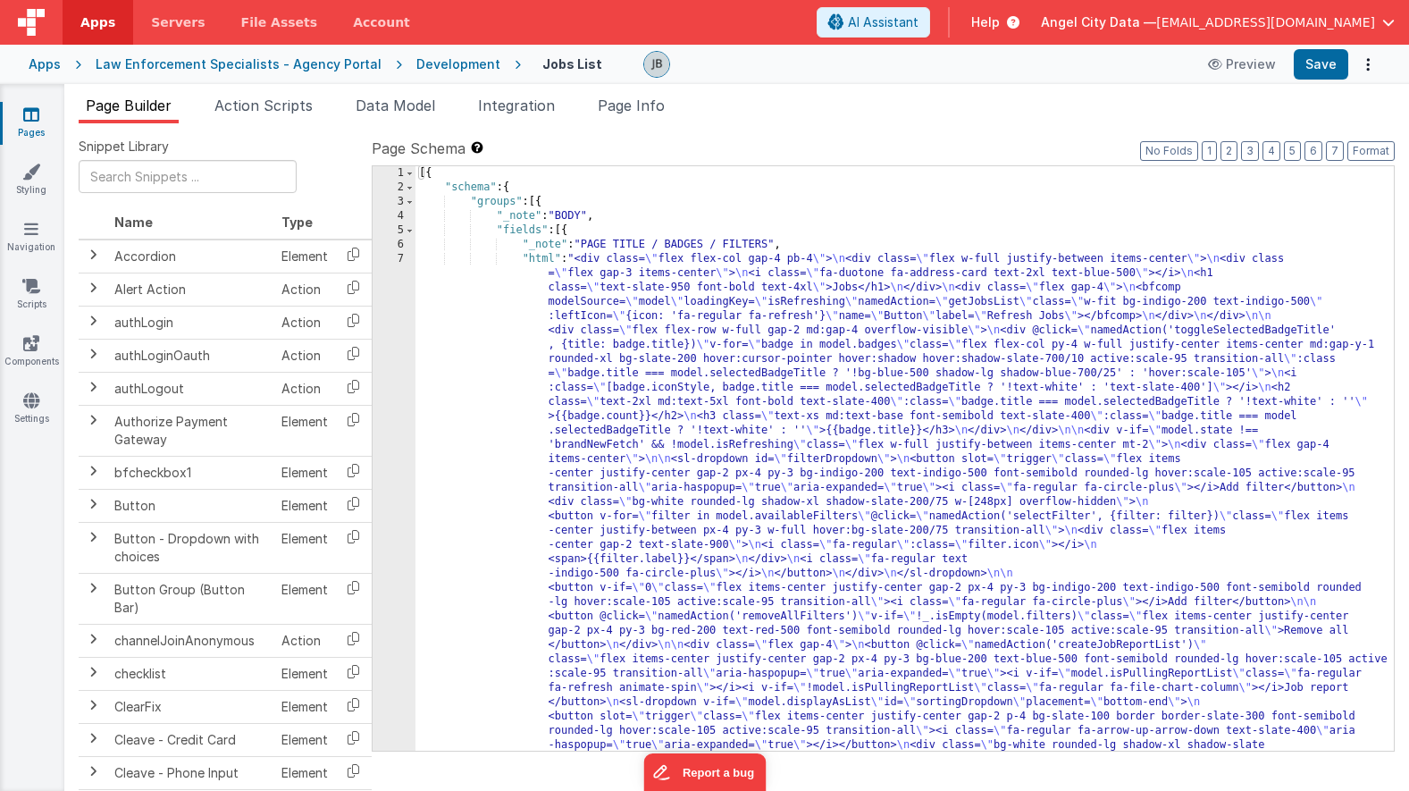
click at [1242, 84] on div "Page Builder Action Scripts Data Model Integration Page Info Snippet Library Na…" at bounding box center [736, 437] width 1345 height 707
click at [1238, 68] on button "Preview" at bounding box center [1241, 64] width 89 height 29
click at [54, 58] on div "Apps" at bounding box center [45, 64] width 32 height 18
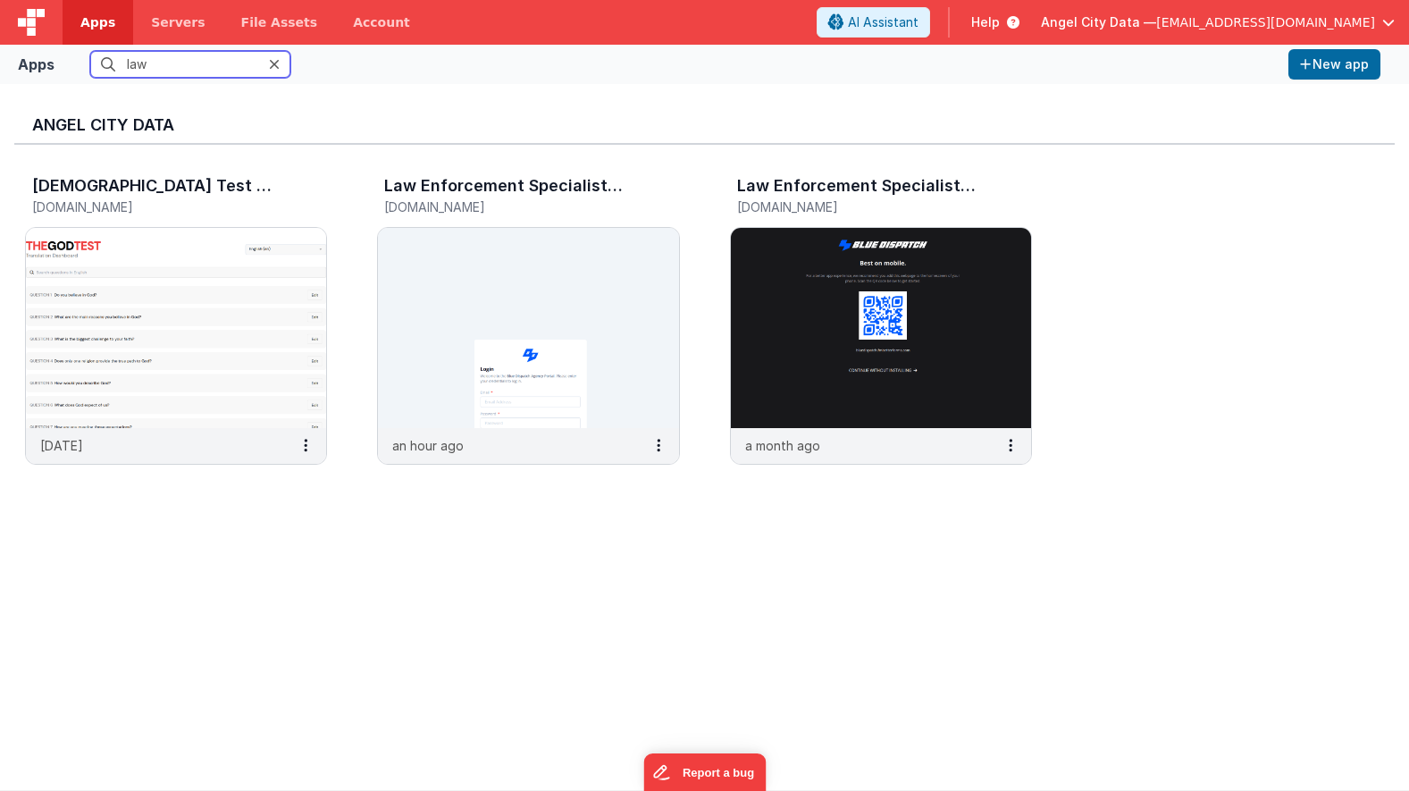
click at [147, 66] on input "law" at bounding box center [190, 64] width 200 height 27
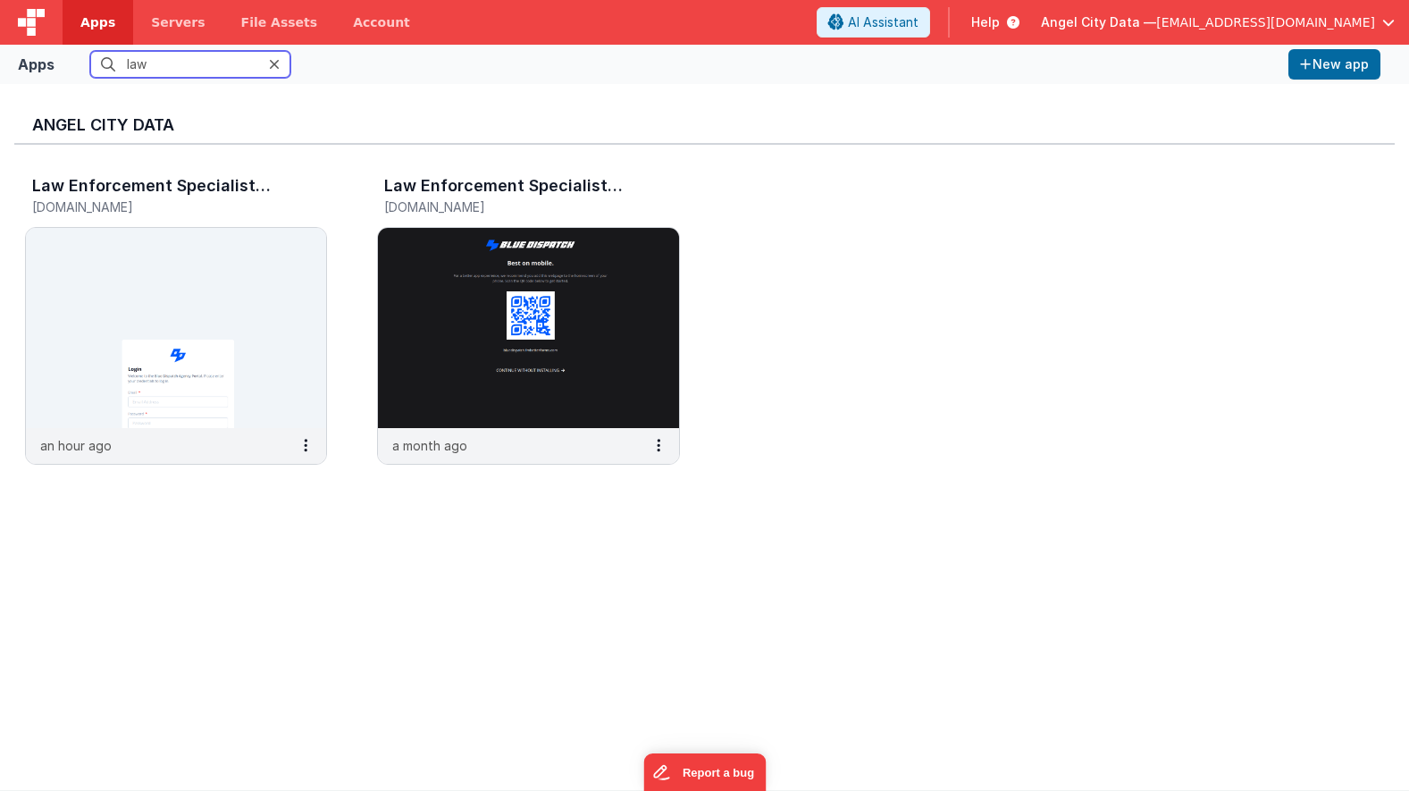
click at [147, 66] on input "law" at bounding box center [190, 64] width 200 height 27
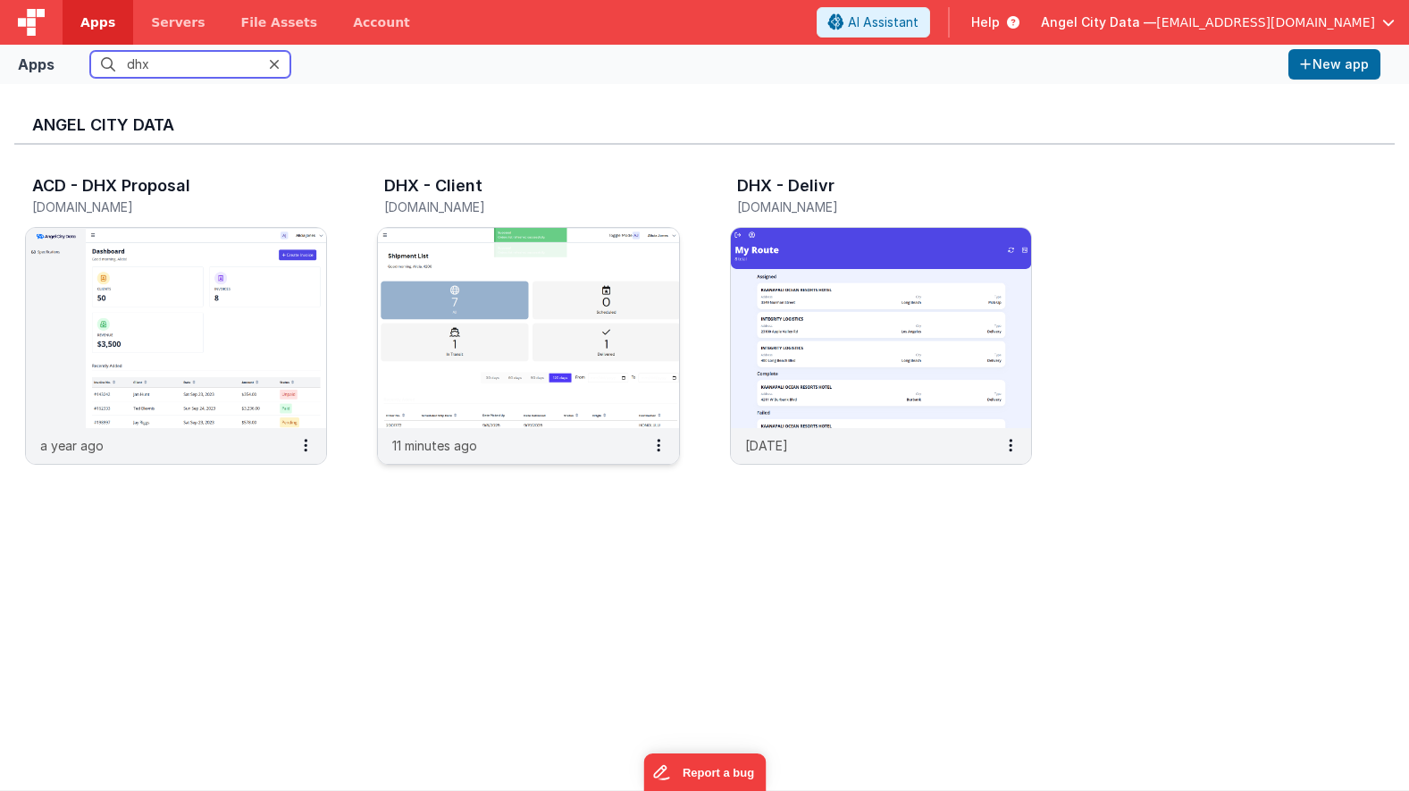
type input "dhx"
click at [440, 248] on img at bounding box center [528, 328] width 300 height 200
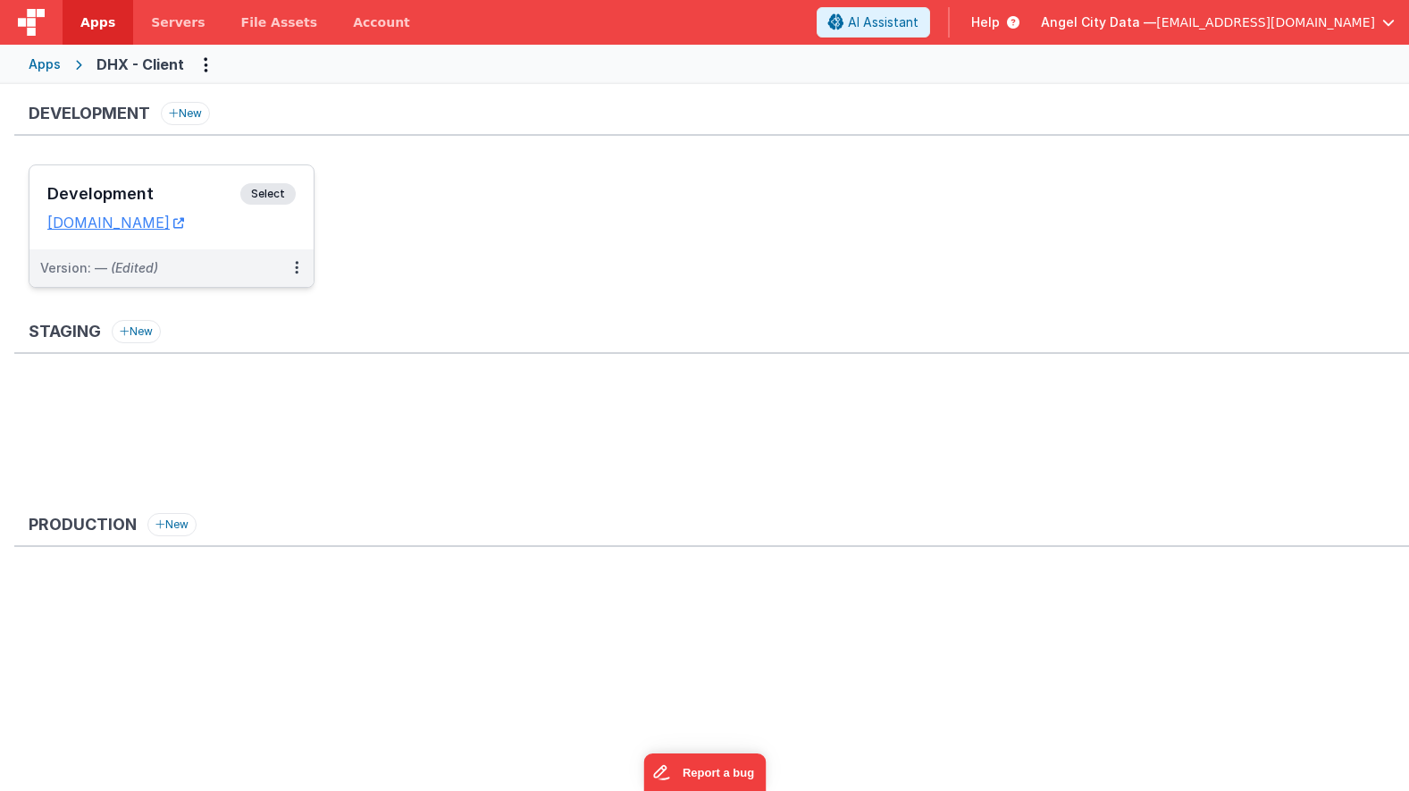
click at [204, 199] on h3 "Development" at bounding box center [143, 194] width 193 height 18
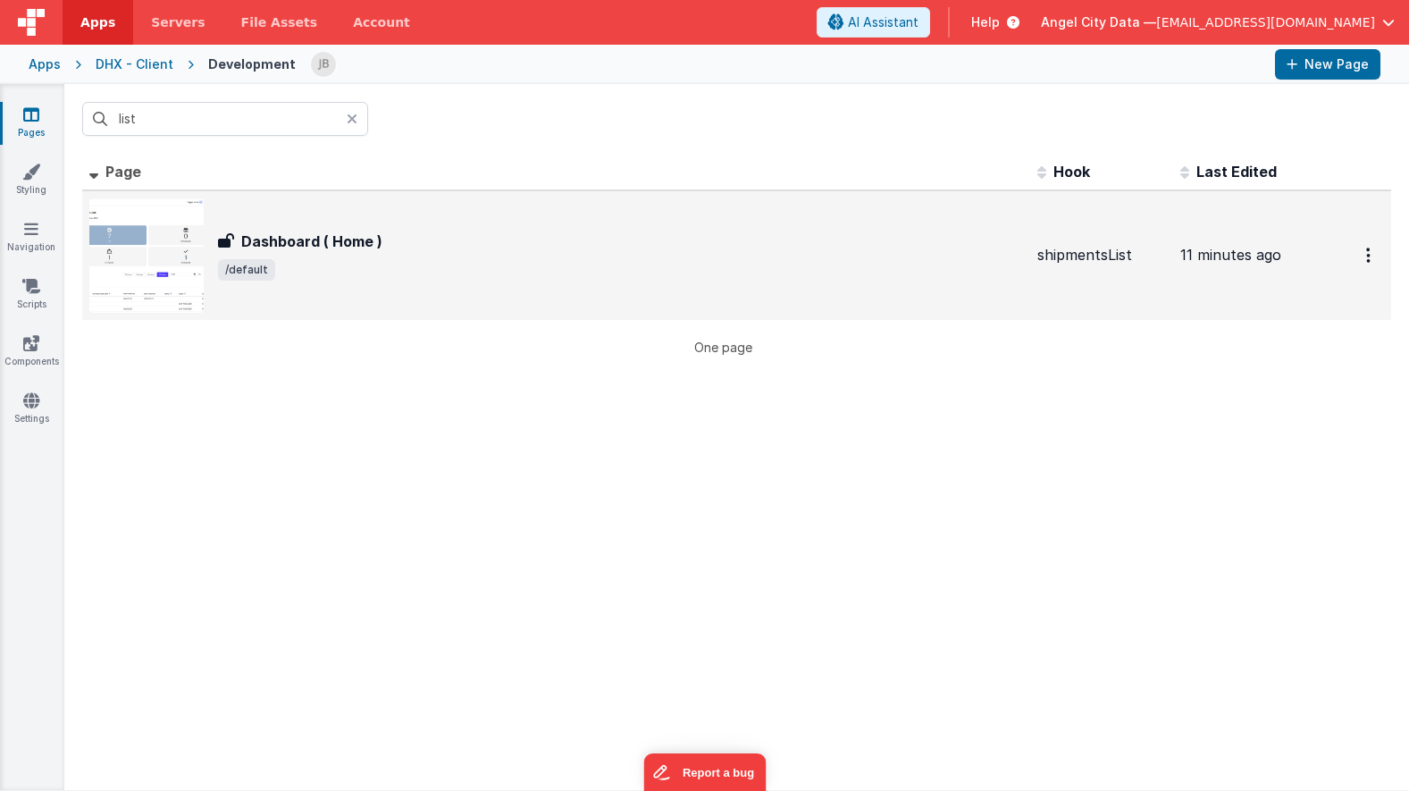
click at [337, 224] on div "Dashboard ( Home ) Dashboard ( Home ) /default" at bounding box center [556, 255] width 934 height 114
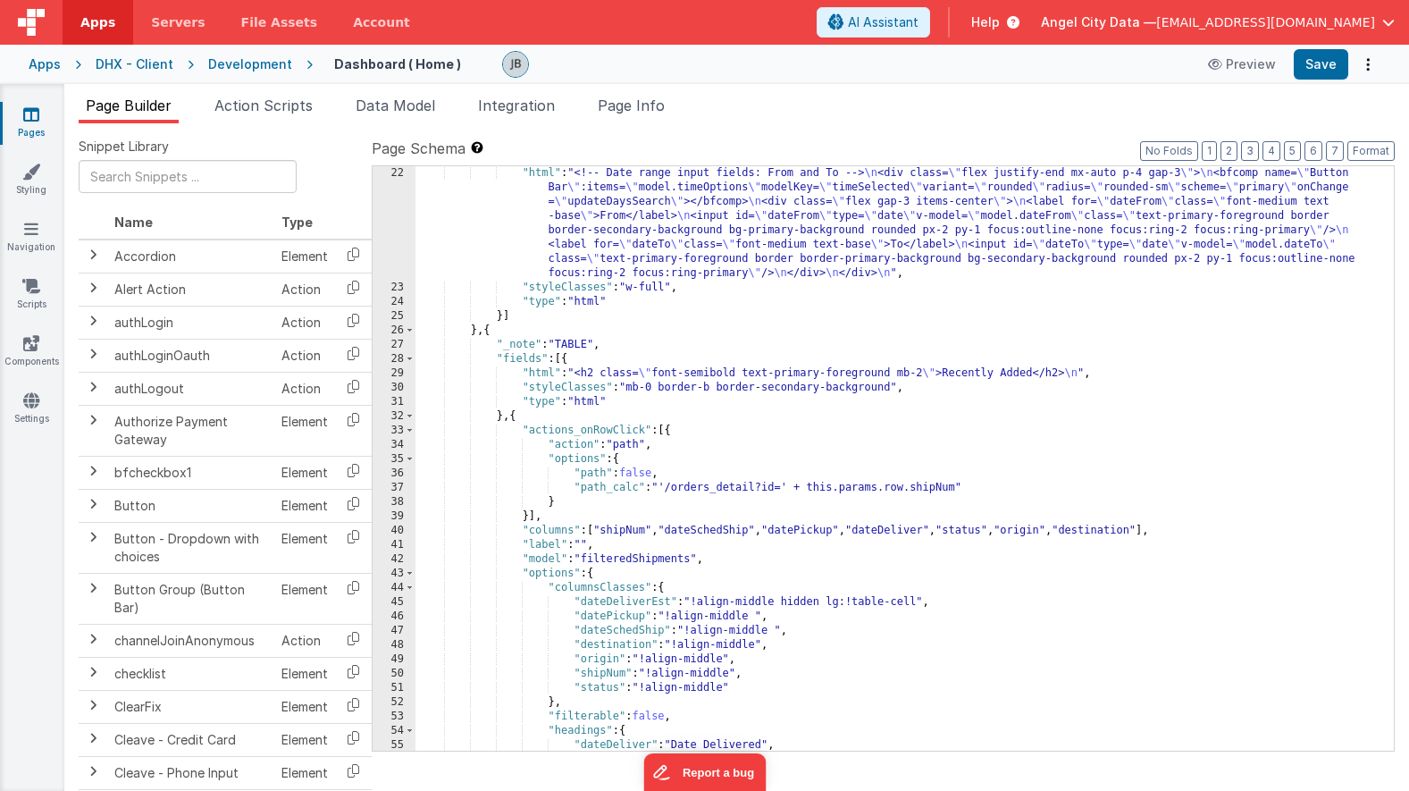
scroll to position [419, 0]
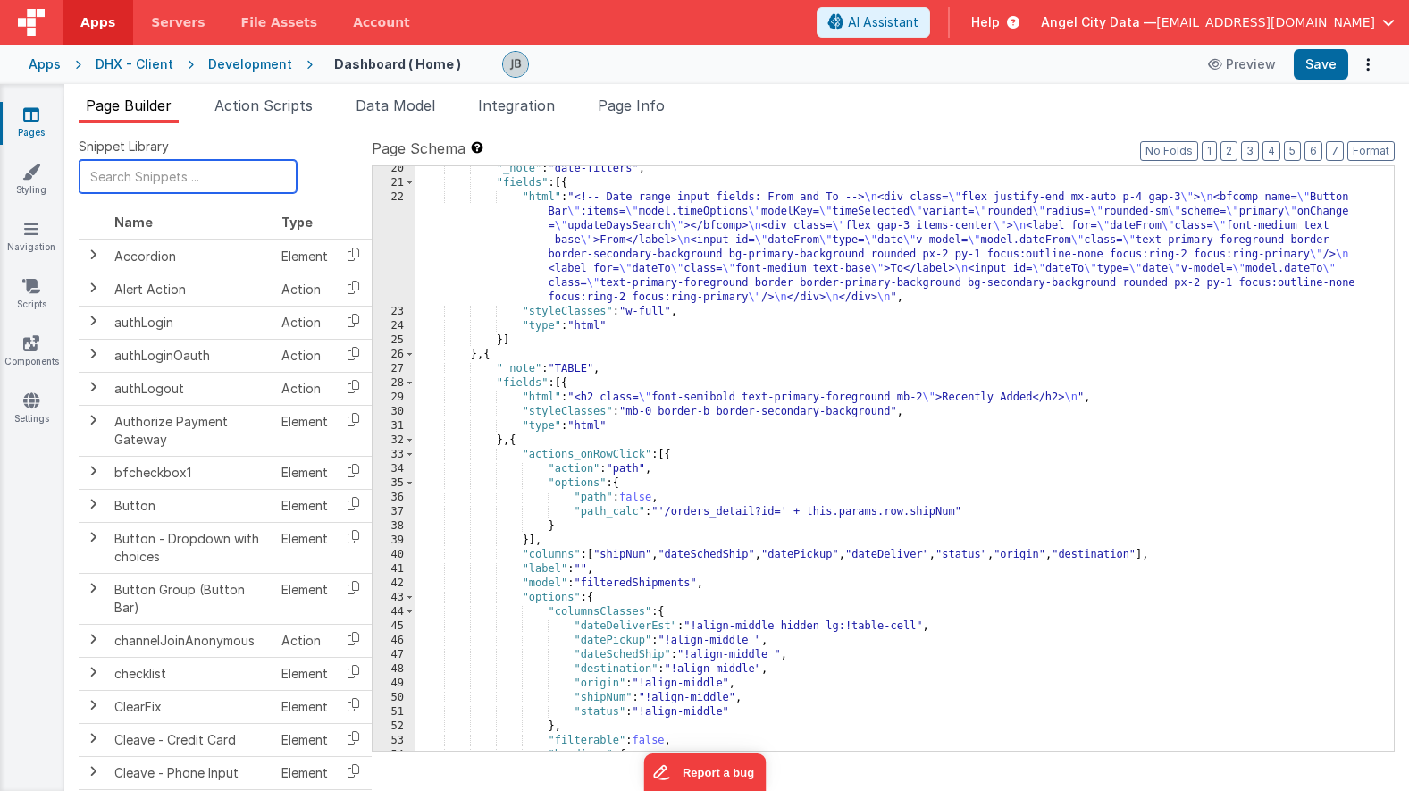
click at [188, 172] on input "text" at bounding box center [188, 176] width 218 height 33
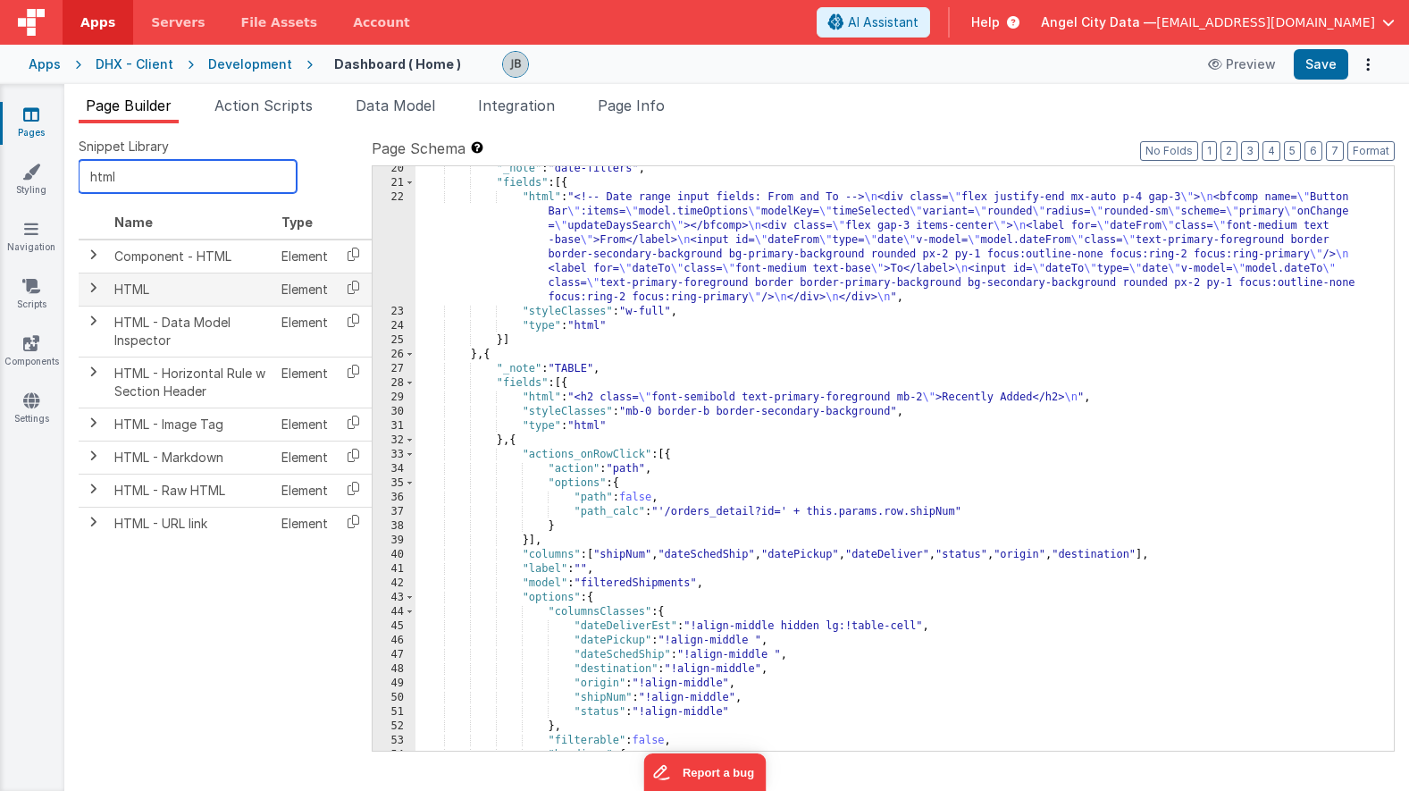
type input "html"
click at [92, 295] on td at bounding box center [93, 289] width 29 height 33
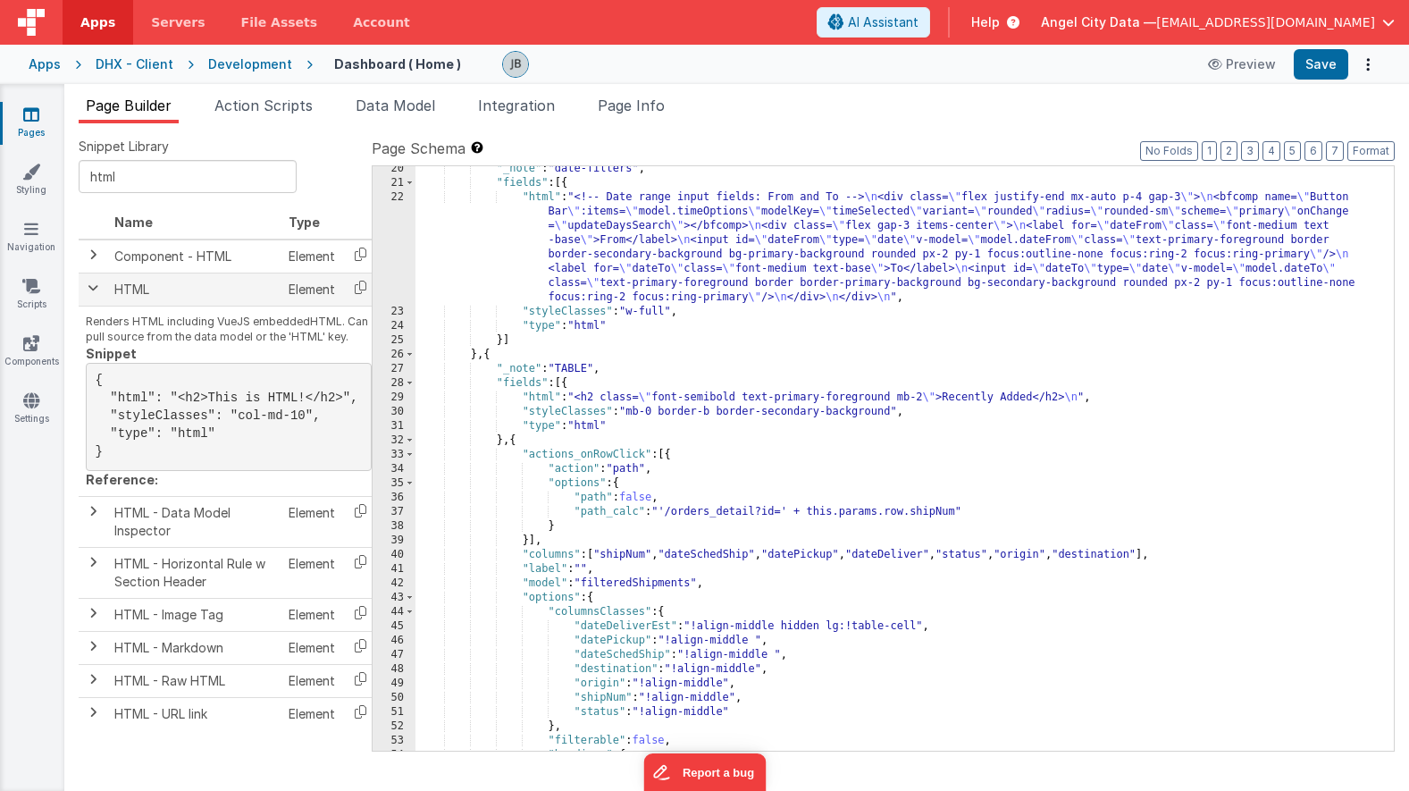
click at [92, 295] on td at bounding box center [93, 289] width 29 height 33
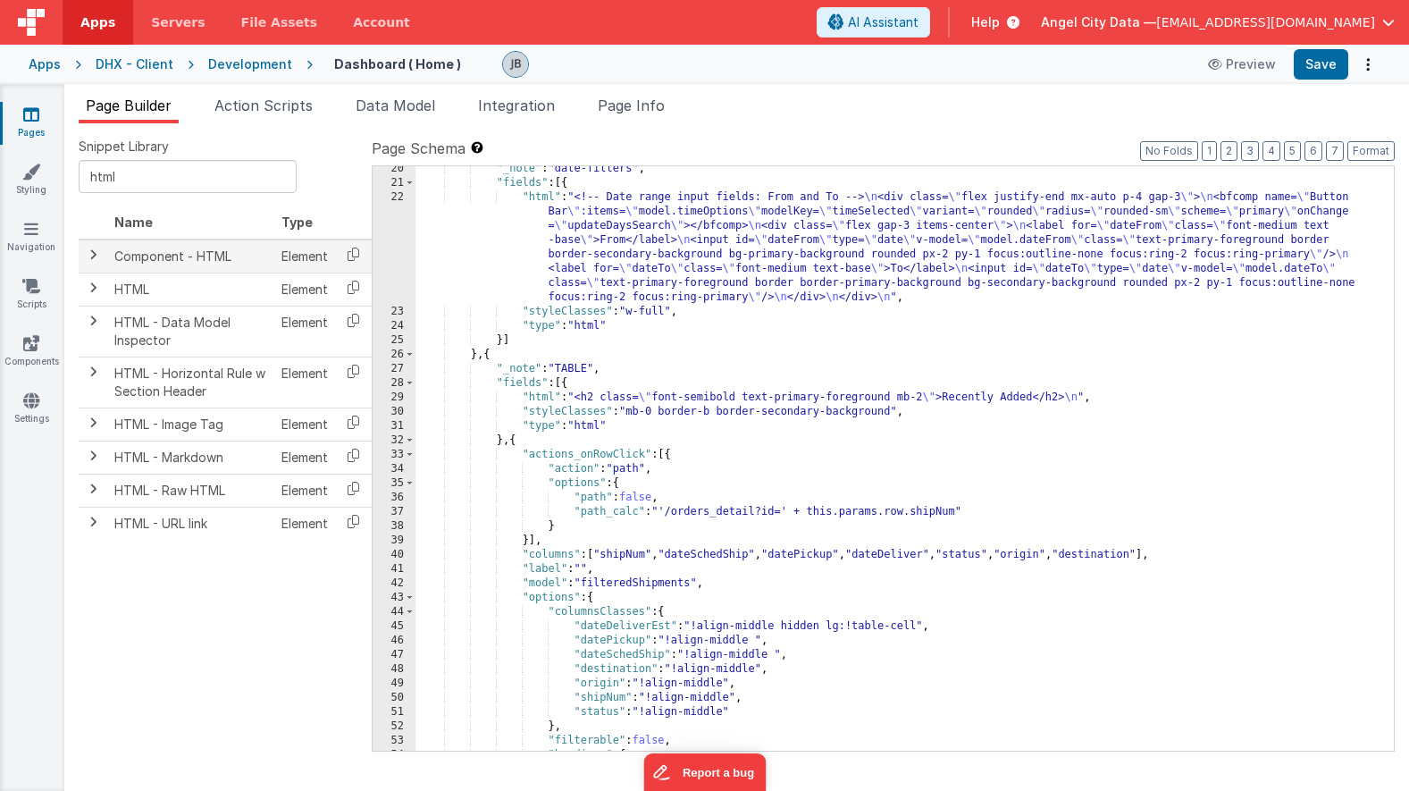
click at [92, 262] on td at bounding box center [93, 256] width 29 height 34
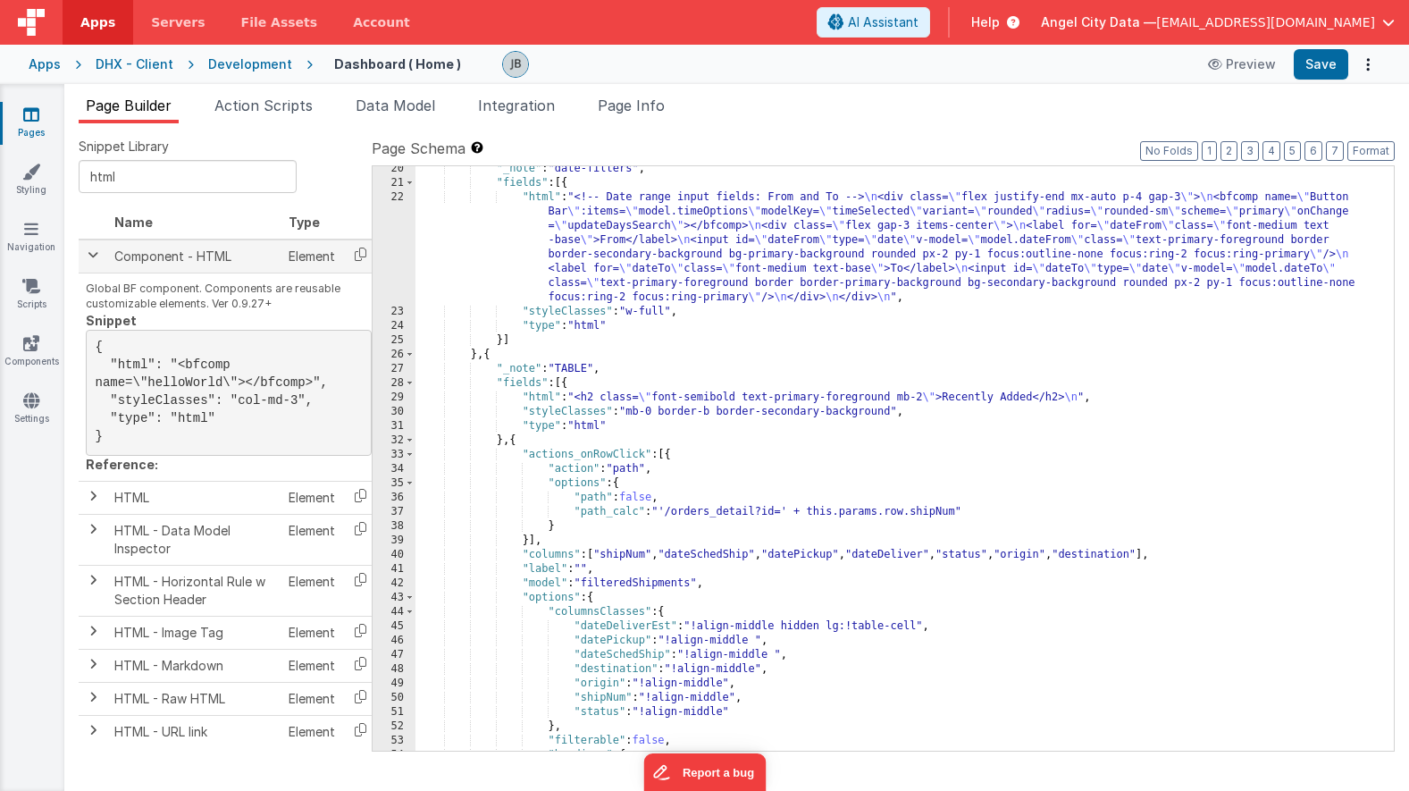
click at [92, 262] on td at bounding box center [93, 256] width 29 height 34
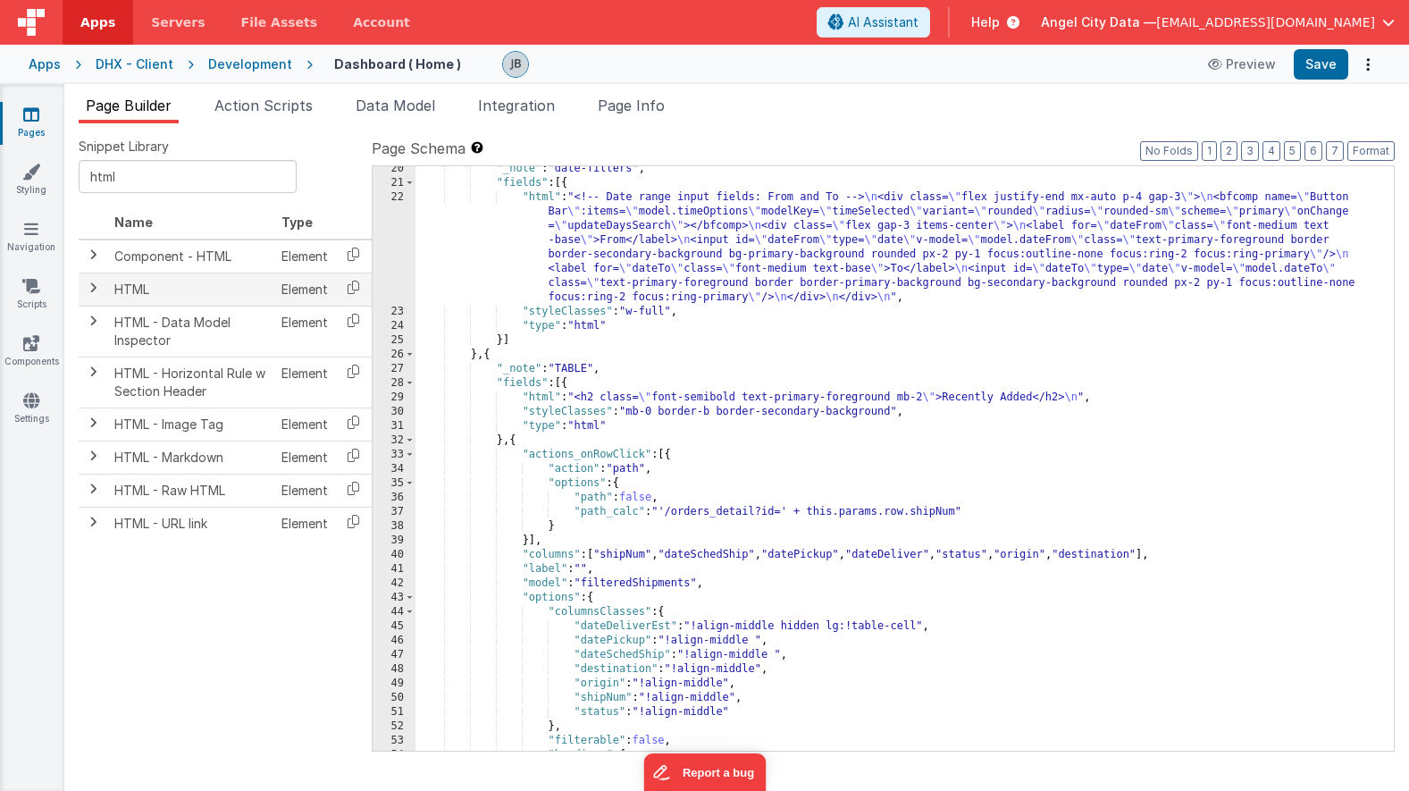
click at [94, 294] on span at bounding box center [93, 288] width 14 height 14
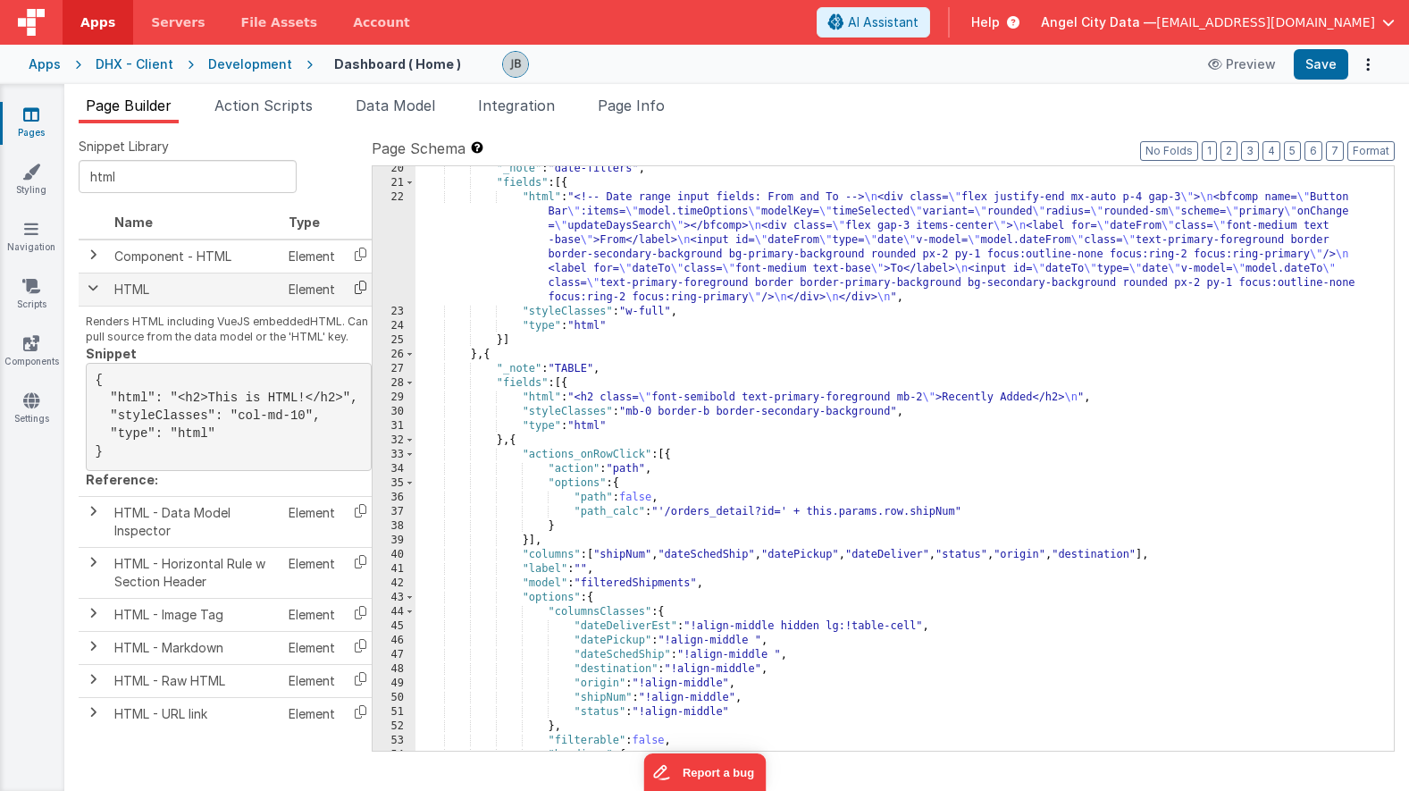
click at [356, 289] on icon at bounding box center [360, 287] width 37 height 28
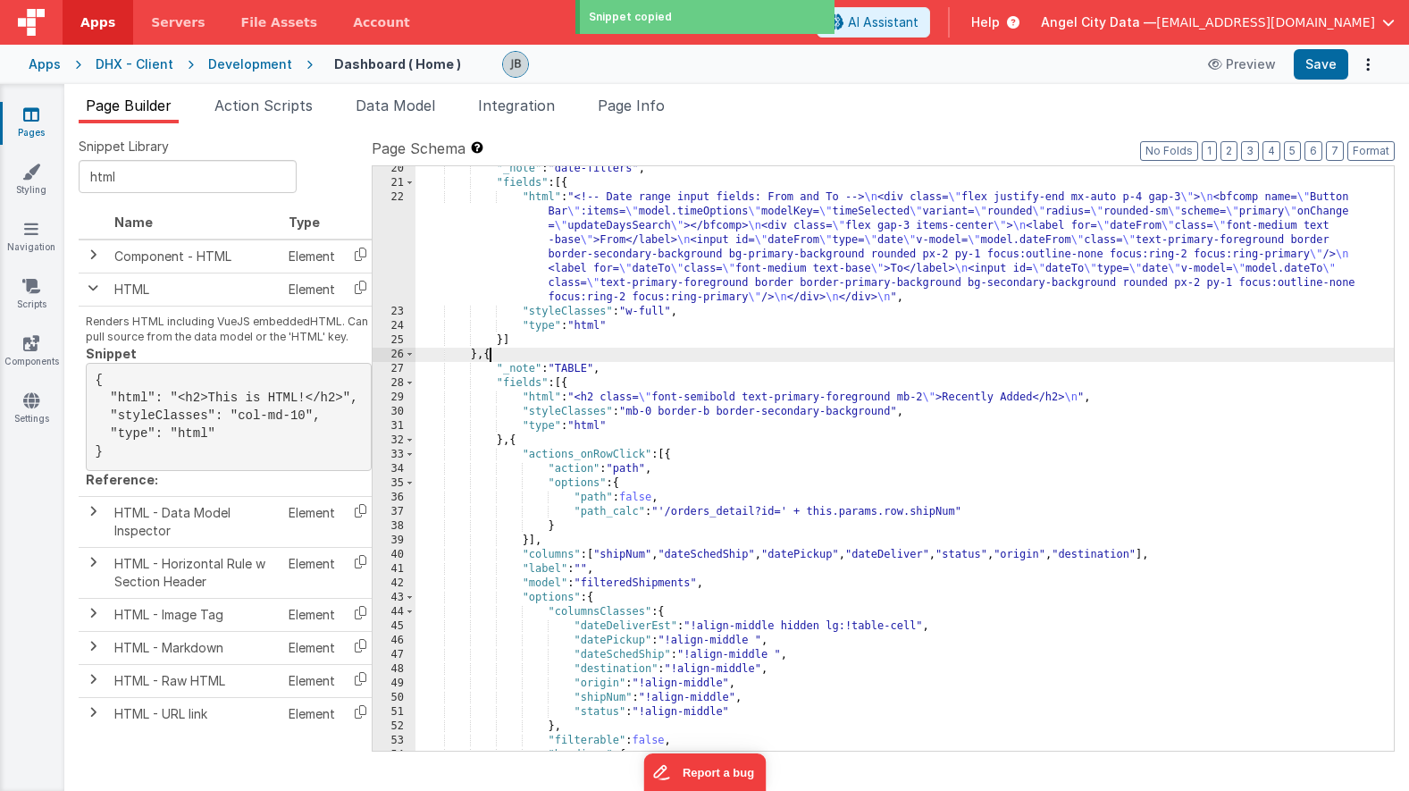
click at [488, 359] on div ""_note" : "date-filters" , "fields" : [{ "html" : "<!-- Date range input fields…" at bounding box center [904, 468] width 978 height 613
paste textarea
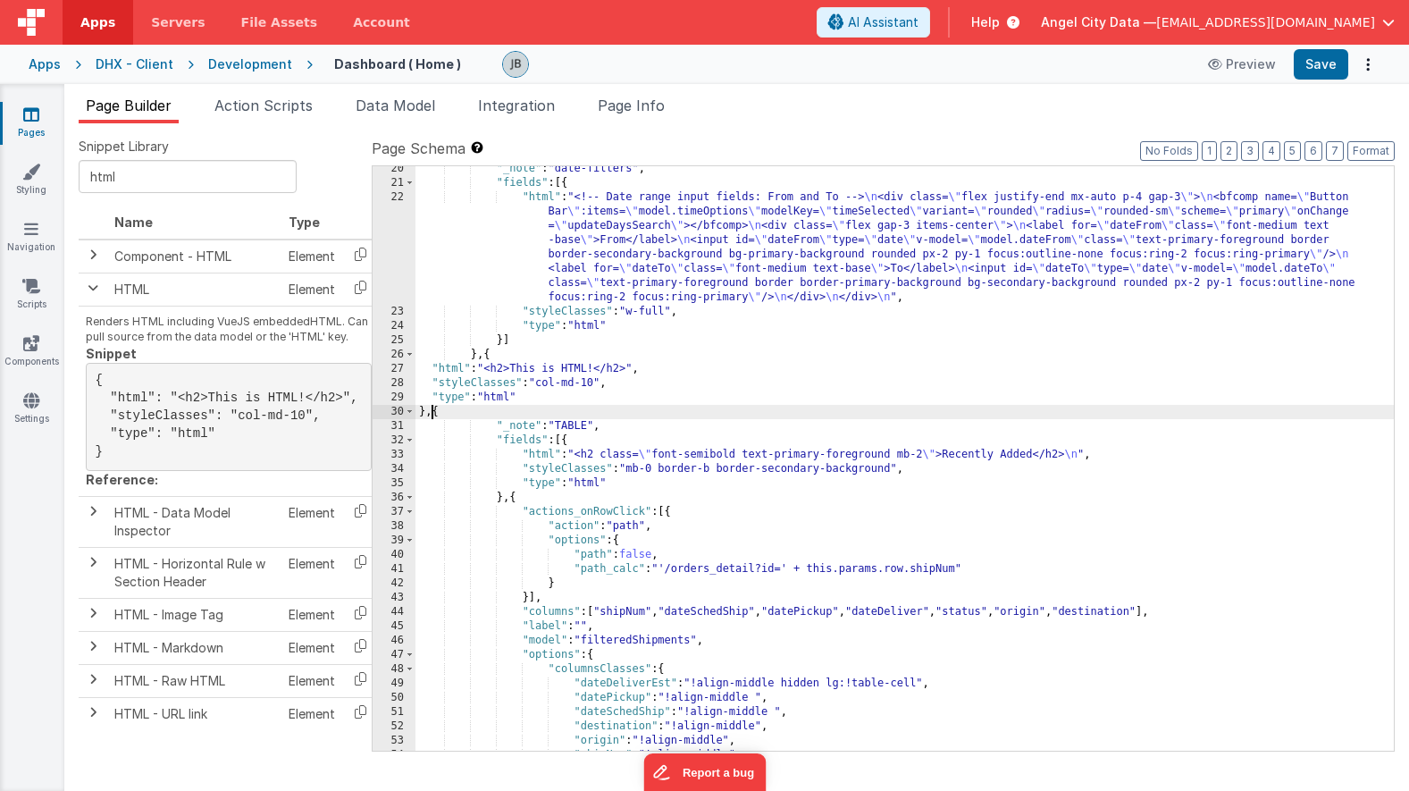
click at [402, 369] on div "27" at bounding box center [394, 369] width 43 height 14
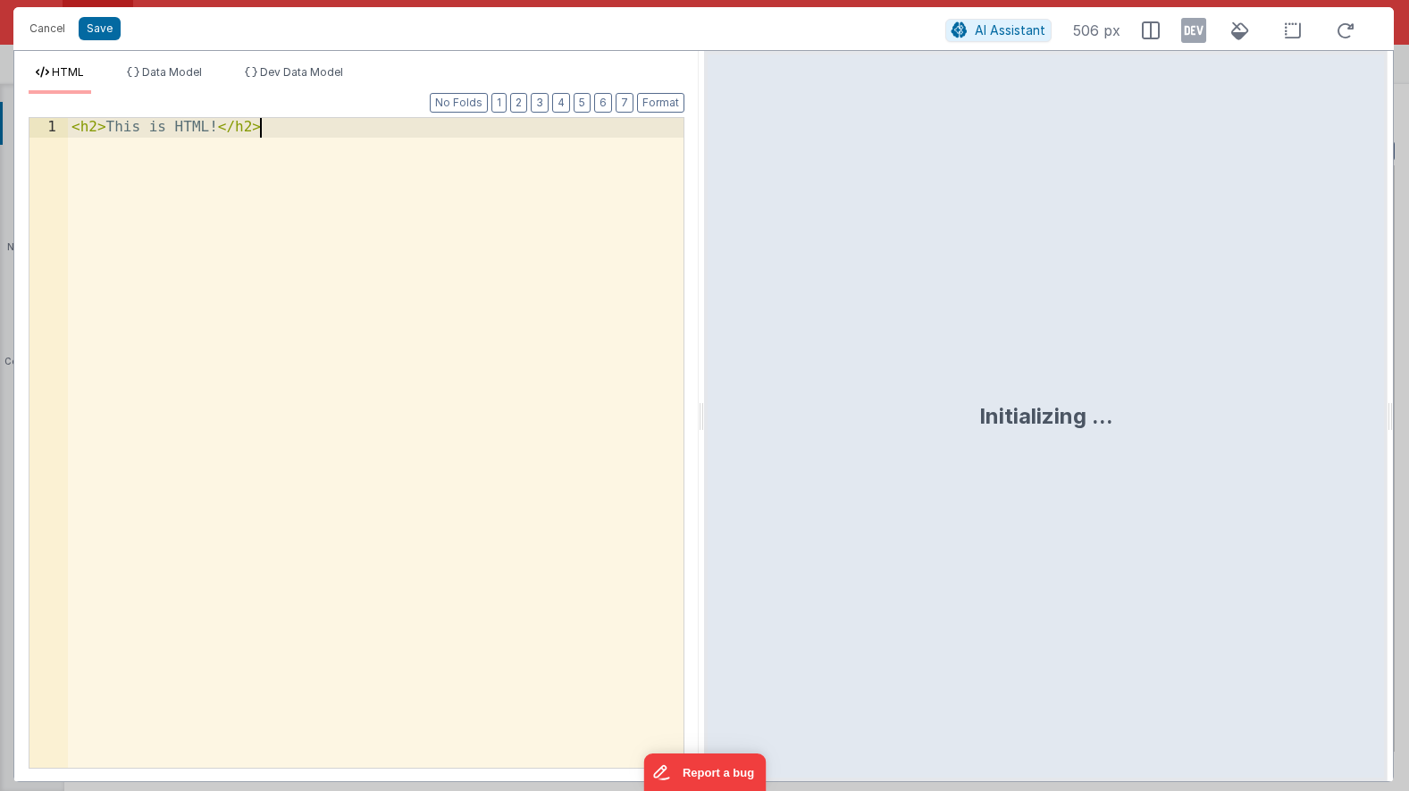
click at [357, 286] on div "< h2 > This is HTML! </ h2 >" at bounding box center [376, 462] width 616 height 688
drag, startPoint x: 357, startPoint y: 286, endPoint x: 125, endPoint y: 47, distance: 333.0
click at [125, 47] on div "Cancel Save AI Assistant 506 px HTML Data Model Dev Data Model Format 7 6 5 4 3…" at bounding box center [703, 394] width 1380 height 775
click at [194, 74] on span "Data Model" at bounding box center [172, 71] width 60 height 13
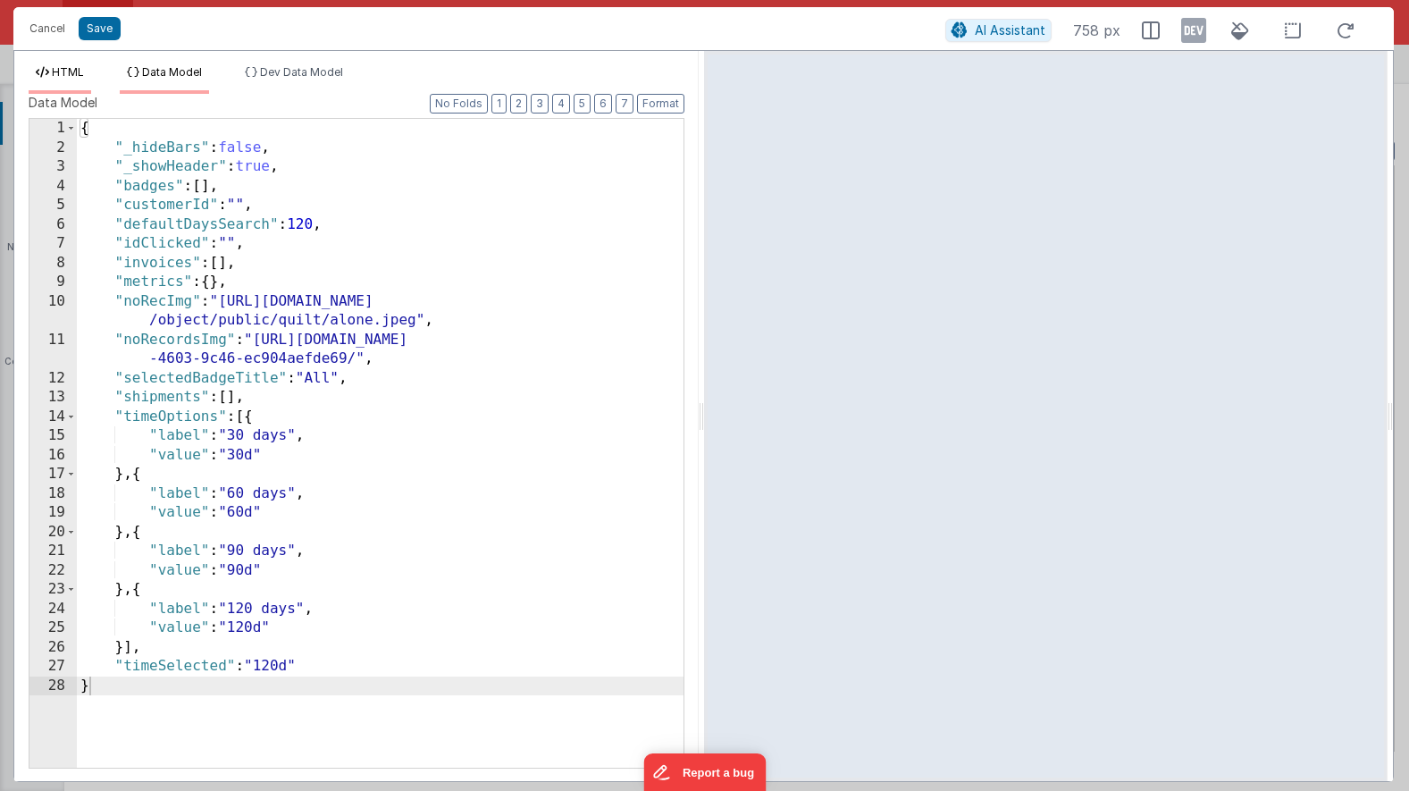
click at [61, 82] on li "HTML" at bounding box center [60, 79] width 63 height 29
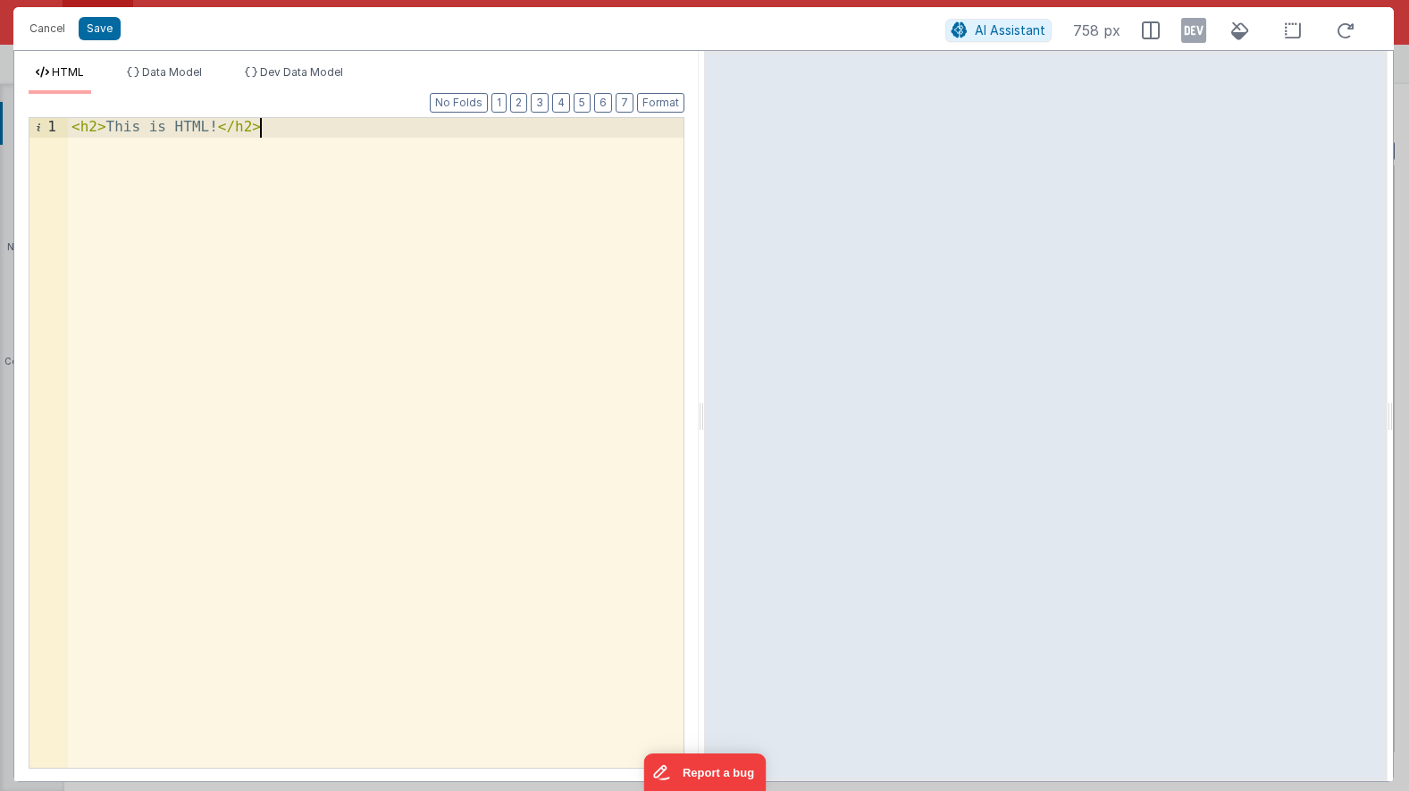
click at [185, 190] on div "< h2 > This is HTML! </ h2 >" at bounding box center [376, 462] width 616 height 688
click at [158, 78] on span "Data Model" at bounding box center [172, 71] width 60 height 13
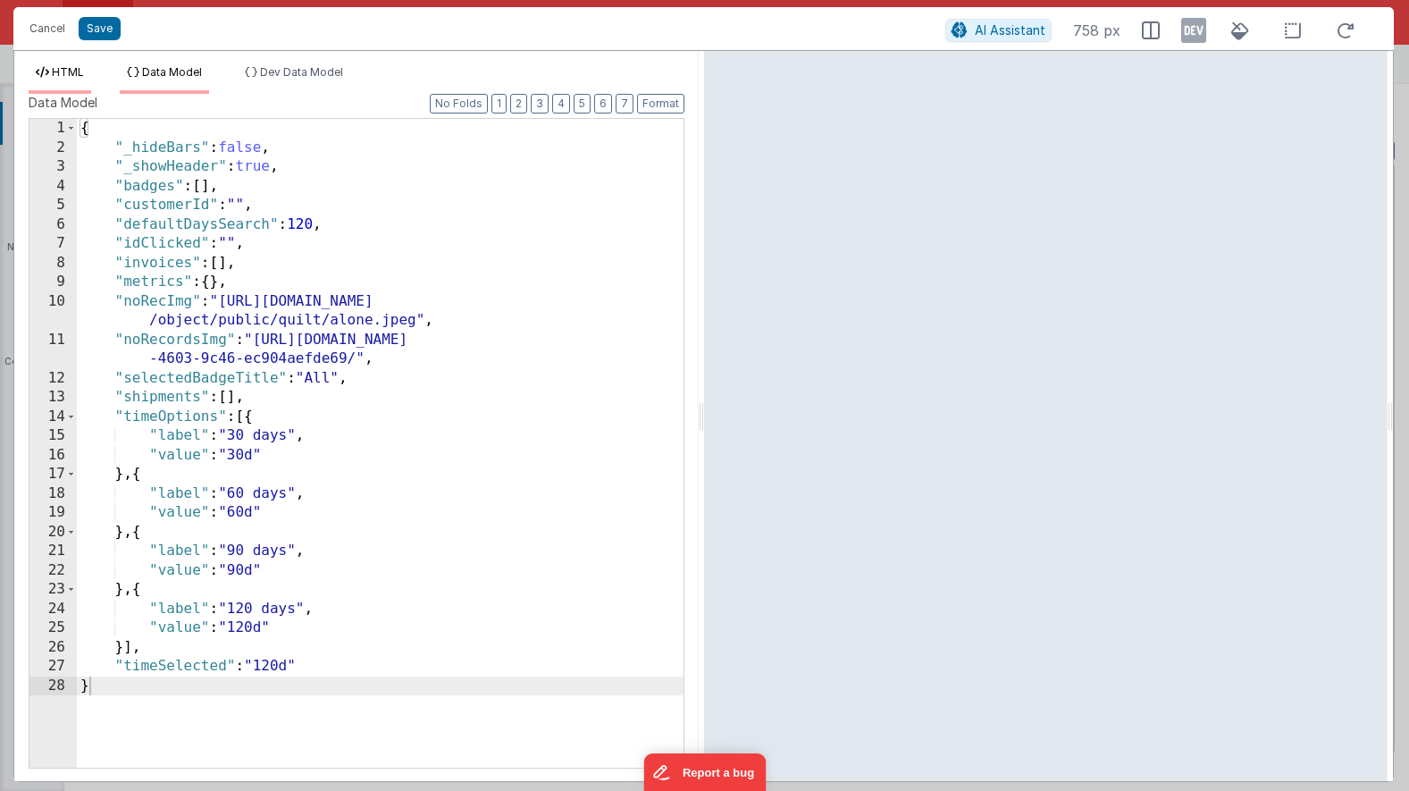
click at [69, 71] on span "HTML" at bounding box center [68, 71] width 32 height 13
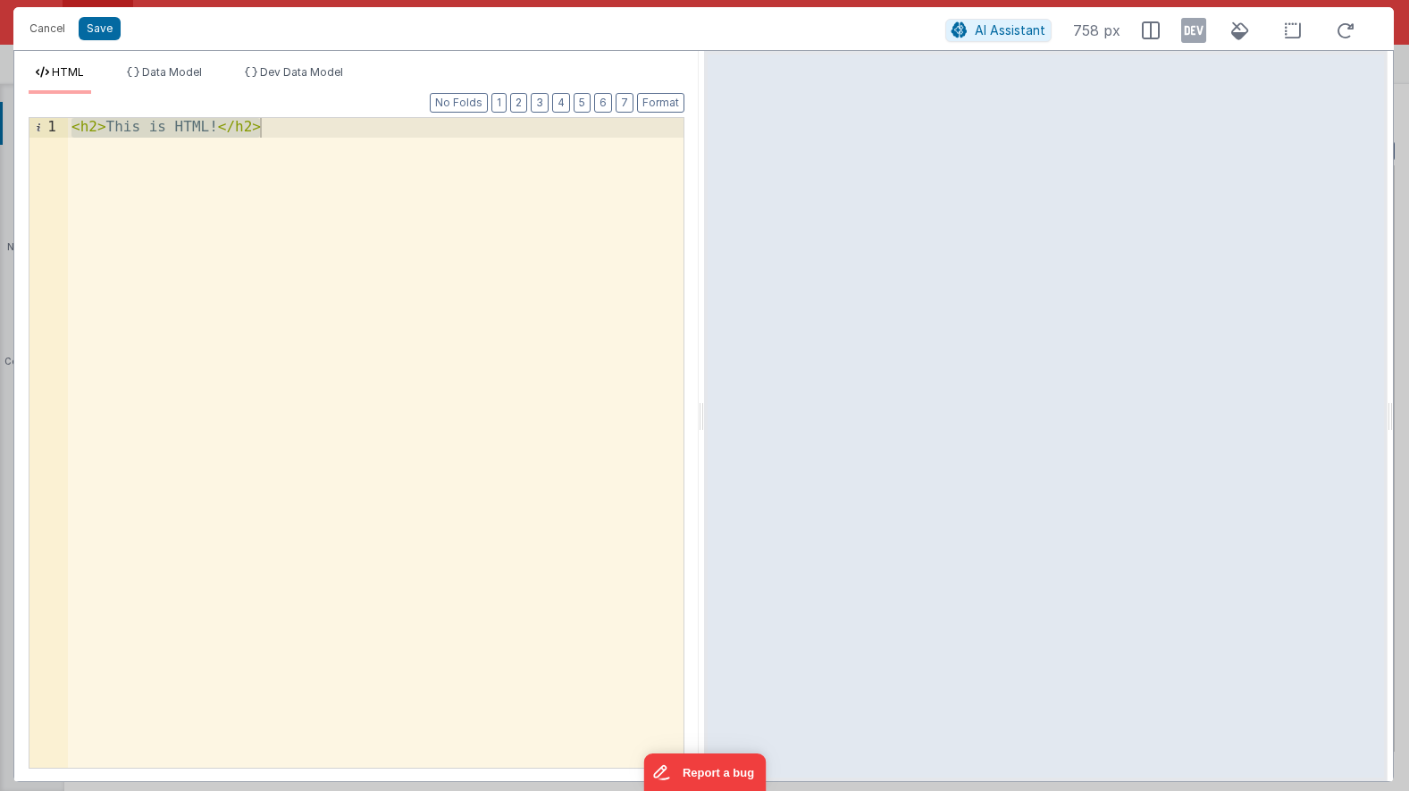
click at [194, 172] on div "< h2 > This is HTML! </ h2 >" at bounding box center [376, 462] width 616 height 688
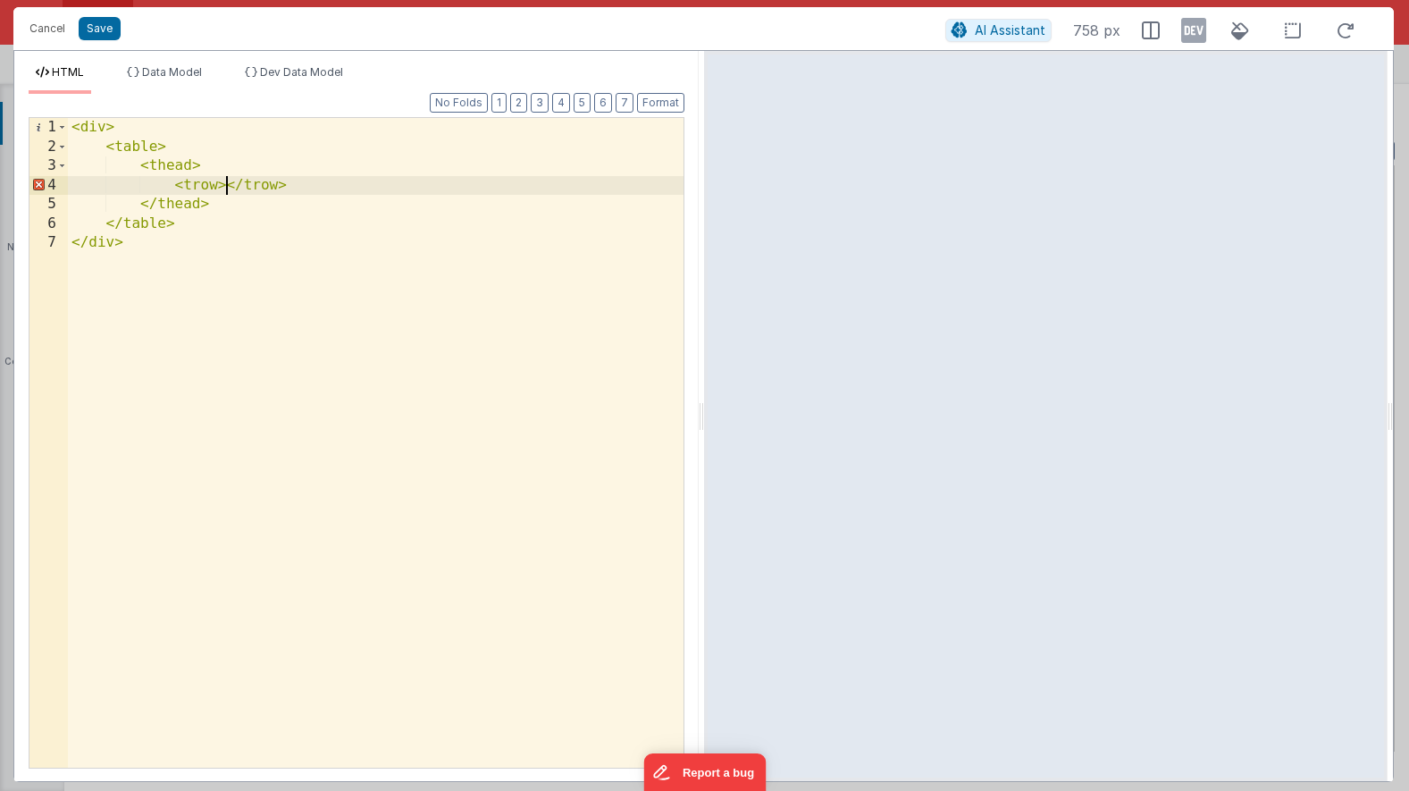
click at [212, 189] on div "< div > < table > < thead > < trow > </ trow > </ thead > </ table > </ div >" at bounding box center [376, 462] width 616 height 688
click at [242, 181] on div "< div > < table > < thead > < row > </ trow > </ thead > </ table > </ div >" at bounding box center [376, 462] width 616 height 688
click at [222, 181] on div "< div > < table > < thead > < row > </ row > </ thead > </ table > </ div >" at bounding box center [376, 462] width 616 height 688
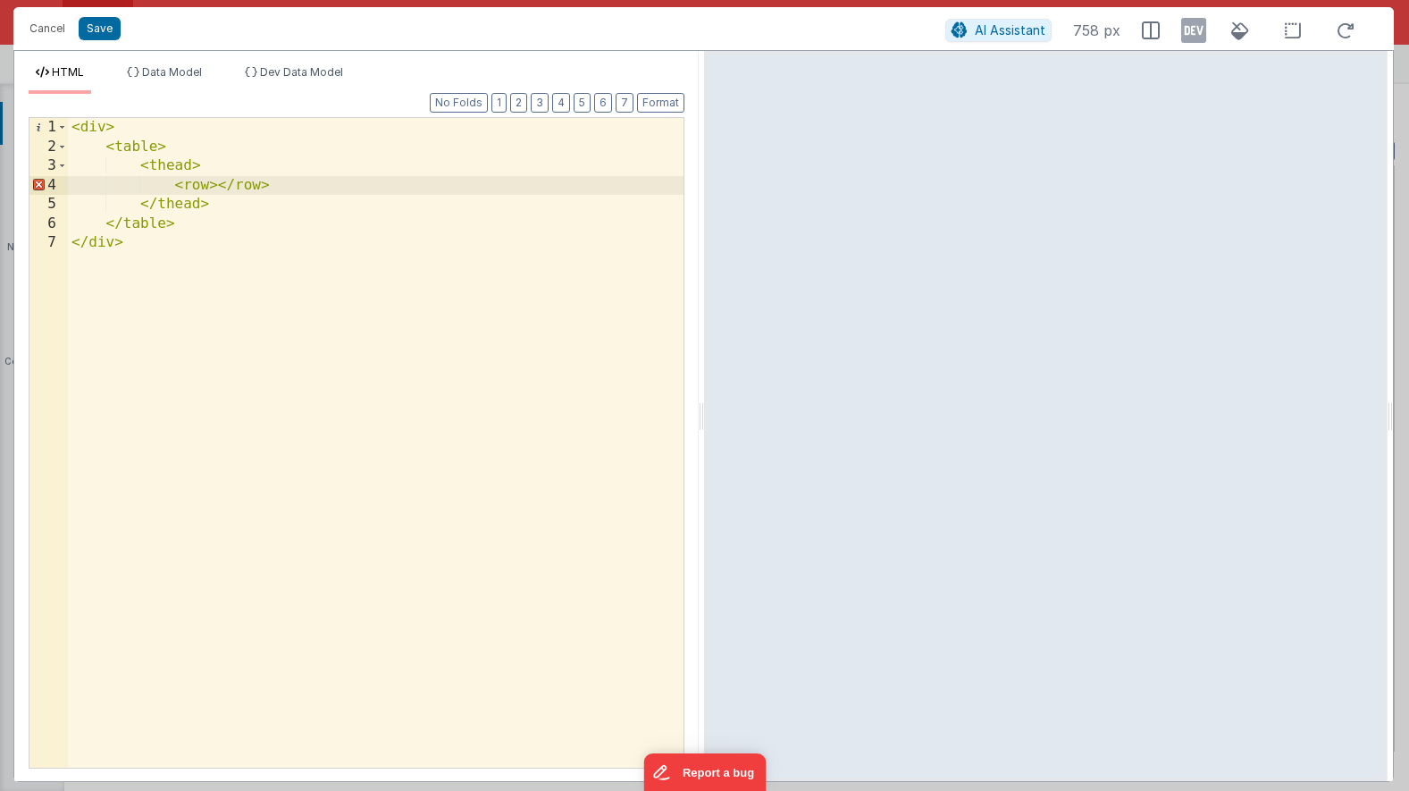
click at [222, 189] on div "< div > < table > < thead > < row > </ row > </ thead > </ table > </ div >" at bounding box center [376, 462] width 616 height 688
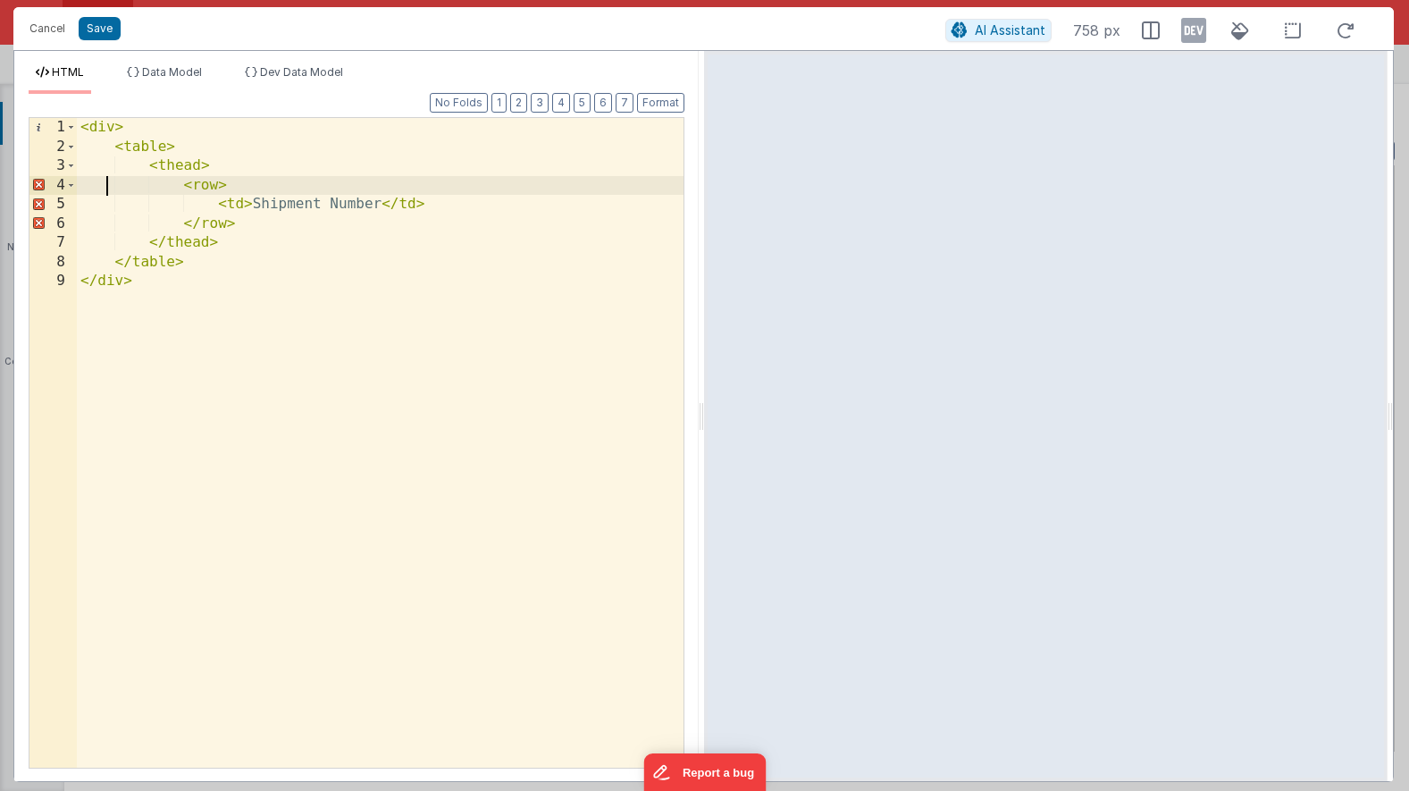
click at [108, 176] on div "< div > < table > < thead > < row > < td > Shipment Number </ td > </ row > </ …" at bounding box center [380, 462] width 607 height 688
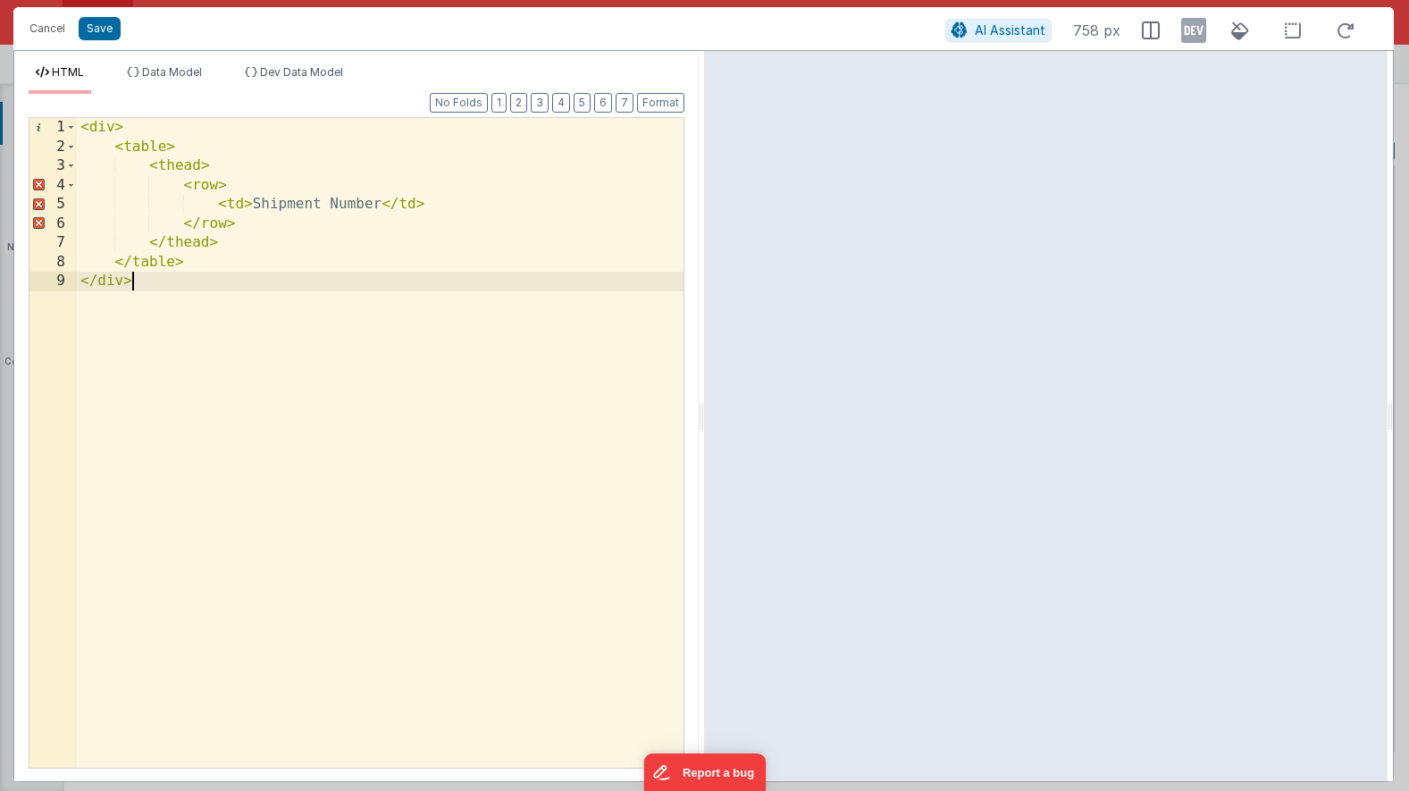
click at [357, 362] on div "< div > < table > < thead > < row > < td > Shipment Number </ td > </ row > </ …" at bounding box center [380, 462] width 607 height 688
drag, startPoint x: 342, startPoint y: 384, endPoint x: 155, endPoint y: 89, distance: 349.5
click at [155, 89] on div "HTML Data Model Dev Data Model Format 7 6 5 4 3 2 1 No Folds 1 2 3 4 5 6 7 8 9 …" at bounding box center [356, 423] width 684 height 716
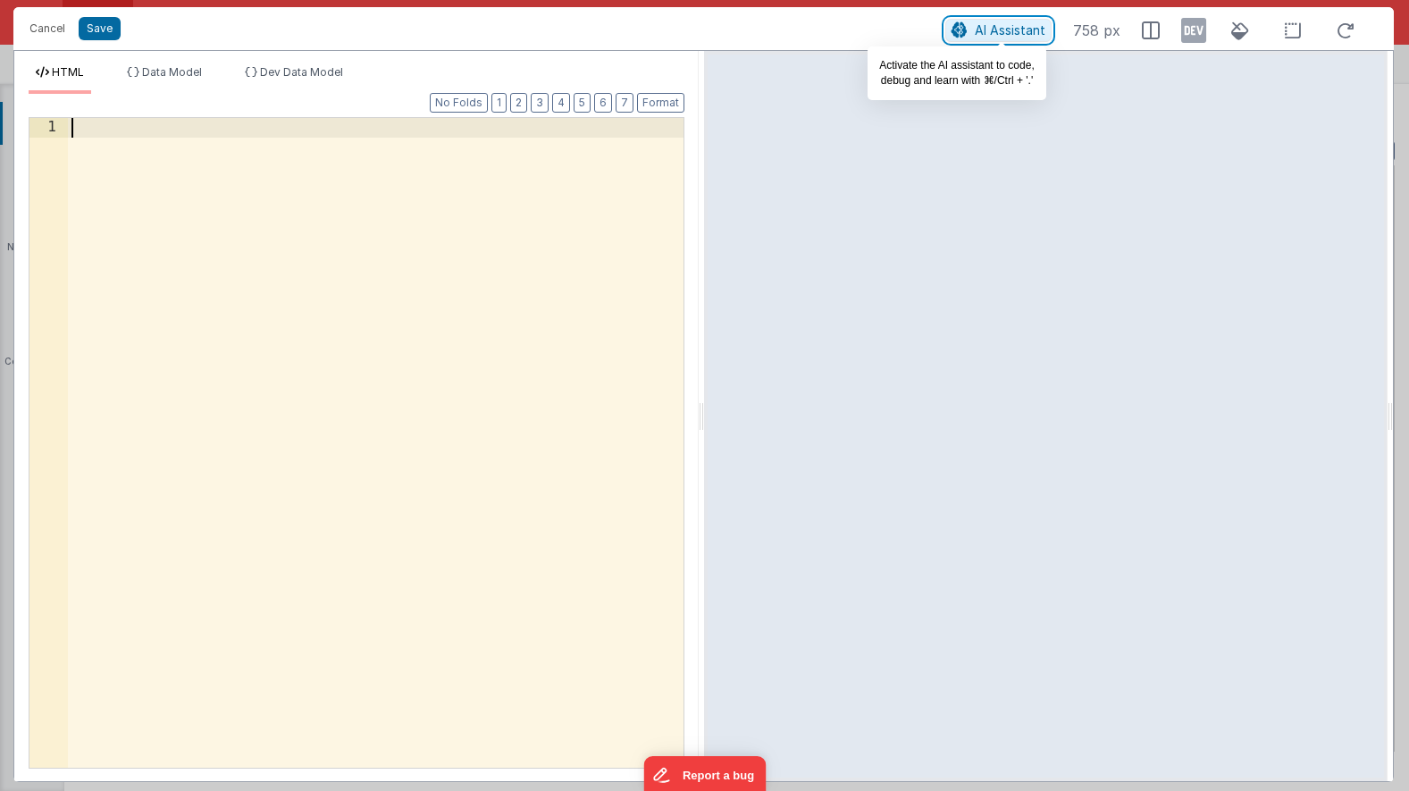
click at [1011, 25] on span "AI Assistant" at bounding box center [1010, 29] width 71 height 15
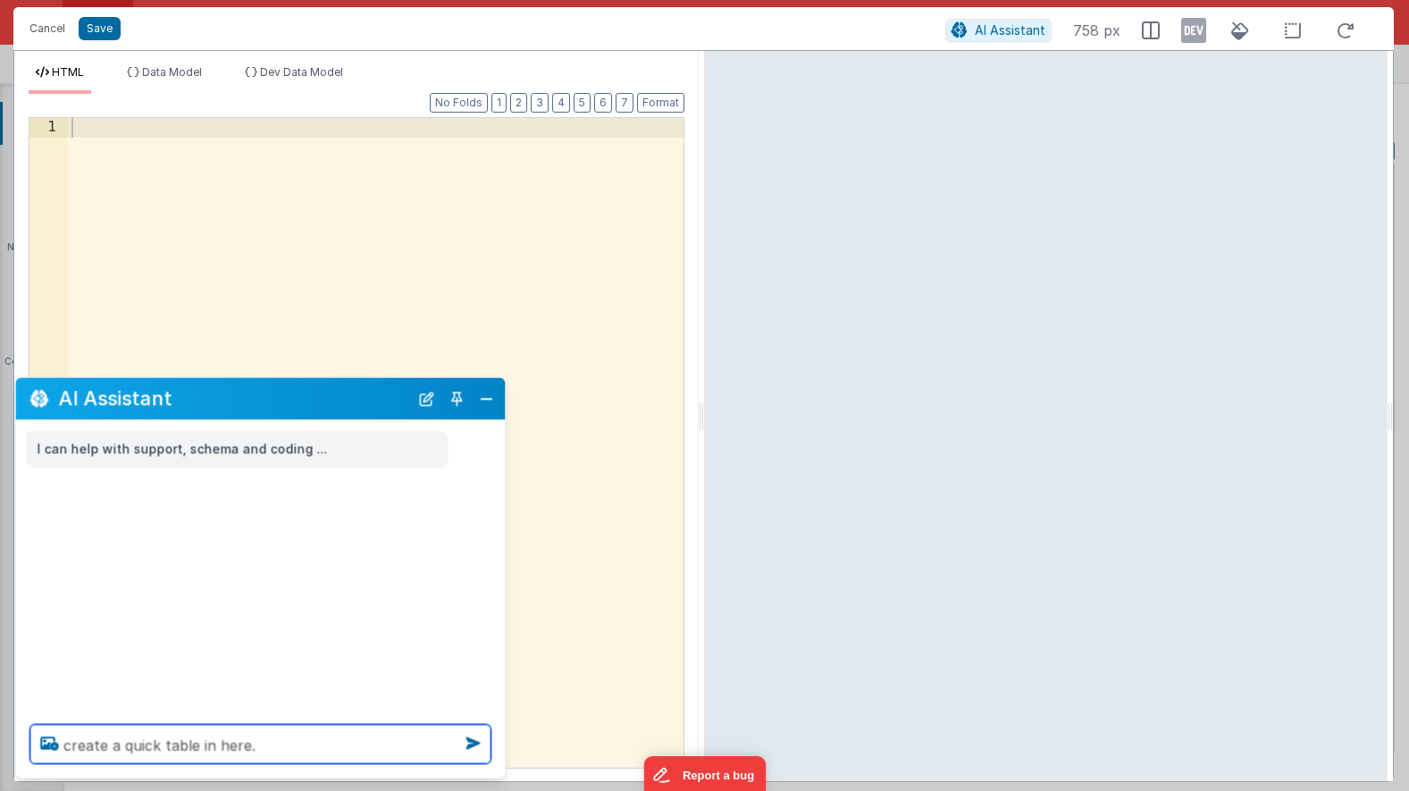
type textarea "create a quick table in here."
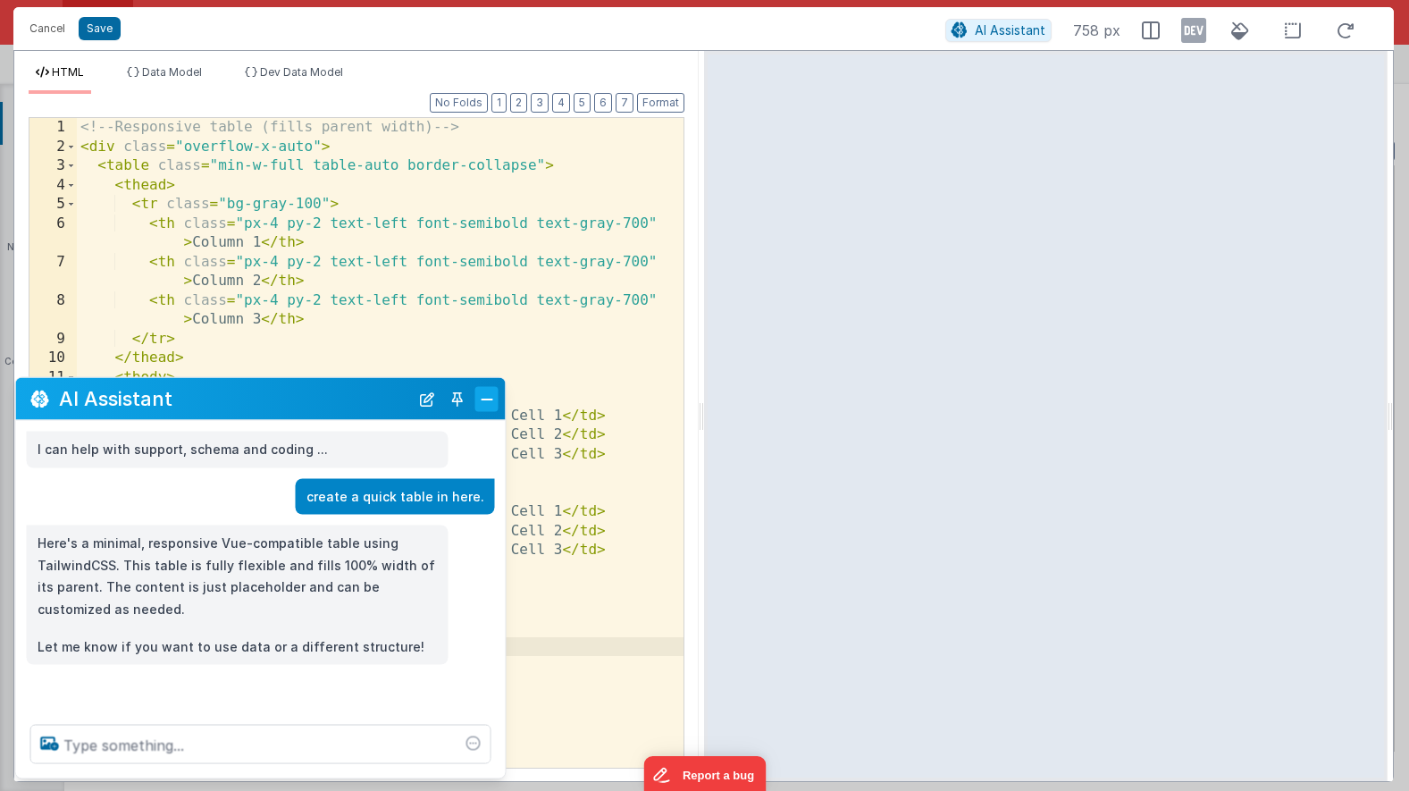
click at [486, 399] on button "Close" at bounding box center [486, 398] width 23 height 25
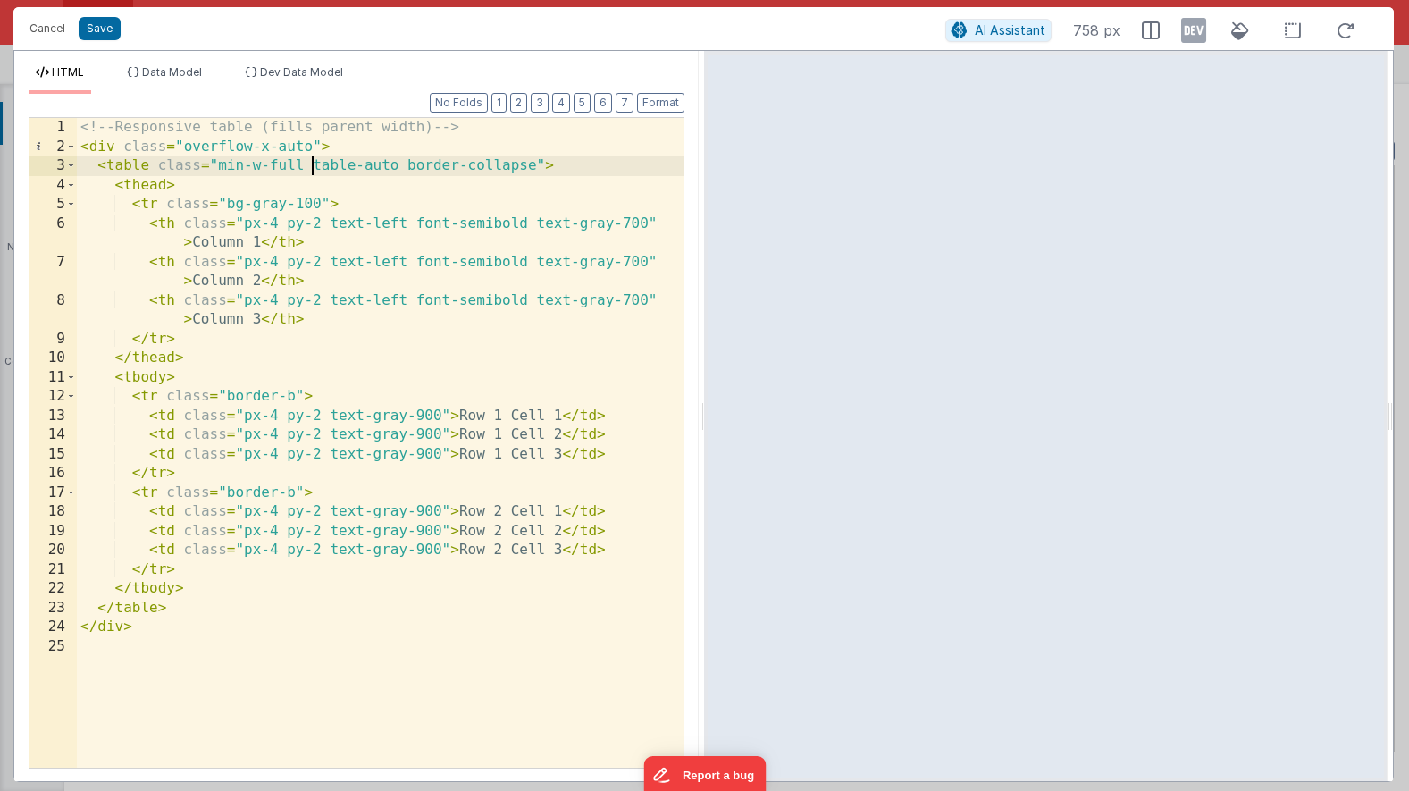
click at [316, 168] on div "<!-- Responsive table (fills parent width) --> < div class = "overflow-x-auto" …" at bounding box center [380, 462] width 607 height 688
click at [602, 230] on div "<!-- Responsive table (fills parent width) --> < div class = "overflow-x-auto" …" at bounding box center [380, 462] width 607 height 688
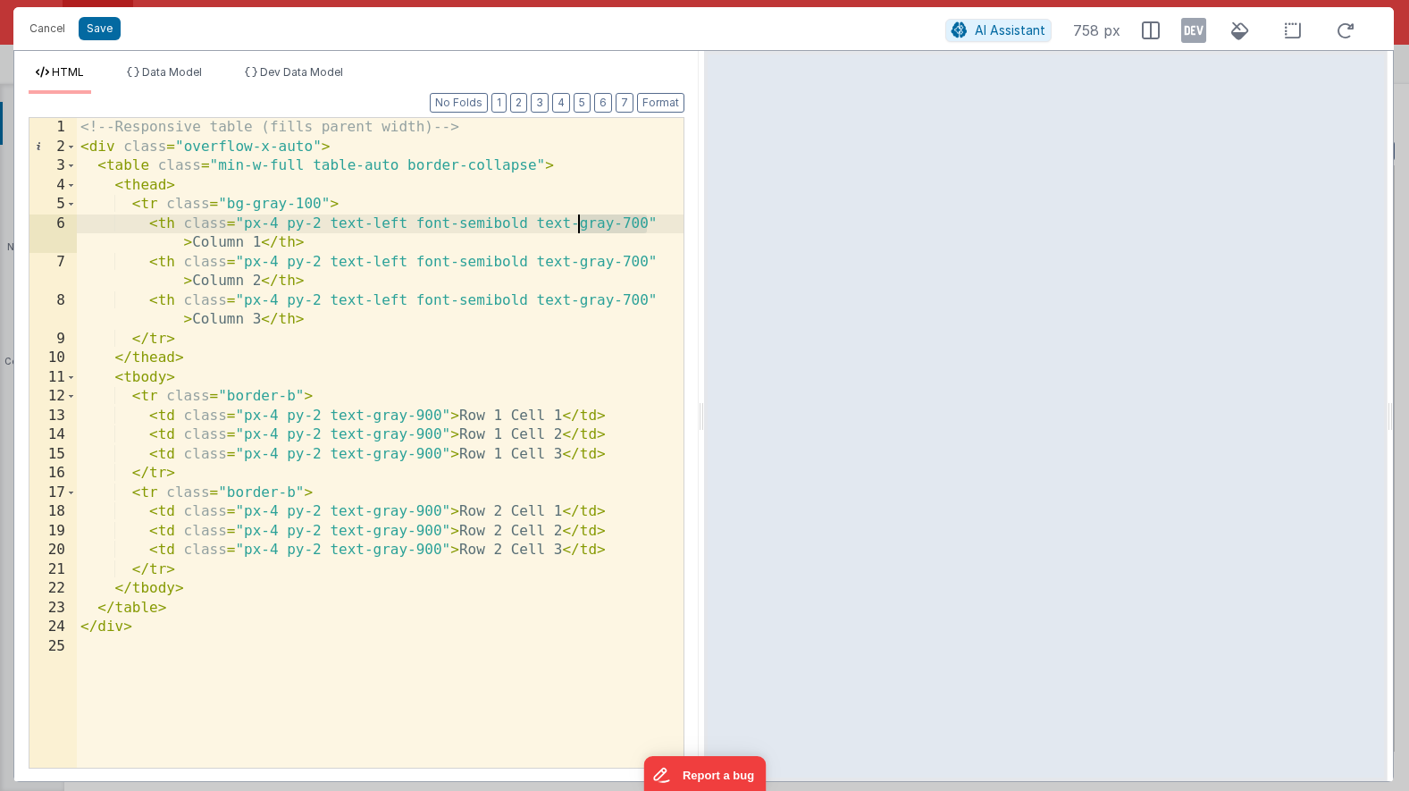
drag, startPoint x: 647, startPoint y: 222, endPoint x: 581, endPoint y: 225, distance: 66.2
click at [581, 225] on div "<!-- Responsive table (fills parent width) --> < div class = "overflow-x-auto" …" at bounding box center [380, 462] width 607 height 688
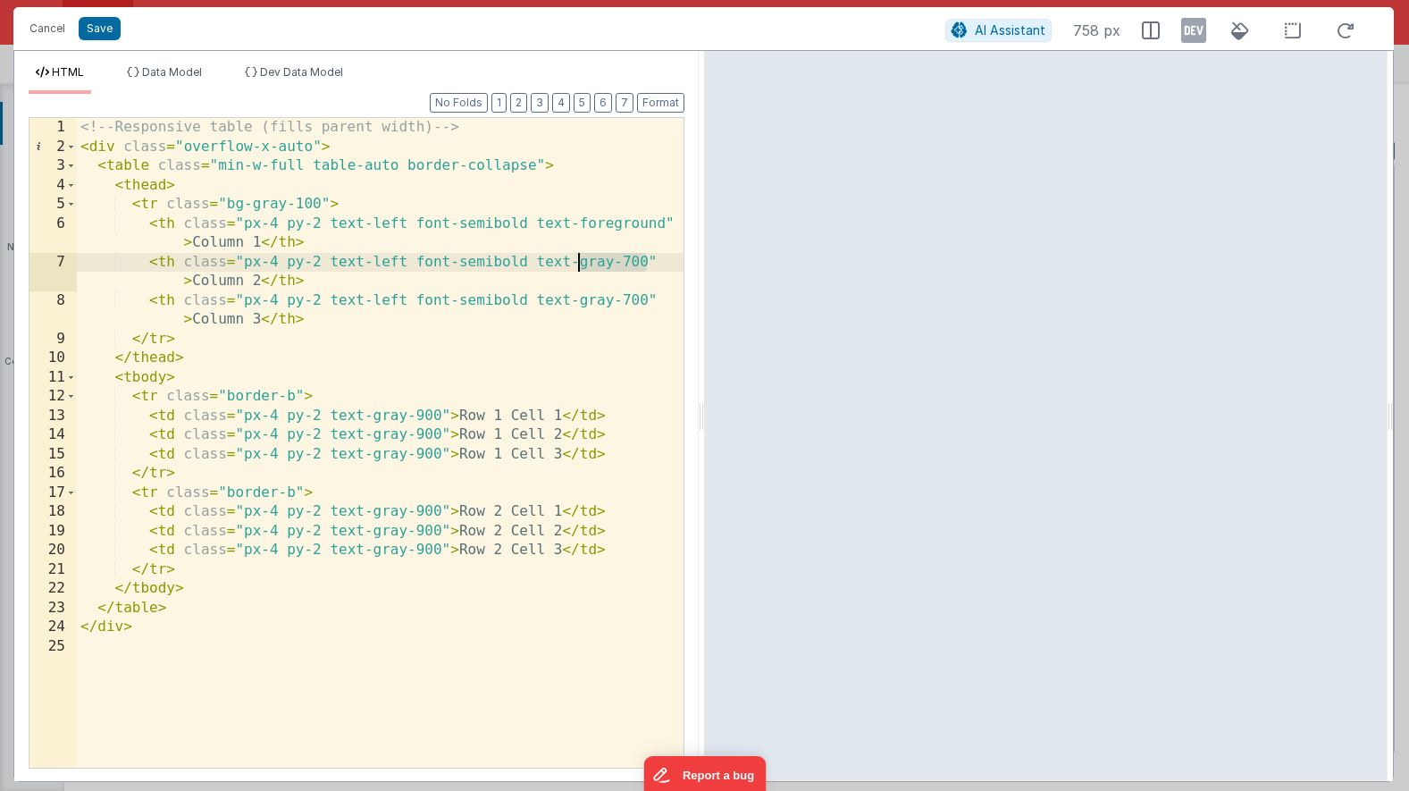
drag, startPoint x: 639, startPoint y: 267, endPoint x: 581, endPoint y: 266, distance: 58.1
click at [581, 266] on div "<!-- Responsive table (fills parent width) --> < div class = "overflow-x-auto" …" at bounding box center [380, 462] width 607 height 688
click at [608, 304] on div "<!-- Responsive table (fills parent width) --> < div class = "overflow-x-auto" …" at bounding box center [380, 462] width 607 height 688
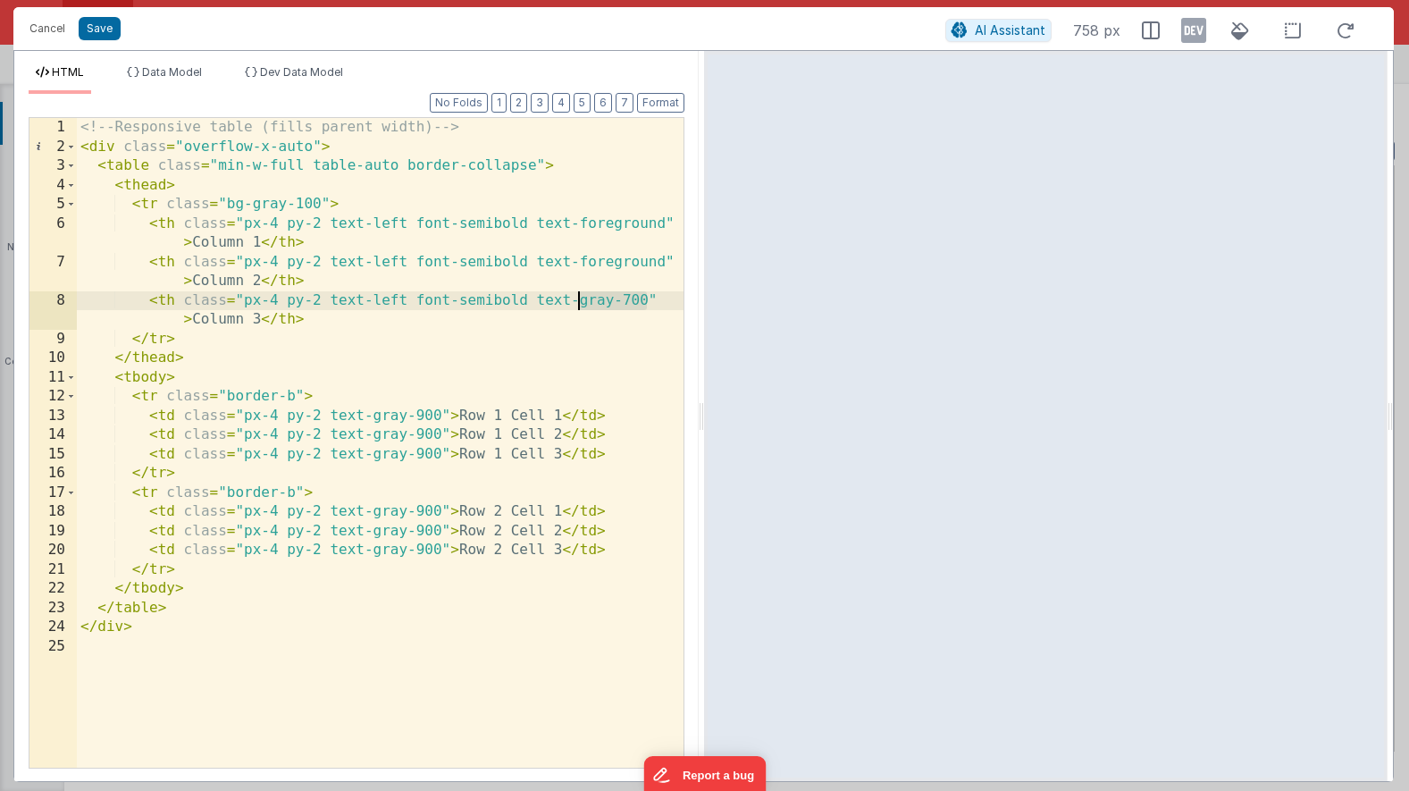
drag, startPoint x: 645, startPoint y: 298, endPoint x: 581, endPoint y: 297, distance: 64.4
click at [581, 297] on div "<!-- Responsive table (fills parent width) --> < div class = "overflow-x-auto" …" at bounding box center [380, 462] width 607 height 688
click at [416, 409] on div "<!-- Responsive table (fills parent width) --> < div class = "overflow-x-auto" …" at bounding box center [380, 462] width 607 height 688
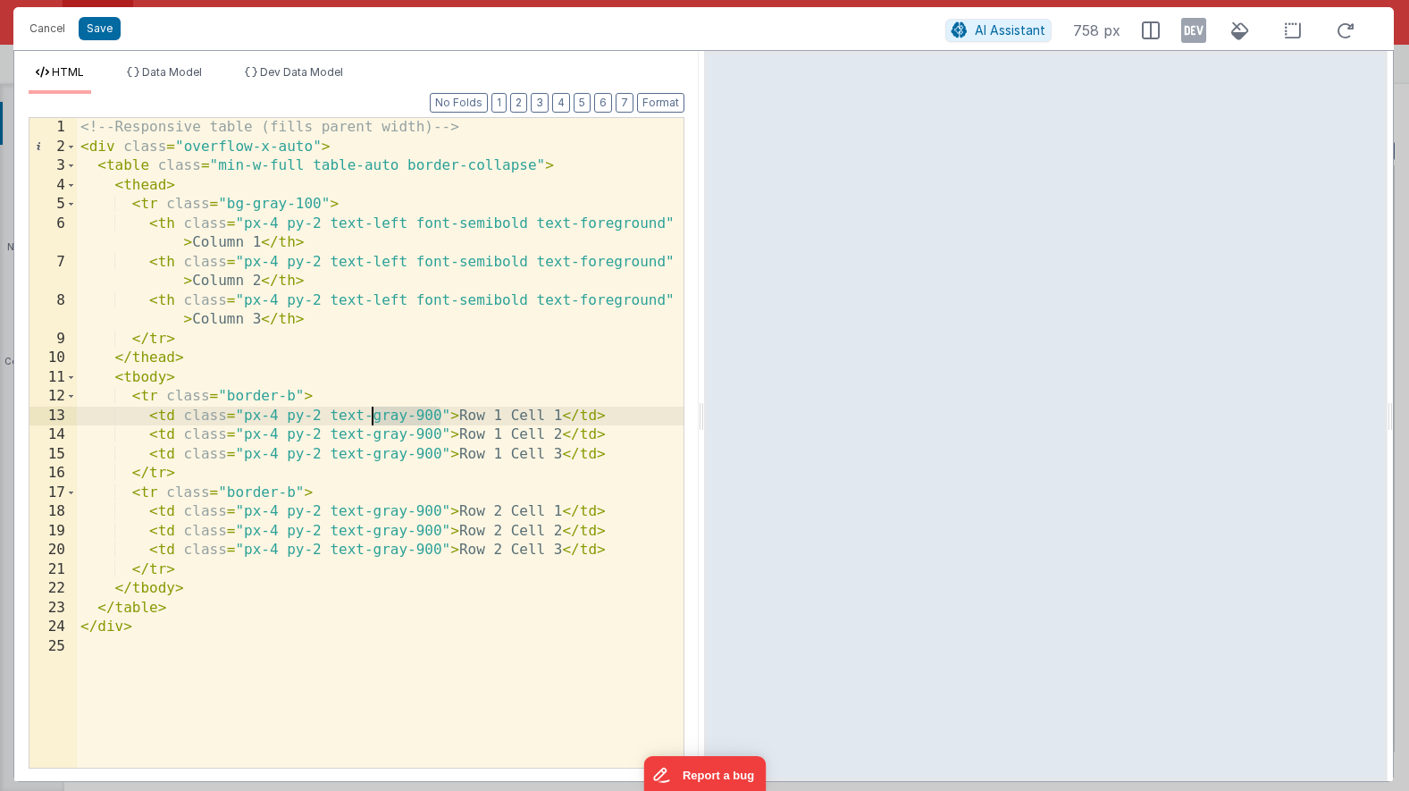
drag, startPoint x: 440, startPoint y: 418, endPoint x: 374, endPoint y: 418, distance: 65.2
click at [374, 418] on div "<!-- Responsive table (fills parent width) --> < div class = "overflow-x-auto" …" at bounding box center [380, 462] width 607 height 688
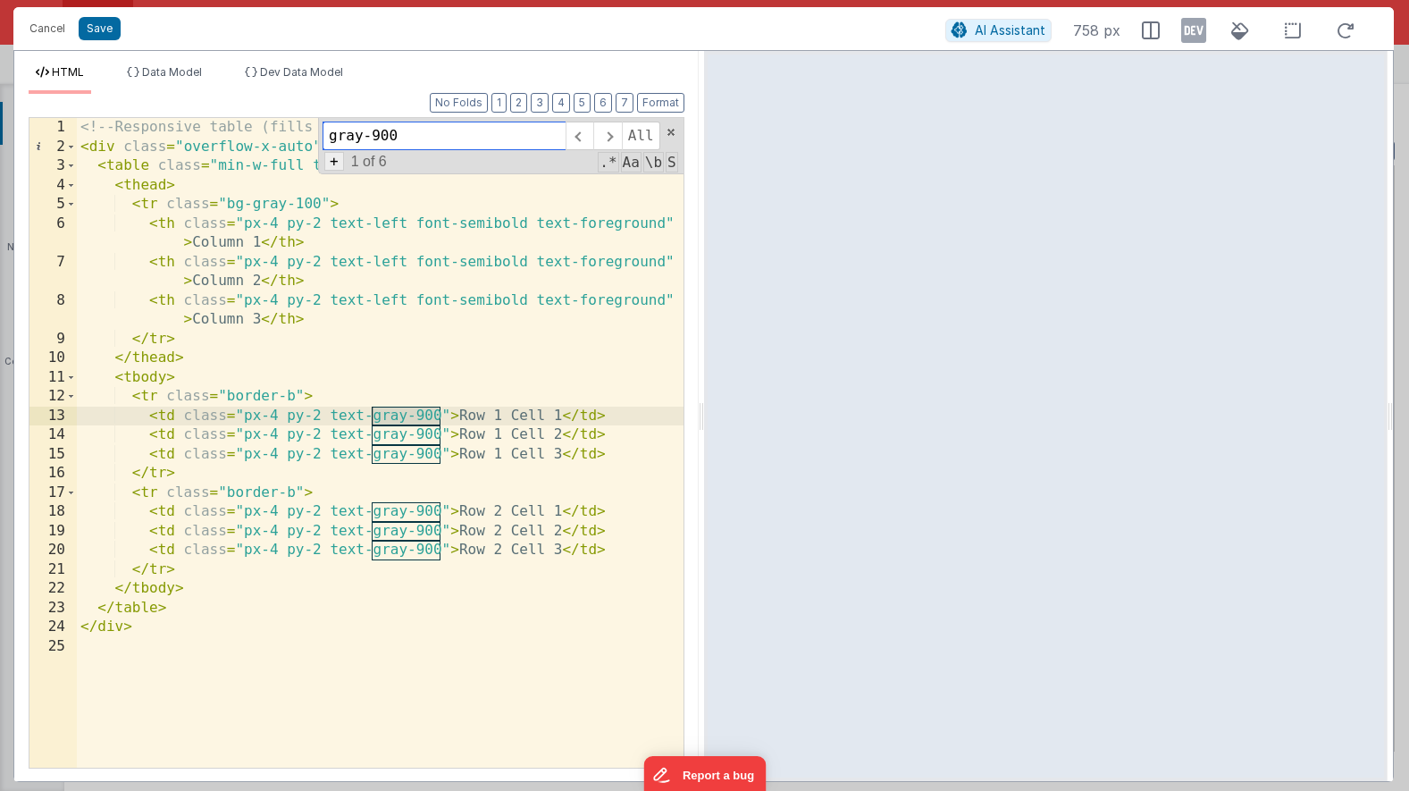
click at [336, 165] on span "+" at bounding box center [334, 161] width 20 height 19
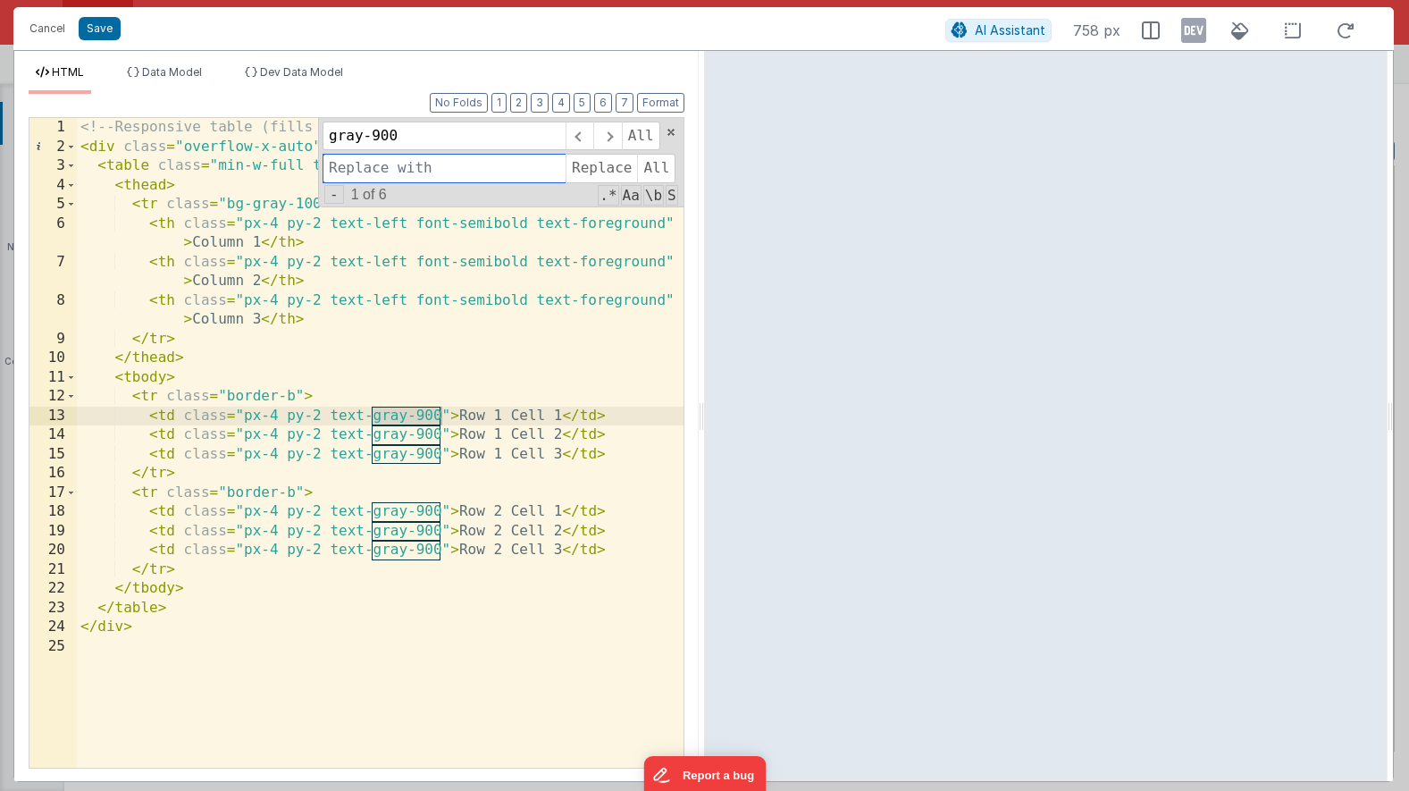
click at [354, 170] on input at bounding box center [444, 168] width 243 height 29
type input "foreground"
click at [646, 164] on span "All" at bounding box center [656, 168] width 38 height 29
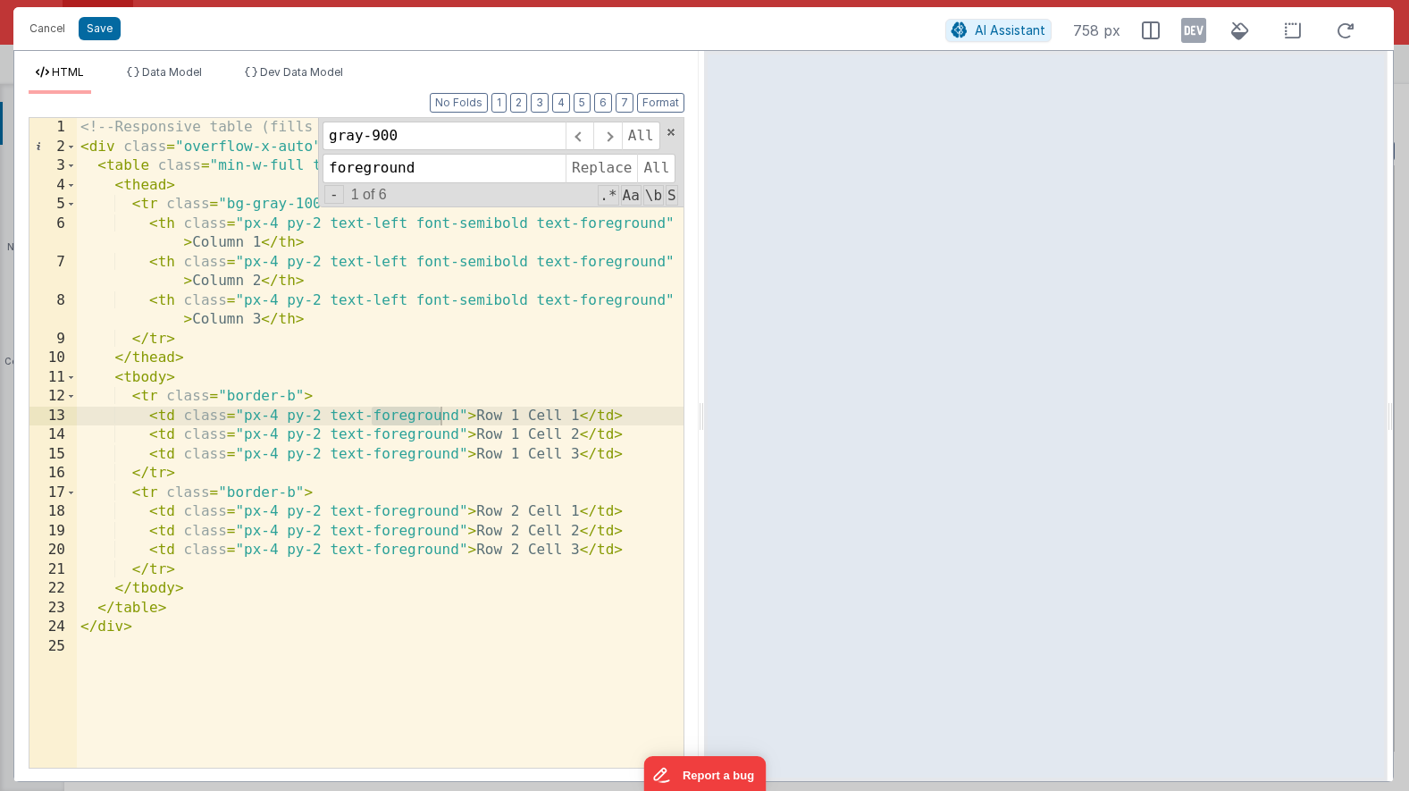
click at [358, 423] on div "<!-- Responsive table (fills parent width) --> < div class = "overflow-x-auto" …" at bounding box center [380, 462] width 607 height 688
click at [96, 31] on button "Save" at bounding box center [100, 28] width 42 height 23
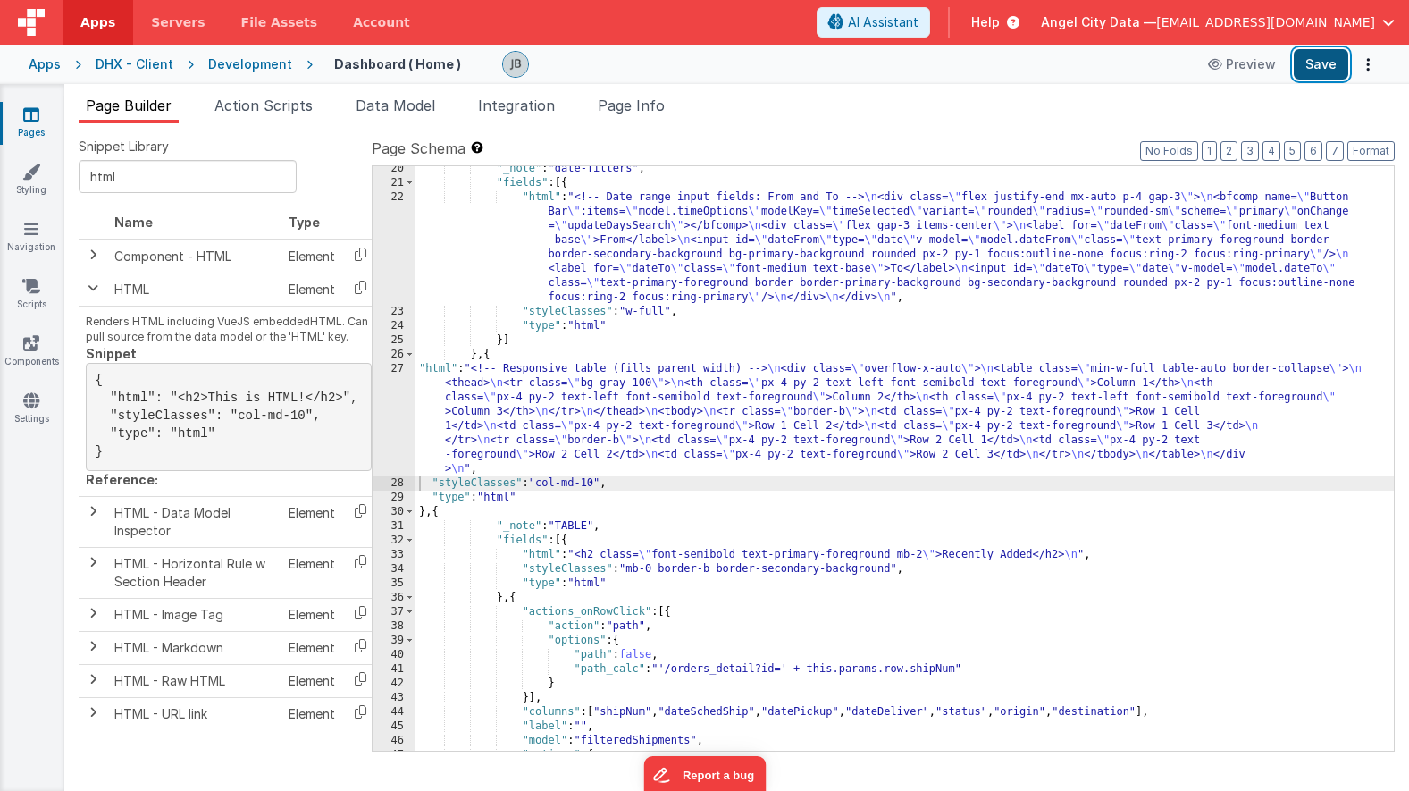
click at [1320, 63] on button "Save" at bounding box center [1321, 64] width 55 height 30
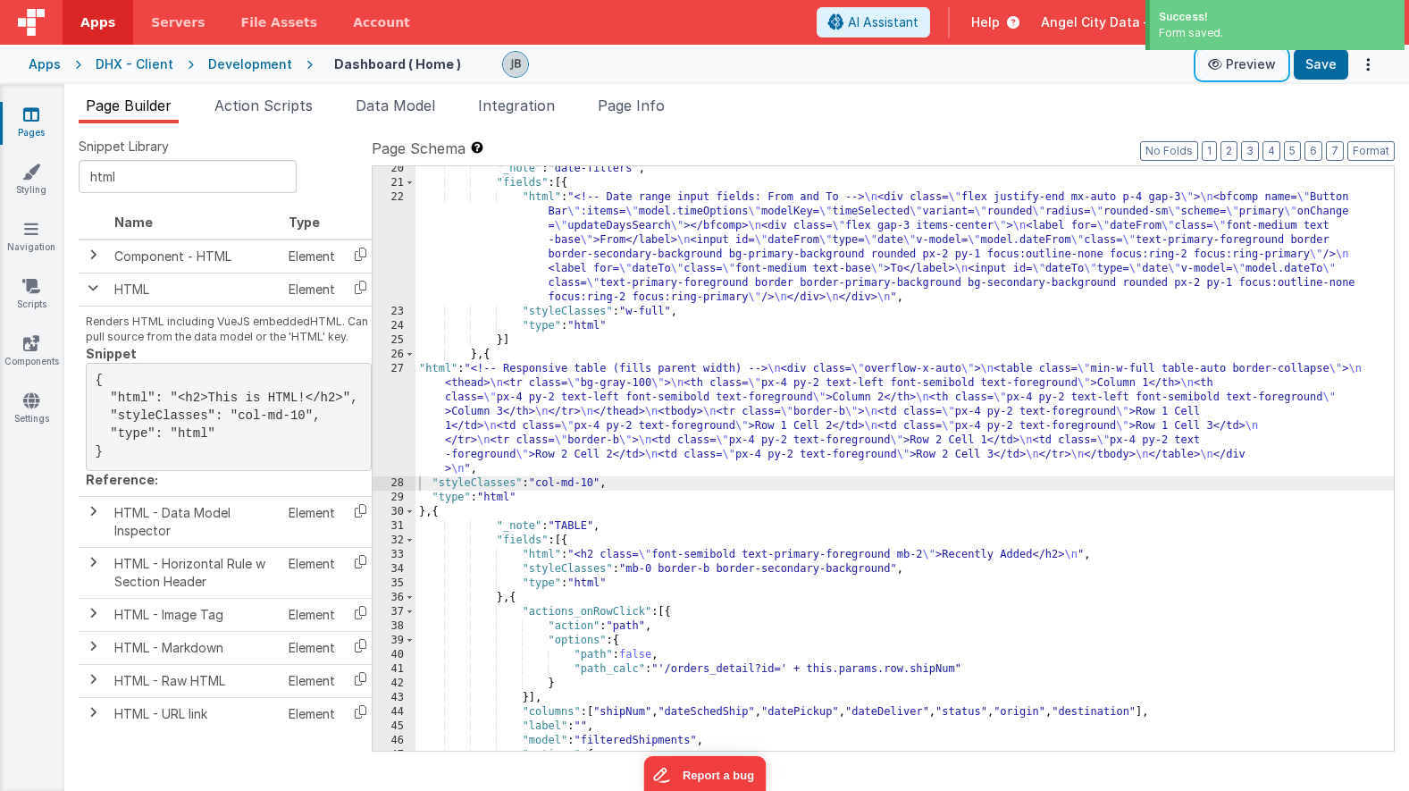
click at [1252, 74] on button "Preview" at bounding box center [1241, 64] width 89 height 29
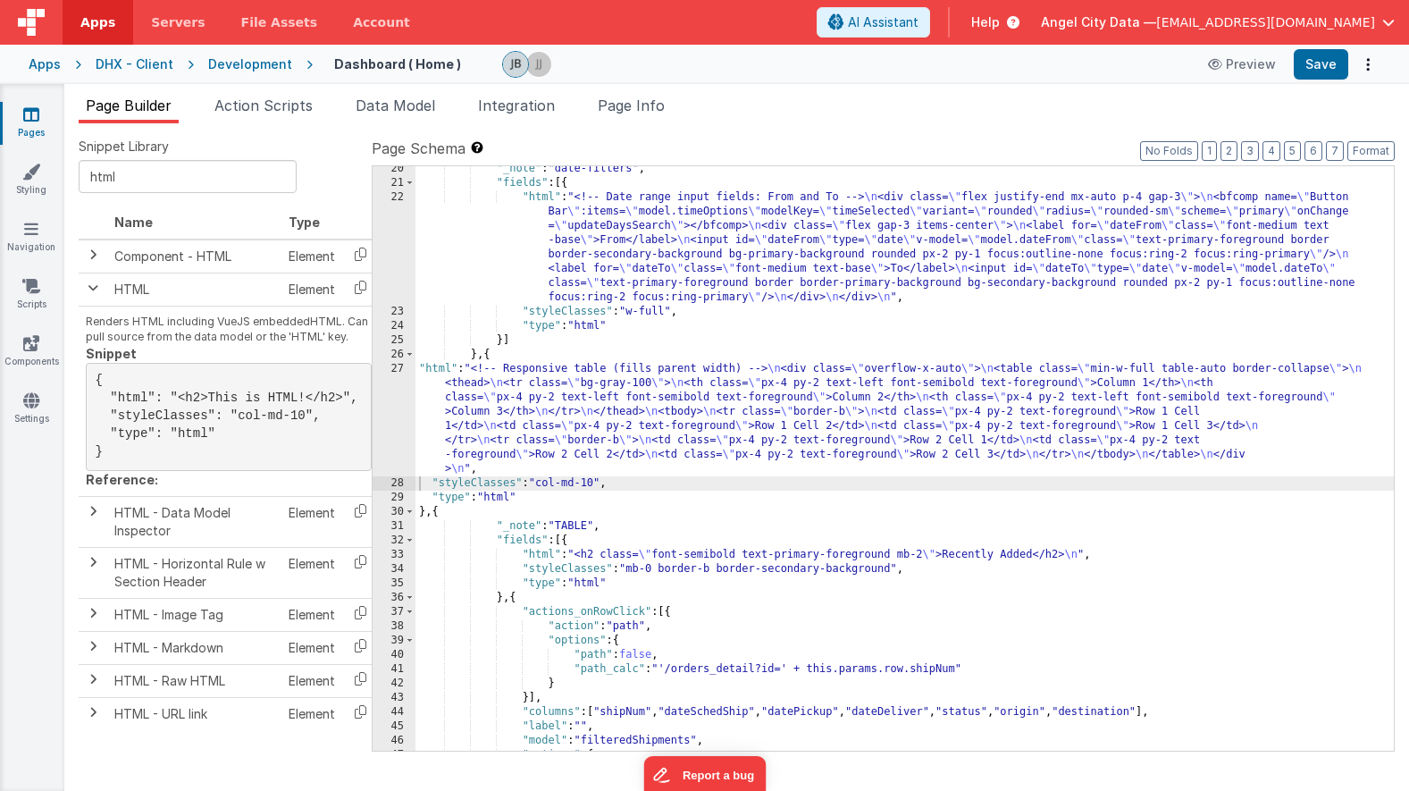
click at [399, 393] on div "27" at bounding box center [394, 419] width 43 height 114
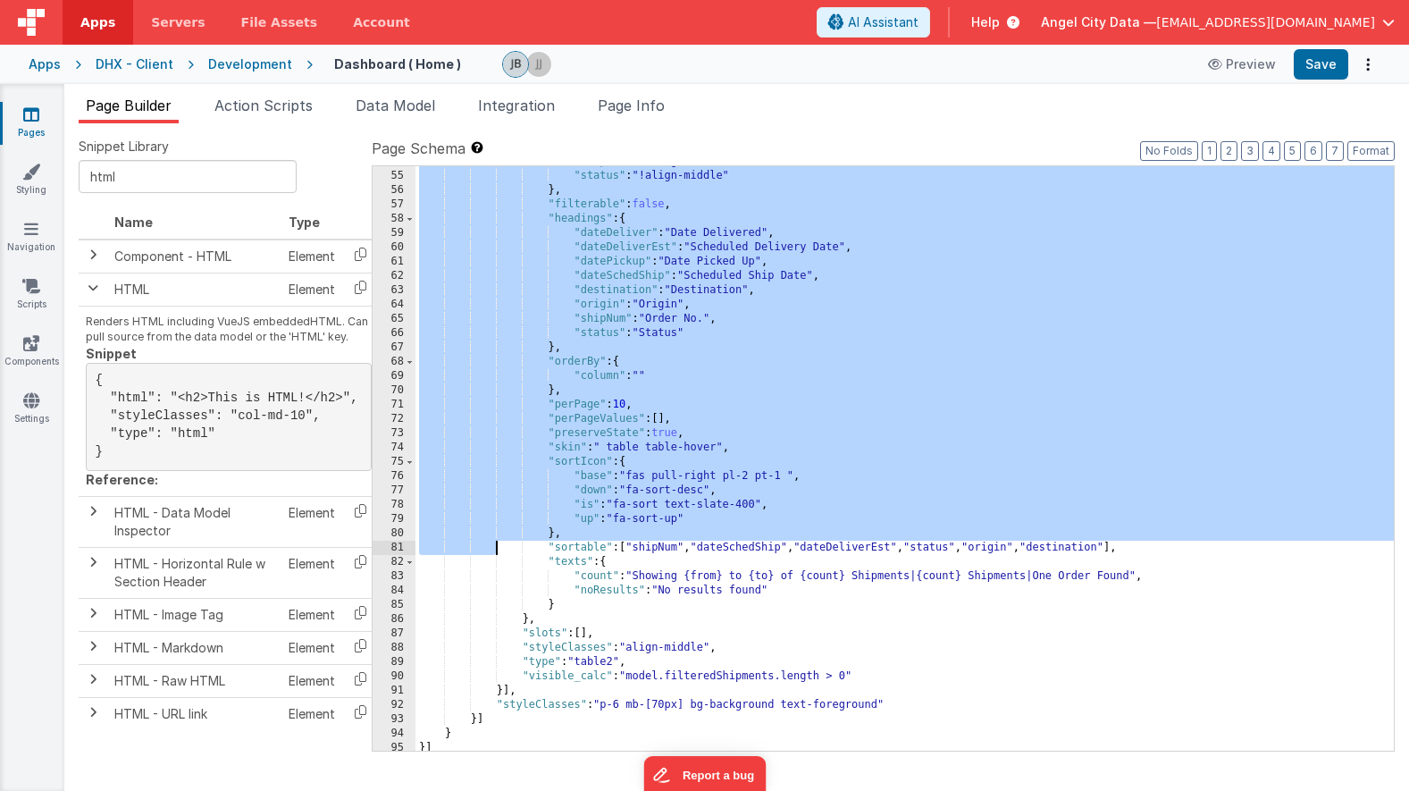
scroll to position [1117, 0]
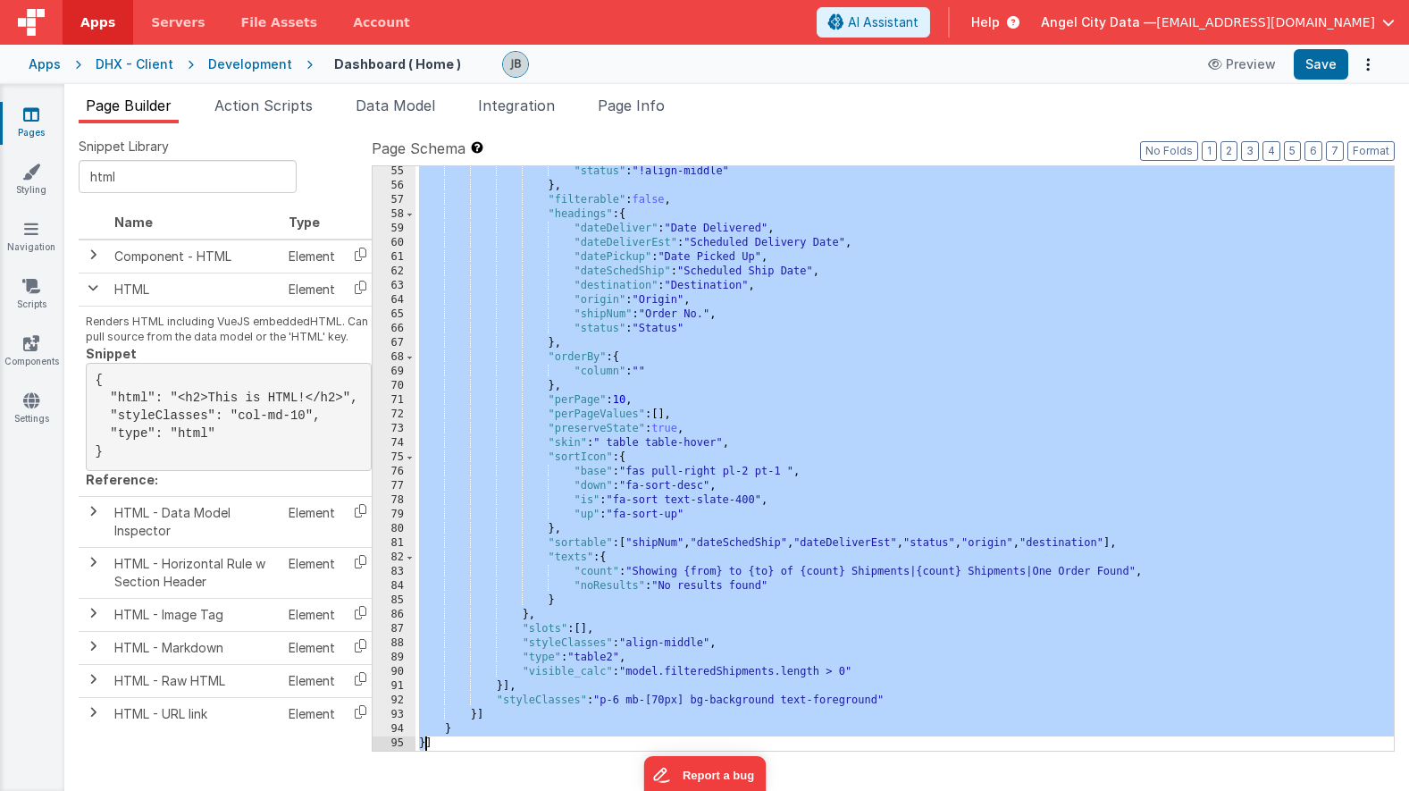
drag, startPoint x: 427, startPoint y: 510, endPoint x: 428, endPoint y: 739, distance: 228.7
click at [428, 739] on div ""status" : "!align-middle" } , "filterable" : false , "headings" : { "dateDeliv…" at bounding box center [904, 470] width 978 height 613
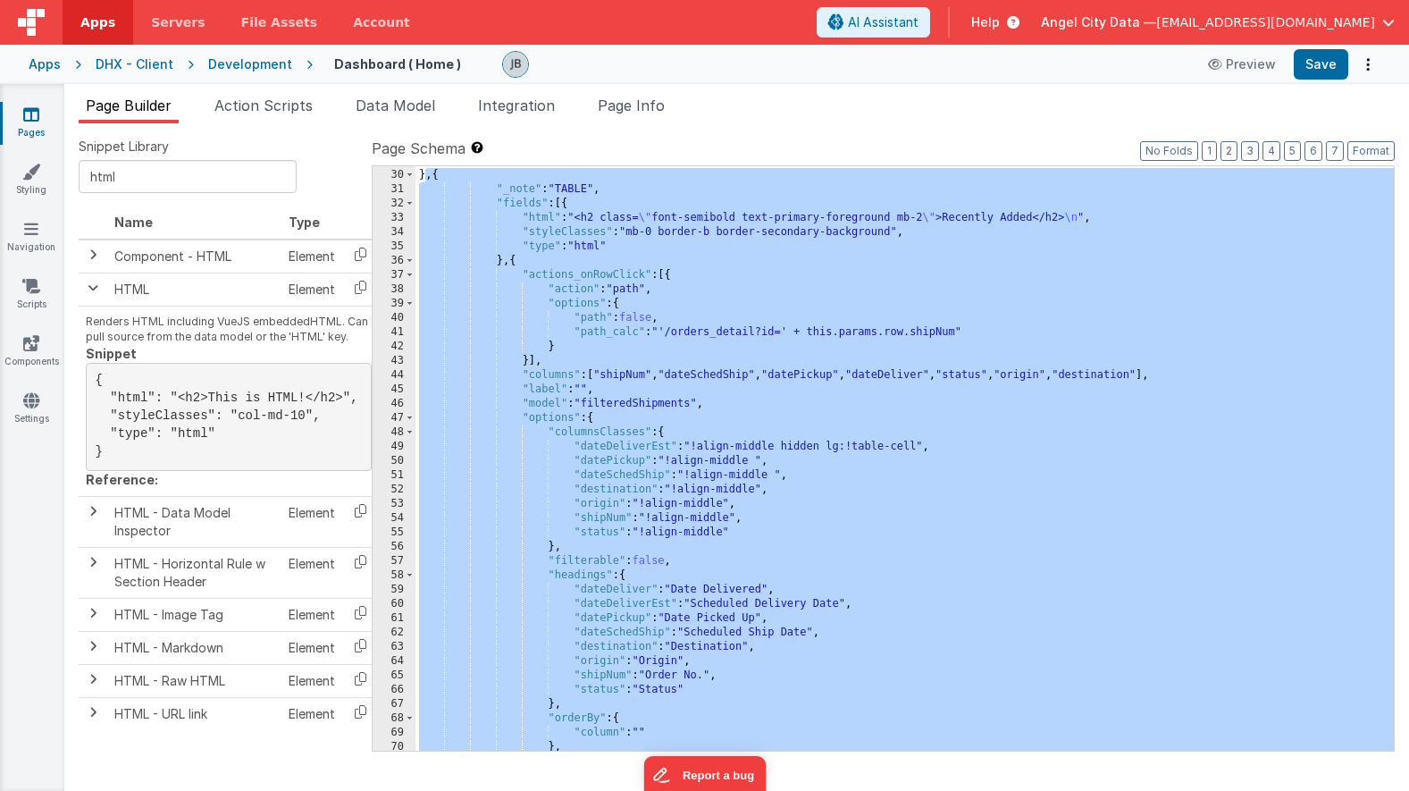
scroll to position [323, 0]
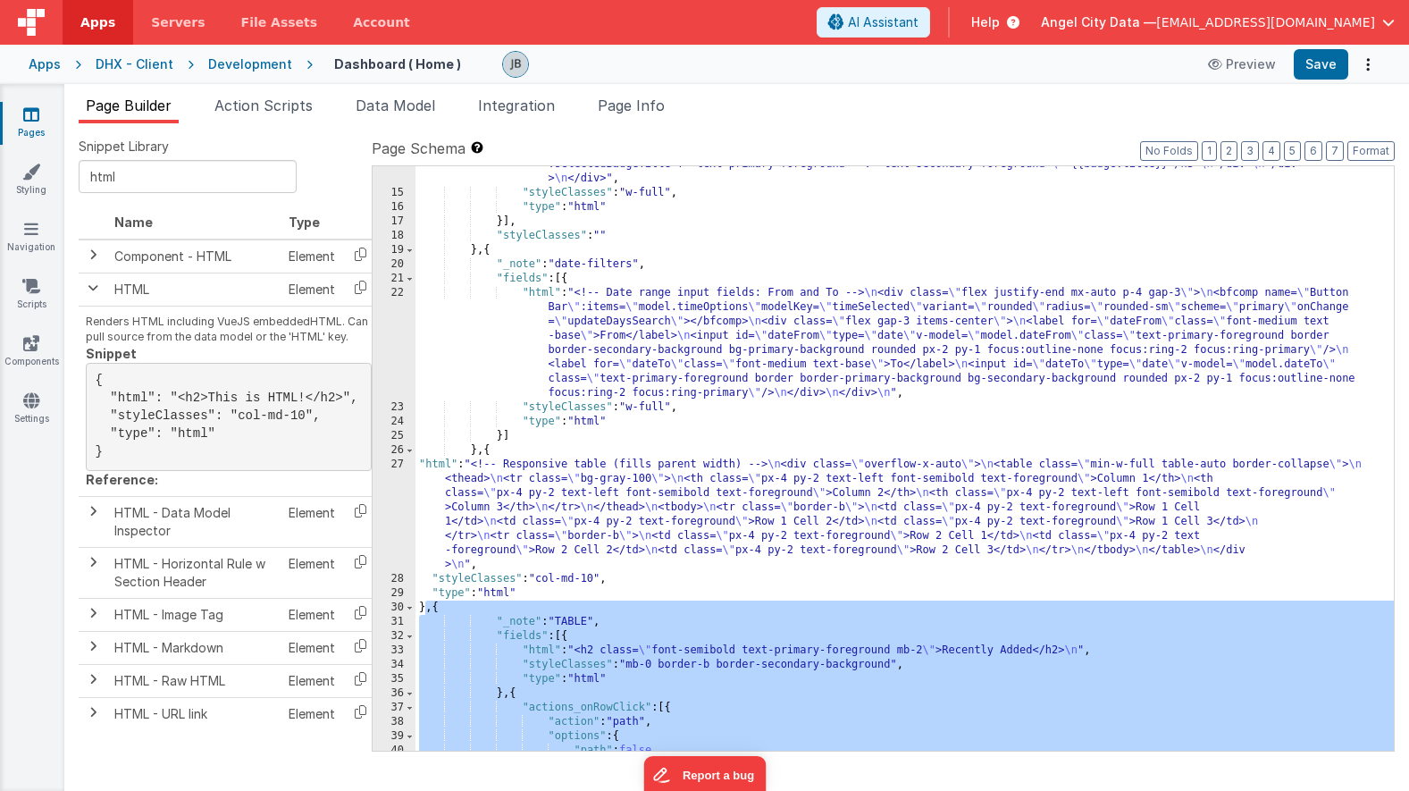
click at [430, 609] on div ""html" : "<div class= \" mx-auto p-3 grid grid-cols-12 gap-4 text-secondary-for…" at bounding box center [904, 414] width 978 height 742
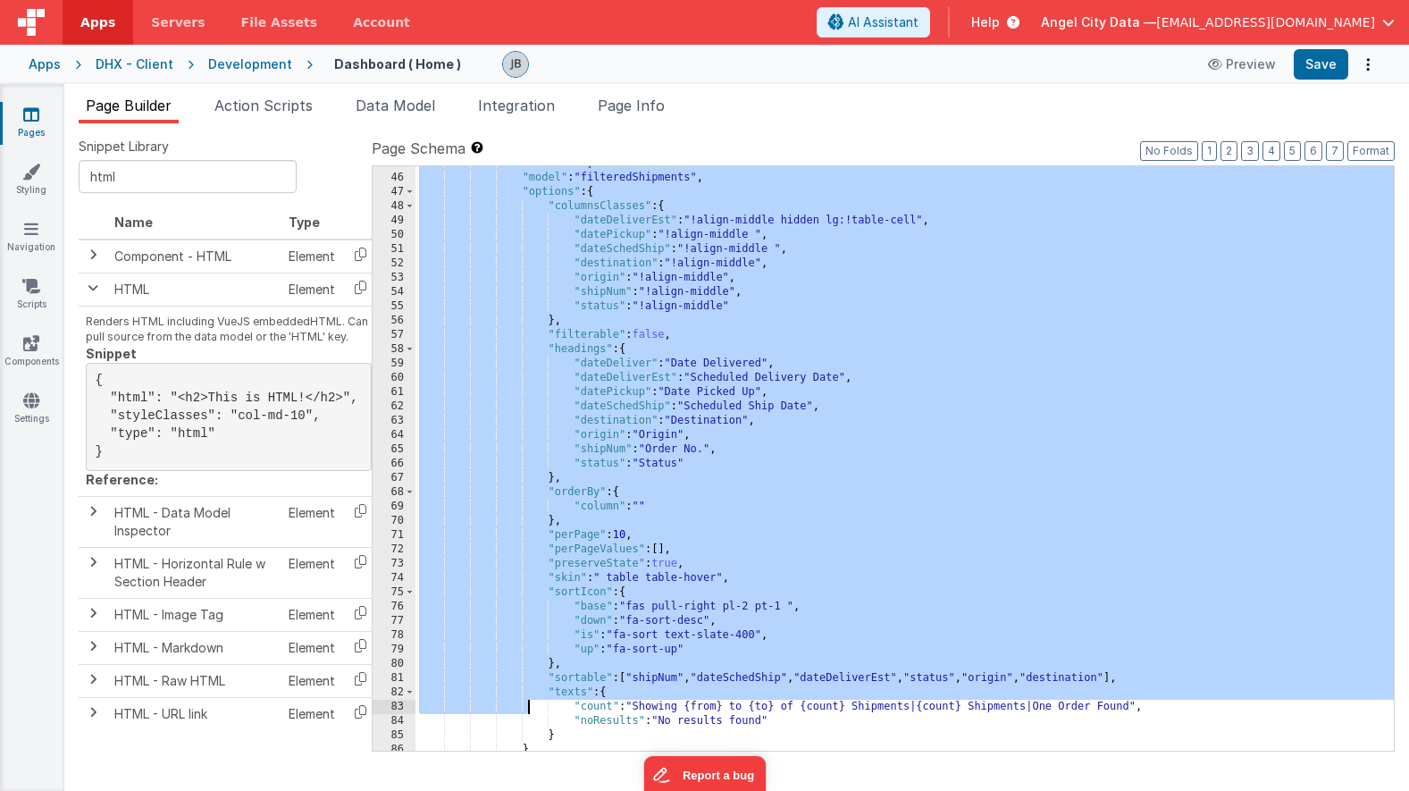
scroll to position [1117, 0]
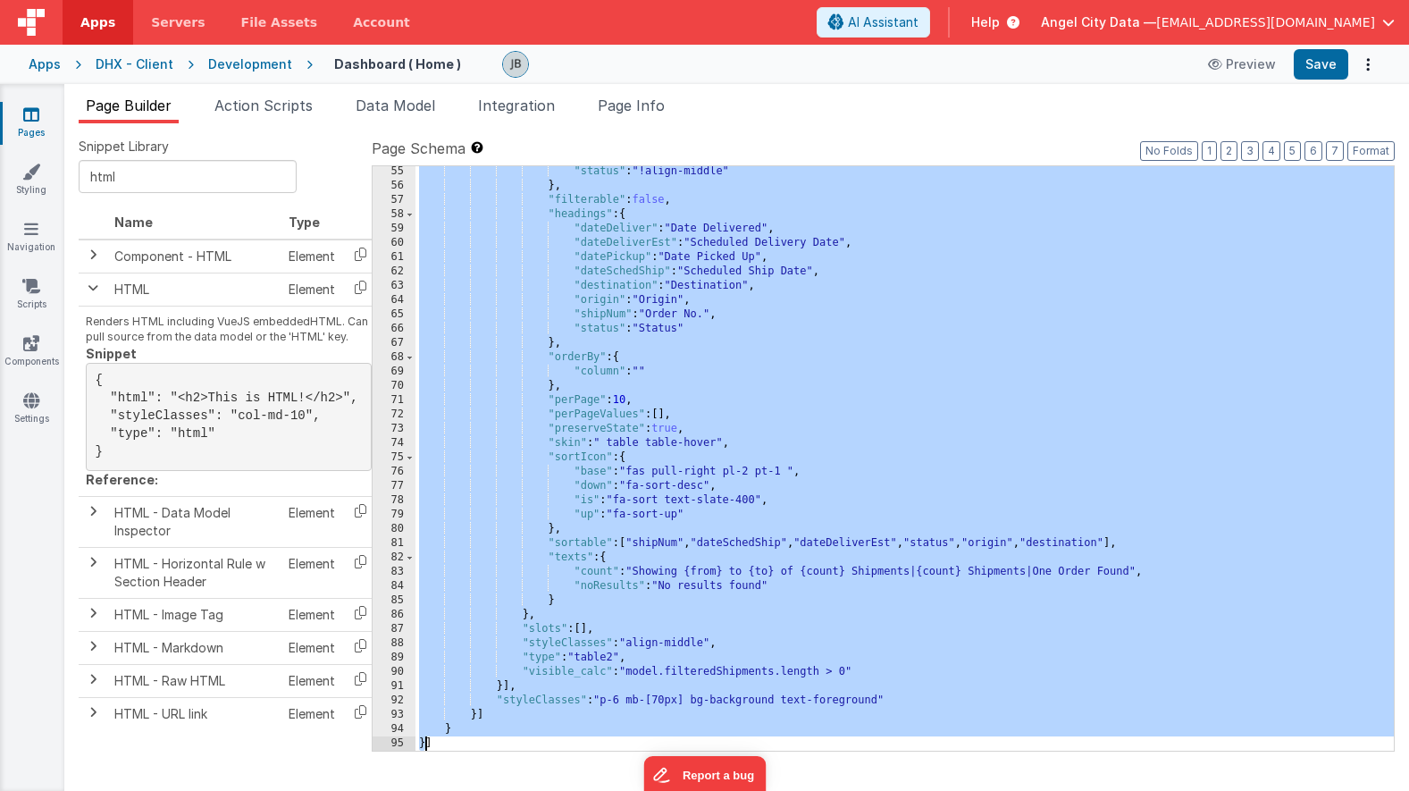
drag, startPoint x: 431, startPoint y: 604, endPoint x: 427, endPoint y: 741, distance: 136.8
click at [427, 741] on div ""status" : "!align-middle" } , "filterable" : false , "headings" : { "dateDeliv…" at bounding box center [904, 470] width 978 height 613
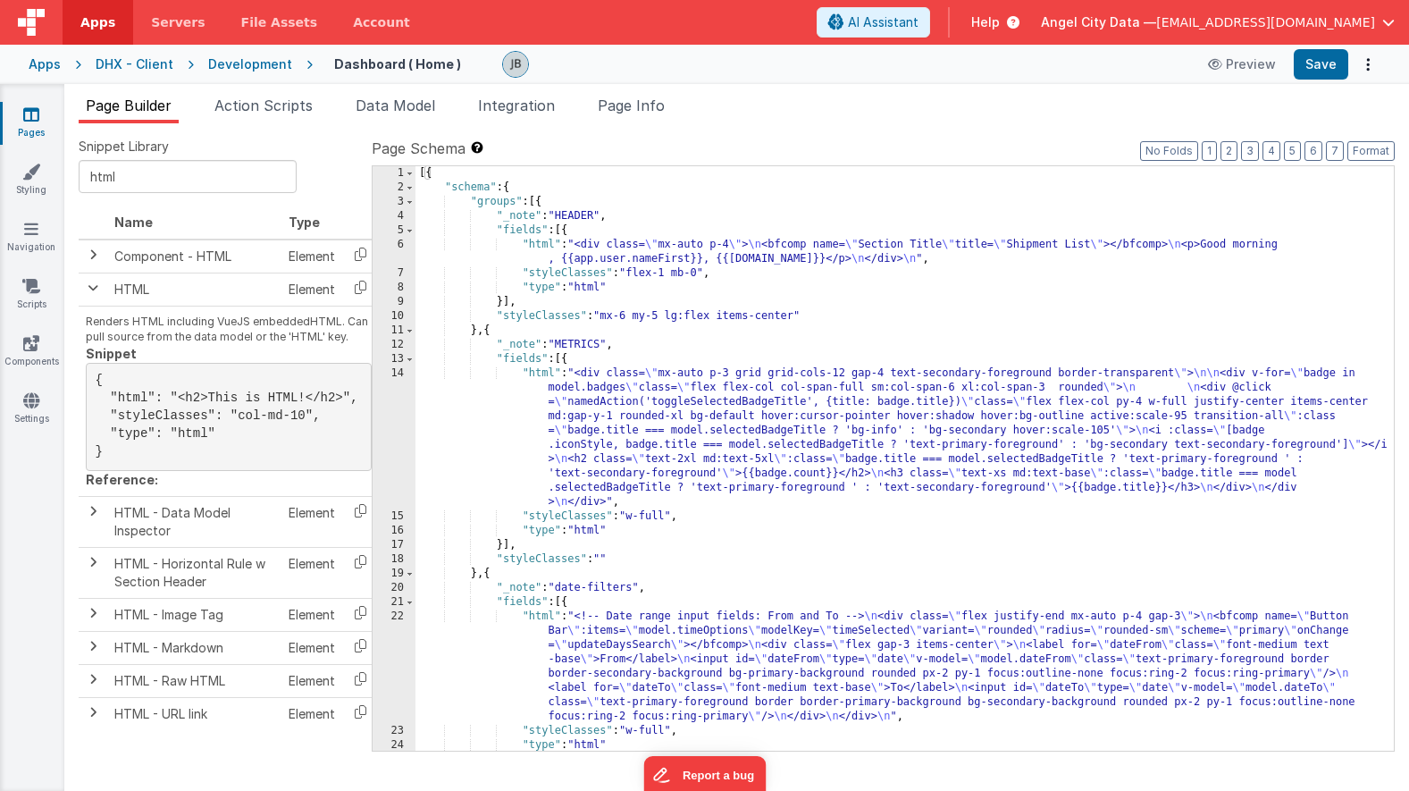
click at [499, 563] on div "[{ "schema" : { "groups" : [{ "_note" : "HEADER" , "fields" : [{ "html" : "<div…" at bounding box center [904, 472] width 978 height 613
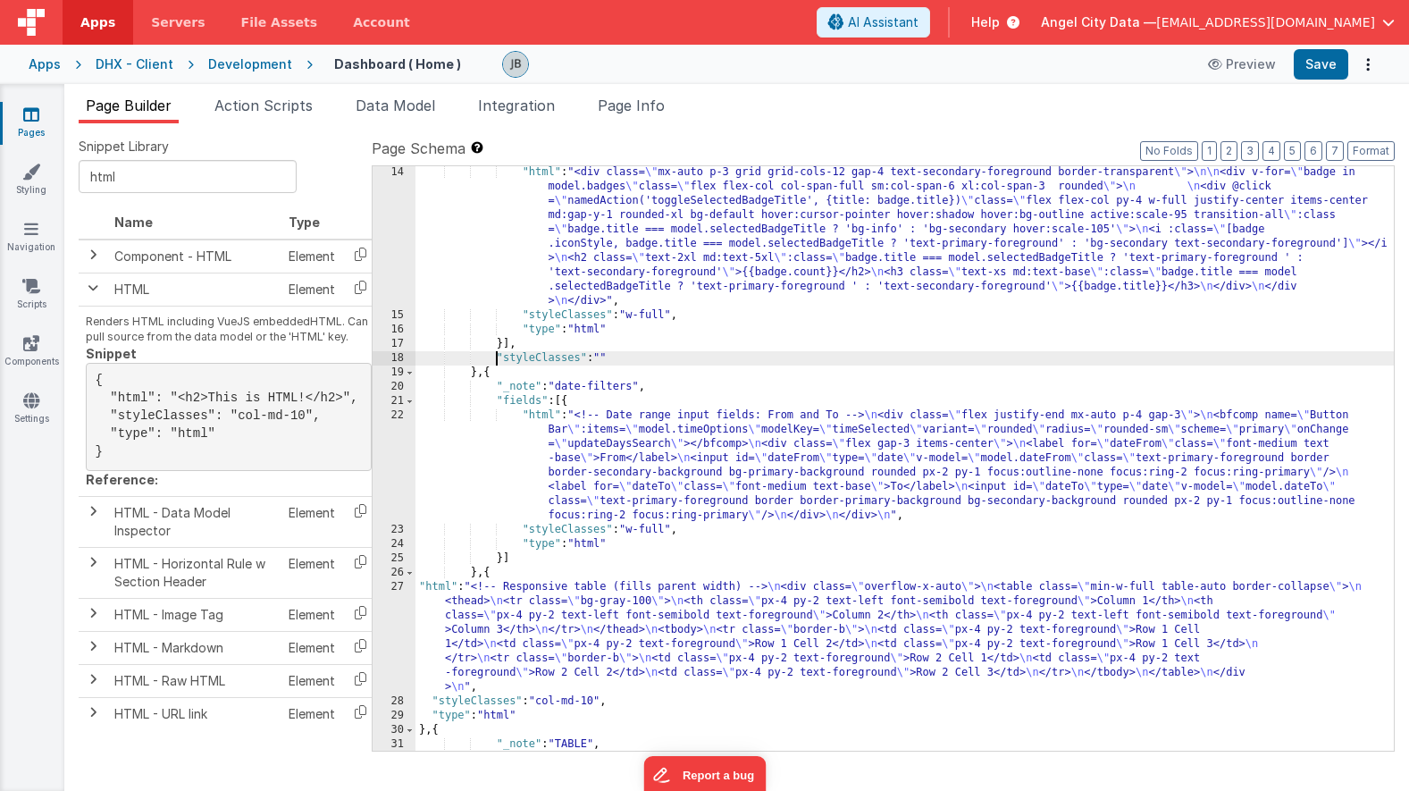
scroll to position [298, 0]
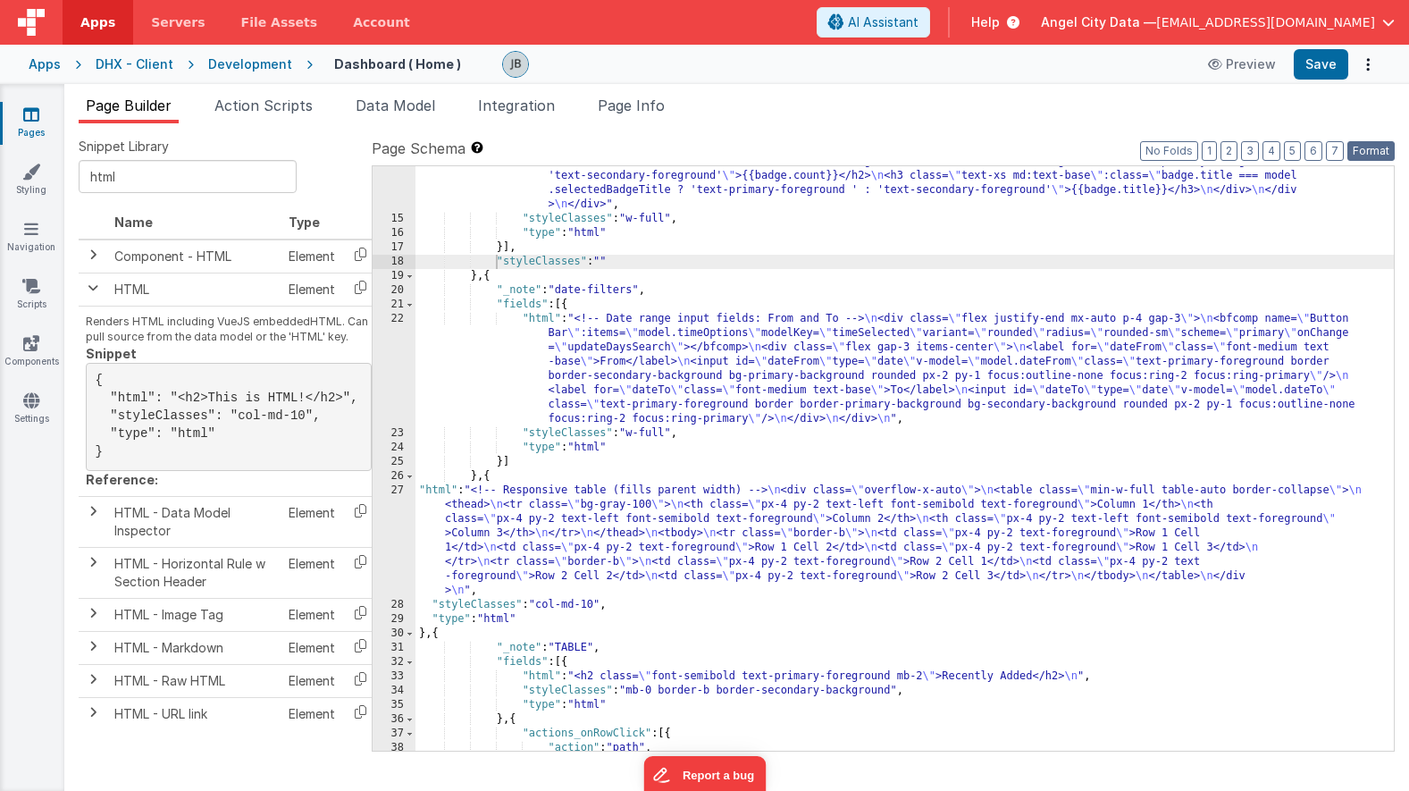
click at [1373, 142] on button "Format" at bounding box center [1370, 151] width 47 height 20
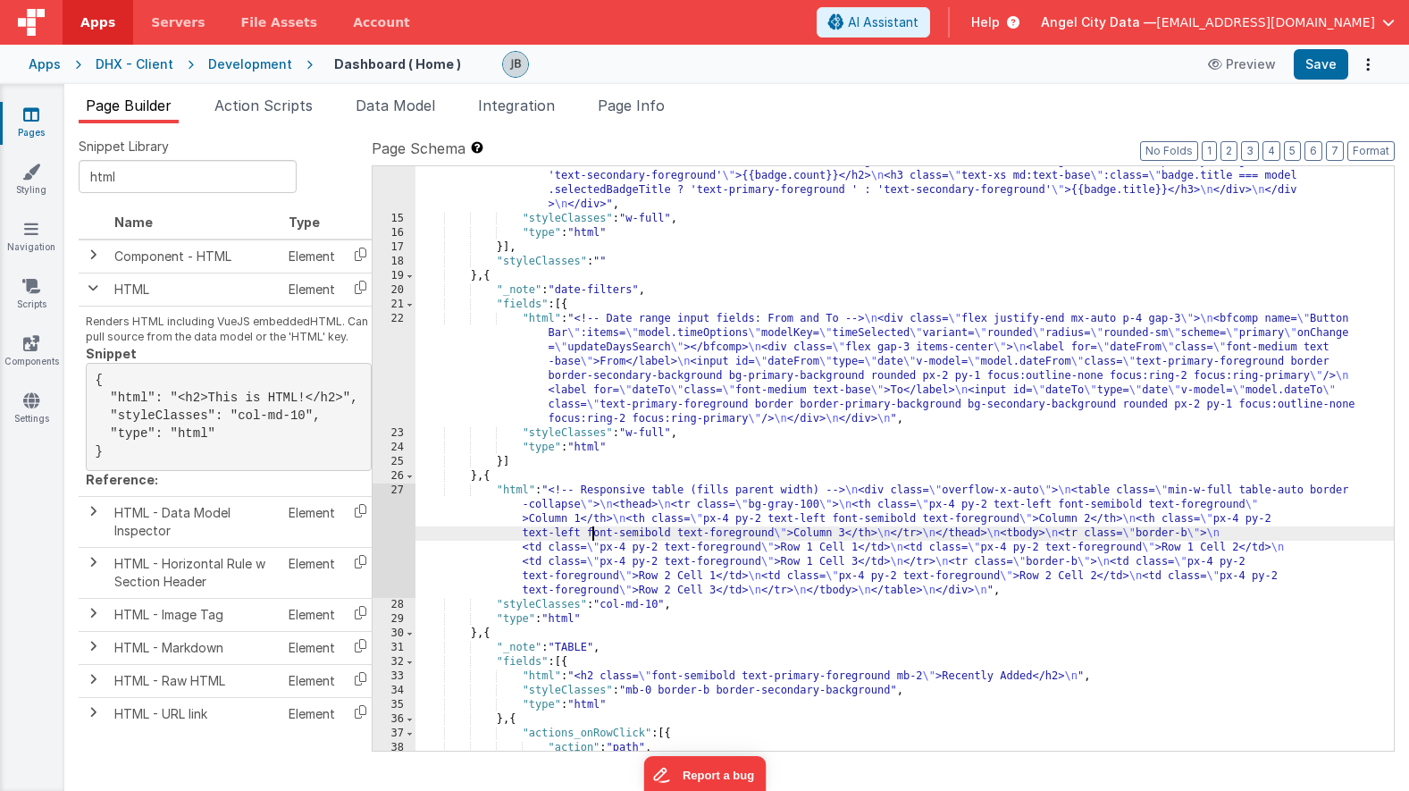
click at [593, 533] on div ""html" : "<div class= \" mx-auto p-3 grid grid-cols-12 gap-4 text-secondary-for…" at bounding box center [904, 440] width 978 height 742
click at [411, 637] on span at bounding box center [410, 633] width 10 height 14
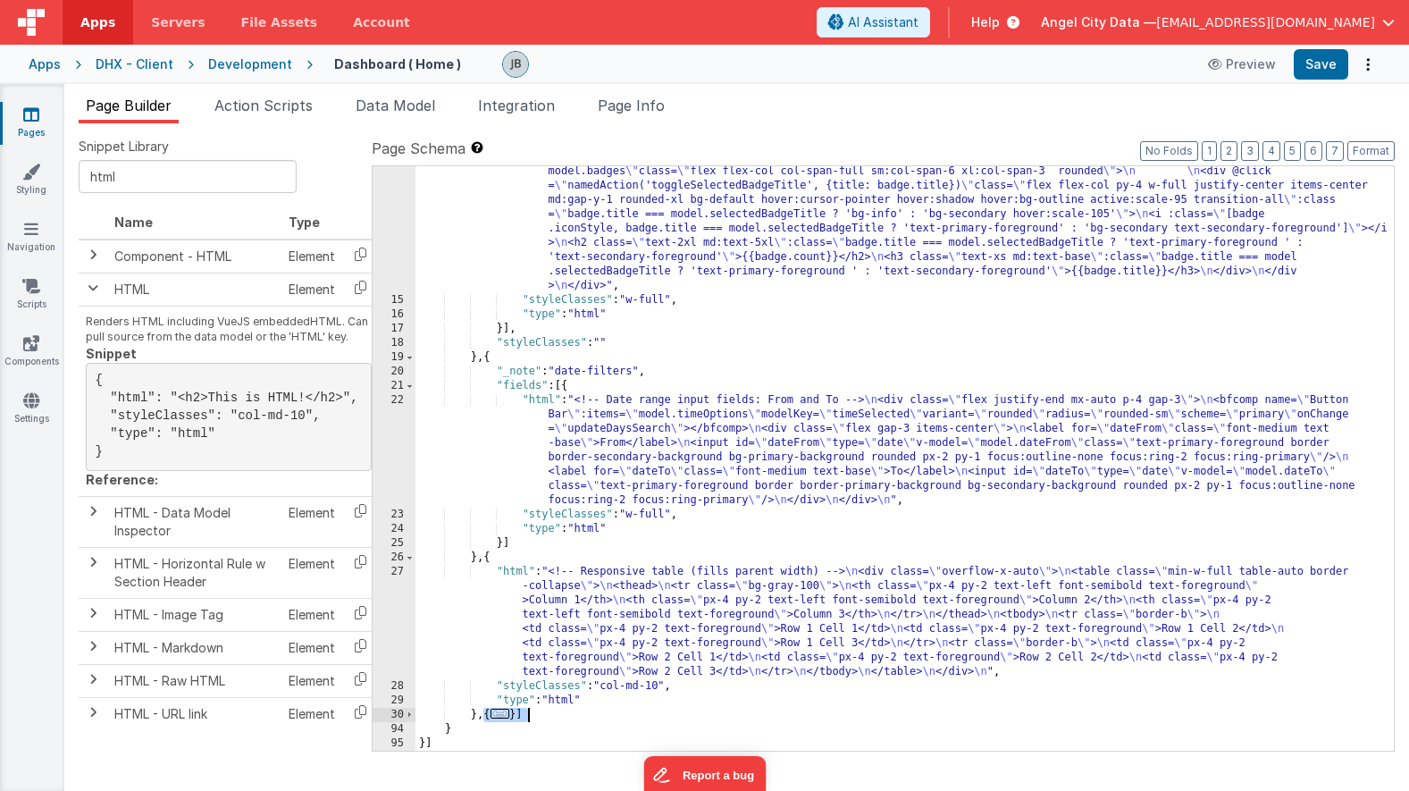
drag, startPoint x: 486, startPoint y: 714, endPoint x: 536, endPoint y: 714, distance: 50.0
click at [537, 714] on div ""html" : "<div class= \" mx-auto p-3 grid grid-cols-12 gap-4 text-secondary-for…" at bounding box center [904, 521] width 978 height 742
click at [528, 714] on div ""html" : "<div class= \" mx-auto p-3 grid grid-cols-12 gap-4 text-secondary-for…" at bounding box center [904, 521] width 978 height 742
drag, startPoint x: 480, startPoint y: 717, endPoint x: 523, endPoint y: 717, distance: 42.9
click at [523, 717] on div ""html" : "<div class= \" mx-auto p-3 grid grid-cols-12 gap-4 text-secondary-for…" at bounding box center [904, 521] width 978 height 742
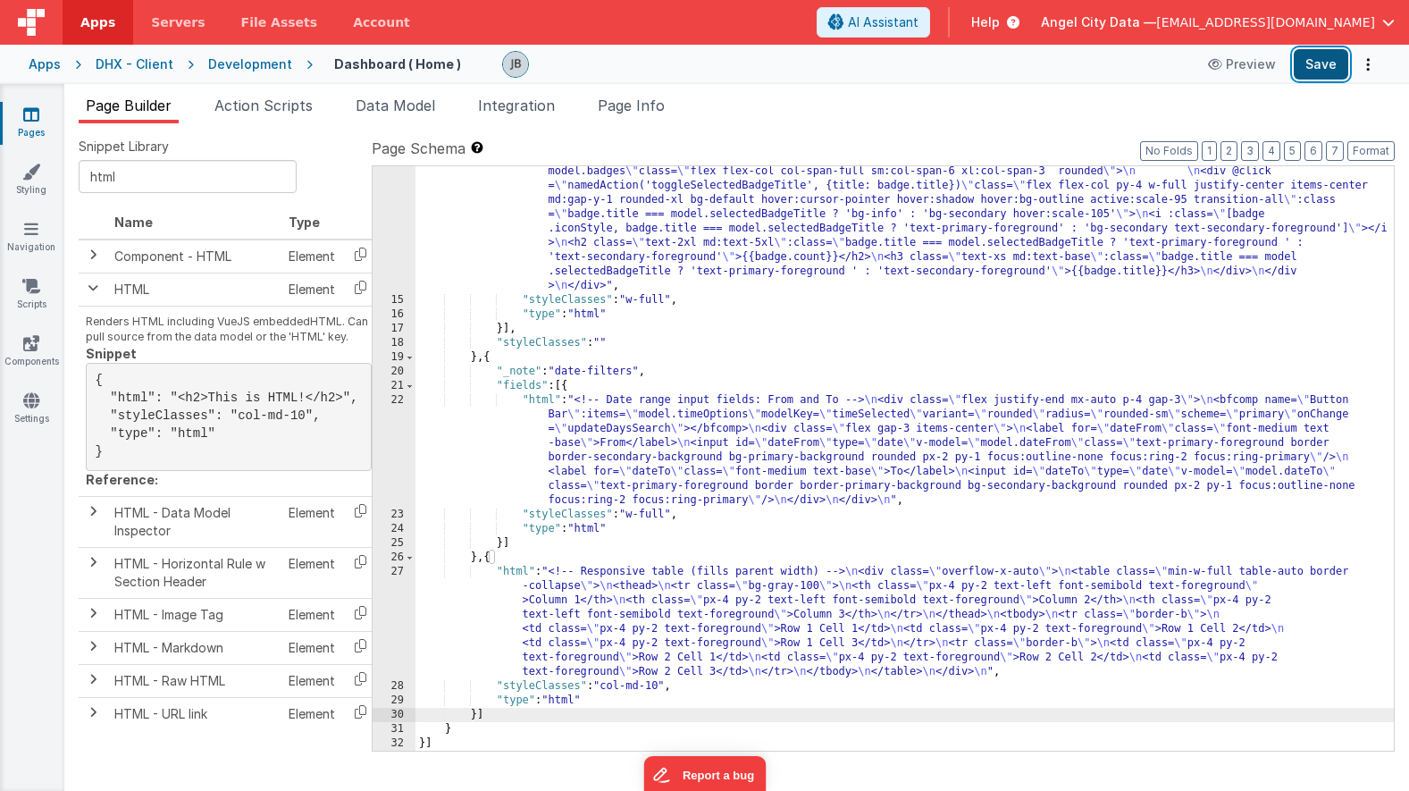
click at [1319, 63] on button "Save" at bounding box center [1321, 64] width 55 height 30
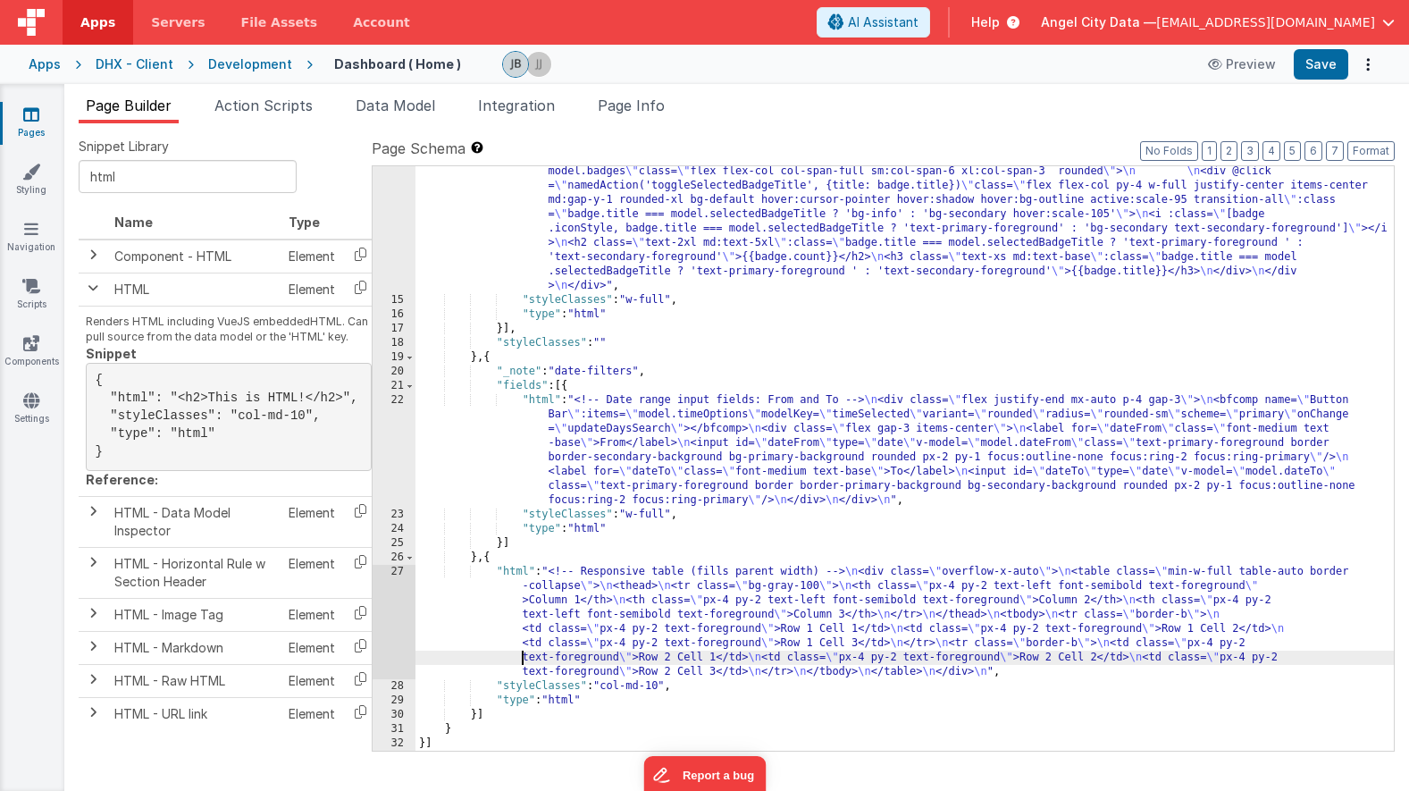
click at [518, 652] on div ""html" : "<div class= \" mx-auto p-3 grid grid-cols-12 gap-4 text-secondary-for…" at bounding box center [904, 521] width 978 height 742
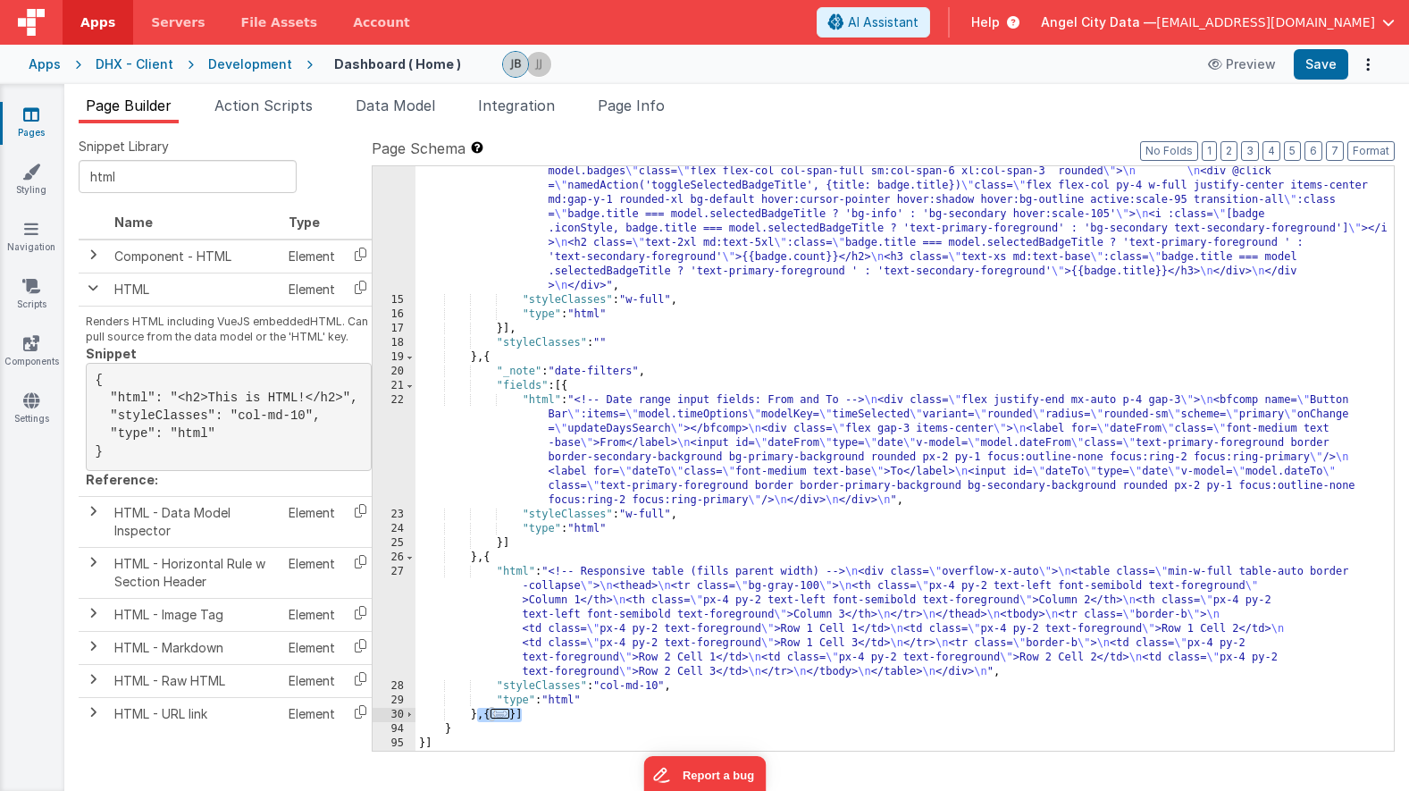
click at [524, 628] on div ""html" : "<div class= \" mx-auto p-3 grid grid-cols-12 gap-4 text-secondary-for…" at bounding box center [904, 521] width 978 height 742
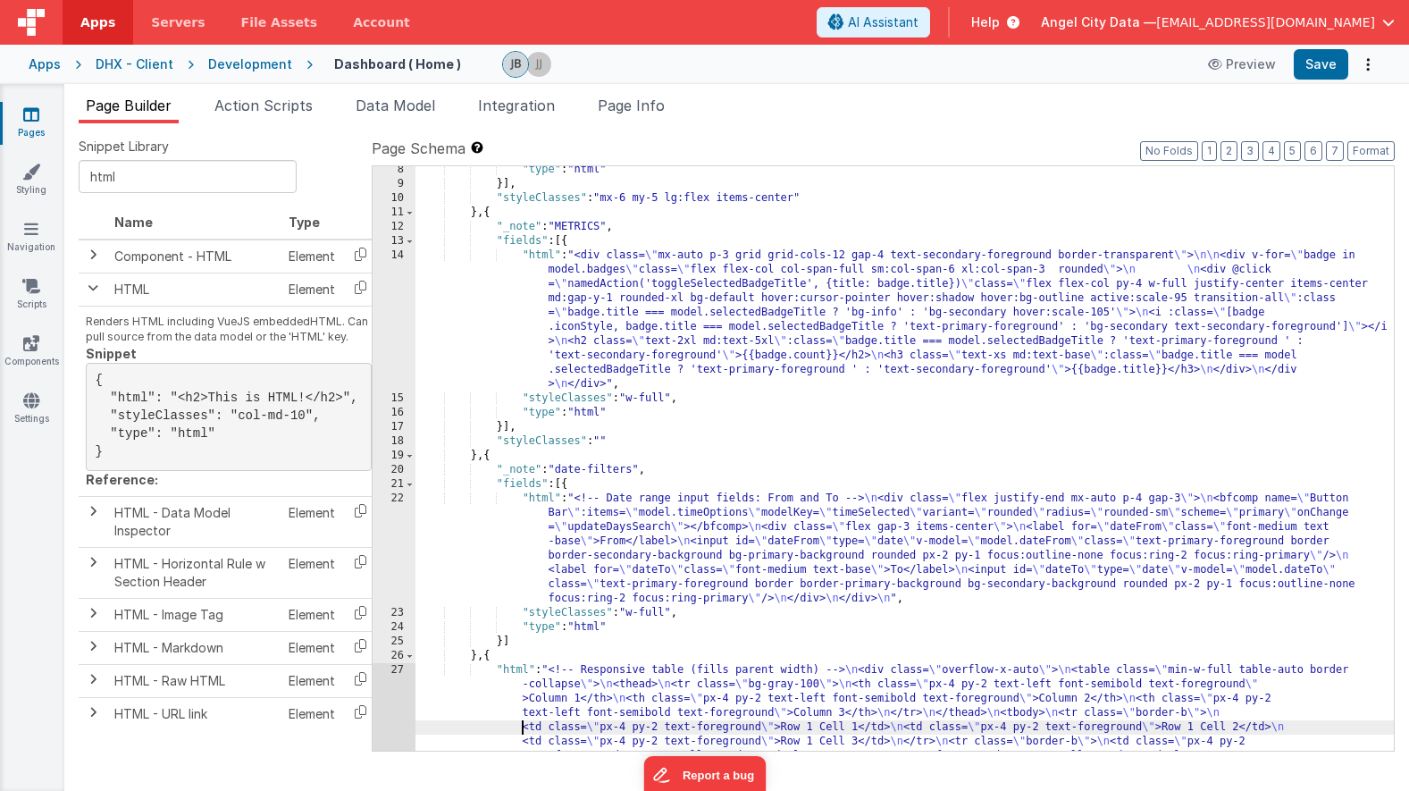
scroll to position [180, 0]
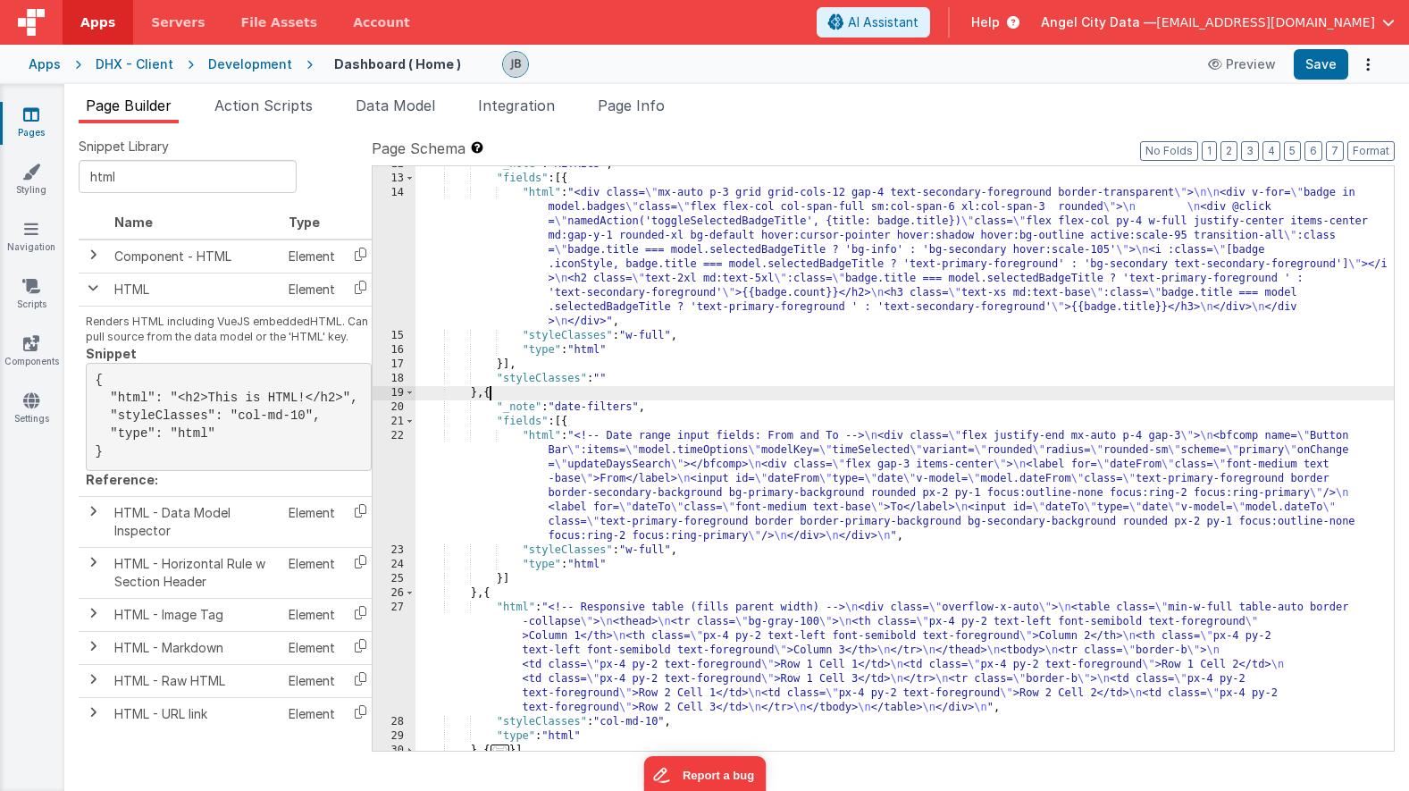
click at [492, 394] on div ""_note" : "METRICS" , "fields" : [{ "html" : "<div class= \" mx-auto p-3 grid g…" at bounding box center [904, 463] width 978 height 613
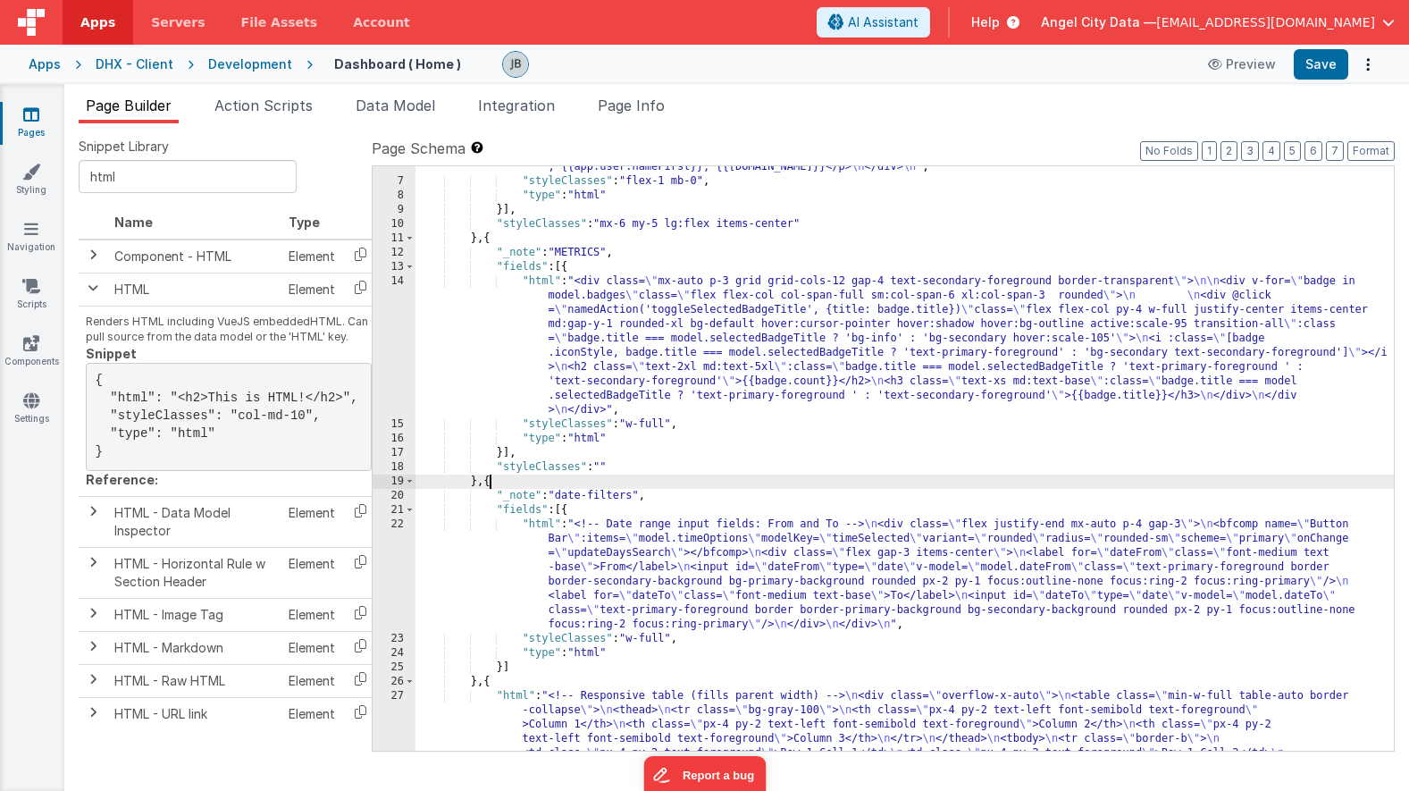
scroll to position [215, 0]
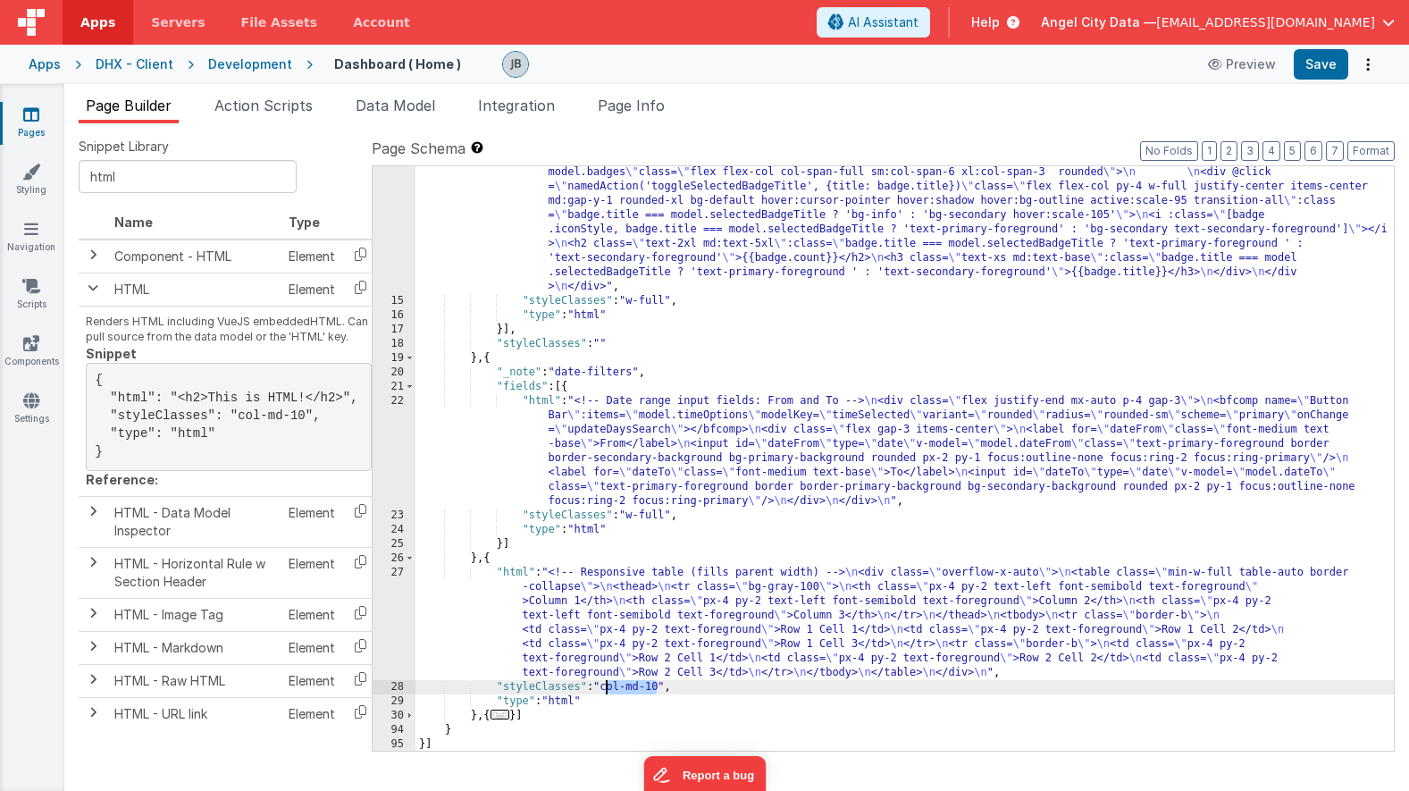
drag, startPoint x: 660, startPoint y: 684, endPoint x: 608, endPoint y: 685, distance: 52.7
click at [608, 685] on div ""html" : "<div class= \" mx-auto p-3 grid grid-cols-12 gap-4 text-secondary-for…" at bounding box center [904, 522] width 978 height 742
click at [1310, 66] on button "Save" at bounding box center [1321, 64] width 55 height 30
click at [597, 533] on div ""html" : "<div class= \" mx-auto p-3 grid grid-cols-12 gap-4 text-secondary-for…" at bounding box center [904, 522] width 978 height 742
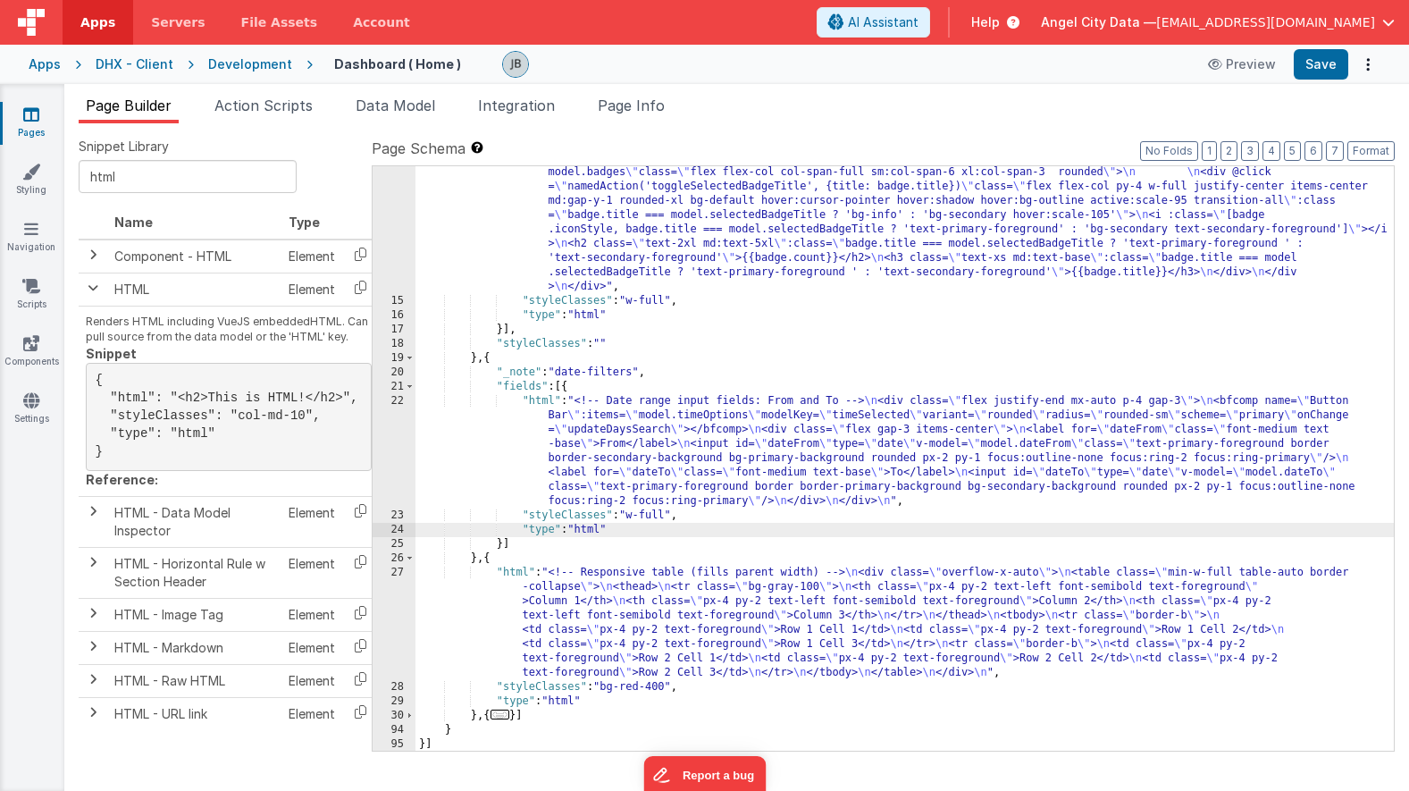
click at [406, 600] on div "27" at bounding box center [394, 623] width 43 height 114
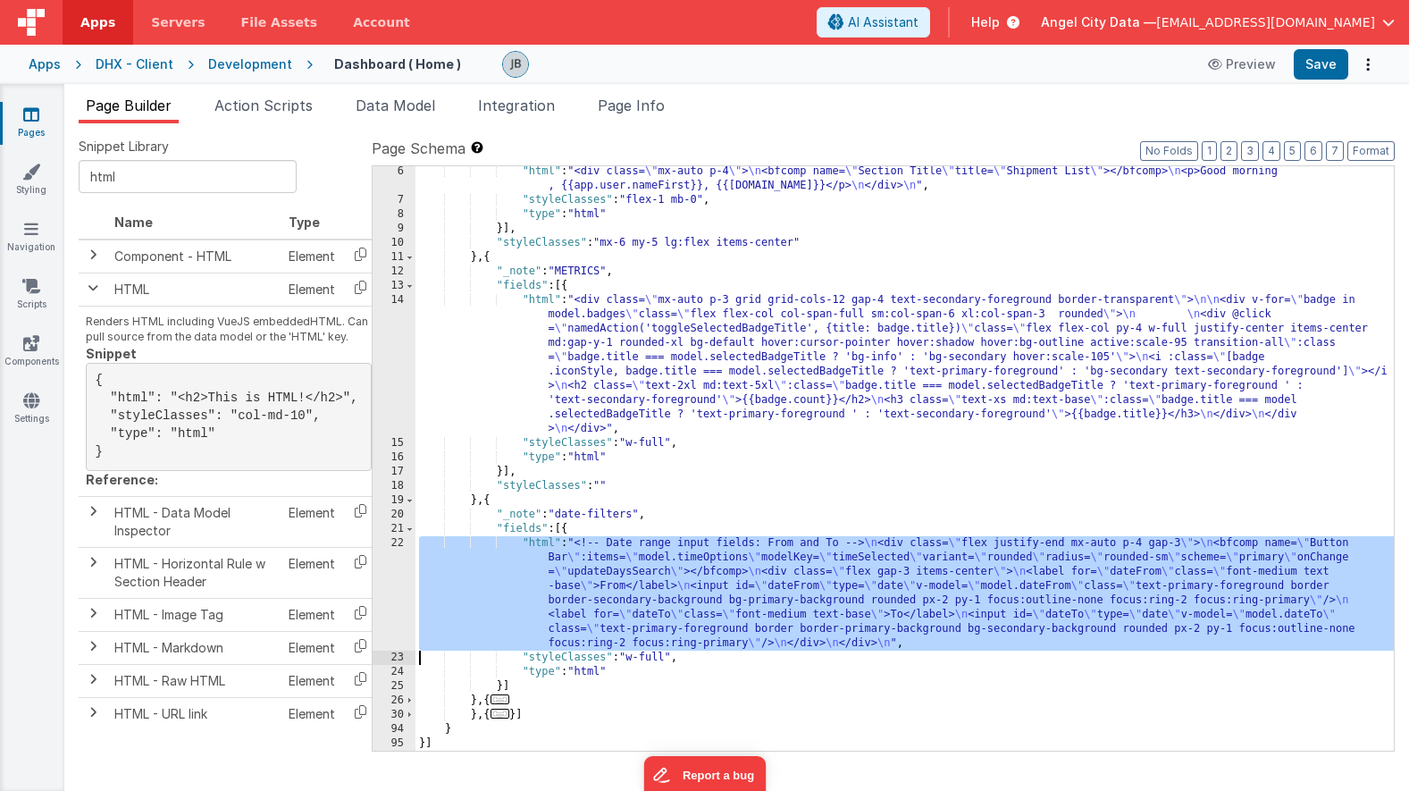
click at [403, 565] on div "22" at bounding box center [394, 593] width 43 height 114
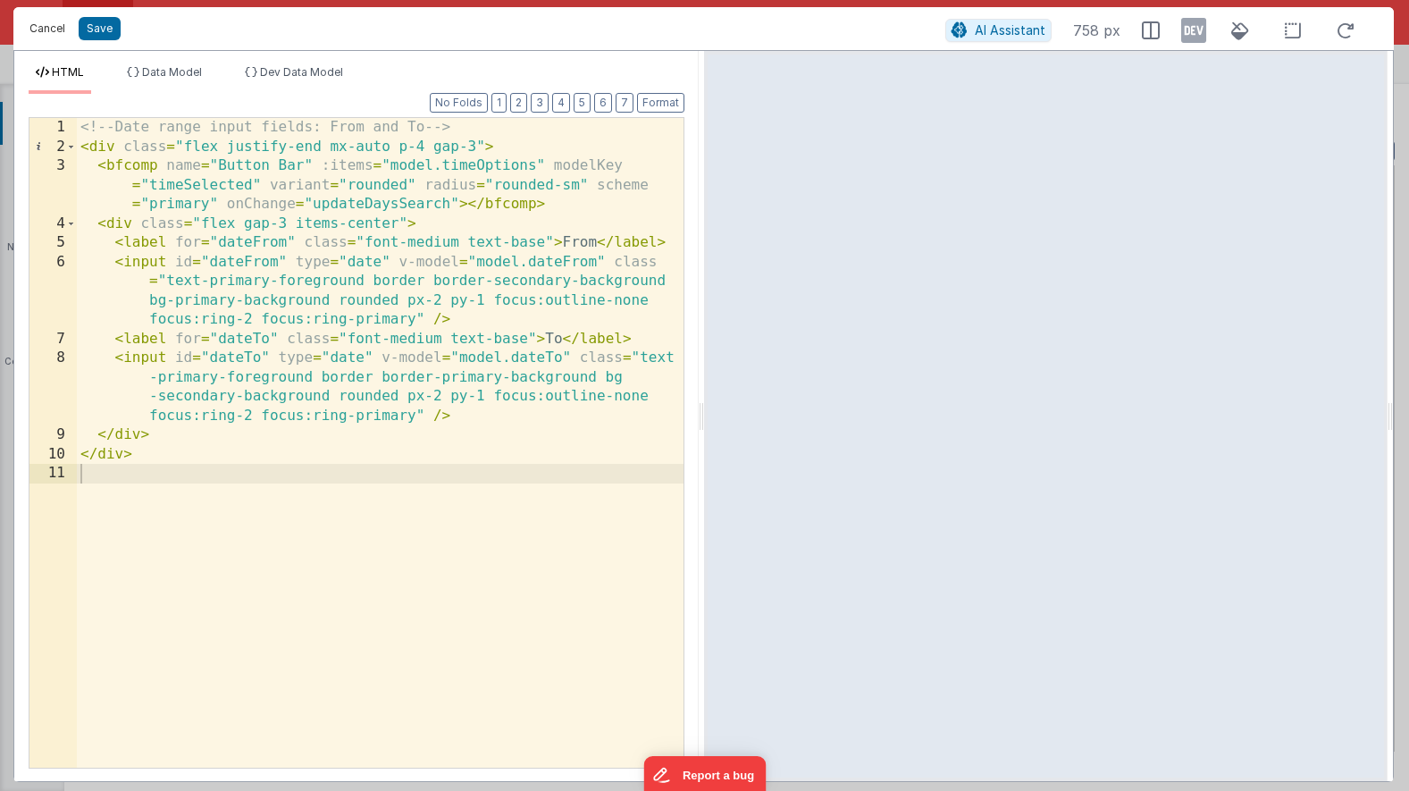
click at [55, 26] on button "Cancel" at bounding box center [48, 28] width 54 height 25
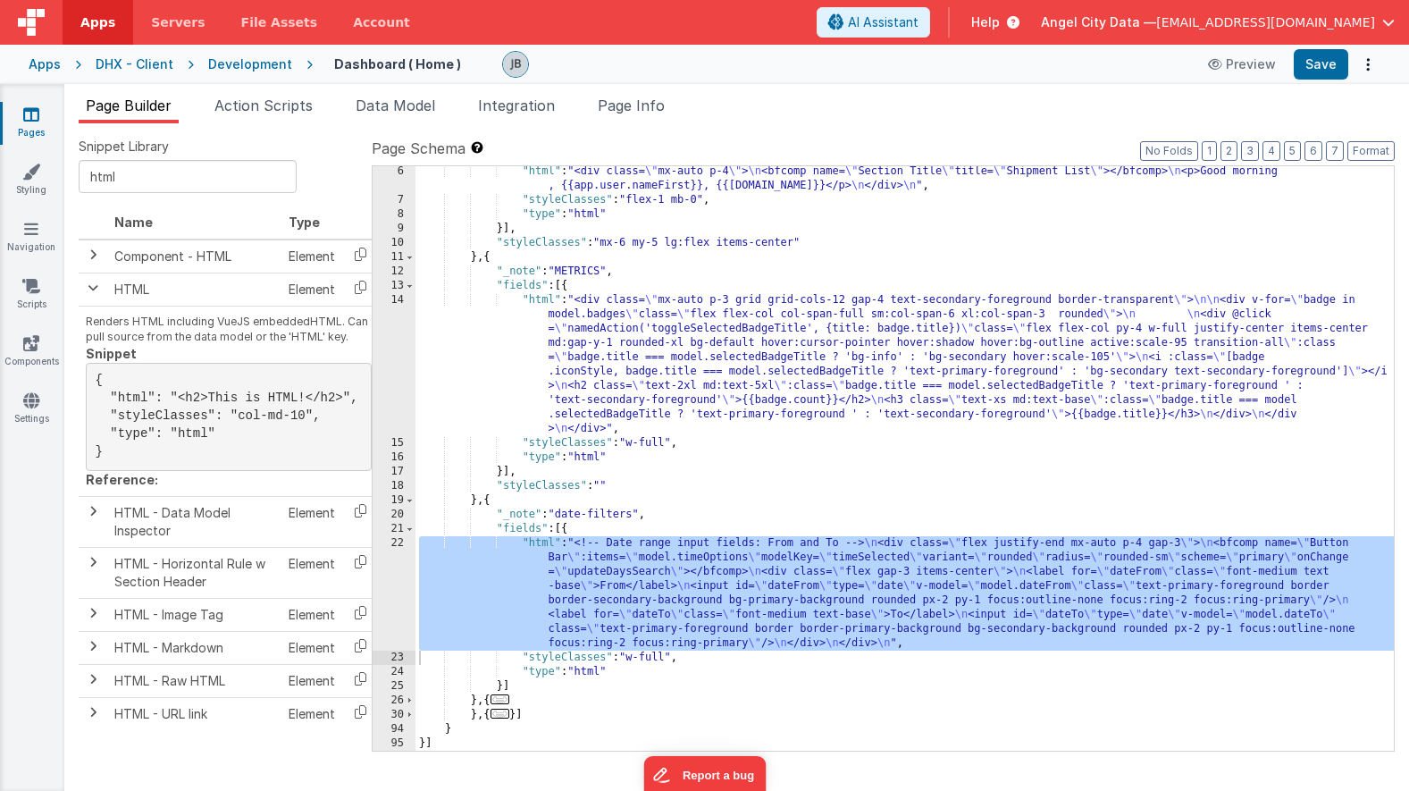
click at [544, 603] on div ""html" : "<div class= \" mx-auto p-4 \" > \n <bfcomp name= \" Section Title \" …" at bounding box center [904, 477] width 978 height 627
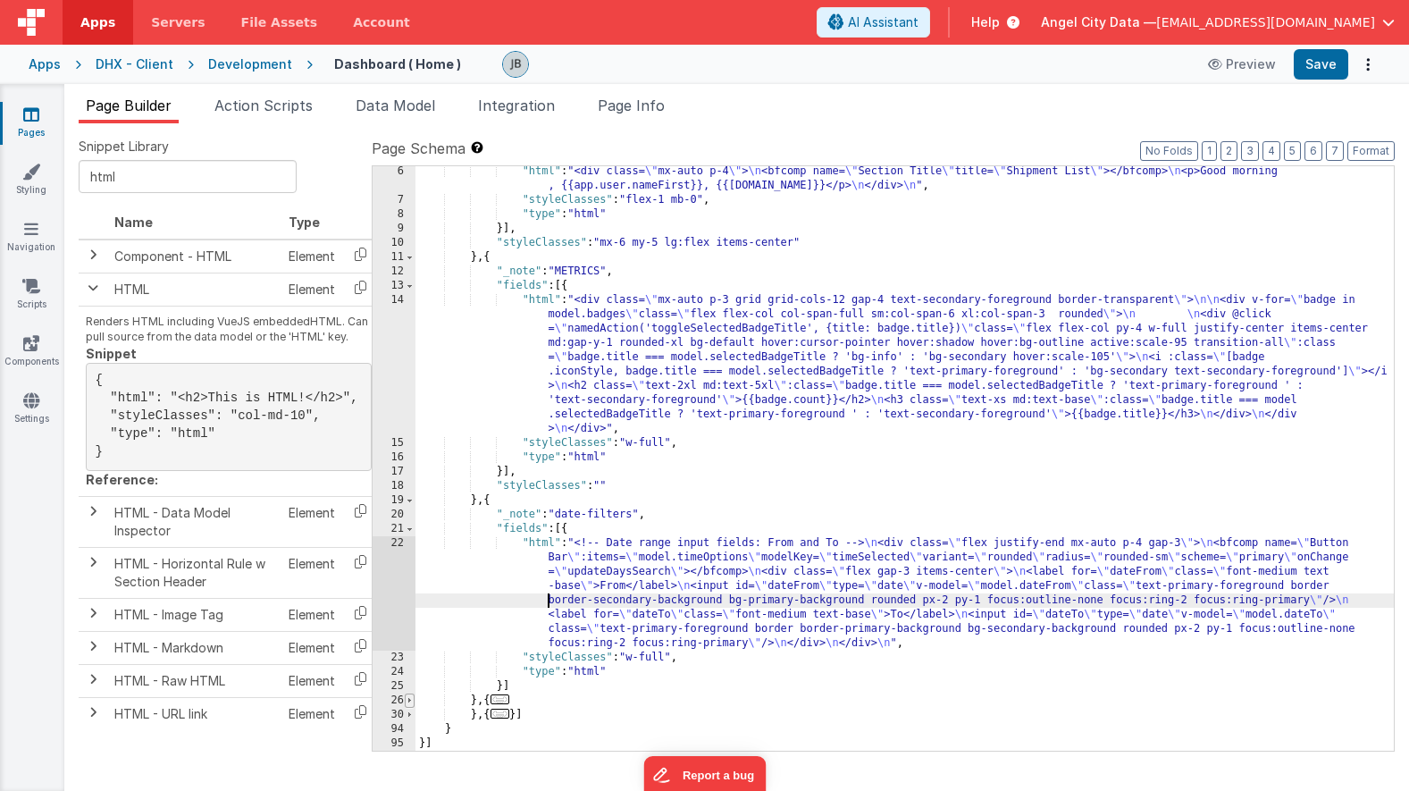
click at [408, 697] on span at bounding box center [410, 700] width 10 height 14
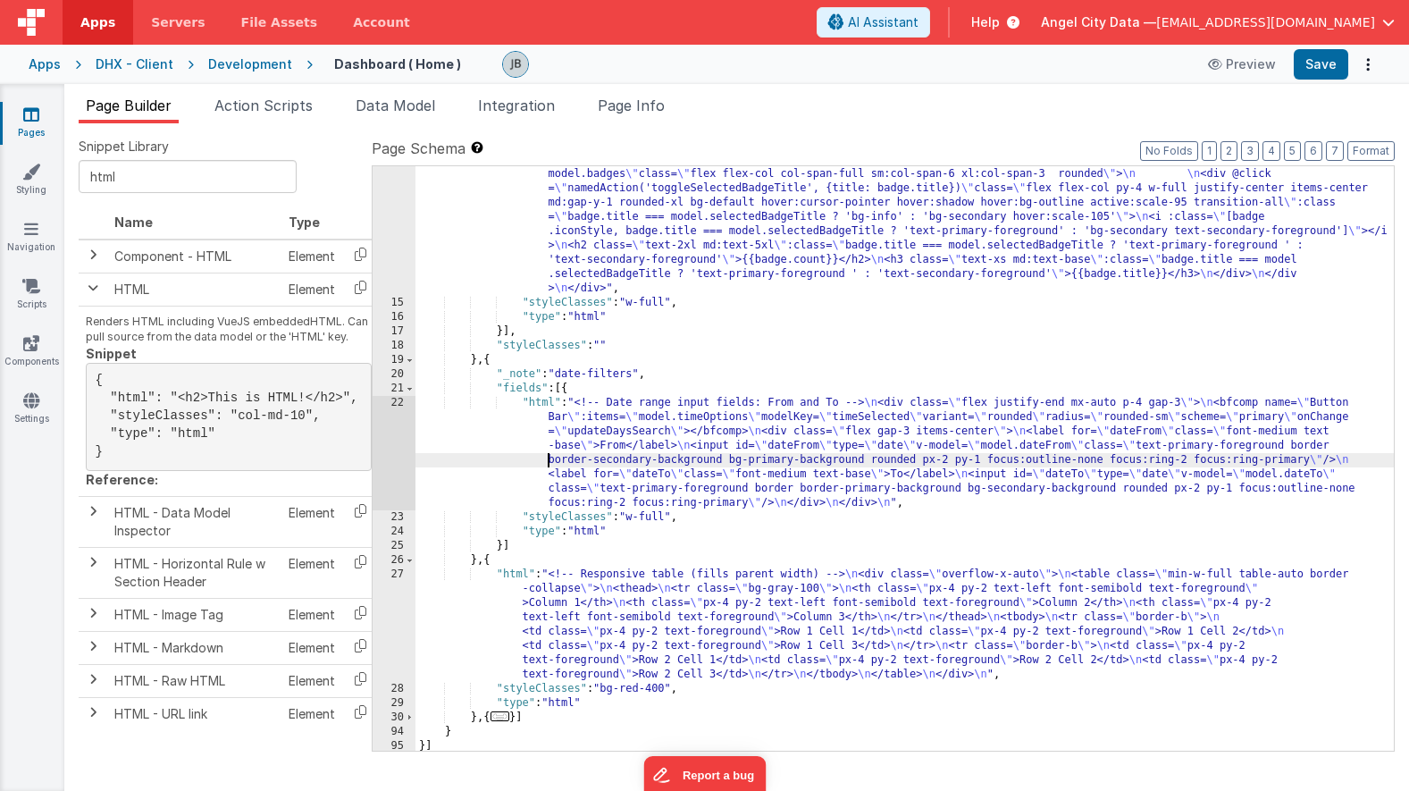
scroll to position [214, 0]
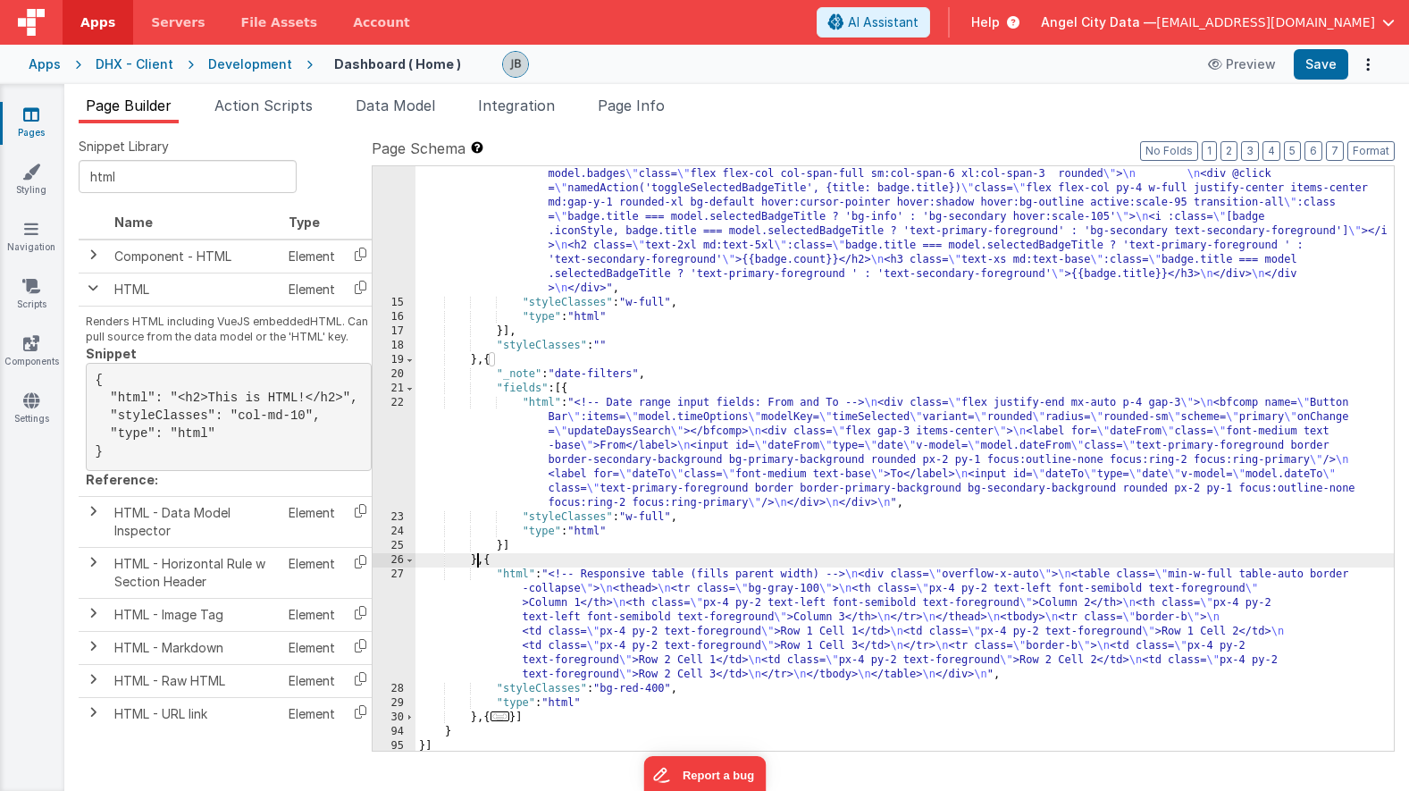
click at [474, 561] on div ""html" : "<div class= \" mx-auto p-3 grid grid-cols-12 gap-4 text-secondary-for…" at bounding box center [904, 524] width 978 height 742
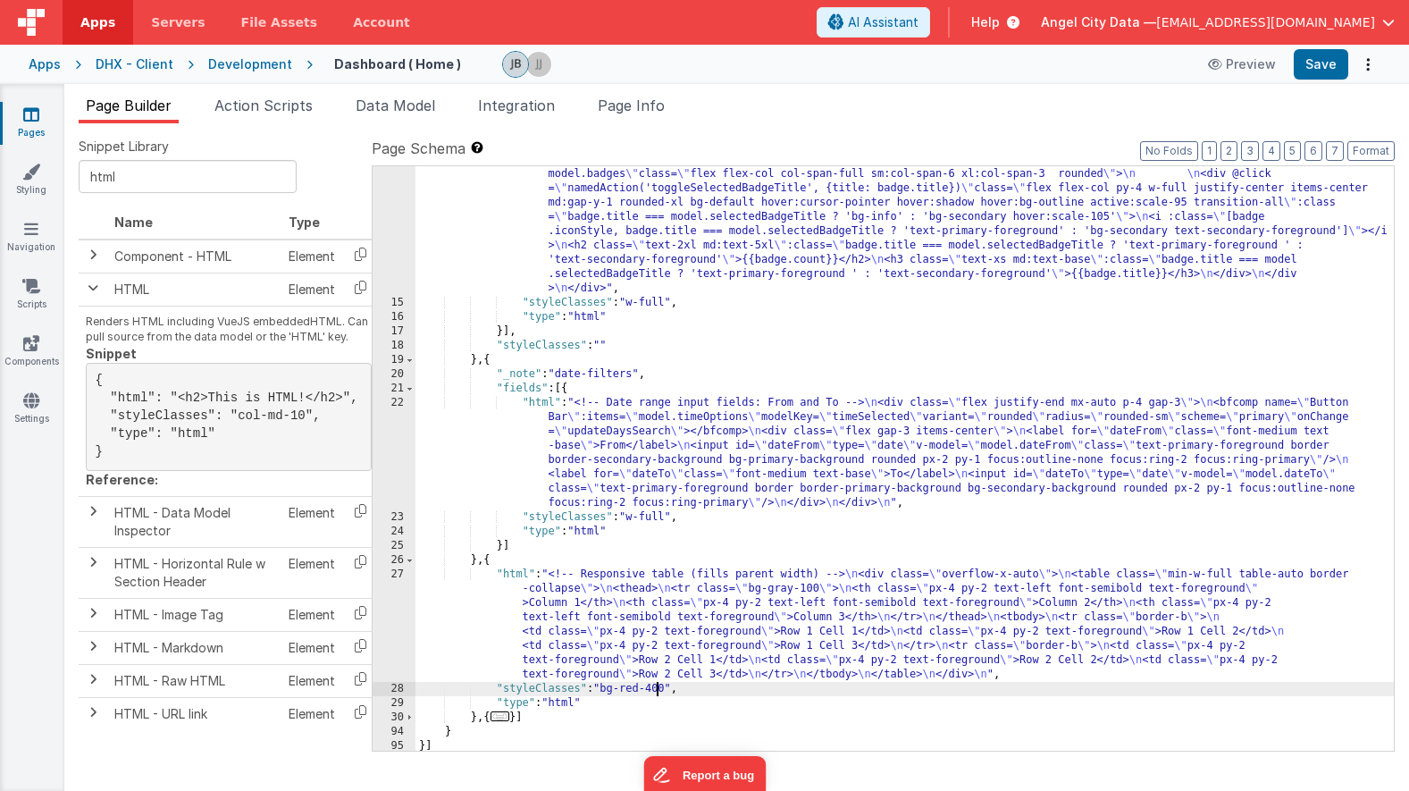
click at [659, 684] on div ""html" : "<div class= \" mx-auto p-3 grid grid-cols-12 gap-4 text-secondary-for…" at bounding box center [904, 524] width 978 height 742
click at [612, 659] on div ""html" : "<div class= \" mx-auto p-3 grid grid-cols-12 gap-4 text-secondary-for…" at bounding box center [904, 524] width 978 height 742
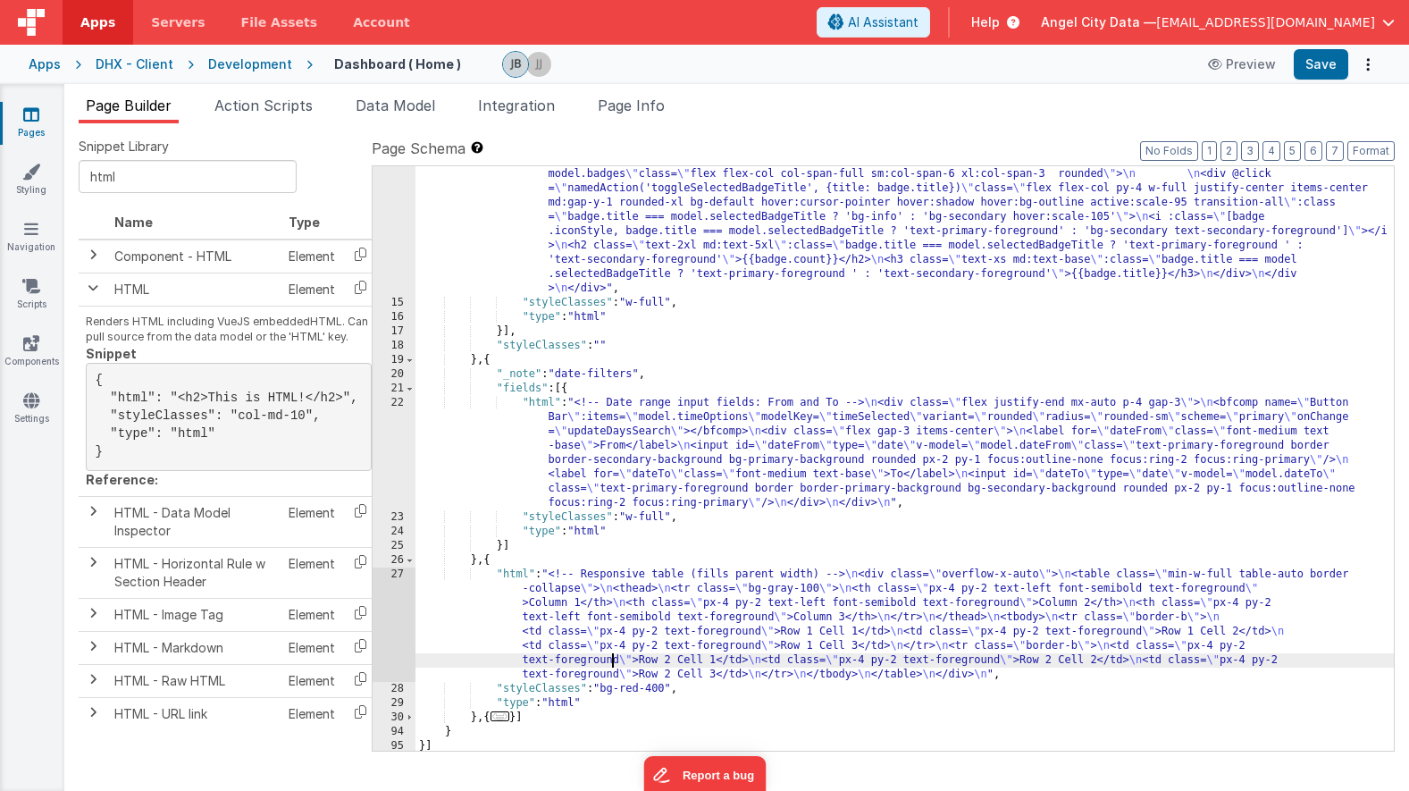
click at [507, 544] on div ""html" : "<div class= \" mx-auto p-3 grid grid-cols-12 gap-4 text-secondary-for…" at bounding box center [904, 524] width 978 height 742
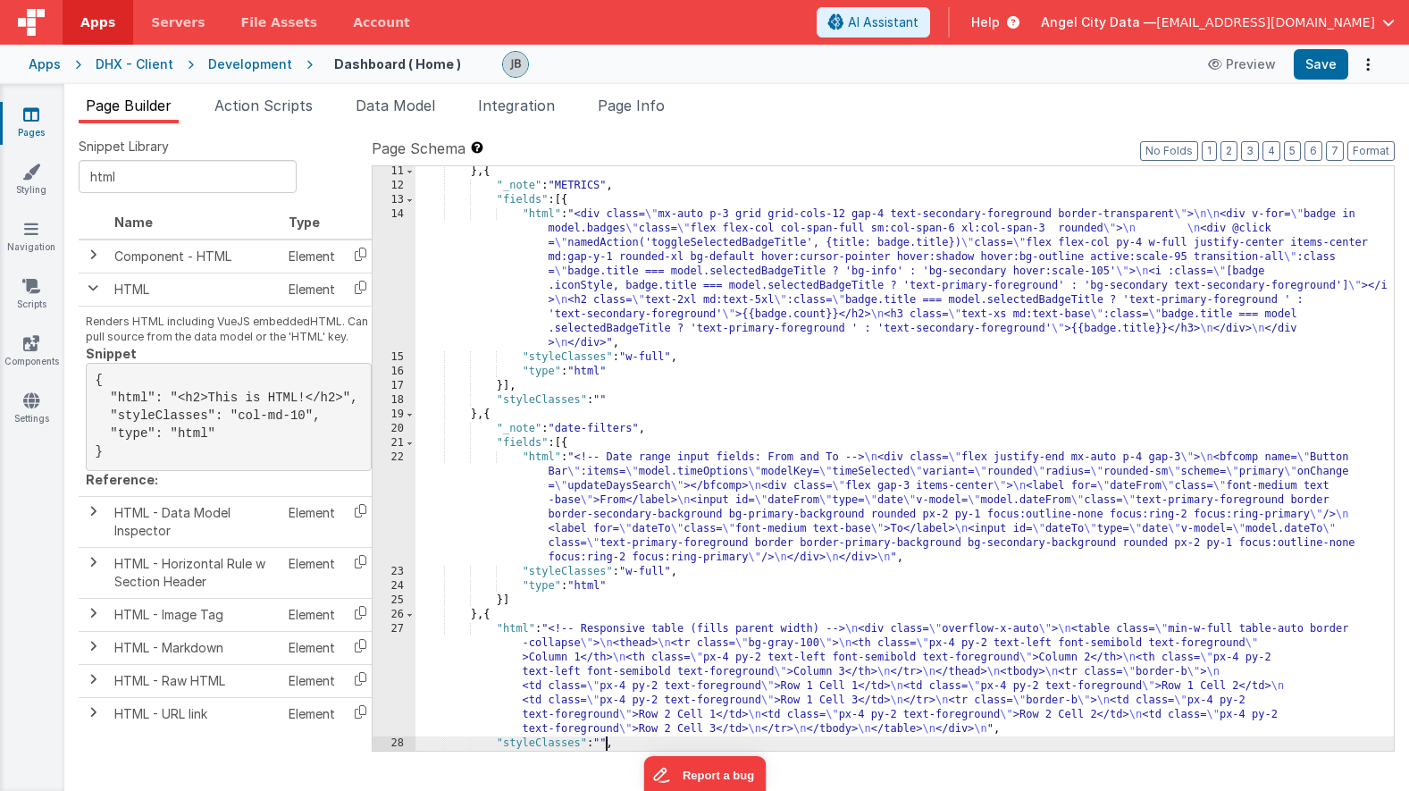
scroll to position [159, 0]
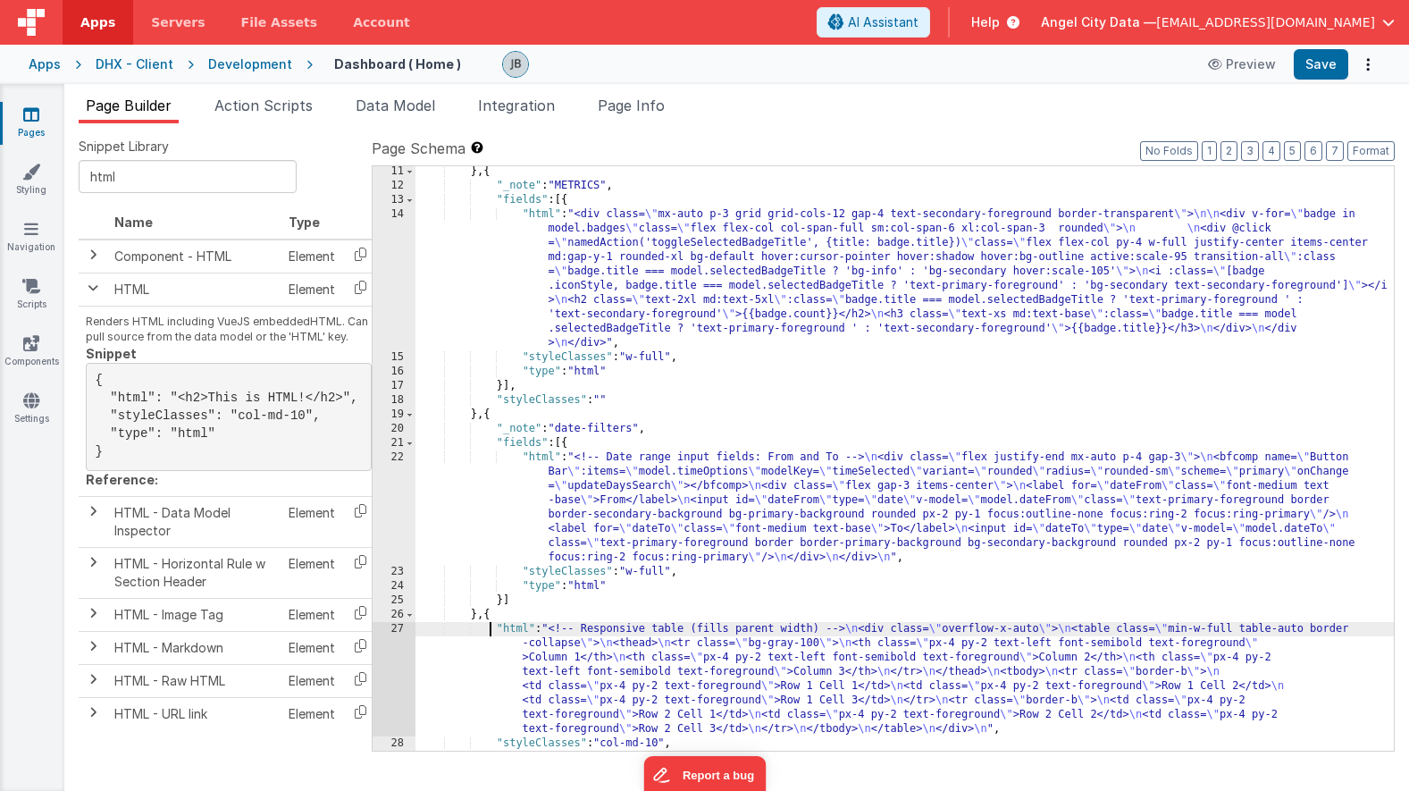
click at [492, 632] on div "} , { "_note" : "METRICS" , "fields" : [{ "html" : "<div class= \" mx-auto p-3 …" at bounding box center [904, 470] width 978 height 613
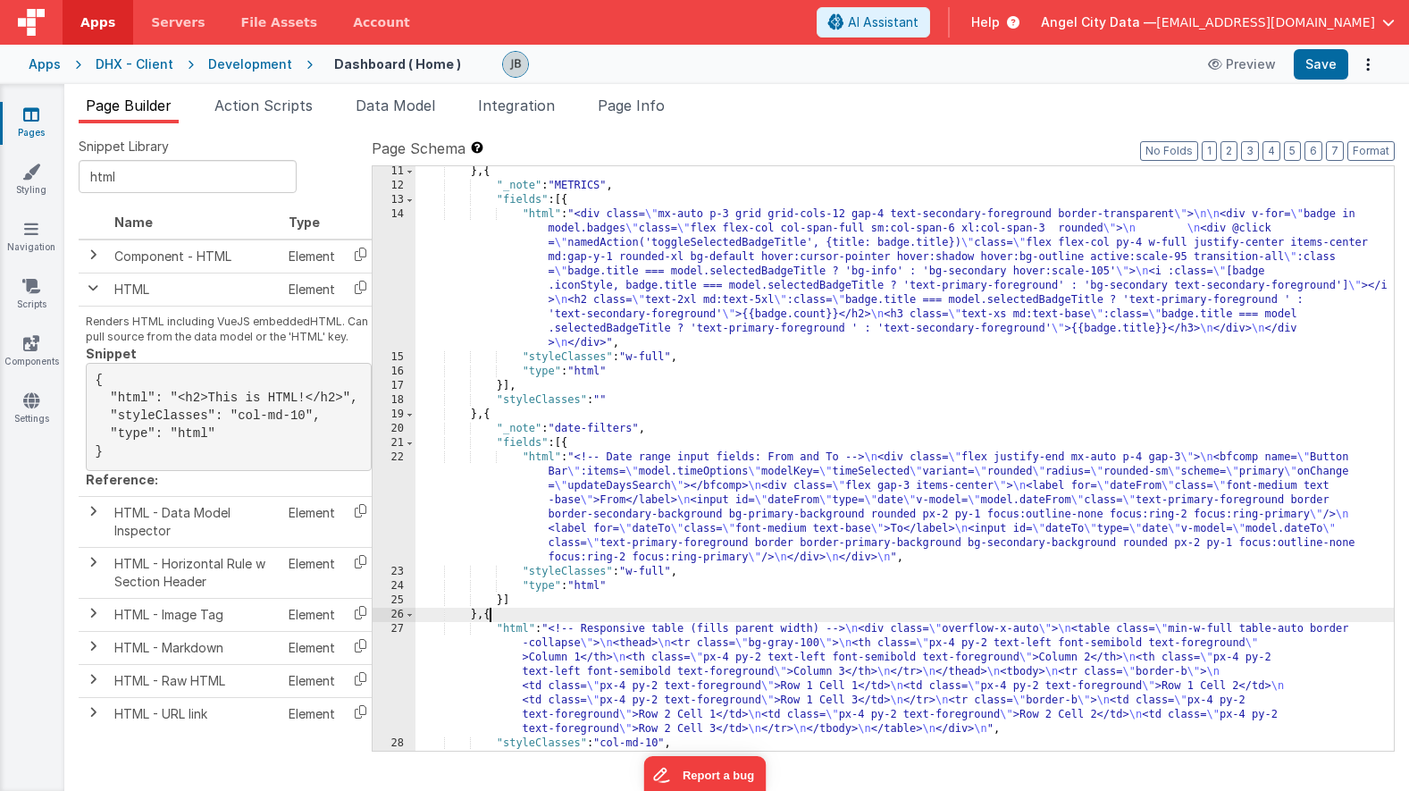
click at [491, 611] on div "} , { "_note" : "METRICS" , "fields" : [{ "html" : "<div class= \" mx-auto p-3 …" at bounding box center [904, 470] width 978 height 613
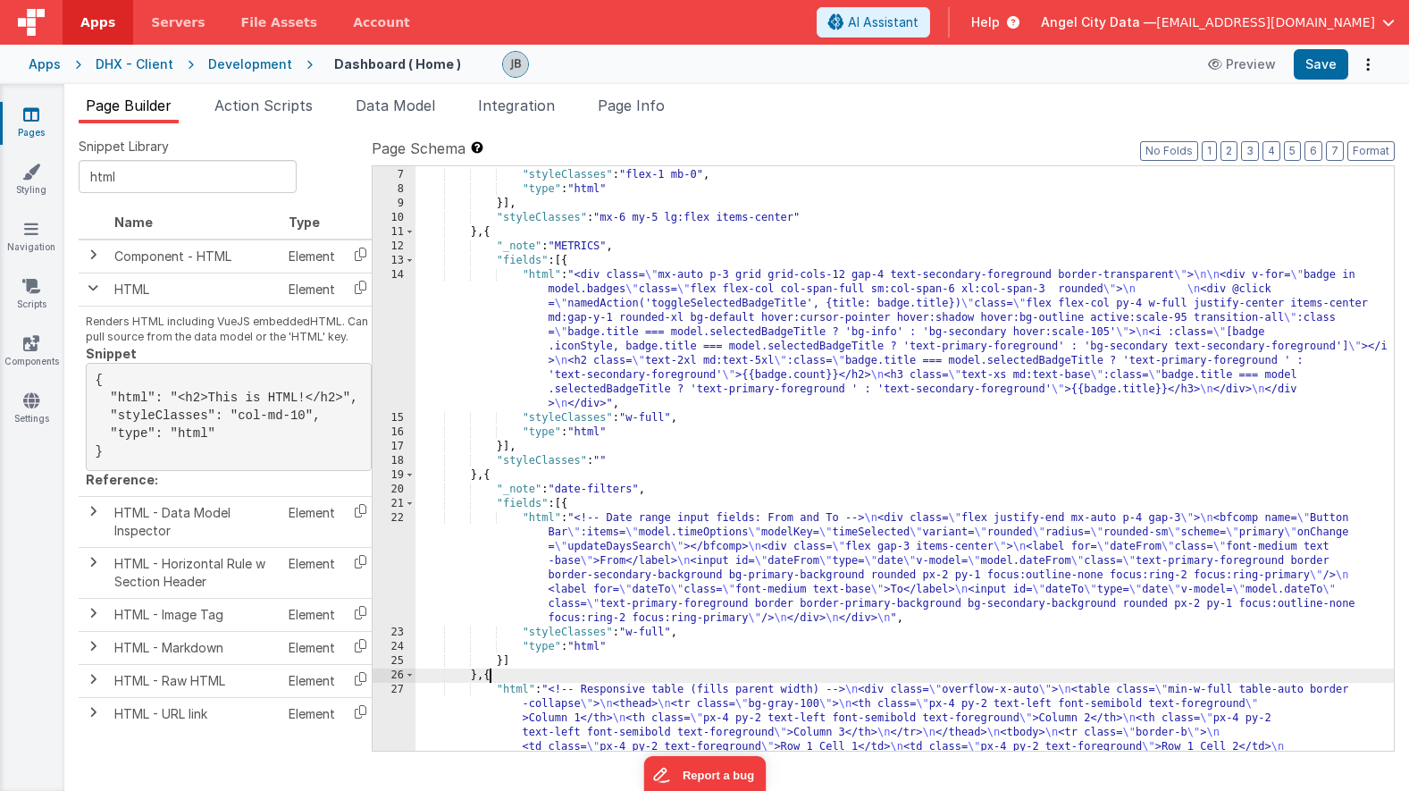
scroll to position [84, 0]
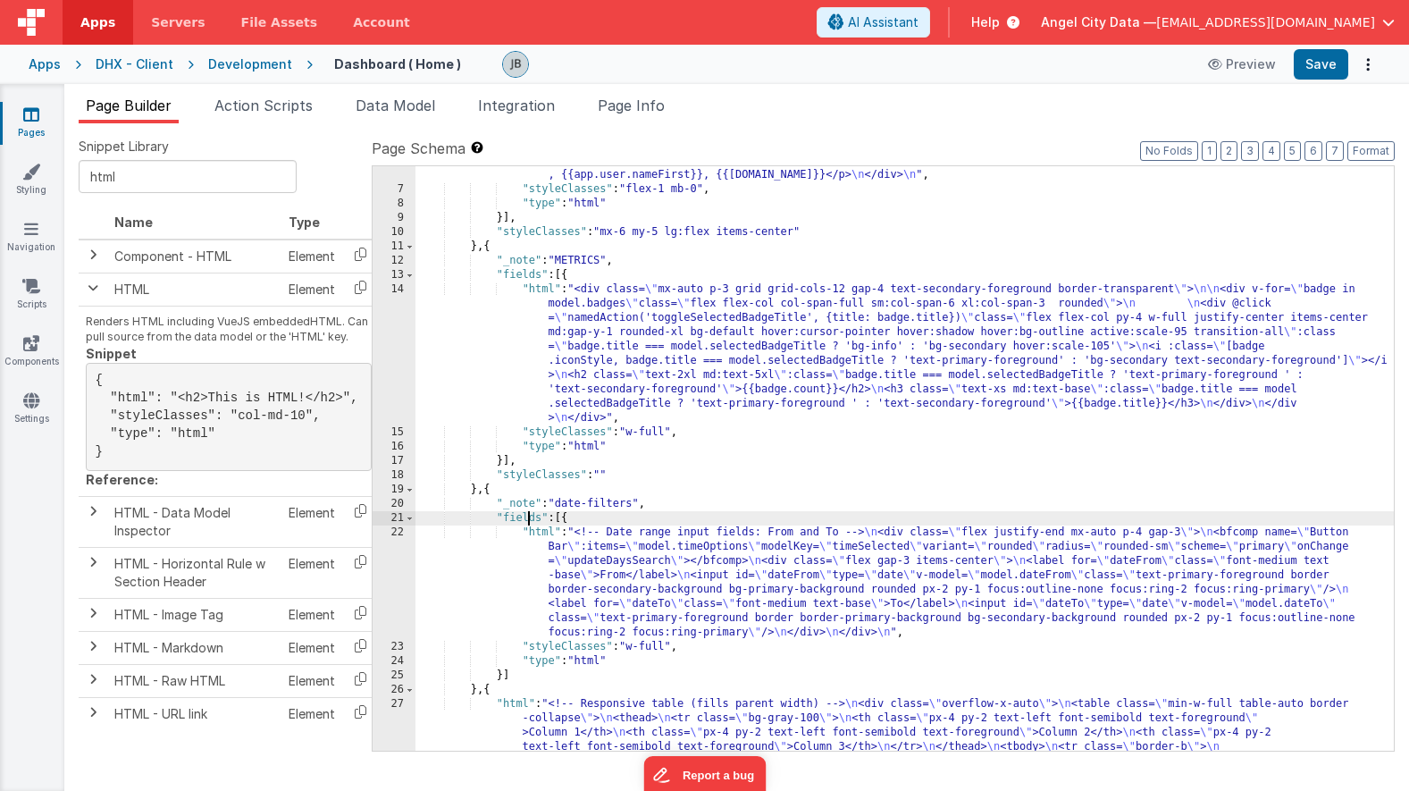
click at [528, 512] on div ""html" : "<div class= \" mx-auto p-4 \" > \n <bfcomp name= \" Section Title \" …" at bounding box center [904, 517] width 978 height 727
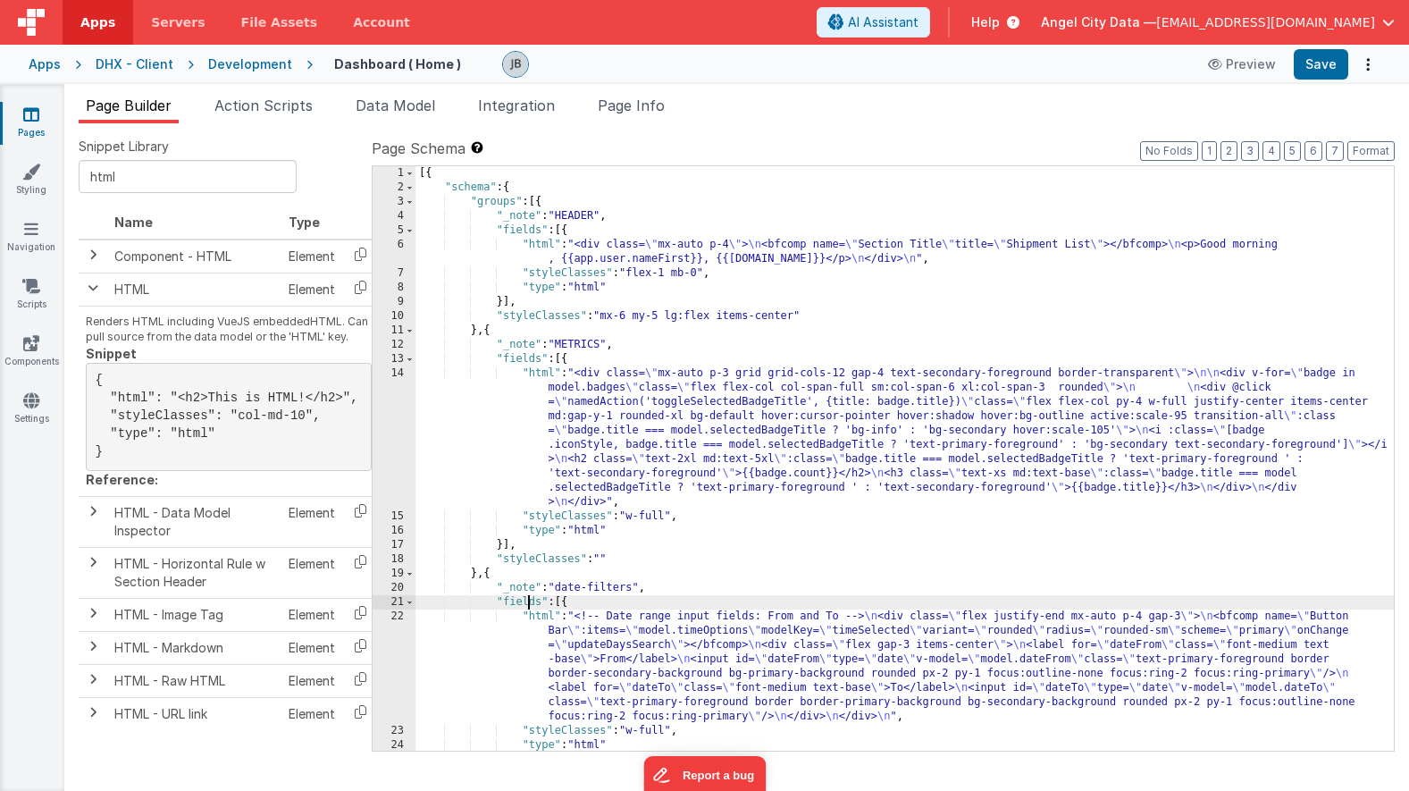
scroll to position [216, 0]
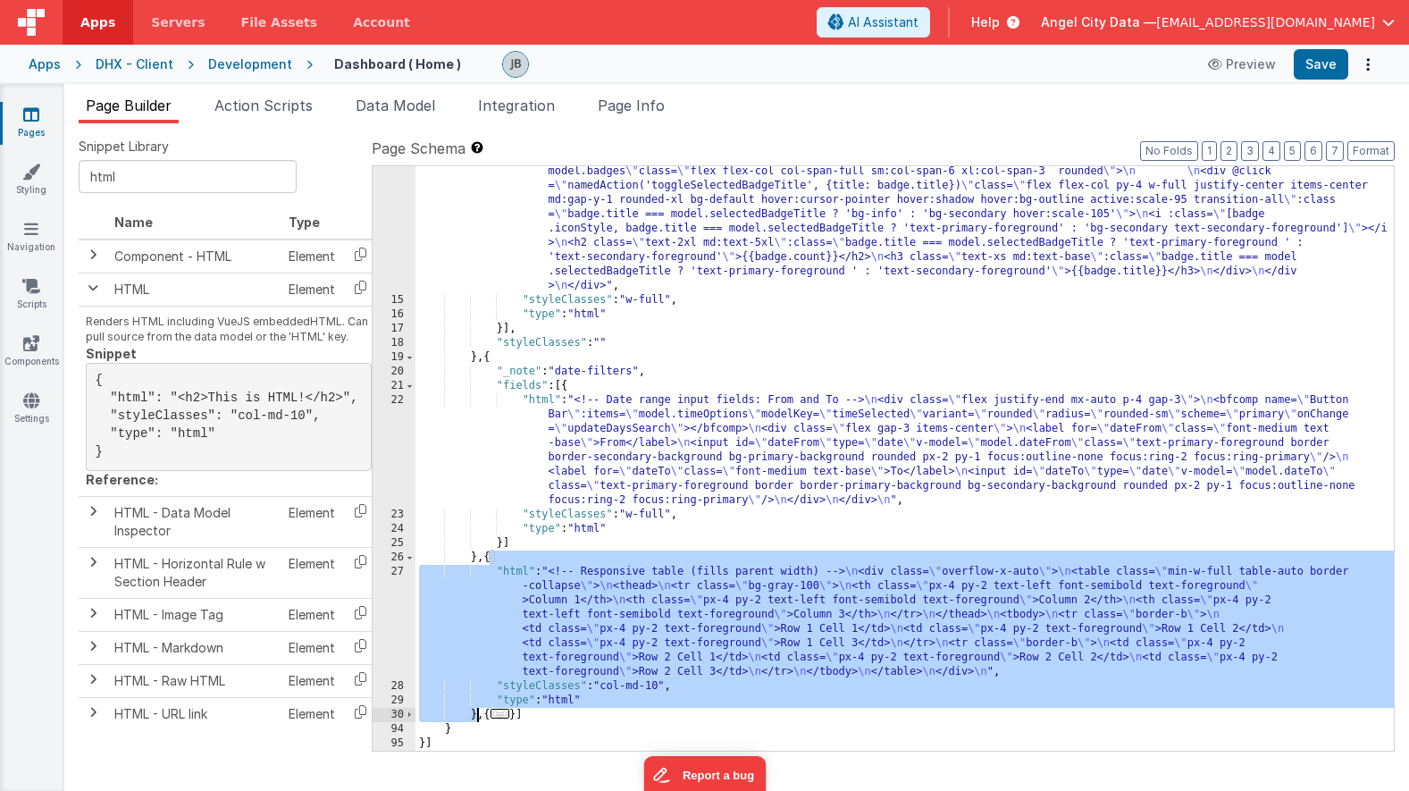
drag, startPoint x: 491, startPoint y: 560, endPoint x: 475, endPoint y: 716, distance: 156.2
click at [475, 716] on div ""html" : "<div class= \" mx-auto p-3 grid grid-cols-12 gap-4 text-secondary-for…" at bounding box center [904, 521] width 978 height 742
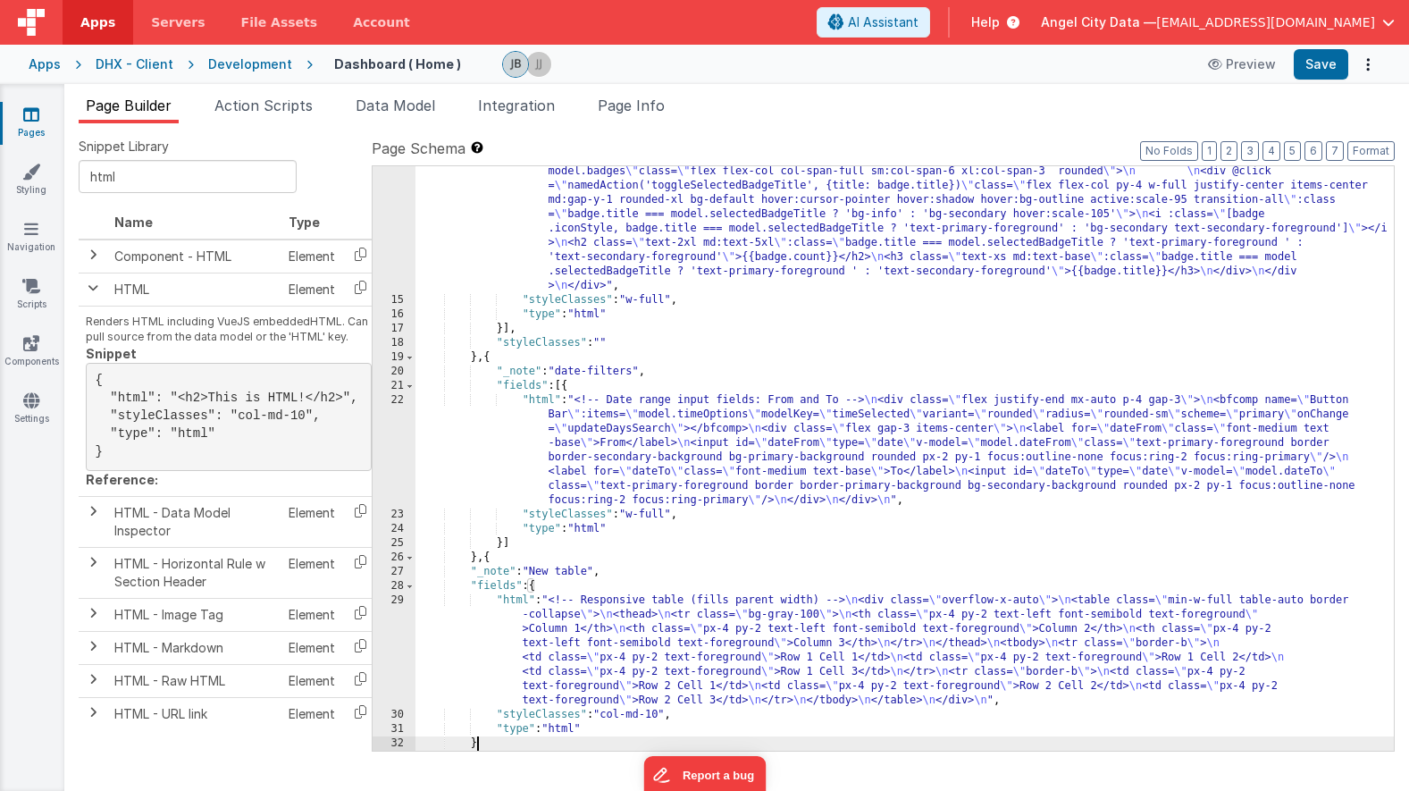
scroll to position [259, 0]
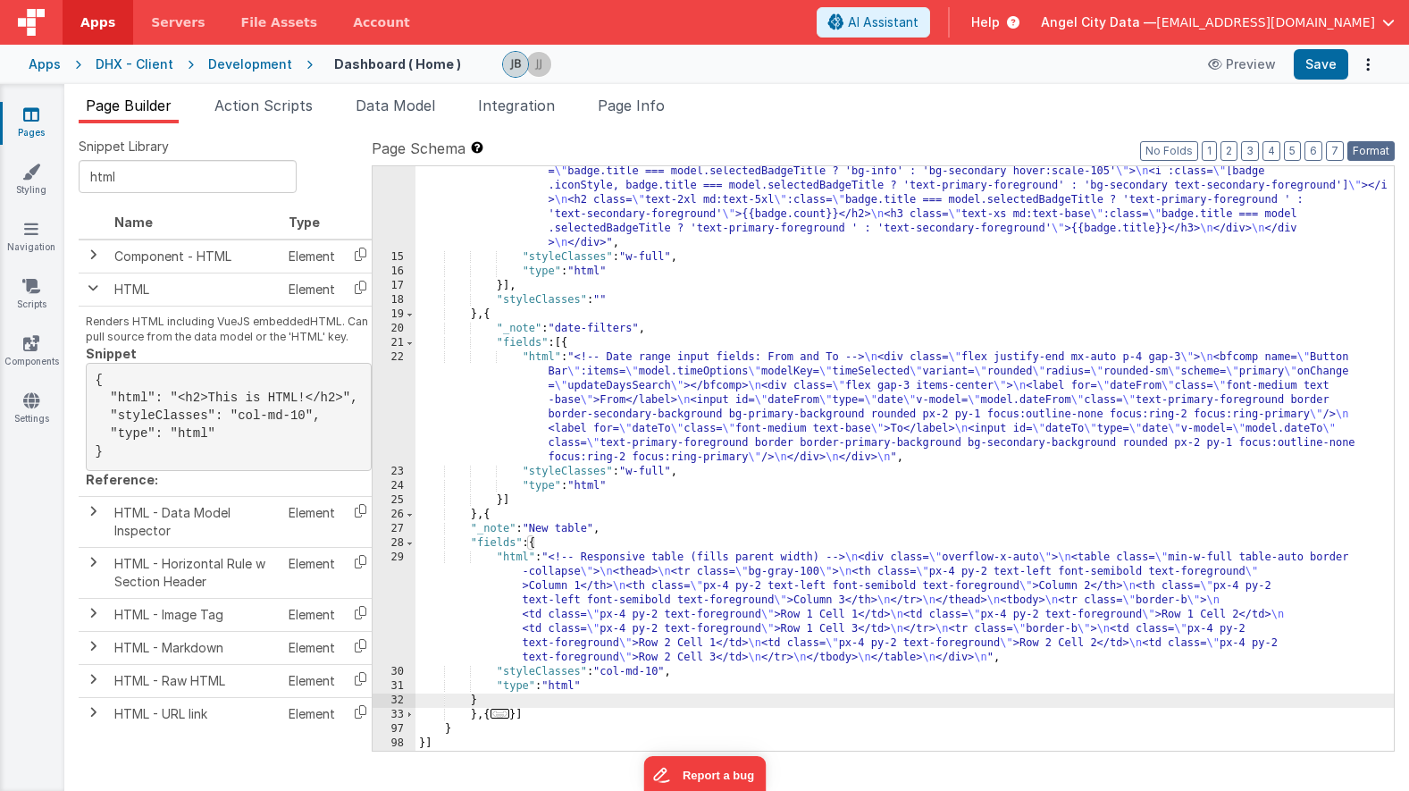
click at [1363, 148] on button "Format" at bounding box center [1370, 151] width 47 height 20
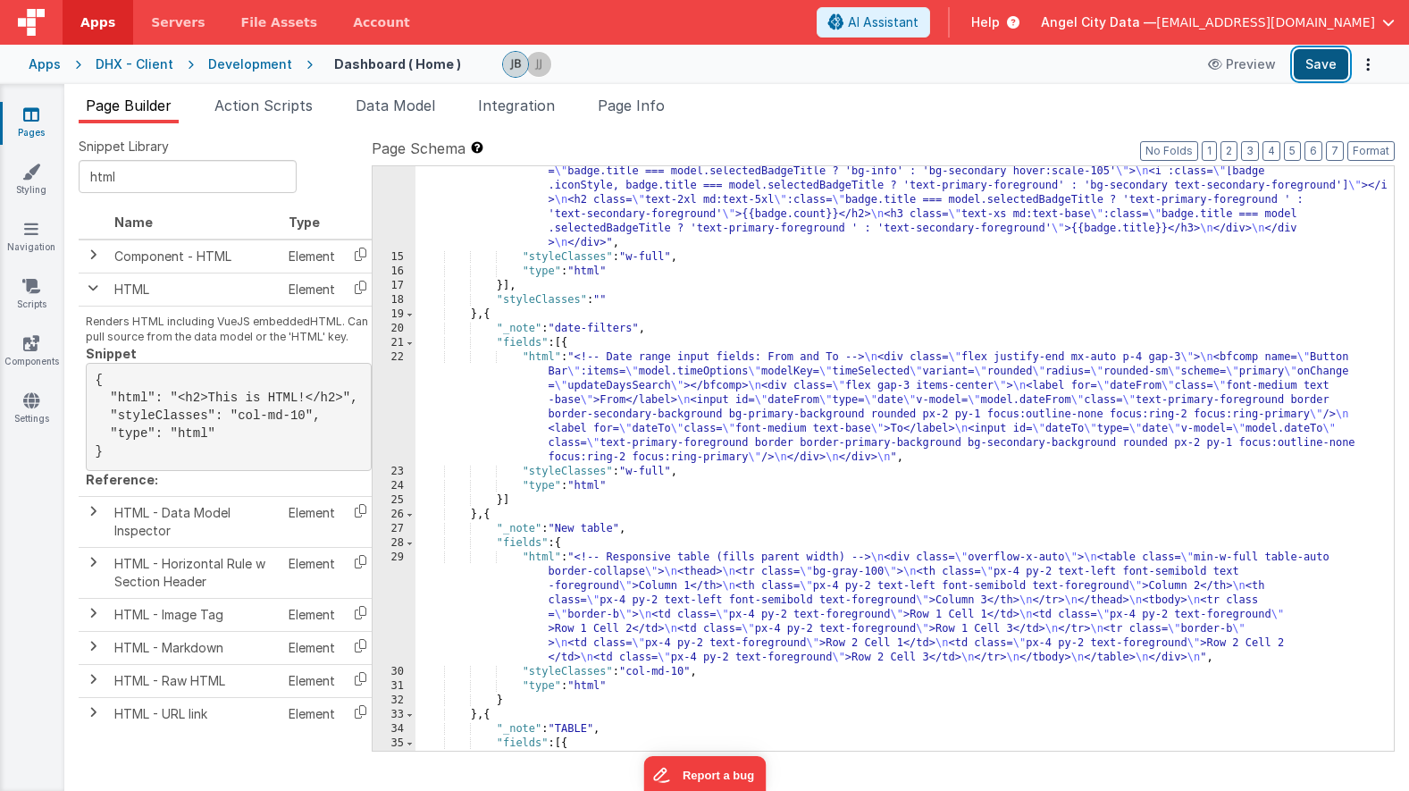
click at [1326, 63] on button "Save" at bounding box center [1321, 64] width 55 height 30
click at [399, 584] on div "29" at bounding box center [394, 607] width 43 height 114
click at [401, 578] on div "29" at bounding box center [394, 607] width 43 height 114
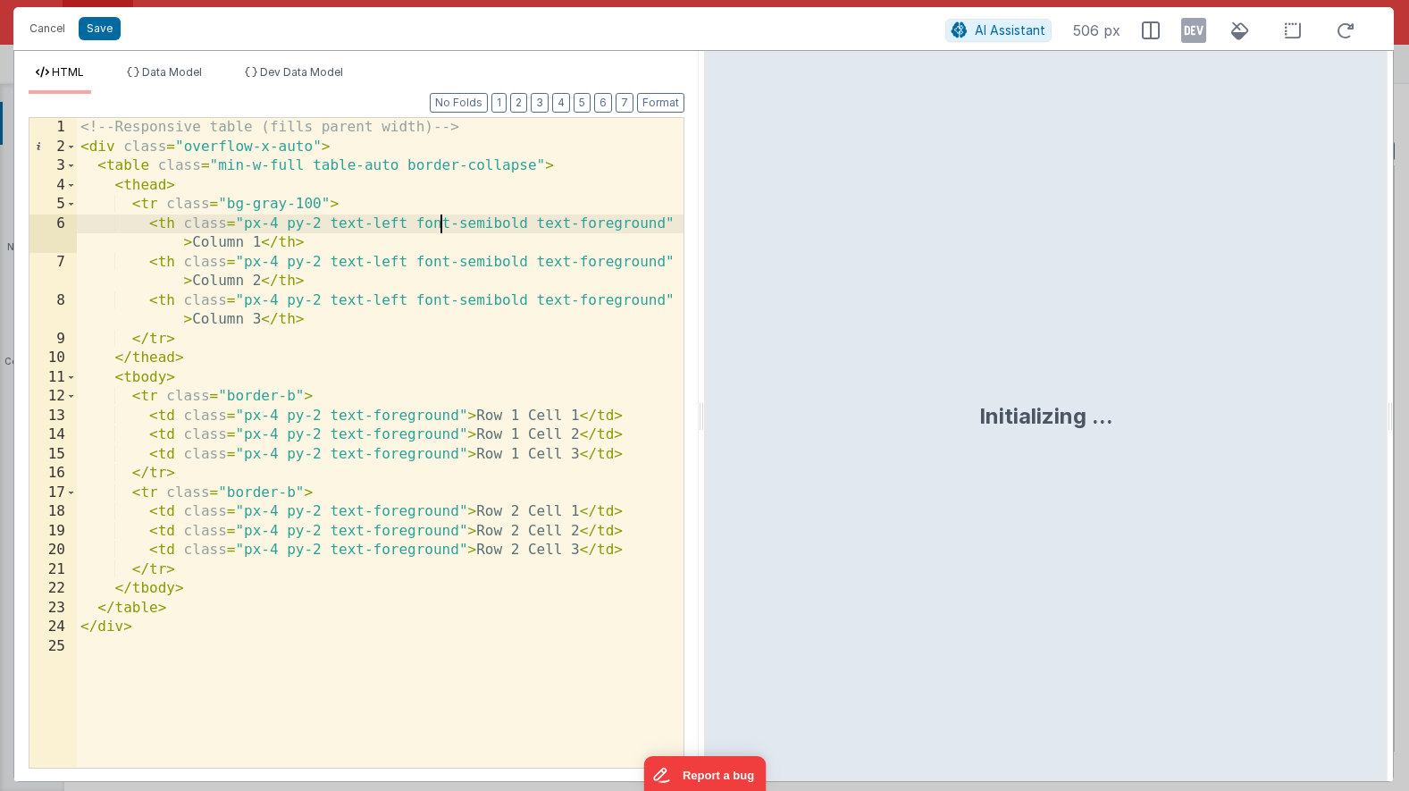
click at [440, 223] on div "<!-- Responsive table (fills parent width) --> < div class = "overflow-x-auto" …" at bounding box center [380, 462] width 607 height 688
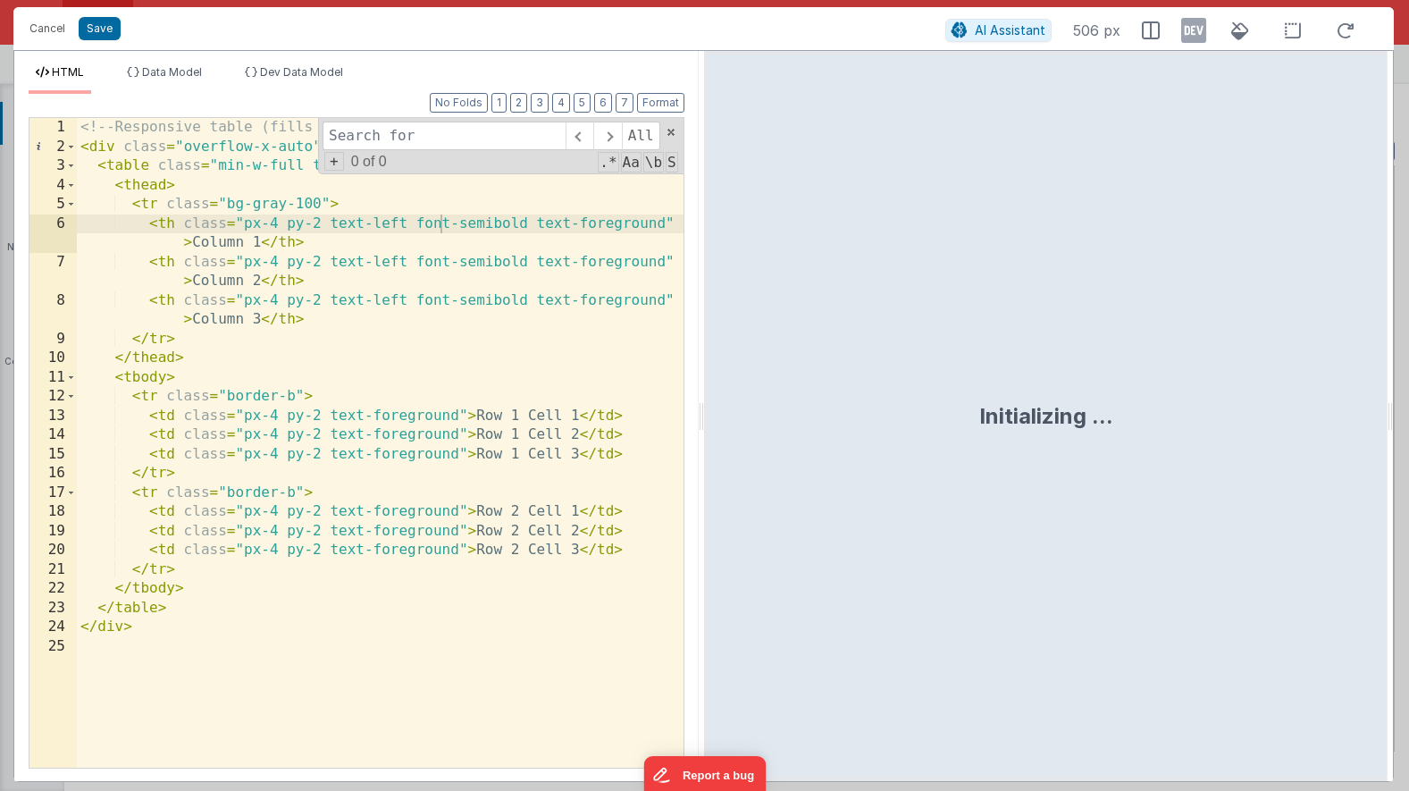
type input "g"
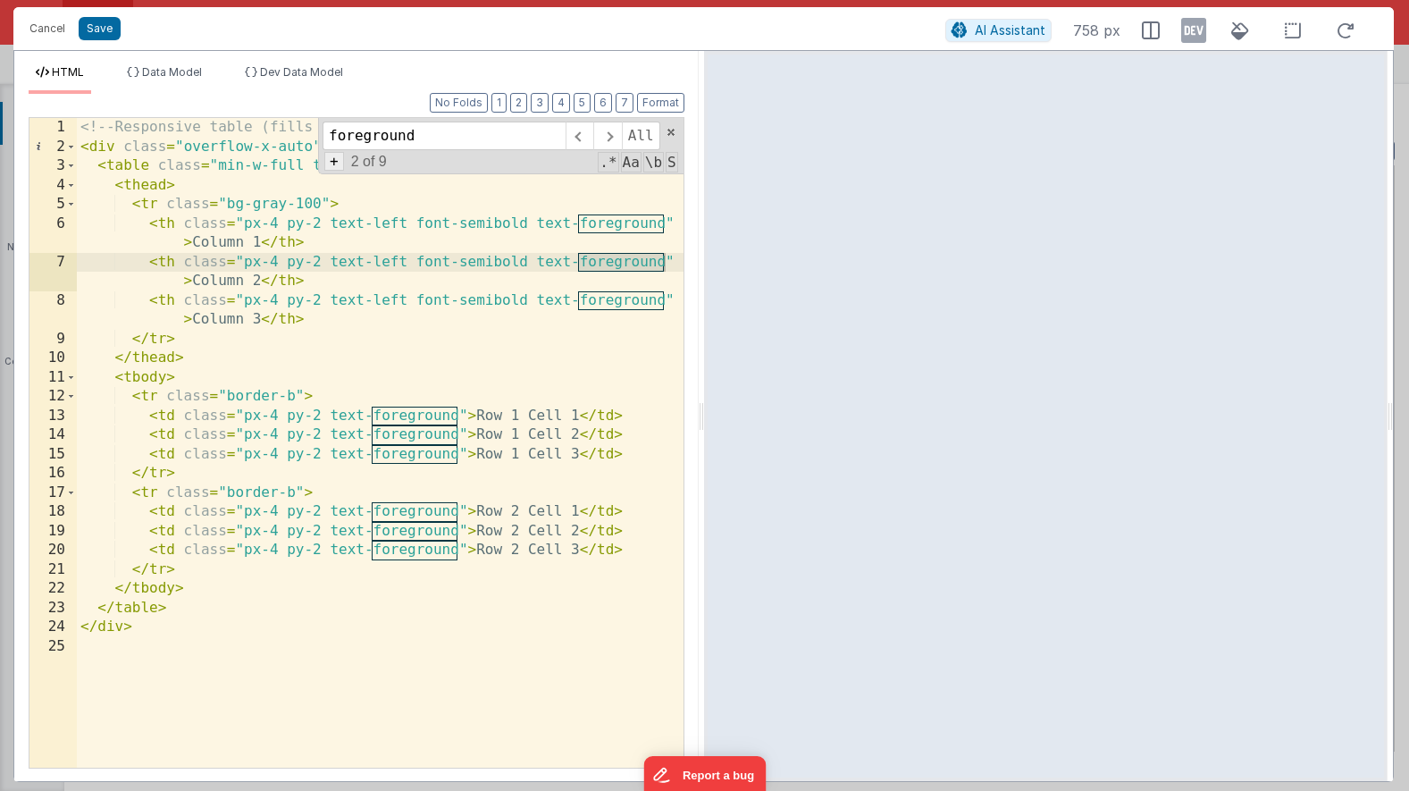
type input "foreground"
click at [332, 162] on span "+" at bounding box center [334, 161] width 20 height 19
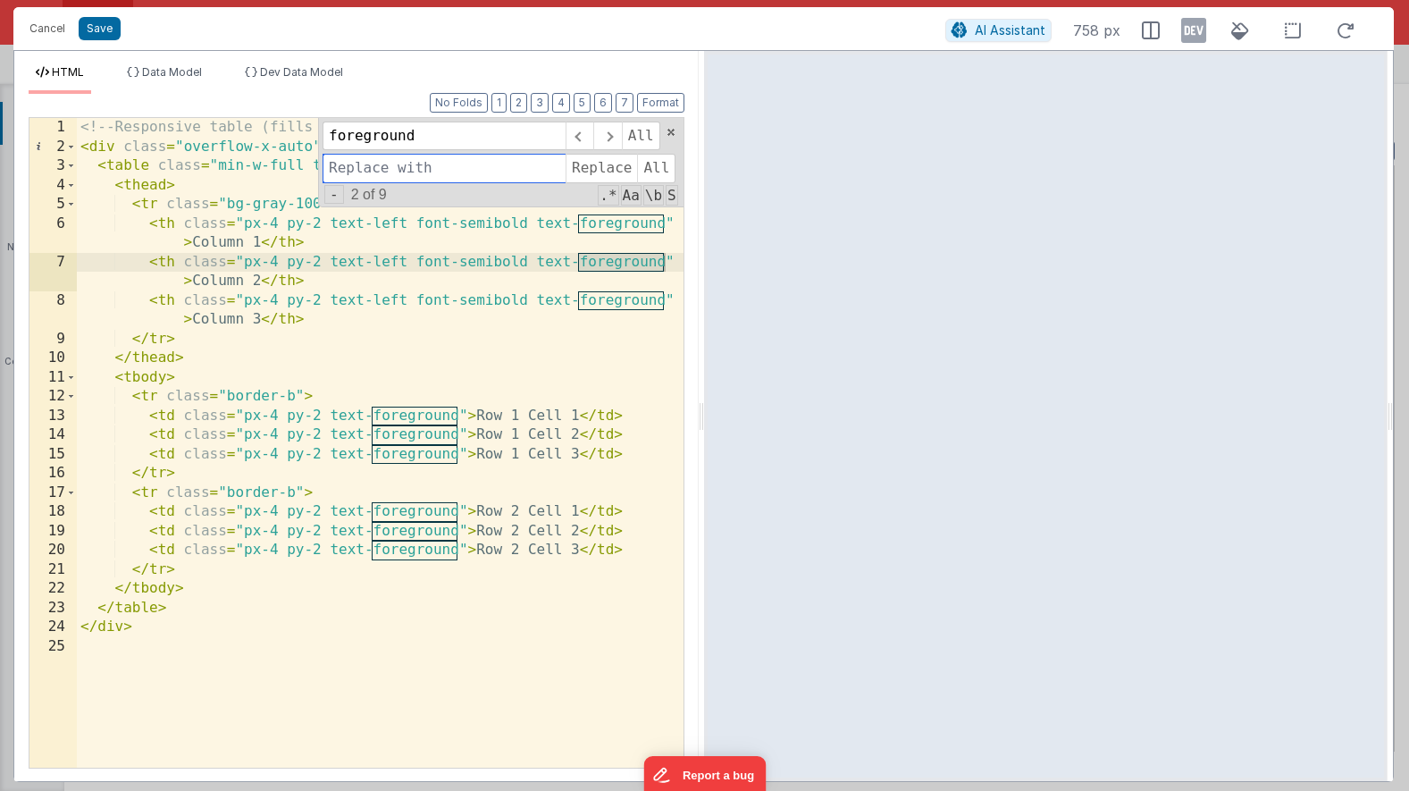
click at [364, 177] on input at bounding box center [444, 168] width 243 height 29
type input "red-500"
click at [648, 164] on span "All" at bounding box center [656, 168] width 38 height 29
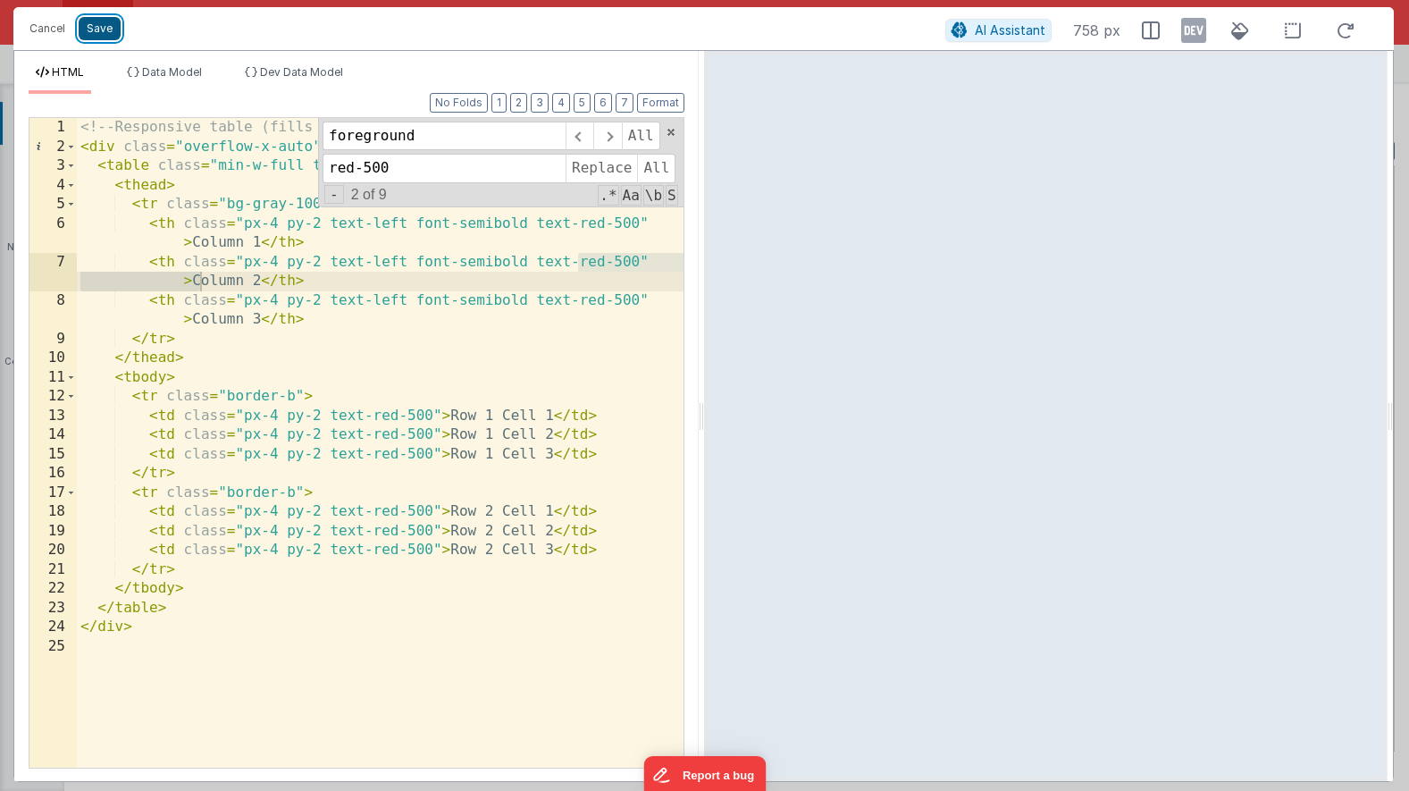
click at [97, 27] on button "Save" at bounding box center [100, 28] width 42 height 23
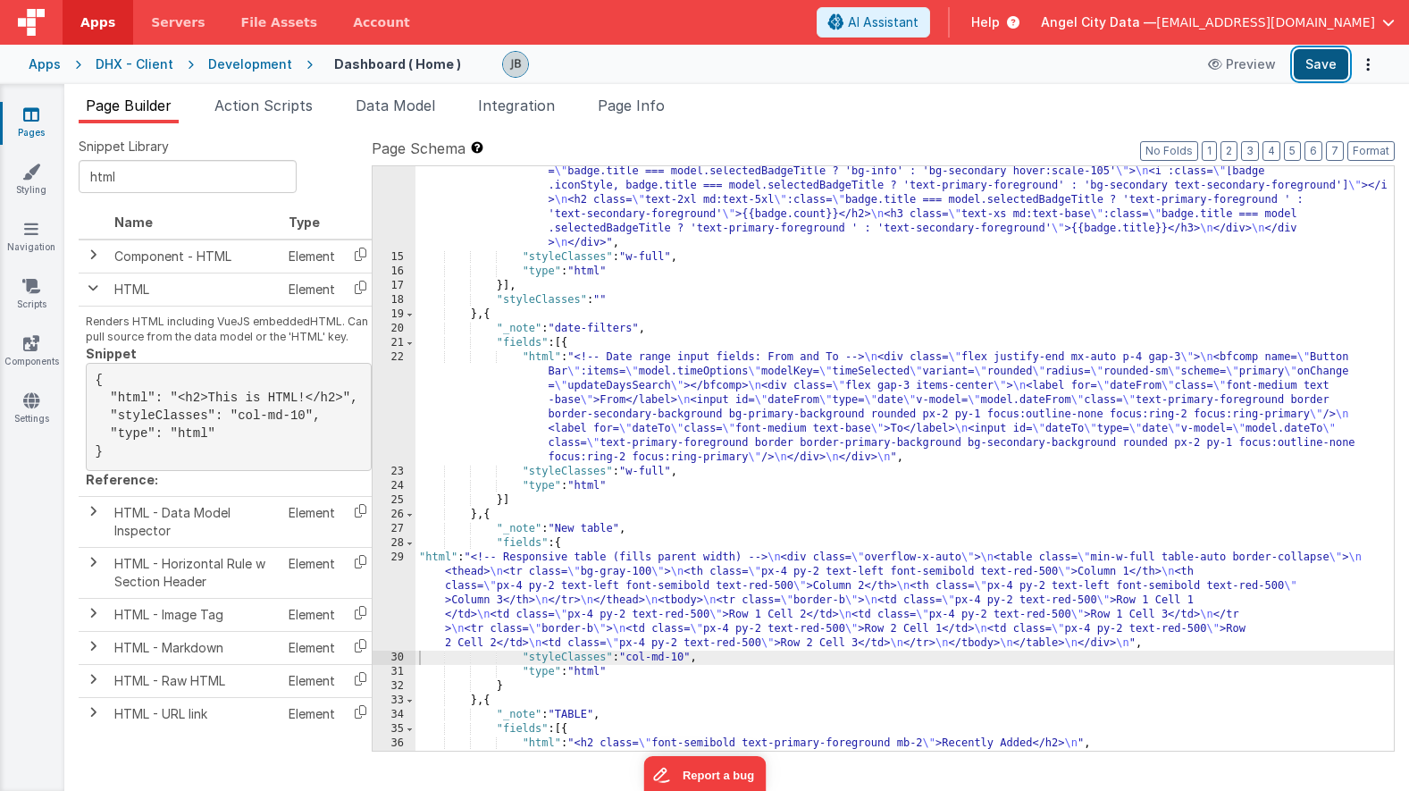
click at [1314, 63] on button "Save" at bounding box center [1321, 64] width 55 height 30
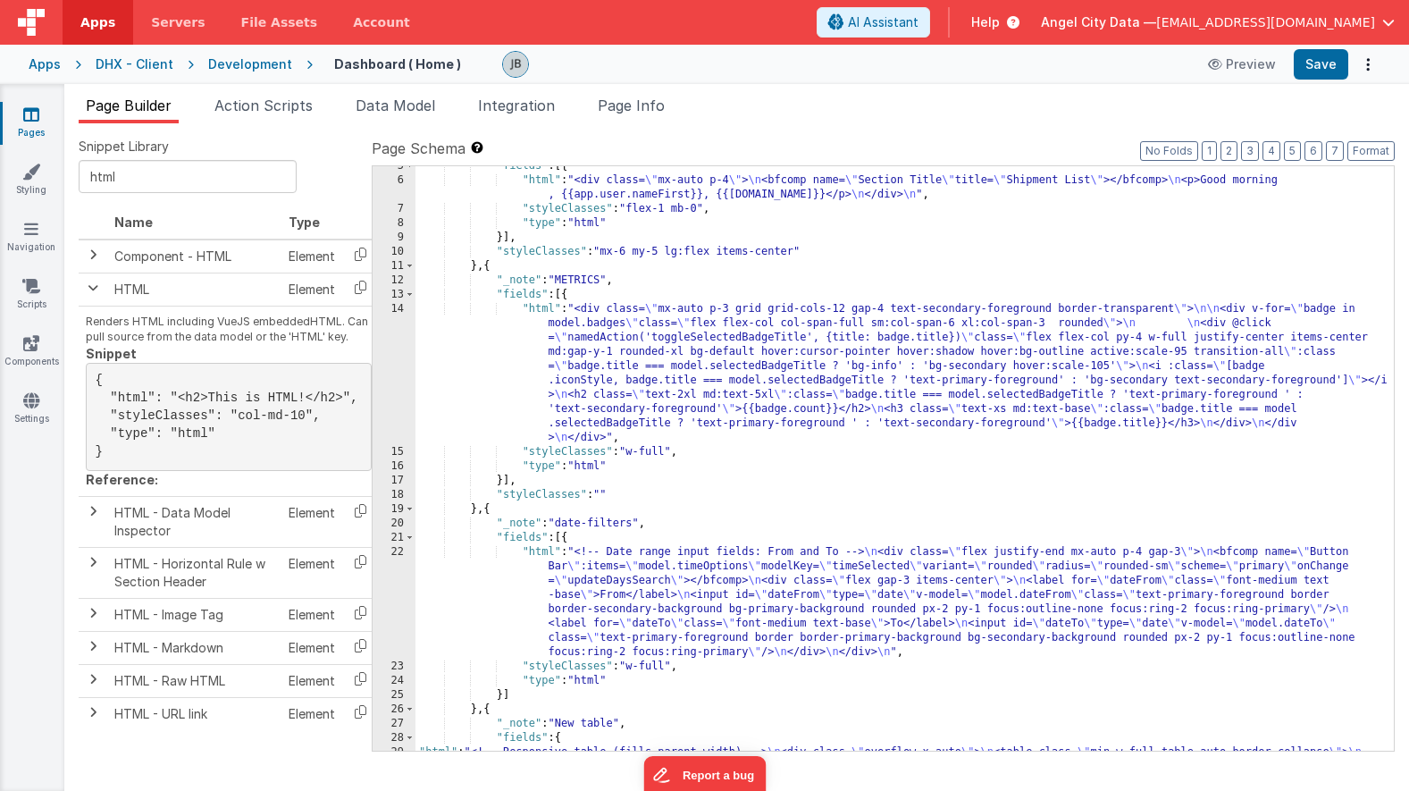
scroll to position [0, 0]
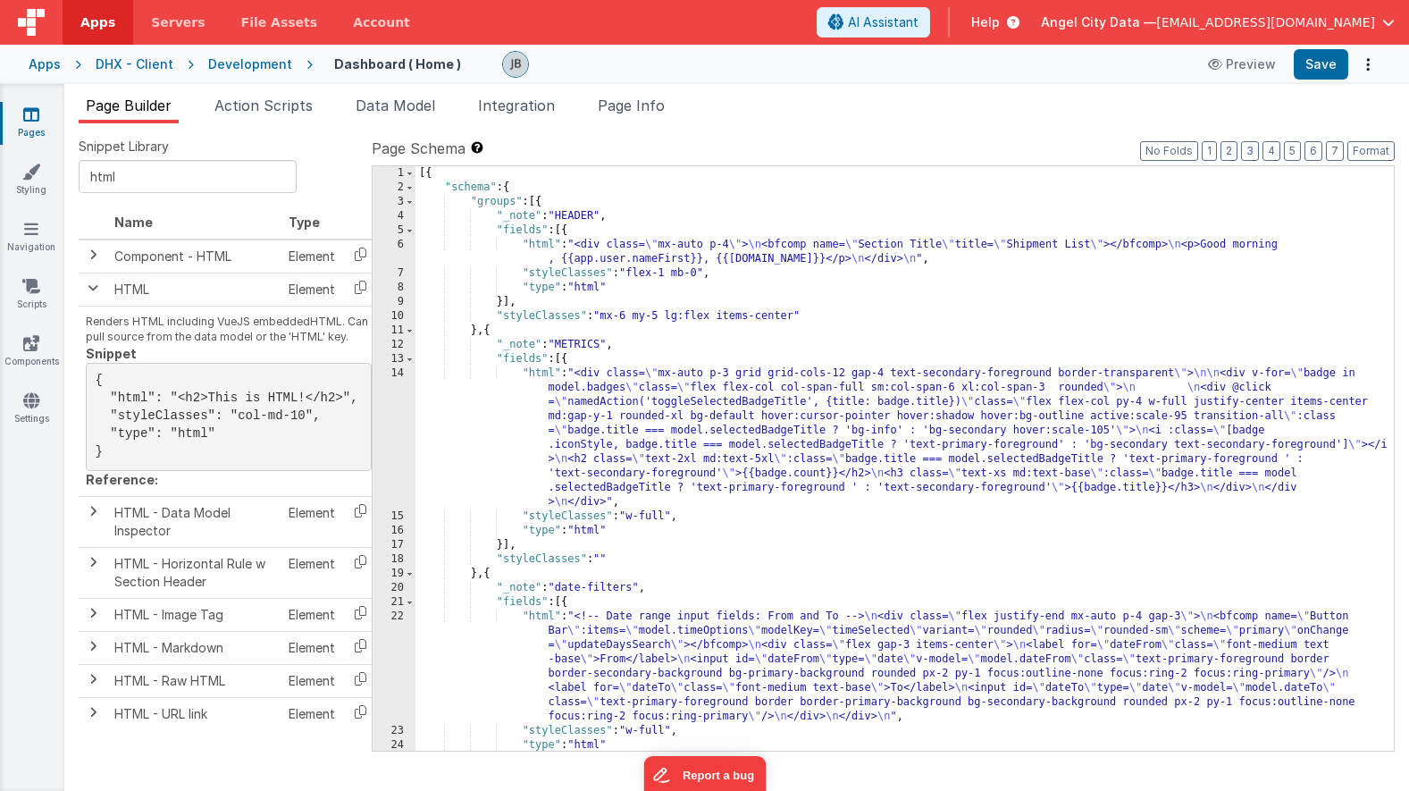
click at [499, 203] on div "[{ "schema" : { "groups" : [{ "_note" : "HEADER" , "fields" : [{ "html" : "<div…" at bounding box center [904, 472] width 978 height 613
click at [412, 202] on span at bounding box center [410, 202] width 10 height 14
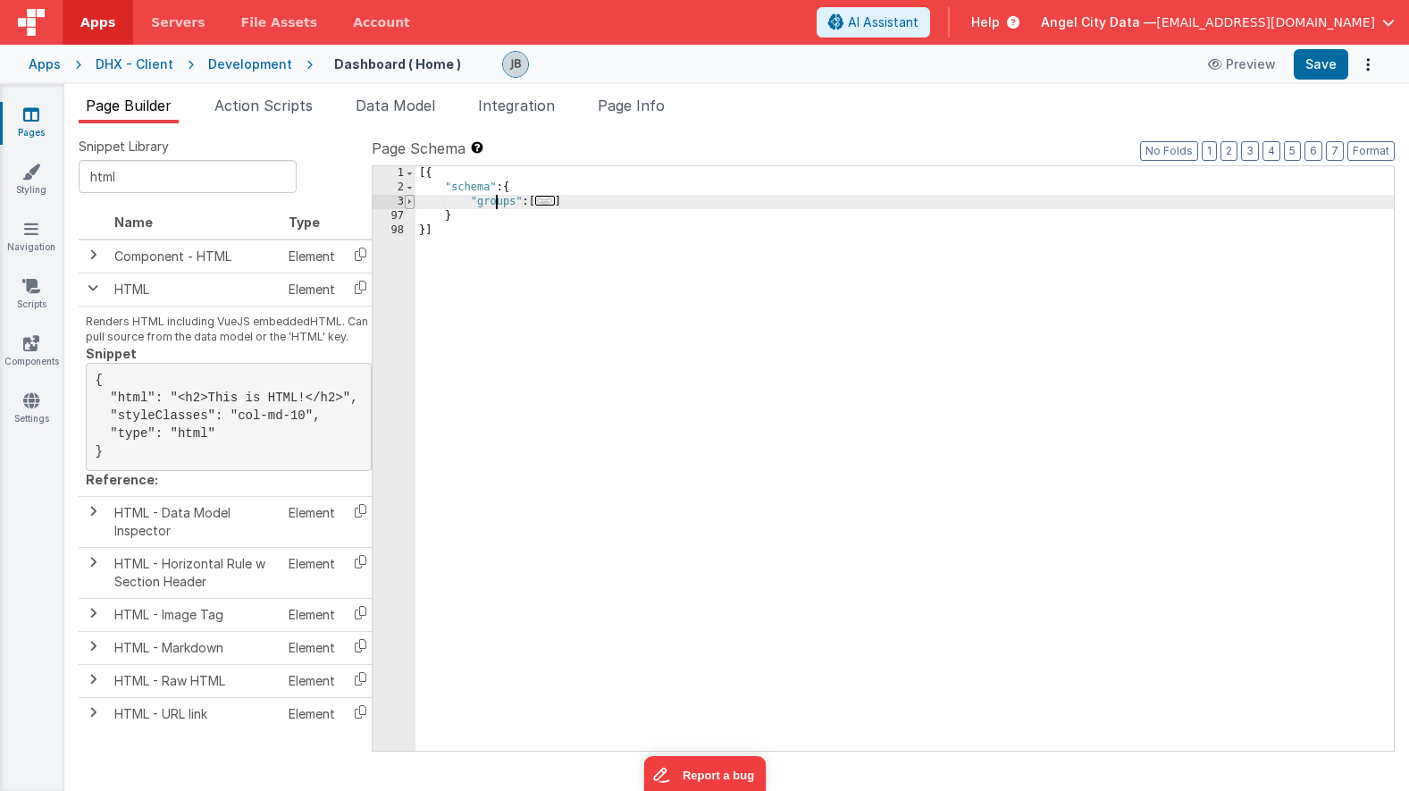
click at [412, 202] on span at bounding box center [410, 202] width 10 height 14
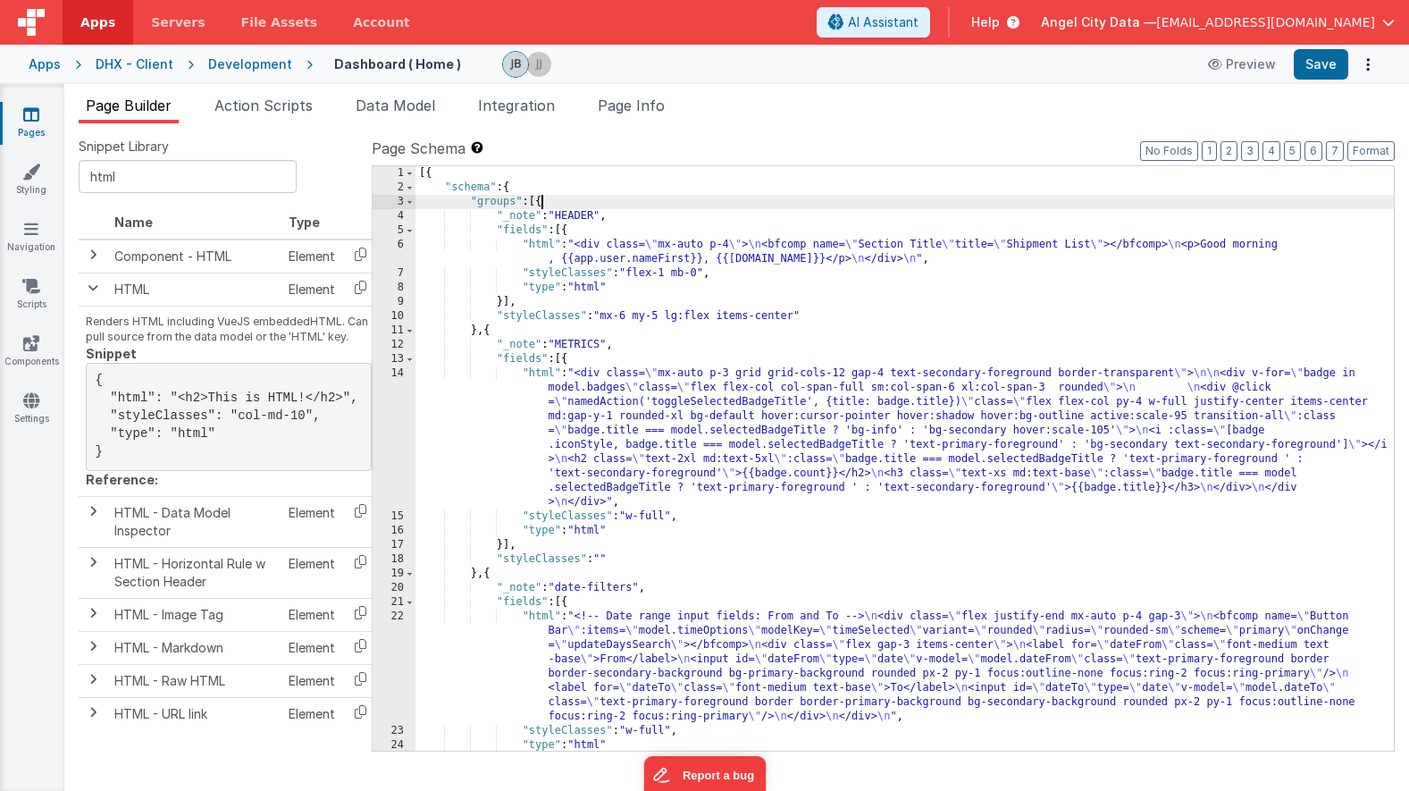
click at [540, 199] on div "[{ "schema" : { "groups" : [{ "_note" : "HEADER" , "fields" : [{ "html" : "<div…" at bounding box center [904, 472] width 978 height 613
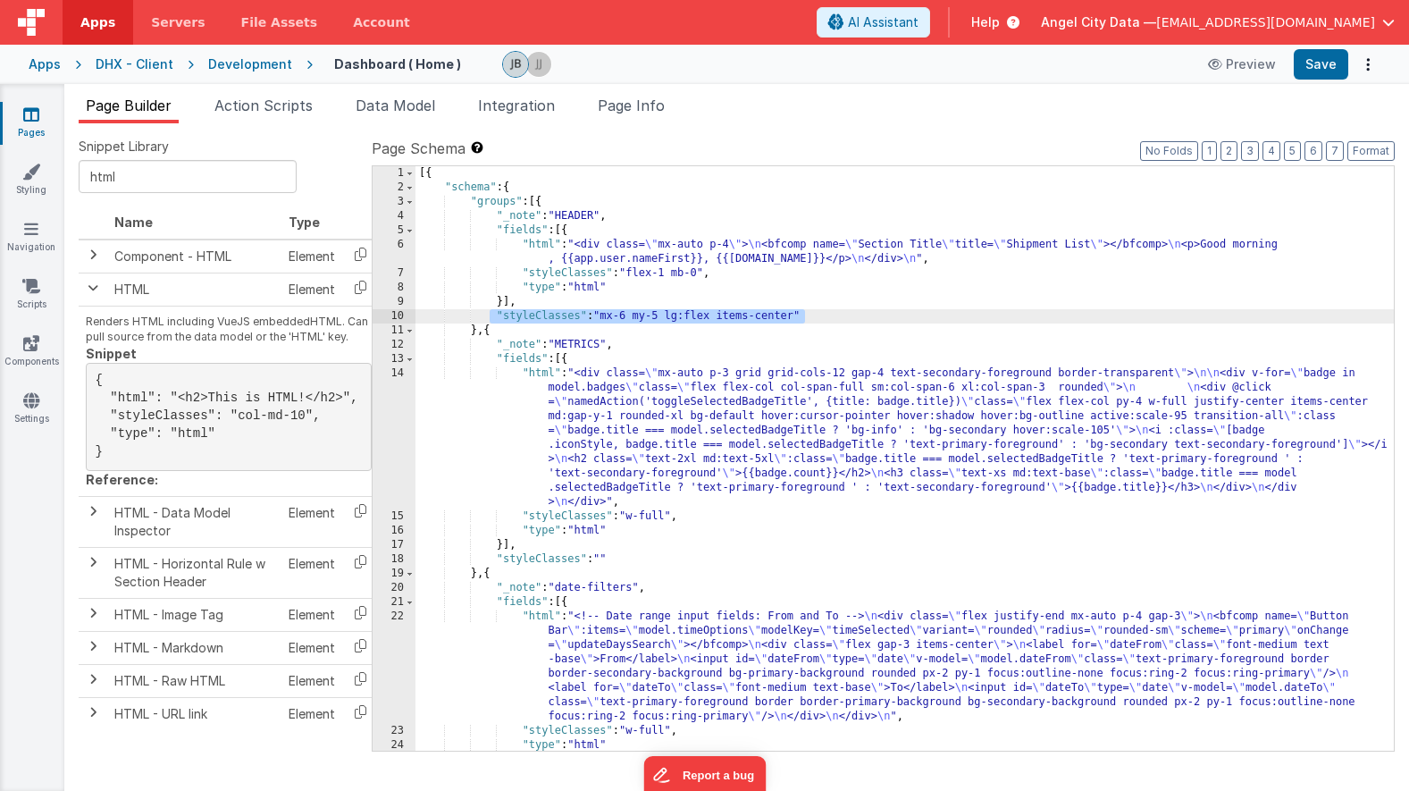
drag, startPoint x: 492, startPoint y: 322, endPoint x: 838, endPoint y: 311, distance: 346.0
click at [838, 311] on div "[{ "schema" : { "groups" : [{ "_note" : "HEADER" , "fields" : [{ "html" : "<div…" at bounding box center [904, 472] width 978 height 613
click at [506, 594] on div "[{ "schema" : { "groups" : [{ "_note" : "HEADER" , "fields" : [{ "html" : "<div…" at bounding box center [904, 472] width 978 height 613
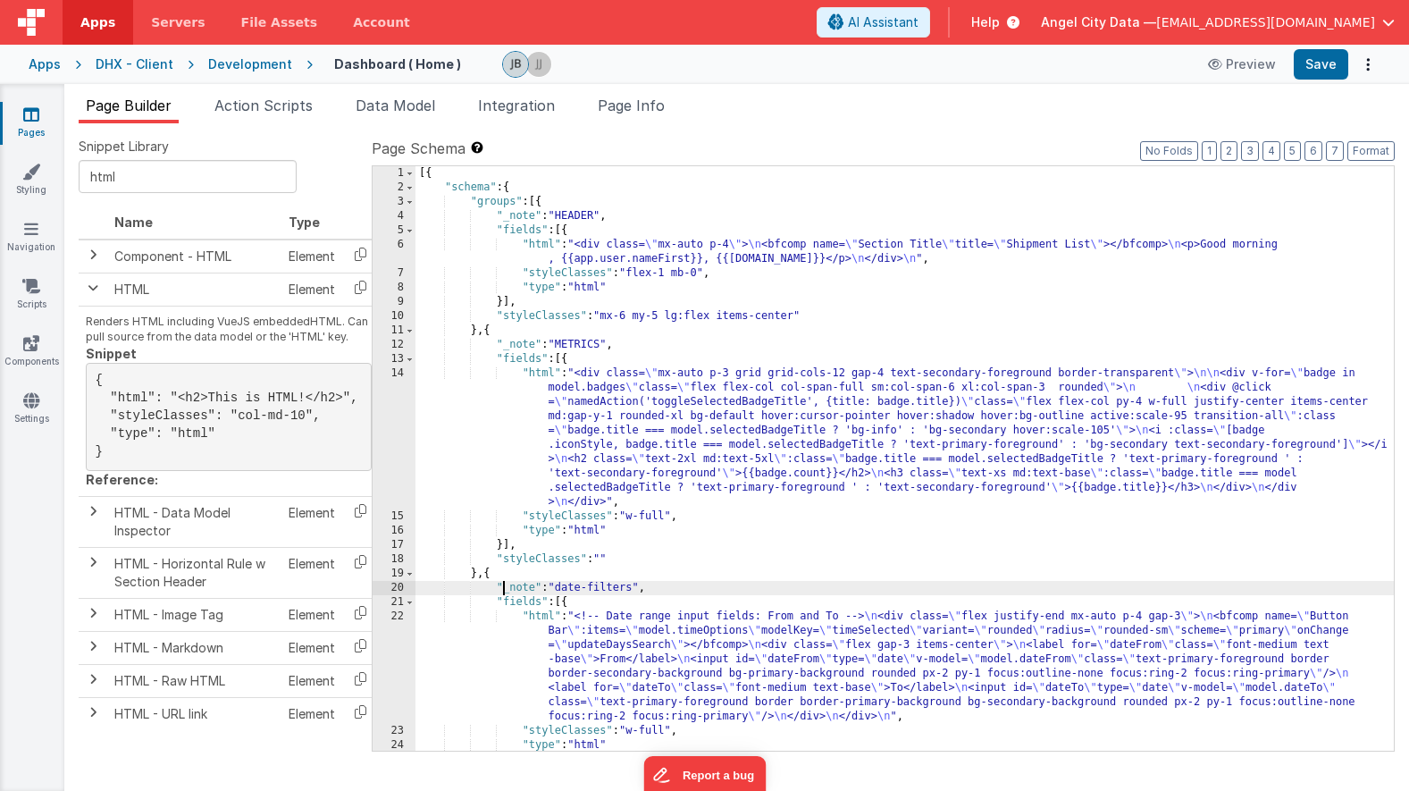
click at [509, 603] on div "[{ "schema" : { "groups" : [{ "_note" : "HEADER" , "fields" : [{ "html" : "<div…" at bounding box center [904, 472] width 978 height 613
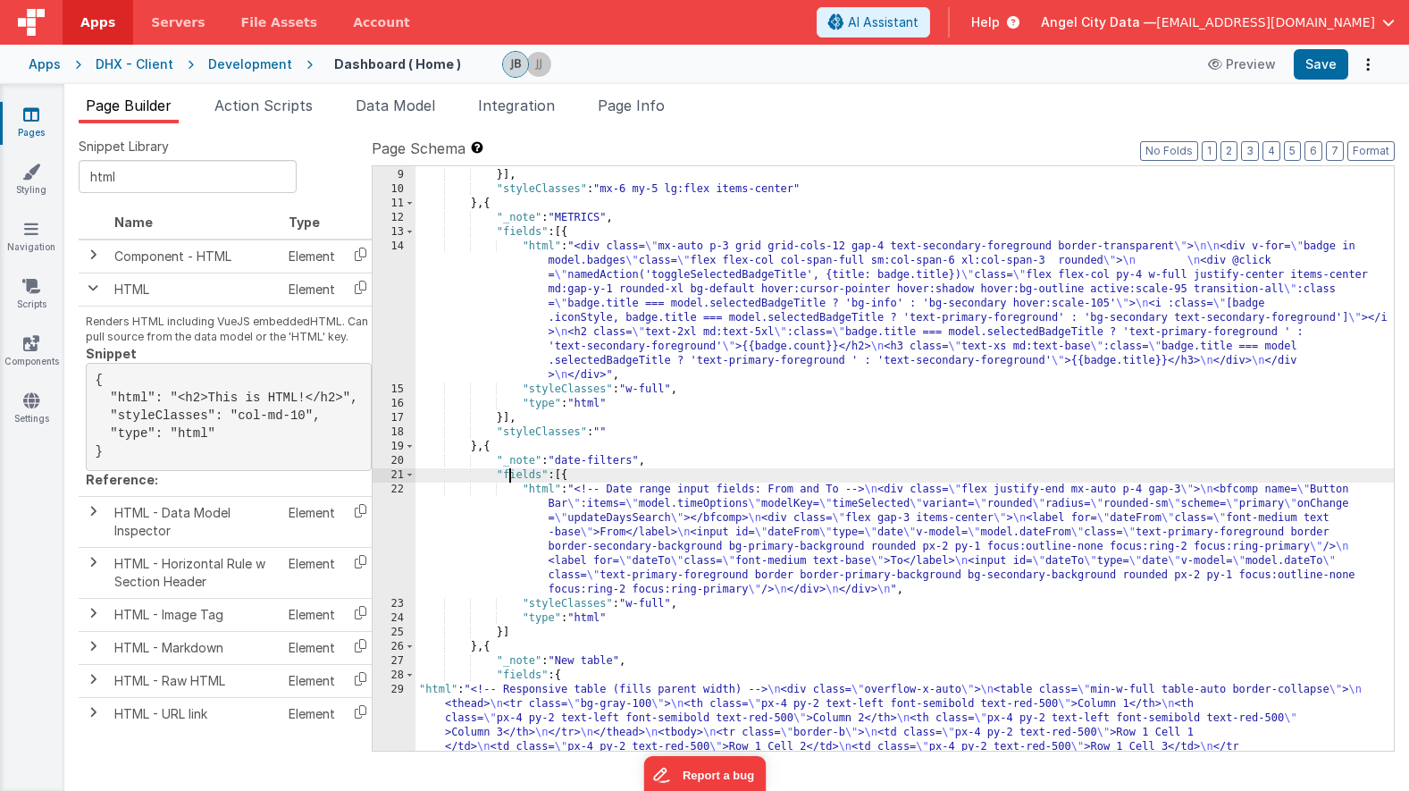
scroll to position [129, 0]
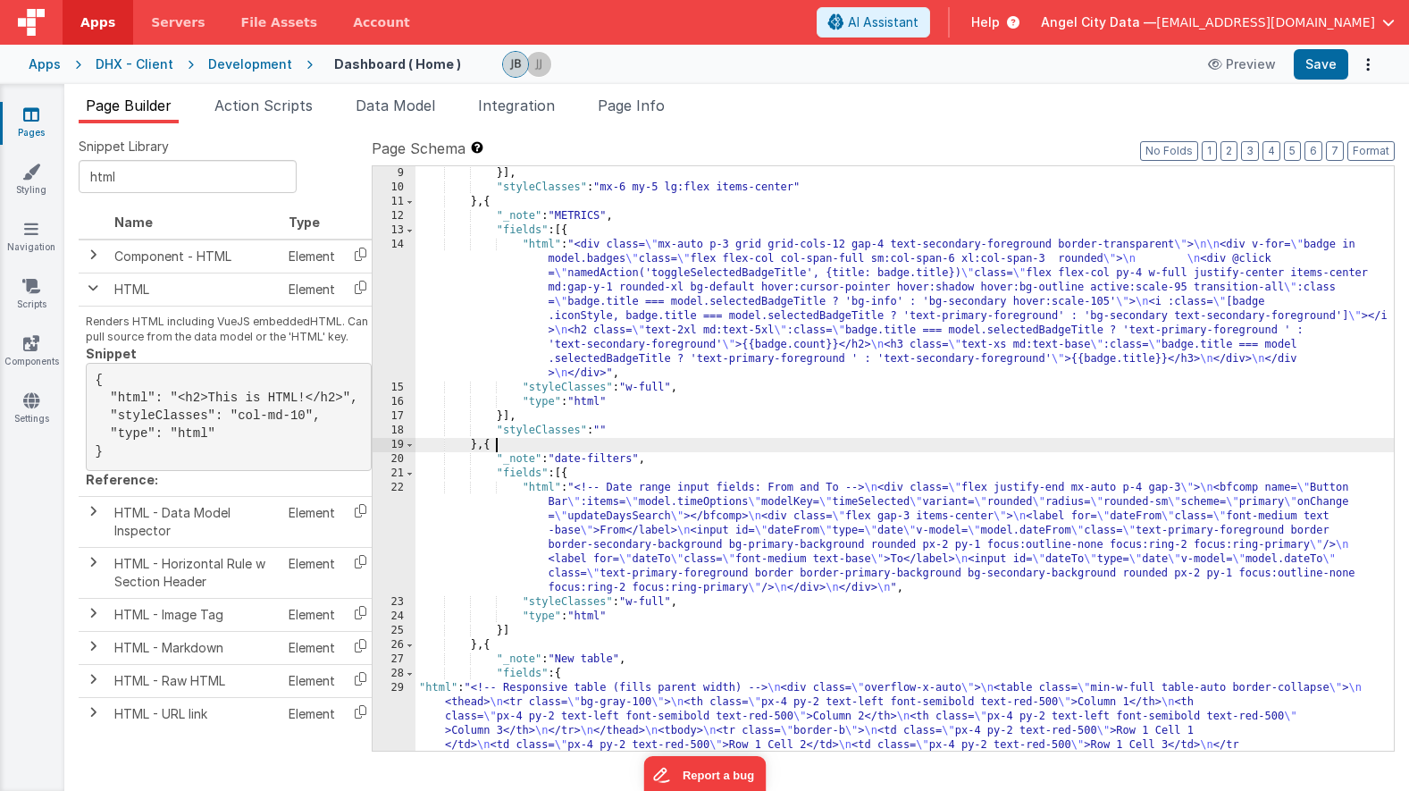
click at [669, 449] on div "}] , "styleClasses" : "mx-6 my-5 lg:flex items-center" } , { "_note" : "METRICS…" at bounding box center [904, 515] width 978 height 699
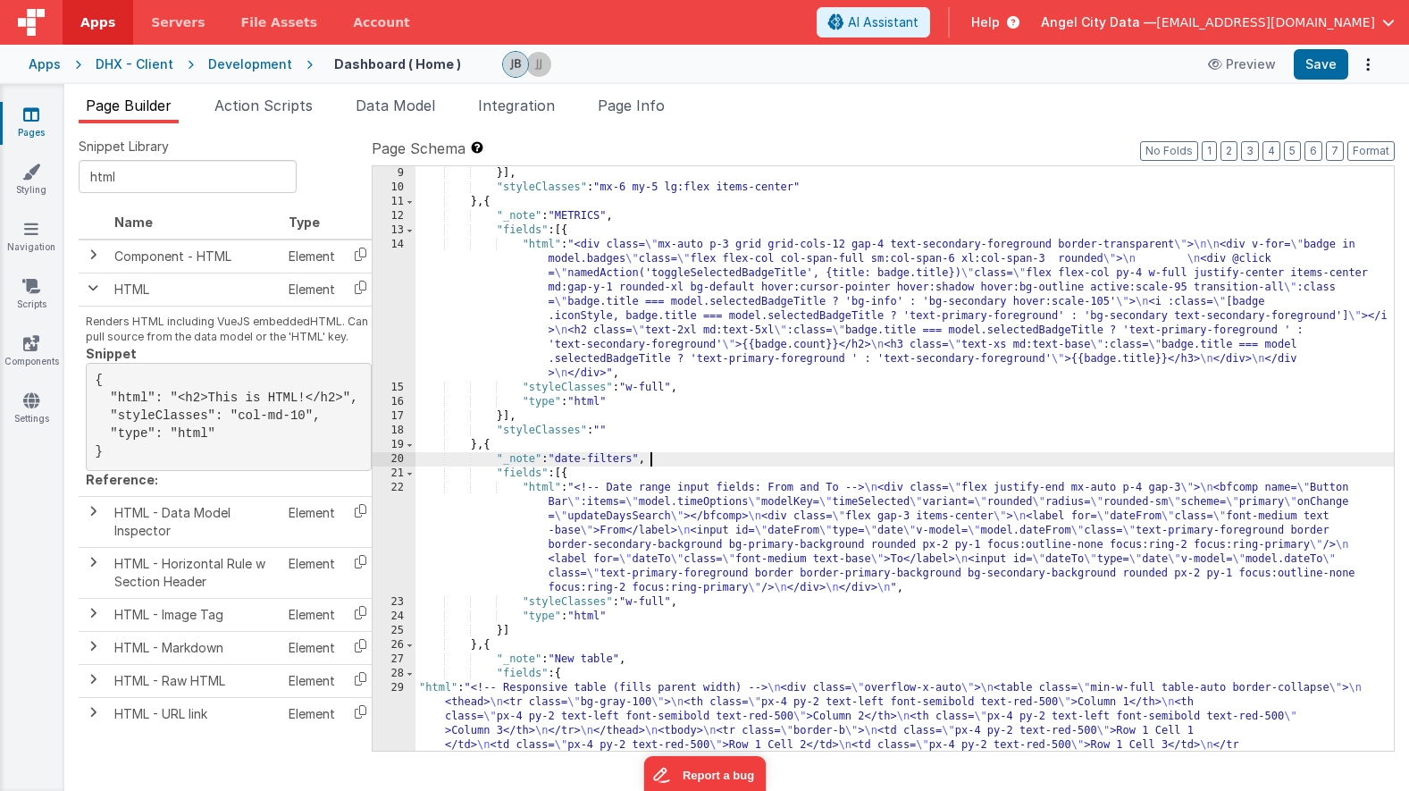
click at [669, 457] on div "}] , "styleClasses" : "mx-6 my-5 lg:flex items-center" } , { "_note" : "METRICS…" at bounding box center [904, 515] width 978 height 699
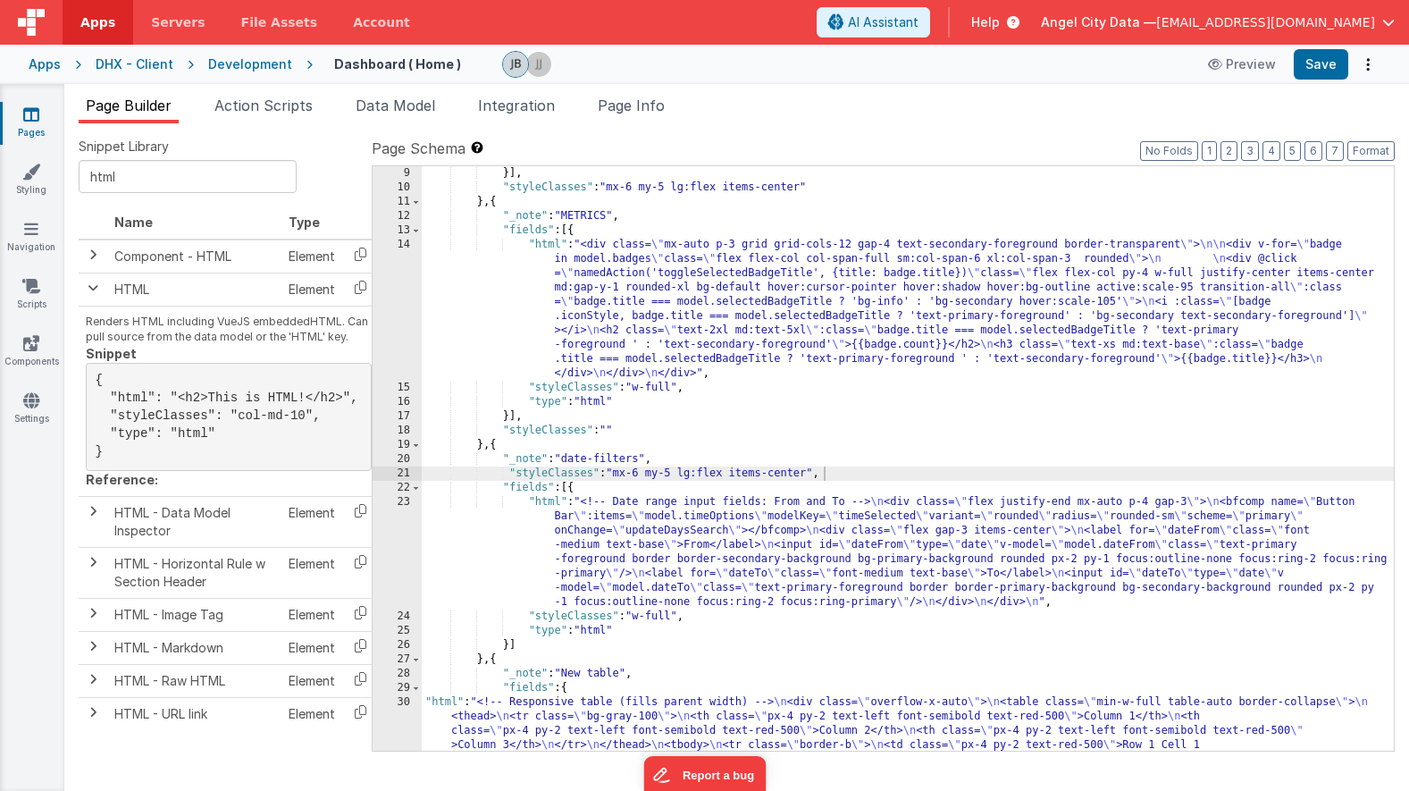
click at [1335, 48] on div "Apps DHX - Client Development Dashboard ( Home ) Preview Save" at bounding box center [704, 64] width 1409 height 39
click at [1331, 57] on button "Save" at bounding box center [1321, 64] width 55 height 30
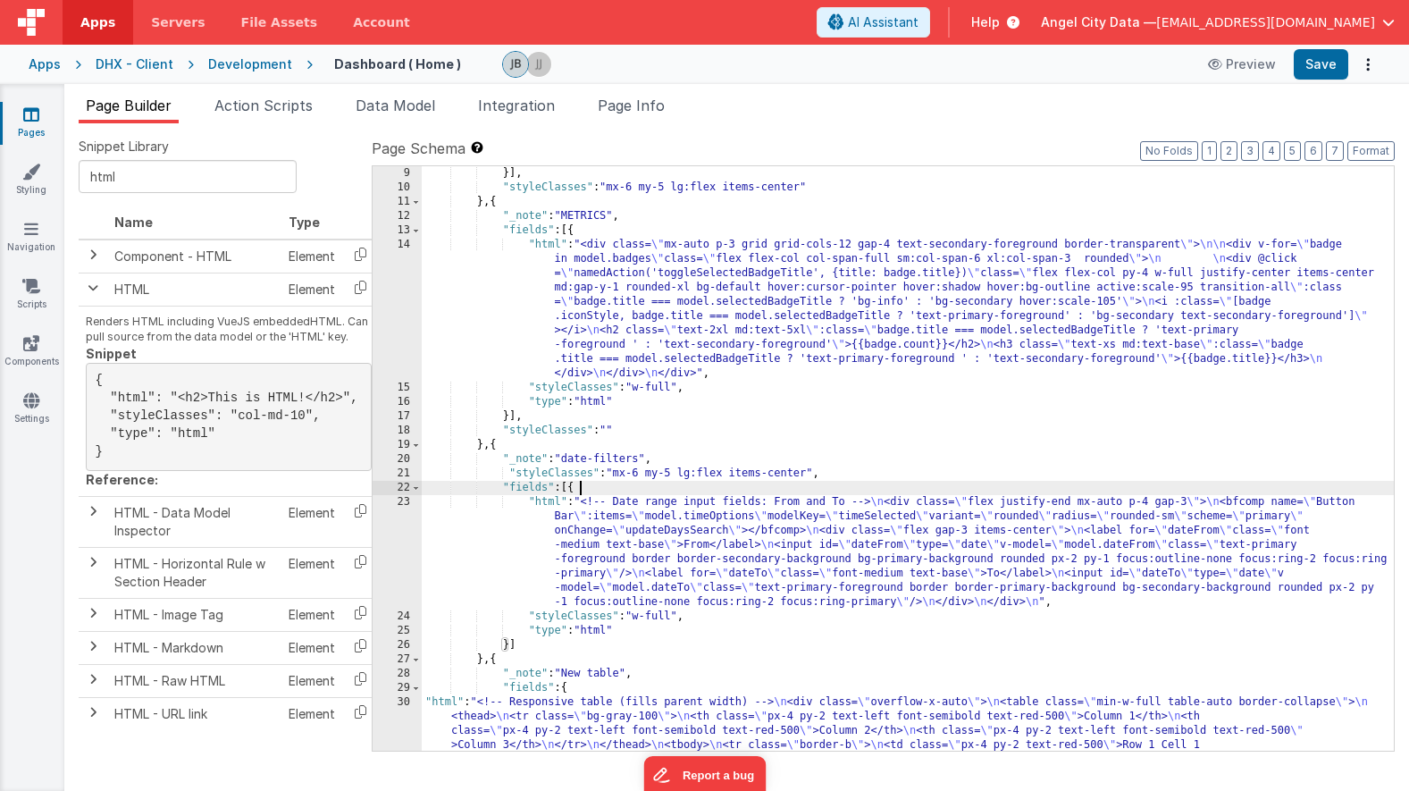
click at [755, 485] on div "}] , "styleClasses" : "mx-6 my-5 lg:flex items-center" } , { "_note" : "METRICS…" at bounding box center [908, 515] width 972 height 699
click at [730, 474] on div "}] , "styleClasses" : "mx-6 my-5 lg:flex items-center" } , { "_note" : "METRICS…" at bounding box center [908, 515] width 972 height 699
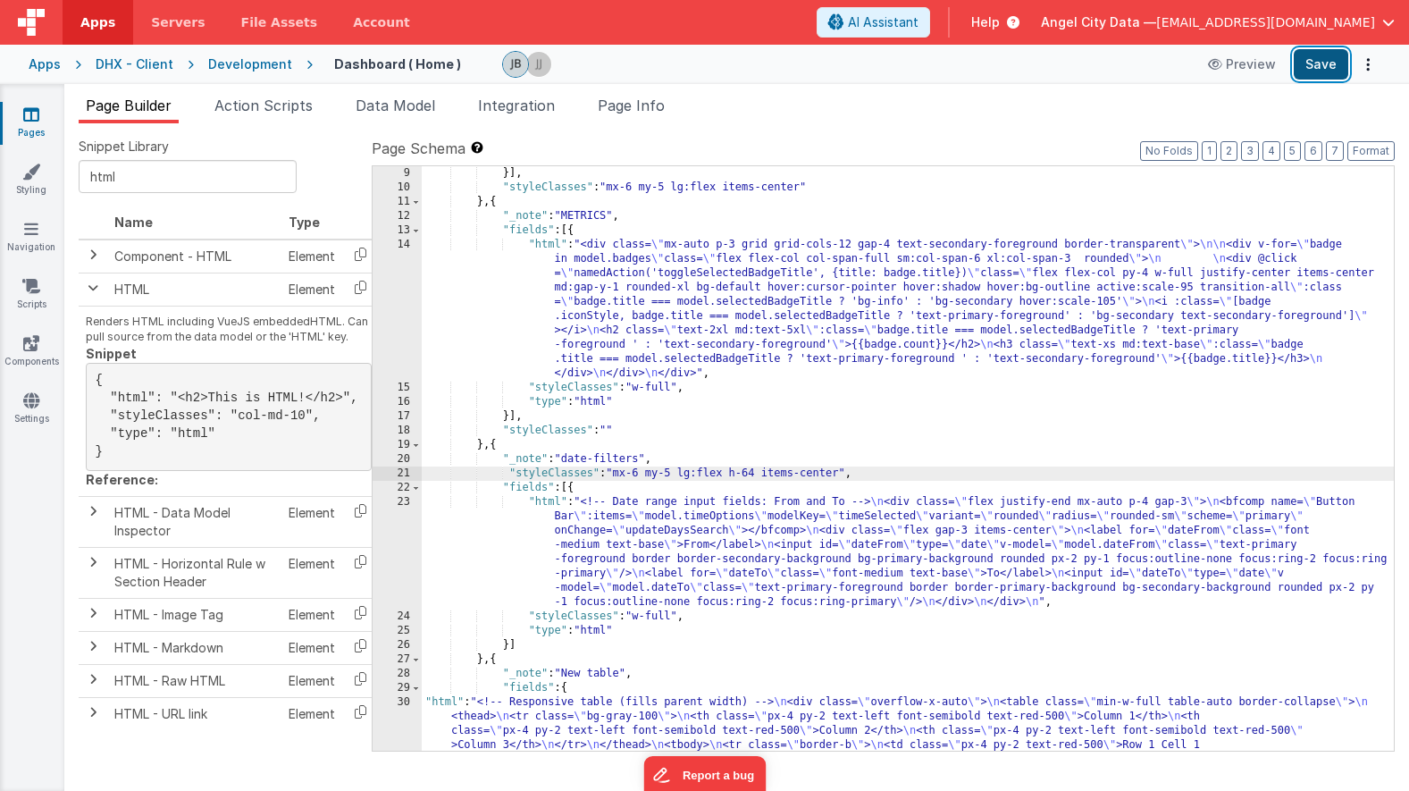
click at [1318, 60] on button "Save" at bounding box center [1321, 64] width 55 height 30
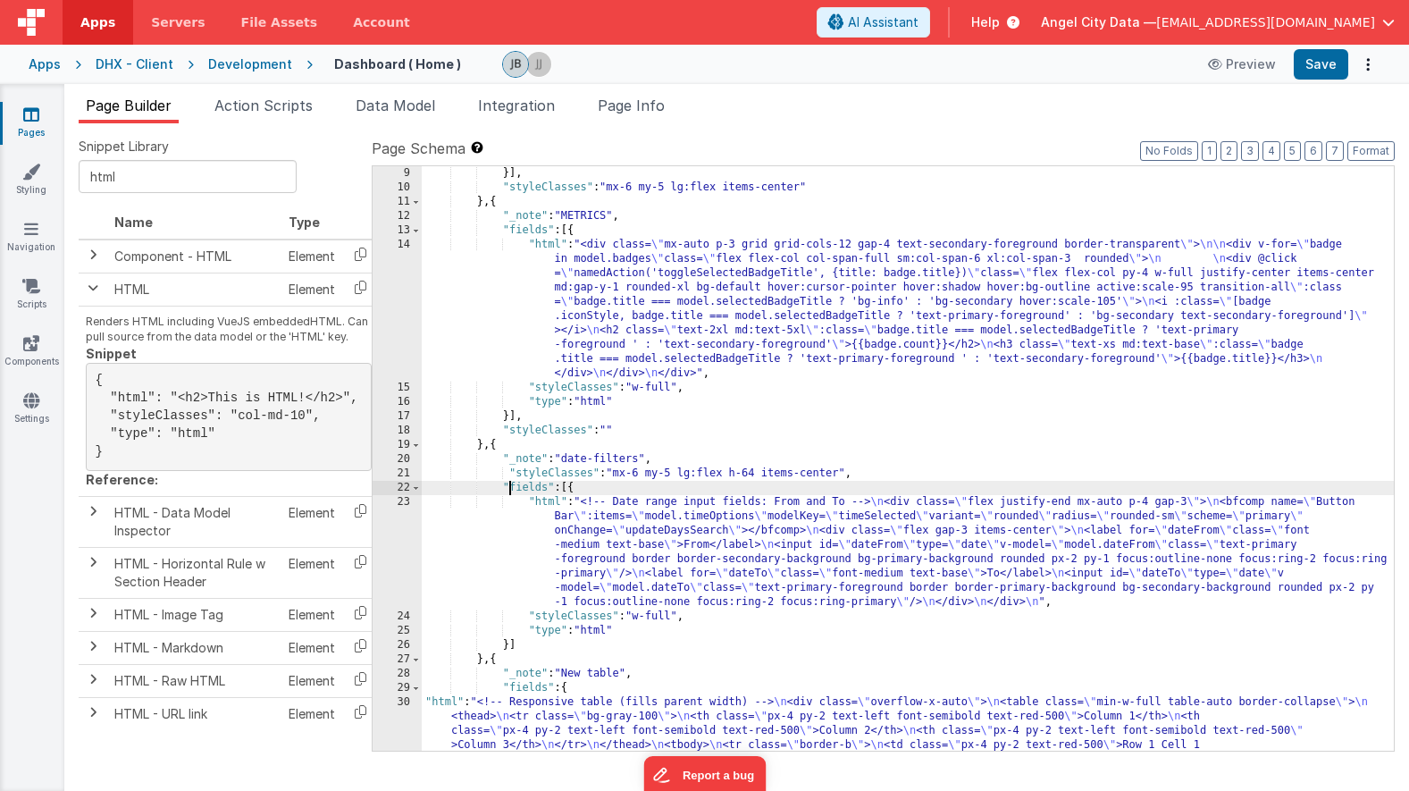
click at [512, 484] on div "}] , "styleClasses" : "mx-6 my-5 lg:flex items-center" } , { "_note" : "METRICS…" at bounding box center [908, 515] width 972 height 699
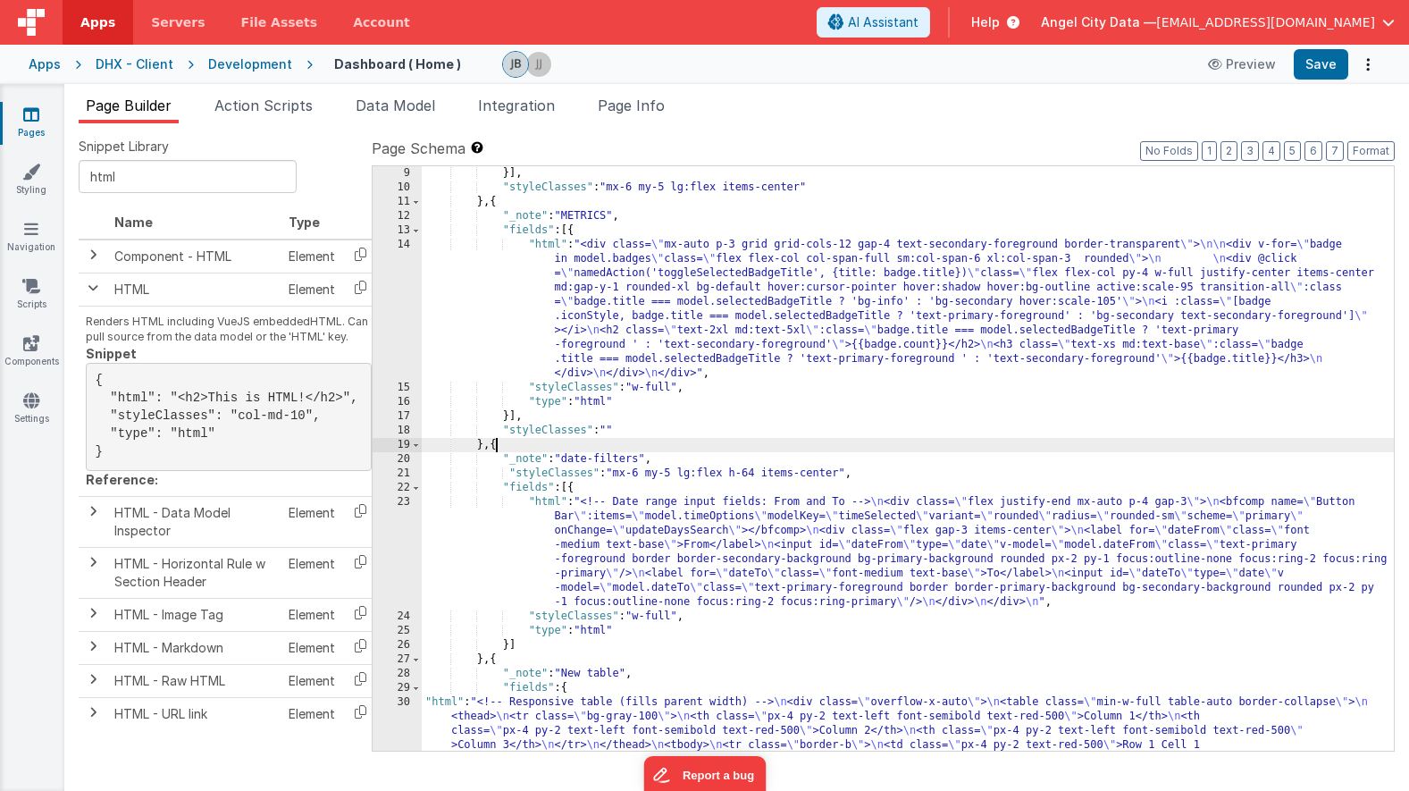
click at [497, 449] on div "}] , "styleClasses" : "mx-6 my-5 lg:flex items-center" } , { "_note" : "METRICS…" at bounding box center [908, 515] width 972 height 699
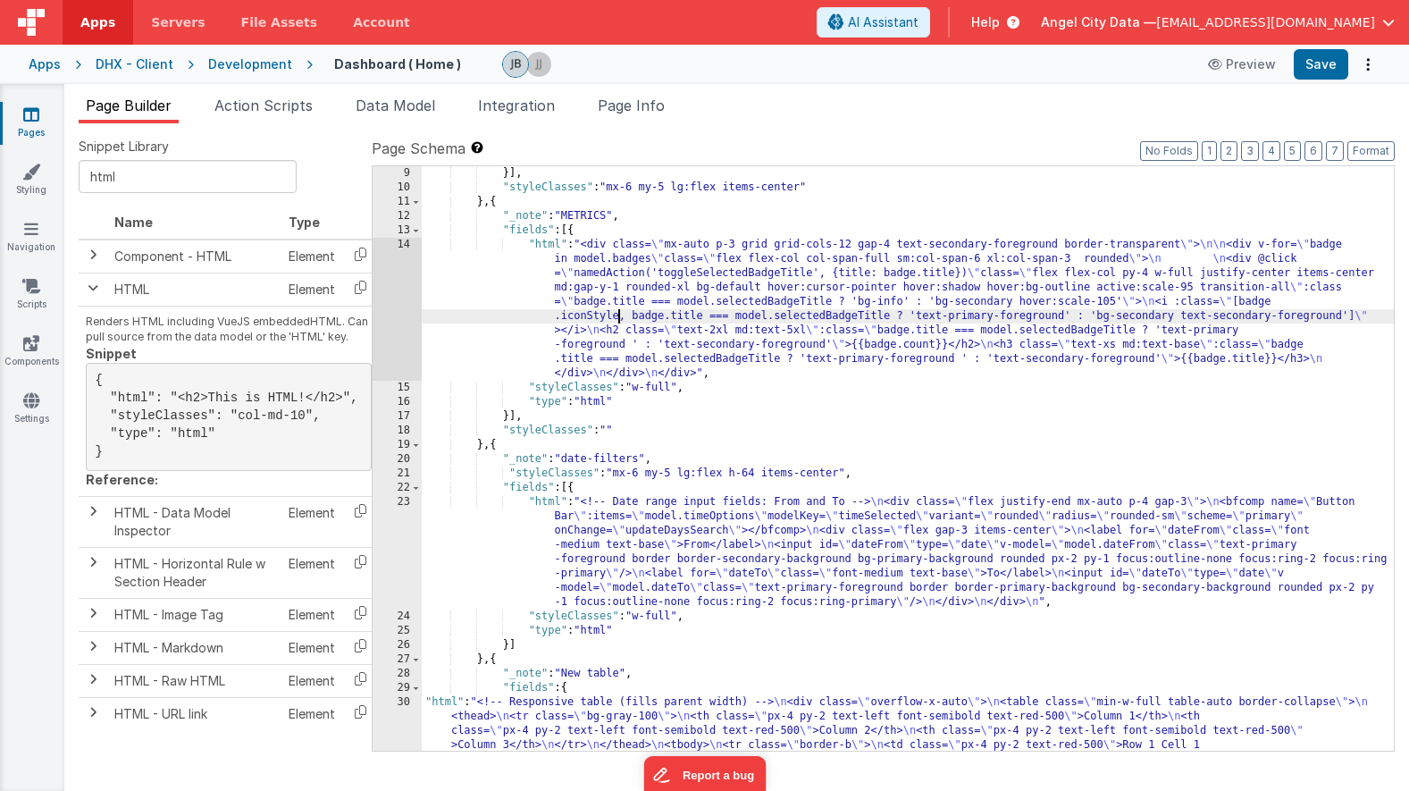
click at [620, 309] on div "}] , "styleClasses" : "mx-6 my-5 lg:flex items-center" } , { "_note" : "METRICS…" at bounding box center [908, 515] width 972 height 699
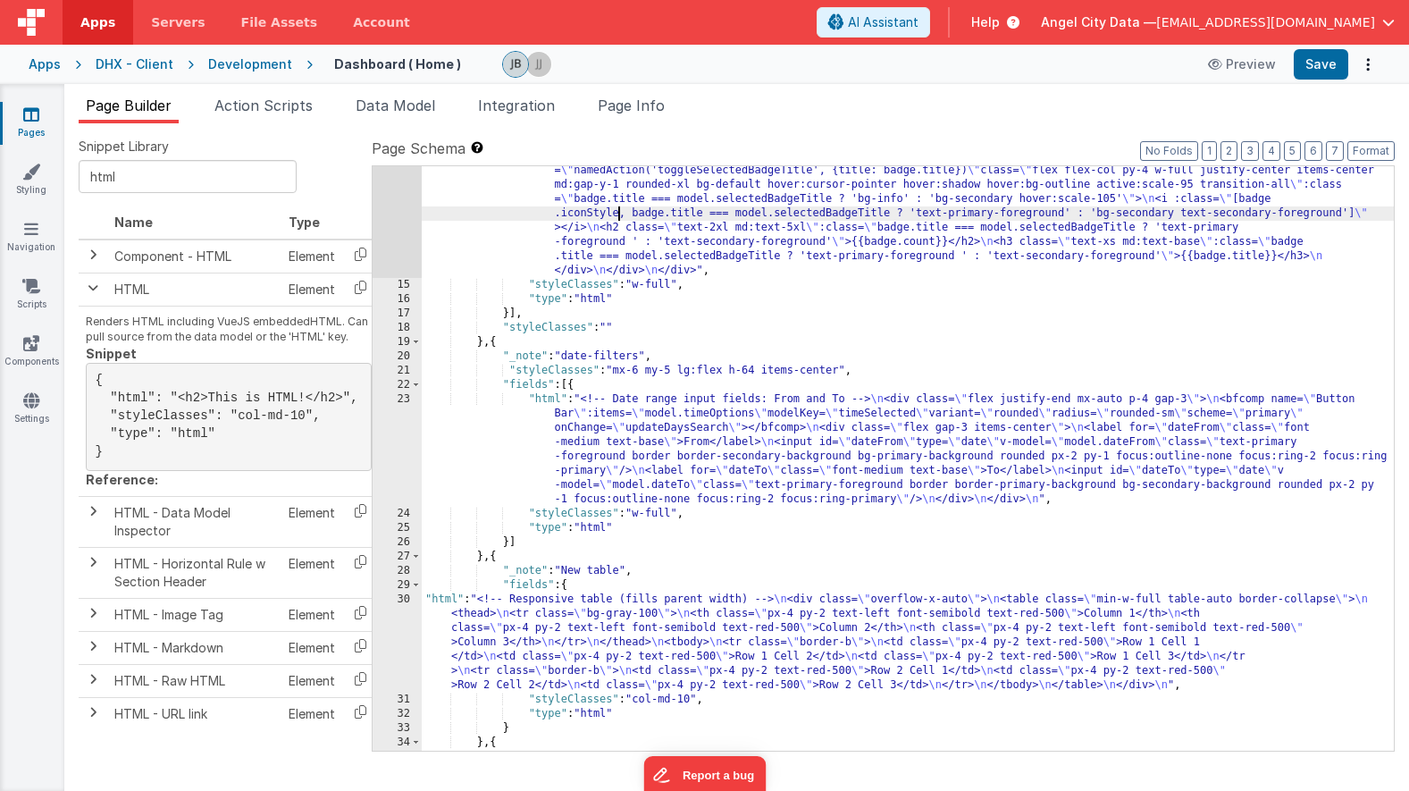
scroll to position [266, 0]
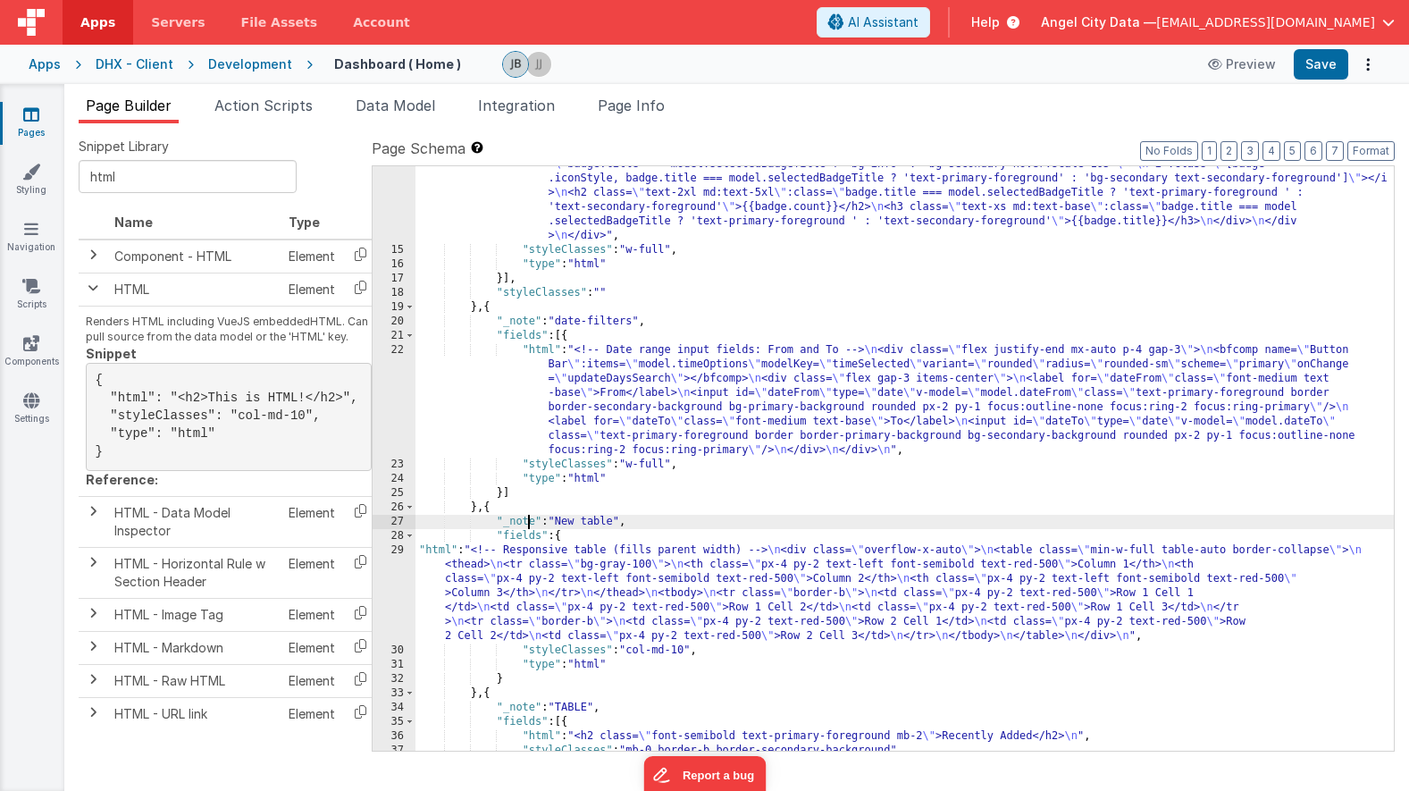
click at [525, 524] on div ""html" : "<div class= \" mx-auto p-3 grid grid-cols-12 gap-4 text-secondary-for…" at bounding box center [904, 471] width 978 height 742
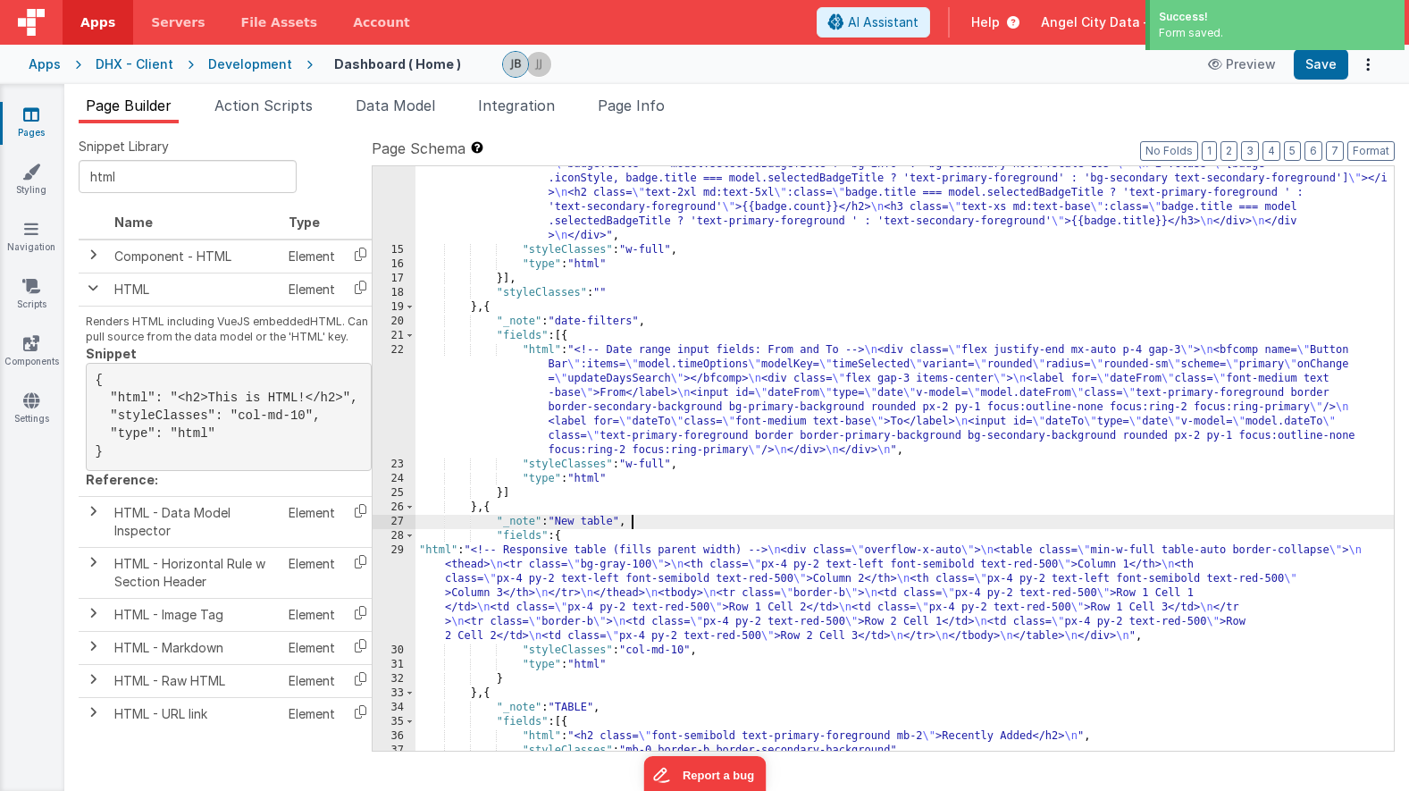
click at [634, 519] on div ""html" : "<div class= \" mx-auto p-3 grid grid-cols-12 gap-4 text-secondary-for…" at bounding box center [904, 471] width 978 height 742
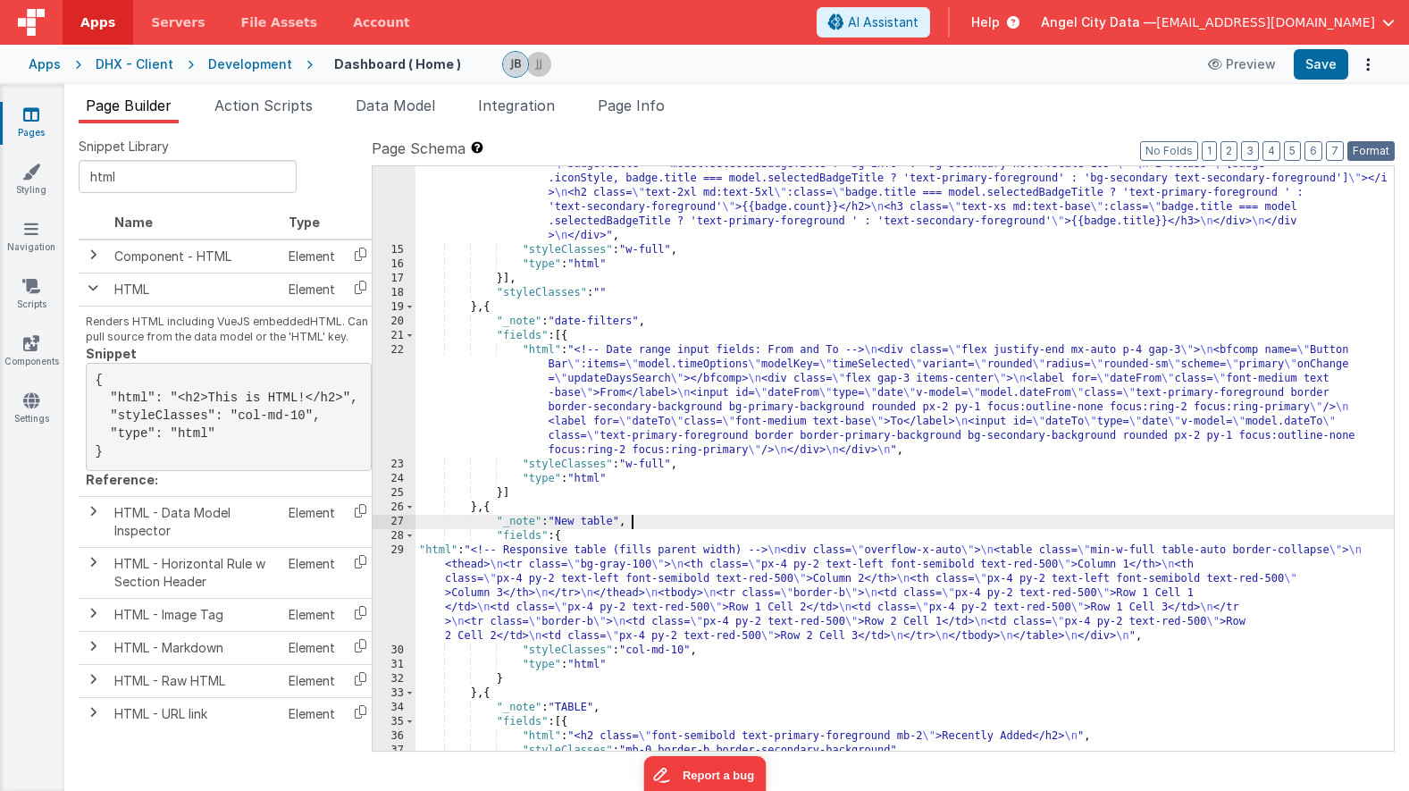
click at [1358, 147] on button "Format" at bounding box center [1370, 151] width 47 height 20
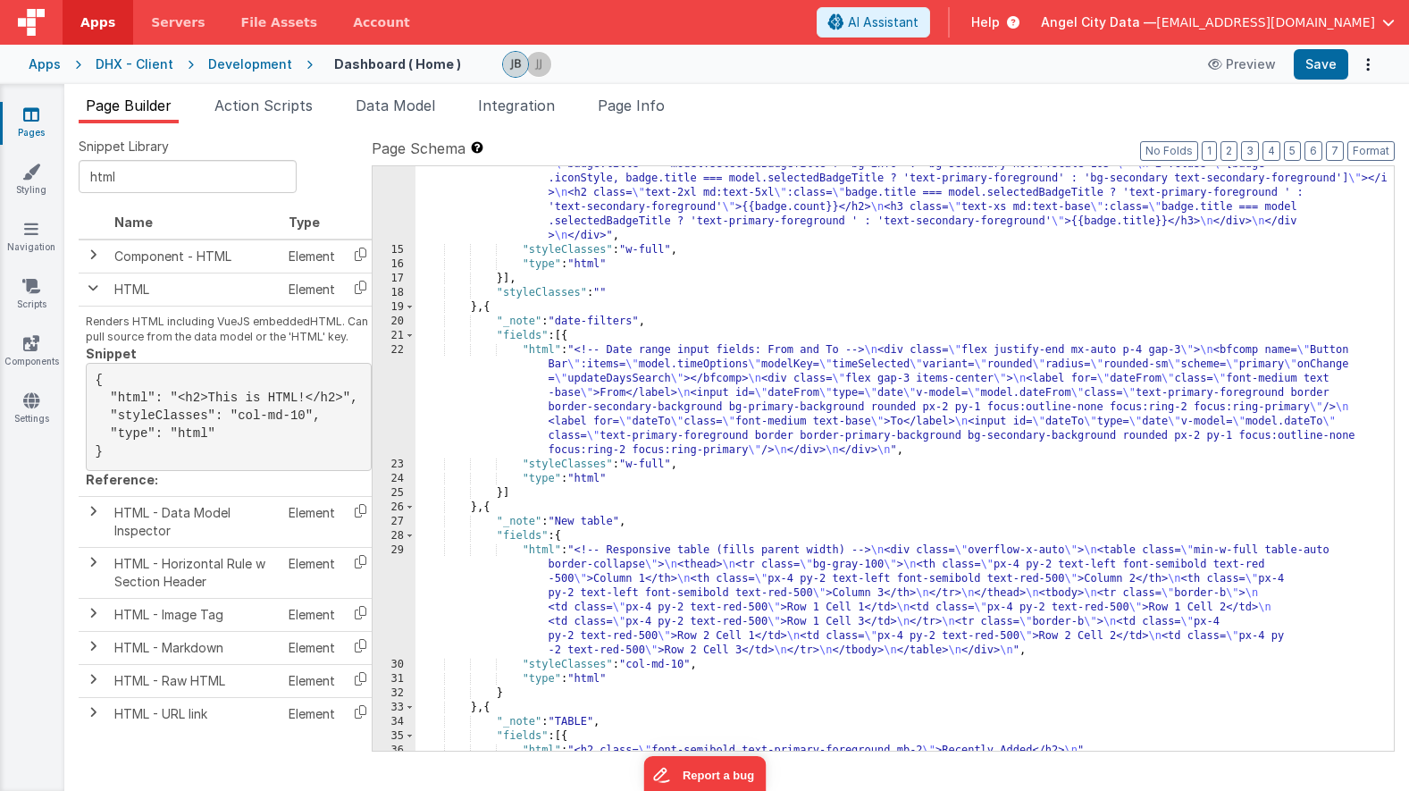
click at [667, 535] on div ""html" : "<div class= \" mx-auto p-3 grid grid-cols-12 gap-4 text-secondary-for…" at bounding box center [904, 471] width 978 height 742
click at [667, 521] on div ""html" : "<div class= \" mx-auto p-3 grid grid-cols-12 gap-4 text-secondary-for…" at bounding box center [904, 471] width 978 height 742
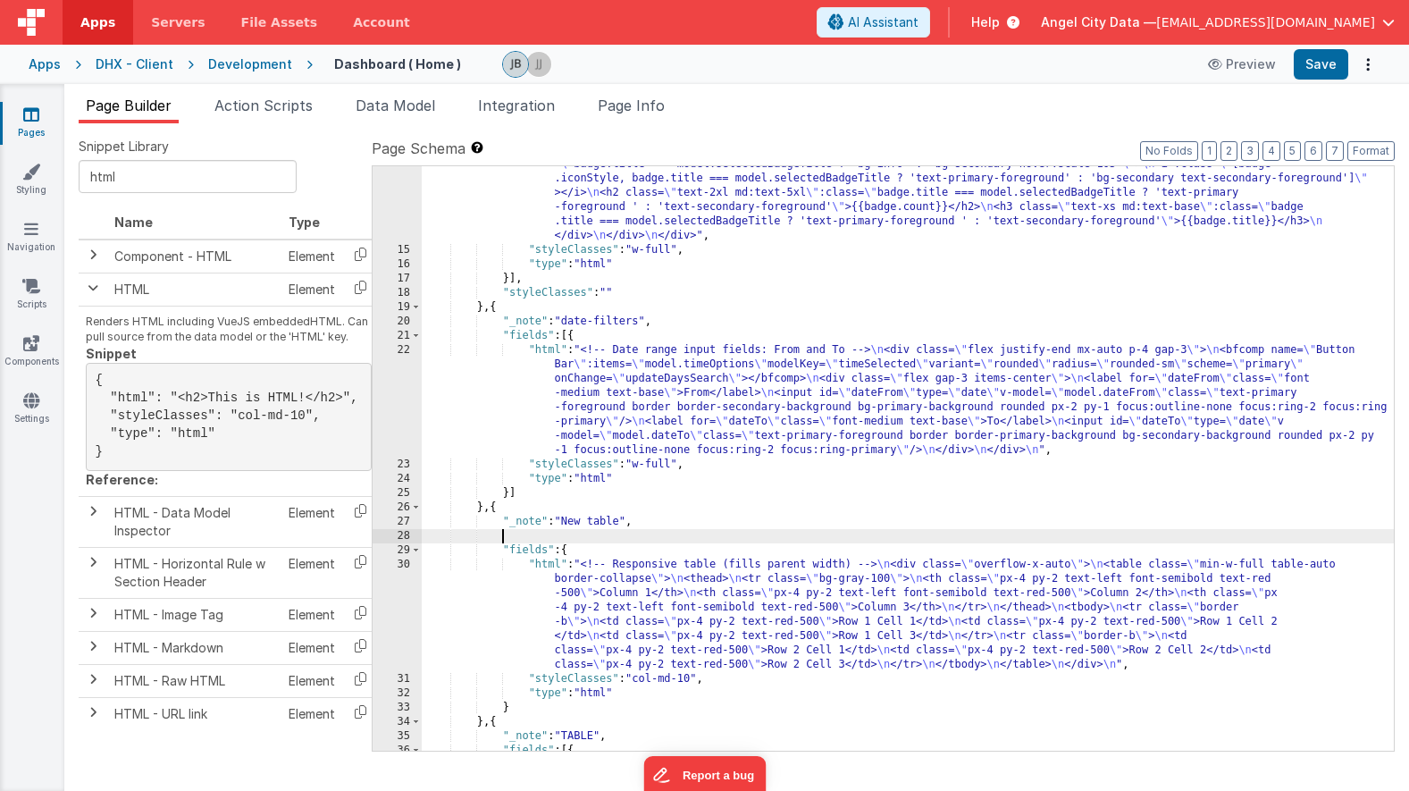
paste textarea
click at [1309, 64] on button "Save" at bounding box center [1321, 64] width 55 height 30
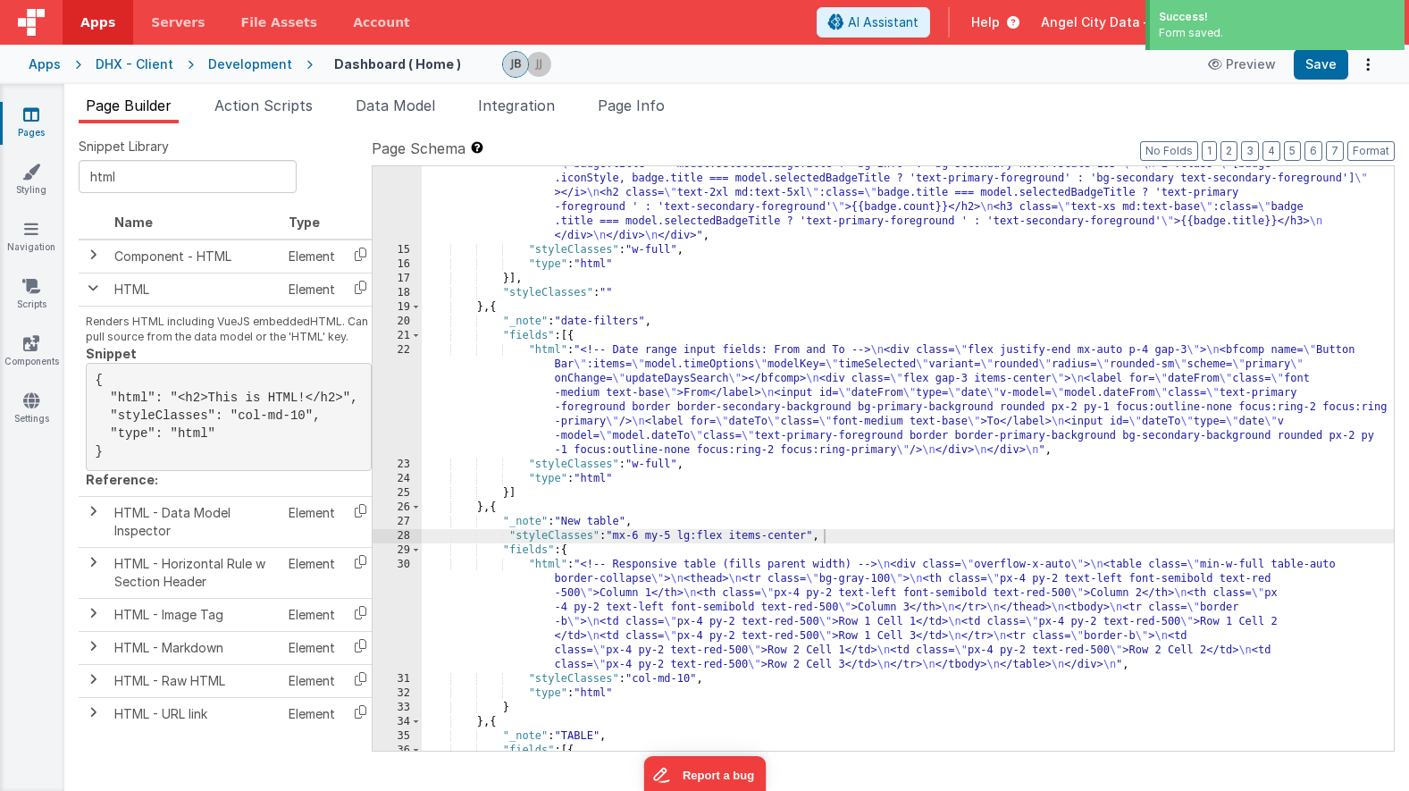
click at [812, 538] on div ""html" : "<div class= \" mx-auto p-3 grid grid-cols-12 gap-4 text-secondary-for…" at bounding box center [908, 471] width 972 height 742
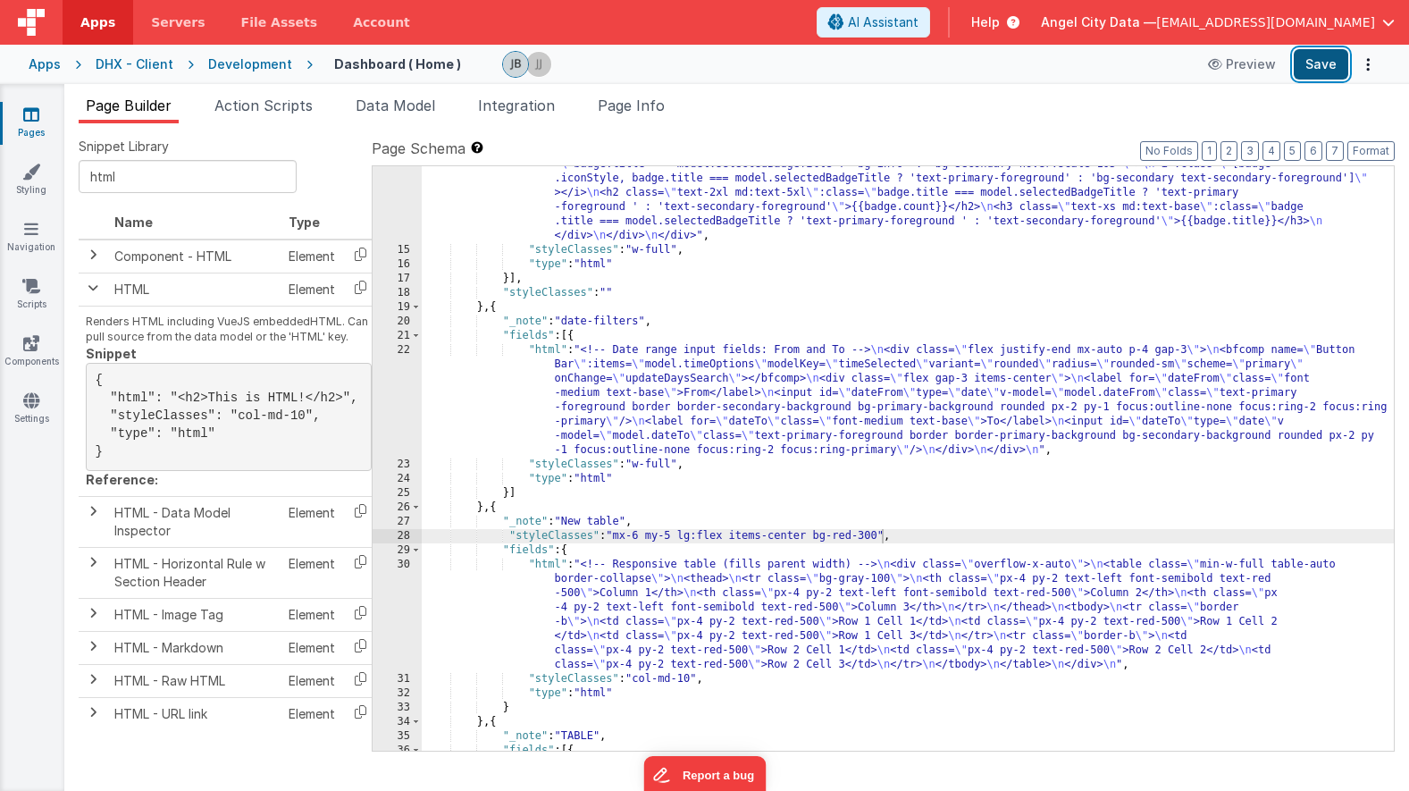
click at [1307, 63] on button "Save" at bounding box center [1321, 64] width 55 height 30
click at [735, 539] on div ""html" : "<div class= \" mx-auto p-3 grid grid-cols-12 gap-4 text-secondary-for…" at bounding box center [908, 471] width 972 height 742
click at [1317, 78] on button "Save" at bounding box center [1321, 64] width 55 height 30
click at [573, 558] on div ""html" : "<div class= \" mx-auto p-3 grid grid-cols-12 gap-4 text-secondary-for…" at bounding box center [908, 471] width 972 height 742
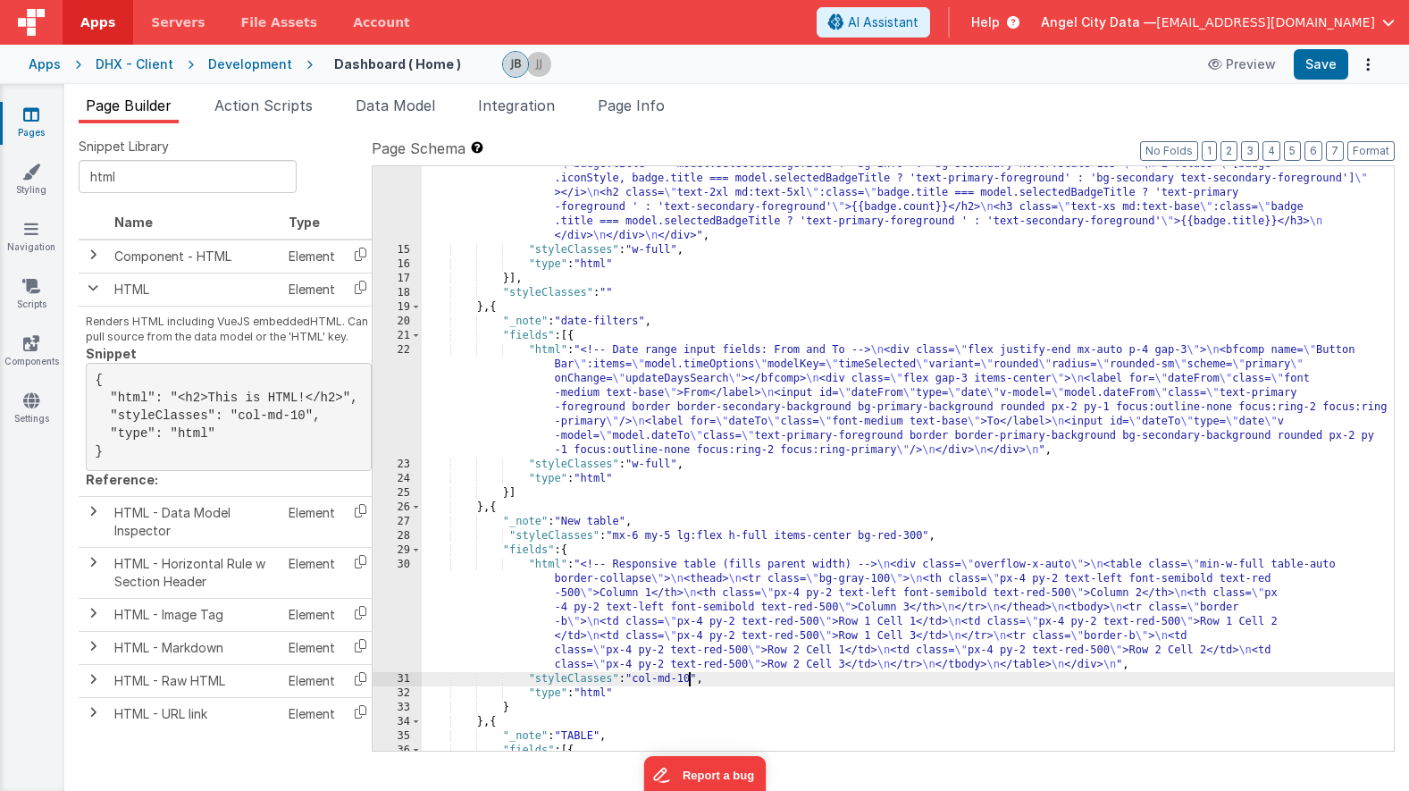
click at [692, 676] on div ""html" : "<div class= \" mx-auto p-3 grid grid-cols-12 gap-4 text-secondary-for…" at bounding box center [908, 471] width 972 height 742
drag, startPoint x: 713, startPoint y: 681, endPoint x: 586, endPoint y: 683, distance: 126.9
click at [586, 683] on div ""html" : "<div class= \" mx-auto p-3 grid grid-cols-12 gap-4 text-secondary-for…" at bounding box center [908, 471] width 972 height 742
click at [620, 683] on div ""html" : "<div class= \" mx-auto p-3 grid grid-cols-12 gap-4 text-secondary-for…" at bounding box center [908, 471] width 972 height 742
drag, startPoint x: 640, startPoint y: 678, endPoint x: 697, endPoint y: 679, distance: 57.2
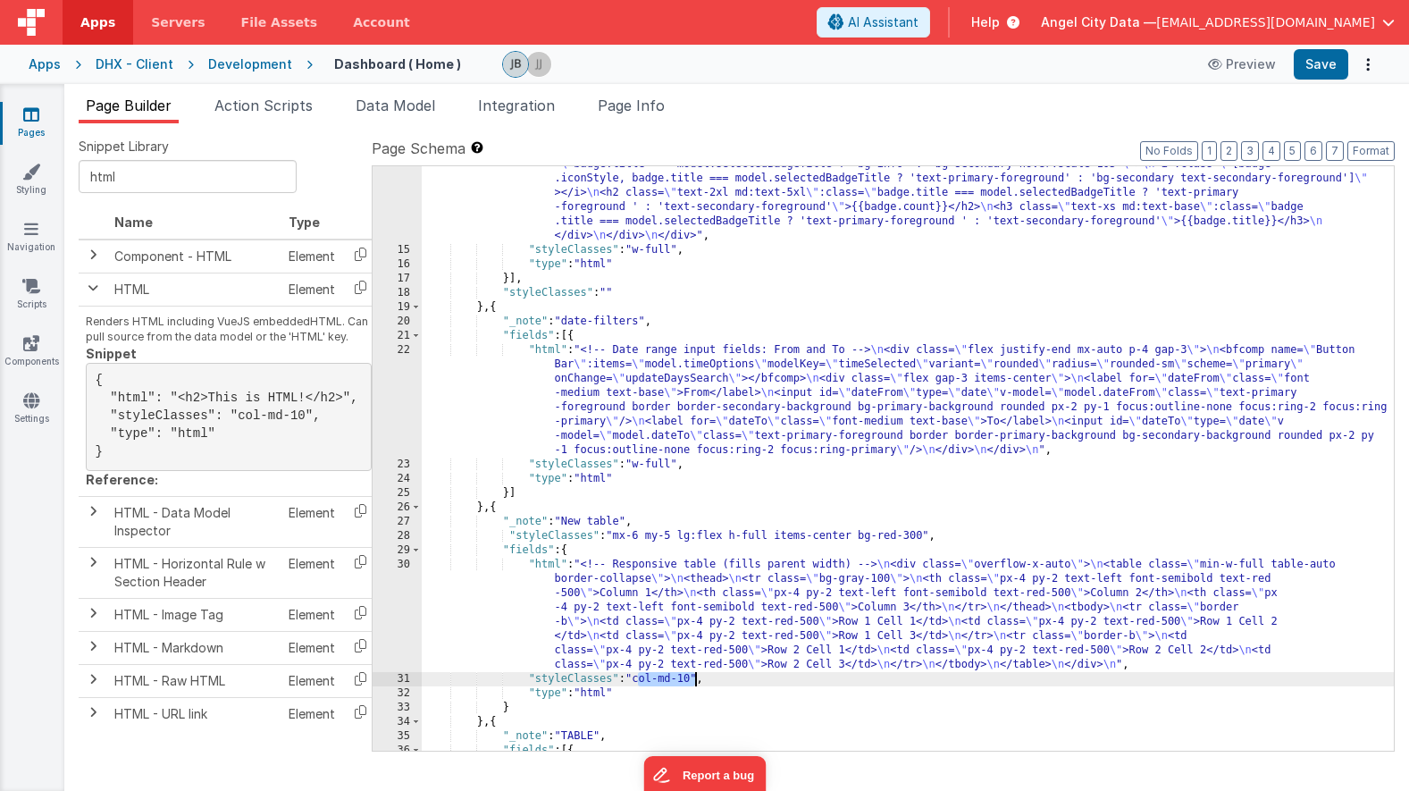
click at [697, 679] on div ""html" : "<div class= \" mx-auto p-3 grid grid-cols-12 gap-4 text-secondary-for…" at bounding box center [908, 471] width 972 height 742
click at [1315, 56] on button "Save" at bounding box center [1321, 64] width 55 height 30
click at [148, 188] on input "html" at bounding box center [188, 176] width 218 height 33
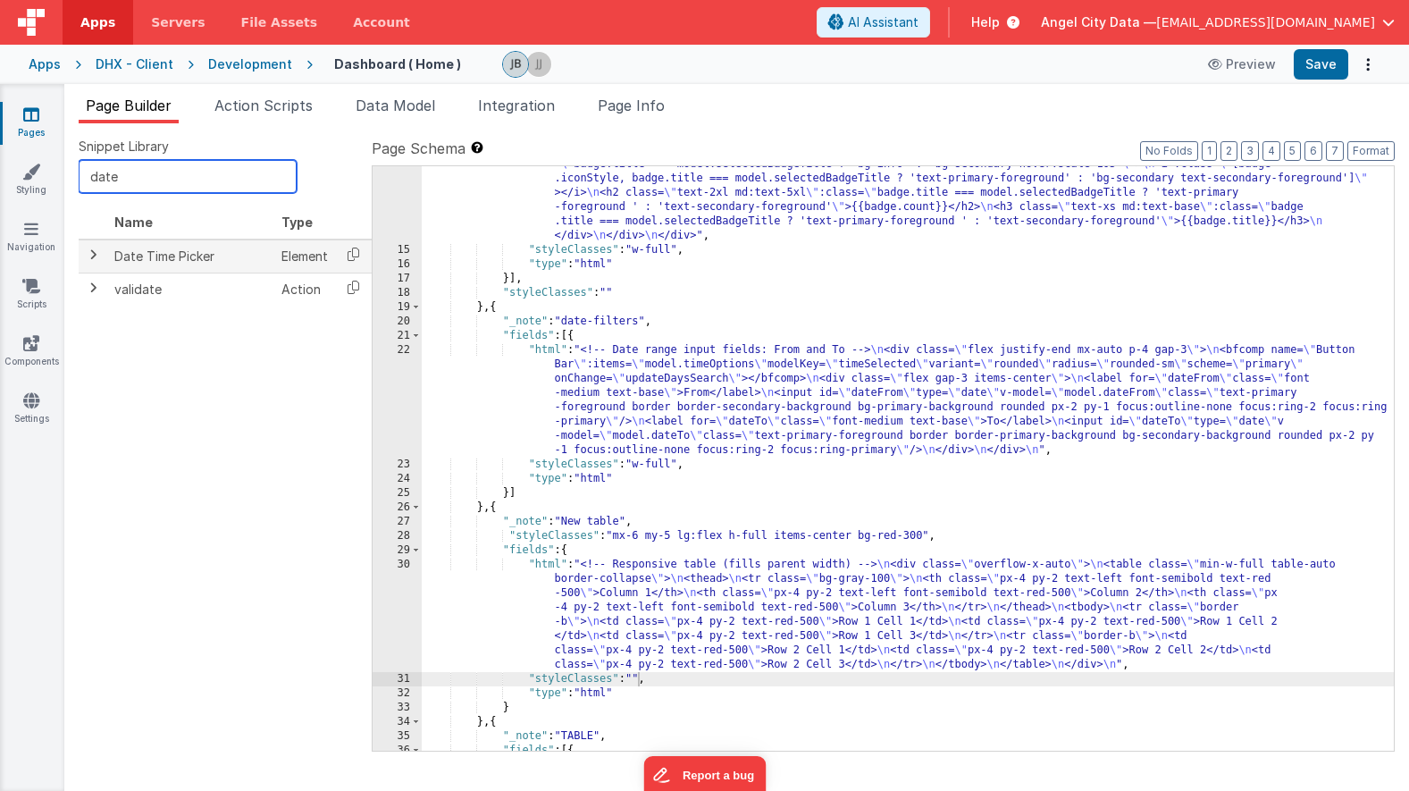
type input "date"
click at [94, 259] on span at bounding box center [93, 255] width 14 height 14
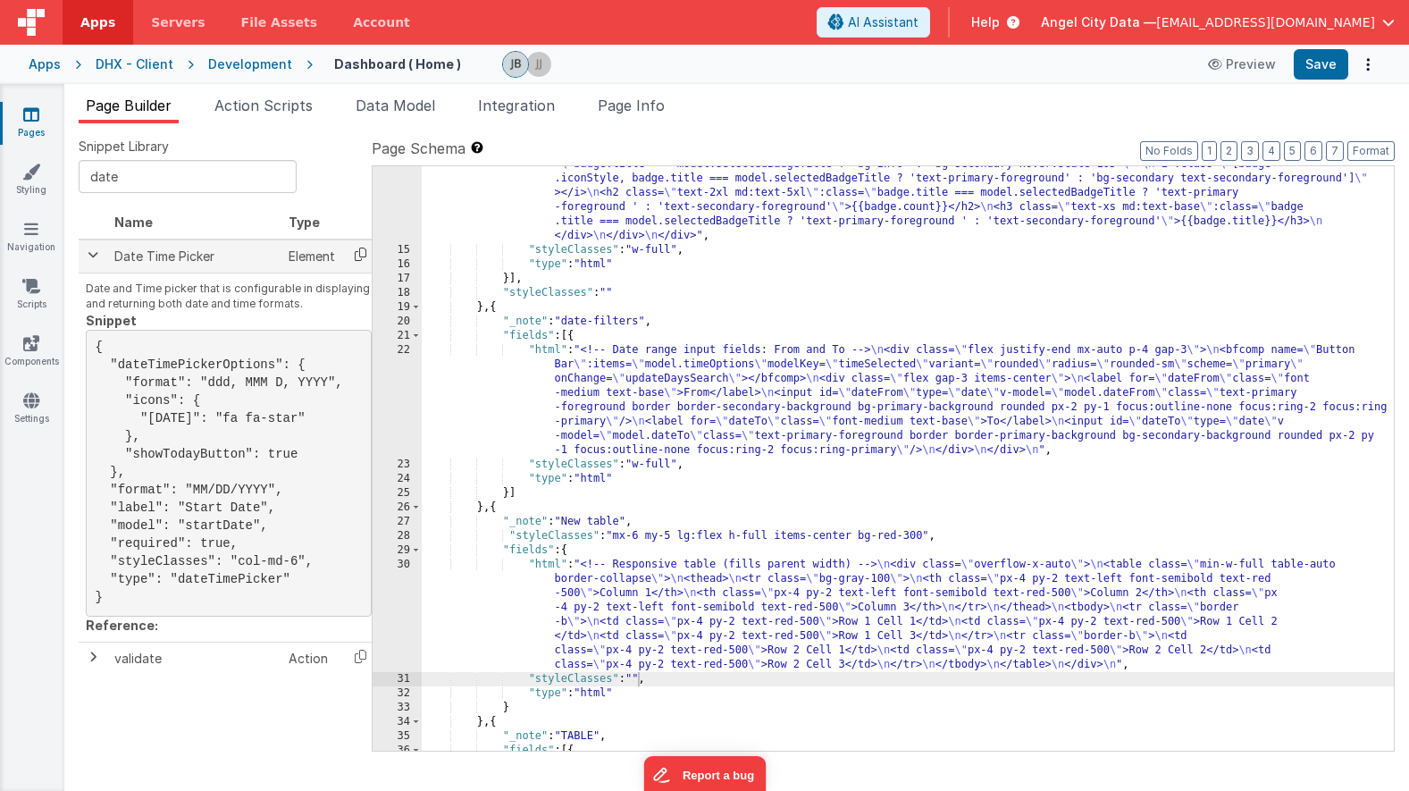
click at [356, 260] on icon at bounding box center [360, 254] width 37 height 28
click at [497, 307] on div ""html" : "<div class= \" mx-auto p-3 grid grid-cols-12 gap-4 text-secondary-for…" at bounding box center [908, 471] width 972 height 742
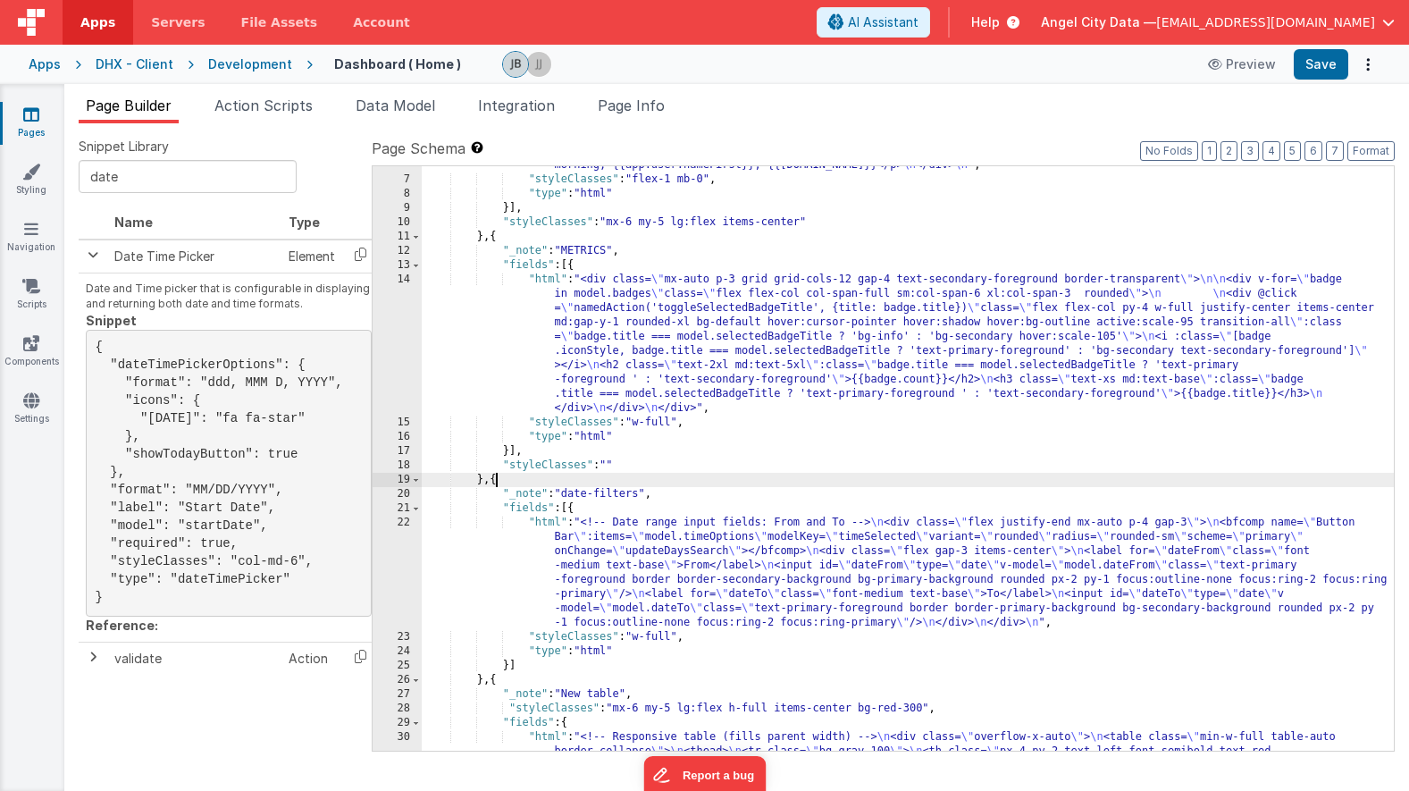
scroll to position [0, 0]
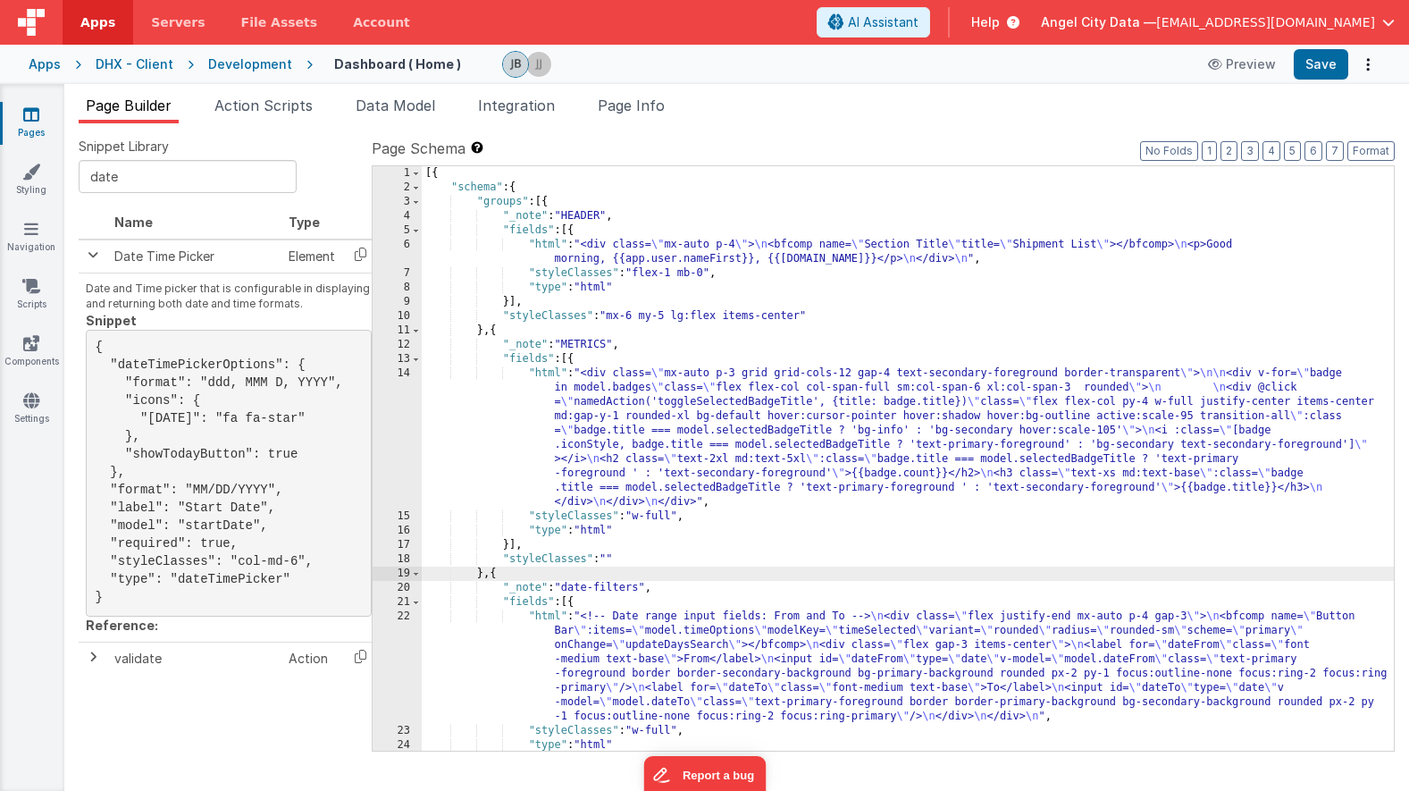
click at [562, 200] on div "[{ "schema" : { "groups" : [{ "_note" : "HEADER" , "fields" : [{ "html" : "<div…" at bounding box center [908, 472] width 972 height 613
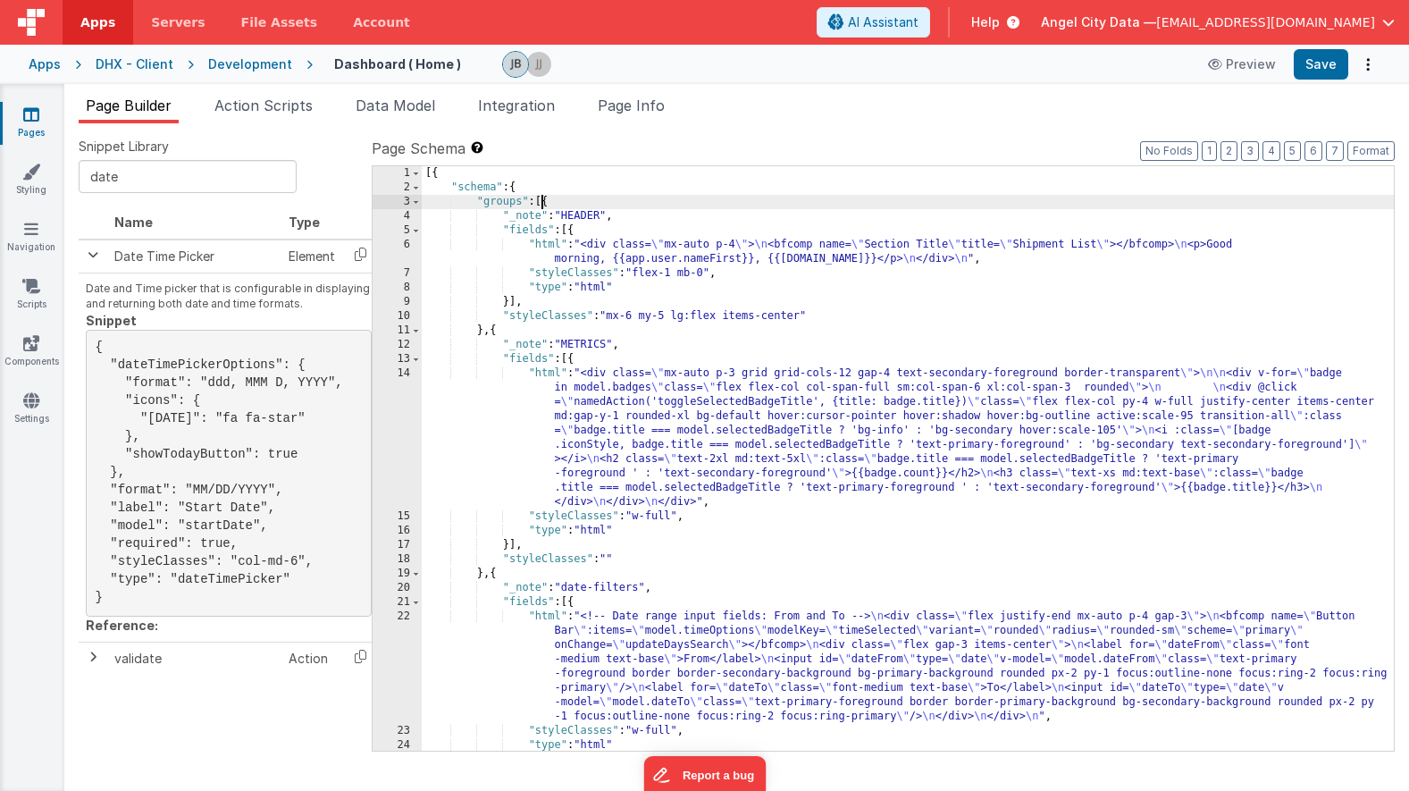
click at [543, 202] on div "[{ "schema" : { "groups" : [{ "_note" : "HEADER" , "fields" : [{ "html" : "<div…" at bounding box center [908, 472] width 972 height 613
paste textarea
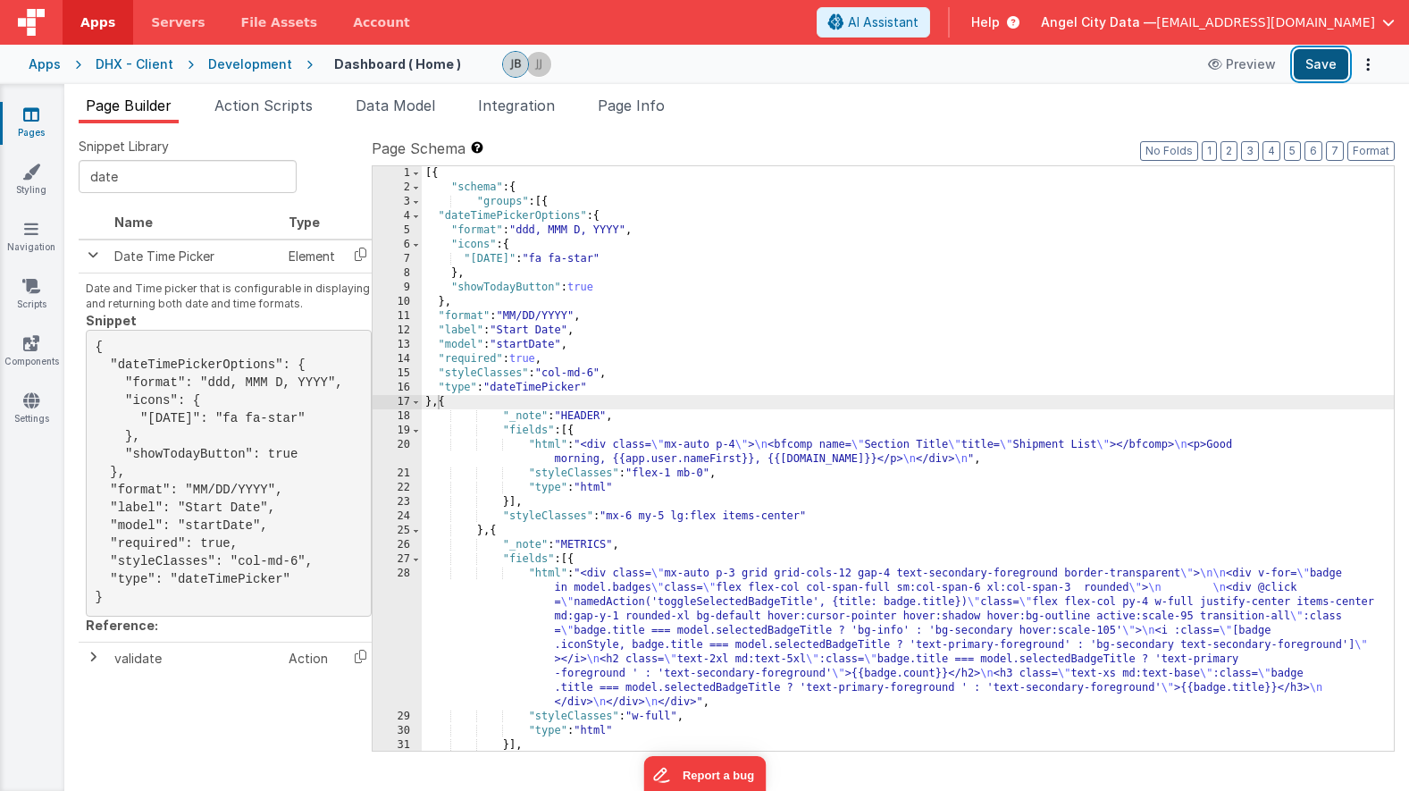
click at [1314, 60] on button "Save" at bounding box center [1321, 64] width 55 height 30
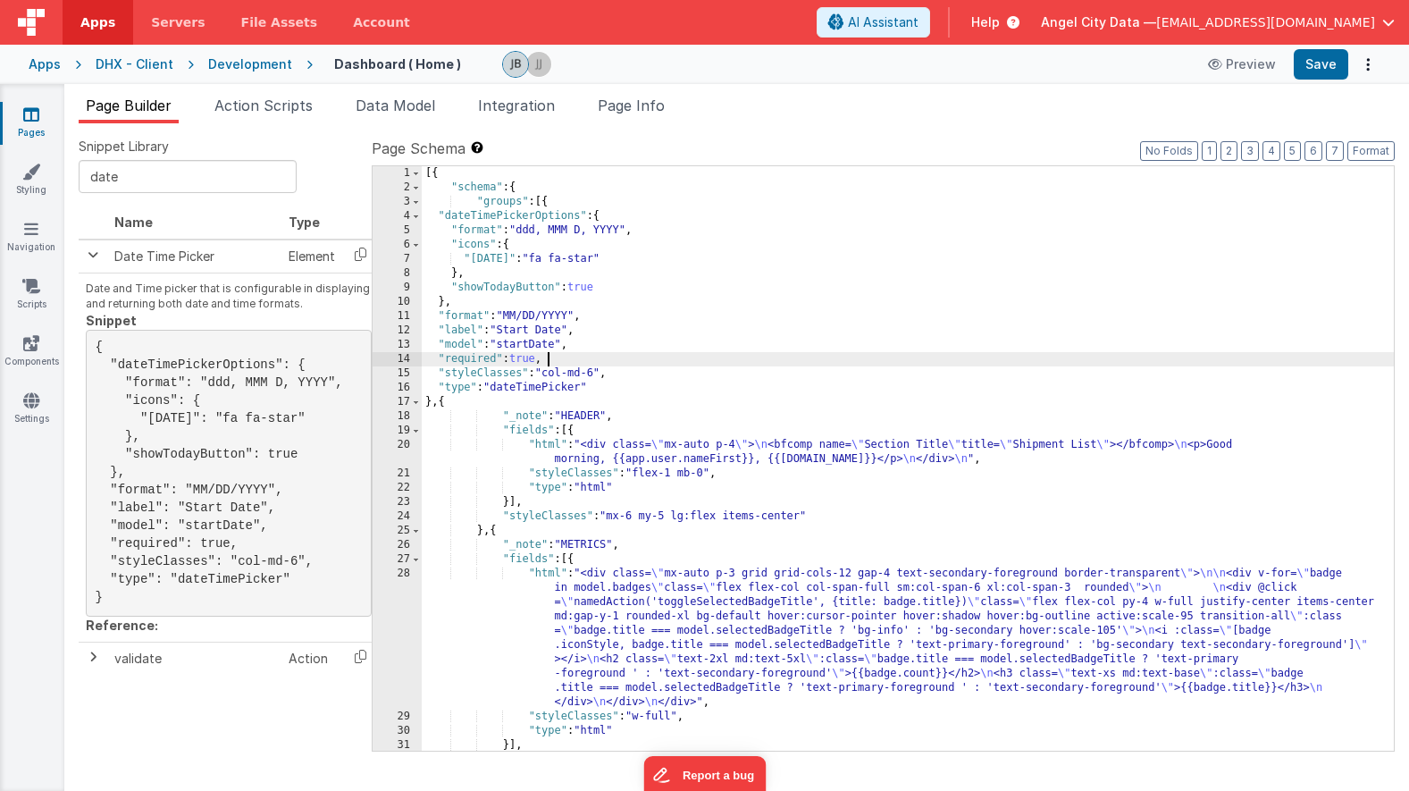
click at [629, 353] on div "[{ "schema" : { "groups" : [{ "dateTimePickerOptions" : { "format" : "ddd, MMM …" at bounding box center [908, 472] width 972 height 613
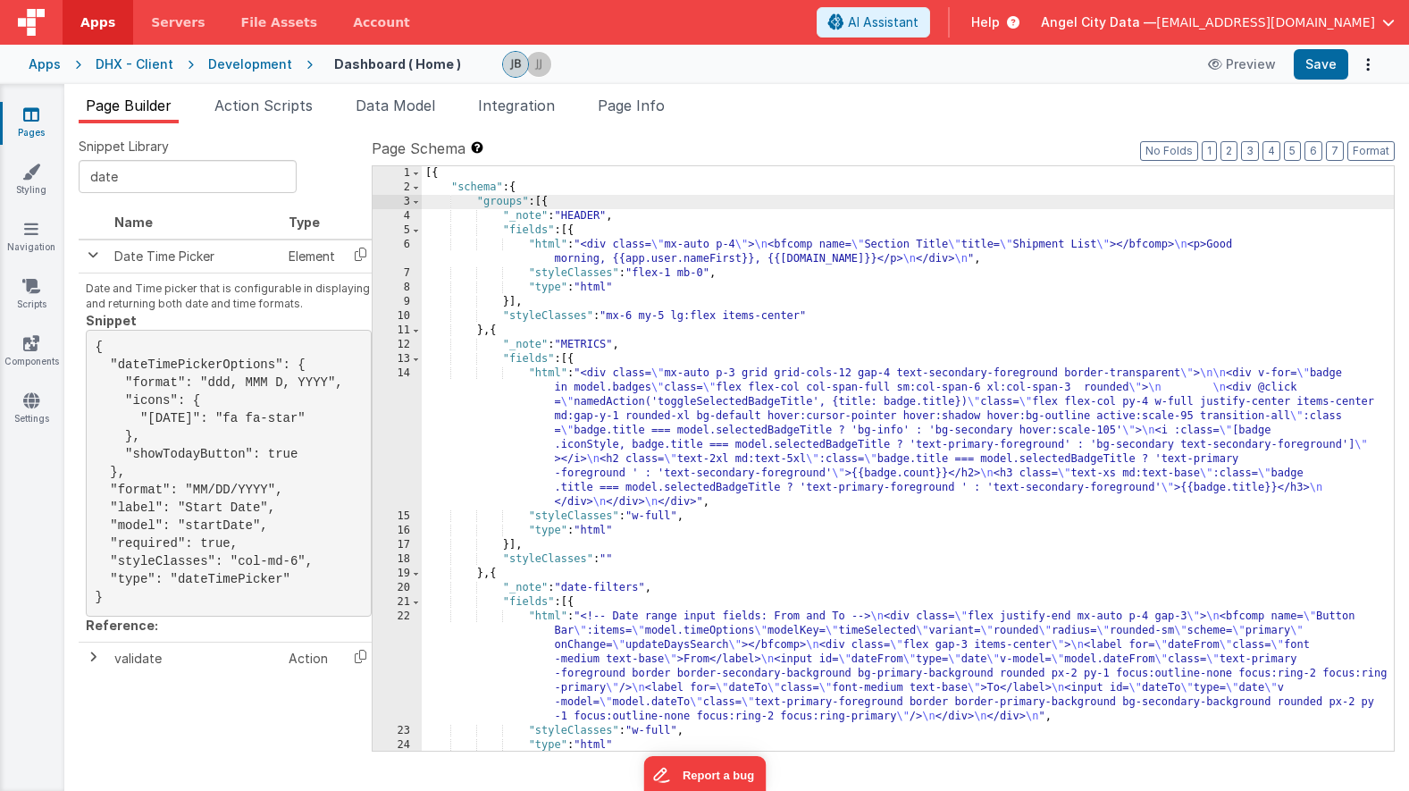
scroll to position [494, 0]
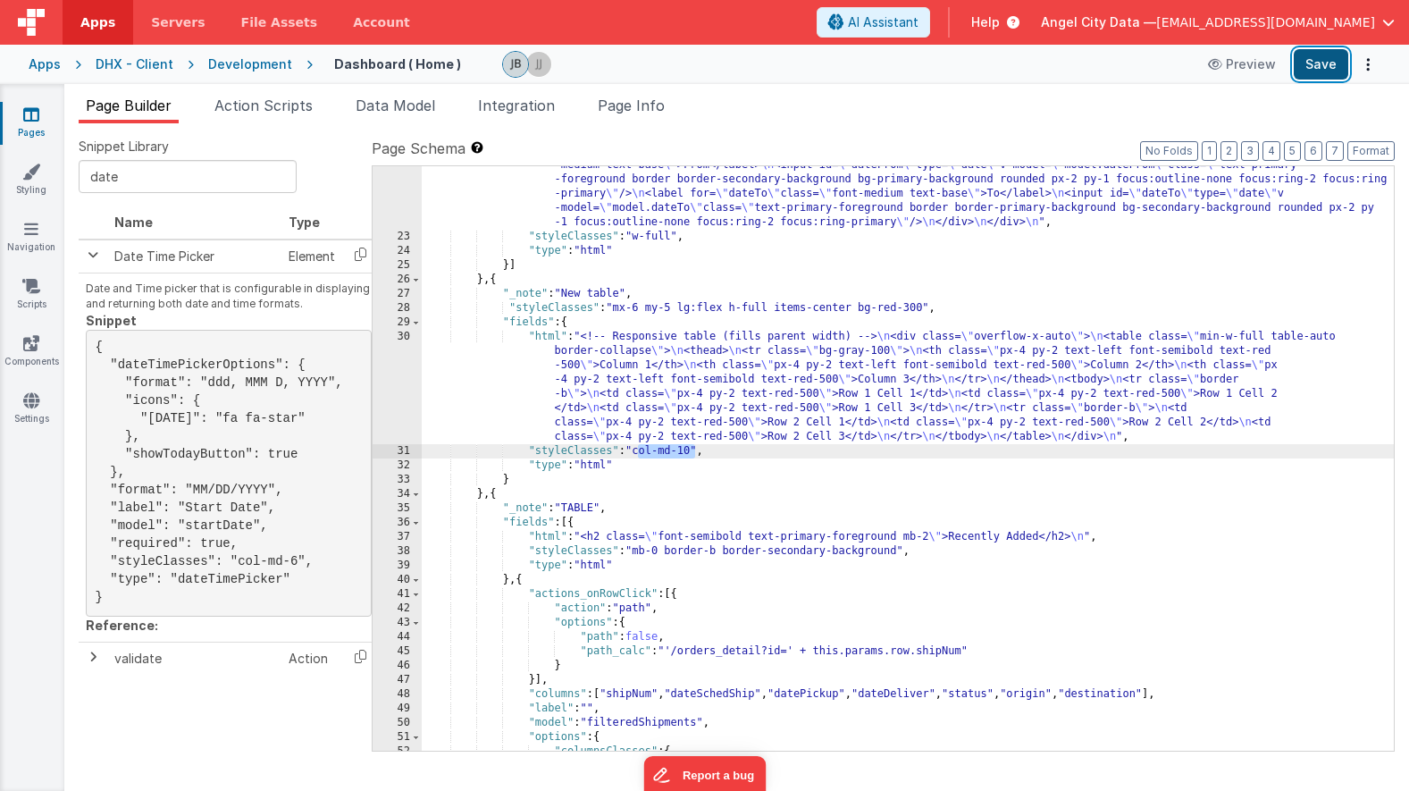
click at [1317, 59] on button "Save" at bounding box center [1321, 64] width 55 height 30
click at [536, 377] on div ""html" : "<!-- Date range input fields: From and To --> \n <div class= \" flex …" at bounding box center [908, 471] width 972 height 713
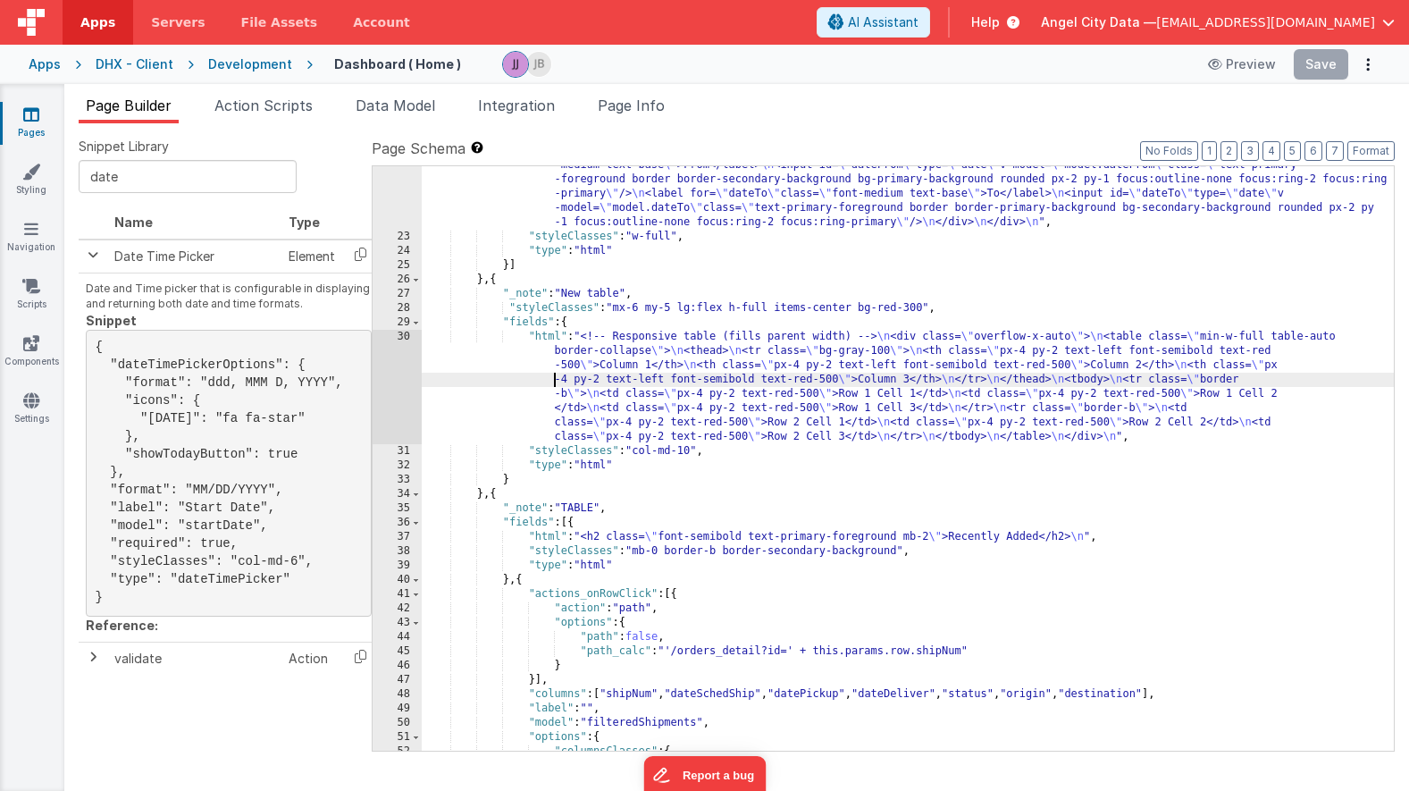
click at [541, 328] on div ""html" : "<!-- Date range input fields: From and To --> \n <div class= \" flex …" at bounding box center [908, 471] width 972 height 713
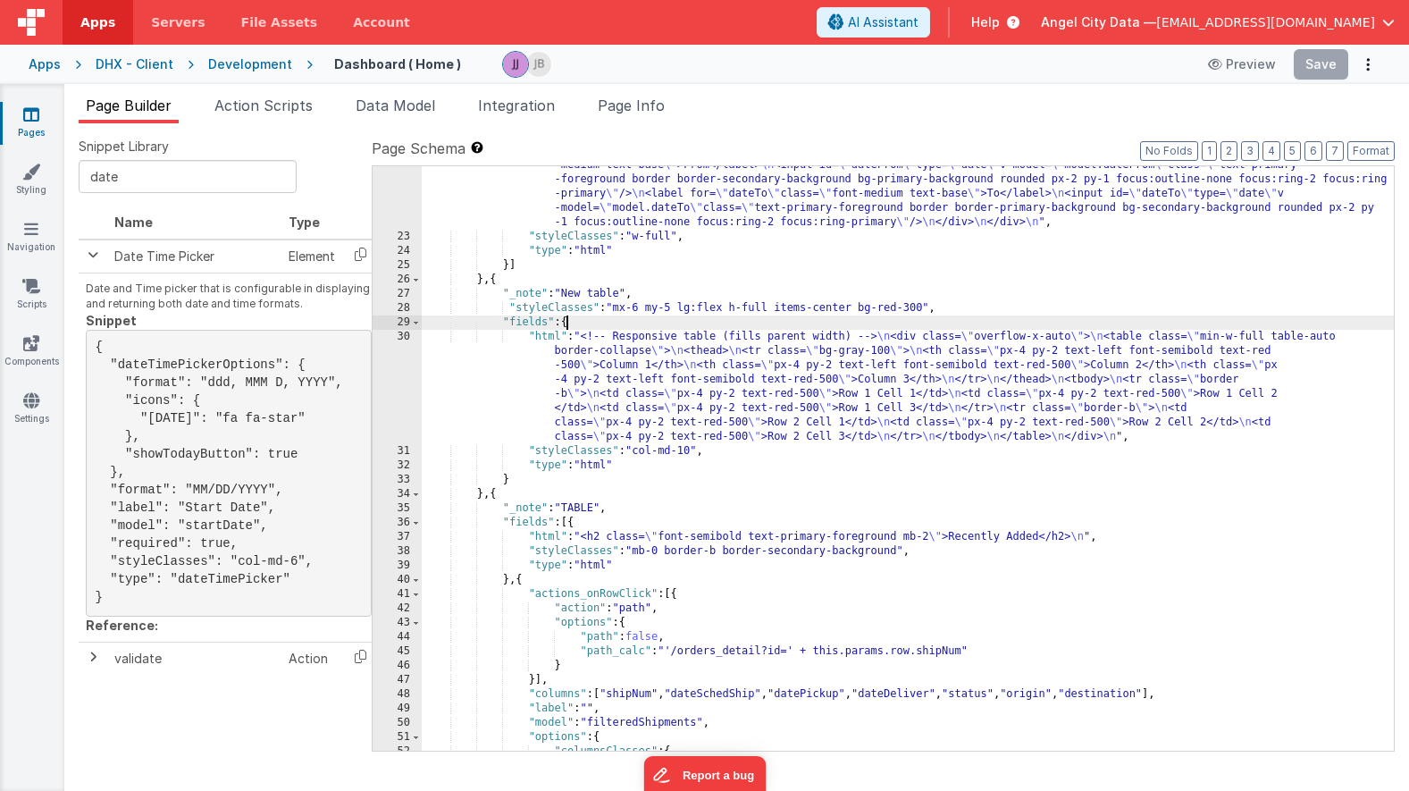
click at [565, 324] on div ""html" : "<!-- Date range input fields: From and To --> \n <div class= \" flex …" at bounding box center [908, 471] width 972 height 713
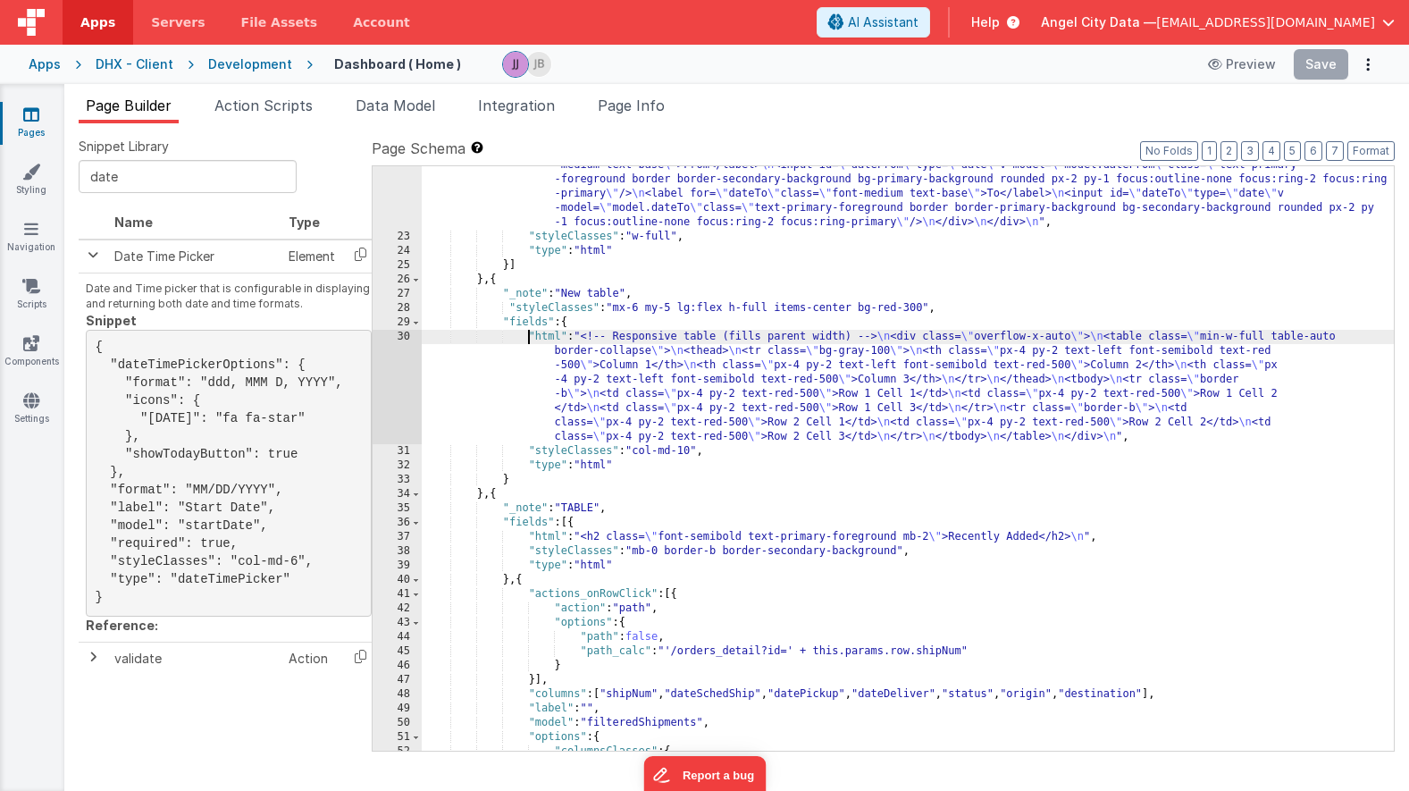
click at [528, 331] on div ""html" : "<!-- Date range input fields: From and To --> \n <div class= \" flex …" at bounding box center [908, 471] width 972 height 713
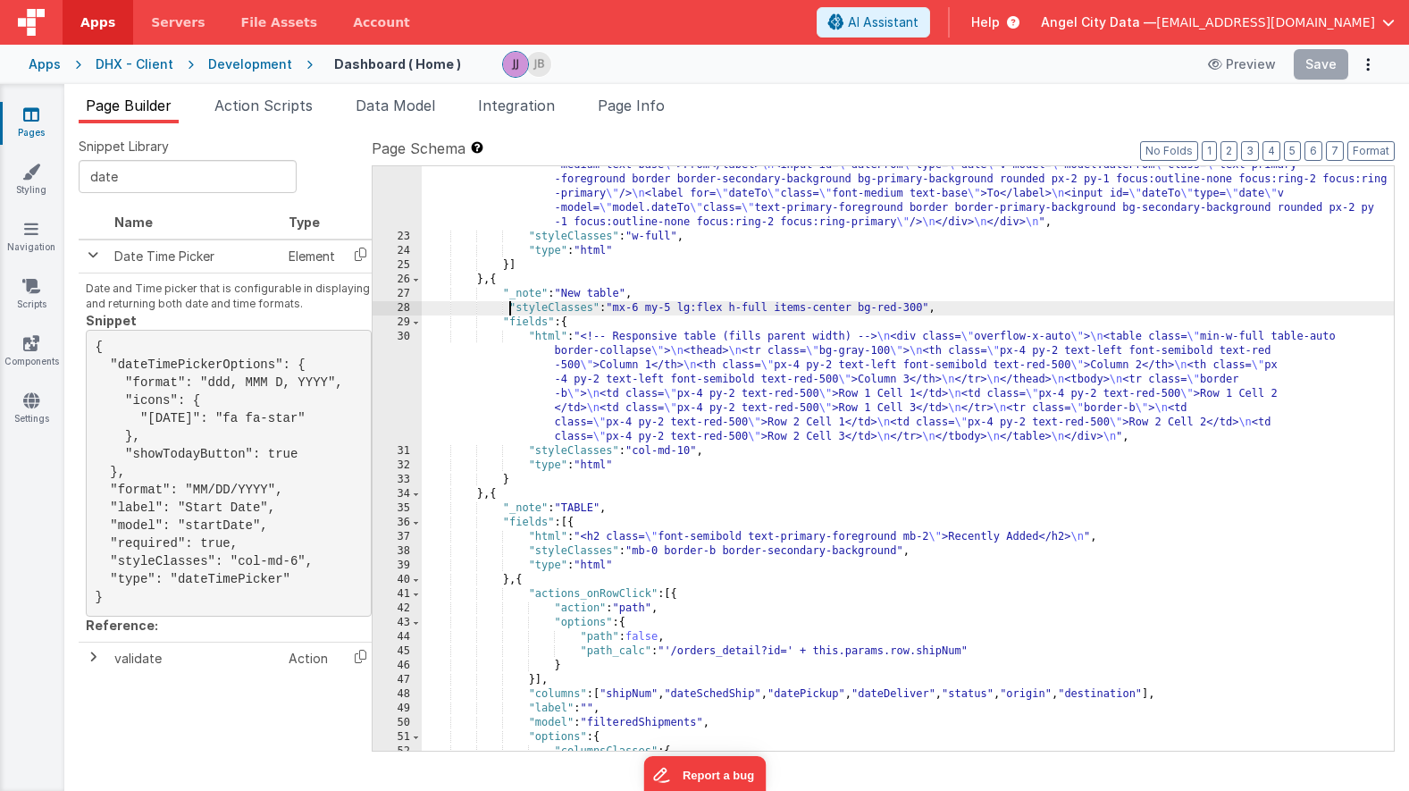
click at [512, 304] on div ""html" : "<!-- Date range input fields: From and To --> \n <div class= \" flex …" at bounding box center [908, 471] width 972 height 713
click at [527, 297] on div ""html" : "<!-- Date range input fields: From and To --> \n <div class= \" flex …" at bounding box center [908, 471] width 972 height 713
click at [530, 512] on div ""html" : "<!-- Date range input fields: From and To --> \n <div class= \" flex …" at bounding box center [908, 471] width 972 height 713
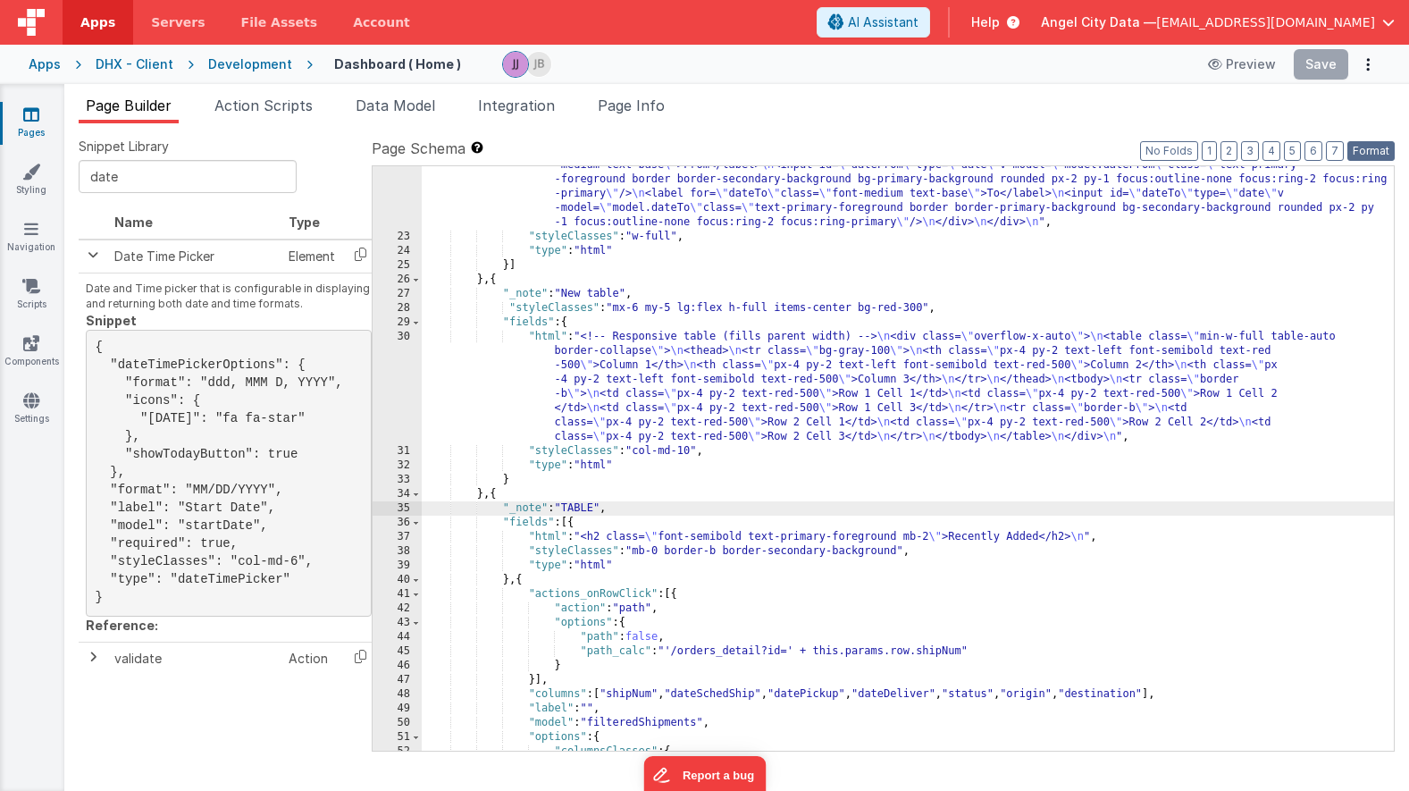
click at [1364, 154] on button "Format" at bounding box center [1370, 151] width 47 height 20
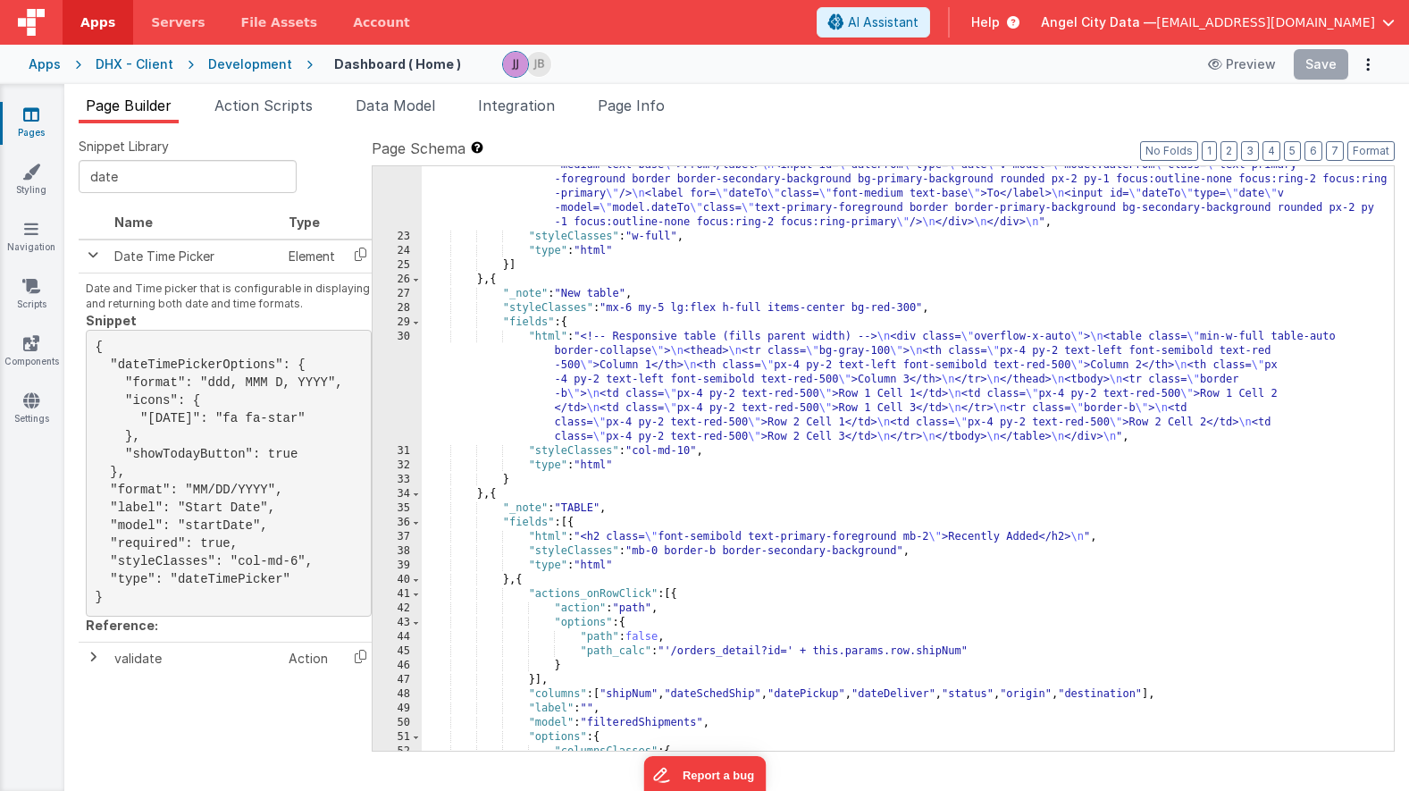
click at [530, 302] on div ""html" : "<!-- Date range input fields: From and To --> \n <div class= \" flex …" at bounding box center [908, 471] width 972 height 713
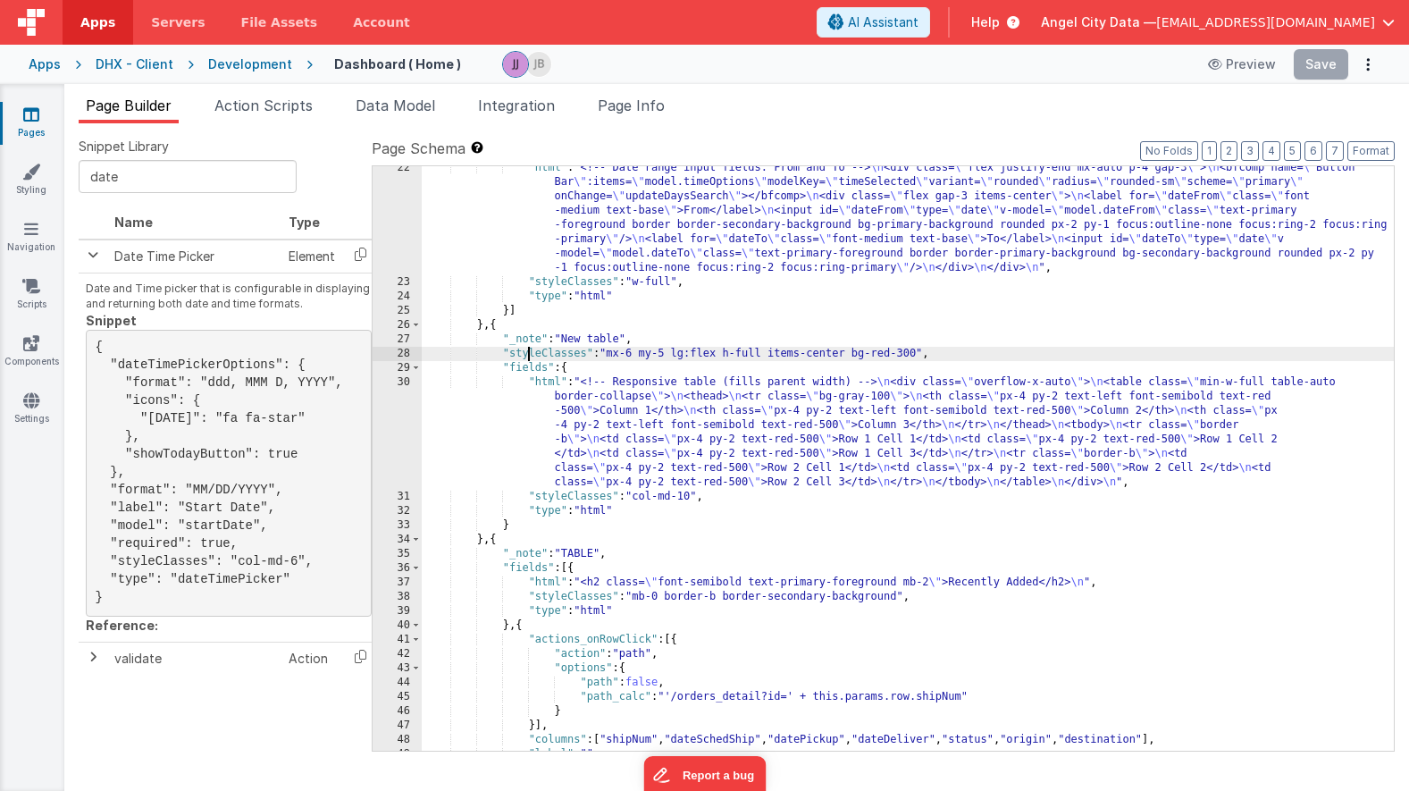
scroll to position [443, 0]
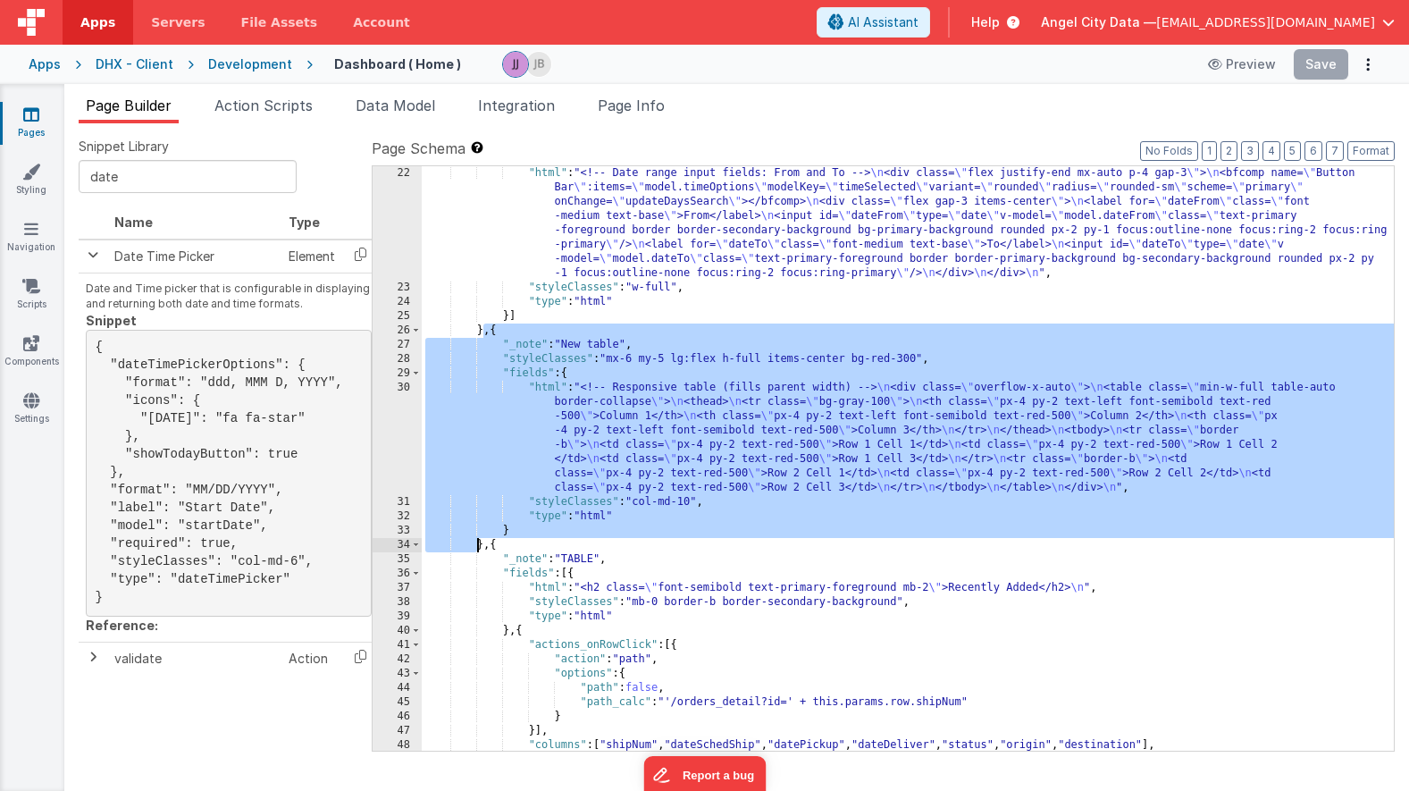
drag, startPoint x: 485, startPoint y: 333, endPoint x: 483, endPoint y: 543, distance: 210.0
click at [483, 544] on div ""html" : "<!-- Date range input fields: From and To --> \n <div class= \" flex …" at bounding box center [908, 522] width 972 height 713
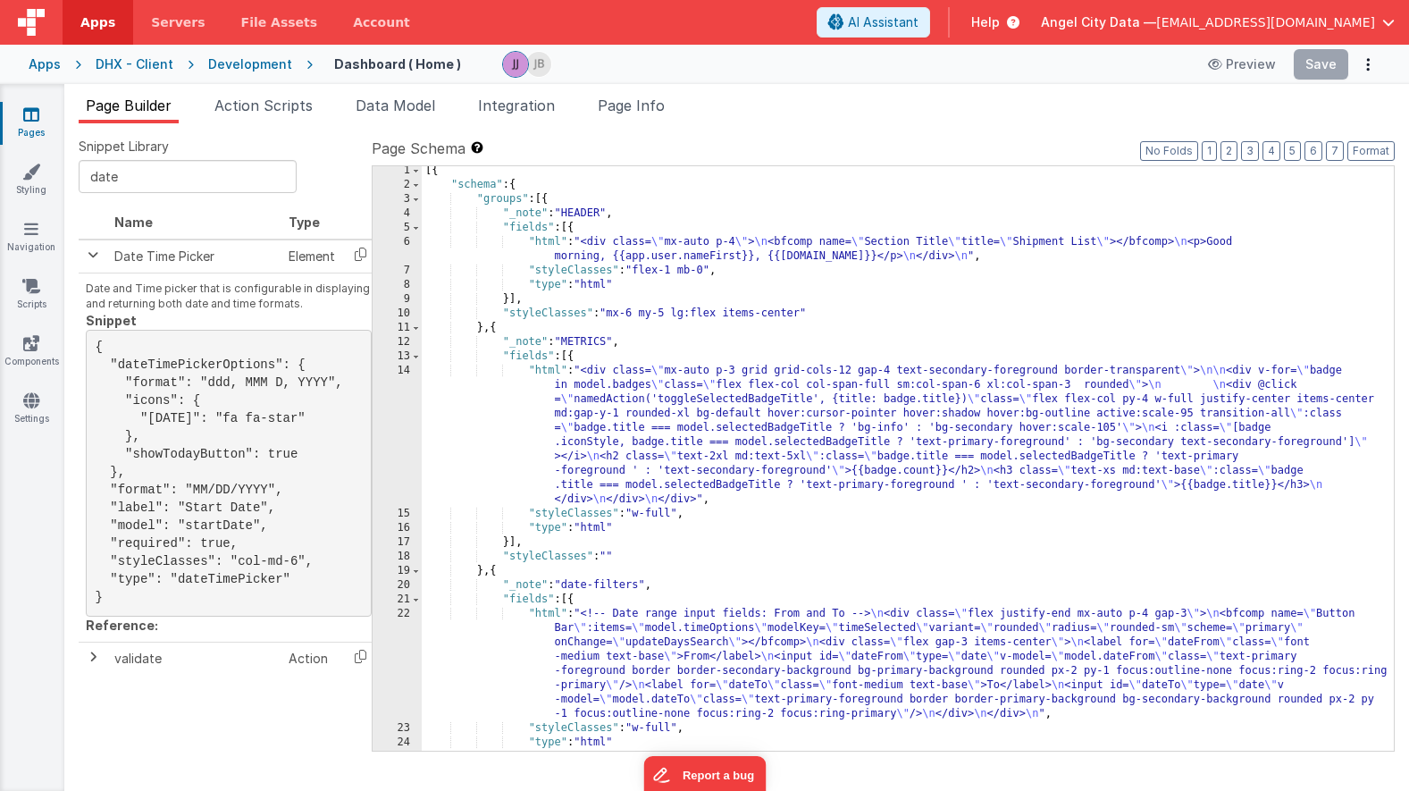
scroll to position [0, 0]
click at [56, 64] on div "Apps" at bounding box center [45, 64] width 32 height 18
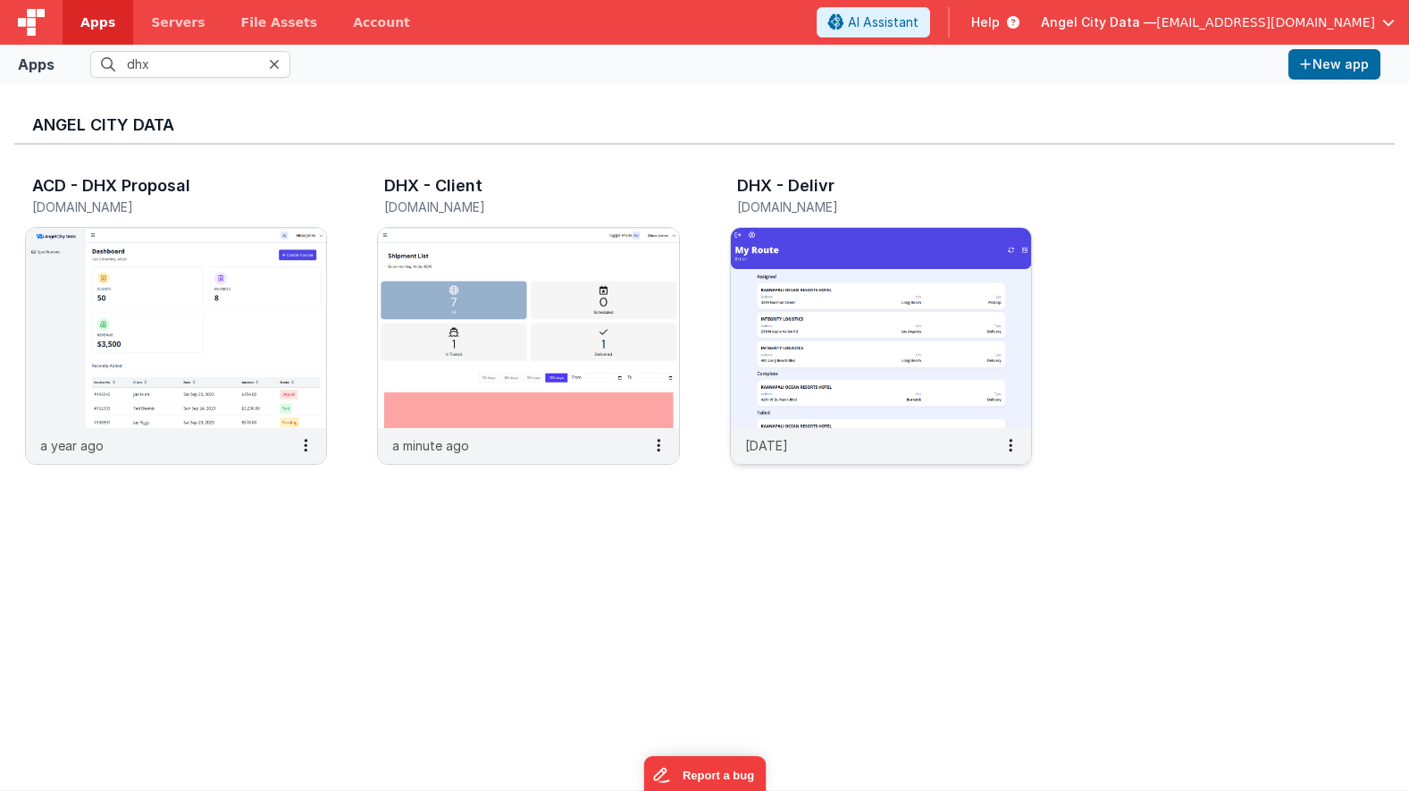
click at [820, 286] on img at bounding box center [881, 328] width 300 height 200
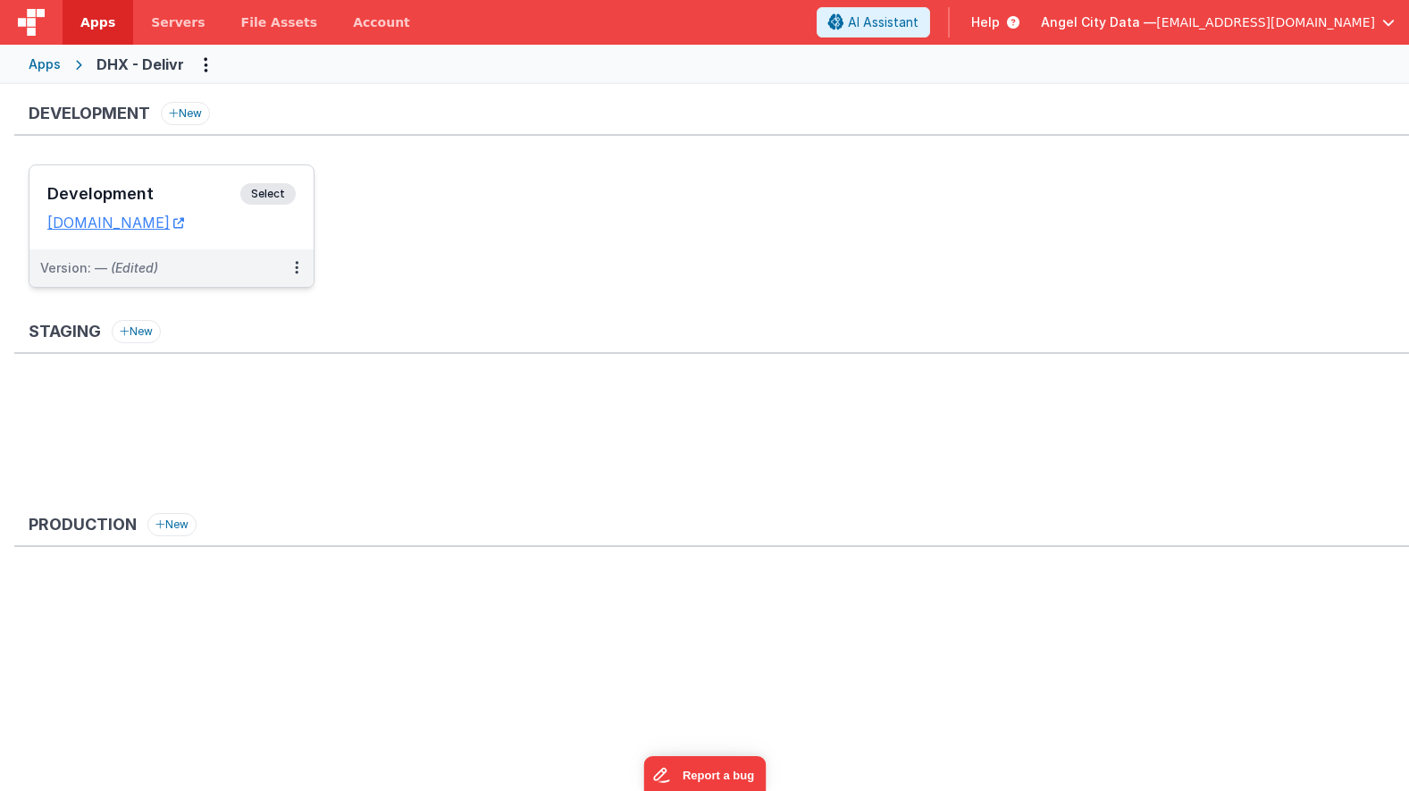
click at [172, 178] on div "Development Select URLs dhxdelivr.clientportal.cloud" at bounding box center [171, 207] width 284 height 84
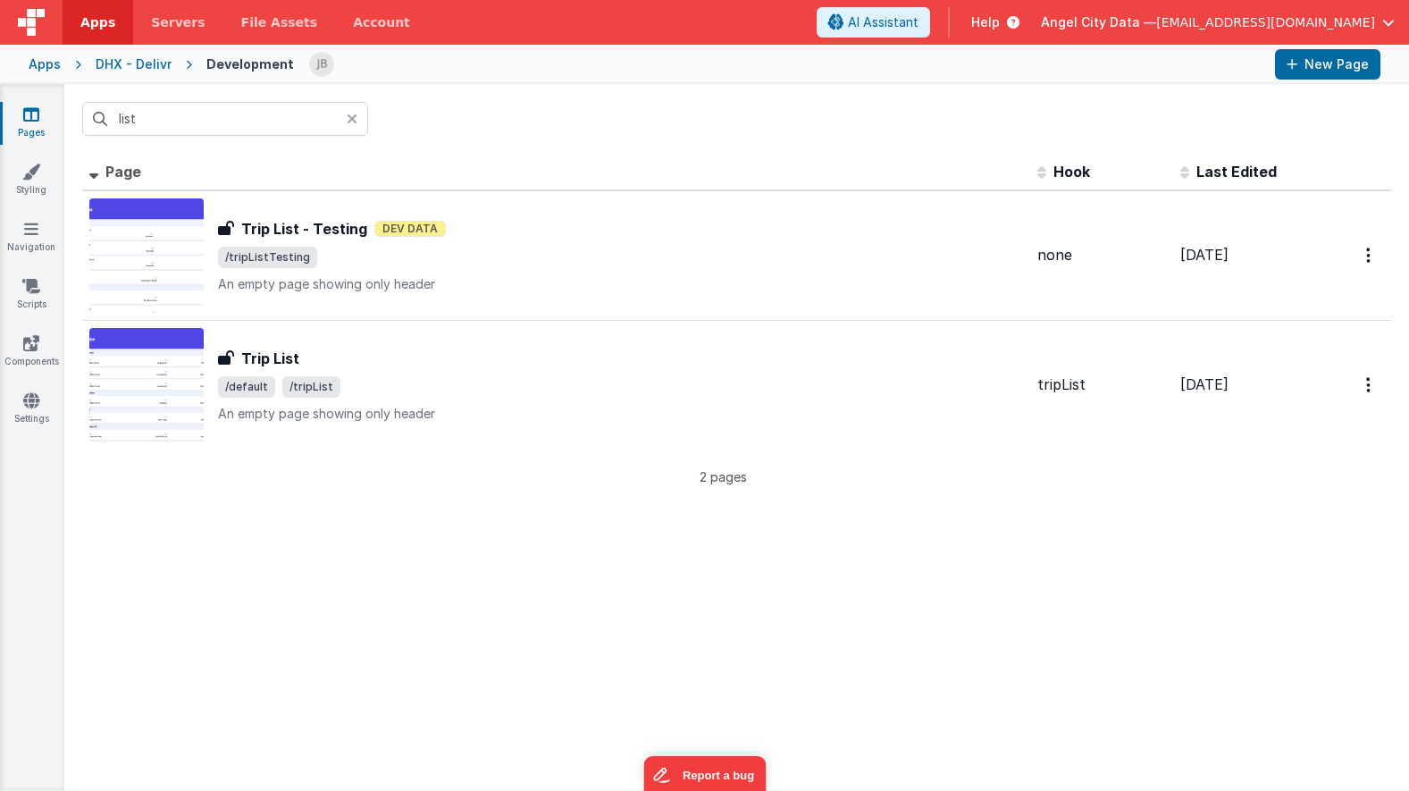
click at [357, 114] on icon at bounding box center [352, 119] width 11 height 14
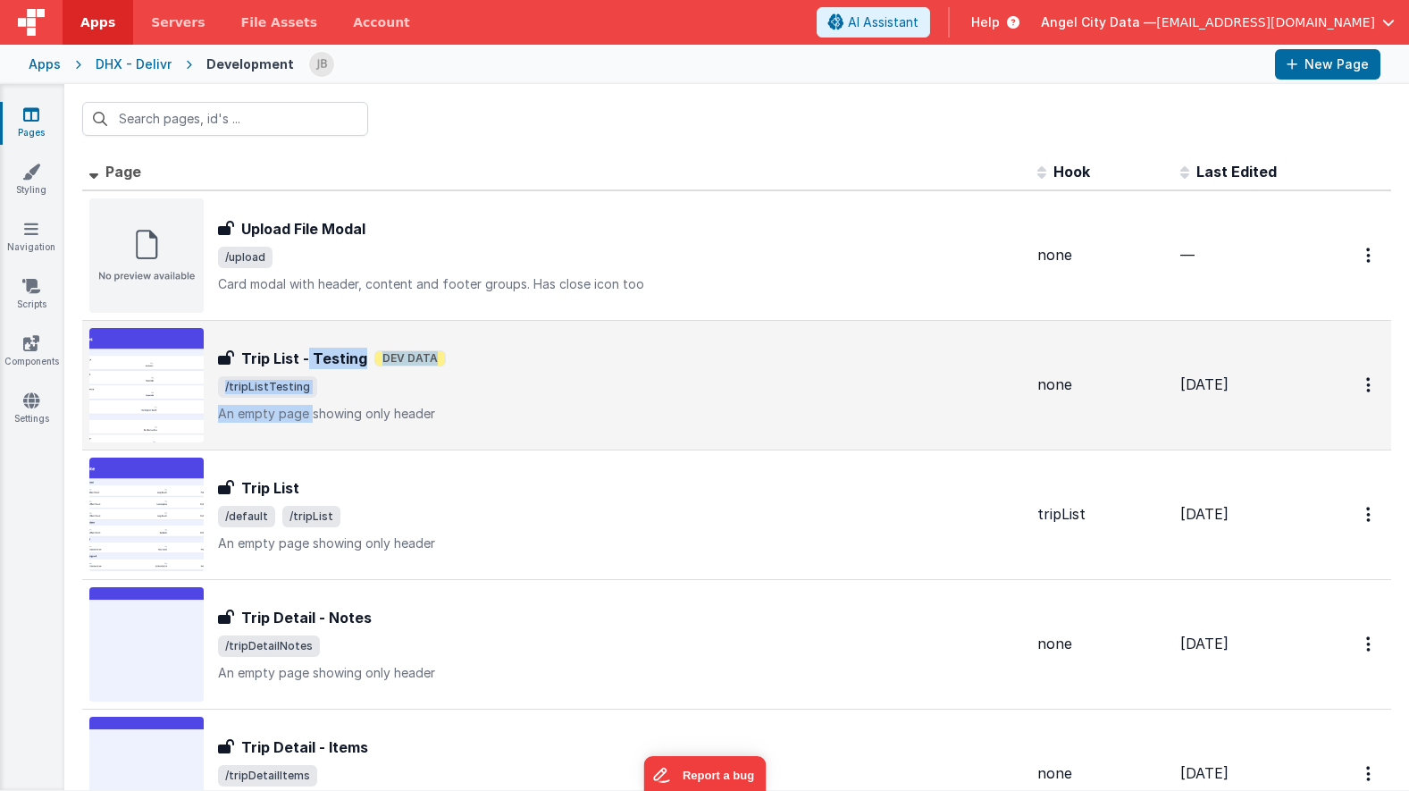
drag, startPoint x: 308, startPoint y: 364, endPoint x: 310, endPoint y: 412, distance: 48.3
click at [310, 412] on div "Trip List - Testing Trip List - Testing Dev Data /tripListTesting An empty page…" at bounding box center [620, 385] width 805 height 75
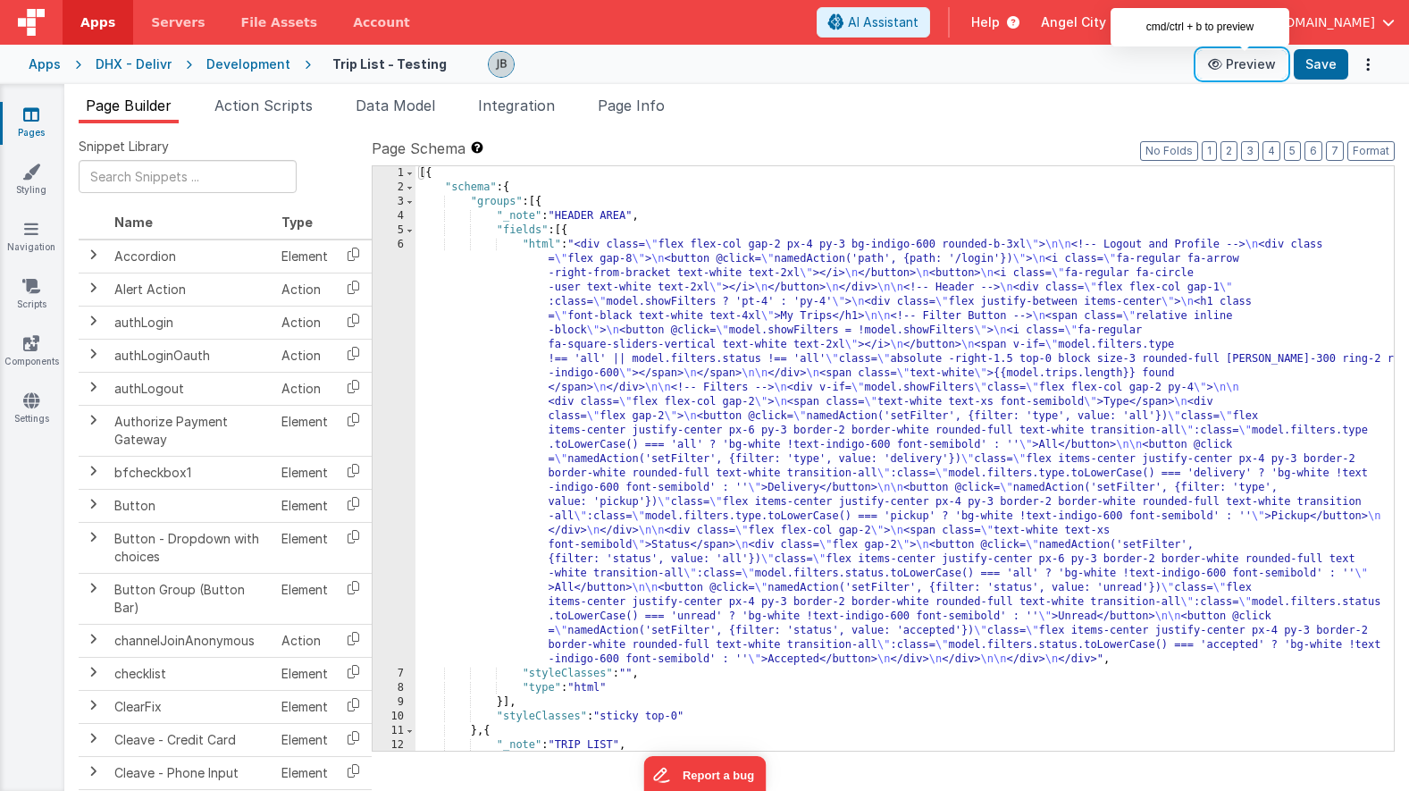
click at [1268, 66] on button "Preview" at bounding box center [1241, 64] width 89 height 29
click at [409, 197] on span at bounding box center [410, 202] width 10 height 14
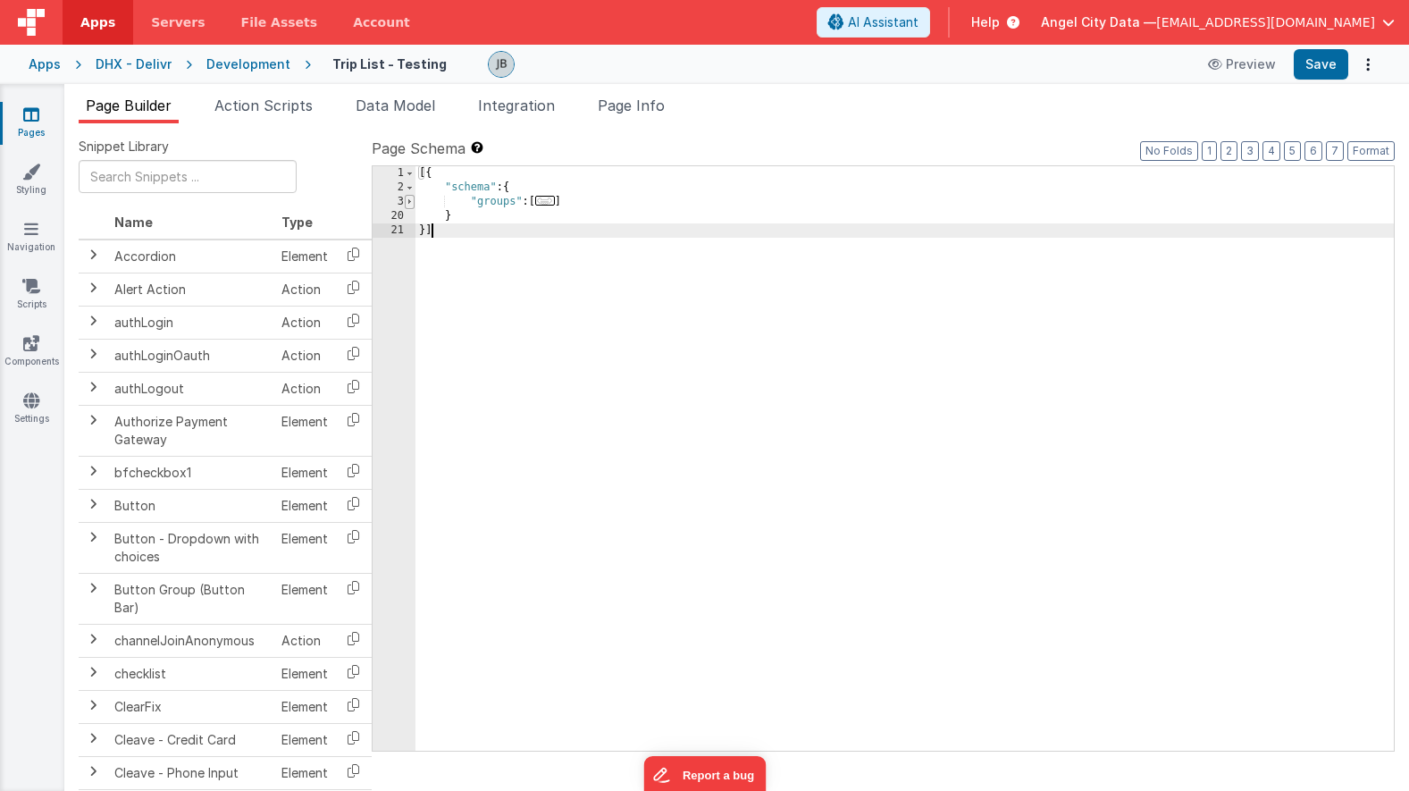
click at [409, 197] on span at bounding box center [410, 202] width 10 height 14
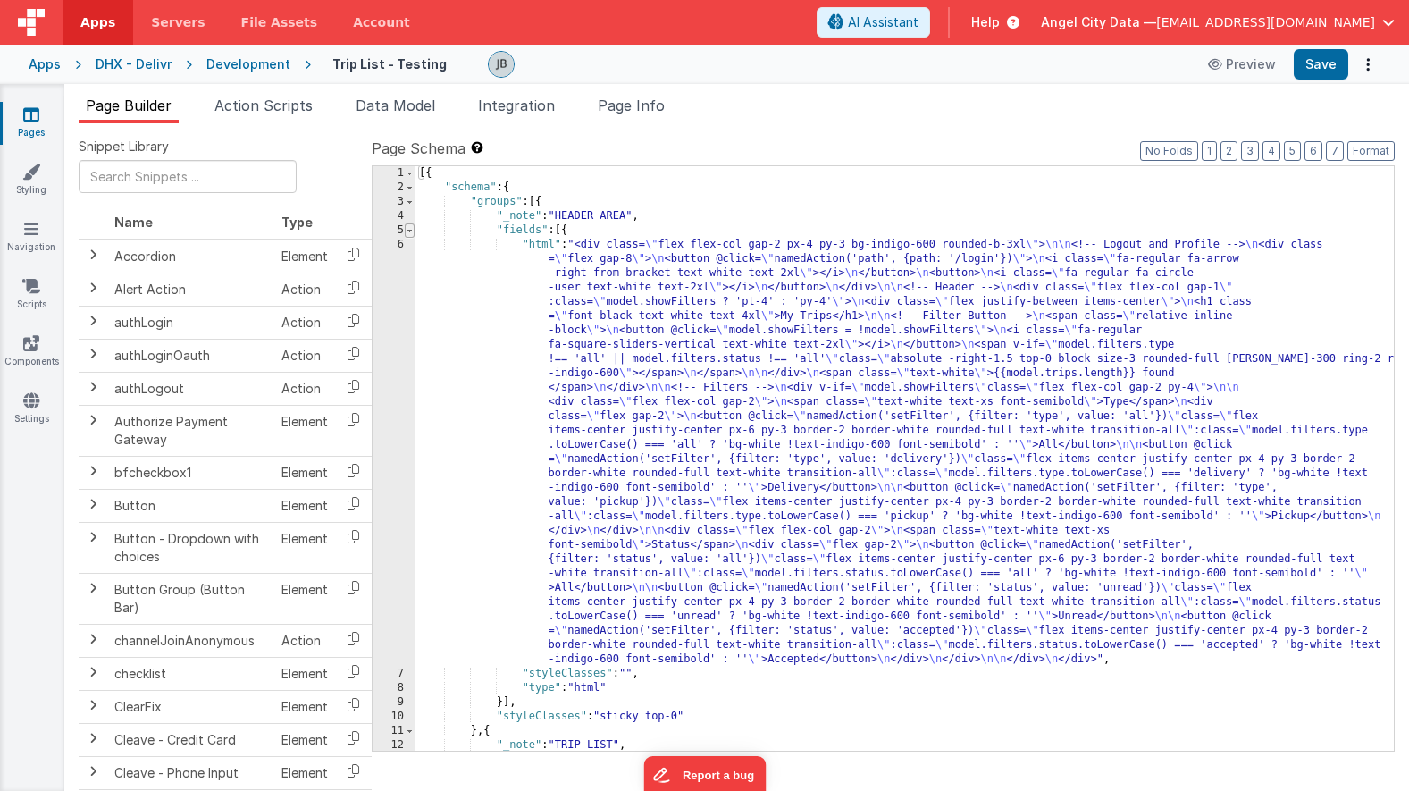
click at [409, 235] on span at bounding box center [410, 230] width 10 height 14
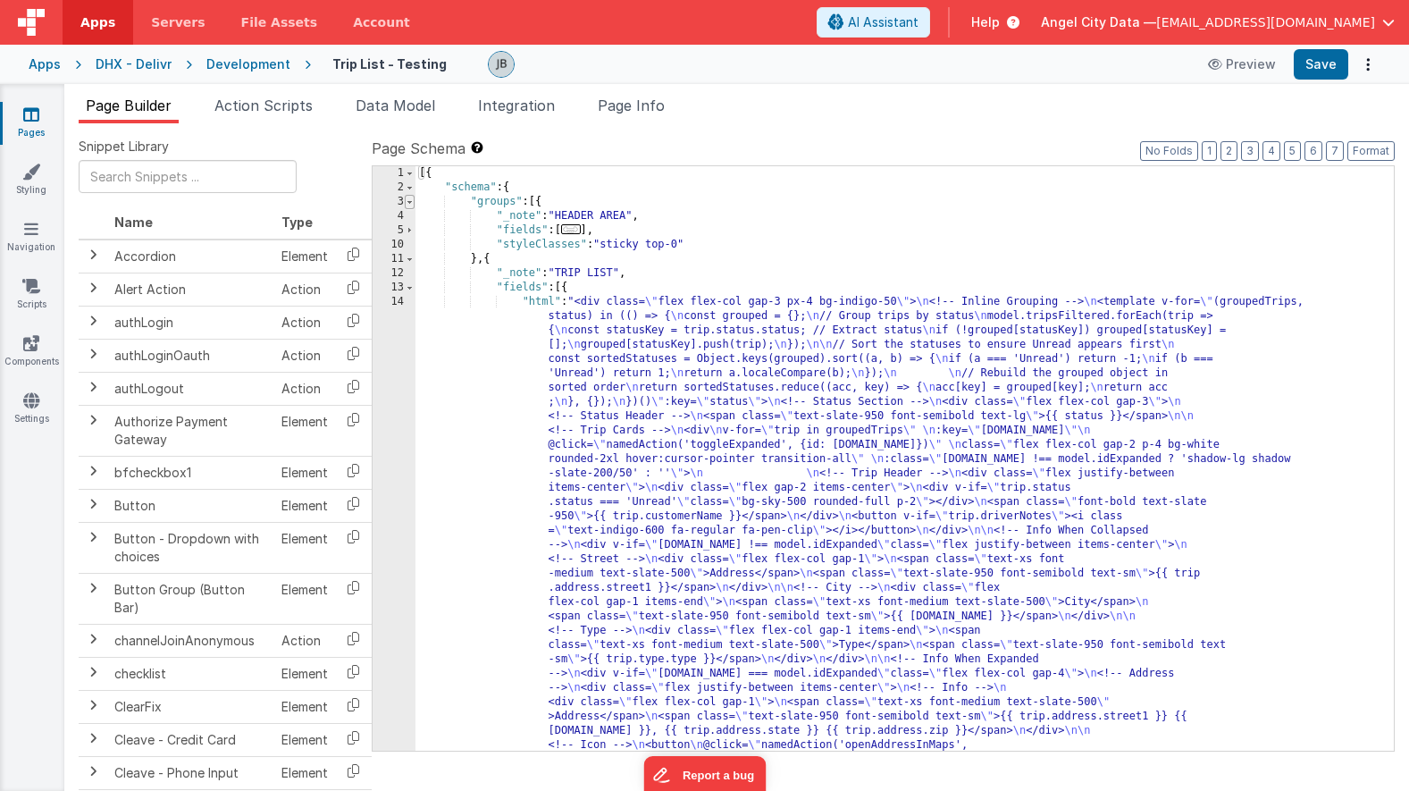
click at [412, 207] on span at bounding box center [410, 202] width 10 height 14
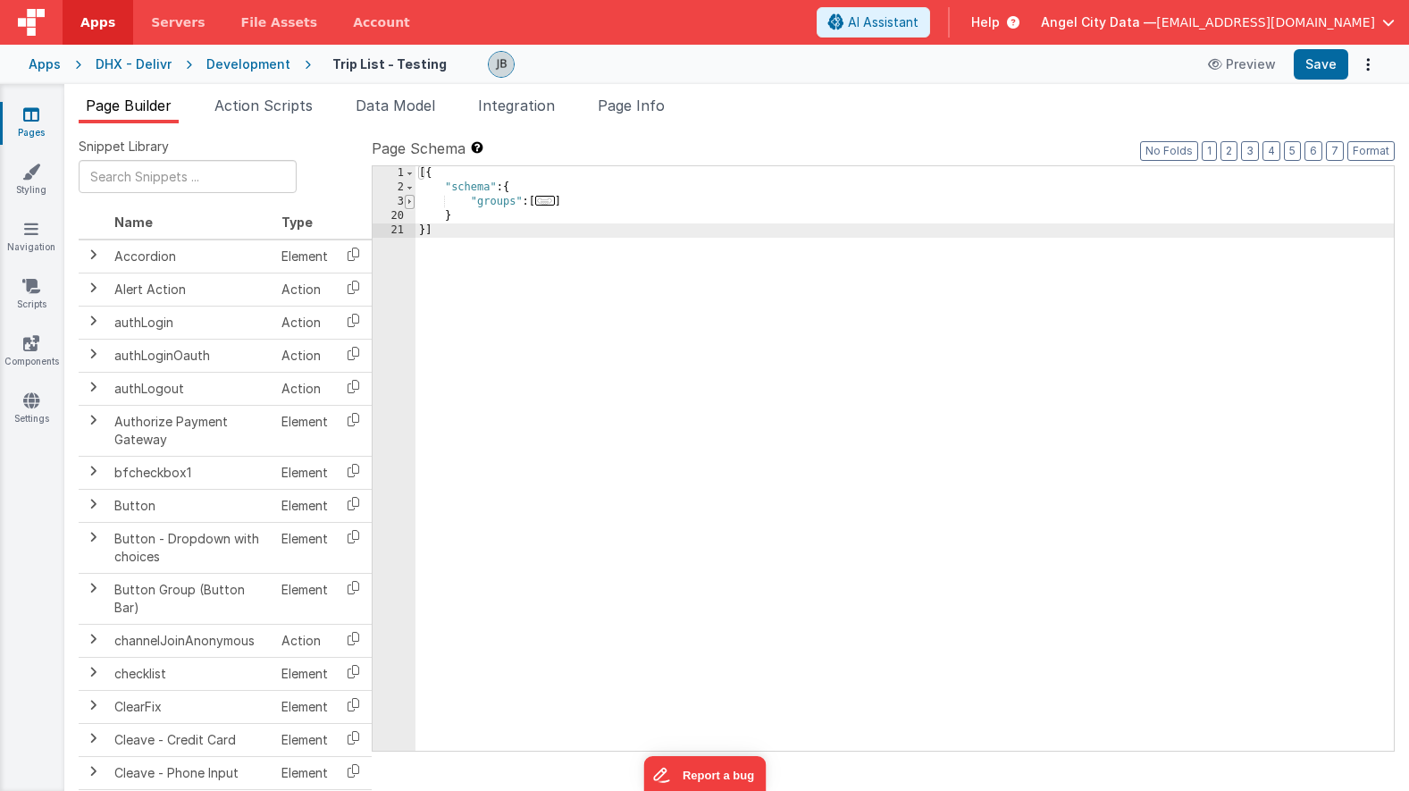
click at [412, 207] on span at bounding box center [410, 202] width 10 height 14
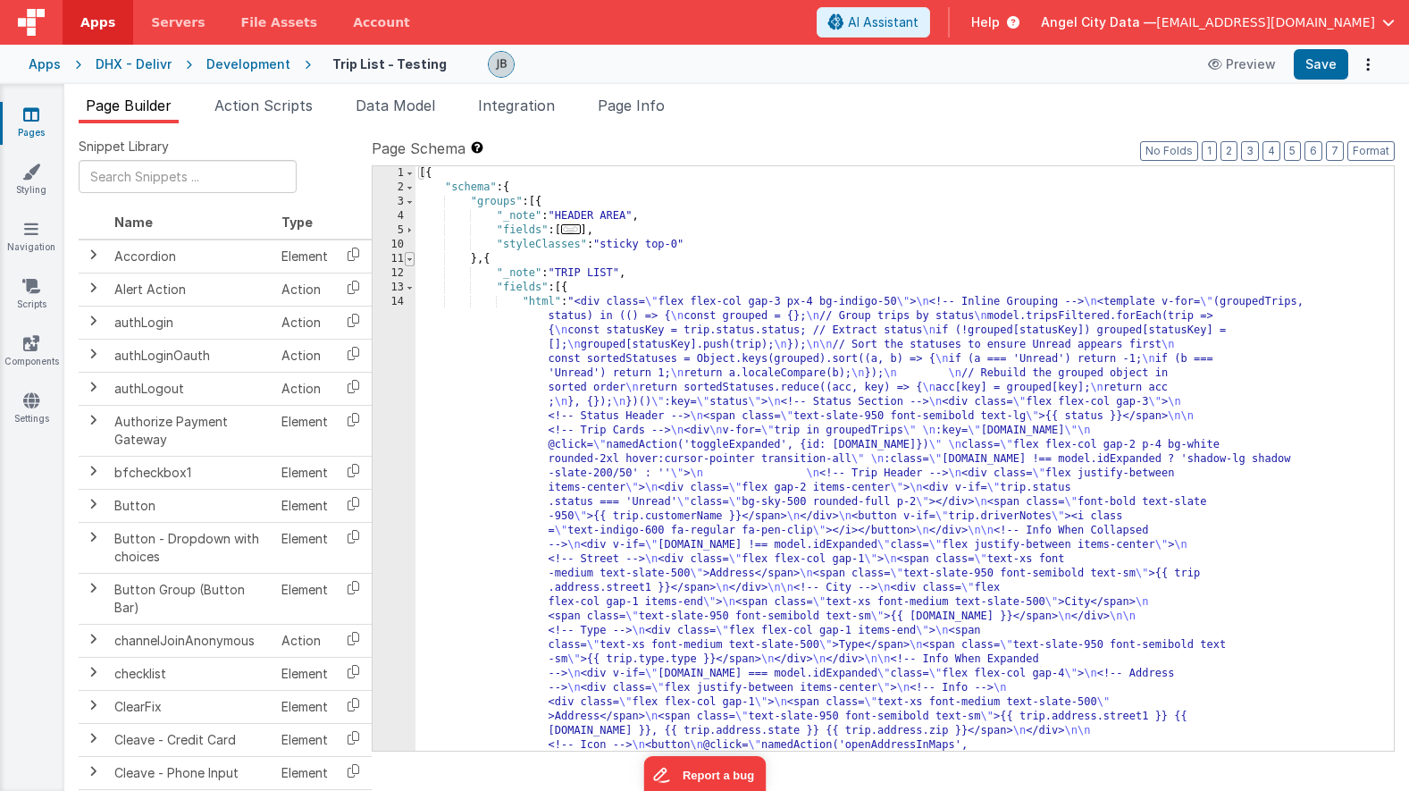
click at [413, 261] on span at bounding box center [410, 259] width 10 height 14
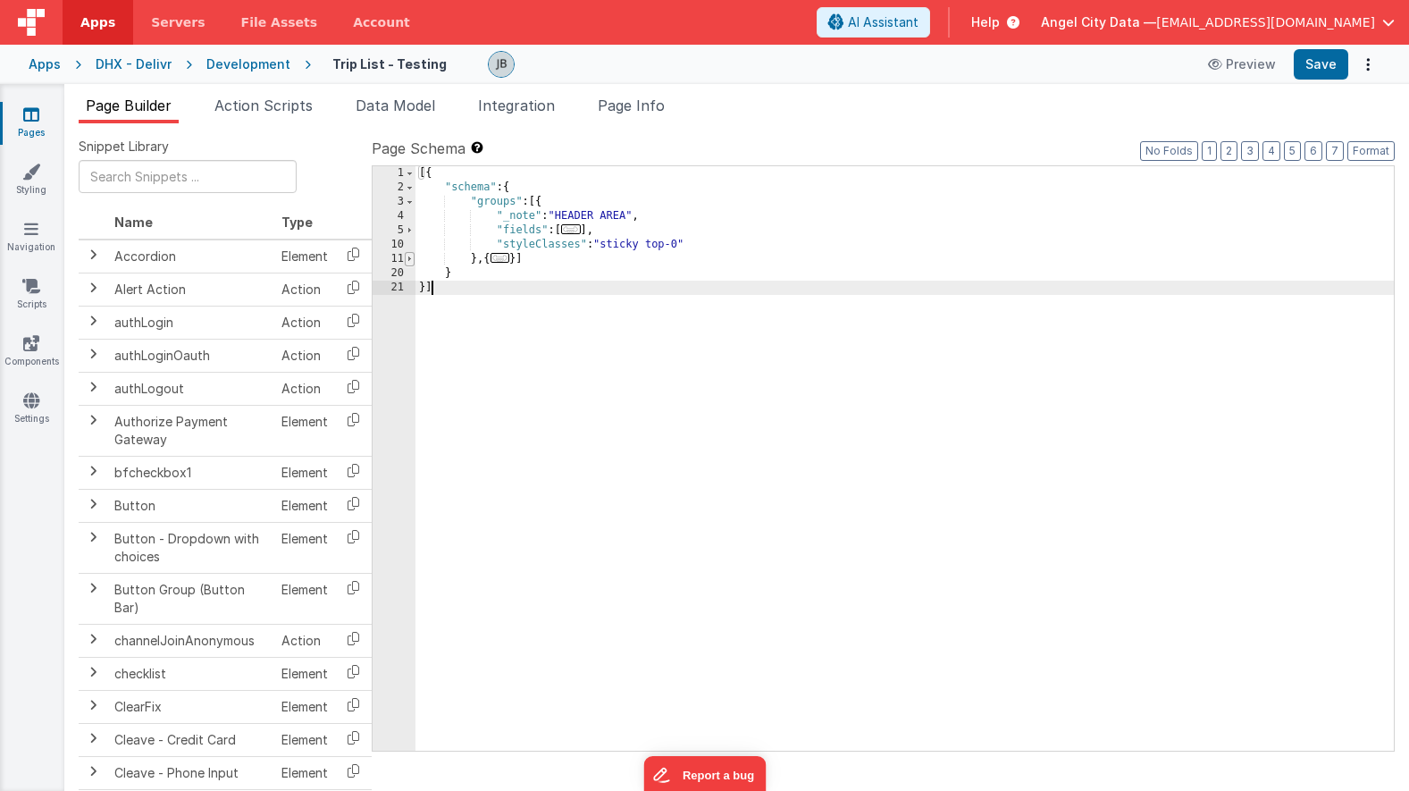
click at [413, 261] on span at bounding box center [410, 259] width 10 height 14
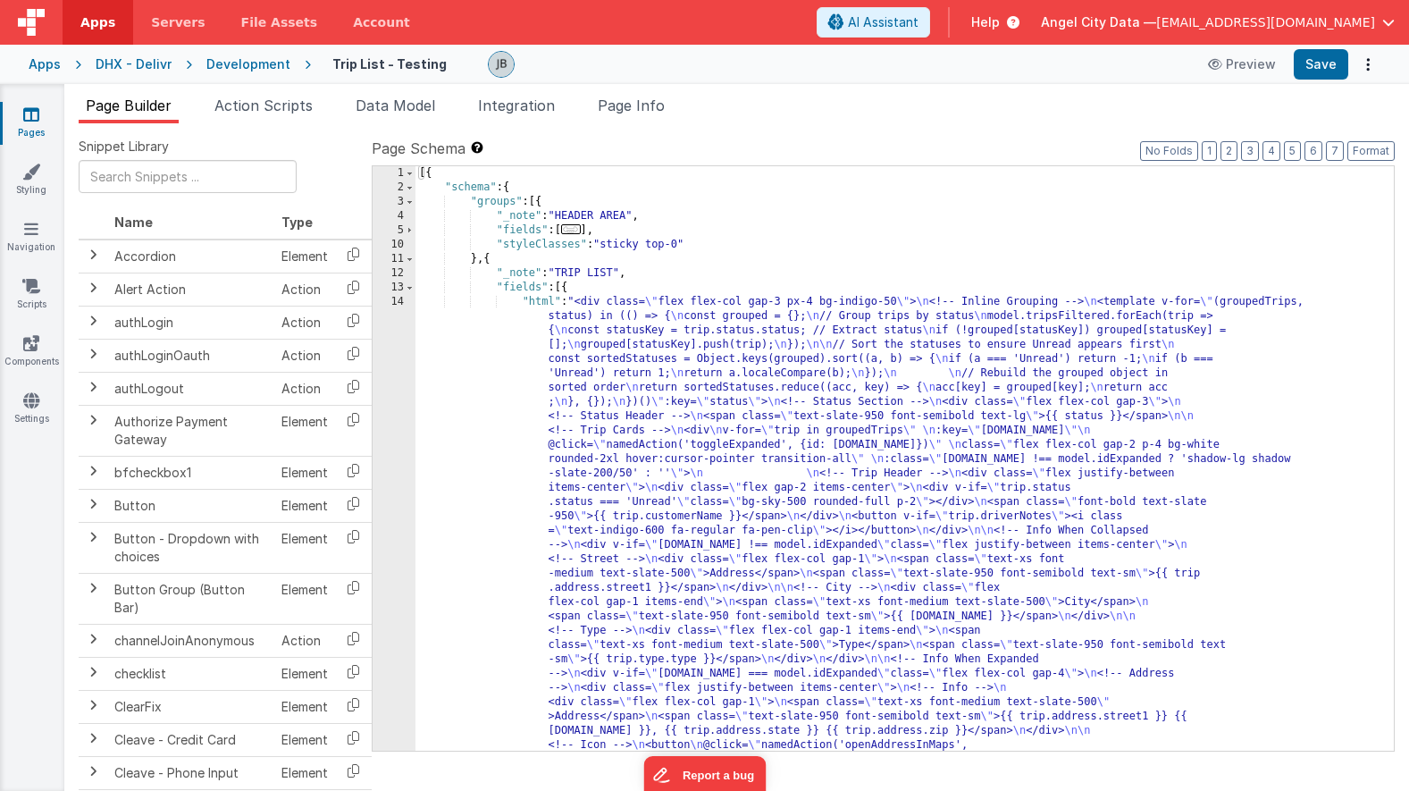
click at [409, 204] on span at bounding box center [410, 202] width 10 height 14
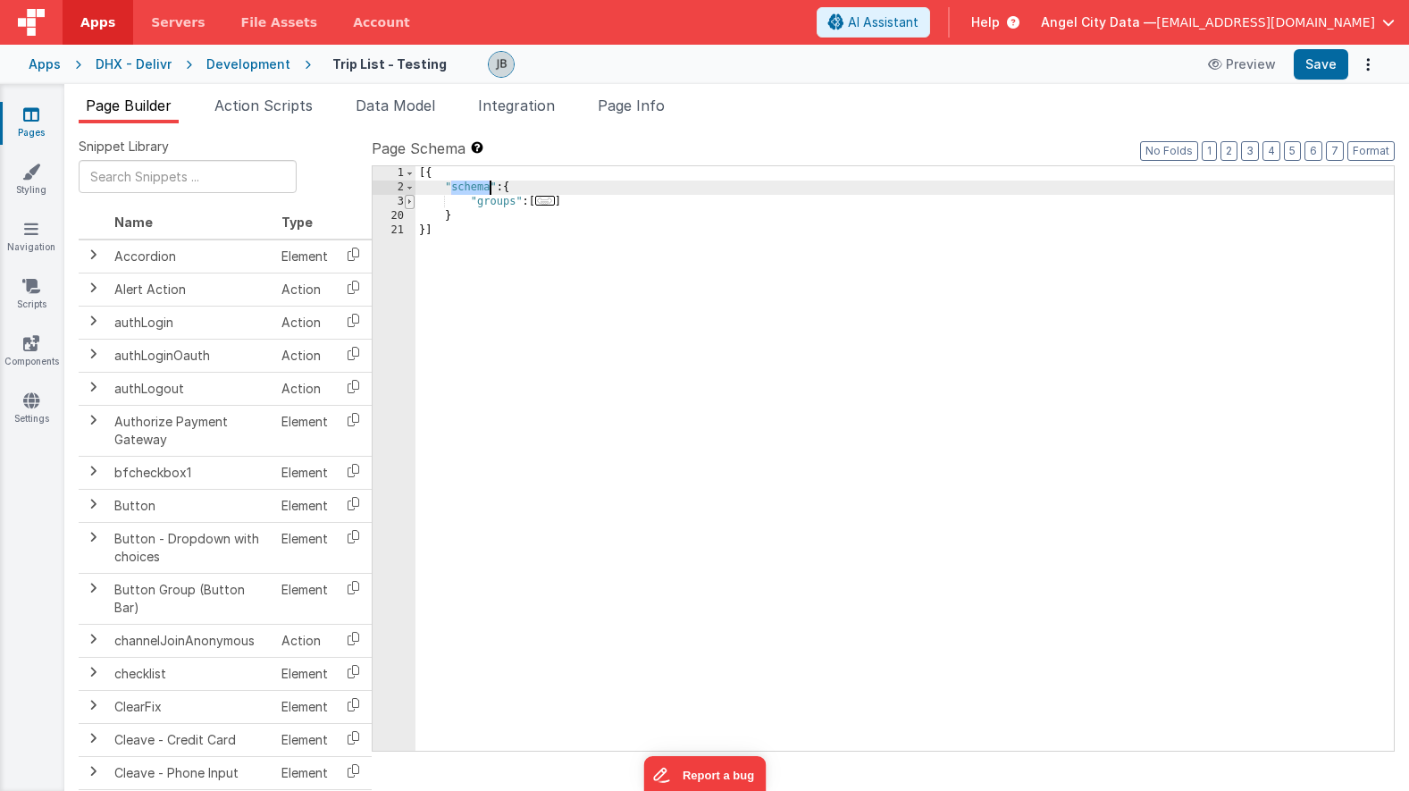
click at [409, 204] on span at bounding box center [410, 202] width 10 height 14
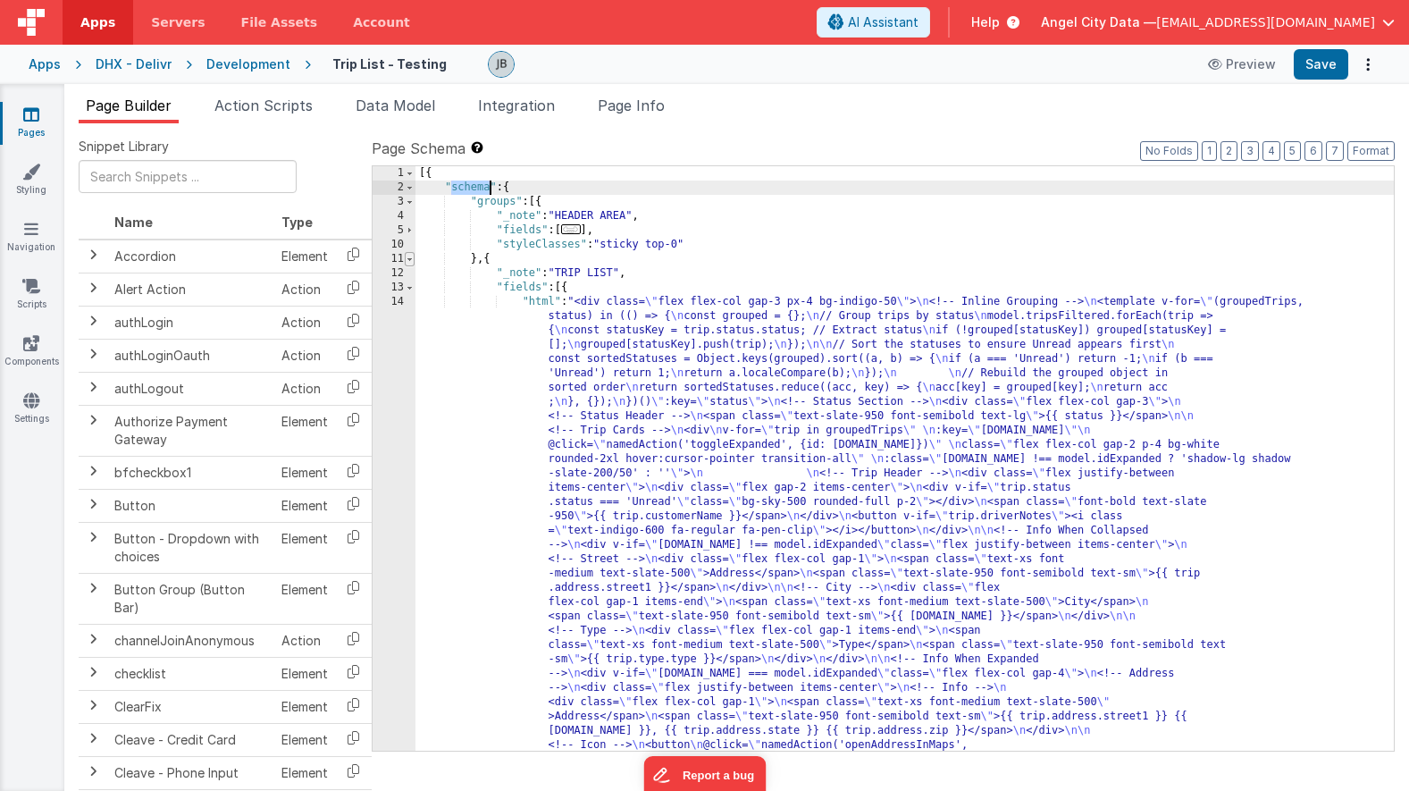
click at [411, 264] on span at bounding box center [410, 259] width 10 height 14
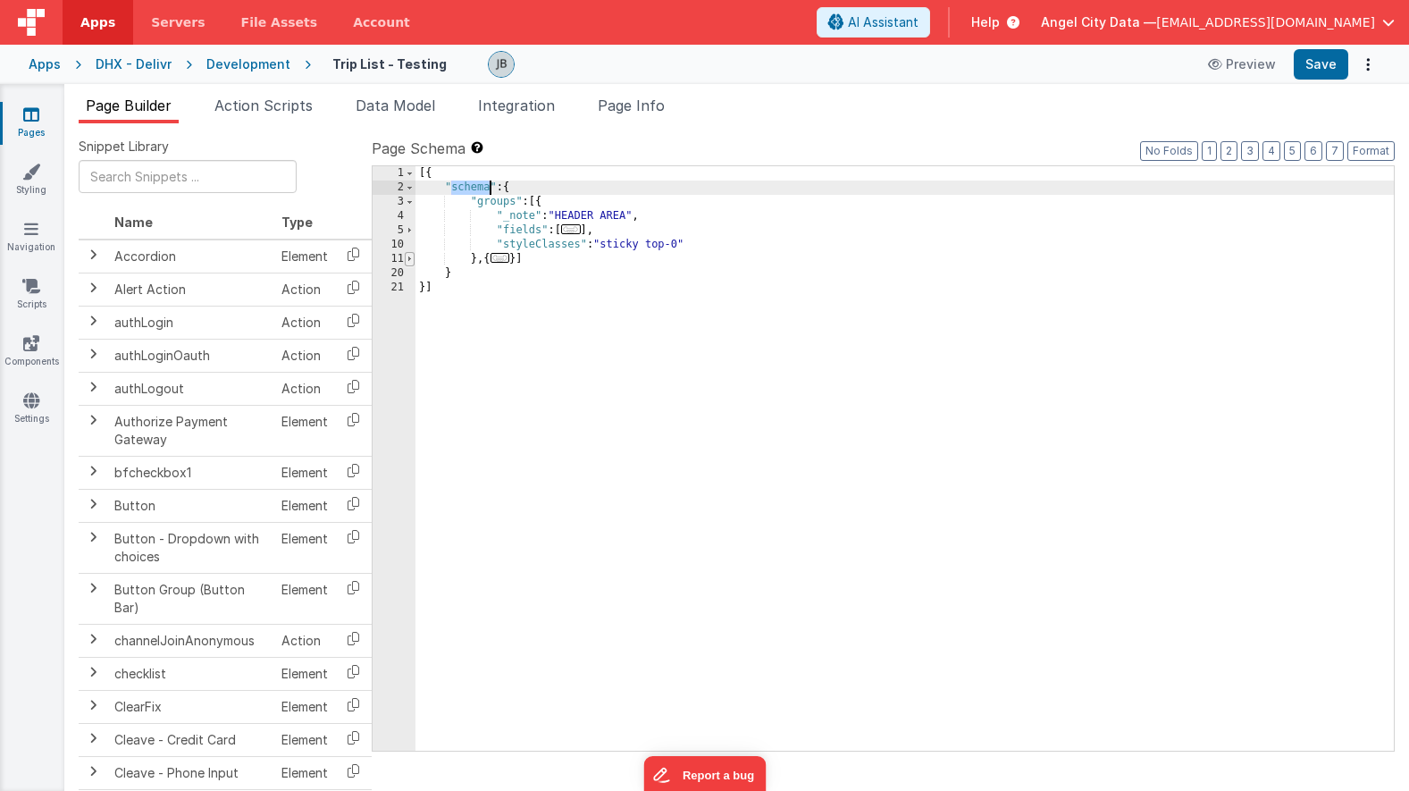
click at [411, 264] on span at bounding box center [410, 259] width 10 height 14
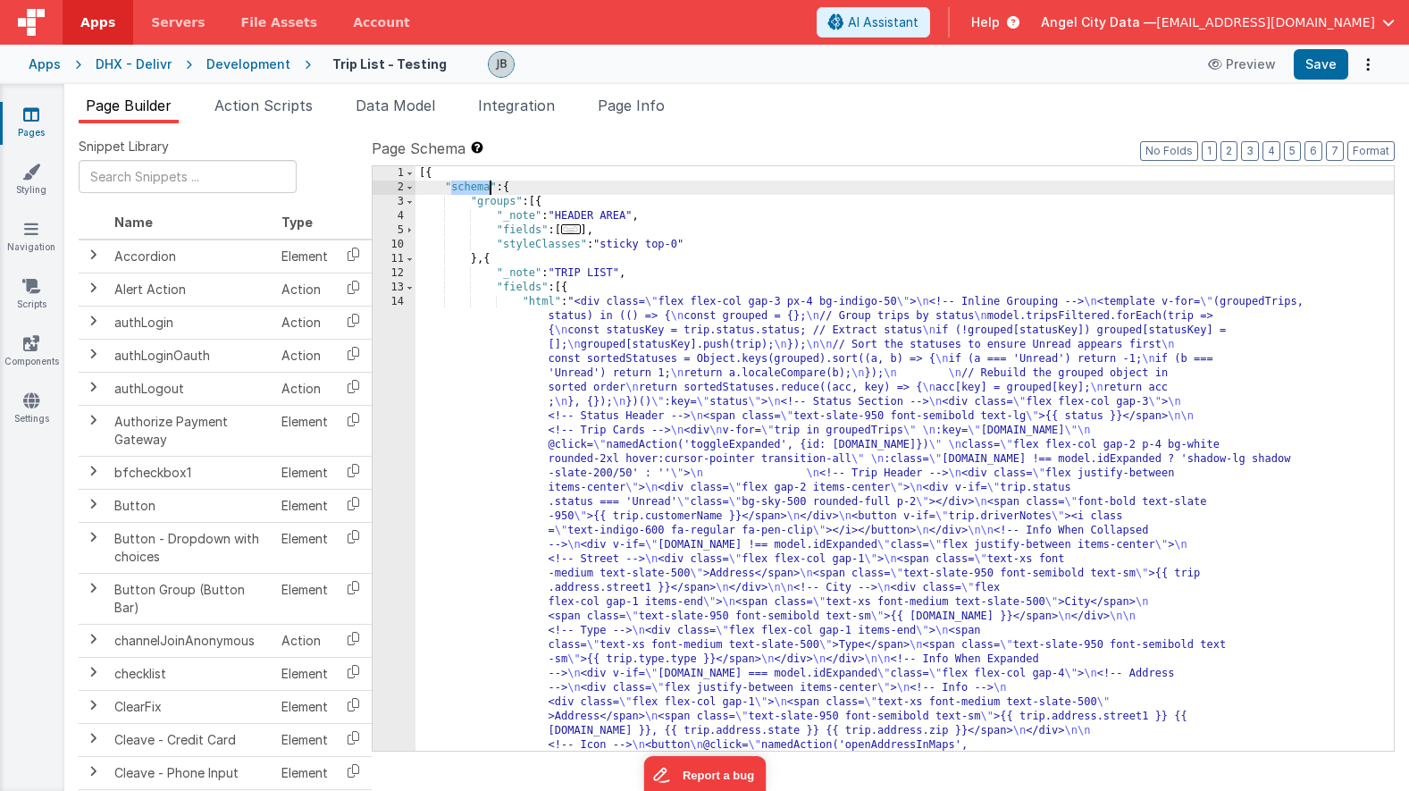
click at [56, 55] on div "Apps DHX - Delivr Development Trip List - Testing Preview Save" at bounding box center [704, 64] width 1409 height 39
click at [51, 70] on div "Apps" at bounding box center [45, 64] width 32 height 18
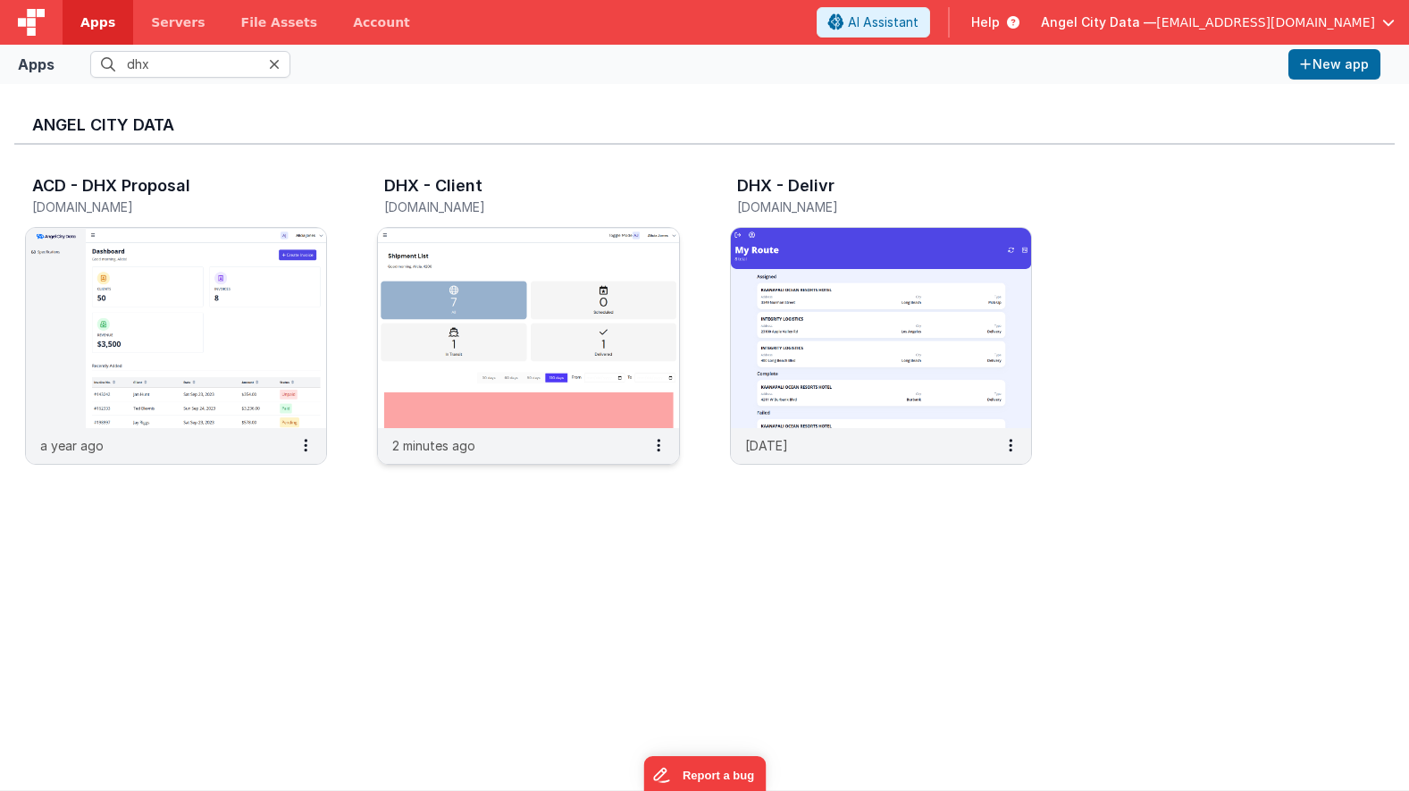
click at [435, 289] on img at bounding box center [528, 328] width 300 height 200
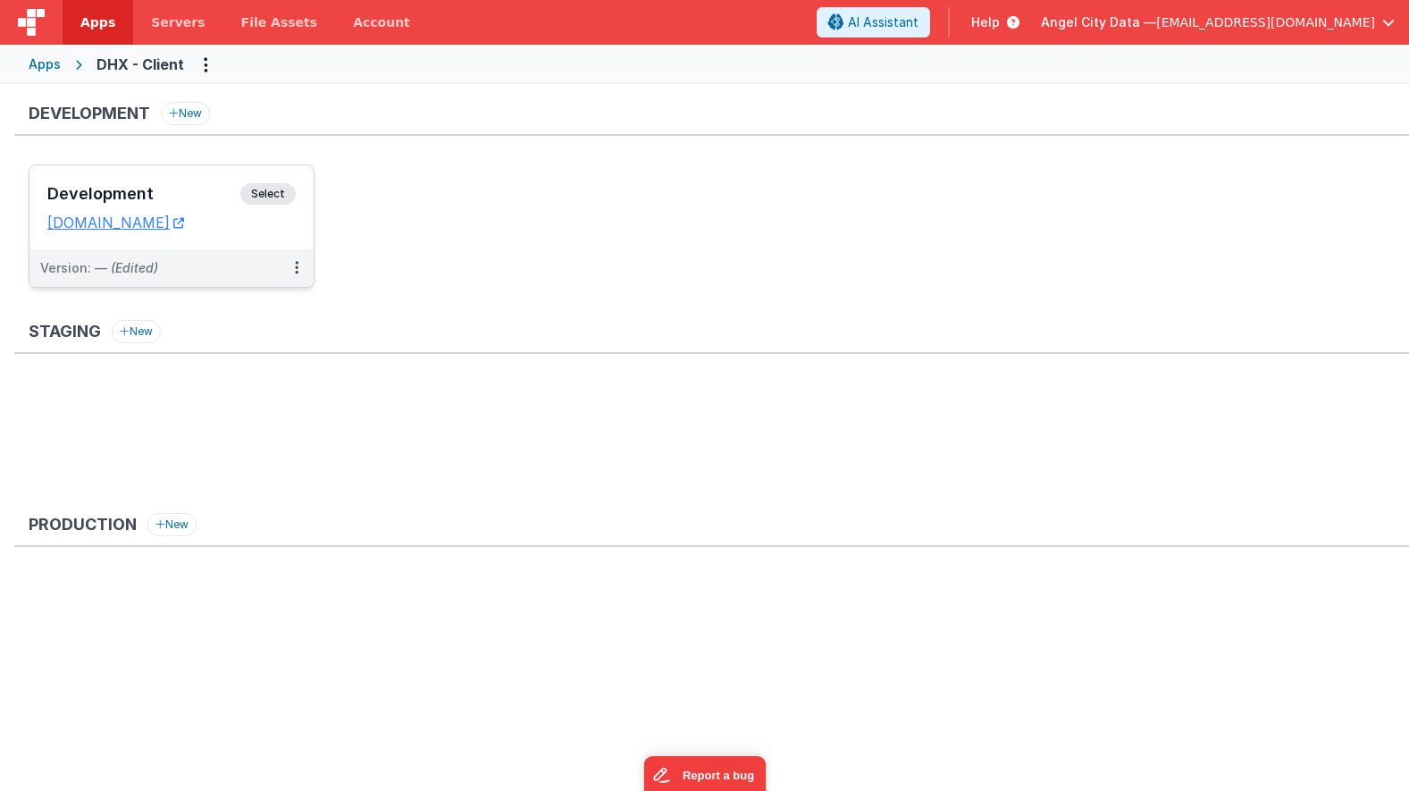
click at [218, 170] on div "Development Select URLs [DOMAIN_NAME]" at bounding box center [171, 207] width 284 height 84
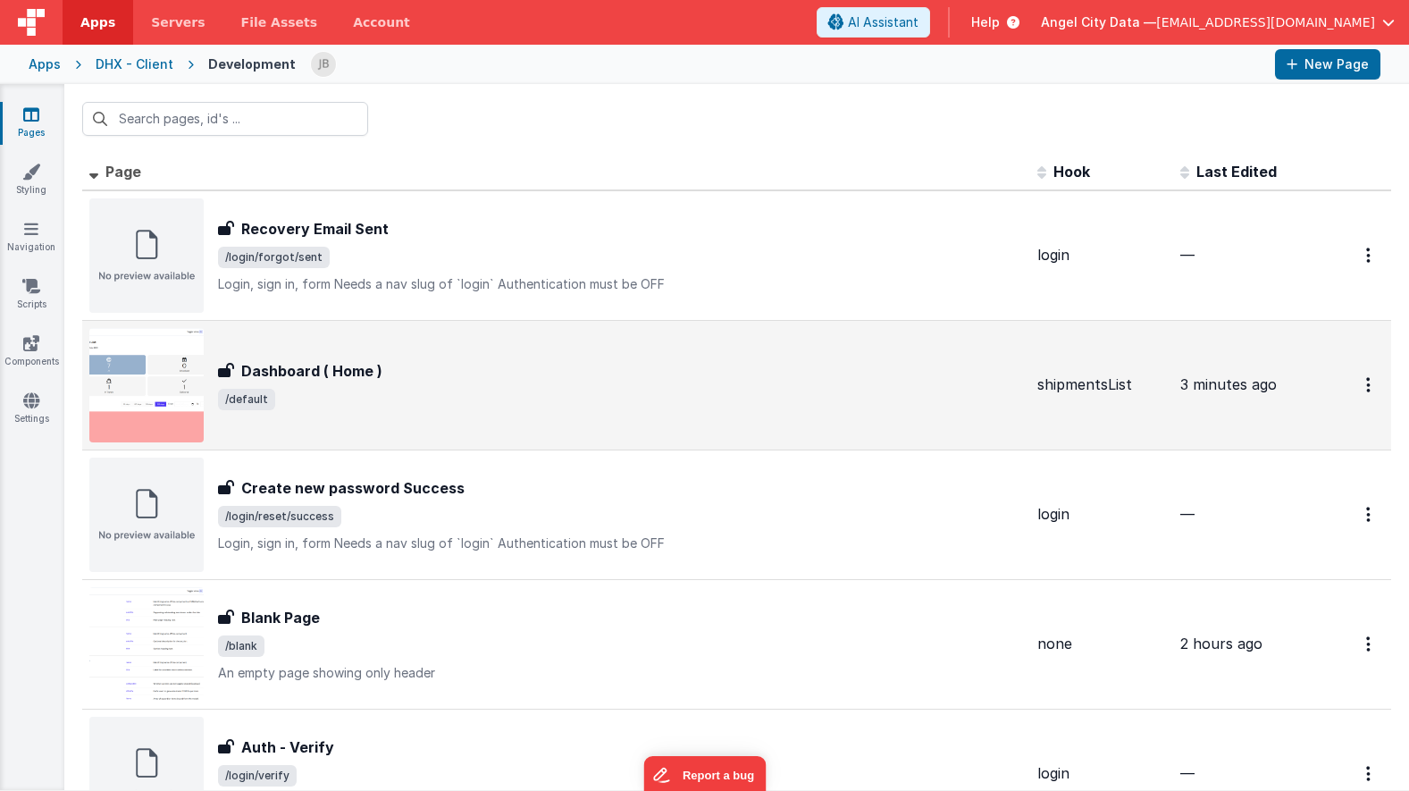
click at [338, 374] on h3 "Dashboard ( Home )" at bounding box center [311, 370] width 141 height 21
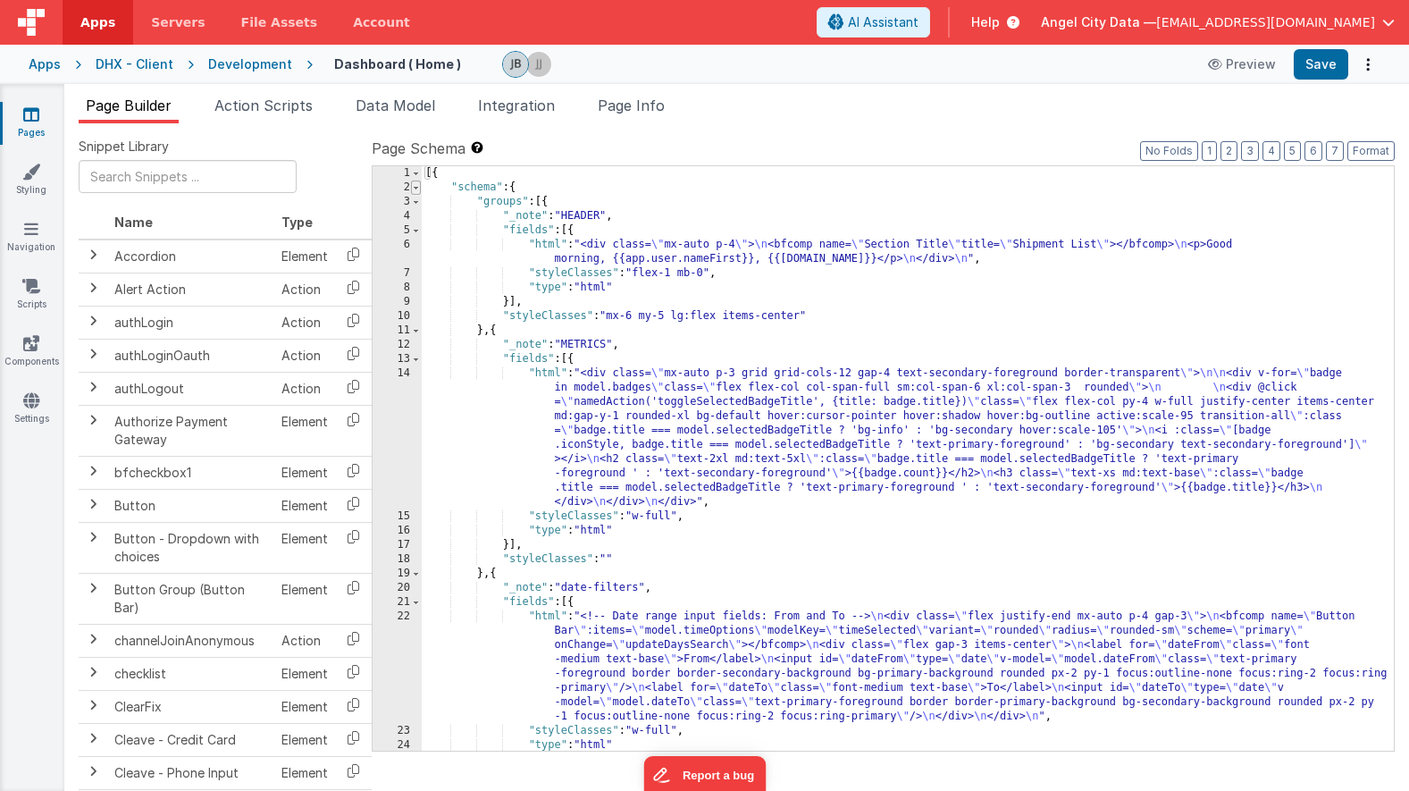
click at [416, 190] on span at bounding box center [416, 187] width 10 height 14
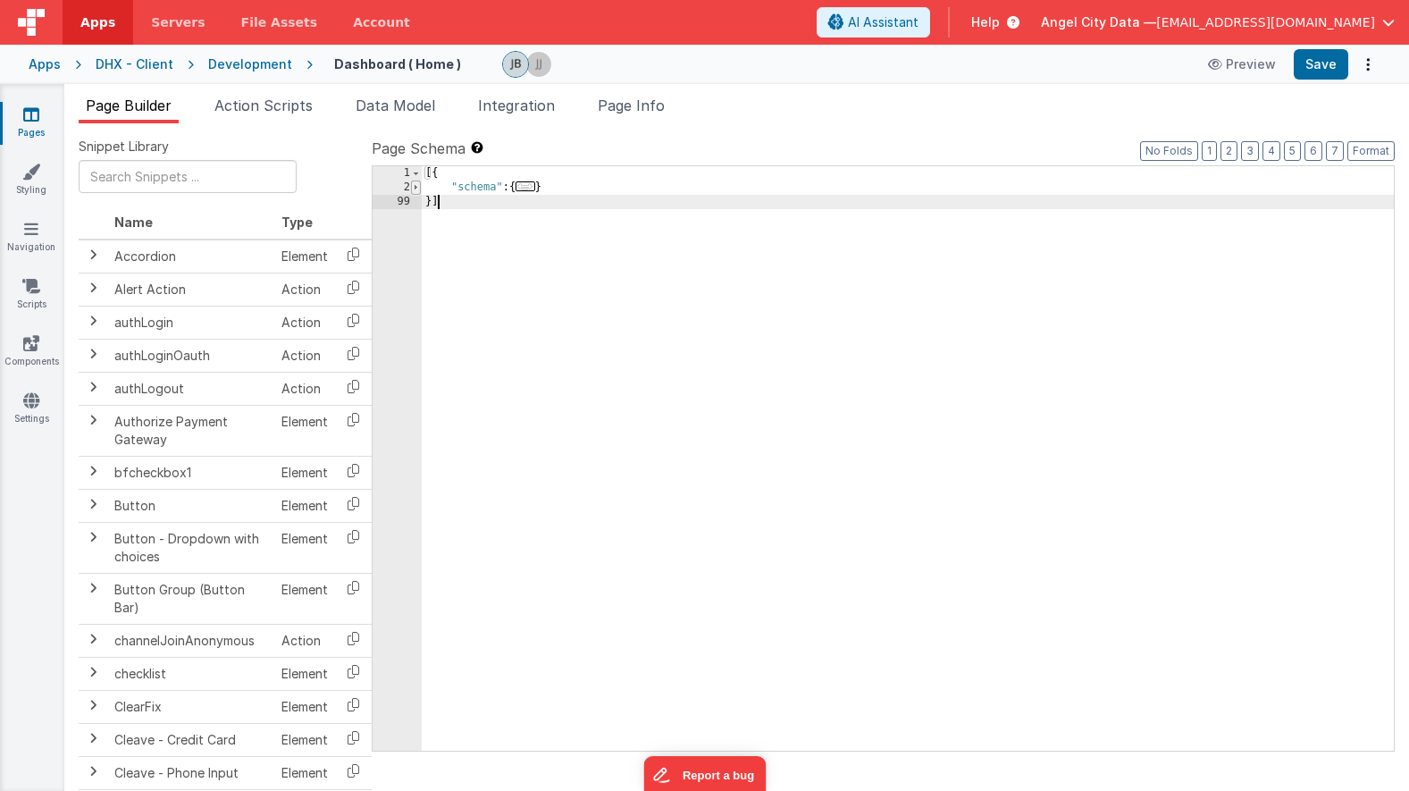
click at [416, 190] on span at bounding box center [416, 187] width 10 height 14
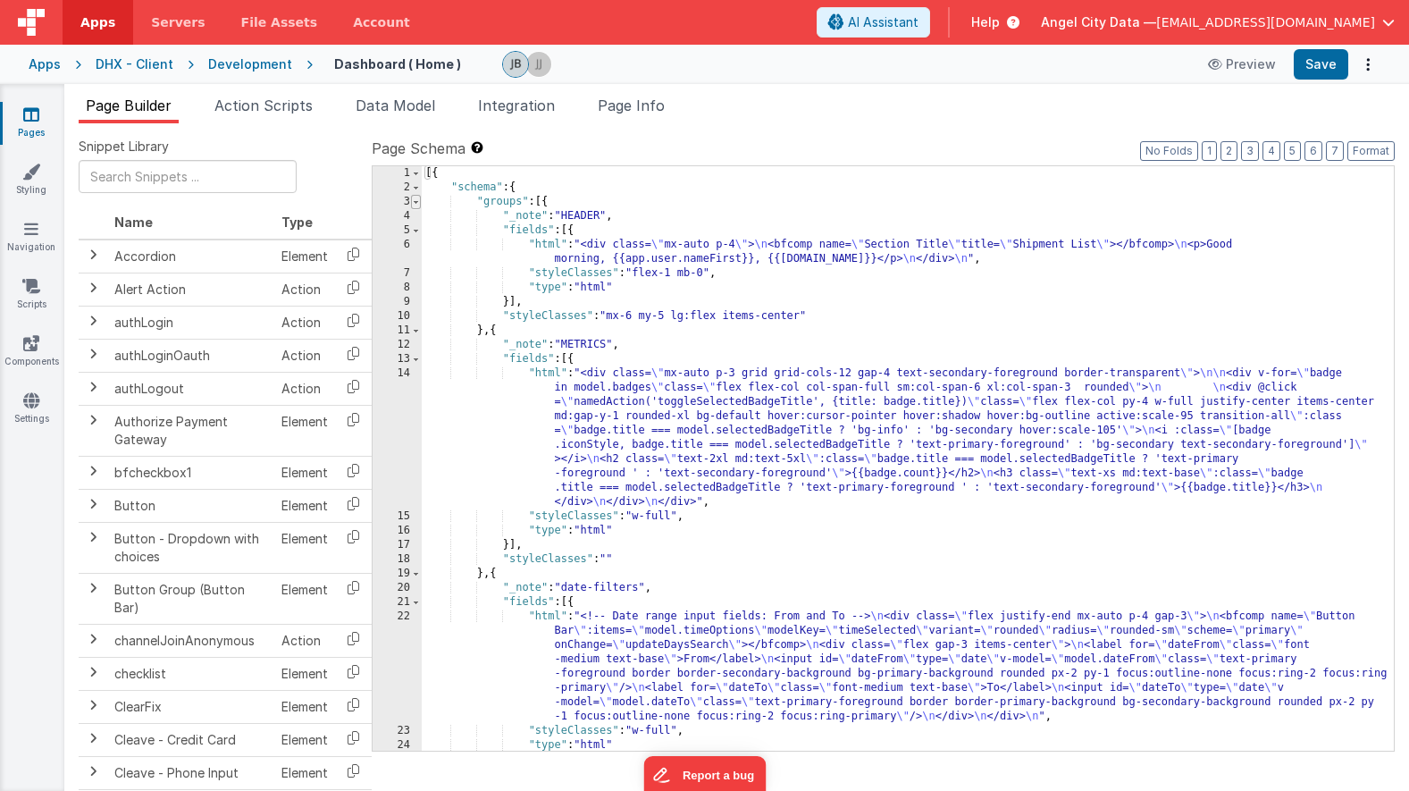
click at [419, 206] on span at bounding box center [416, 202] width 10 height 14
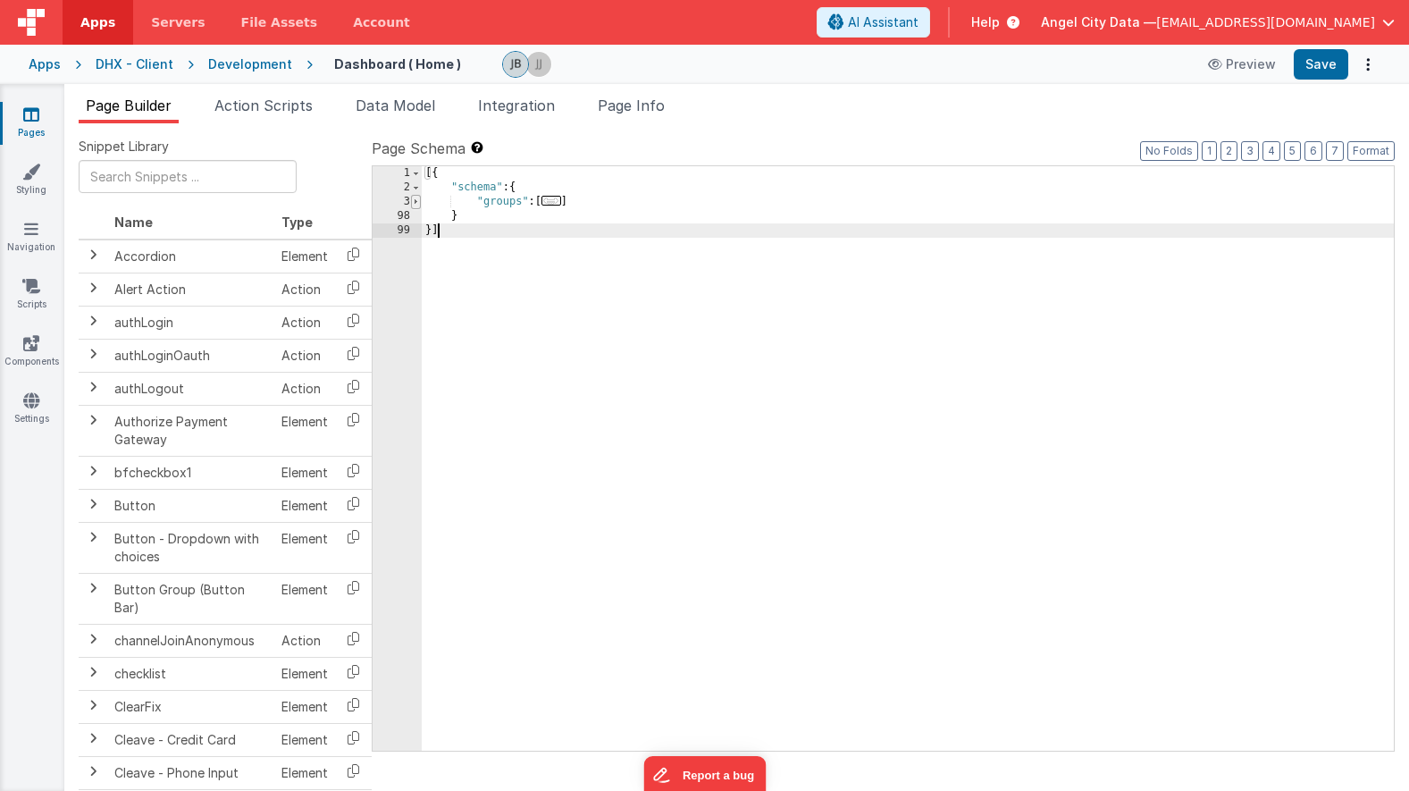
click at [419, 206] on span at bounding box center [416, 202] width 10 height 14
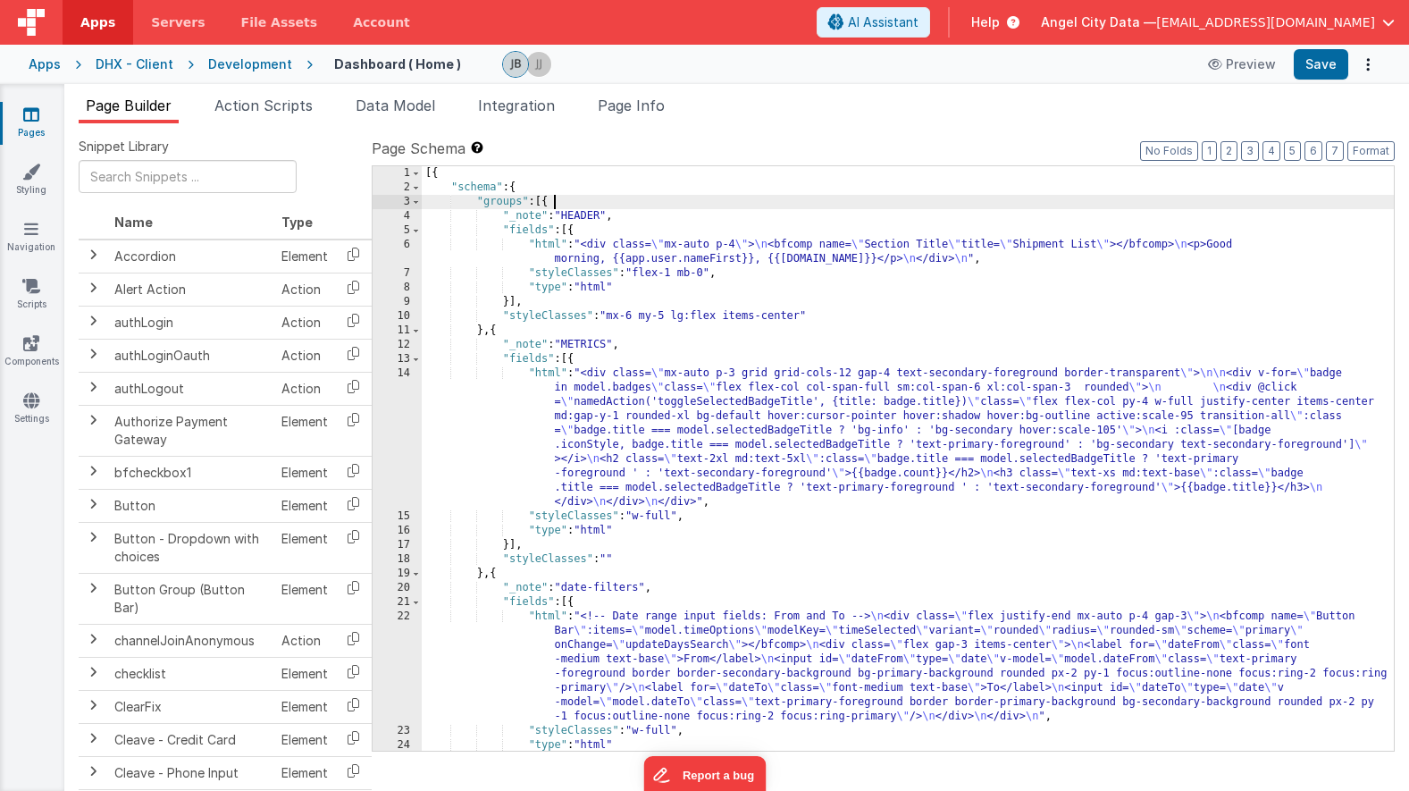
click at [551, 205] on div "[{ "schema" : { "groups" : [{ "_note" : "HEADER" , "fields" : [{ "html" : "<div…" at bounding box center [908, 472] width 972 height 613
click at [416, 227] on span at bounding box center [416, 230] width 10 height 14
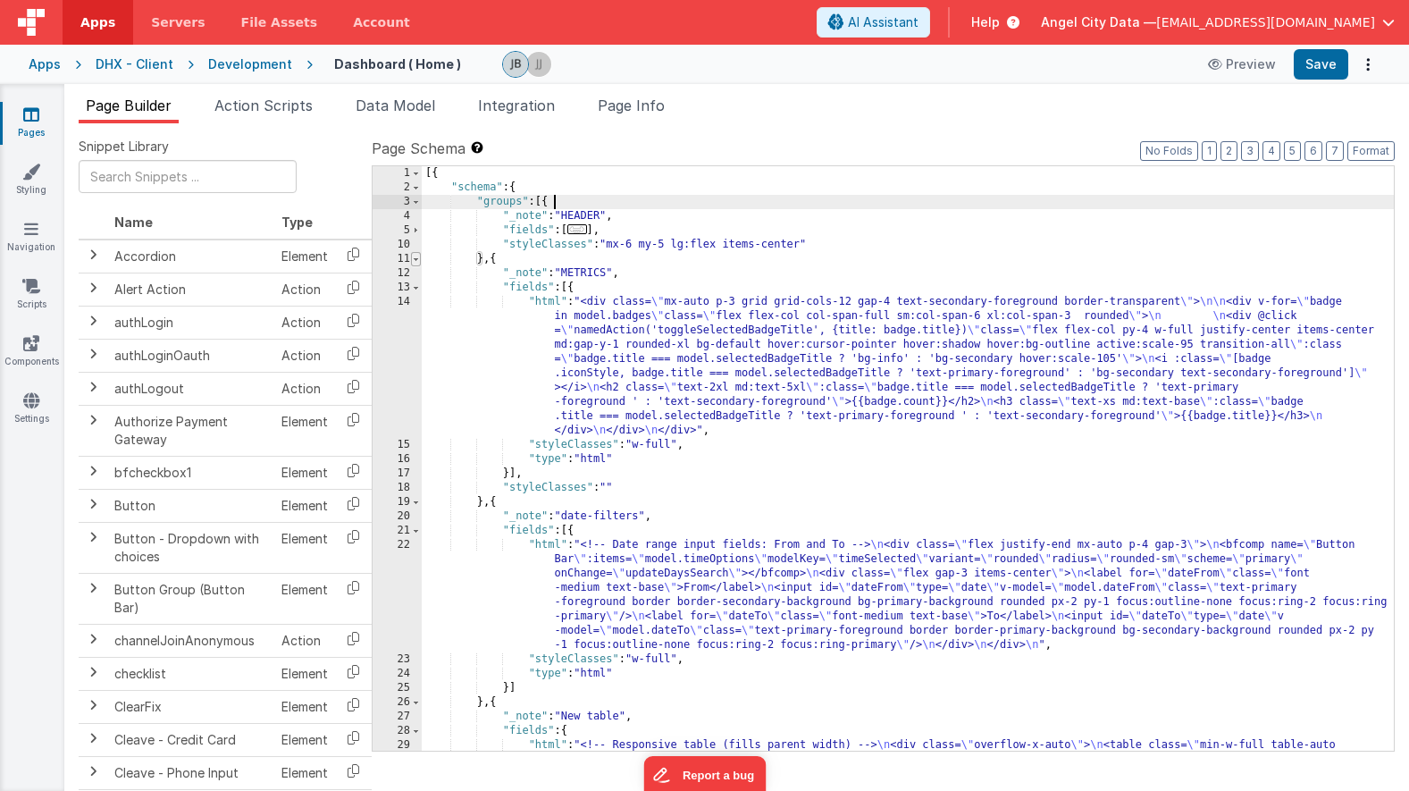
click at [418, 260] on span at bounding box center [416, 259] width 10 height 14
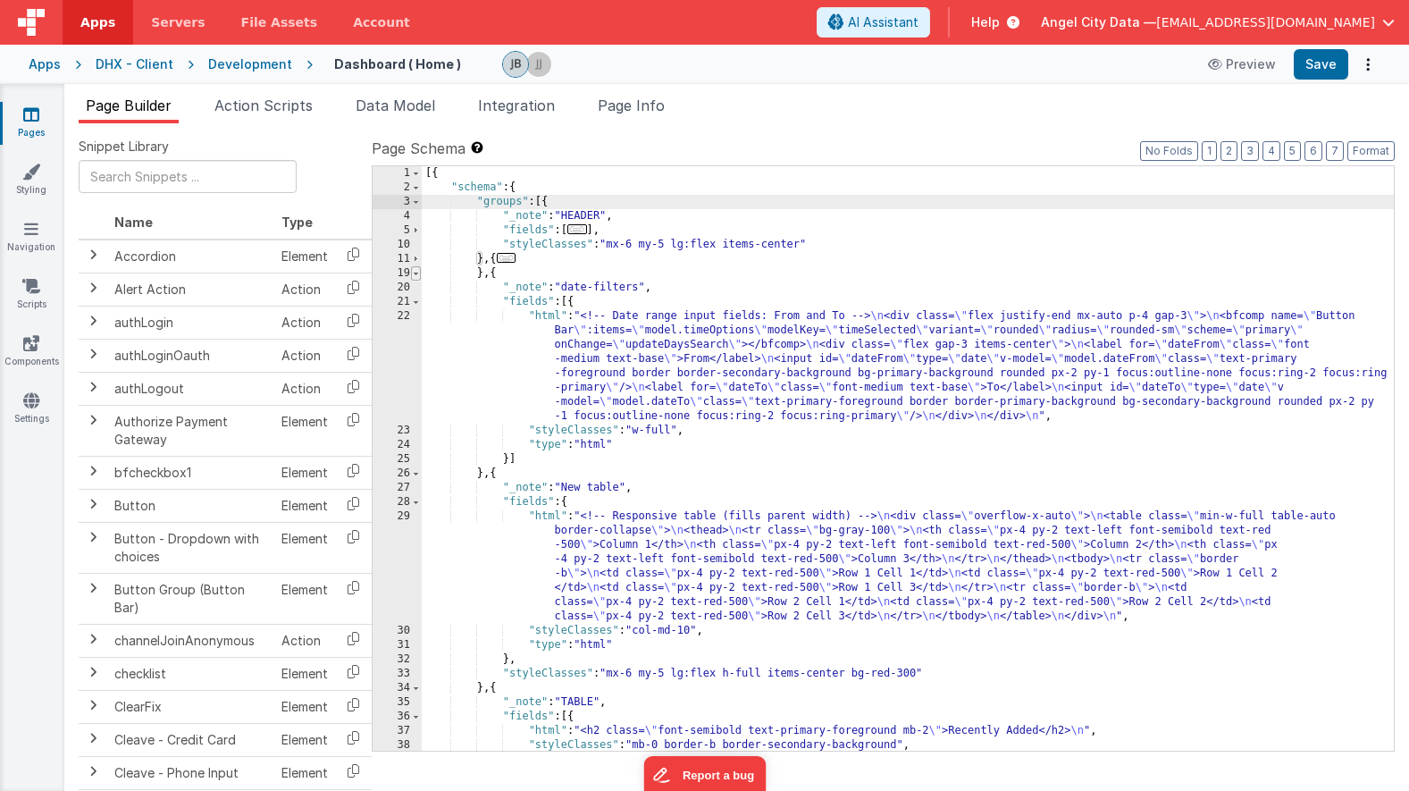
click at [420, 273] on span at bounding box center [416, 273] width 10 height 14
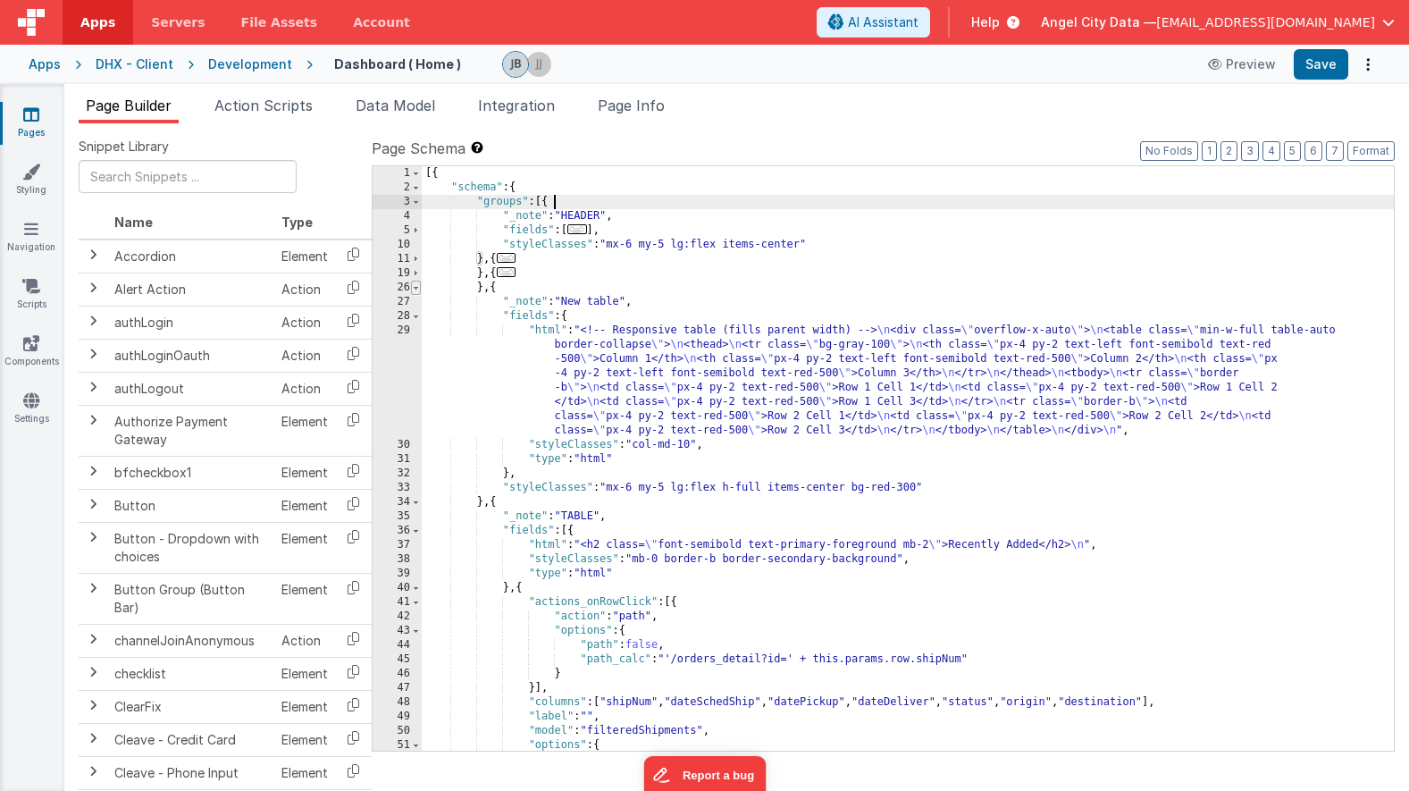
click at [419, 293] on span at bounding box center [416, 288] width 10 height 14
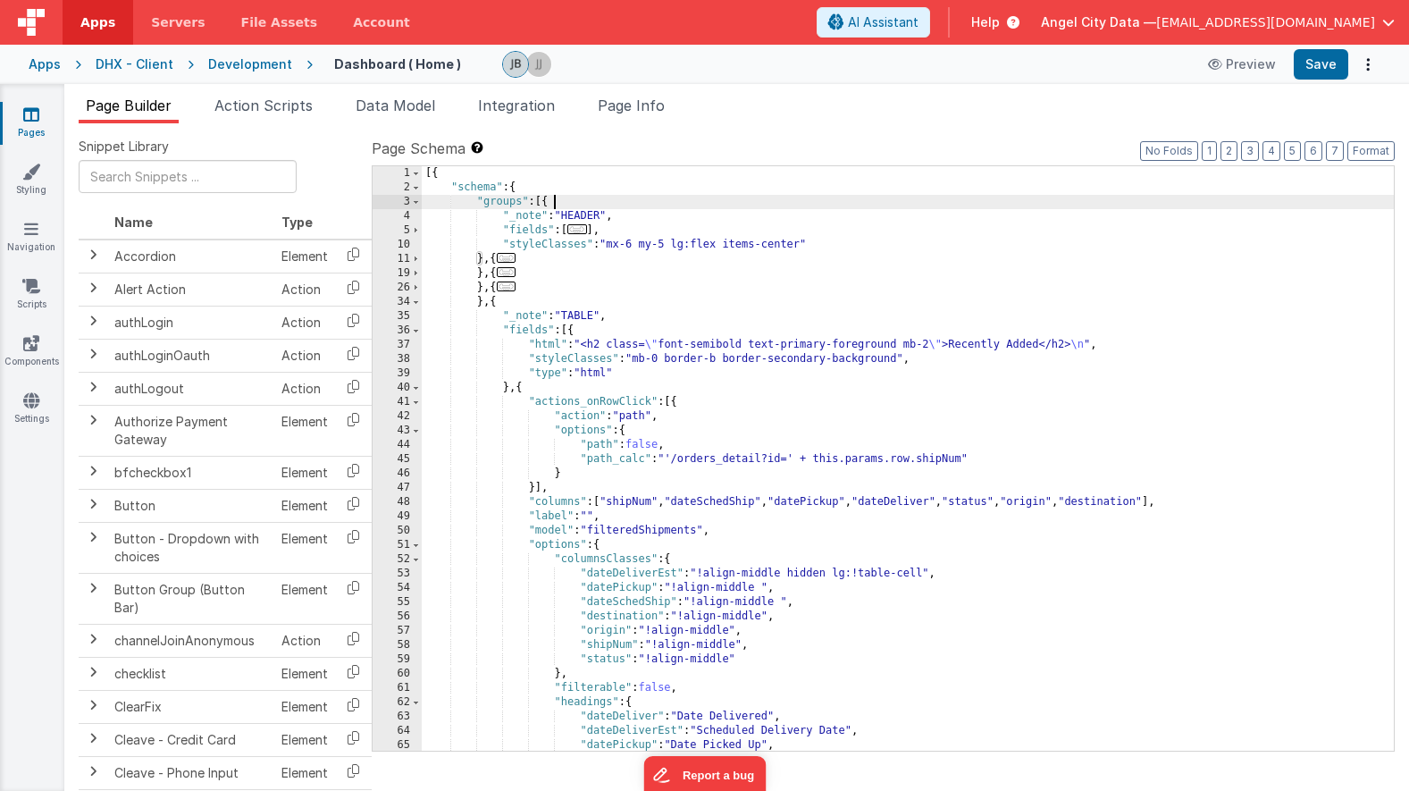
click at [419, 315] on div "35" at bounding box center [397, 316] width 49 height 14
click at [417, 306] on span at bounding box center [416, 302] width 10 height 14
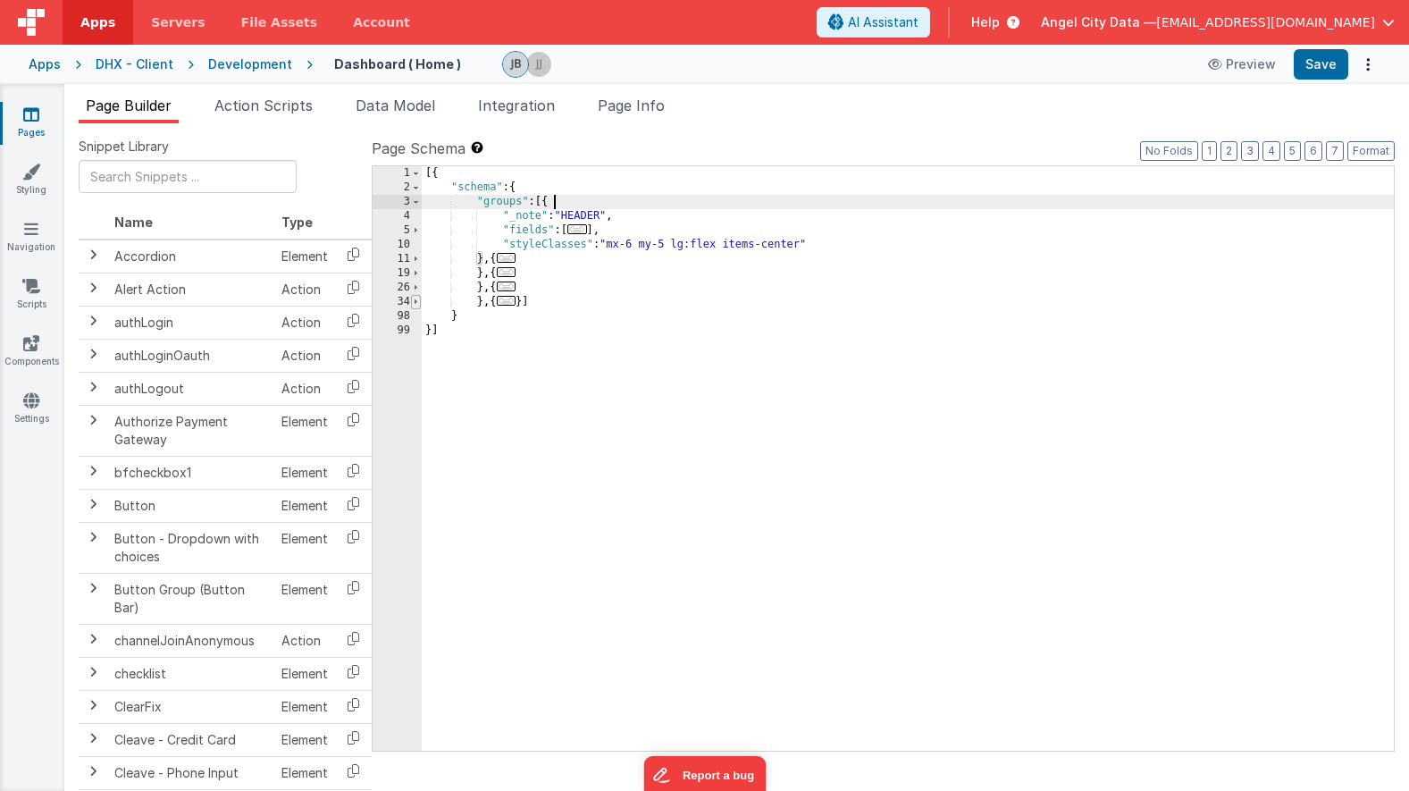
click at [417, 306] on span at bounding box center [416, 302] width 10 height 14
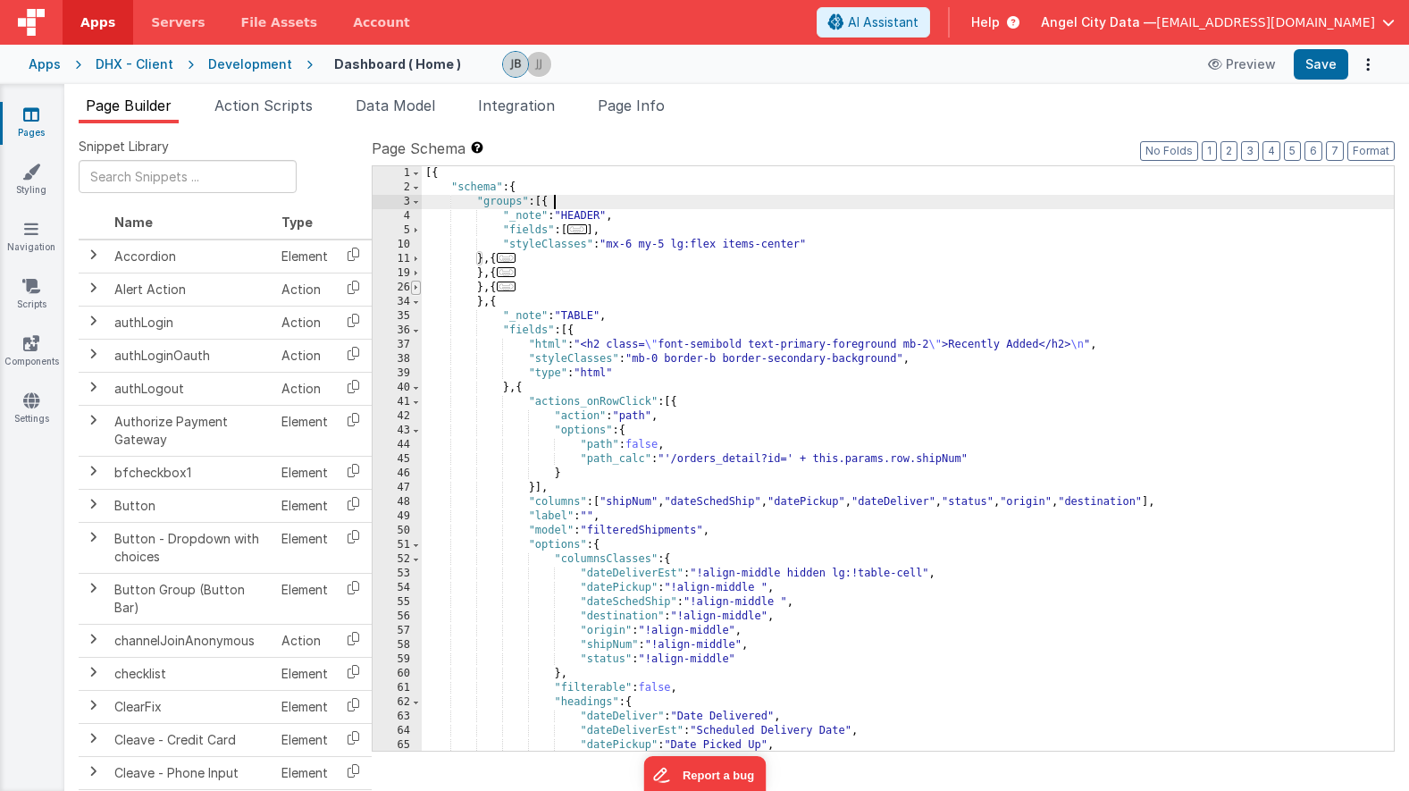
click at [417, 287] on span at bounding box center [416, 288] width 10 height 14
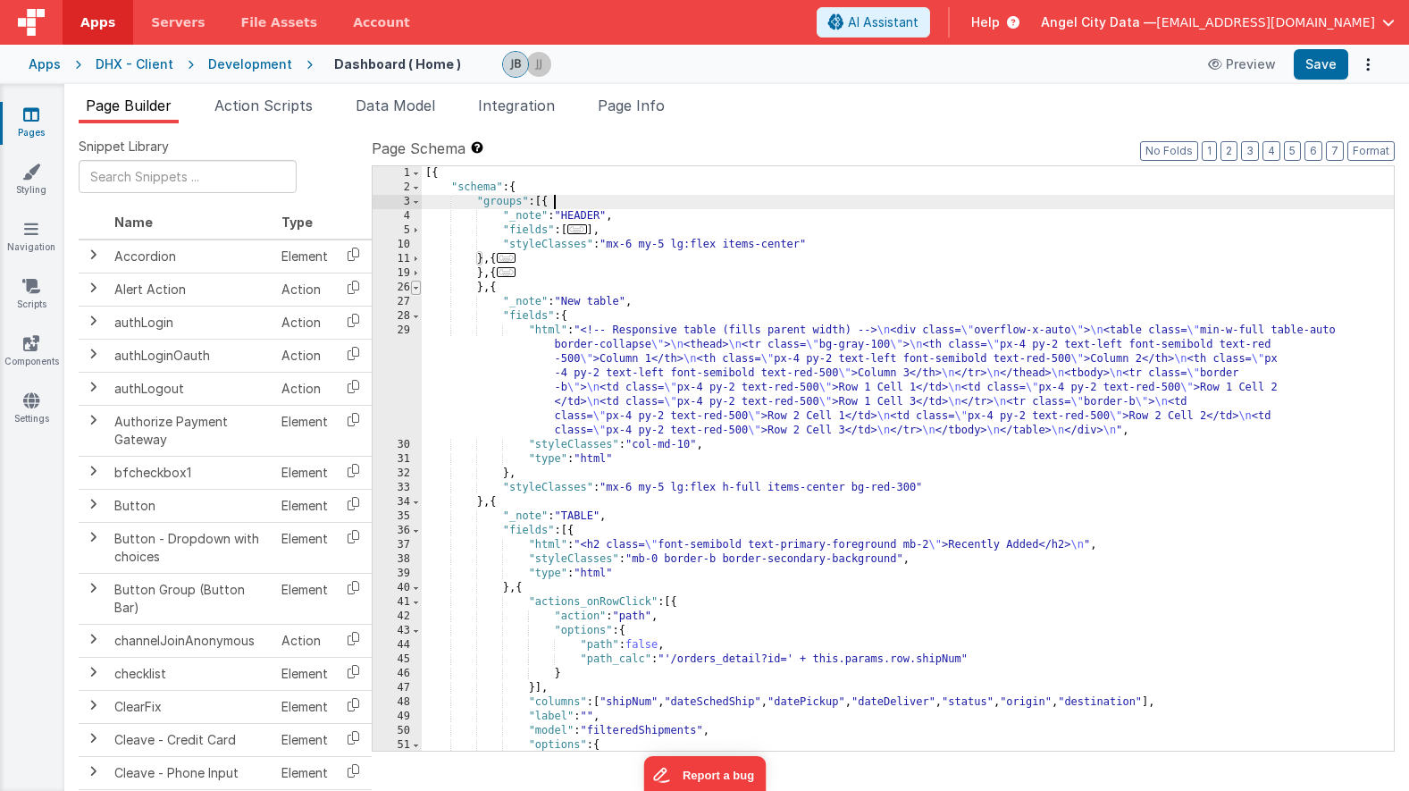
click at [417, 287] on span at bounding box center [416, 288] width 10 height 14
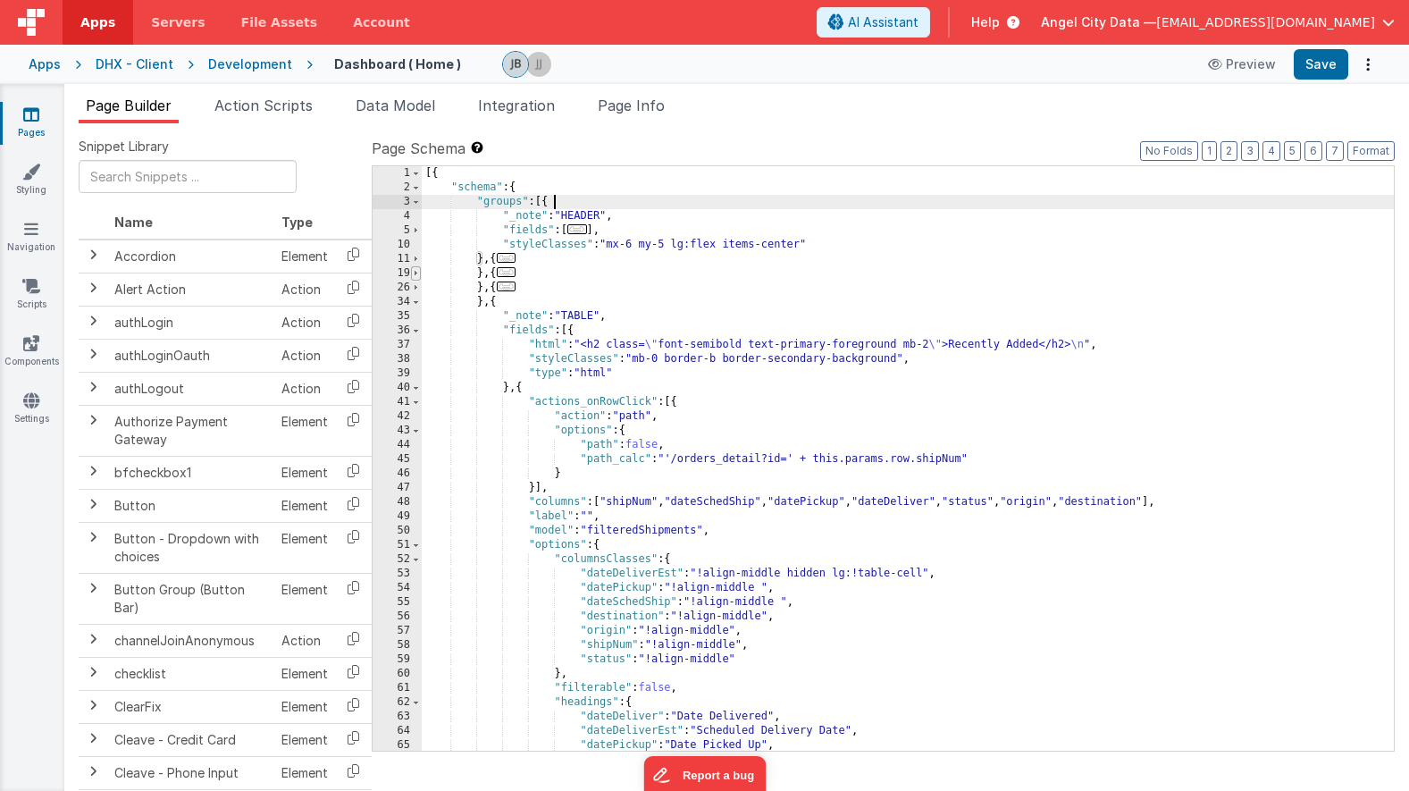
click at [417, 273] on span at bounding box center [416, 273] width 10 height 14
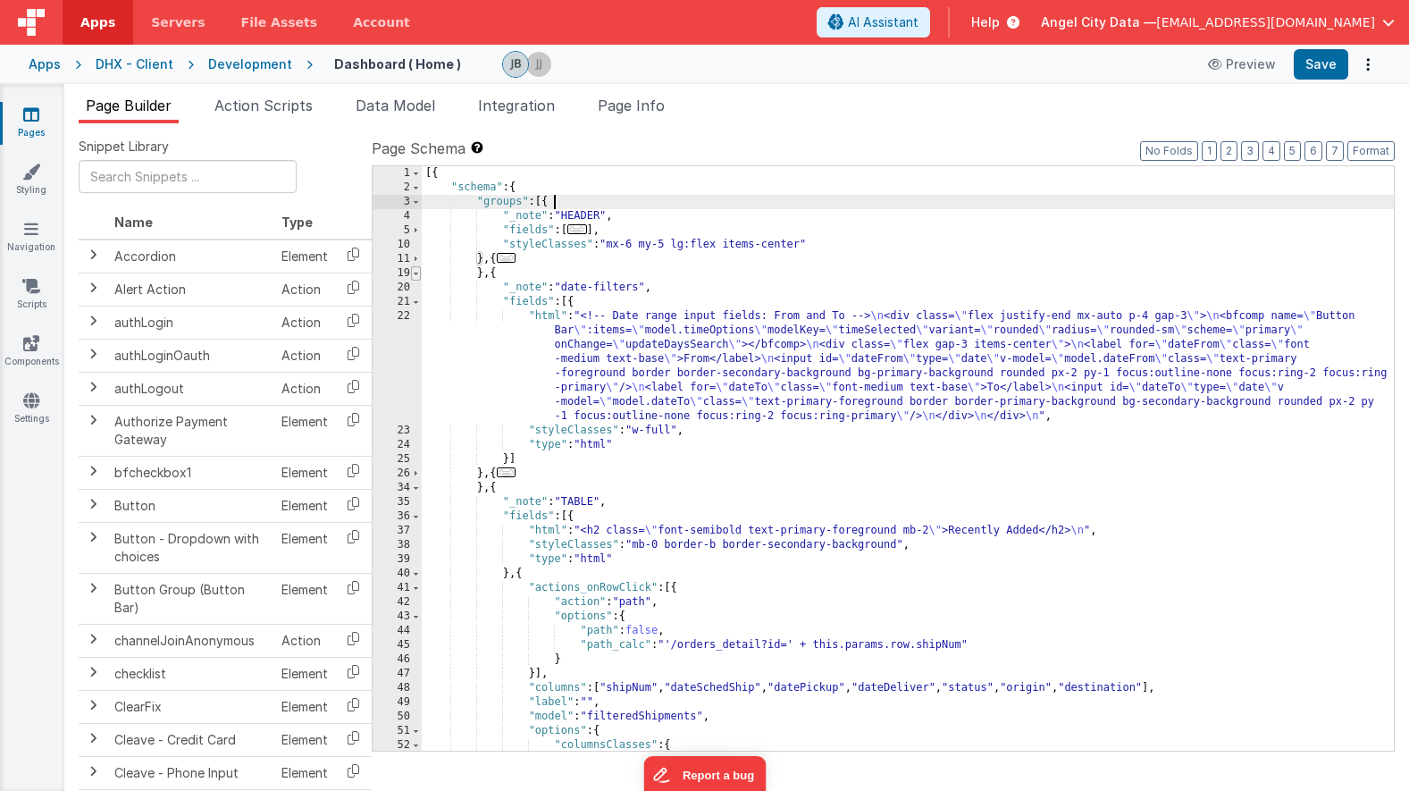
click at [417, 273] on span at bounding box center [416, 273] width 10 height 14
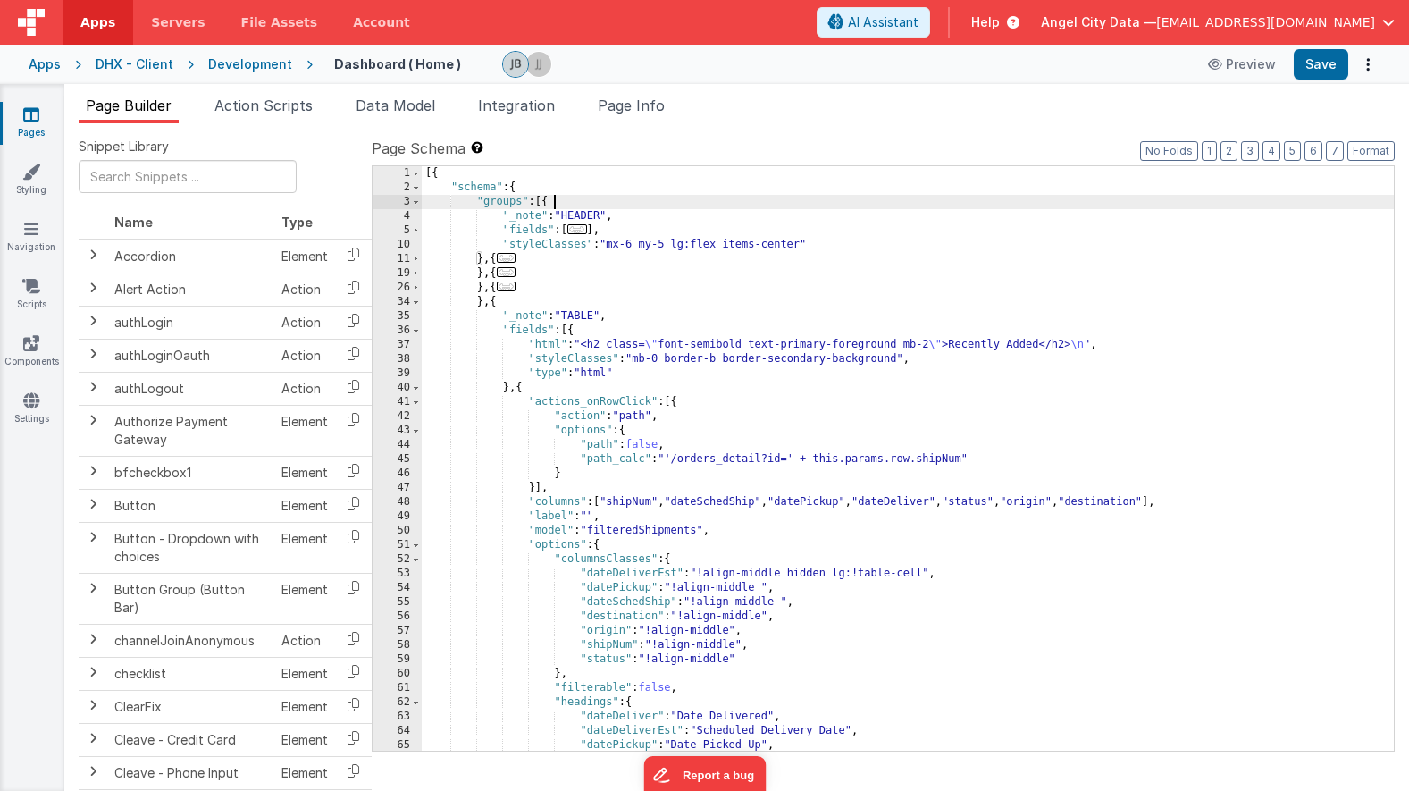
click at [765, 344] on div "[{ "schema" : { "groups" : [{ "_note" : "HEADER" , "fields" : [ ... ] , "styleC…" at bounding box center [908, 472] width 972 height 613
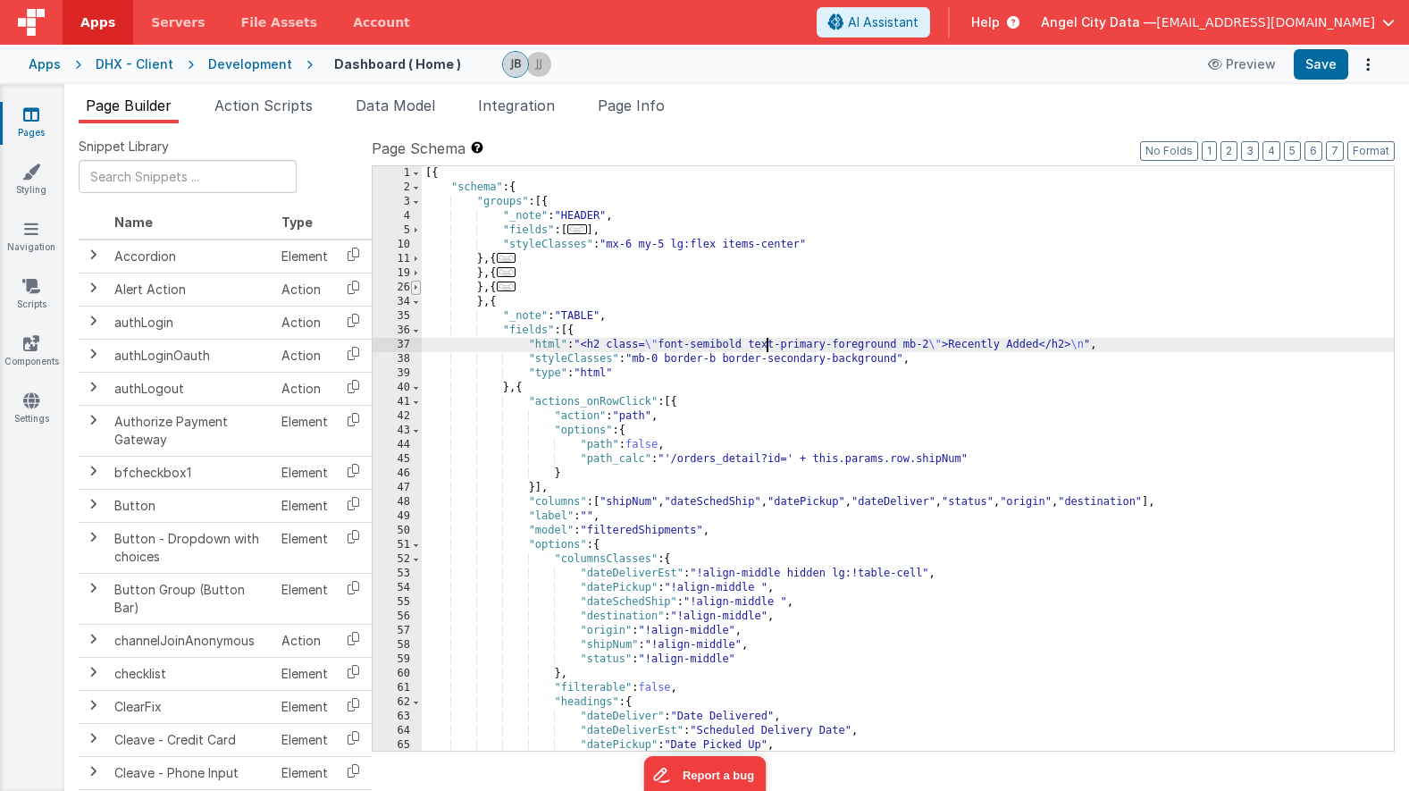
click at [419, 283] on span at bounding box center [416, 288] width 10 height 14
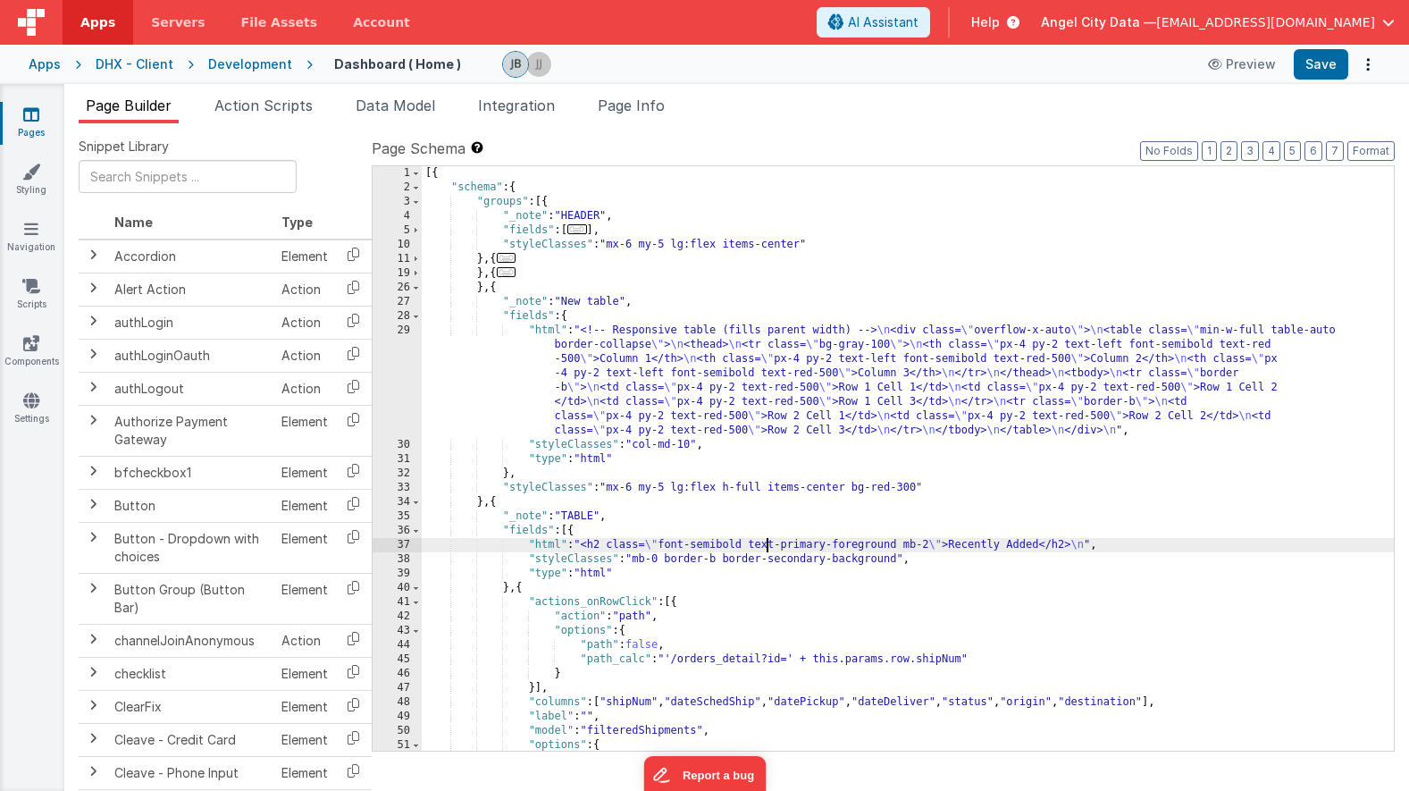
click at [408, 342] on div "29" at bounding box center [397, 380] width 49 height 114
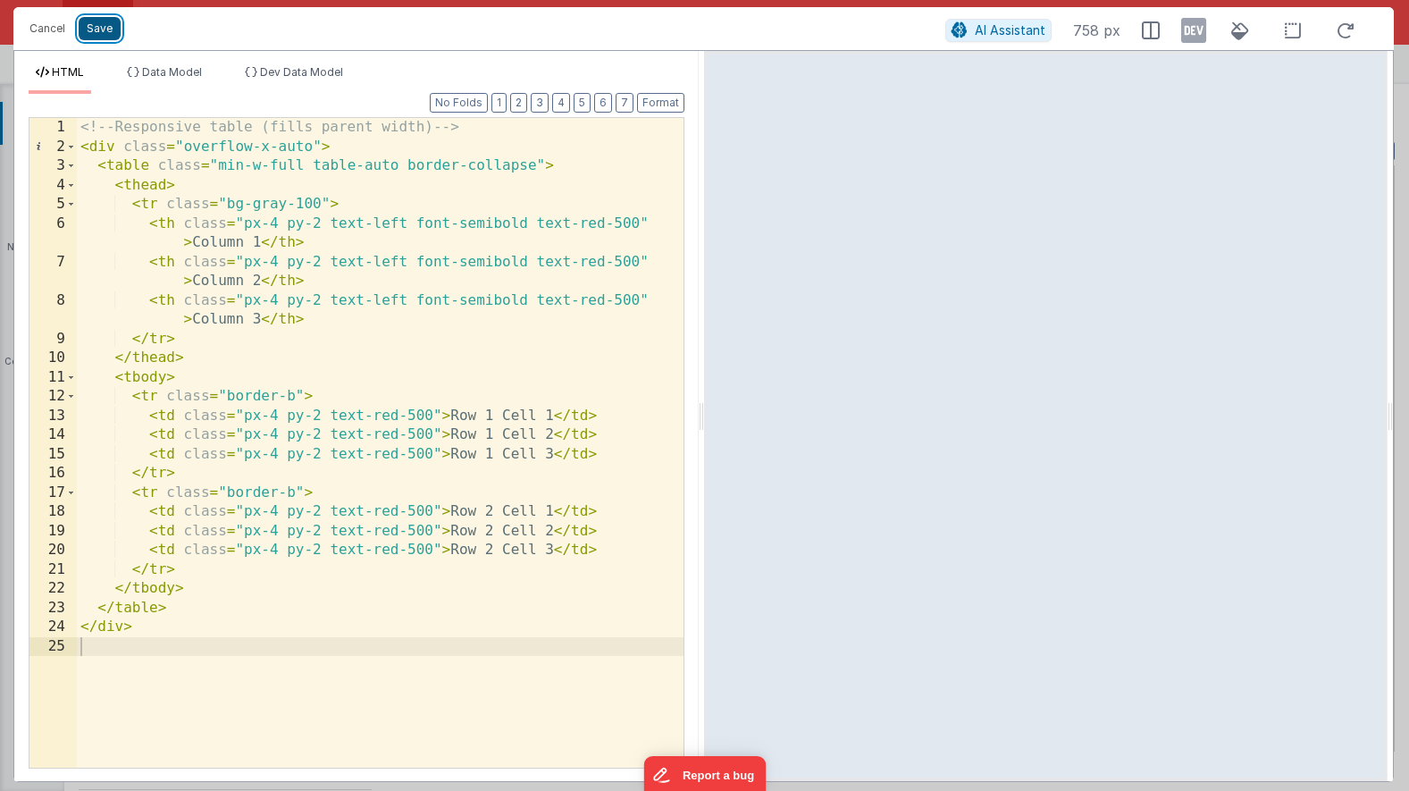
click at [96, 24] on button "Save" at bounding box center [100, 28] width 42 height 23
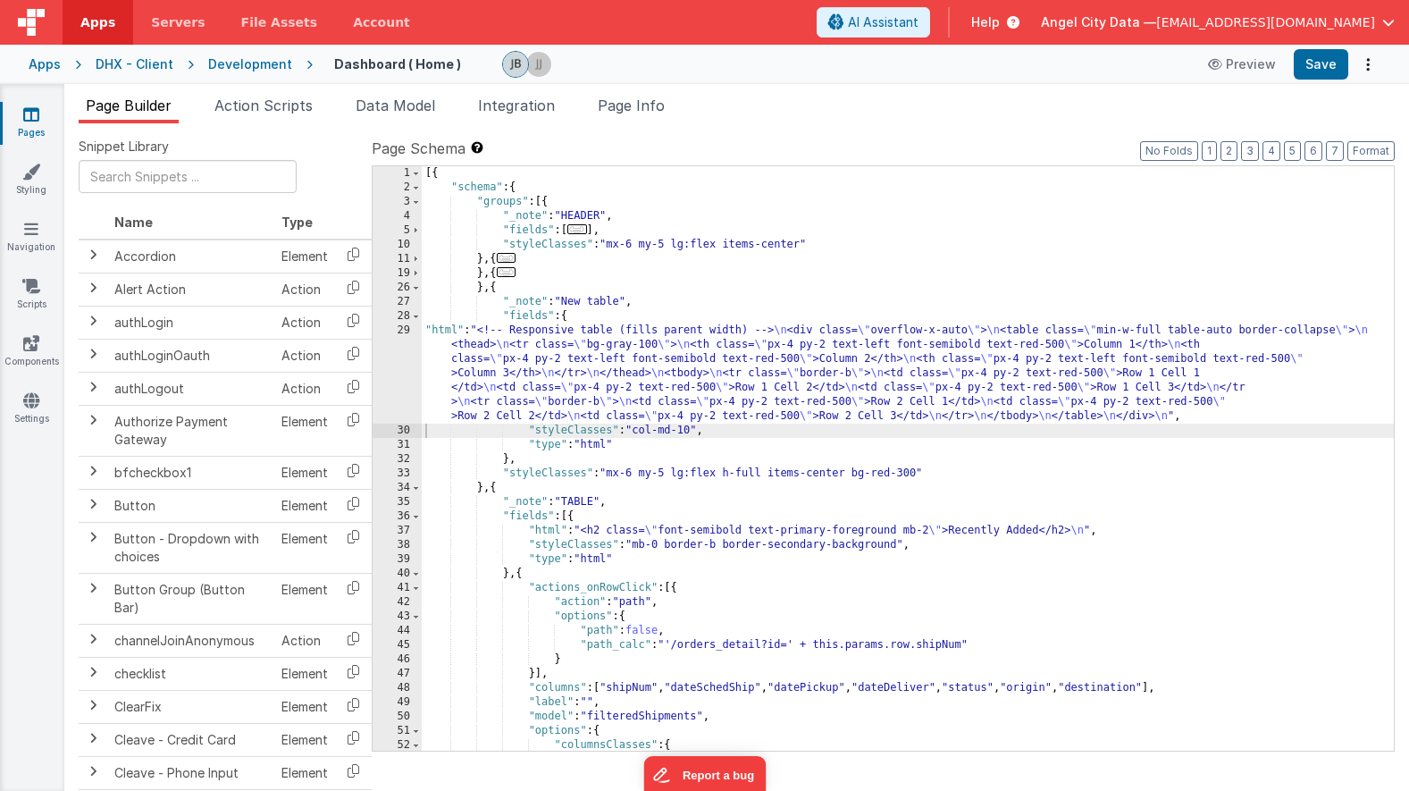
click at [484, 329] on div "[{ "schema" : { "groups" : [{ "_note" : "HEADER" , "fields" : [ ... ] , "styleC…" at bounding box center [908, 472] width 972 height 613
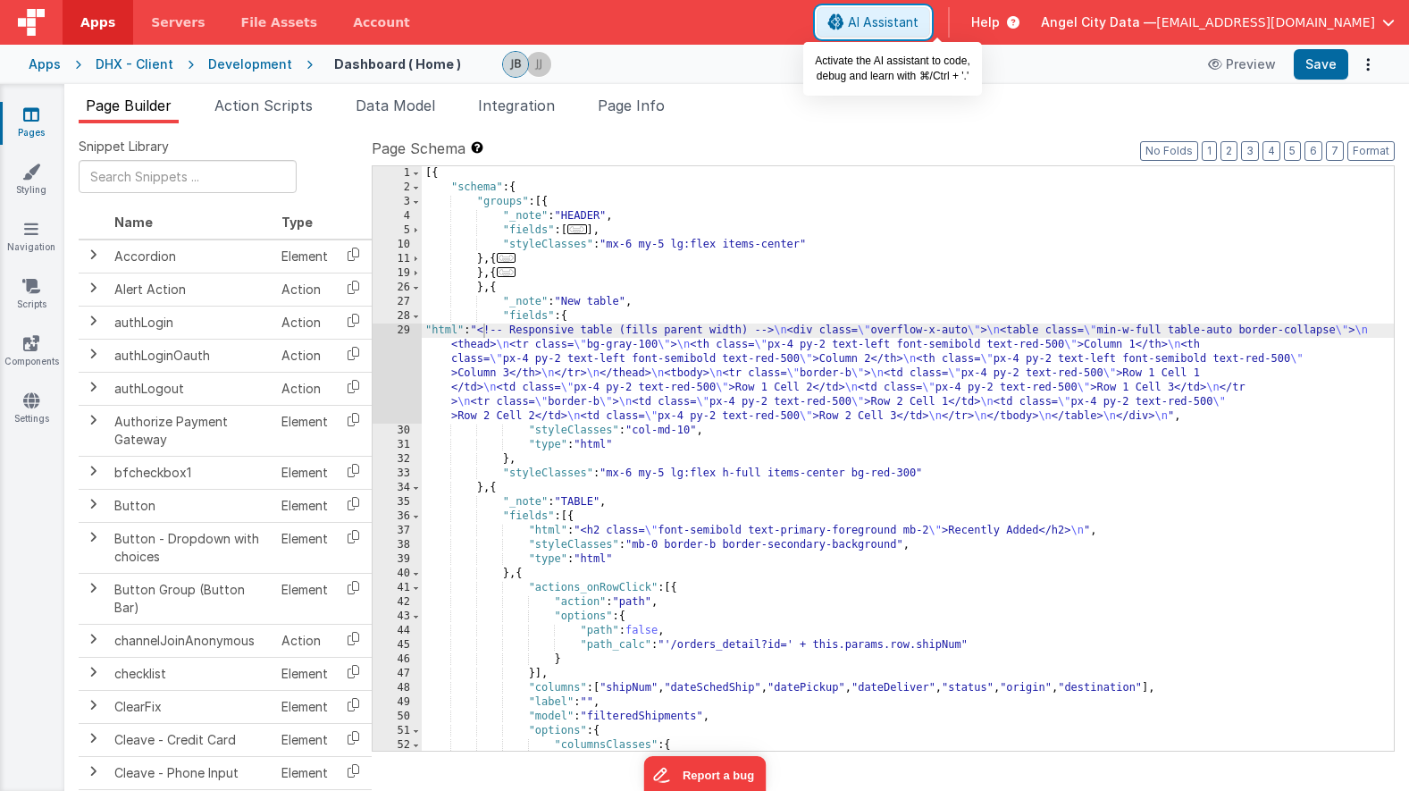
click at [893, 35] on button "AI Assistant" at bounding box center [873, 22] width 113 height 30
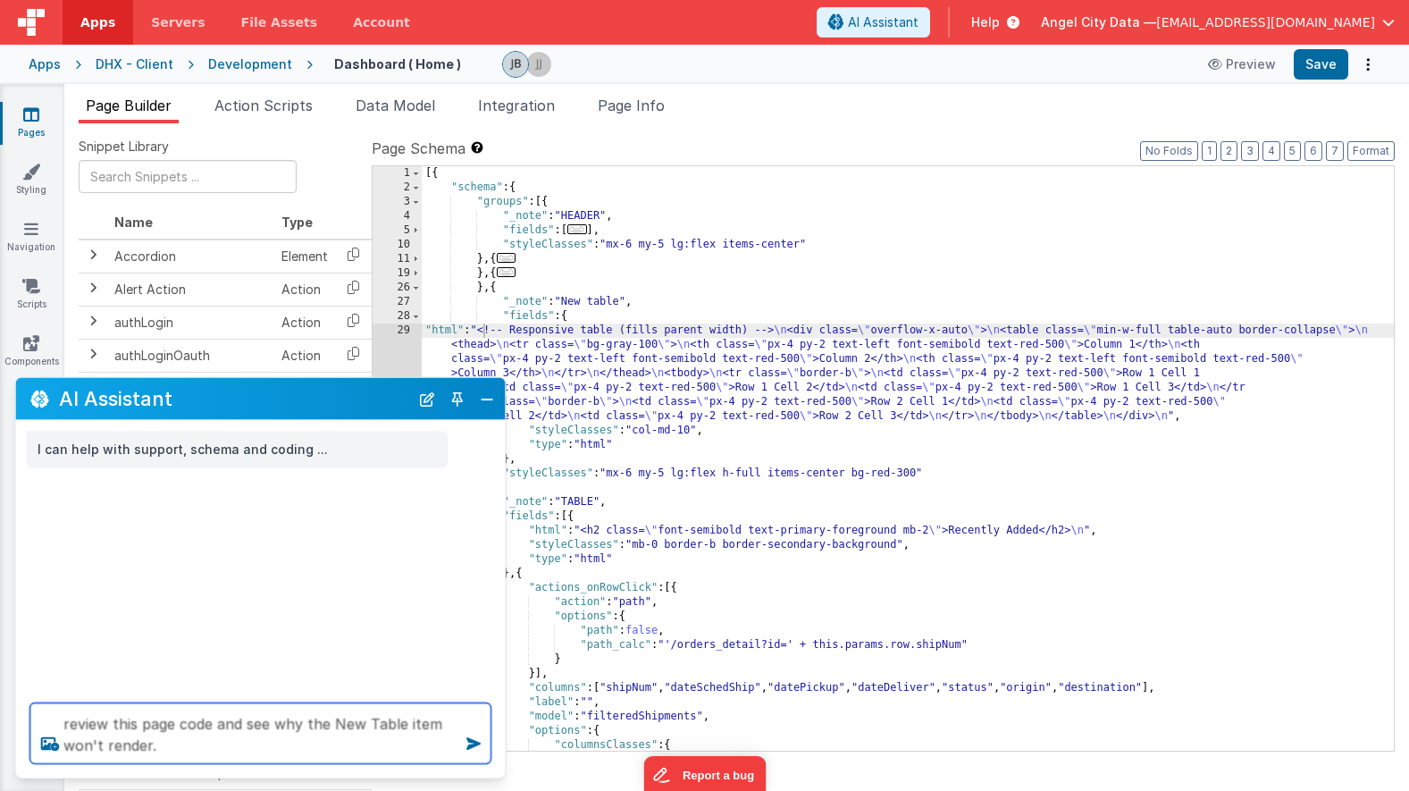
type textarea "review this page code and see why the New Table item won't render."
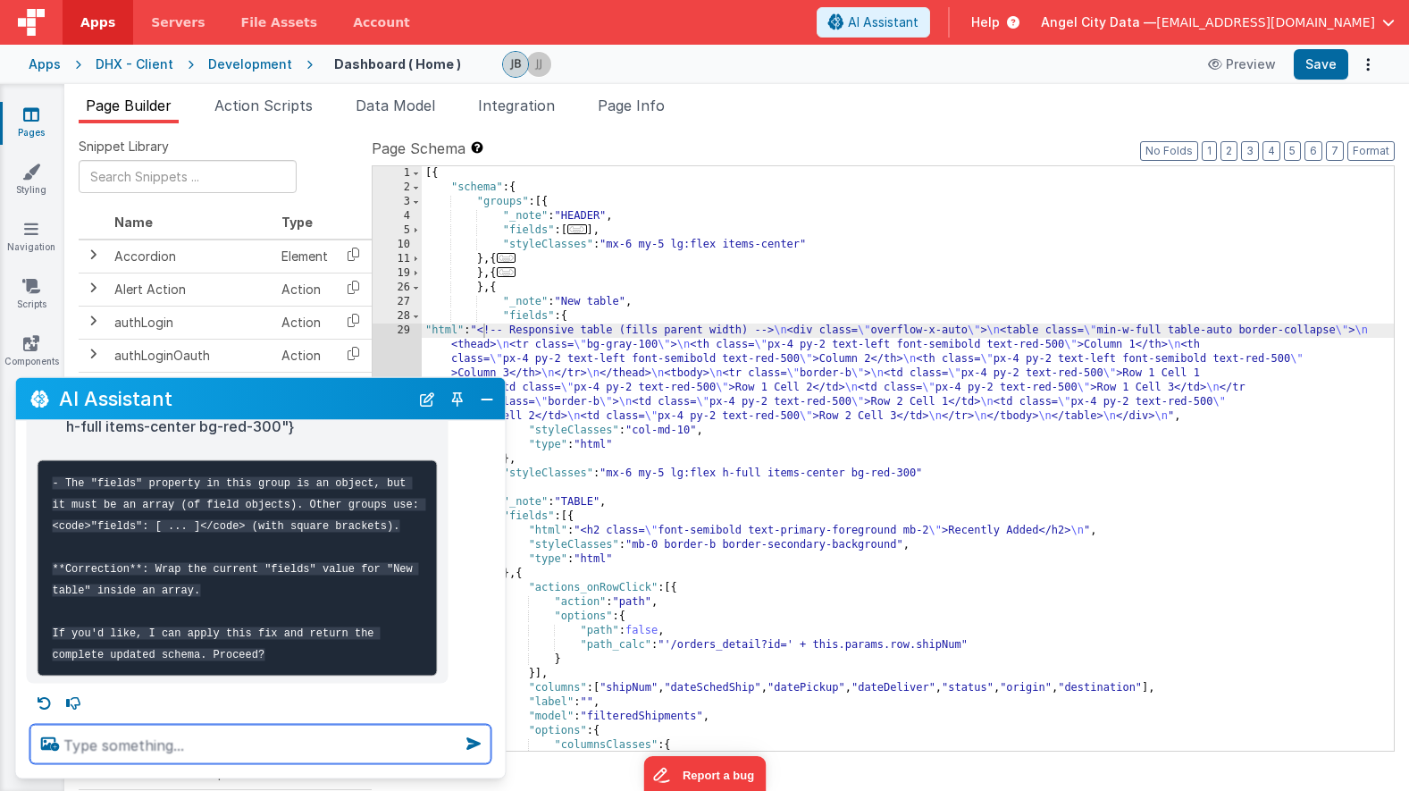
scroll to position [304, 0]
type textarea "yes"
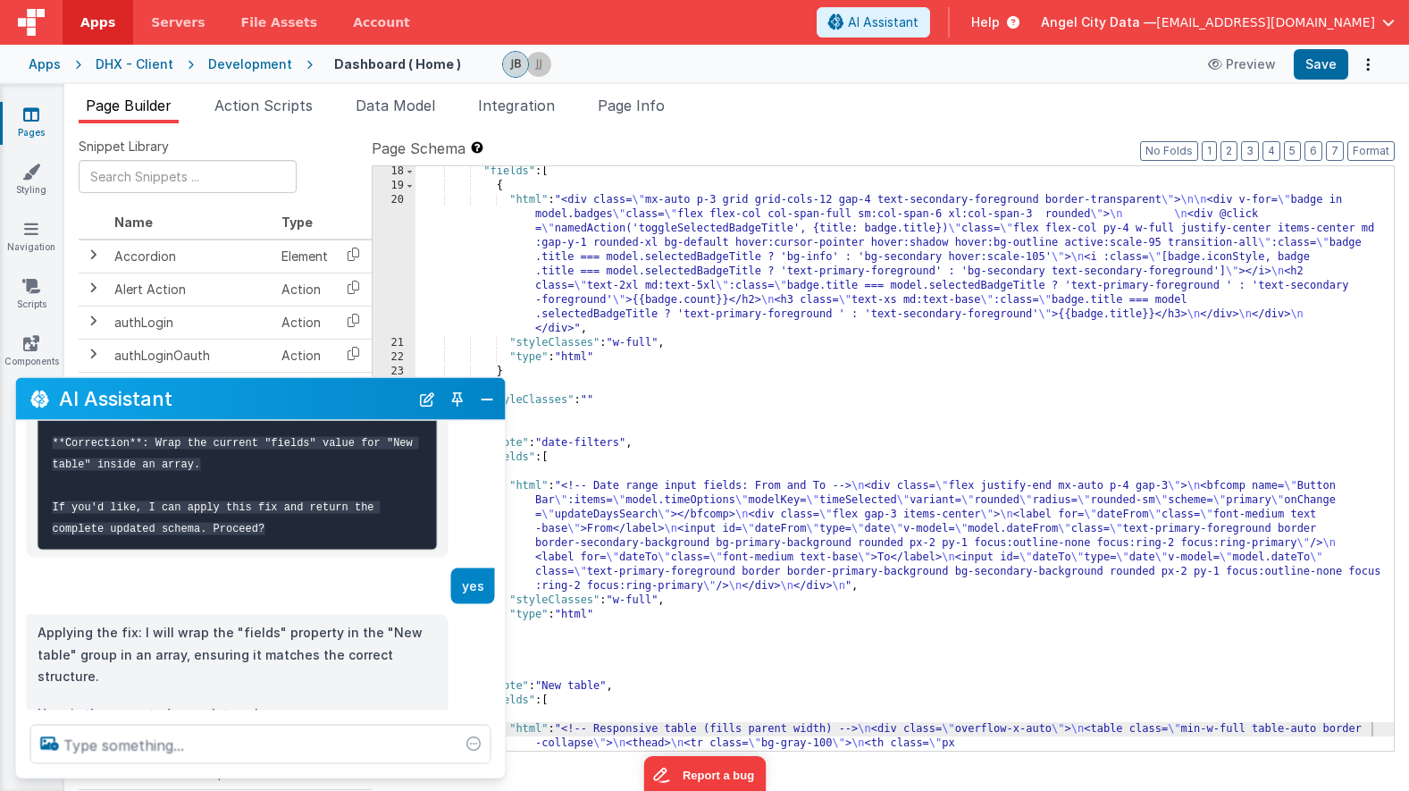
scroll to position [259, 0]
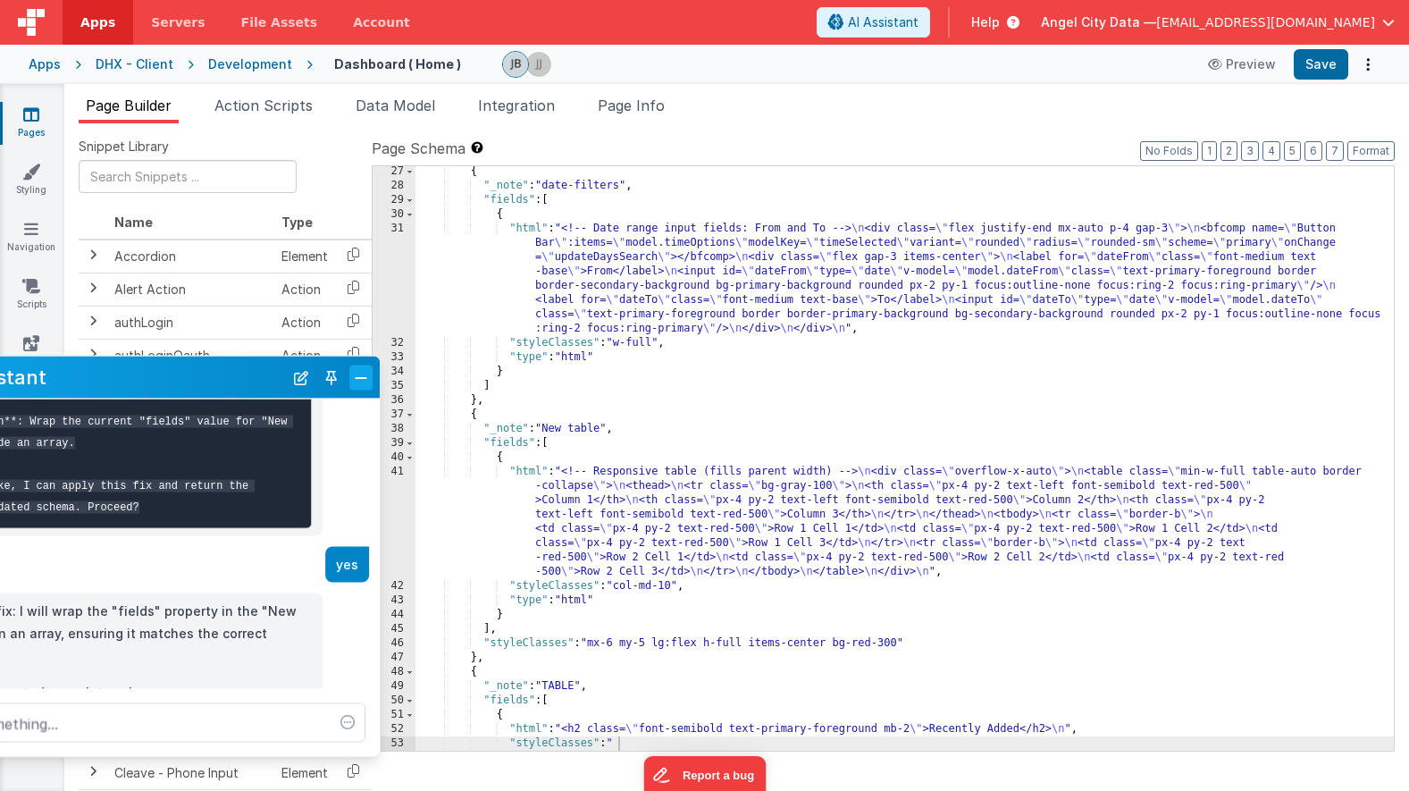
drag, startPoint x: 482, startPoint y: 401, endPoint x: 357, endPoint y: 380, distance: 126.0
click at [357, 380] on button "Close" at bounding box center [360, 377] width 23 height 25
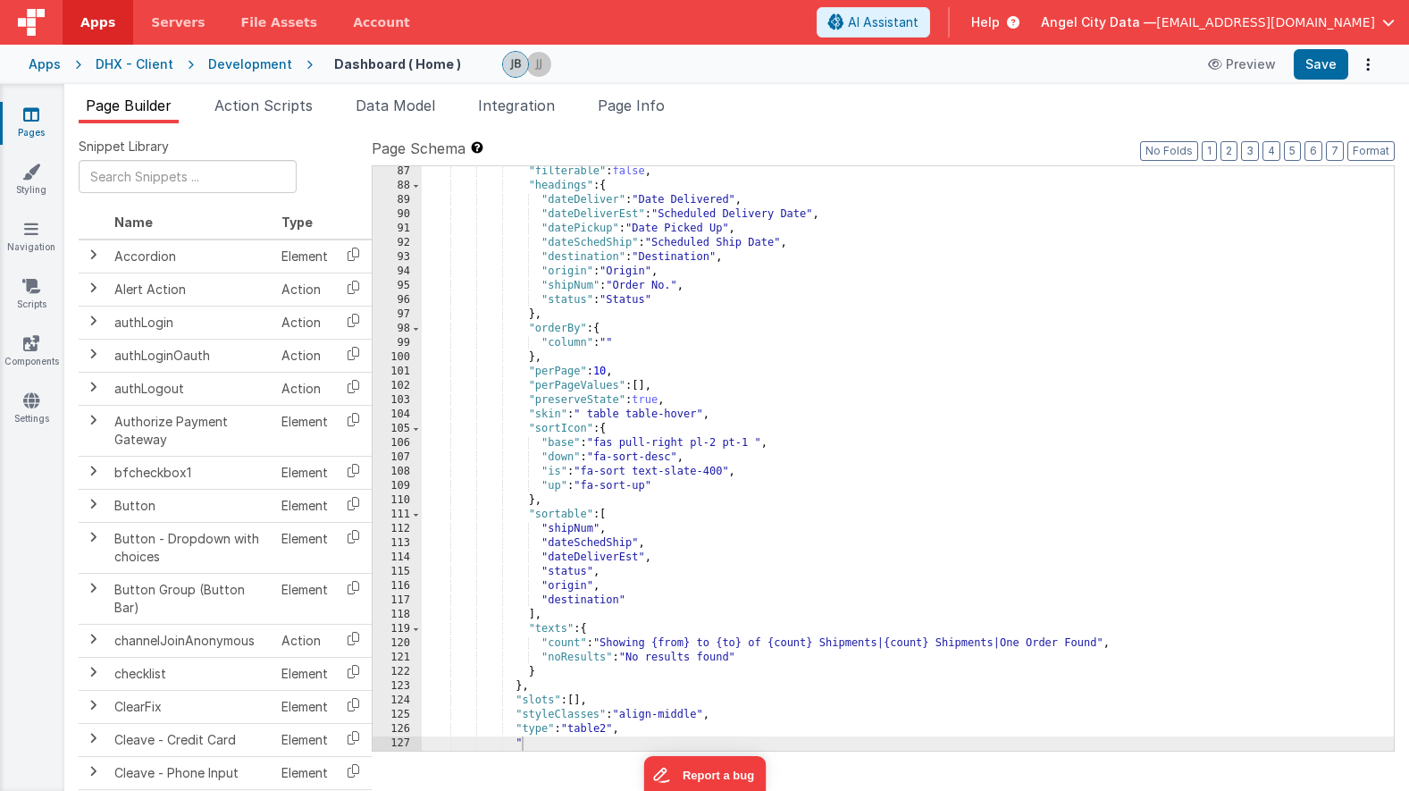
scroll to position [1703, 0]
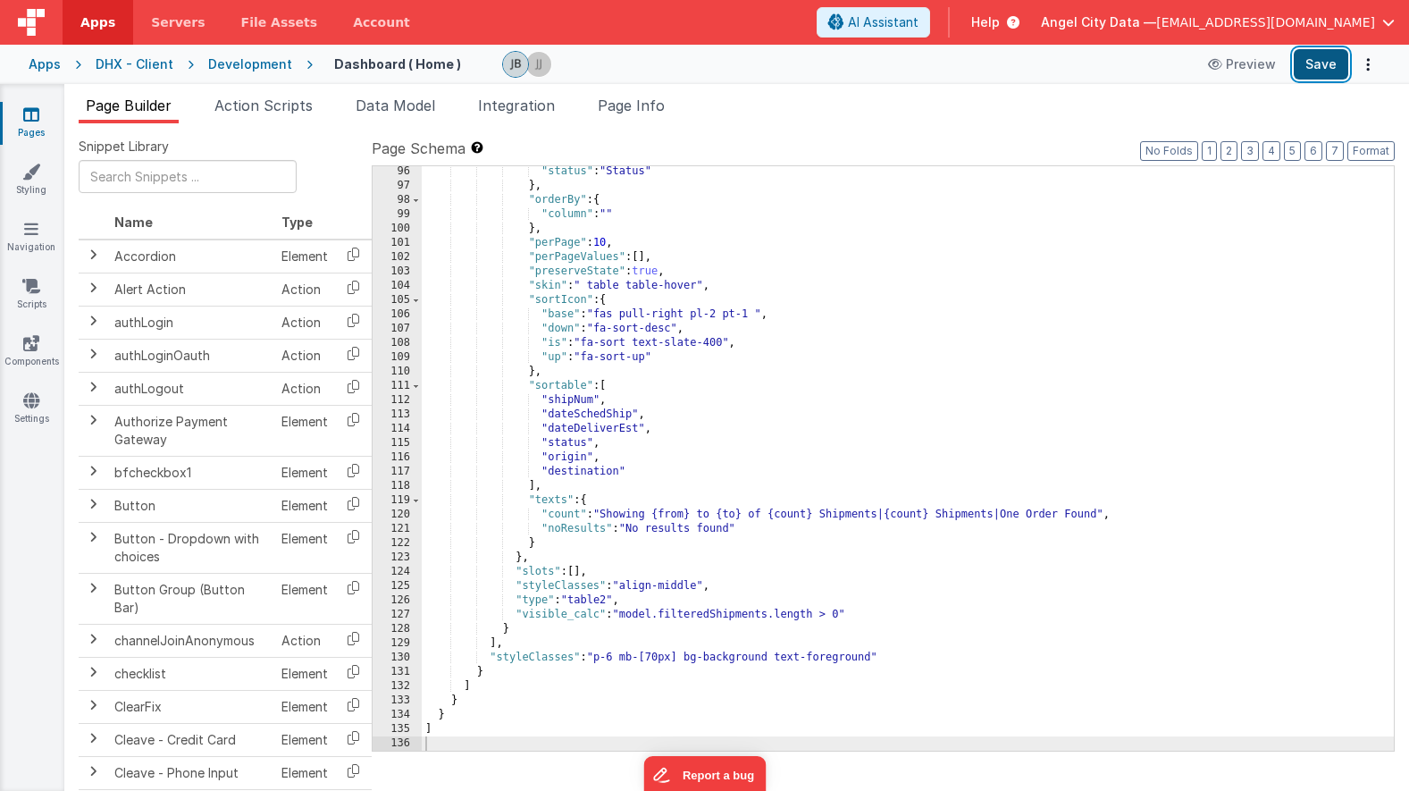
click at [1317, 64] on button "Save" at bounding box center [1321, 64] width 55 height 30
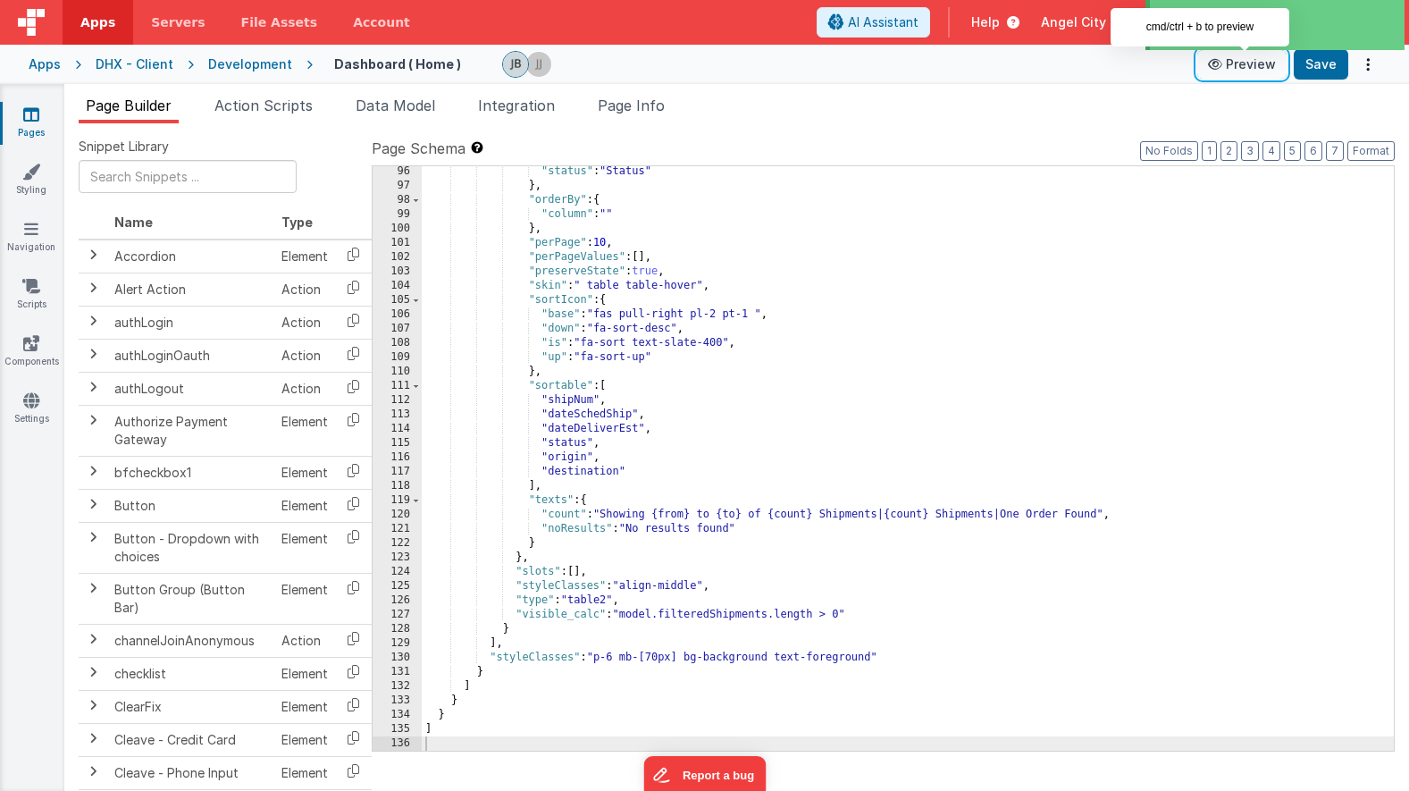
click at [1235, 64] on button "Preview" at bounding box center [1241, 64] width 89 height 29
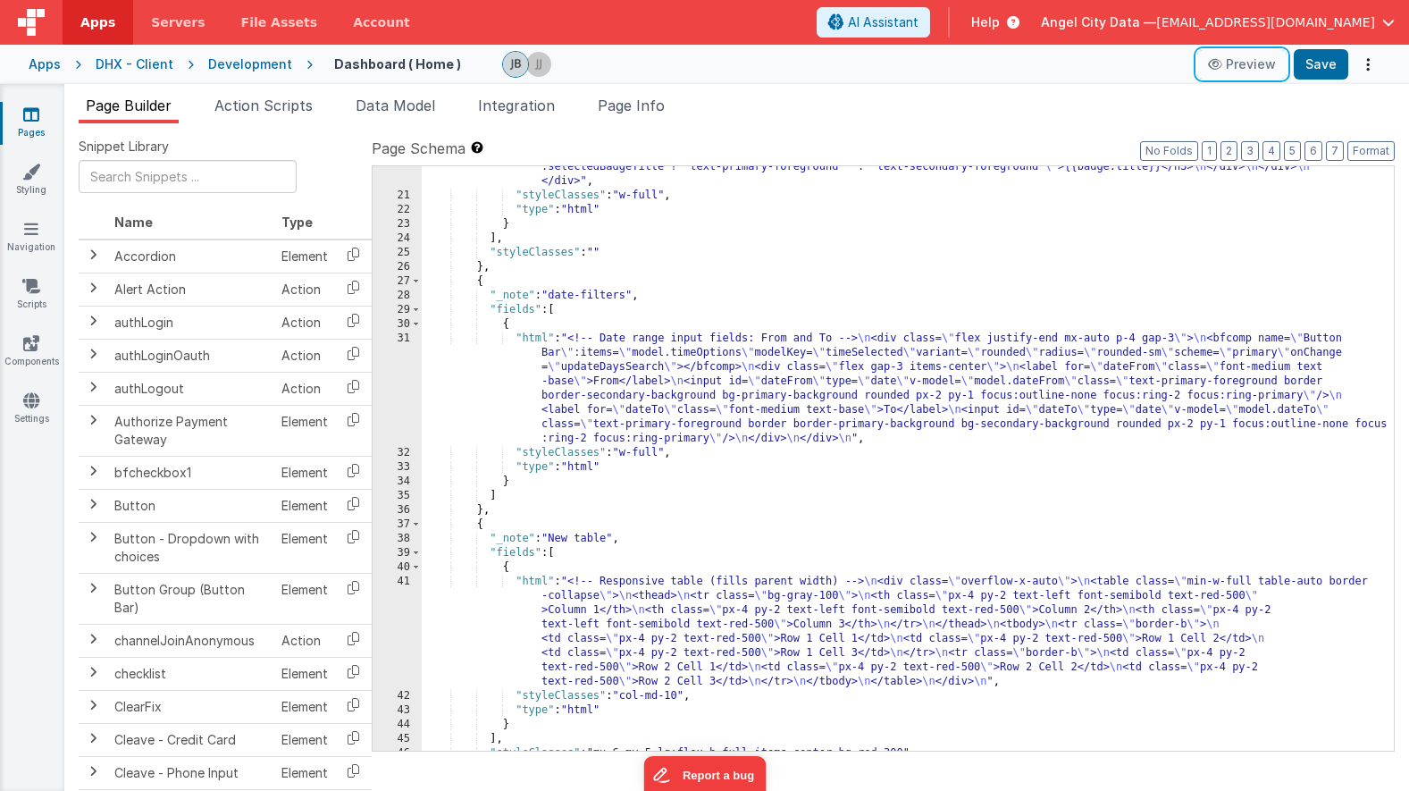
scroll to position [0, 0]
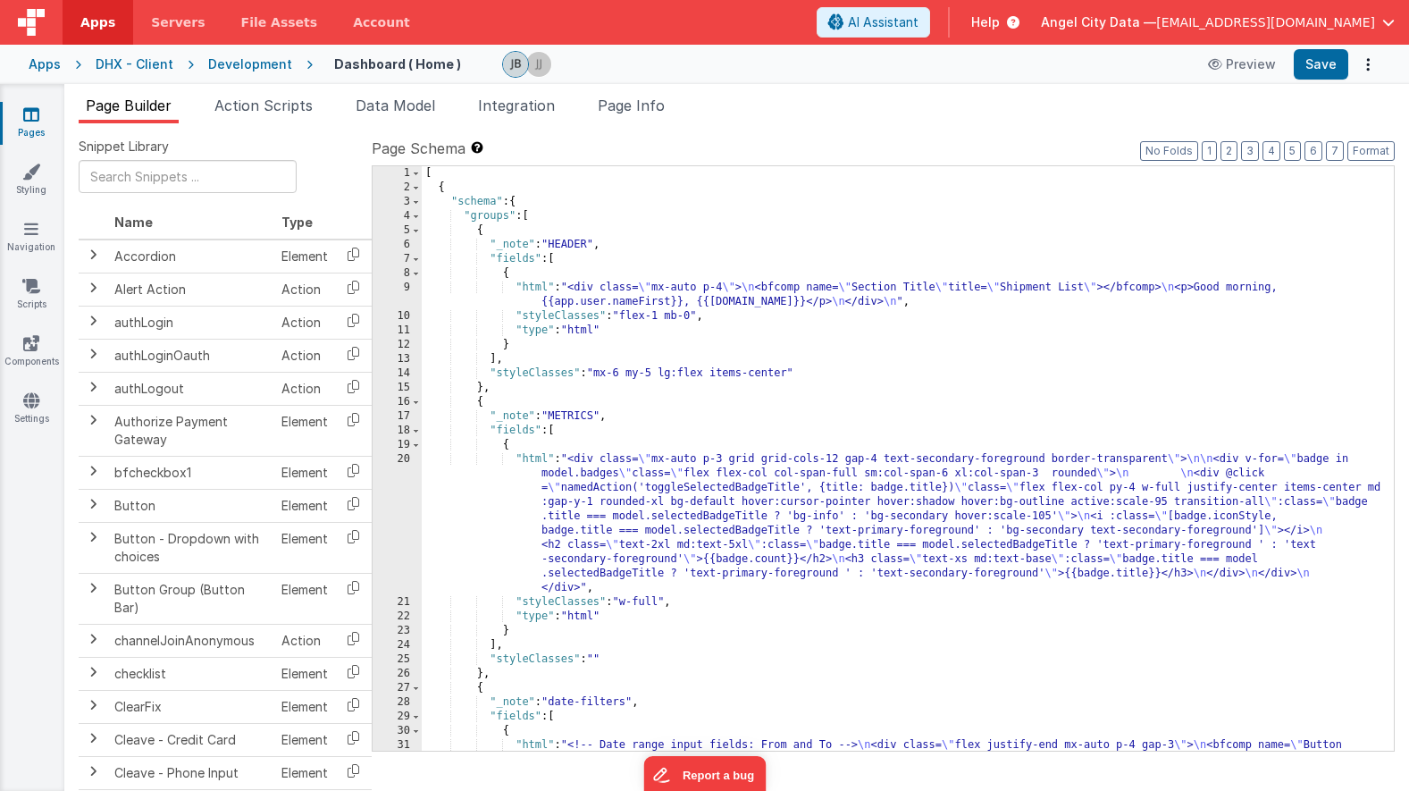
click at [659, 605] on div "[ { "schema" : { "groups" : [ { "_note" : "HEADER" , "fields" : [ { "html" : "<…" at bounding box center [908, 522] width 972 height 713
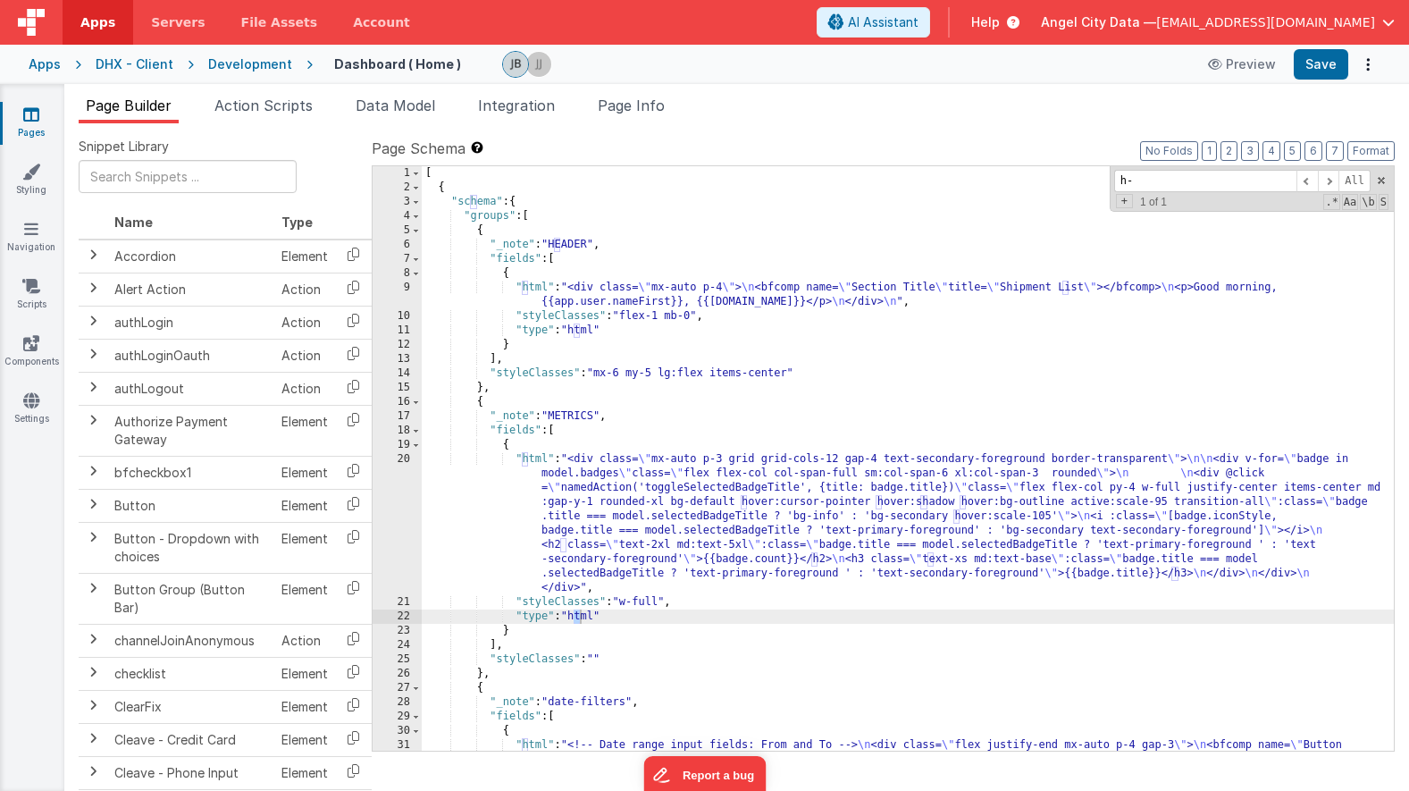
scroll to position [709, 0]
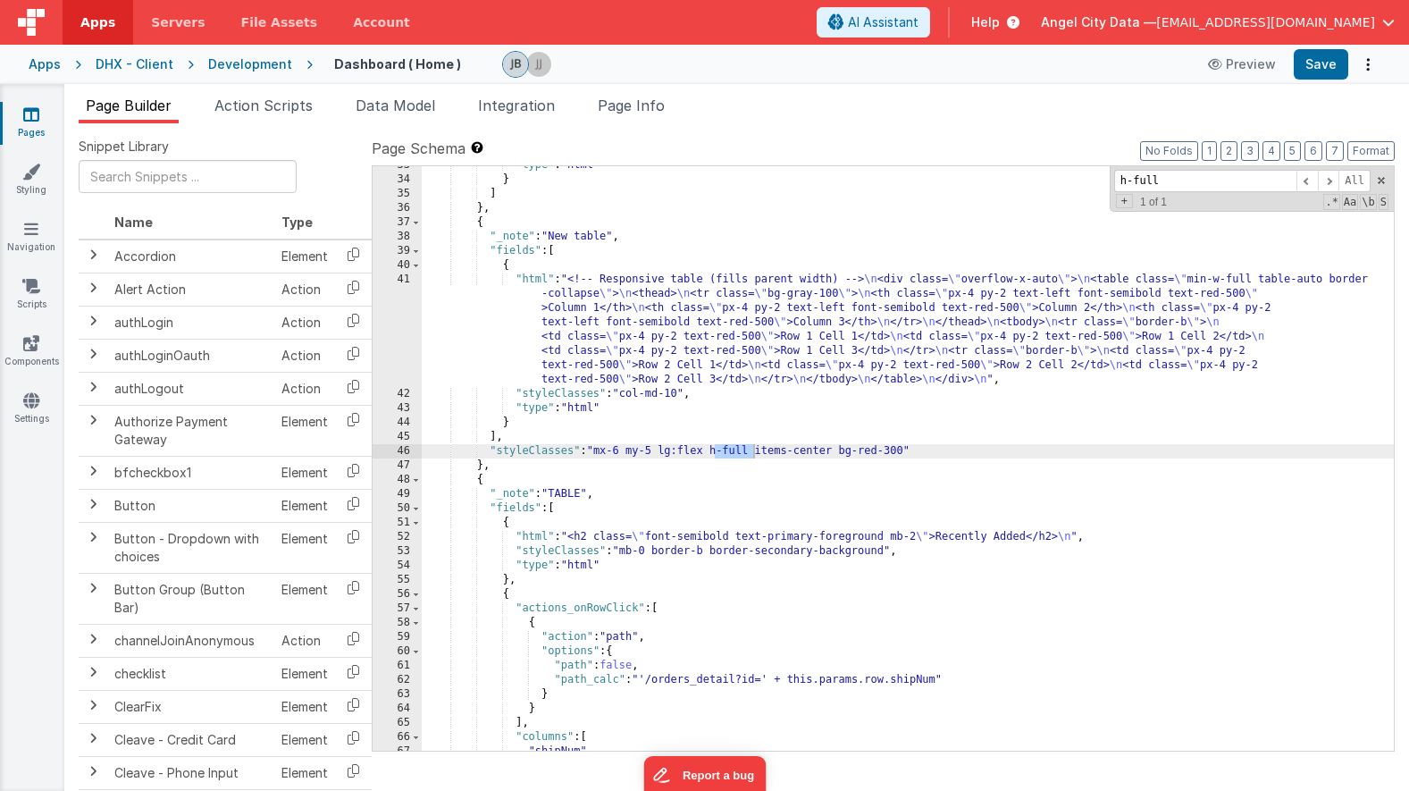
type input "h-full"
click at [732, 454] on div ""type" : "html" } ] } , { "_note" : "New table" , "fields" : [ { "html" : "<!--…" at bounding box center [908, 464] width 972 height 613
drag, startPoint x: 716, startPoint y: 454, endPoint x: 752, endPoint y: 454, distance: 36.6
click at [752, 454] on div ""type" : "html" } ] } , { "_note" : "New table" , "fields" : [ { "html" : "<!--…" at bounding box center [908, 464] width 972 height 613
drag, startPoint x: 863, startPoint y: 451, endPoint x: 798, endPoint y: 445, distance: 65.5
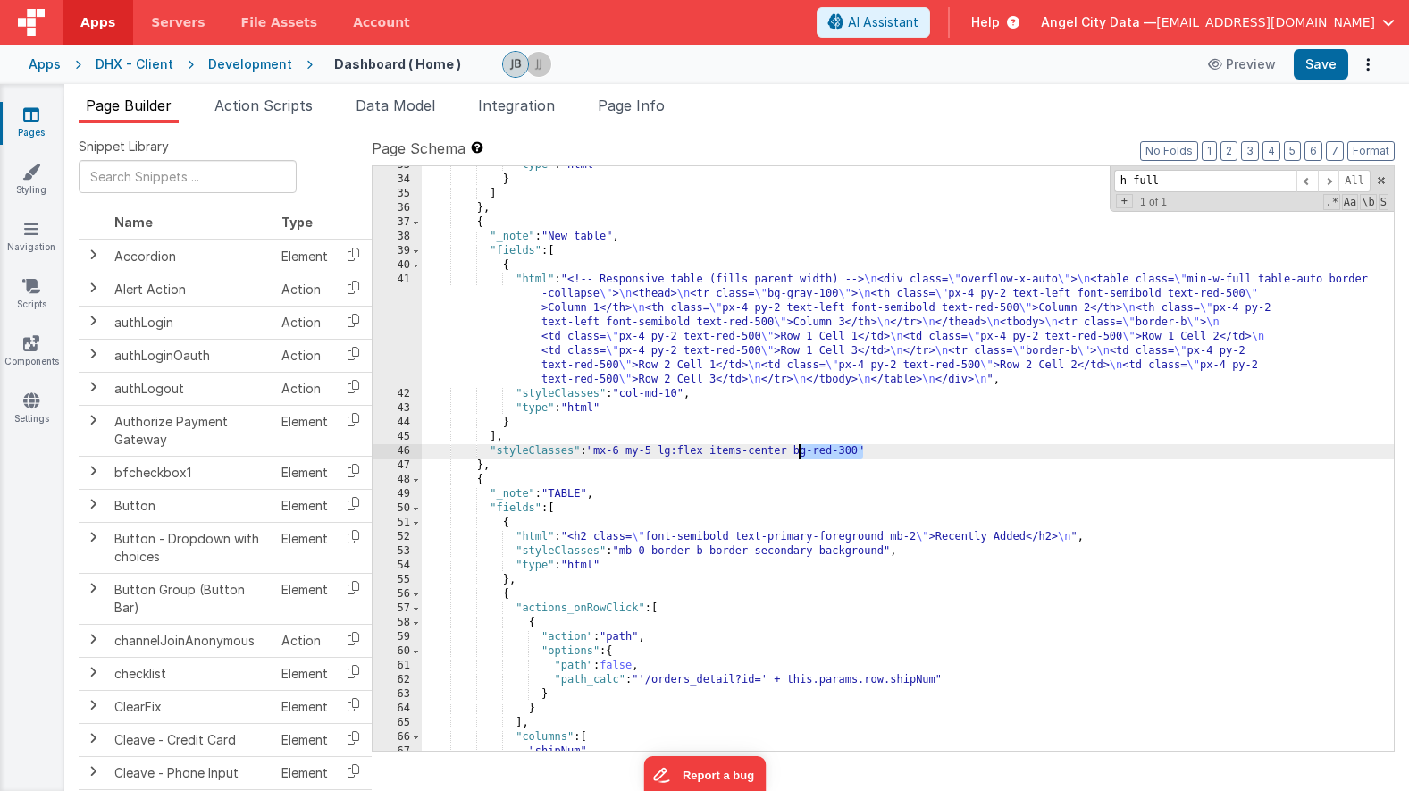
click at [798, 445] on div ""type" : "html" } ] } , { "_note" : "New table" , "fields" : [ { "html" : "<!--…" at bounding box center [908, 464] width 972 height 613
click at [1312, 67] on button "Save" at bounding box center [1321, 64] width 55 height 30
click at [402, 312] on div "41" at bounding box center [397, 330] width 49 height 114
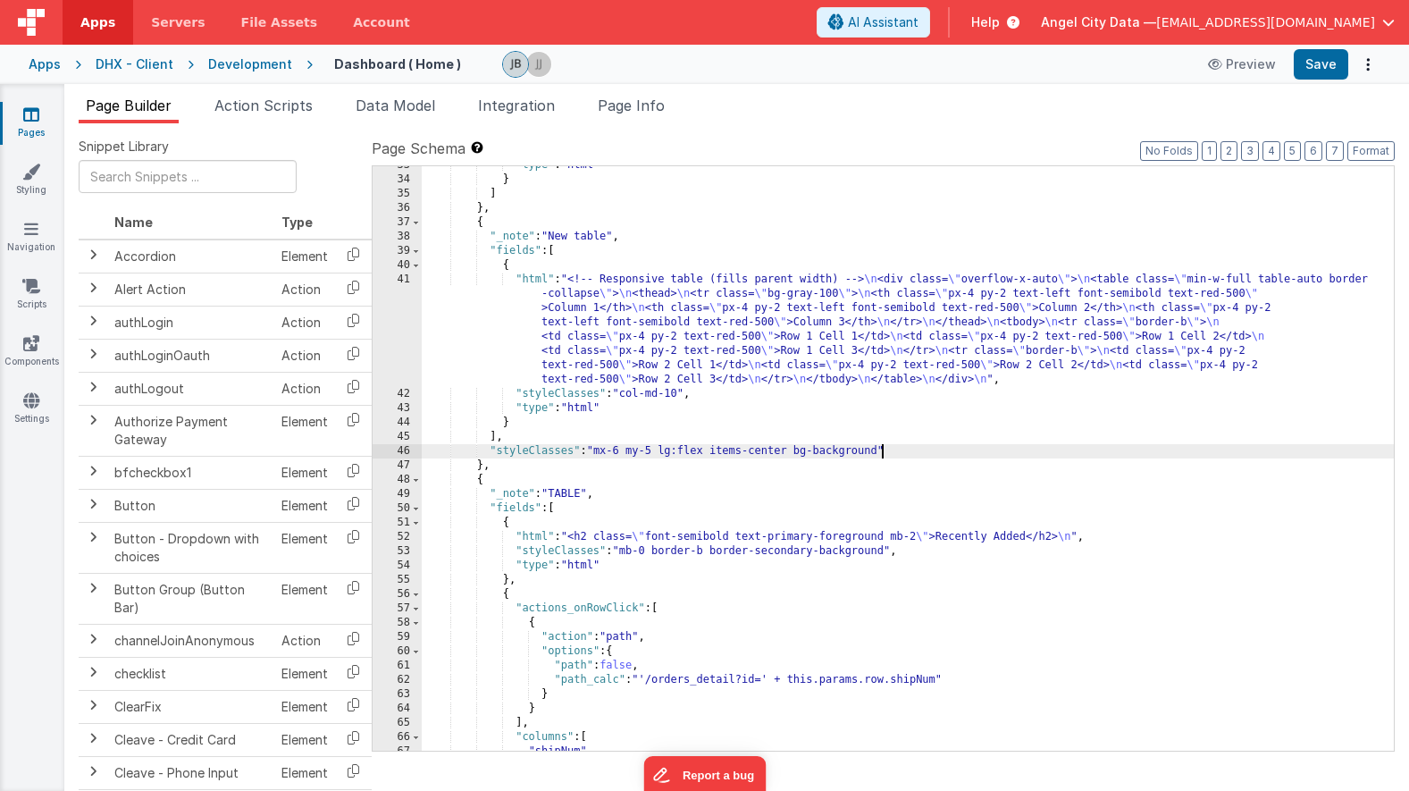
click at [402, 312] on div "41" at bounding box center [397, 330] width 49 height 114
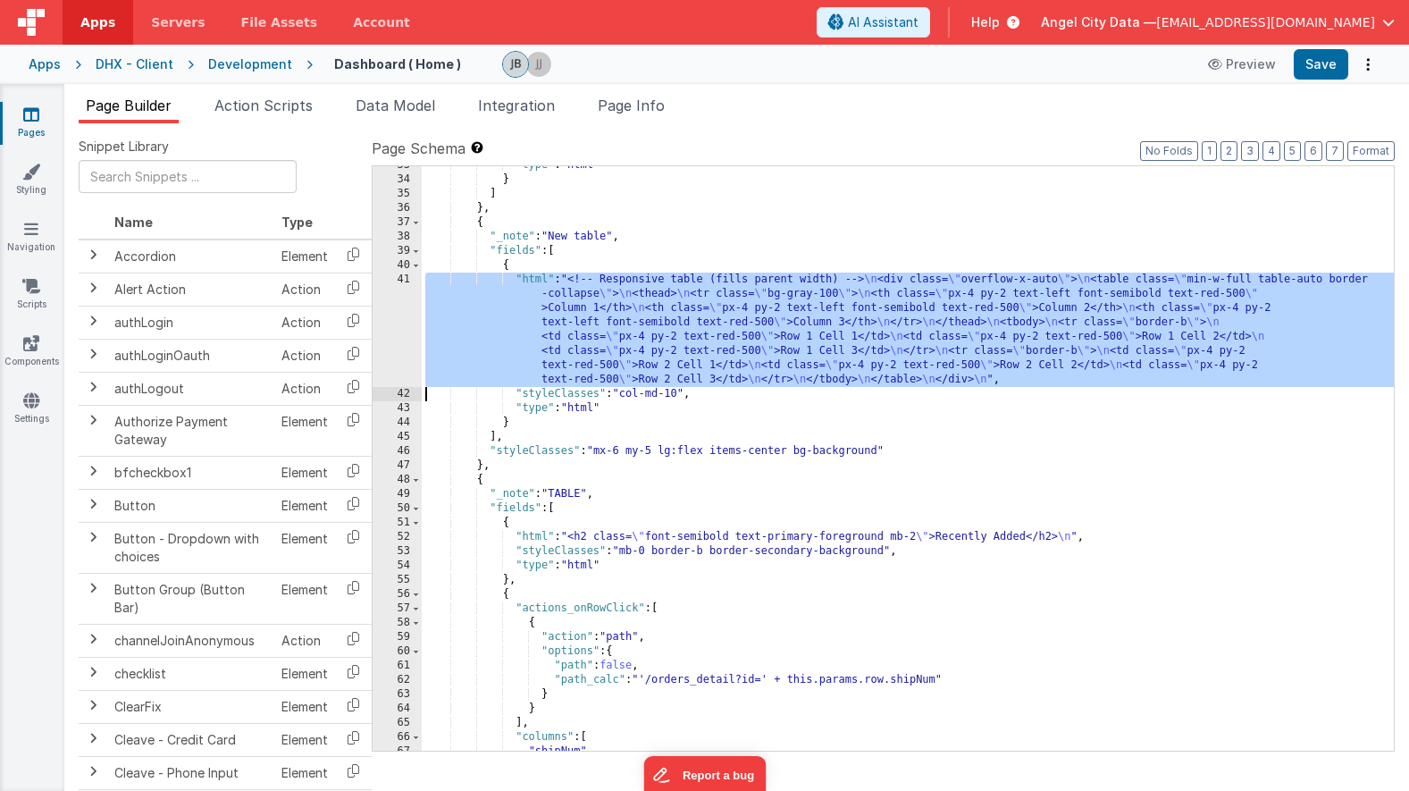
click at [402, 296] on div "41" at bounding box center [397, 330] width 49 height 114
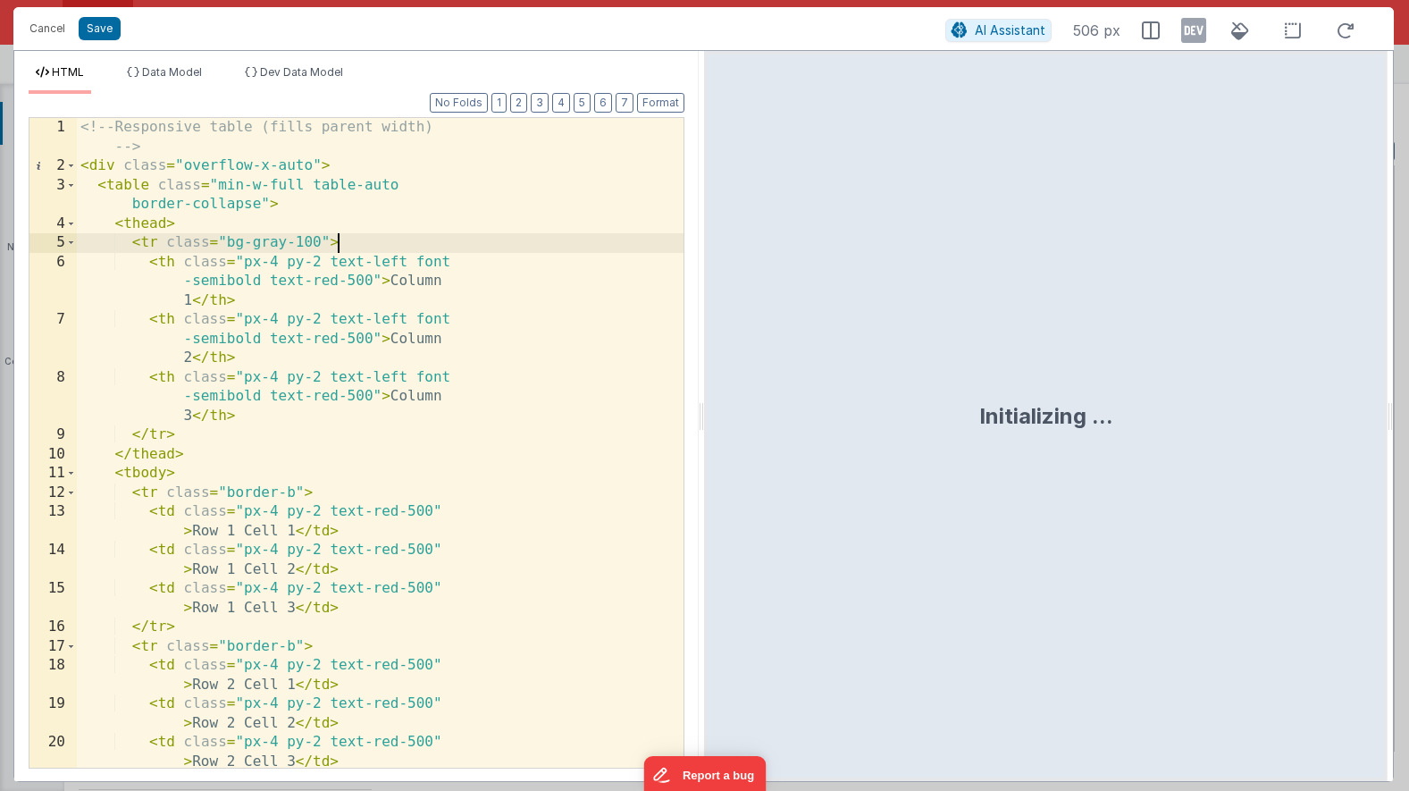
click at [409, 242] on div "<!-- Responsive table (fills parent width) --> < div class = "overflow-x-auto" …" at bounding box center [380, 472] width 607 height 708
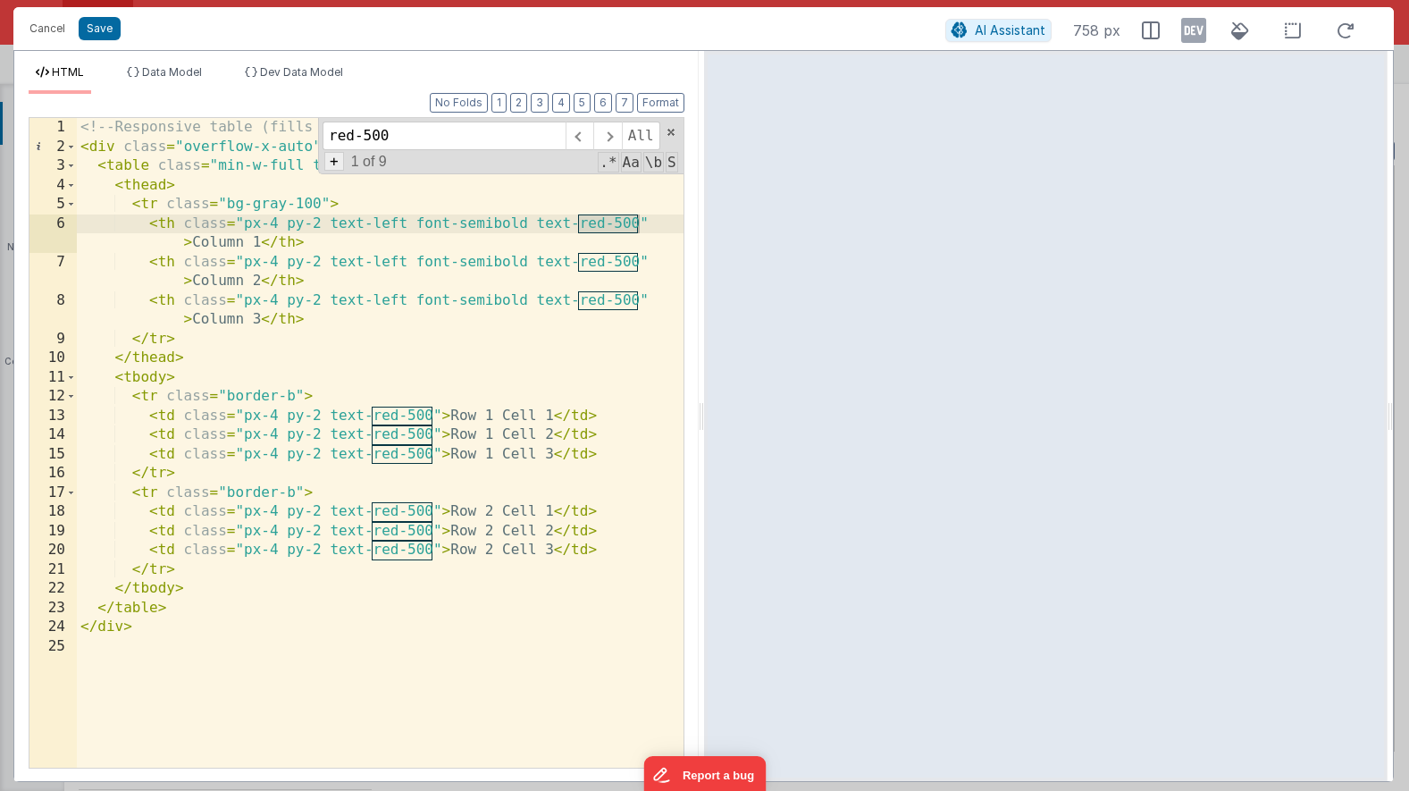
type input "red-500"
click at [337, 165] on span "+" at bounding box center [334, 161] width 20 height 19
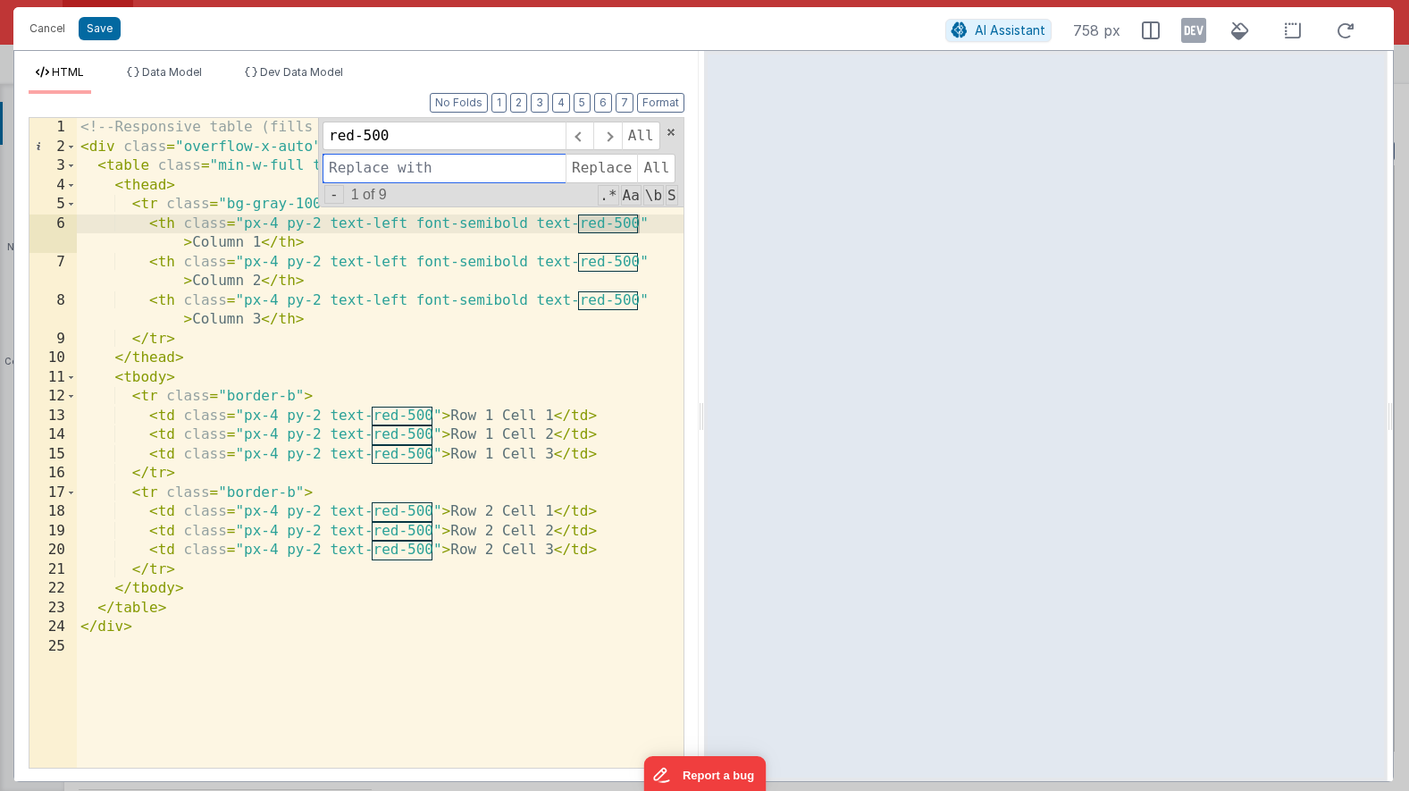
click at [377, 168] on input at bounding box center [444, 168] width 243 height 29
type input "foreground"
click at [649, 165] on span "All" at bounding box center [656, 168] width 38 height 29
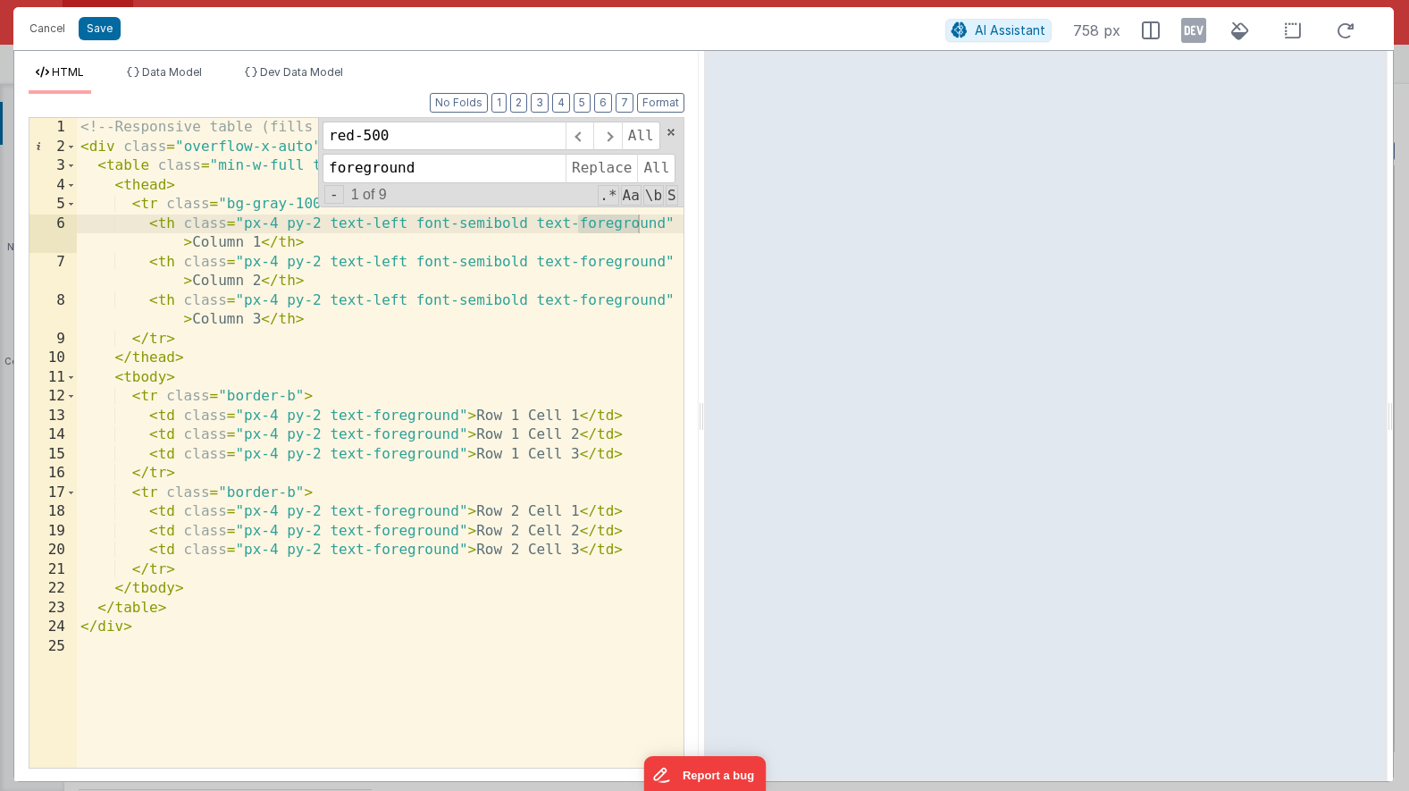
click at [115, 41] on div "Cancel Save AI Assistant 758 px" at bounding box center [703, 28] width 1380 height 43
click at [107, 30] on button "Save" at bounding box center [100, 28] width 42 height 23
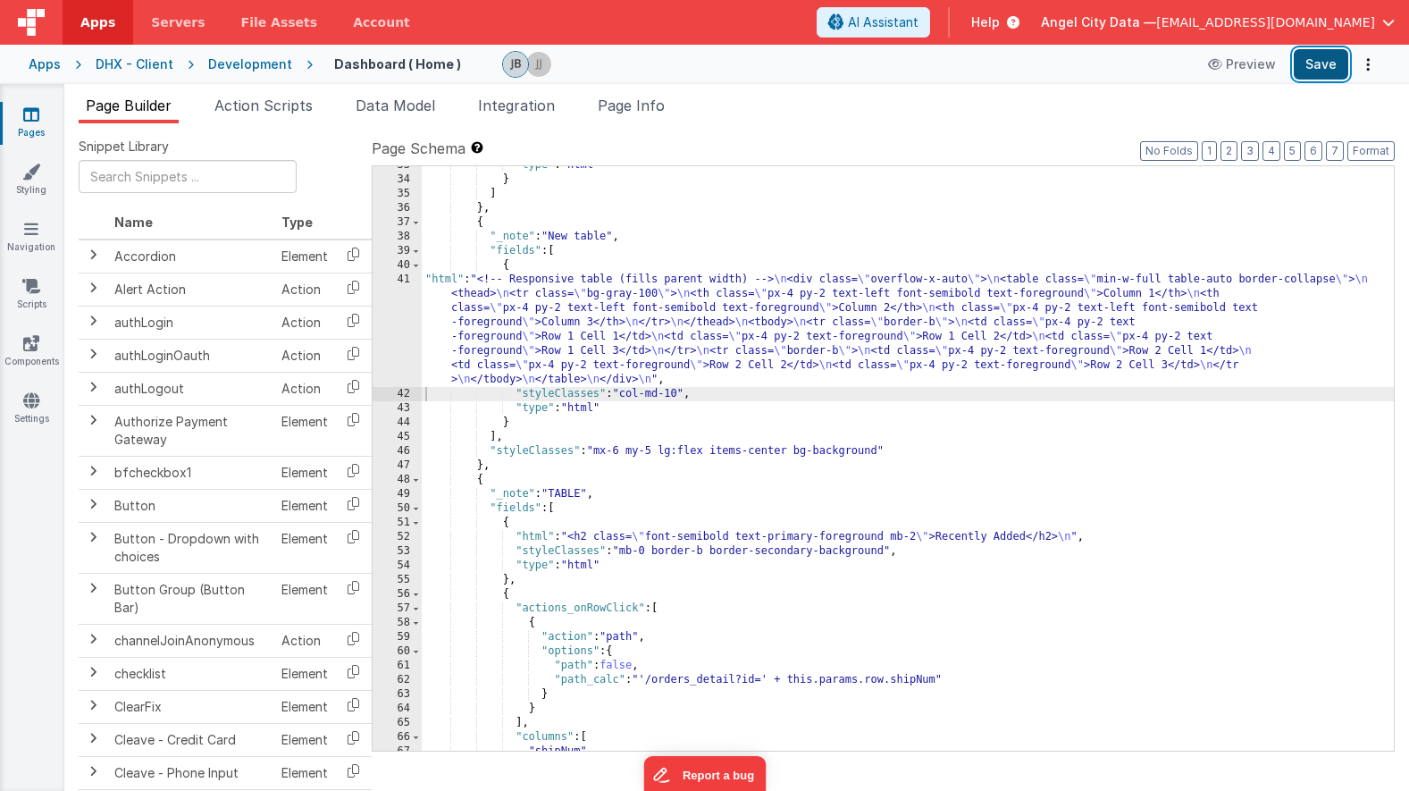
click at [1314, 68] on button "Save" at bounding box center [1321, 64] width 55 height 30
click at [402, 326] on div "41" at bounding box center [397, 330] width 49 height 114
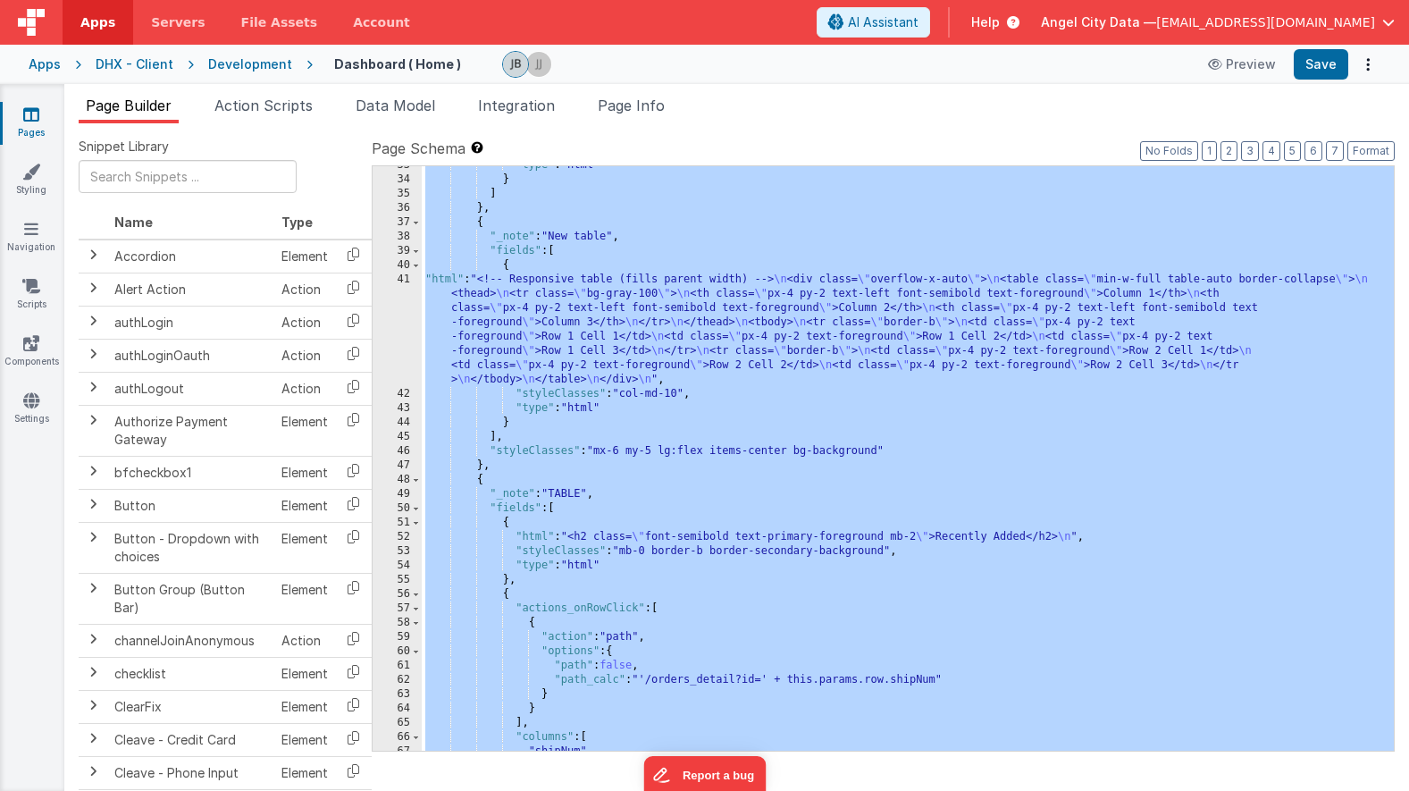
click at [399, 308] on div "41" at bounding box center [397, 330] width 49 height 114
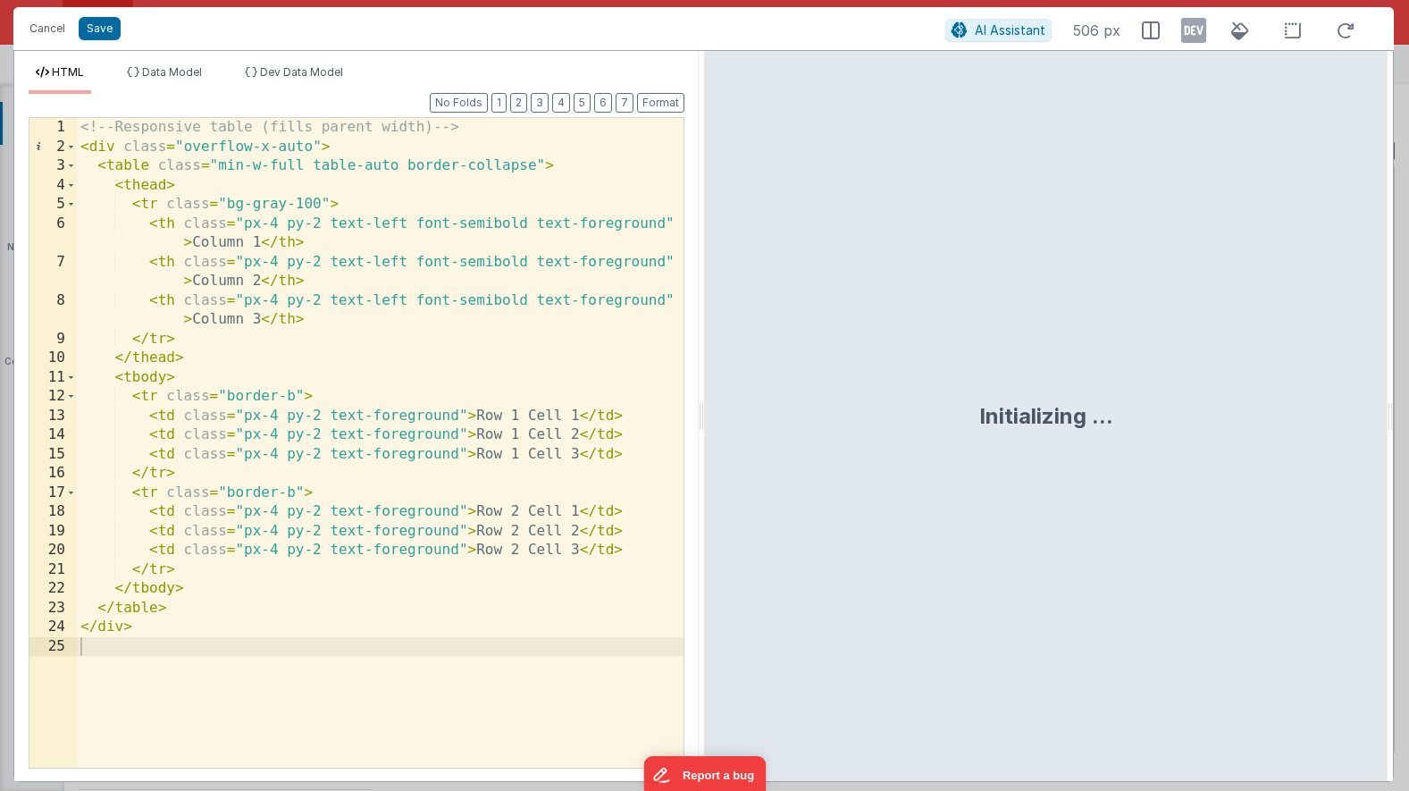
click at [621, 226] on div "<!-- Responsive table (fills parent width) --> < div class = "overflow-x-auto" …" at bounding box center [380, 462] width 607 height 688
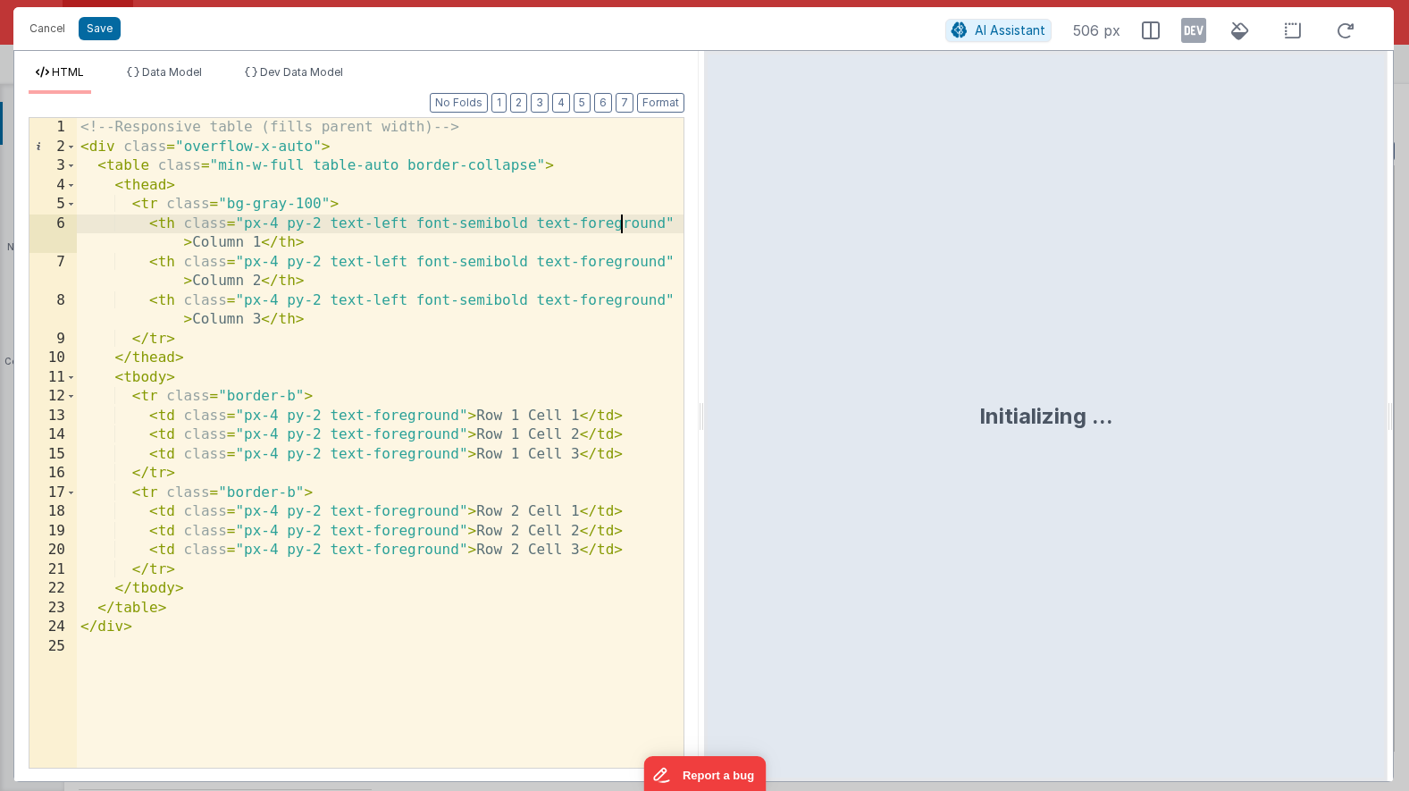
click at [621, 226] on div "<!-- Responsive table (fills parent width) --> < div class = "overflow-x-auto" …" at bounding box center [380, 462] width 607 height 688
click at [625, 231] on div "<!-- Responsive table (fills parent width) --> < div class = "overflow-x-auto" …" at bounding box center [380, 462] width 607 height 688
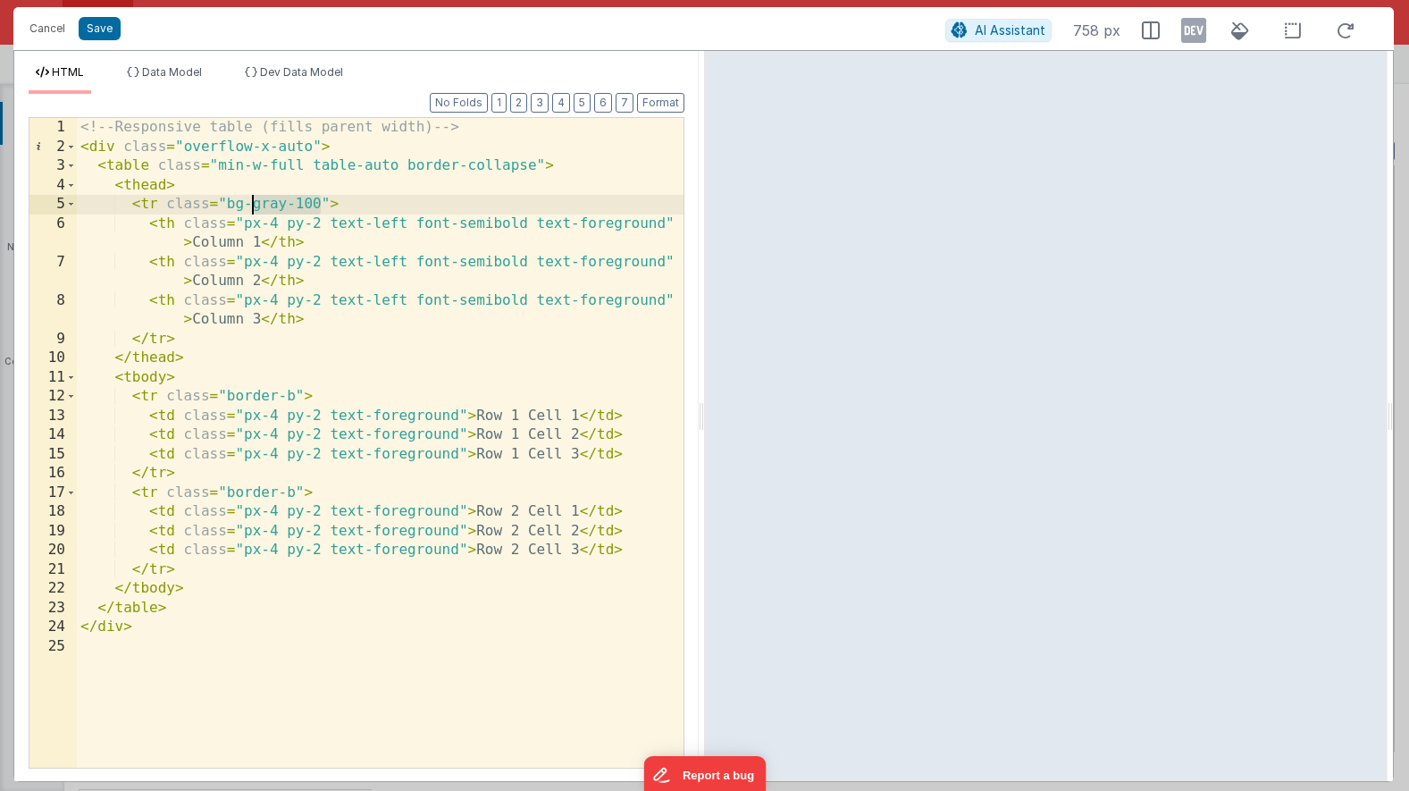
drag, startPoint x: 317, startPoint y: 201, endPoint x: 255, endPoint y: 205, distance: 62.6
click at [255, 205] on div "<!-- Responsive table (fills parent width) --> < div class = "overflow-x-auto" …" at bounding box center [380, 462] width 607 height 688
click at [365, 202] on div "<!-- Responsive table (fills parent width) --> < div class = "overflow-x-auto" …" at bounding box center [380, 462] width 607 height 688
click at [96, 24] on button "Save" at bounding box center [100, 28] width 42 height 23
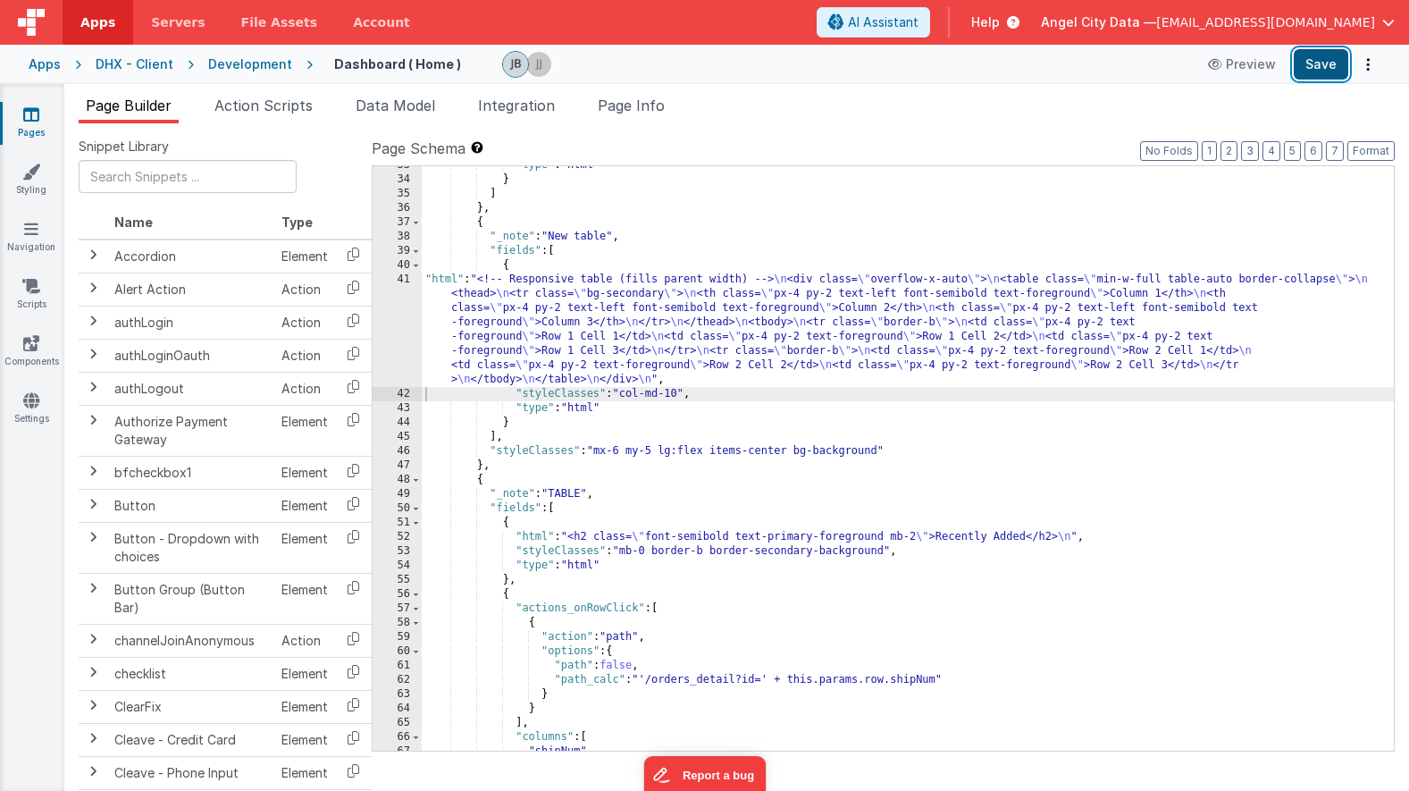
click at [1329, 63] on button "Save" at bounding box center [1321, 64] width 55 height 30
click at [406, 330] on div "41" at bounding box center [397, 330] width 49 height 114
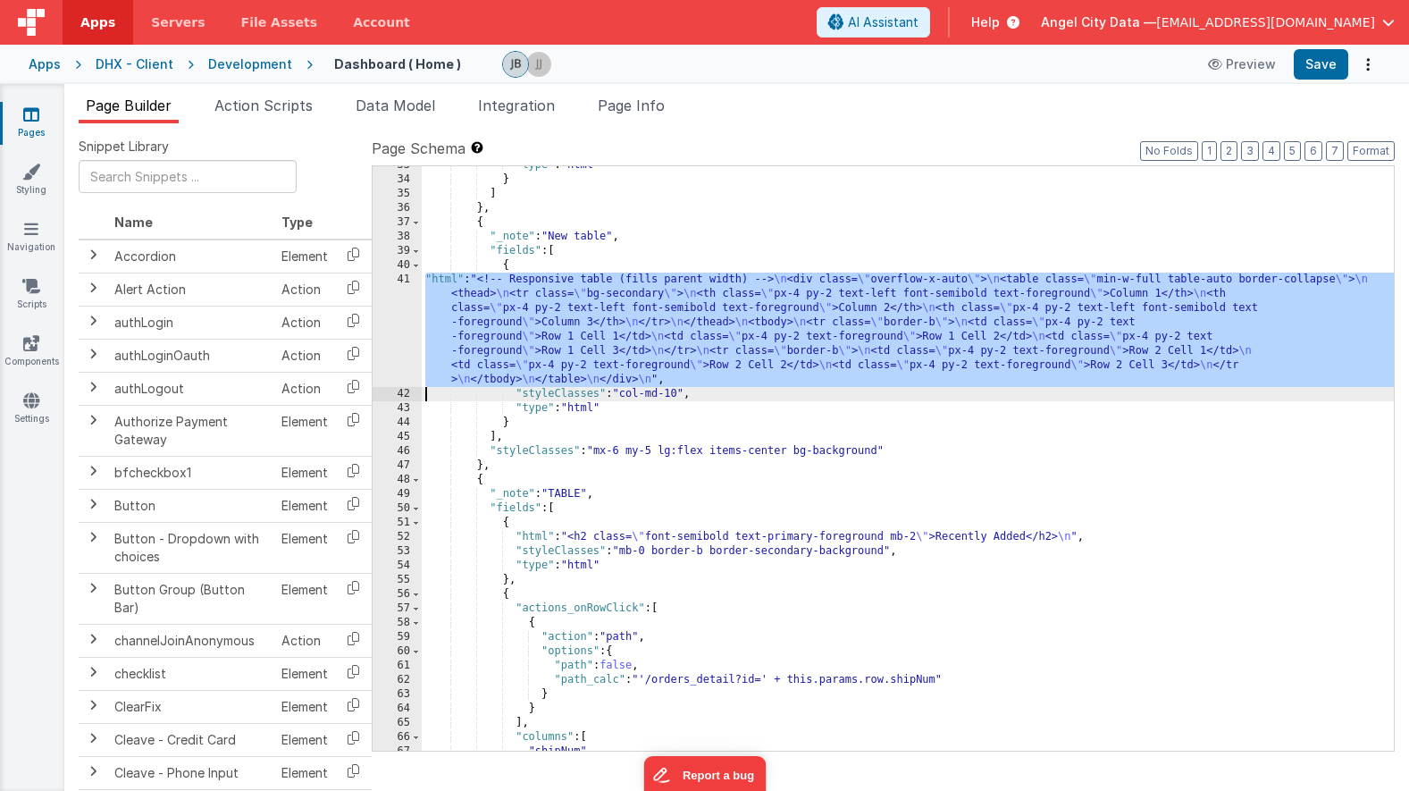
click at [404, 312] on div "41" at bounding box center [397, 330] width 49 height 114
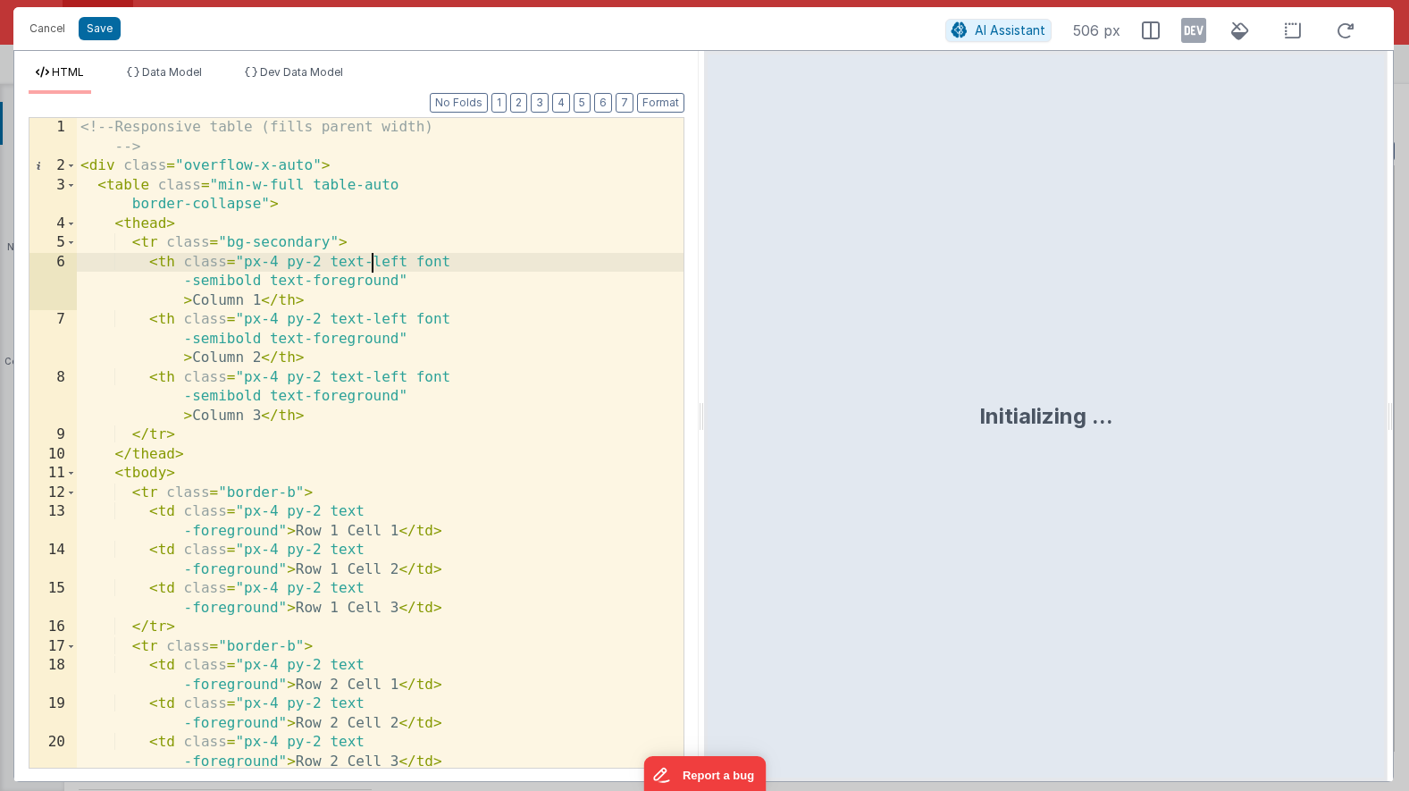
click at [373, 267] on div "<!-- Responsive table (fills parent width) --> < div class = "overflow-x-auto" …" at bounding box center [380, 472] width 607 height 708
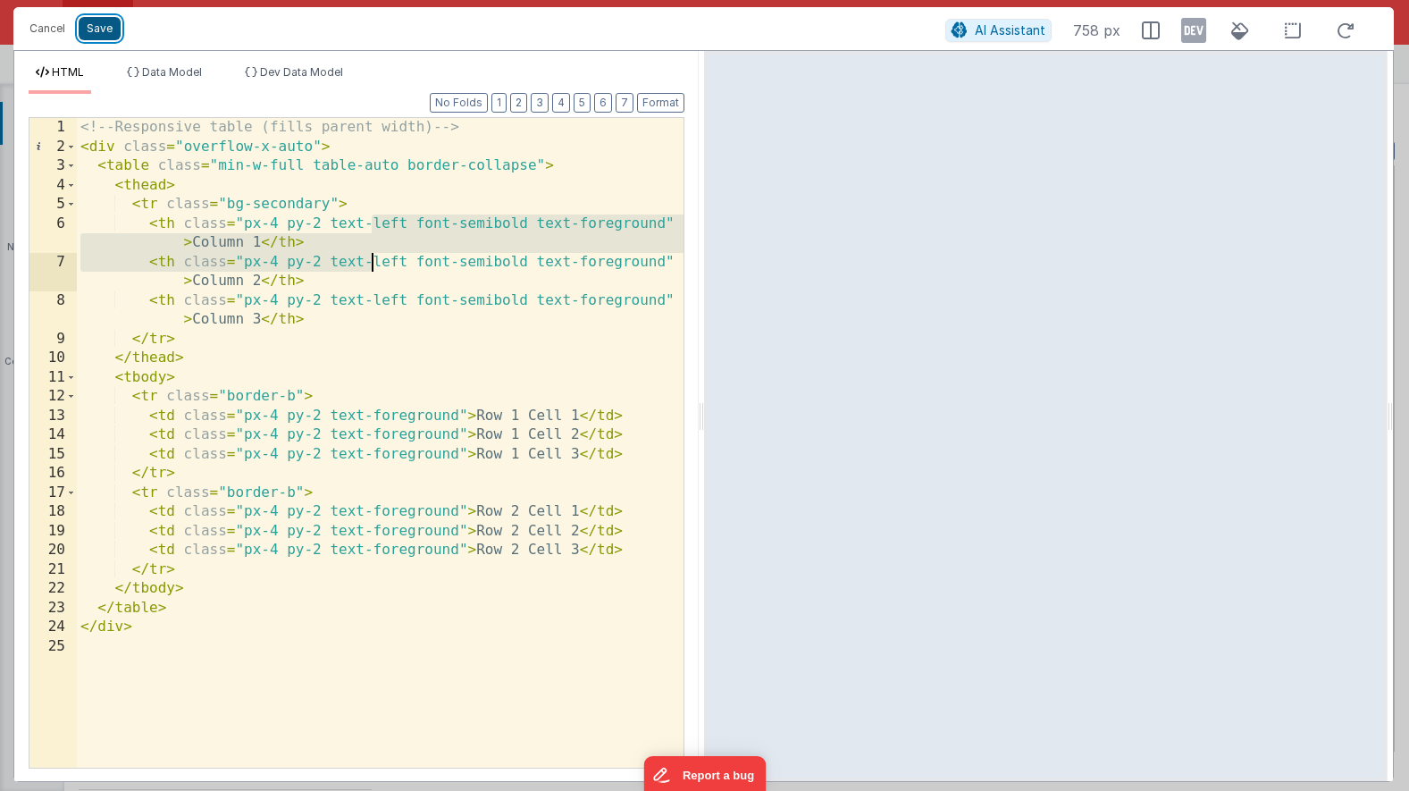
click at [95, 21] on button "Save" at bounding box center [100, 28] width 42 height 23
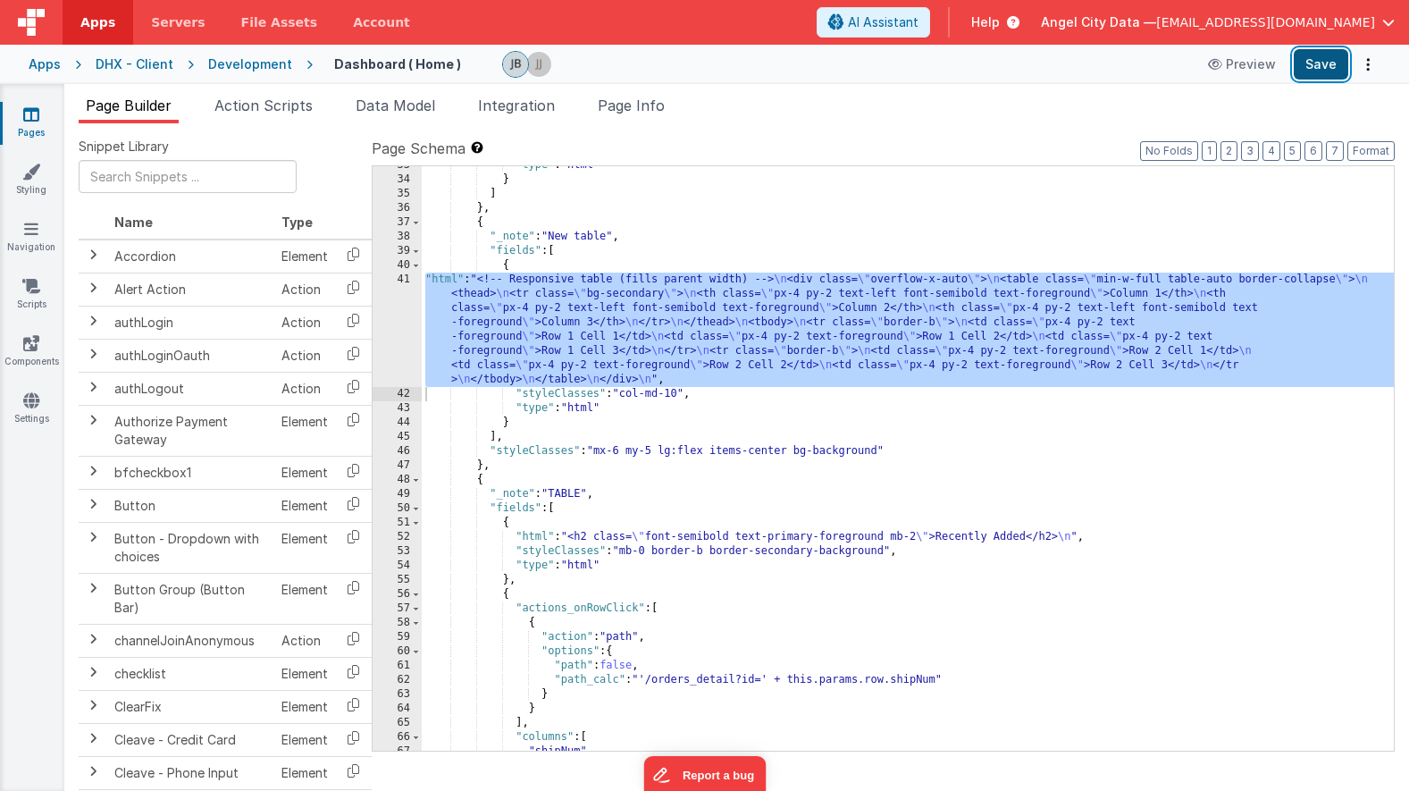
click at [1307, 75] on button "Save" at bounding box center [1321, 64] width 55 height 30
